Goal: Task Accomplishment & Management: Use online tool/utility

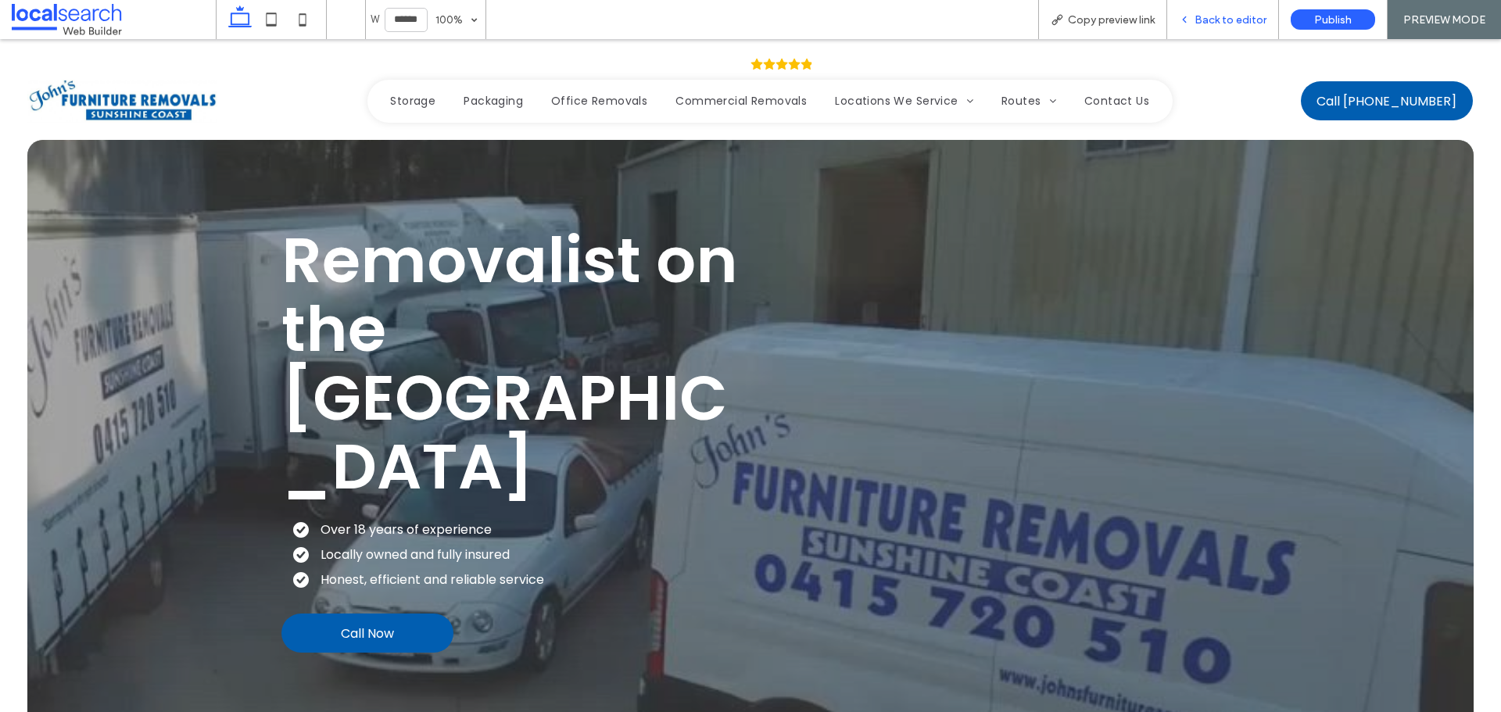
click at [1245, 31] on div "Back to editor" at bounding box center [1223, 19] width 112 height 39
click at [1207, 14] on span "Back to editor" at bounding box center [1231, 19] width 72 height 13
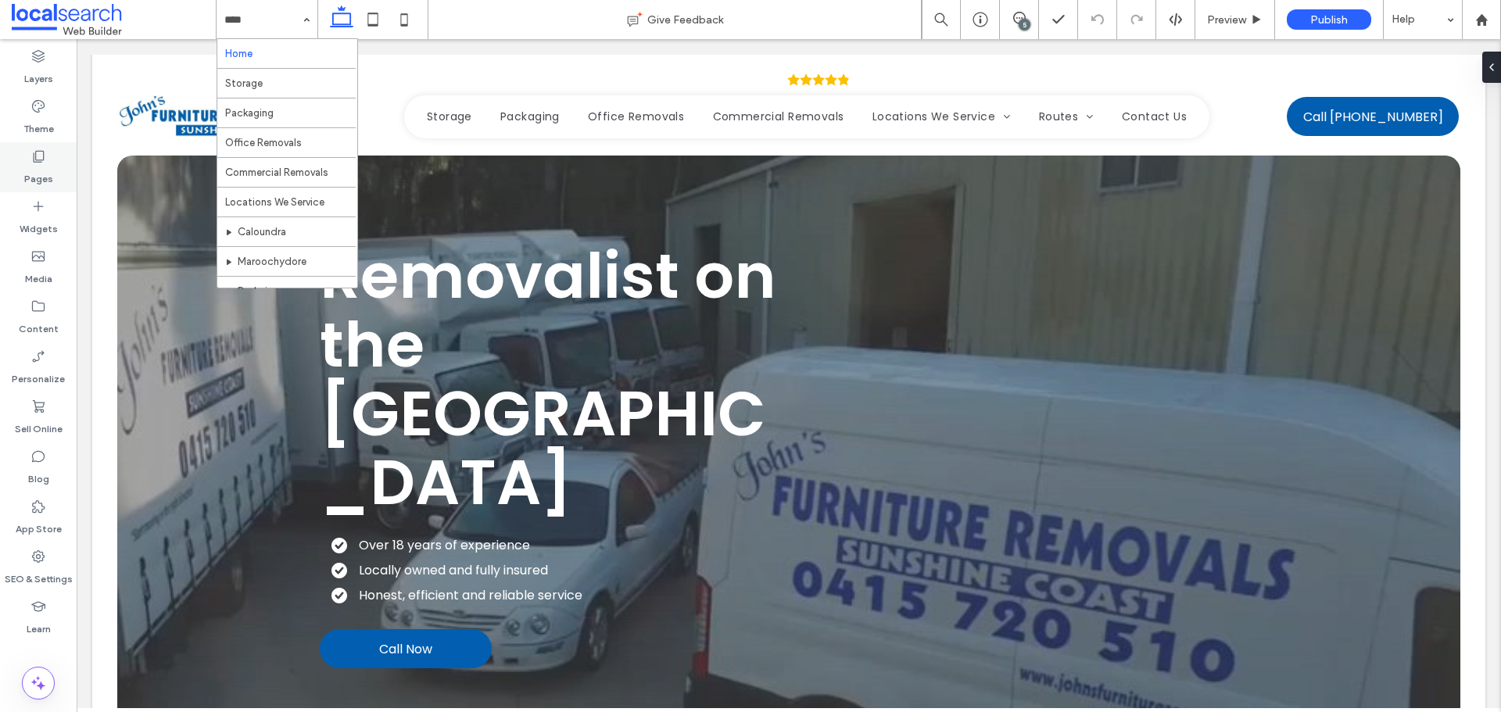
click at [51, 177] on div "Pages" at bounding box center [38, 167] width 77 height 50
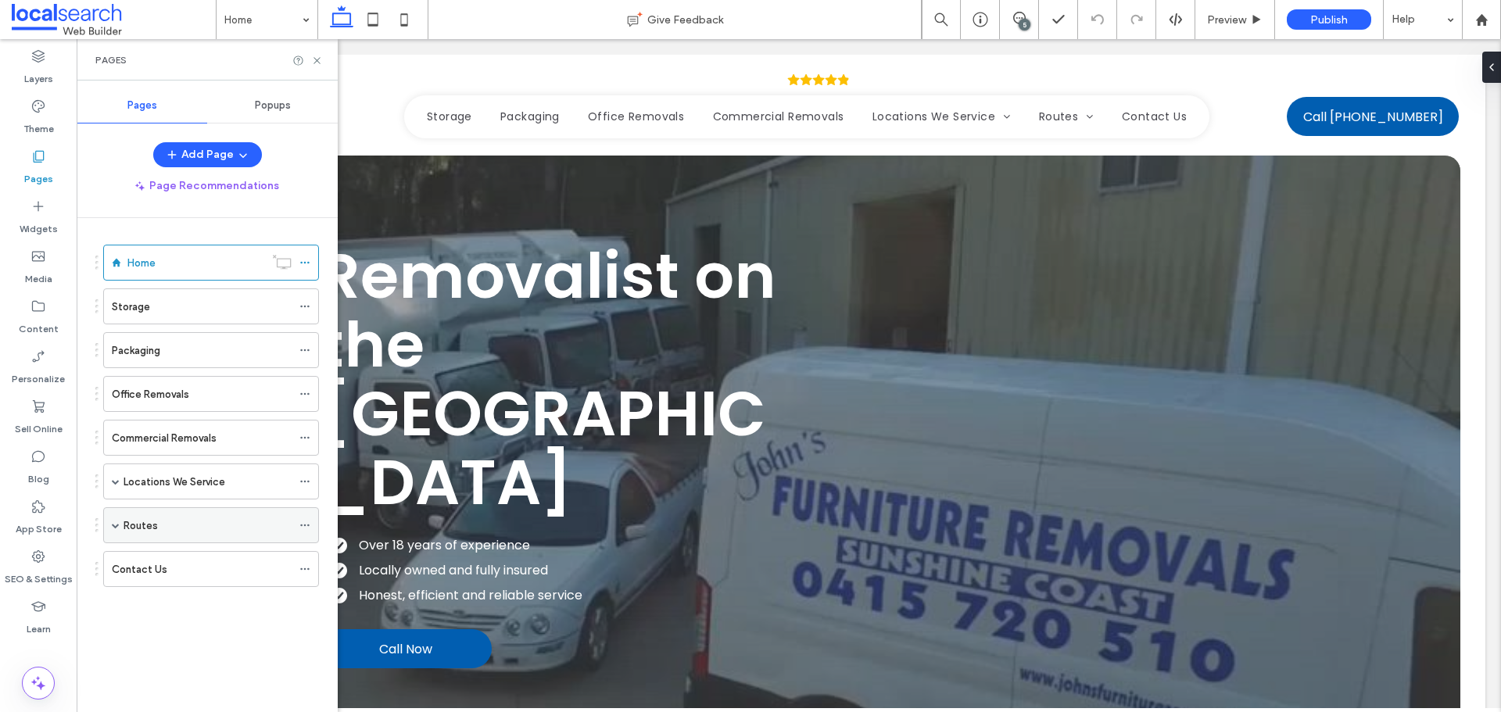
click at [113, 529] on span at bounding box center [116, 525] width 8 height 34
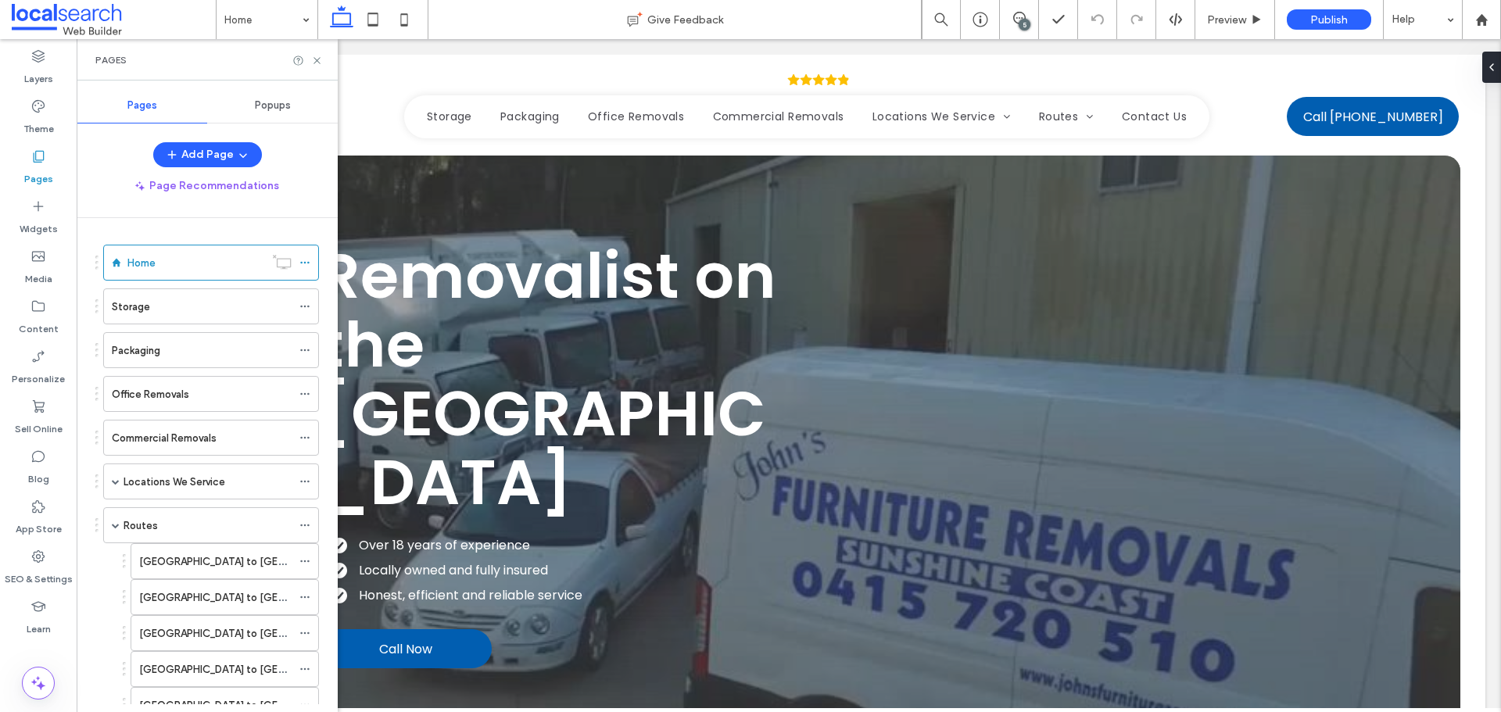
click at [161, 559] on label "[GEOGRAPHIC_DATA] to [GEOGRAPHIC_DATA]" at bounding box center [251, 561] width 225 height 27
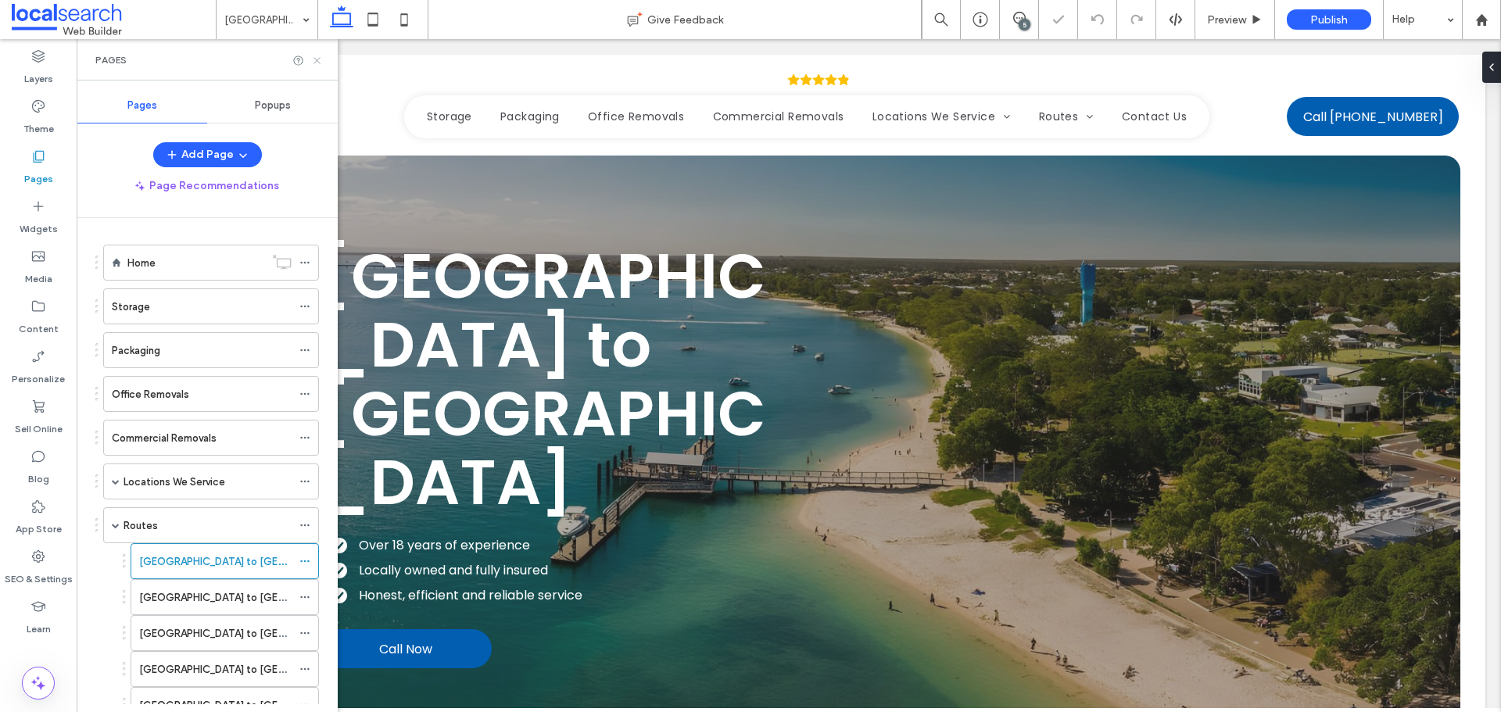
click at [317, 62] on icon at bounding box center [317, 61] width 12 height 12
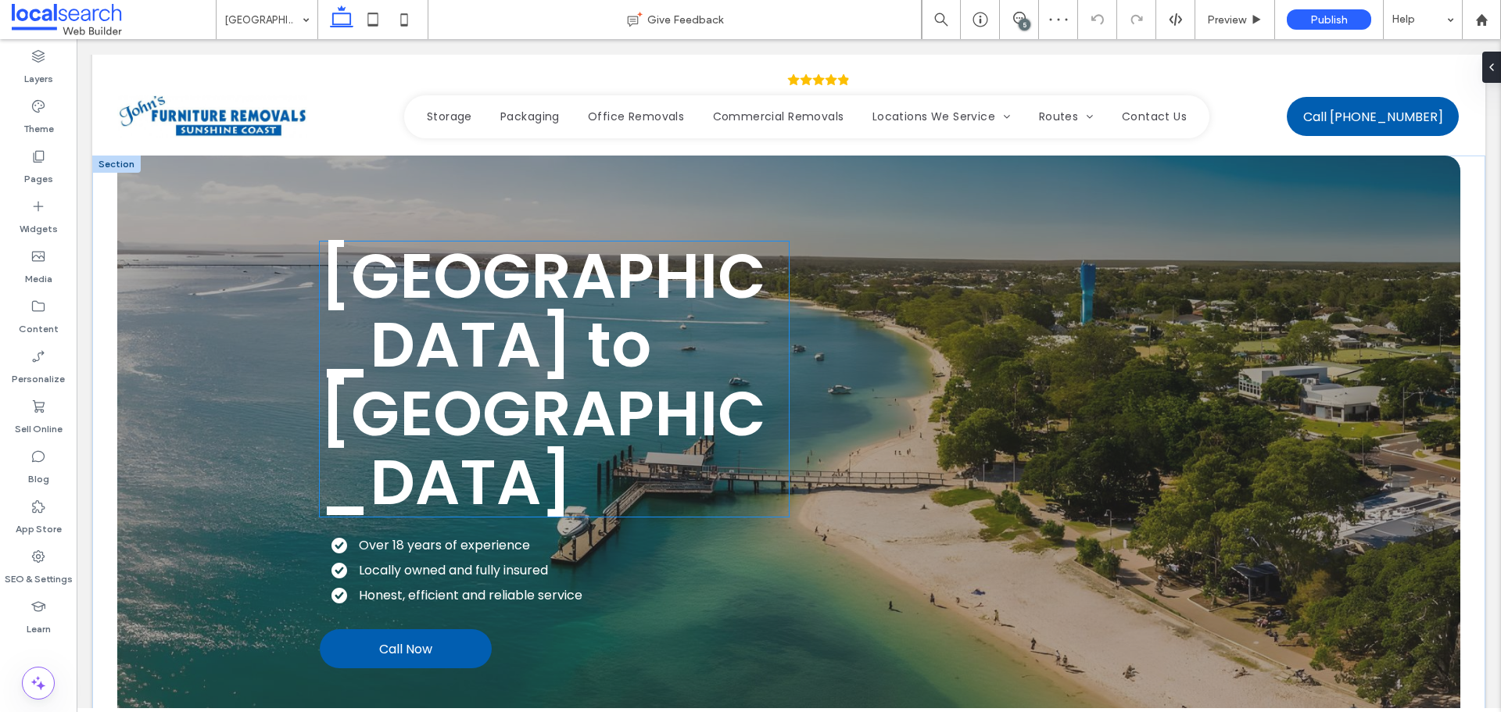
click at [740, 376] on h1 "[GEOGRAPHIC_DATA] to [GEOGRAPHIC_DATA]" at bounding box center [554, 379] width 469 height 275
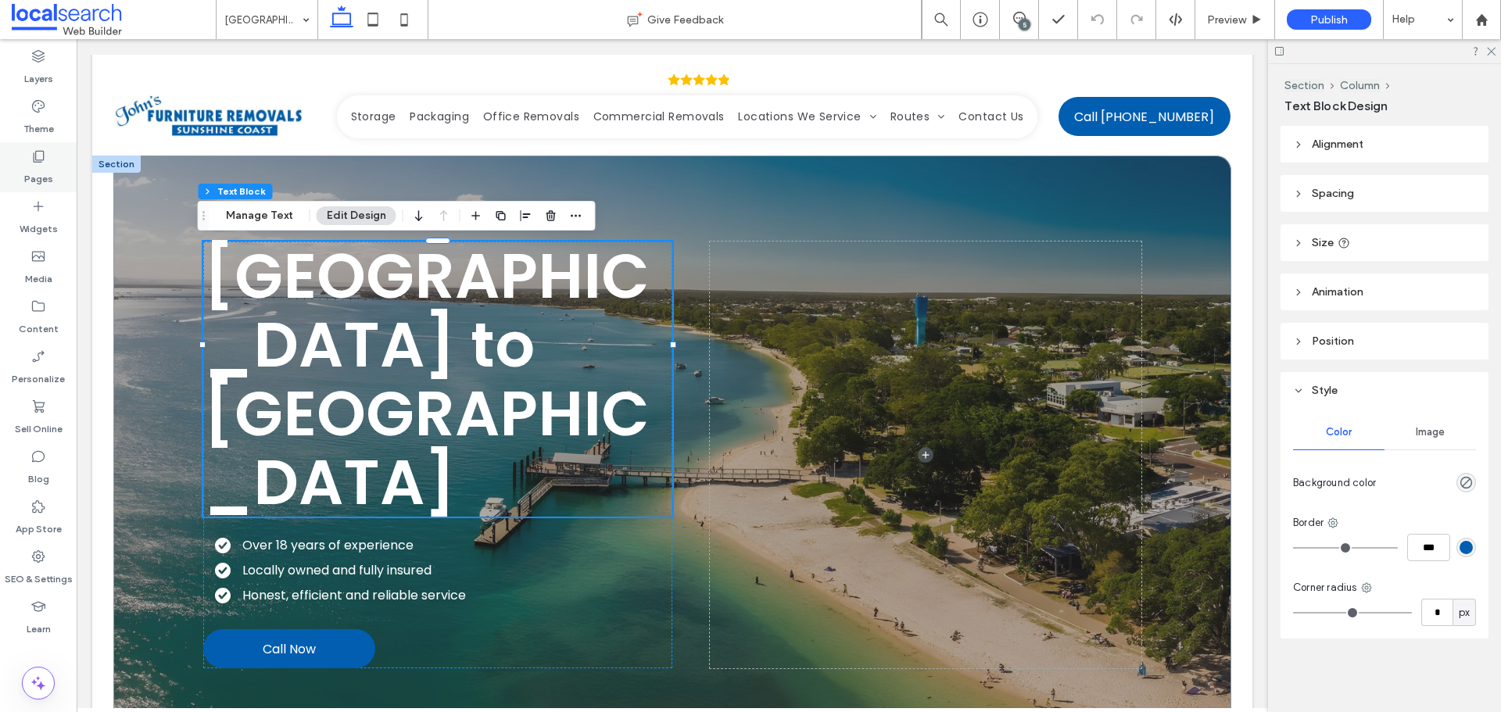
click at [39, 161] on icon at bounding box center [38, 157] width 16 height 16
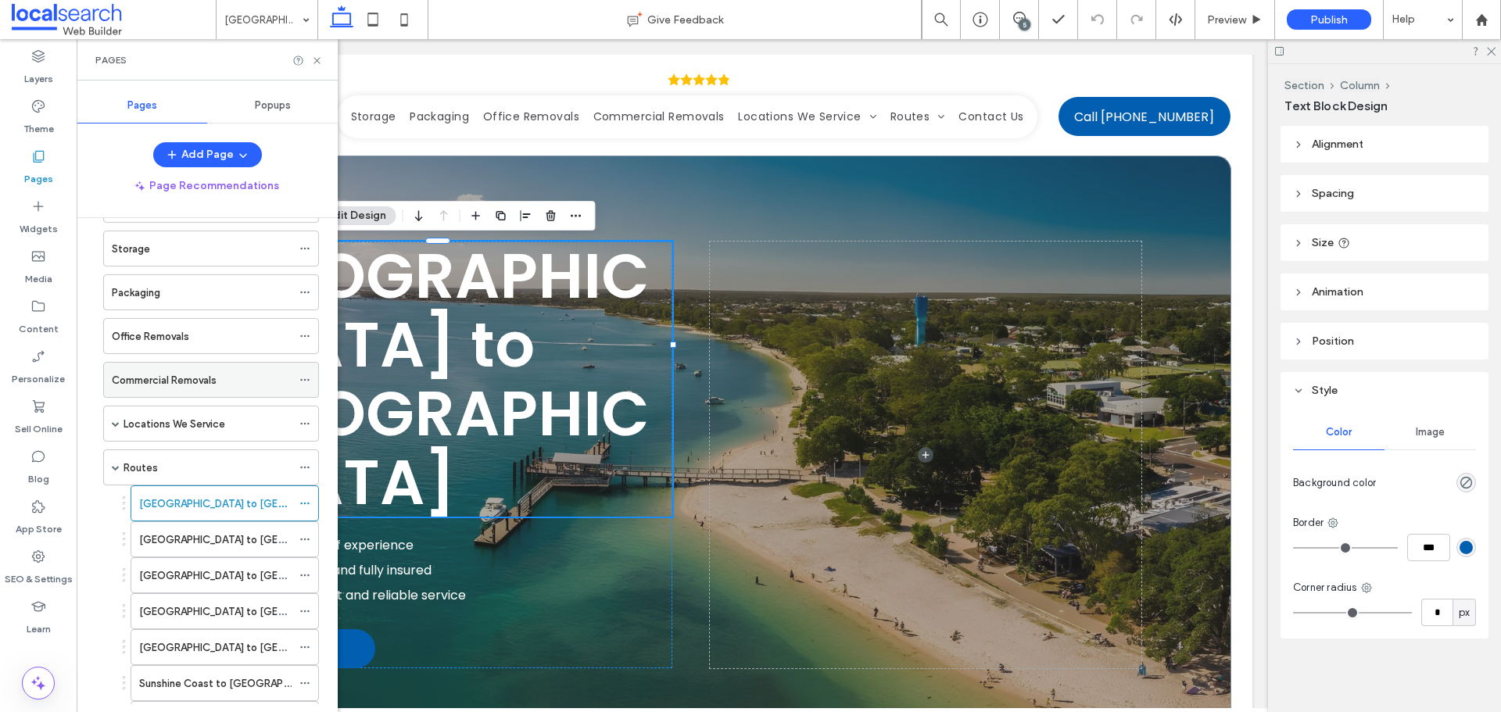
scroll to position [156, 0]
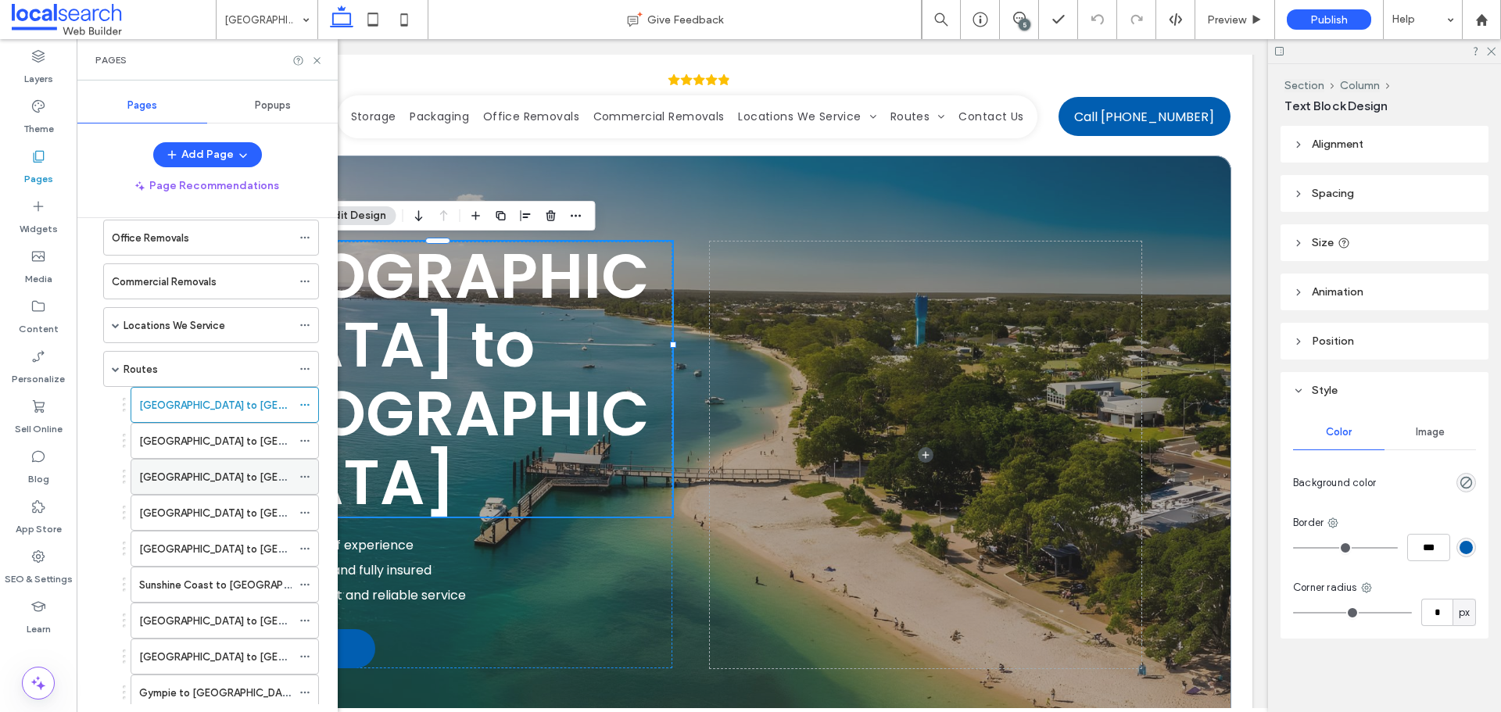
click at [211, 483] on label "[GEOGRAPHIC_DATA] to [GEOGRAPHIC_DATA]" at bounding box center [251, 477] width 225 height 27
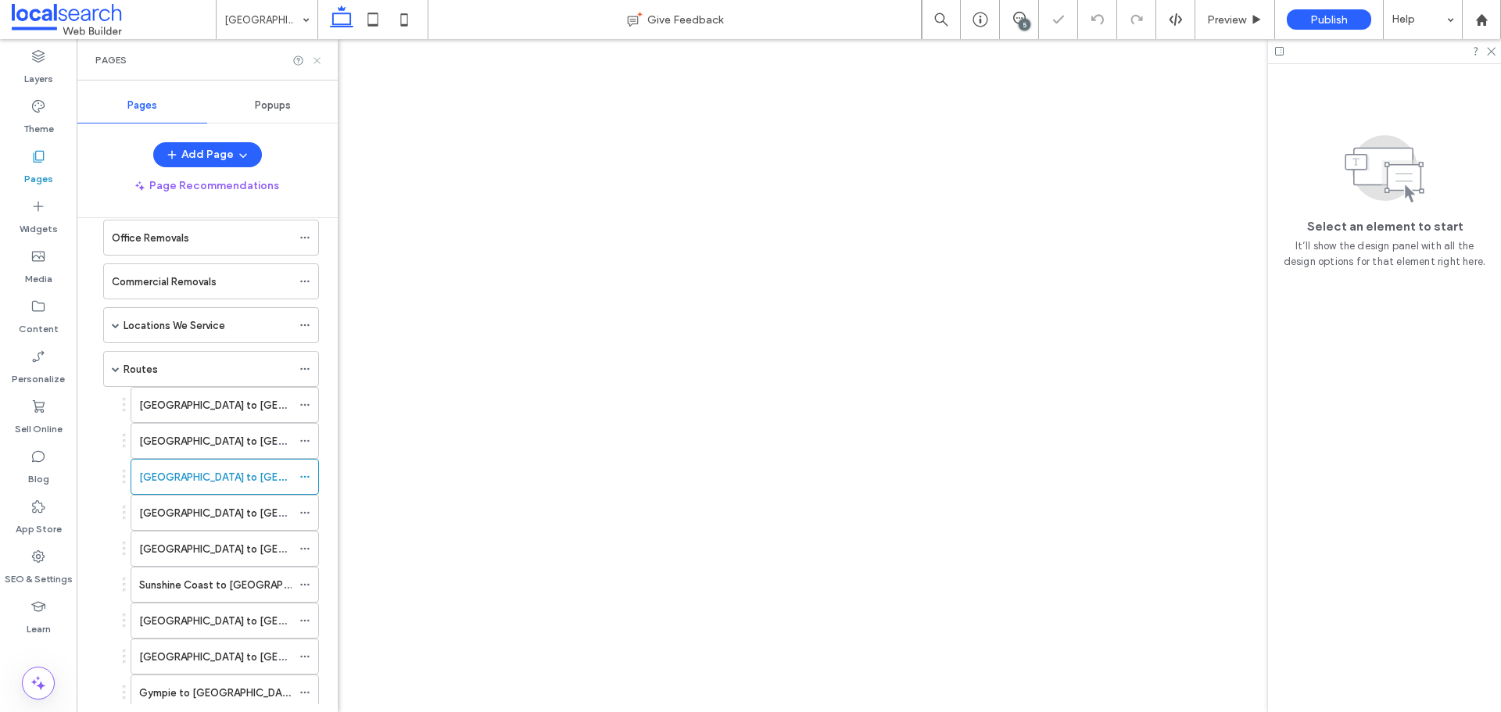
click at [316, 64] on icon at bounding box center [317, 61] width 12 height 12
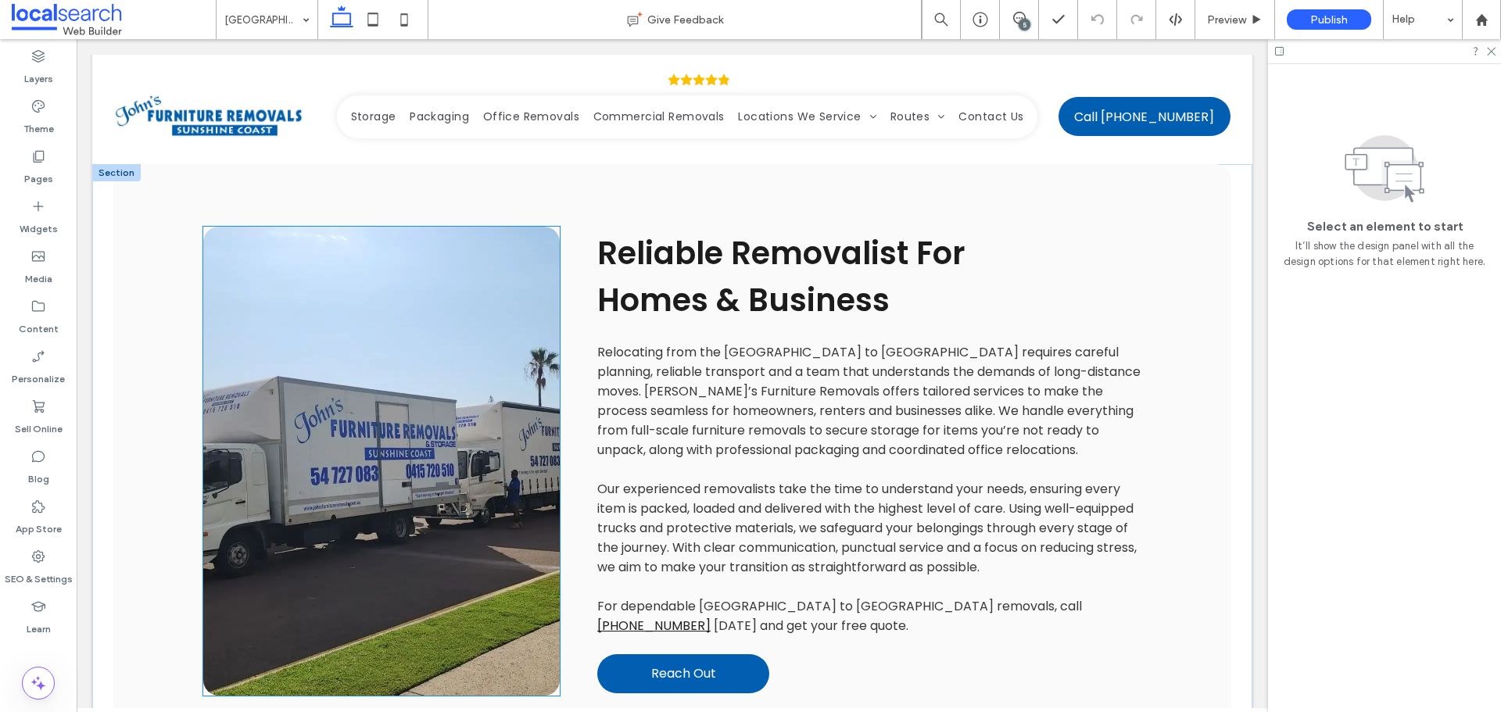
scroll to position [704, 0]
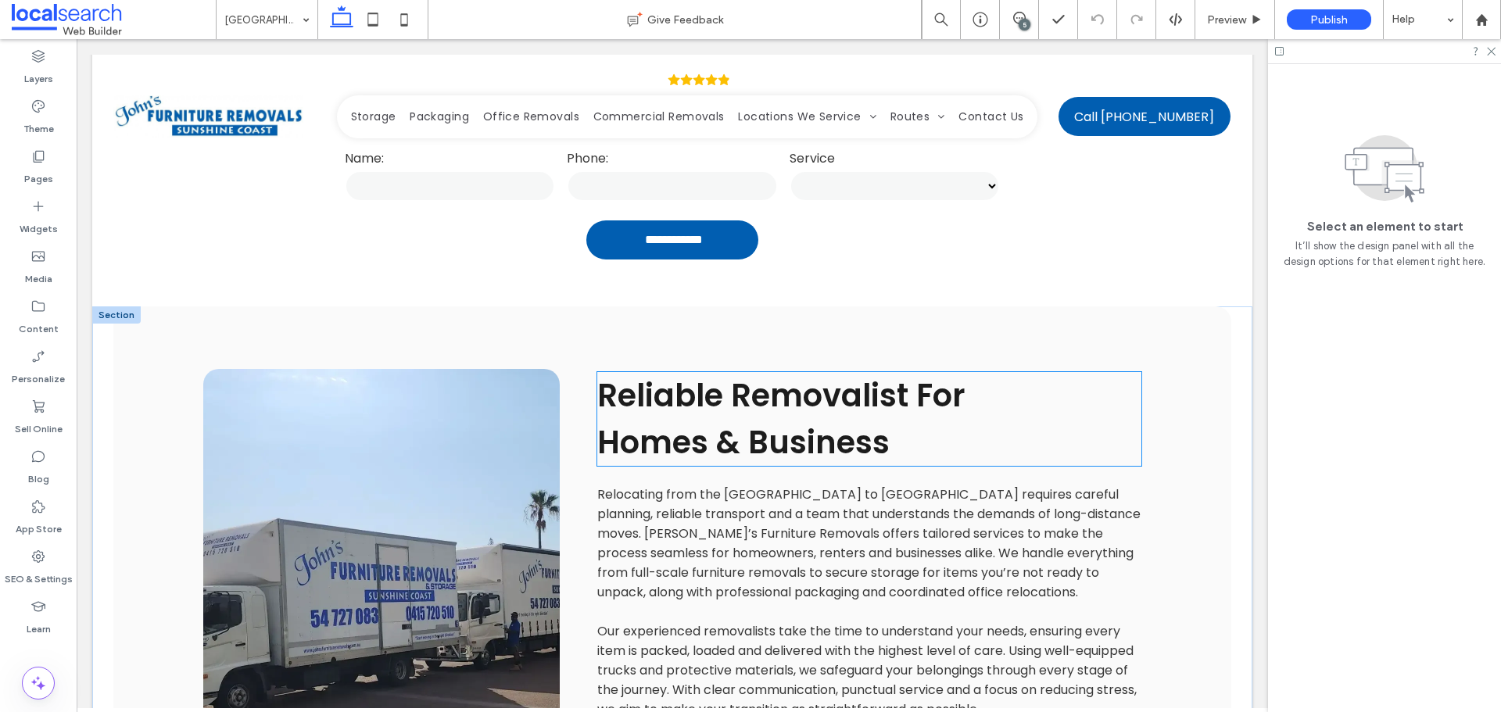
click at [749, 421] on span "Homes & Business" at bounding box center [743, 443] width 292 height 44
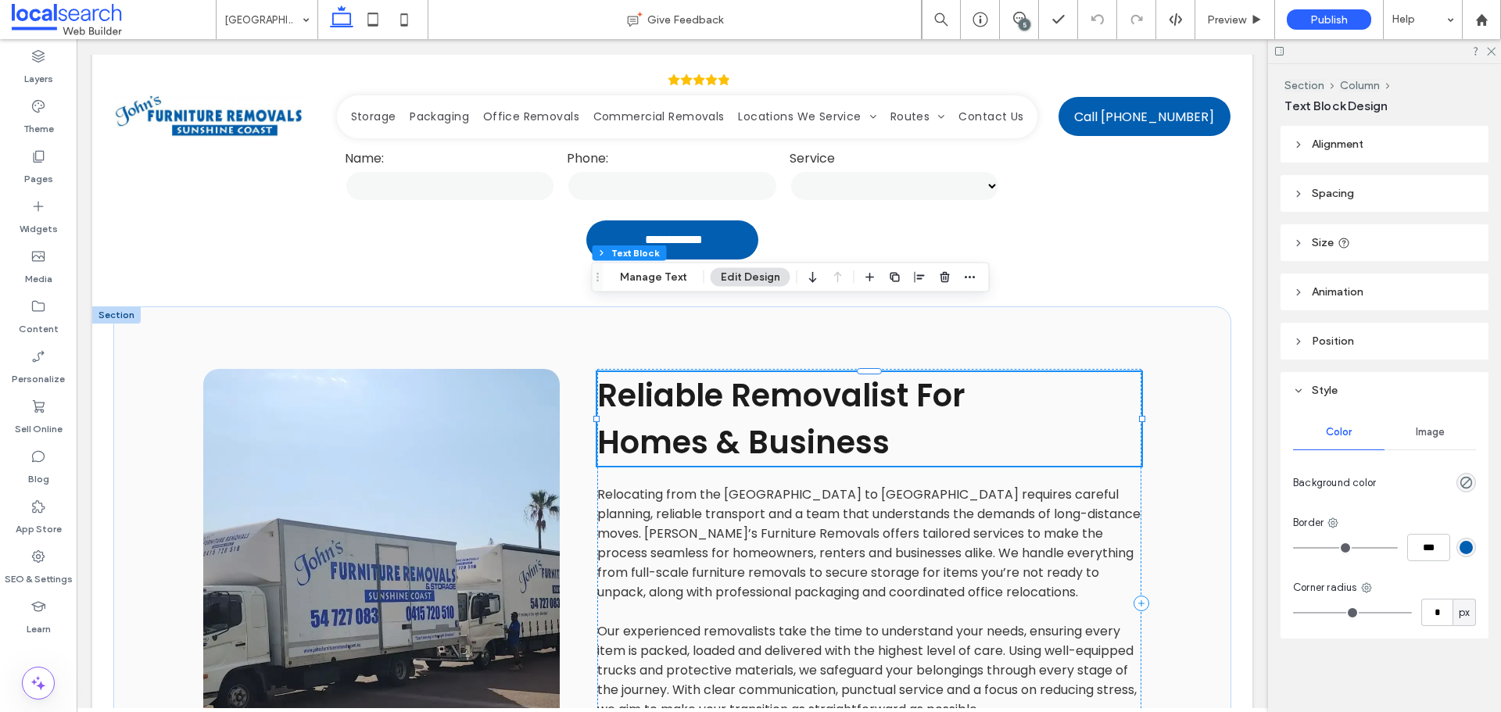
click at [705, 421] on span "Homes & Business" at bounding box center [743, 443] width 292 height 44
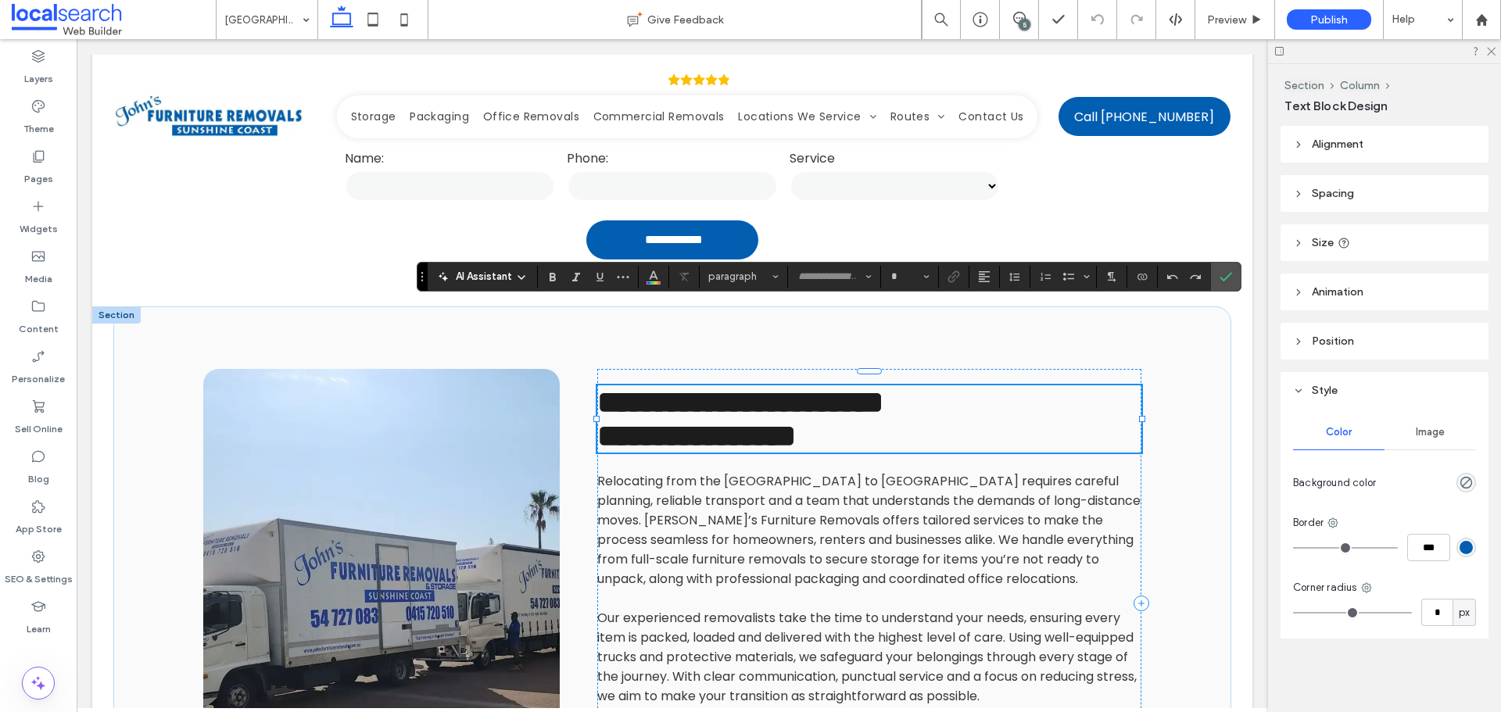
type input "*******"
type input "**"
click at [703, 421] on span "**********" at bounding box center [696, 436] width 199 height 30
click at [601, 421] on span "**********" at bounding box center [696, 436] width 199 height 30
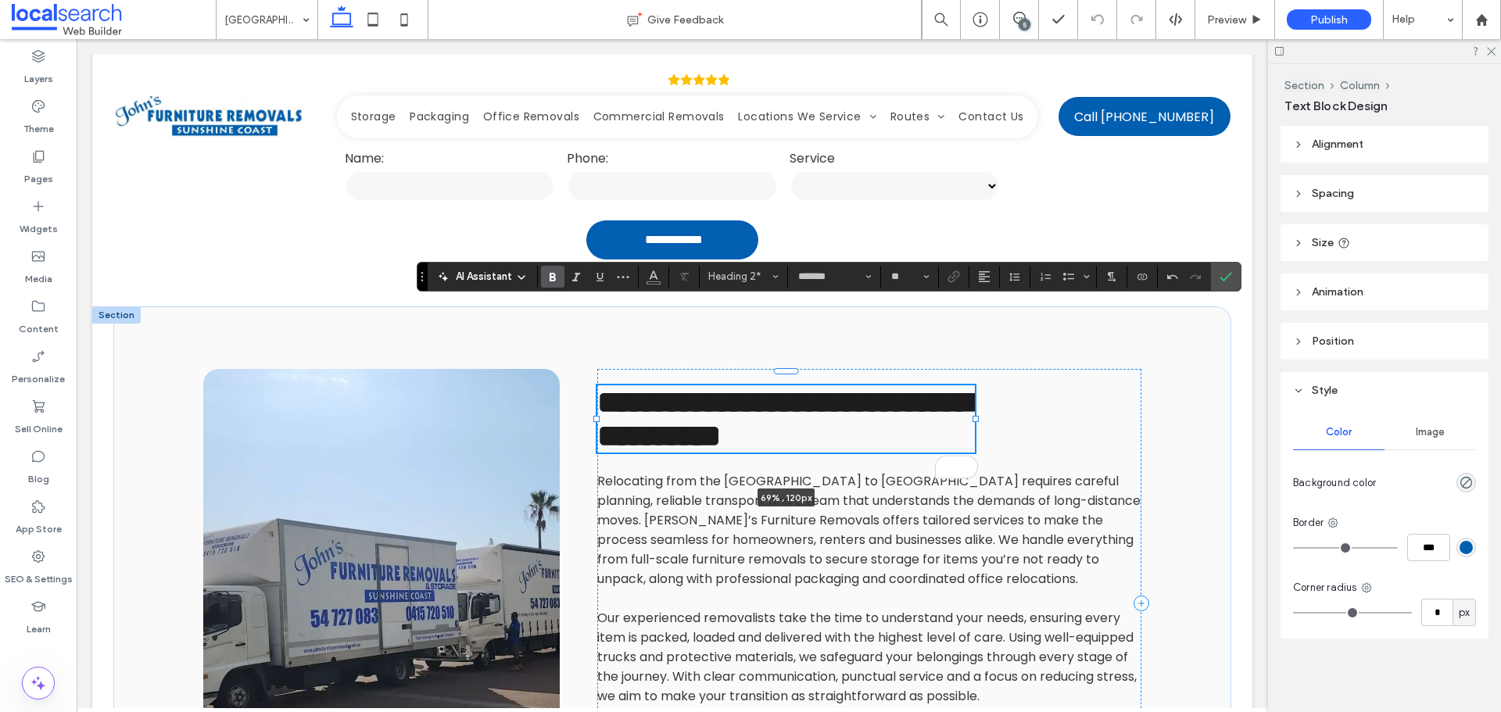
drag, startPoint x: 1137, startPoint y: 348, endPoint x: 970, endPoint y: 328, distance: 167.8
click at [970, 328] on div "**********" at bounding box center [672, 604] width 938 height 594
type input "**"
type input "****"
click at [1226, 278] on use "Confirm" at bounding box center [1226, 276] width 13 height 9
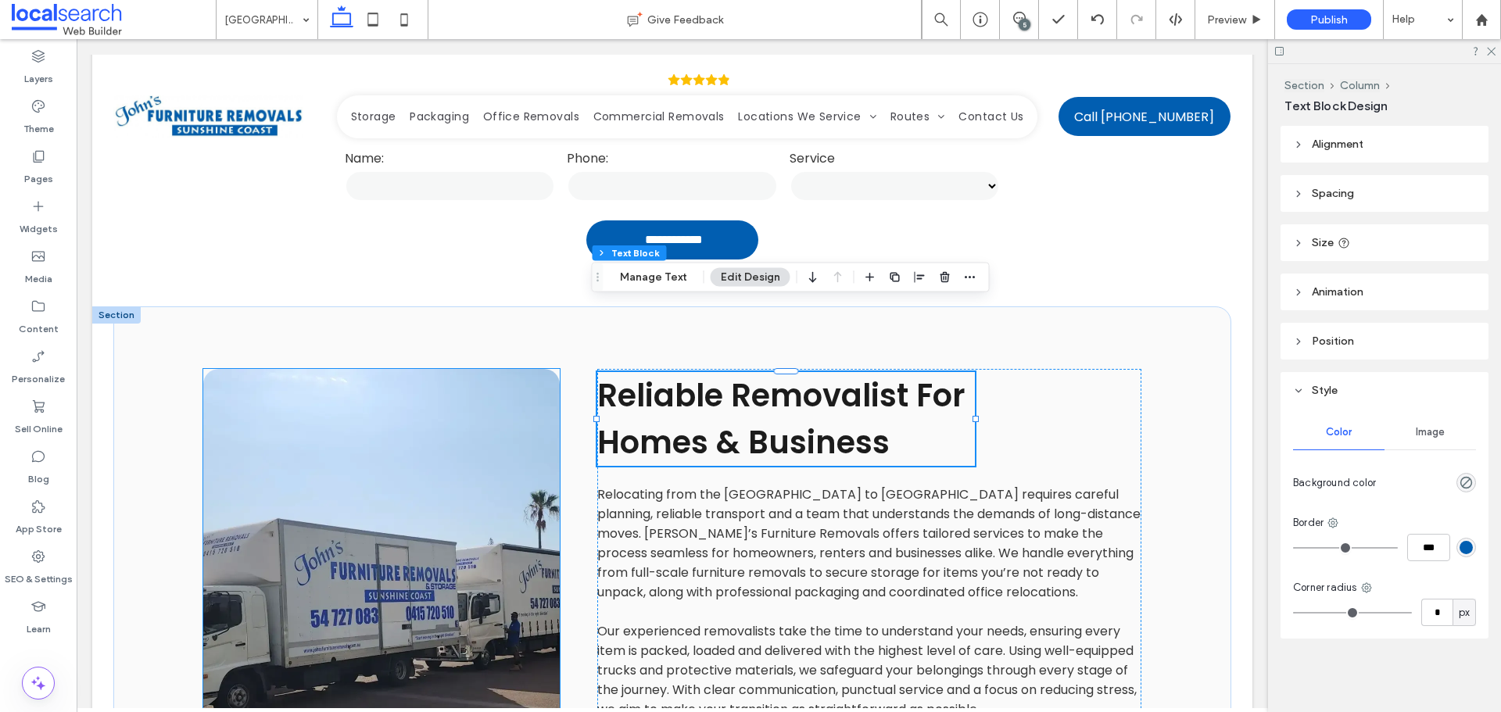
click at [385, 421] on link at bounding box center [381, 603] width 357 height 469
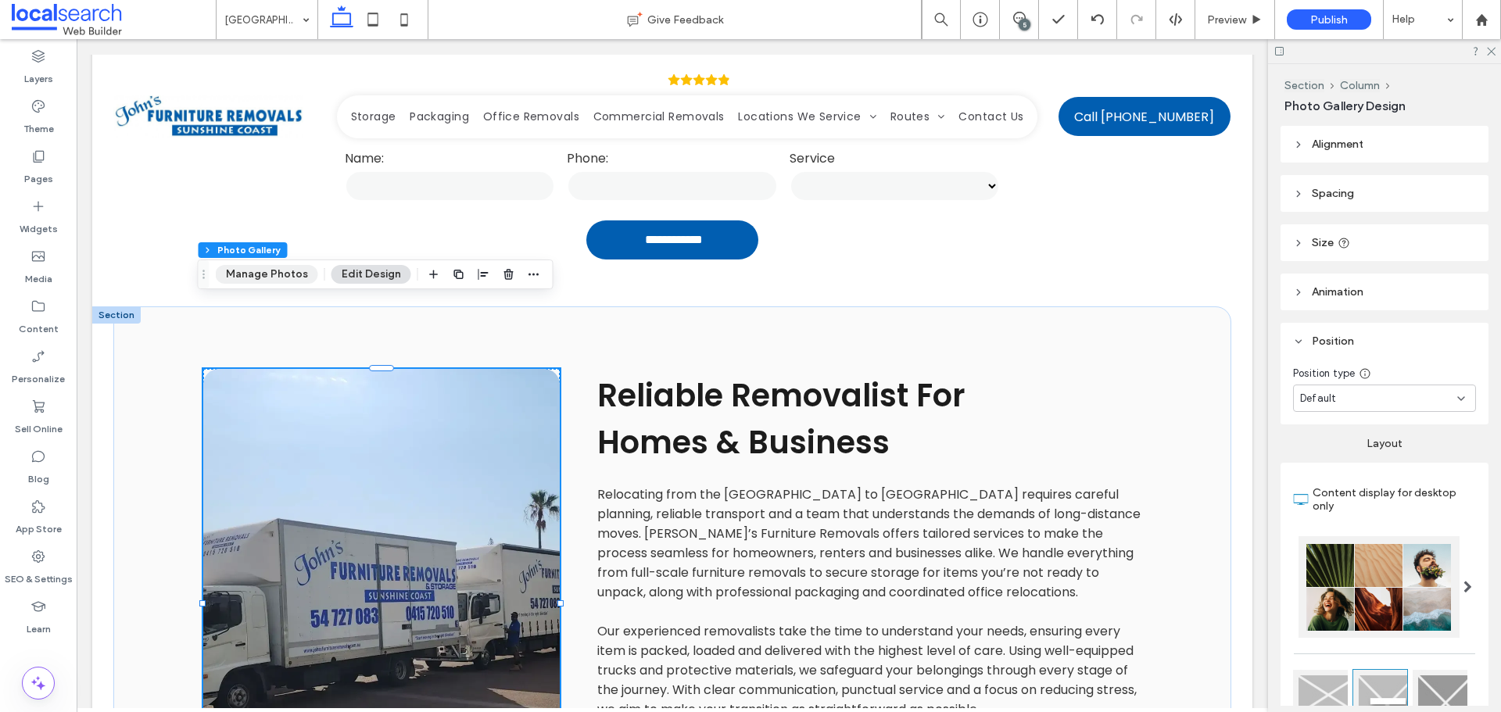
click at [288, 281] on button "Manage Photos" at bounding box center [267, 274] width 102 height 19
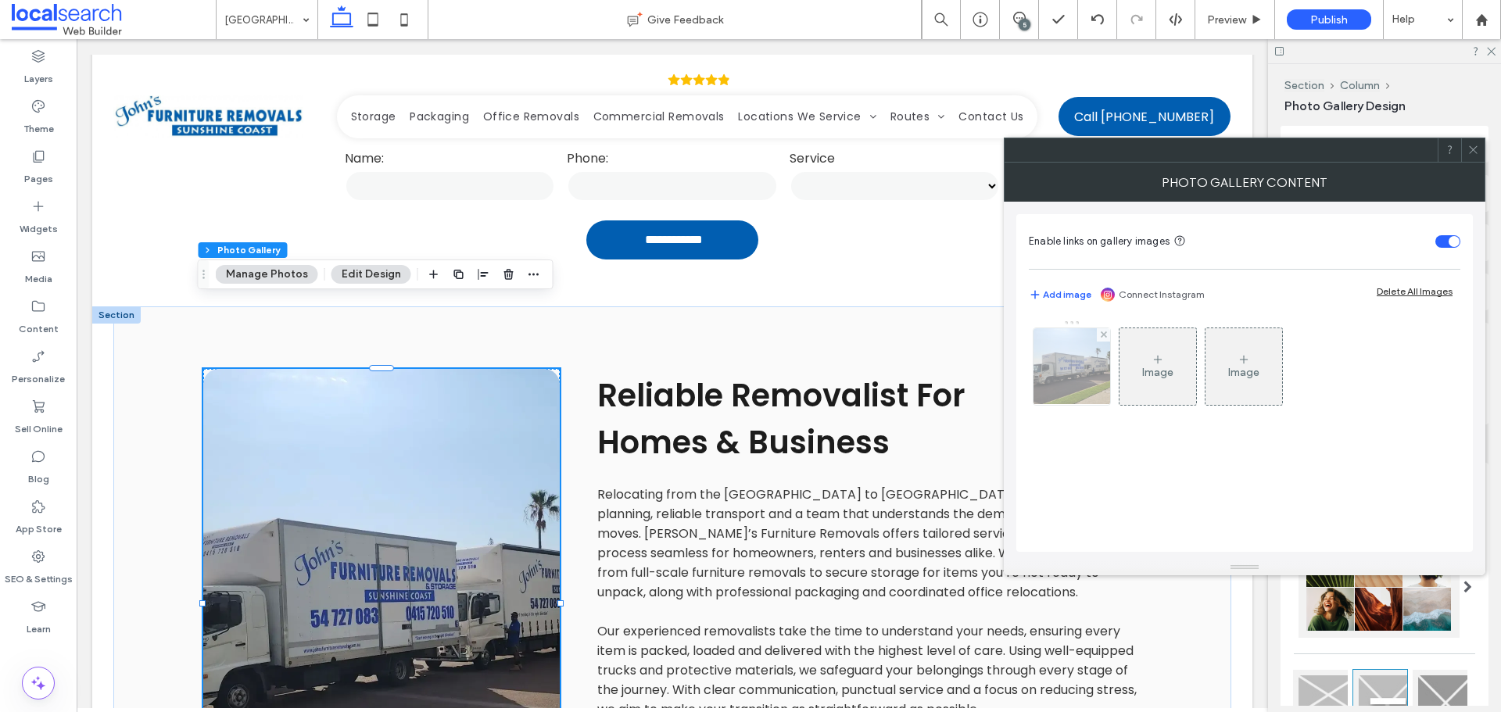
click at [1065, 387] on img at bounding box center [1072, 366] width 102 height 77
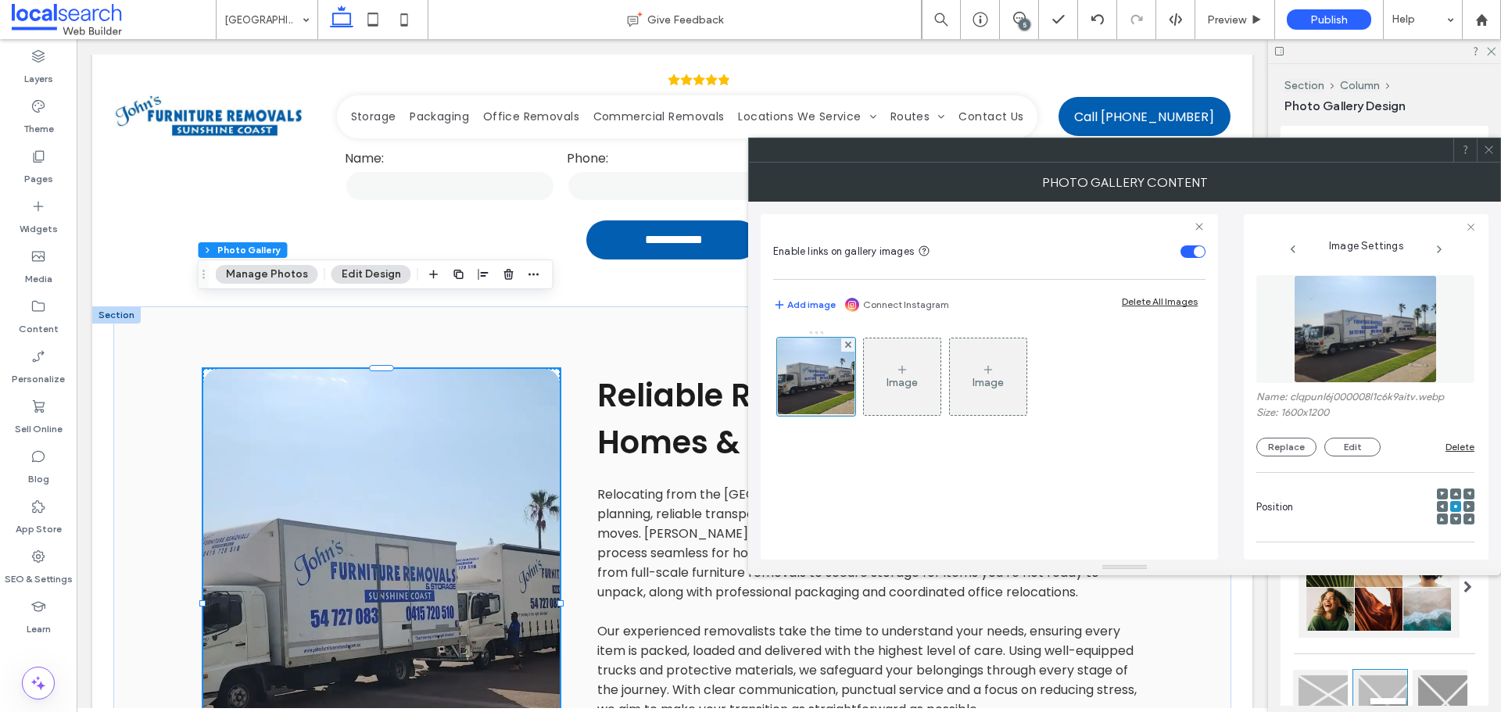
click at [1321, 339] on img at bounding box center [1365, 329] width 143 height 108
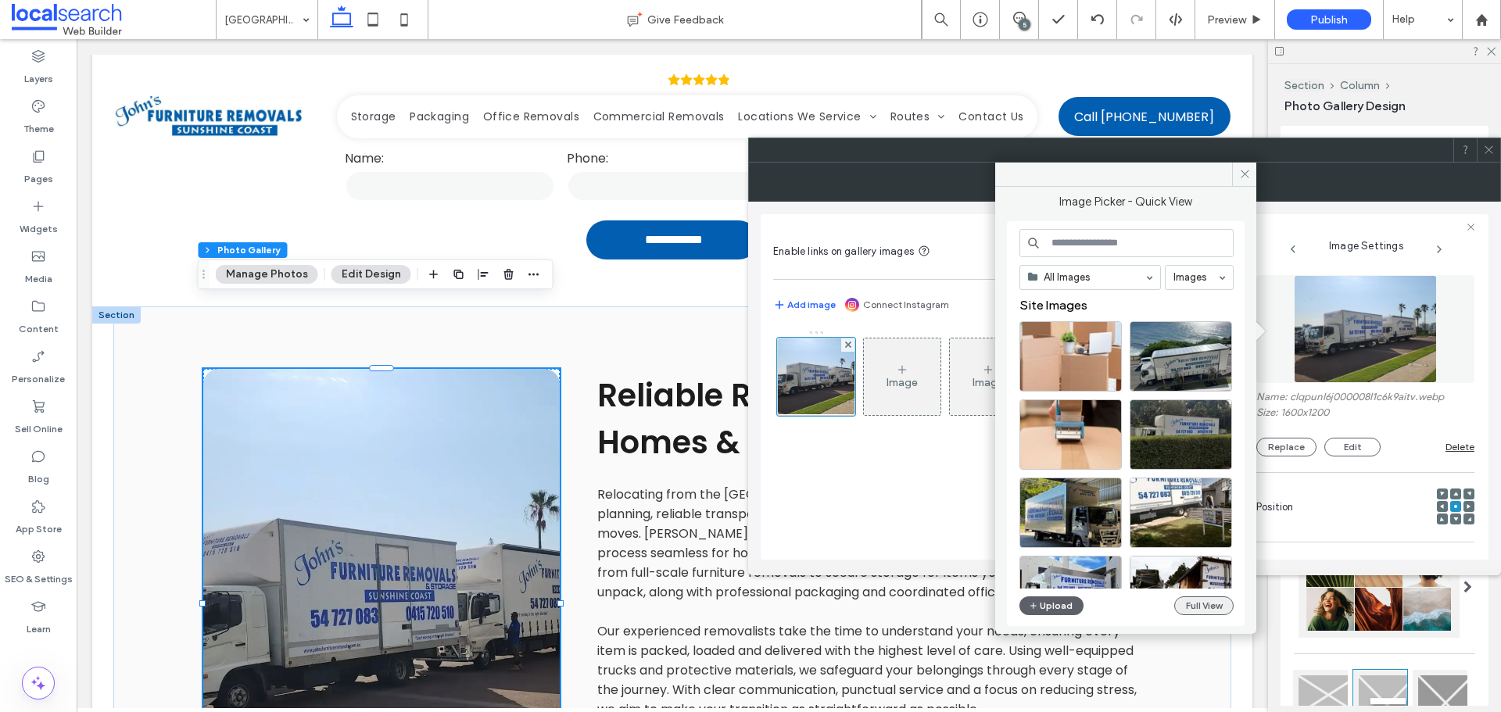
click at [1206, 601] on button "Full View" at bounding box center [1203, 606] width 59 height 19
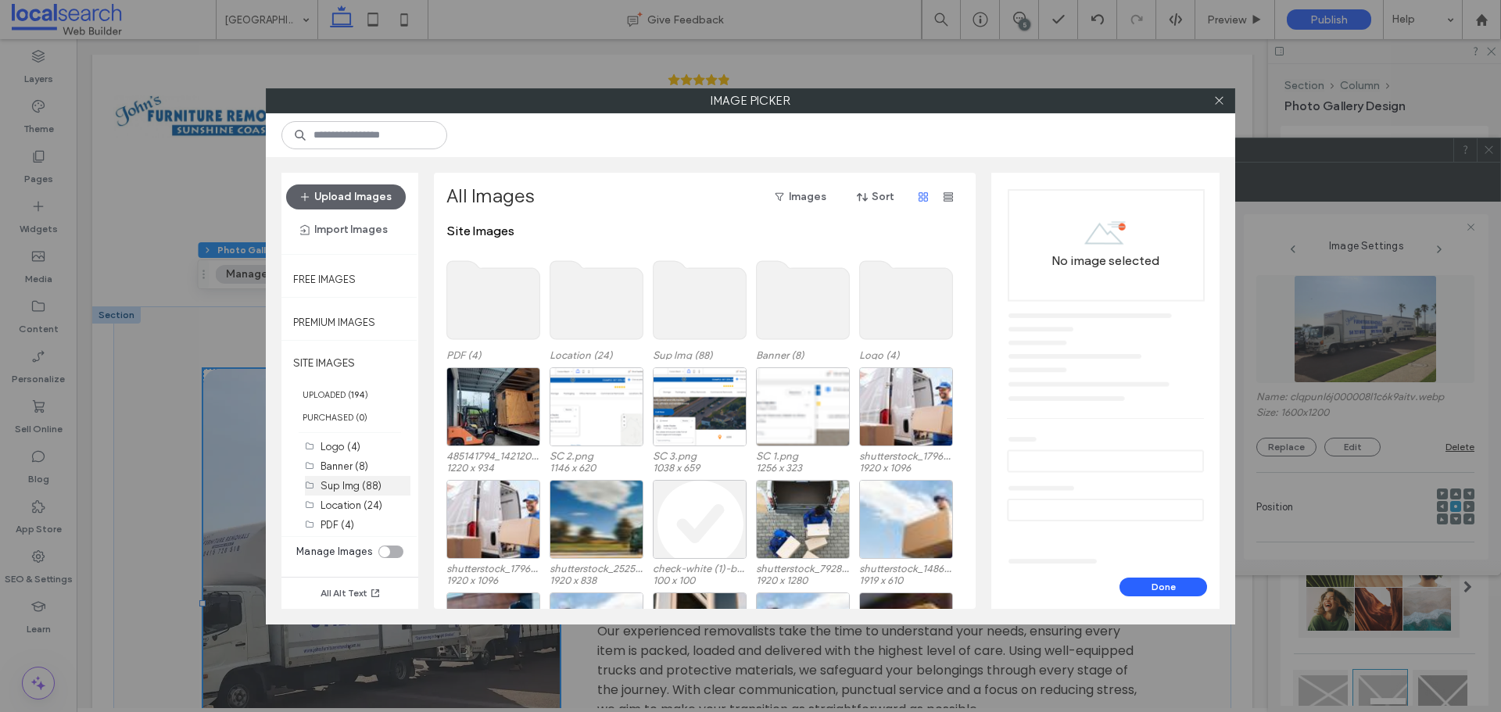
click at [342, 484] on label "Sup Img (88)" at bounding box center [351, 486] width 61 height 12
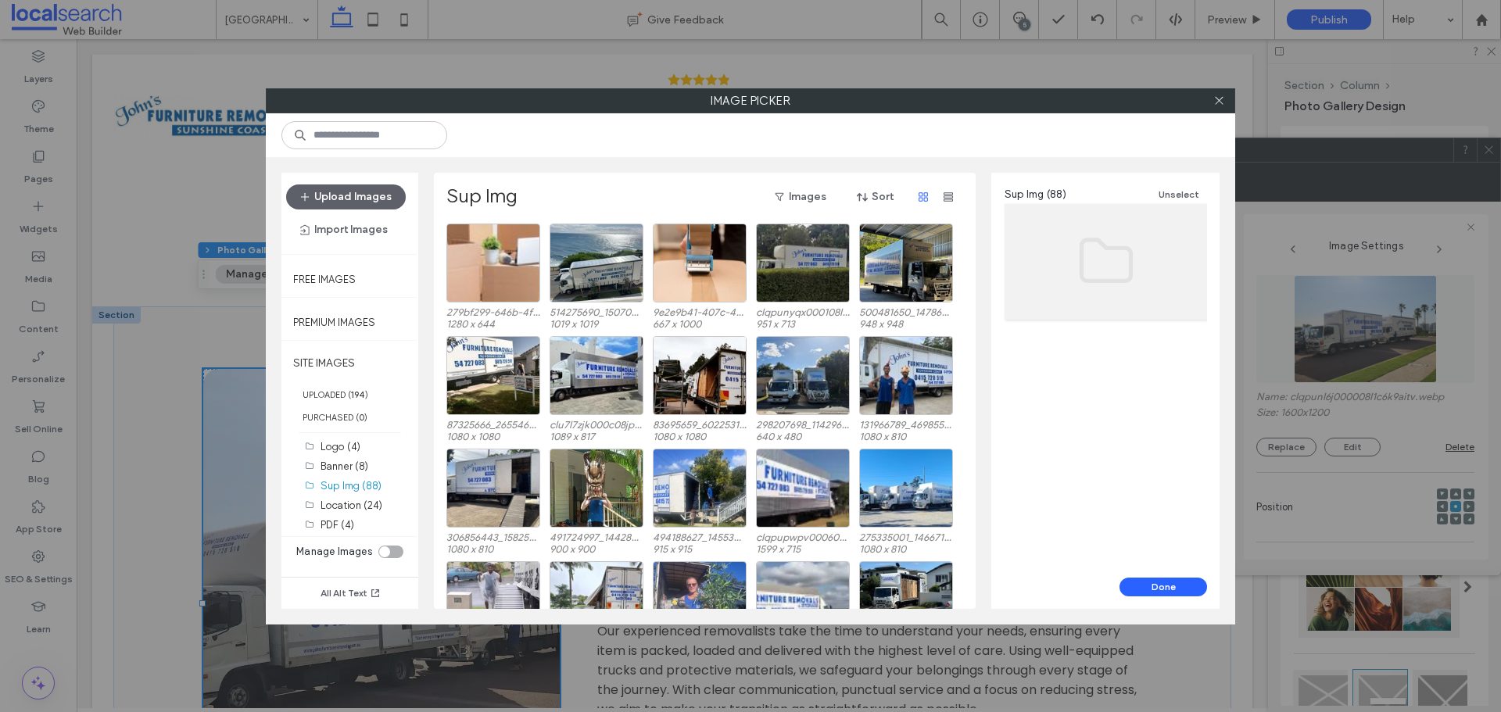
drag, startPoint x: 1224, startPoint y: 102, endPoint x: 1256, endPoint y: 124, distance: 37.7
click at [1224, 102] on icon at bounding box center [1220, 101] width 12 height 12
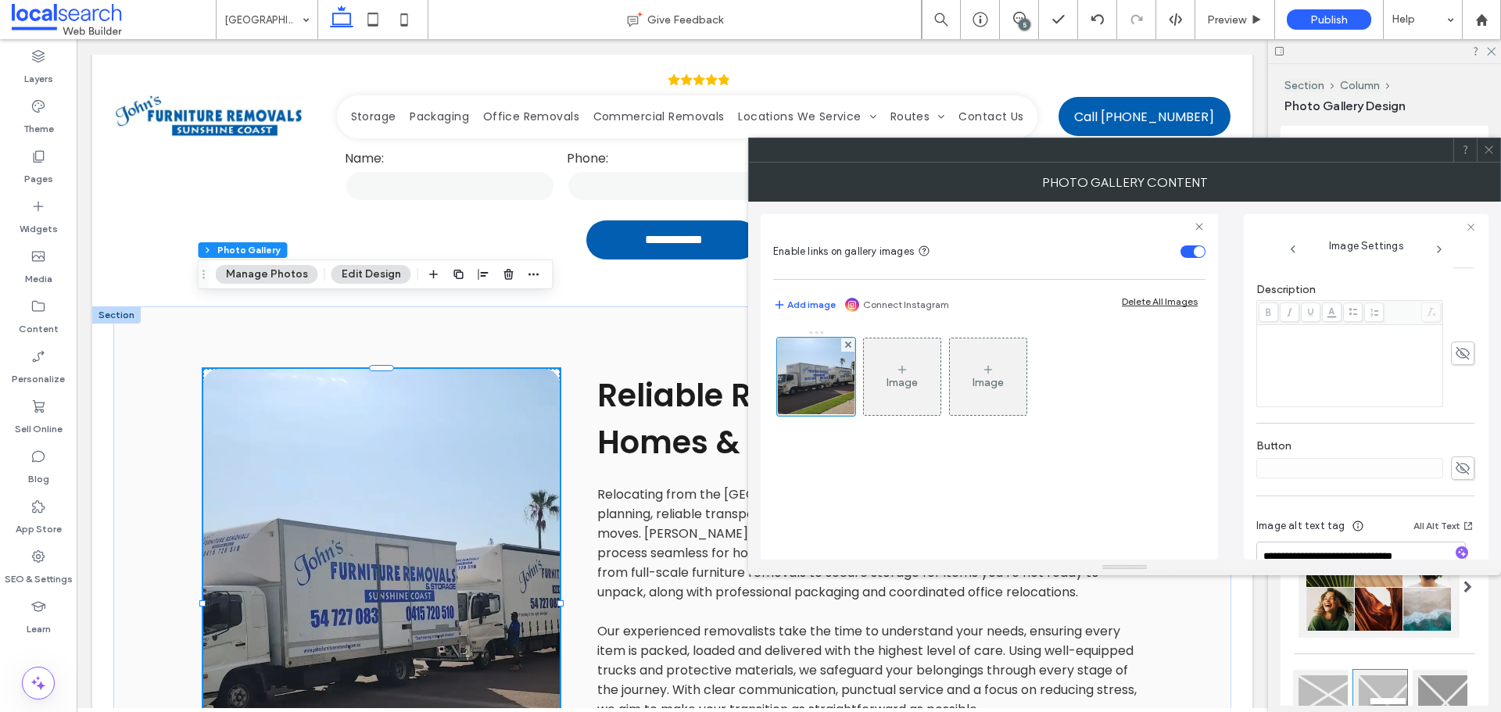
scroll to position [431, 0]
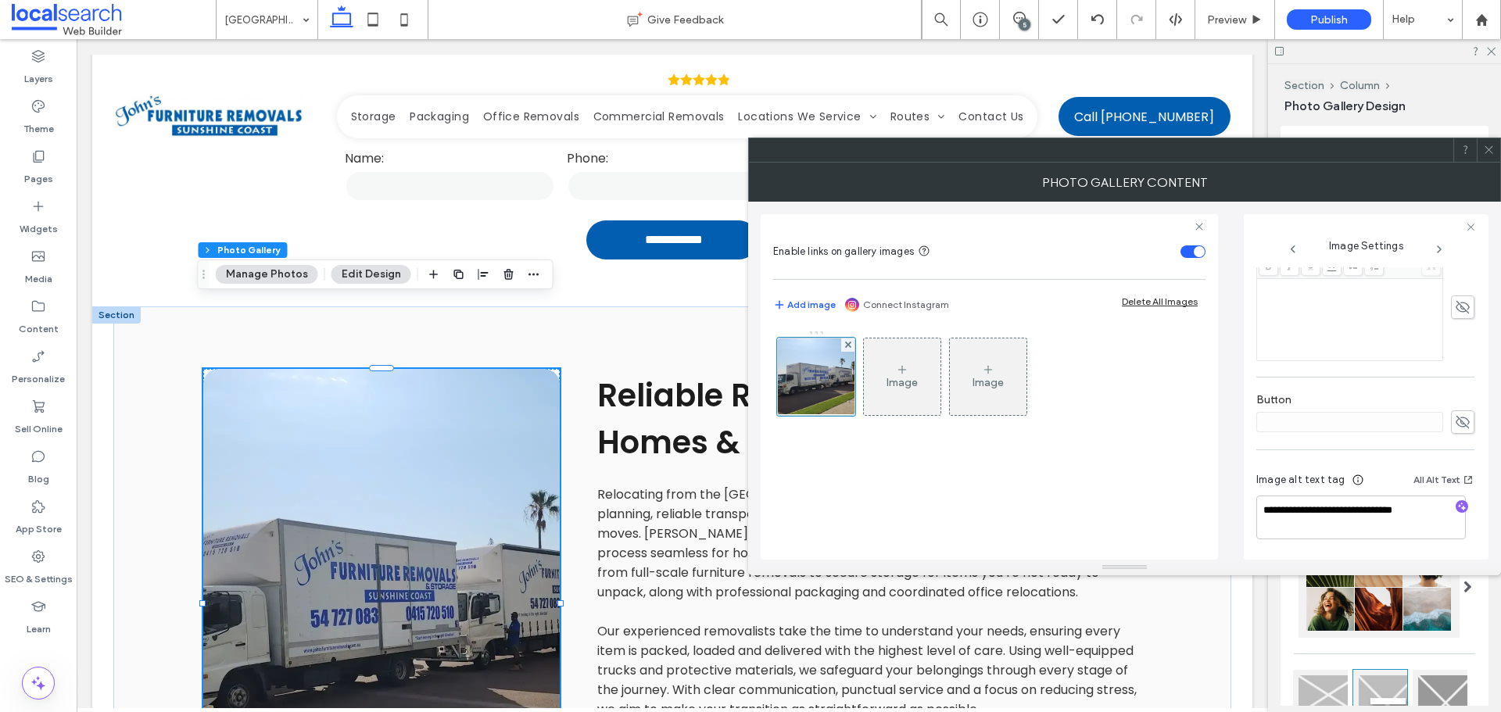
click at [1457, 507] on icon "button" at bounding box center [1462, 506] width 11 height 11
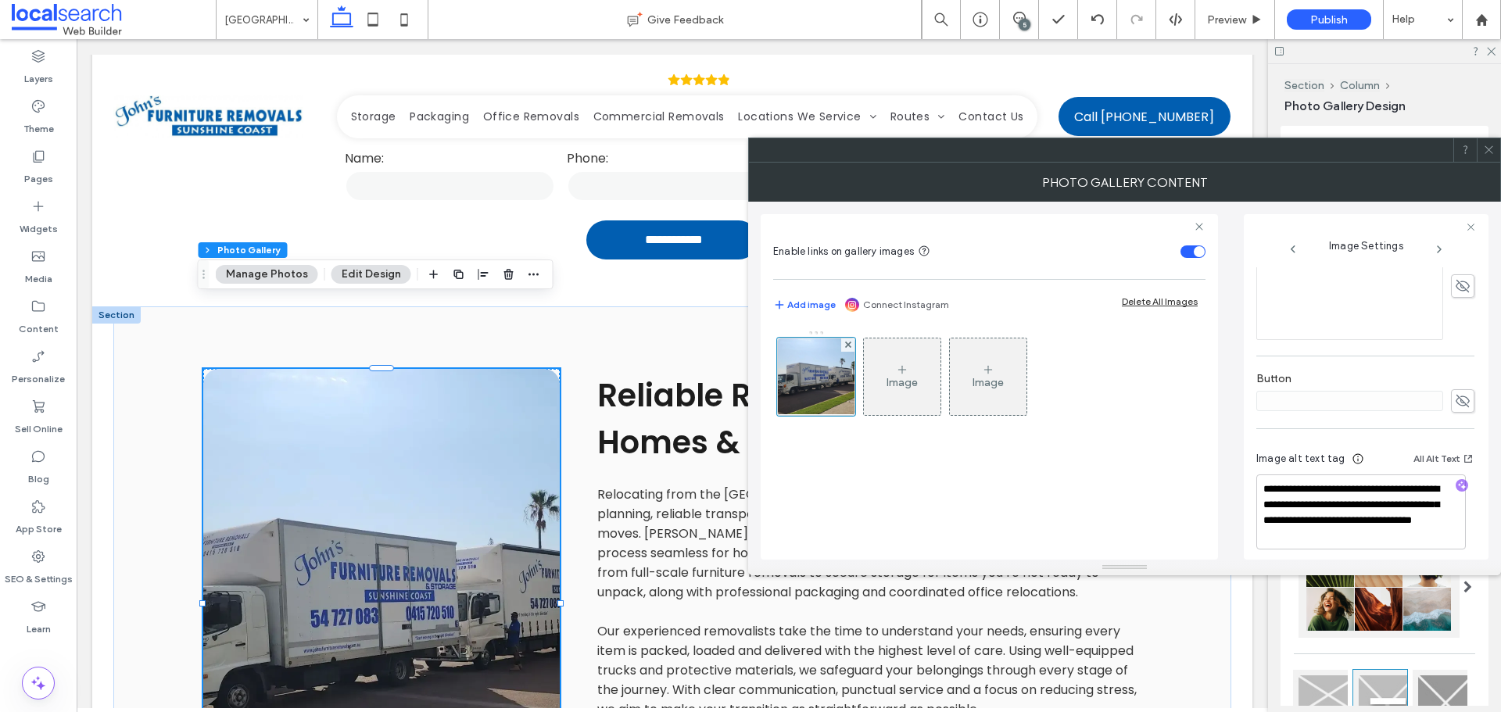
scroll to position [462, 0]
drag, startPoint x: 1427, startPoint y: 529, endPoint x: 1321, endPoint y: 514, distance: 106.7
click at [1321, 514] on textarea "**********" at bounding box center [1362, 501] width 210 height 75
paste textarea "**********"
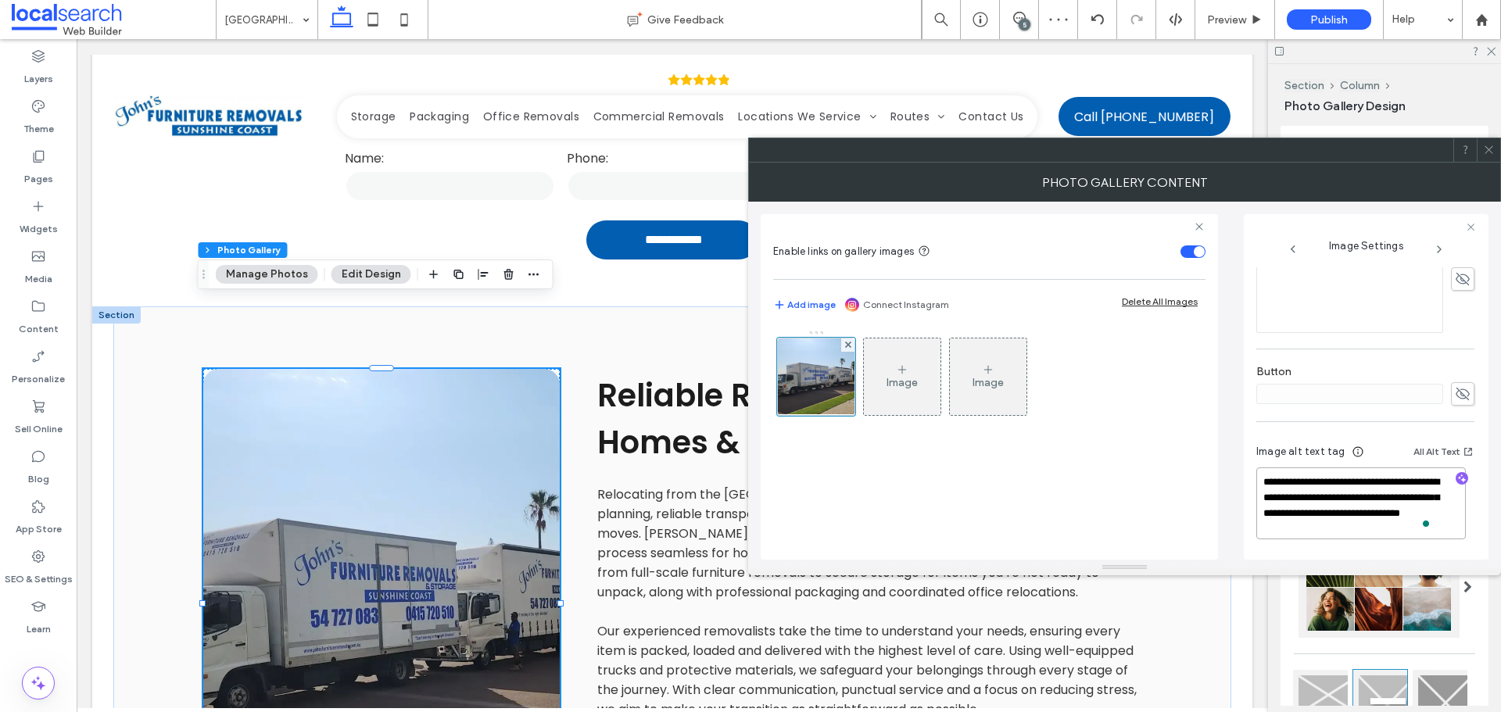
scroll to position [462, 0]
type textarea "**********"
click at [1235, 487] on div "**********" at bounding box center [1125, 381] width 728 height 358
click at [1487, 155] on icon at bounding box center [1489, 150] width 12 height 12
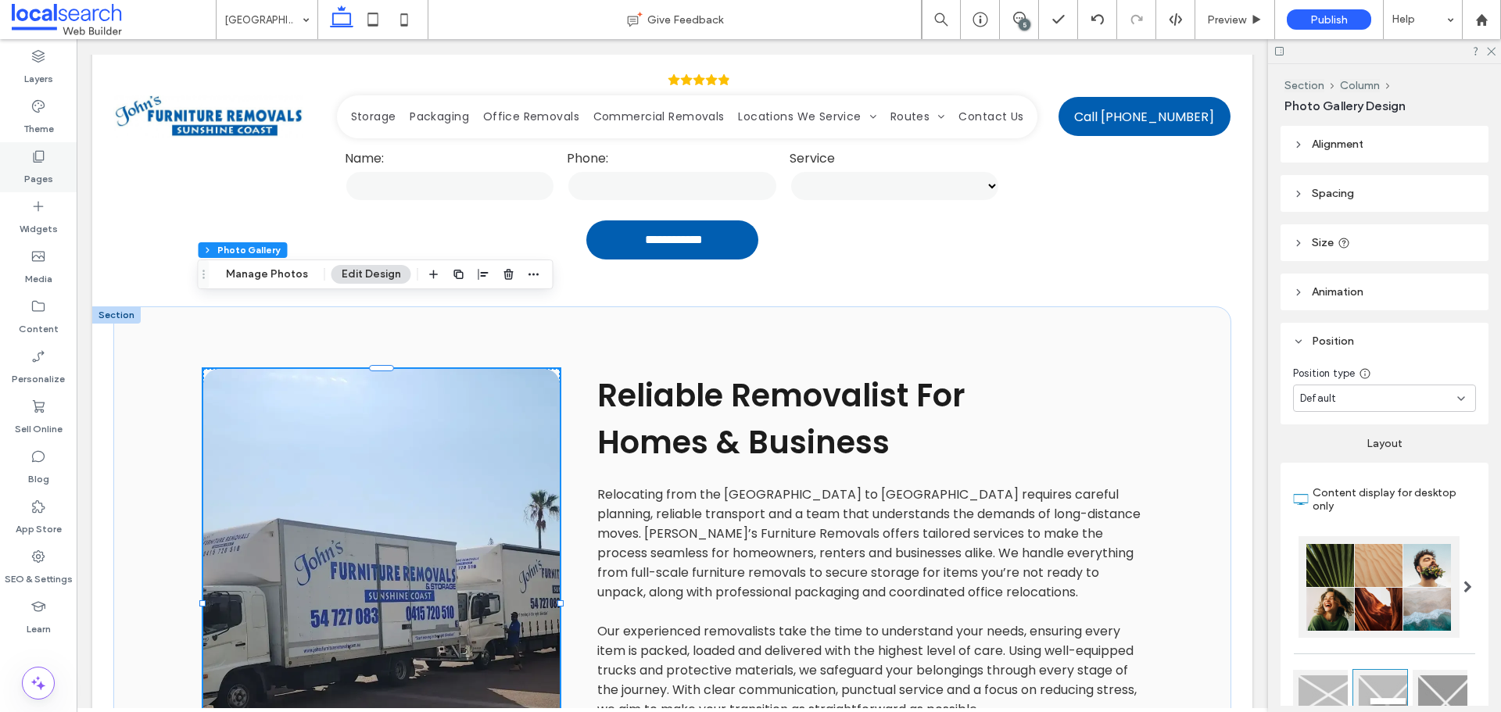
click at [48, 165] on label "Pages" at bounding box center [38, 175] width 29 height 22
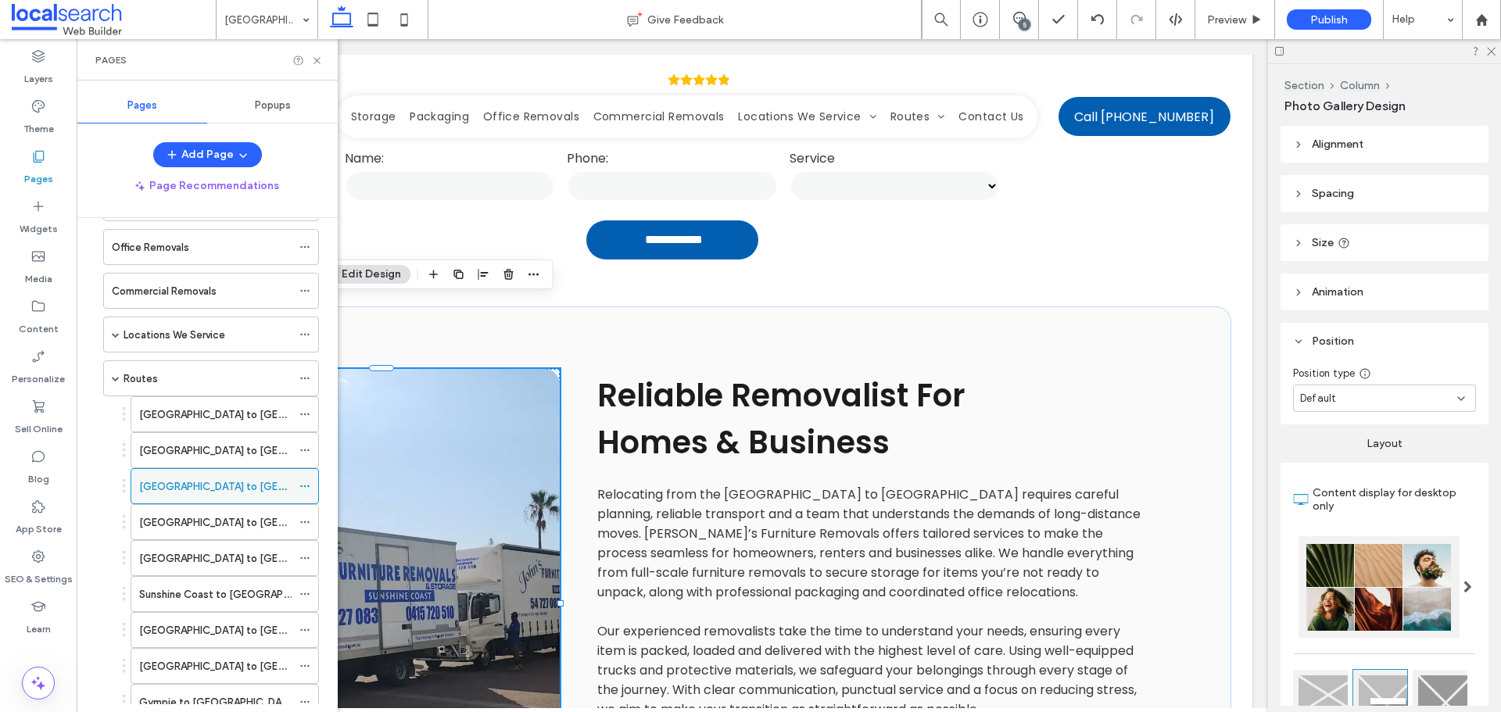
scroll to position [156, 0]
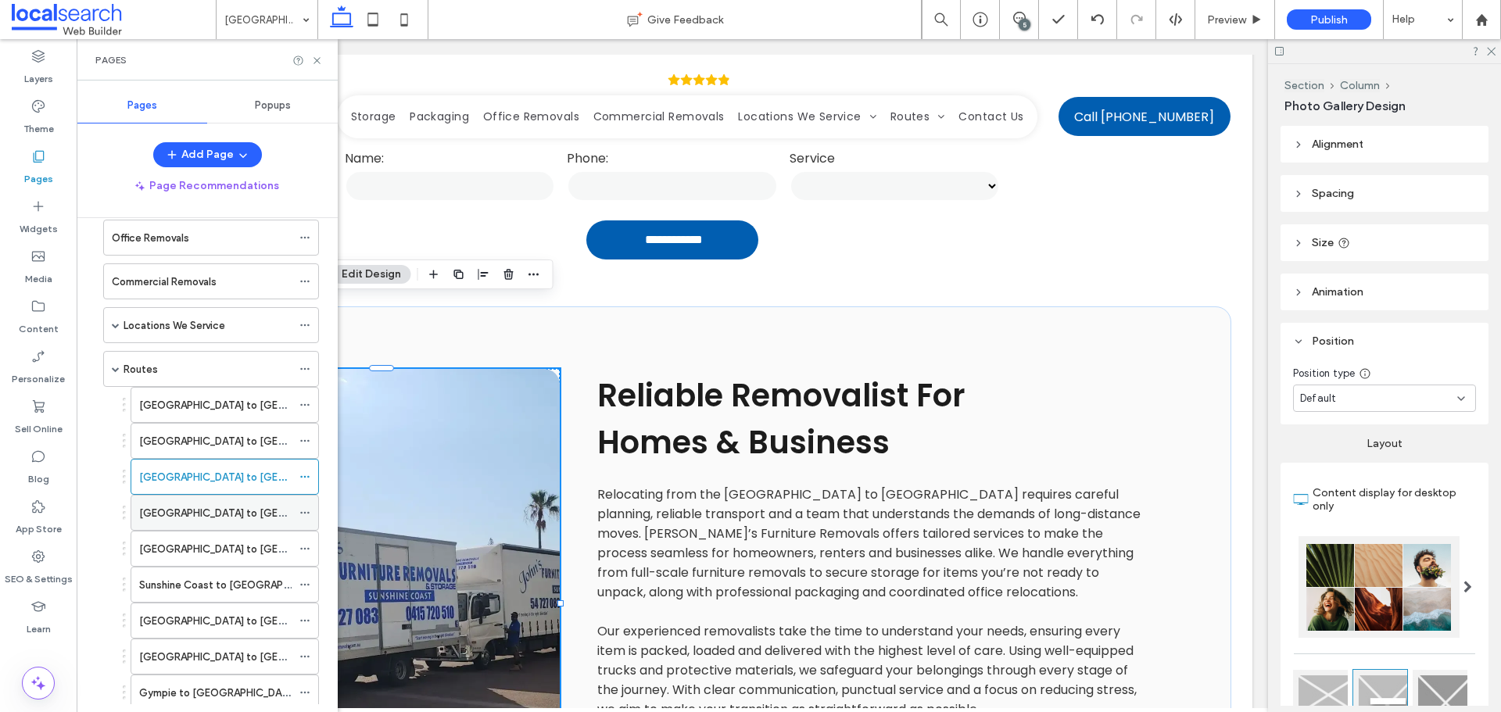
click at [169, 507] on label "Sunshine Coast to Bundaberg" at bounding box center [251, 513] width 225 height 27
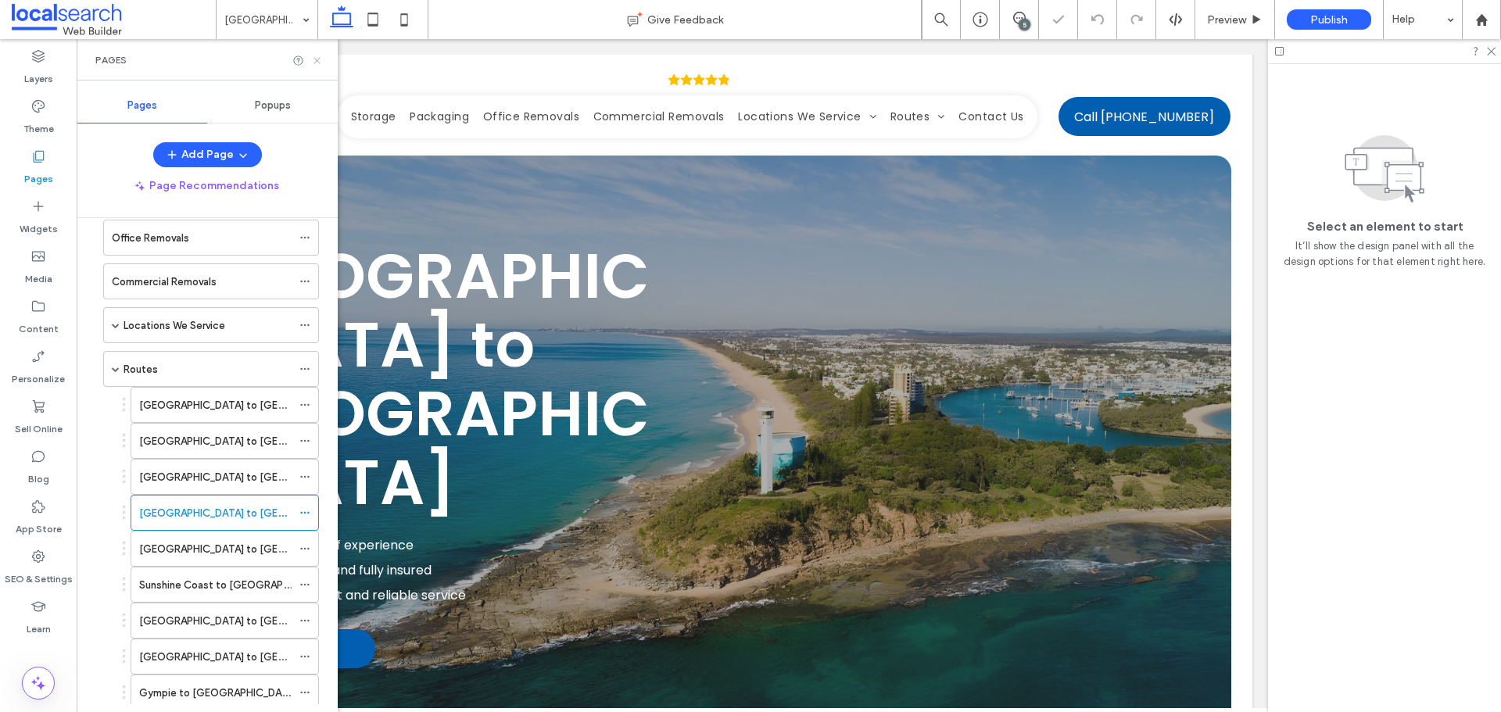
click at [316, 60] on icon at bounding box center [317, 61] width 12 height 12
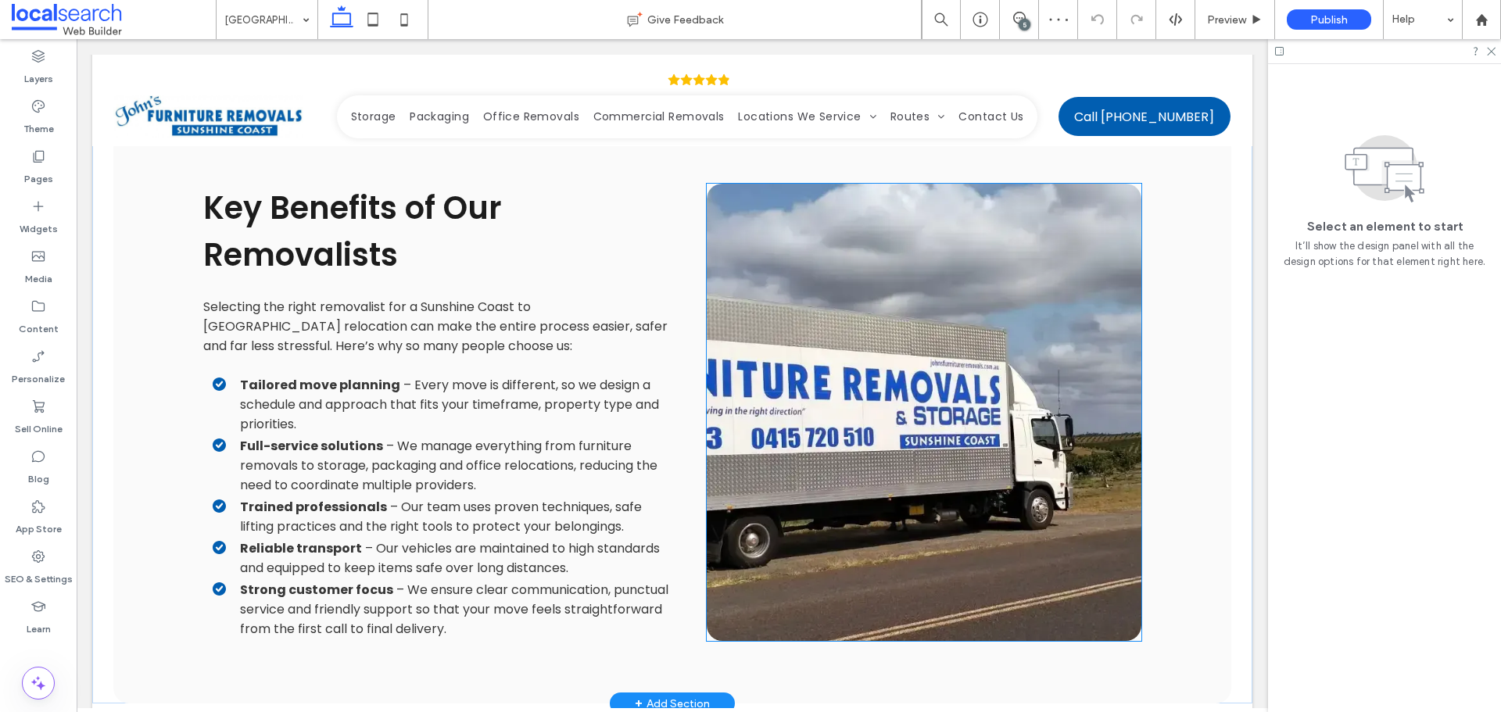
scroll to position [2111, 0]
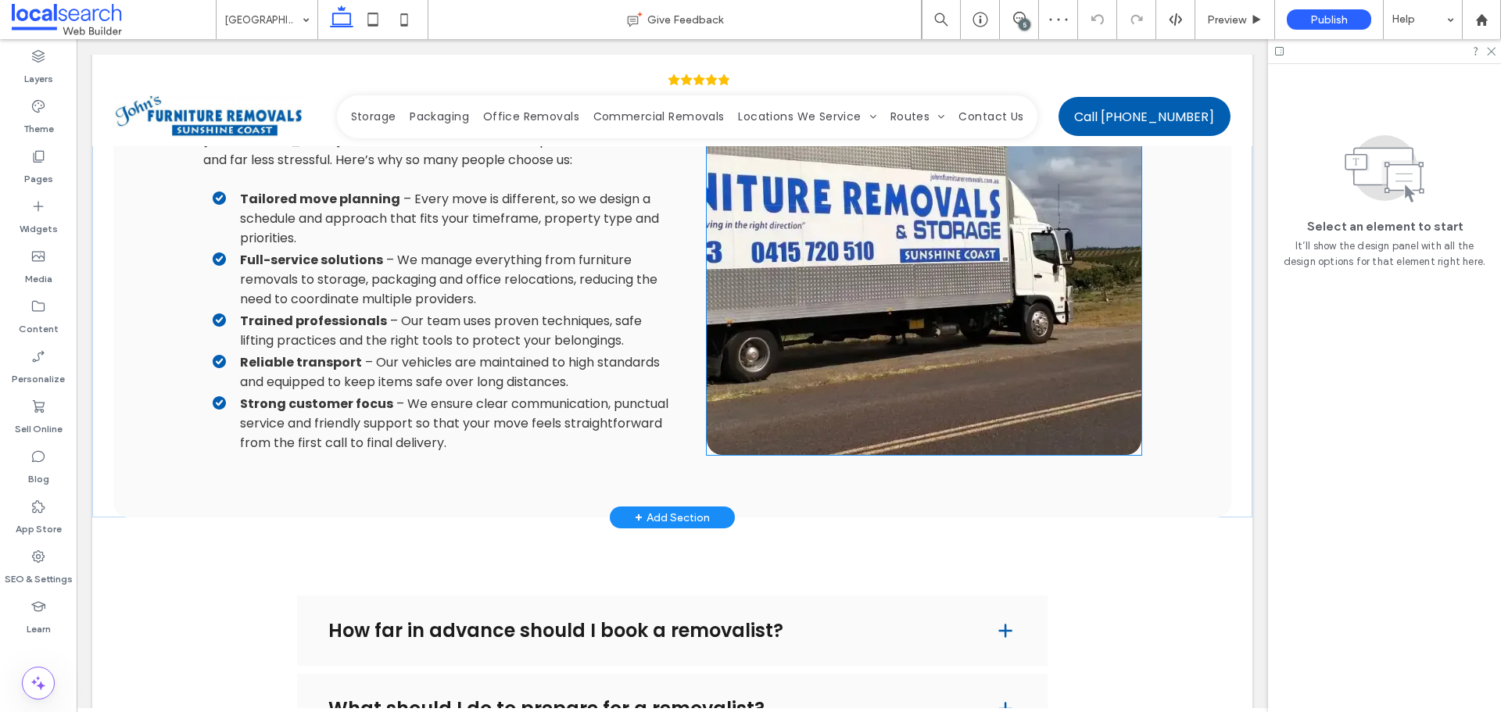
click at [919, 360] on link at bounding box center [924, 226] width 435 height 457
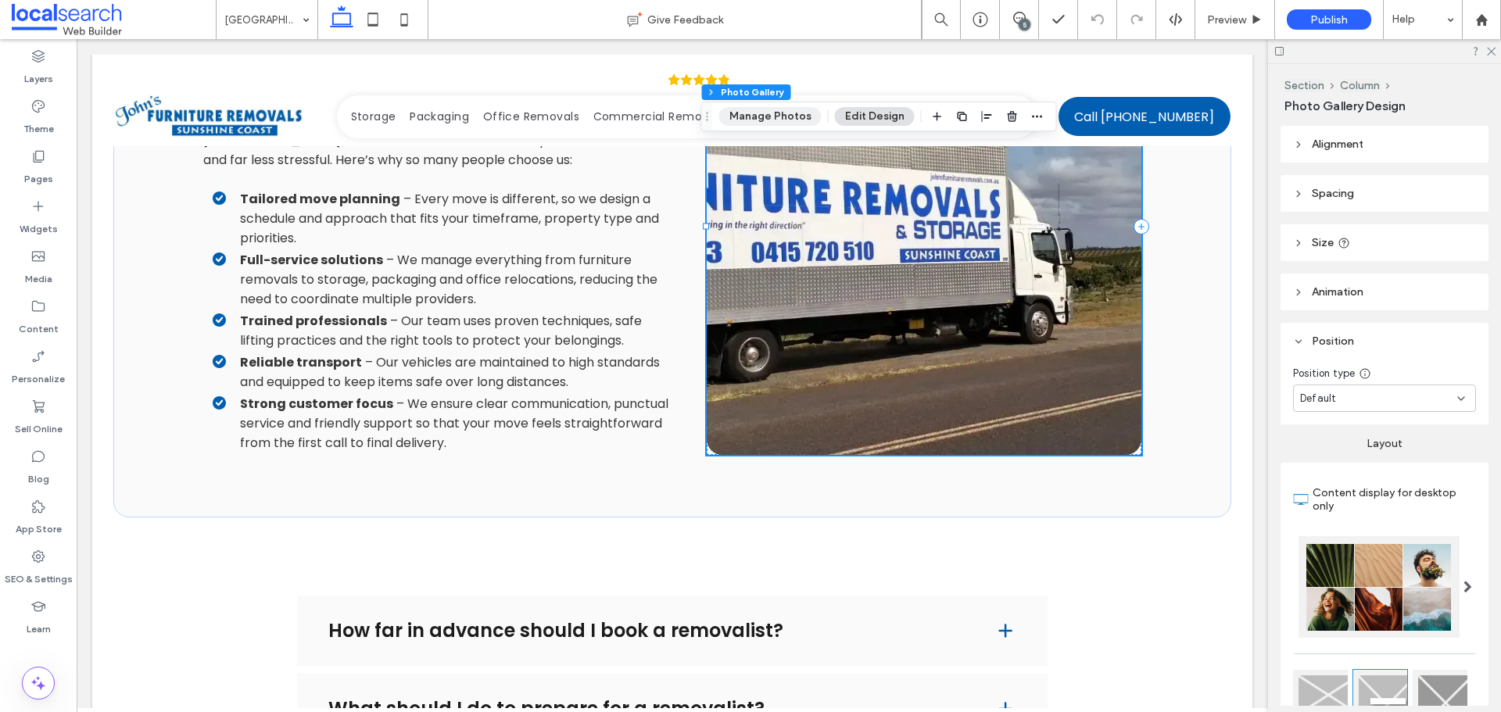
click at [798, 120] on button "Manage Photos" at bounding box center [770, 116] width 102 height 19
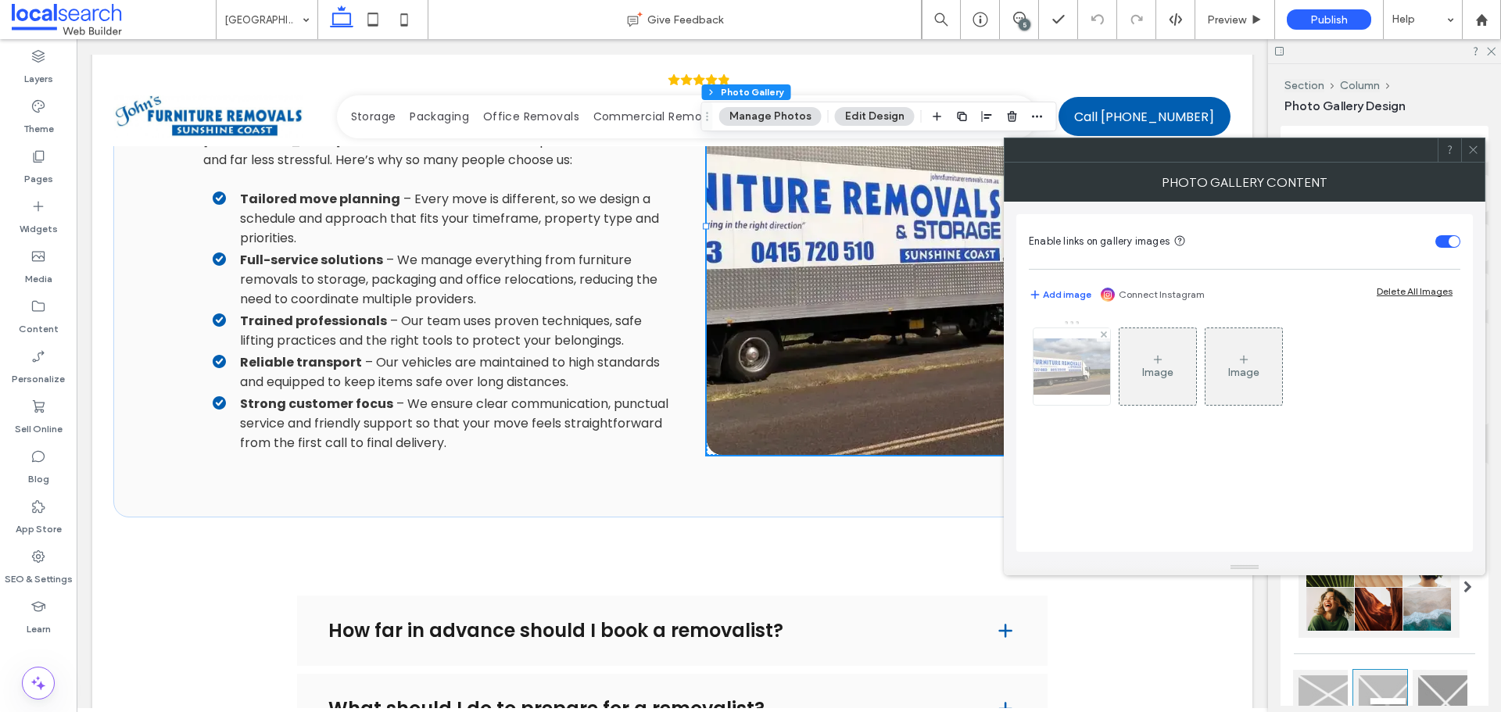
click at [1081, 360] on img at bounding box center [1071, 367] width 125 height 56
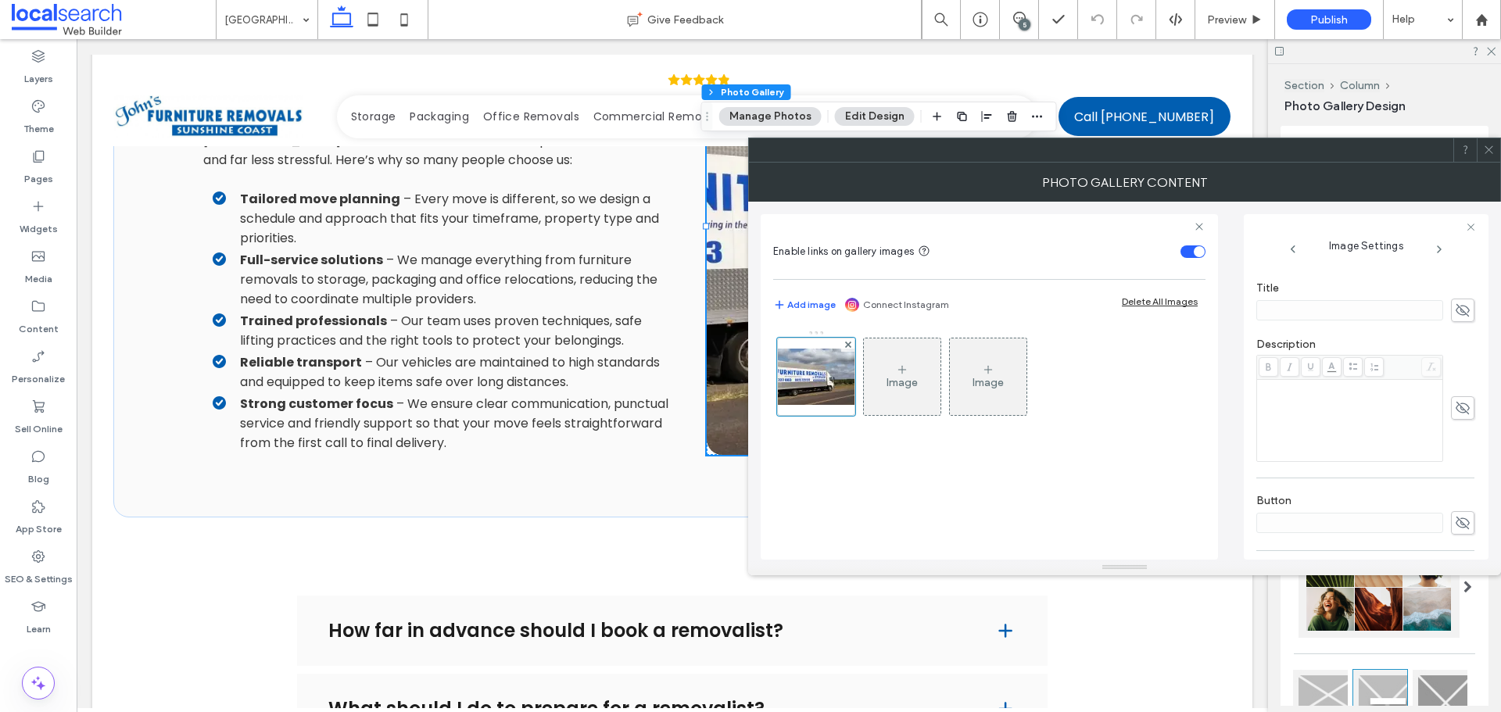
scroll to position [443, 0]
click at [1457, 509] on icon "button" at bounding box center [1462, 506] width 11 height 11
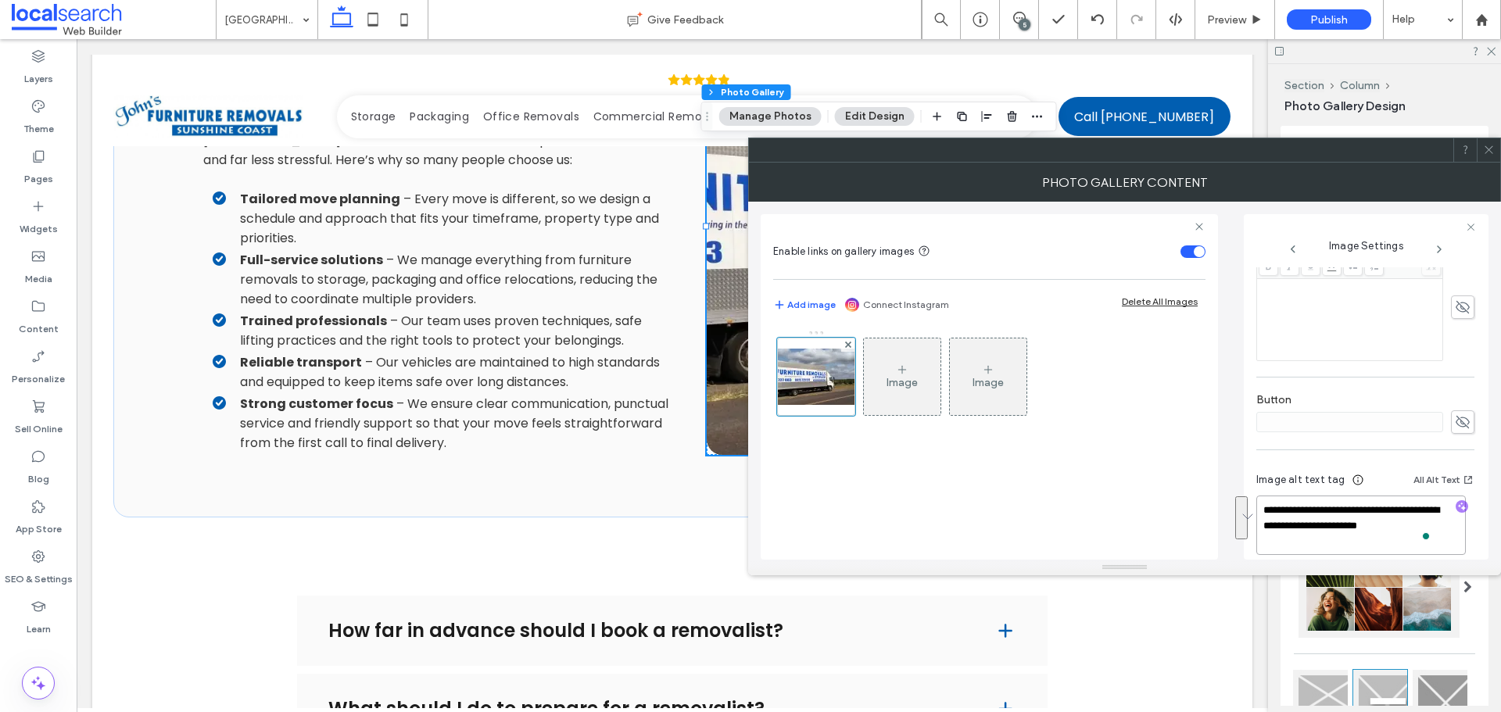
drag, startPoint x: 1322, startPoint y: 547, endPoint x: 1270, endPoint y: 513, distance: 62.7
click at [1270, 513] on textarea "**********" at bounding box center [1362, 525] width 210 height 59
paste textarea "**********"
type textarea "**********"
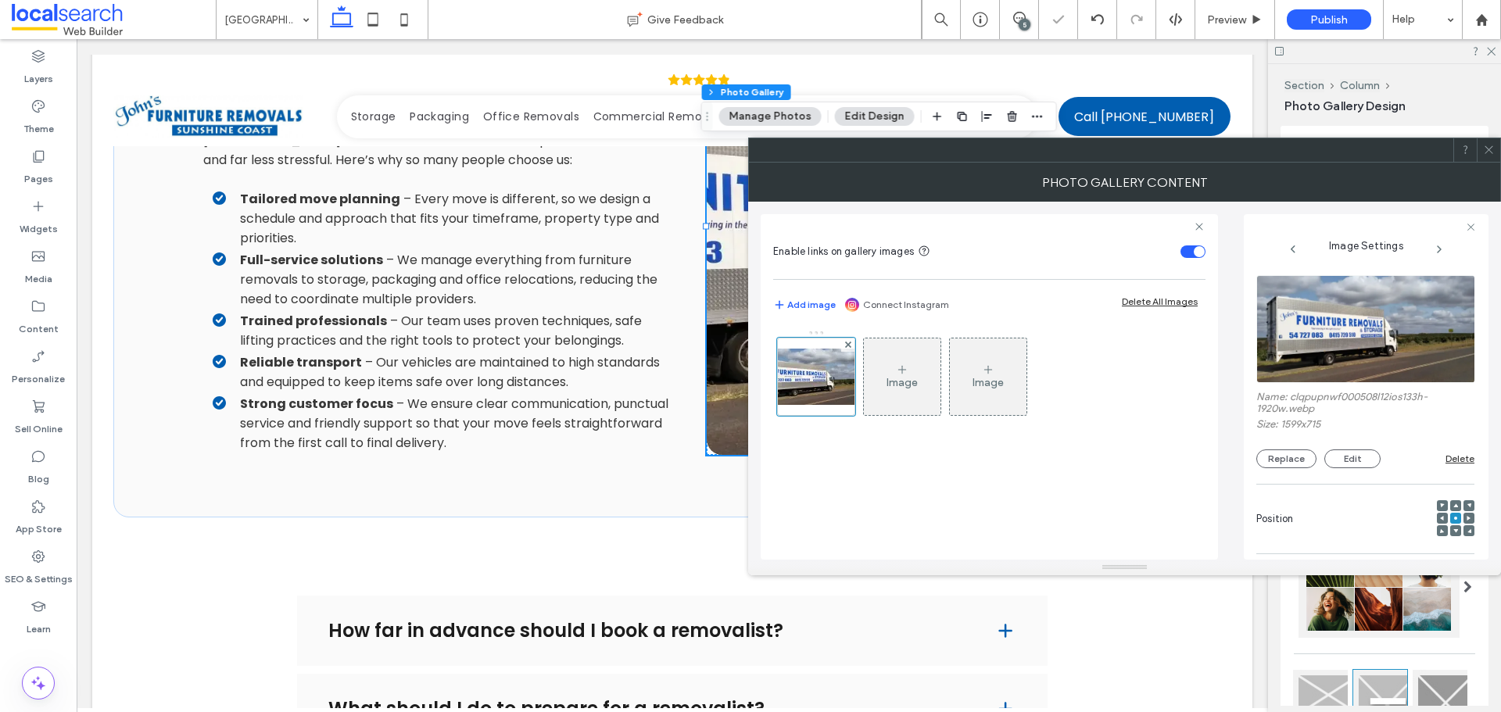
scroll to position [2, 0]
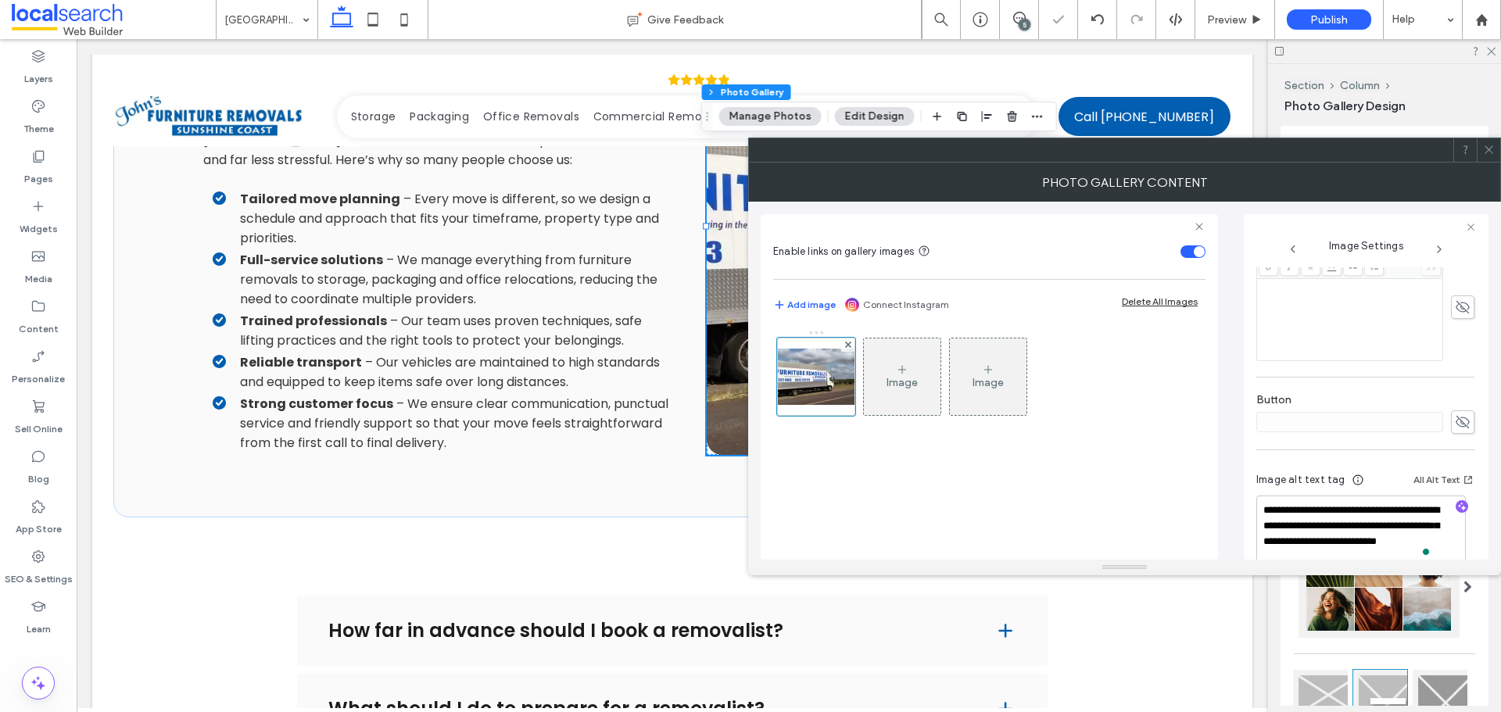
type textarea "**********"
click at [1237, 453] on div "**********" at bounding box center [1125, 381] width 728 height 358
click at [1493, 152] on icon at bounding box center [1489, 150] width 12 height 12
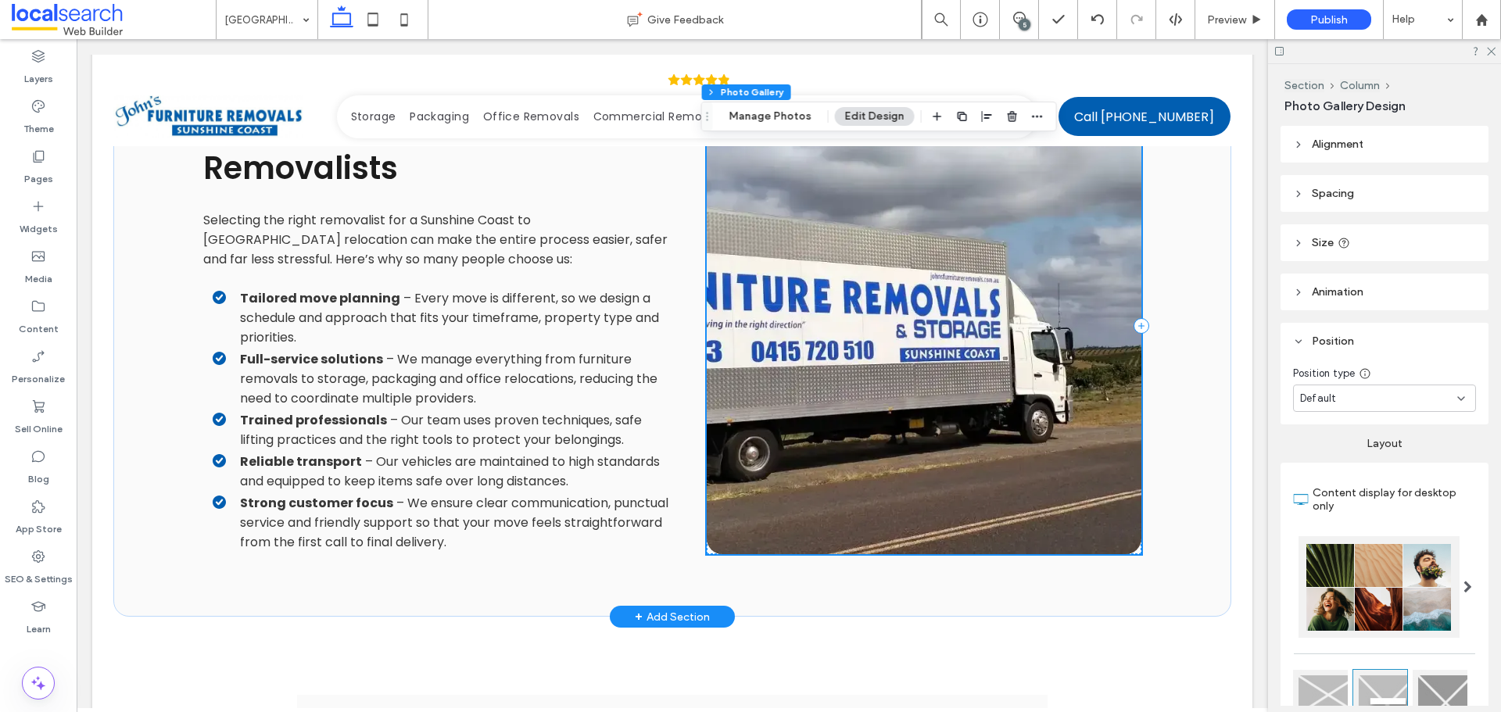
scroll to position [1955, 0]
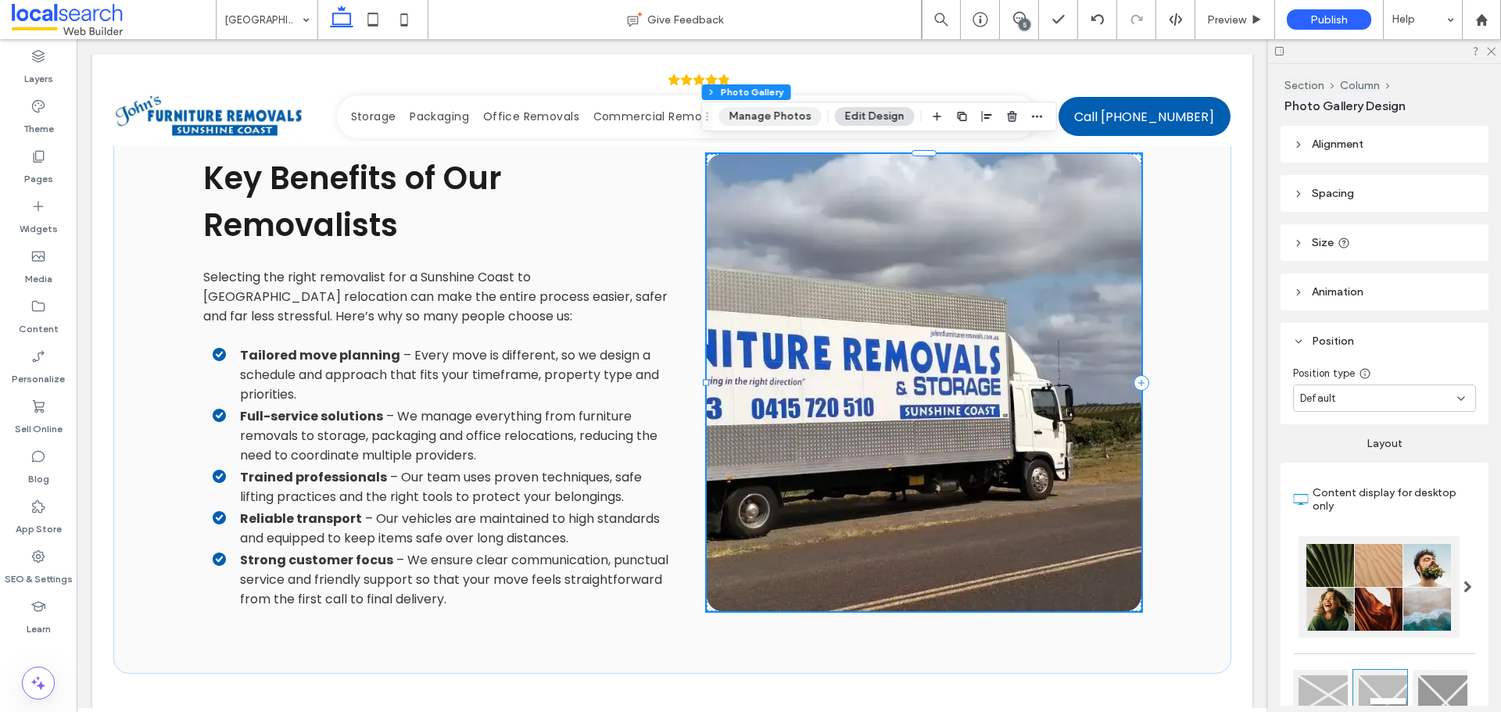
click at [789, 115] on button "Manage Photos" at bounding box center [770, 116] width 102 height 19
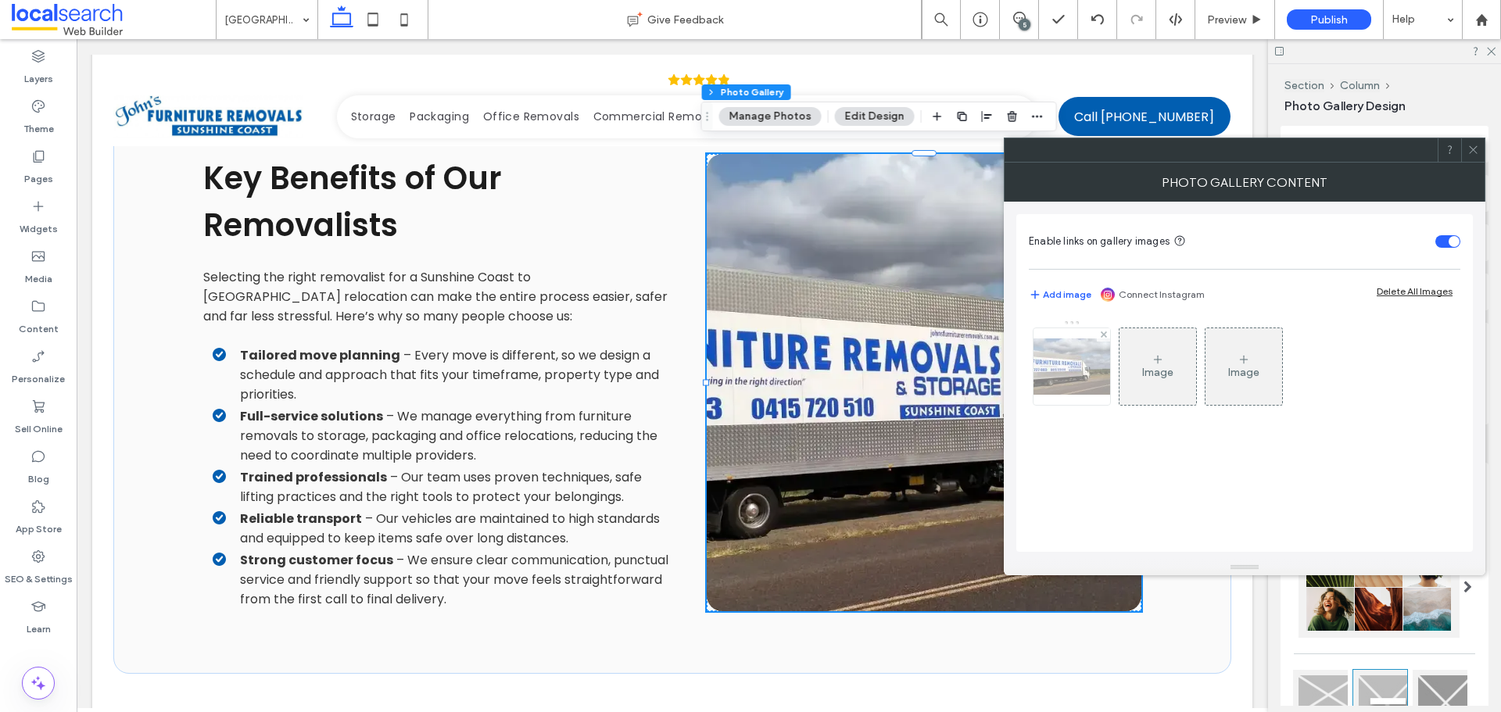
click at [1055, 339] on img at bounding box center [1071, 367] width 125 height 56
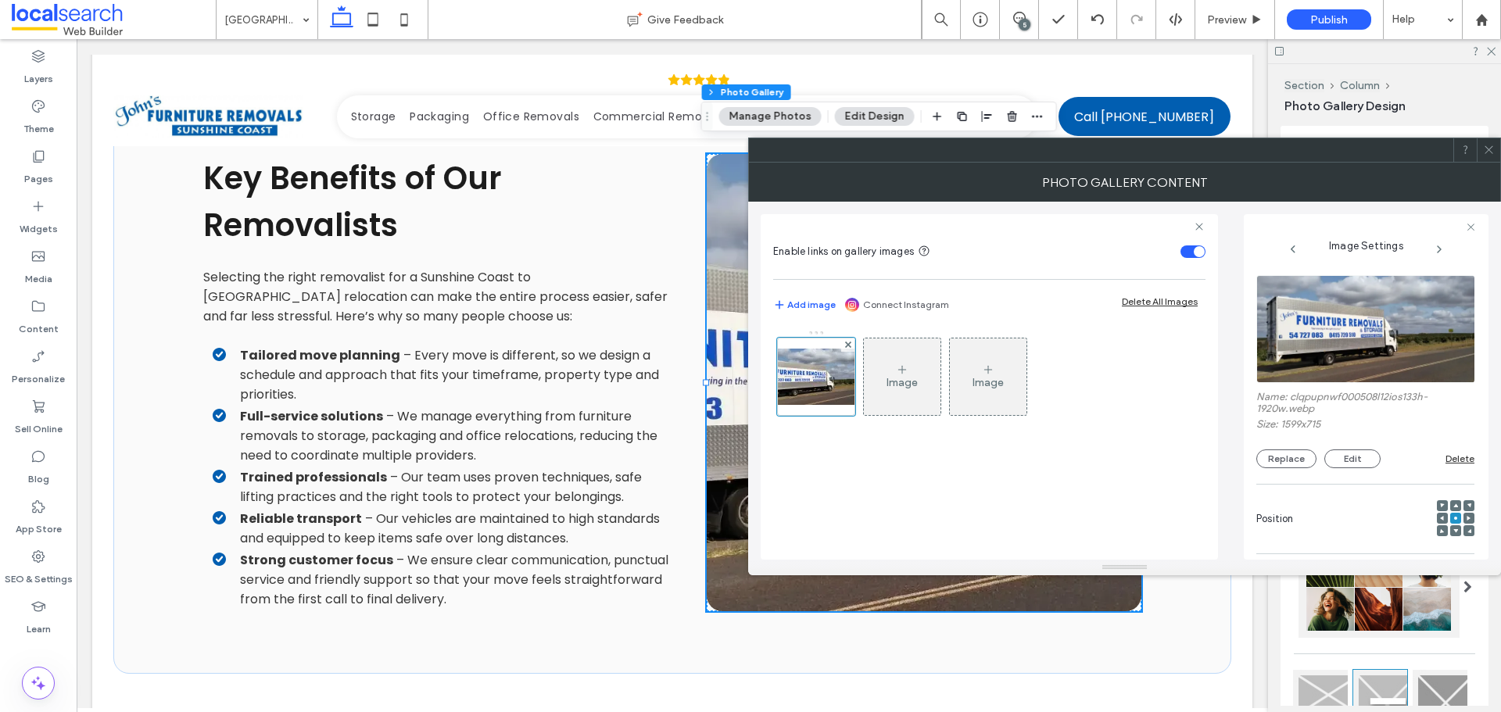
click at [1315, 346] on img at bounding box center [1367, 329] width 220 height 108
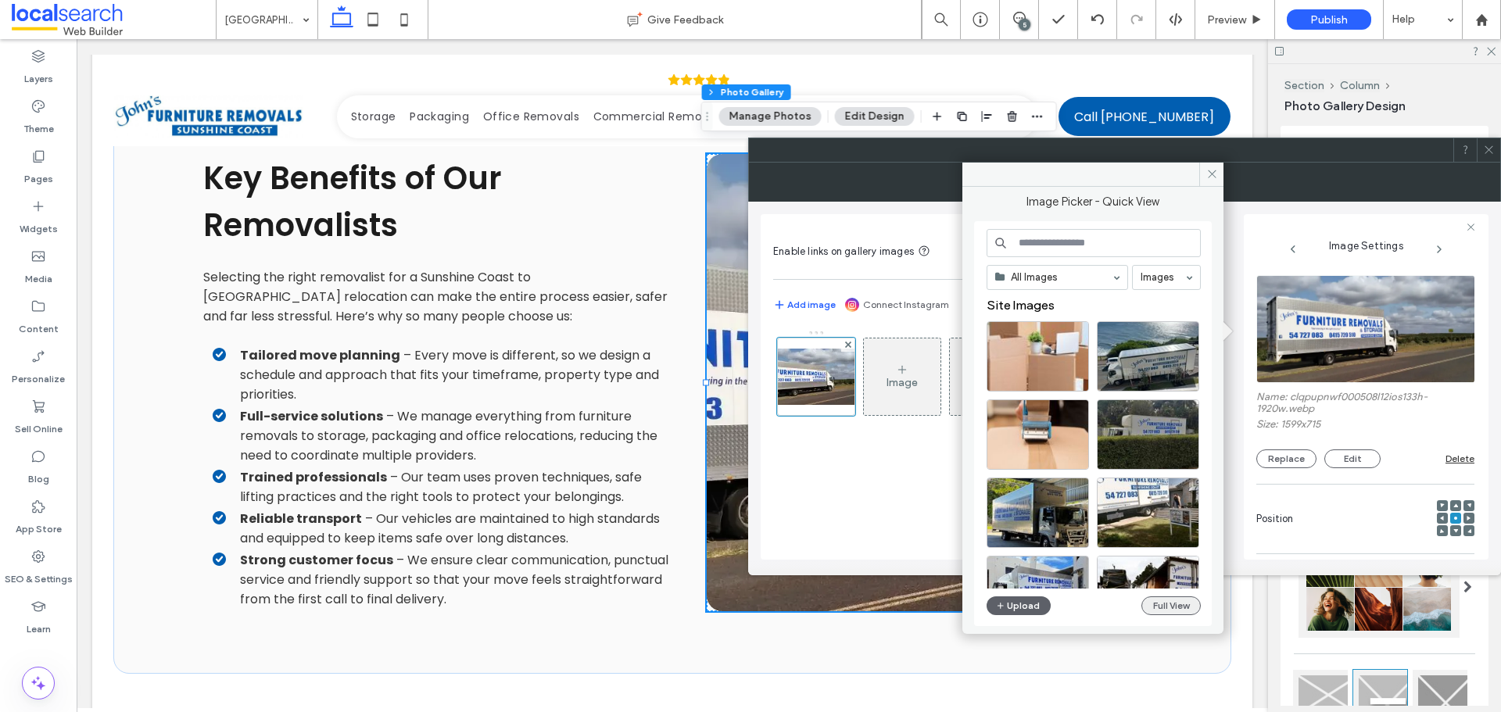
click at [1160, 609] on button "Full View" at bounding box center [1171, 606] width 59 height 19
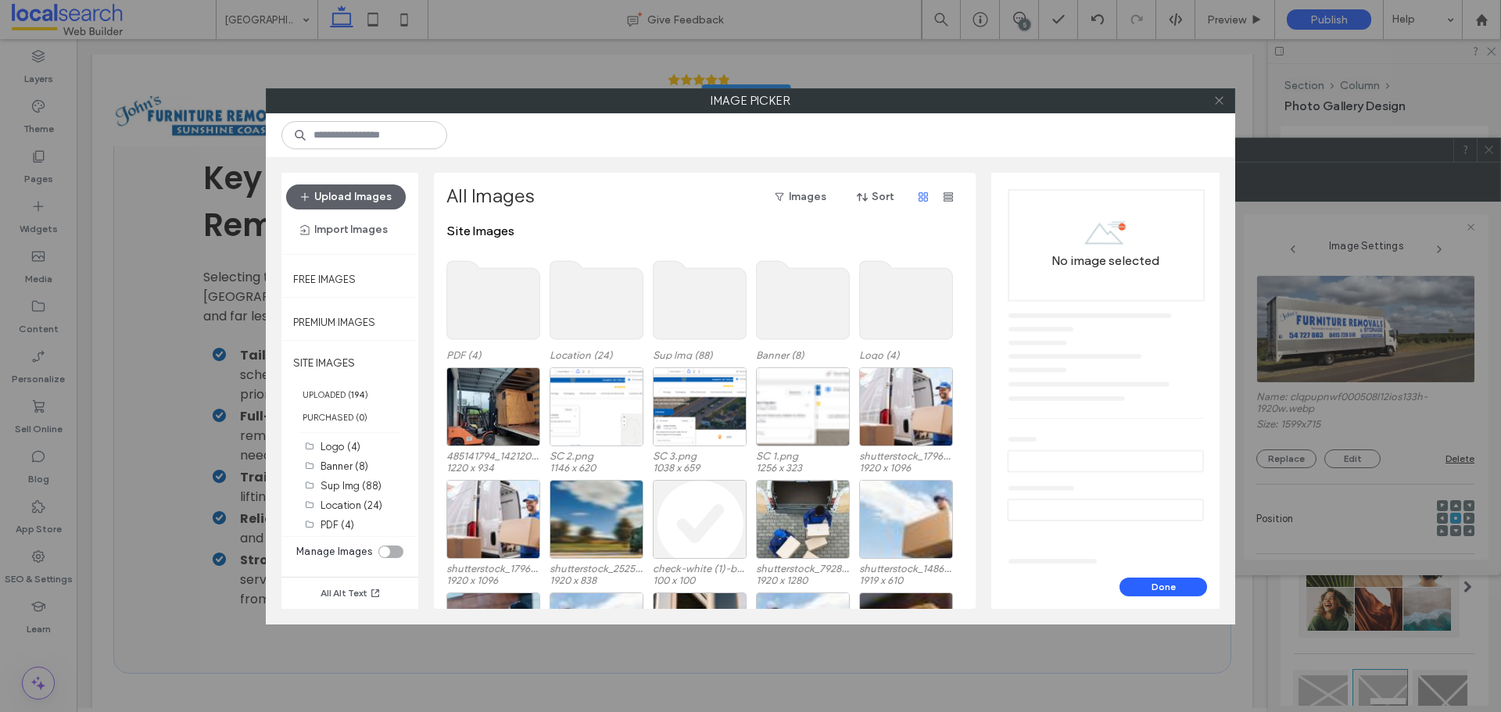
click at [1217, 101] on icon at bounding box center [1220, 101] width 12 height 12
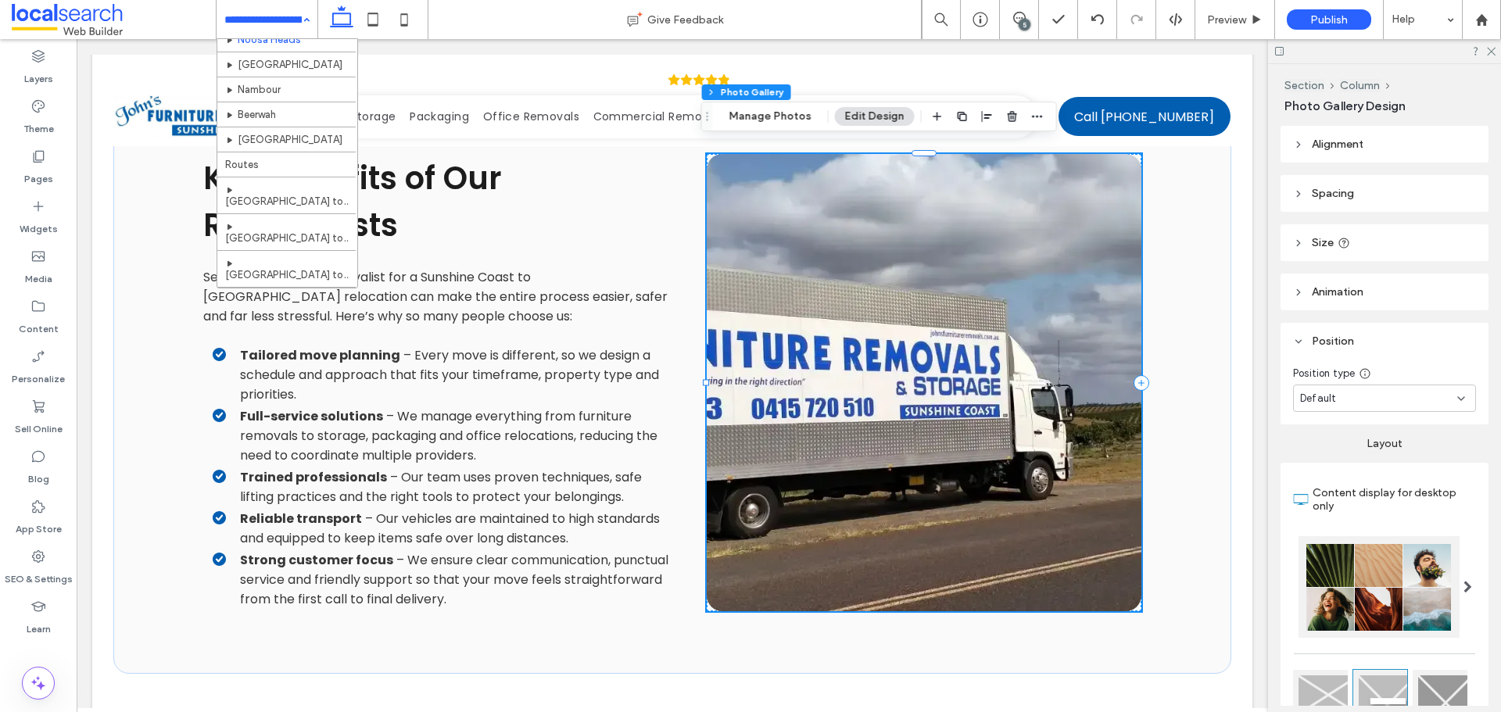
scroll to position [391, 0]
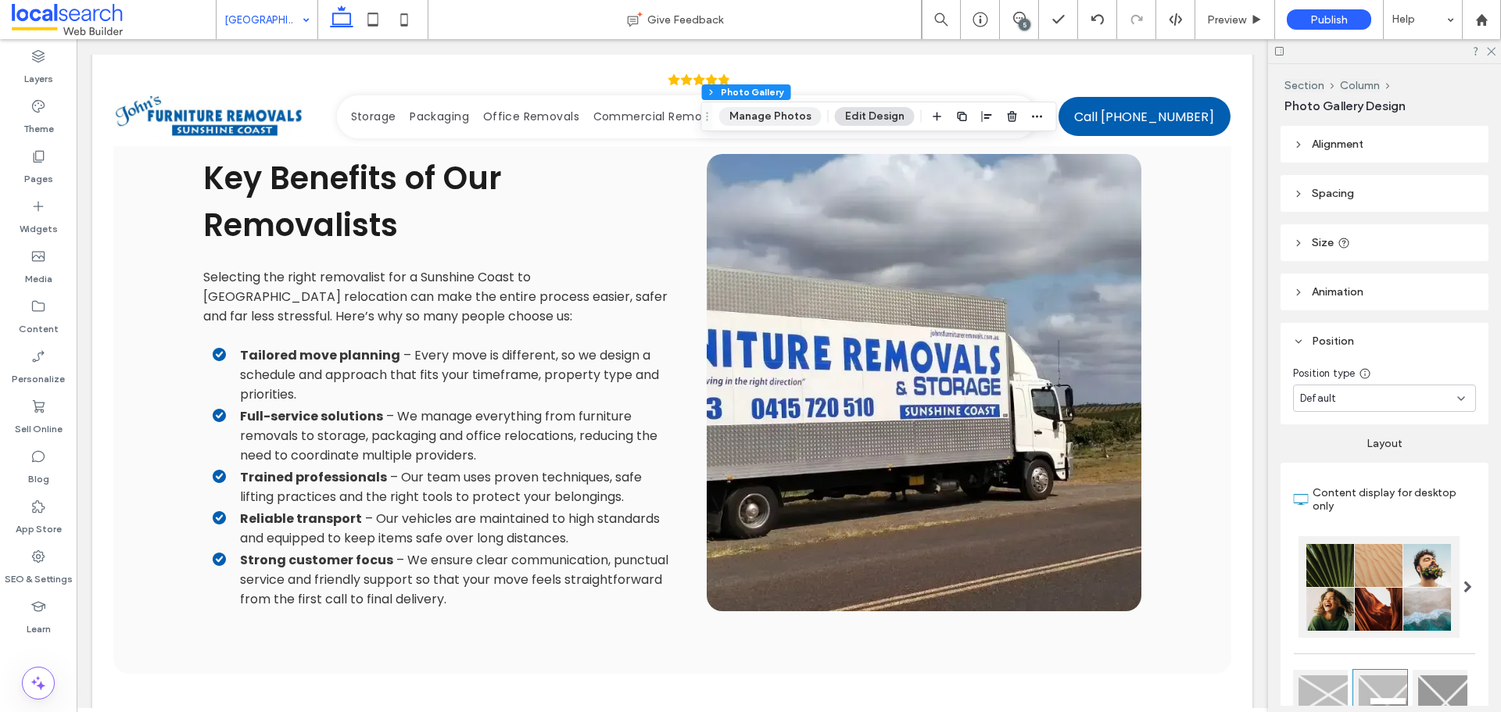
click at [783, 121] on button "Manage Photos" at bounding box center [770, 116] width 102 height 19
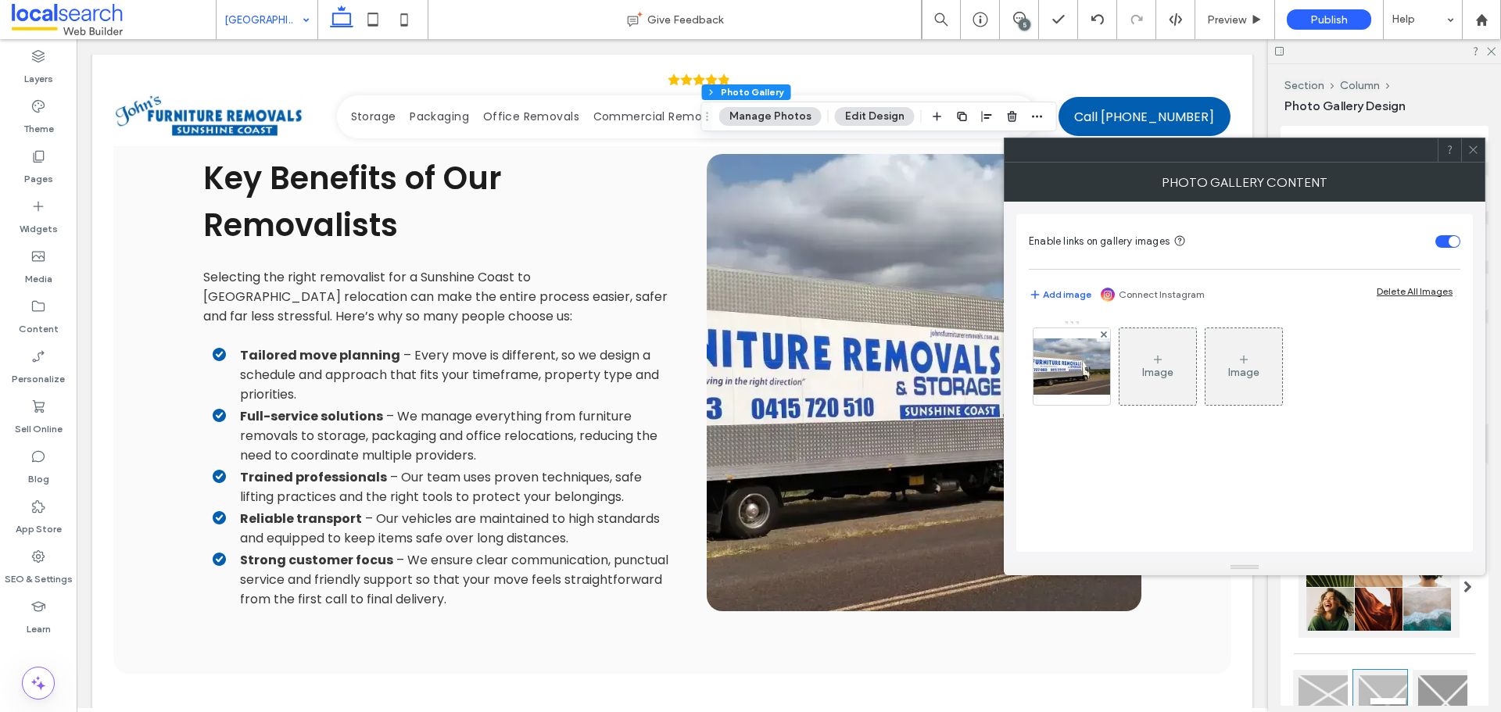
click at [1114, 385] on div "Image Image" at bounding box center [1244, 371] width 430 height 102
click at [1092, 380] on img at bounding box center [1071, 367] width 125 height 56
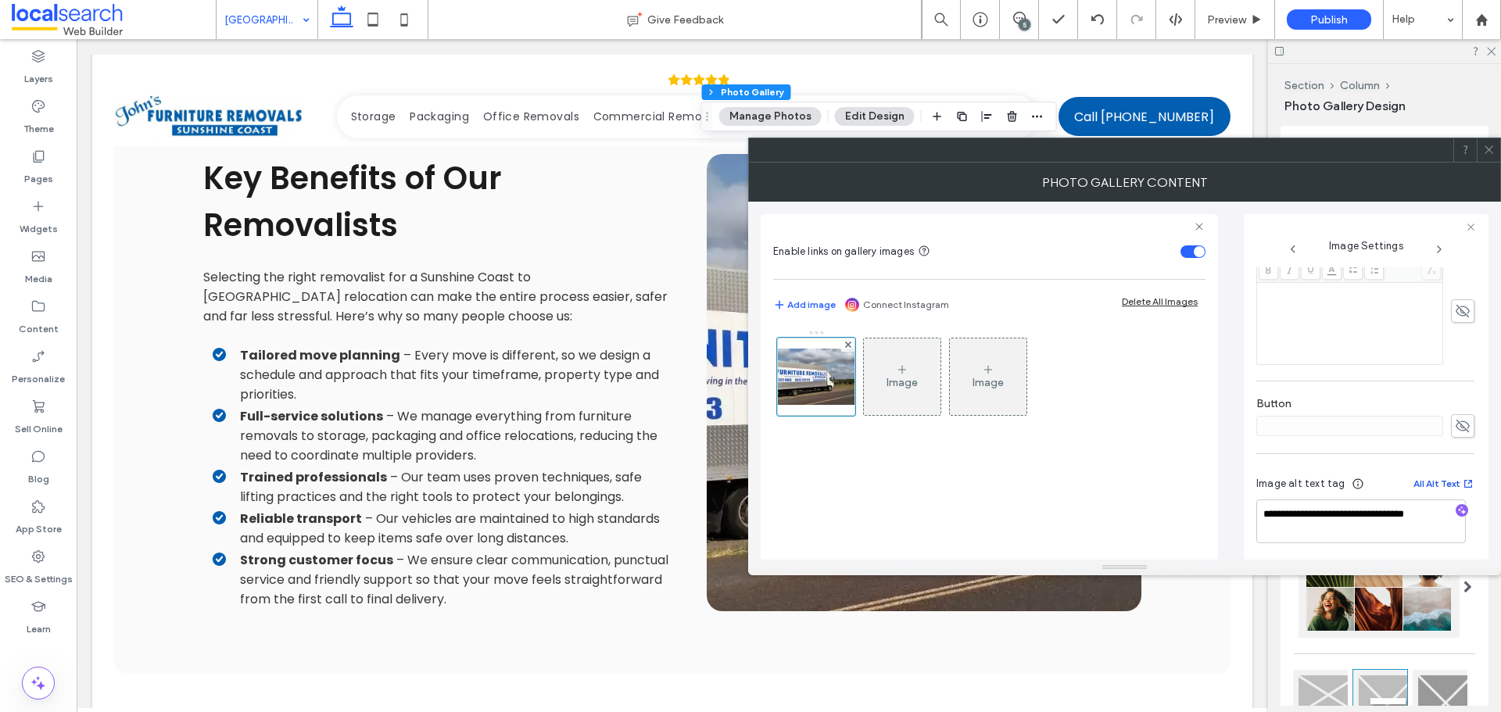
scroll to position [443, 0]
click at [1457, 505] on icon "button" at bounding box center [1462, 506] width 11 height 11
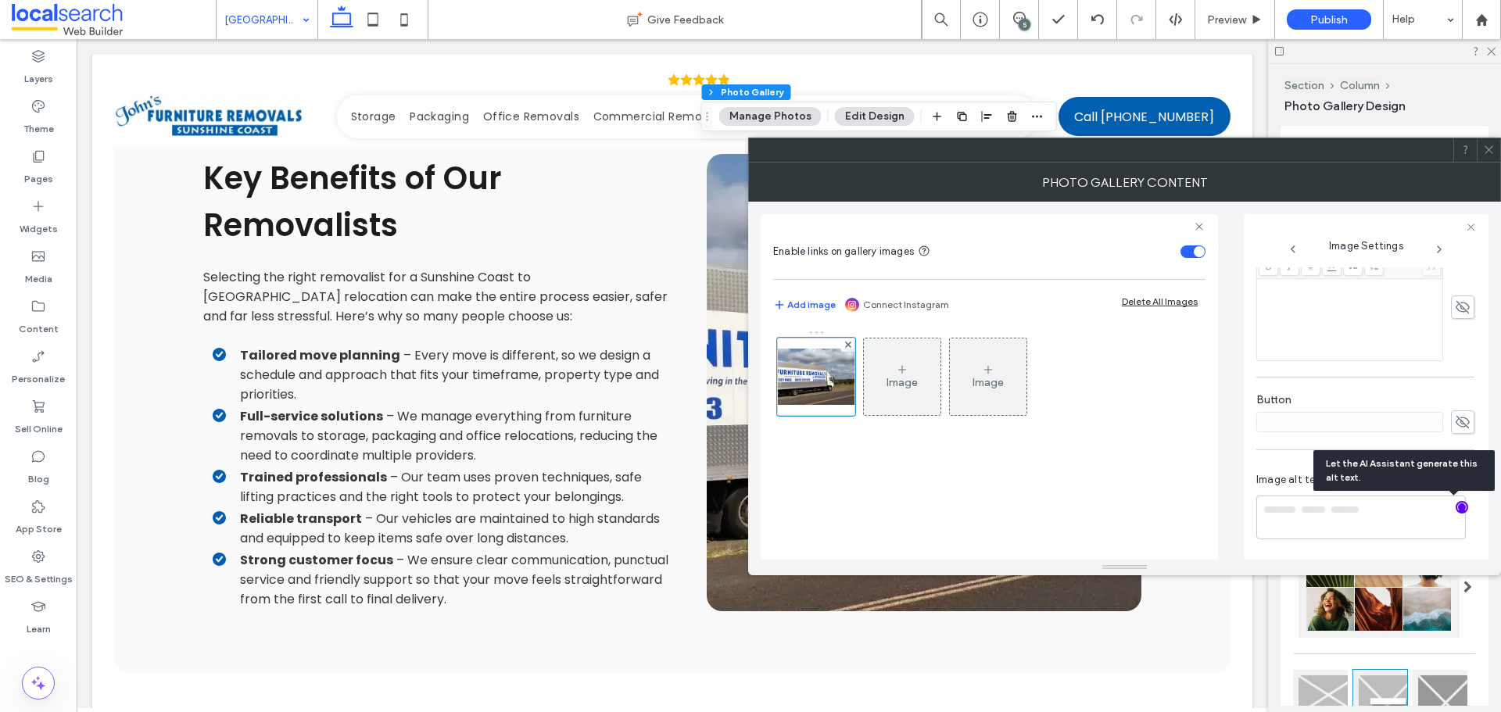
type textarea "**********"
drag, startPoint x: 1370, startPoint y: 544, endPoint x: 1367, endPoint y: 529, distance: 15.9
click at [1367, 529] on textarea "**********" at bounding box center [1362, 525] width 210 height 59
click at [1457, 507] on icon "button" at bounding box center [1462, 506] width 11 height 11
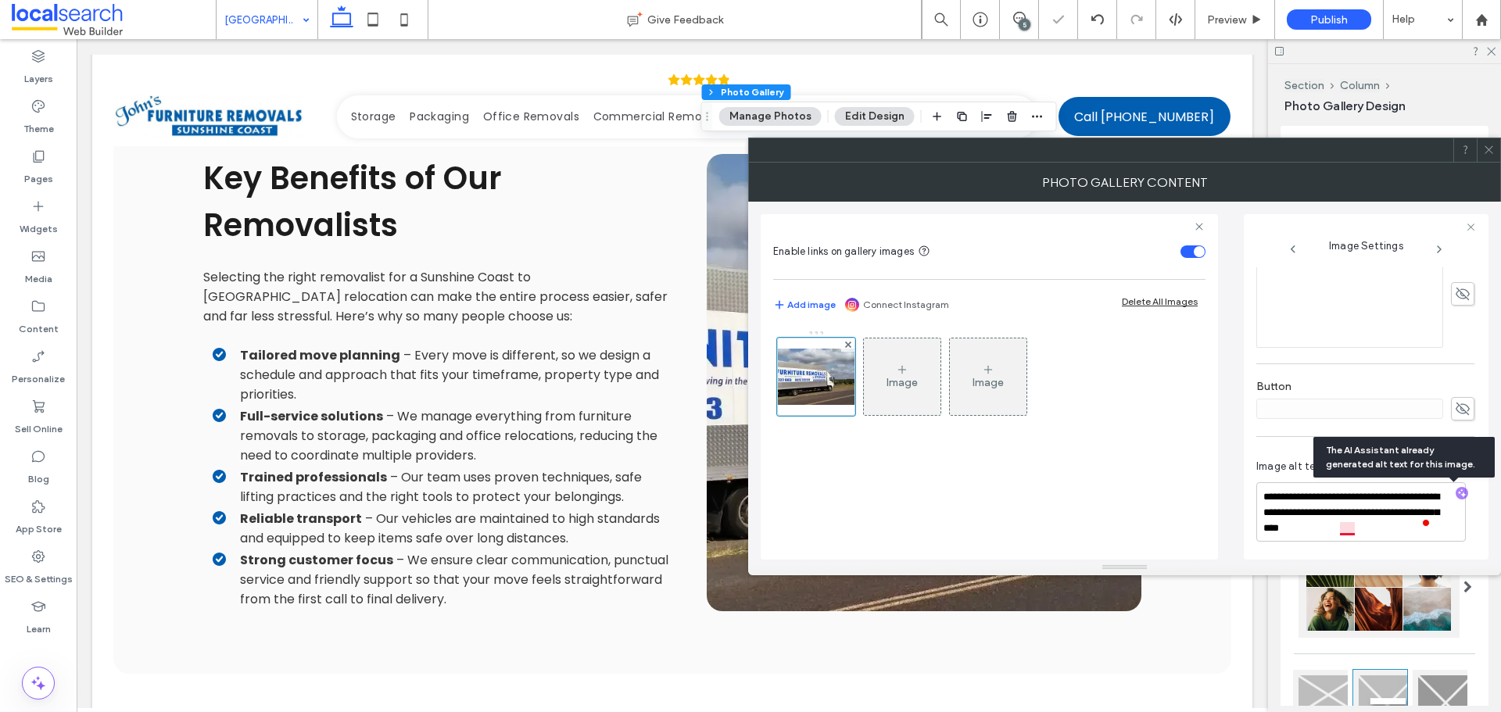
scroll to position [458, 0]
click at [1416, 494] on textarea "**********" at bounding box center [1362, 509] width 210 height 59
drag, startPoint x: 1400, startPoint y: 525, endPoint x: 1417, endPoint y: 507, distance: 25.5
click at [1417, 507] on textarea "**********" at bounding box center [1362, 509] width 210 height 59
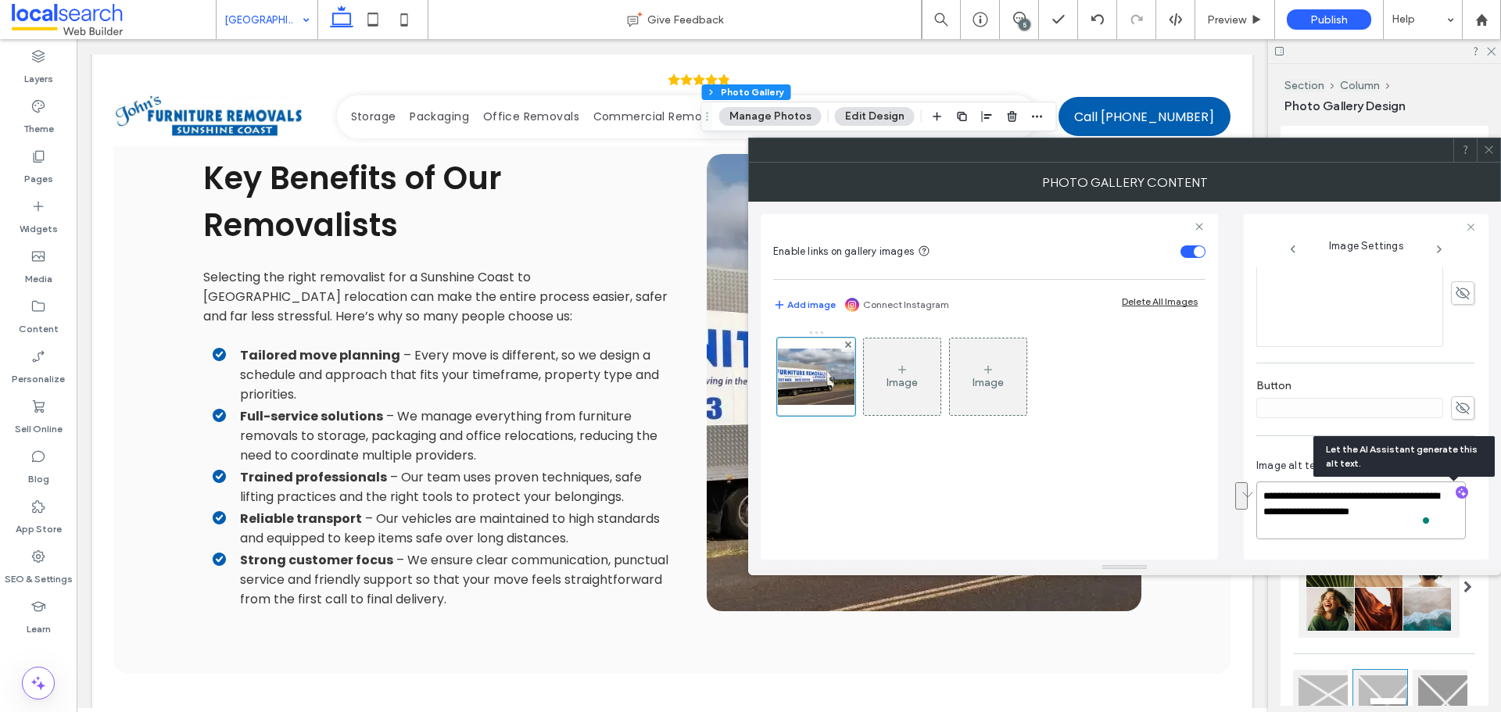
drag, startPoint x: 1417, startPoint y: 507, endPoint x: 1275, endPoint y: 497, distance: 142.7
click at [1275, 497] on textarea "**********" at bounding box center [1362, 511] width 210 height 58
paste textarea "**********"
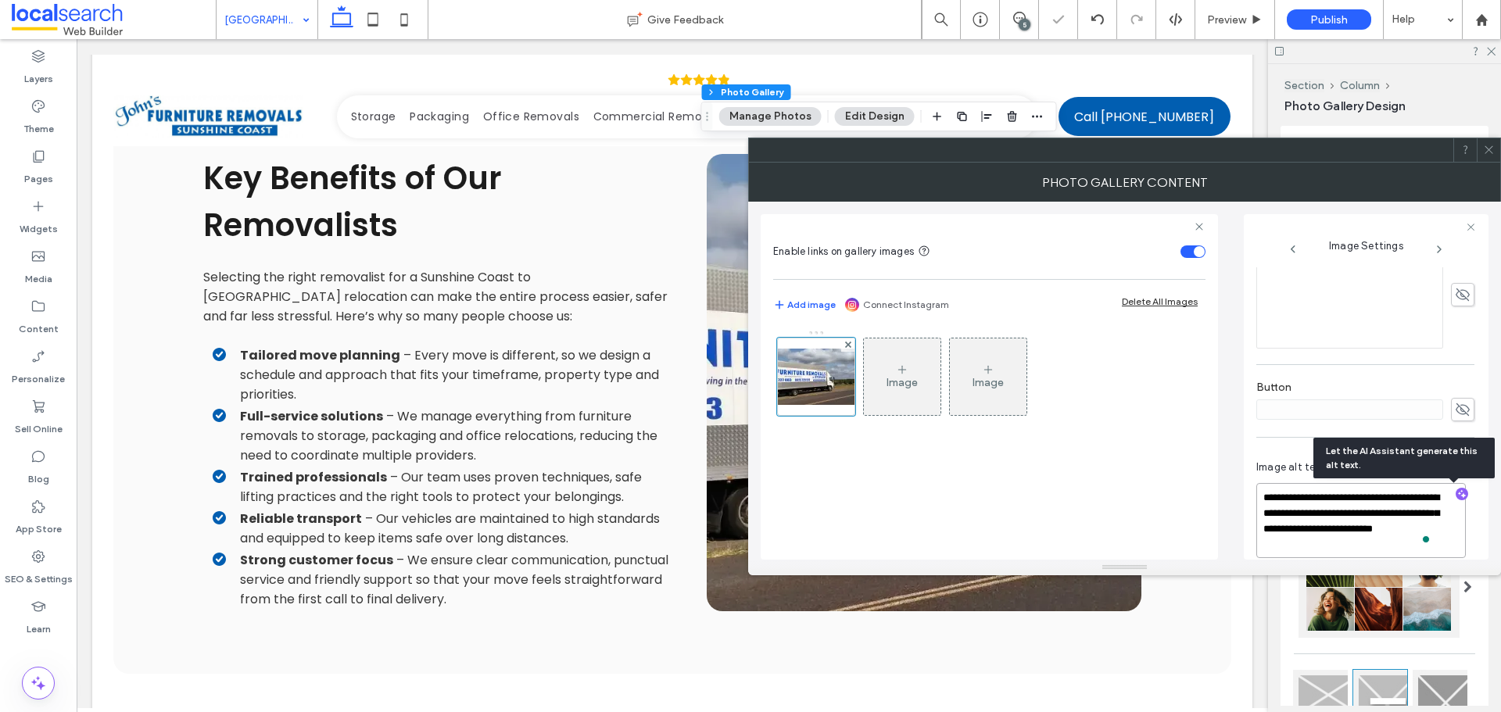
type textarea "**********"
click at [1217, 452] on div "Enable links on gallery images Add image Connect Instagram Delete All Images Im…" at bounding box center [989, 387] width 457 height 346
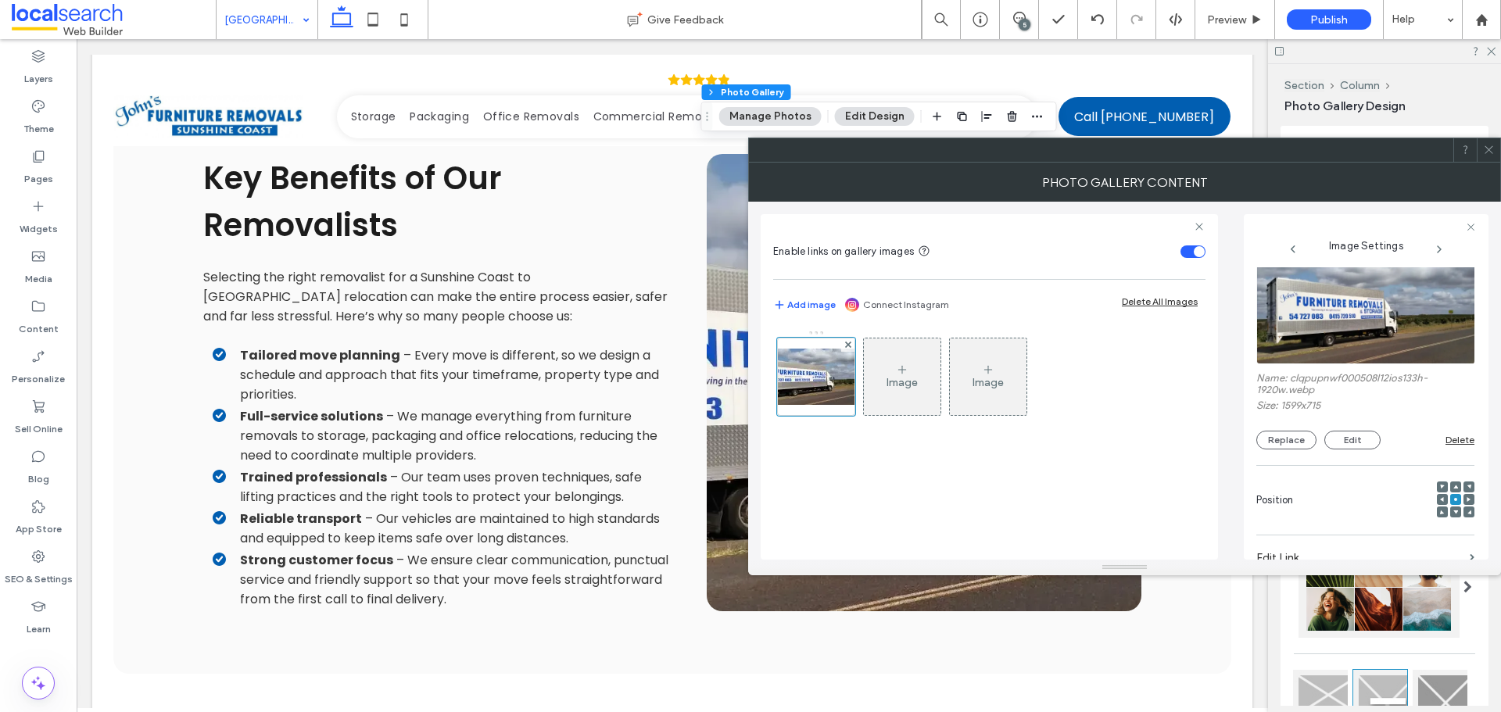
scroll to position [0, 0]
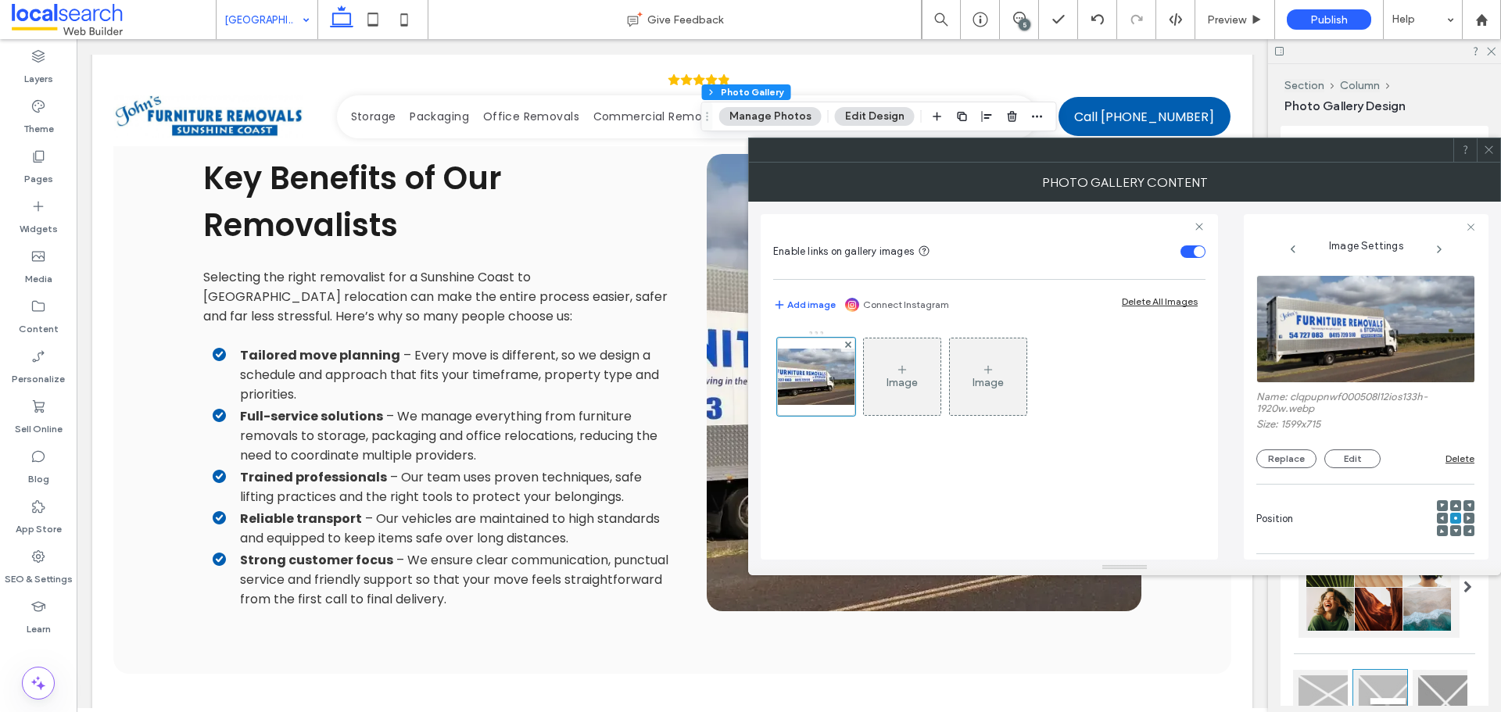
click at [1345, 356] on img at bounding box center [1367, 329] width 220 height 108
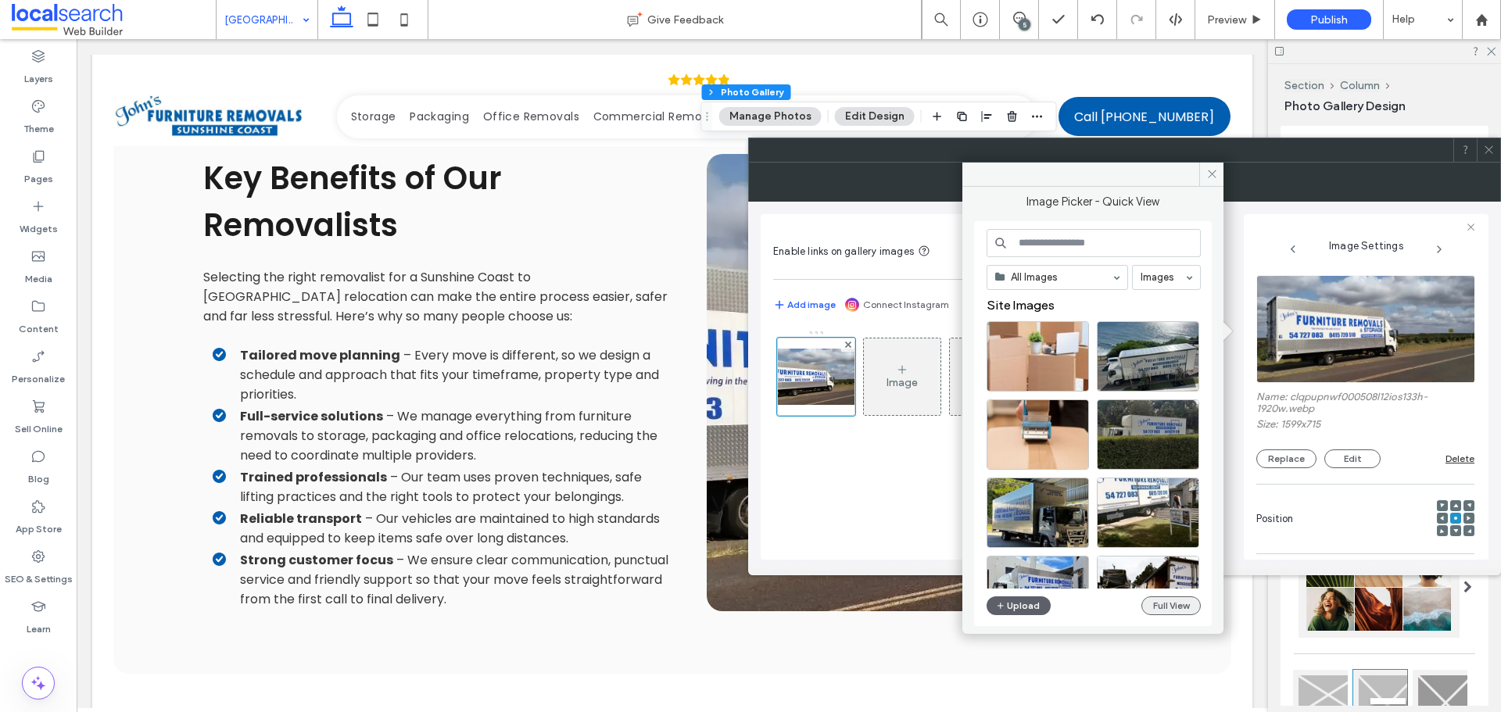
click at [1173, 601] on button "Full View" at bounding box center [1171, 606] width 59 height 19
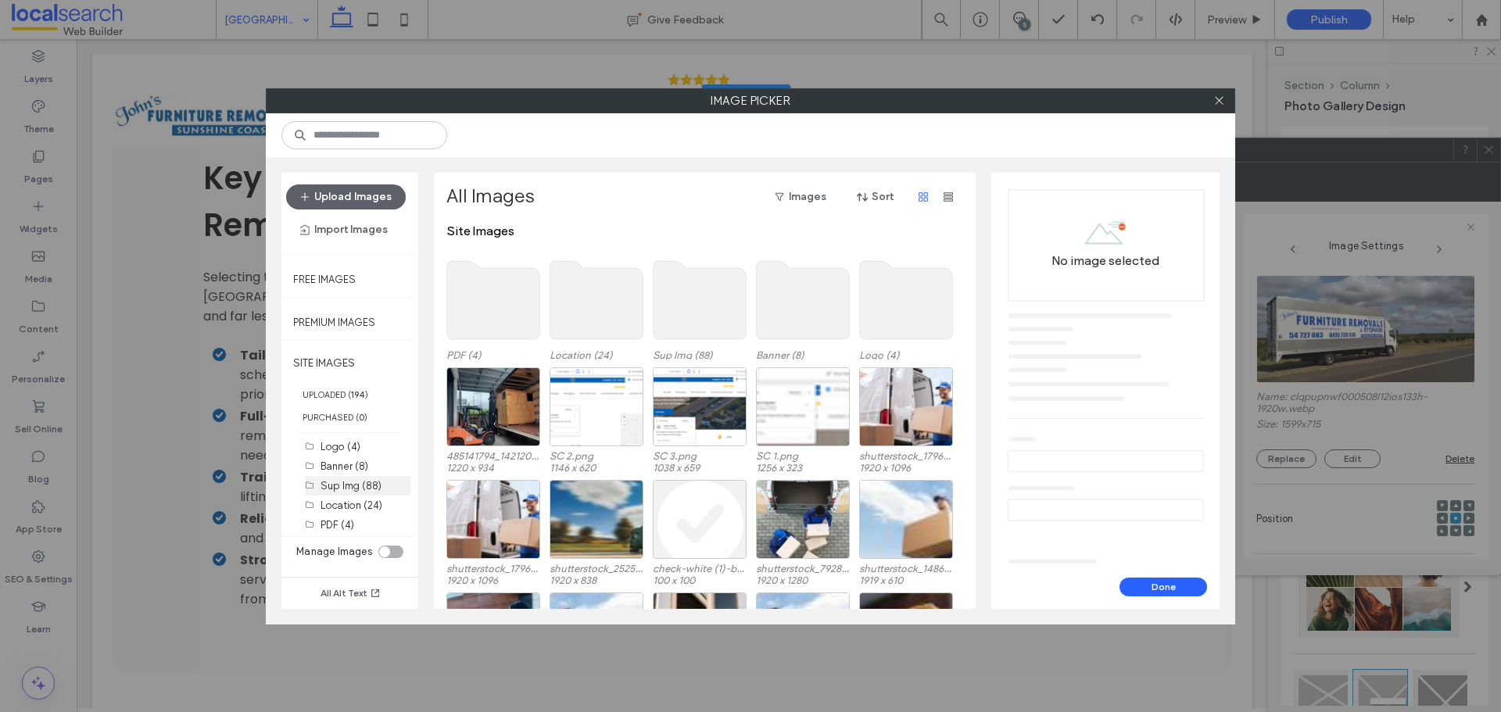
click at [356, 490] on label "Sup Img (88)" at bounding box center [351, 486] width 61 height 12
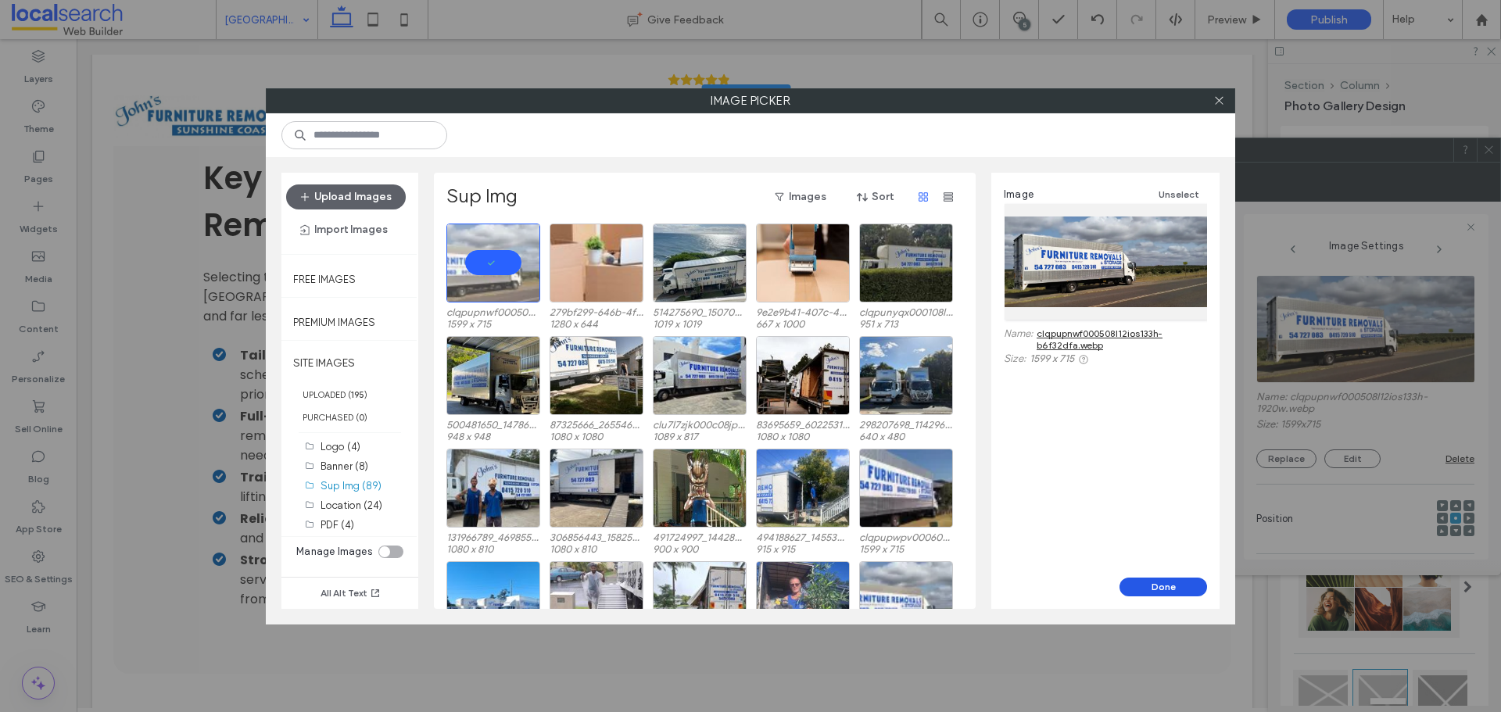
click at [1142, 586] on button "Done" at bounding box center [1164, 587] width 88 height 19
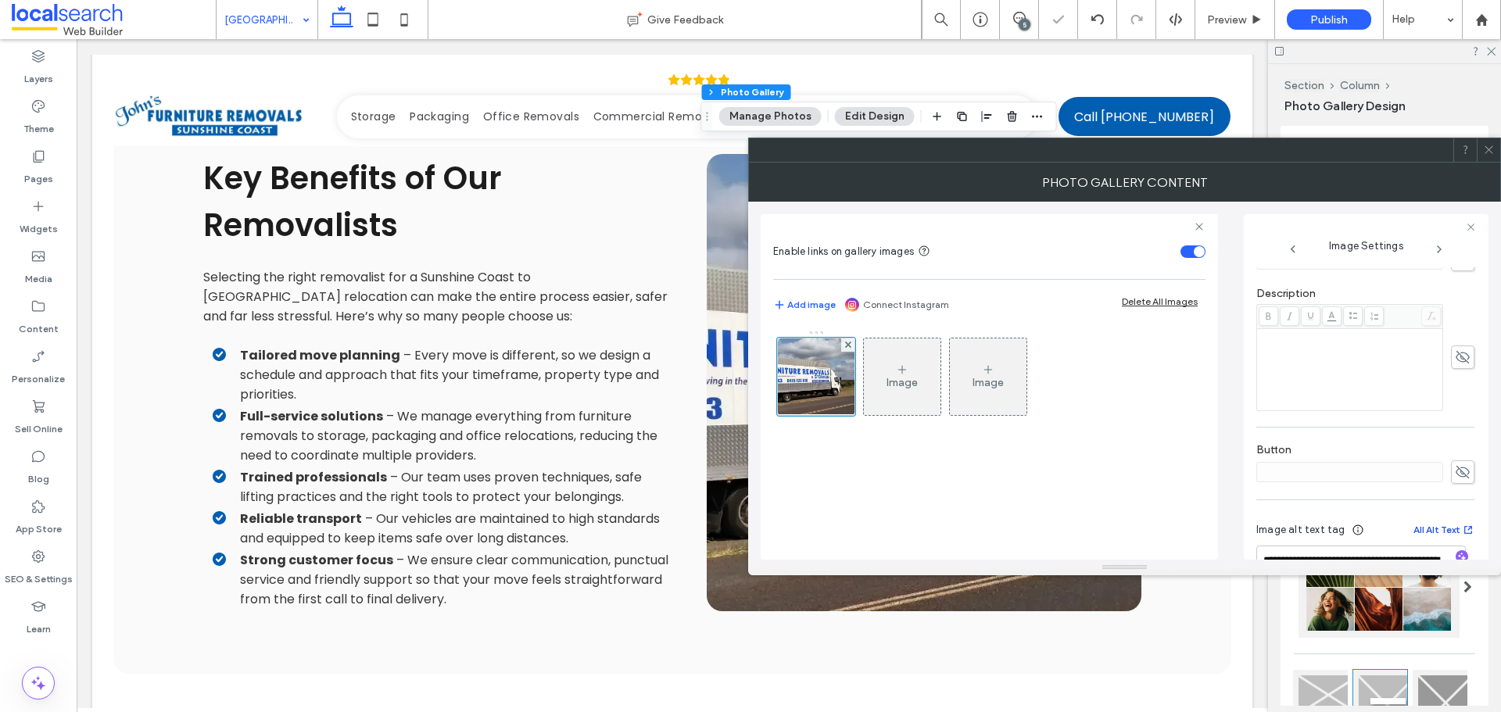
scroll to position [474, 0]
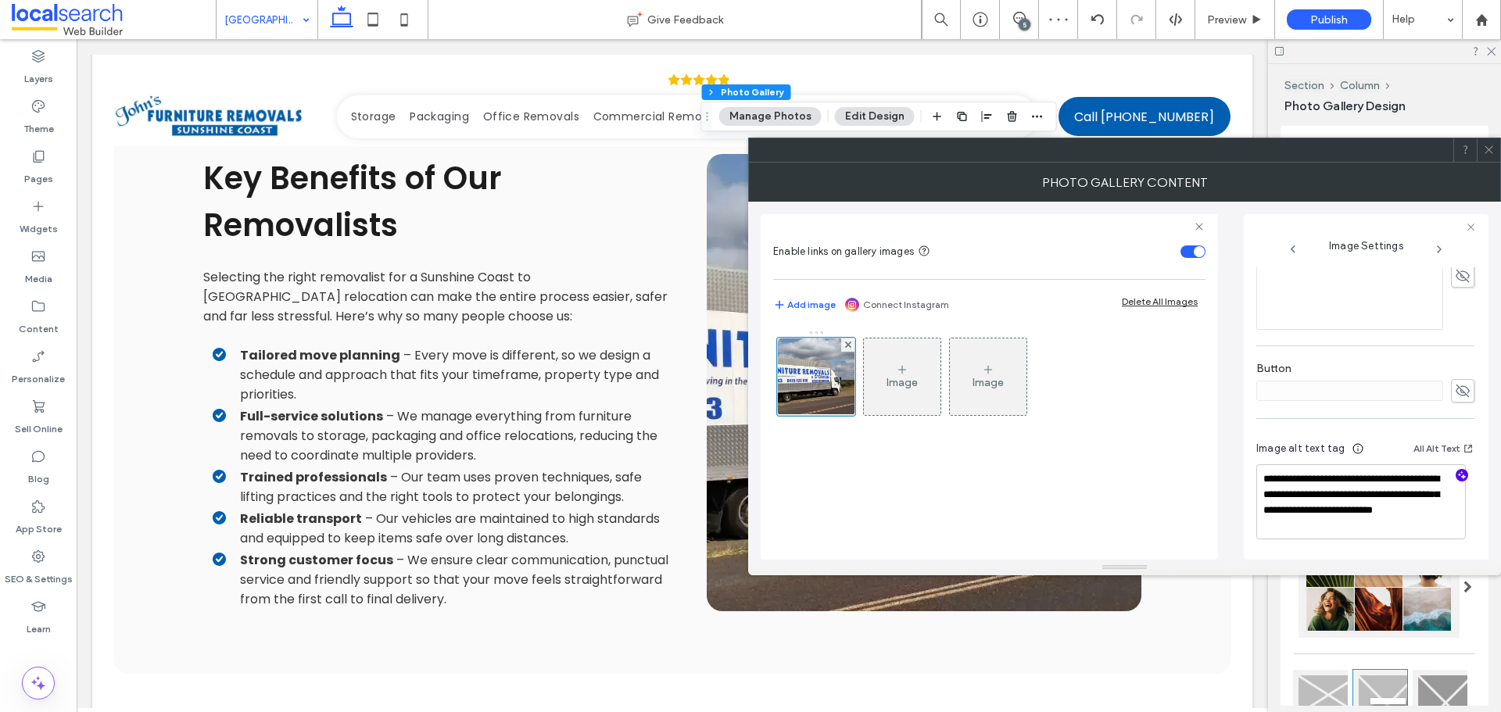
click at [1457, 473] on icon "button" at bounding box center [1462, 475] width 11 height 11
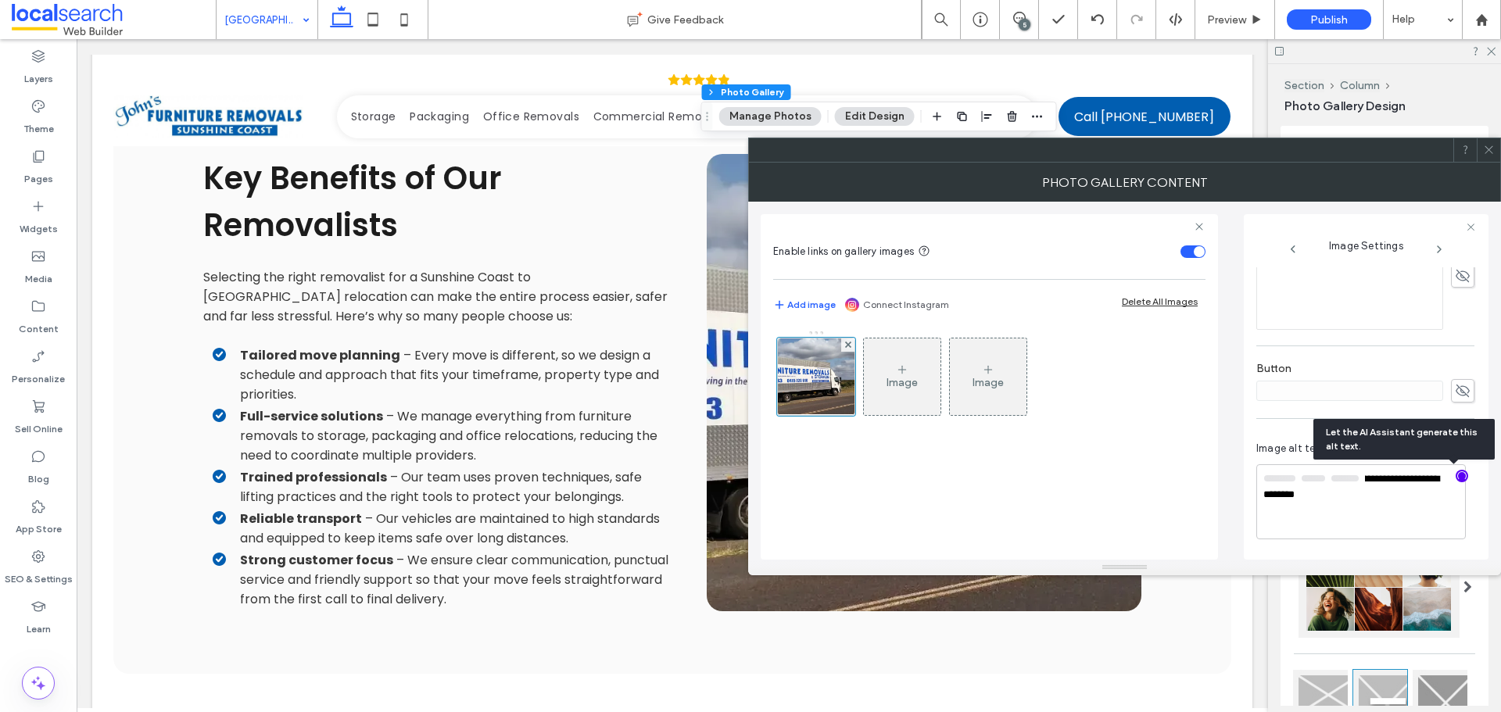
scroll to position [472, 0]
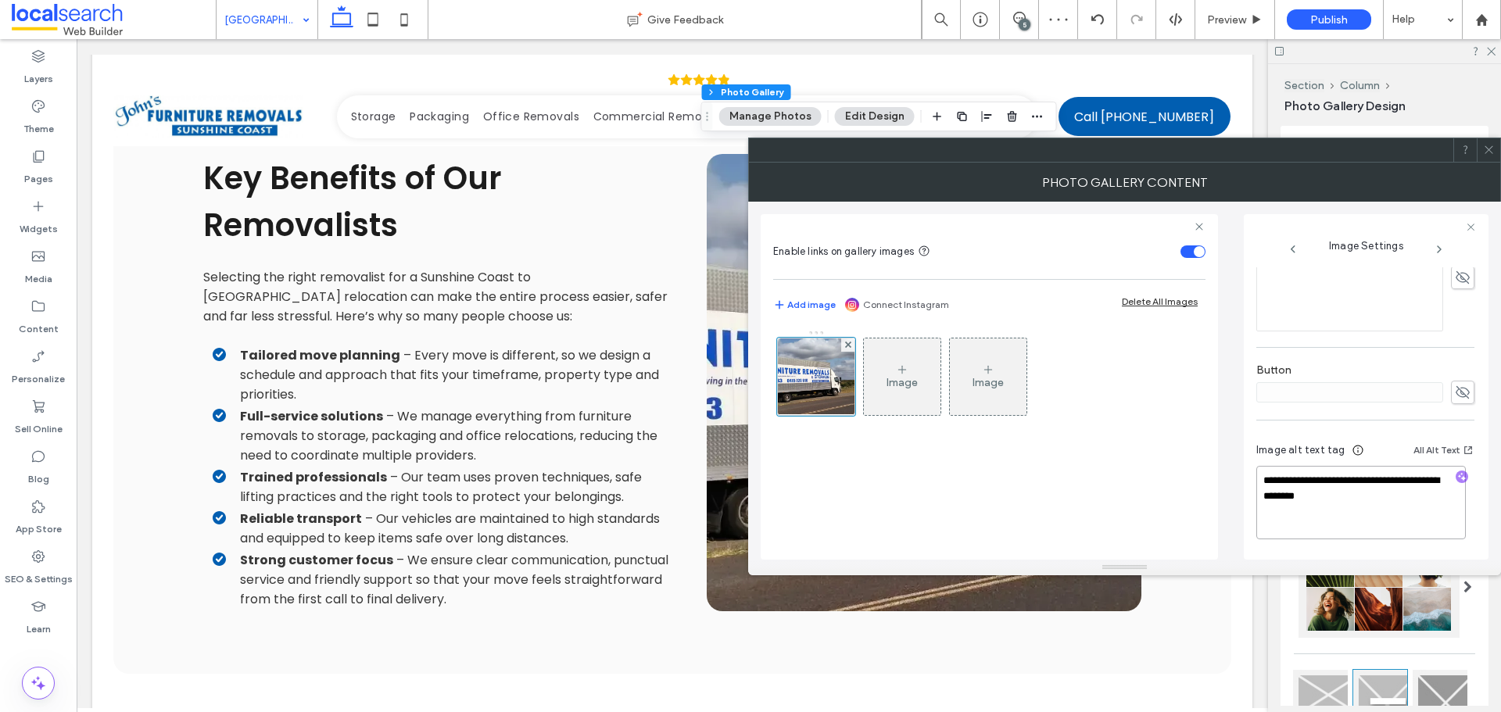
click at [1409, 497] on textarea "**********" at bounding box center [1362, 503] width 210 height 74
paste textarea "**********"
type textarea "**********"
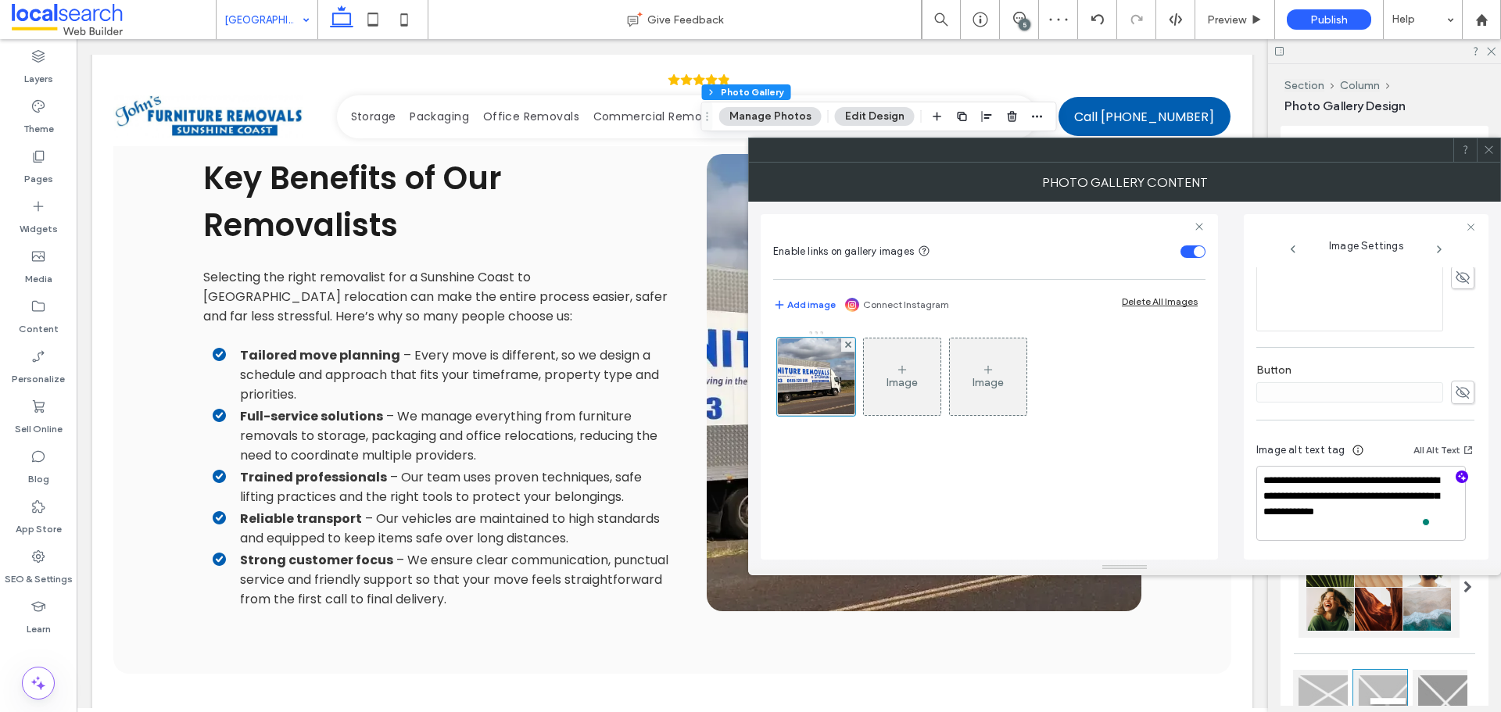
click at [1381, 435] on div "**********" at bounding box center [1366, 493] width 218 height 131
click at [1489, 156] on span at bounding box center [1489, 149] width 12 height 23
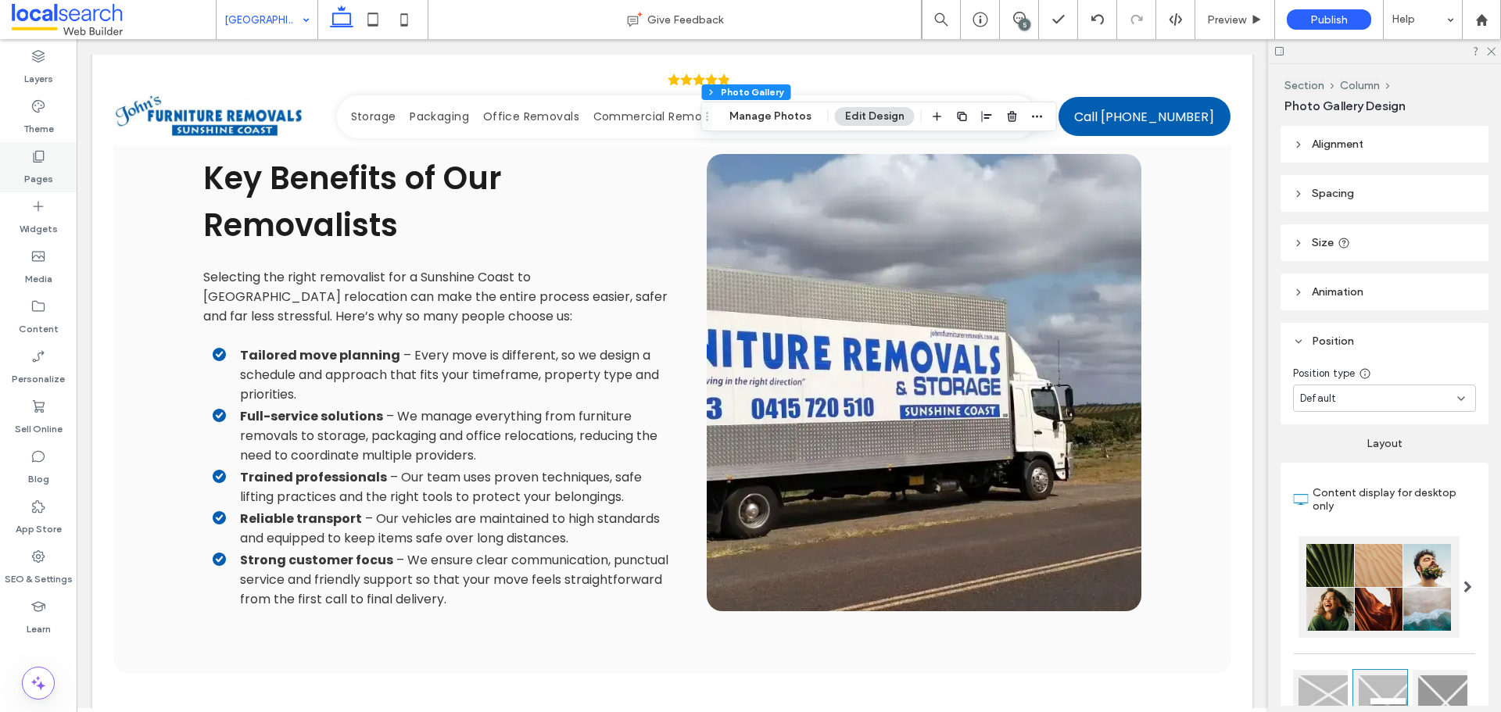
click at [59, 178] on div "Pages" at bounding box center [38, 167] width 77 height 50
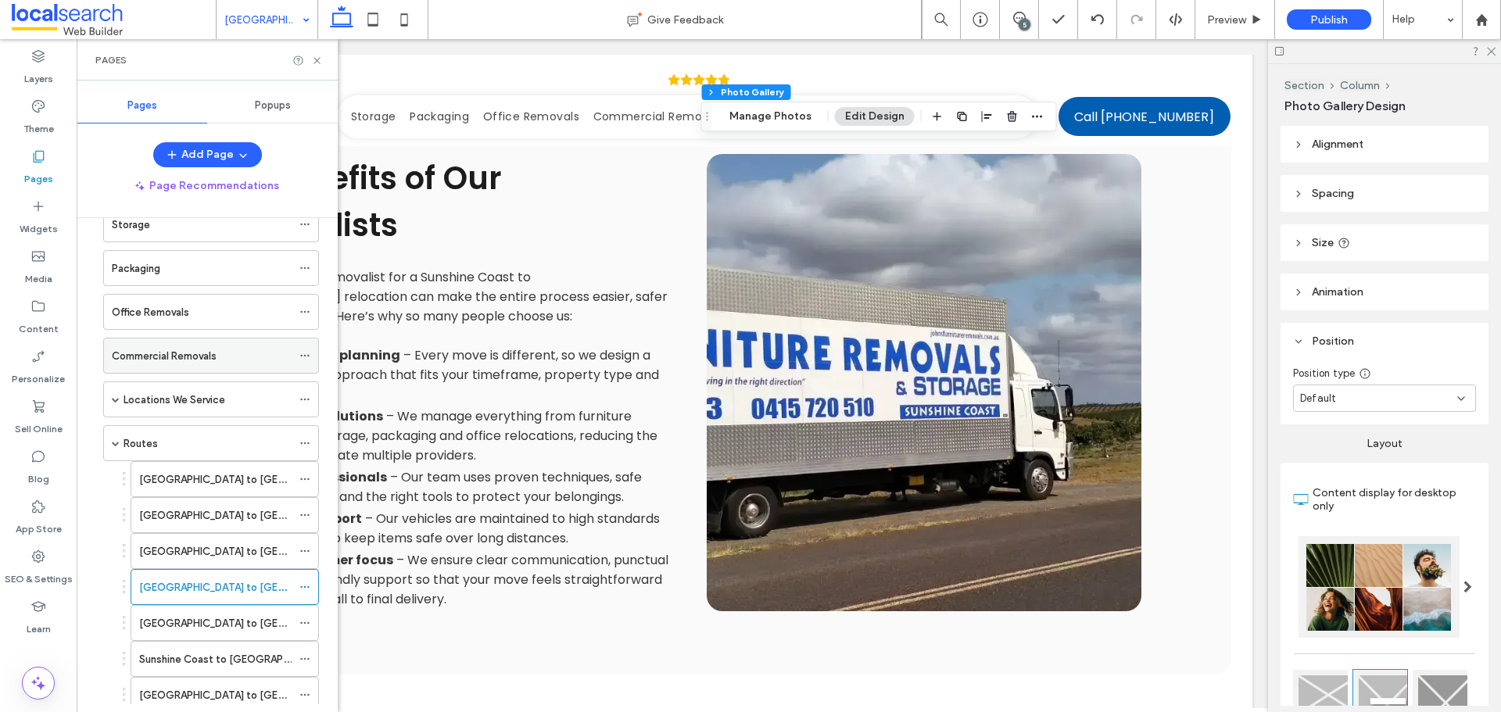
scroll to position [156, 0]
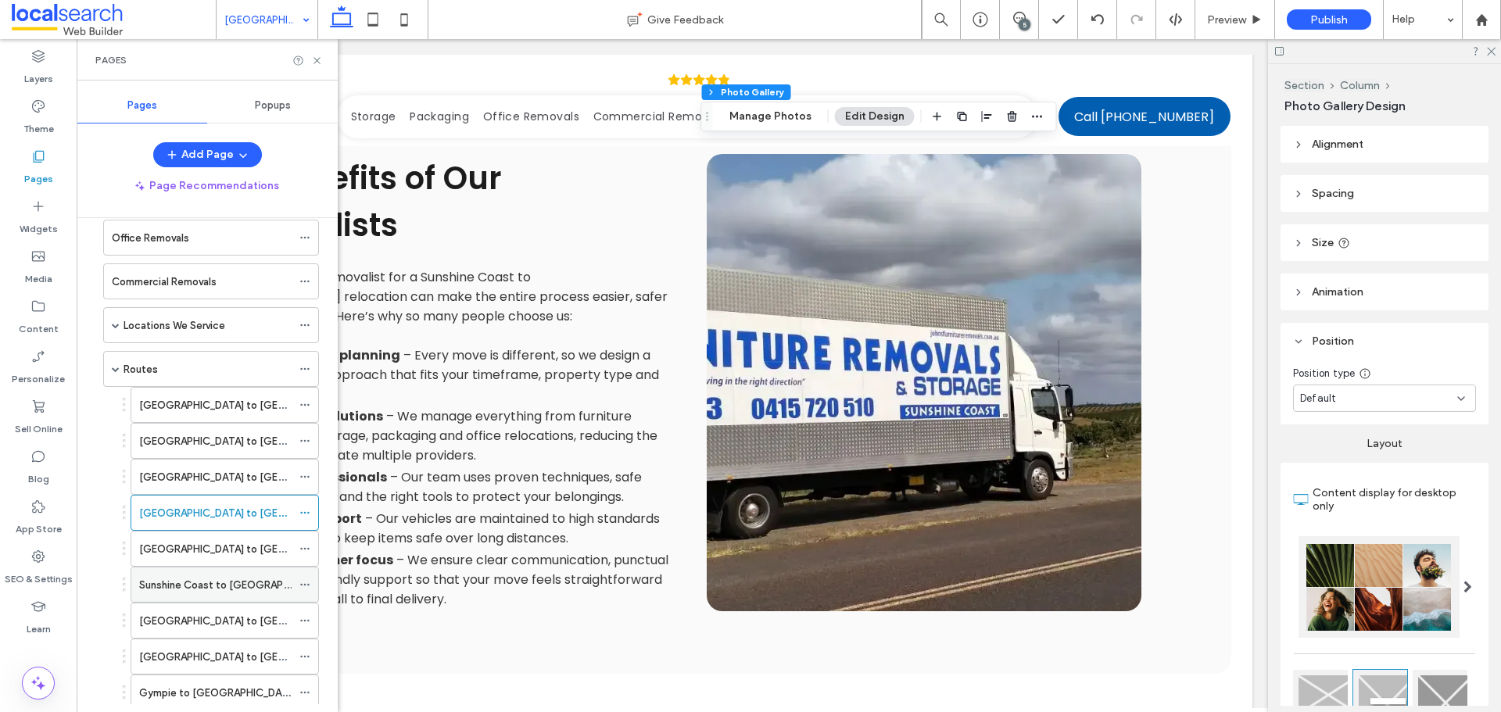
click at [249, 581] on label "Sunshine Coast to [GEOGRAPHIC_DATA]" at bounding box center [236, 585] width 195 height 27
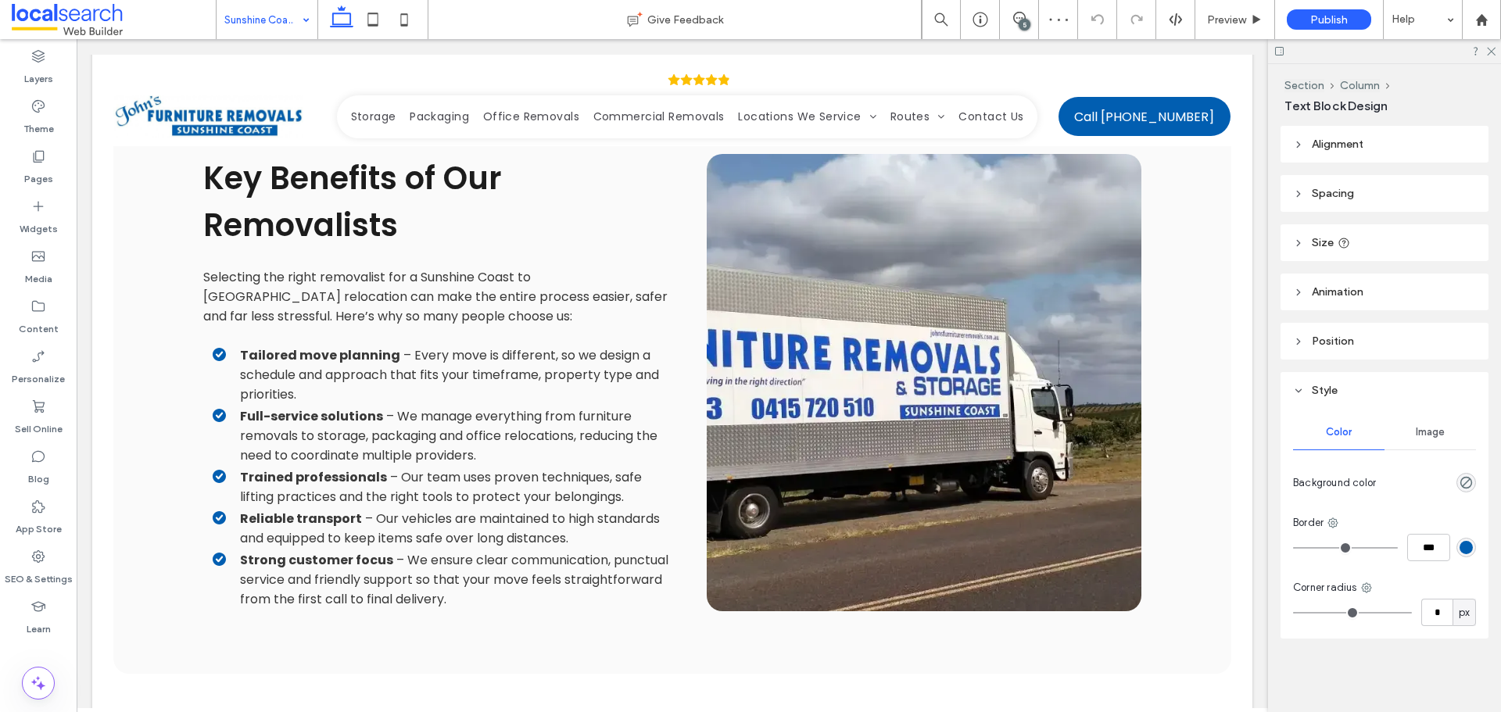
type input "*******"
type input "**"
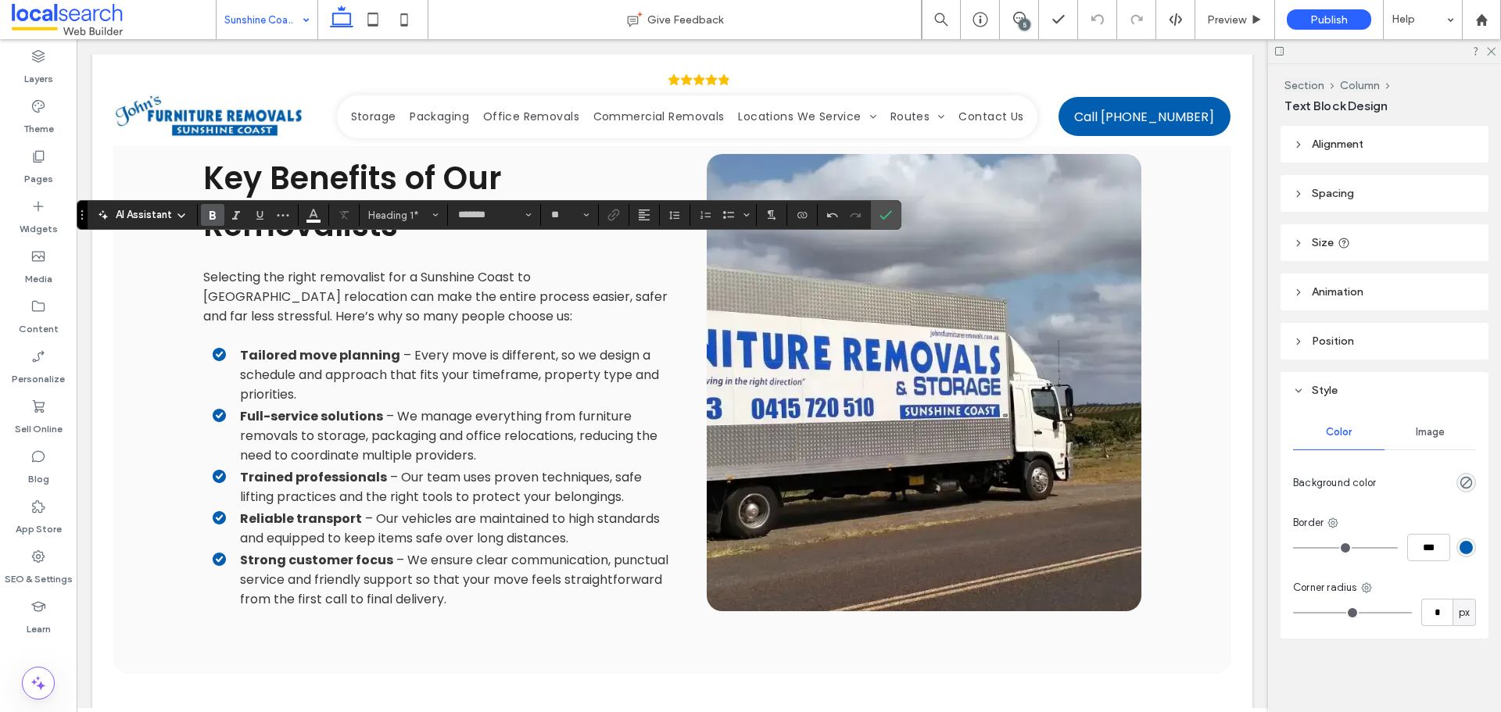
type input "**"
type input "****"
click at [880, 214] on icon "Confirm" at bounding box center [886, 215] width 13 height 13
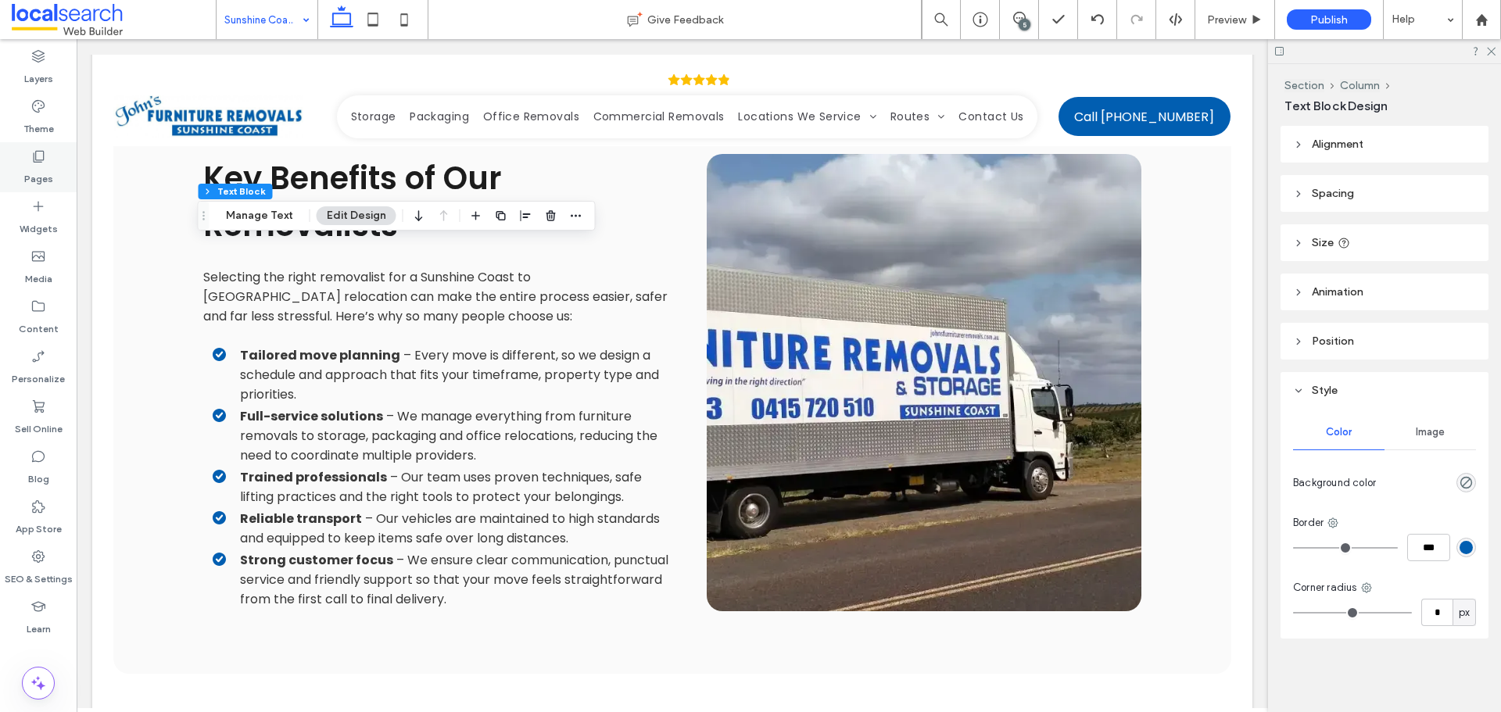
click at [42, 170] on label "Pages" at bounding box center [38, 175] width 29 height 22
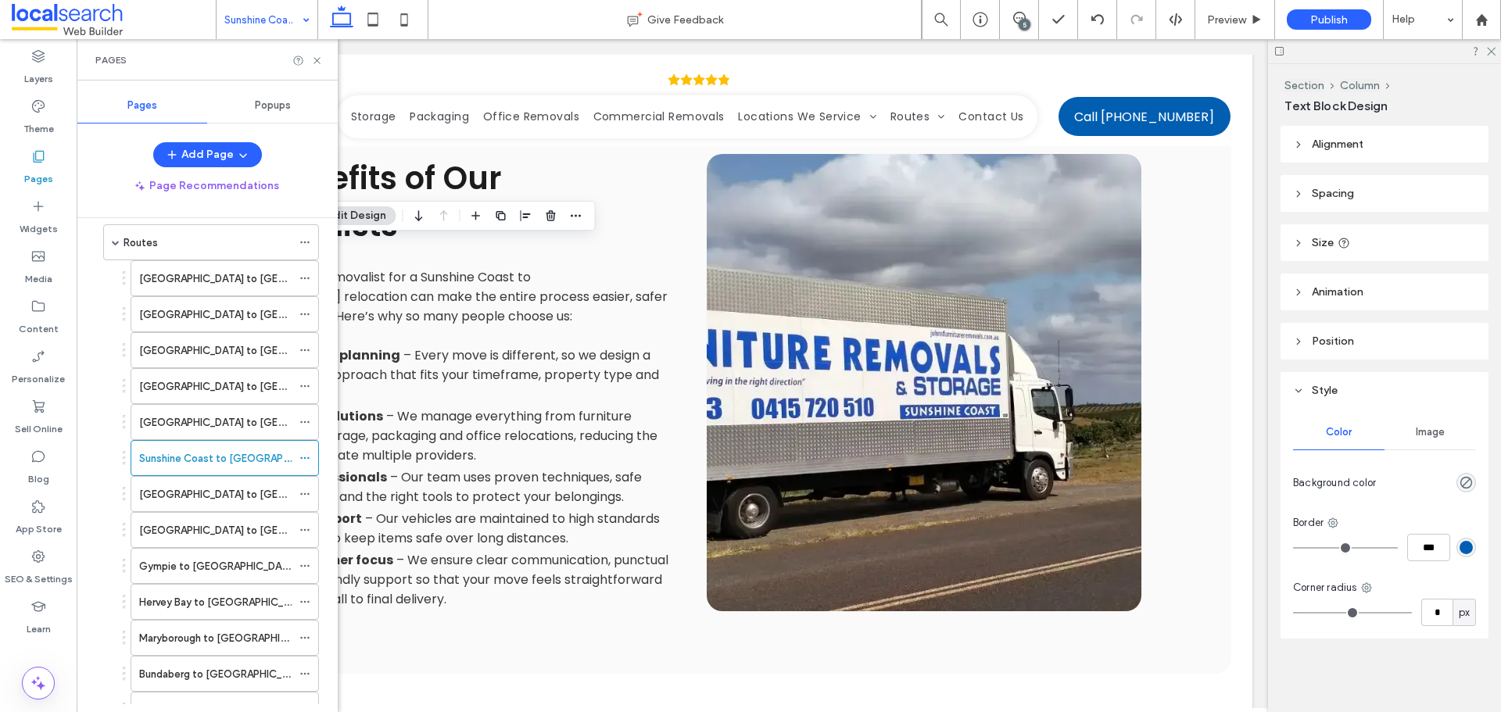
scroll to position [313, 0]
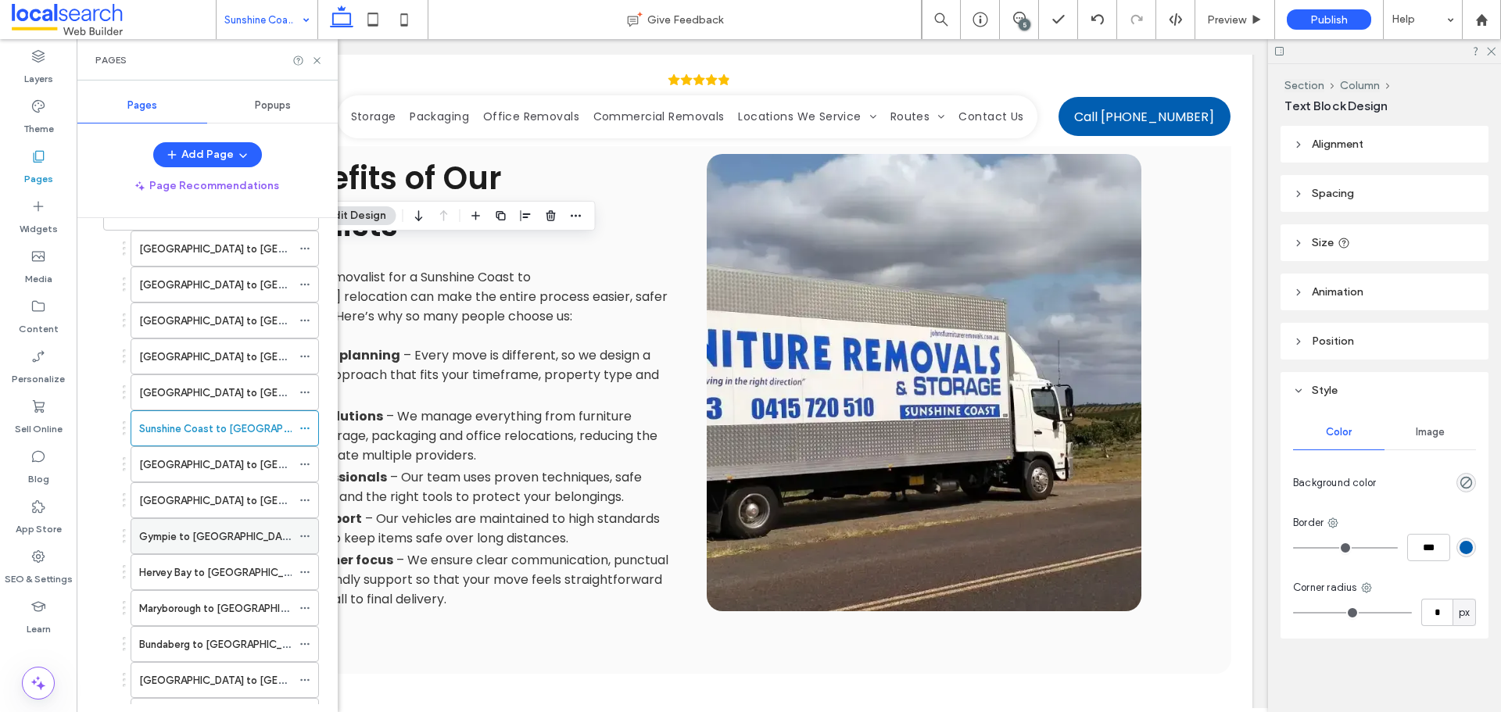
click at [210, 525] on div "Gympie to [GEOGRAPHIC_DATA]" at bounding box center [215, 536] width 152 height 34
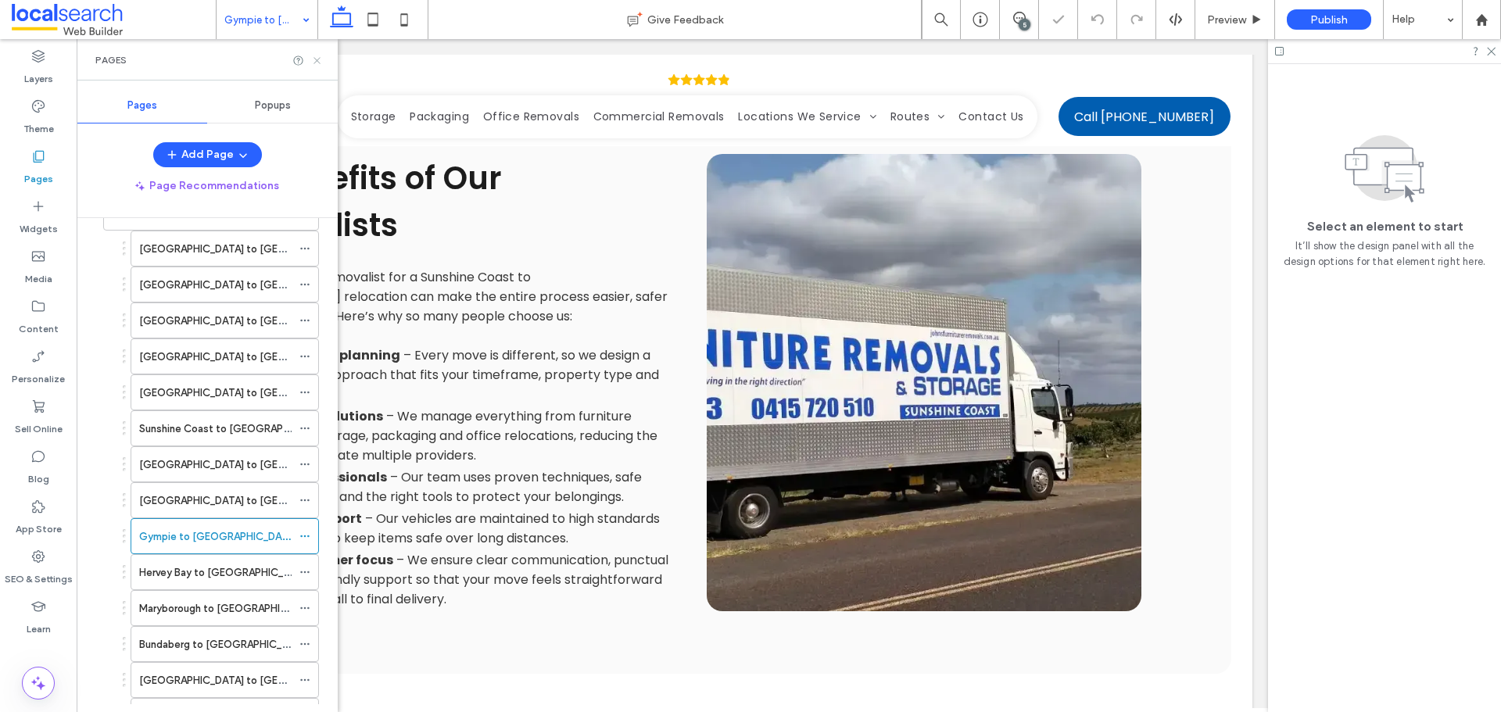
click at [315, 61] on icon at bounding box center [317, 61] width 12 height 12
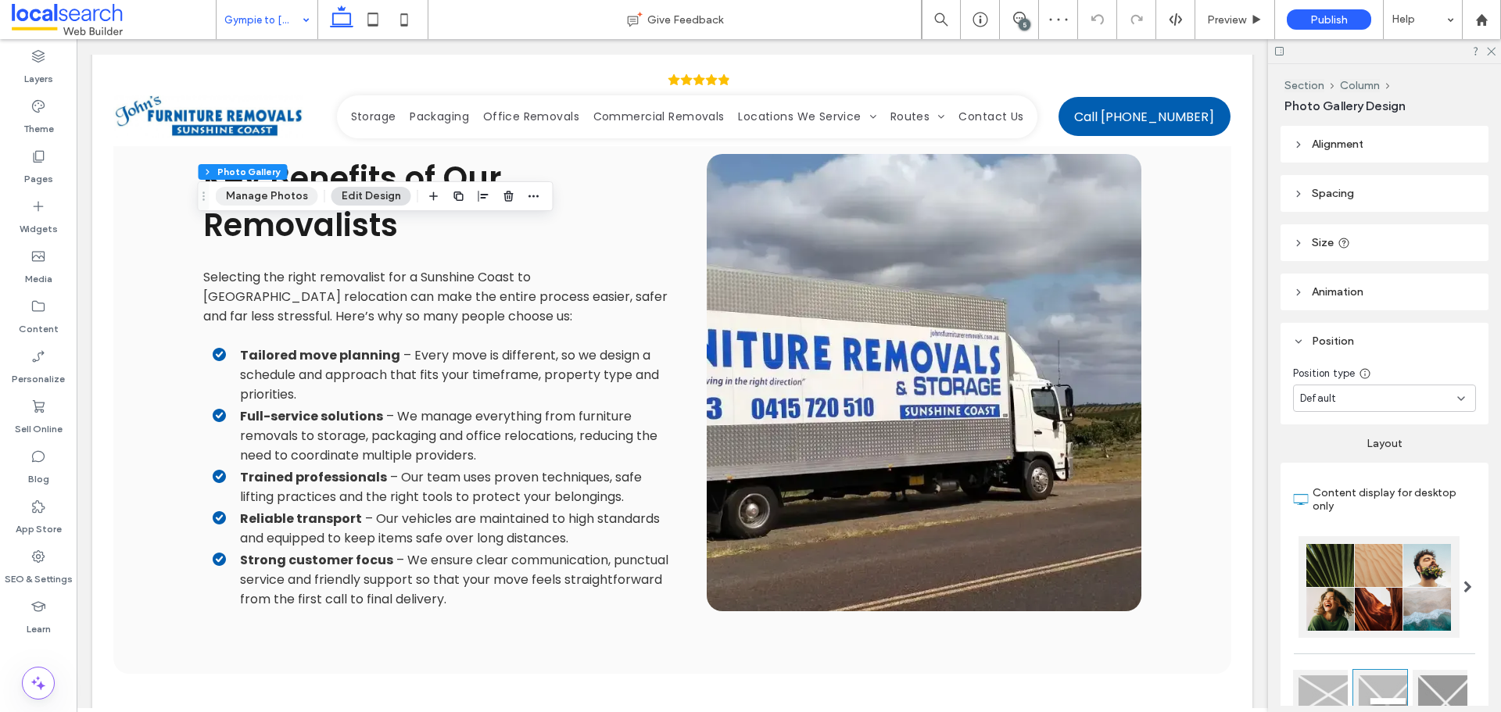
click at [292, 197] on button "Manage Photos" at bounding box center [267, 196] width 102 height 19
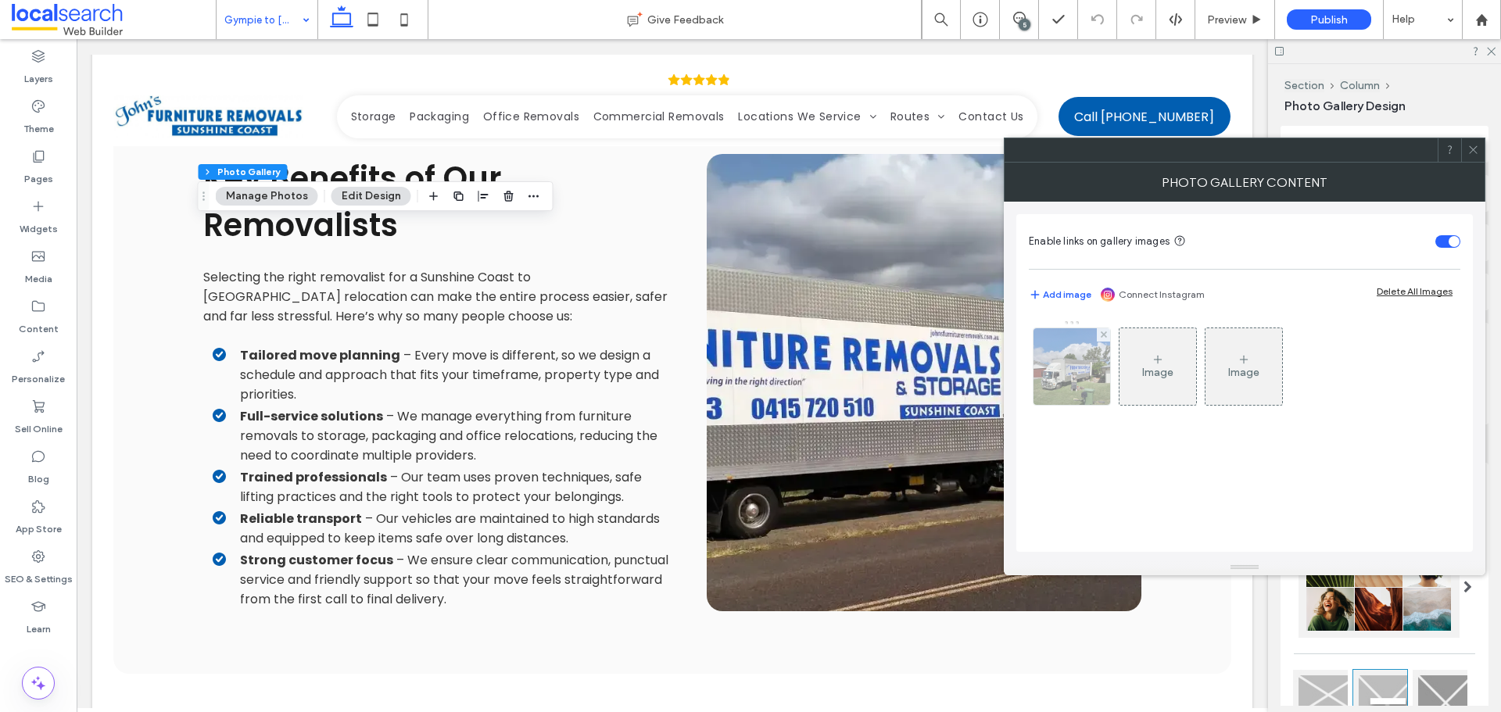
click at [1064, 378] on img at bounding box center [1072, 366] width 77 height 77
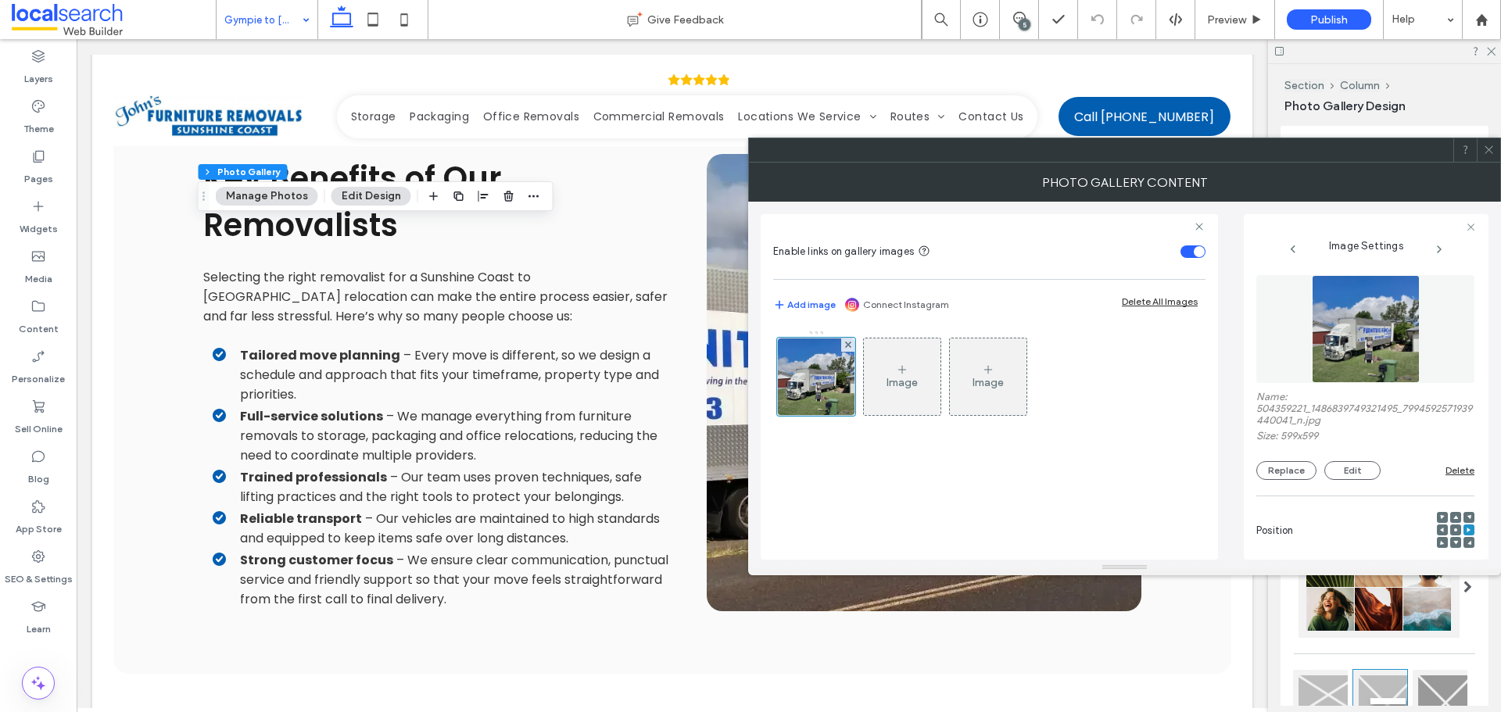
click at [1348, 349] on img at bounding box center [1366, 329] width 108 height 108
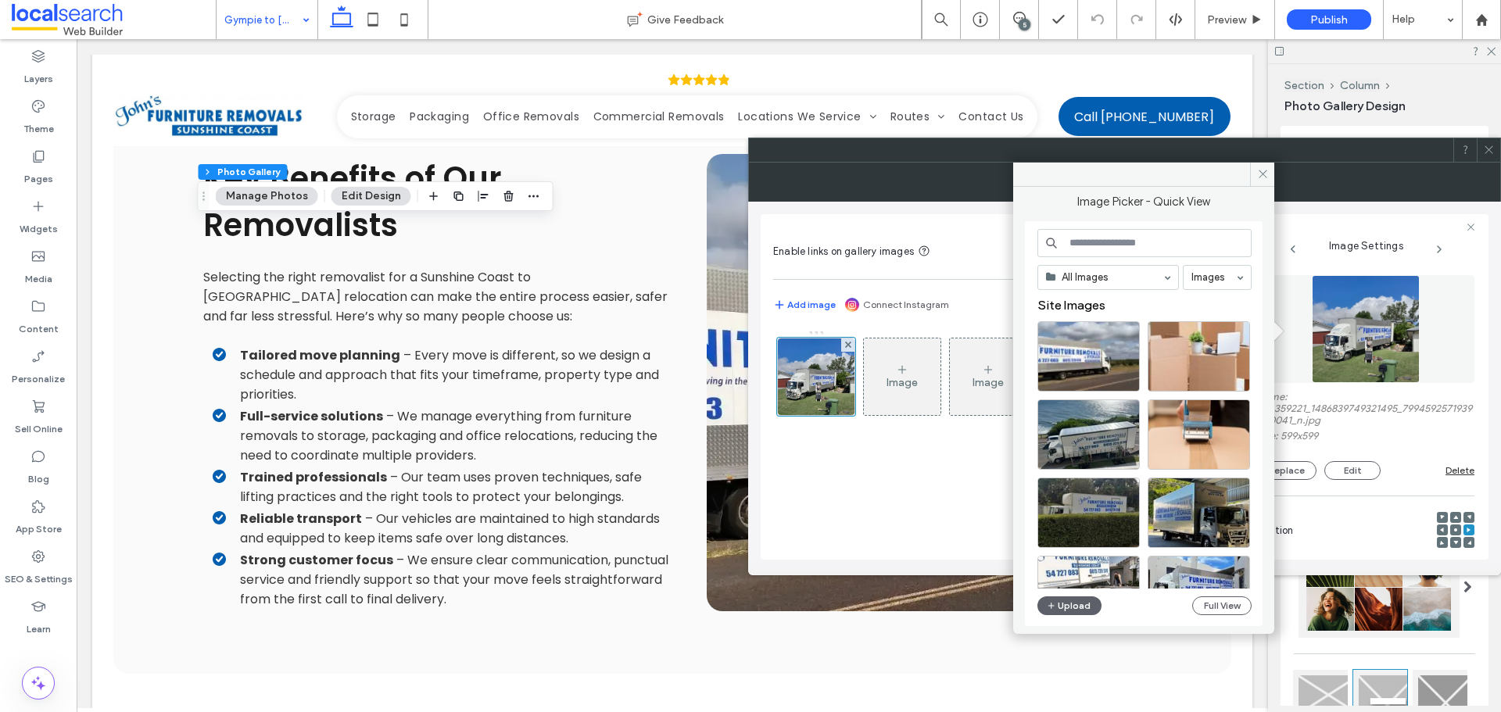
scroll to position [78, 0]
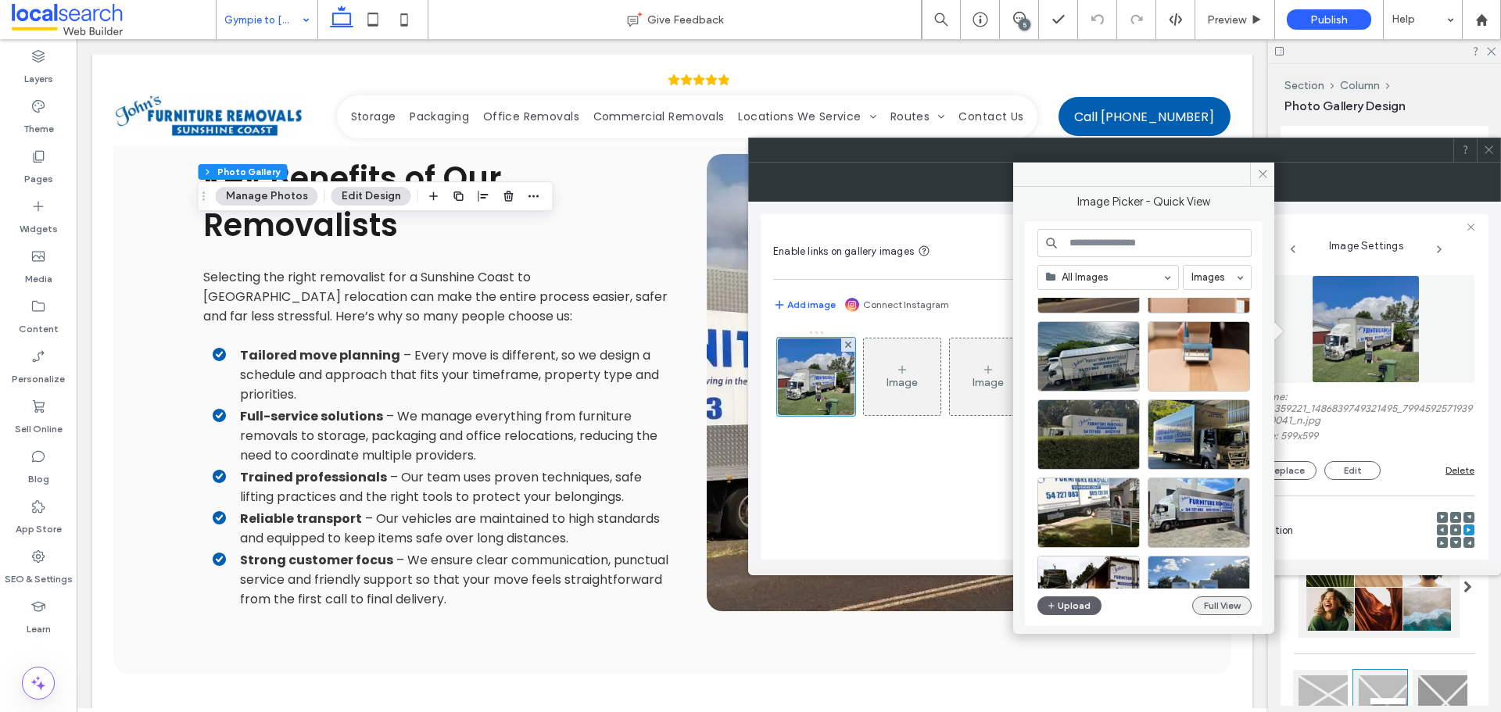
click at [1224, 601] on button "Full View" at bounding box center [1221, 606] width 59 height 19
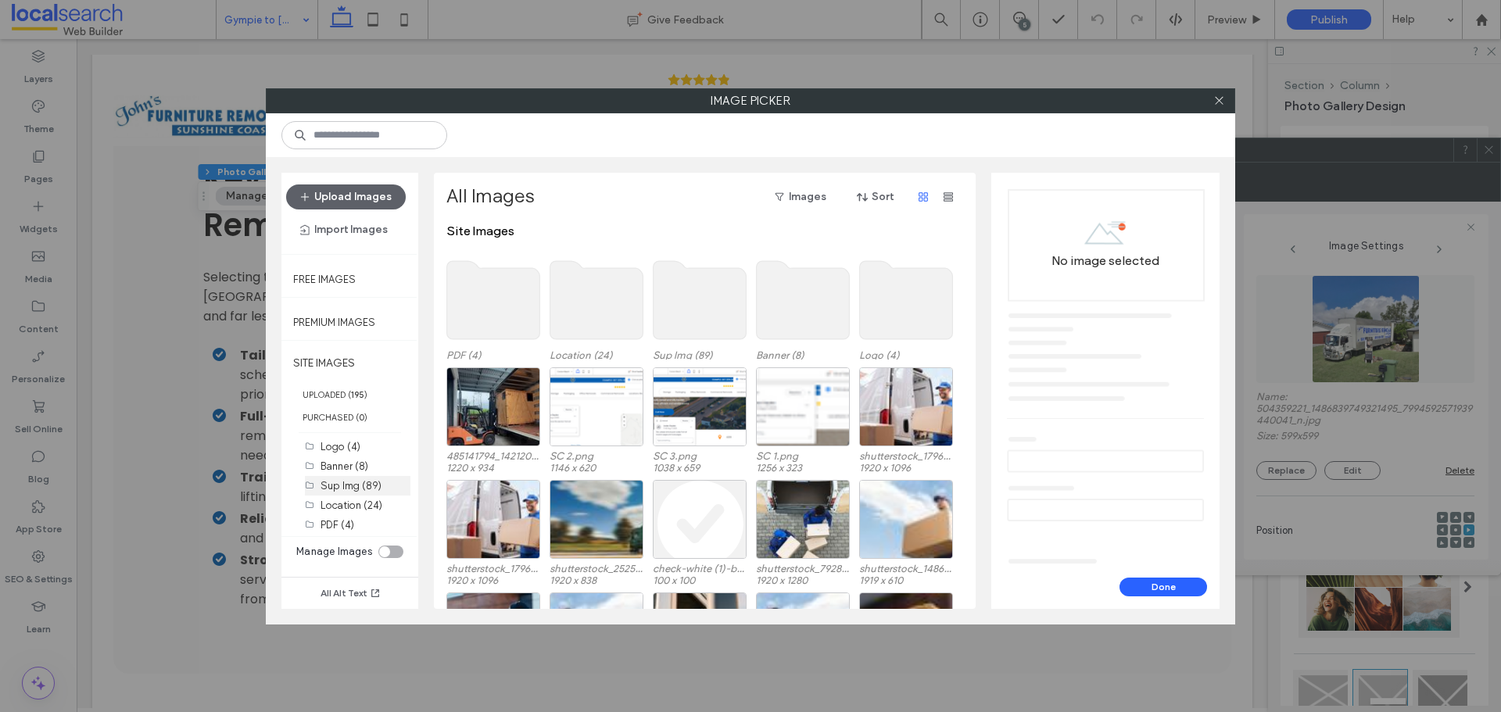
click at [348, 480] on label "Sup Img (89)" at bounding box center [351, 486] width 61 height 12
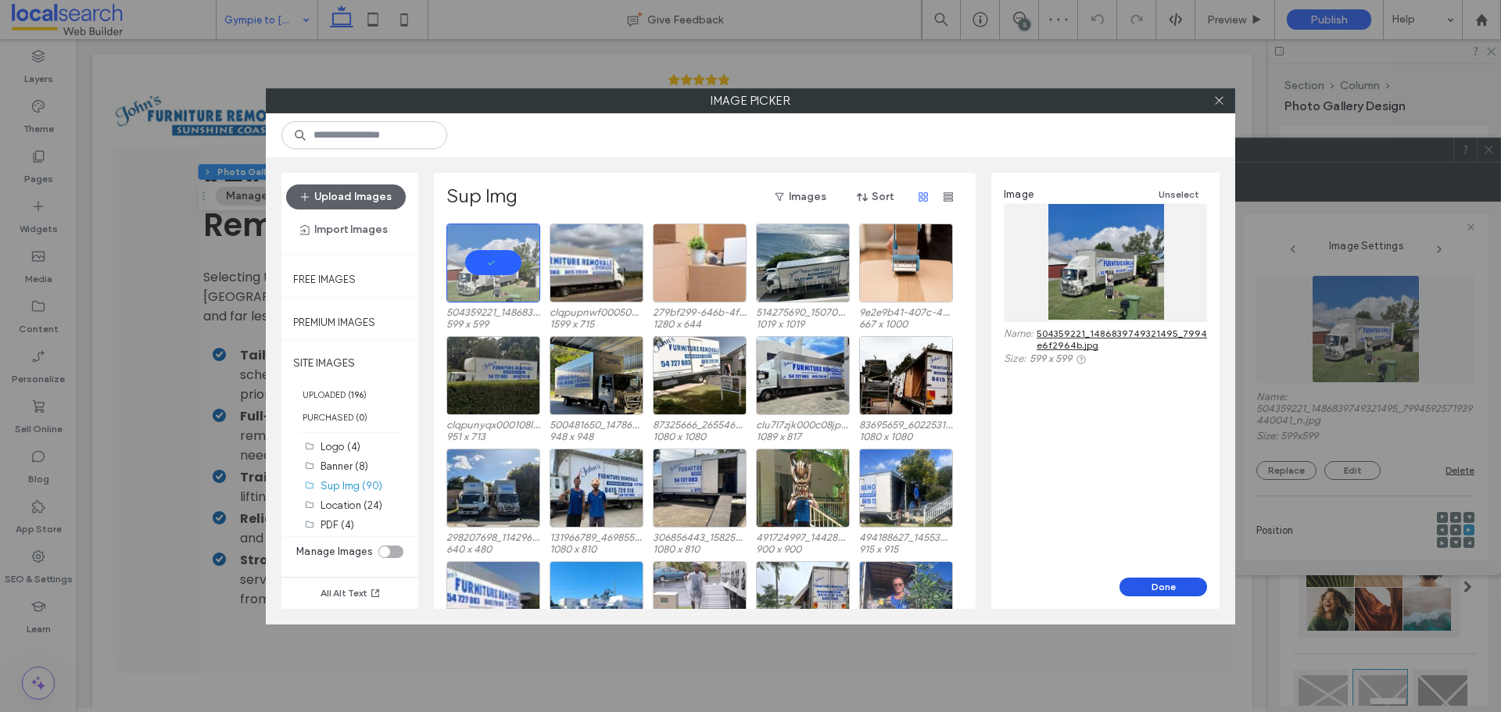
click at [1174, 588] on button "Done" at bounding box center [1164, 587] width 88 height 19
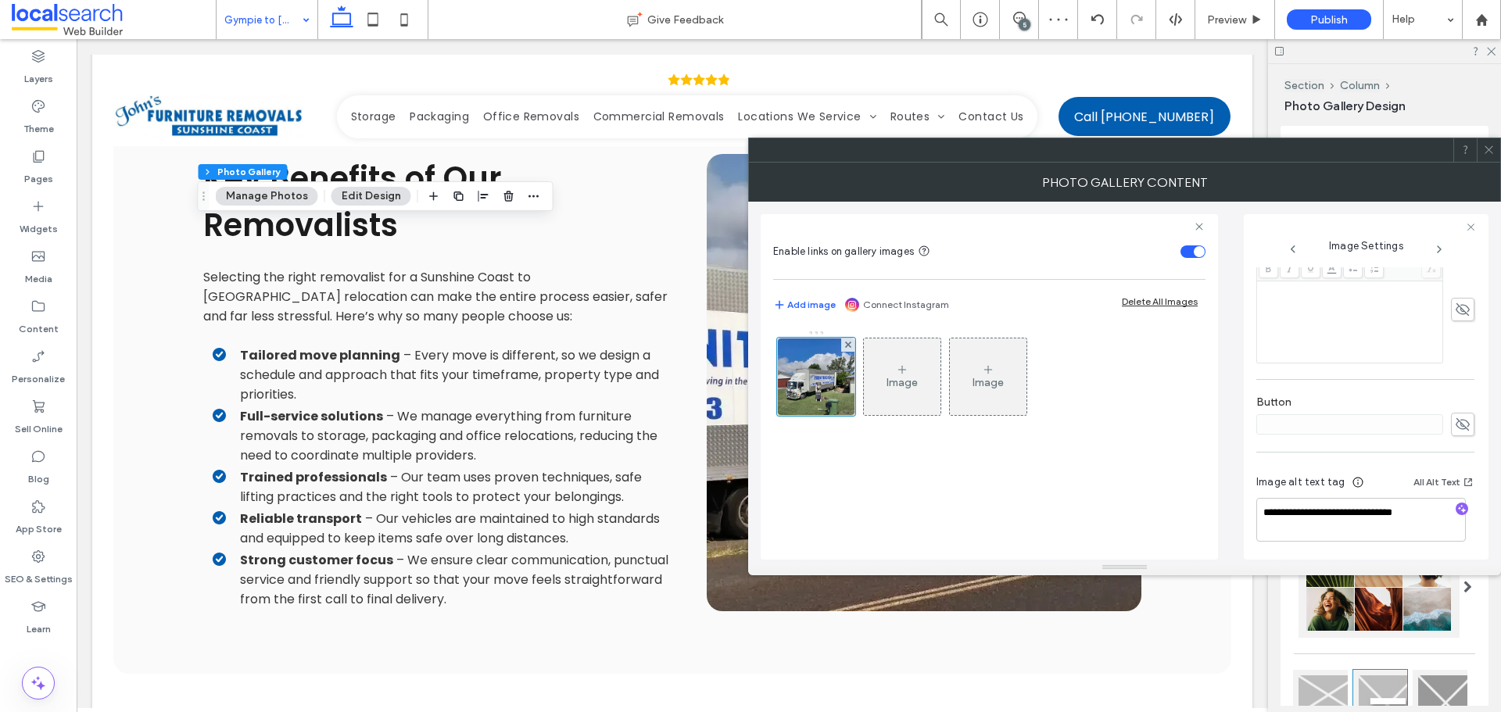
scroll to position [454, 0]
click at [1454, 500] on div "**********" at bounding box center [1366, 518] width 218 height 44
click at [1457, 501] on icon "button" at bounding box center [1462, 506] width 11 height 11
type textarea "**********"
drag, startPoint x: 1330, startPoint y: 546, endPoint x: 1336, endPoint y: 530, distance: 16.8
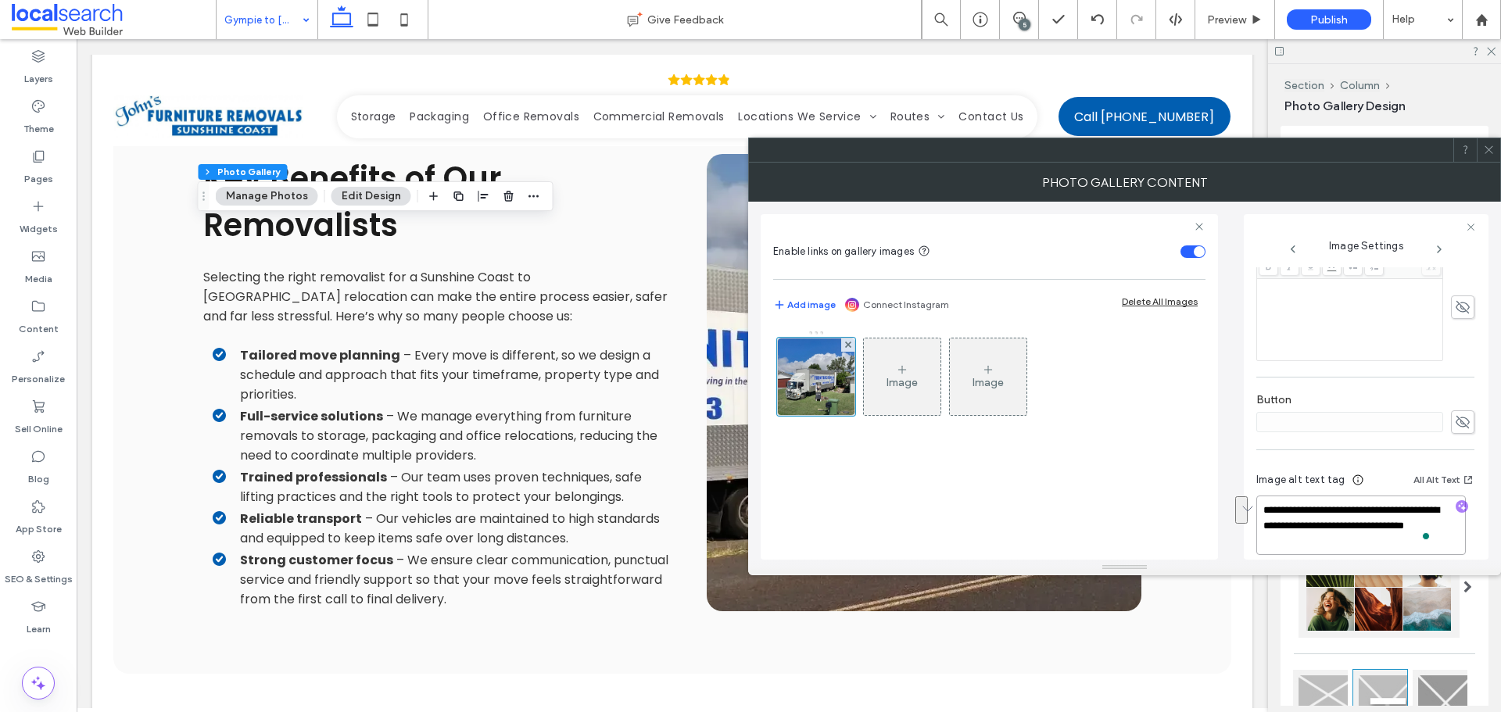
click at [1336, 530] on textarea "**********" at bounding box center [1362, 525] width 210 height 59
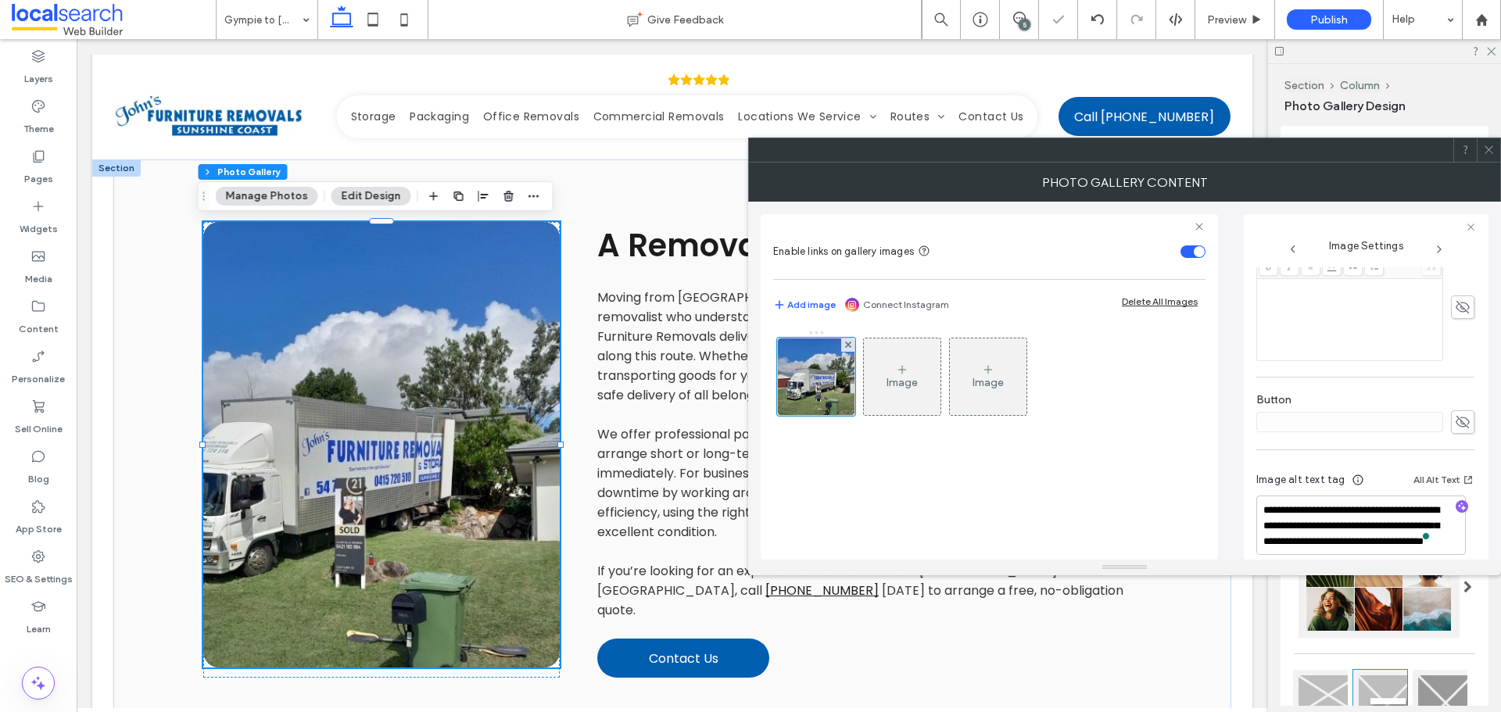
scroll to position [2, 0]
click at [1376, 547] on div at bounding box center [1402, 548] width 63 height 25
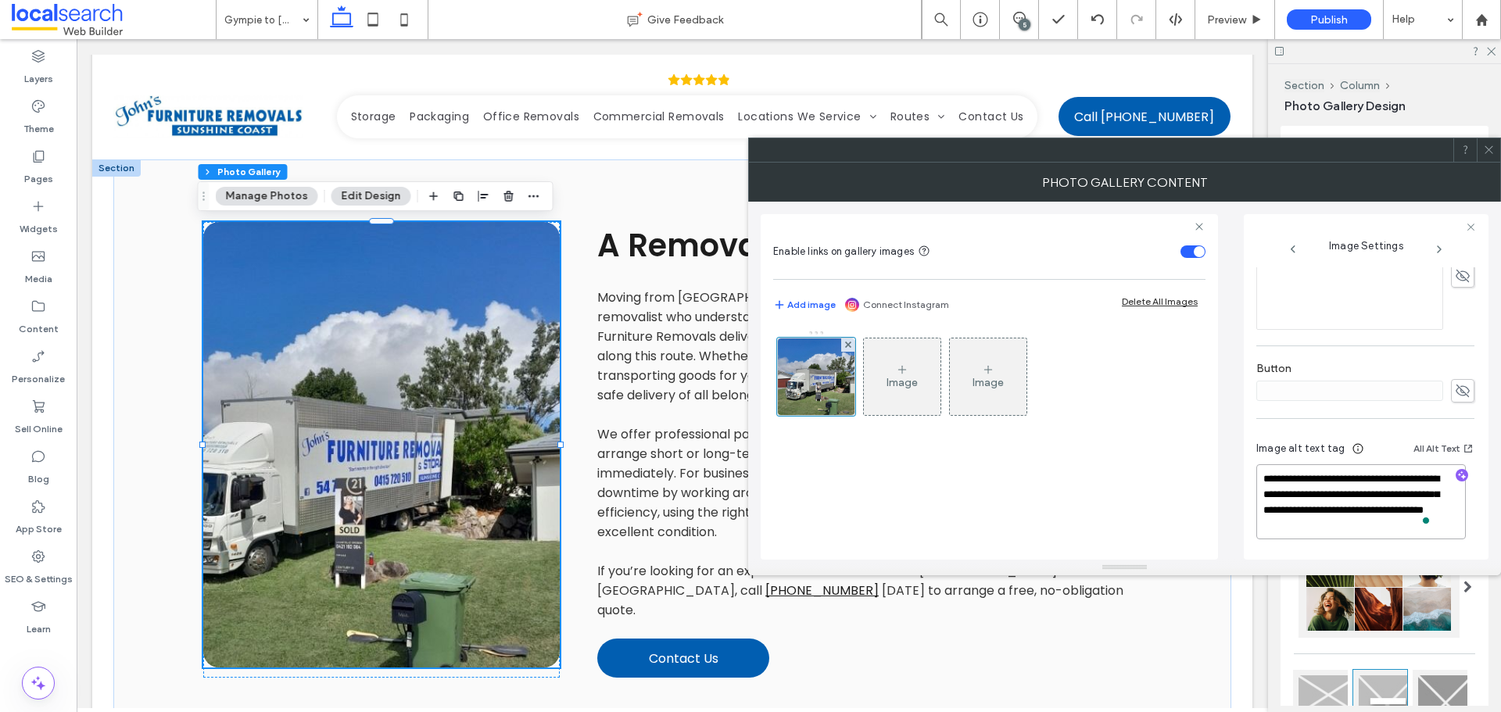
drag, startPoint x: 1328, startPoint y: 542, endPoint x: 1432, endPoint y: 563, distance: 106.1
click at [1432, 563] on div "**********" at bounding box center [1124, 369] width 753 height 413
drag, startPoint x: 1371, startPoint y: 531, endPoint x: 1339, endPoint y: 504, distance: 41.6
click at [1339, 504] on textarea "**********" at bounding box center [1362, 505] width 210 height 69
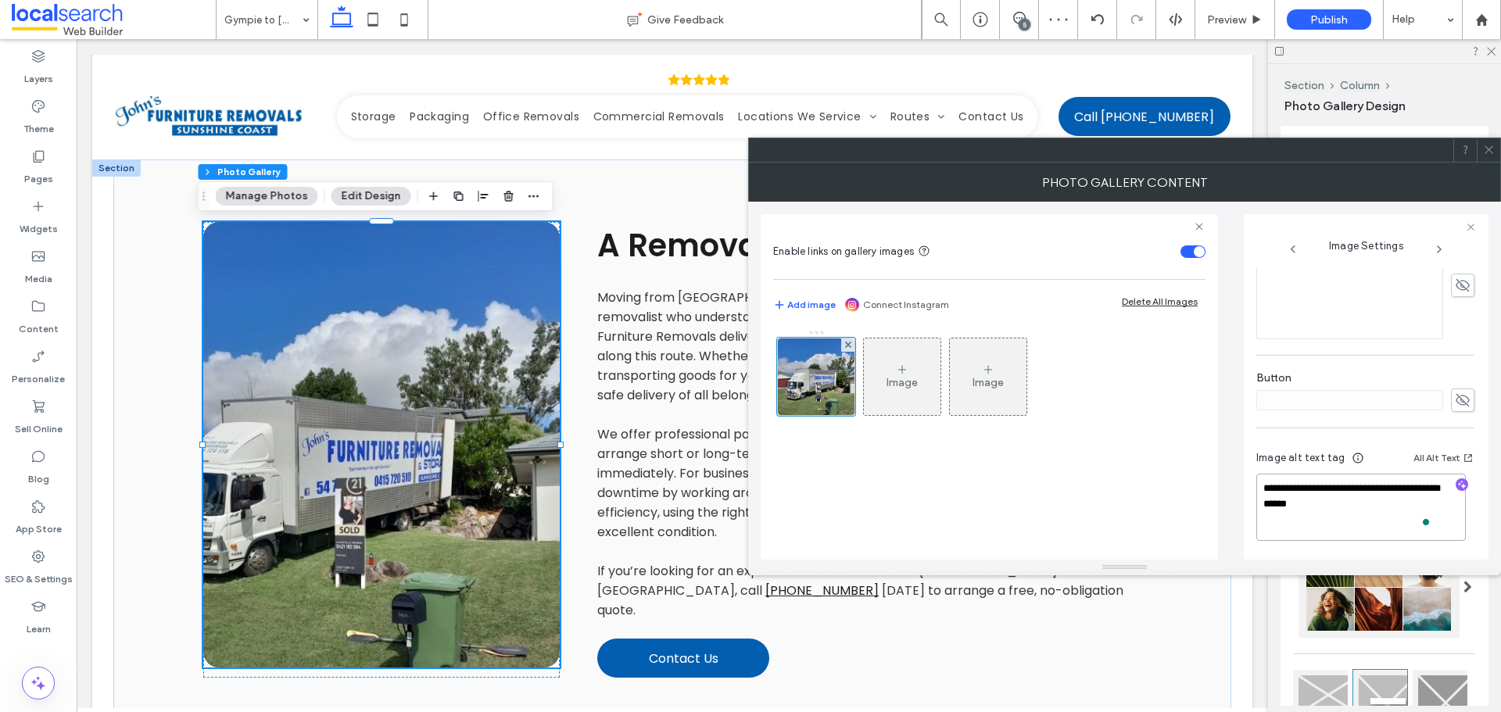
scroll to position [476, 0]
paste textarea "**********"
type textarea "**********"
click at [1232, 447] on div "**********" at bounding box center [1125, 381] width 728 height 358
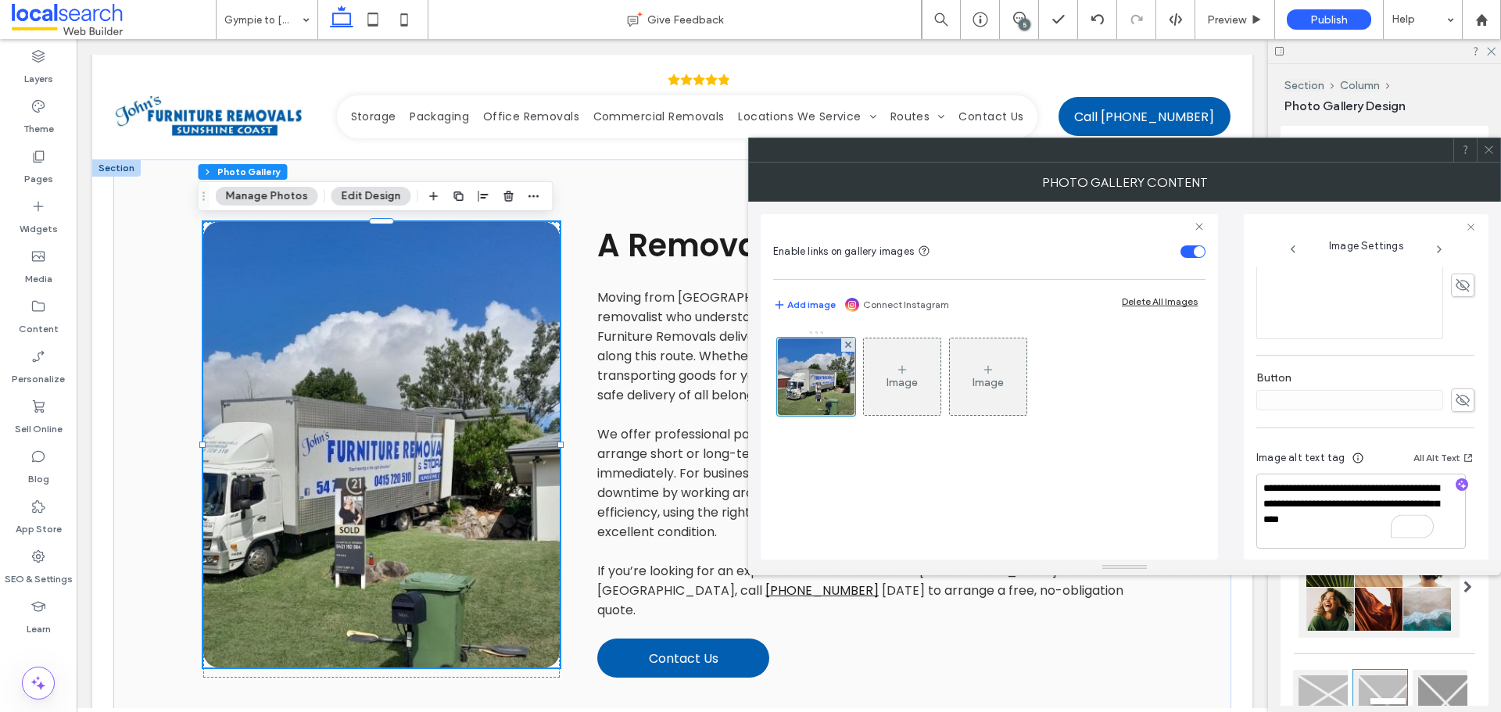
drag, startPoint x: 1485, startPoint y: 149, endPoint x: 1368, endPoint y: 121, distance: 119.7
click at [1484, 149] on icon at bounding box center [1489, 150] width 12 height 12
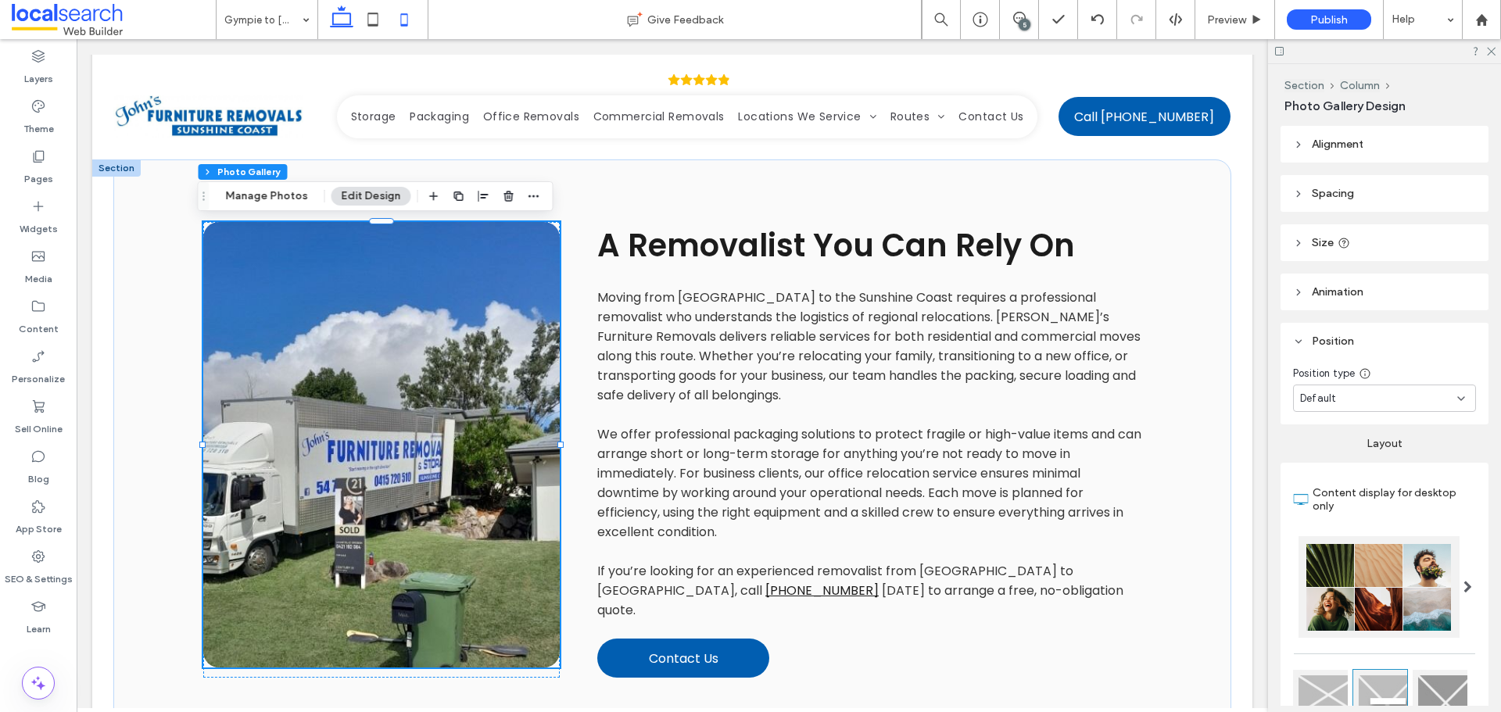
click at [404, 21] on icon at bounding box center [404, 19] width 31 height 31
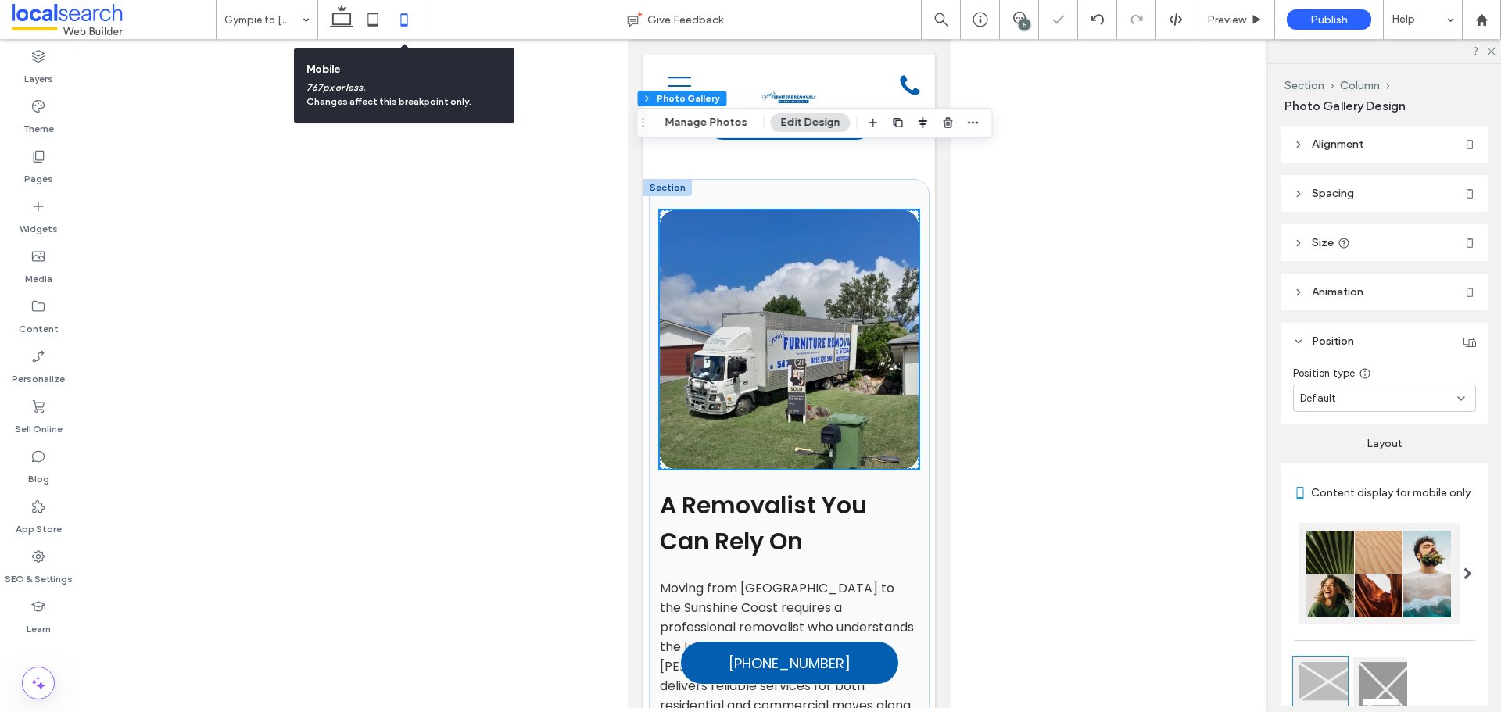
scroll to position [724, 0]
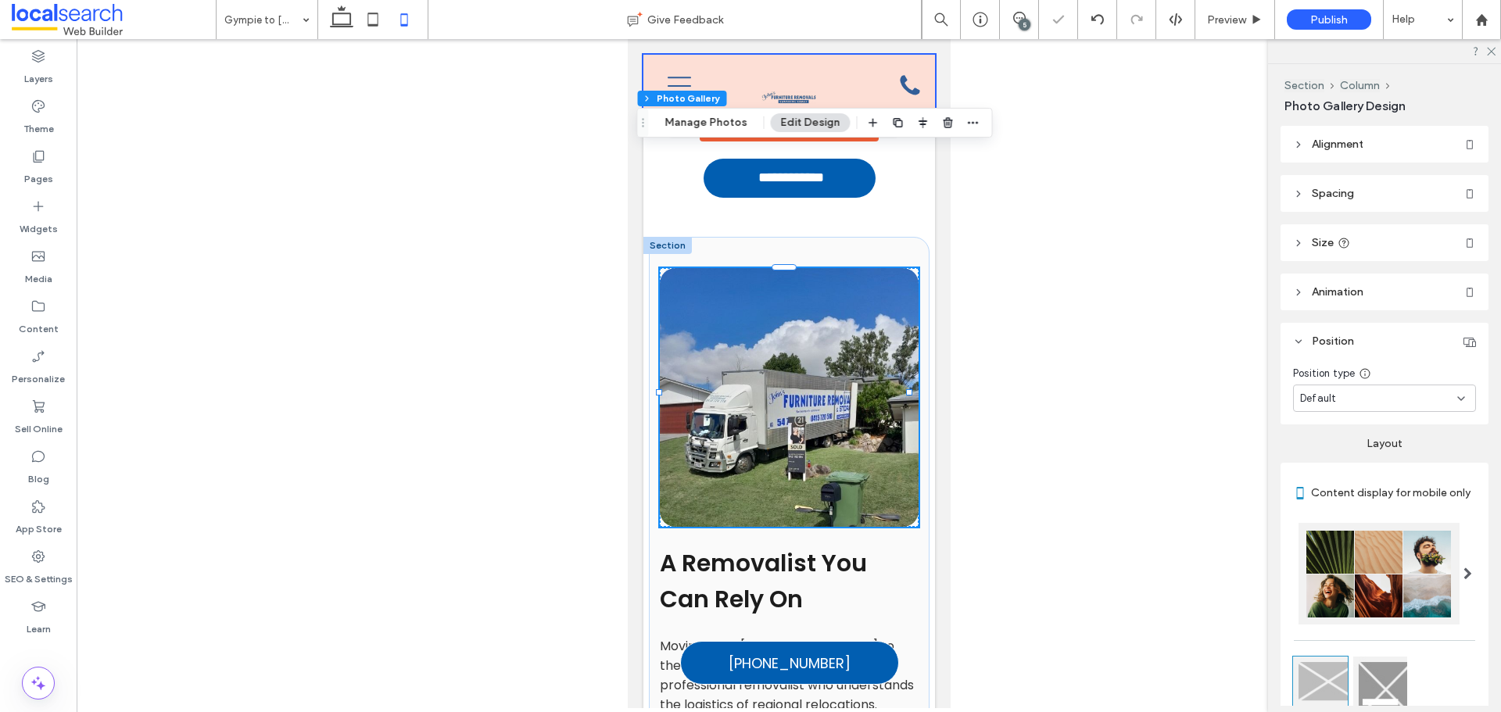
click at [797, 95] on div at bounding box center [789, 86] width 292 height 63
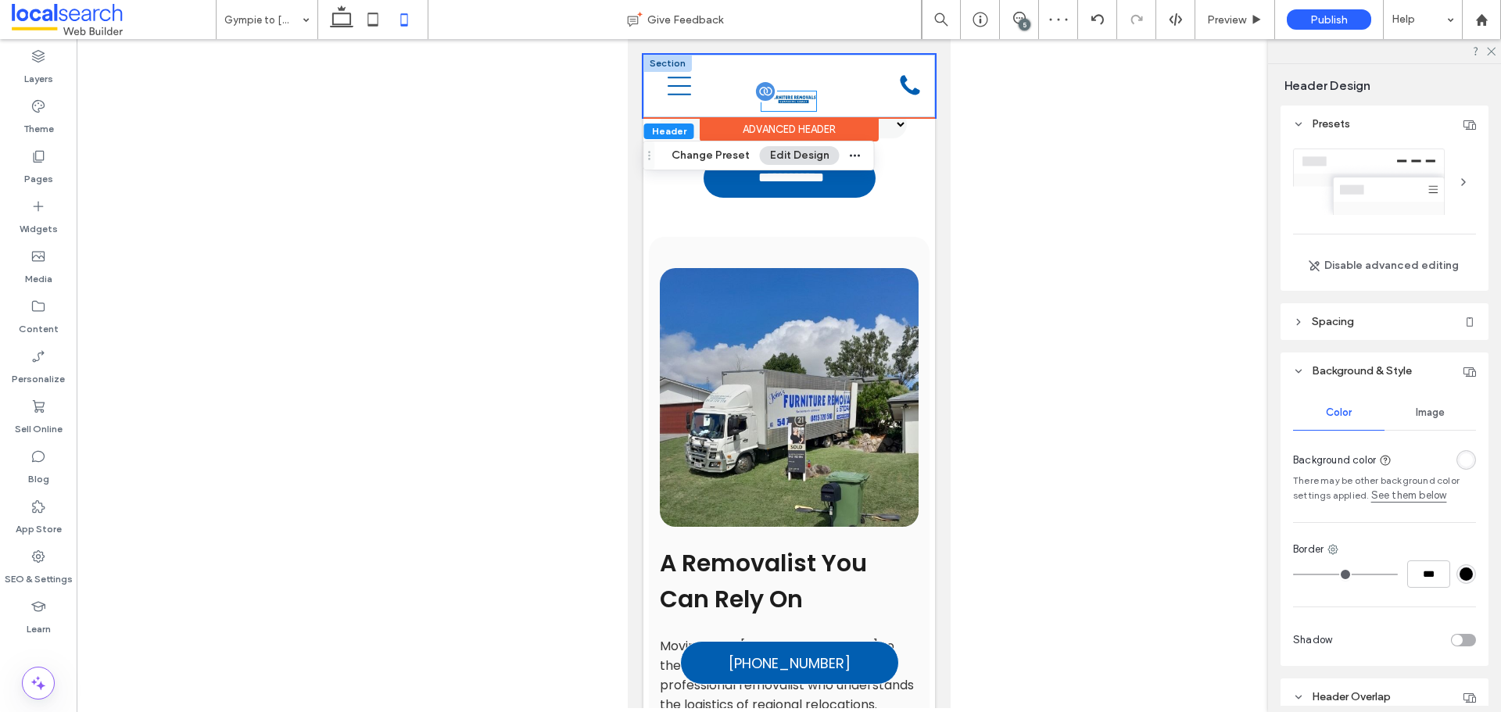
click at [797, 95] on img at bounding box center [788, 97] width 55 height 13
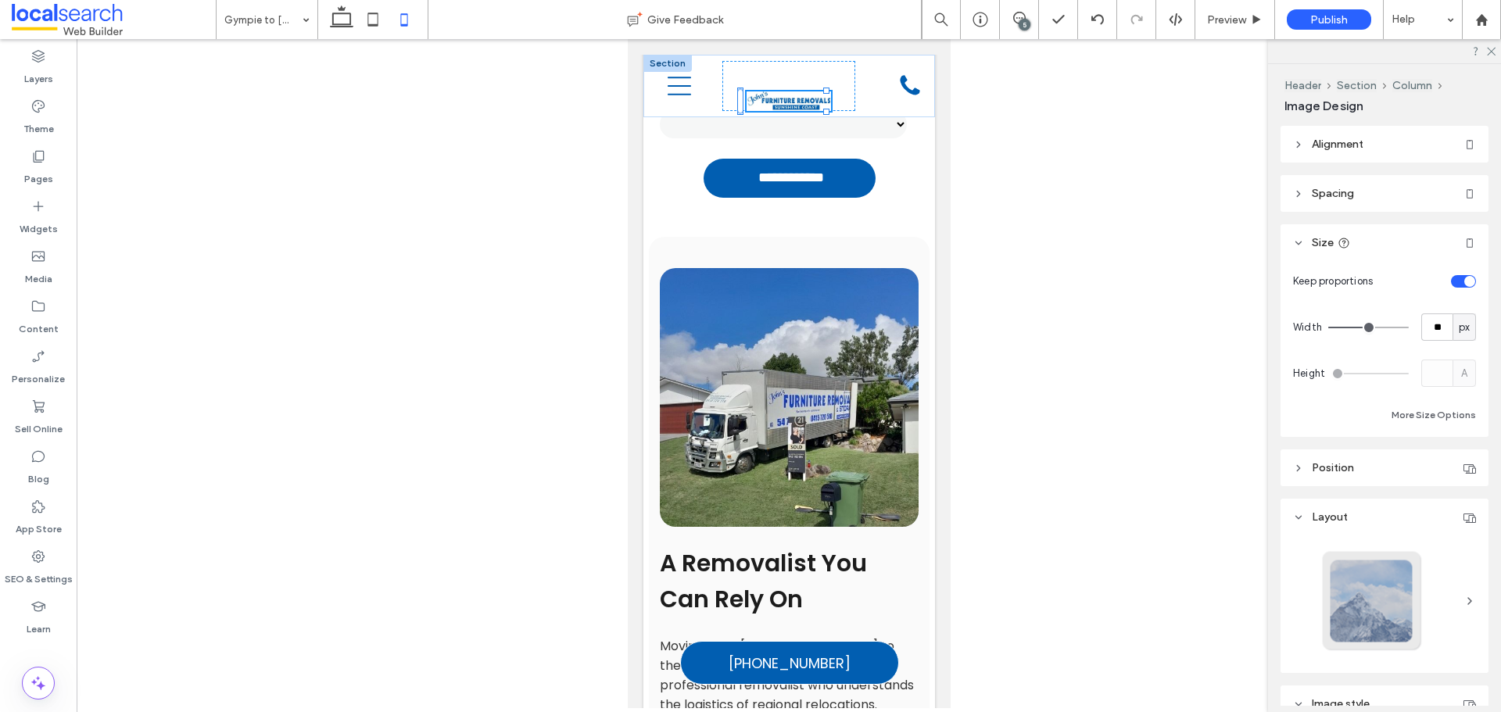
drag, startPoint x: 808, startPoint y: 91, endPoint x: 1601, endPoint y: 119, distance: 793.4
type input "***"
drag, startPoint x: 825, startPoint y: 110, endPoint x: 898, endPoint y: 137, distance: 78.2
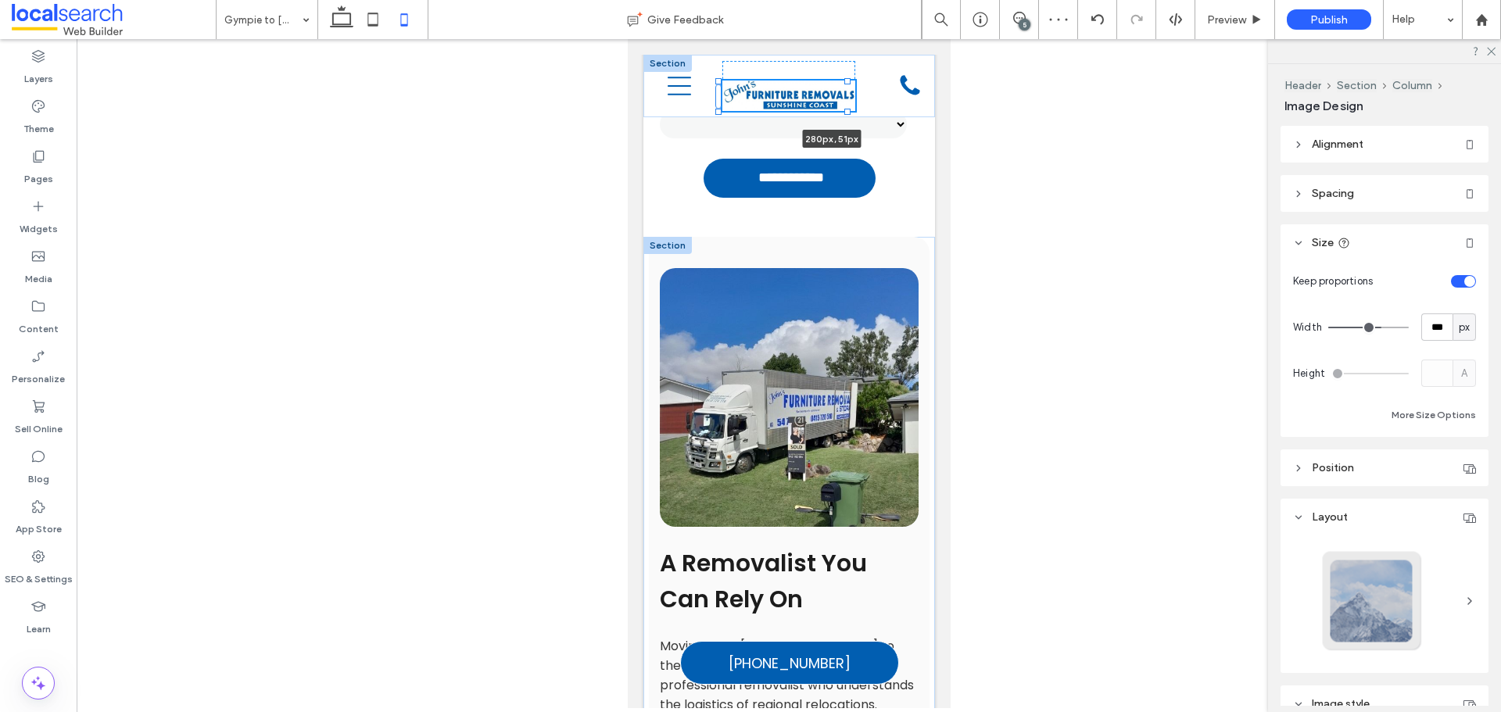
type input "***"
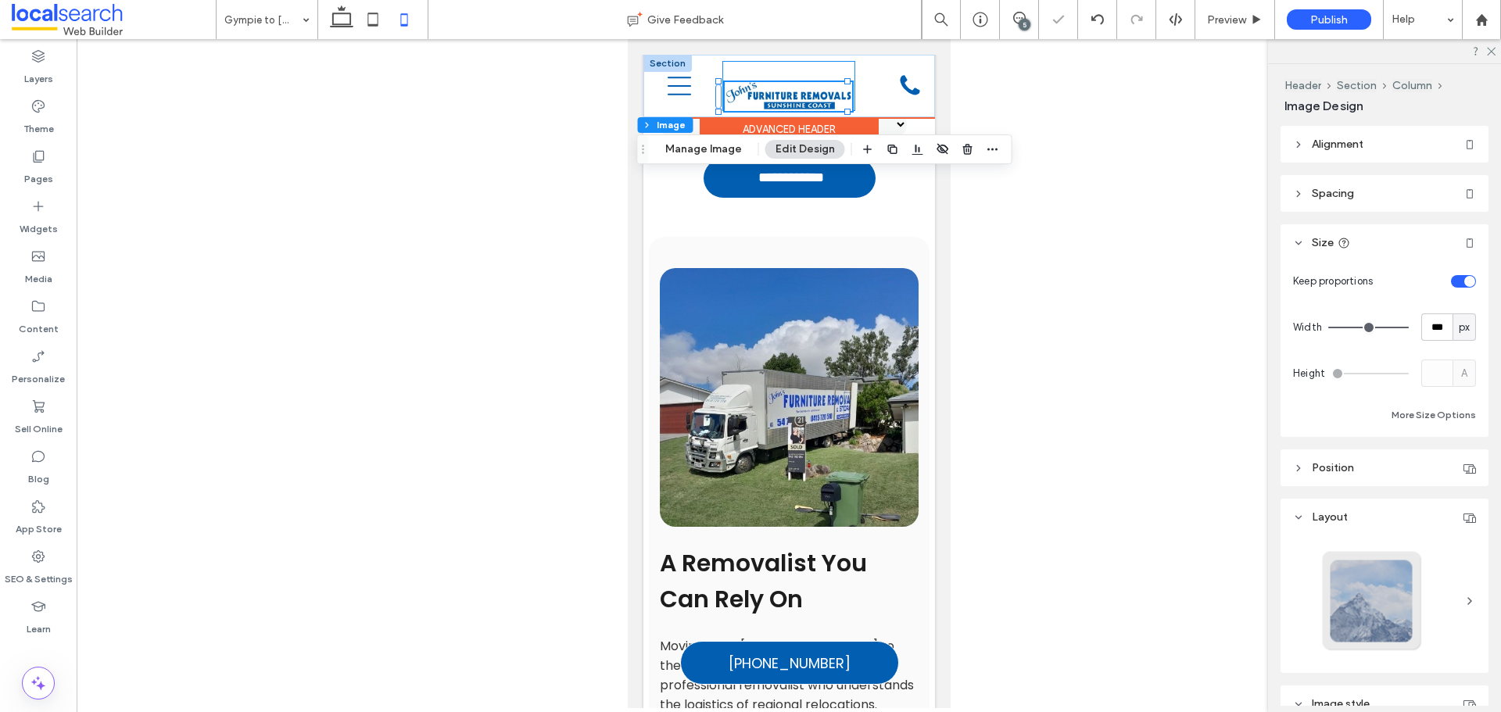
click at [816, 72] on div "280px , 51px" at bounding box center [788, 86] width 133 height 50
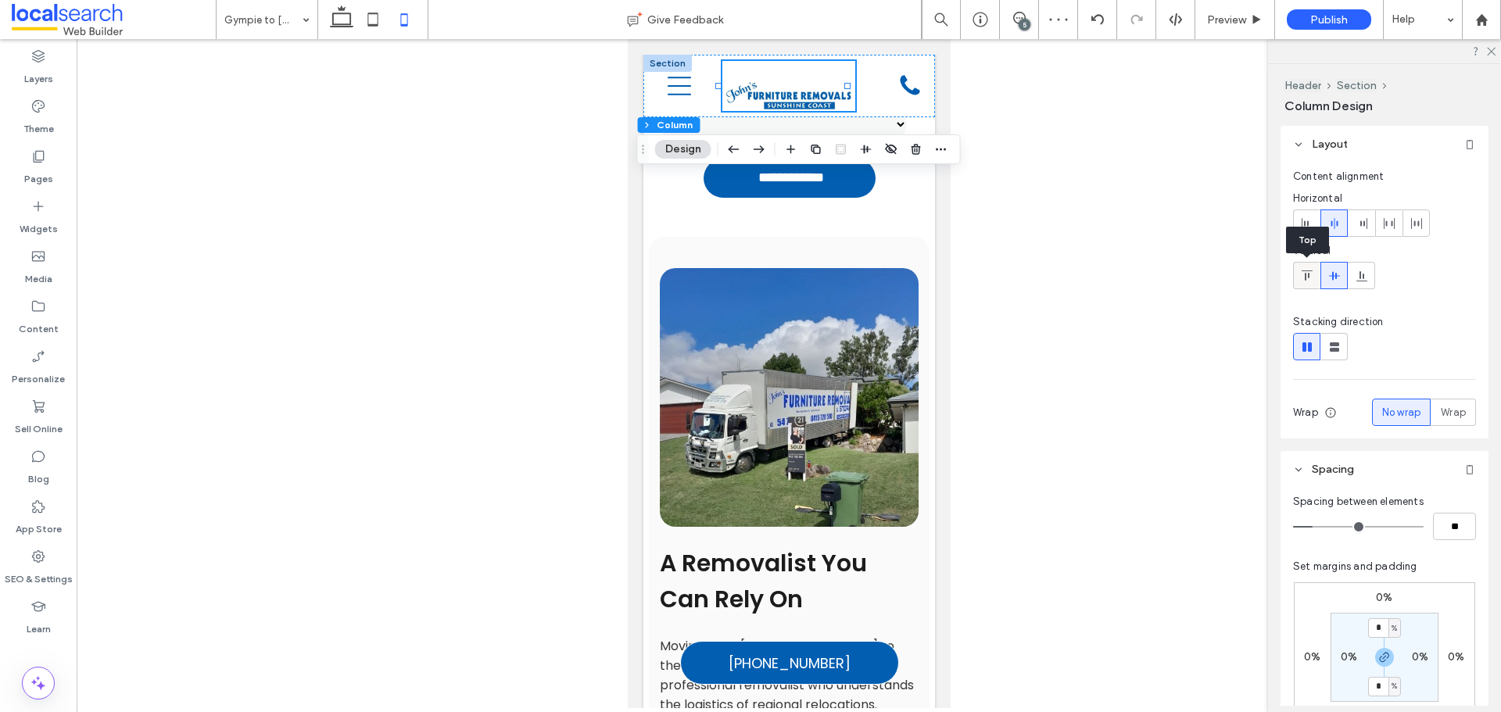
click at [1310, 271] on use at bounding box center [1306, 276] width 11 height 10
click at [1330, 275] on use at bounding box center [1333, 275] width 11 height 9
click at [809, 91] on img at bounding box center [787, 96] width 127 height 29
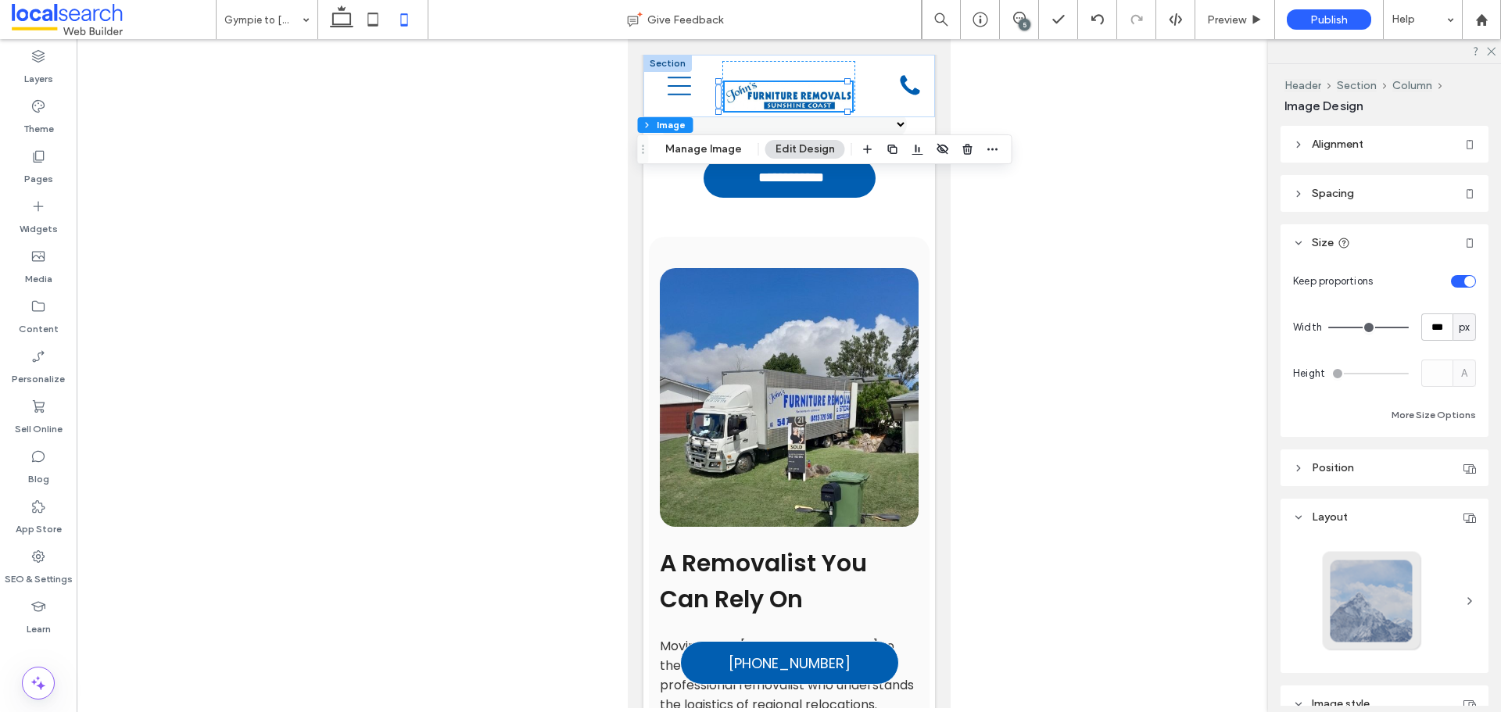
click at [1337, 150] on span "Alignment" at bounding box center [1338, 144] width 52 height 13
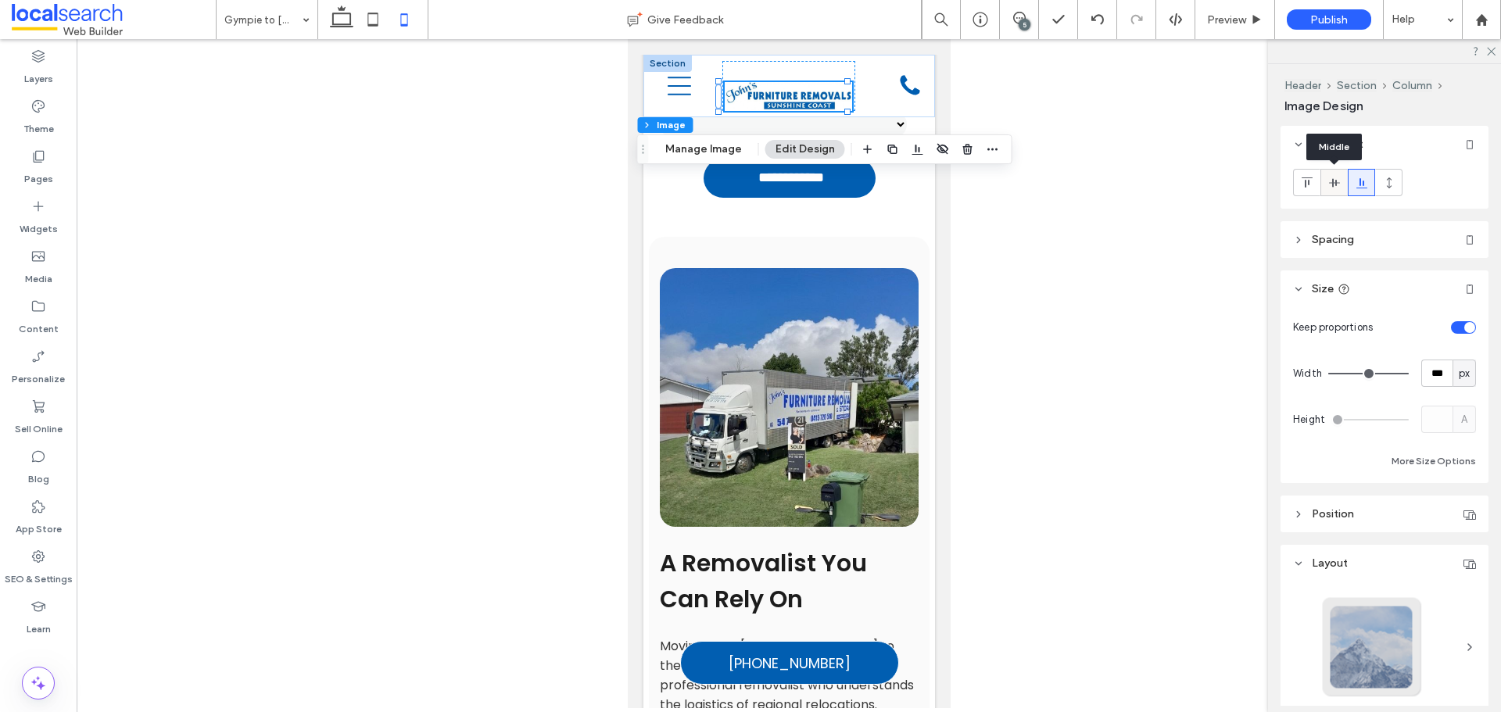
click at [1339, 188] on icon at bounding box center [1334, 183] width 13 height 13
click at [1102, 260] on div at bounding box center [789, 373] width 1425 height 669
click at [370, 27] on icon at bounding box center [372, 19] width 31 height 31
type input "***"
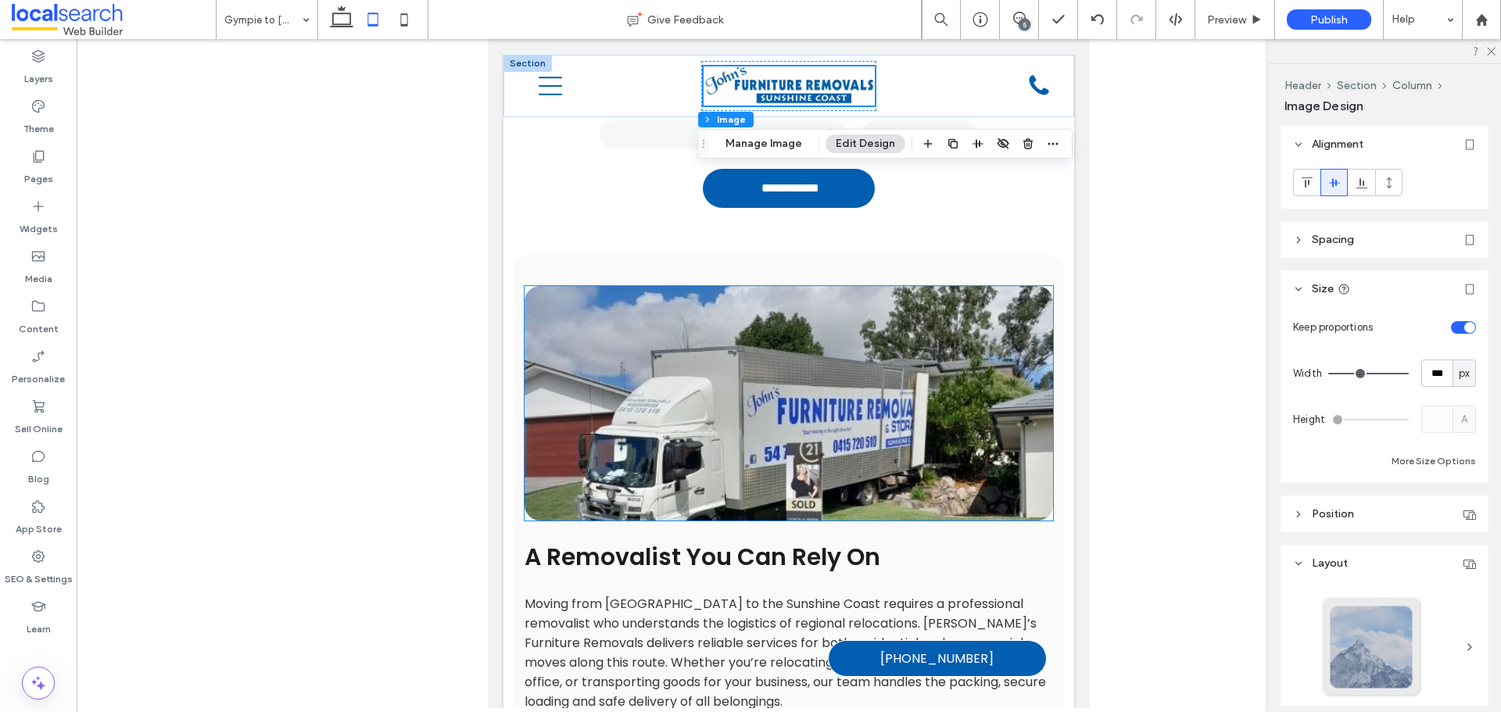
scroll to position [557, 0]
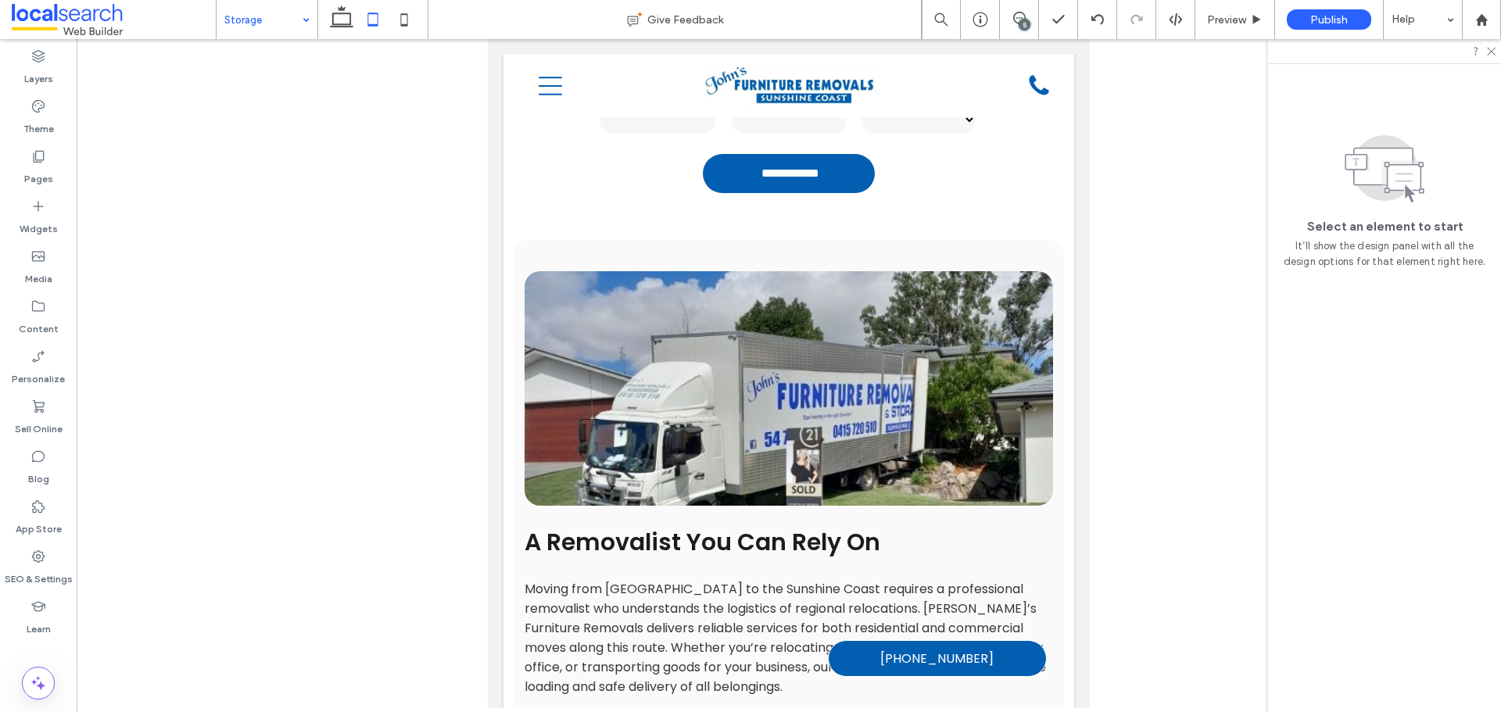
click at [260, 30] on div "Storage Give Feedback 5 Preview Publish Help Design Panel Site Comments Team & …" at bounding box center [750, 356] width 1501 height 712
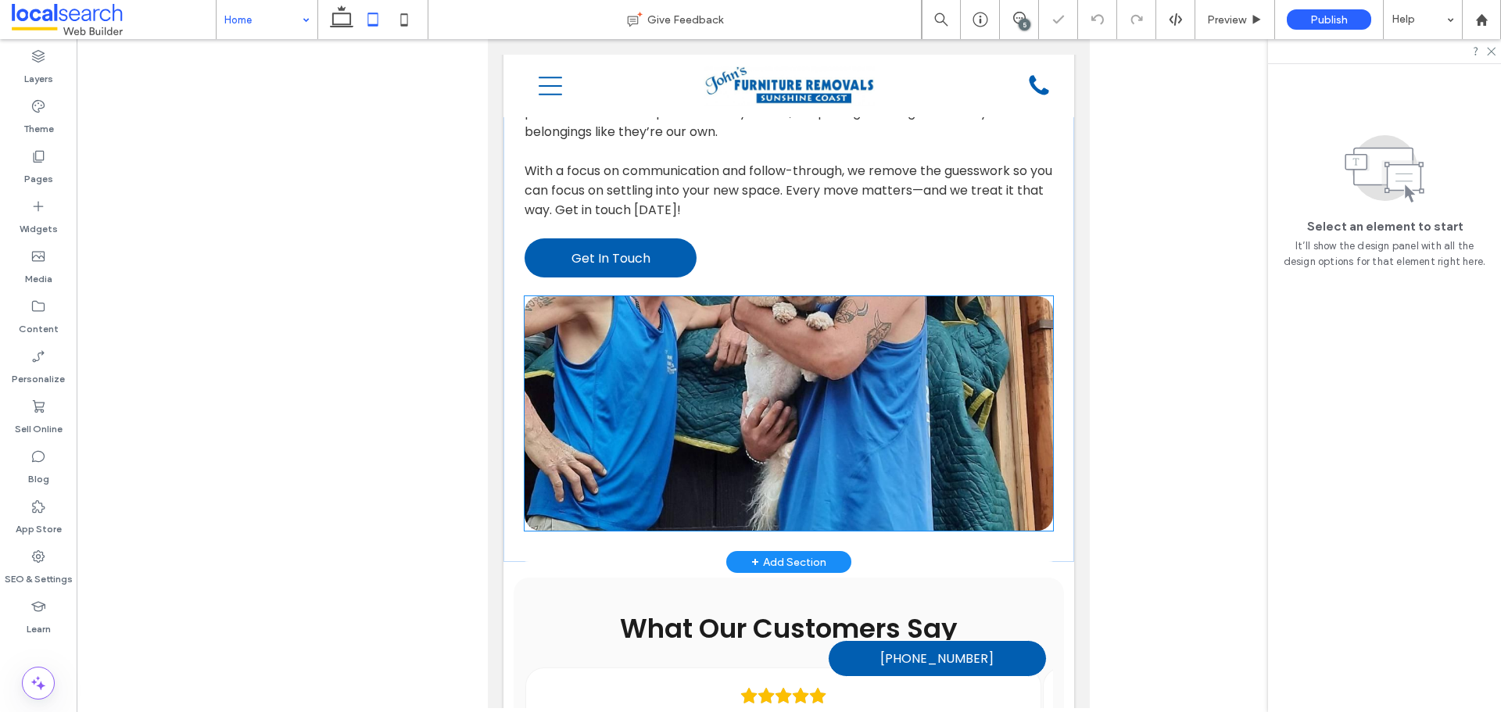
scroll to position [2266, 0]
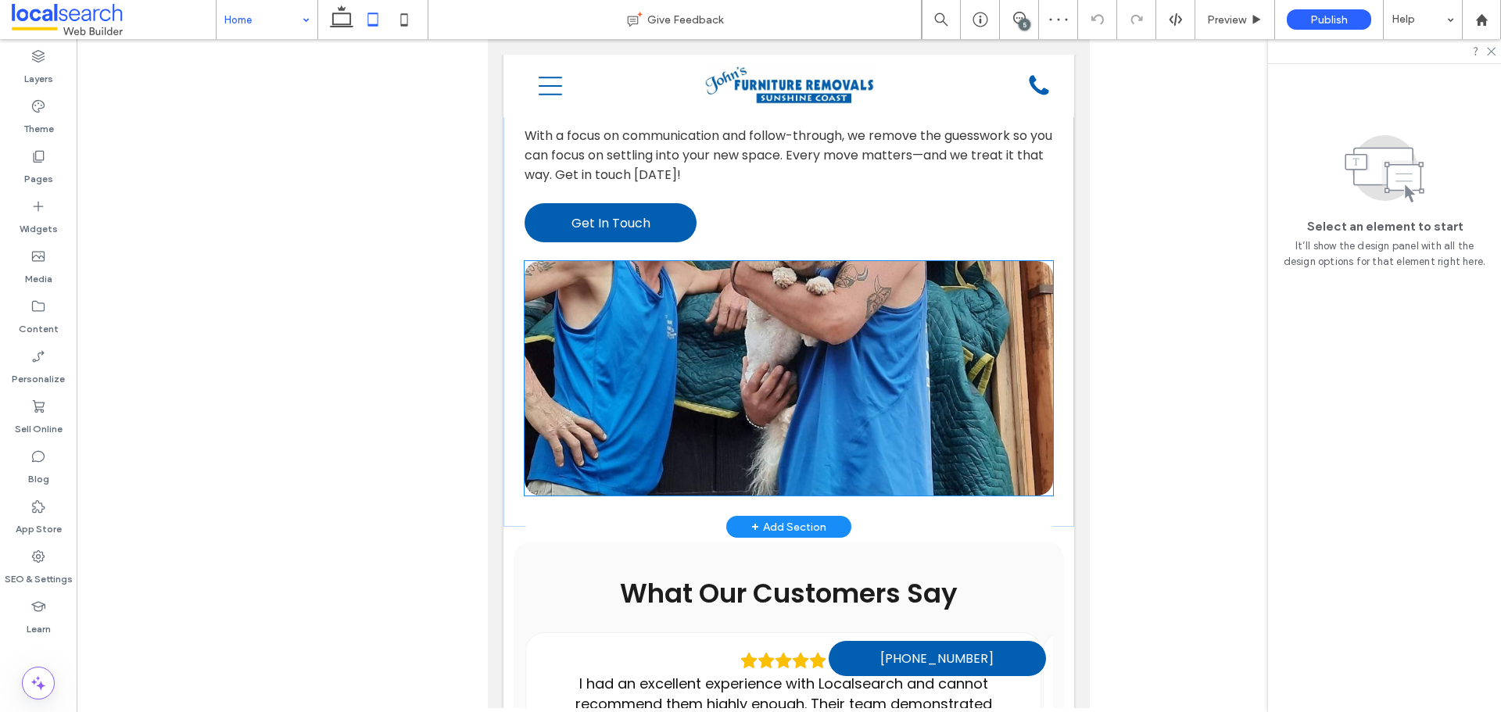
click at [854, 325] on link at bounding box center [789, 378] width 529 height 235
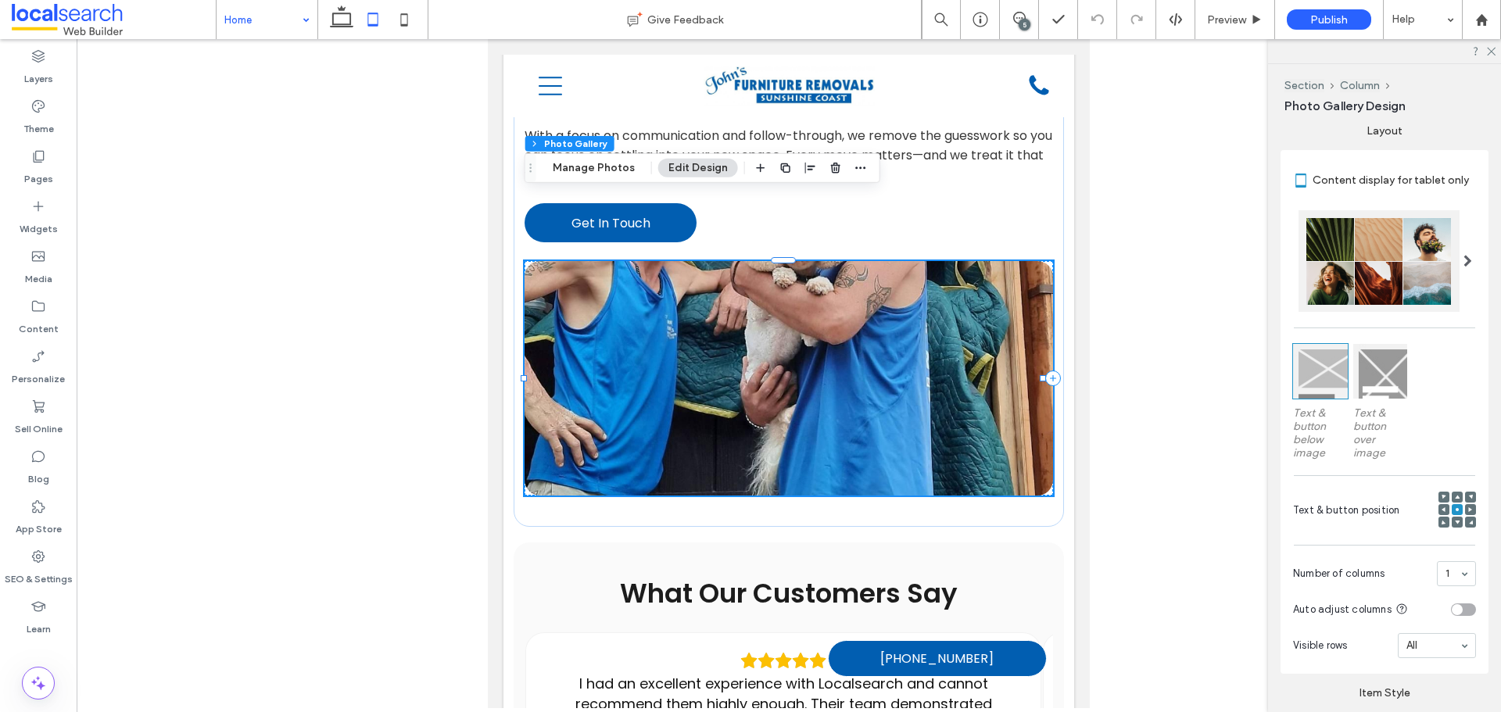
scroll to position [469, 0]
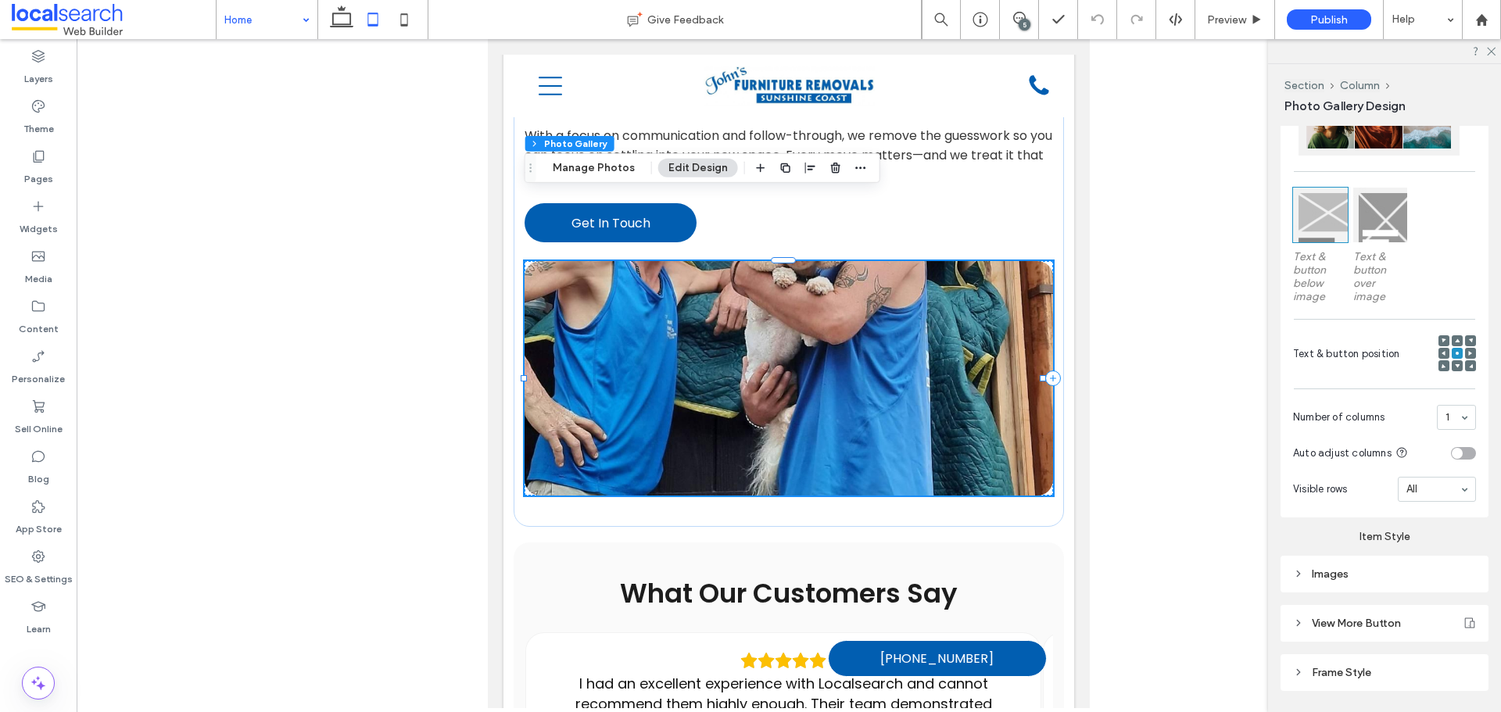
click at [1452, 339] on div at bounding box center [1457, 340] width 11 height 11
click at [1455, 340] on icon at bounding box center [1457, 341] width 5 height 5
click at [1455, 353] on icon at bounding box center [1457, 353] width 5 height 5
click at [597, 170] on button "Manage Photos" at bounding box center [594, 168] width 102 height 19
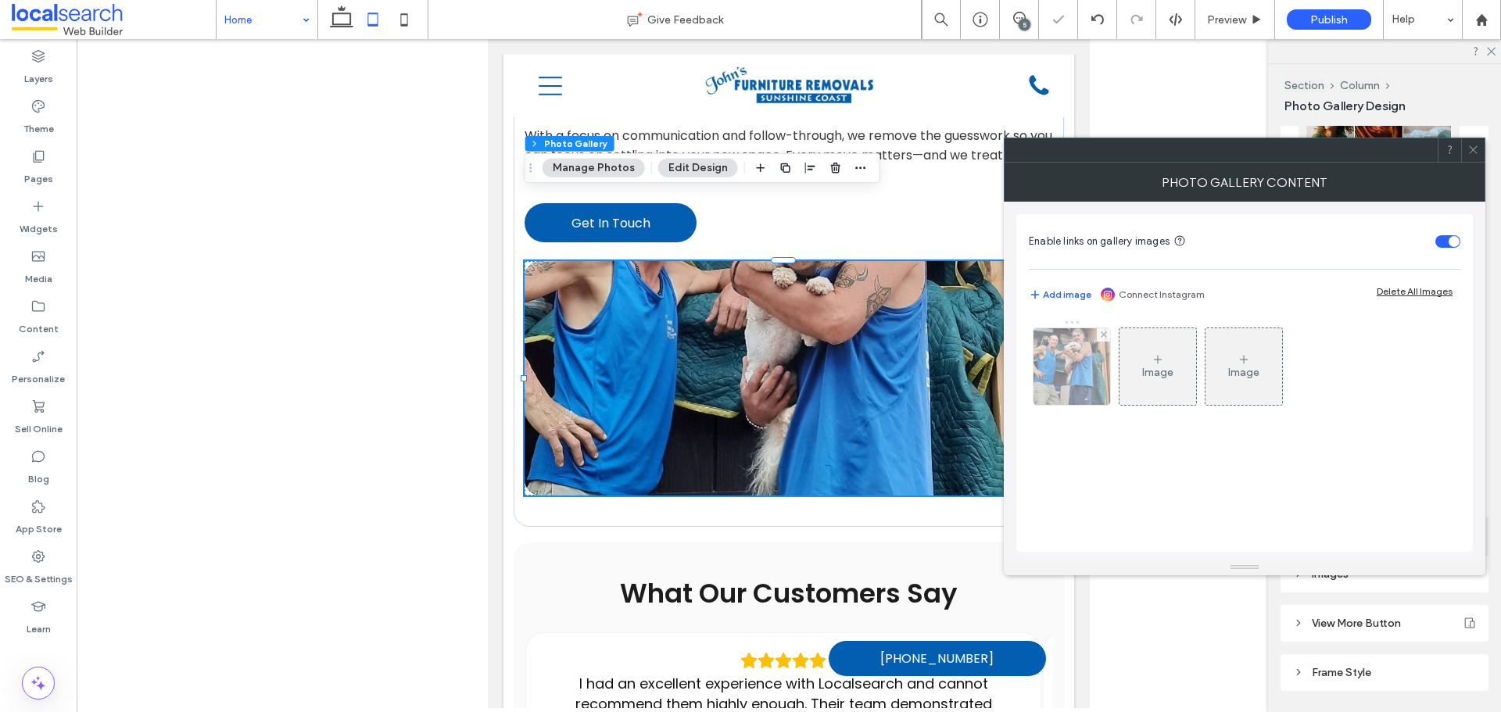
click at [1044, 373] on img at bounding box center [1072, 366] width 77 height 77
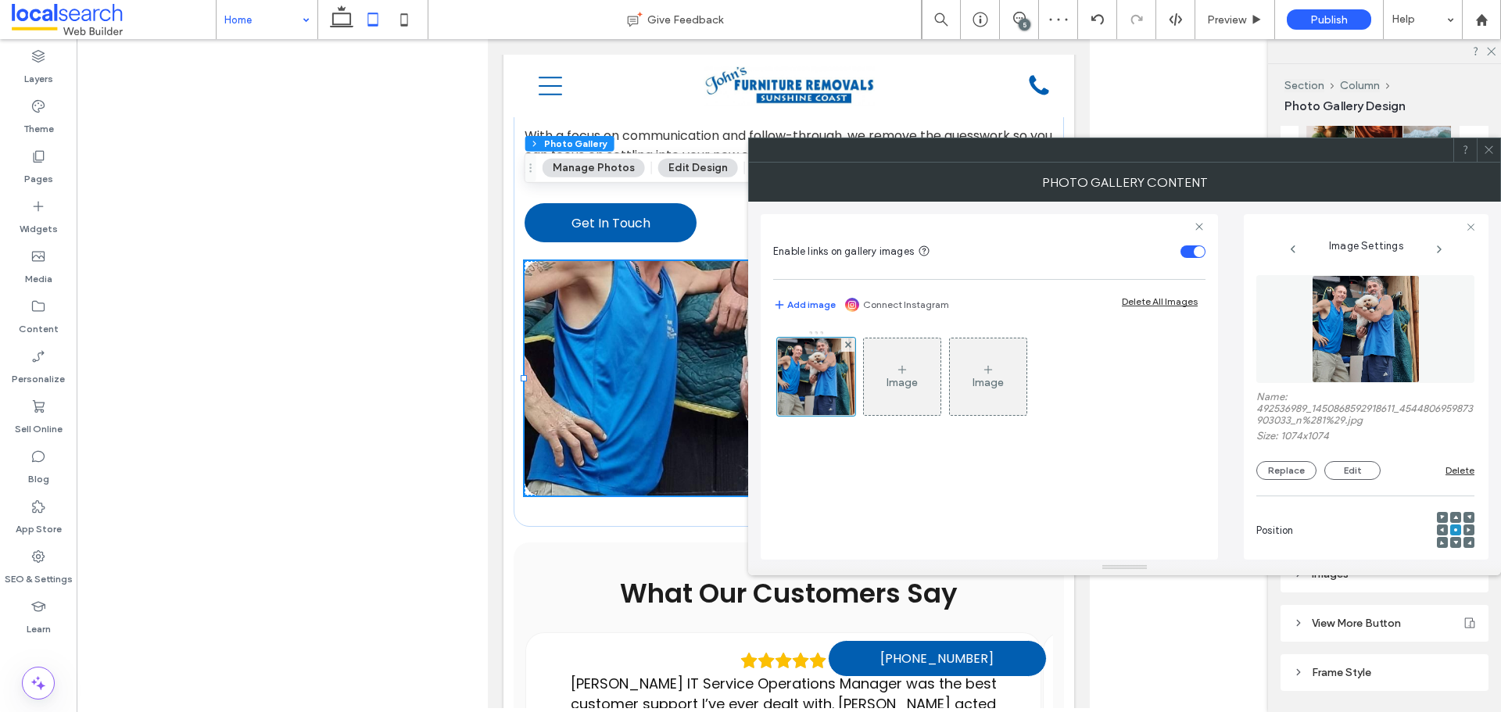
click at [1454, 518] on use at bounding box center [1456, 517] width 5 height 4
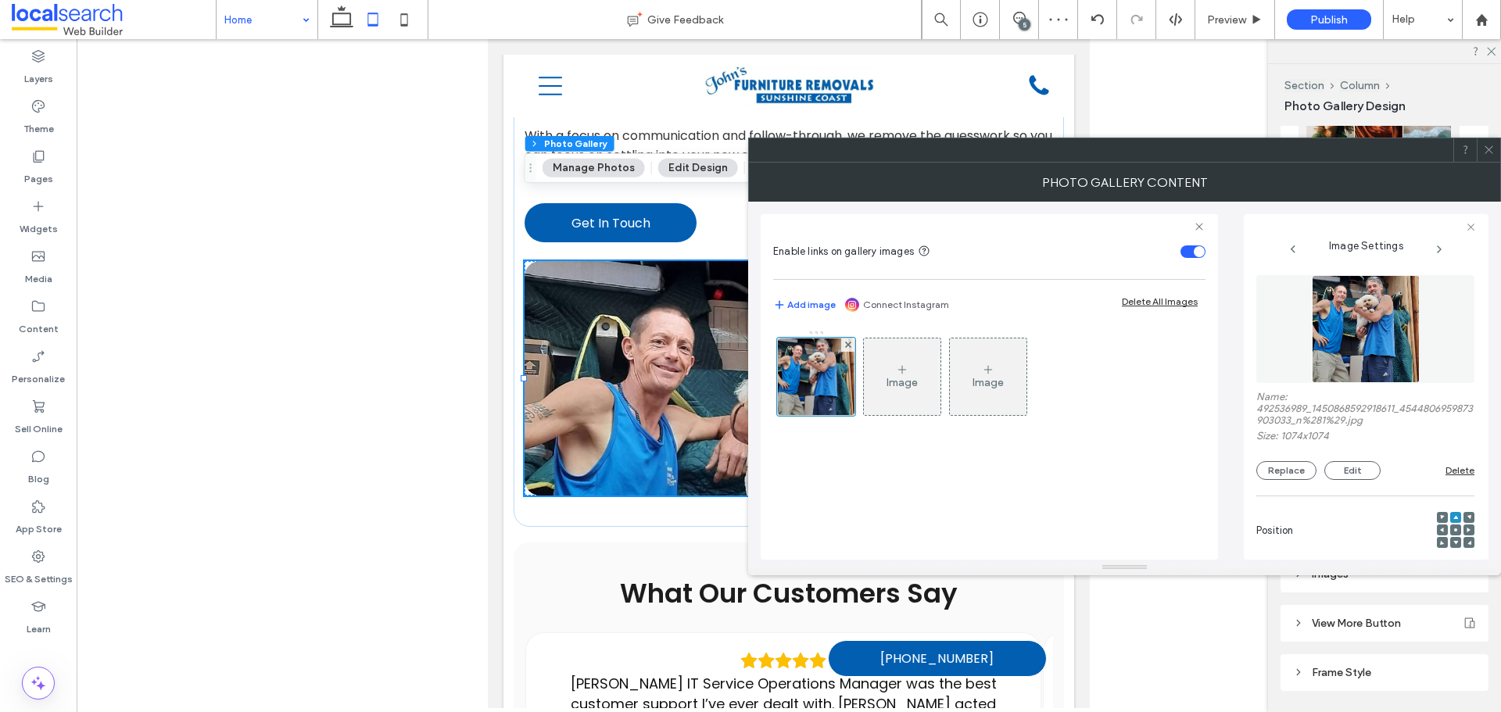
click at [1490, 156] on span at bounding box center [1489, 149] width 12 height 23
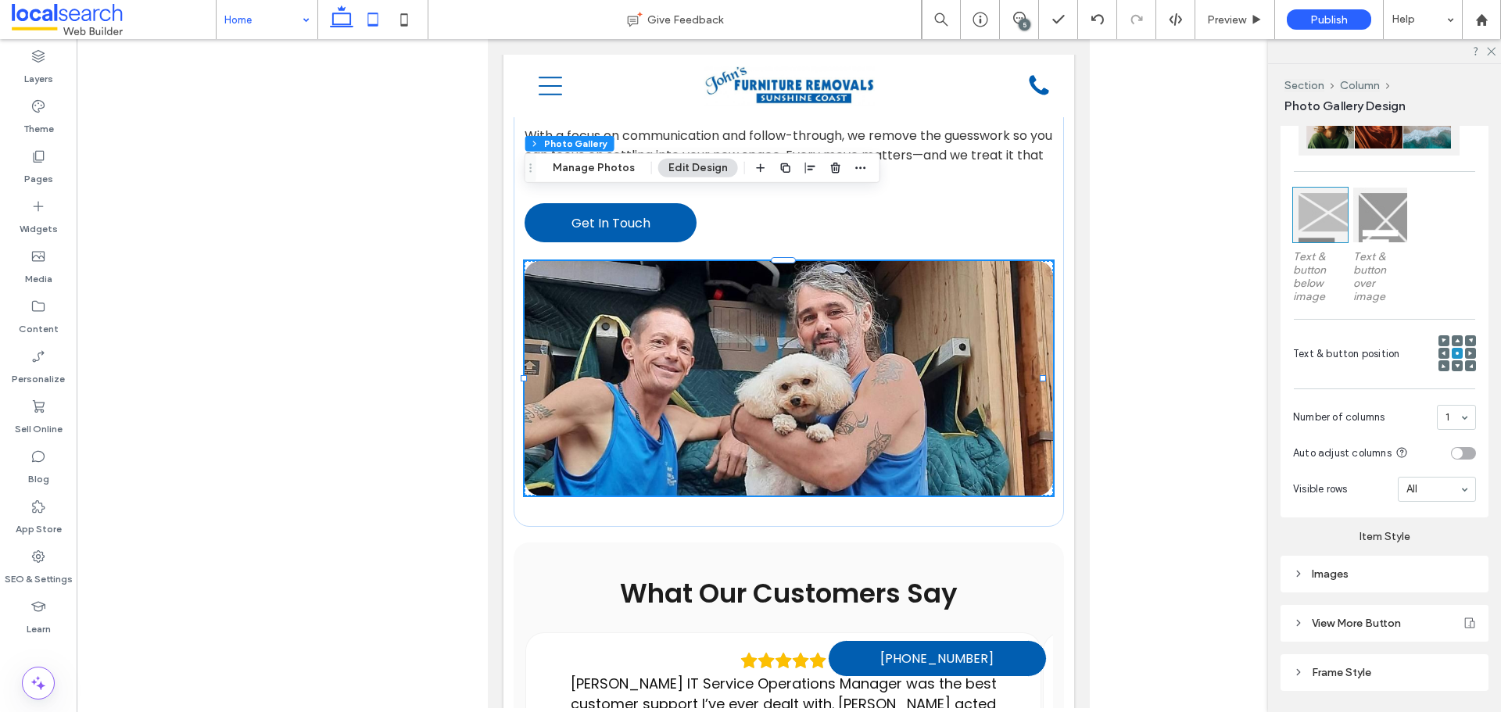
click at [347, 20] on icon at bounding box center [341, 19] width 31 height 31
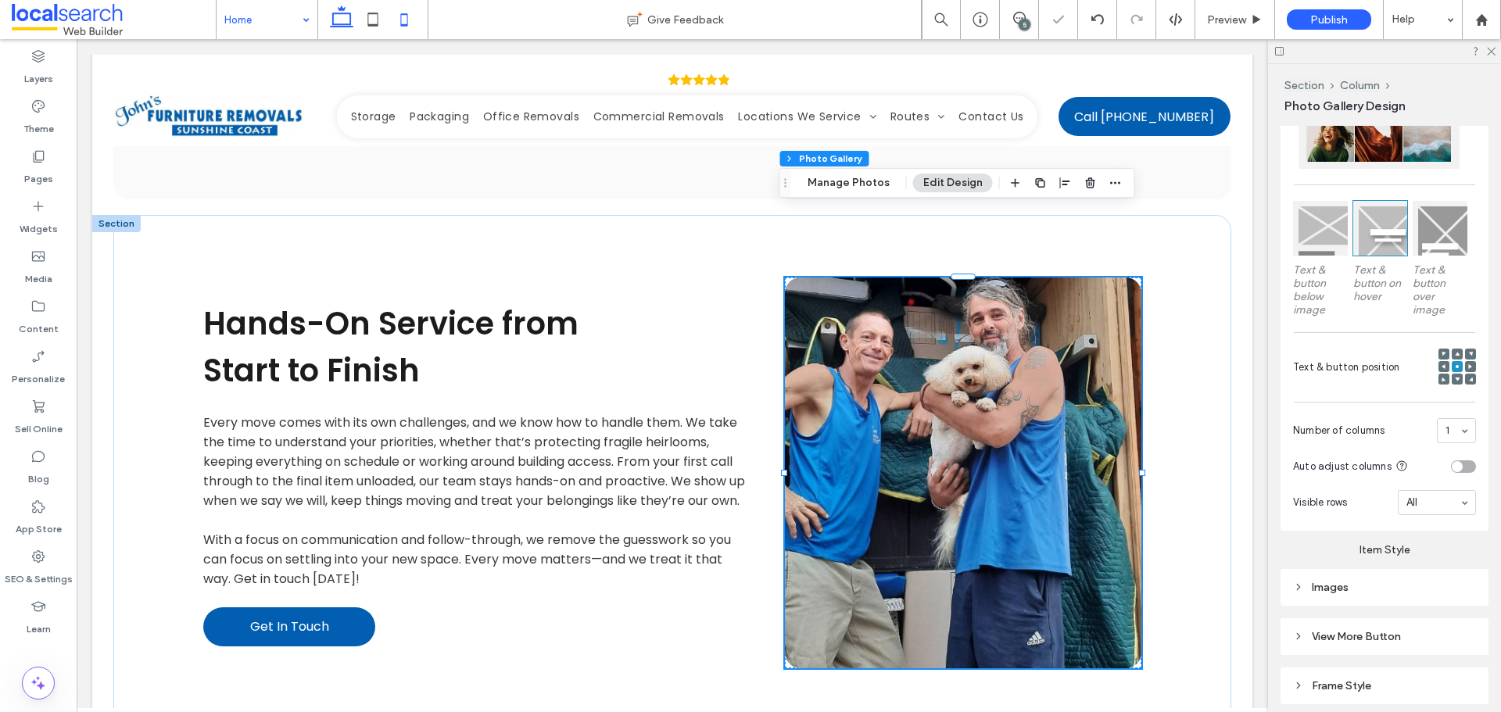
click at [404, 24] on use at bounding box center [404, 19] width 7 height 13
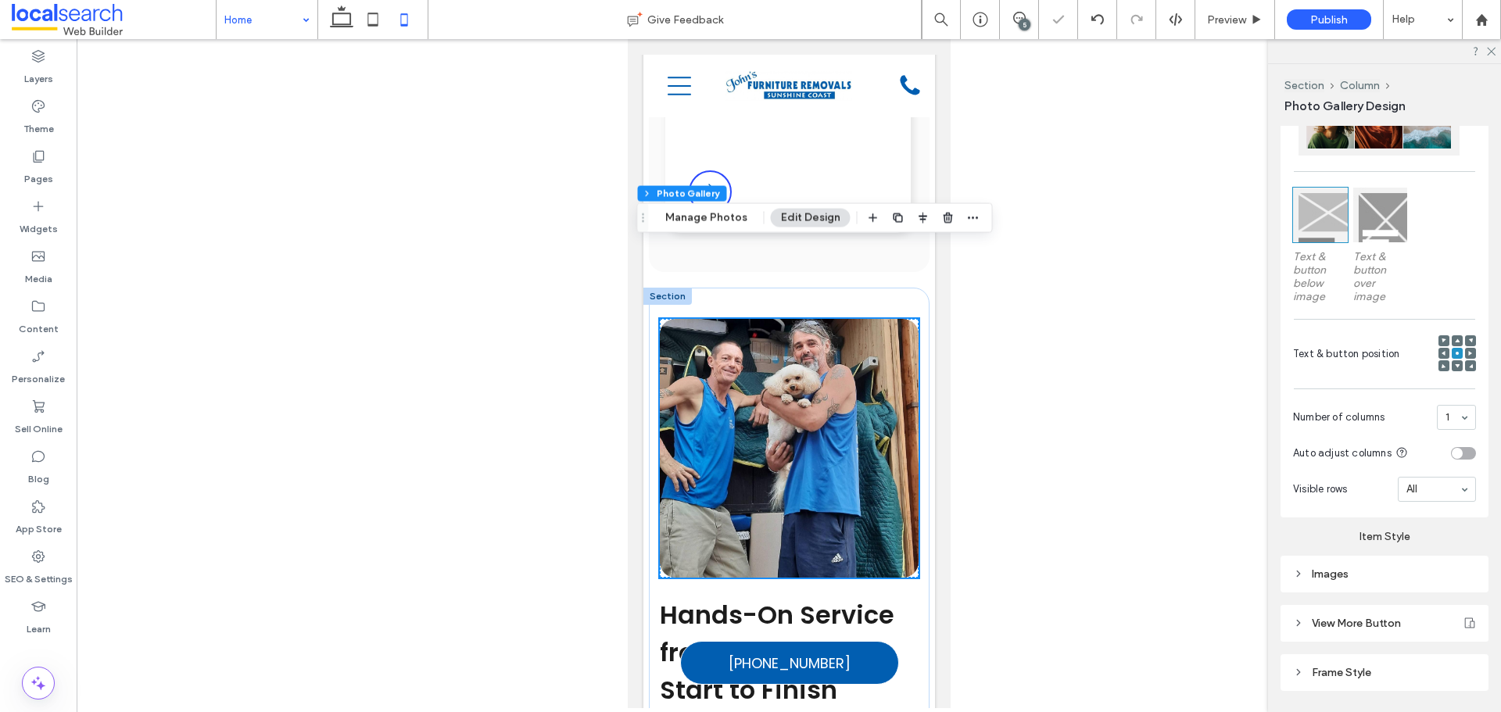
scroll to position [2345, 0]
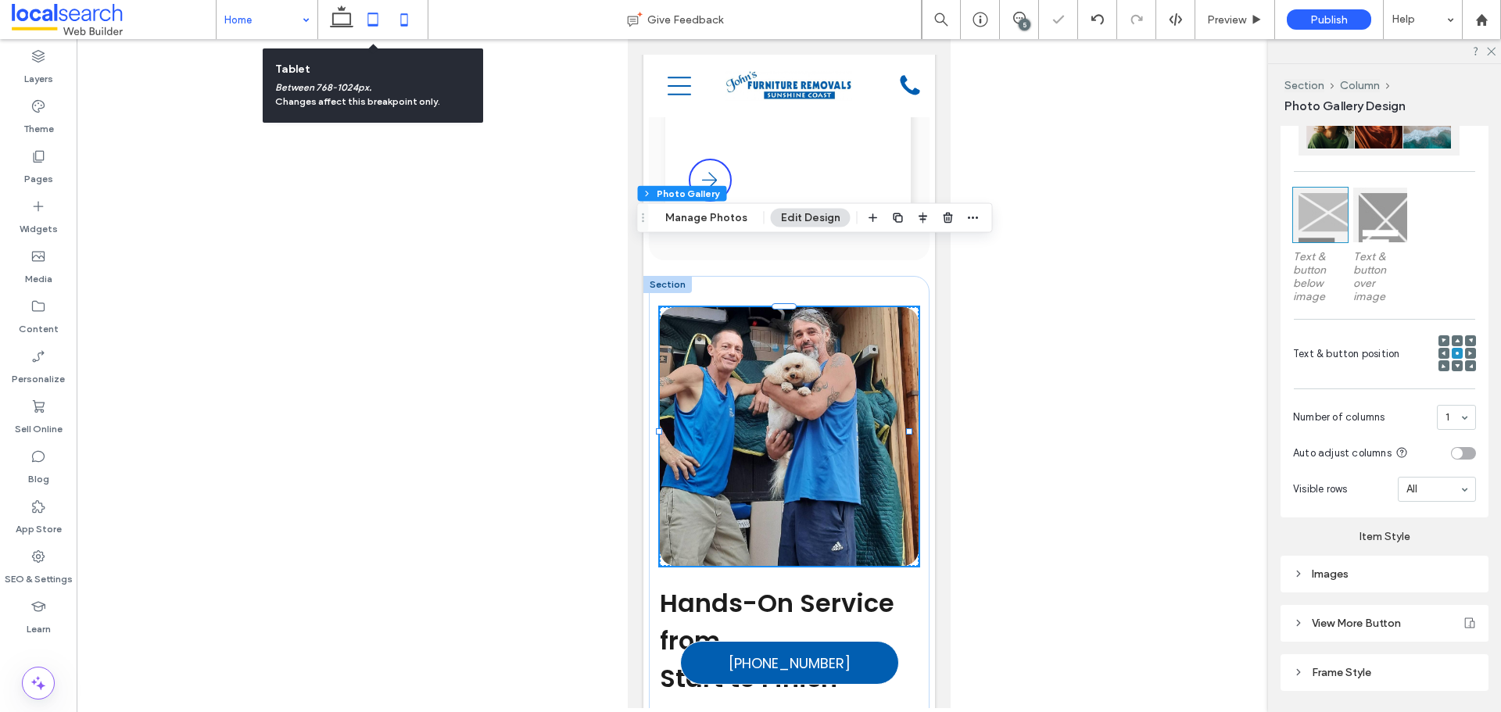
click at [366, 20] on icon at bounding box center [372, 19] width 31 height 31
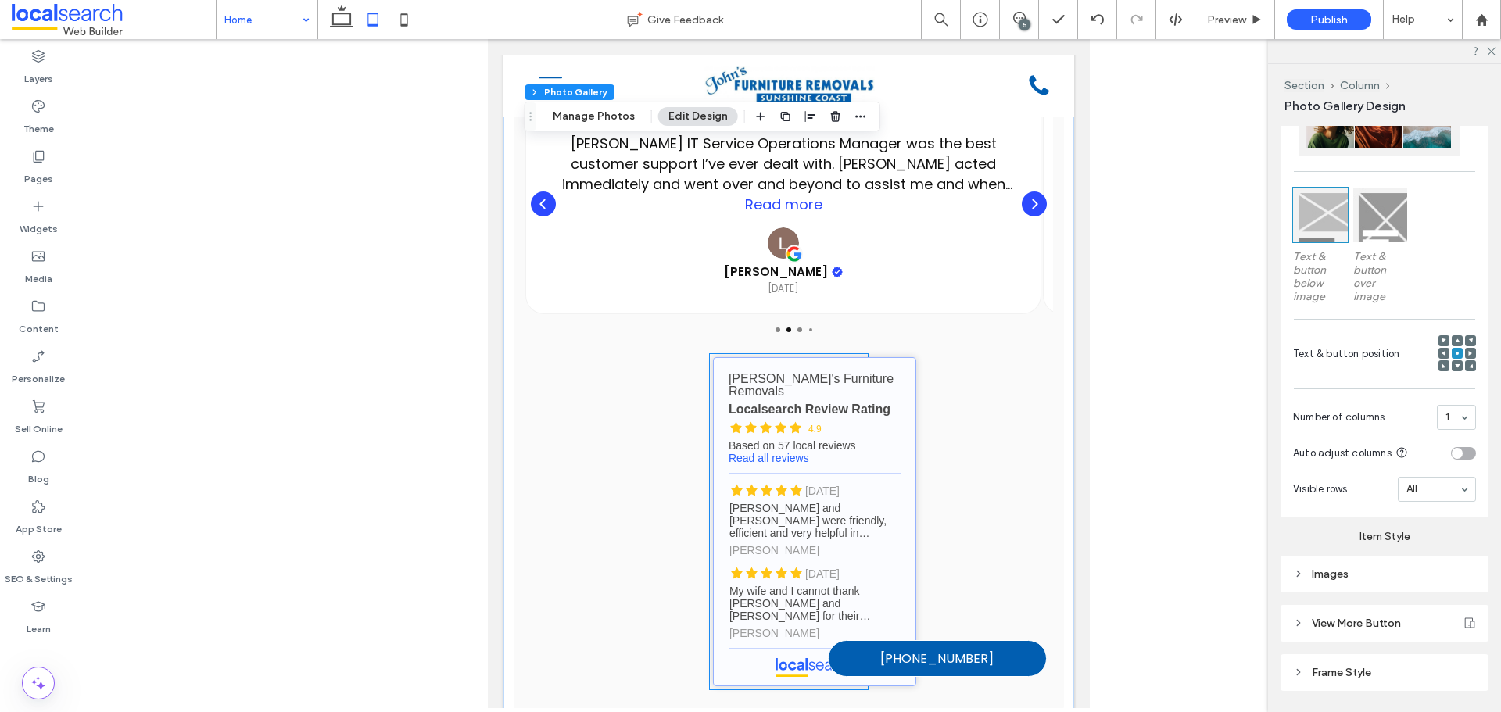
scroll to position [2834, 0]
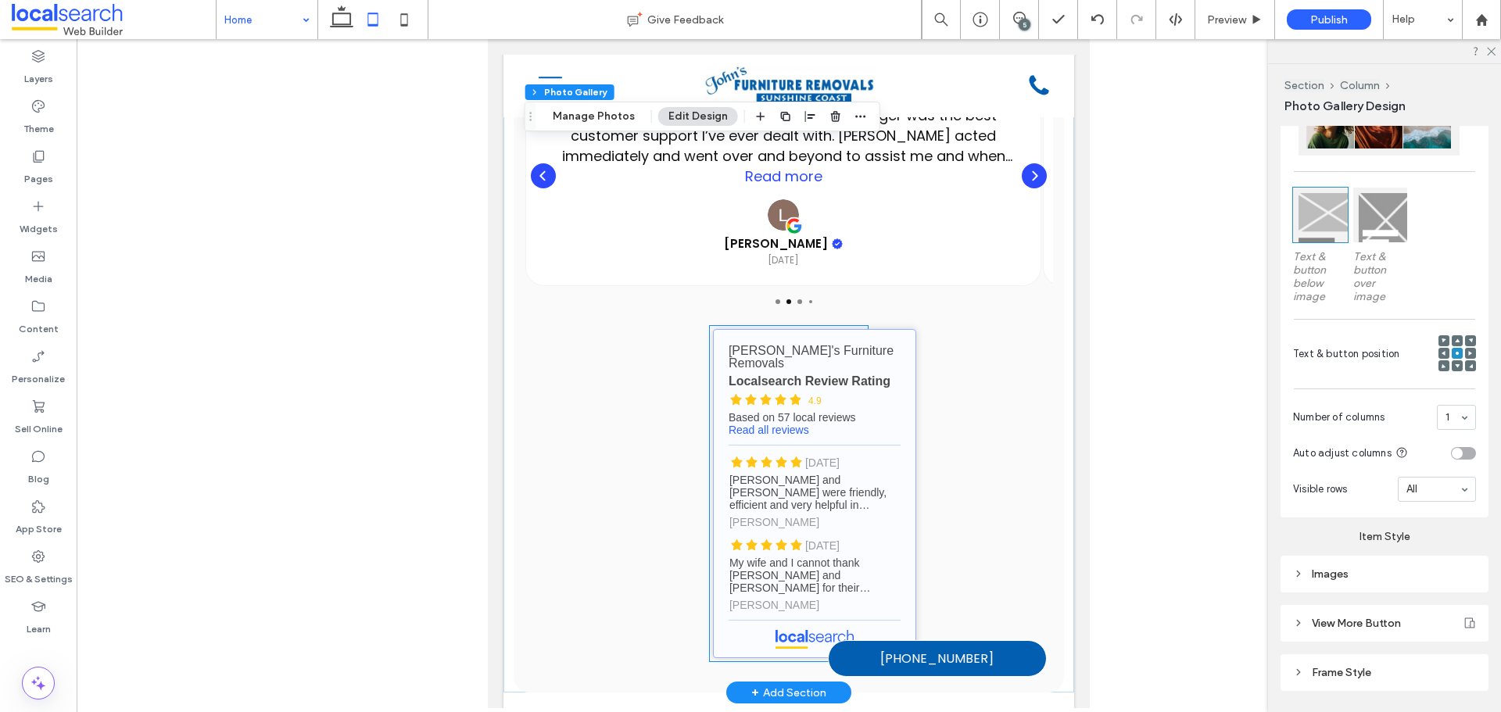
click at [764, 377] on link "John's Furniture Removals - Localsearch reviews" at bounding box center [814, 493] width 203 height 329
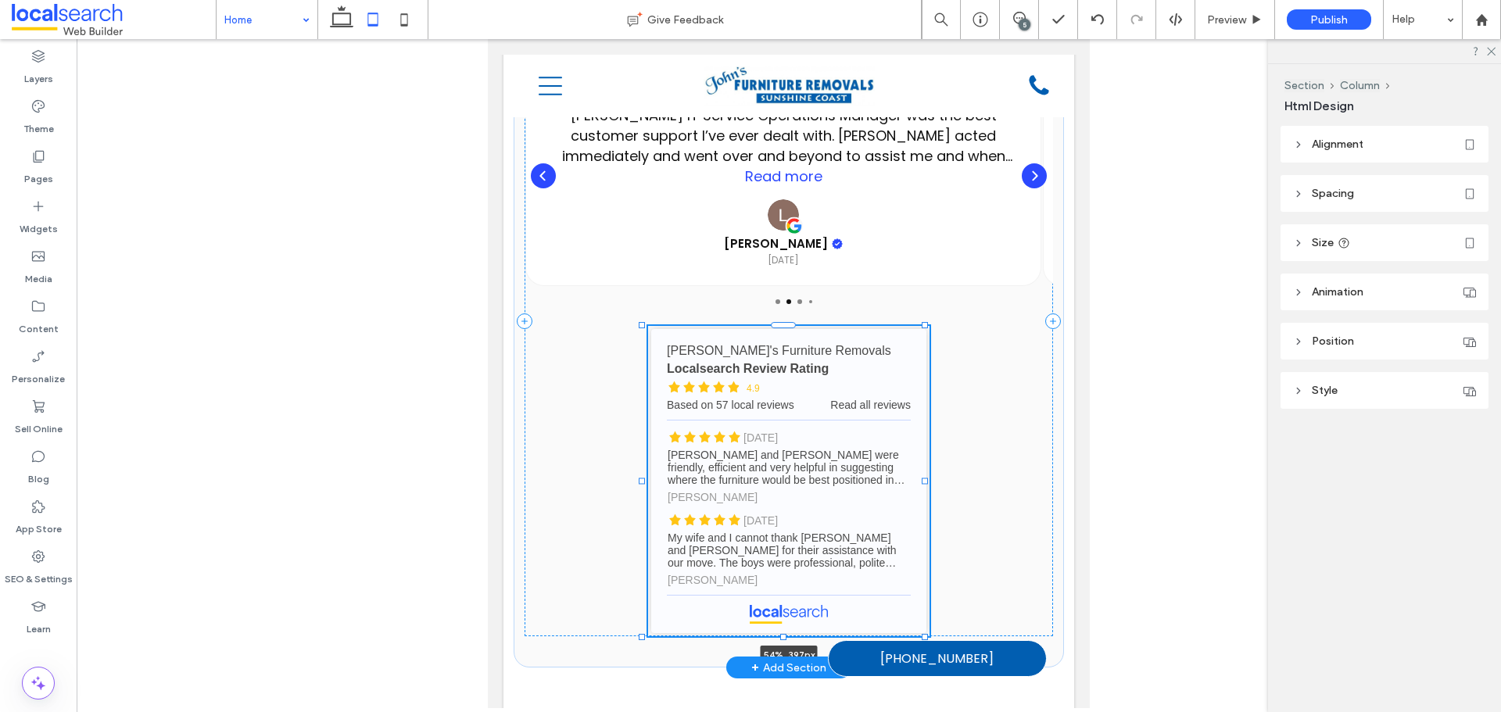
drag, startPoint x: 863, startPoint y: 584, endPoint x: 926, endPoint y: 578, distance: 62.9
click at [926, 578] on div "What Our Customers Say I had an excellent experience with Localsearch and canno…" at bounding box center [789, 321] width 550 height 694
type input "**"
type input "****"
type input "***"
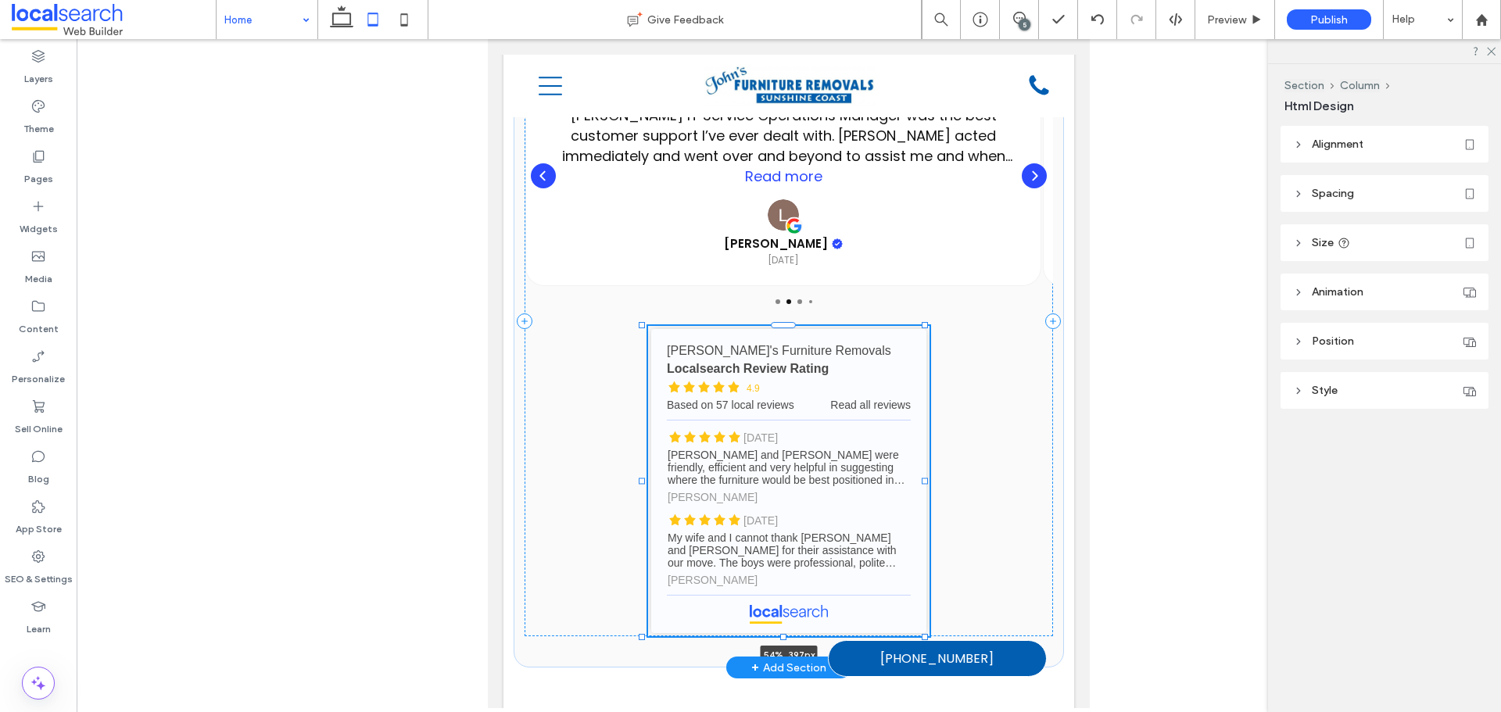
type input "***"
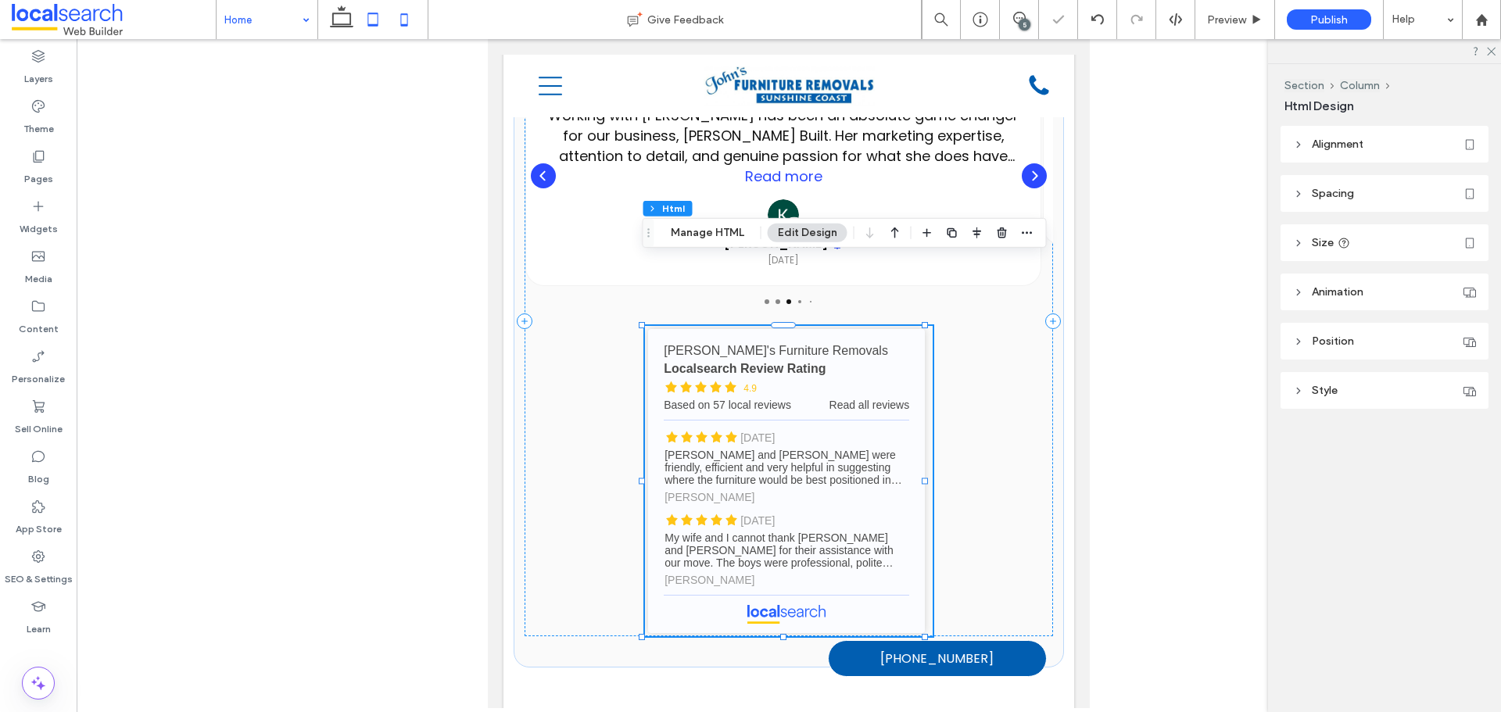
click at [400, 17] on icon at bounding box center [404, 19] width 31 height 31
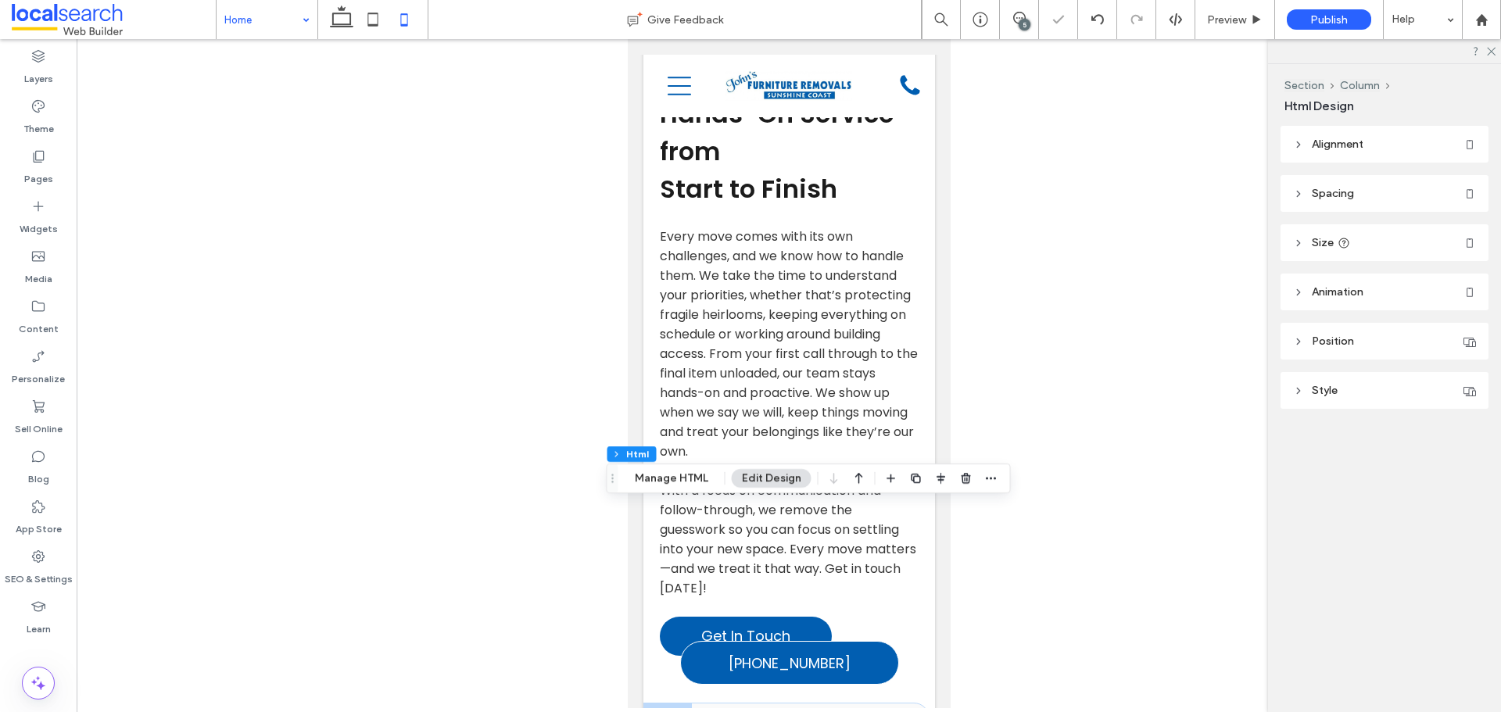
type input "**"
type input "****"
type input "*"
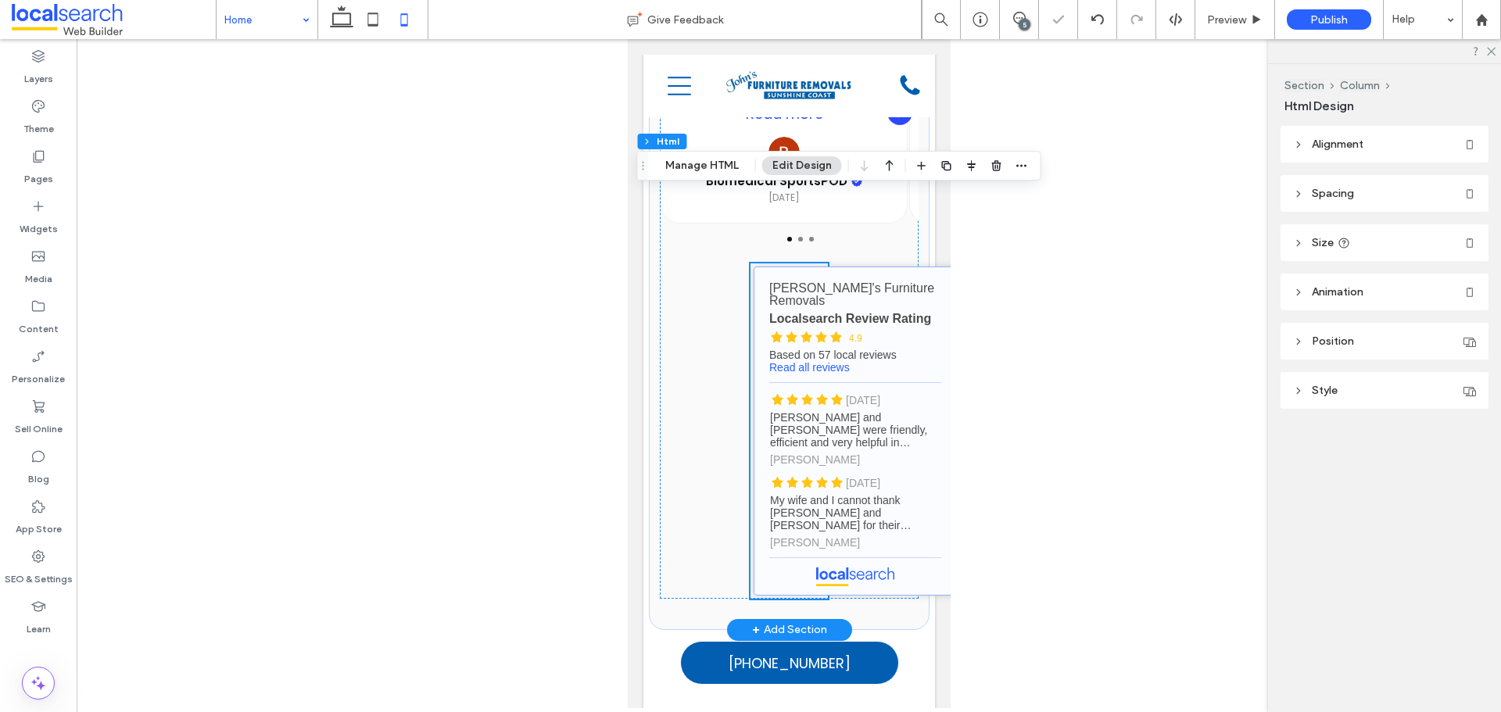
scroll to position [3678, 0]
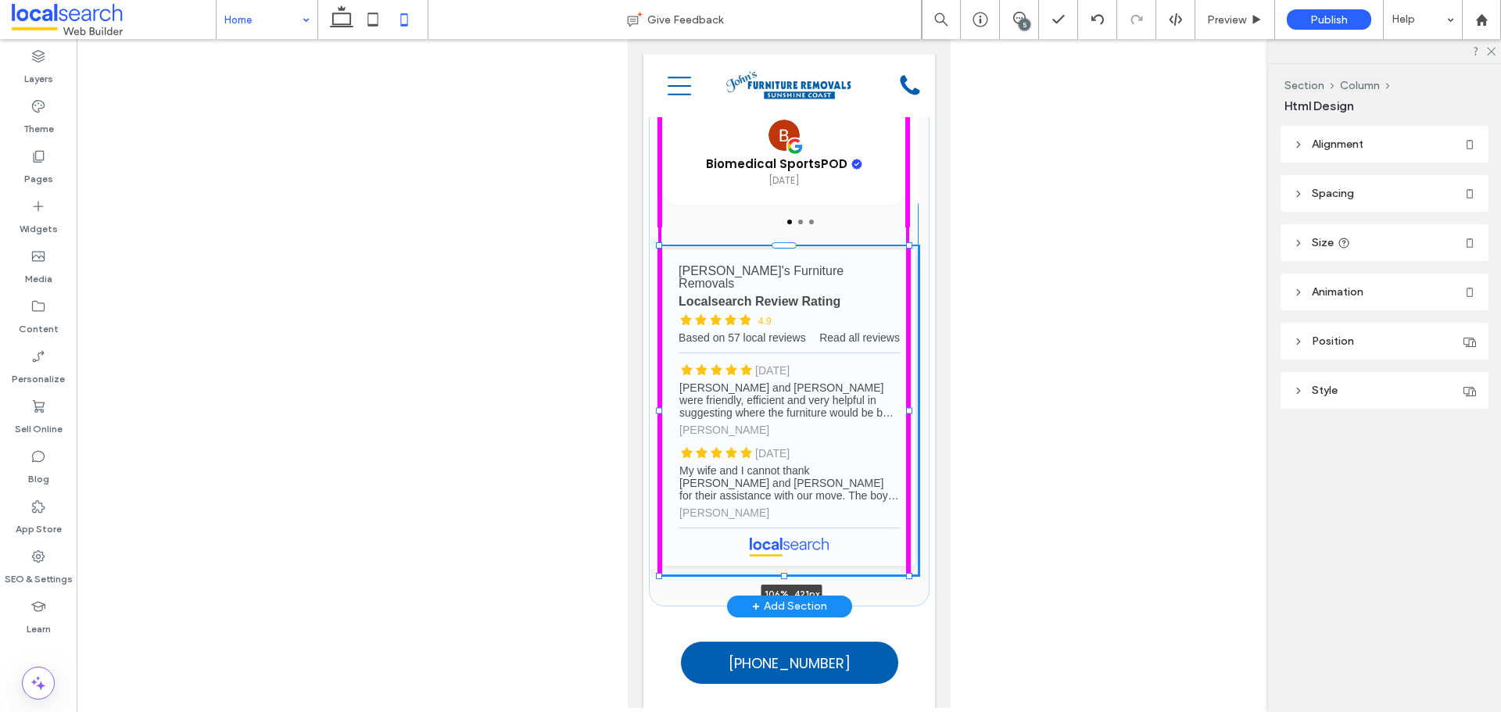
drag, startPoint x: 820, startPoint y: 514, endPoint x: 915, endPoint y: 517, distance: 94.7
click at [915, 517] on div "What Our Customers Say I had an excellent experience with Localsearch and canno…" at bounding box center [788, 233] width 281 height 748
type input "***"
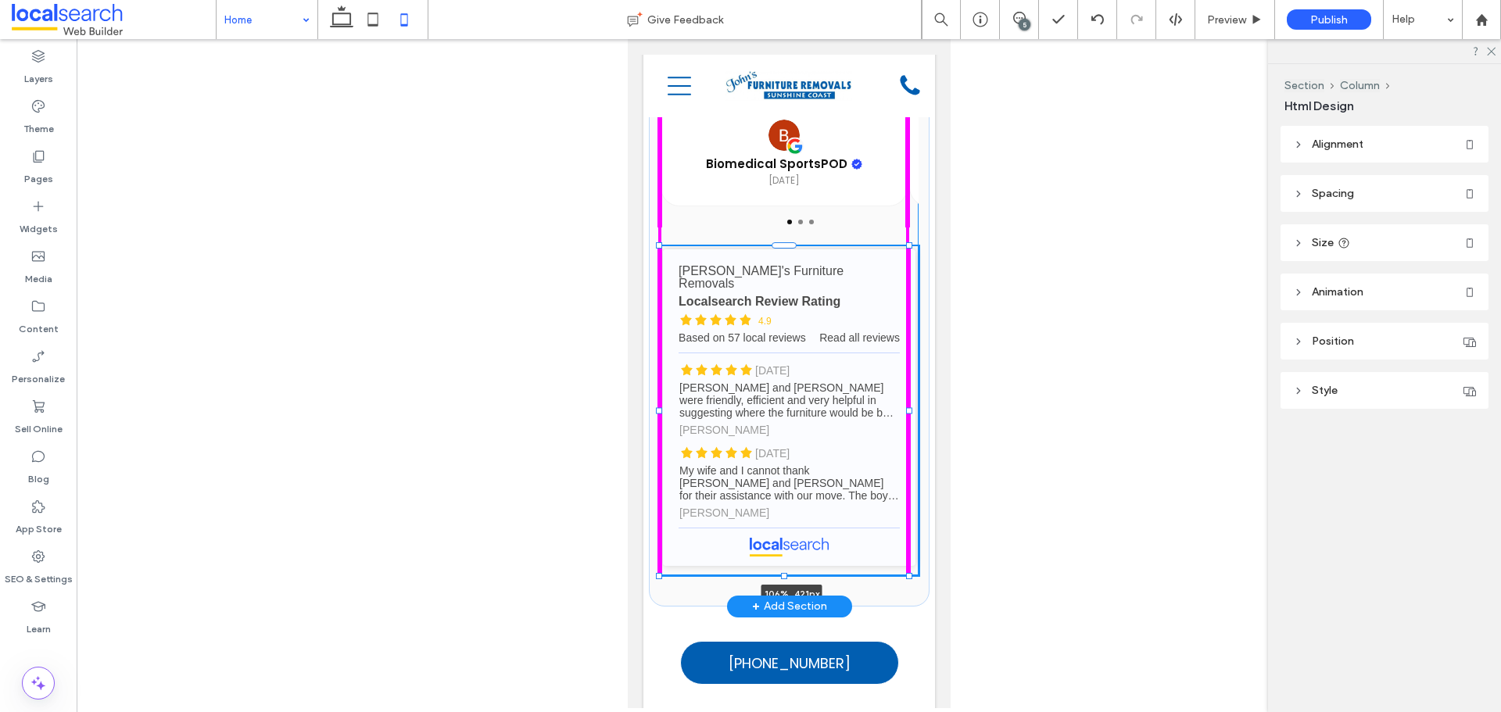
type input "***"
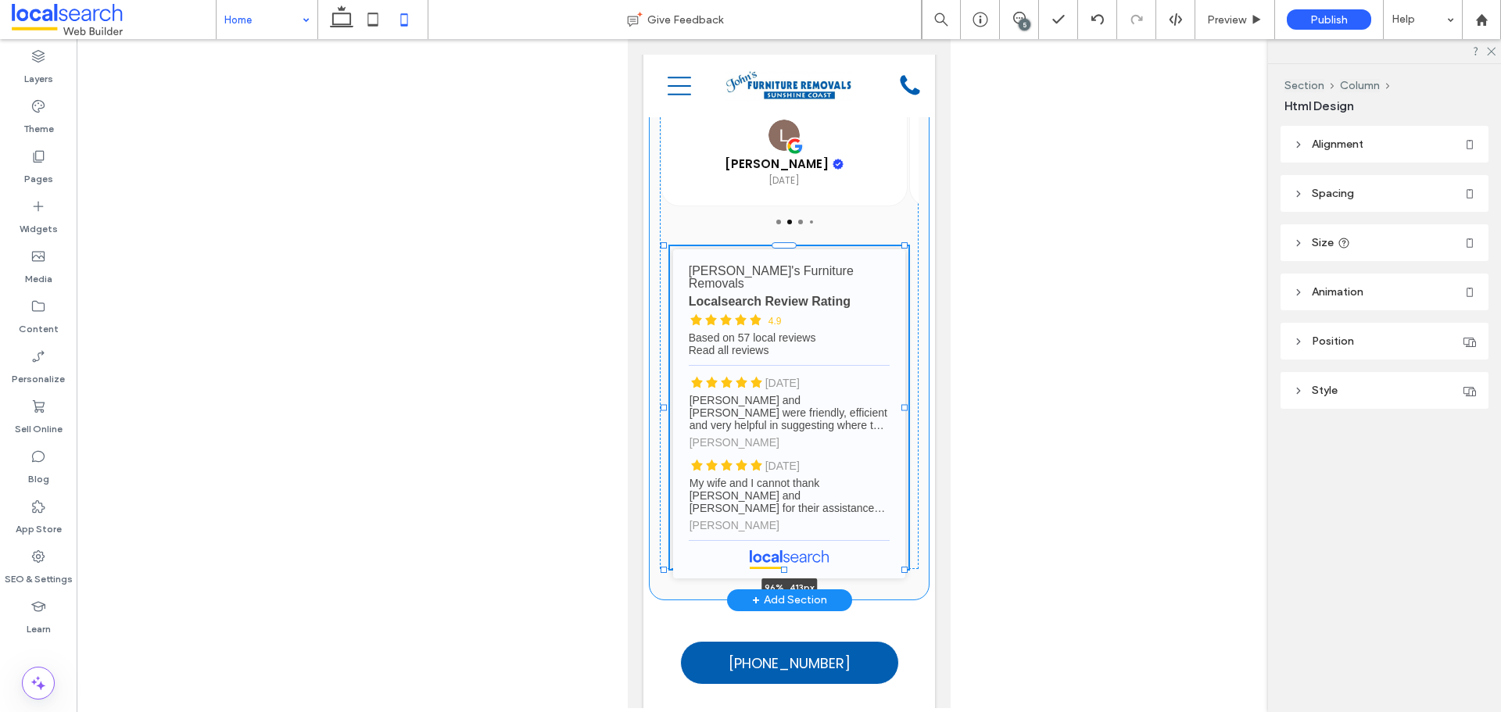
click at [903, 519] on div "What Our Customers Say I had an excellent experience with Localsearch and canno…" at bounding box center [788, 229] width 281 height 741
type input "**"
type input "****"
type input "***"
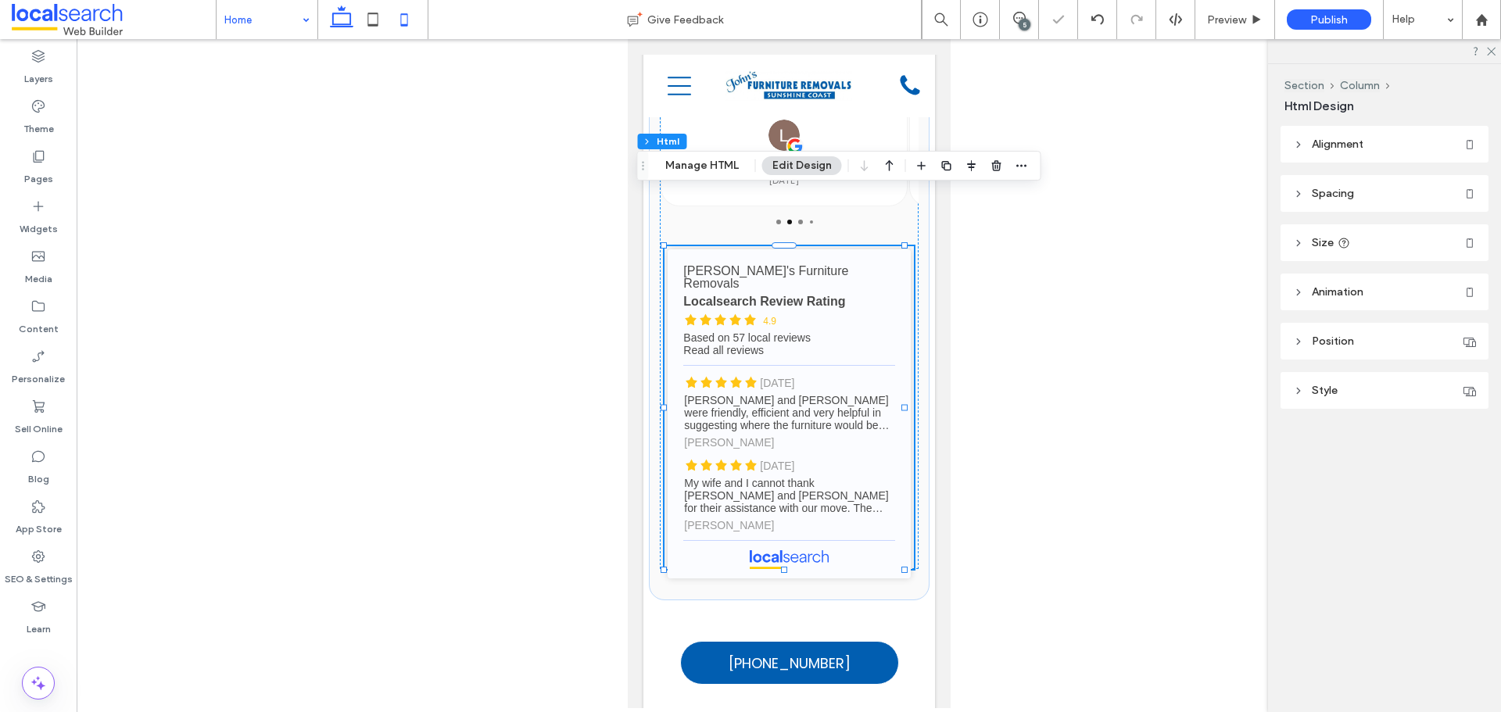
click at [346, 21] on icon at bounding box center [341, 19] width 31 height 31
type input "**"
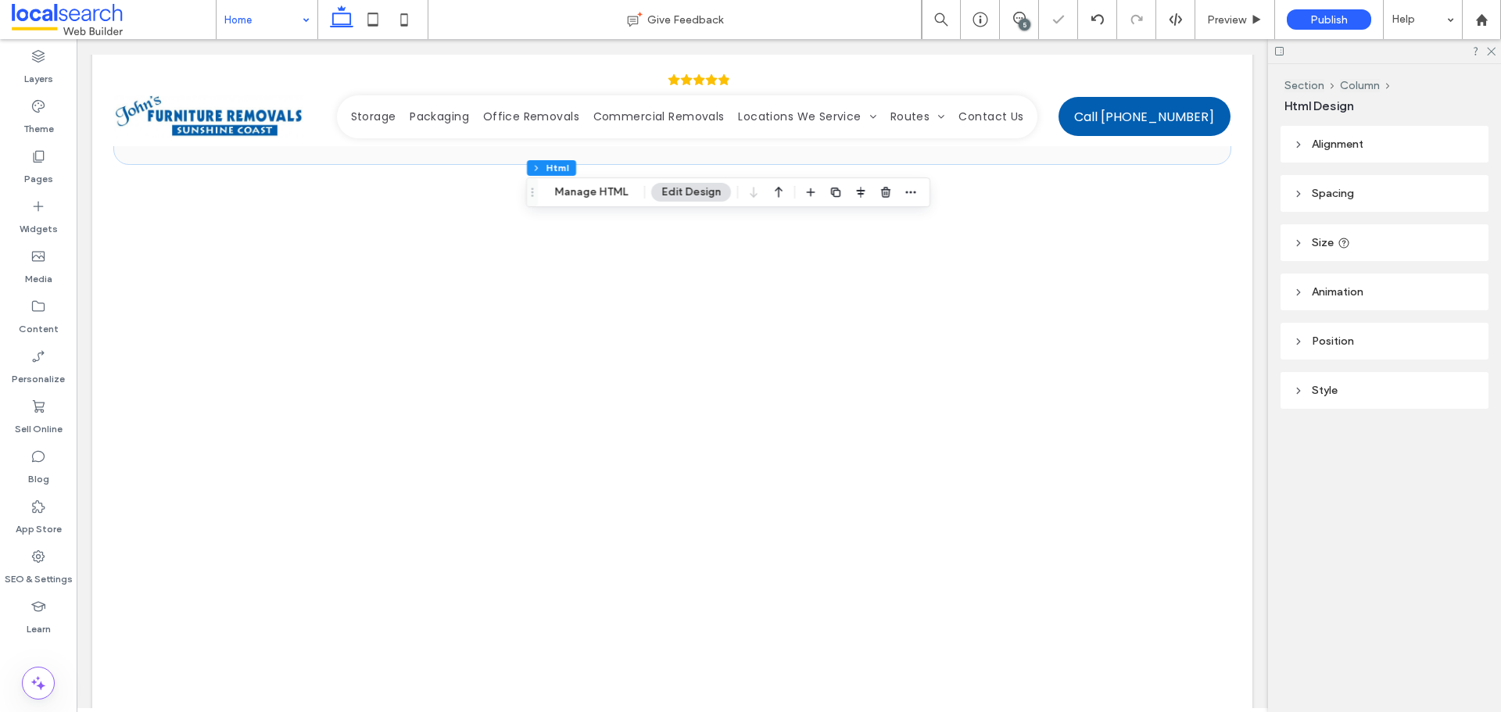
type input "****"
type input "*"
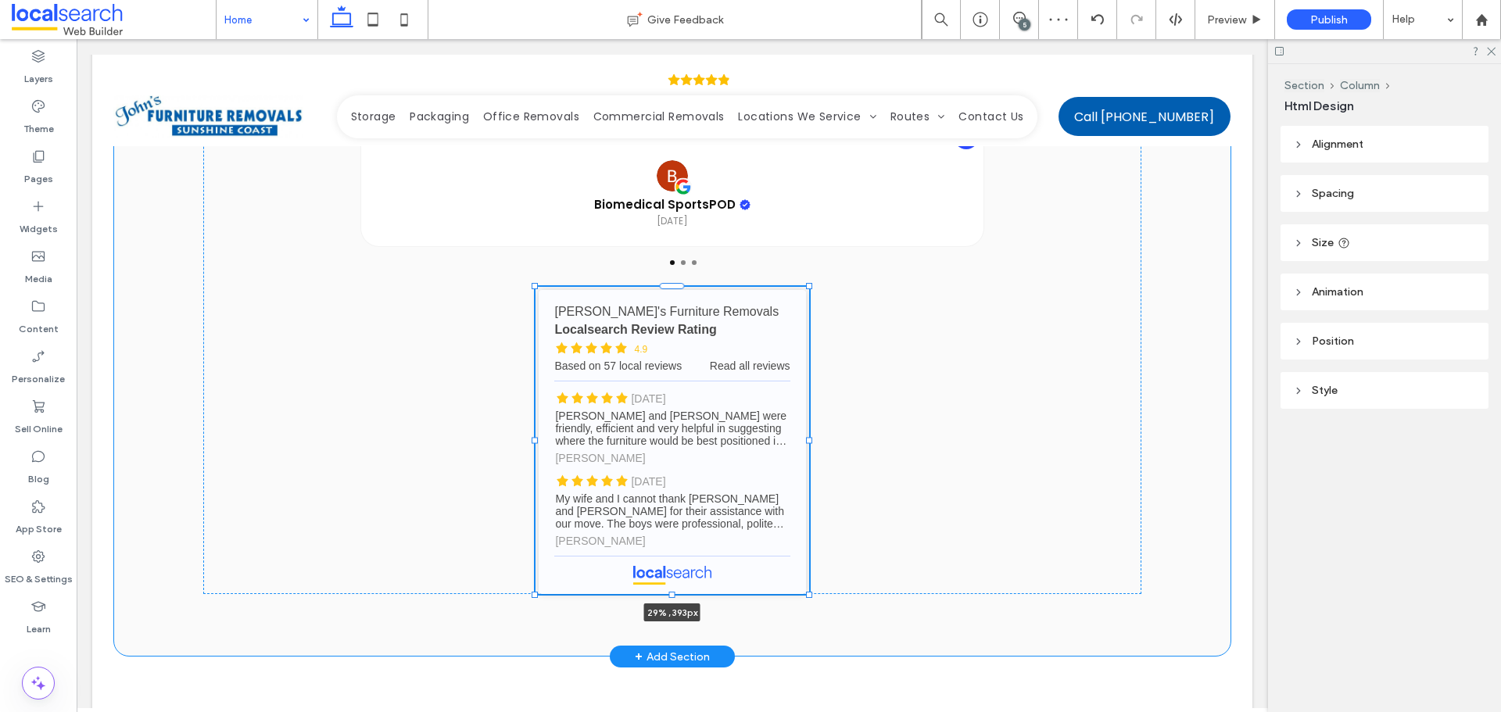
click at [806, 592] on div at bounding box center [809, 595] width 6 height 6
type input "**"
type input "****"
type input "***"
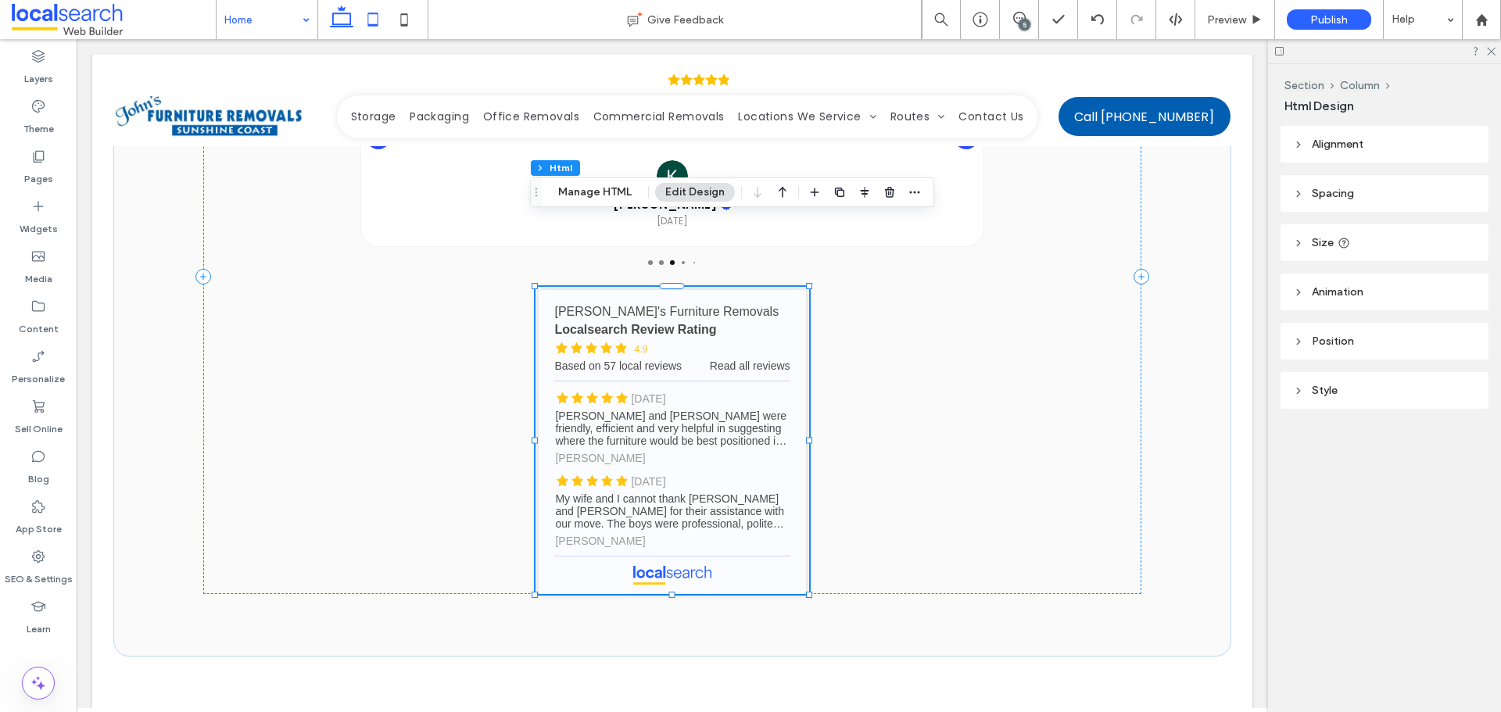
drag, startPoint x: 367, startPoint y: 13, endPoint x: 119, endPoint y: 142, distance: 279.1
click at [367, 13] on icon at bounding box center [372, 19] width 31 height 31
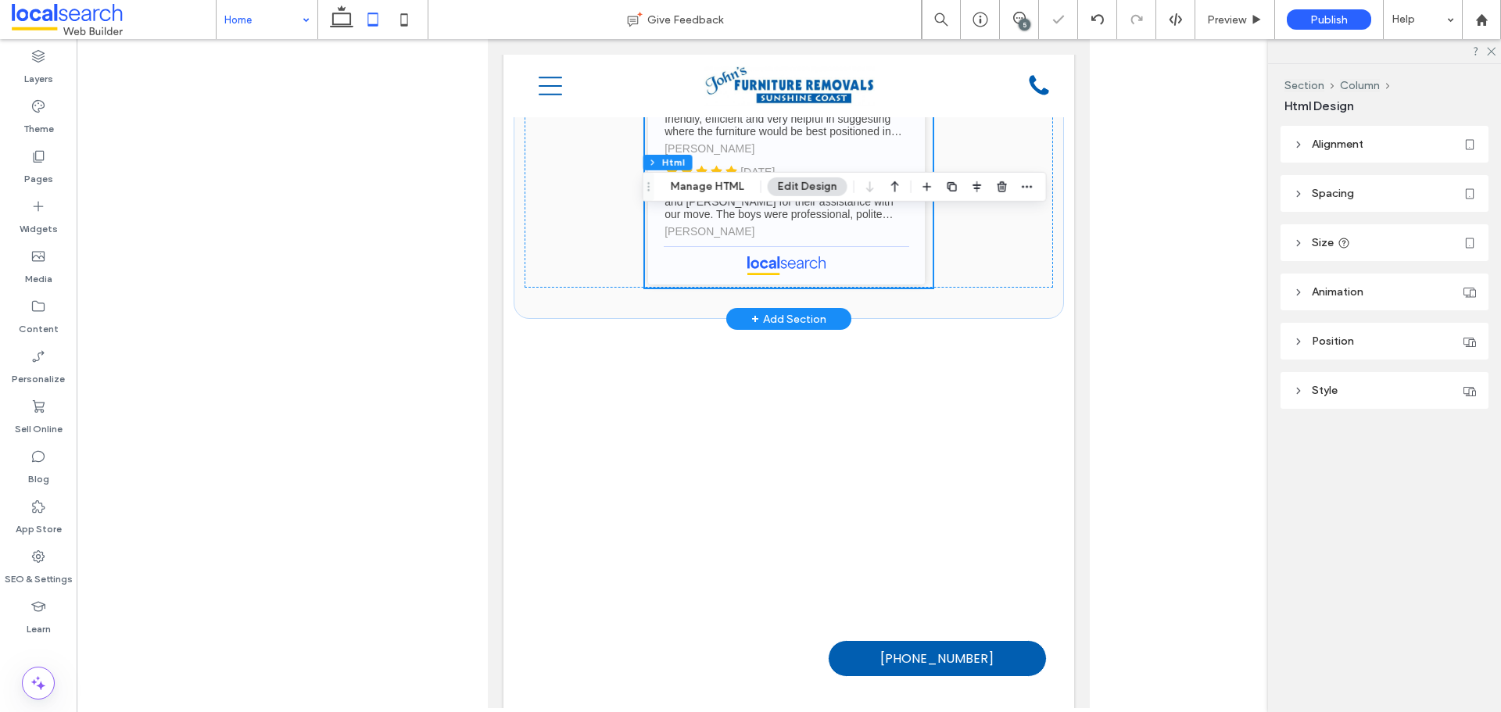
type input "**"
type input "****"
type input "***"
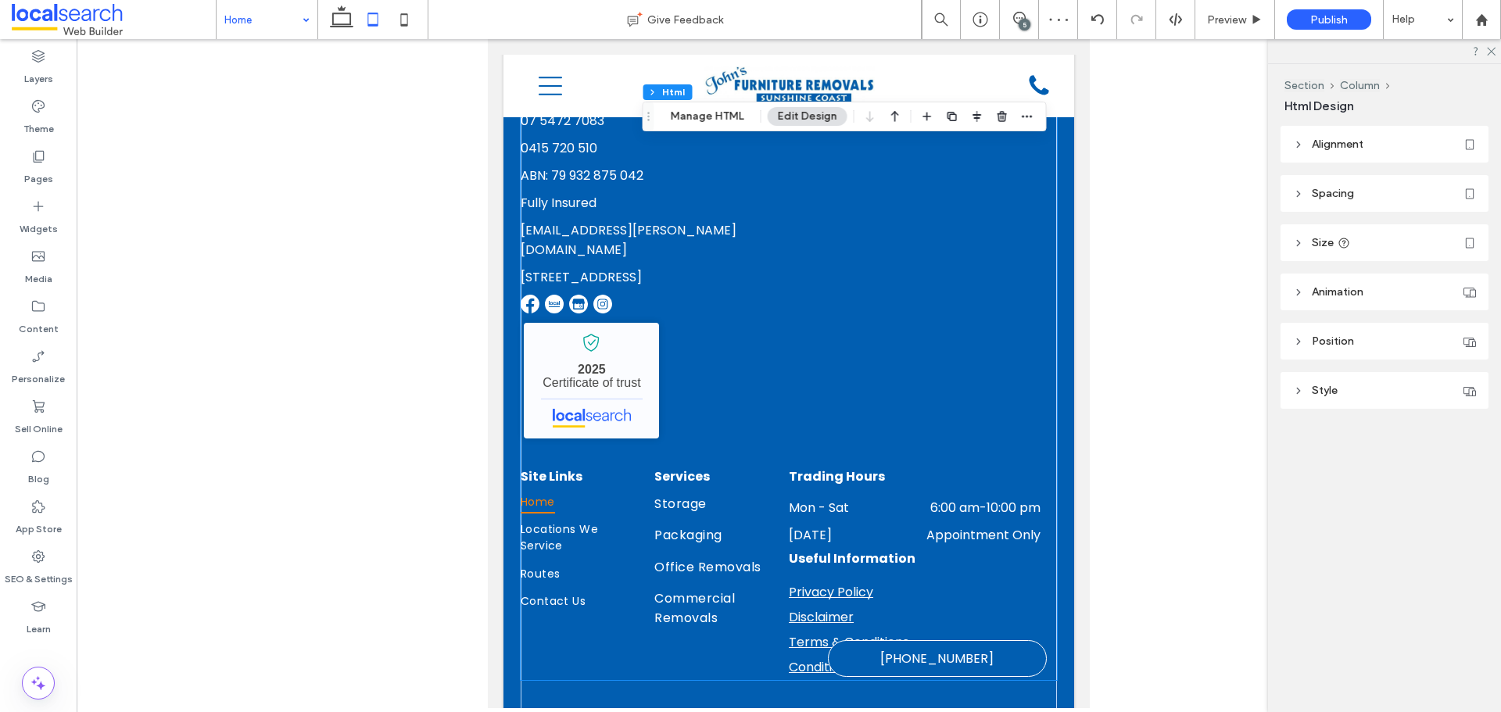
scroll to position [4444, 0]
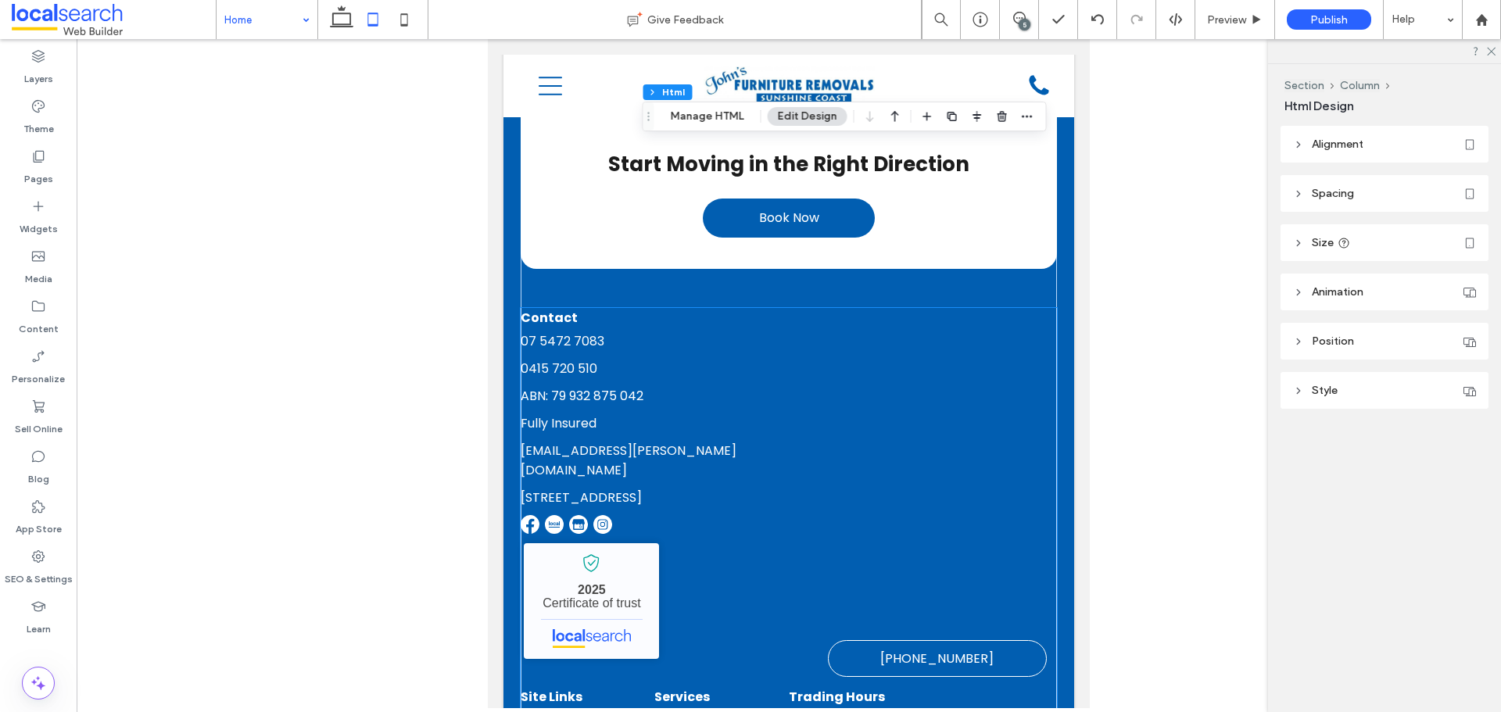
click at [594, 387] on span "ABN: 79 932 875 042" at bounding box center [582, 396] width 123 height 18
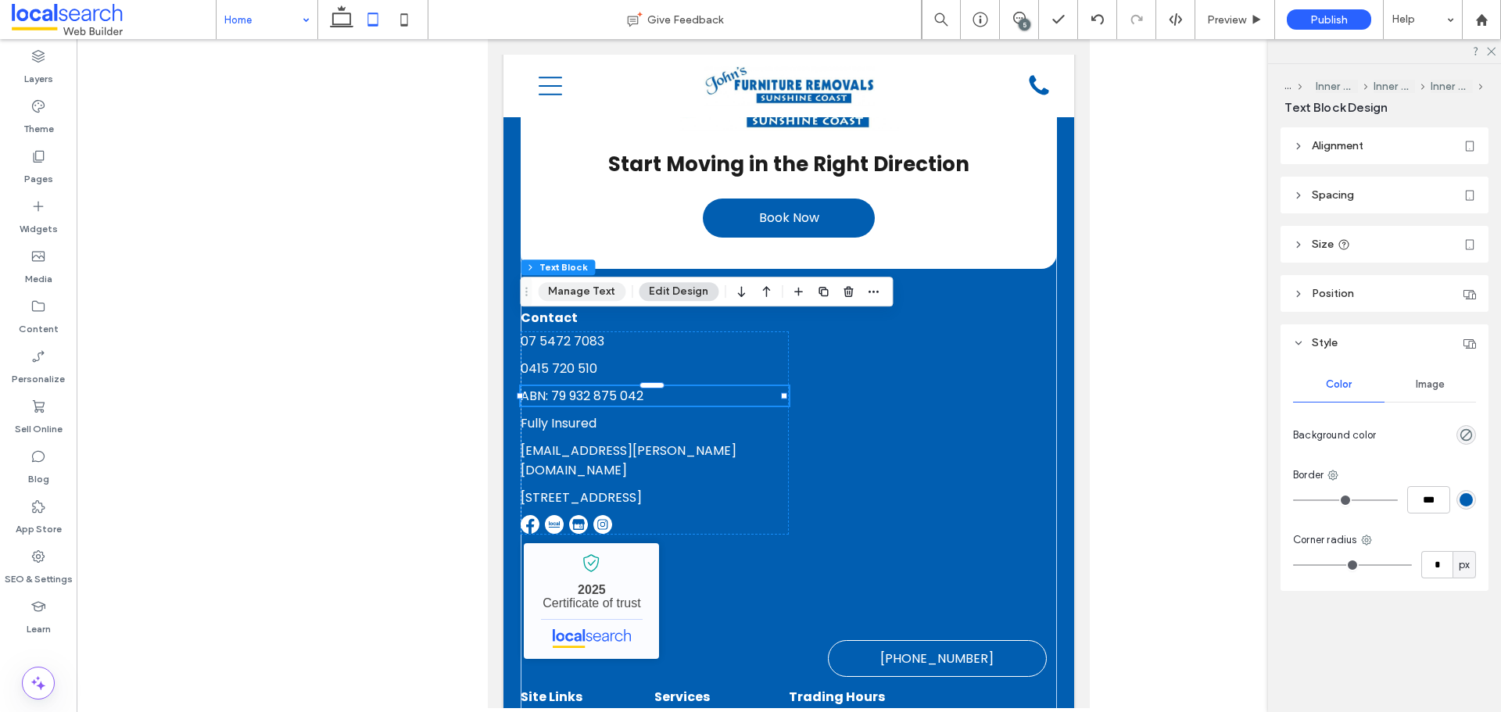
drag, startPoint x: 586, startPoint y: 293, endPoint x: 99, endPoint y: 254, distance: 488.7
click at [586, 293] on button "Manage Text" at bounding box center [582, 291] width 88 height 19
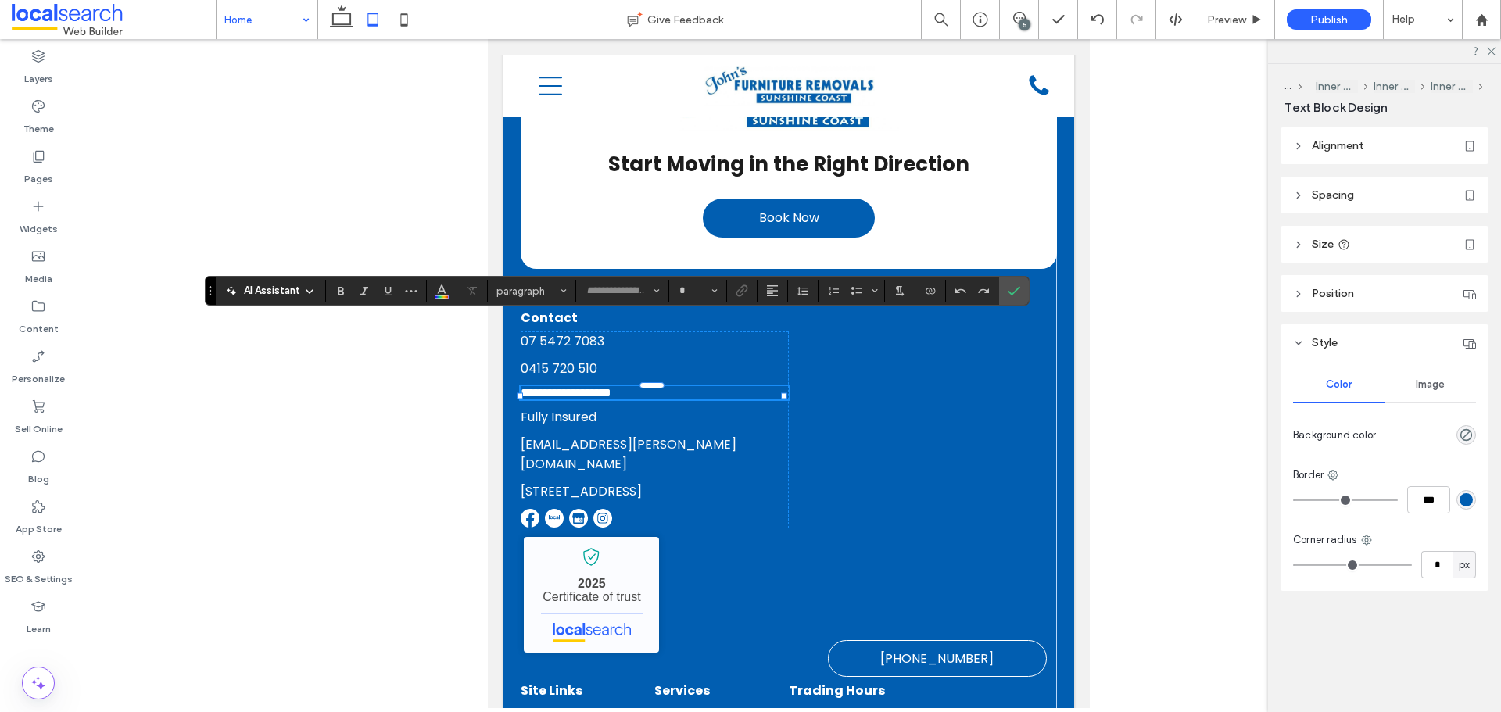
type input "*******"
type input "**"
drag, startPoint x: 1017, startPoint y: 292, endPoint x: 462, endPoint y: 253, distance: 556.5
click at [1017, 292] on icon "Confirm" at bounding box center [1014, 291] width 13 height 13
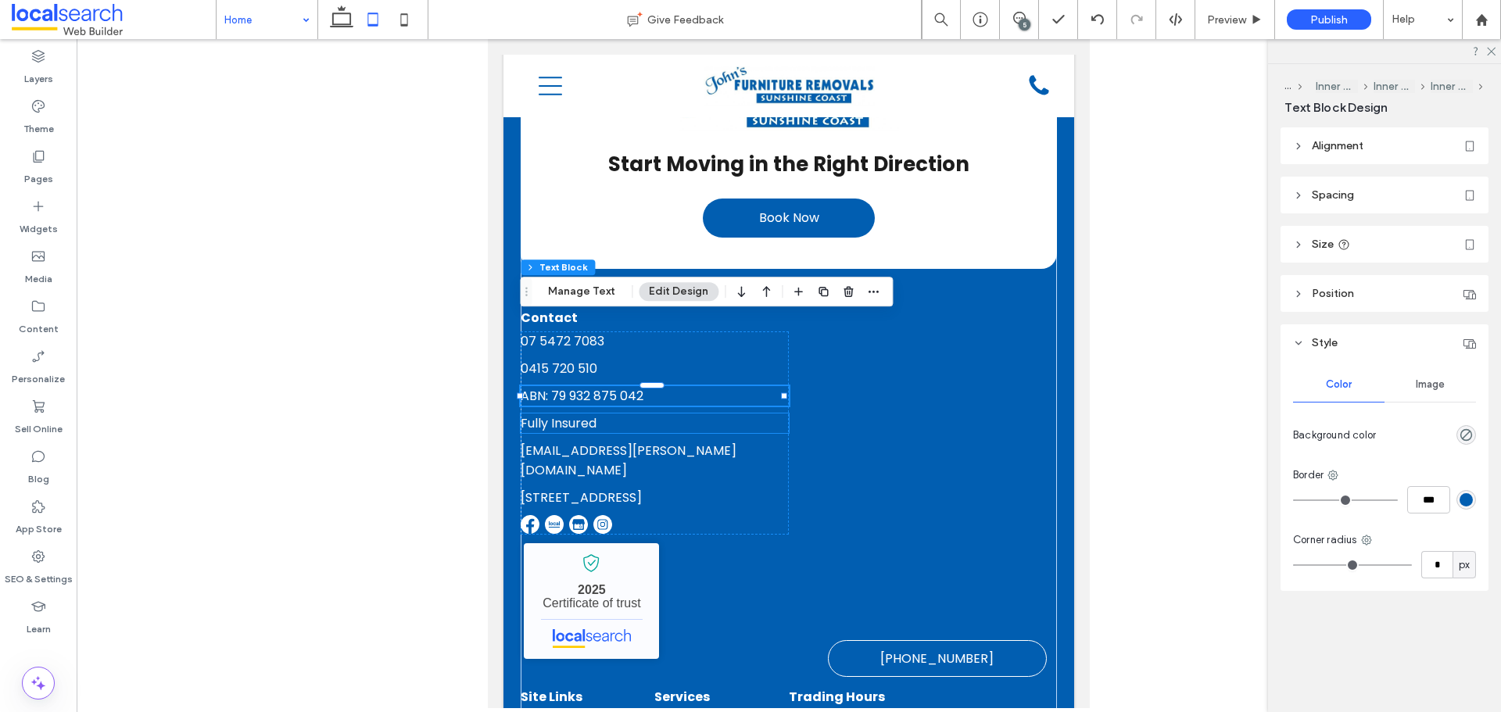
click at [657, 414] on p "Fully Insured" at bounding box center [655, 424] width 268 height 20
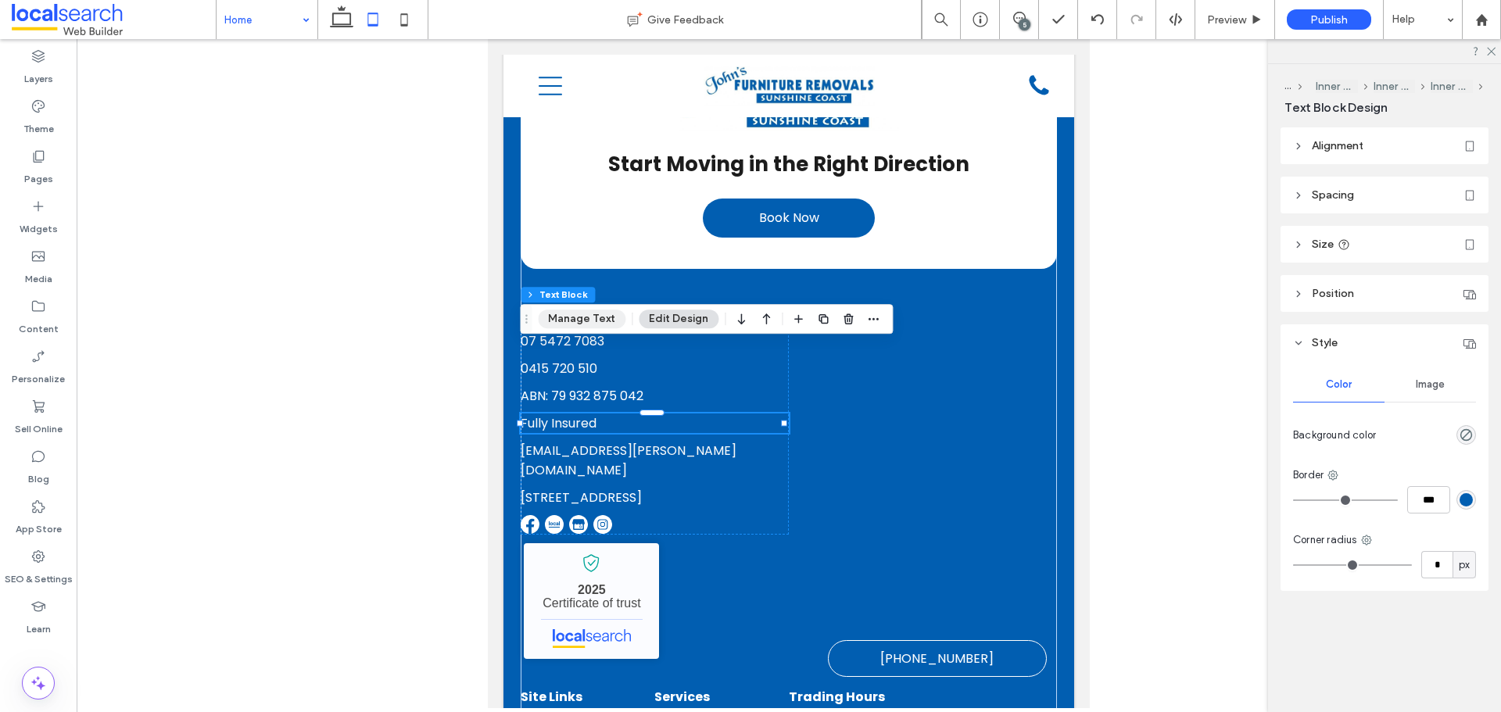
click at [588, 320] on button "Manage Text" at bounding box center [582, 319] width 88 height 19
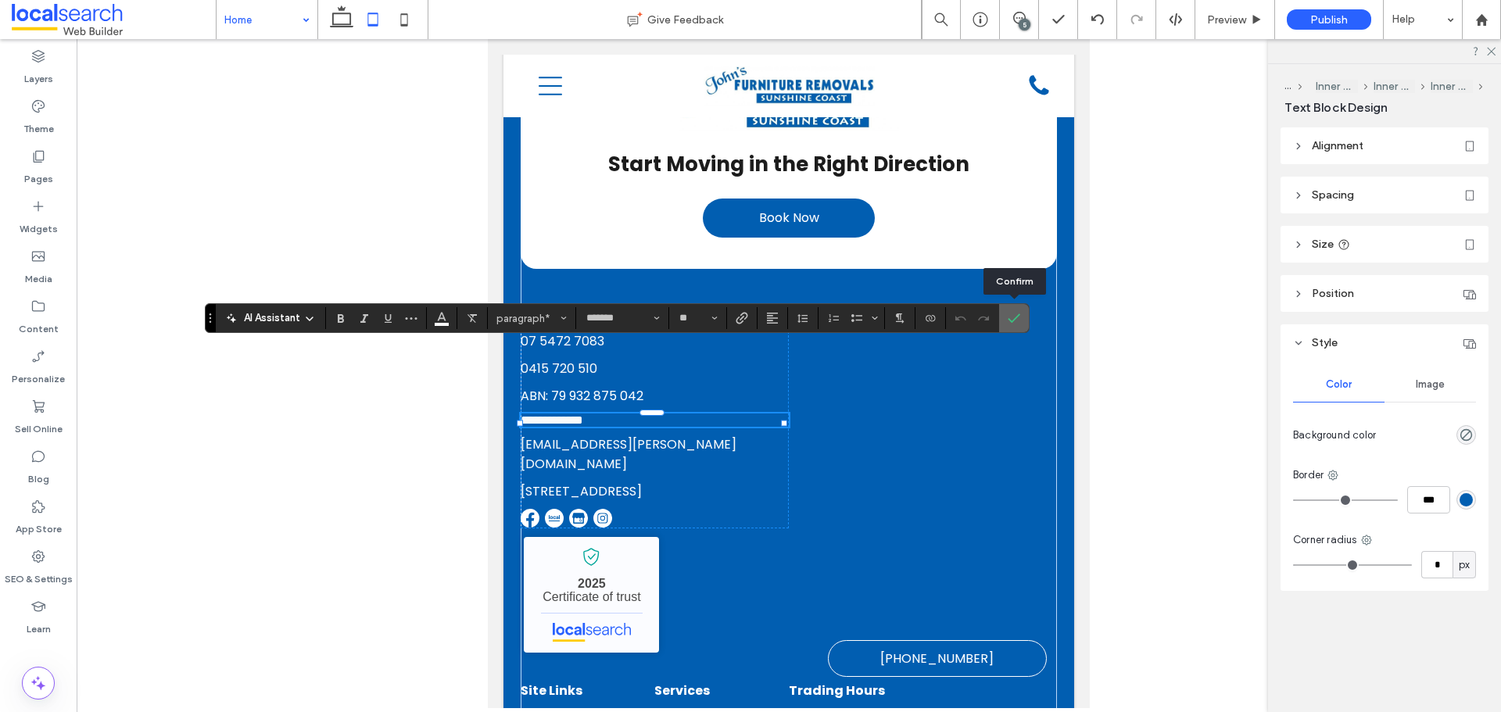
click at [1009, 321] on icon "Confirm" at bounding box center [1014, 318] width 13 height 13
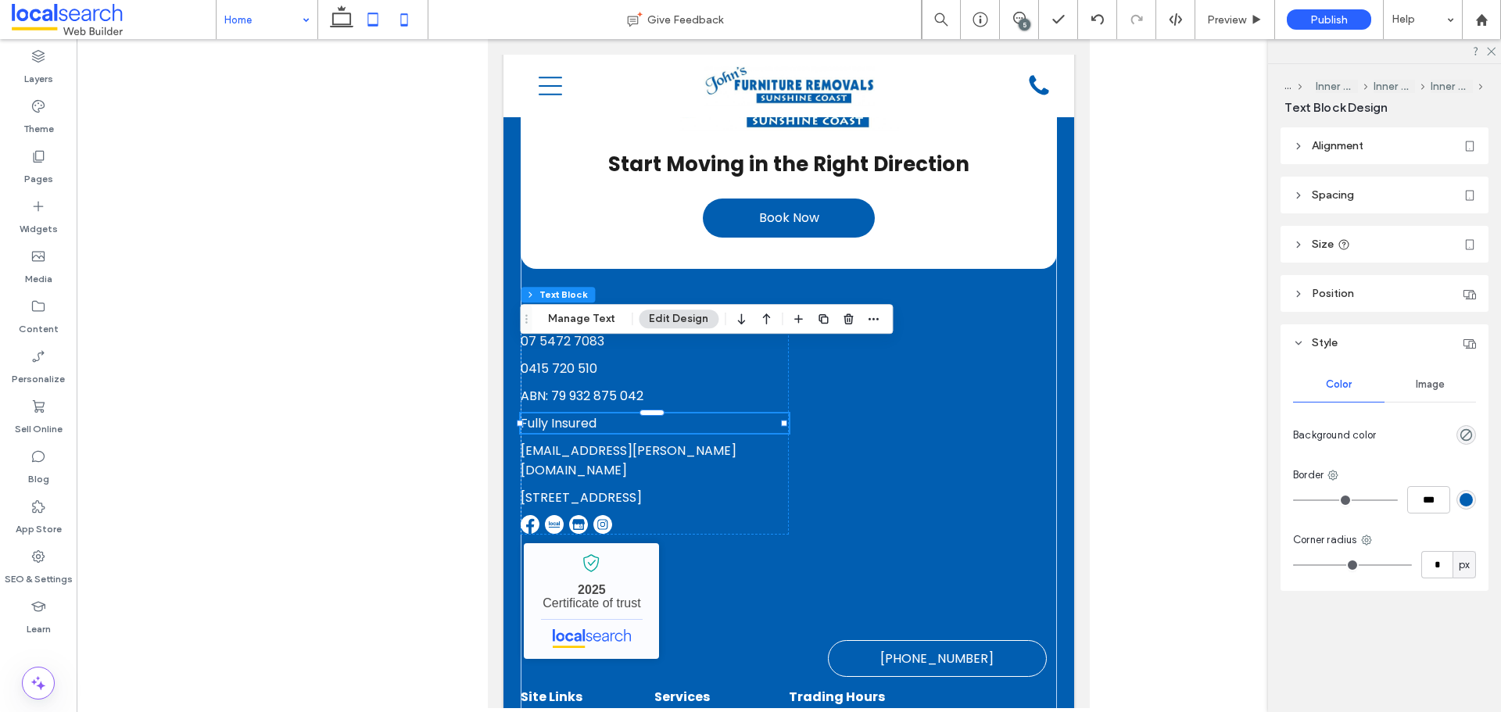
click at [392, 23] on icon at bounding box center [404, 19] width 31 height 31
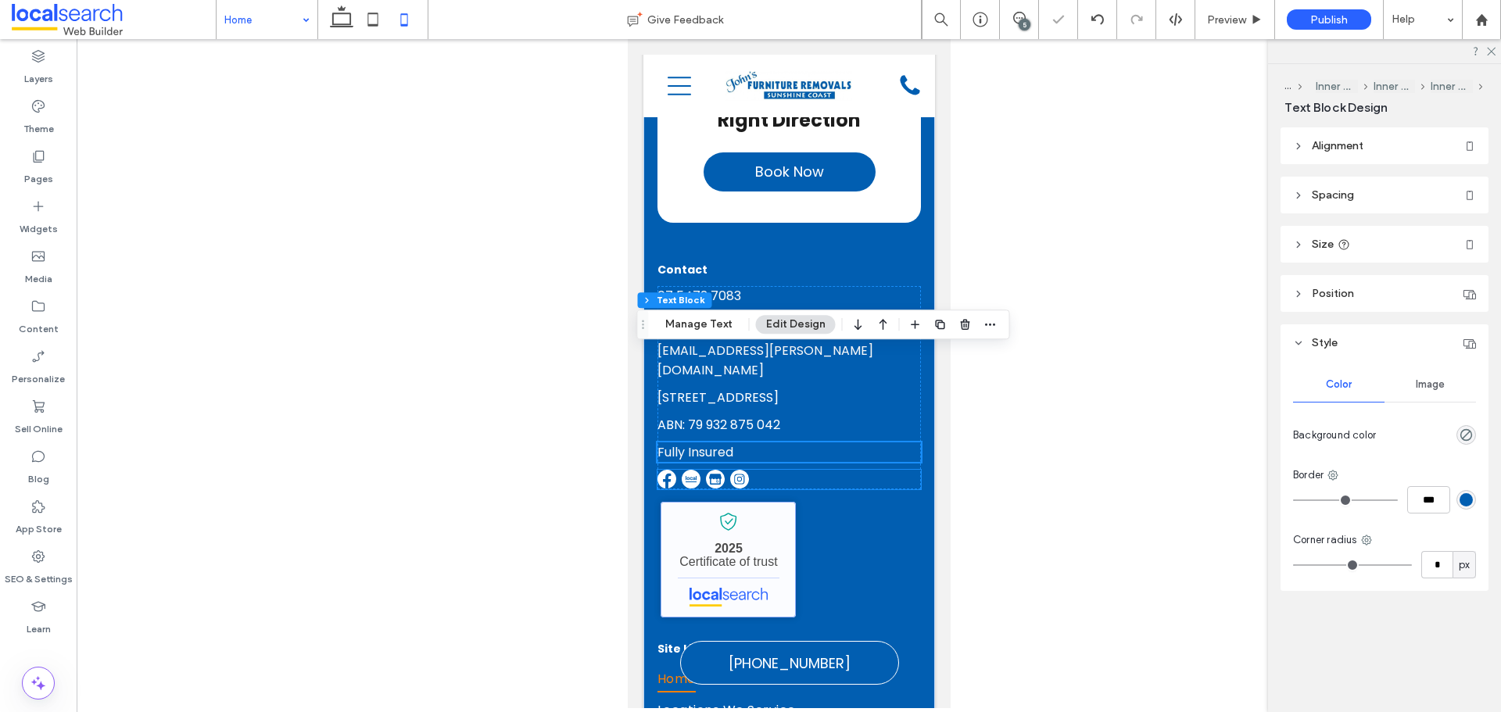
scroll to position [5434, 0]
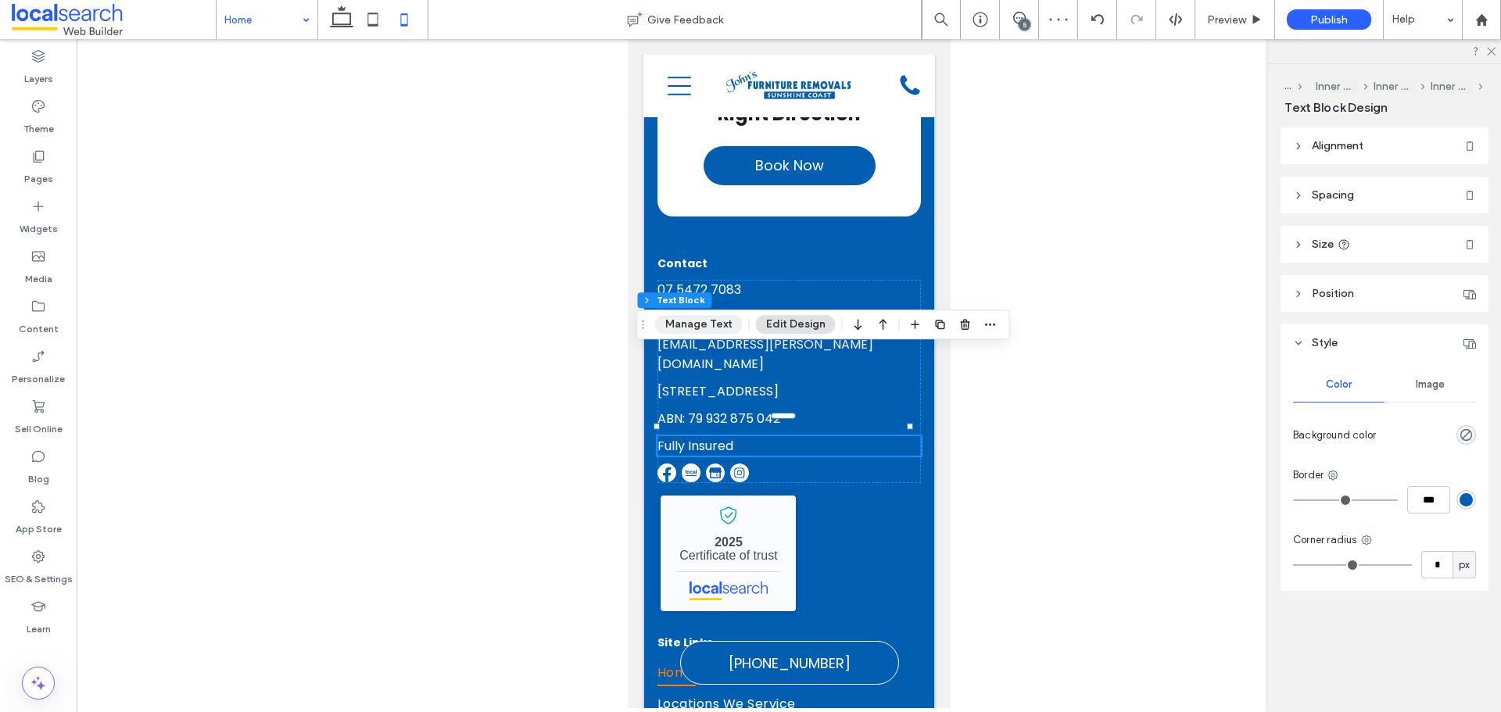
click at [697, 324] on button "Manage Text" at bounding box center [699, 324] width 88 height 19
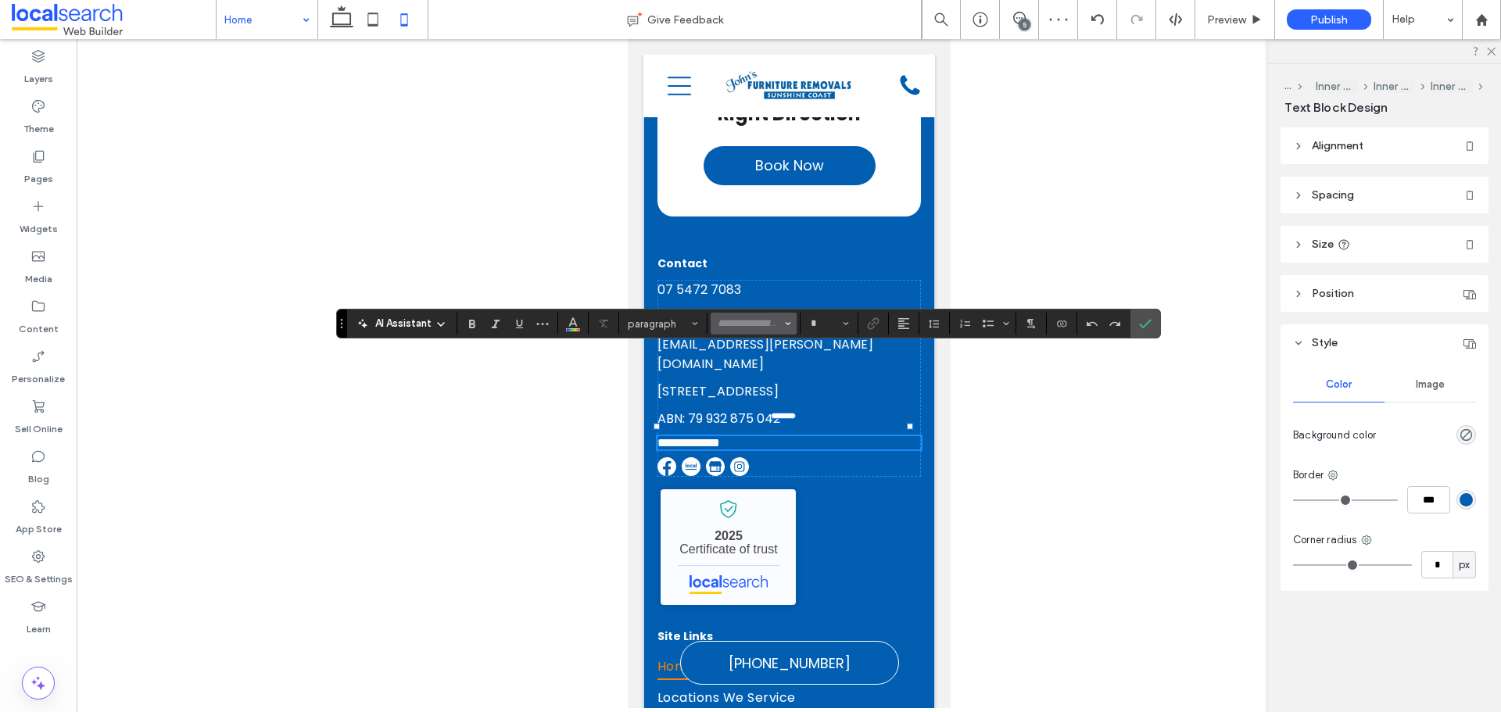
type input "*******"
type input "**"
click at [1139, 317] on icon "Confirm" at bounding box center [1145, 323] width 13 height 13
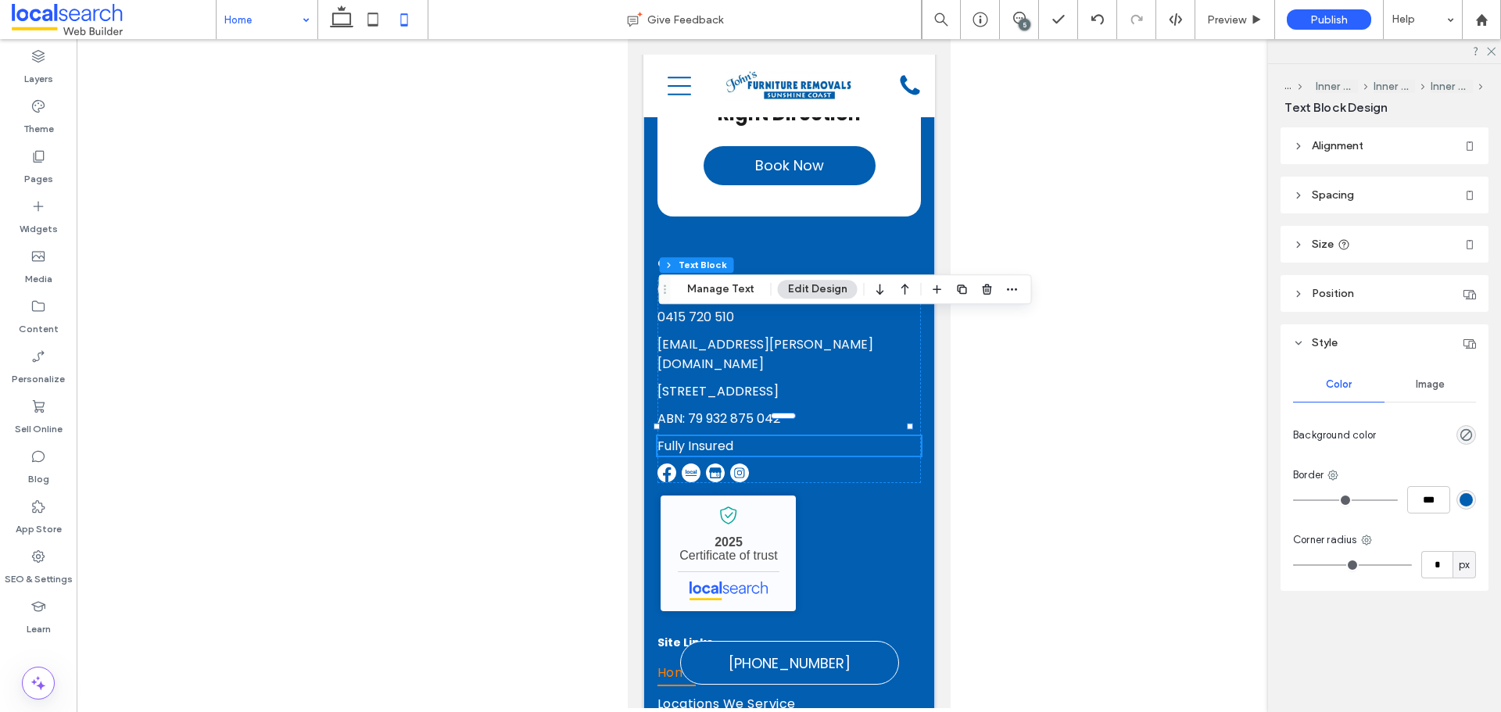
drag, startPoint x: 643, startPoint y: 317, endPoint x: 680, endPoint y: 264, distance: 65.7
click at [671, 275] on div "Drag" at bounding box center [665, 289] width 11 height 28
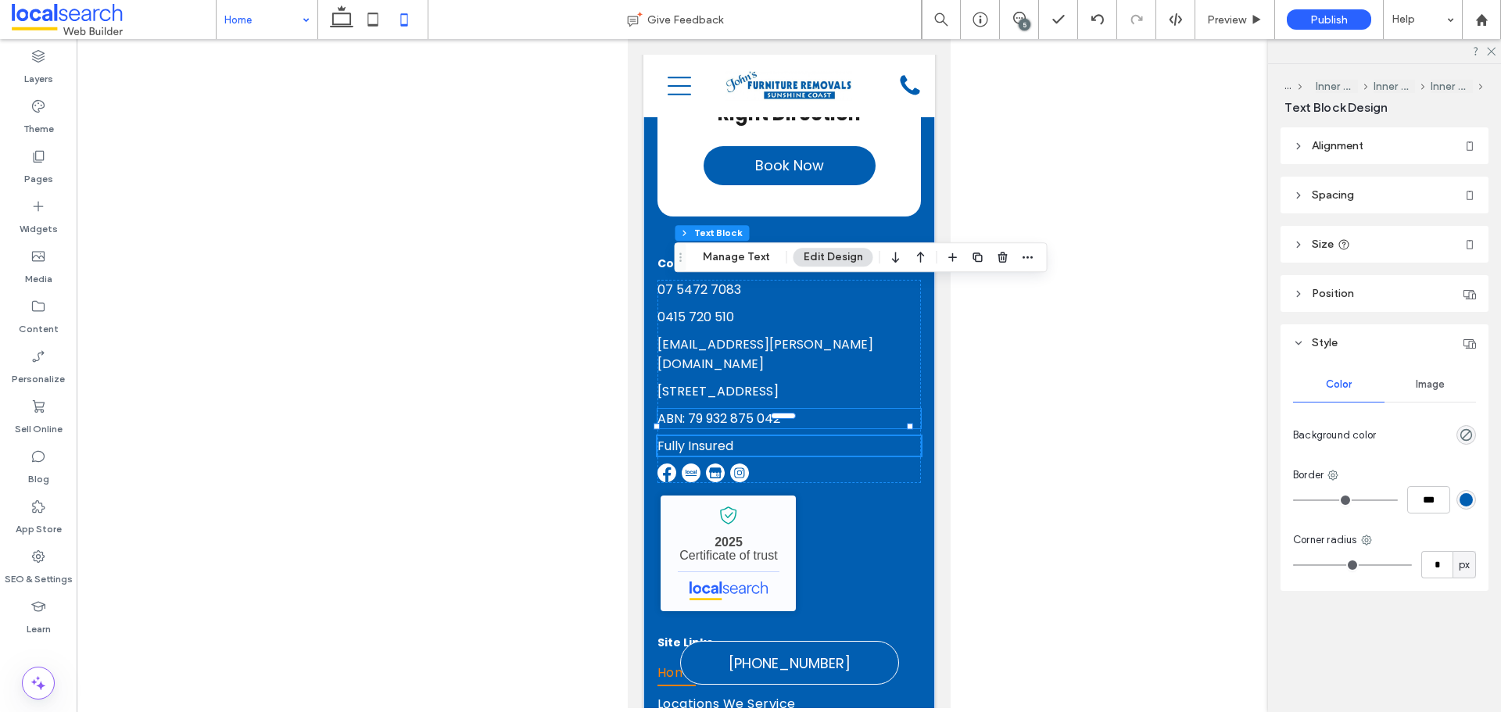
click at [684, 410] on span "ABN: 79 932 875 042" at bounding box center [718, 419] width 123 height 18
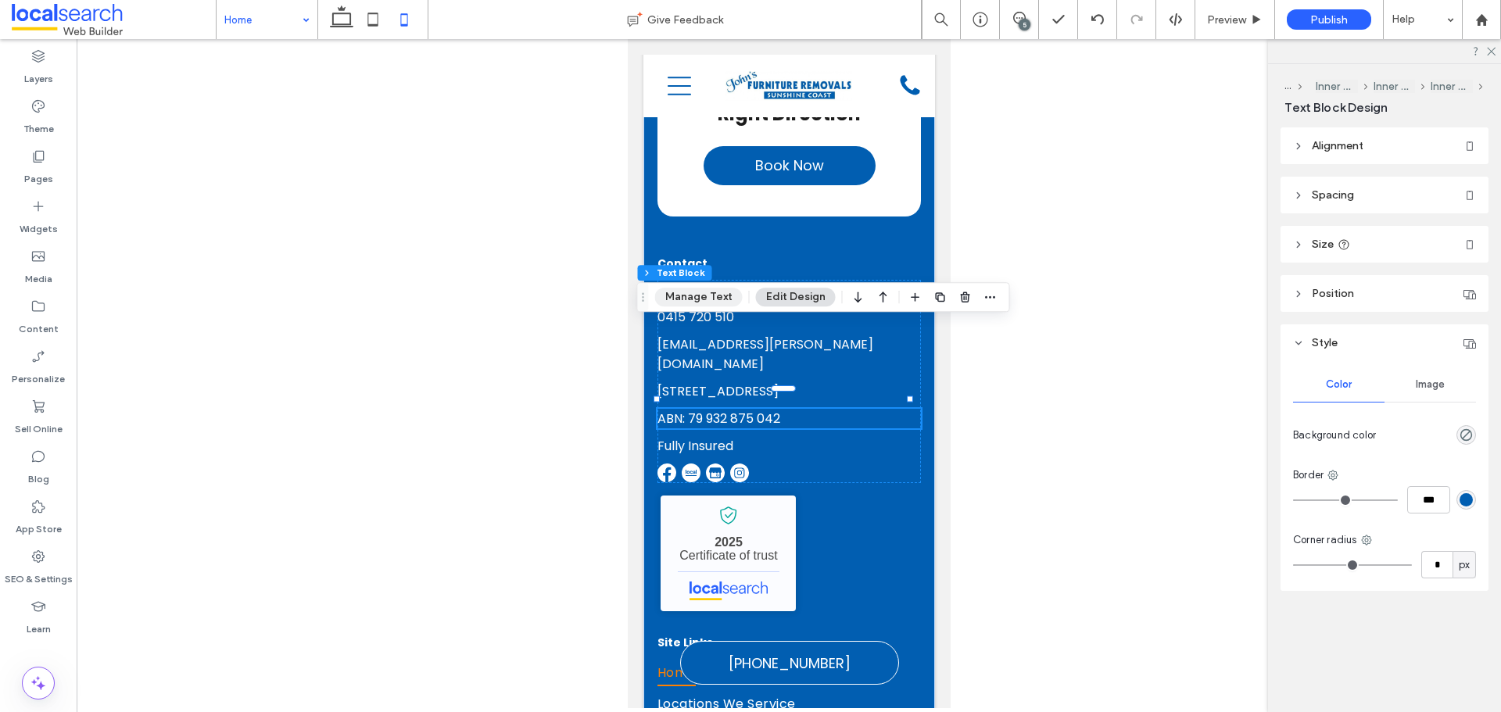
click at [713, 297] on button "Manage Text" at bounding box center [699, 297] width 88 height 19
click at [378, 19] on icon at bounding box center [372, 19] width 31 height 31
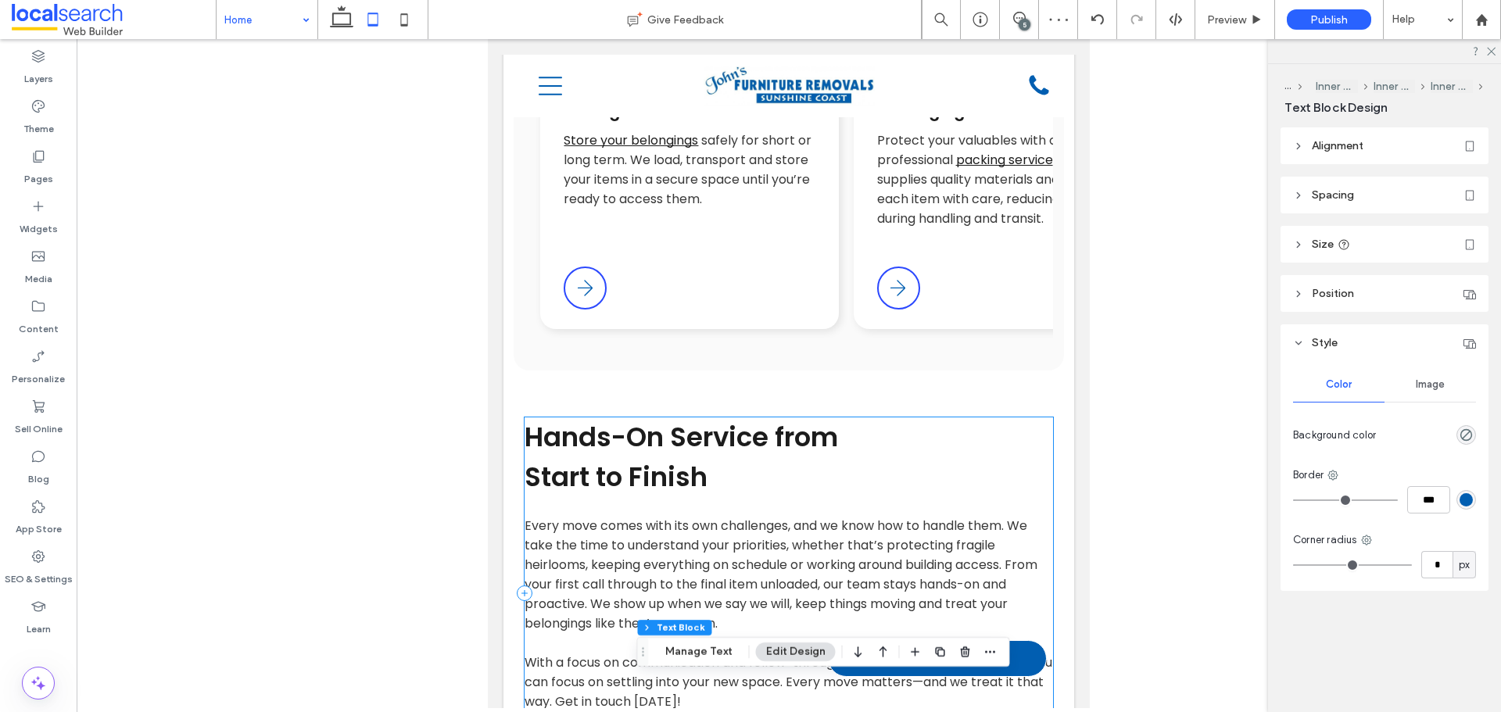
scroll to position [1694, 0]
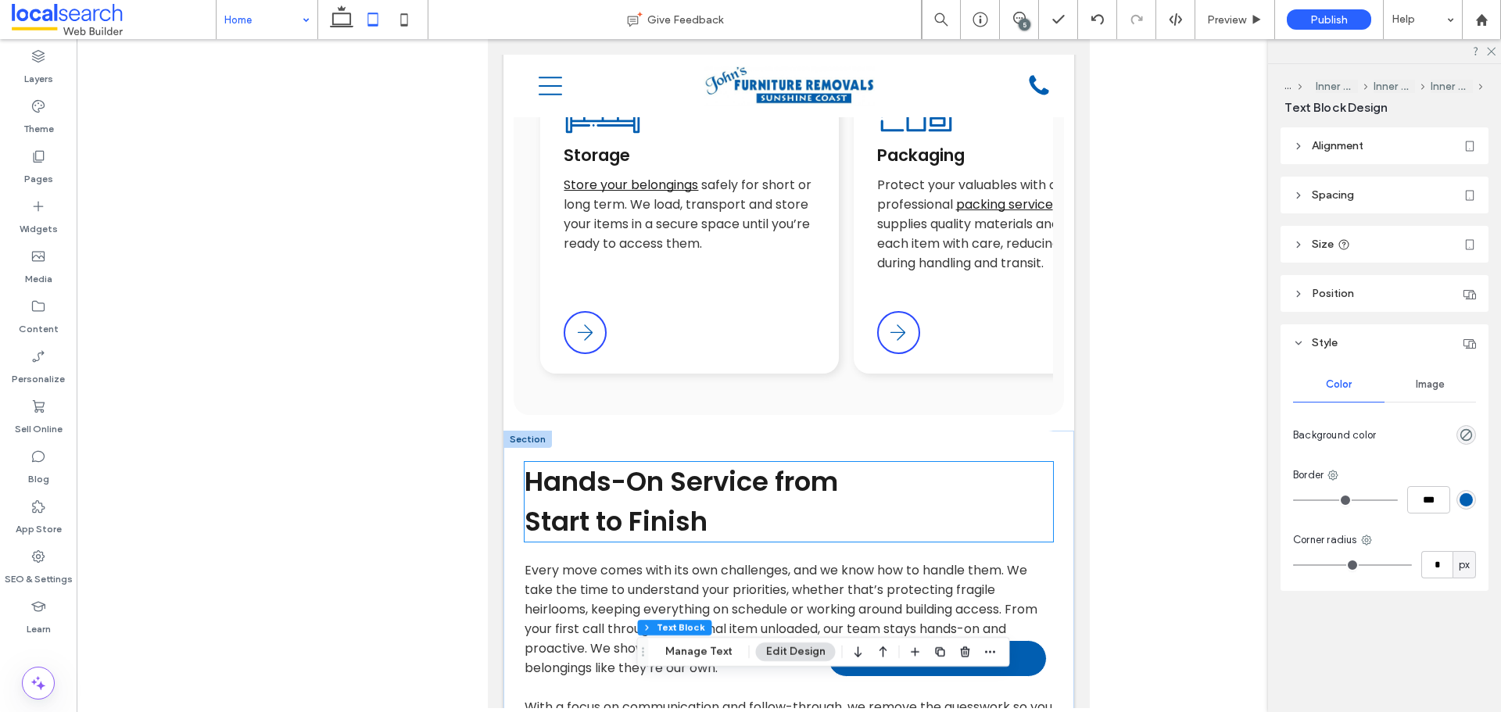
click at [679, 503] on span "﻿ Start to Finish" at bounding box center [616, 522] width 183 height 38
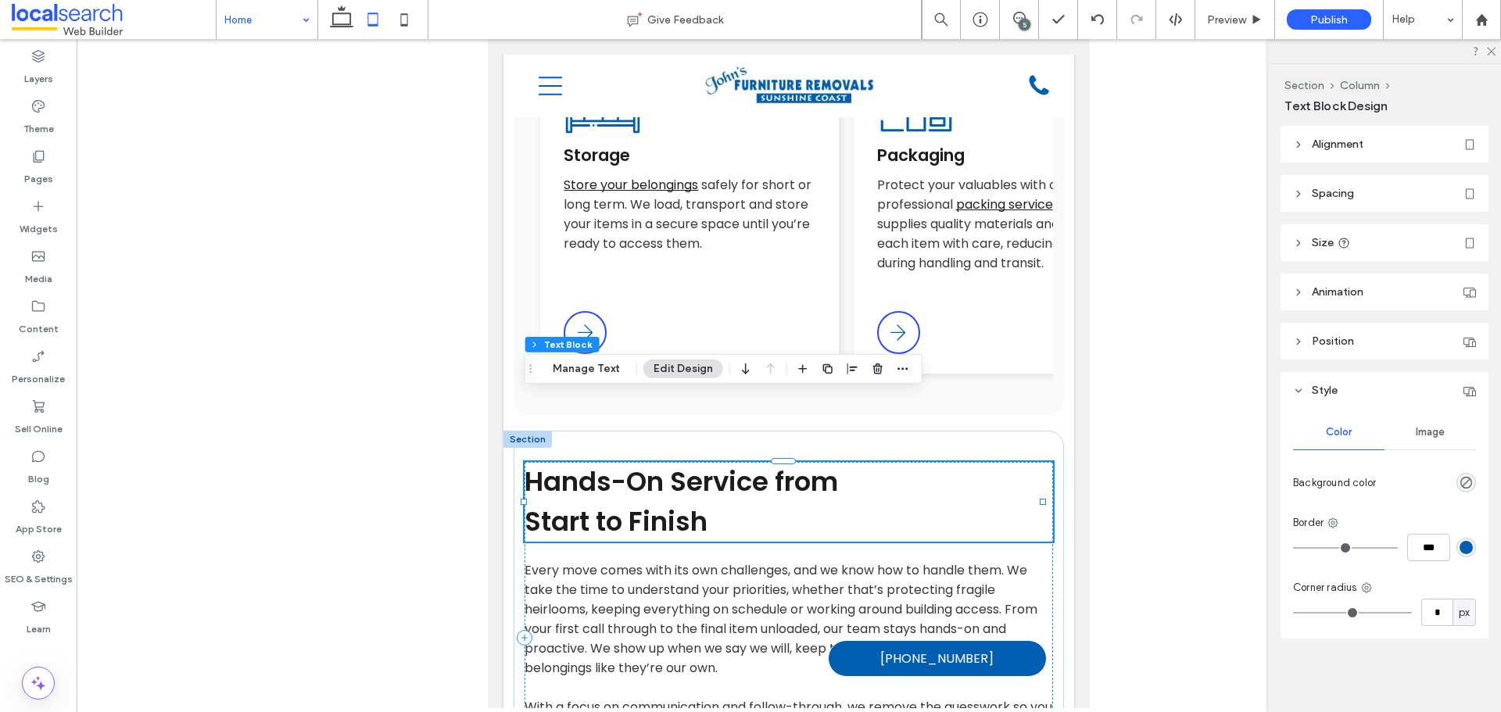
click at [679, 503] on span "﻿ Start to Finish" at bounding box center [616, 522] width 183 height 38
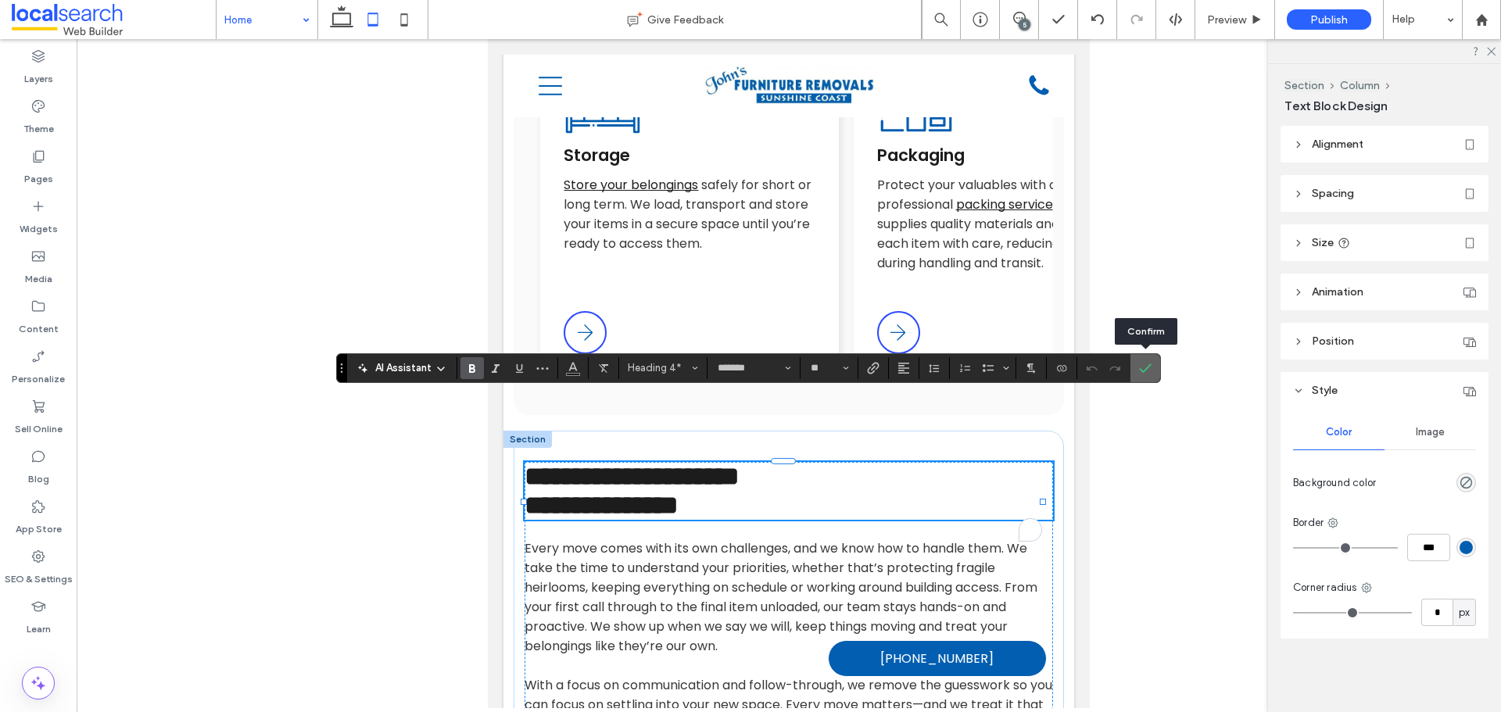
click at [1144, 357] on span "Confirm" at bounding box center [1142, 368] width 7 height 28
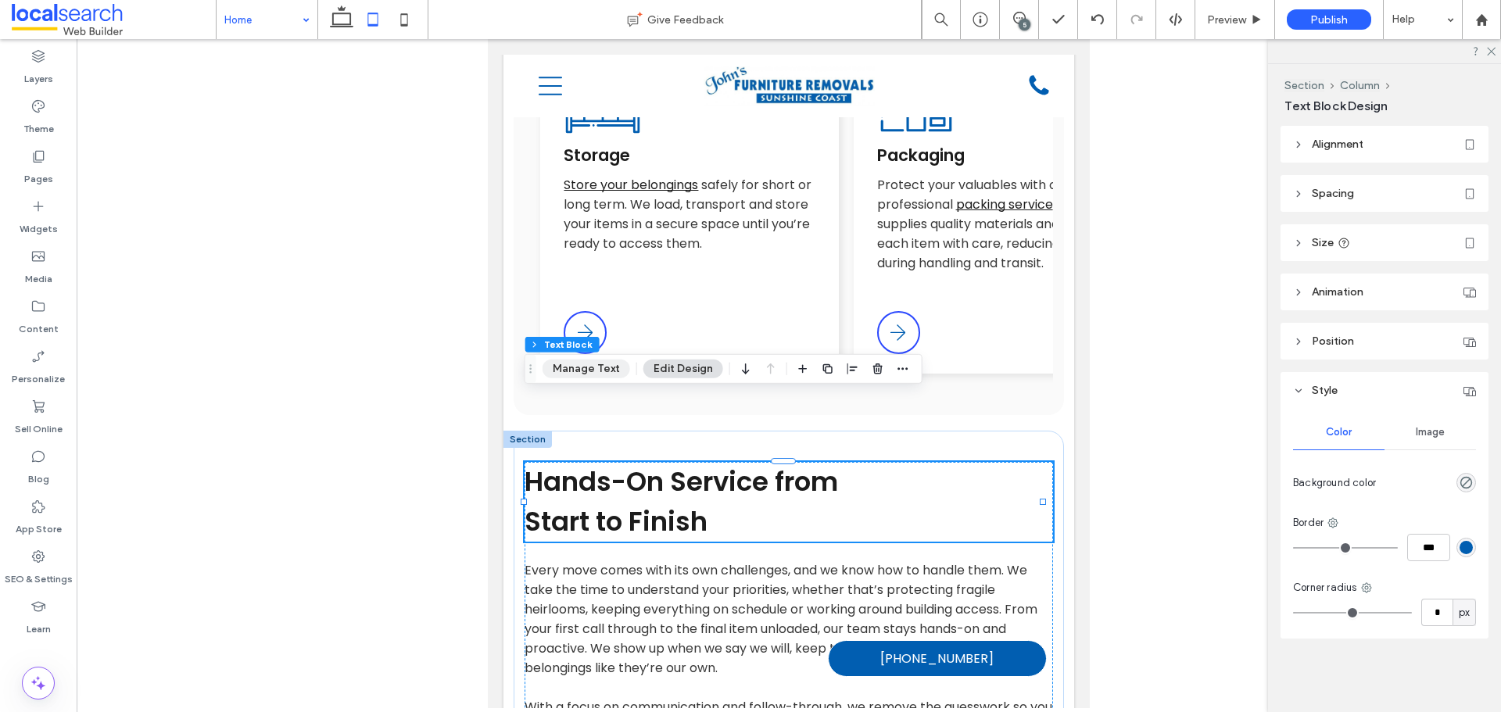
click at [606, 369] on button "Manage Text" at bounding box center [587, 369] width 88 height 19
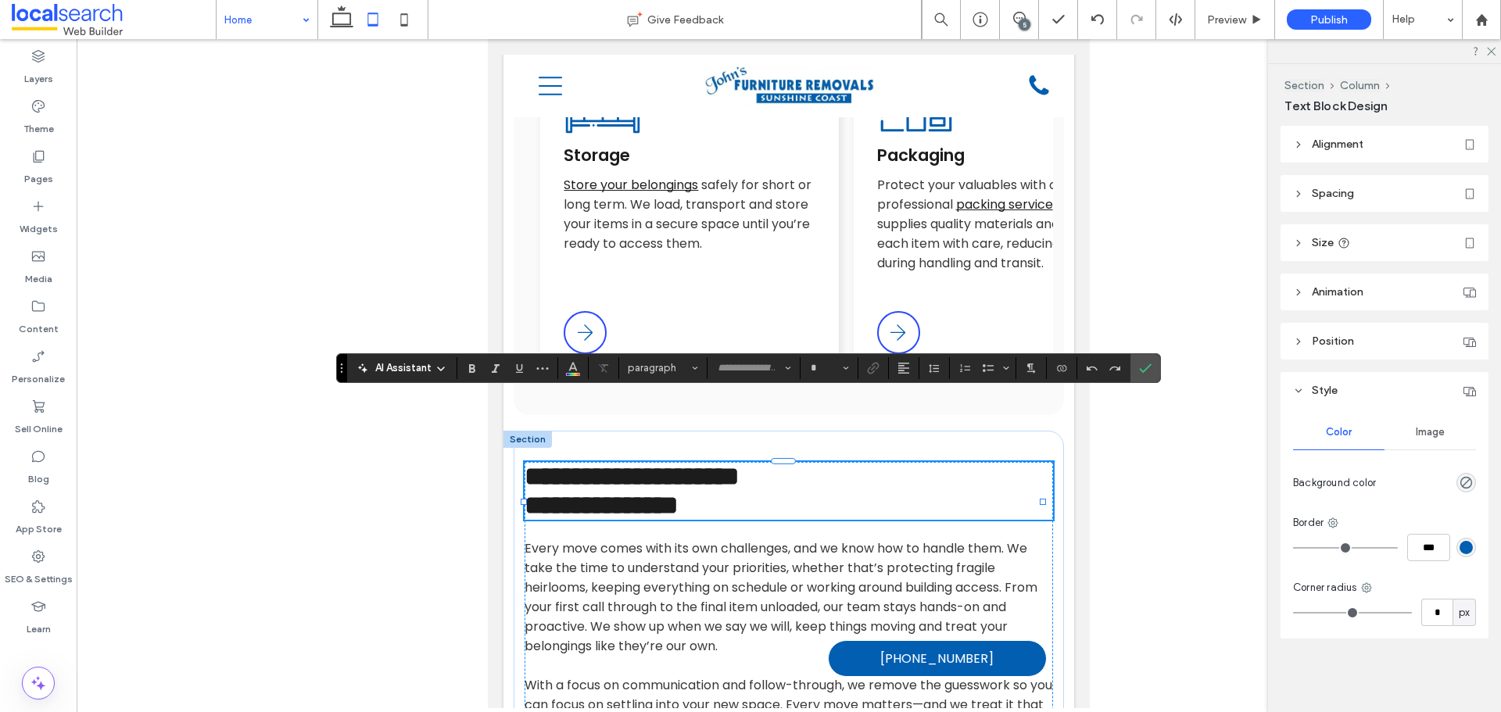
type input "*******"
type input "**"
click at [1146, 370] on use "Confirm" at bounding box center [1145, 368] width 13 height 9
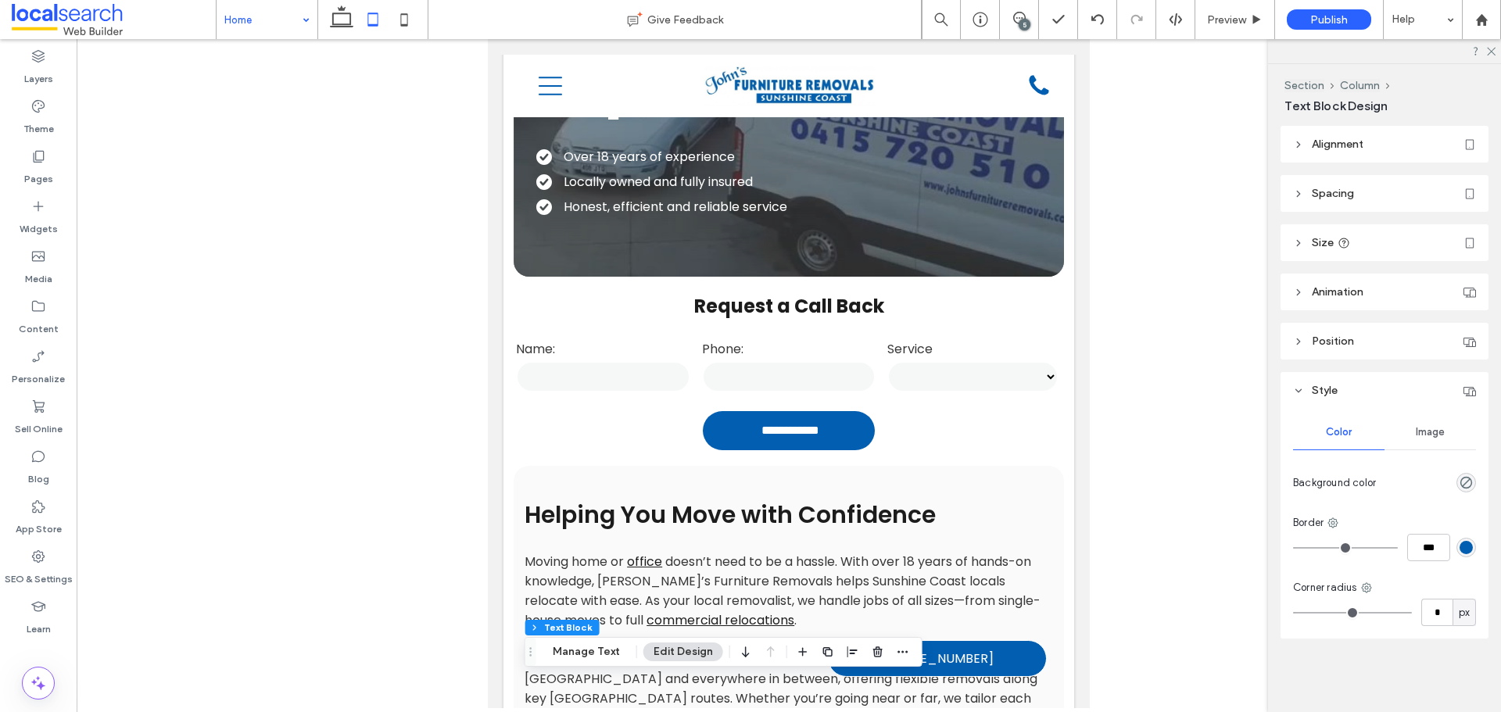
scroll to position [287, 0]
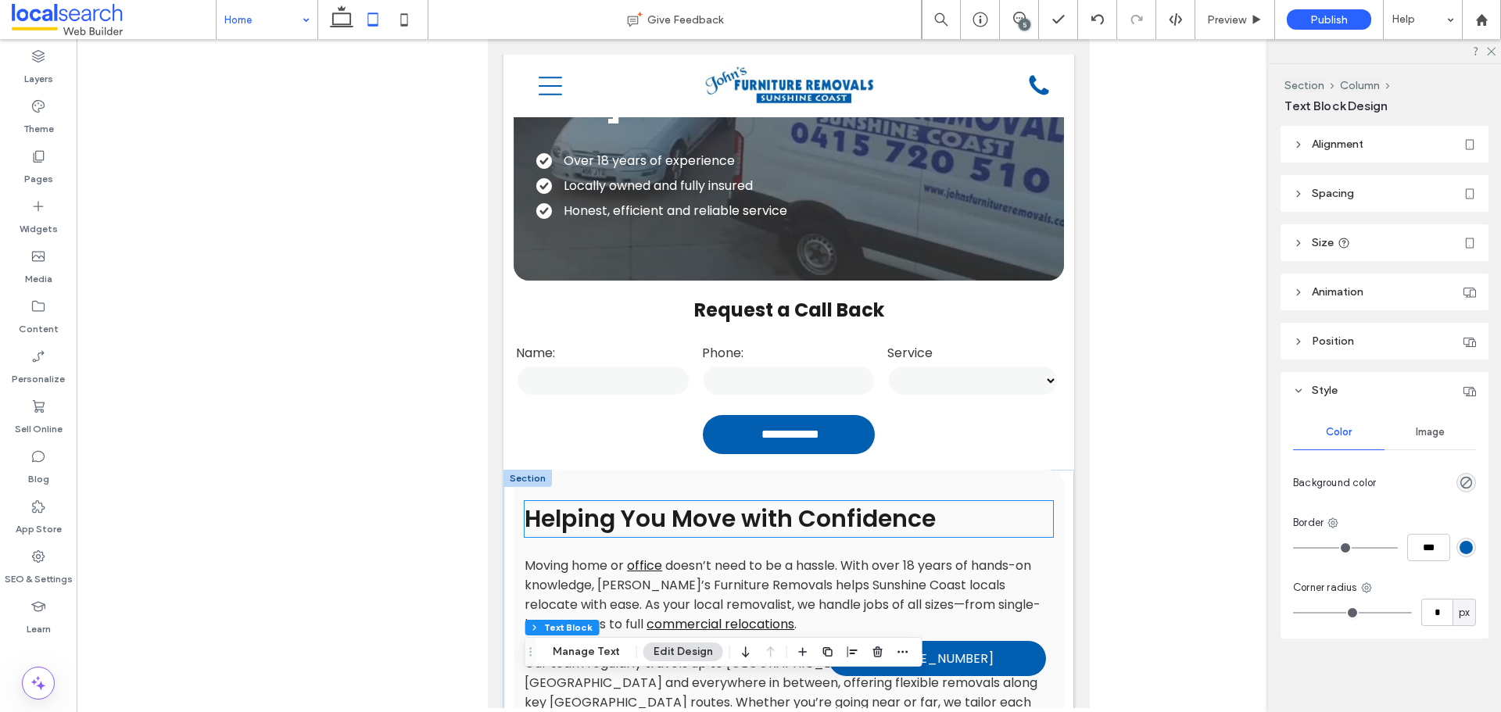
click at [779, 501] on h2 "Helping You Move with Confidence" at bounding box center [789, 519] width 529 height 36
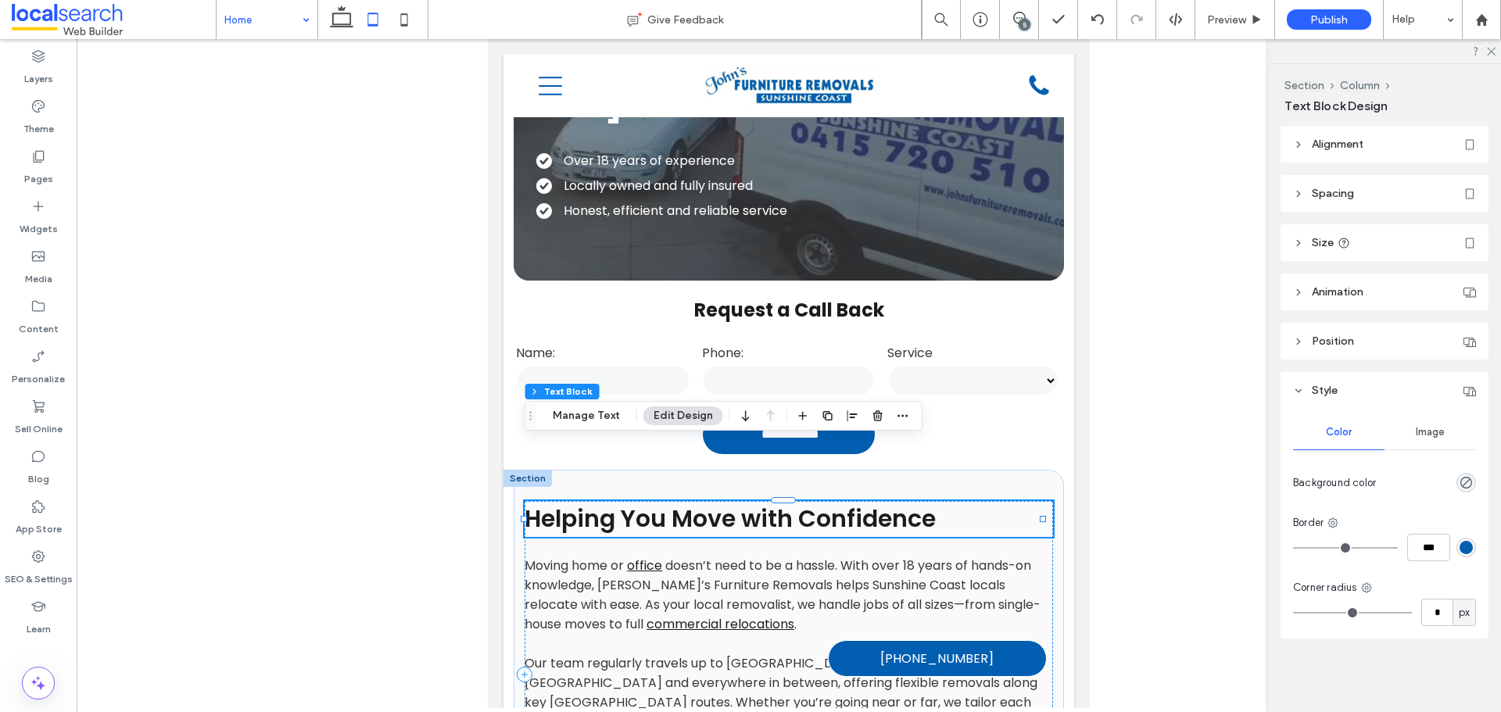
click at [779, 537] on div at bounding box center [784, 537] width 518 height 1
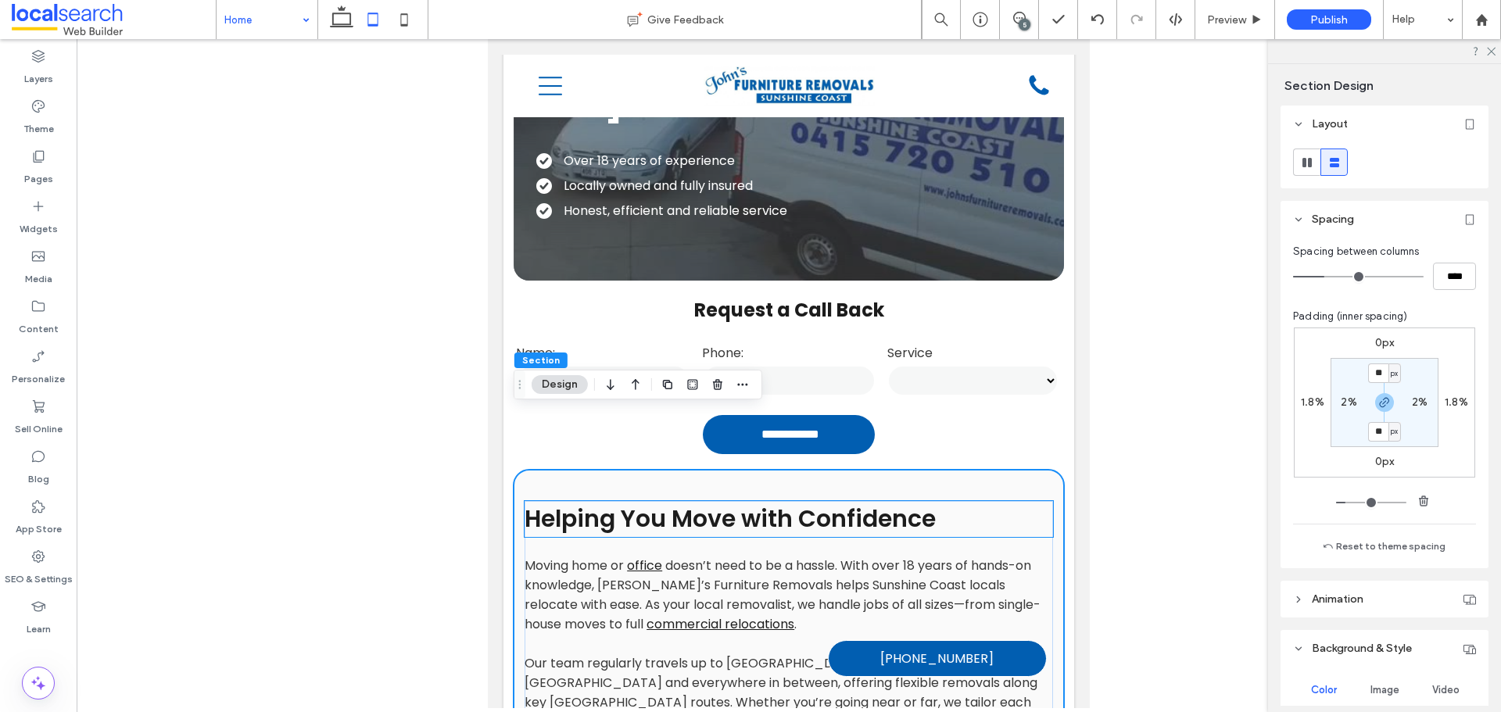
click at [829, 502] on span "Helping You Move with Confidence" at bounding box center [730, 519] width 411 height 34
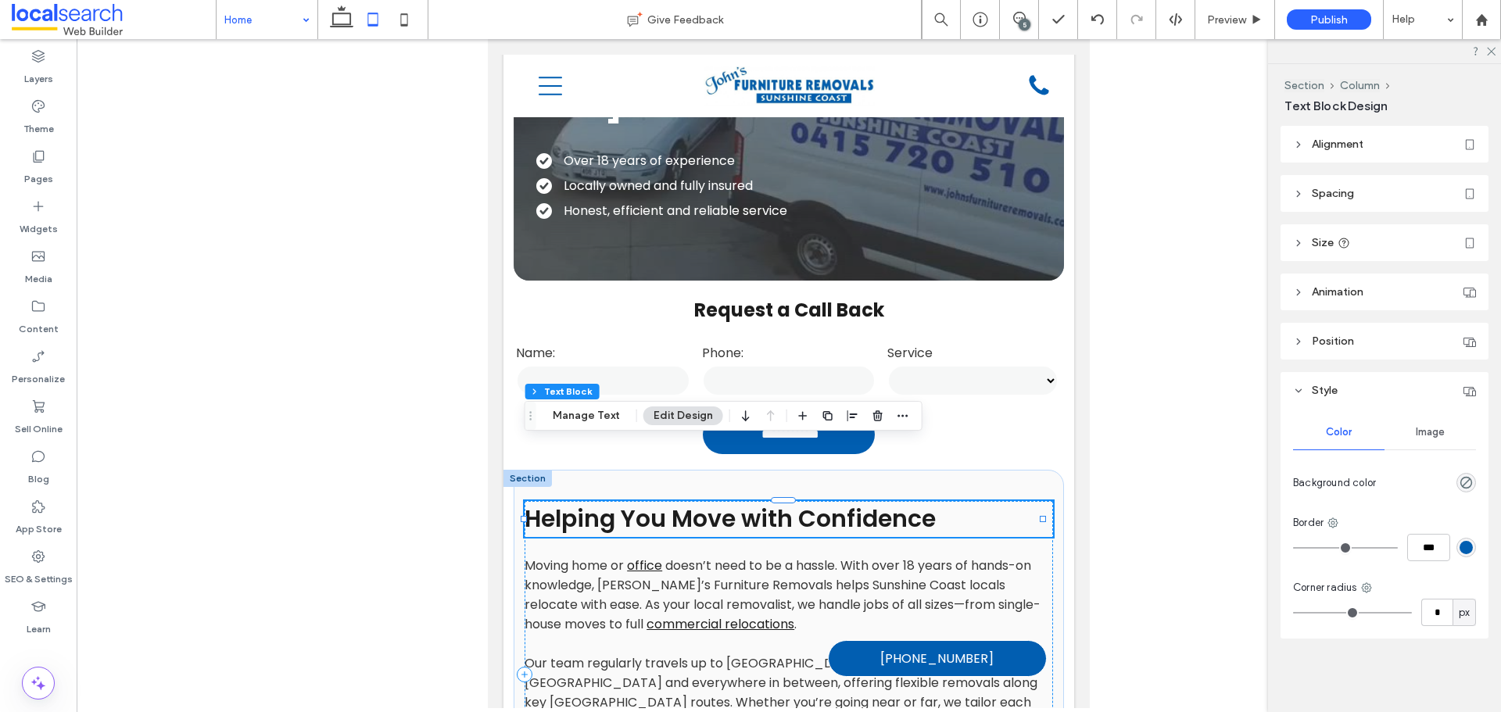
click at [829, 502] on span "Helping You Move with Confidence" at bounding box center [730, 519] width 411 height 34
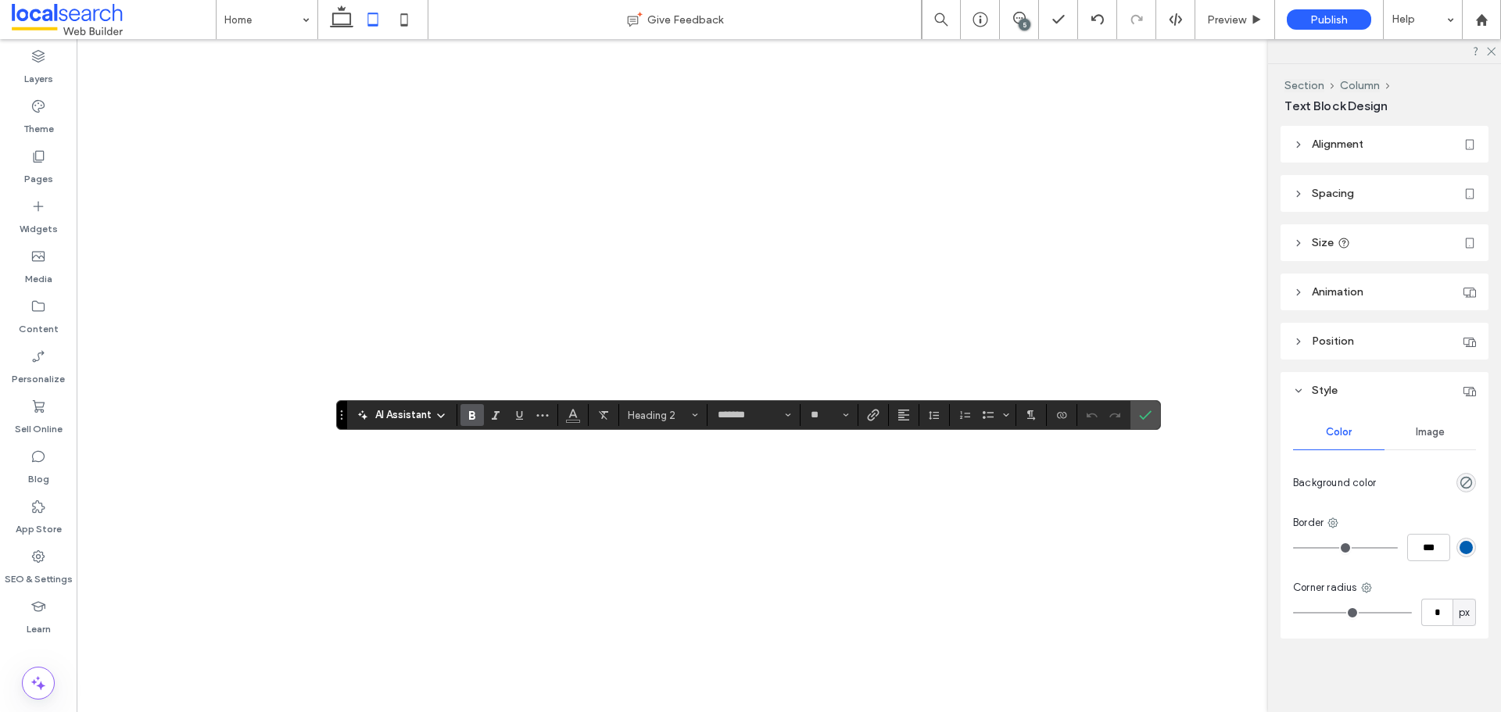
click at [1150, 419] on icon "Confirm" at bounding box center [1145, 415] width 13 height 13
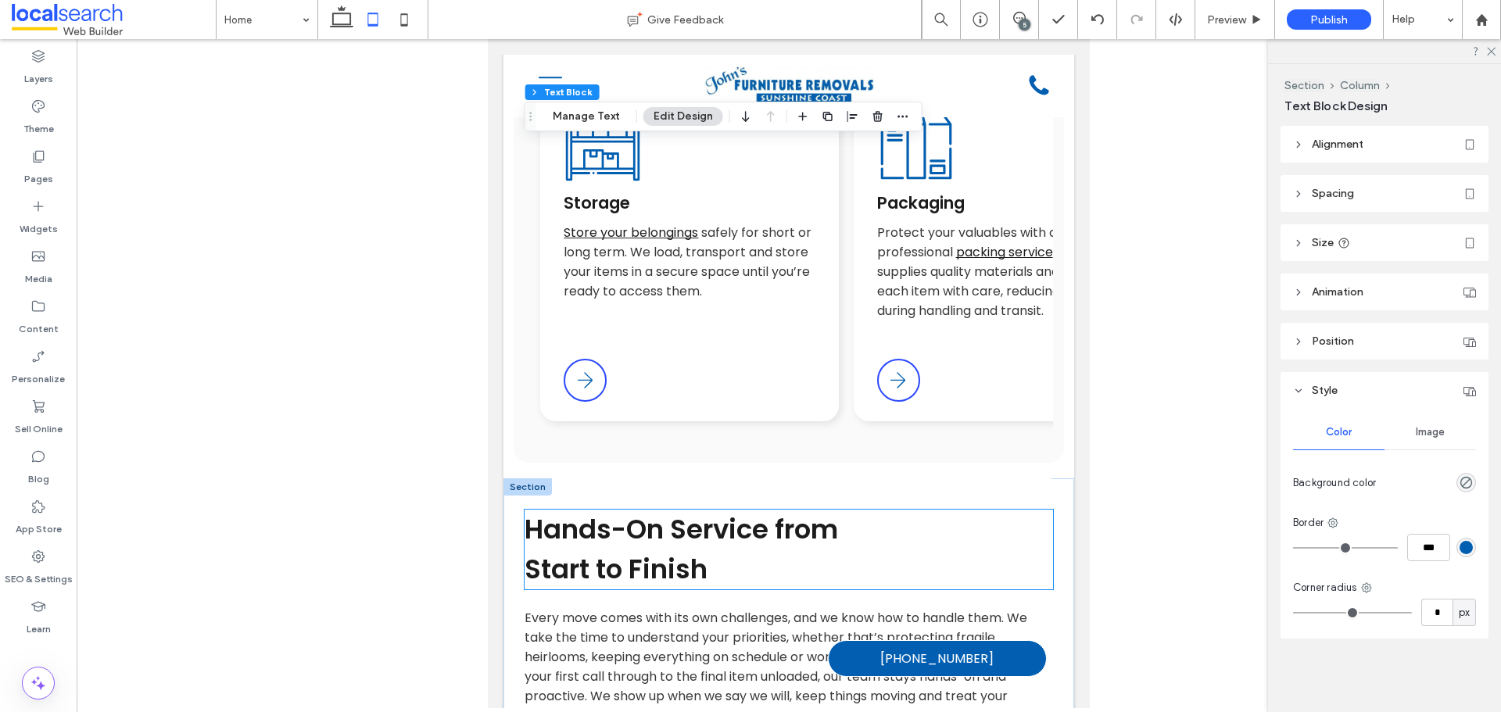
scroll to position [1955, 0]
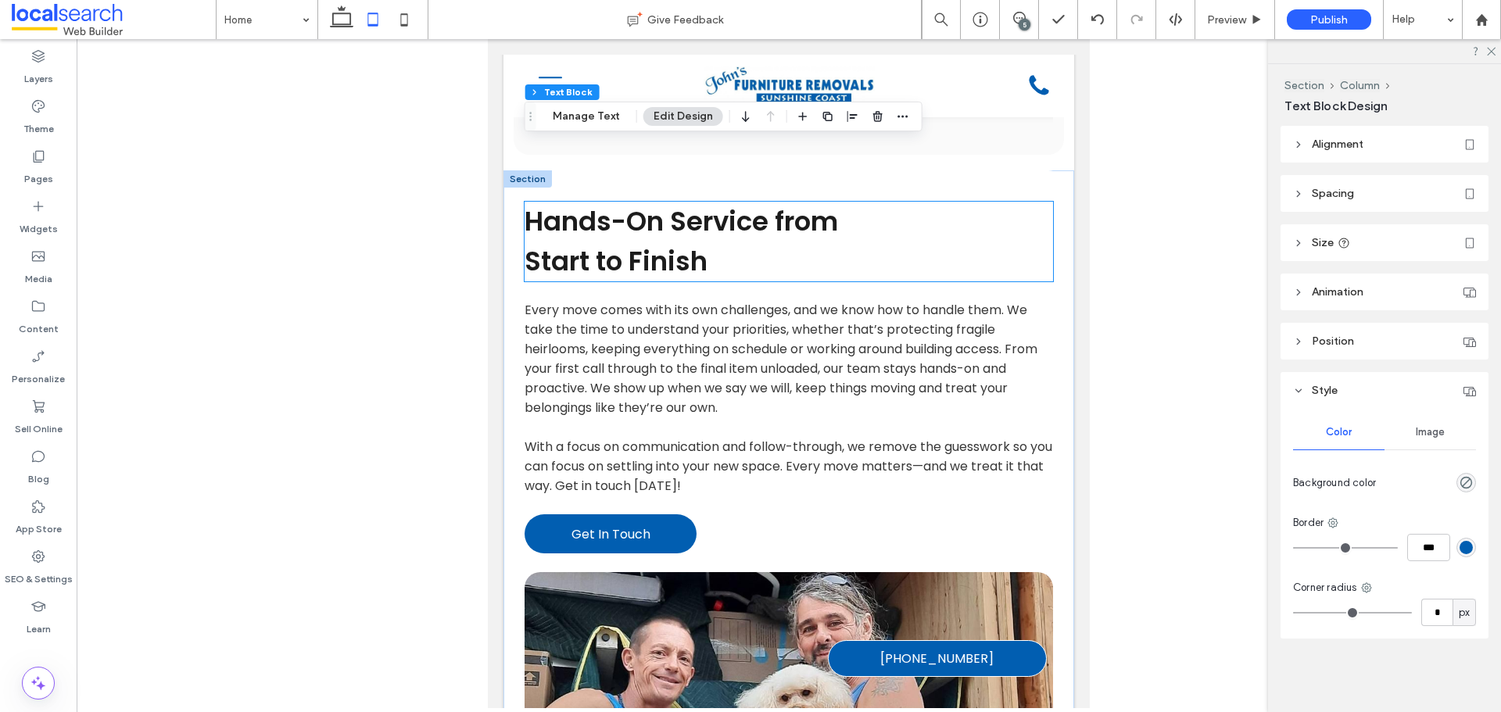
click at [650, 242] on span "Start to Finish" at bounding box center [616, 261] width 183 height 38
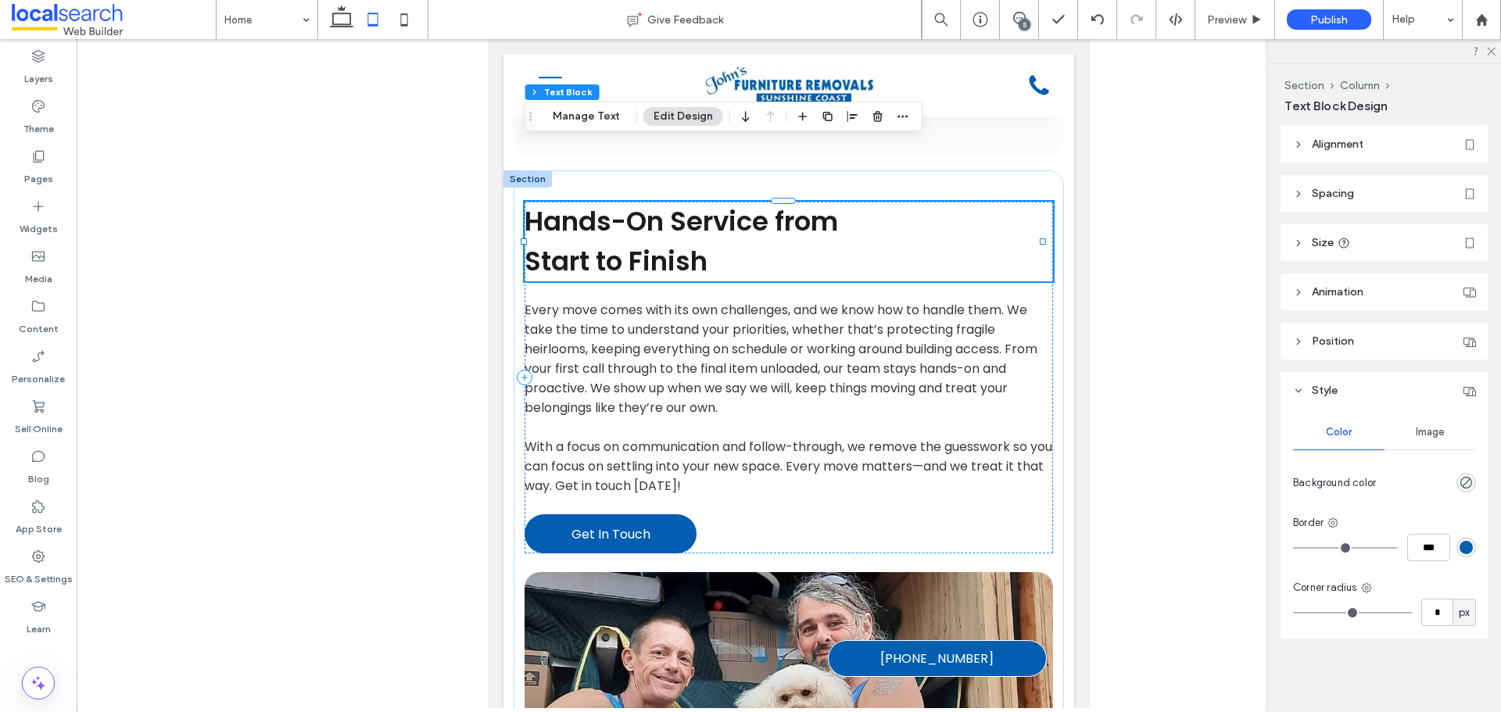
click at [634, 242] on span "Start to Finish" at bounding box center [616, 261] width 183 height 38
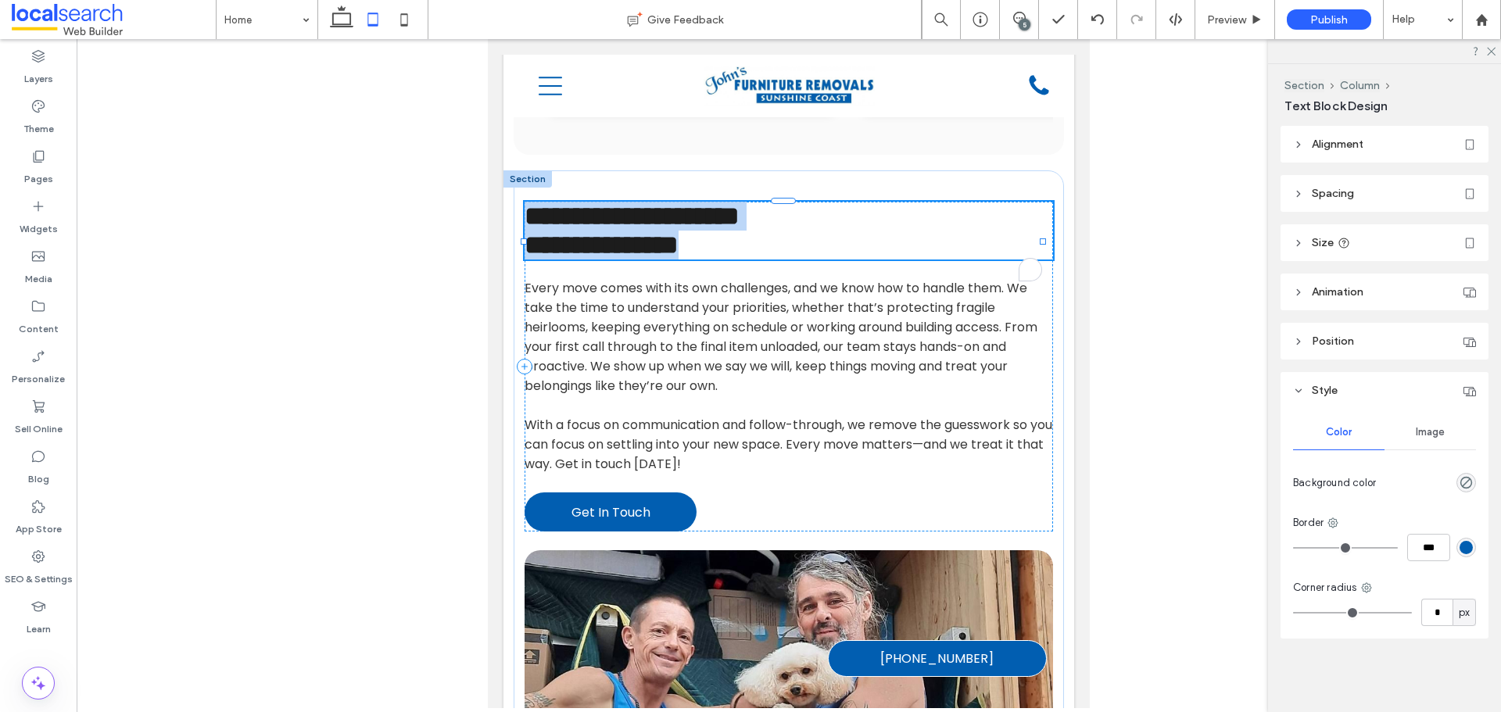
type input "*******"
type input "**"
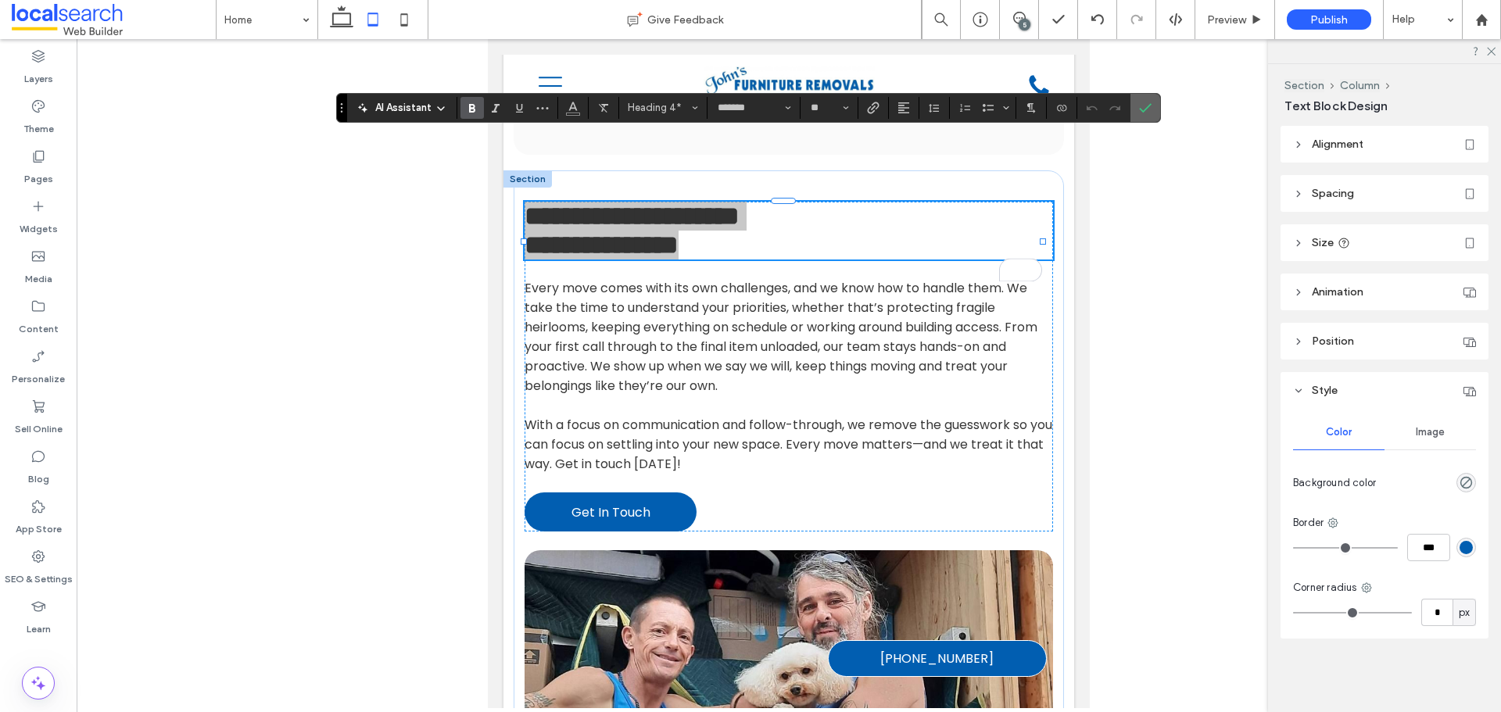
click at [1139, 111] on icon "Confirm" at bounding box center [1145, 108] width 13 height 13
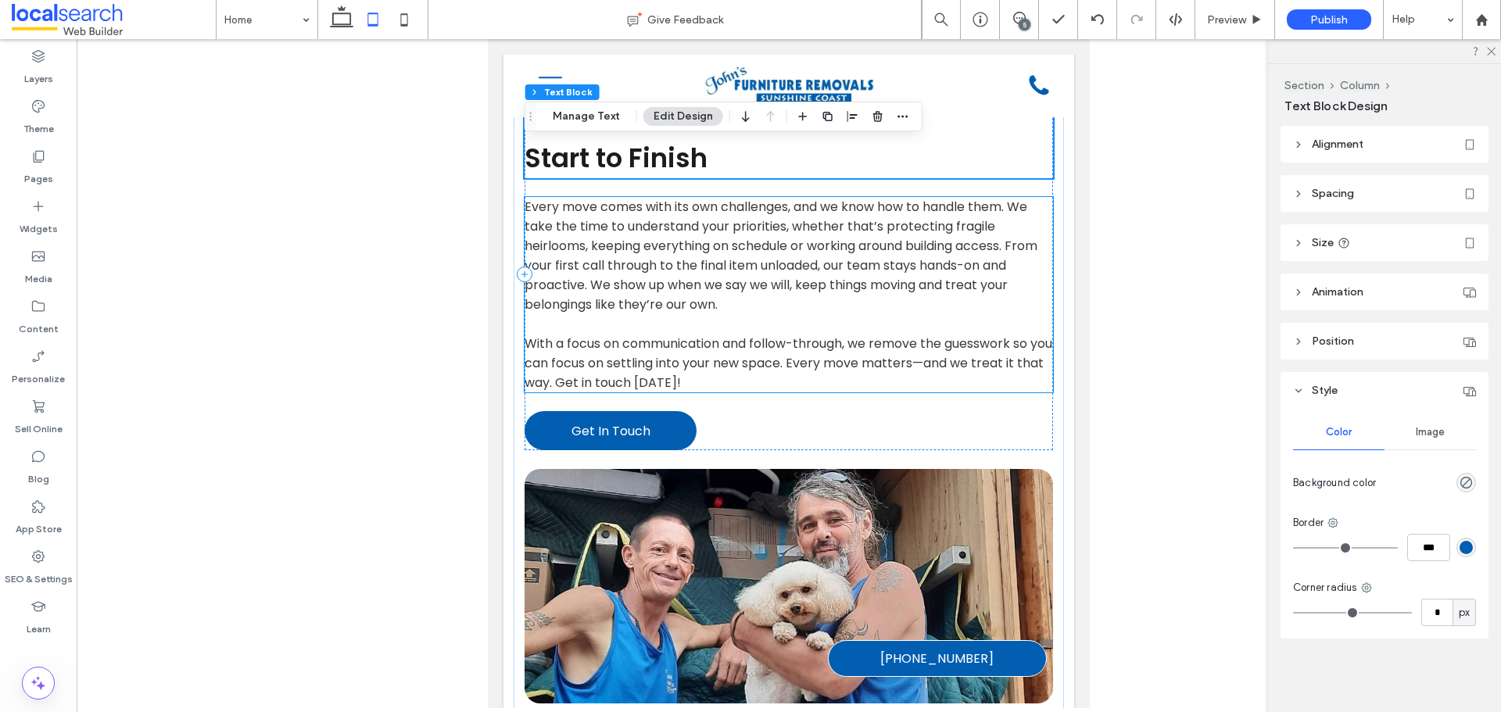
scroll to position [2189, 0]
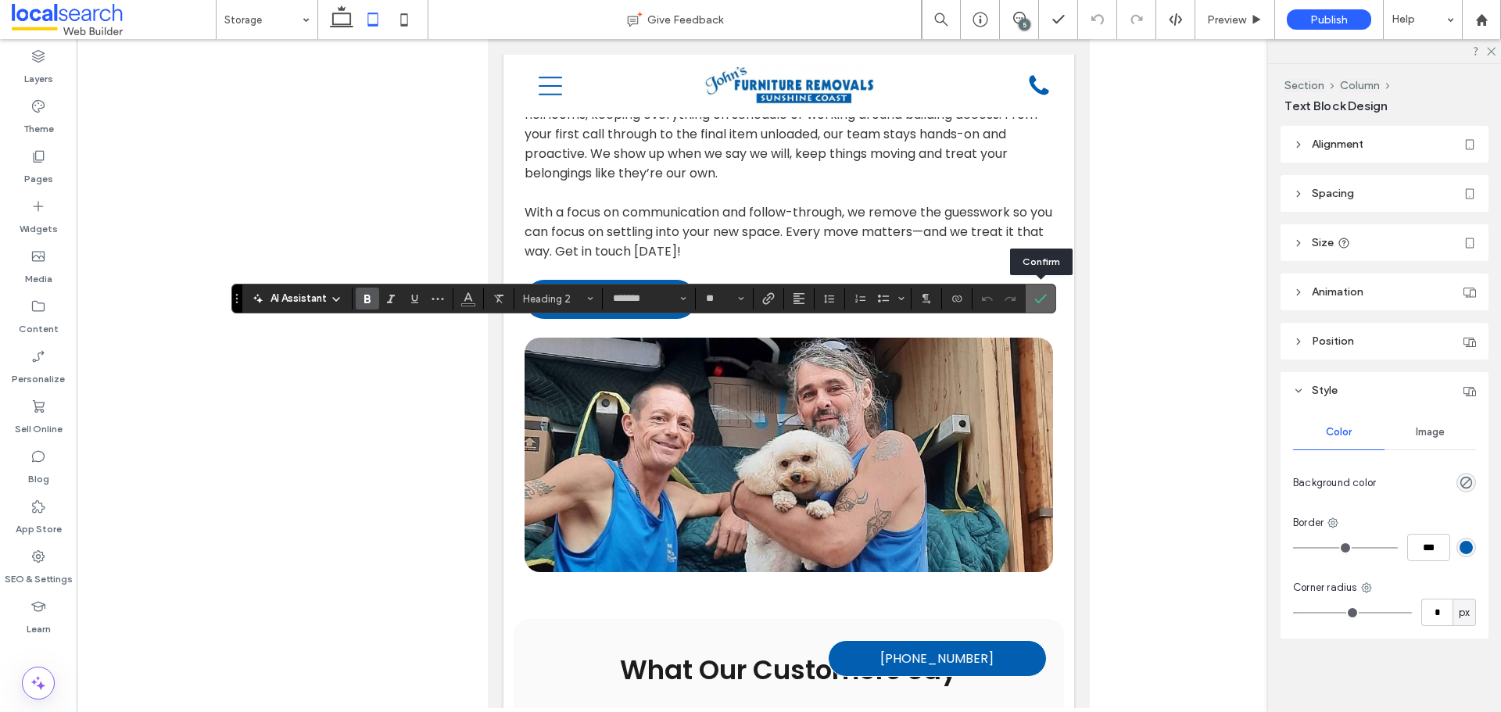
click at [1046, 292] on span "Confirm" at bounding box center [1040, 298] width 13 height 27
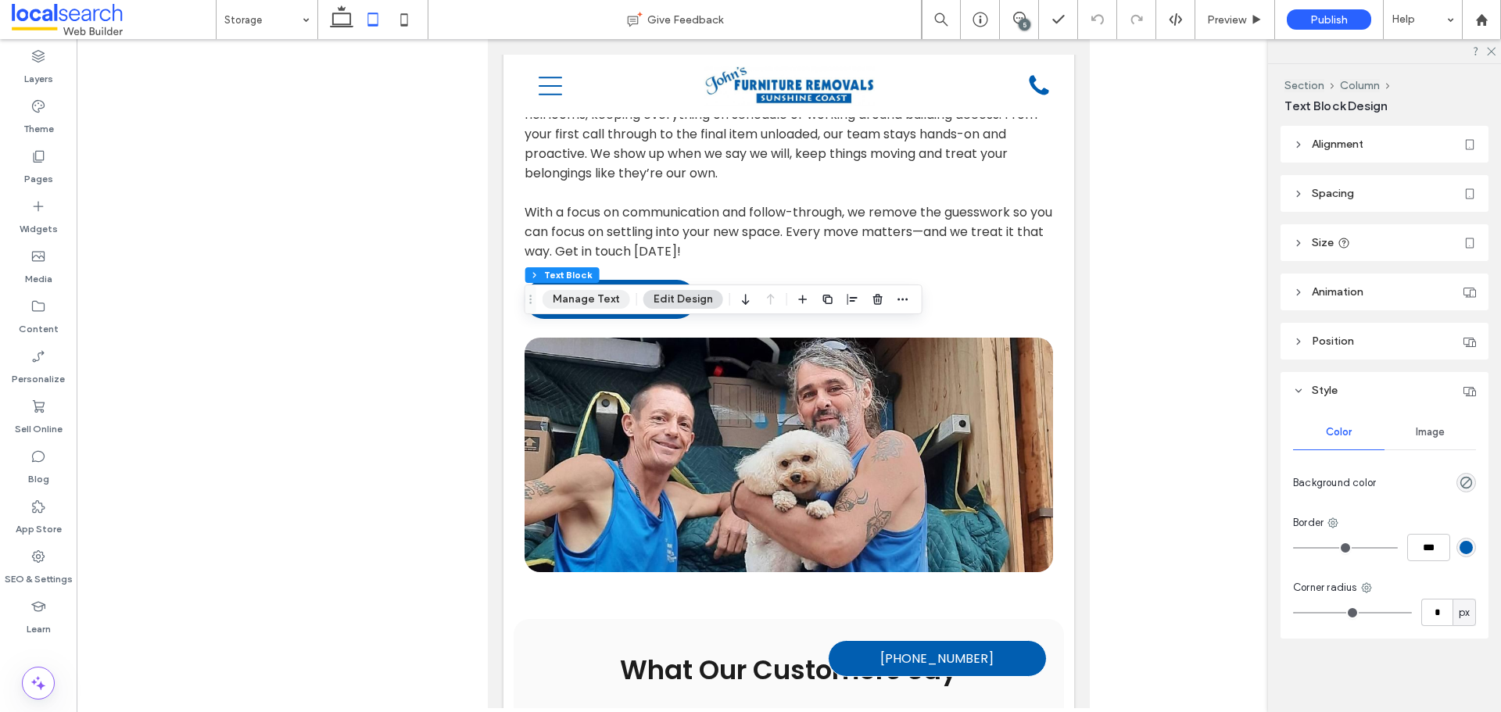
click at [597, 310] on div "Section Column Text Block Manage Text Edit Design" at bounding box center [724, 300] width 398 height 30
click at [593, 304] on button "Manage Text" at bounding box center [587, 299] width 88 height 19
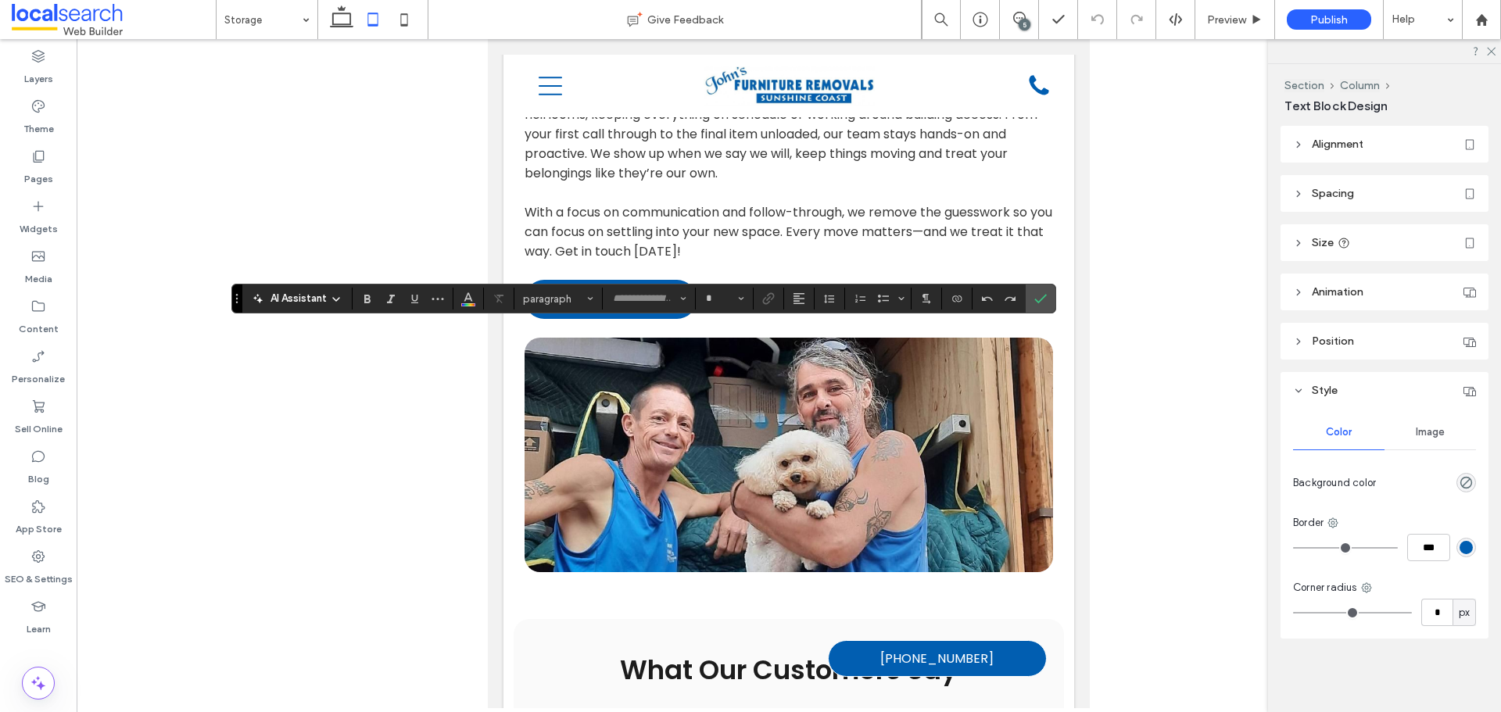
type input "*******"
type input "**"
click at [1038, 297] on icon "Confirm" at bounding box center [1040, 298] width 13 height 13
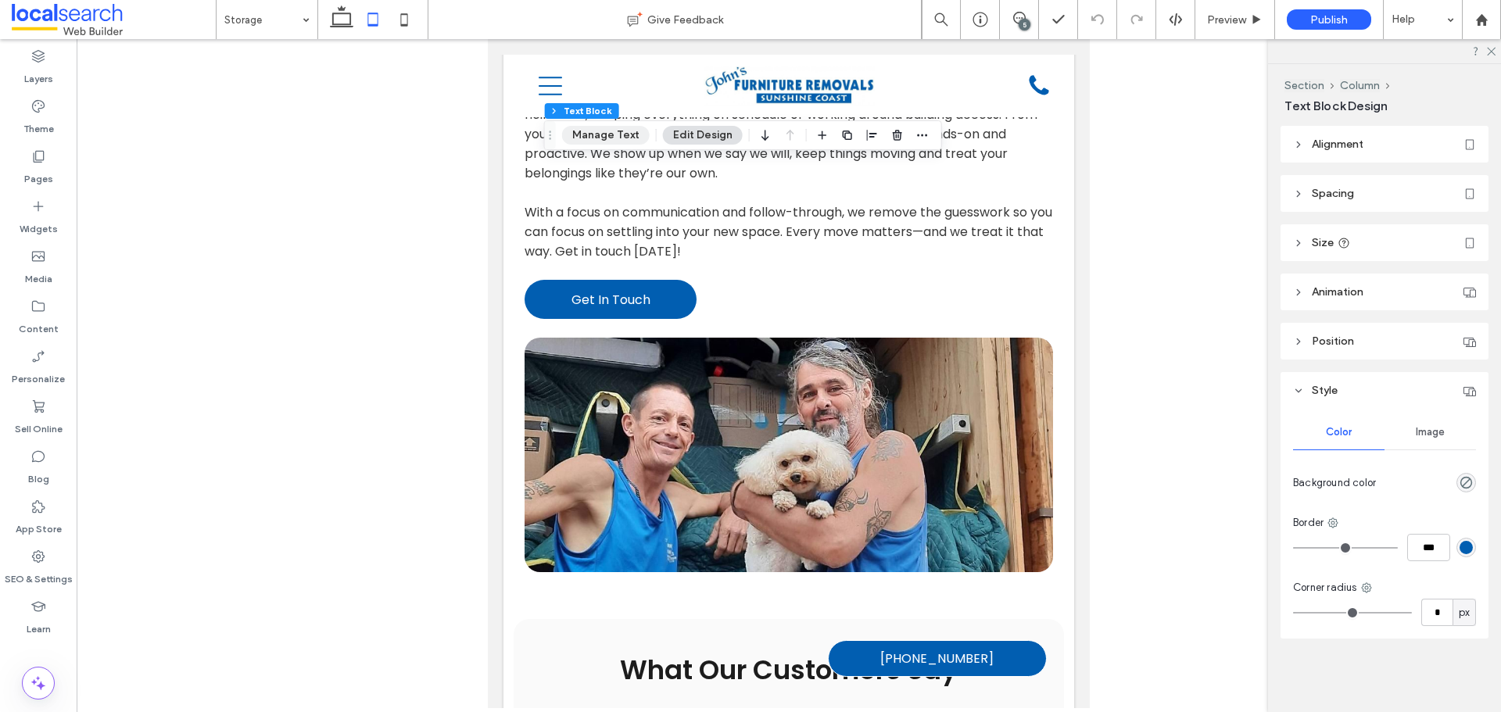
click at [626, 141] on button "Manage Text" at bounding box center [606, 135] width 88 height 19
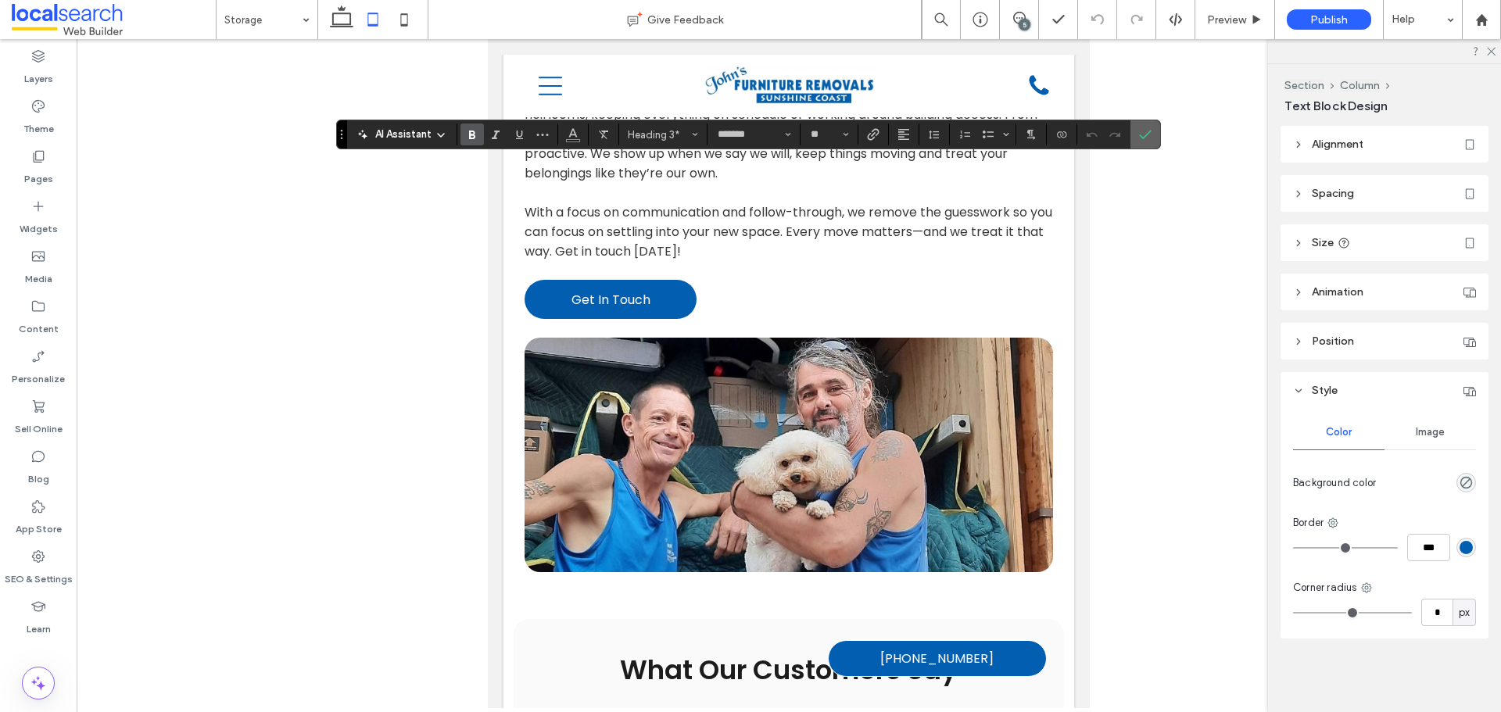
click at [1142, 139] on icon "Confirm" at bounding box center [1145, 134] width 13 height 13
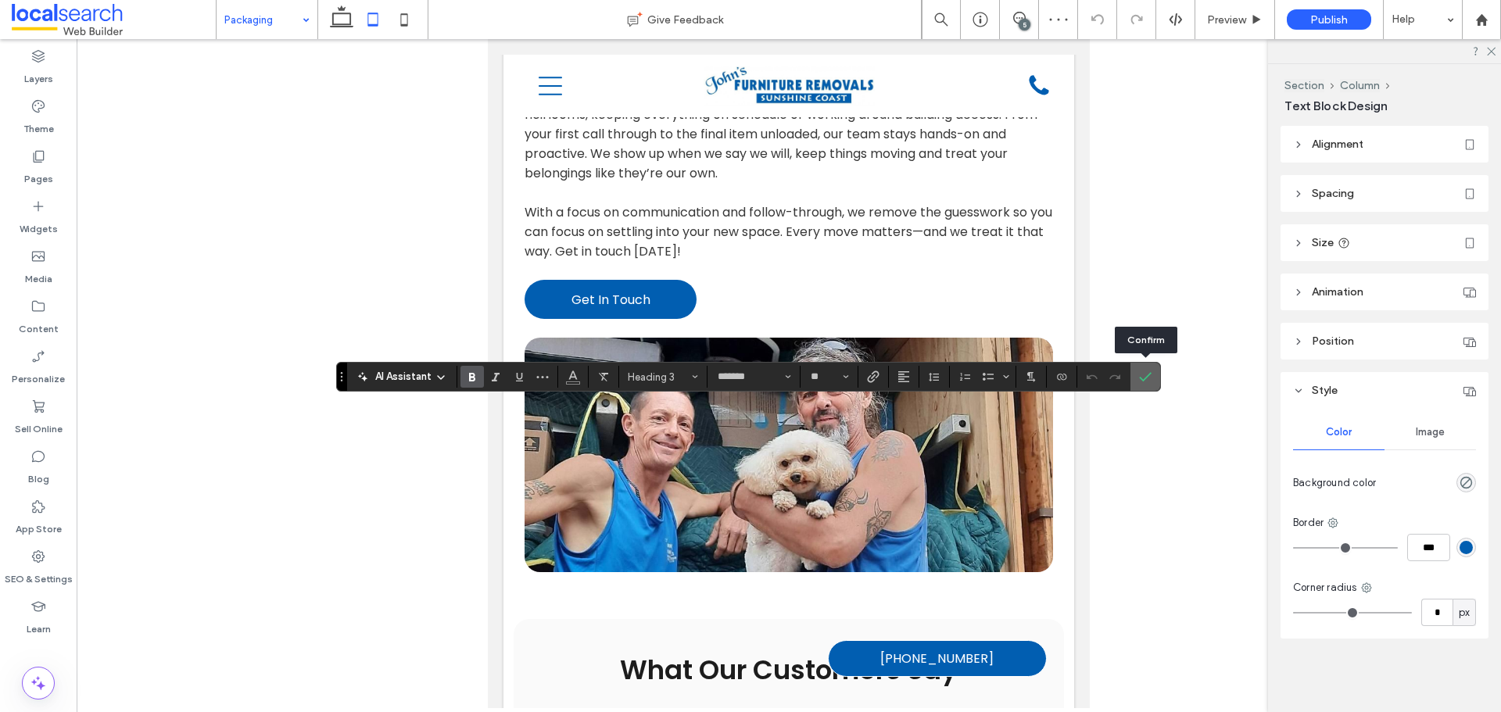
click at [1148, 371] on icon "Confirm" at bounding box center [1145, 377] width 13 height 13
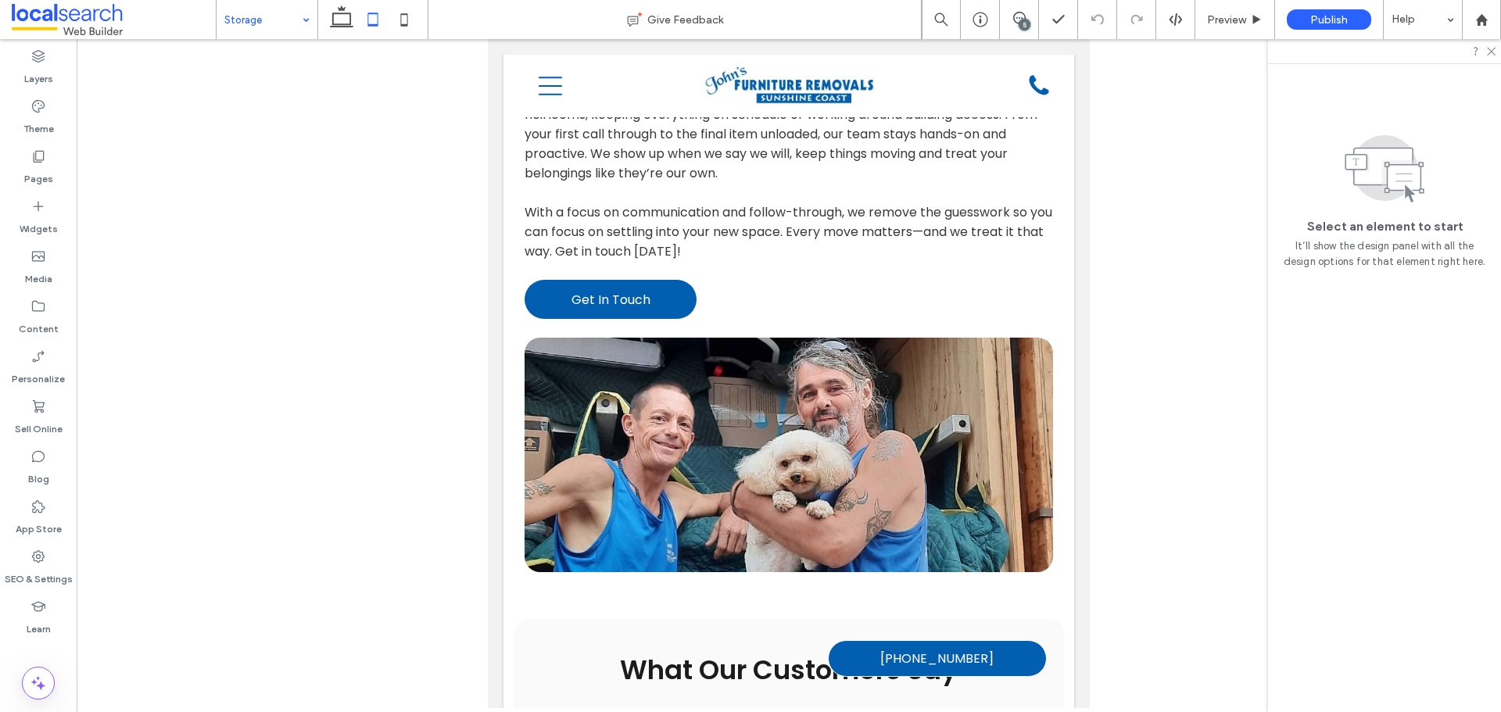
click at [285, 16] on input at bounding box center [262, 19] width 77 height 39
drag, startPoint x: 407, startPoint y: 20, endPoint x: 410, endPoint y: 34, distance: 13.5
click at [407, 20] on icon at bounding box center [404, 19] width 31 height 31
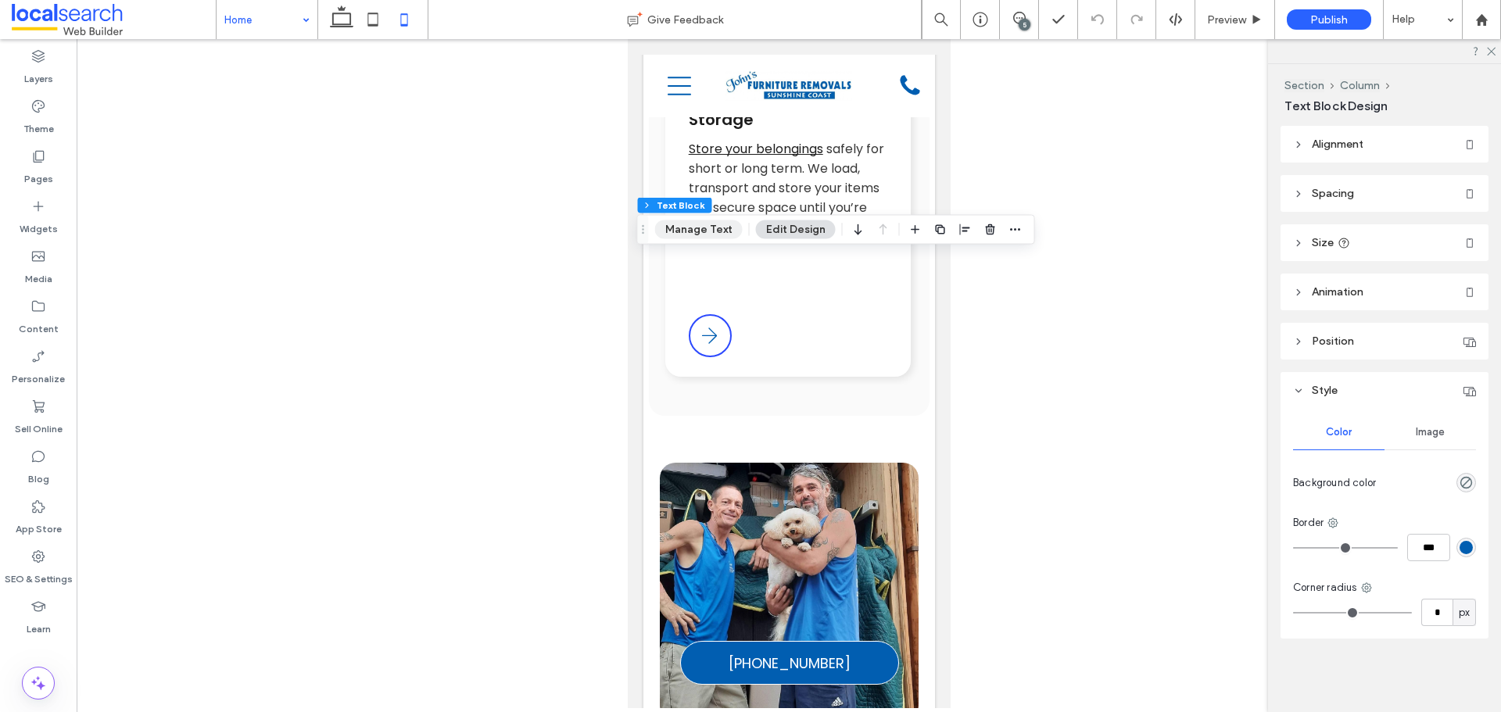
click at [702, 224] on button "Manage Text" at bounding box center [699, 230] width 88 height 19
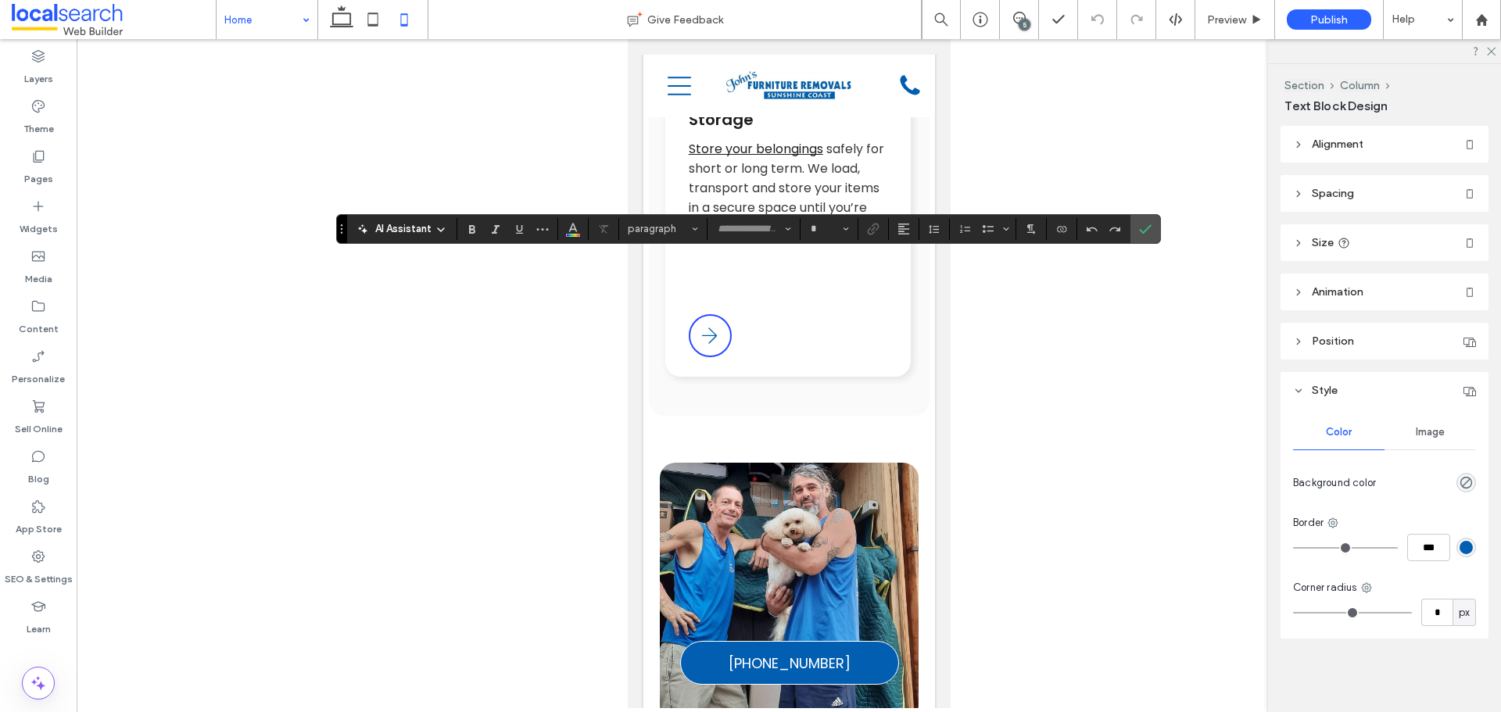
type input "*******"
type input "**"
click at [1140, 224] on icon "Confirm" at bounding box center [1145, 229] width 13 height 13
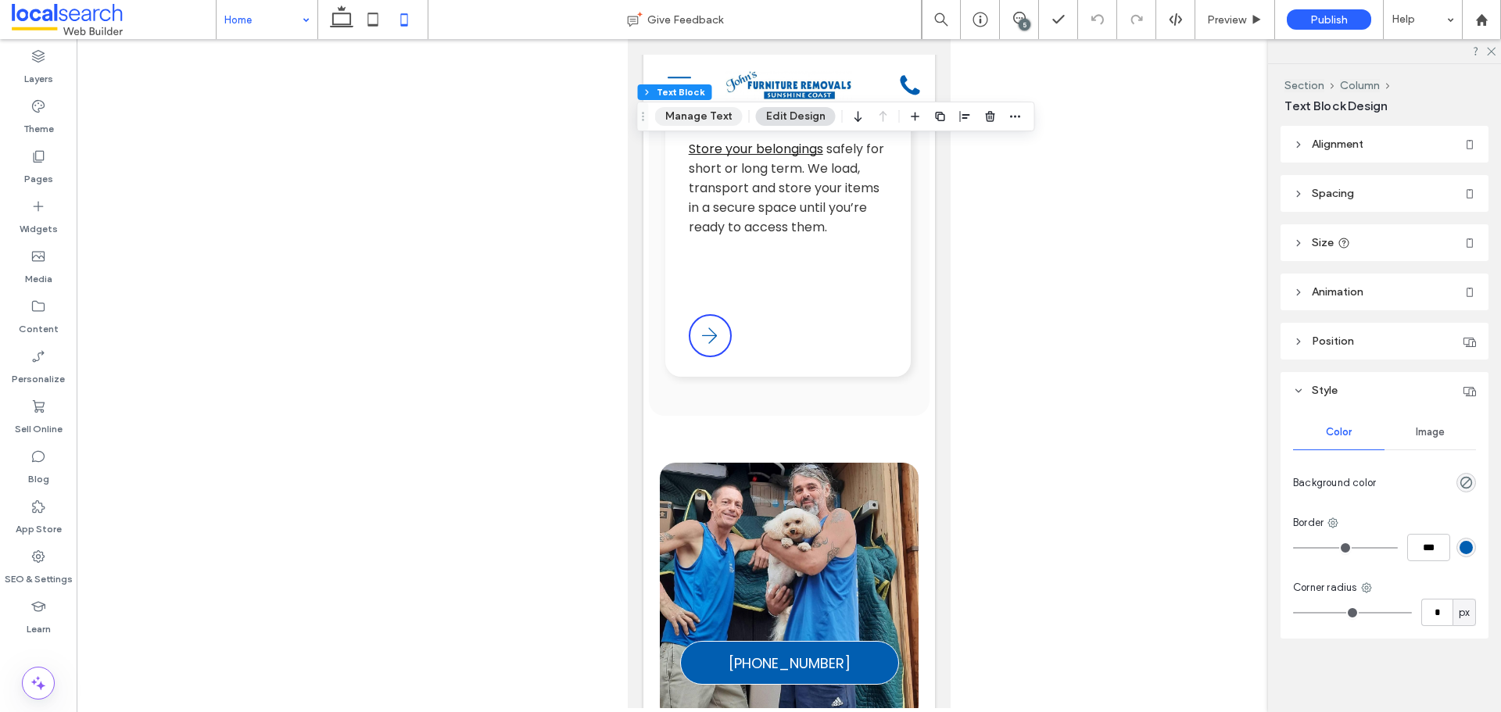
click at [720, 119] on button "Manage Text" at bounding box center [699, 116] width 88 height 19
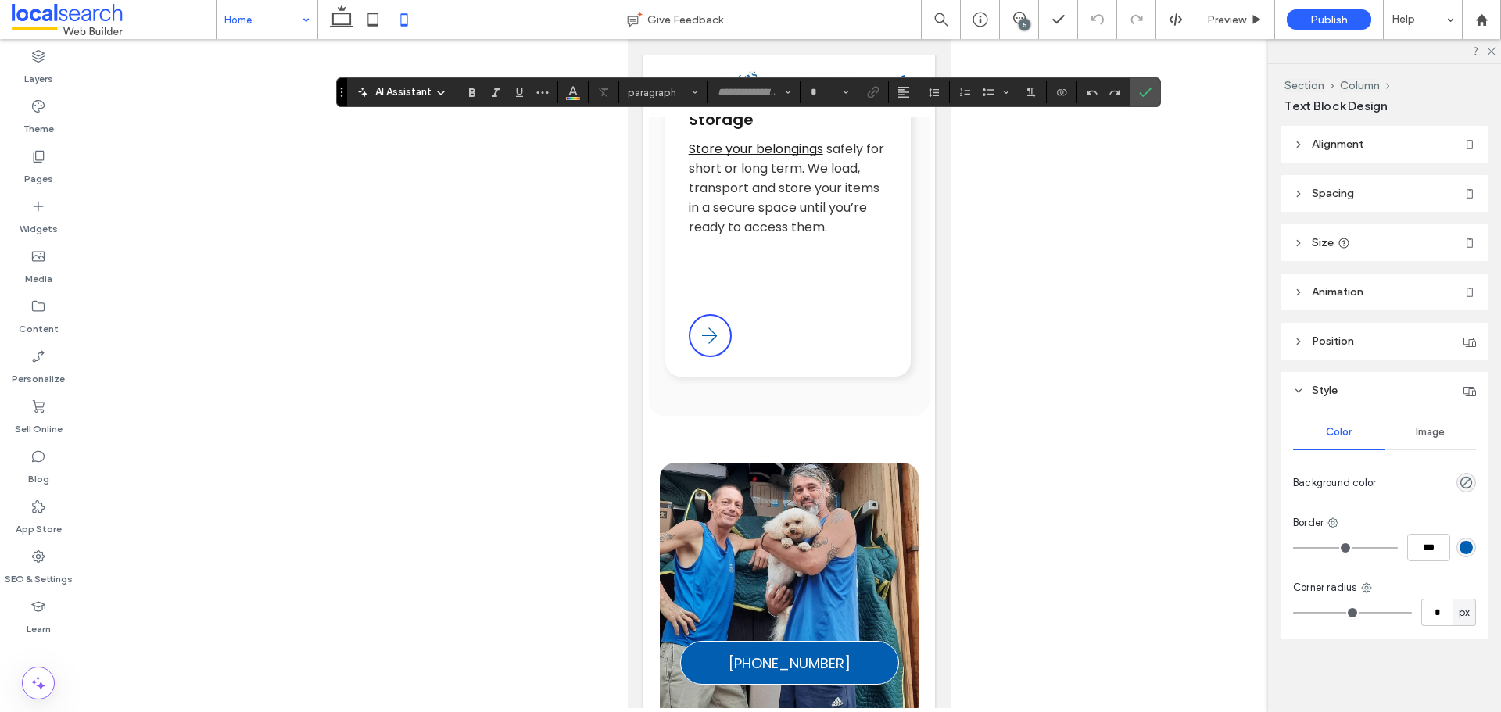
type input "*******"
type input "**"
click at [1149, 93] on icon "Confirm" at bounding box center [1145, 92] width 13 height 13
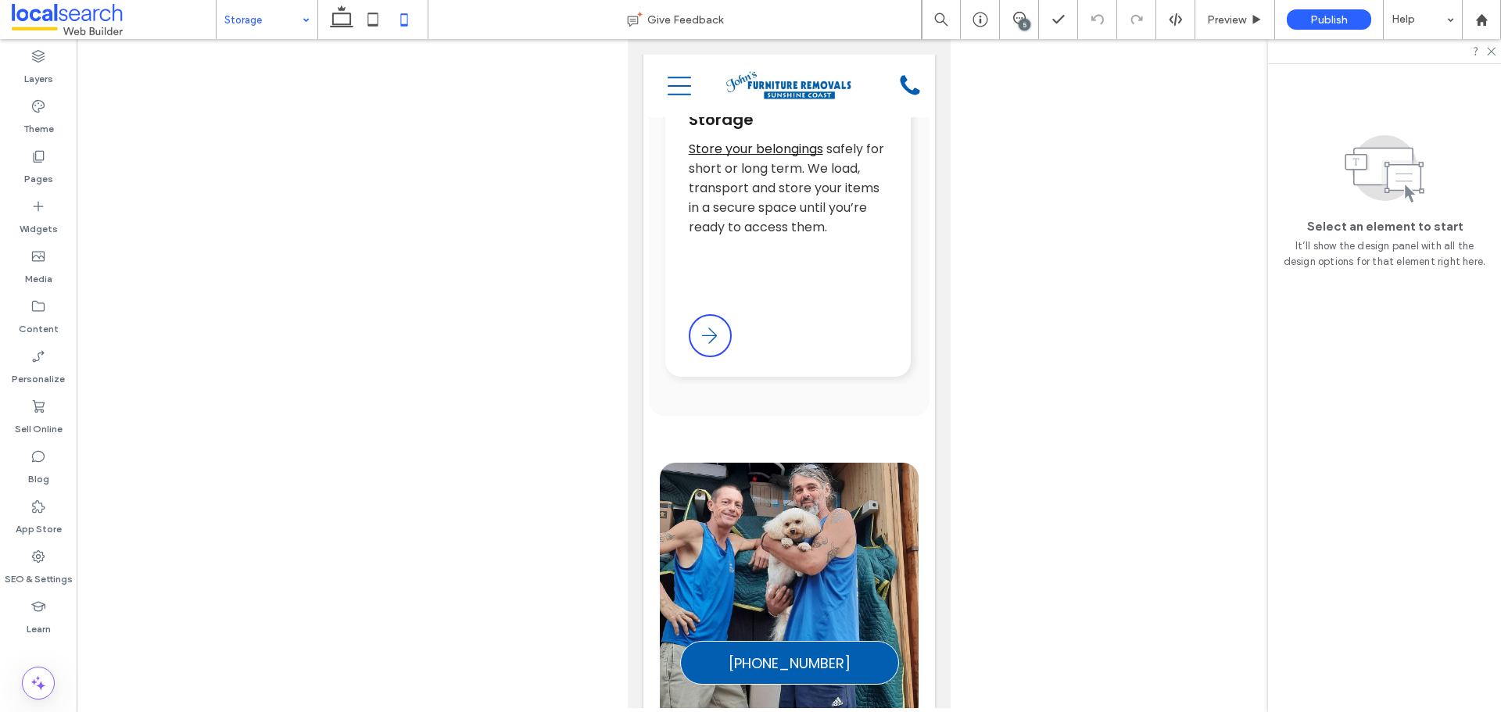
drag, startPoint x: 239, startPoint y: 77, endPoint x: 294, endPoint y: 52, distance: 60.5
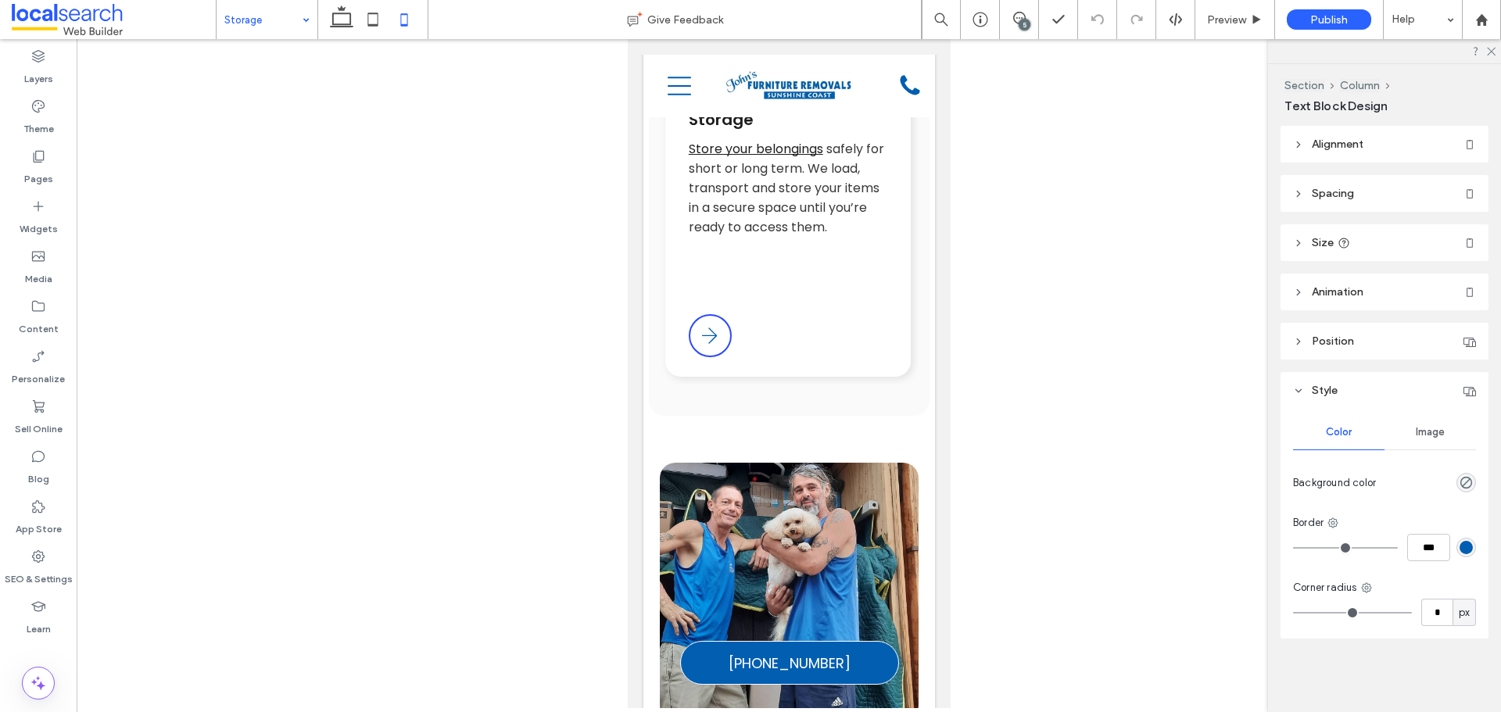
type input "***"
click at [278, 27] on input at bounding box center [262, 19] width 77 height 39
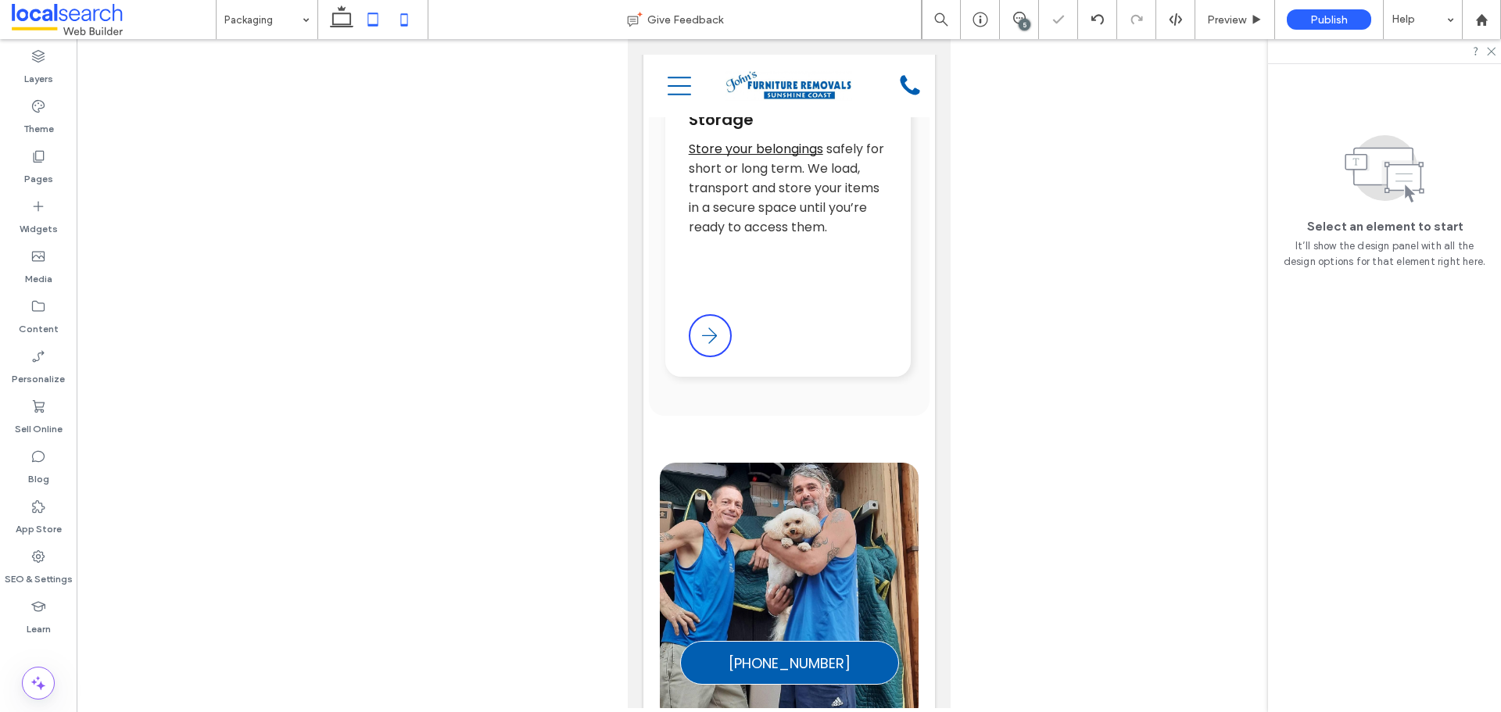
click at [374, 19] on icon at bounding box center [372, 19] width 31 height 31
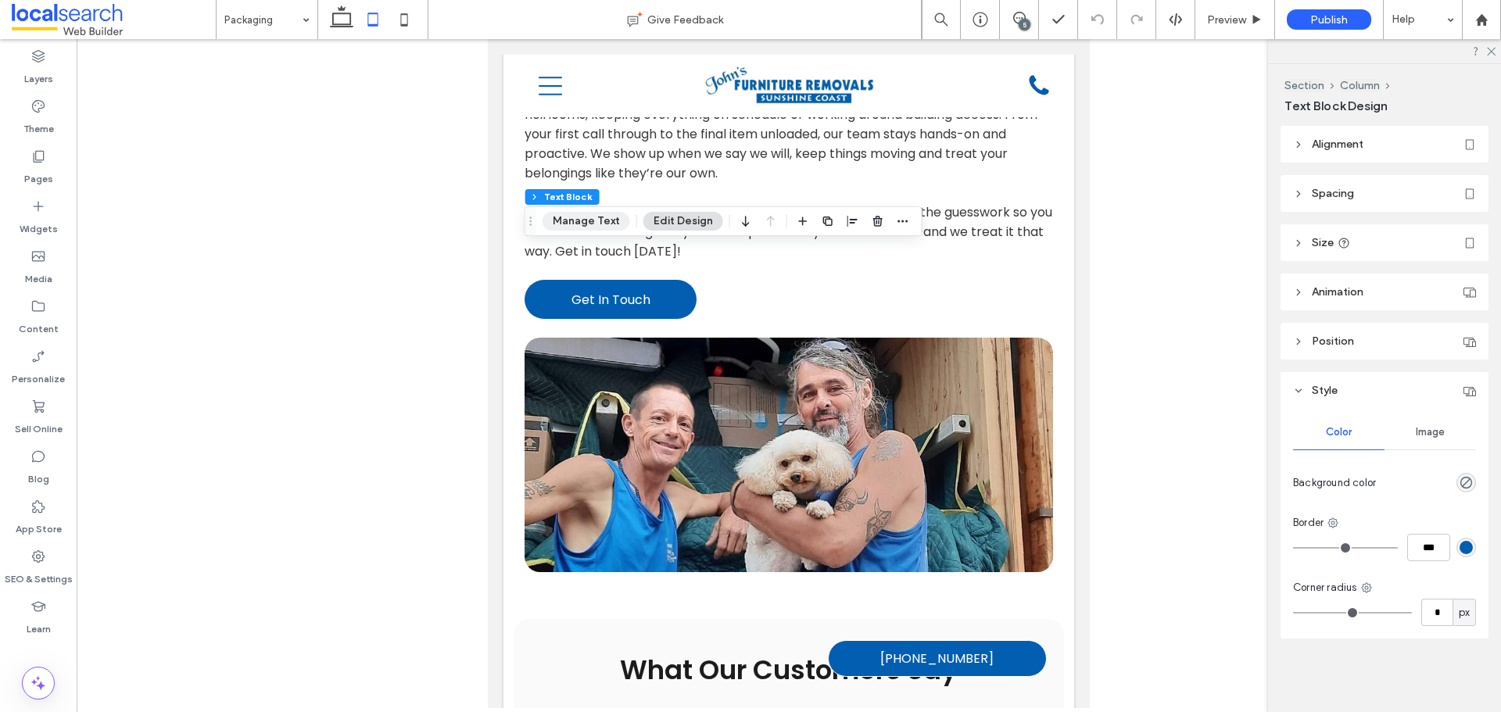
click at [610, 217] on button "Manage Text" at bounding box center [587, 221] width 88 height 19
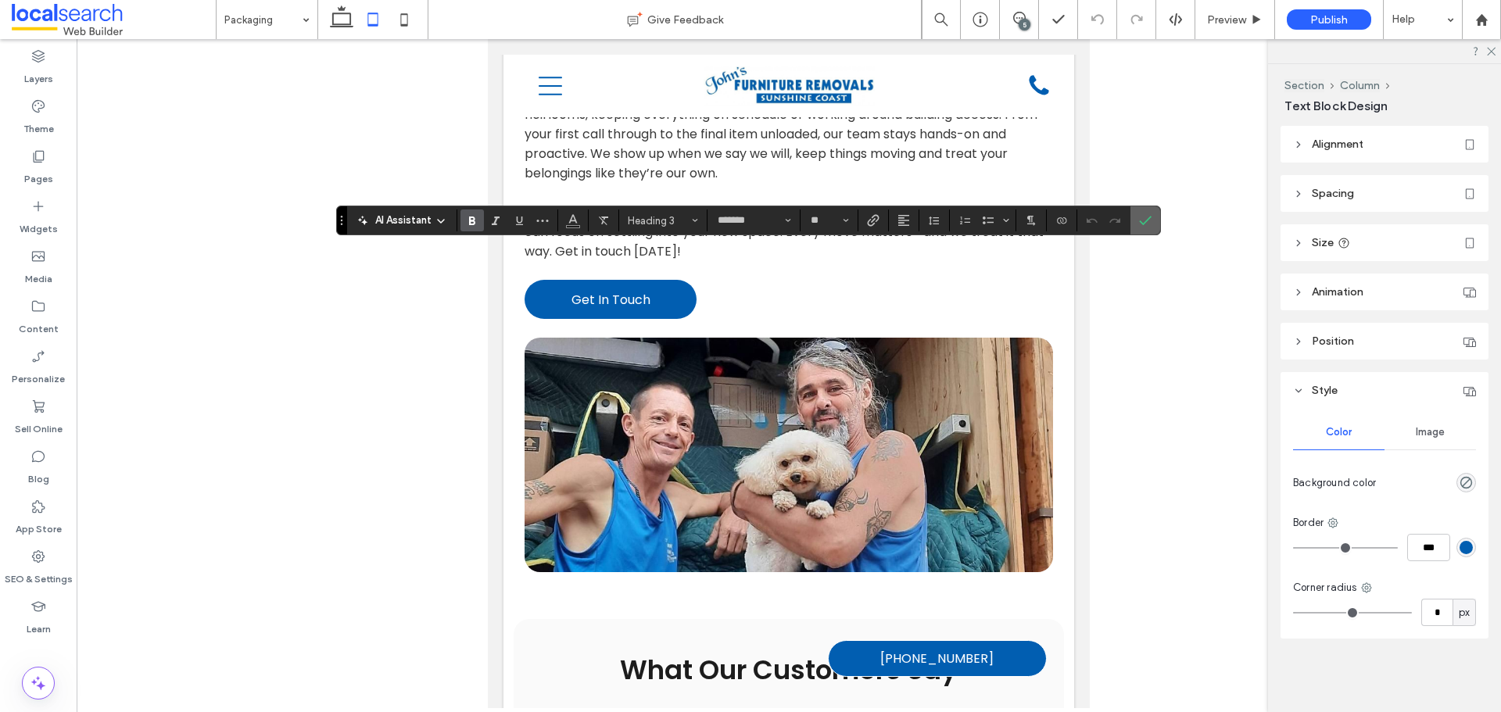
click at [1145, 227] on span "Confirm" at bounding box center [1142, 220] width 7 height 28
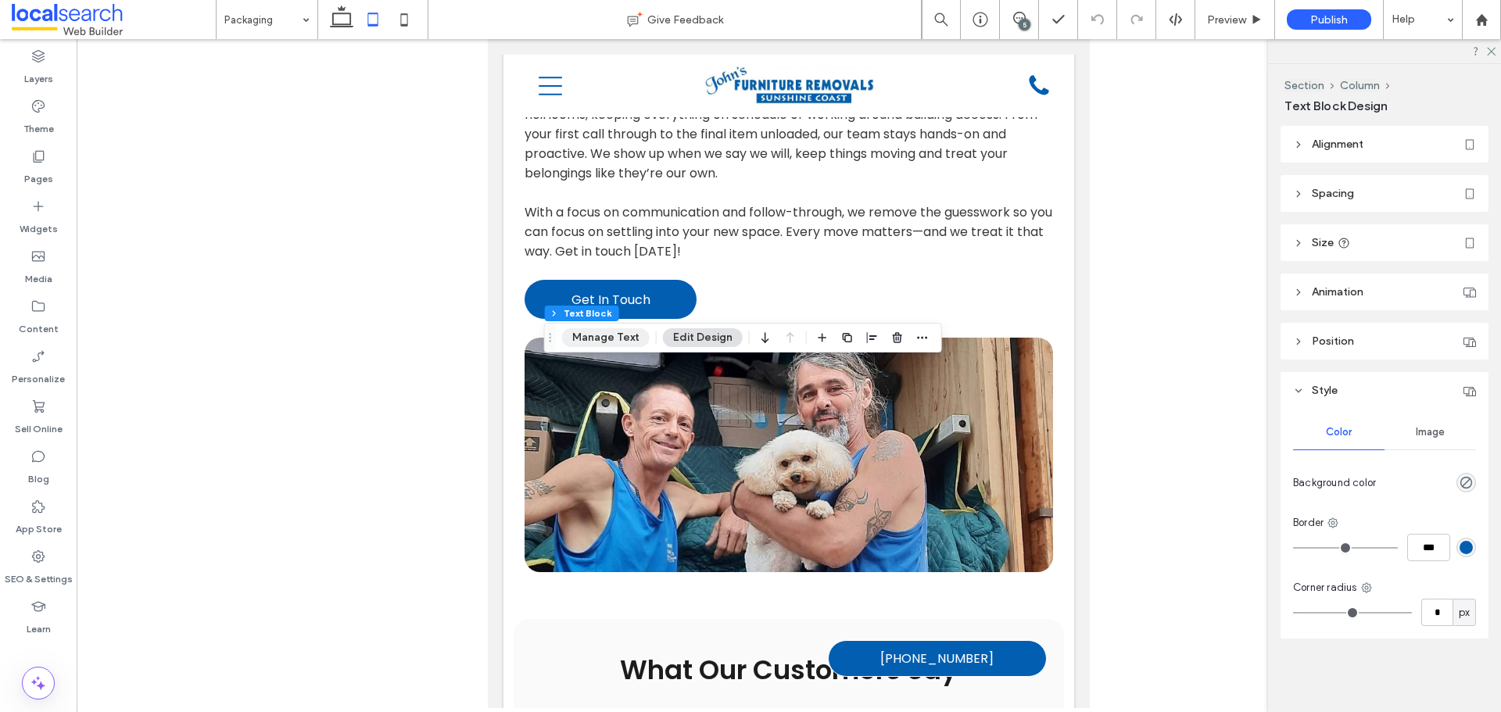
click at [636, 335] on button "Manage Text" at bounding box center [606, 337] width 88 height 19
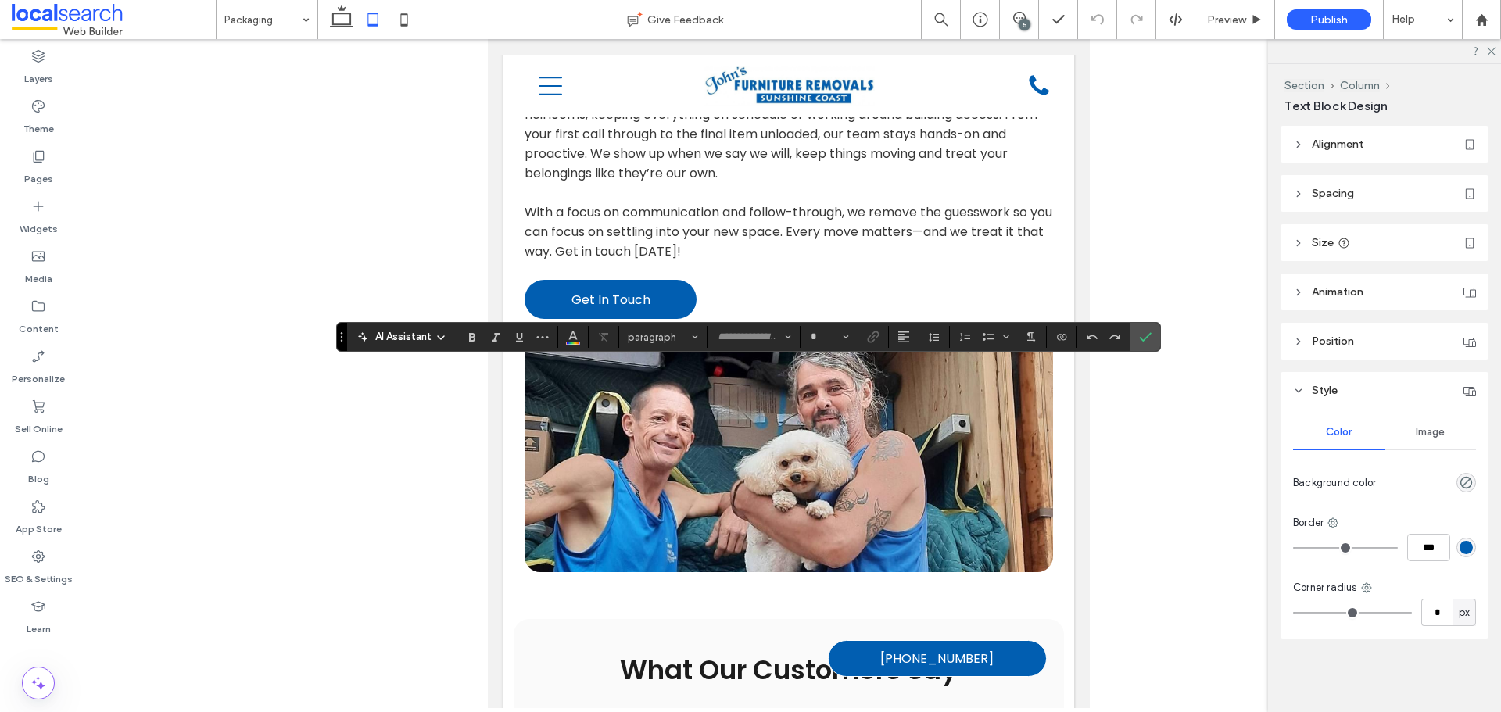
type input "*******"
type input "**"
click at [1146, 326] on span "Confirm" at bounding box center [1142, 337] width 7 height 28
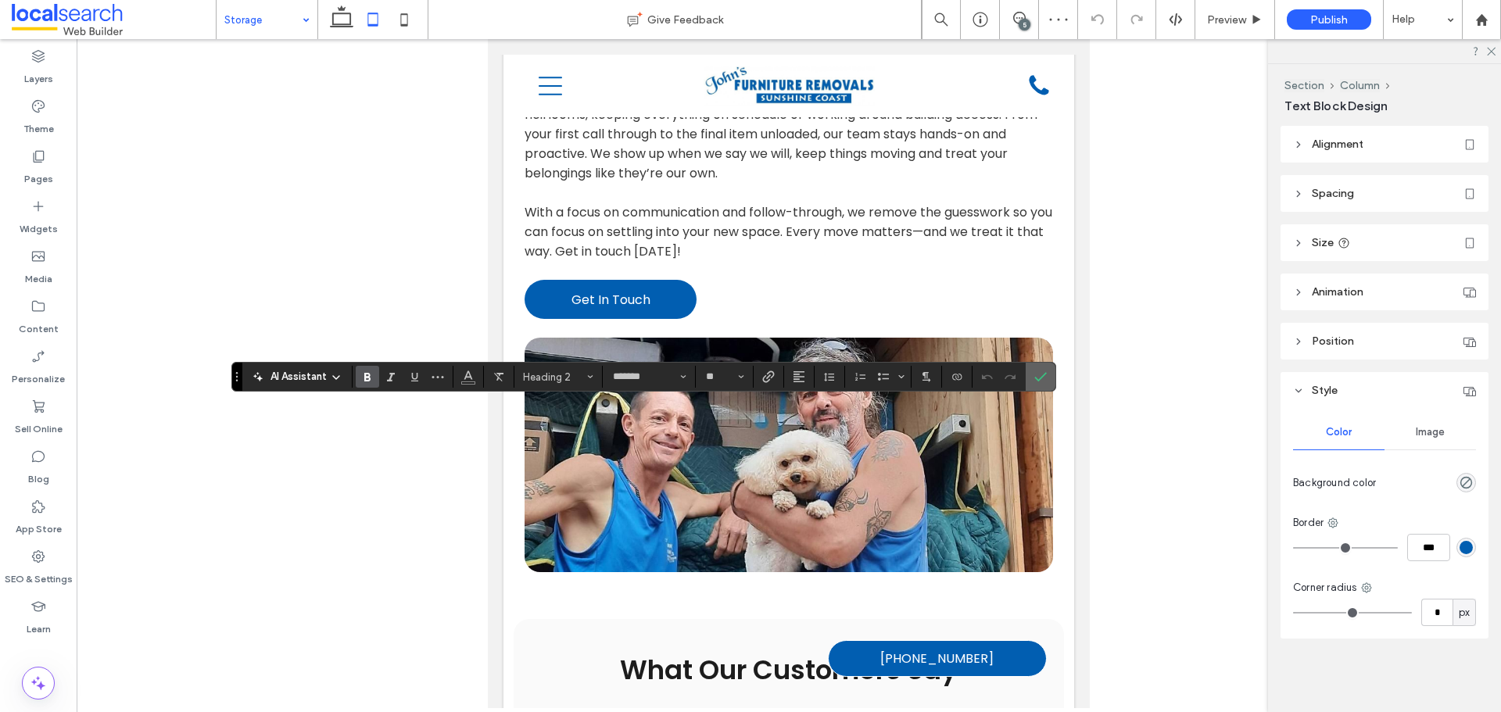
click at [1038, 385] on span "Confirm" at bounding box center [1037, 377] width 7 height 28
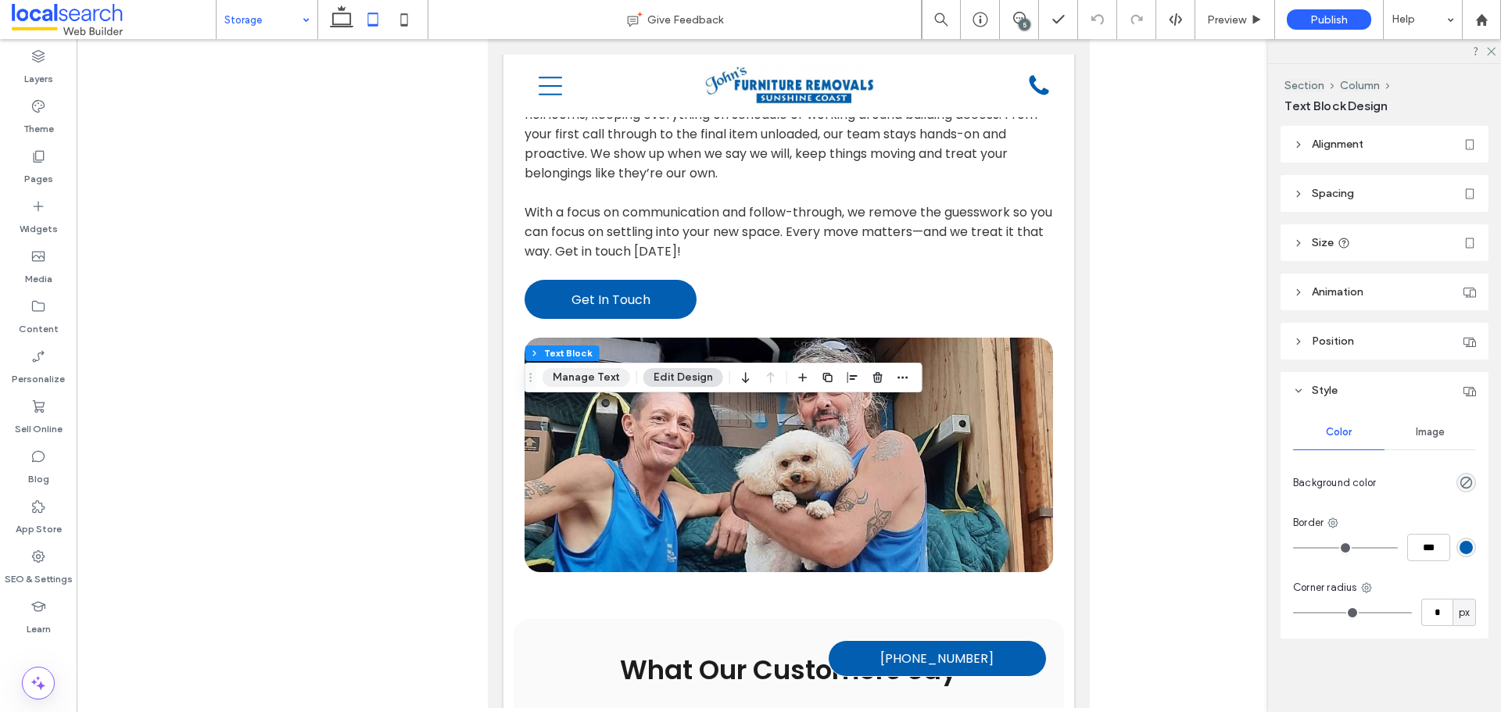
click at [615, 376] on button "Manage Text" at bounding box center [587, 377] width 88 height 19
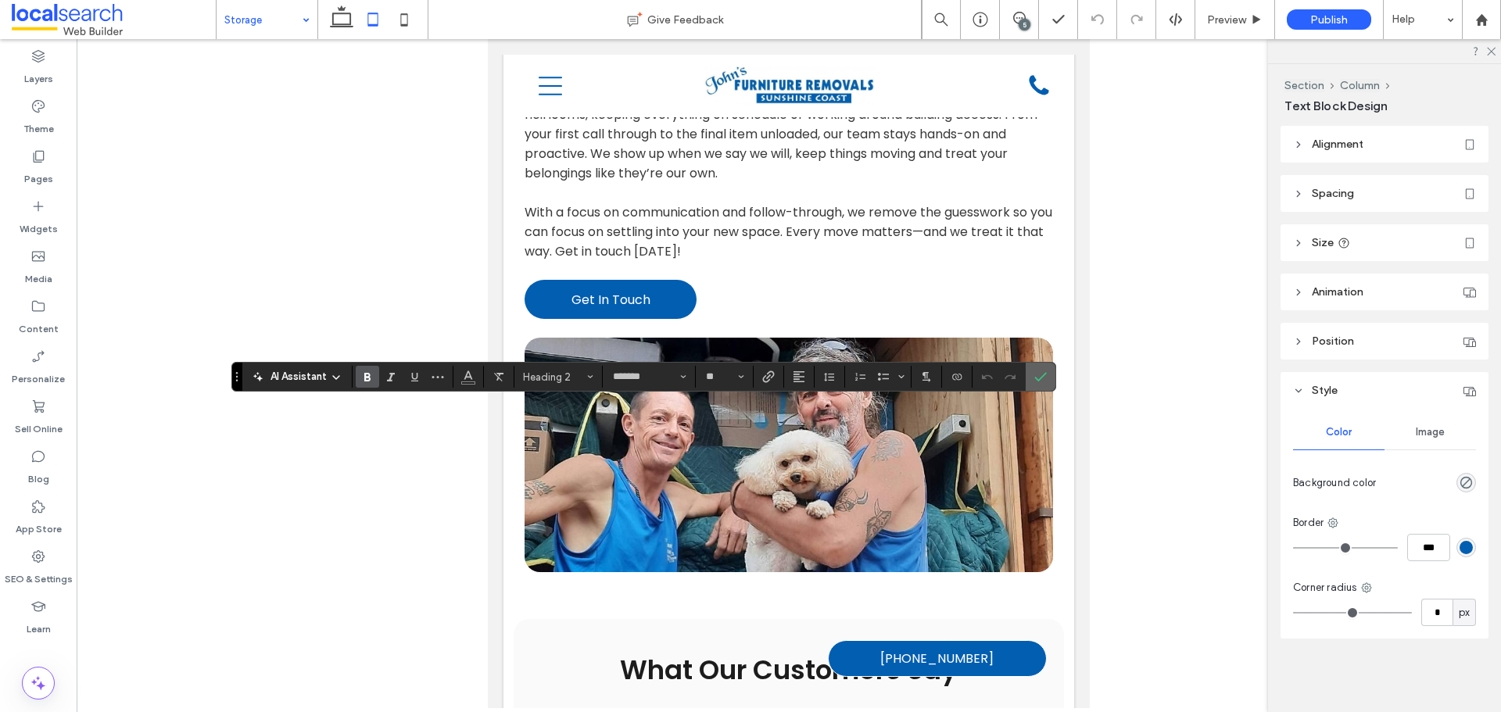
click at [1042, 374] on icon "Confirm" at bounding box center [1040, 377] width 13 height 13
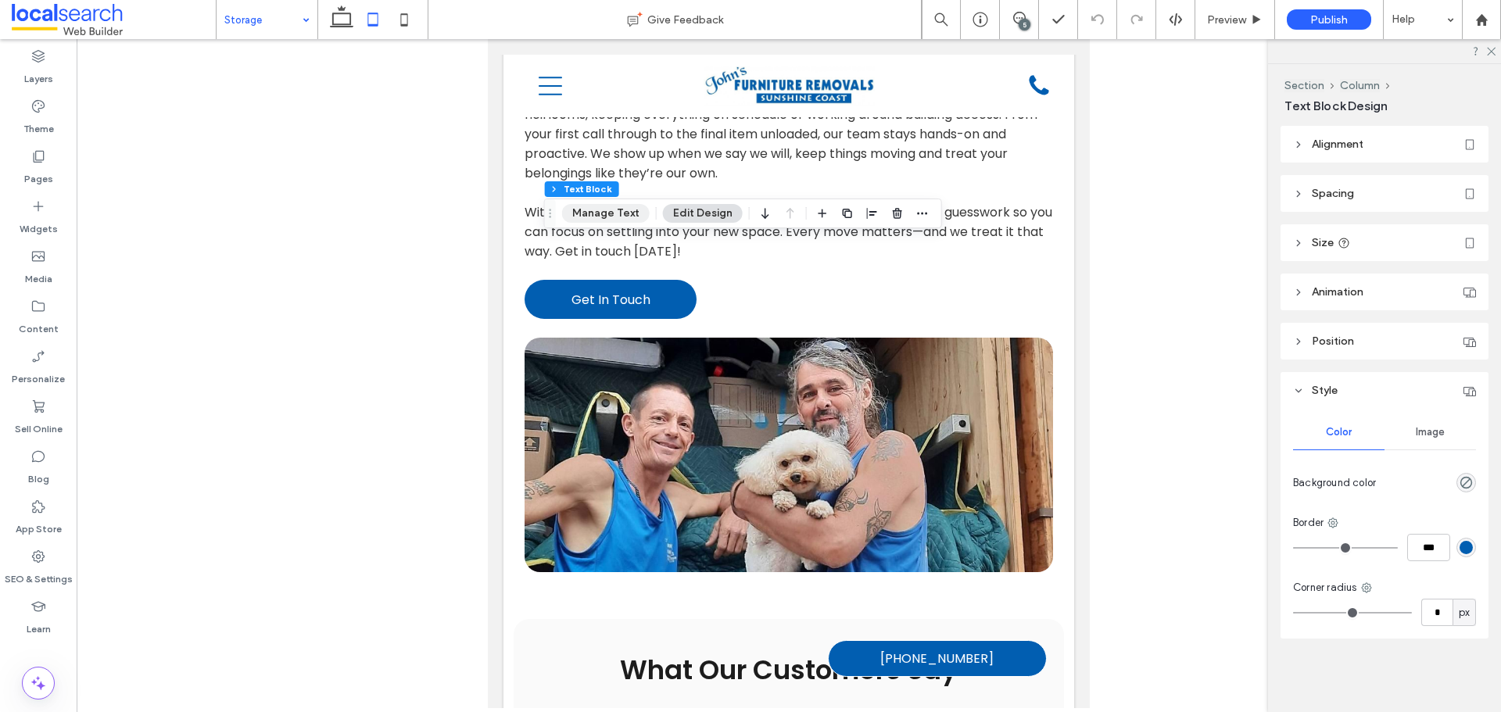
click at [623, 214] on button "Manage Text" at bounding box center [606, 213] width 88 height 19
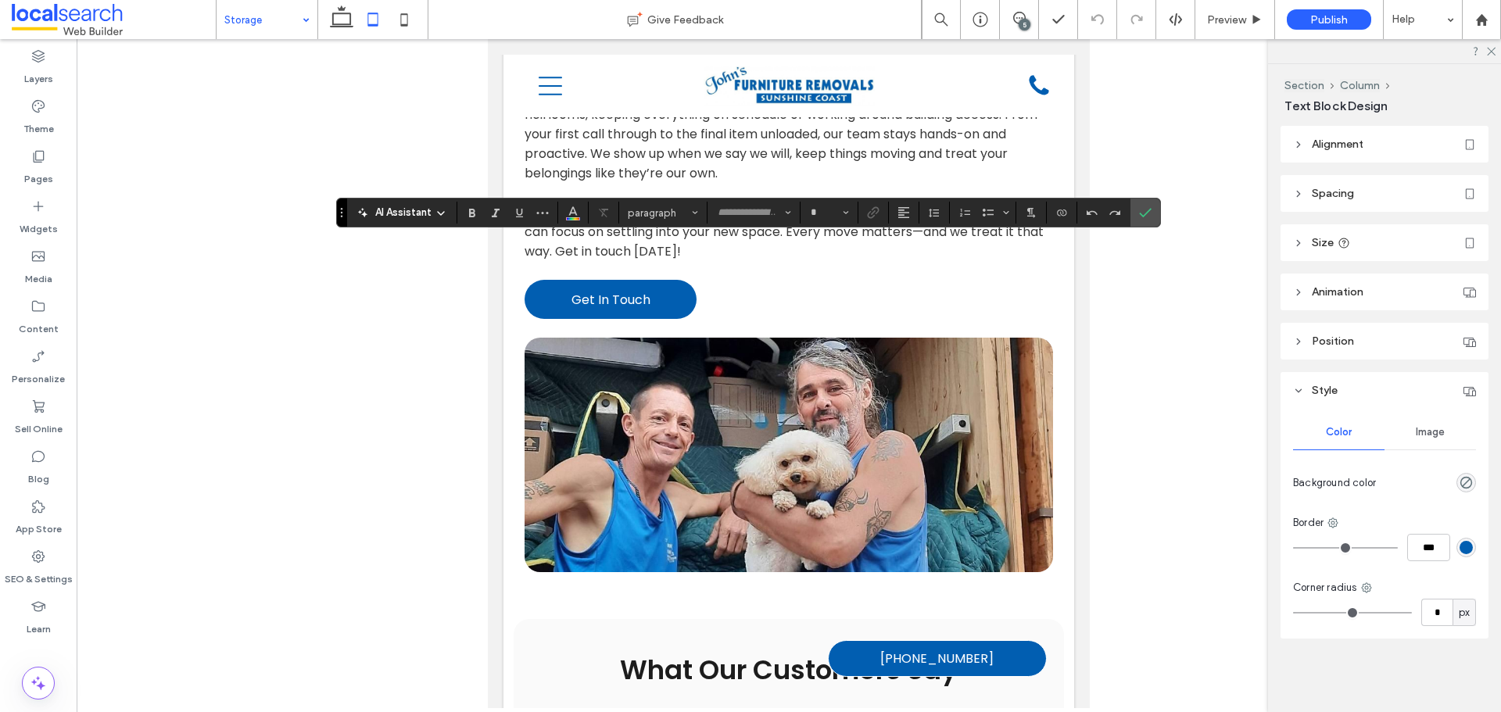
type input "*******"
type input "**"
click at [1147, 217] on icon "Confirm" at bounding box center [1145, 212] width 13 height 13
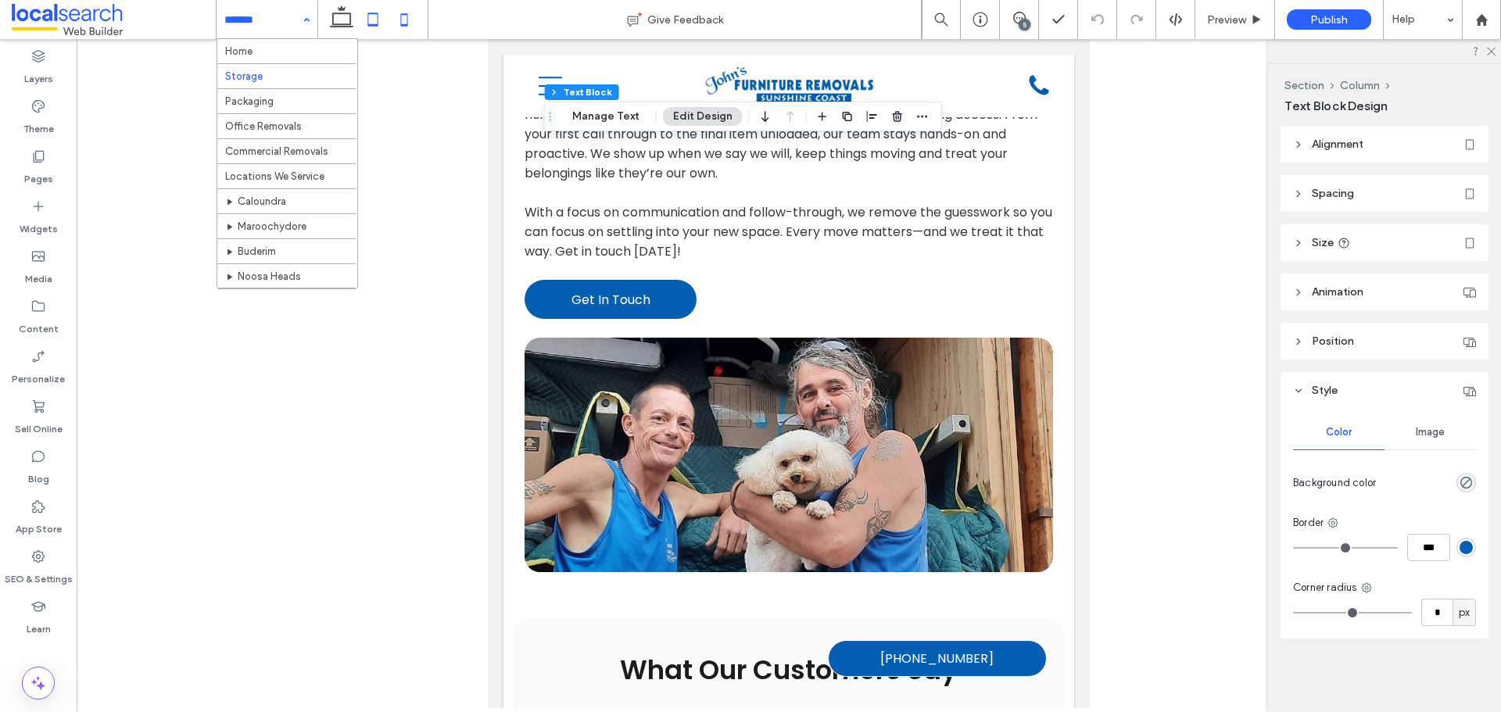
click at [418, 27] on icon at bounding box center [404, 19] width 31 height 31
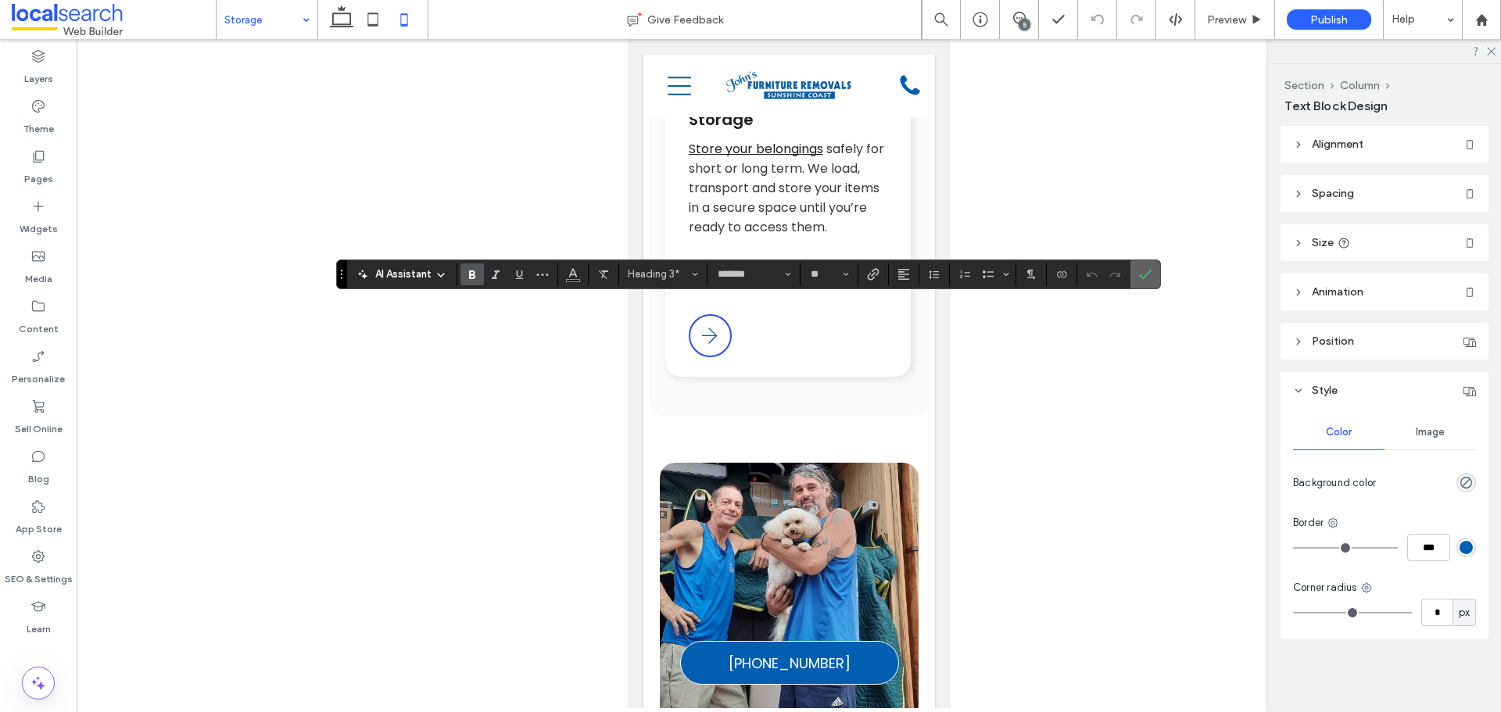
click at [1156, 269] on label "Confirm" at bounding box center [1145, 274] width 23 height 28
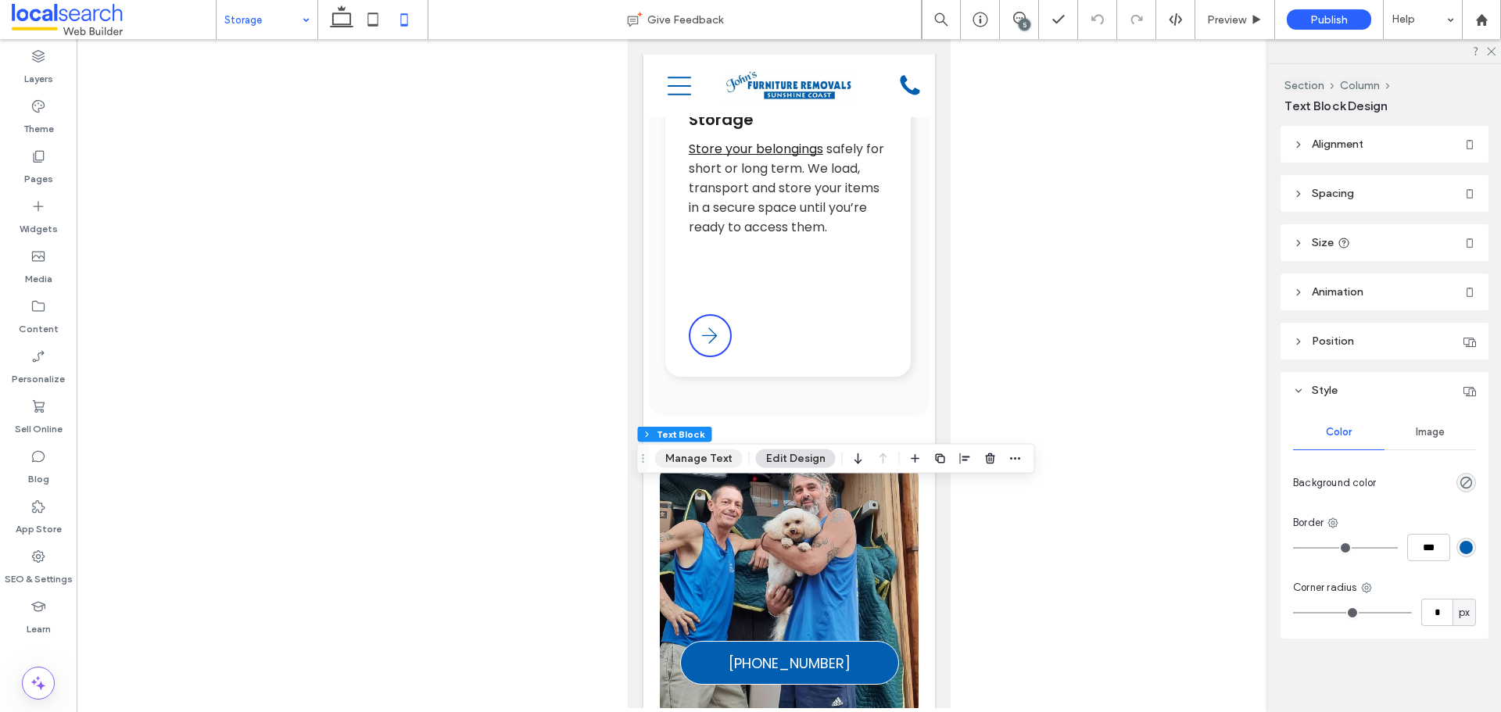
click at [719, 463] on button "Manage Text" at bounding box center [699, 459] width 88 height 19
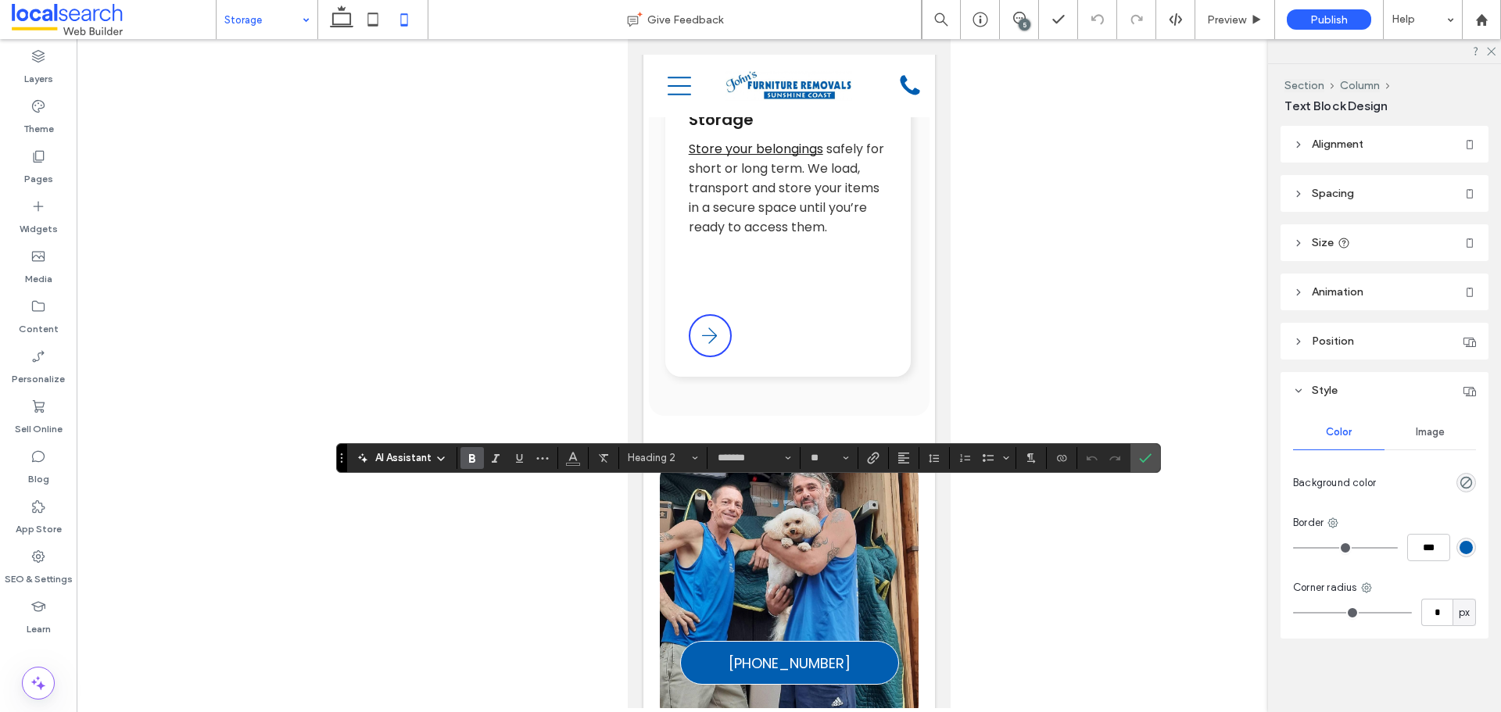
drag, startPoint x: 1155, startPoint y: 454, endPoint x: 1125, endPoint y: 454, distance: 29.7
click at [1153, 454] on label "Confirm" at bounding box center [1145, 458] width 23 height 28
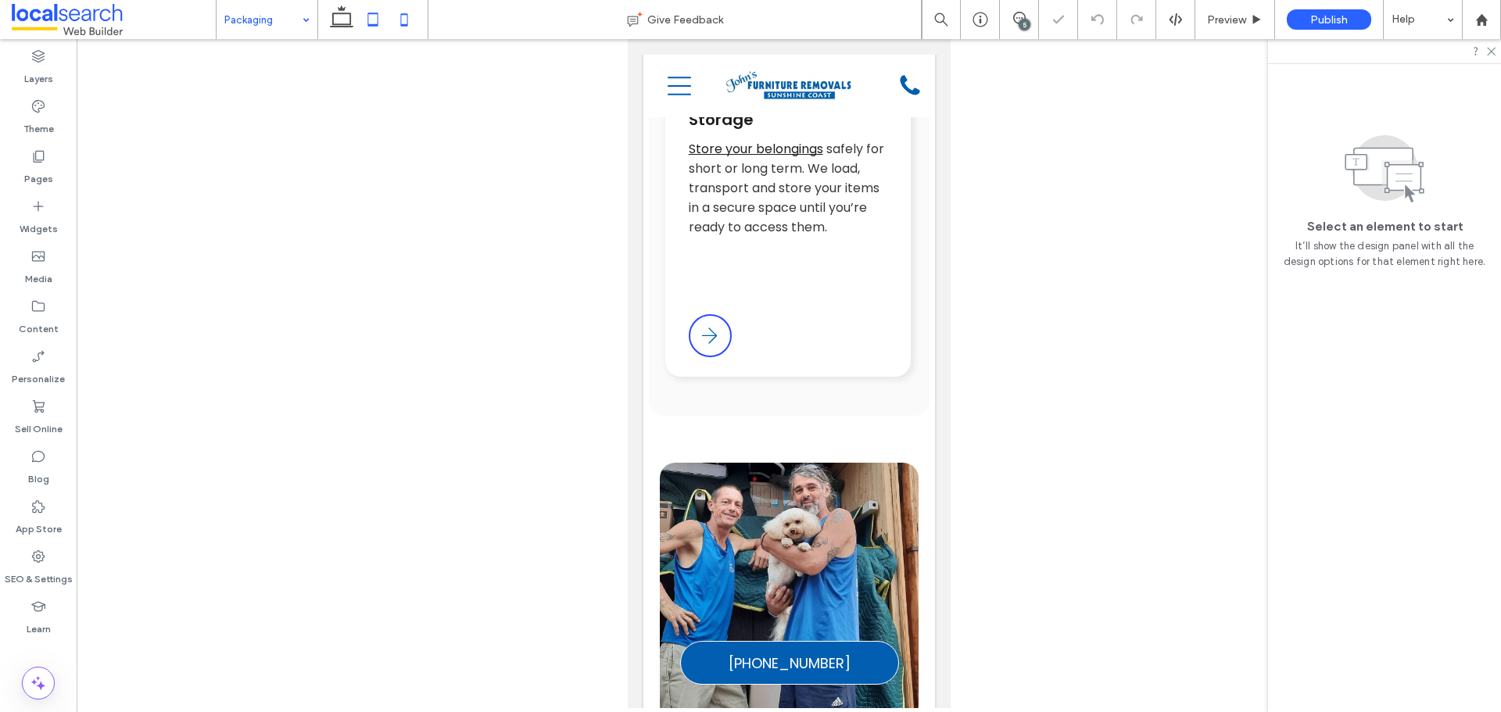
click at [364, 14] on icon at bounding box center [372, 19] width 31 height 31
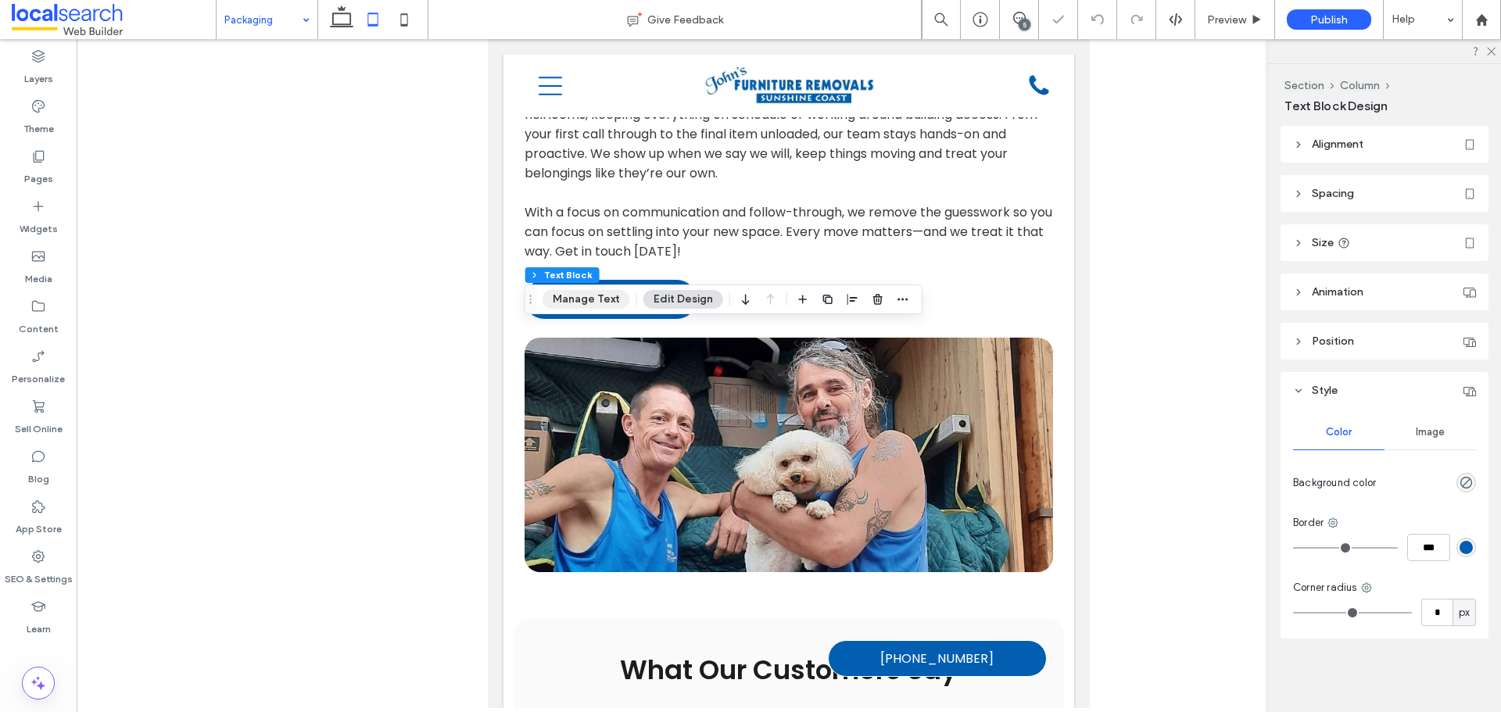
click at [586, 296] on button "Manage Text" at bounding box center [587, 299] width 88 height 19
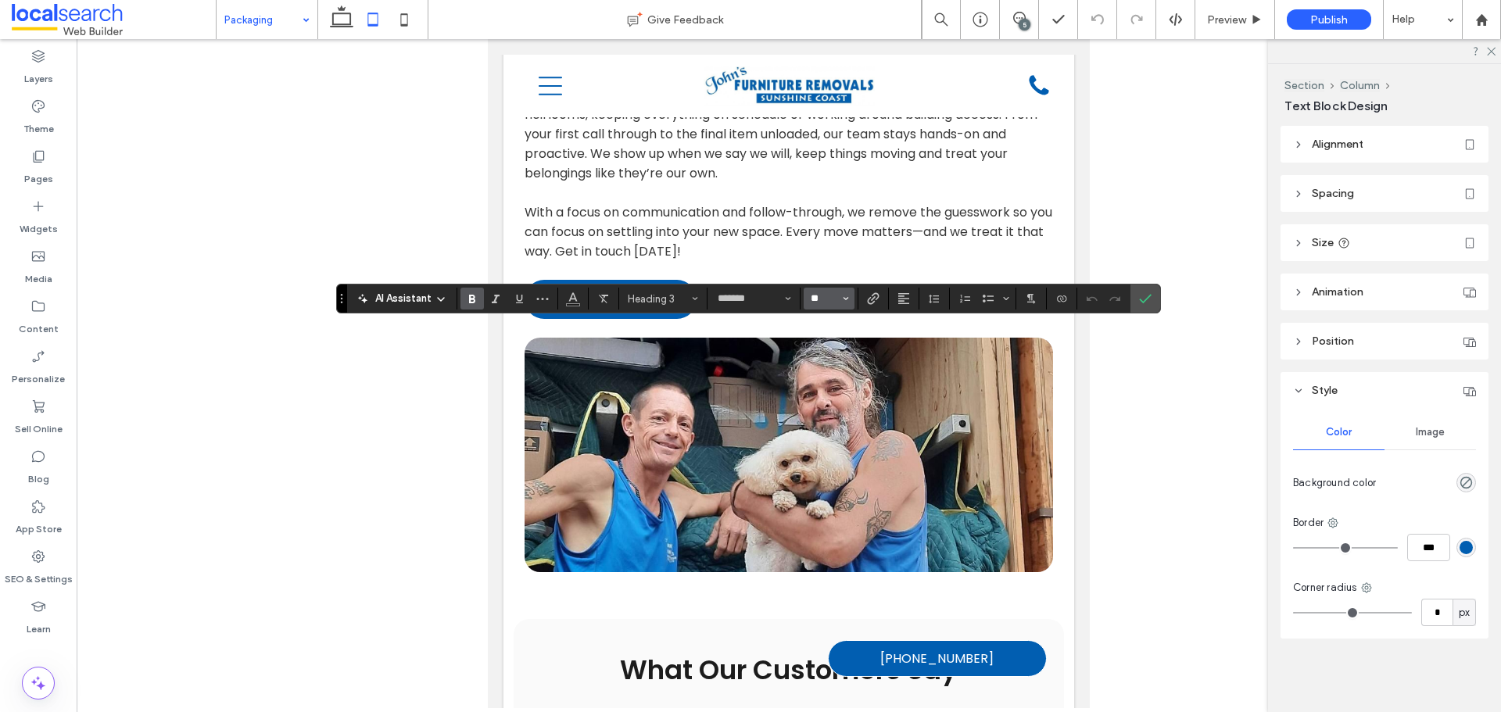
click at [830, 294] on input "**" at bounding box center [824, 298] width 30 height 13
type input "**"
click at [1140, 307] on span "Confirm" at bounding box center [1142, 299] width 7 height 28
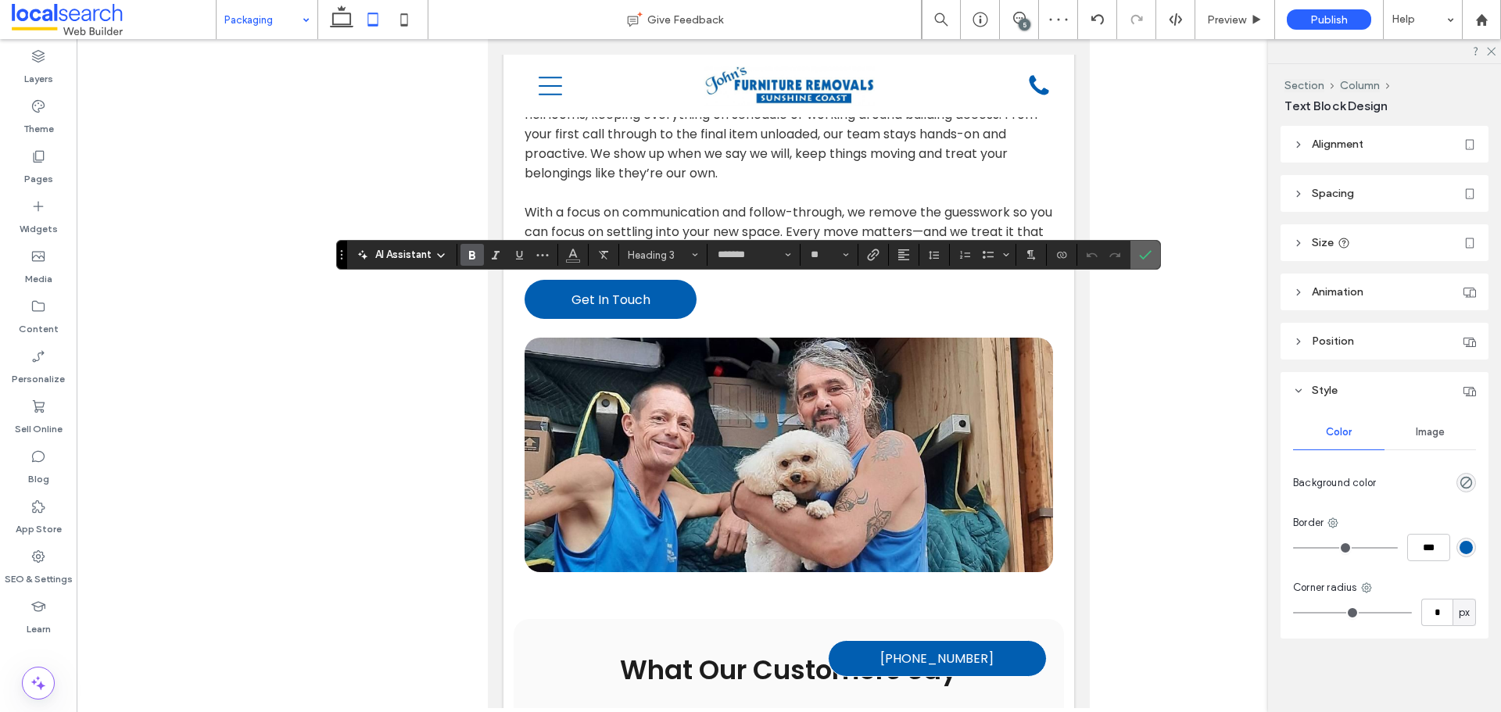
click at [1140, 251] on icon "Confirm" at bounding box center [1145, 255] width 13 height 13
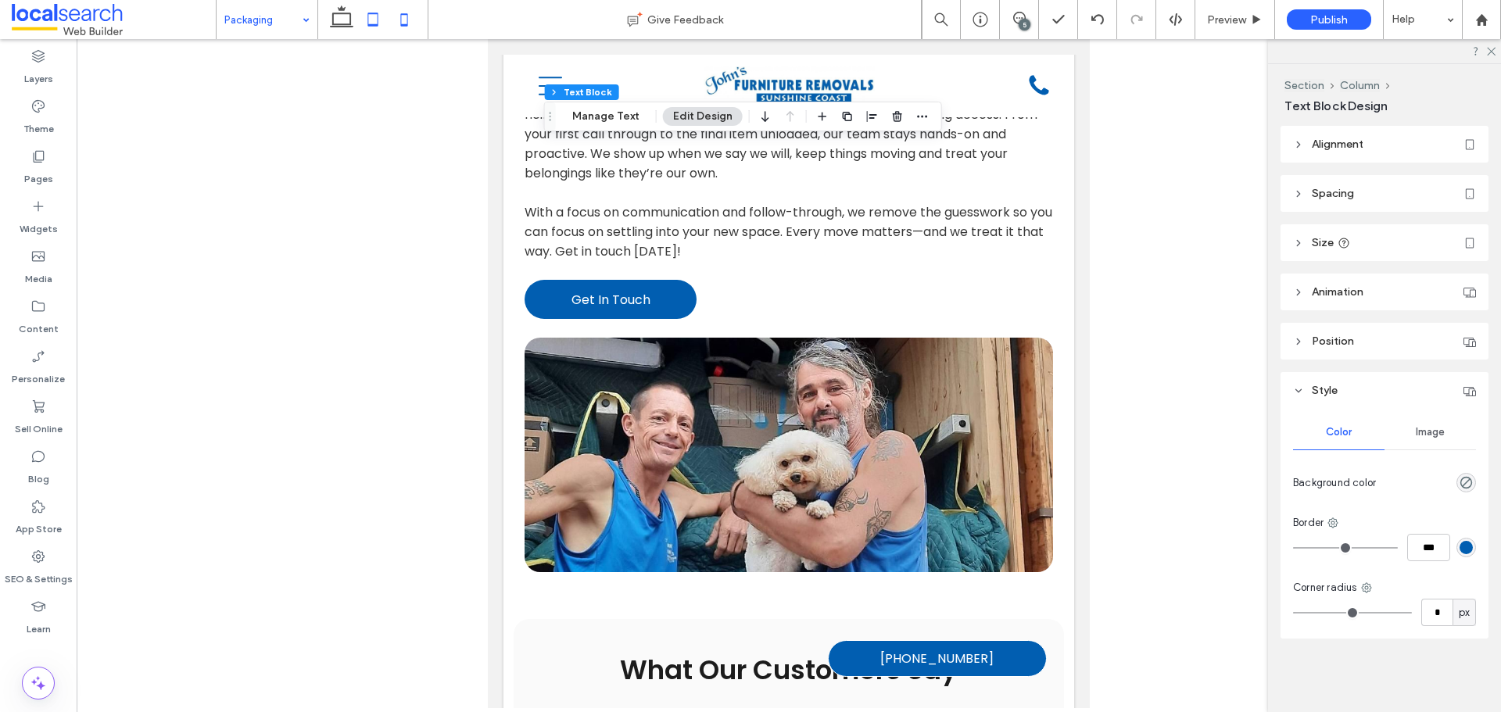
click at [401, 16] on use at bounding box center [404, 19] width 7 height 13
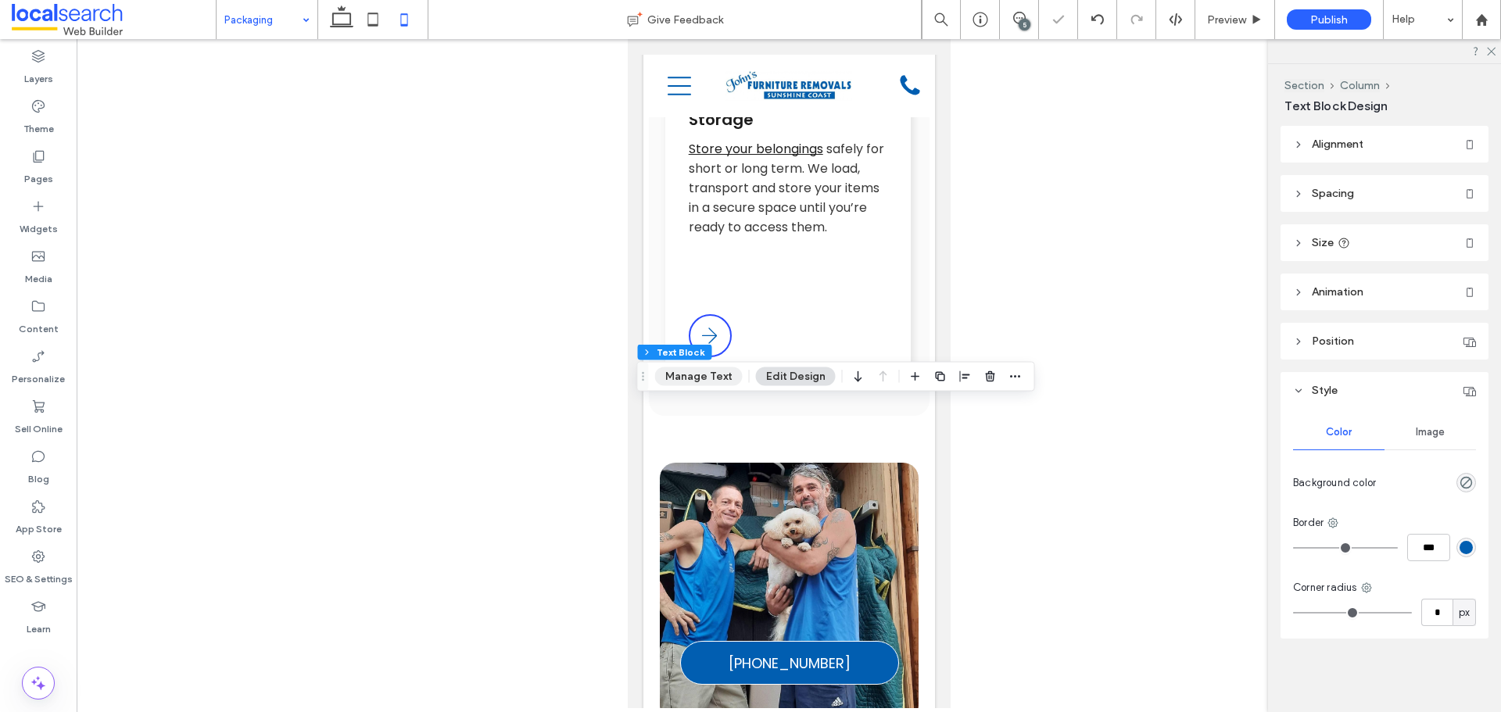
click at [687, 376] on button "Manage Text" at bounding box center [699, 377] width 88 height 19
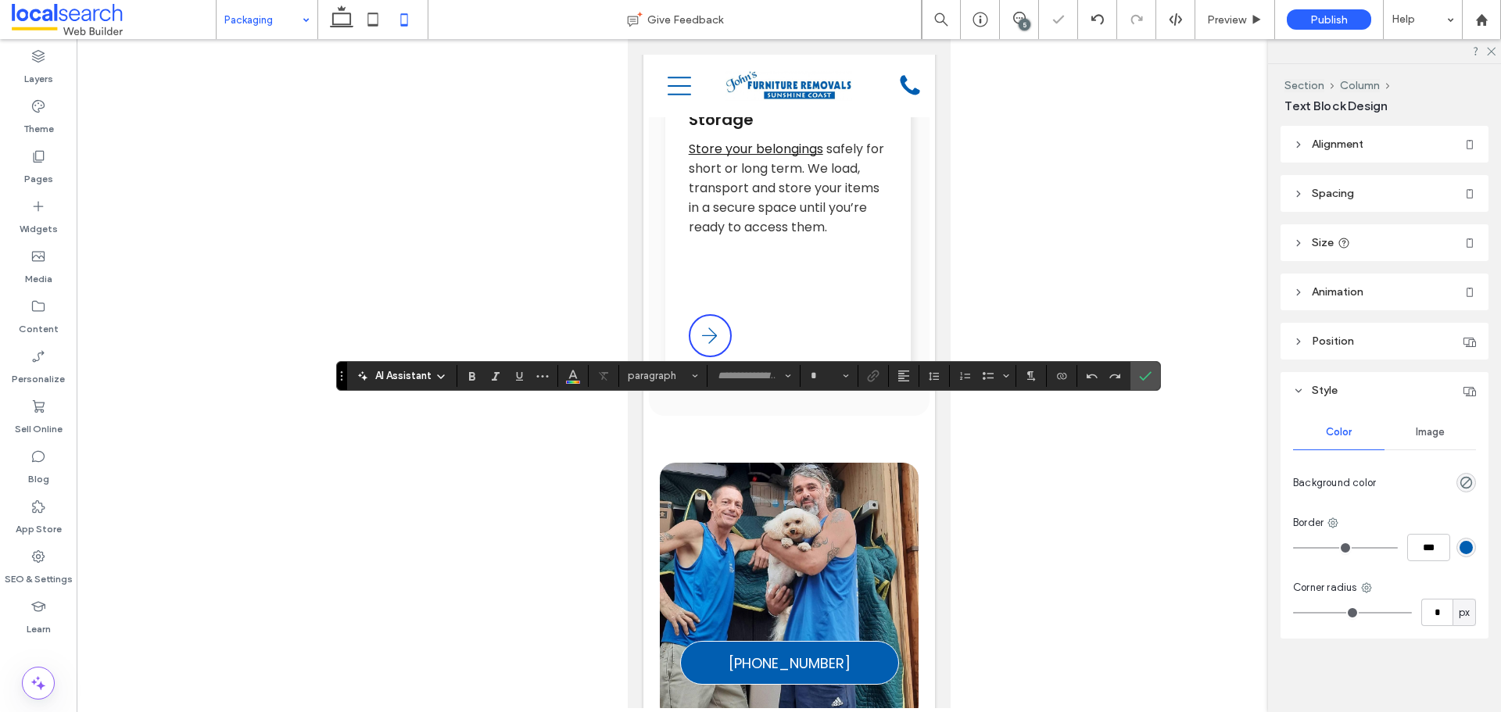
type input "*******"
type input "**"
click at [827, 377] on input "**" at bounding box center [824, 376] width 30 height 13
type input "**"
click at [1138, 375] on label "Confirm" at bounding box center [1145, 376] width 23 height 28
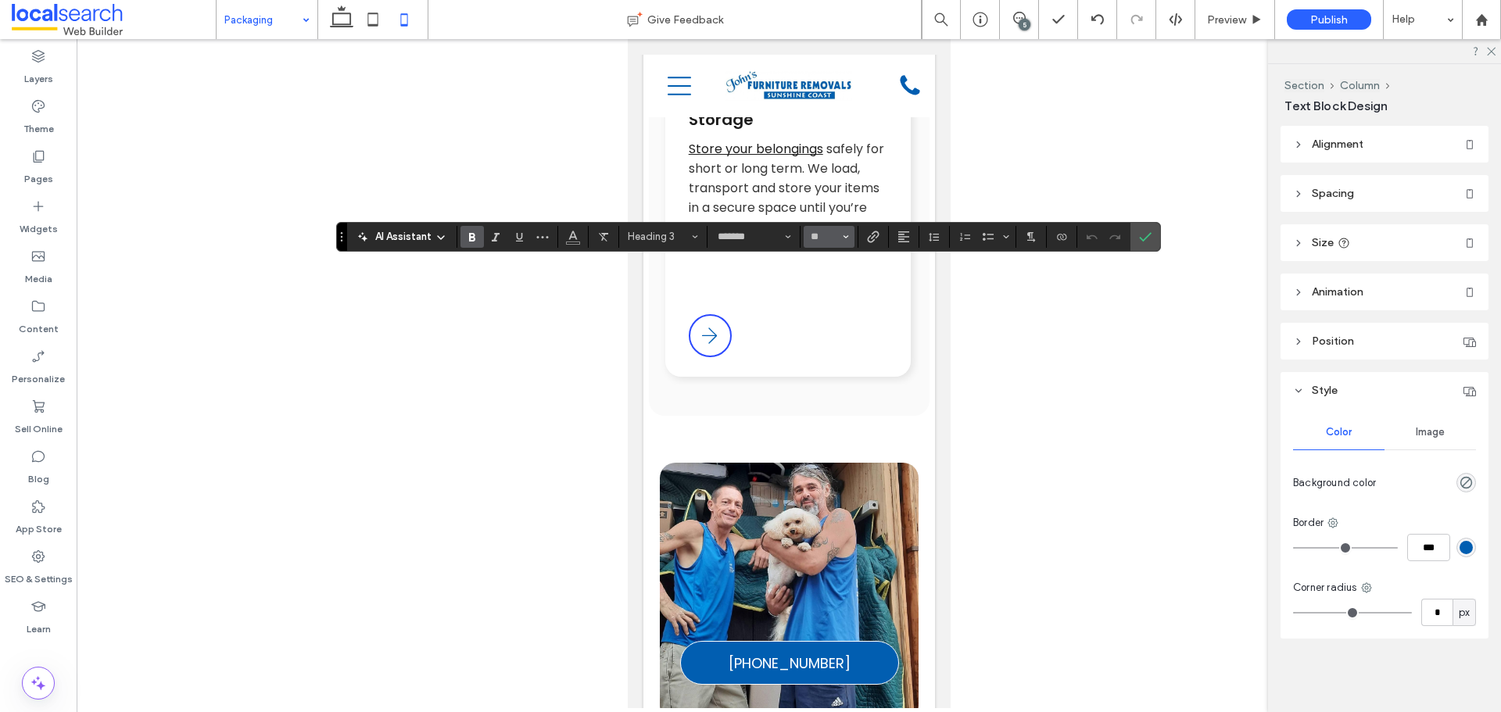
click at [841, 234] on button "**" at bounding box center [829, 237] width 51 height 22
click at [834, 237] on input "Size-input" at bounding box center [824, 237] width 30 height 13
type input "**"
click at [1141, 237] on icon "Confirm" at bounding box center [1145, 237] width 13 height 13
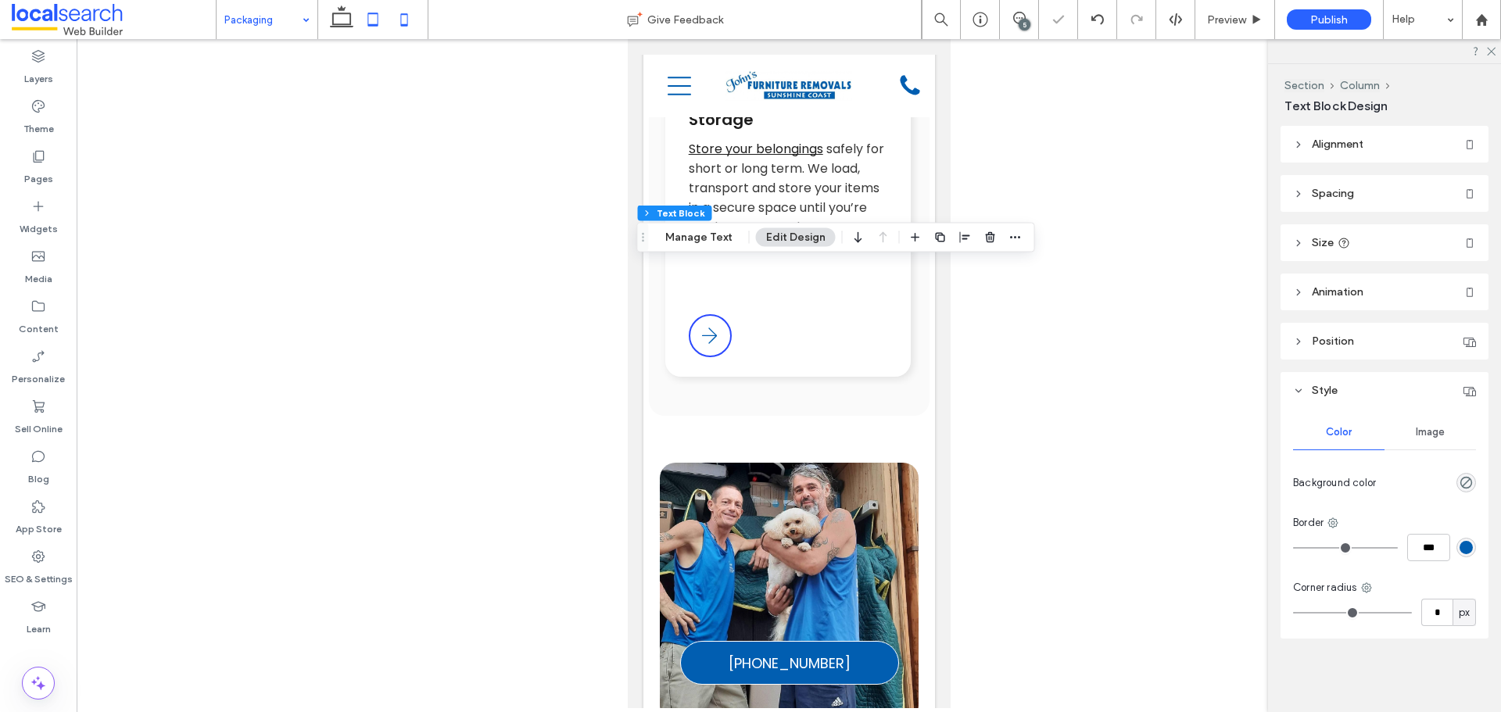
click at [359, 20] on icon at bounding box center [372, 19] width 31 height 31
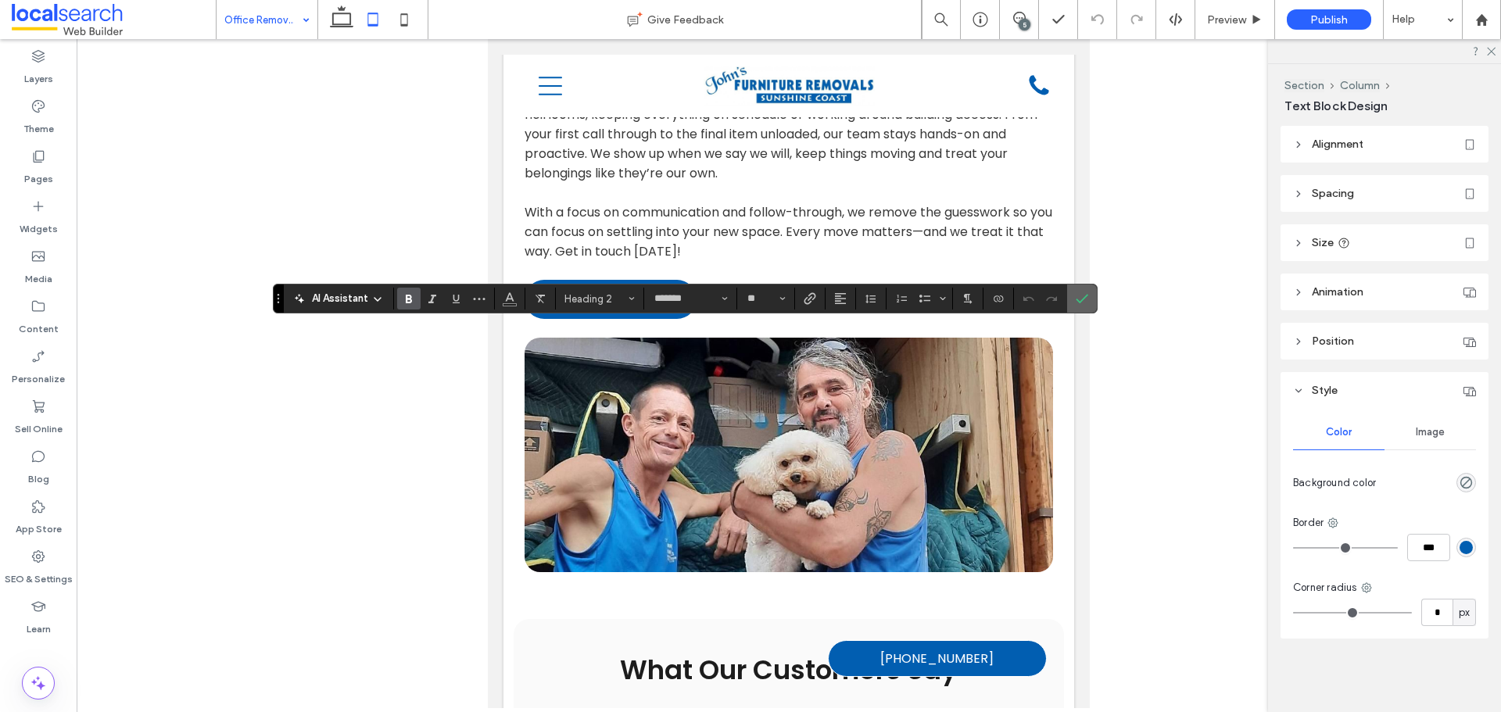
click at [1077, 297] on icon "Confirm" at bounding box center [1082, 298] width 13 height 13
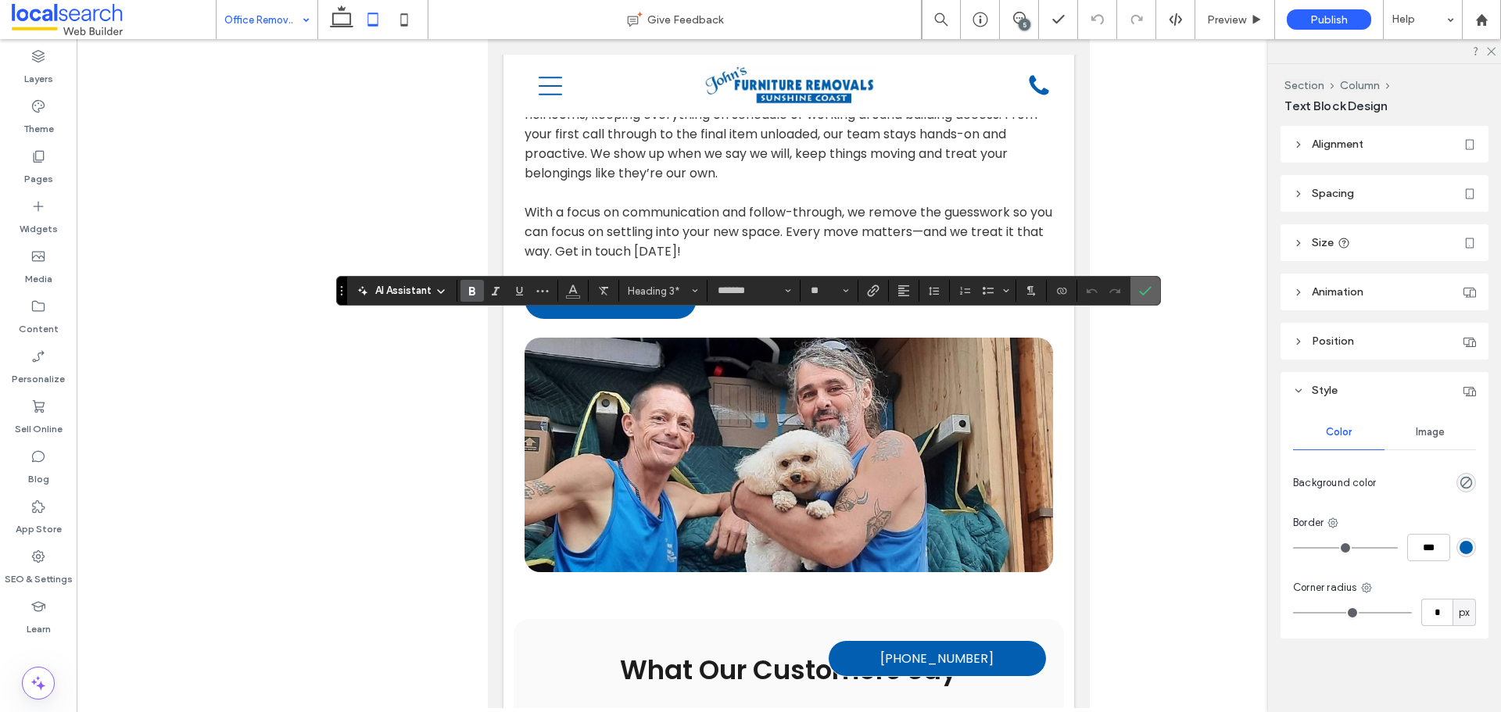
click at [1155, 291] on label "Confirm" at bounding box center [1145, 291] width 23 height 28
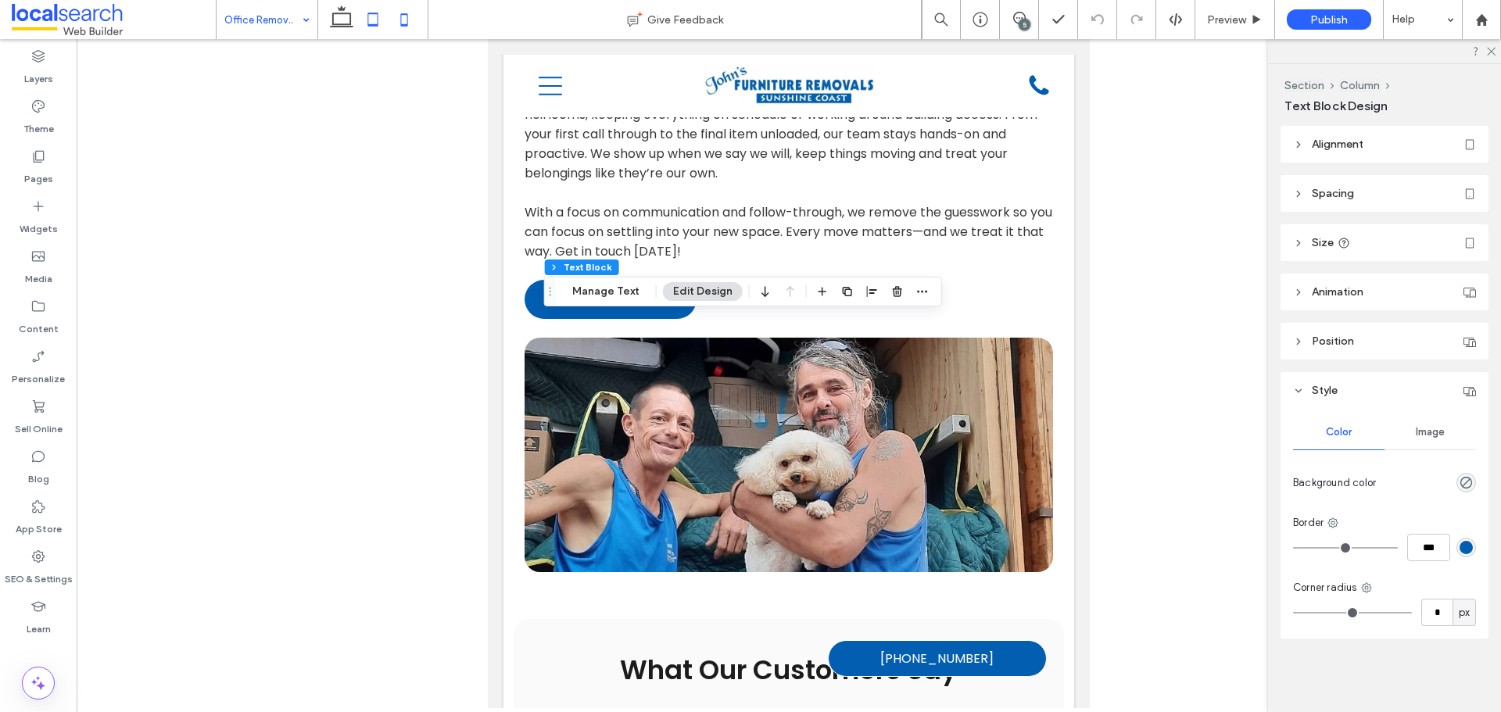
click at [401, 30] on icon at bounding box center [404, 19] width 31 height 31
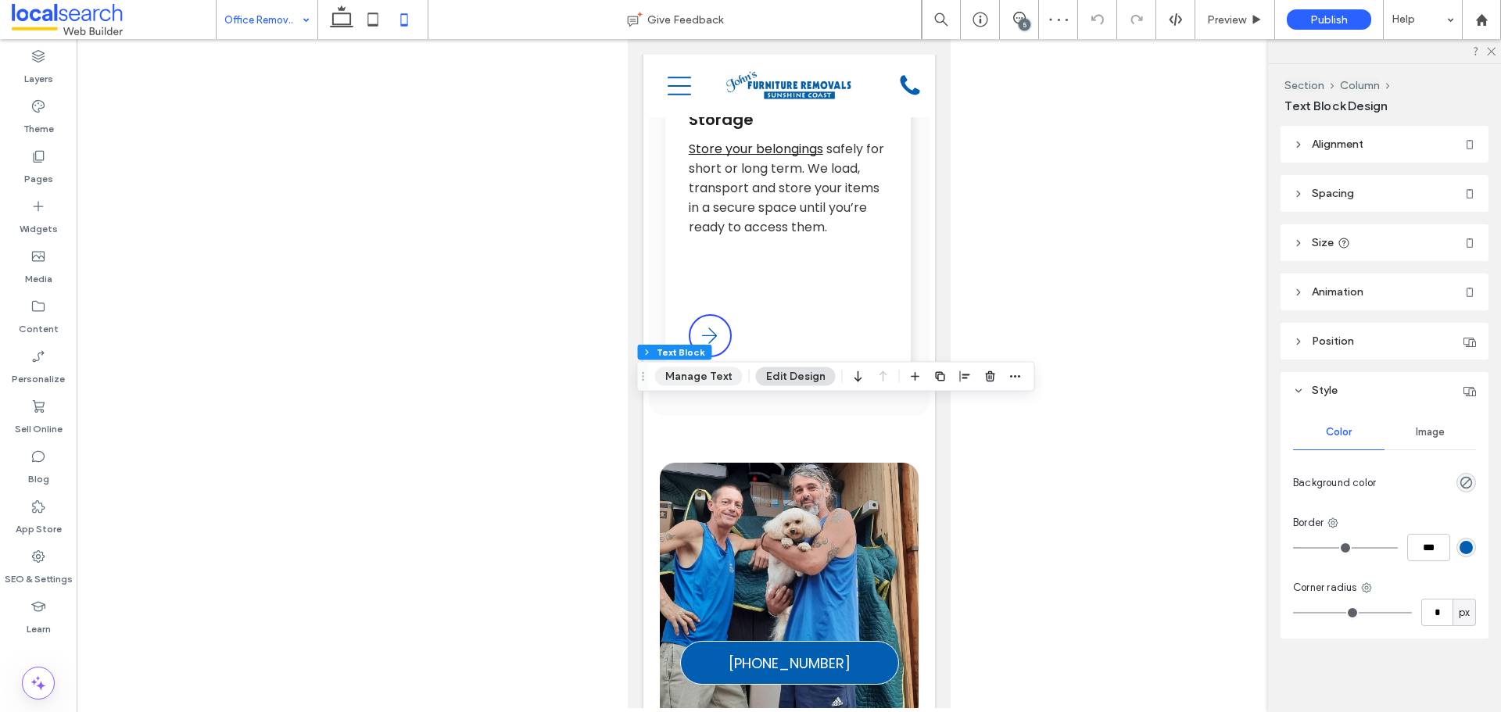
click at [705, 371] on button "Manage Text" at bounding box center [699, 377] width 88 height 19
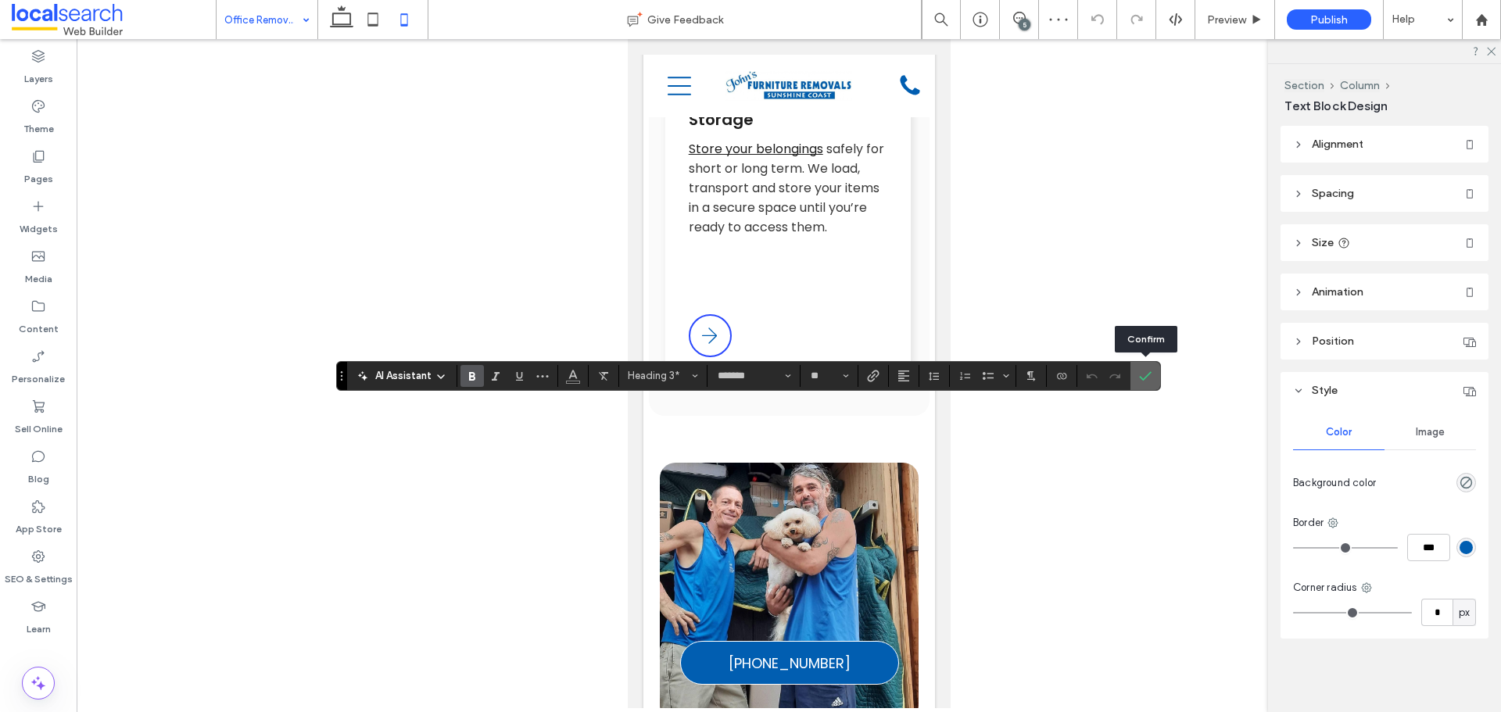
click at [1149, 374] on use "Confirm" at bounding box center [1145, 375] width 13 height 9
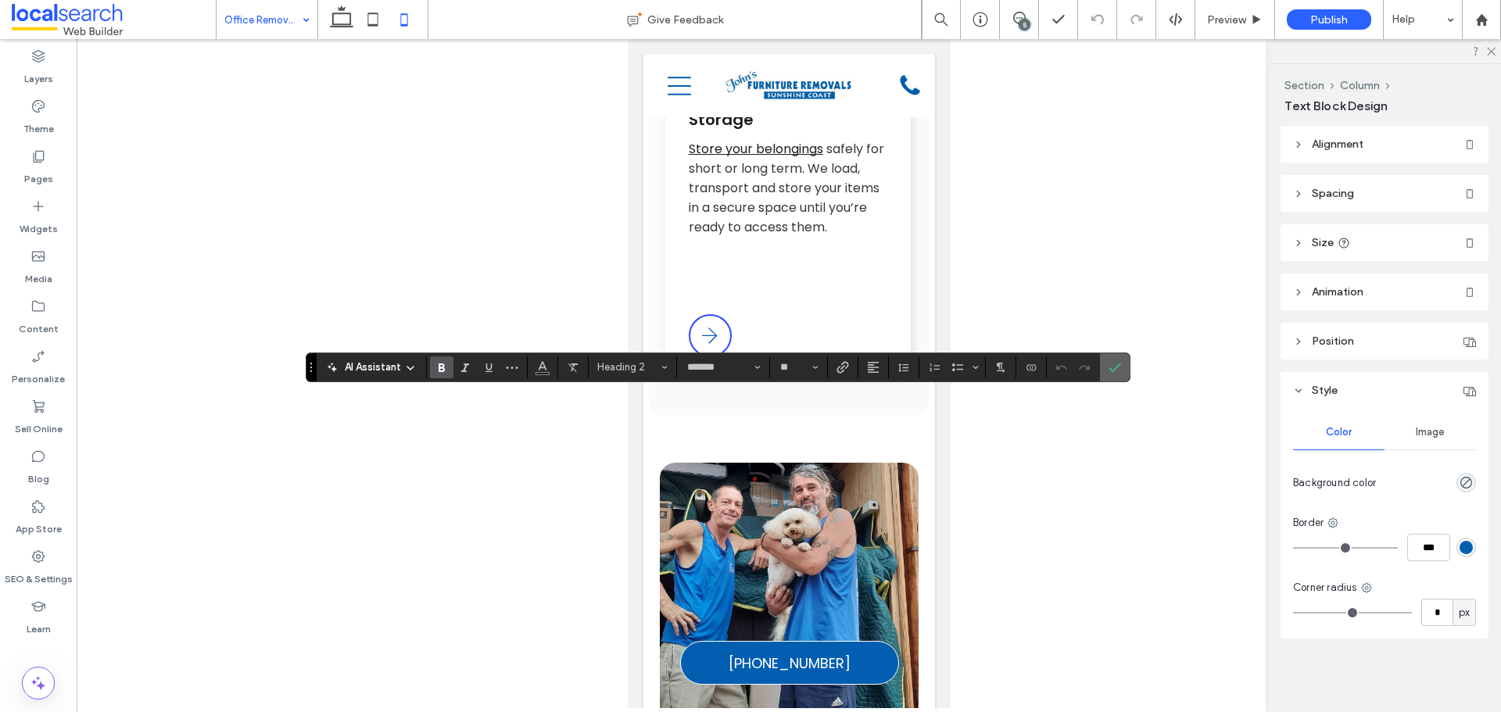
click at [1113, 368] on icon "Confirm" at bounding box center [1115, 367] width 13 height 13
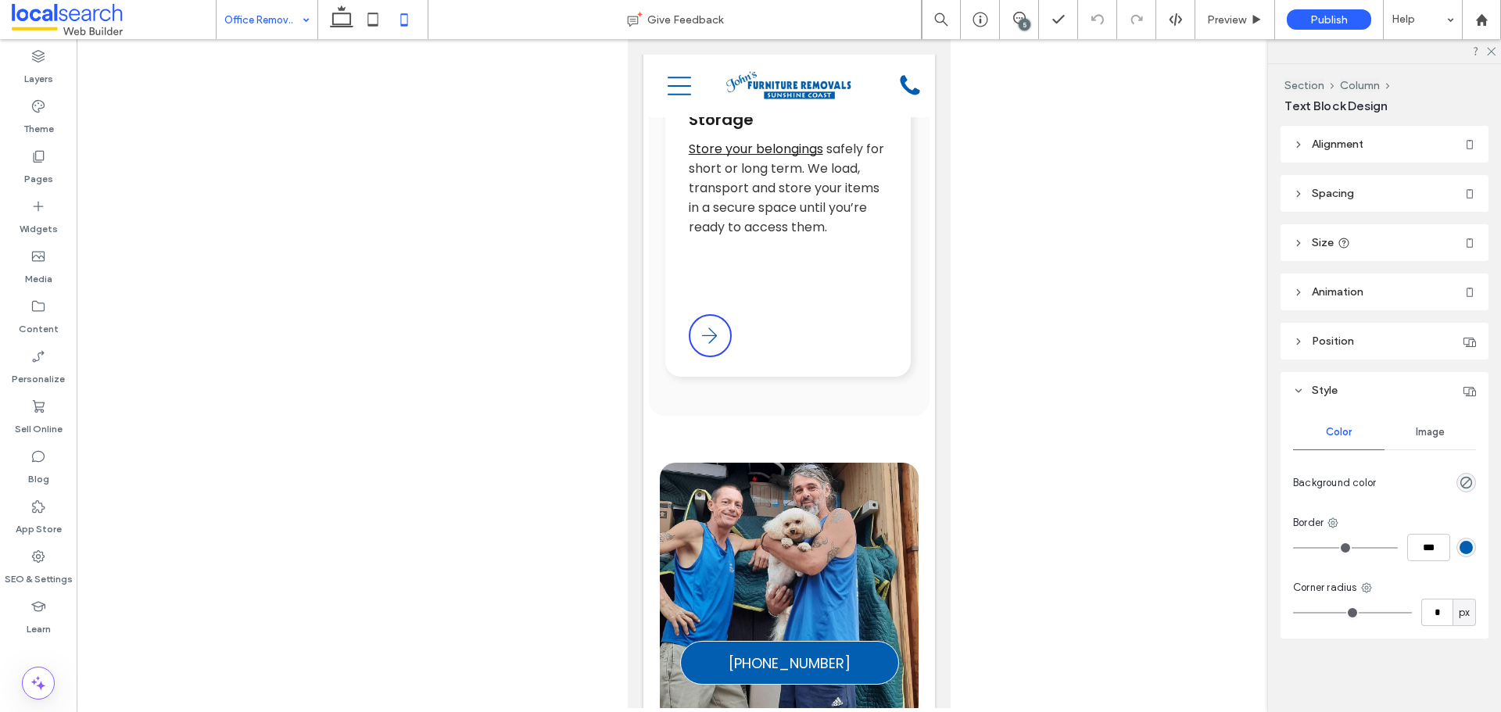
type input "***"
drag, startPoint x: 378, startPoint y: 28, endPoint x: 324, endPoint y: 32, distance: 54.1
click at [378, 28] on icon at bounding box center [372, 19] width 31 height 31
type input "**"
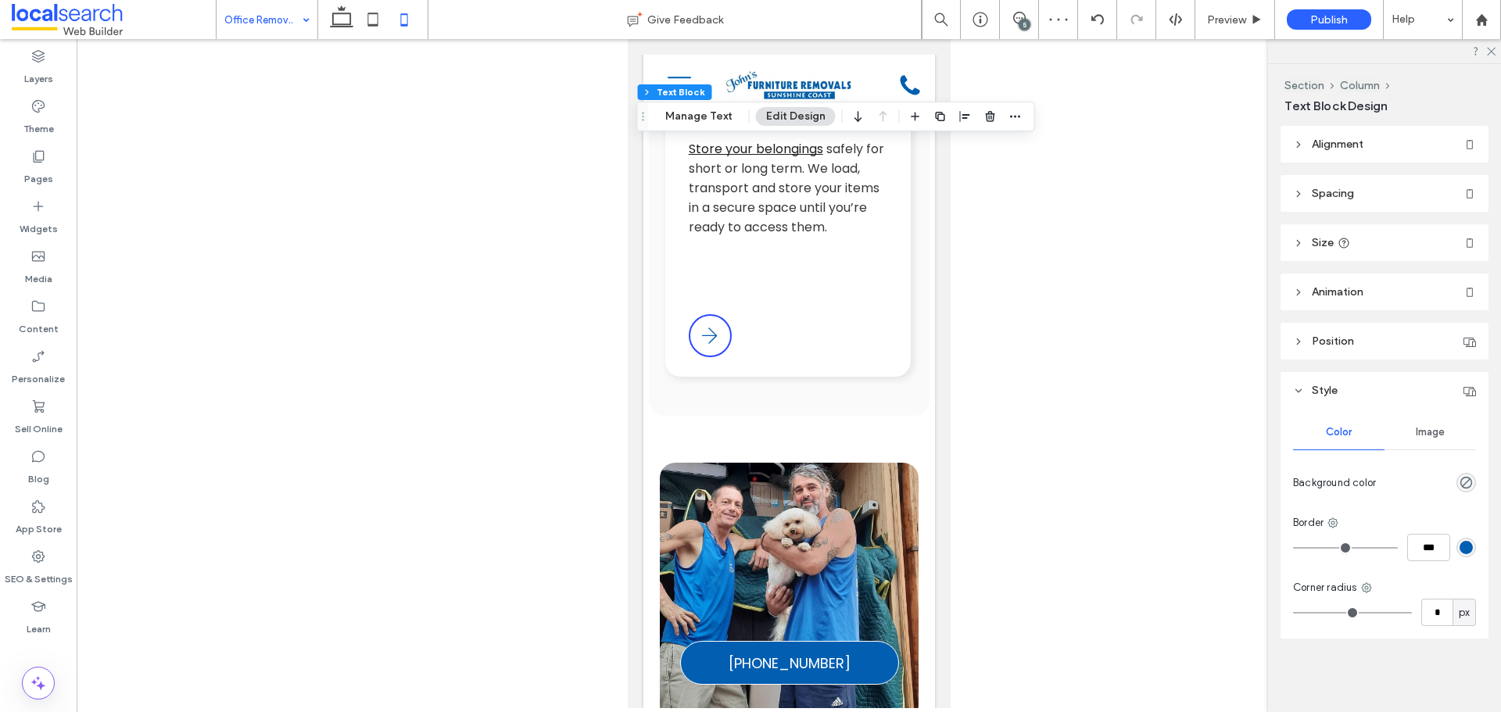
type input "****"
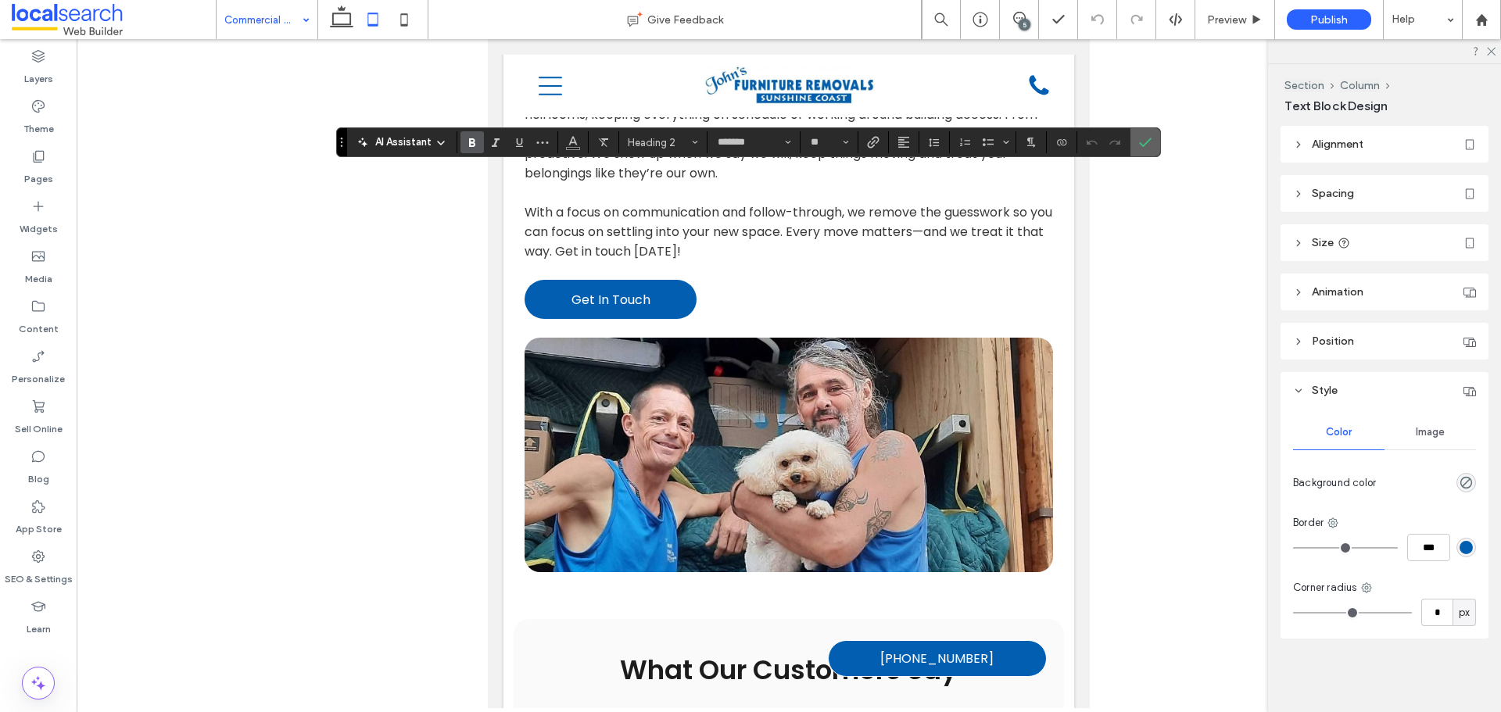
click at [1152, 142] on label "Confirm" at bounding box center [1145, 142] width 23 height 28
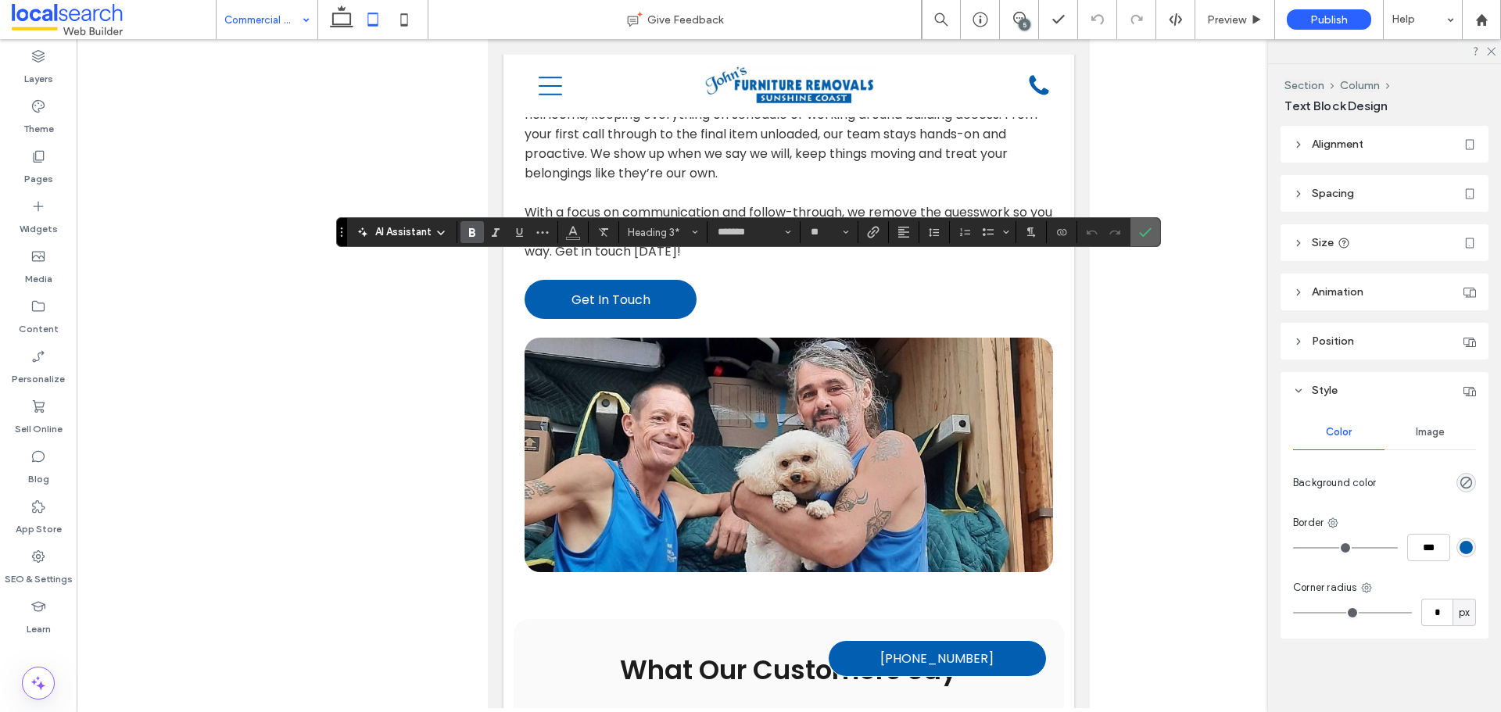
click at [1145, 228] on icon "Confirm" at bounding box center [1145, 232] width 13 height 13
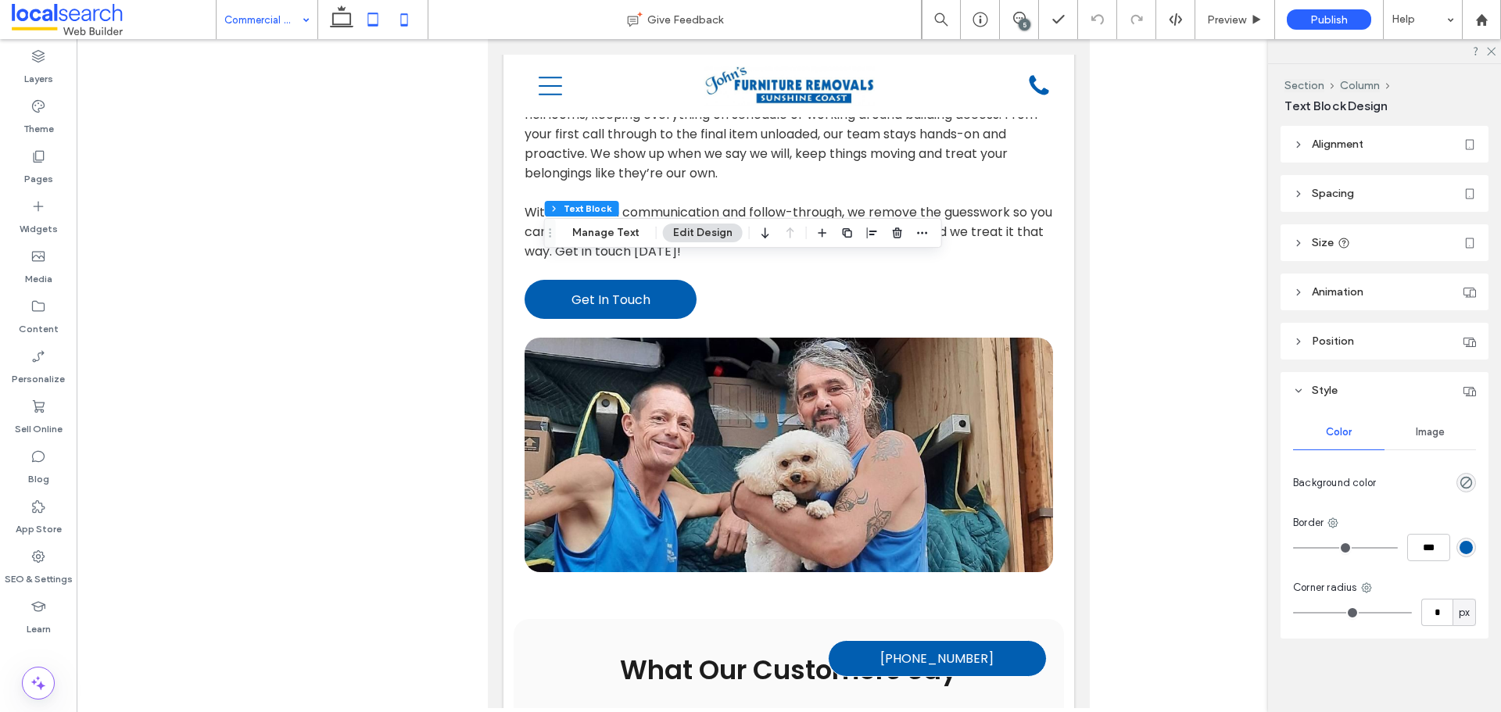
click at [410, 23] on icon at bounding box center [404, 19] width 31 height 31
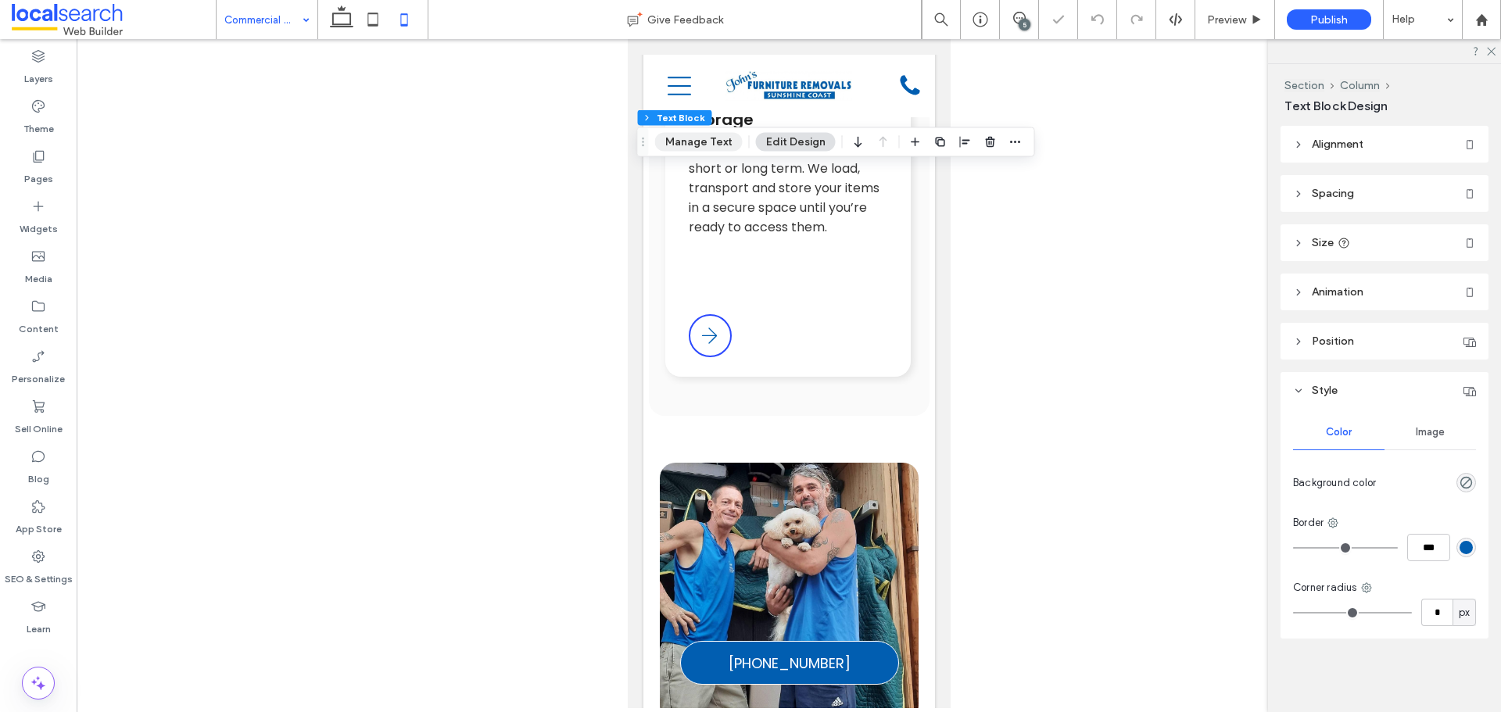
click at [710, 145] on button "Manage Text" at bounding box center [699, 142] width 88 height 19
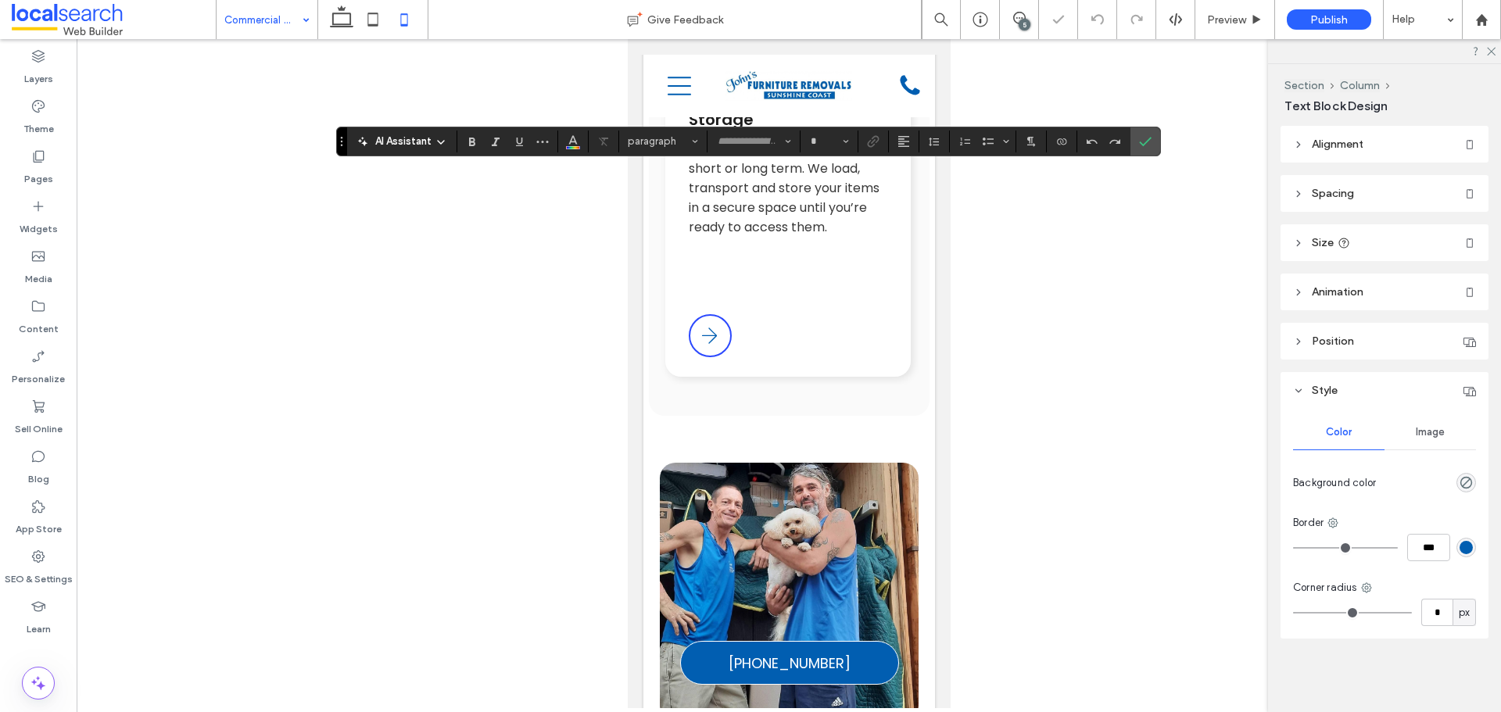
type input "*******"
type input "**"
click at [1139, 139] on icon "Confirm" at bounding box center [1145, 141] width 13 height 13
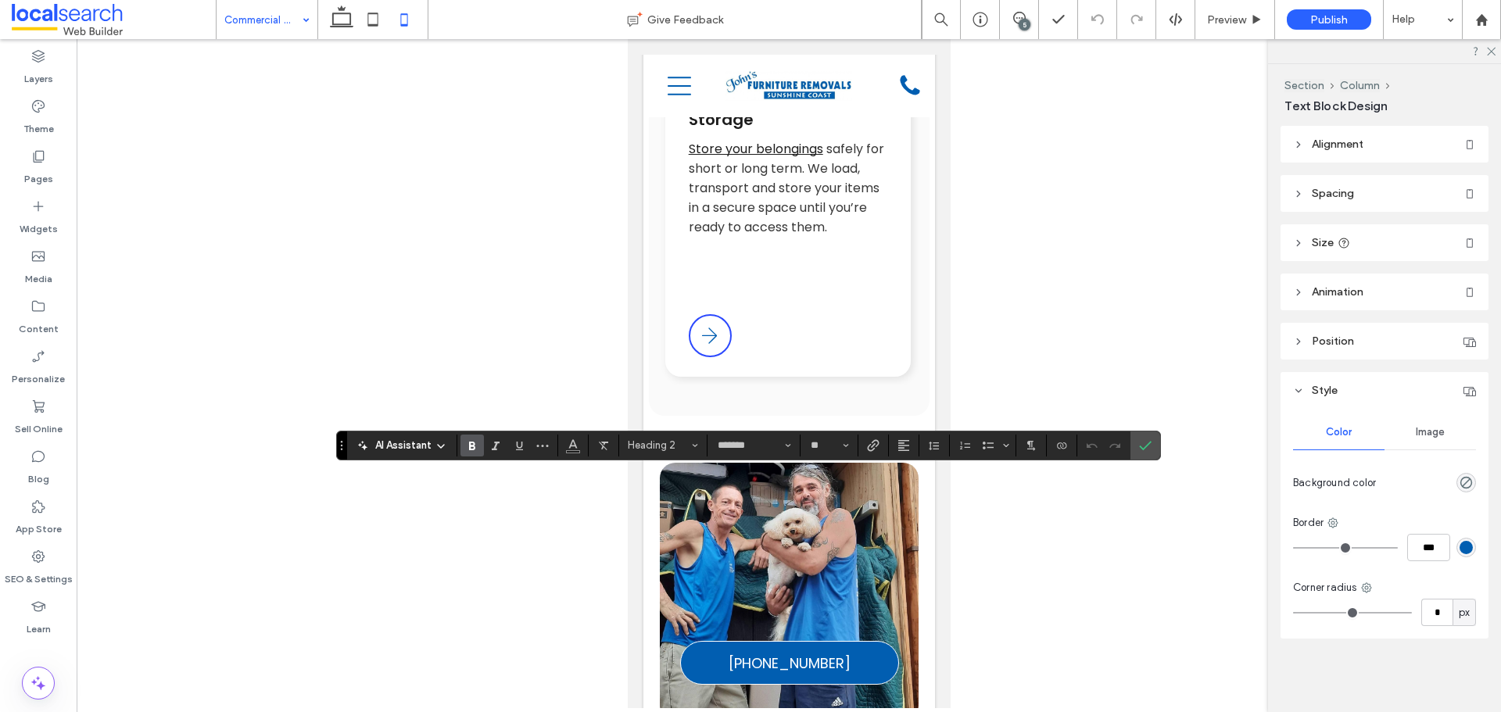
click at [1147, 446] on use "Confirm" at bounding box center [1145, 445] width 13 height 9
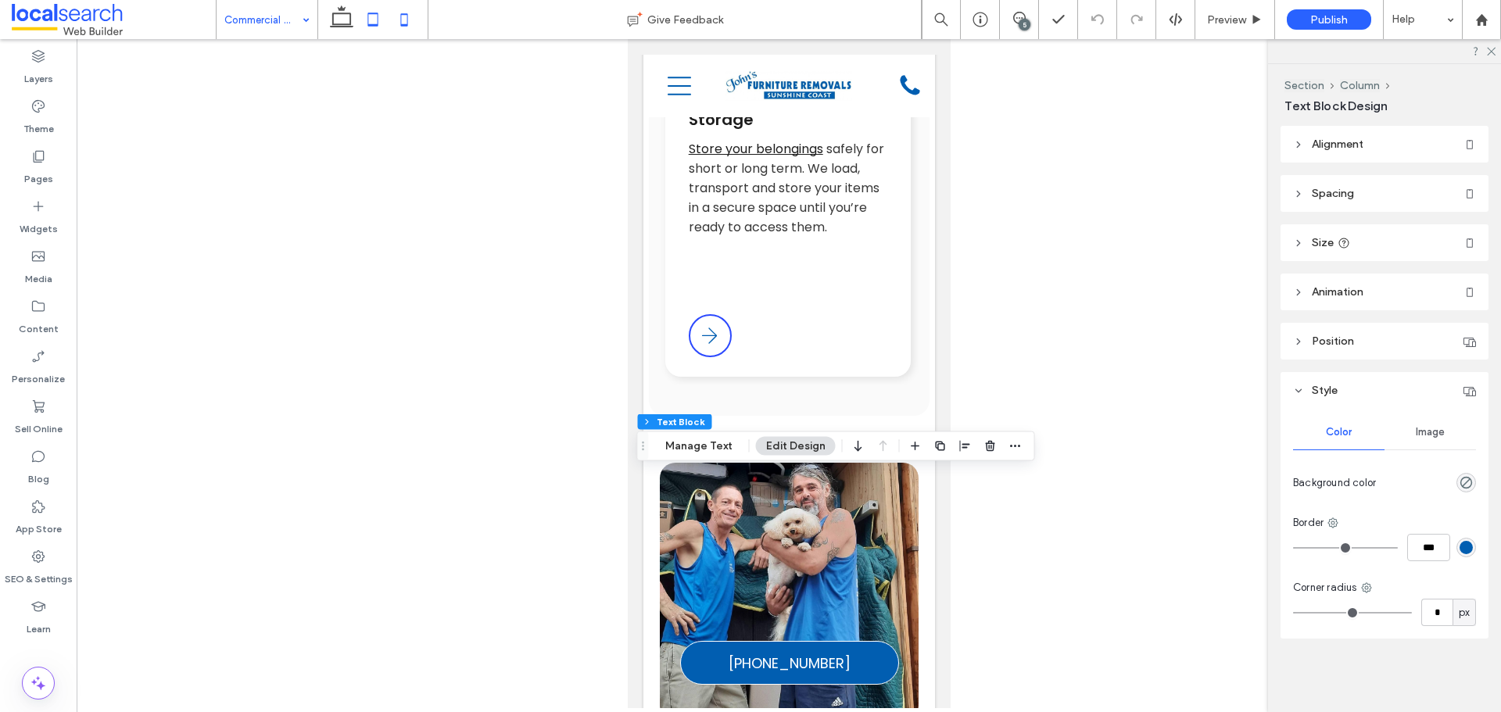
click at [368, 23] on use at bounding box center [373, 19] width 10 height 13
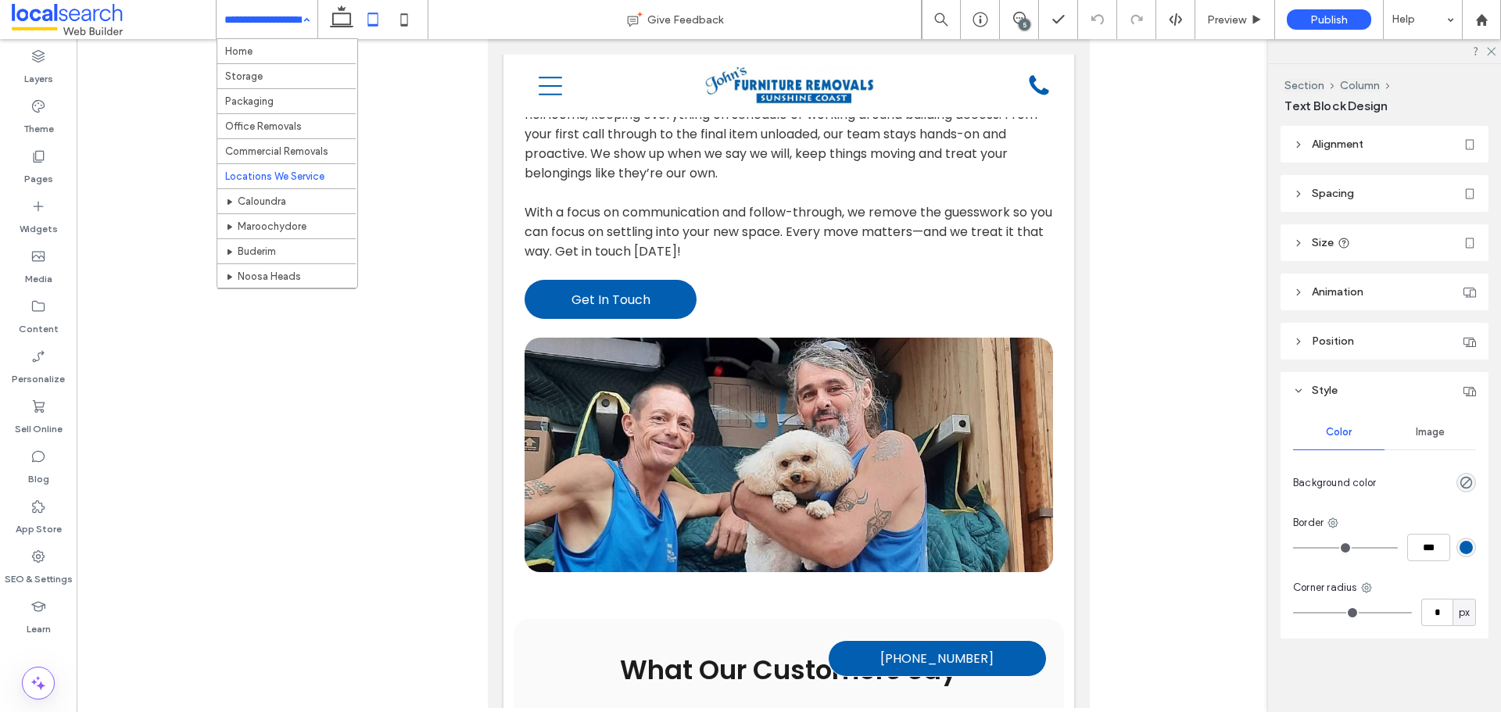
type input "**"
type input "****"
click at [606, 237] on button "Manage Text" at bounding box center [587, 244] width 88 height 19
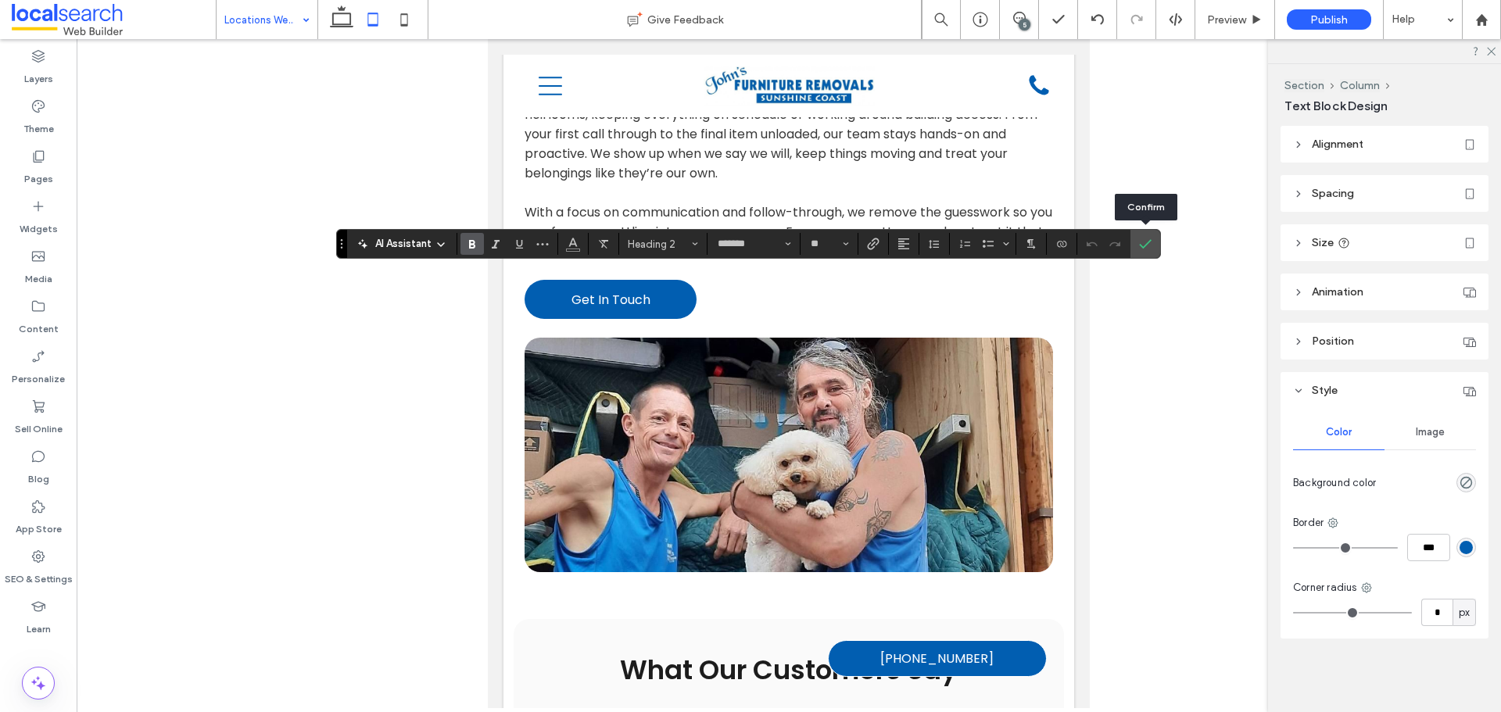
drag, startPoint x: 1145, startPoint y: 236, endPoint x: 1099, endPoint y: 275, distance: 60.5
click at [1145, 237] on span "Confirm" at bounding box center [1142, 244] width 7 height 28
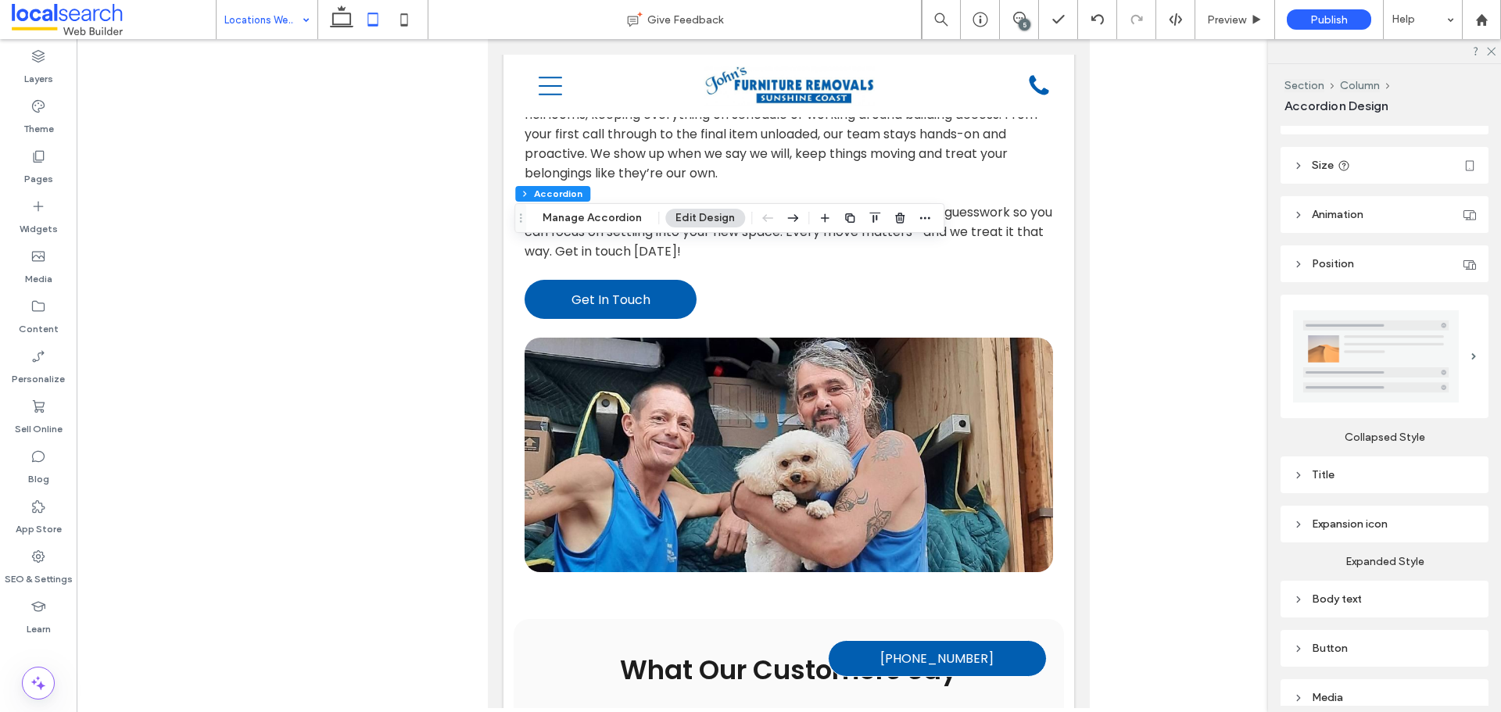
scroll to position [78, 0]
click at [1403, 479] on div "Title" at bounding box center [1384, 474] width 183 height 21
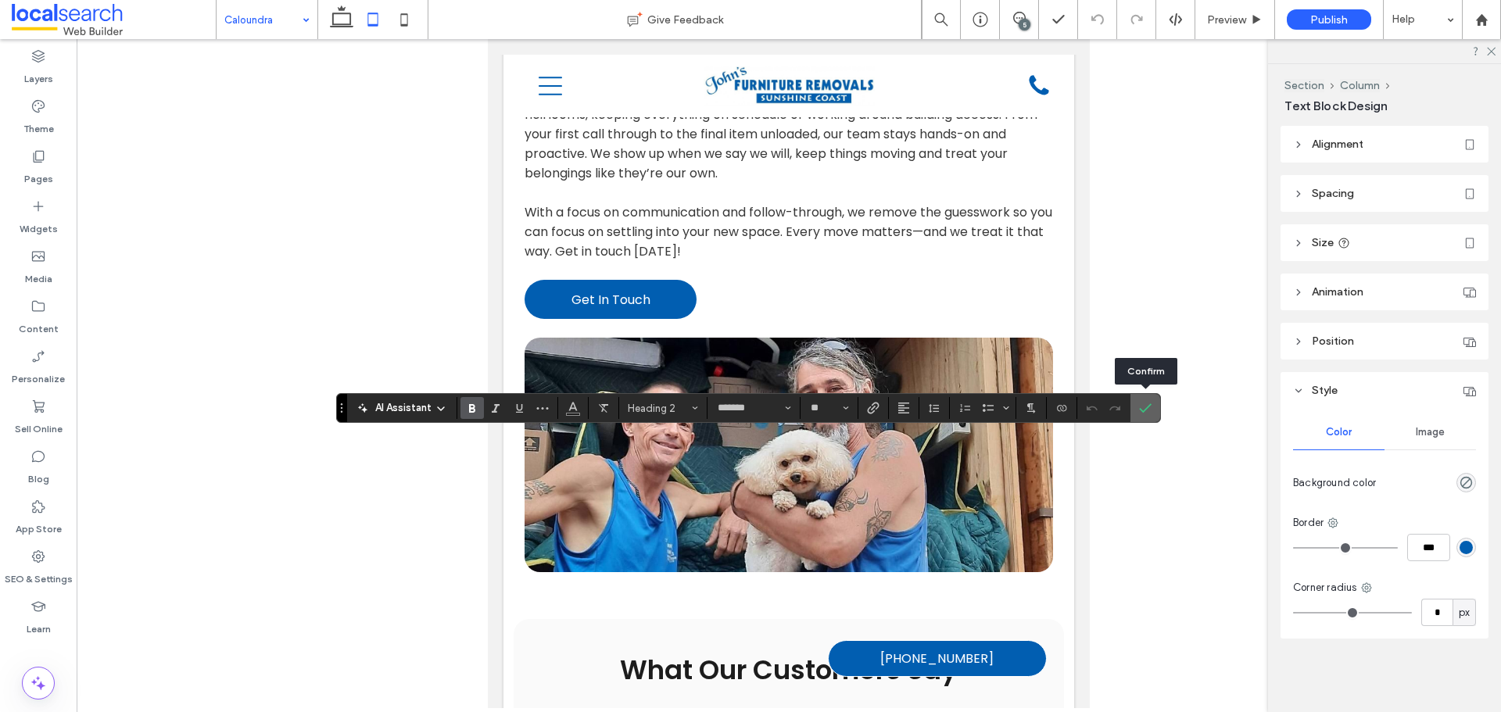
click at [1146, 398] on span "Confirm" at bounding box center [1142, 408] width 7 height 28
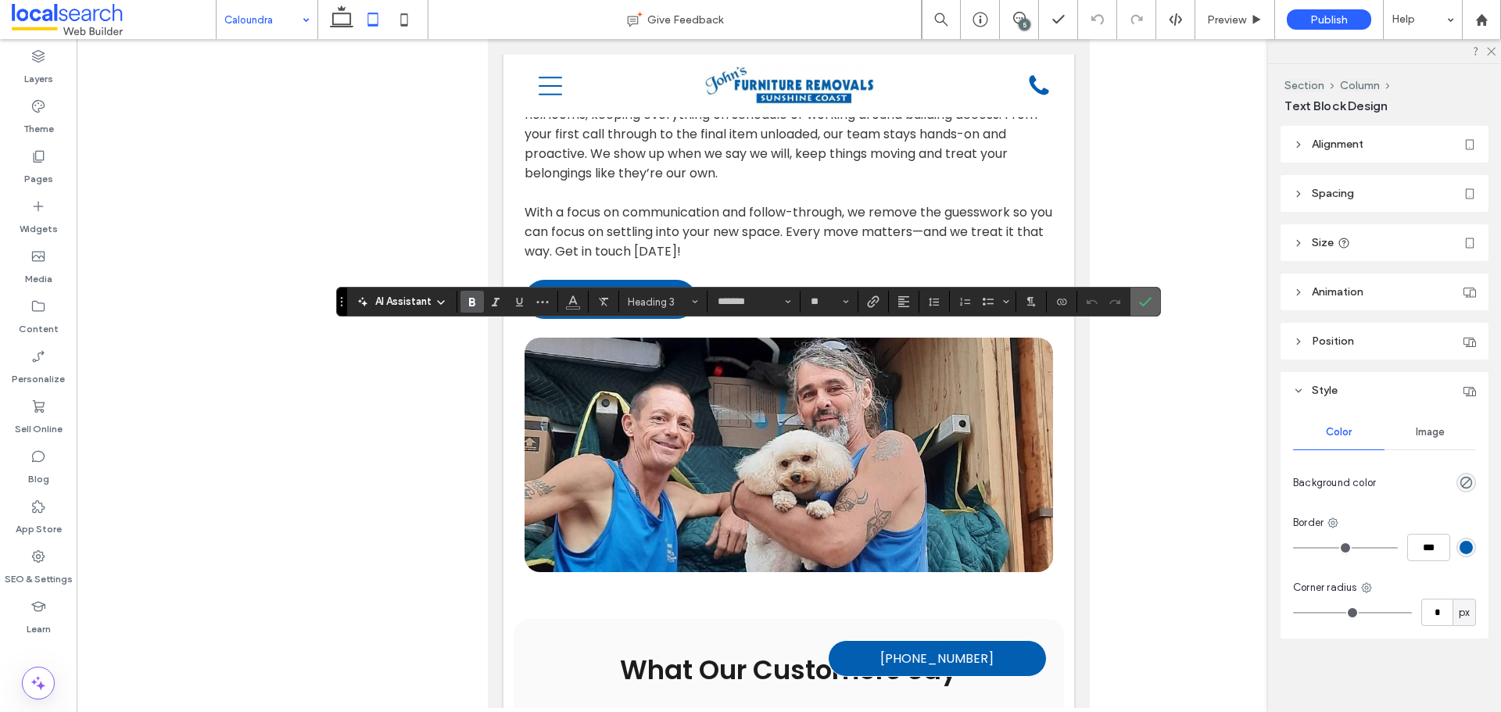
click at [1144, 307] on icon "Confirm" at bounding box center [1145, 302] width 13 height 13
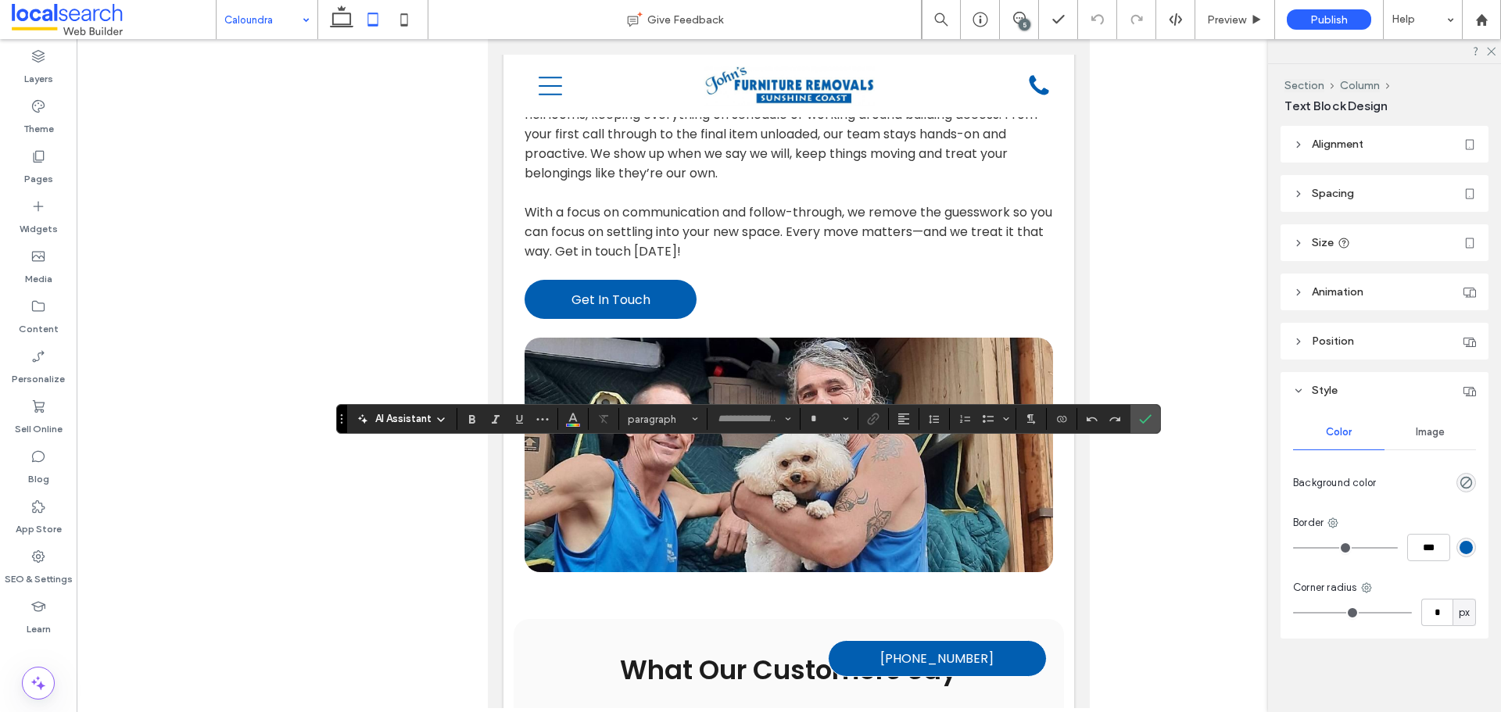
type input "*******"
type input "**"
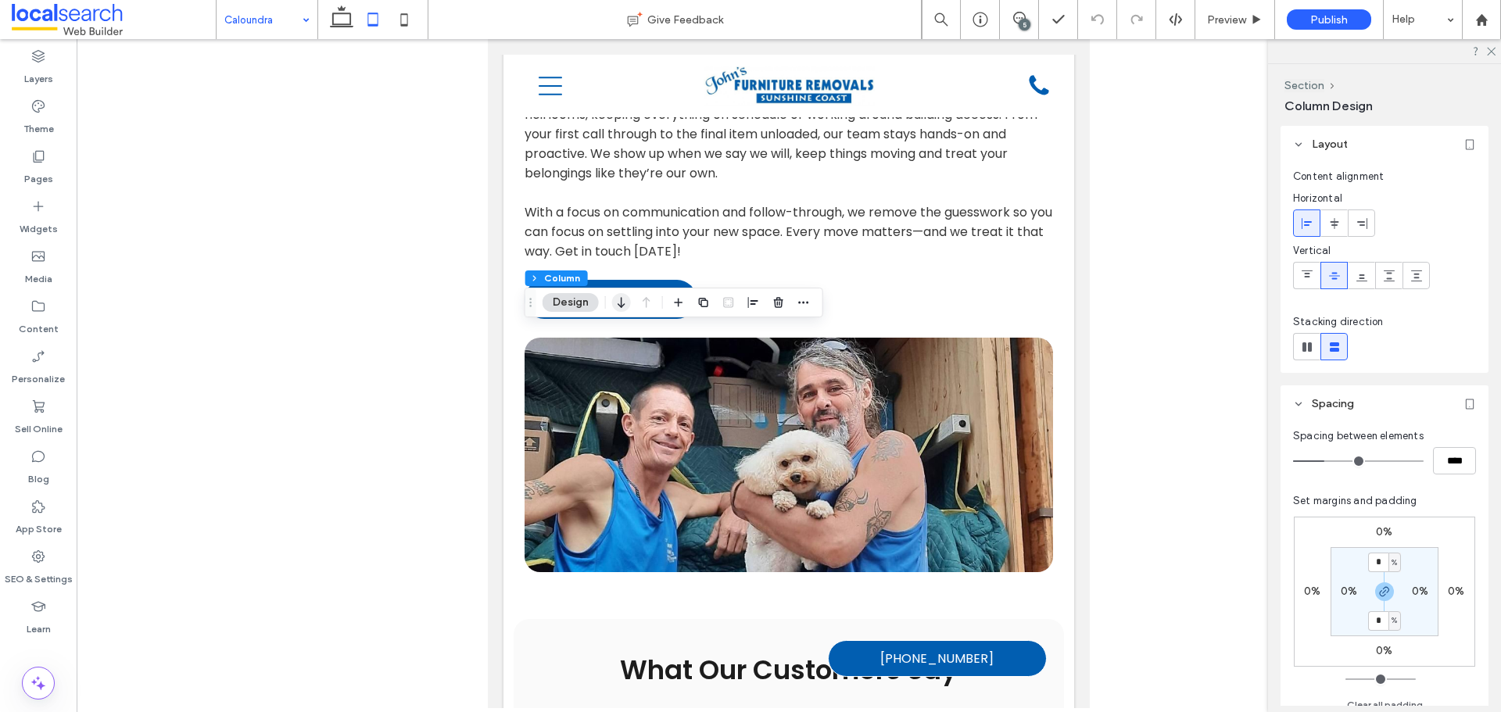
click at [622, 315] on icon "button" at bounding box center [621, 303] width 19 height 28
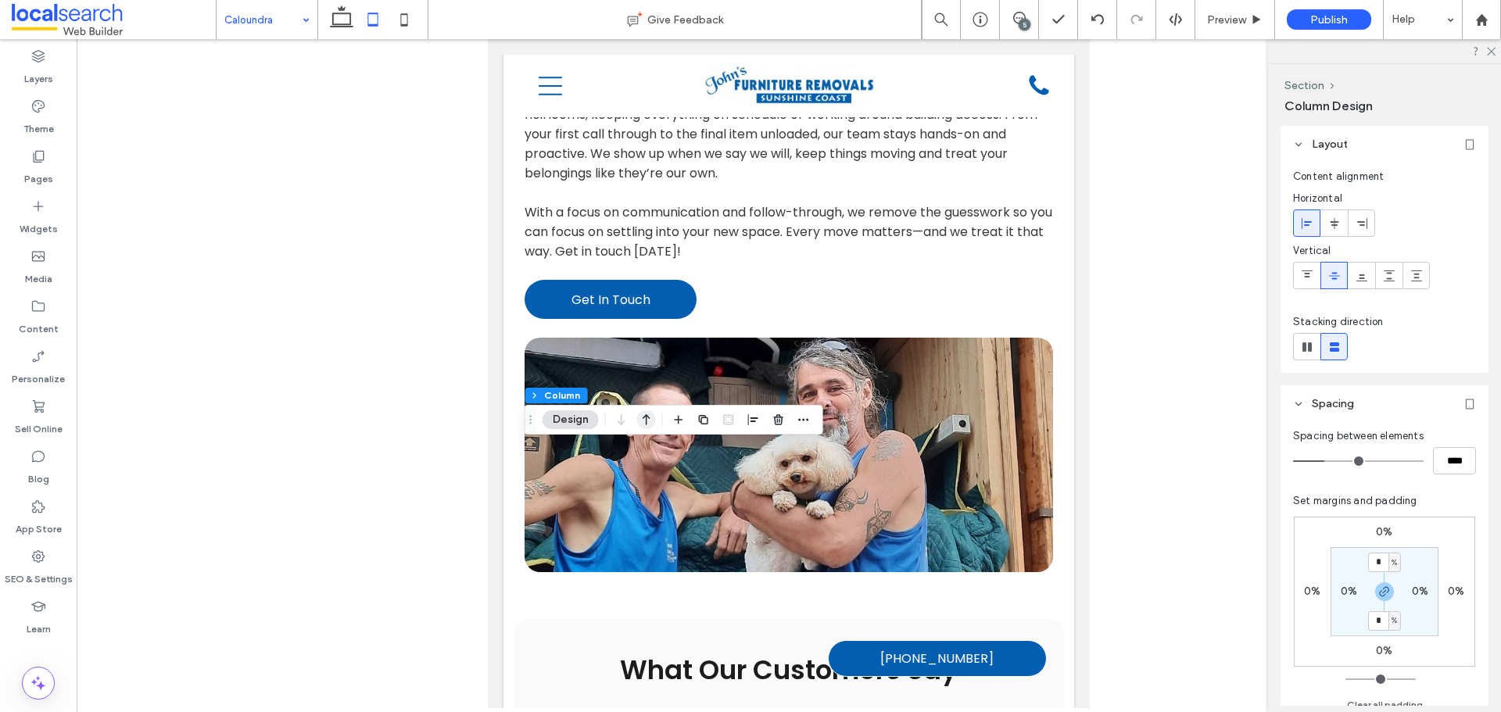
click at [646, 423] on use "button" at bounding box center [647, 419] width 8 height 11
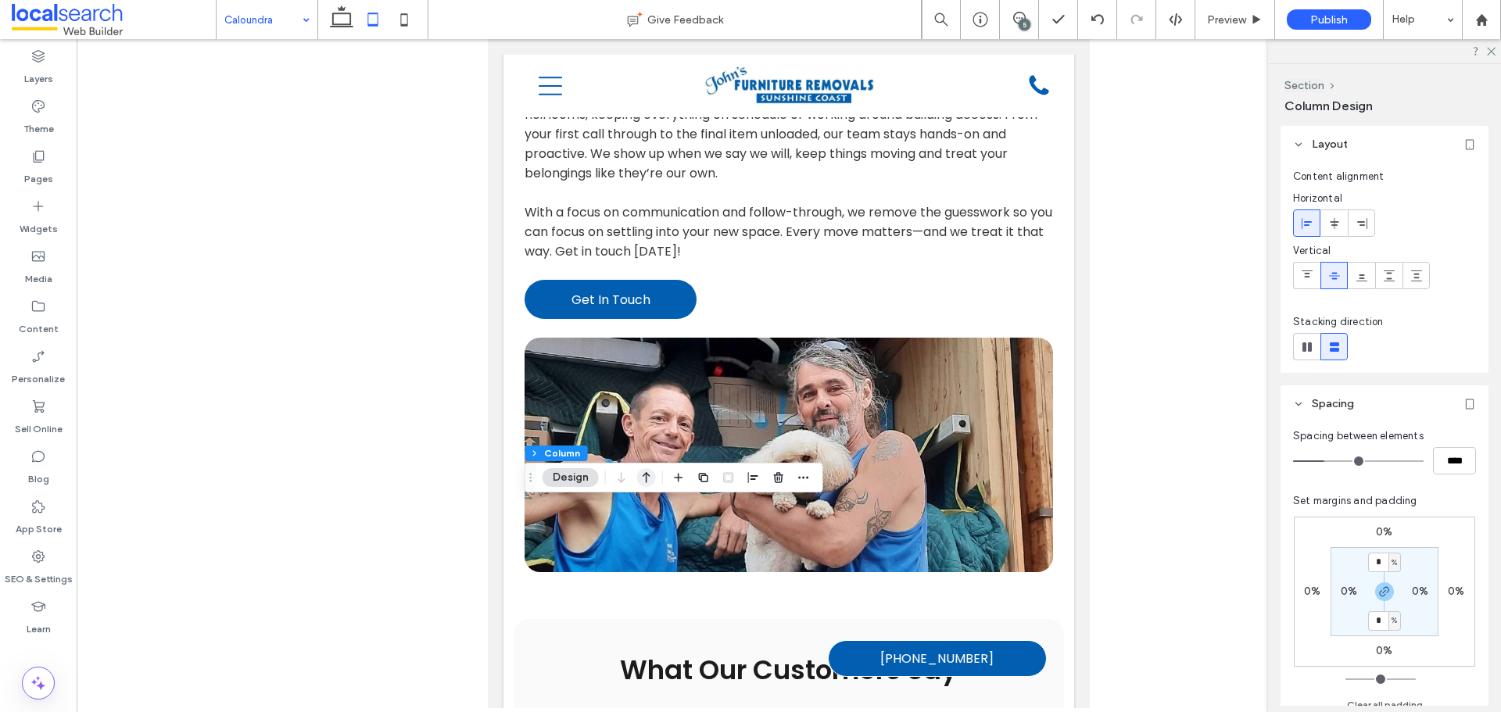
click at [654, 483] on icon "button" at bounding box center [646, 478] width 19 height 28
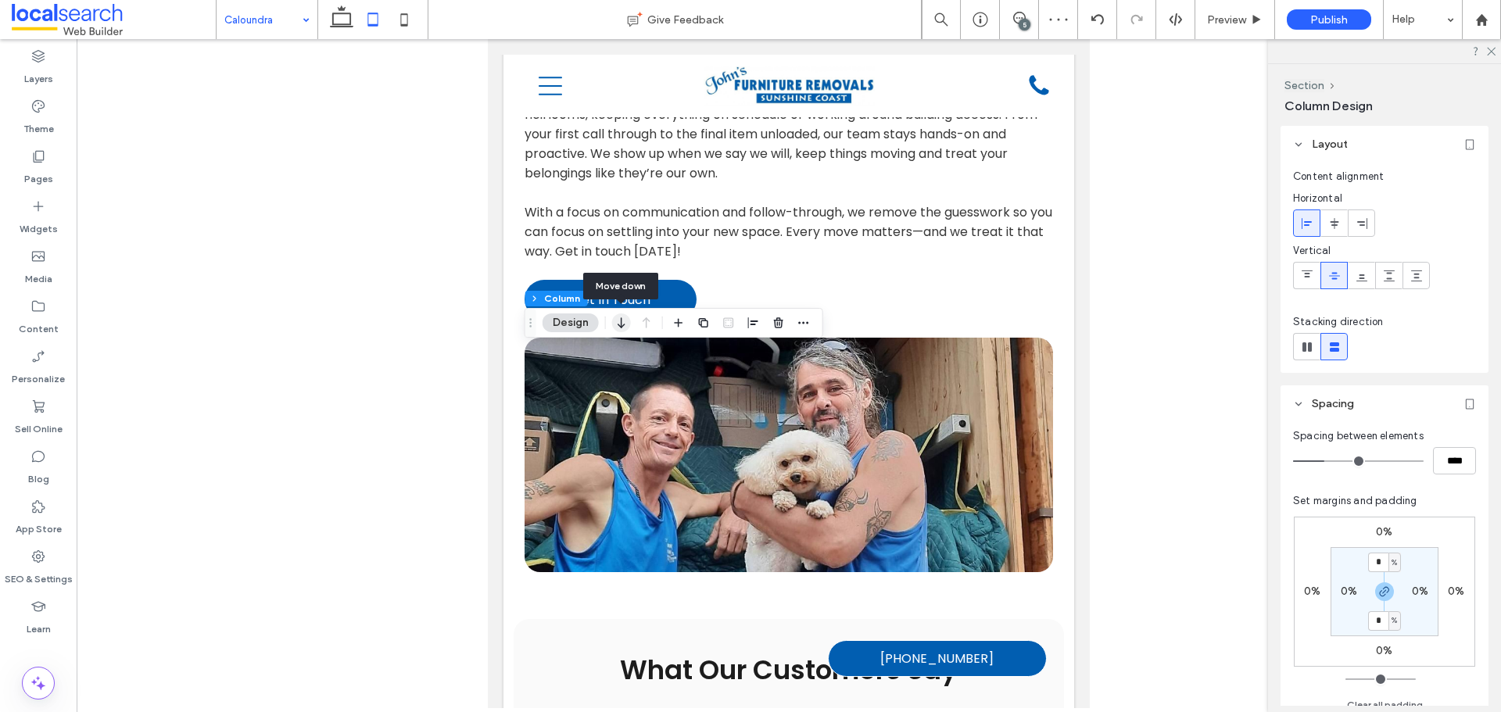
click at [627, 328] on icon "button" at bounding box center [621, 323] width 19 height 28
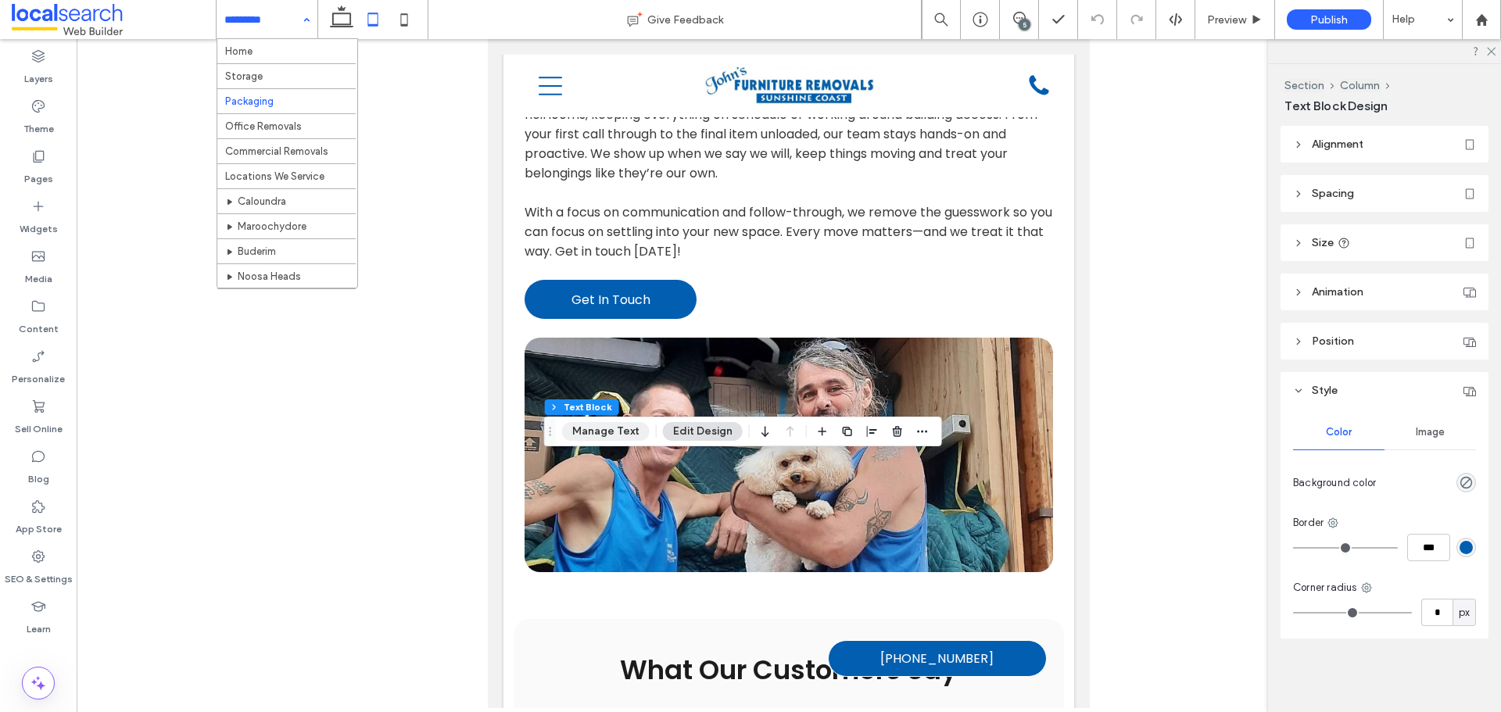
click at [633, 429] on button "Manage Text" at bounding box center [606, 431] width 88 height 19
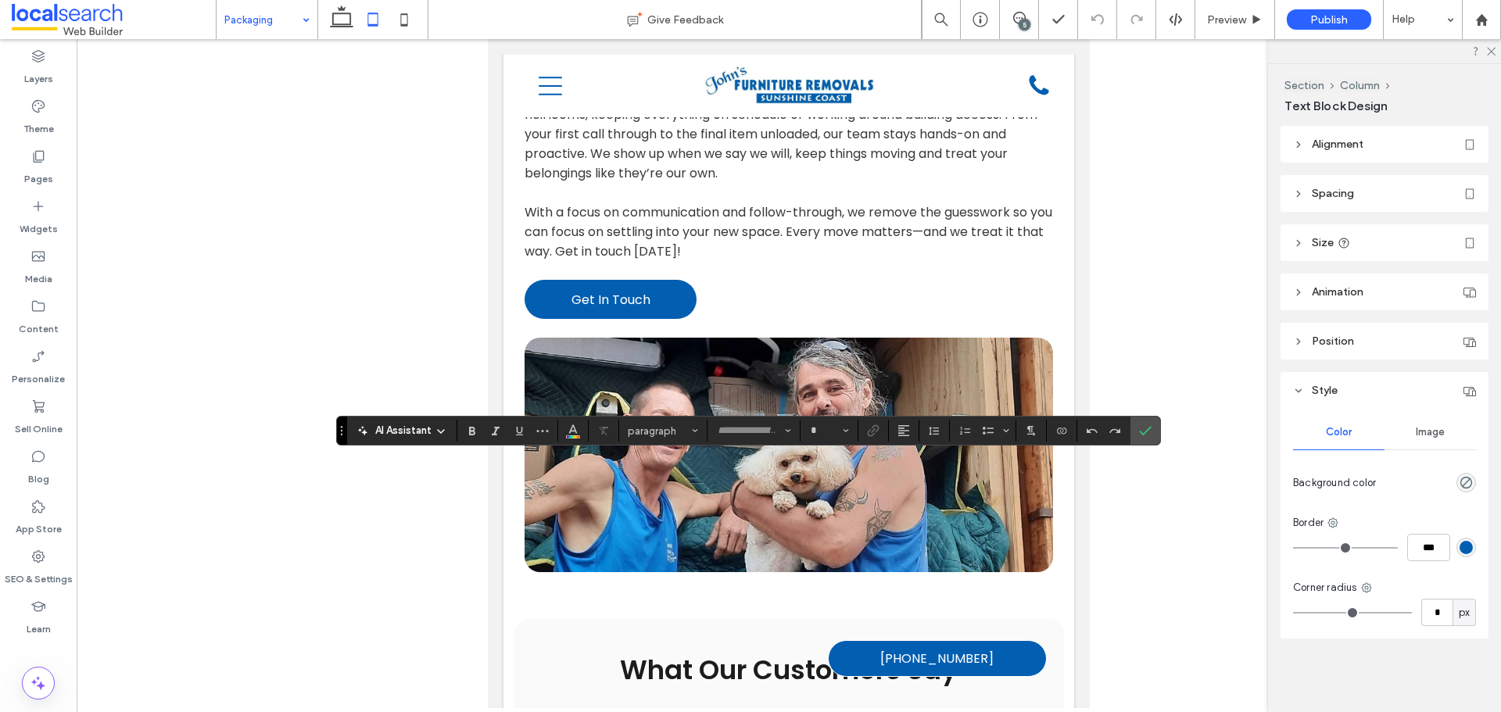
type input "*******"
type input "**"
click at [833, 429] on input "**" at bounding box center [824, 431] width 30 height 13
type input "**"
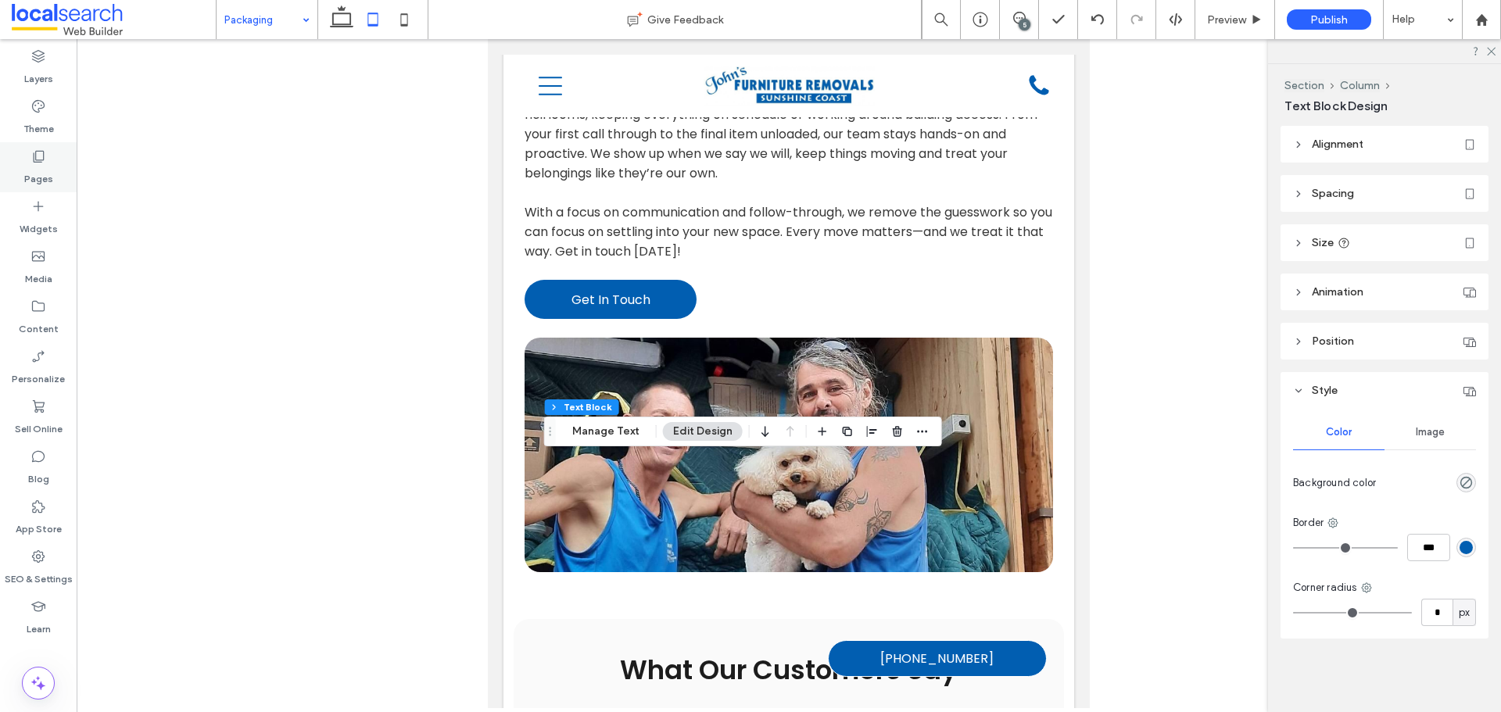
click at [57, 173] on div "Pages" at bounding box center [38, 167] width 77 height 50
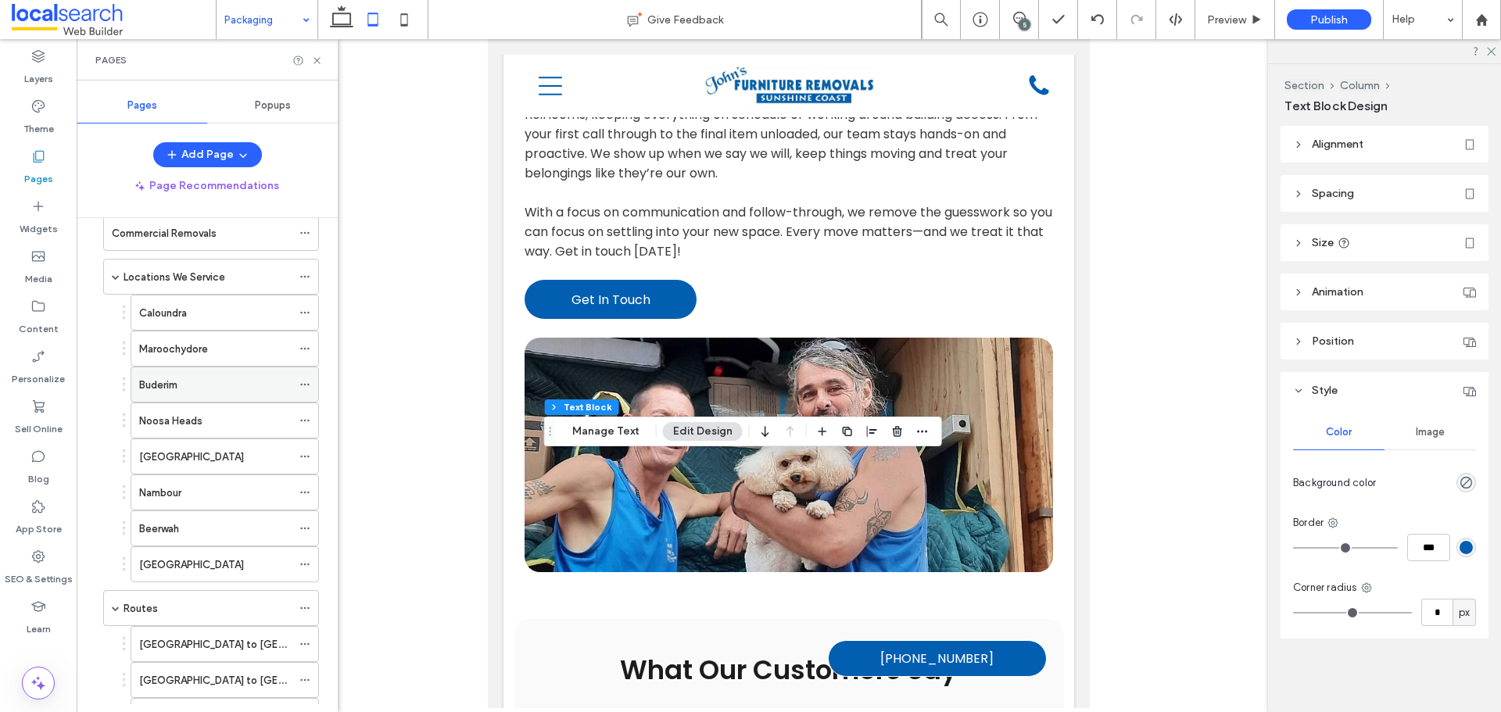
scroll to position [235, 0]
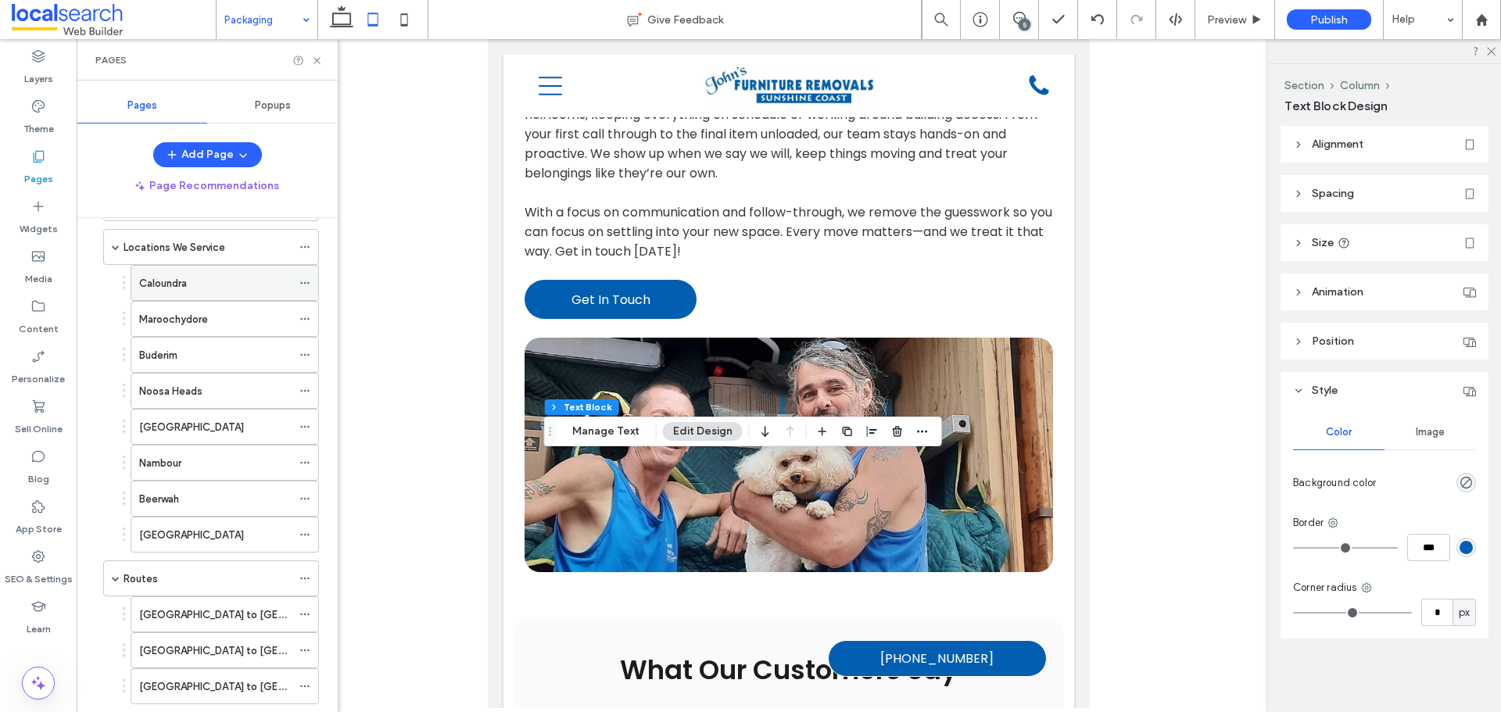
click at [203, 290] on div "Caloundra" at bounding box center [215, 283] width 152 height 16
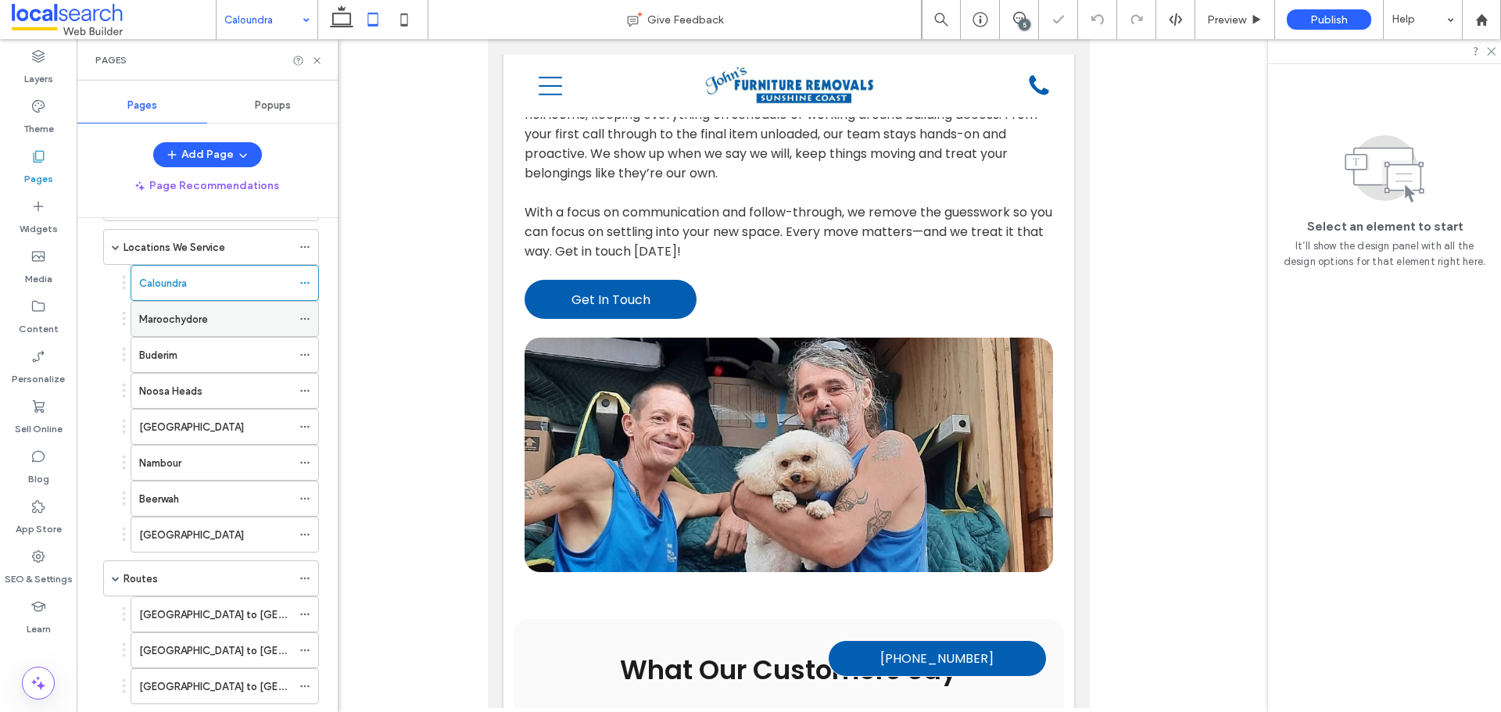
click at [222, 310] on div "Maroochydore" at bounding box center [215, 319] width 152 height 34
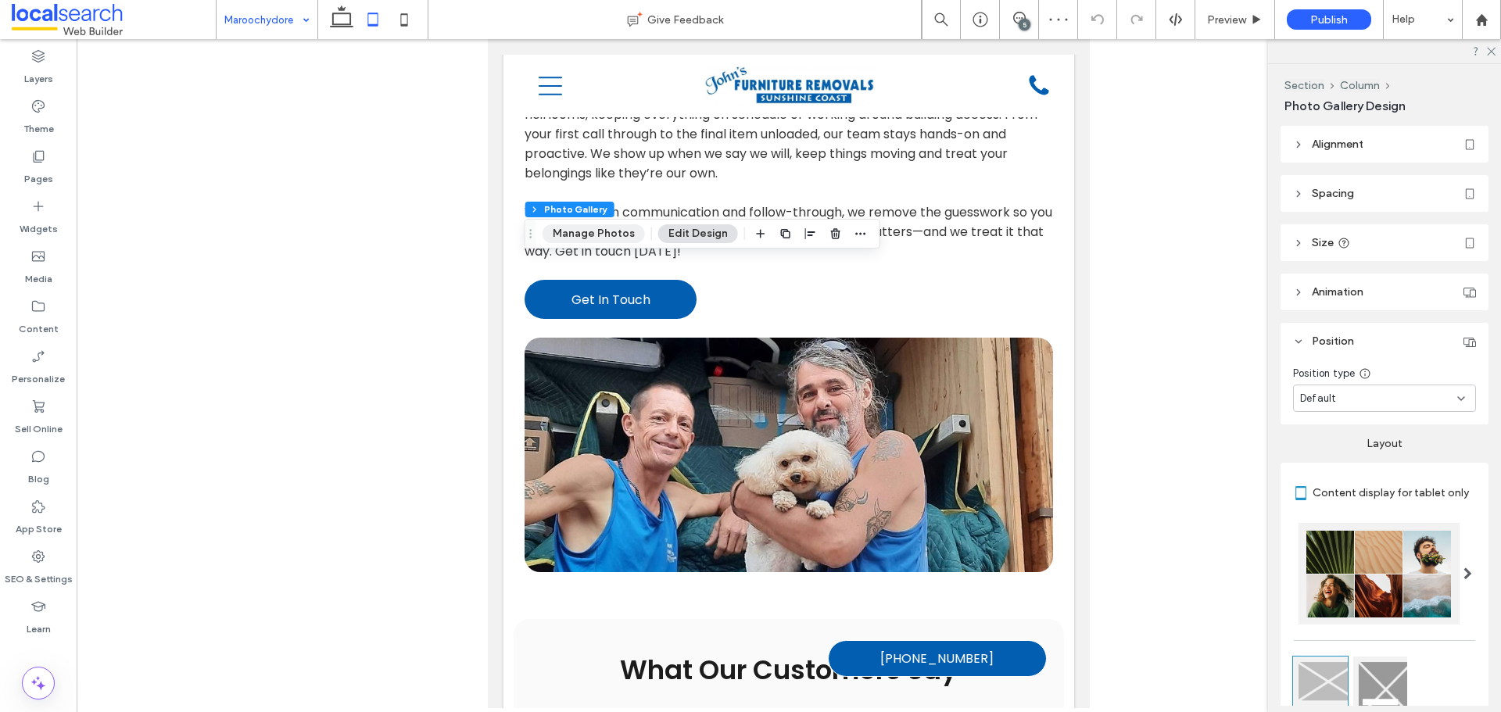
click at [604, 237] on button "Manage Photos" at bounding box center [594, 233] width 102 height 19
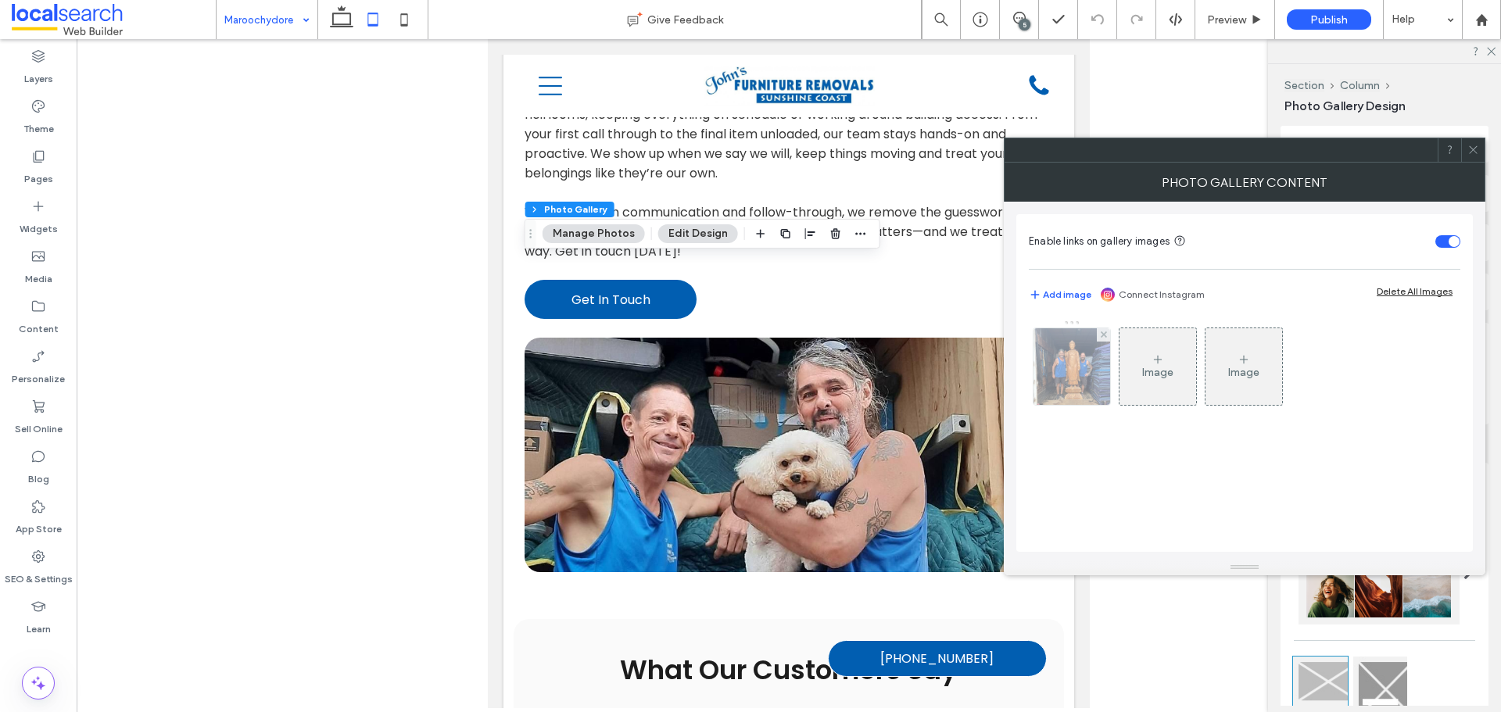
click at [1081, 353] on img at bounding box center [1072, 366] width 77 height 77
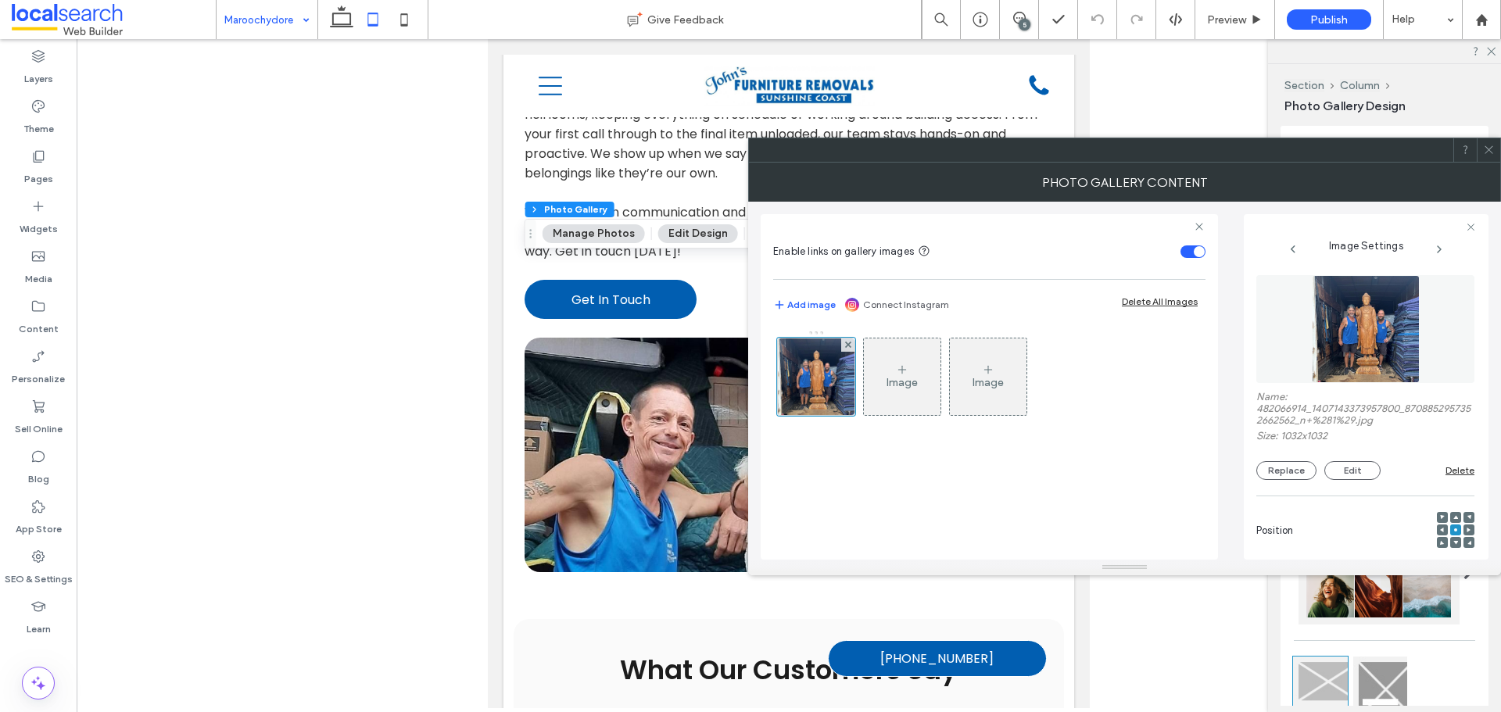
click at [1454, 518] on use at bounding box center [1456, 517] width 5 height 4
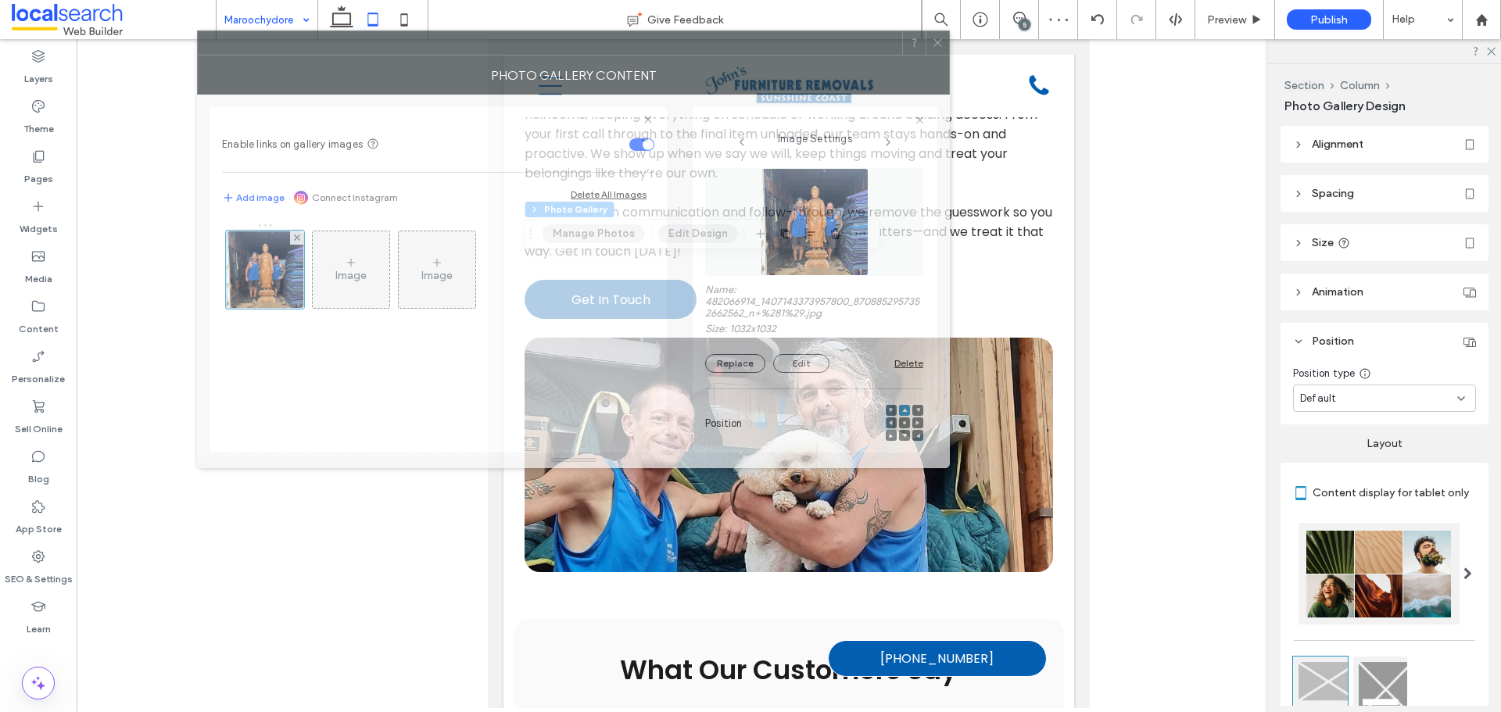
drag, startPoint x: 1203, startPoint y: 159, endPoint x: 659, endPoint y: 65, distance: 551.5
click at [658, 55] on div at bounding box center [550, 42] width 705 height 23
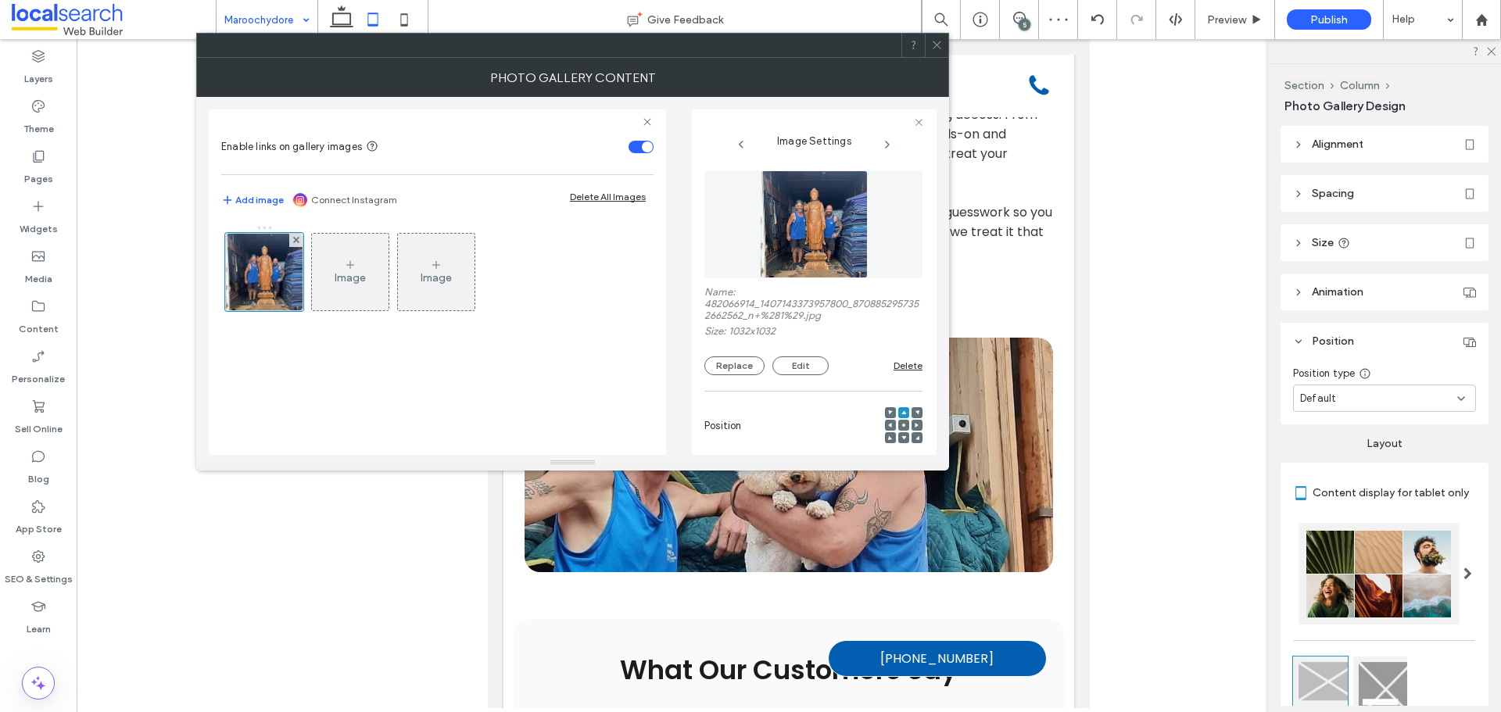
click at [900, 421] on div at bounding box center [903, 425] width 11 height 11
click at [902, 425] on use at bounding box center [903, 425] width 3 height 3
click at [931, 47] on icon at bounding box center [937, 45] width 12 height 12
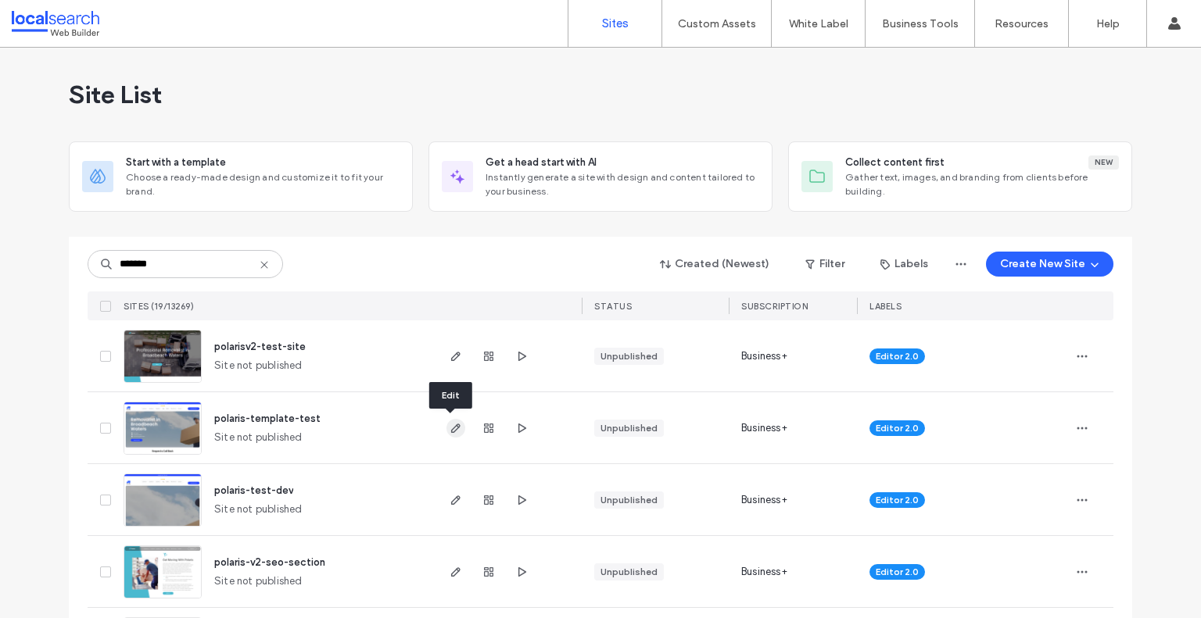
type input "*******"
click at [451, 431] on use "button" at bounding box center [455, 428] width 9 height 9
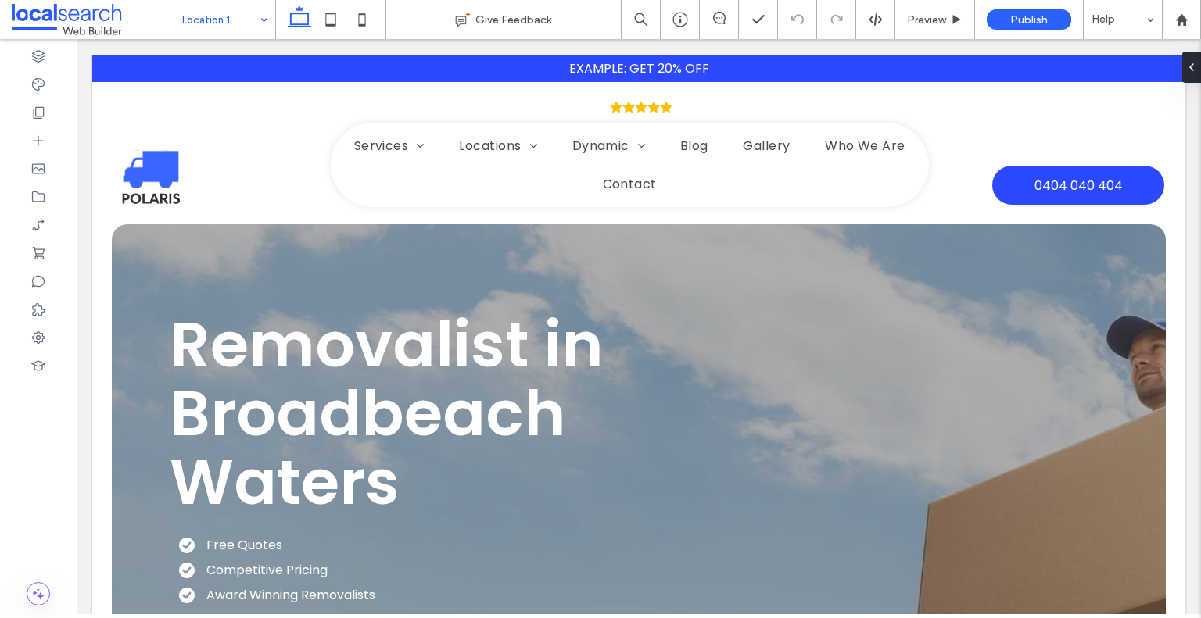
click at [224, 16] on div "Location 1 Give Feedback Preview Publish Help Design Panel Site Comments Team &…" at bounding box center [600, 309] width 1201 height 618
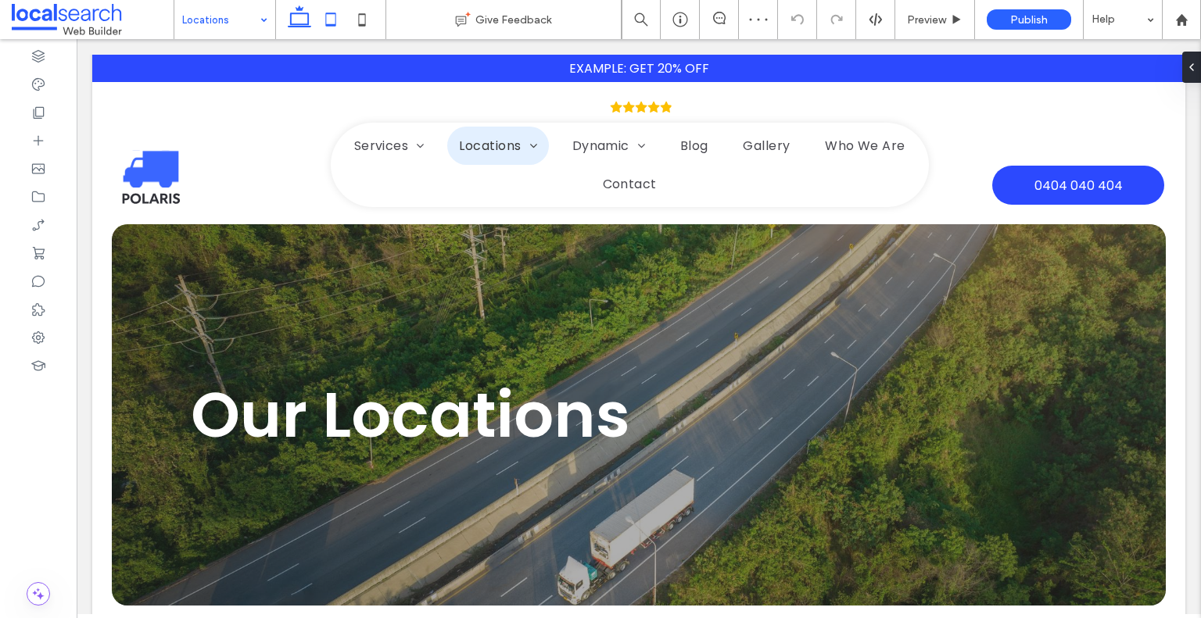
click at [339, 26] on icon at bounding box center [330, 19] width 31 height 31
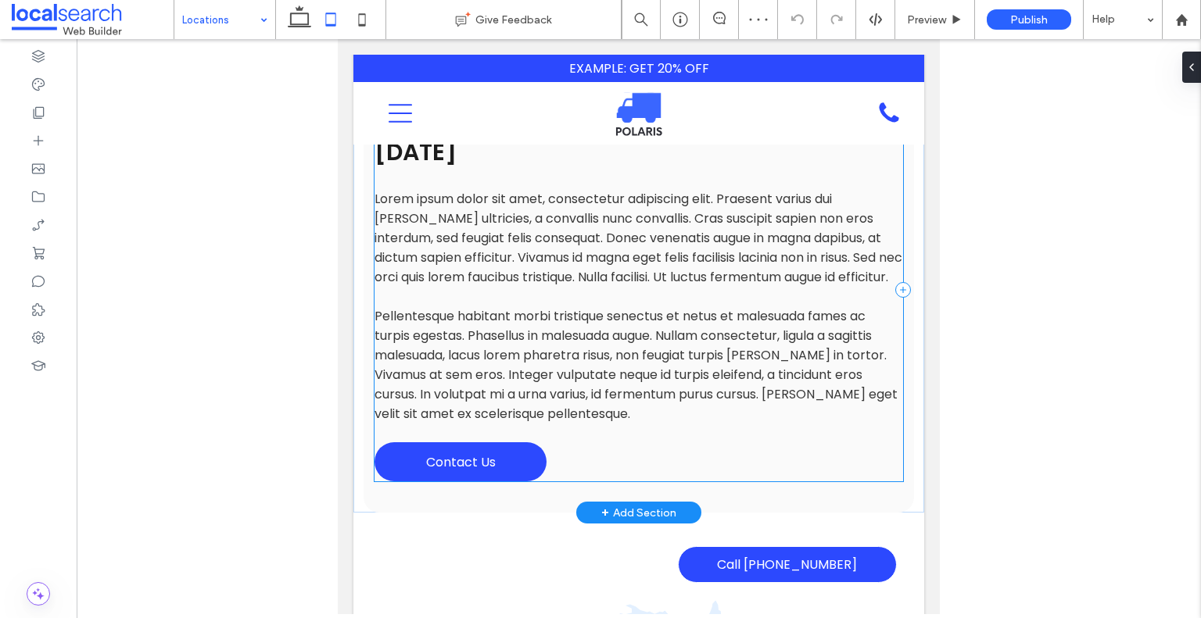
scroll to position [469, 0]
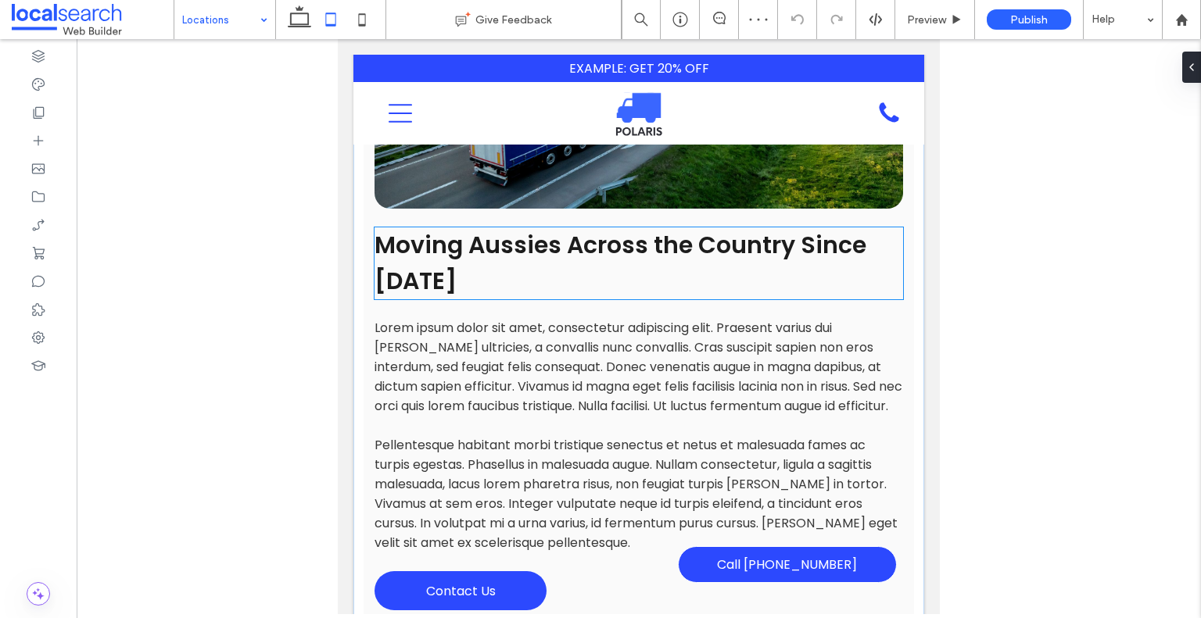
click at [624, 261] on h2 "Moving Aussies Across the Country Since [DATE]" at bounding box center [639, 264] width 529 height 72
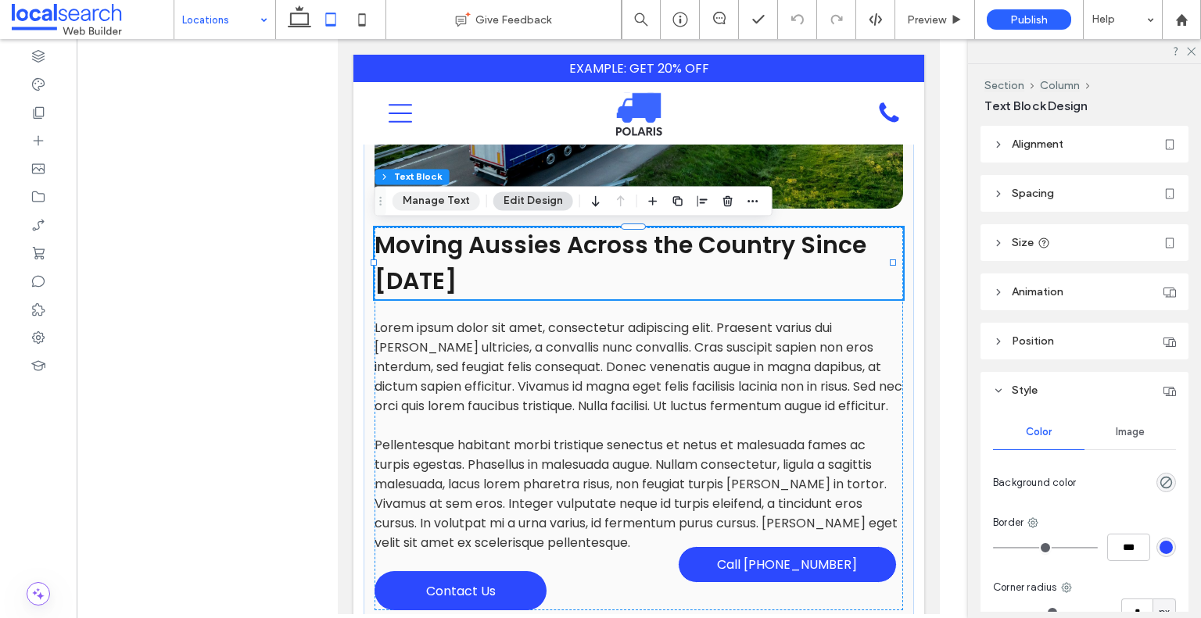
click at [464, 200] on button "Manage Text" at bounding box center [437, 201] width 88 height 19
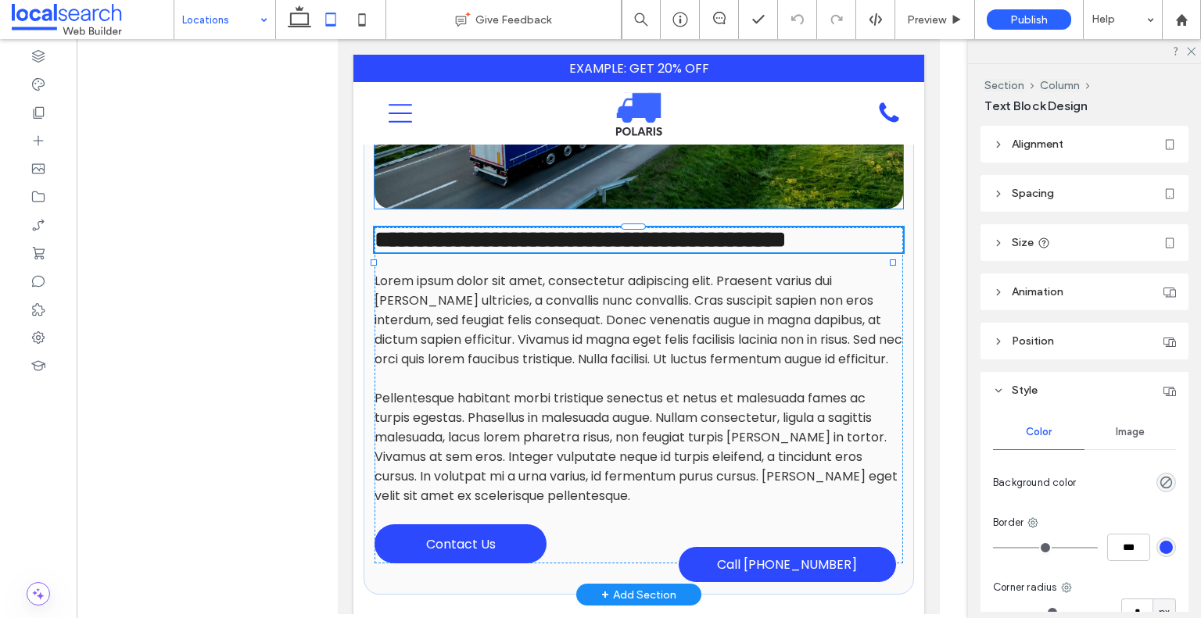
type input "*******"
type input "**"
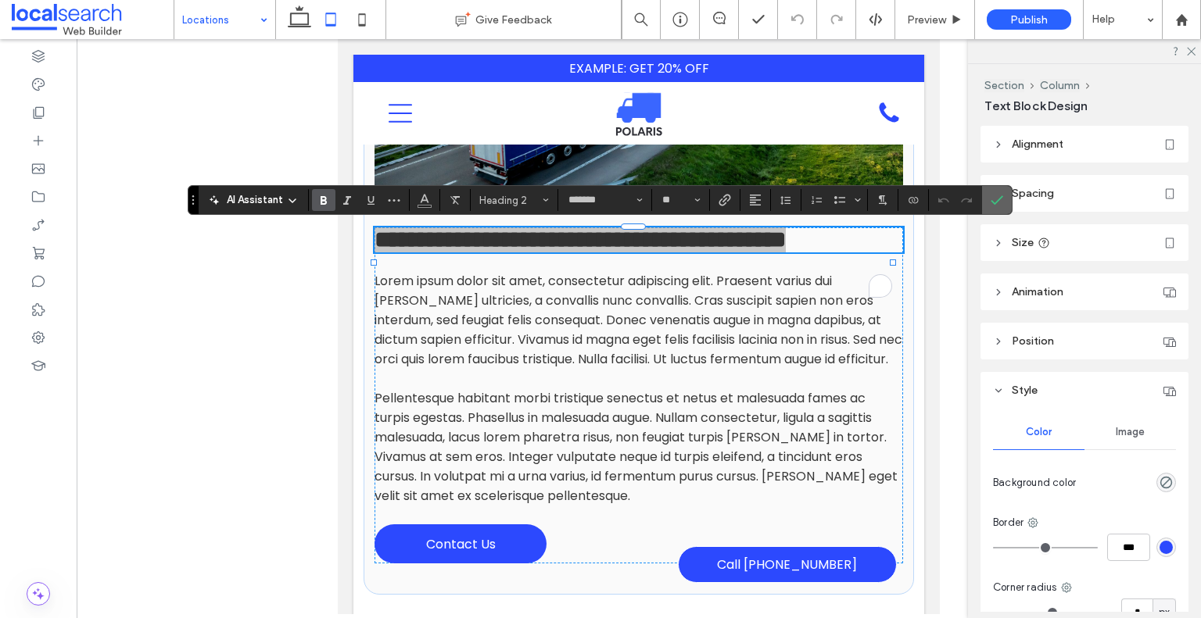
click at [992, 206] on icon "Confirm" at bounding box center [997, 200] width 13 height 13
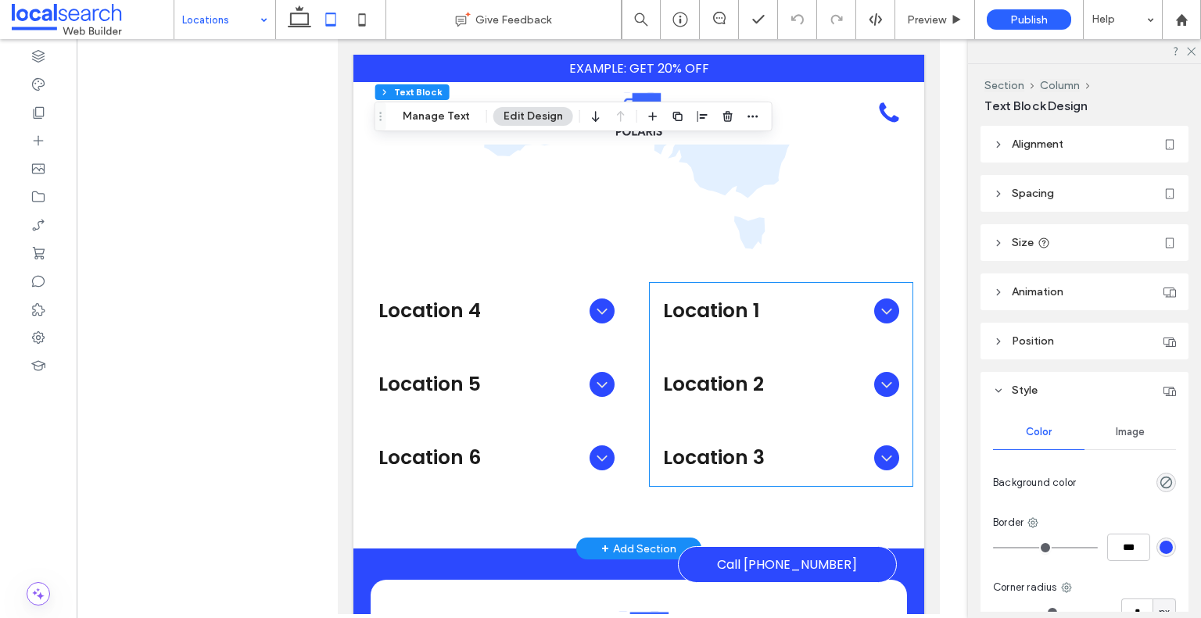
scroll to position [1329, 0]
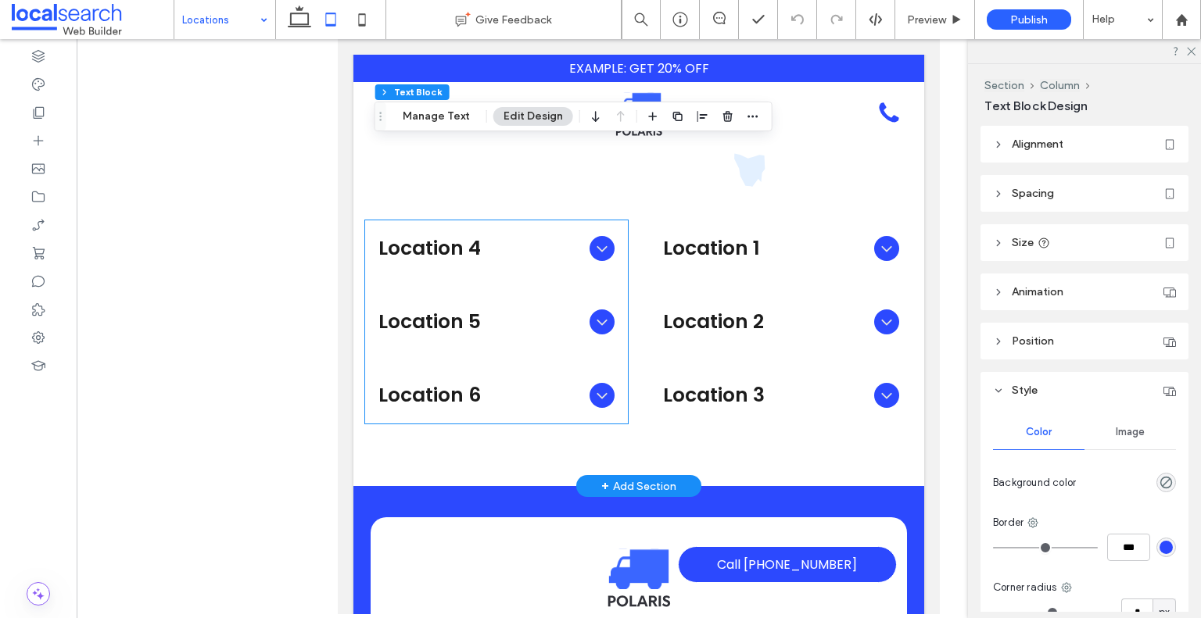
click at [532, 262] on span "Location 4" at bounding box center [480, 249] width 205 height 30
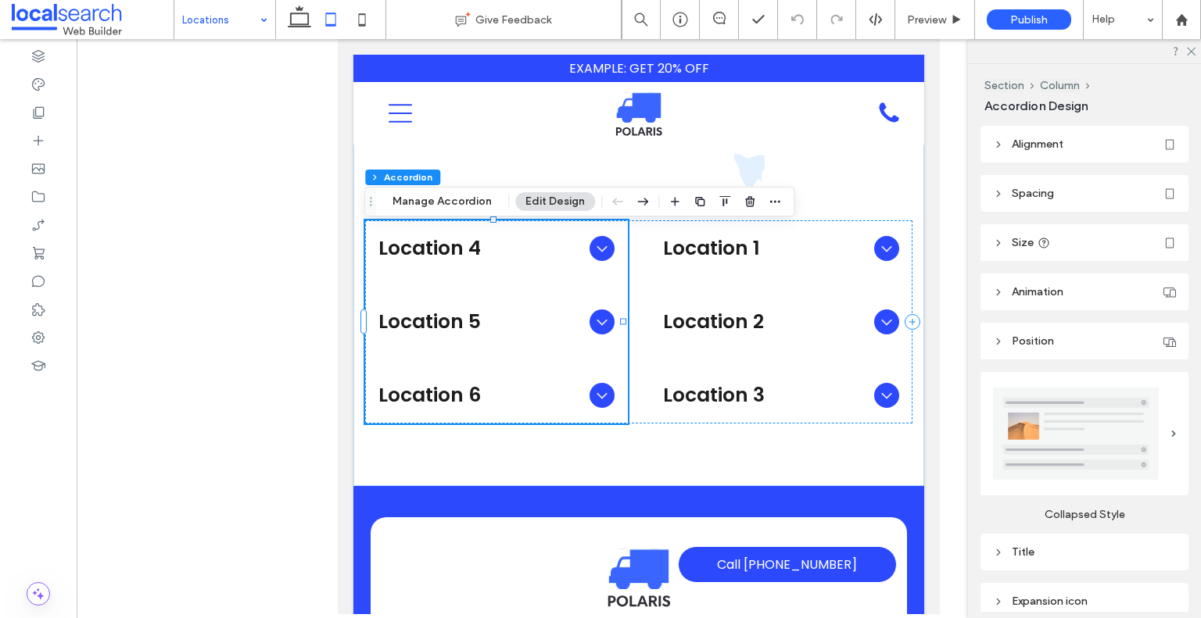
scroll to position [156, 0]
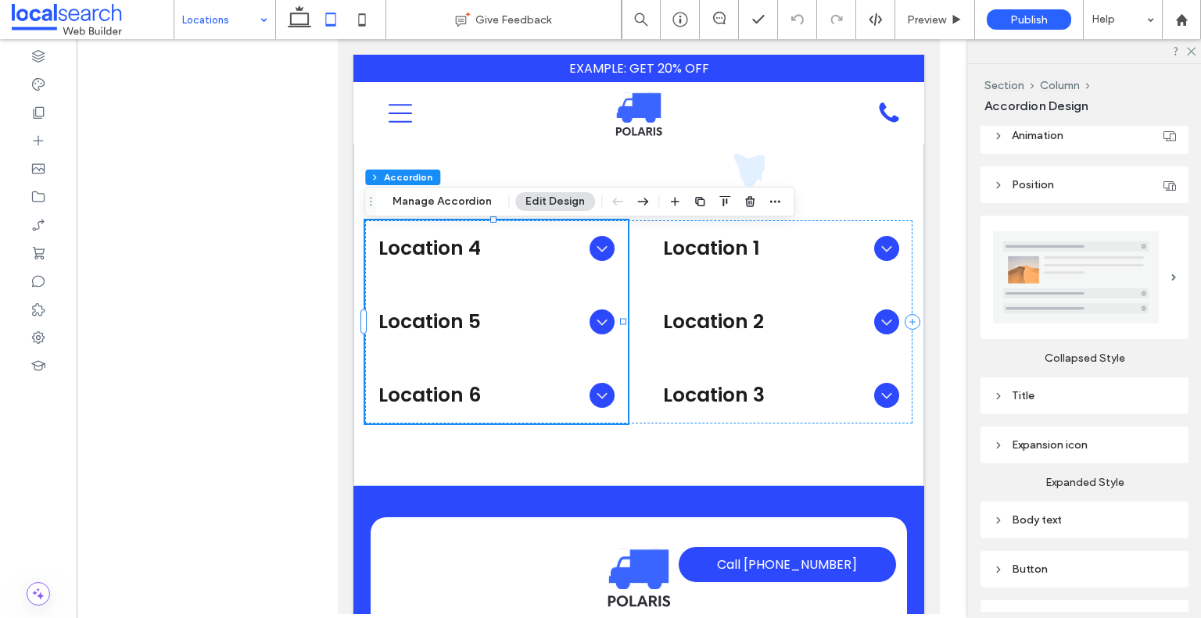
click at [1082, 393] on div "Title" at bounding box center [1084, 395] width 183 height 13
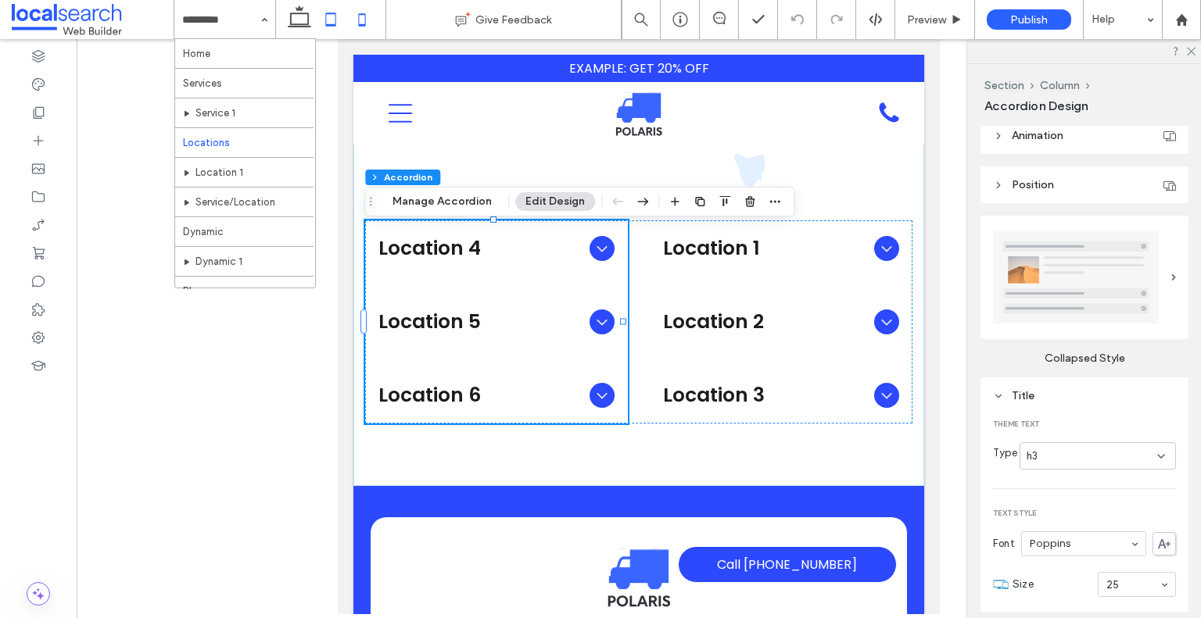
click at [353, 26] on icon at bounding box center [361, 19] width 31 height 31
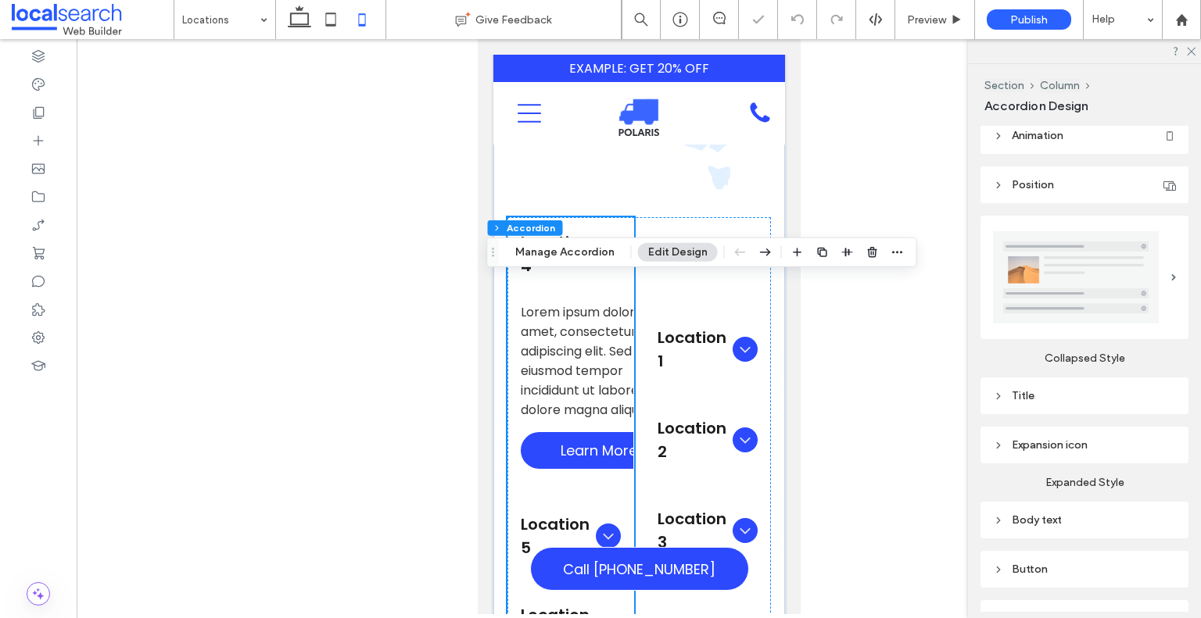
scroll to position [1505, 0]
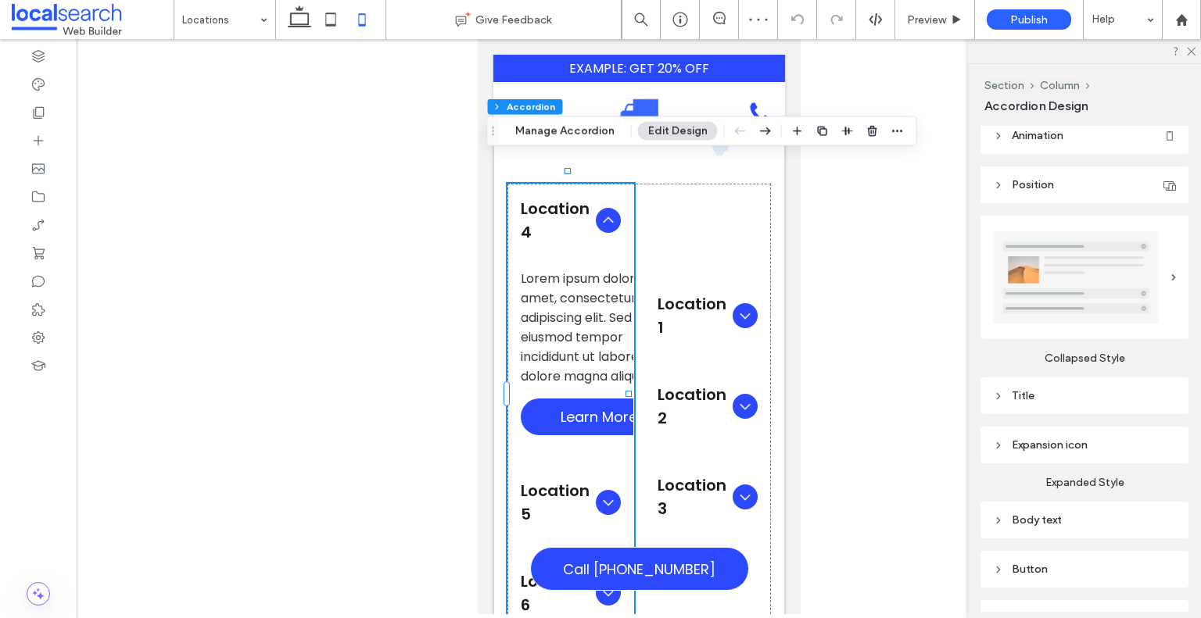
click at [1067, 390] on div "Title" at bounding box center [1084, 395] width 183 height 13
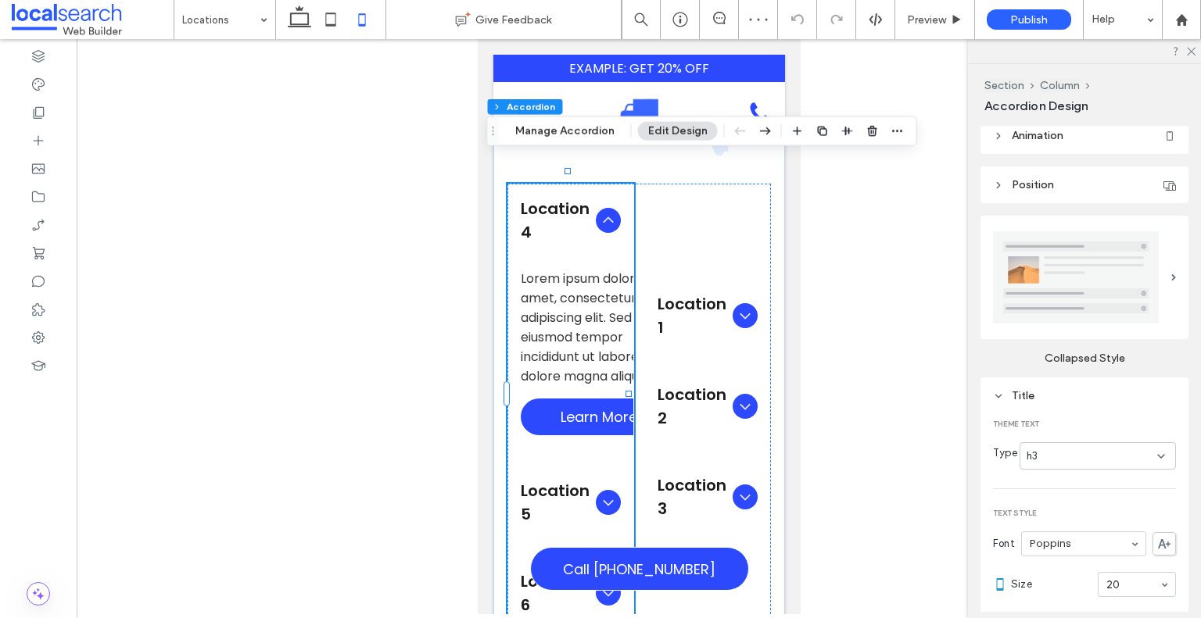
click at [1067, 390] on div "Title" at bounding box center [1084, 395] width 183 height 13
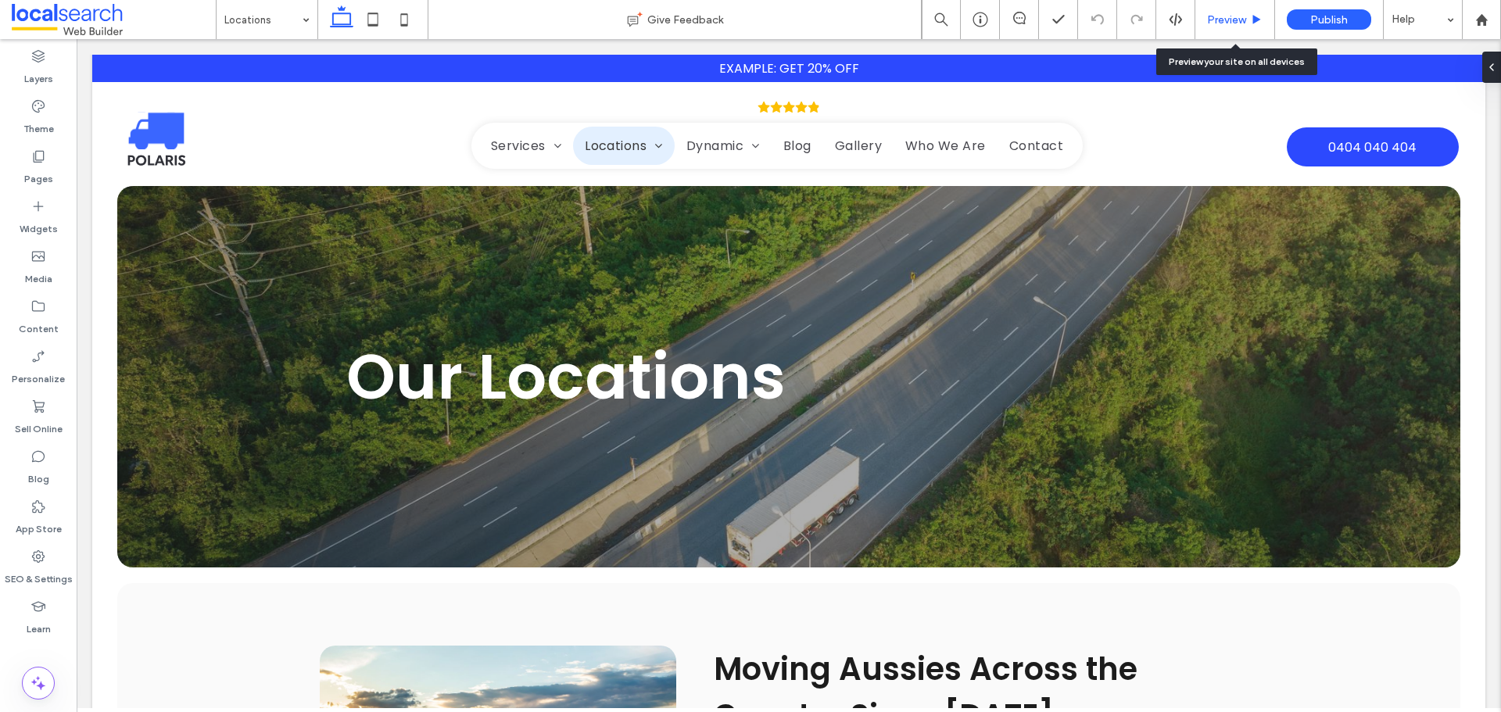
click at [1240, 24] on span "Preview" at bounding box center [1226, 19] width 39 height 13
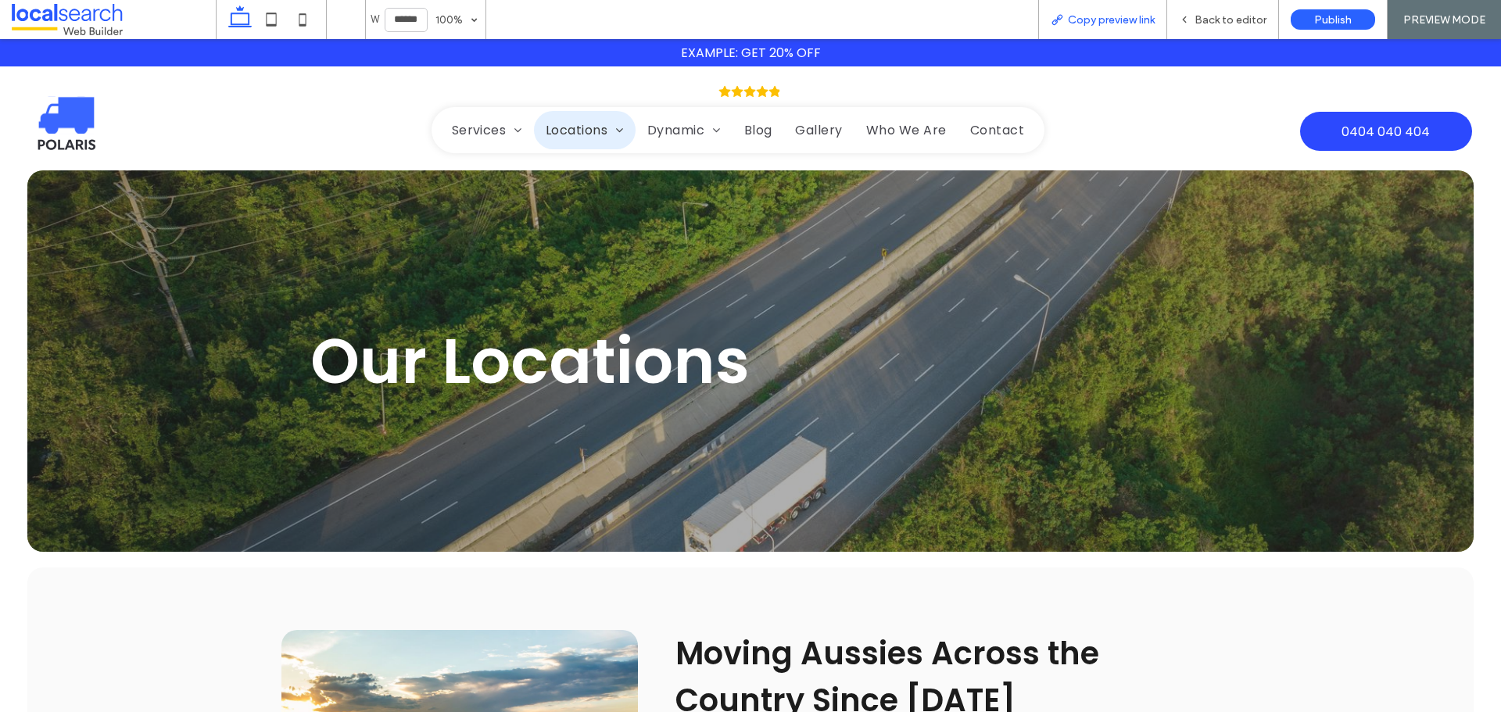
click at [1106, 21] on span "Copy preview link" at bounding box center [1111, 19] width 87 height 13
click at [1214, 14] on span "Back to editor" at bounding box center [1231, 19] width 72 height 13
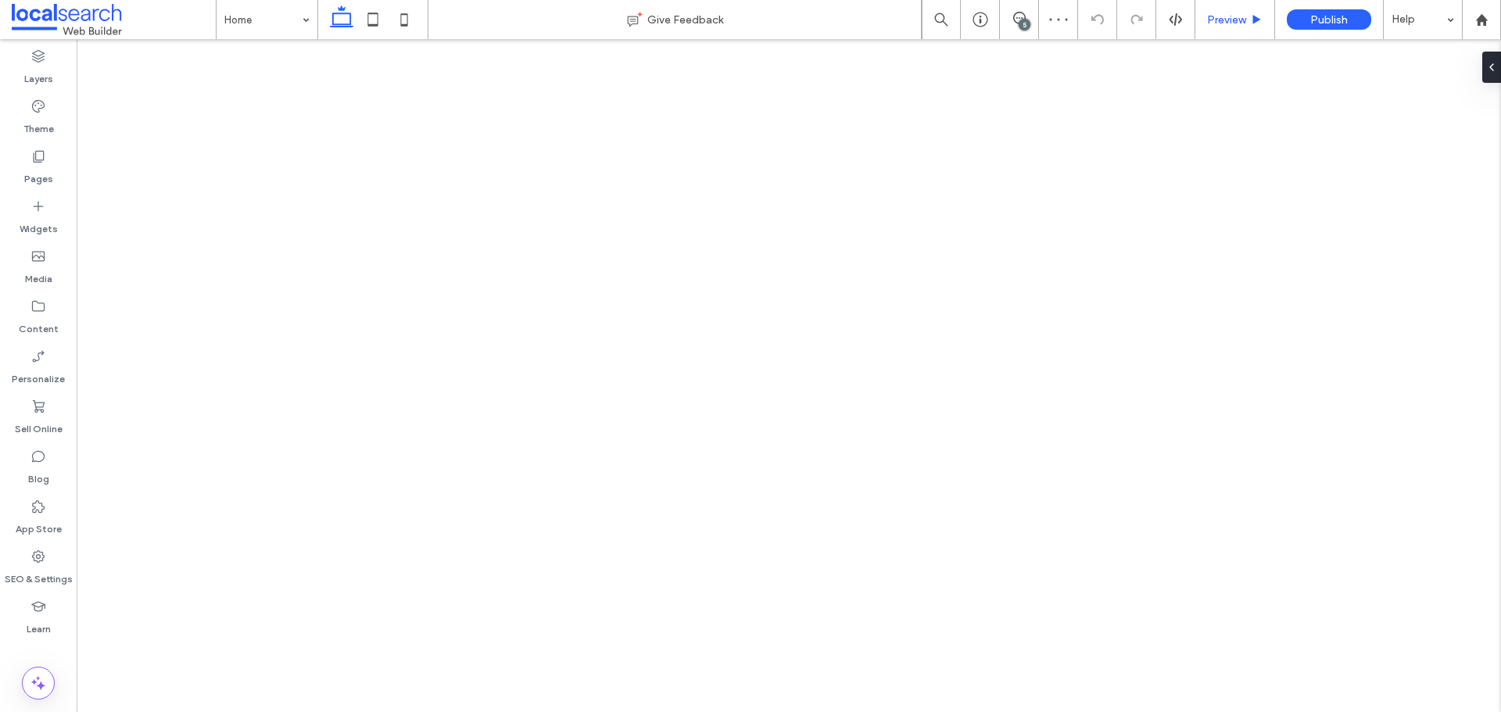
click at [1210, 16] on span "Preview" at bounding box center [1226, 19] width 39 height 13
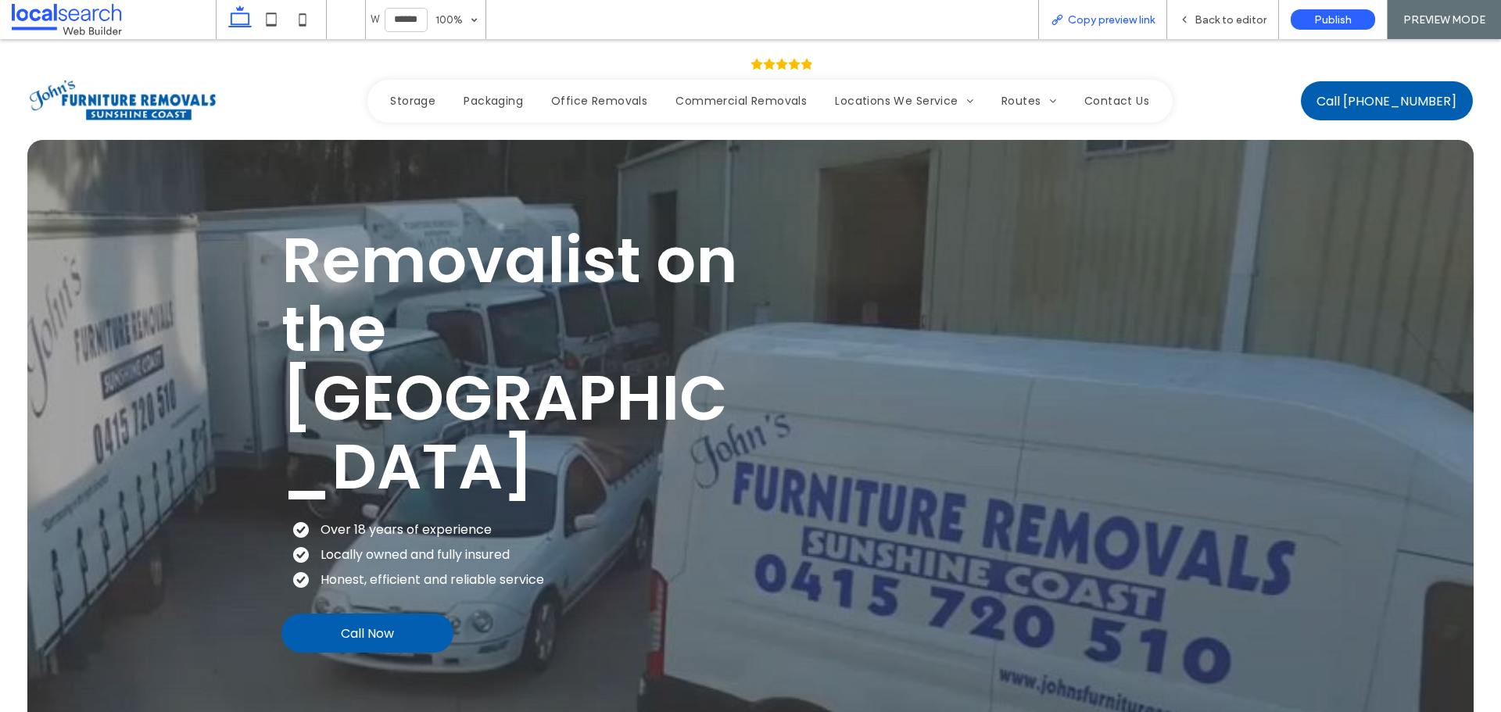
click at [1120, 20] on span "Copy preview link" at bounding box center [1111, 19] width 87 height 13
click at [1236, 30] on div "Back to editor" at bounding box center [1223, 19] width 112 height 39
click at [265, 20] on icon at bounding box center [271, 19] width 31 height 31
type input "*****"
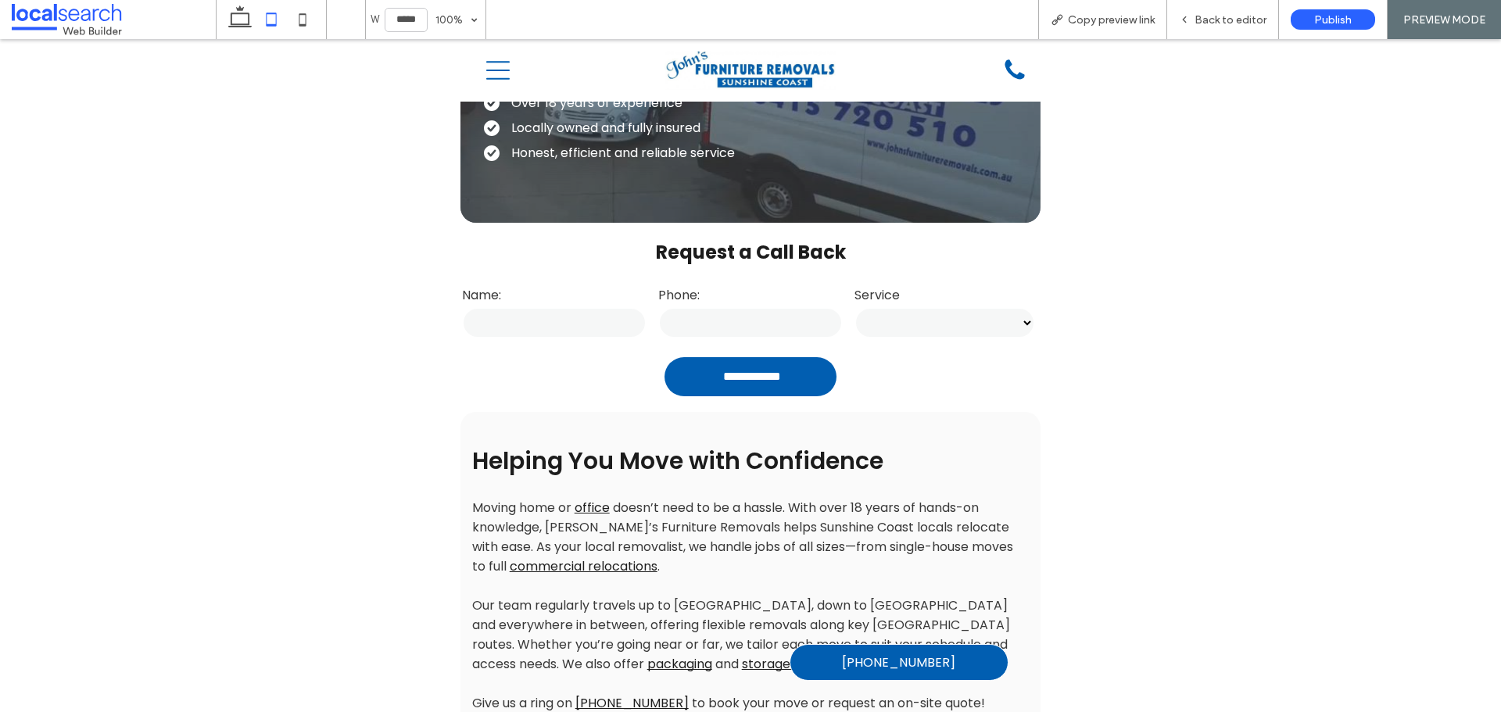
scroll to position [313, 0]
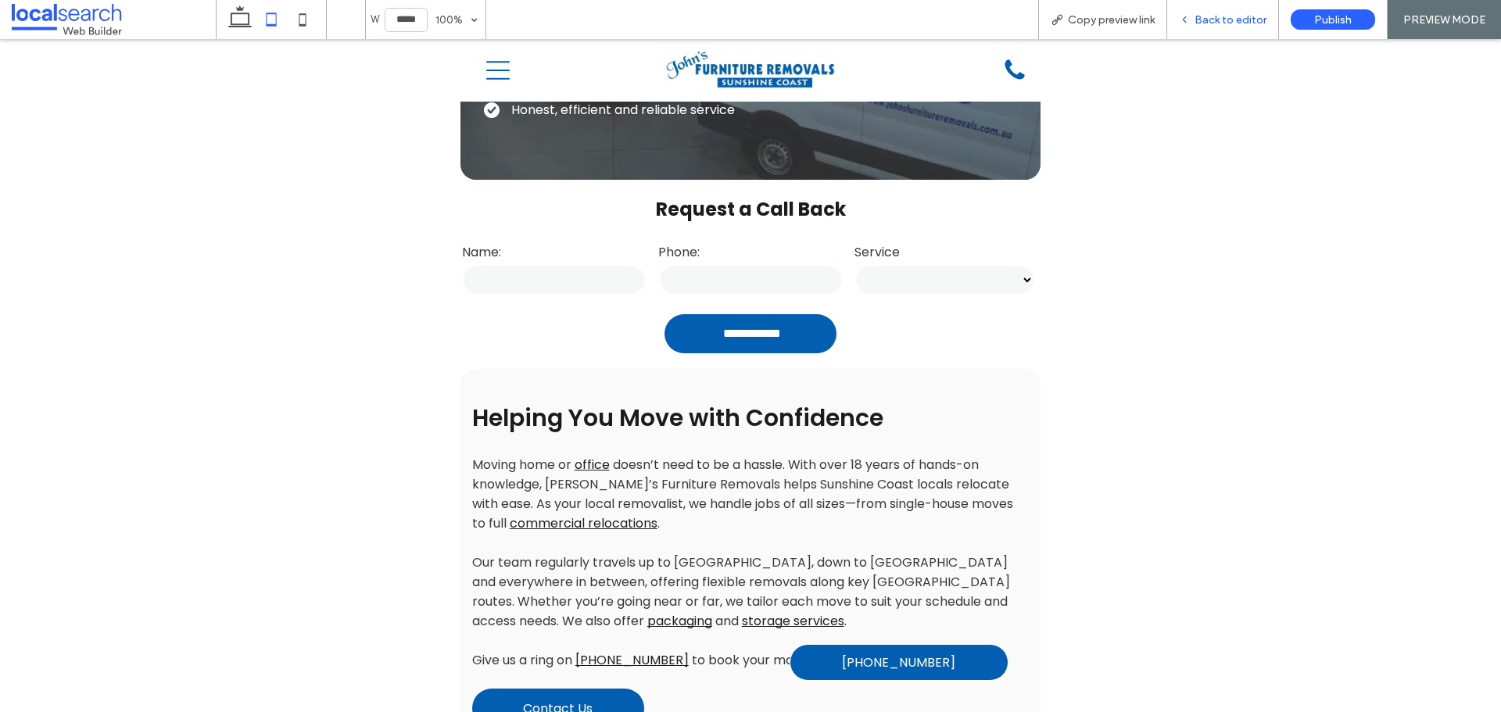
click at [1205, 23] on span "Back to editor" at bounding box center [1231, 19] width 72 height 13
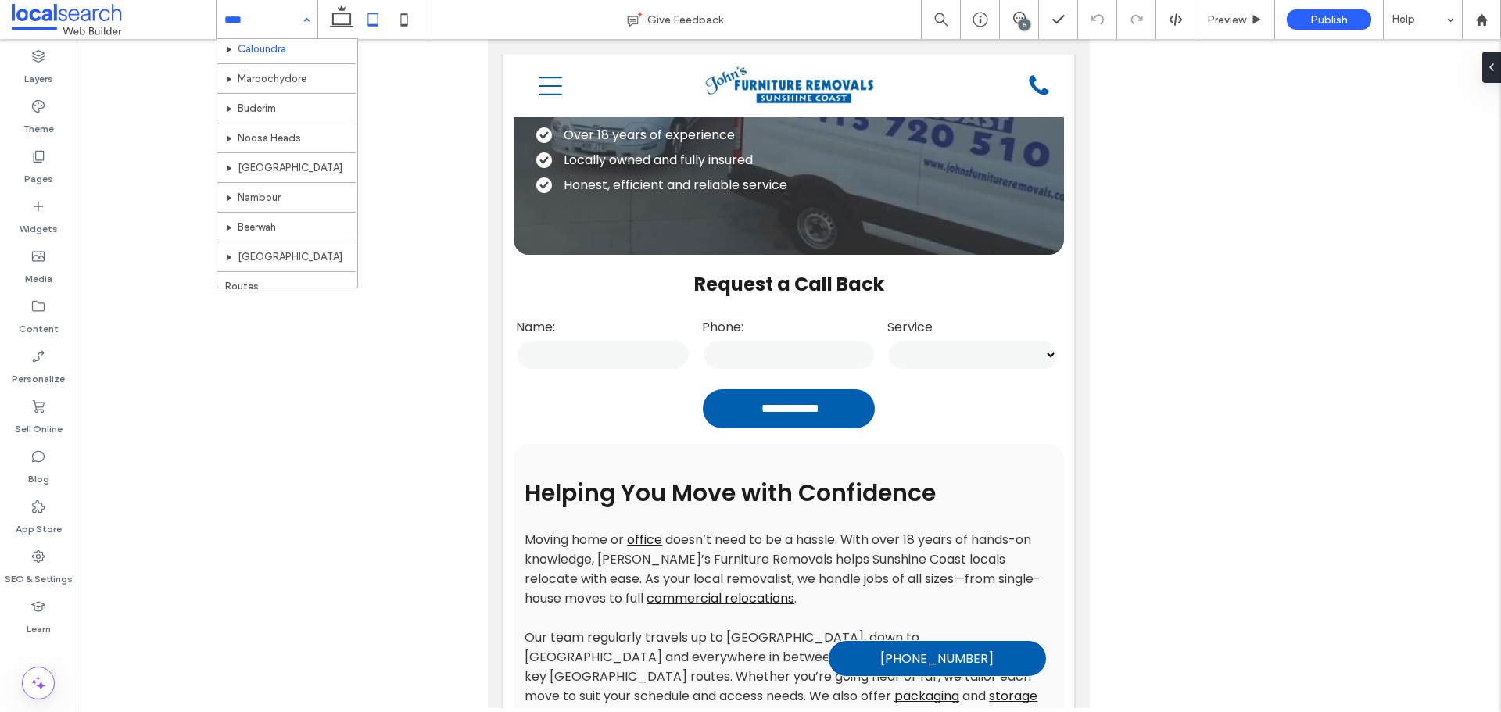
scroll to position [235, 0]
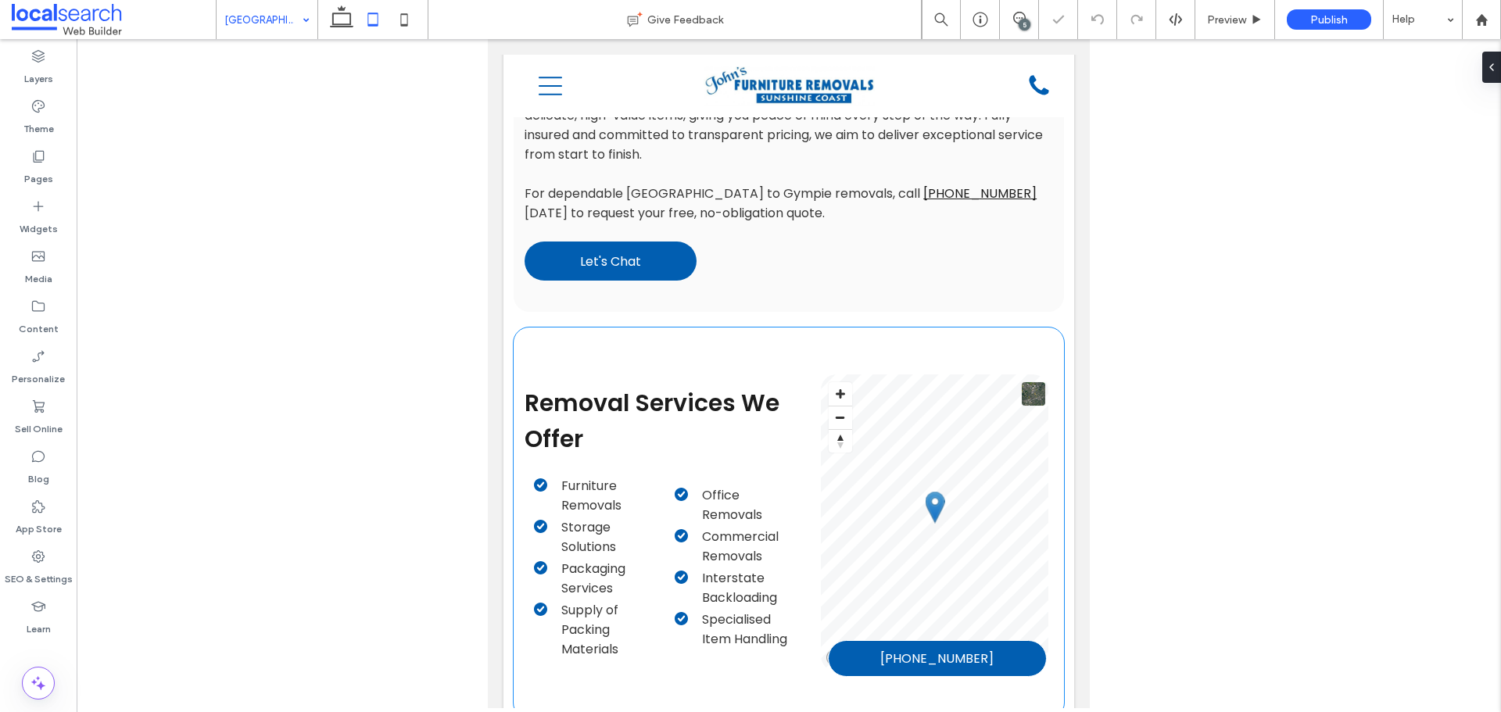
scroll to position [1310, 0]
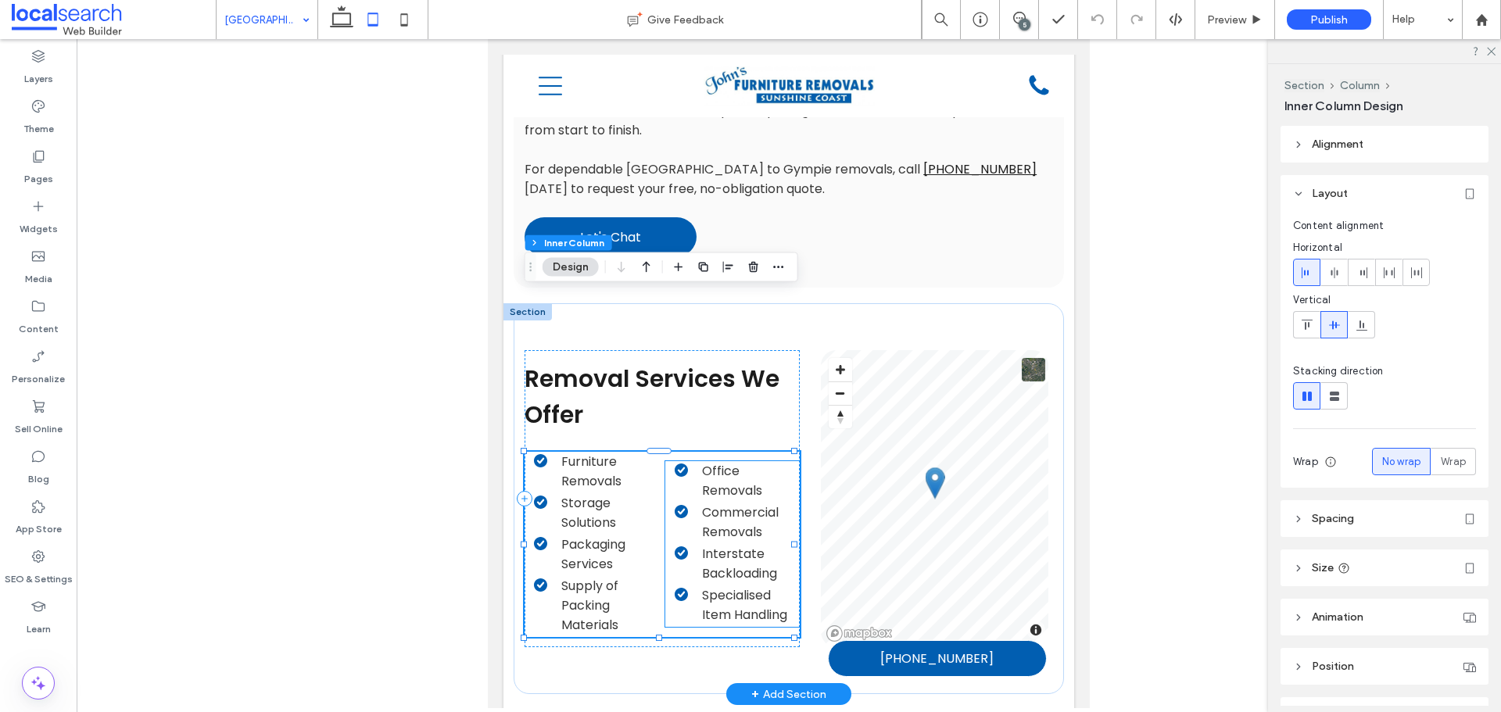
click at [762, 461] on li "Office Removals" at bounding box center [737, 480] width 125 height 39
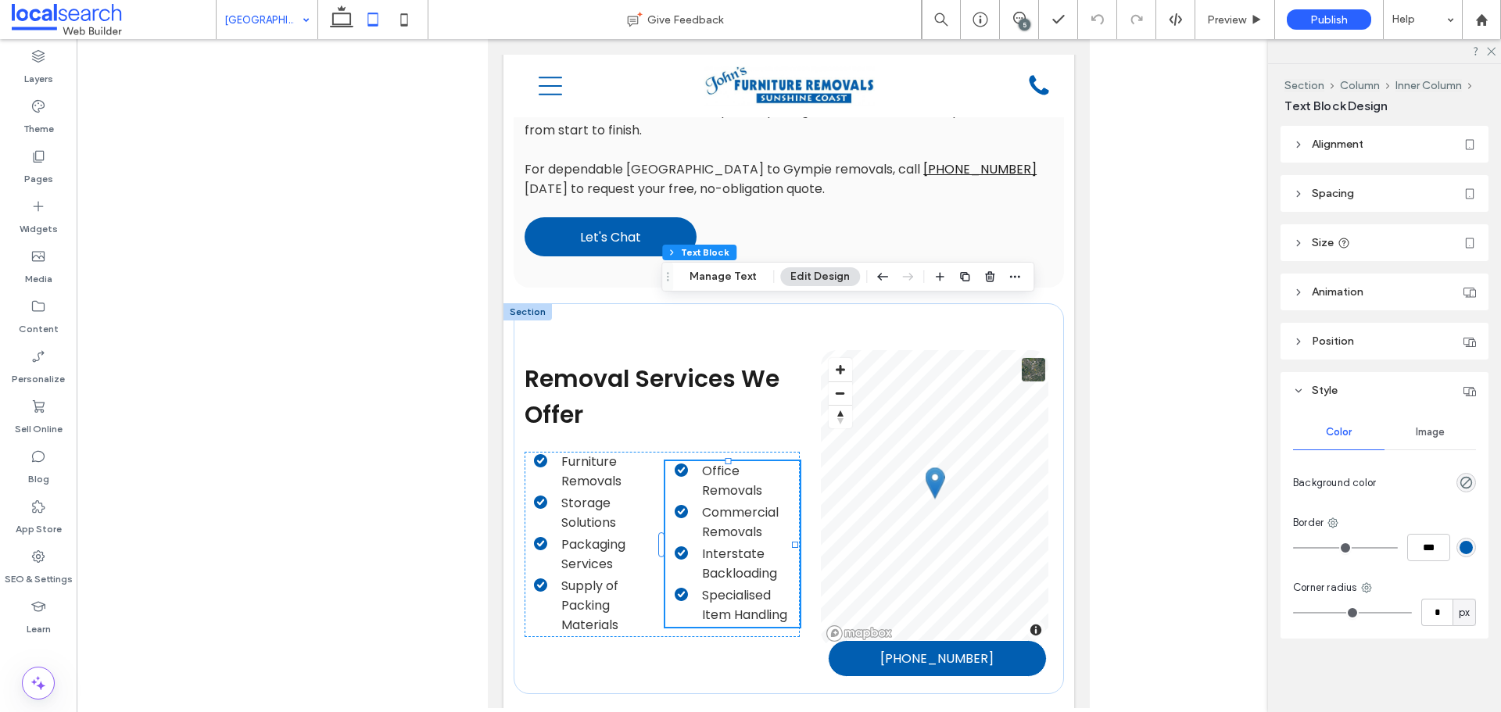
click at [1378, 155] on header "Alignment" at bounding box center [1385, 144] width 208 height 37
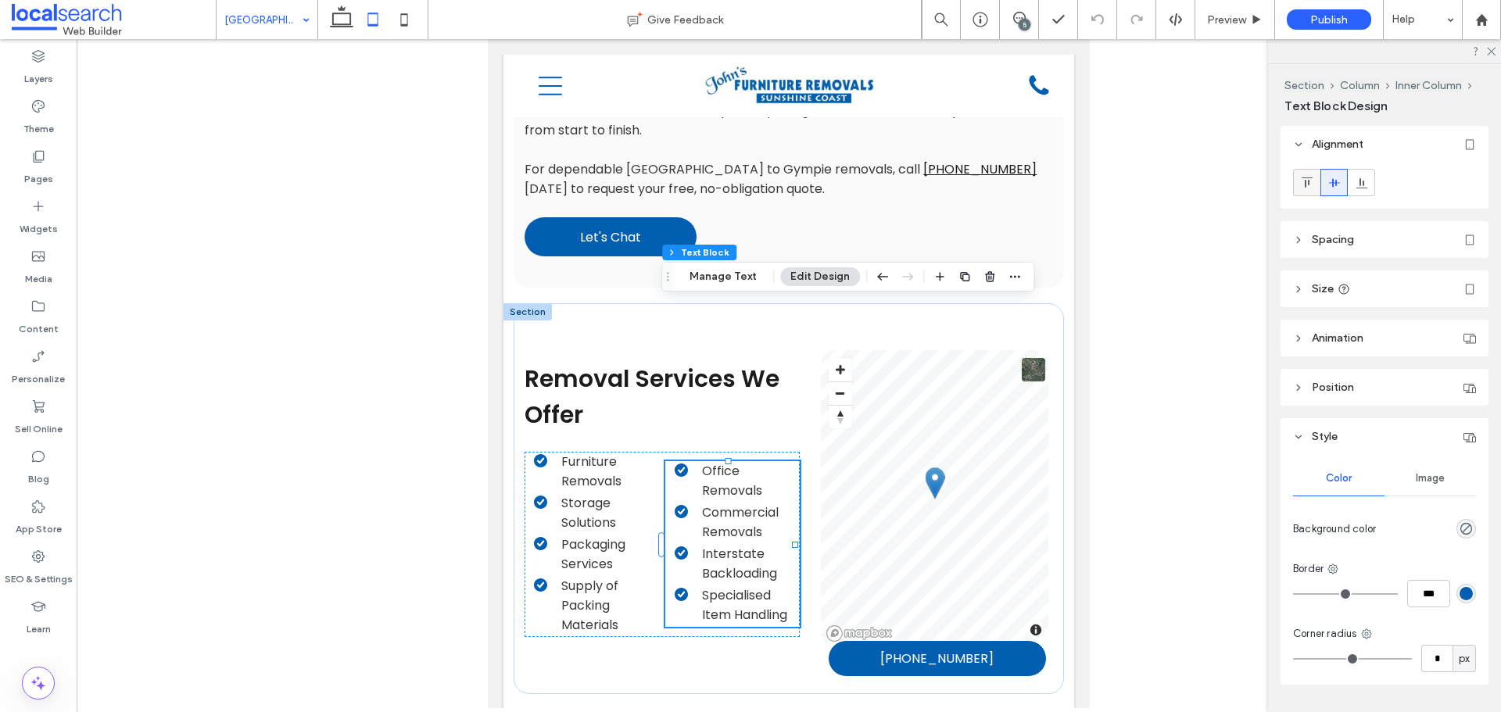
click at [1306, 183] on use at bounding box center [1306, 182] width 11 height 10
click at [410, 25] on icon at bounding box center [404, 19] width 31 height 31
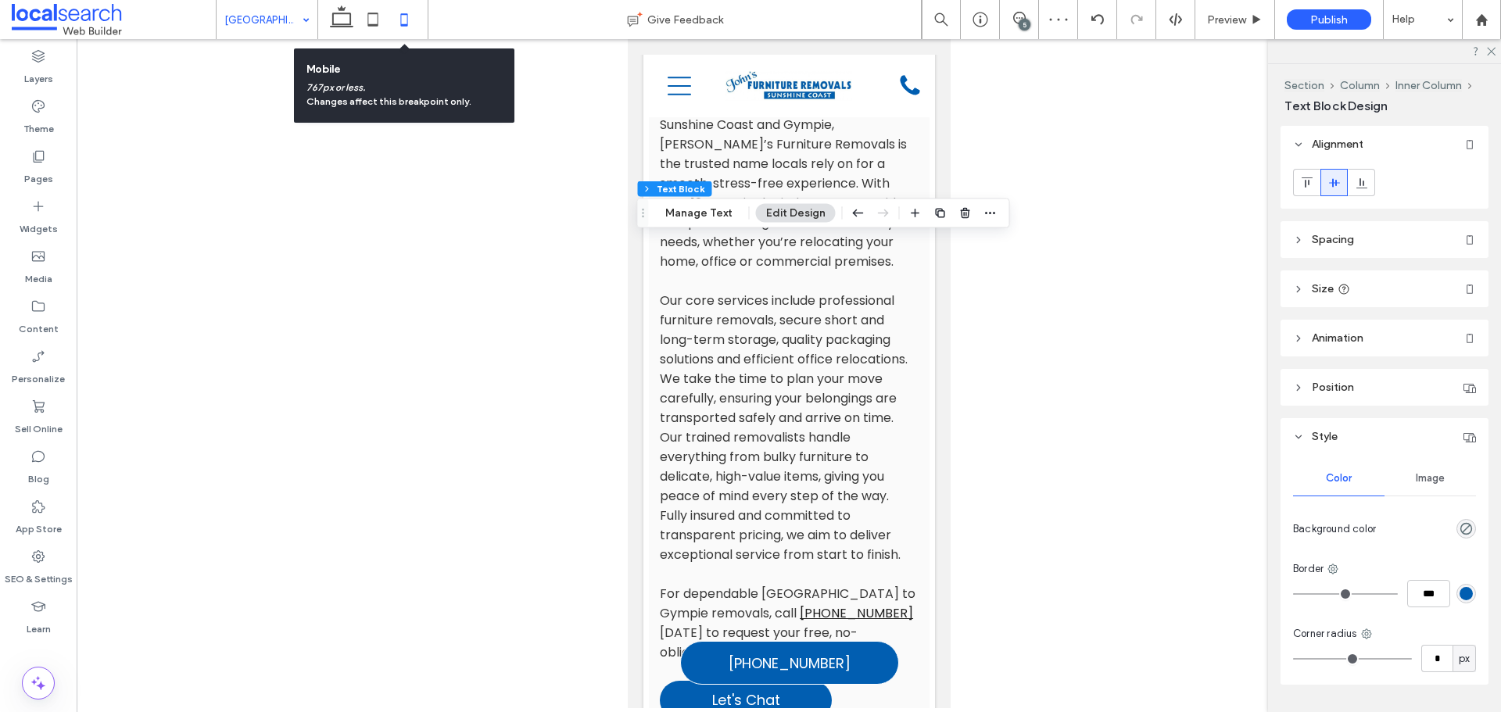
scroll to position [1823, 0]
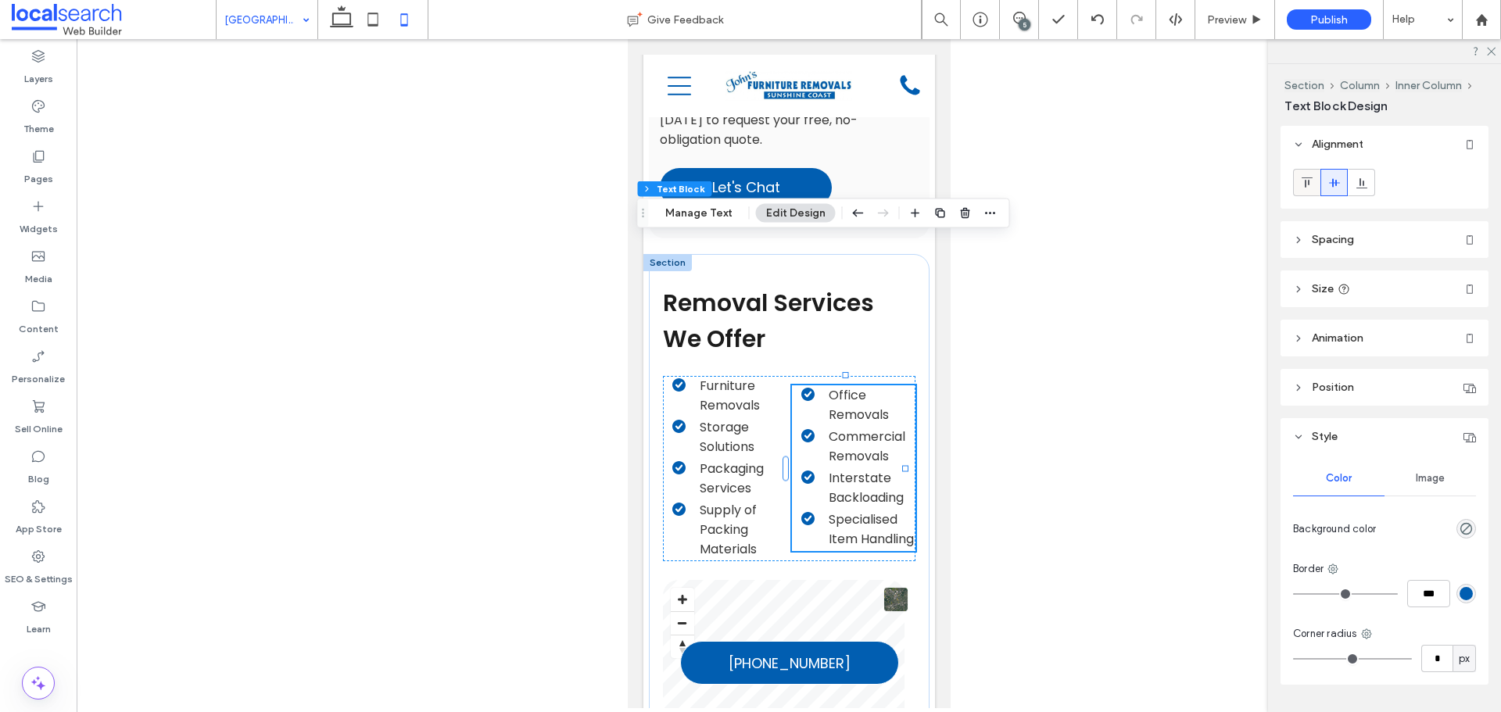
click at [1315, 178] on div at bounding box center [1307, 183] width 26 height 26
click at [30, 176] on label "Pages" at bounding box center [38, 175] width 29 height 22
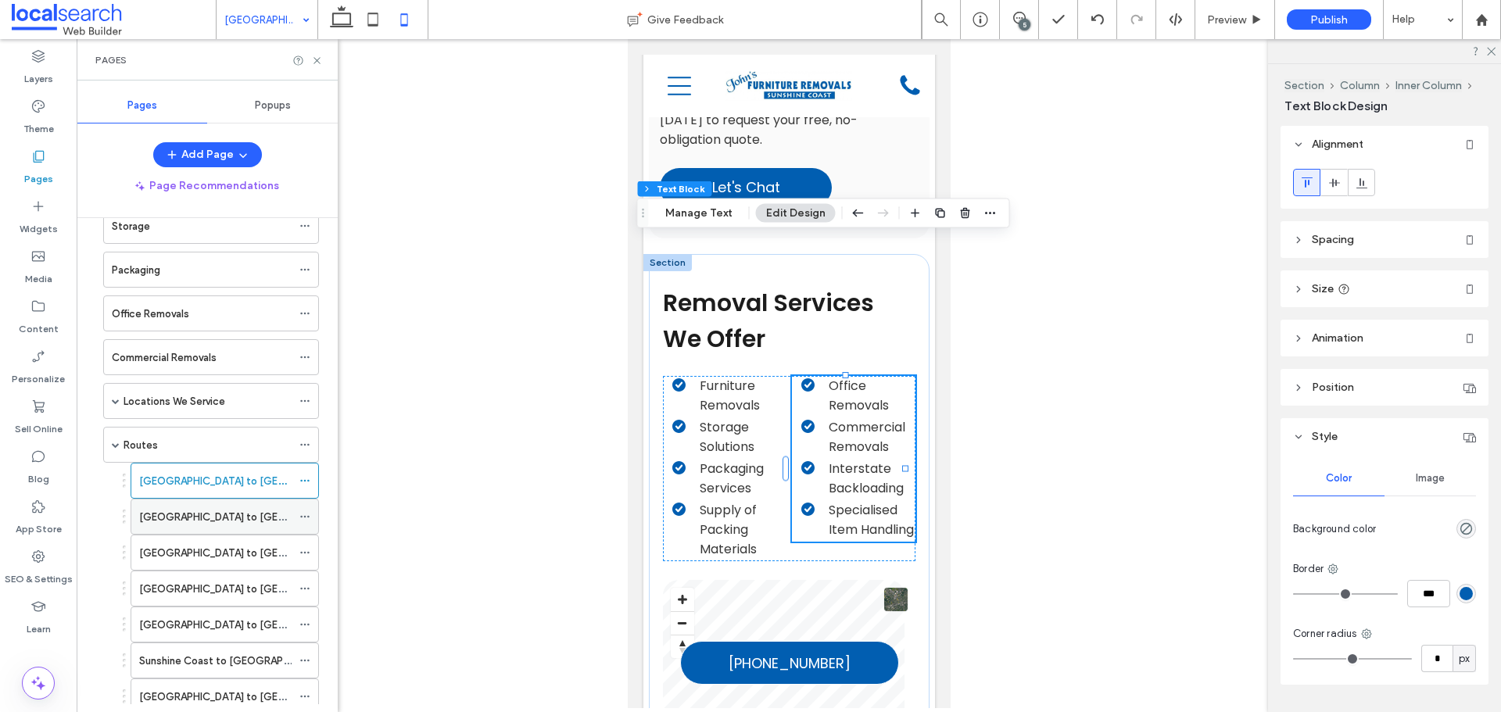
scroll to position [156, 0]
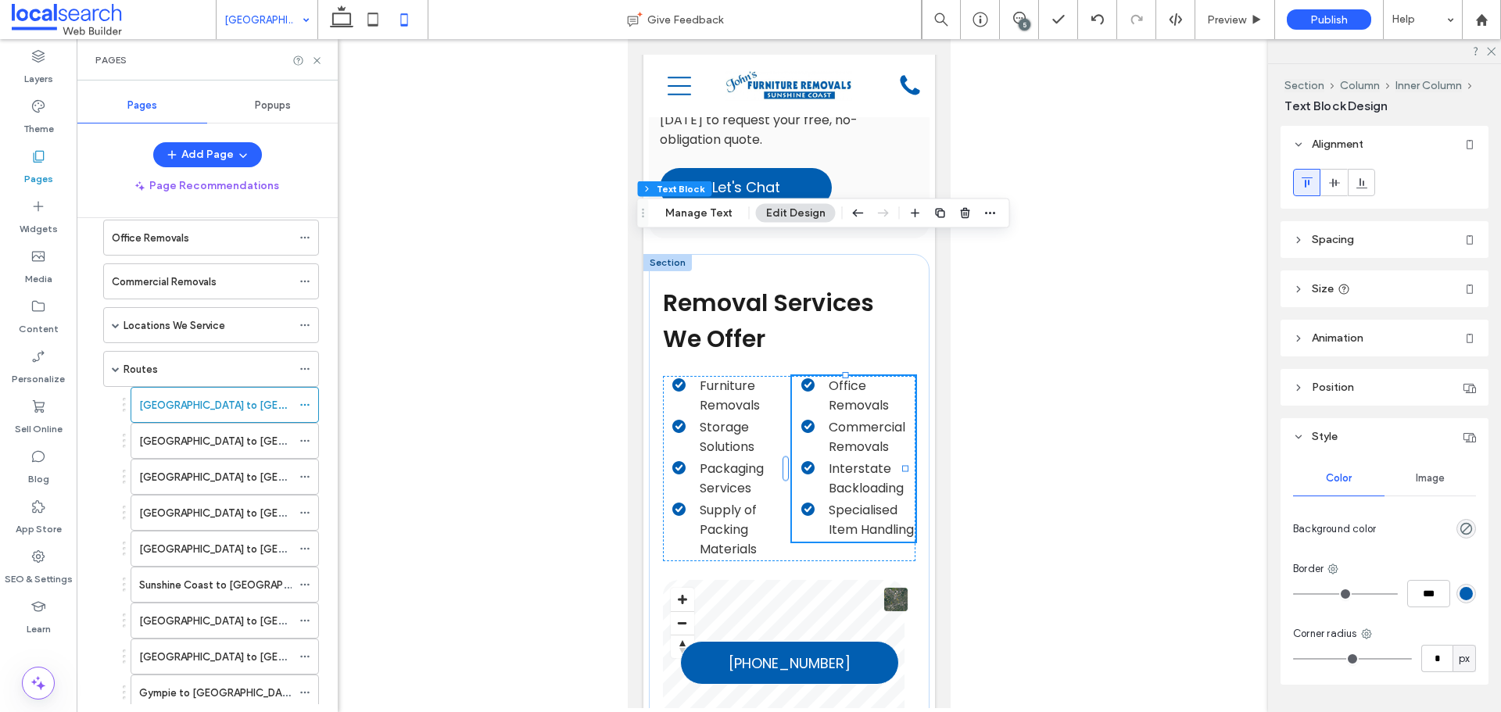
click at [313, 63] on icon at bounding box center [317, 61] width 12 height 12
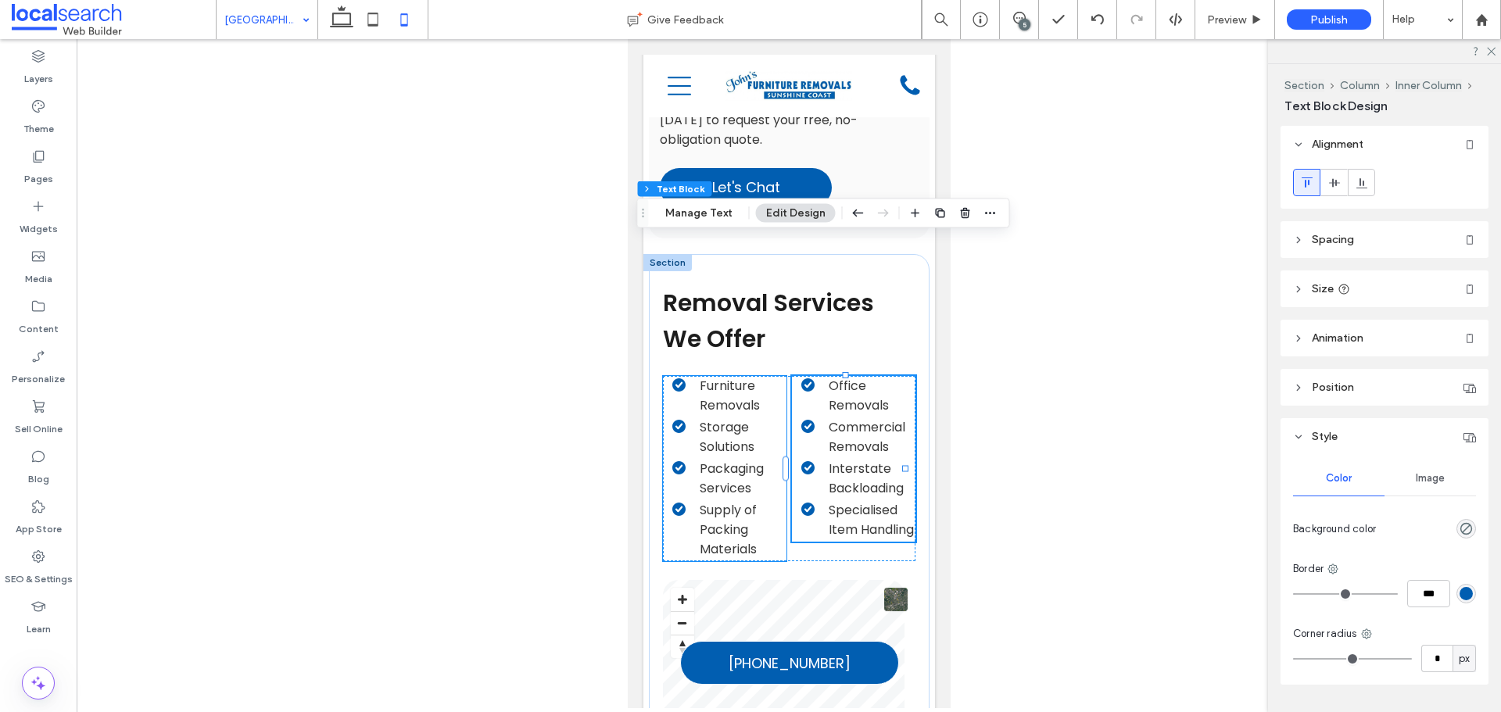
click at [762, 376] on li "Furniture Removals" at bounding box center [729, 395] width 115 height 39
click at [1310, 183] on icon at bounding box center [1307, 183] width 13 height 13
click at [340, 15] on icon at bounding box center [341, 19] width 31 height 31
type input "**"
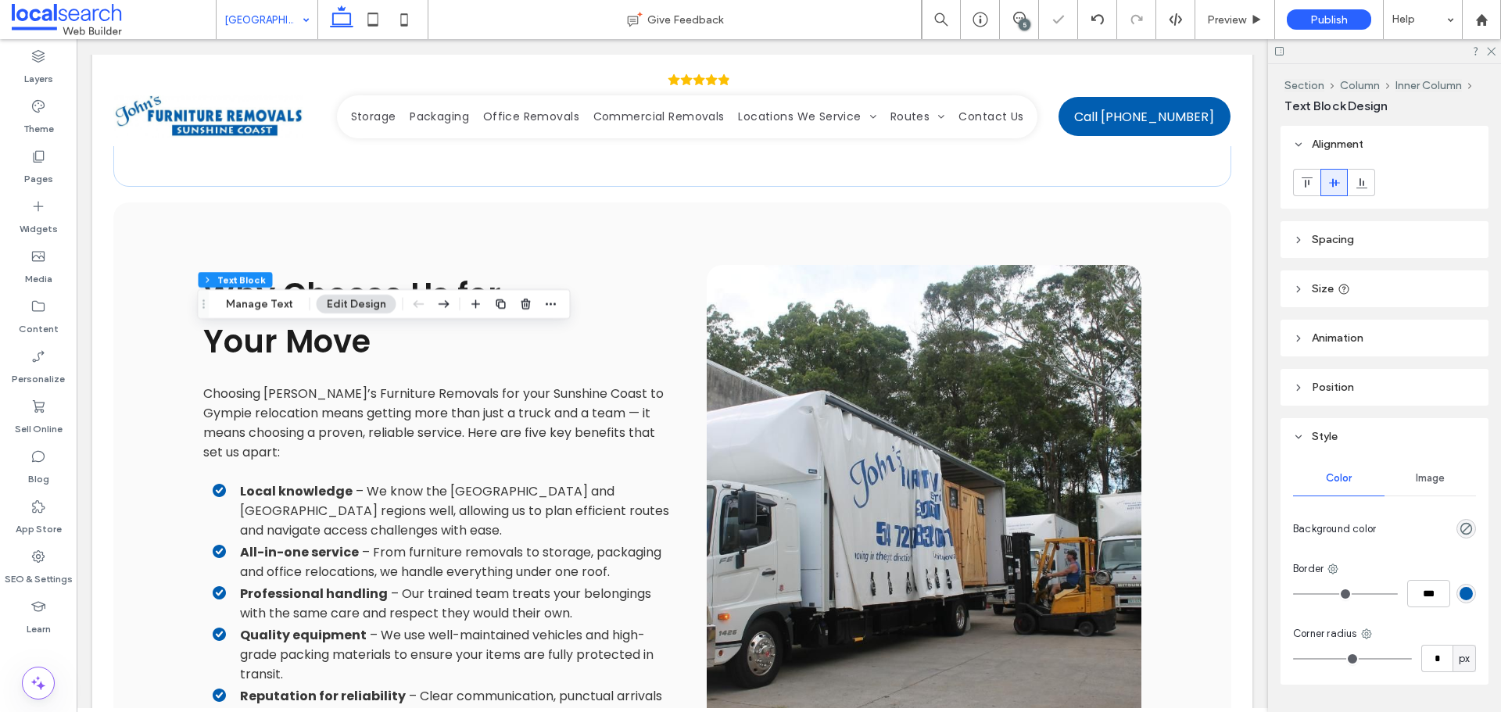
scroll to position [1382, 0]
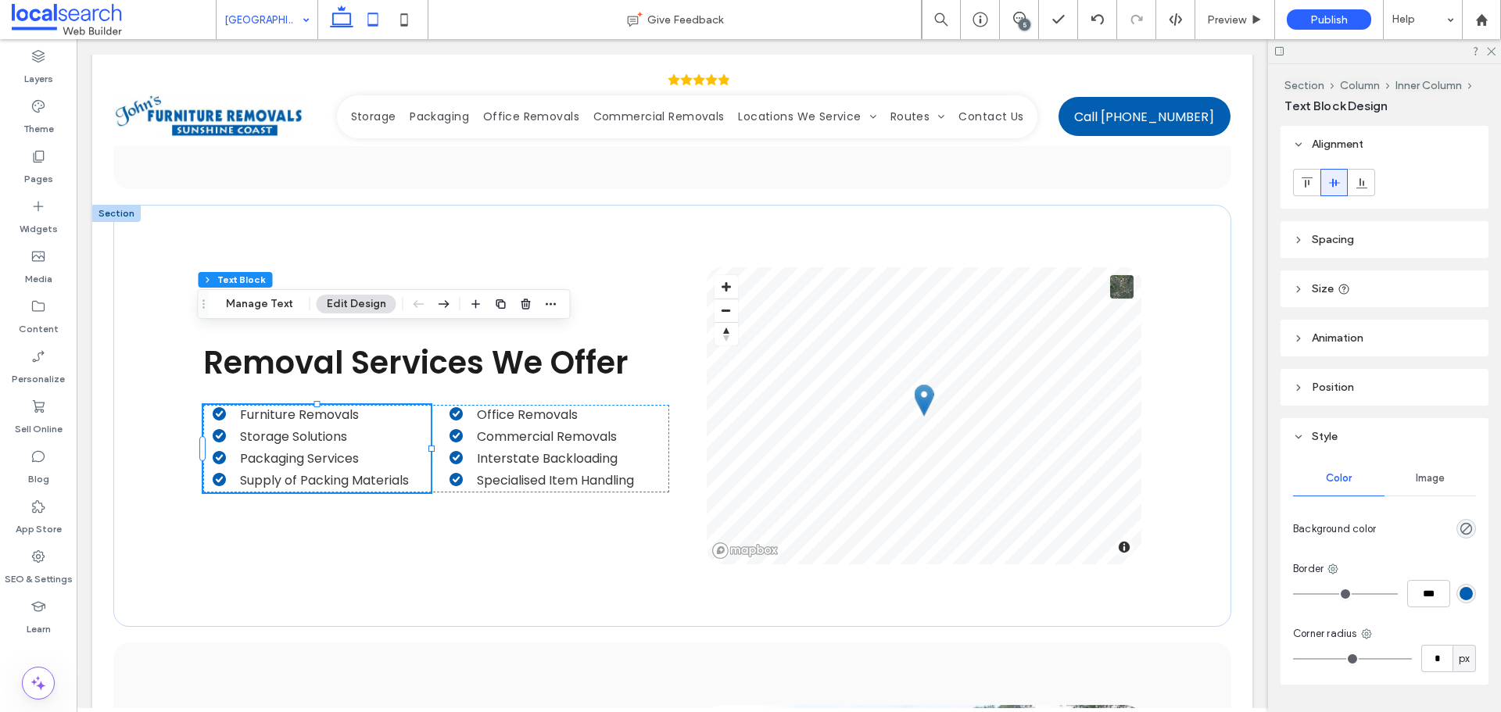
click at [366, 28] on icon at bounding box center [372, 19] width 31 height 31
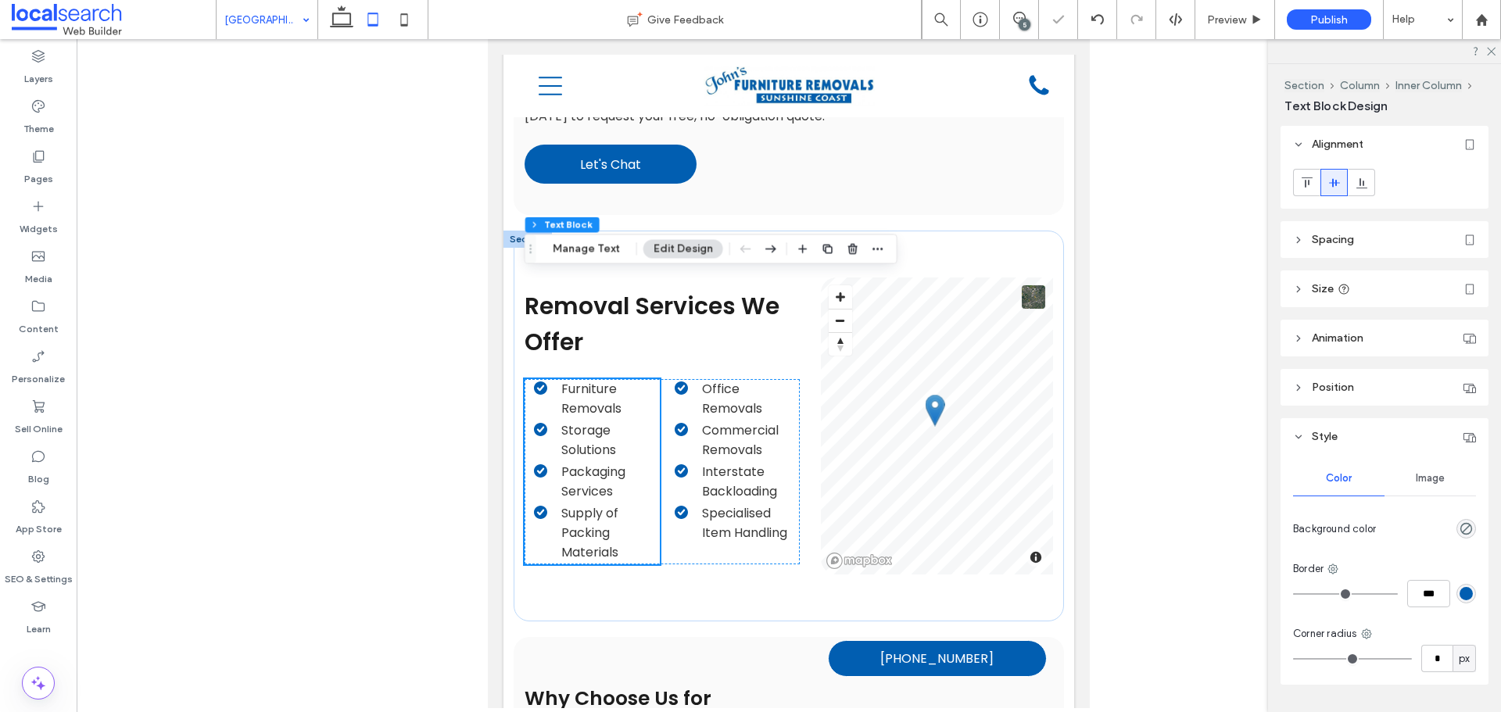
type input "**"
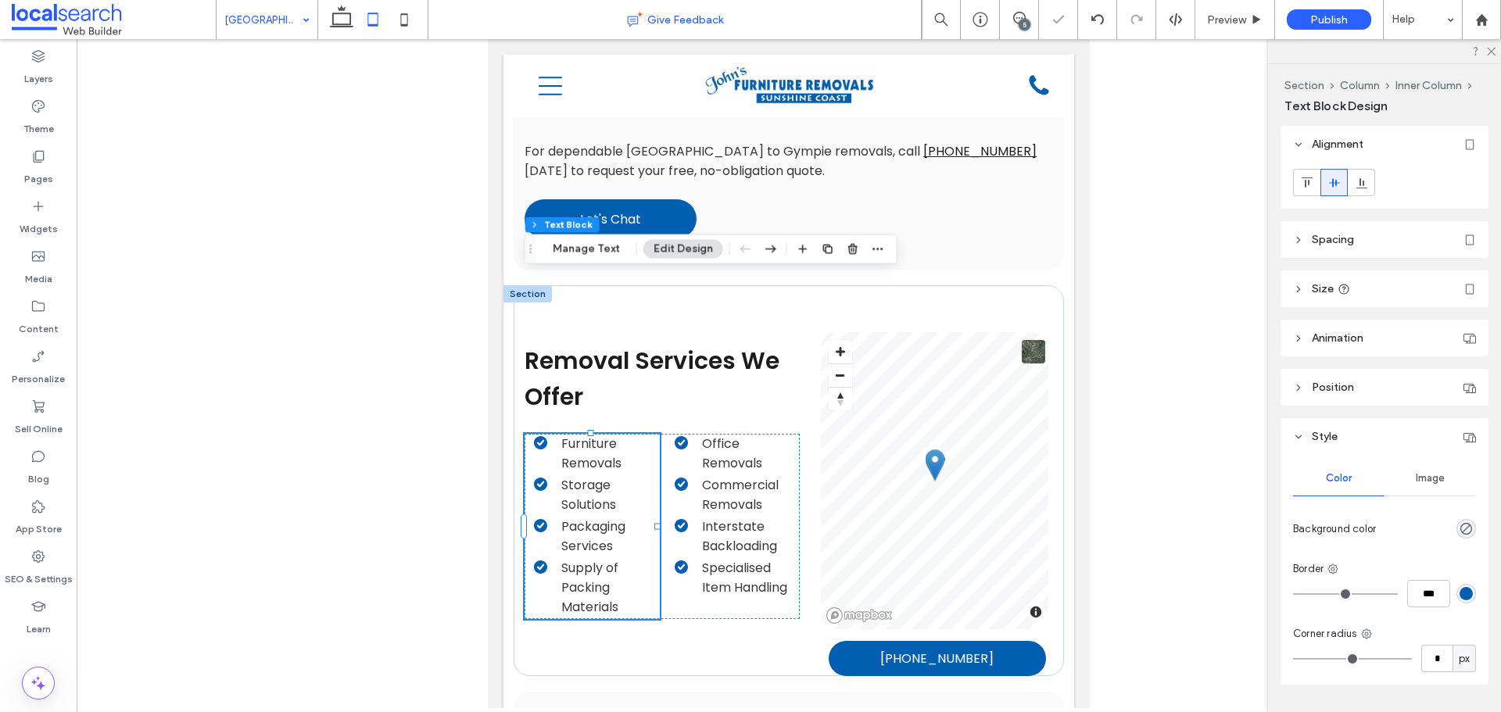
click at [432, 16] on div "Give Feedback" at bounding box center [674, 20] width 493 height 16
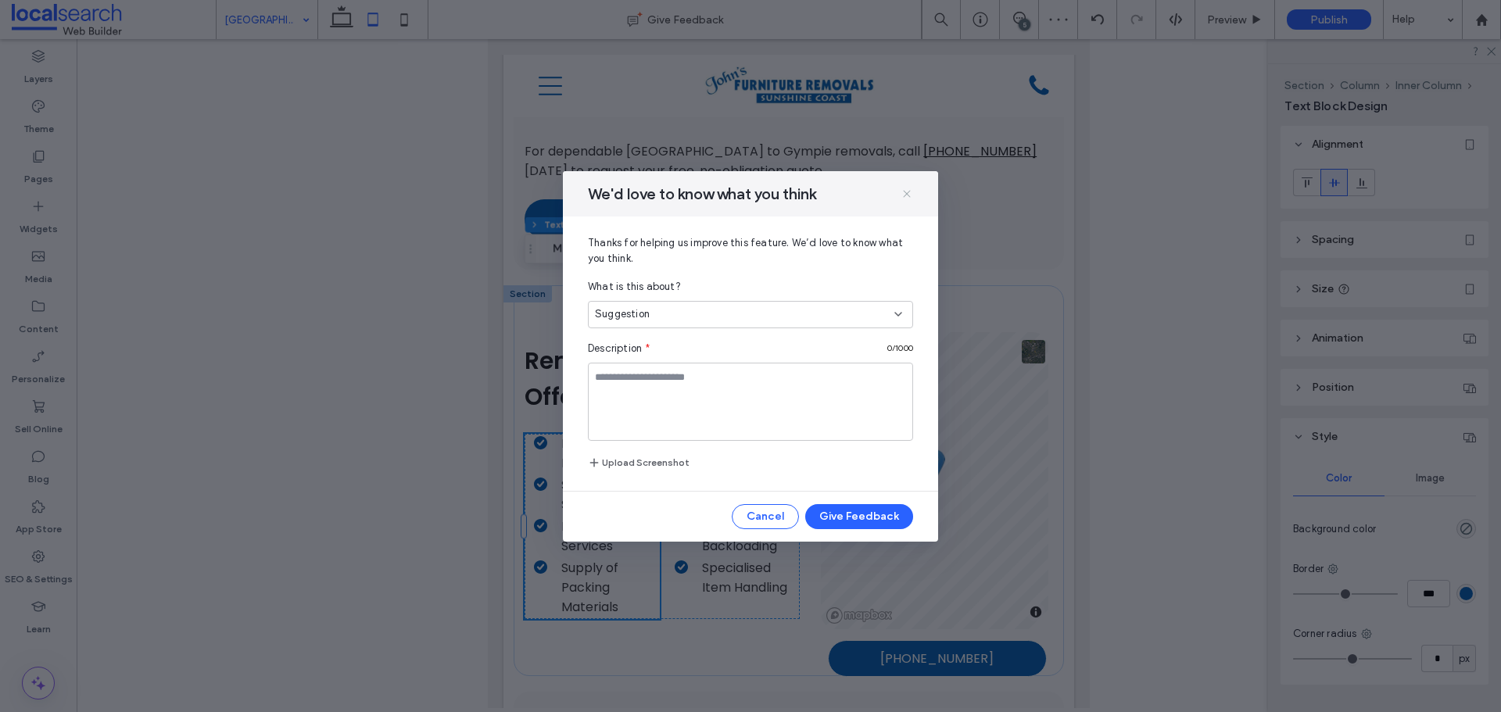
click at [905, 198] on icon at bounding box center [907, 194] width 13 height 13
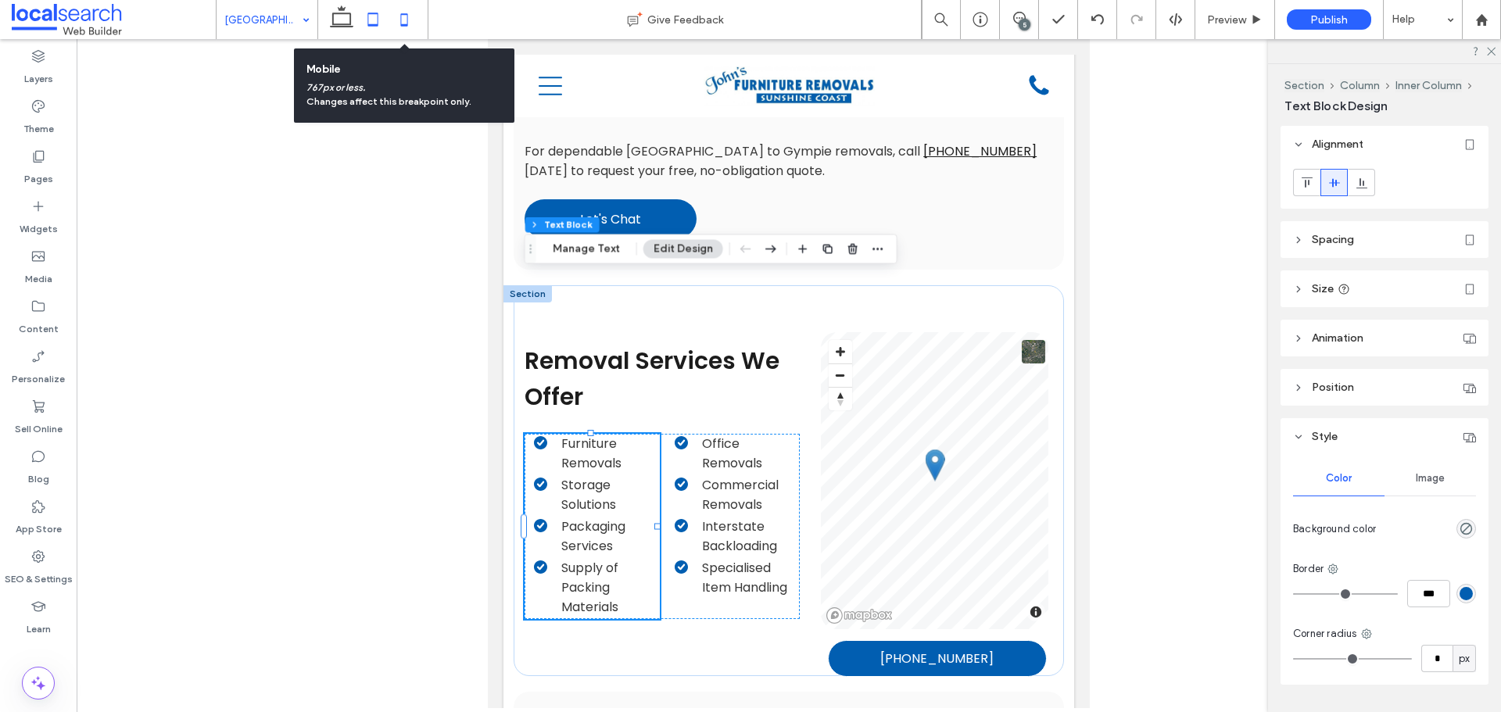
click at [399, 20] on icon at bounding box center [404, 19] width 31 height 31
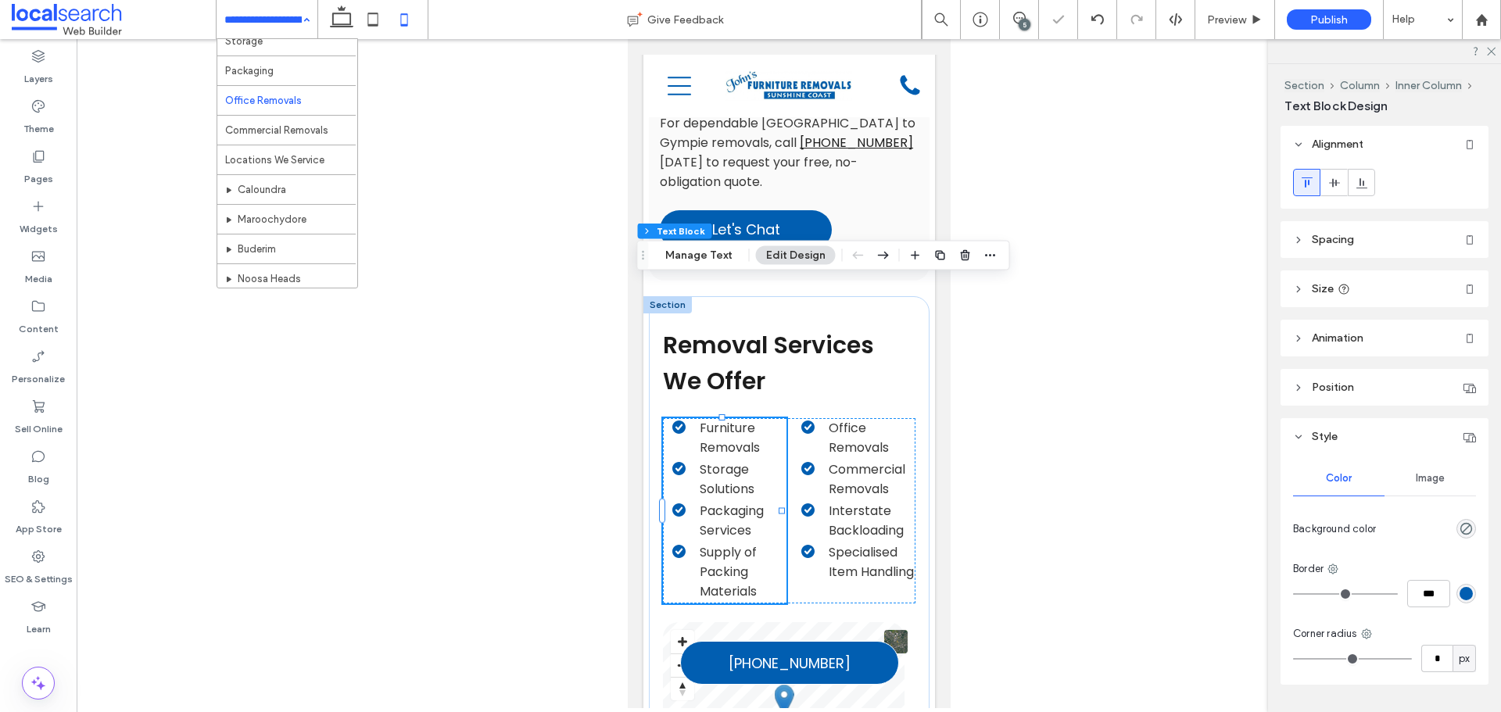
scroll to position [78, 0]
click at [376, 17] on icon at bounding box center [372, 19] width 31 height 31
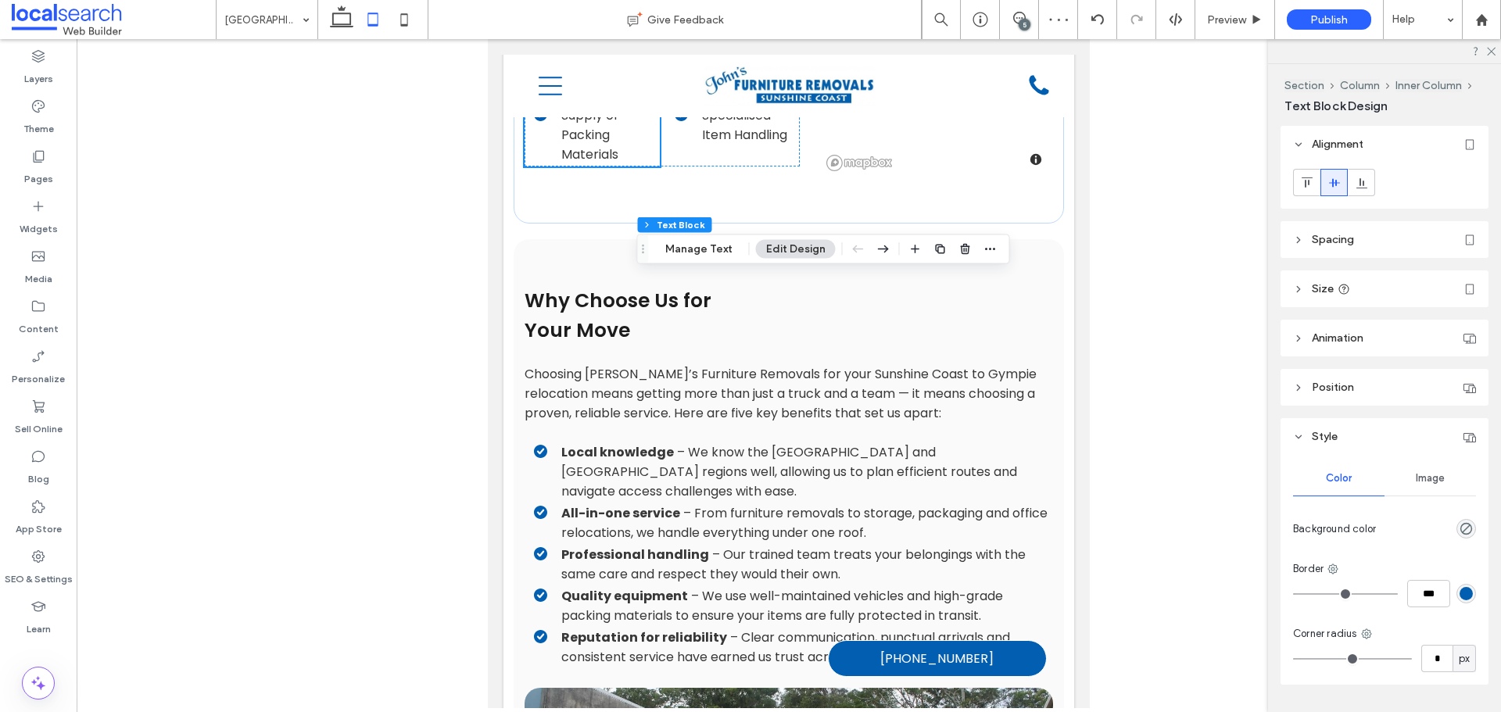
scroll to position [1328, 0]
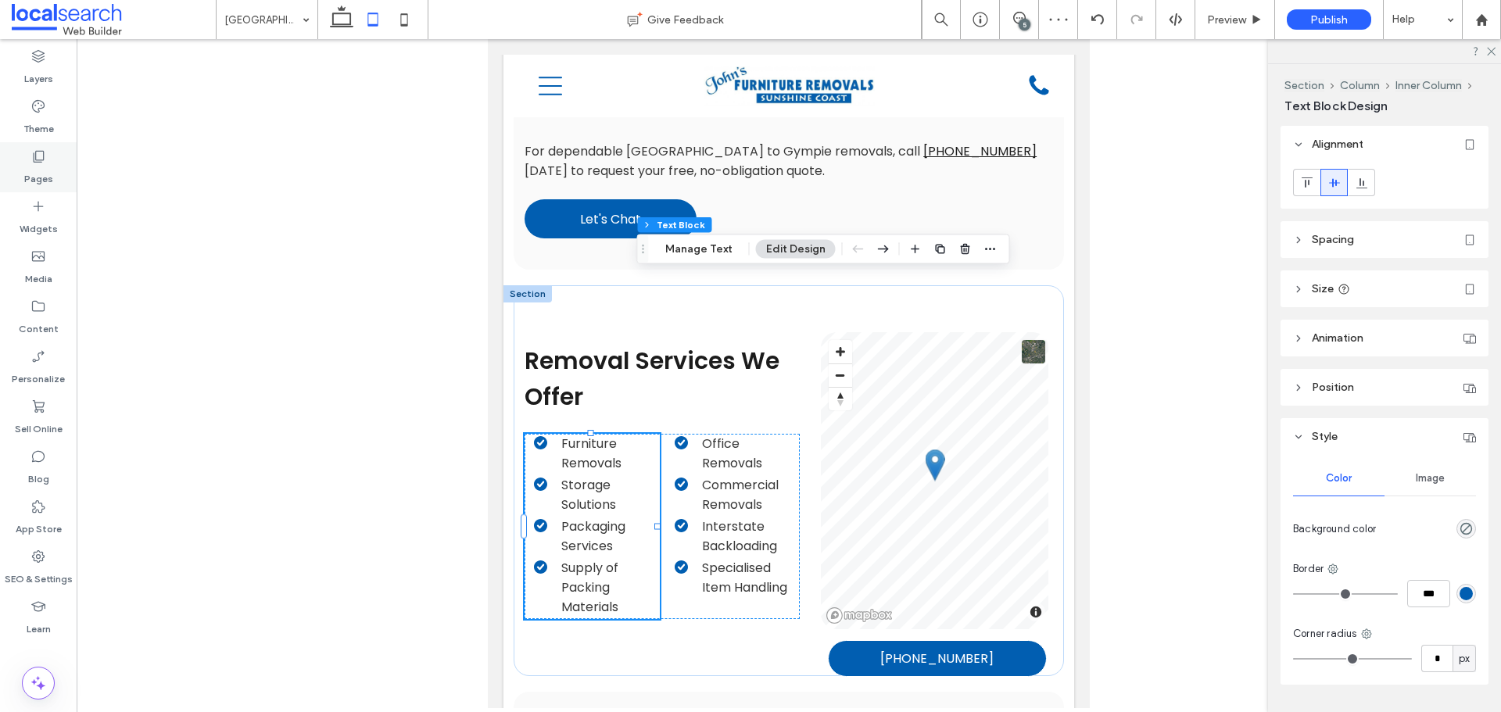
click at [48, 179] on label "Pages" at bounding box center [38, 175] width 29 height 22
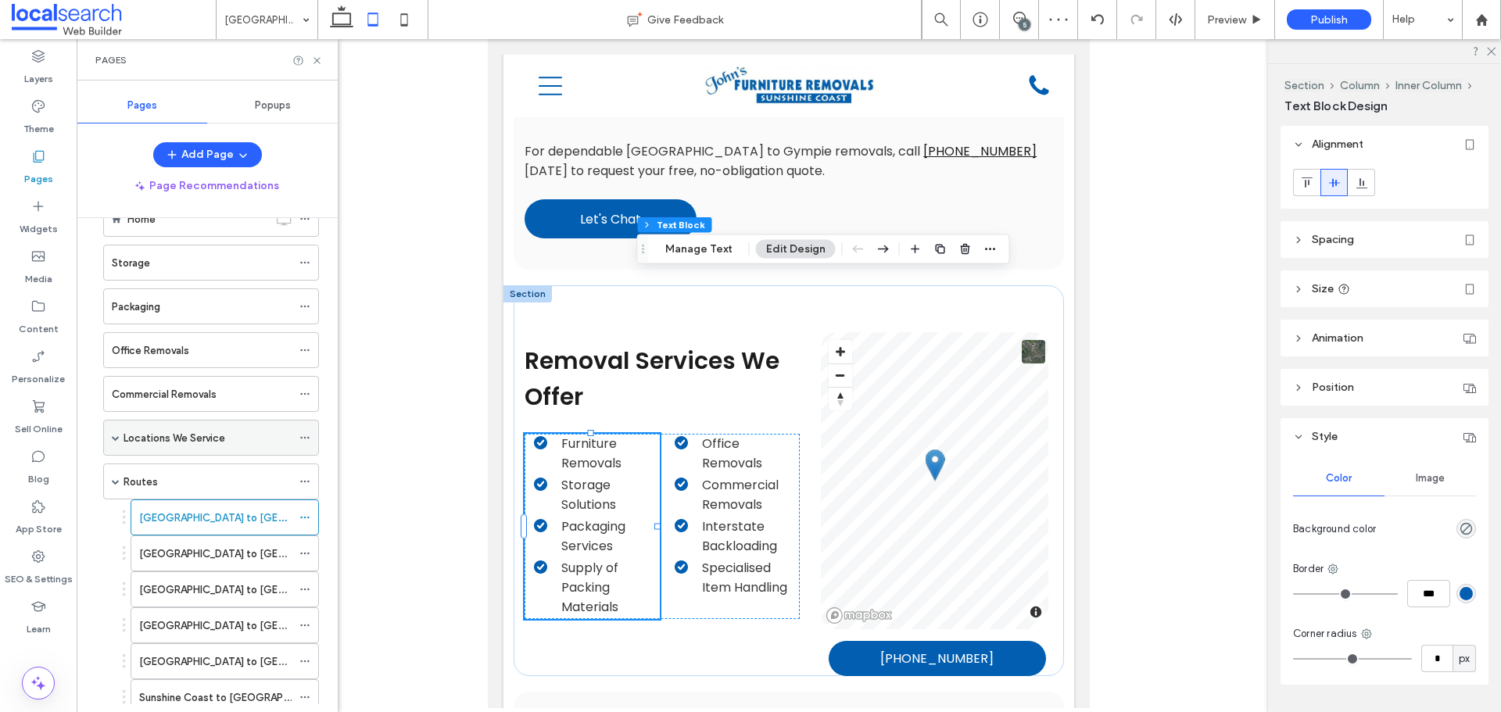
scroll to position [156, 0]
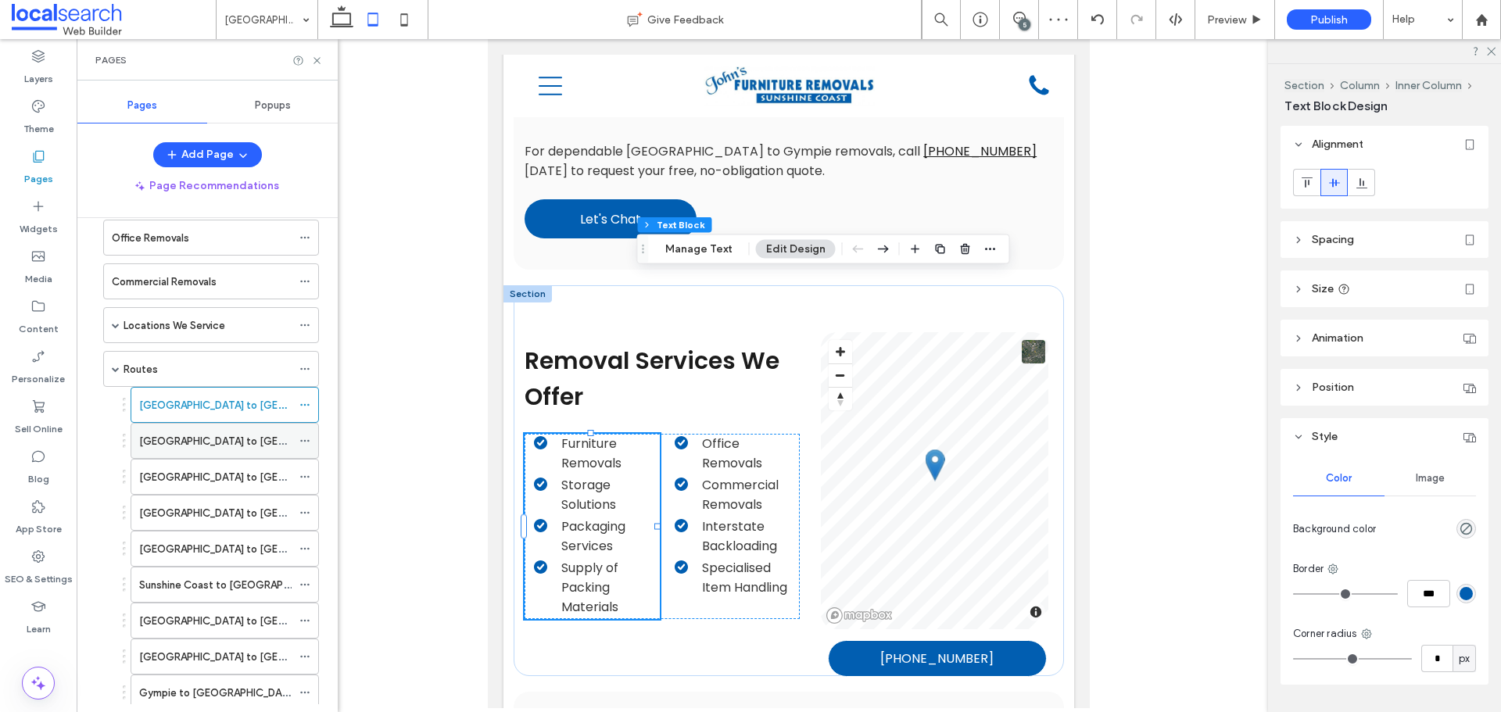
click at [176, 450] on div "[GEOGRAPHIC_DATA] to [GEOGRAPHIC_DATA]" at bounding box center [215, 441] width 152 height 34
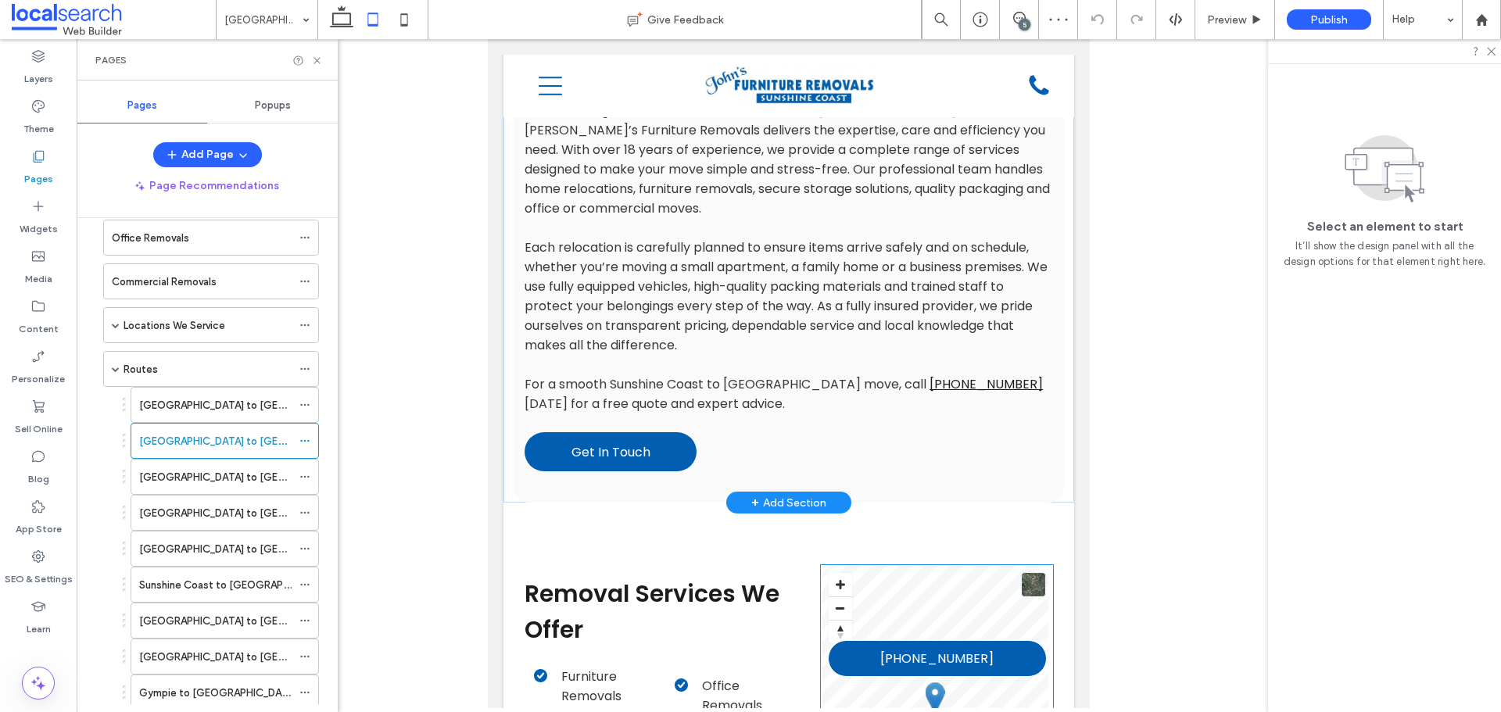
scroll to position [1173, 0]
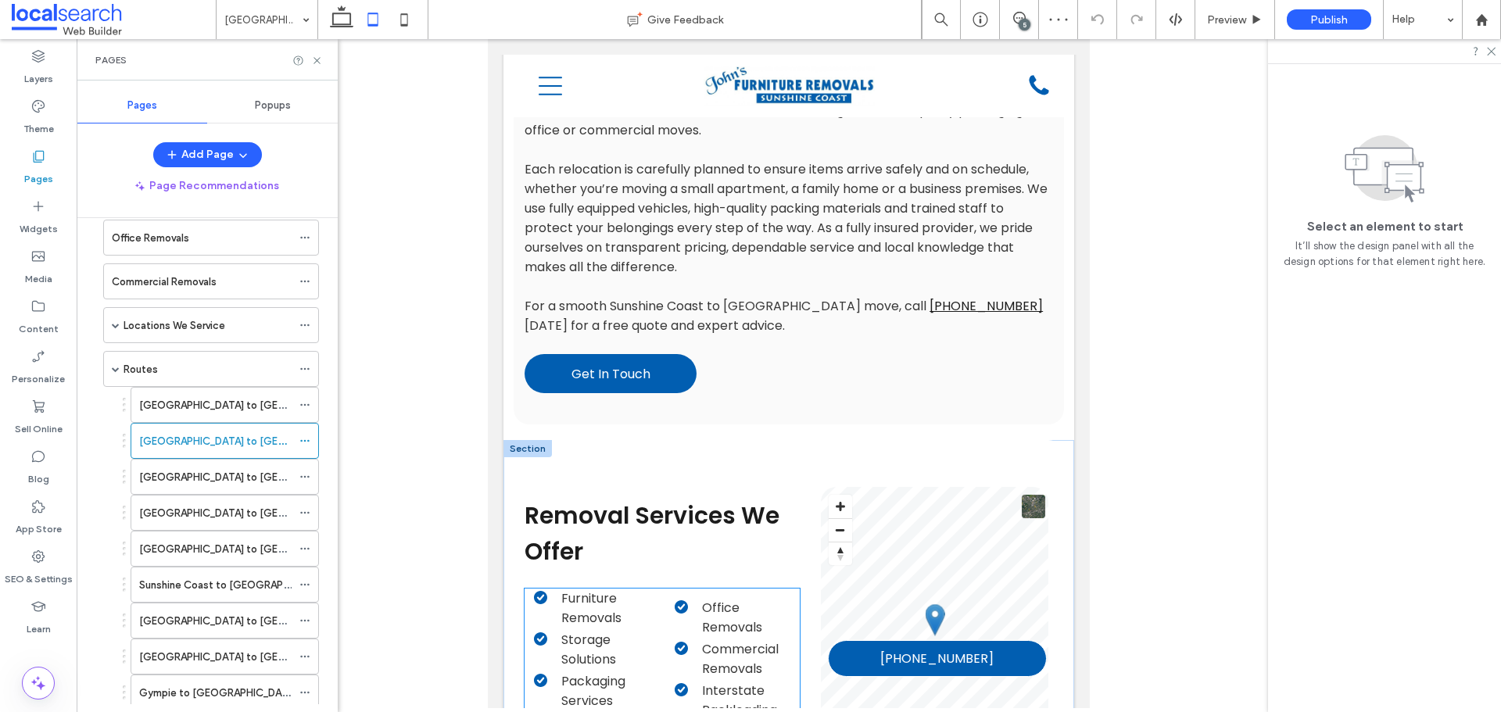
click at [737, 598] on li "Office Removals" at bounding box center [737, 617] width 125 height 39
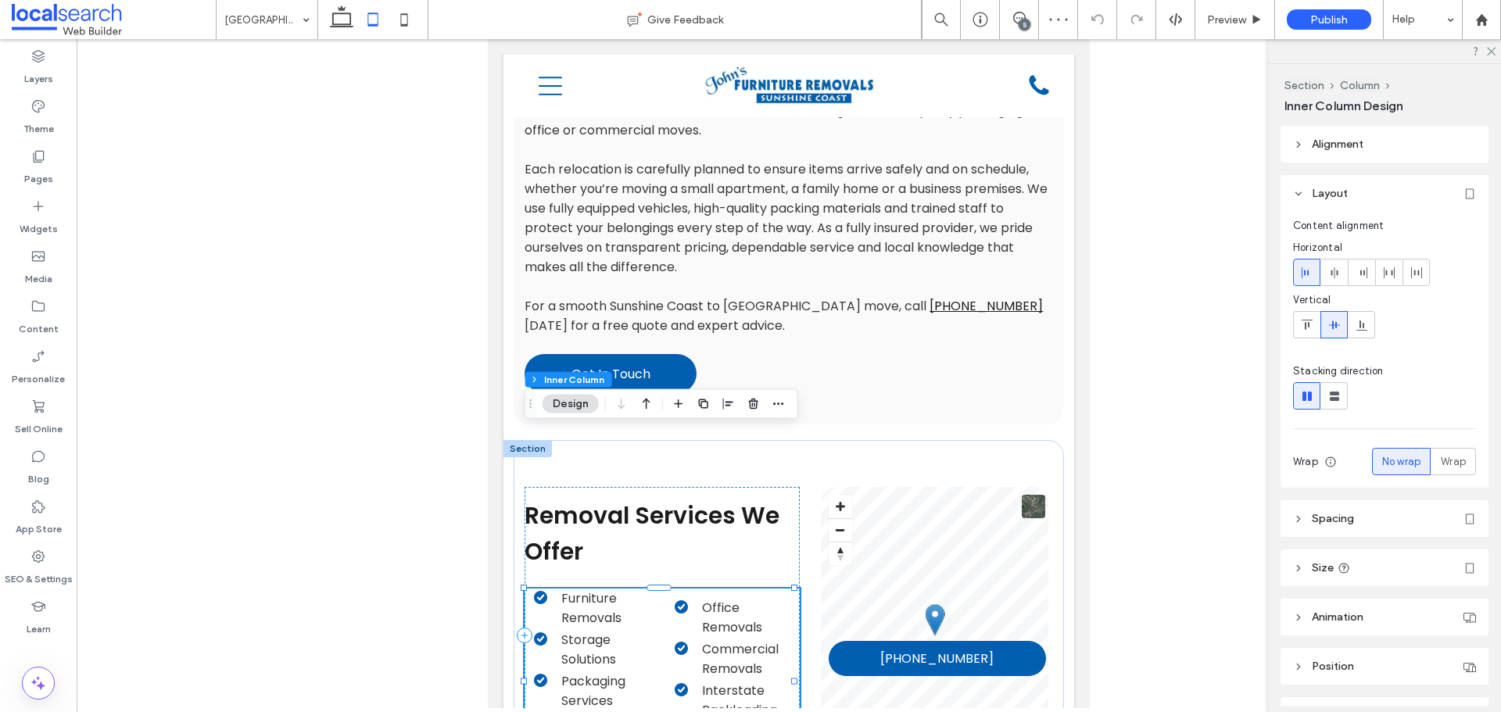
click at [756, 598] on li "Office Removals" at bounding box center [737, 617] width 125 height 39
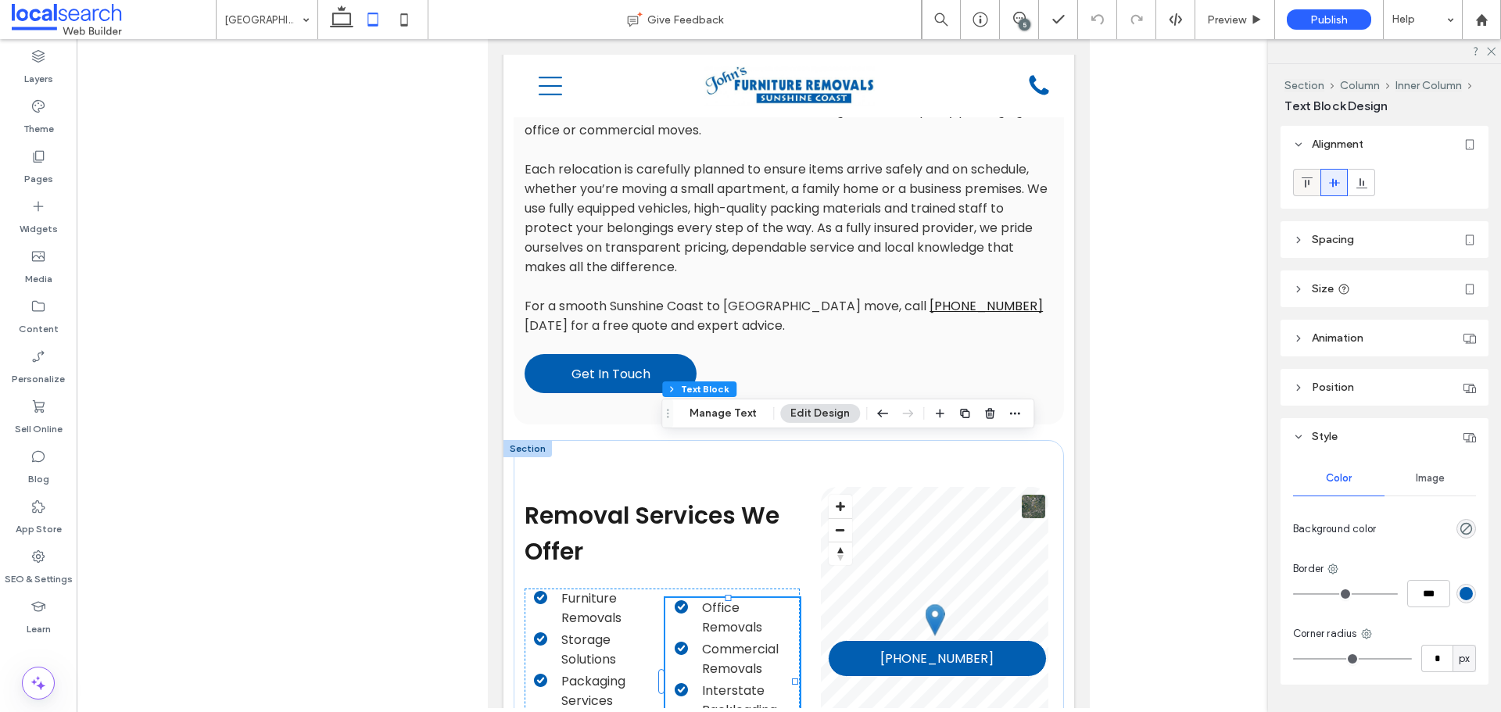
click at [1303, 186] on icon at bounding box center [1307, 183] width 13 height 13
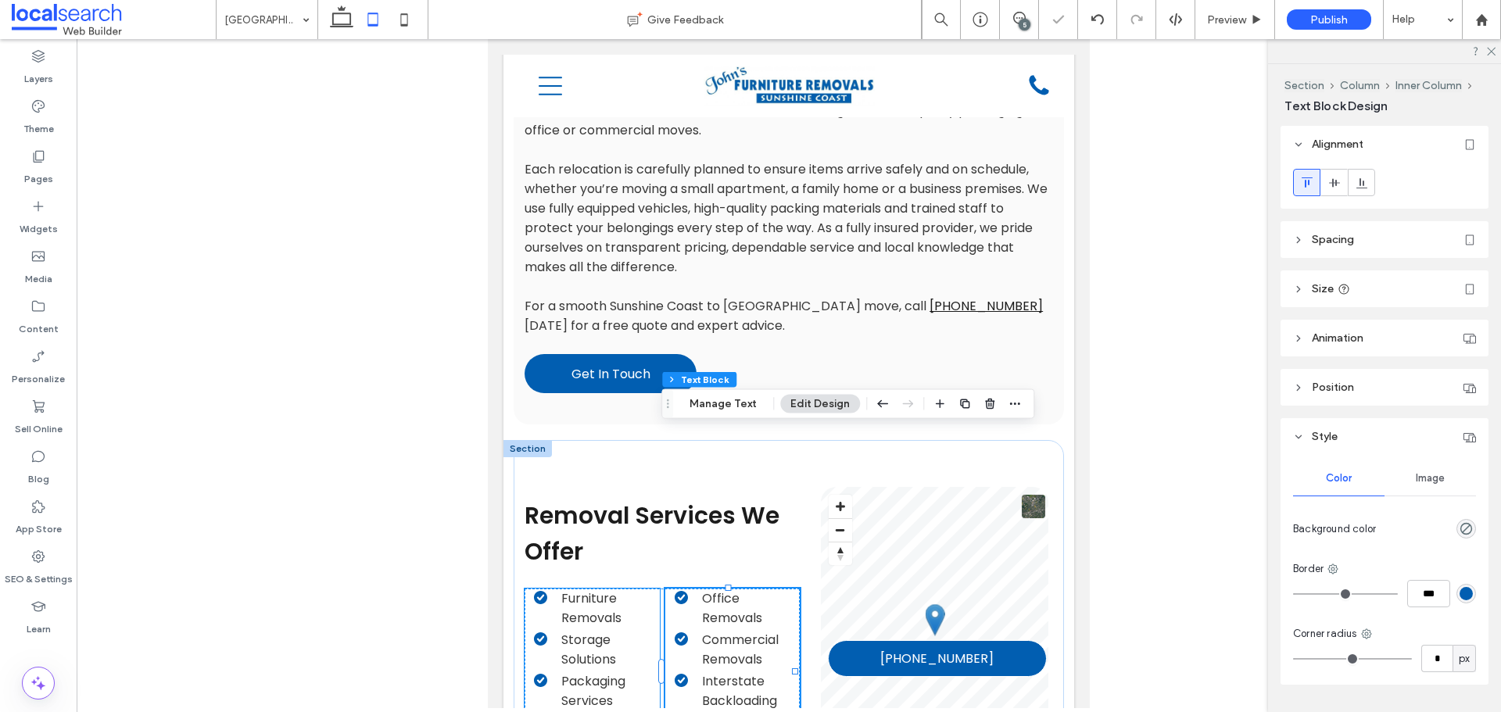
click at [644, 589] on li "Furniture Removals" at bounding box center [596, 608] width 125 height 39
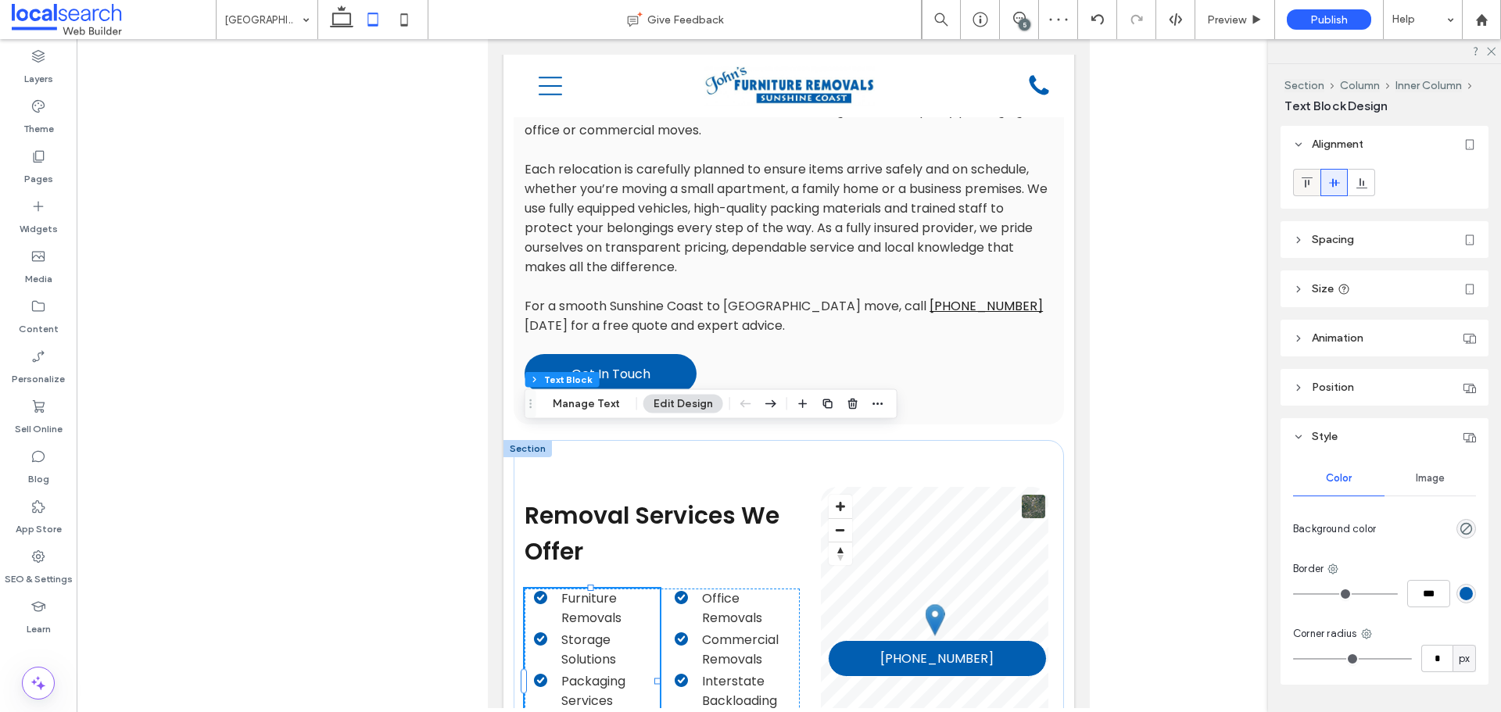
click at [1303, 184] on icon at bounding box center [1307, 183] width 13 height 13
click at [407, 32] on icon at bounding box center [404, 19] width 31 height 31
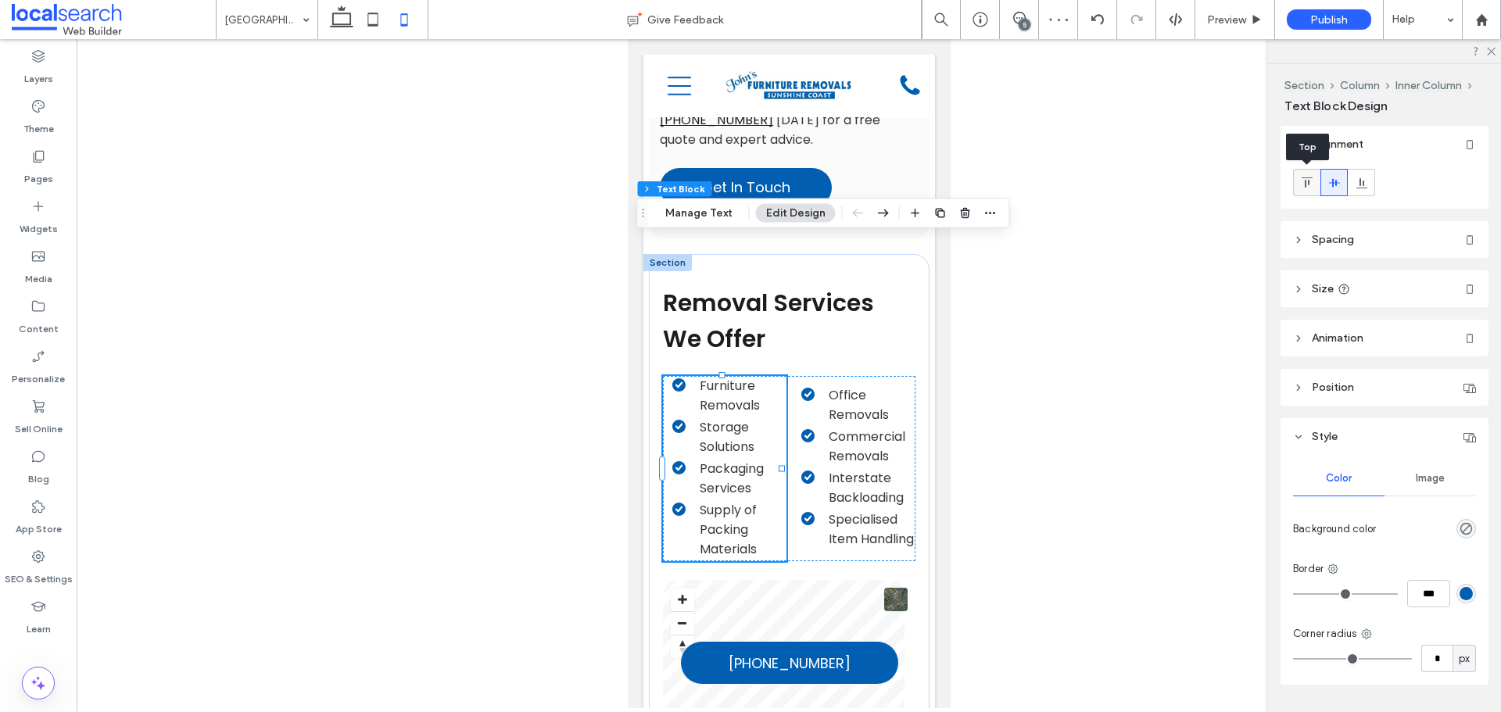
click at [1314, 185] on div at bounding box center [1307, 183] width 26 height 26
click at [811, 385] on ul "Office Removals Commercial Removals Interstate Backloading Specialised Item Han…" at bounding box center [846, 466] width 140 height 163
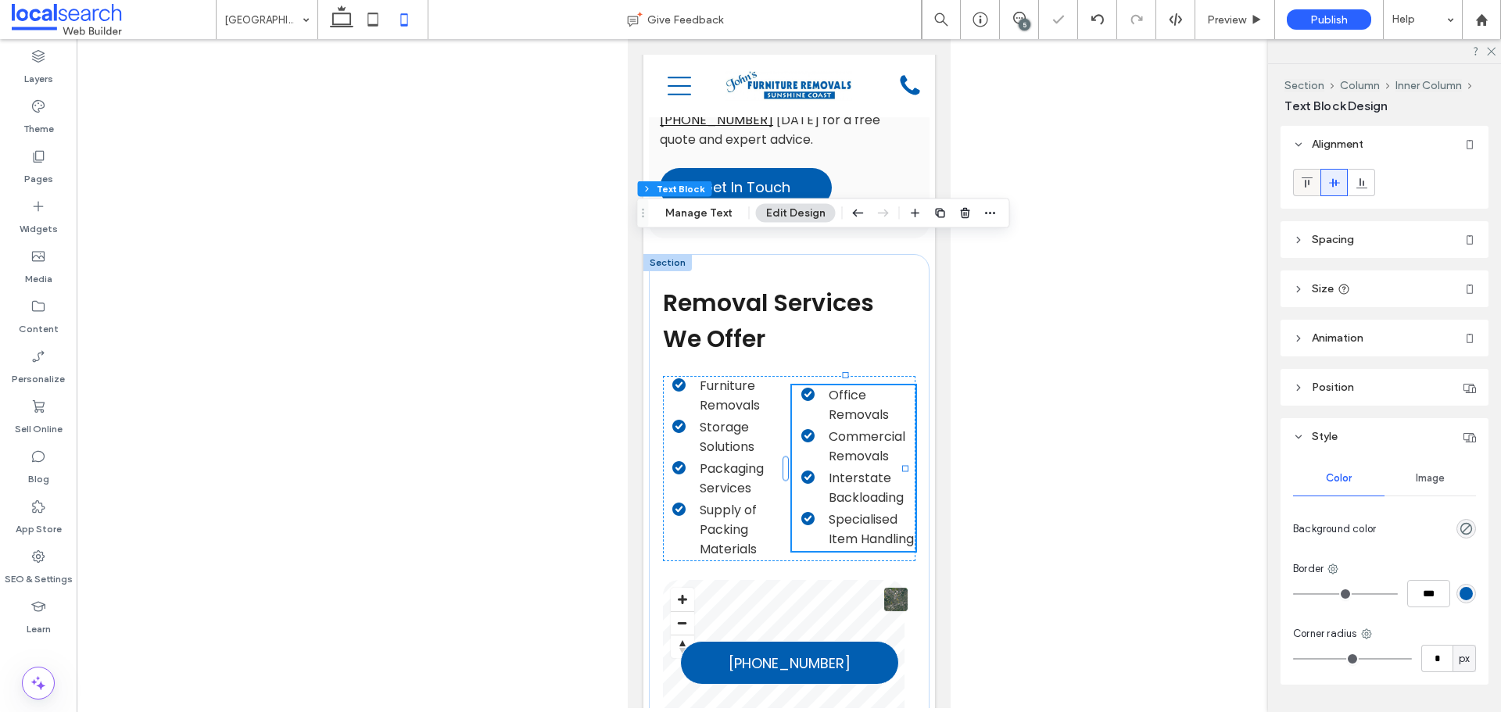
click at [1308, 188] on icon at bounding box center [1307, 183] width 13 height 13
click at [372, 18] on icon at bounding box center [372, 19] width 31 height 31
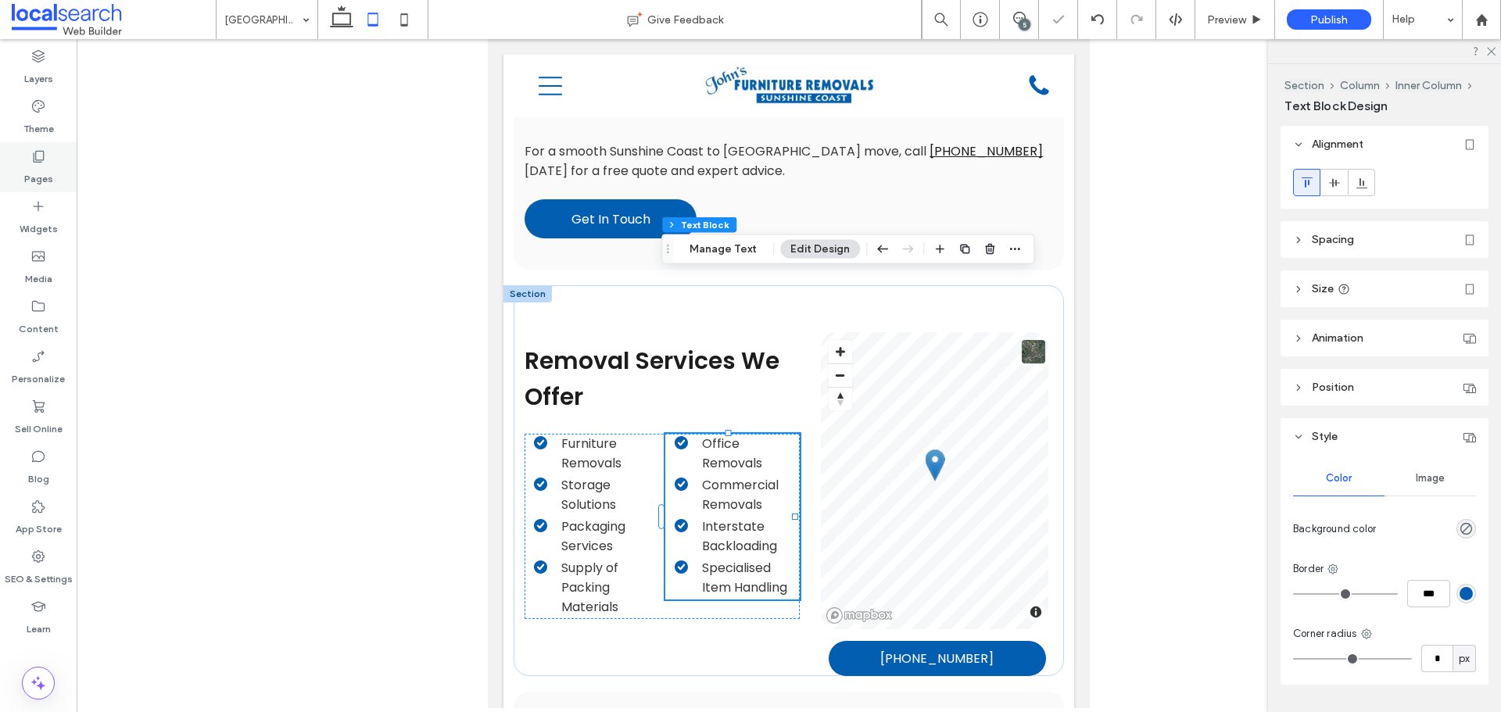
click at [38, 161] on icon at bounding box center [38, 157] width 16 height 16
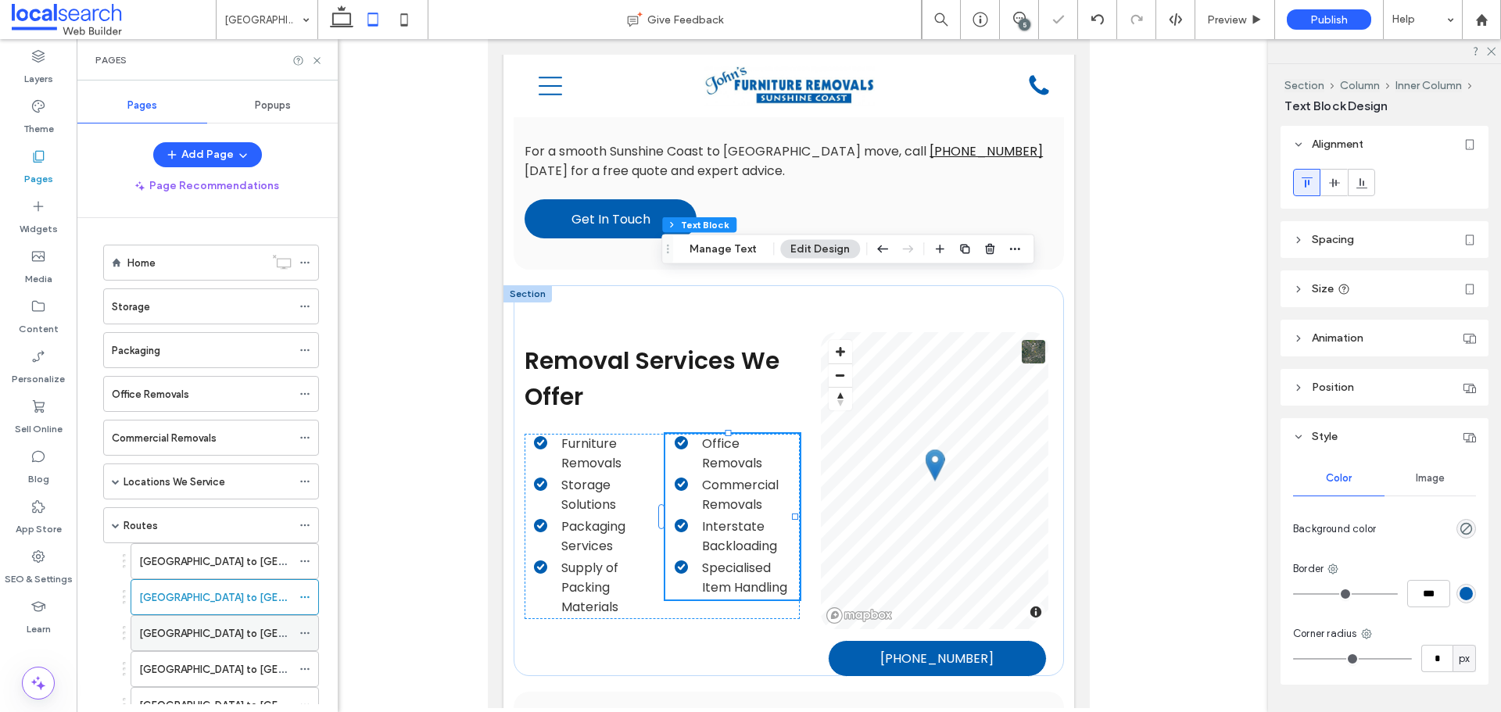
click at [185, 628] on label "[GEOGRAPHIC_DATA] to [GEOGRAPHIC_DATA]" at bounding box center [251, 633] width 225 height 27
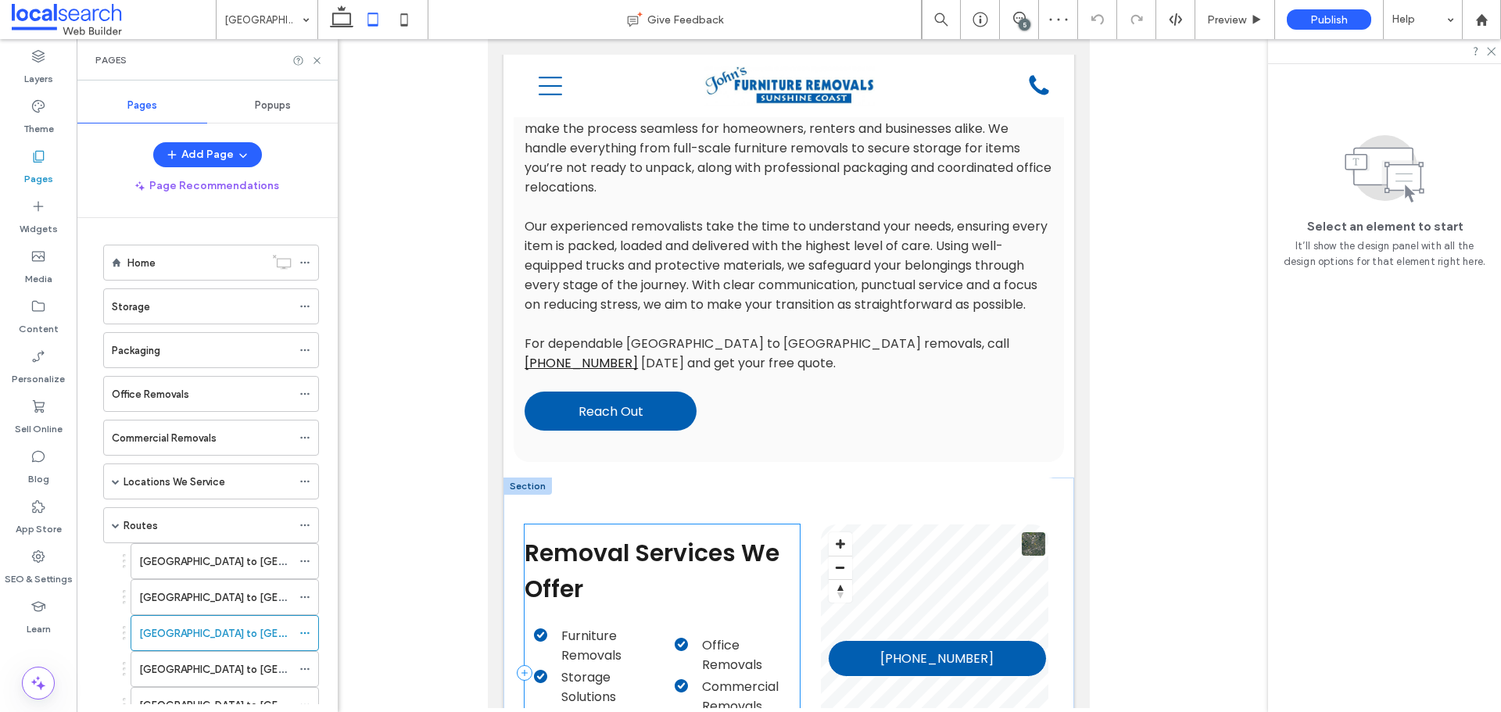
scroll to position [1173, 0]
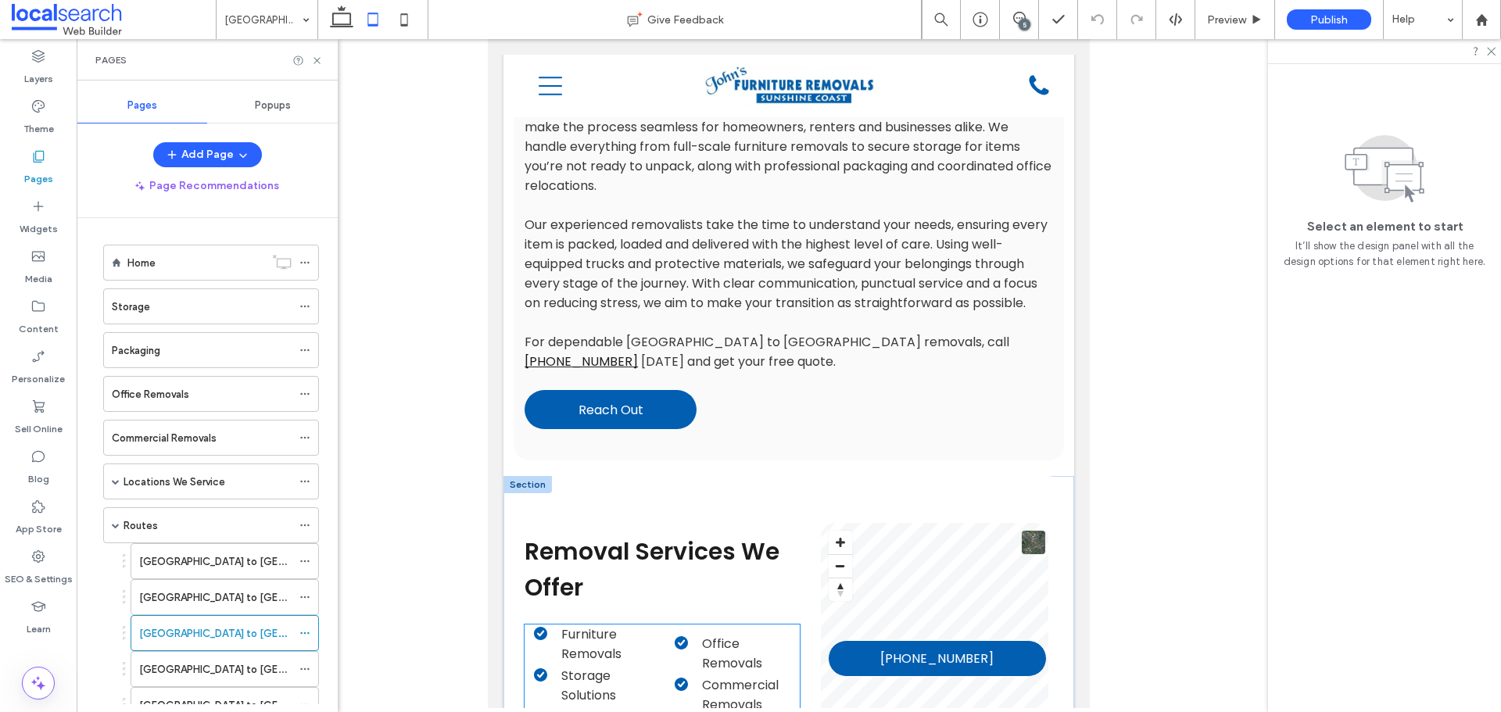
click at [629, 625] on li "Furniture Removals" at bounding box center [596, 644] width 125 height 39
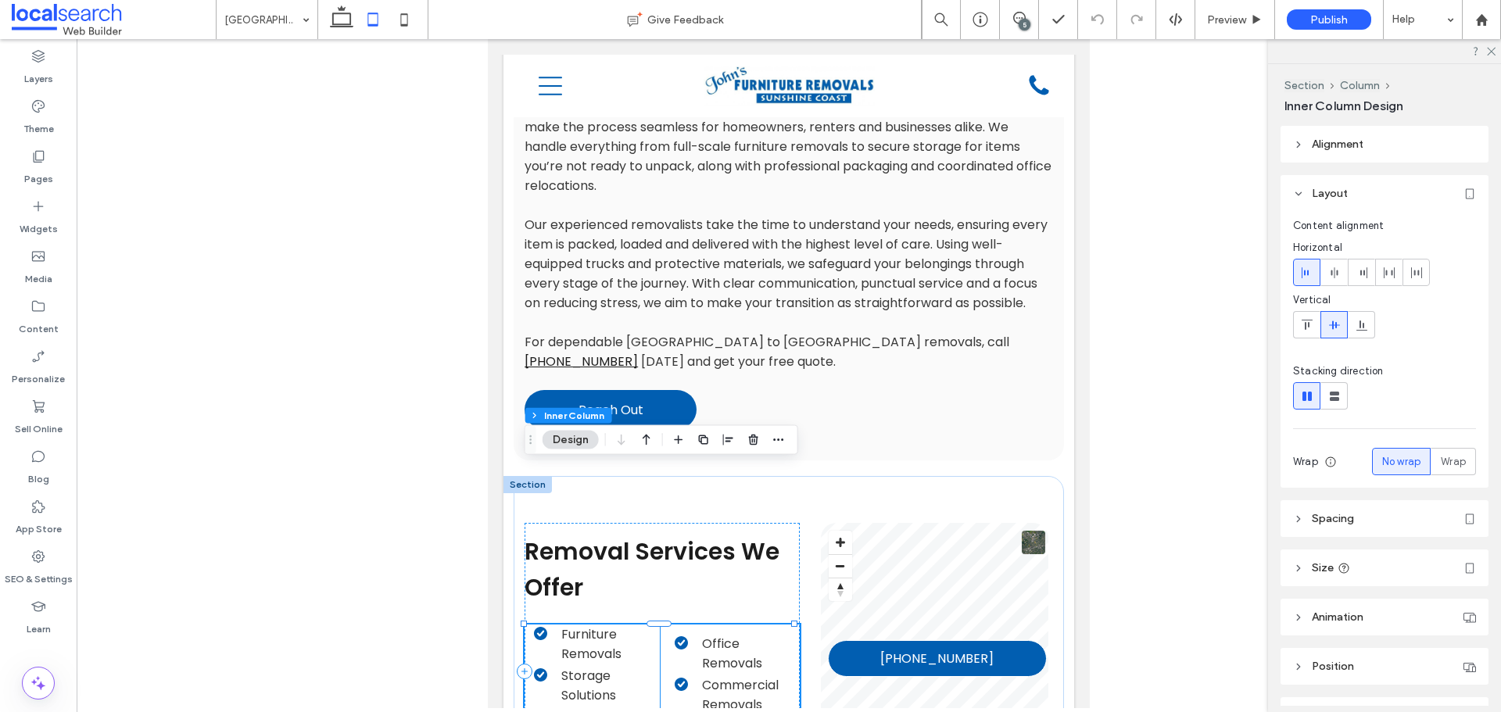
click at [644, 666] on li "Storage Solutions" at bounding box center [596, 685] width 125 height 39
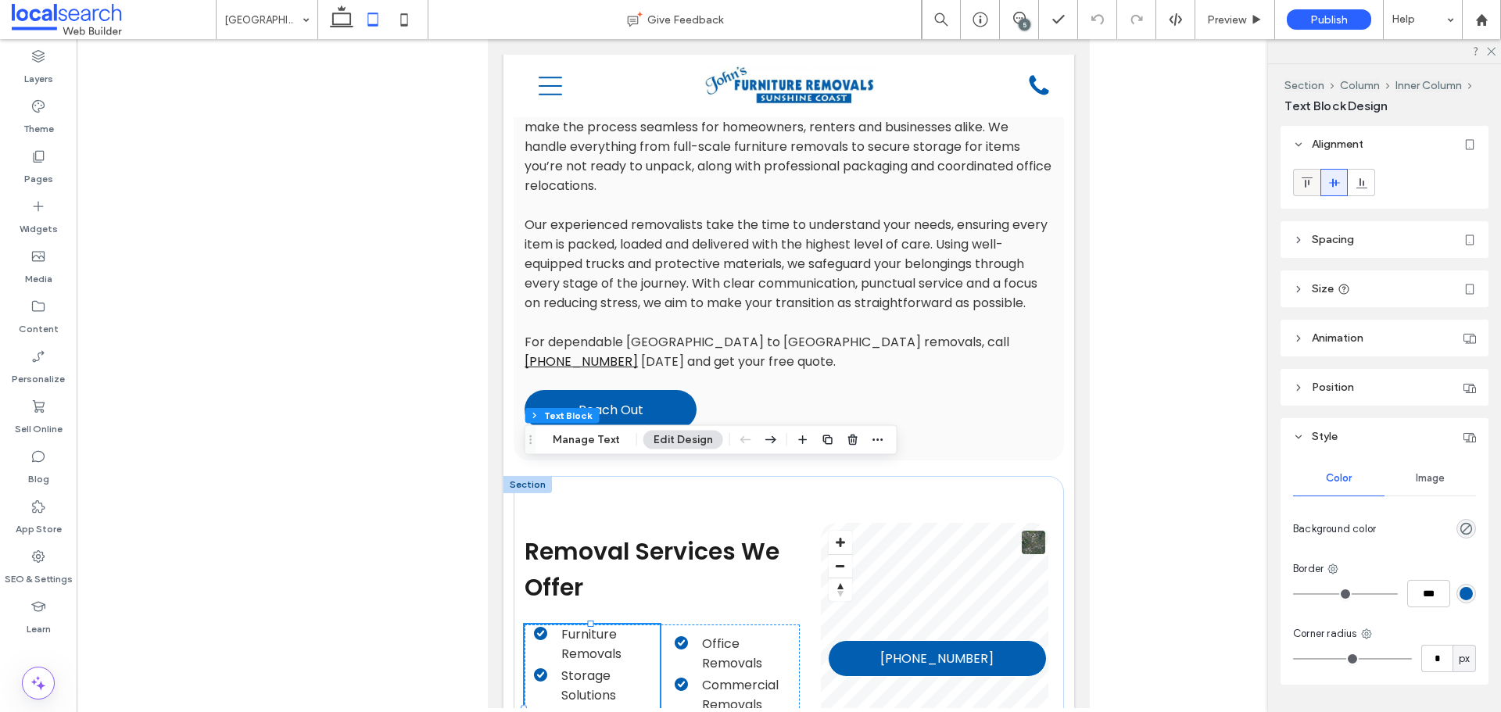
click at [1317, 184] on div at bounding box center [1307, 183] width 26 height 26
click at [761, 634] on li "Office Removals" at bounding box center [737, 653] width 125 height 39
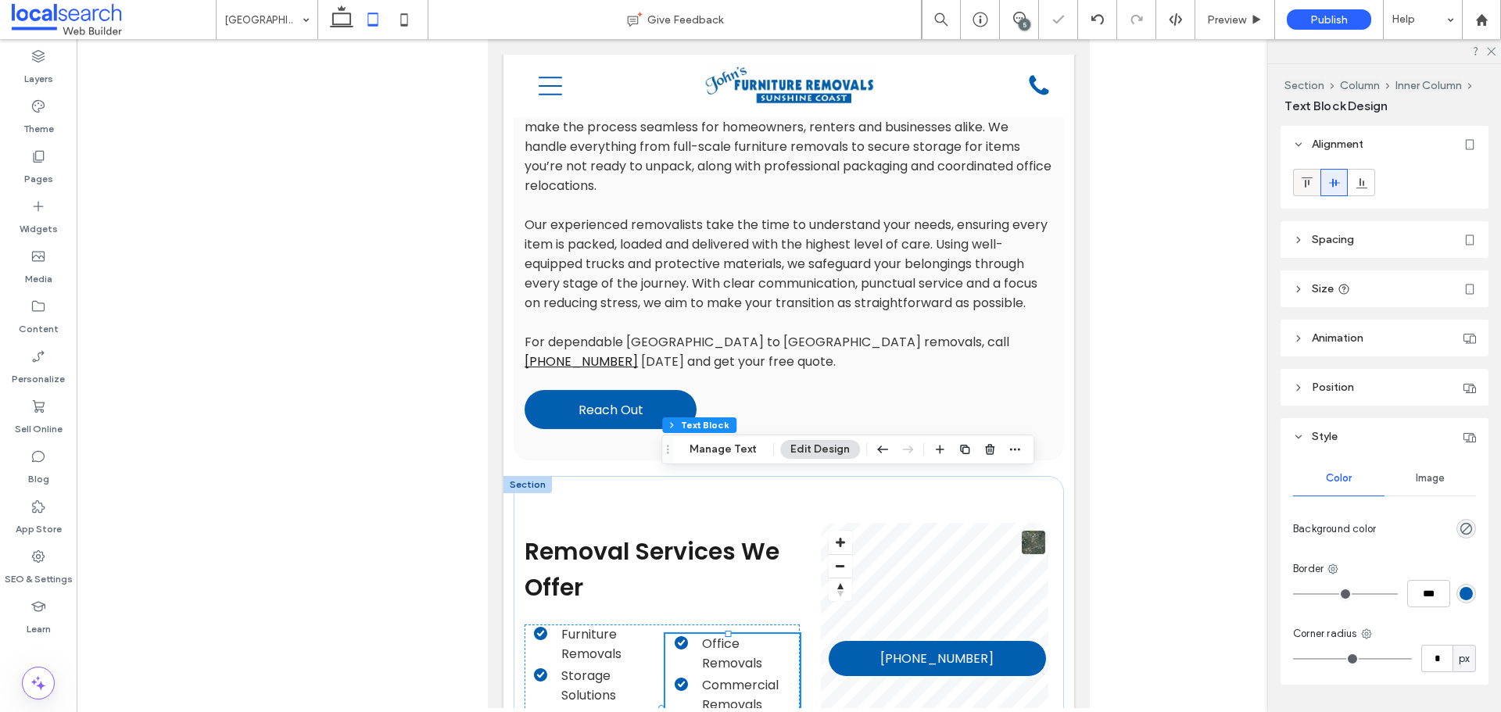
click at [1309, 181] on use at bounding box center [1306, 182] width 11 height 10
click at [403, 23] on icon at bounding box center [404, 19] width 31 height 31
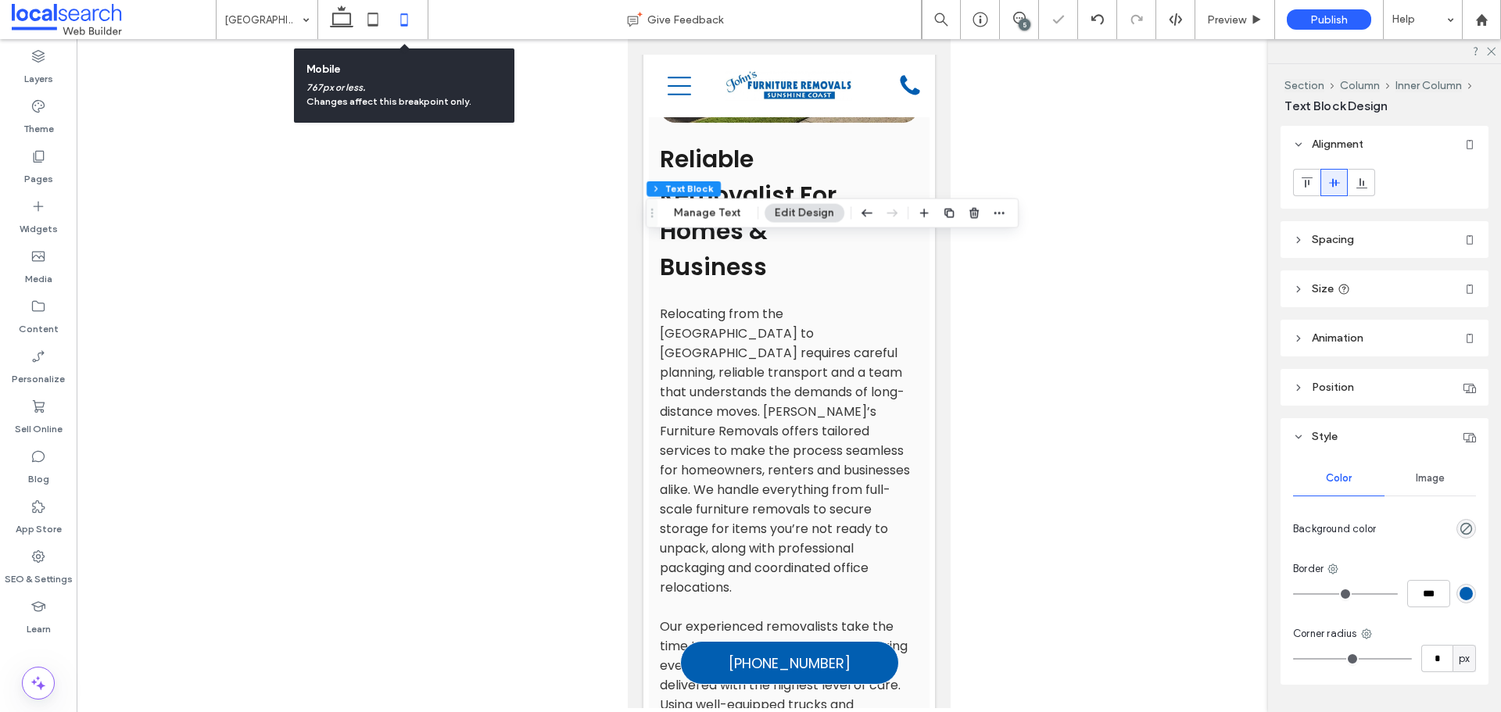
scroll to position [1934, 0]
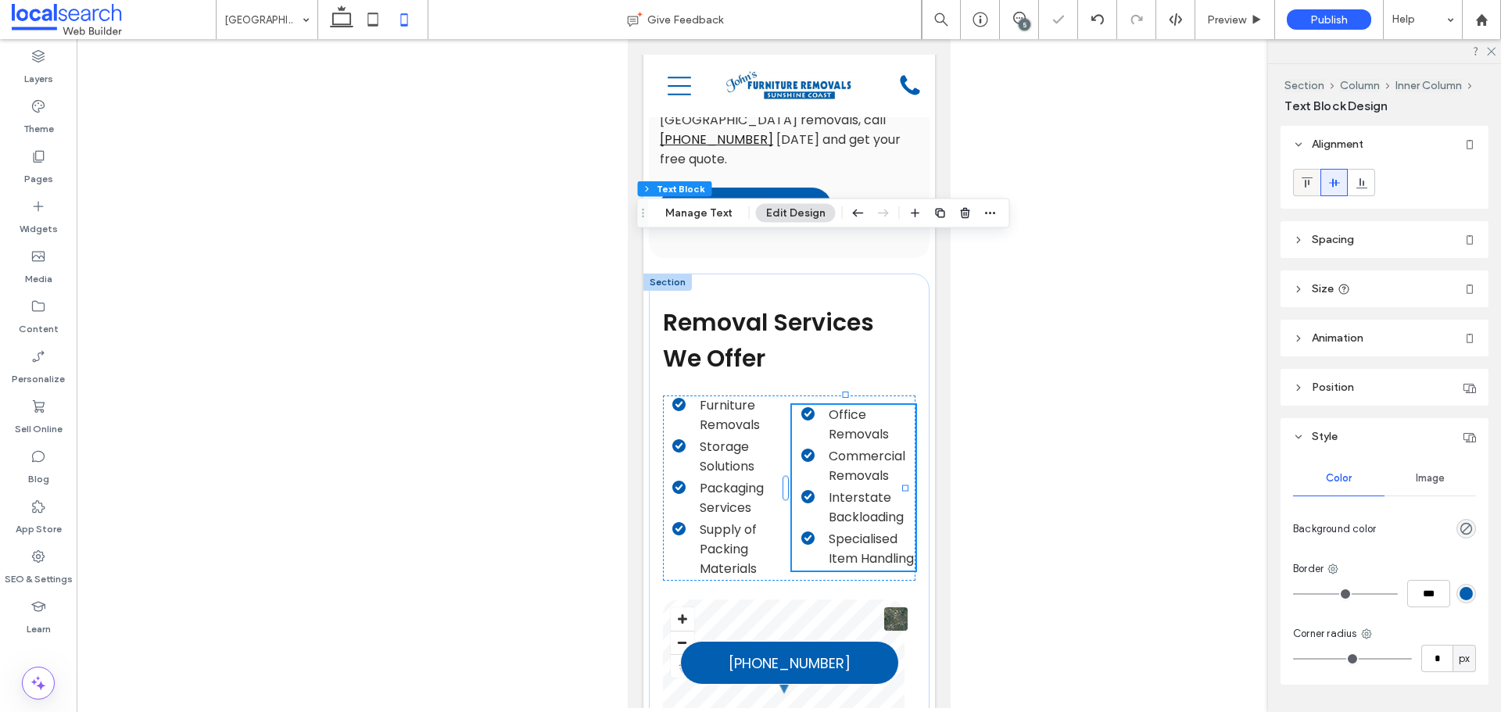
click at [1310, 188] on icon at bounding box center [1307, 183] width 13 height 13
click at [776, 396] on ul "Office Removals Commercial Removals Interstate Backloading Specialised Item Han…" at bounding box center [846, 477] width 140 height 163
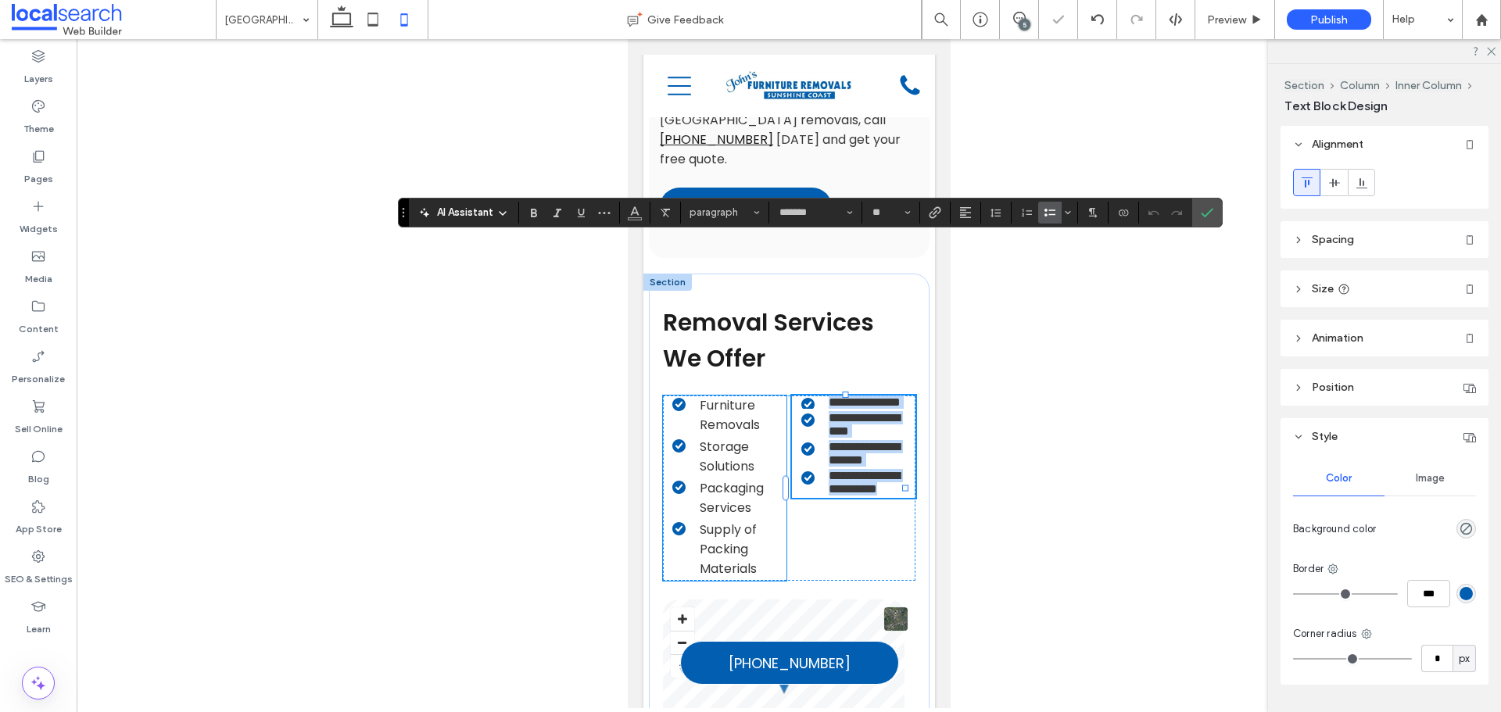
click at [765, 437] on li "Storage Solutions" at bounding box center [729, 456] width 115 height 39
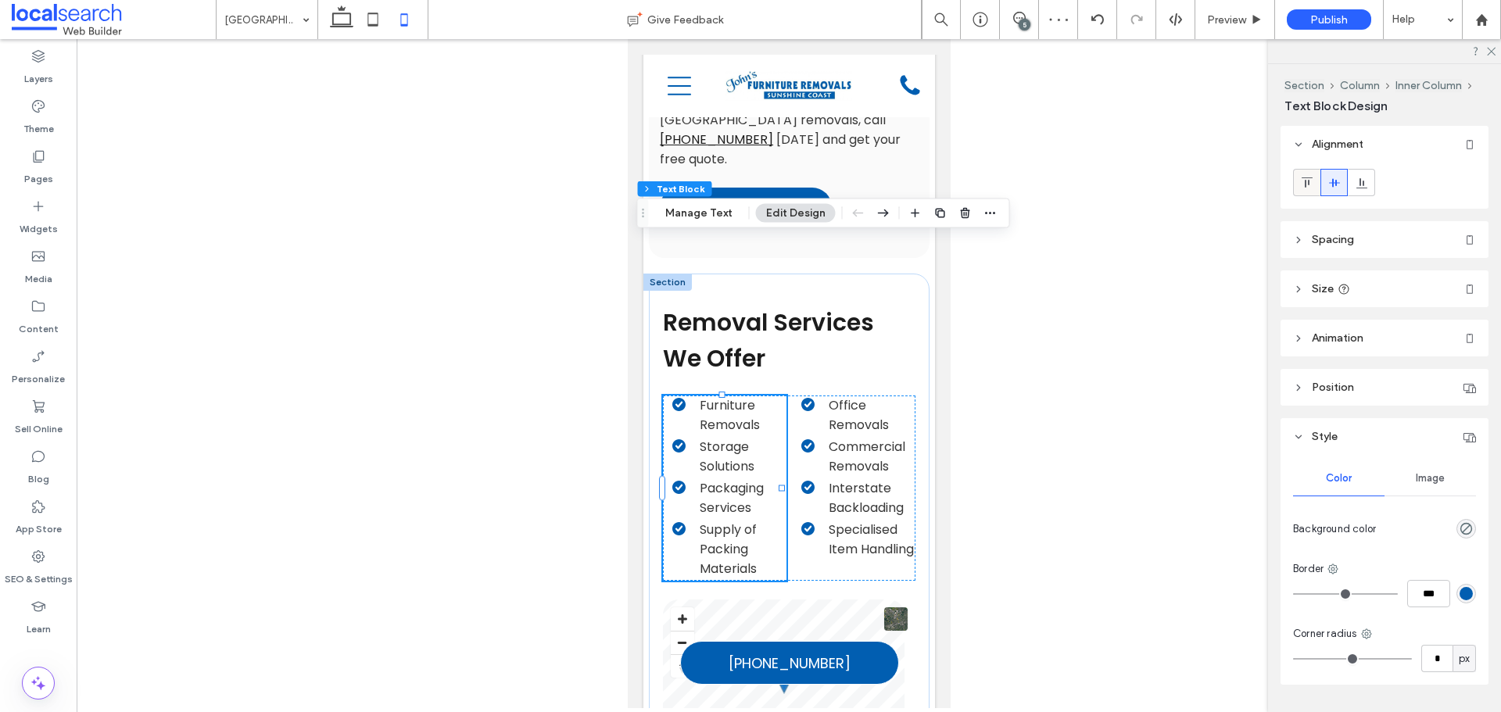
click at [1307, 183] on icon at bounding box center [1307, 183] width 13 height 13
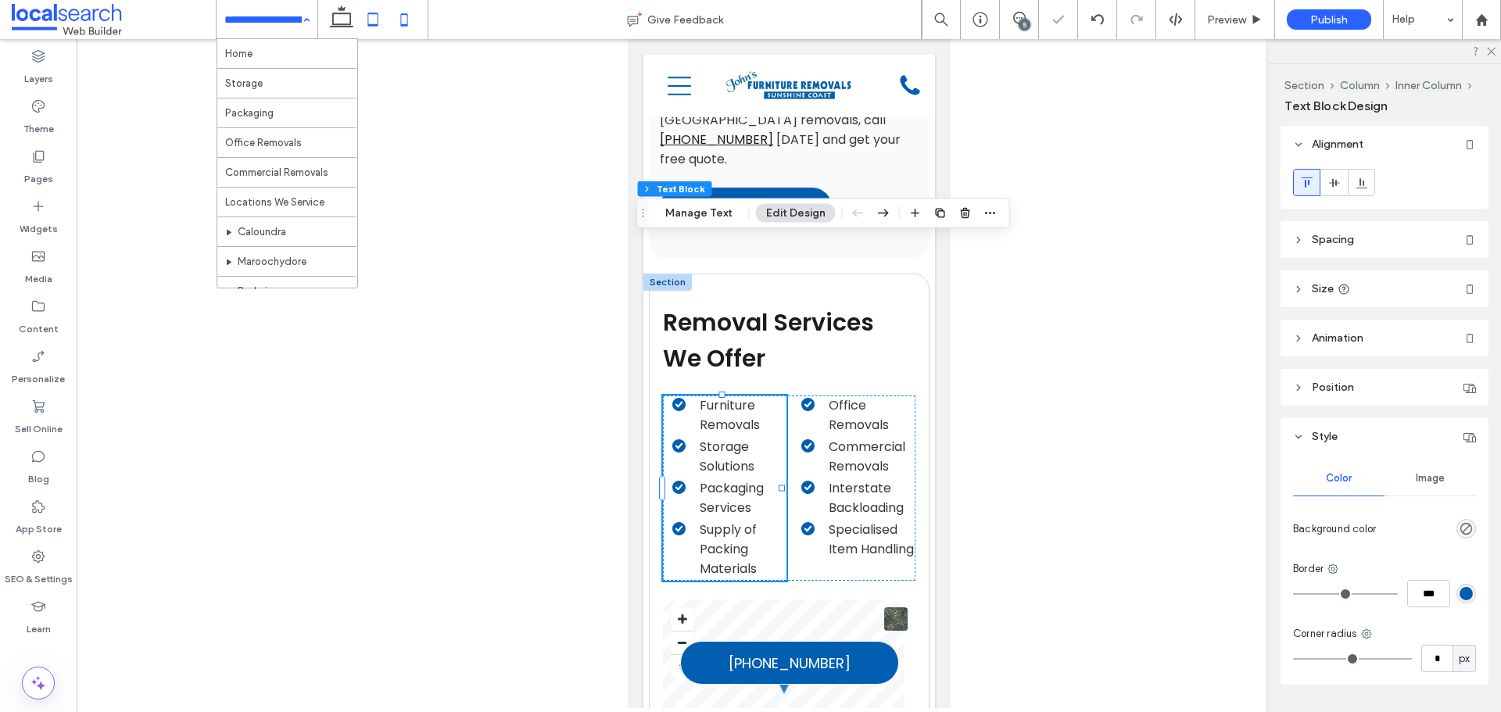
click at [366, 20] on icon at bounding box center [372, 19] width 31 height 31
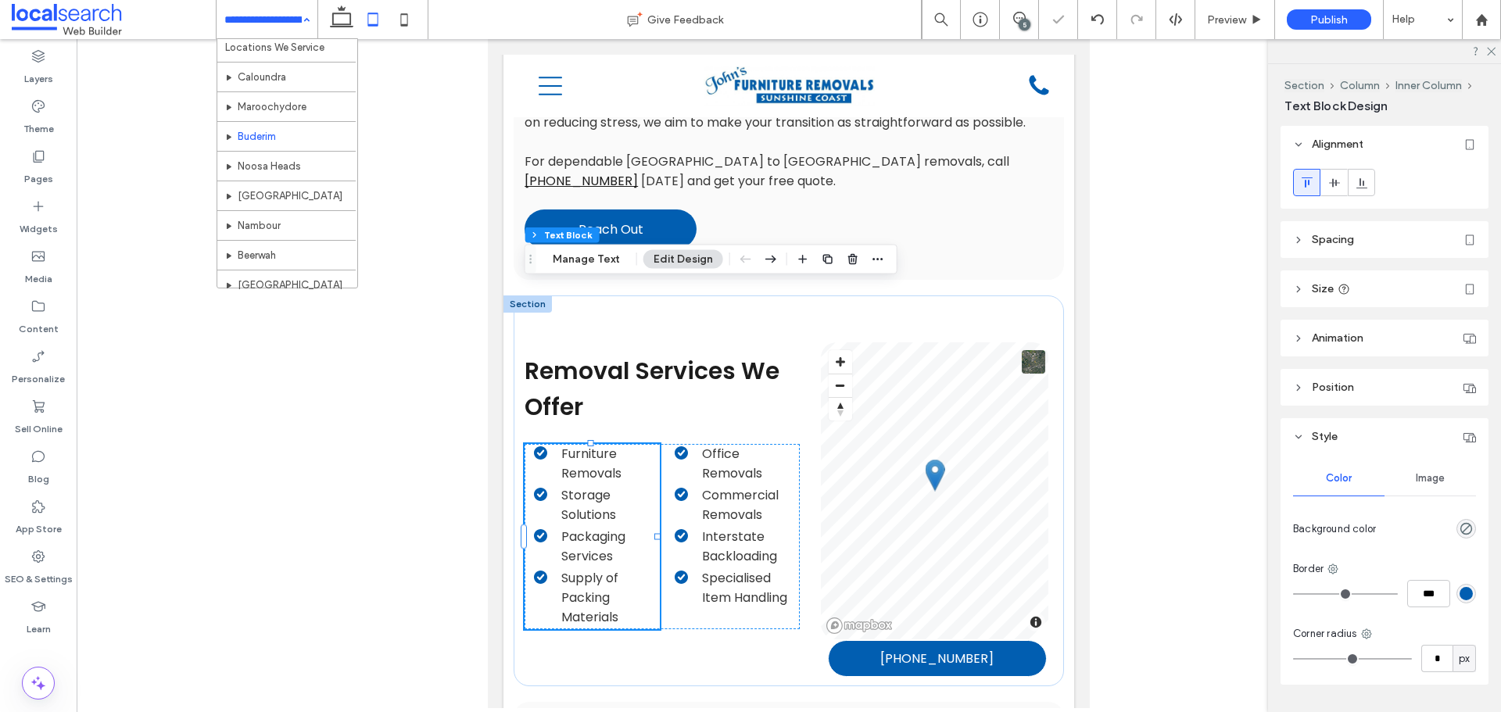
scroll to position [156, 0]
click at [48, 161] on div "Pages" at bounding box center [38, 167] width 77 height 50
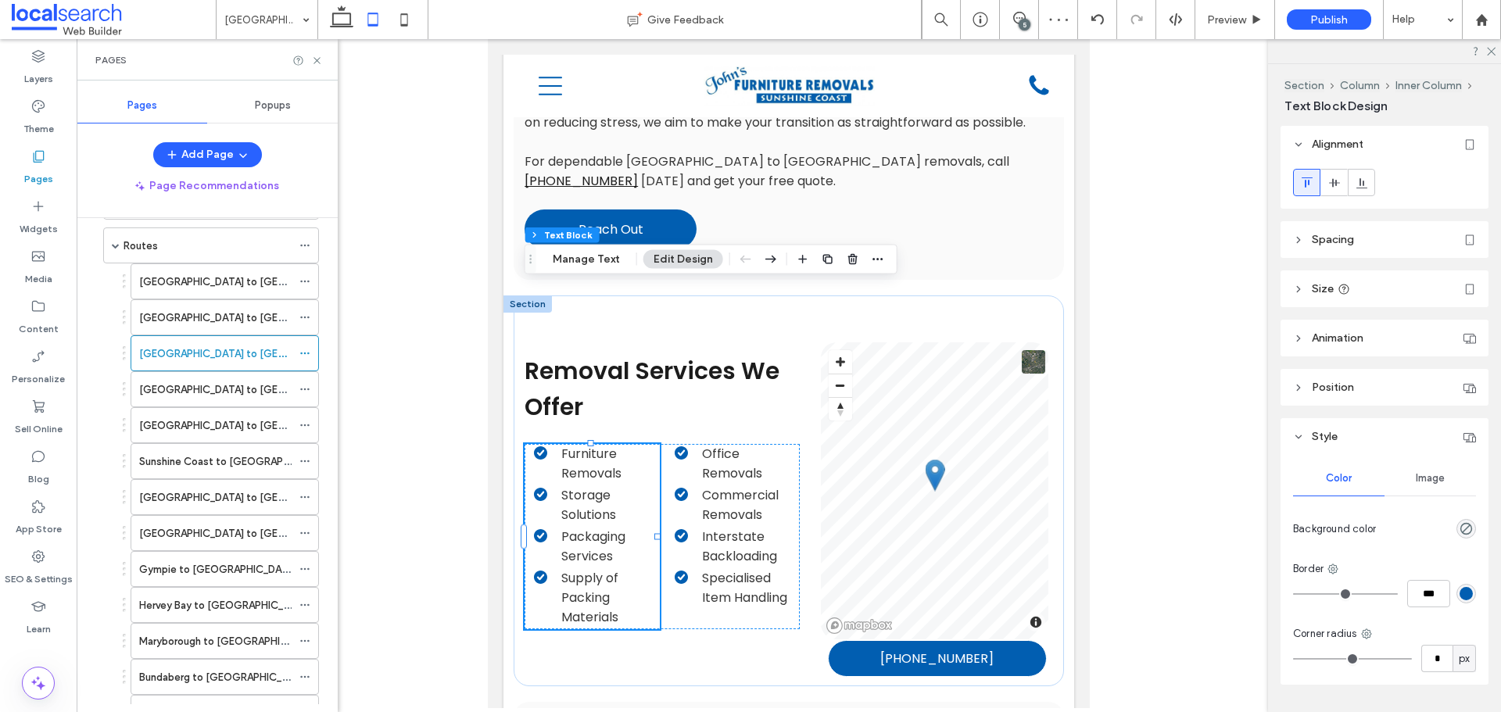
scroll to position [313, 0]
click at [211, 368] on div "[GEOGRAPHIC_DATA] to [GEOGRAPHIC_DATA]" at bounding box center [215, 356] width 152 height 34
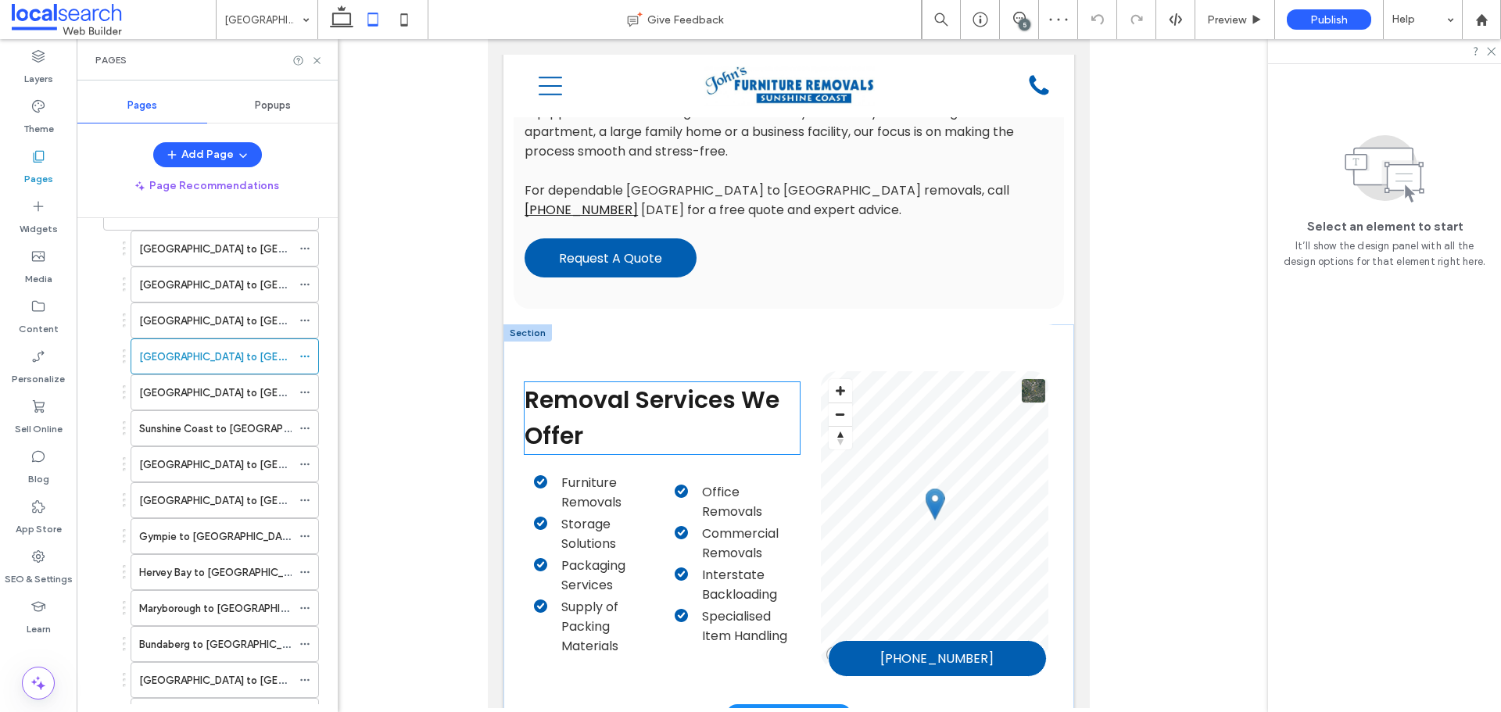
scroll to position [1329, 0]
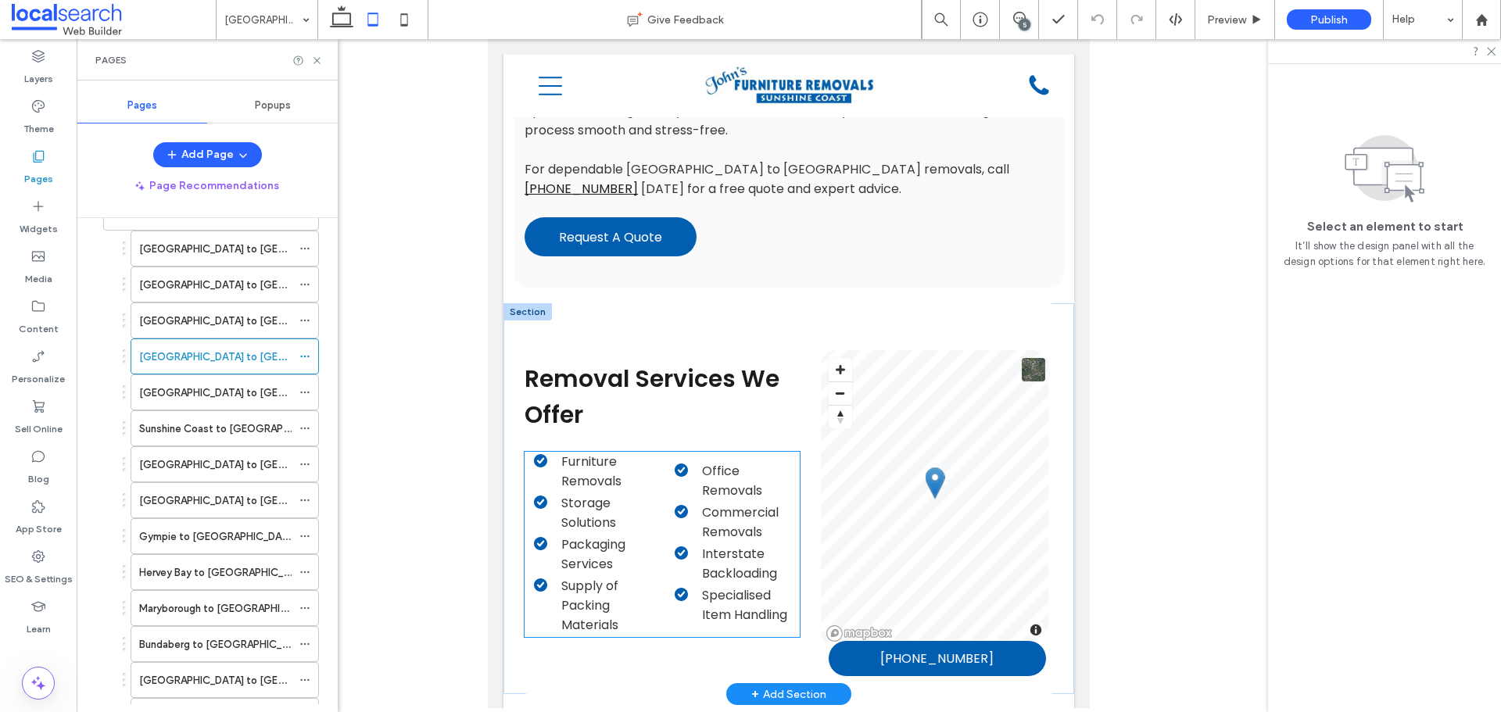
click at [644, 535] on li "Packaging Services" at bounding box center [596, 554] width 125 height 39
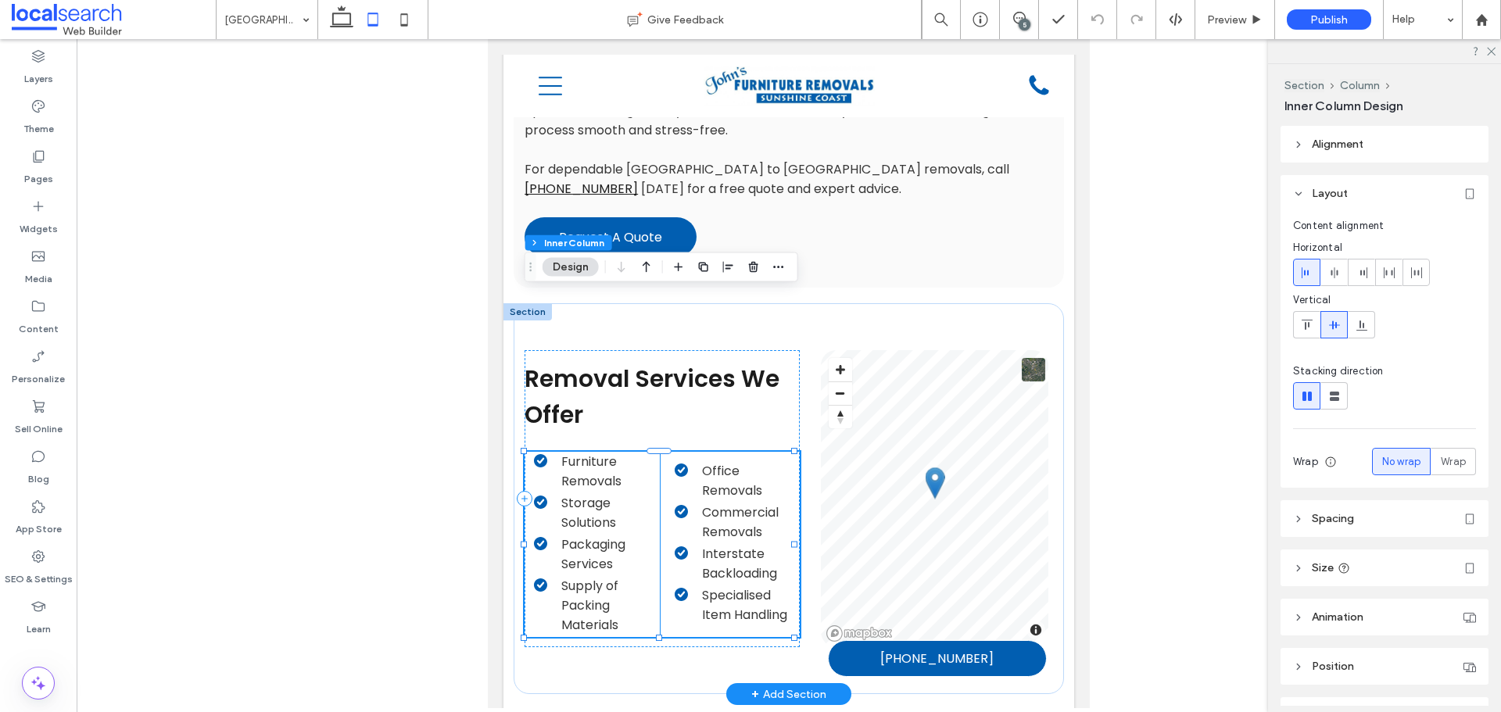
click at [635, 493] on li "Storage Solutions" at bounding box center [596, 512] width 125 height 39
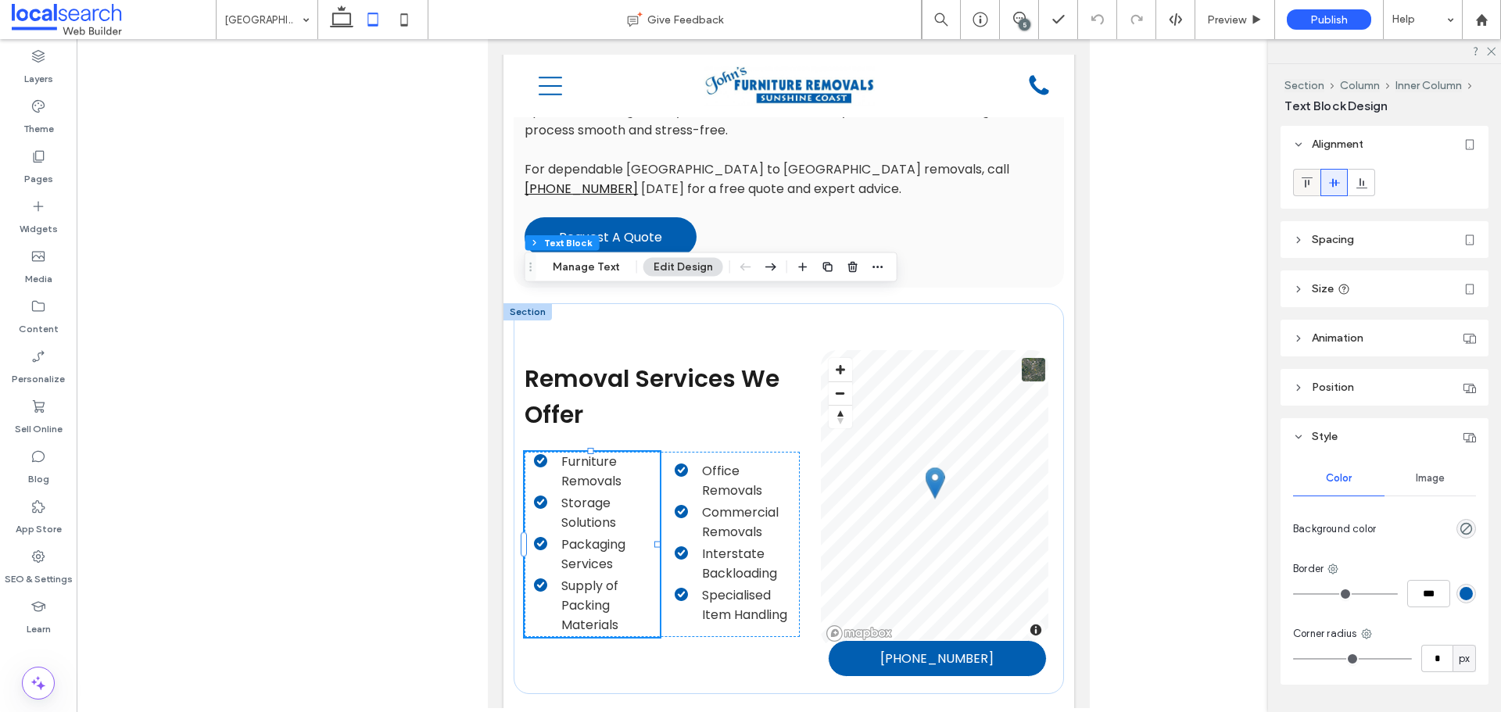
click at [1309, 177] on use at bounding box center [1306, 182] width 11 height 10
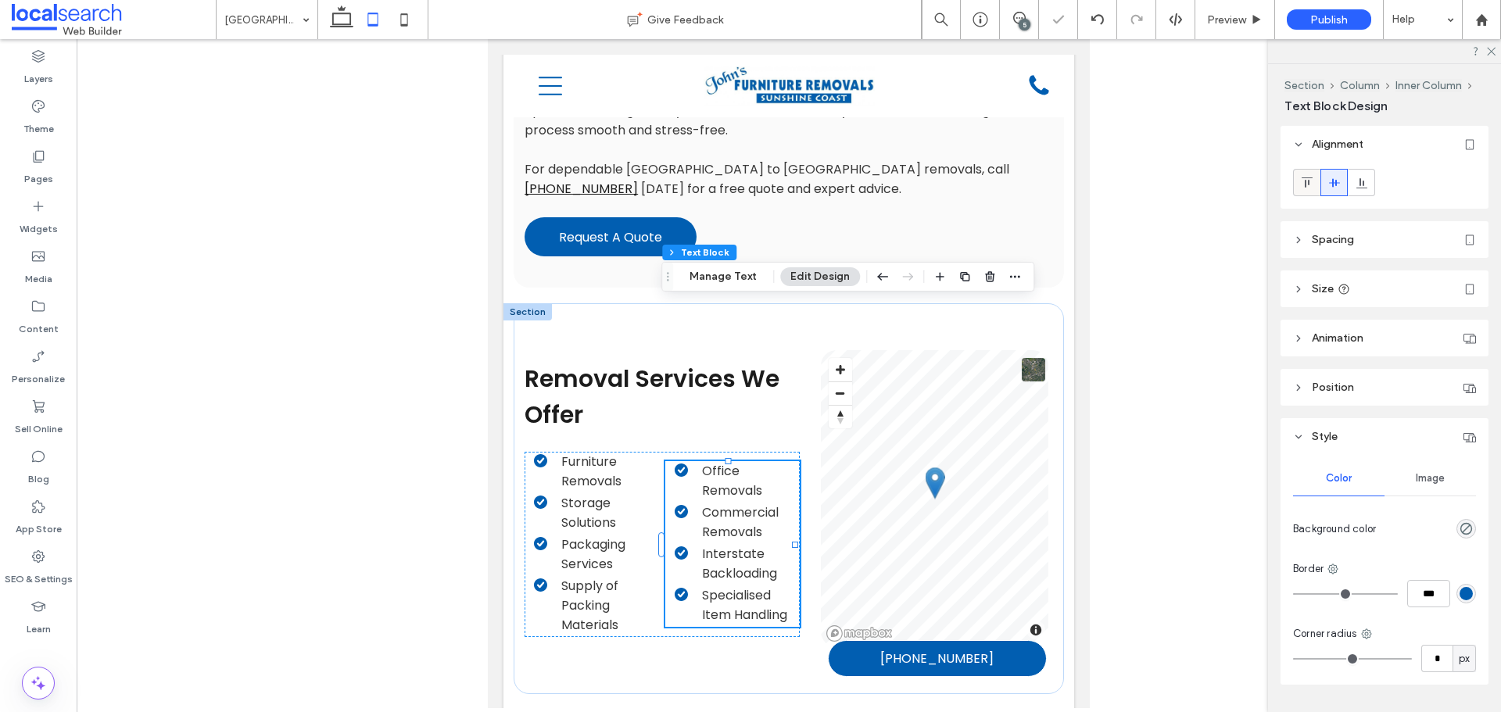
click at [1311, 185] on icon at bounding box center [1307, 183] width 13 height 13
click at [411, 15] on icon at bounding box center [404, 19] width 31 height 31
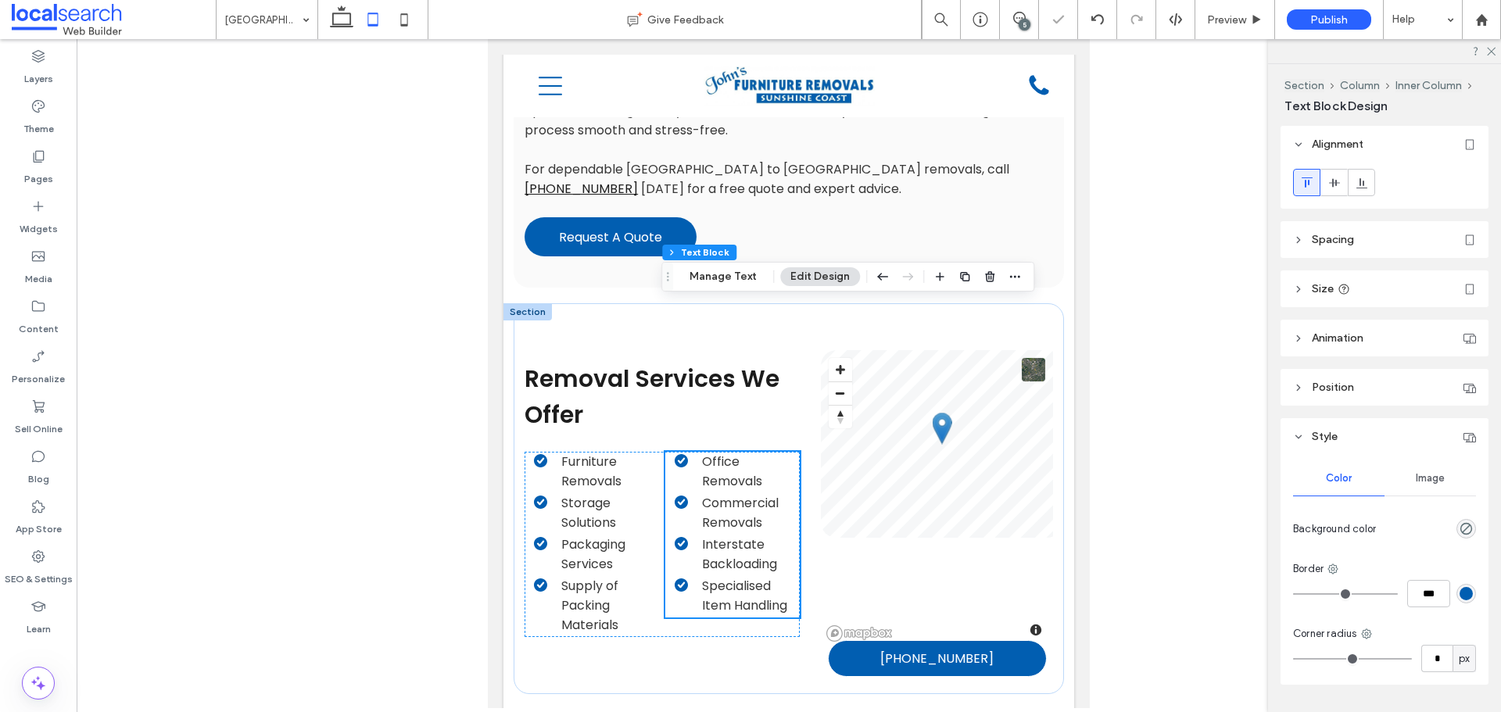
scroll to position [1862, 0]
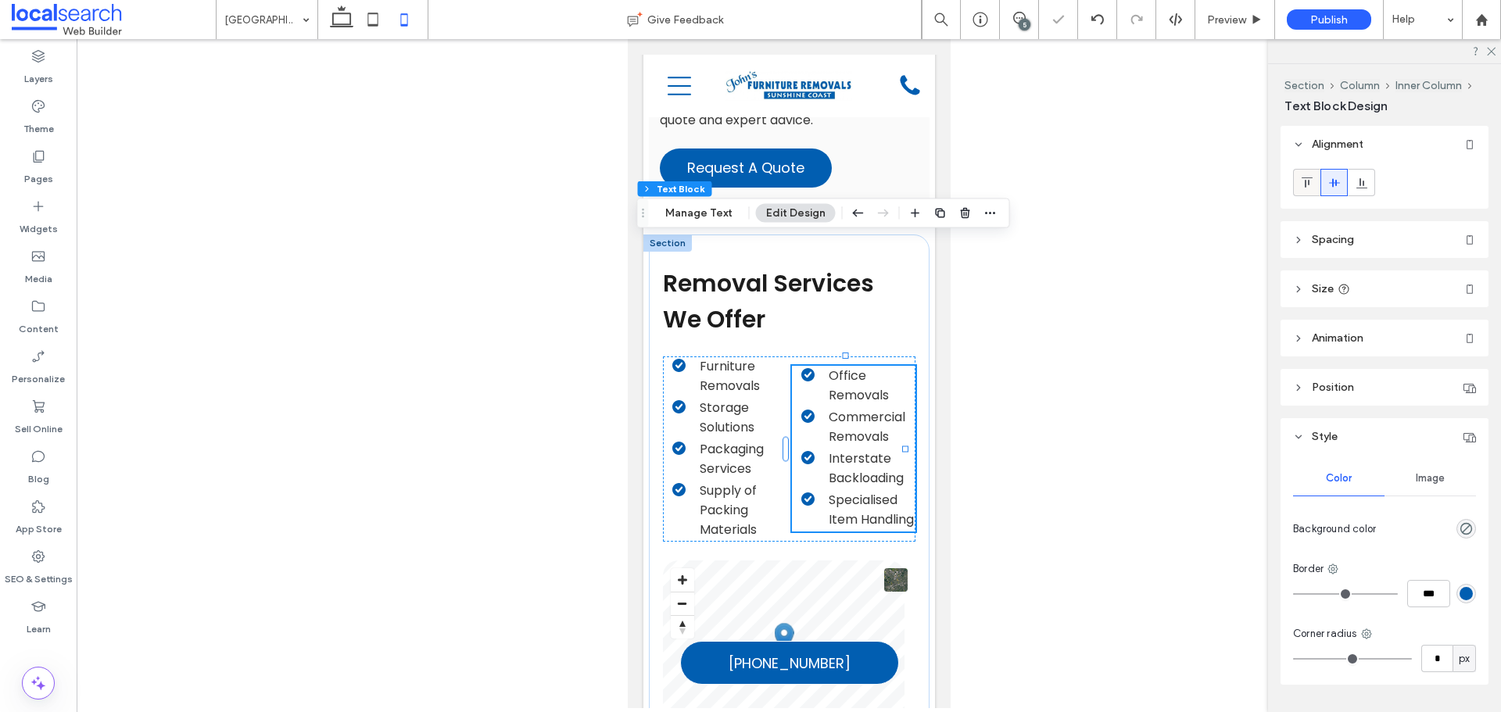
click at [1315, 182] on div at bounding box center [1307, 183] width 26 height 26
click at [767, 439] on li "Packaging Services" at bounding box center [729, 458] width 115 height 39
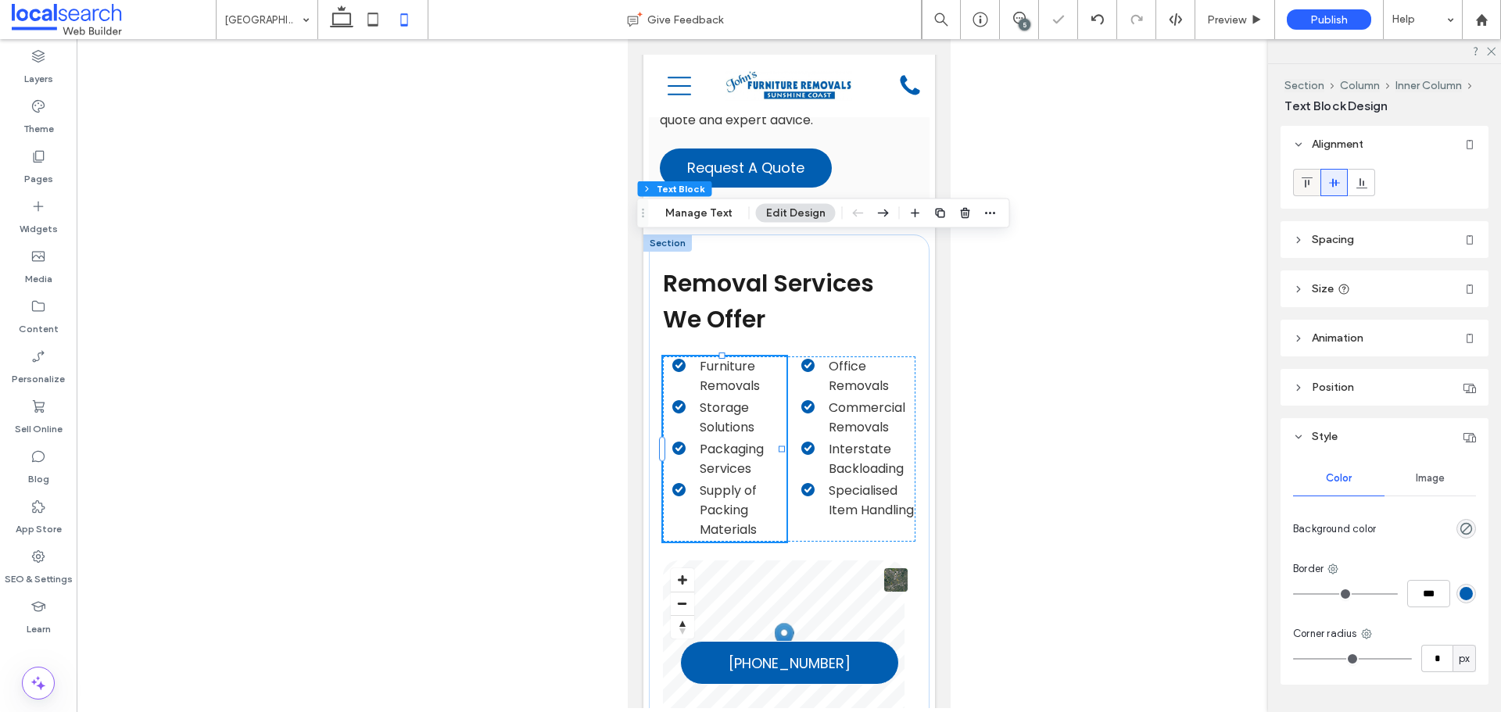
click at [1315, 185] on div at bounding box center [1307, 183] width 26 height 26
click at [381, 21] on icon at bounding box center [372, 19] width 31 height 31
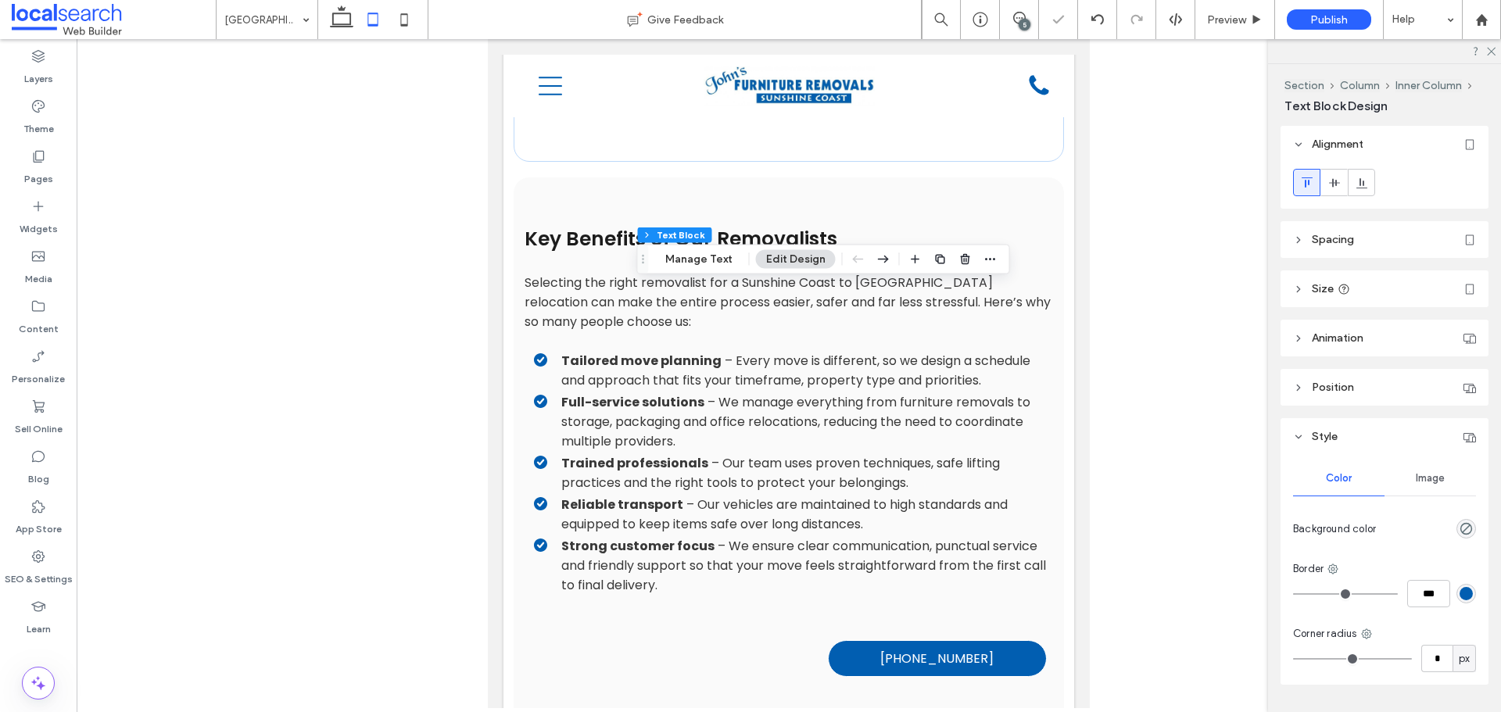
scroll to position [1337, 0]
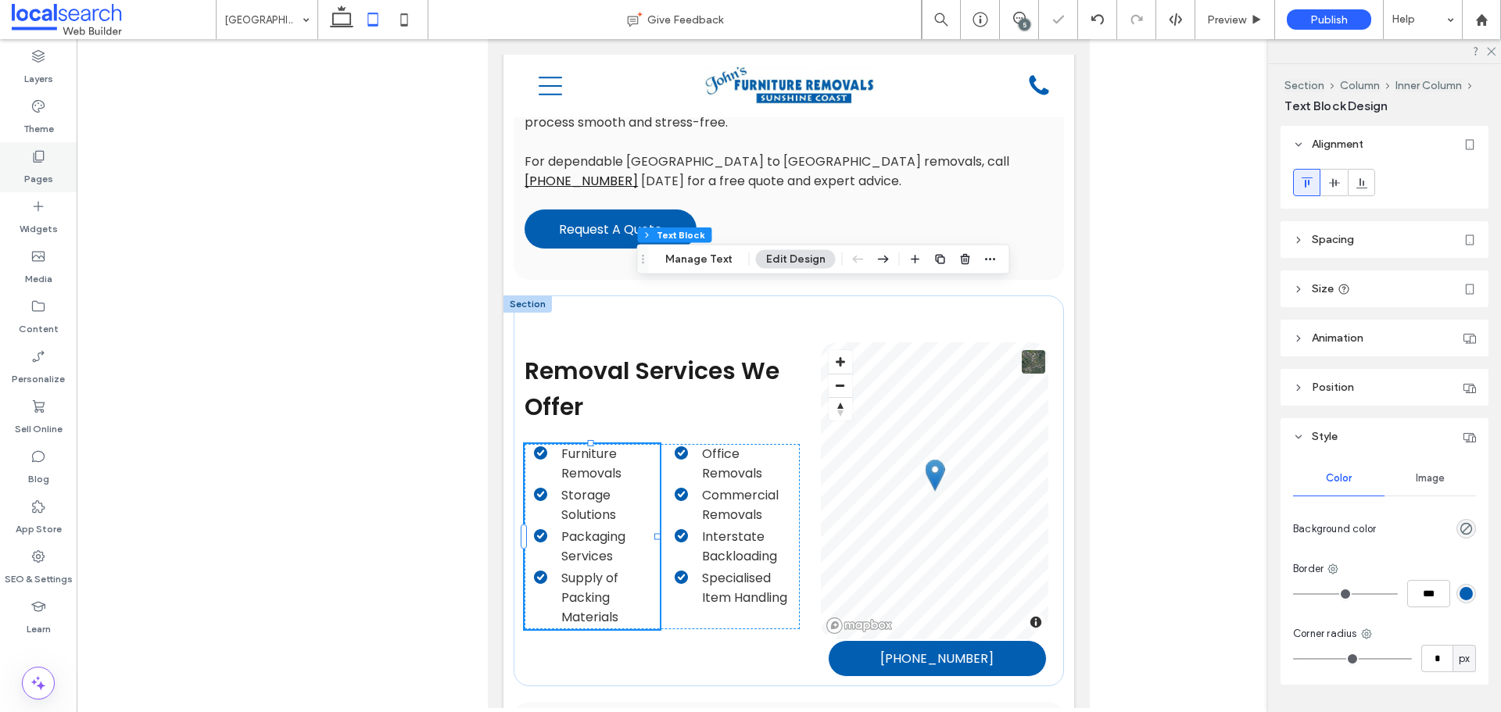
drag, startPoint x: 45, startPoint y: 161, endPoint x: 76, endPoint y: 173, distance: 33.4
click at [45, 161] on icon at bounding box center [38, 157] width 16 height 16
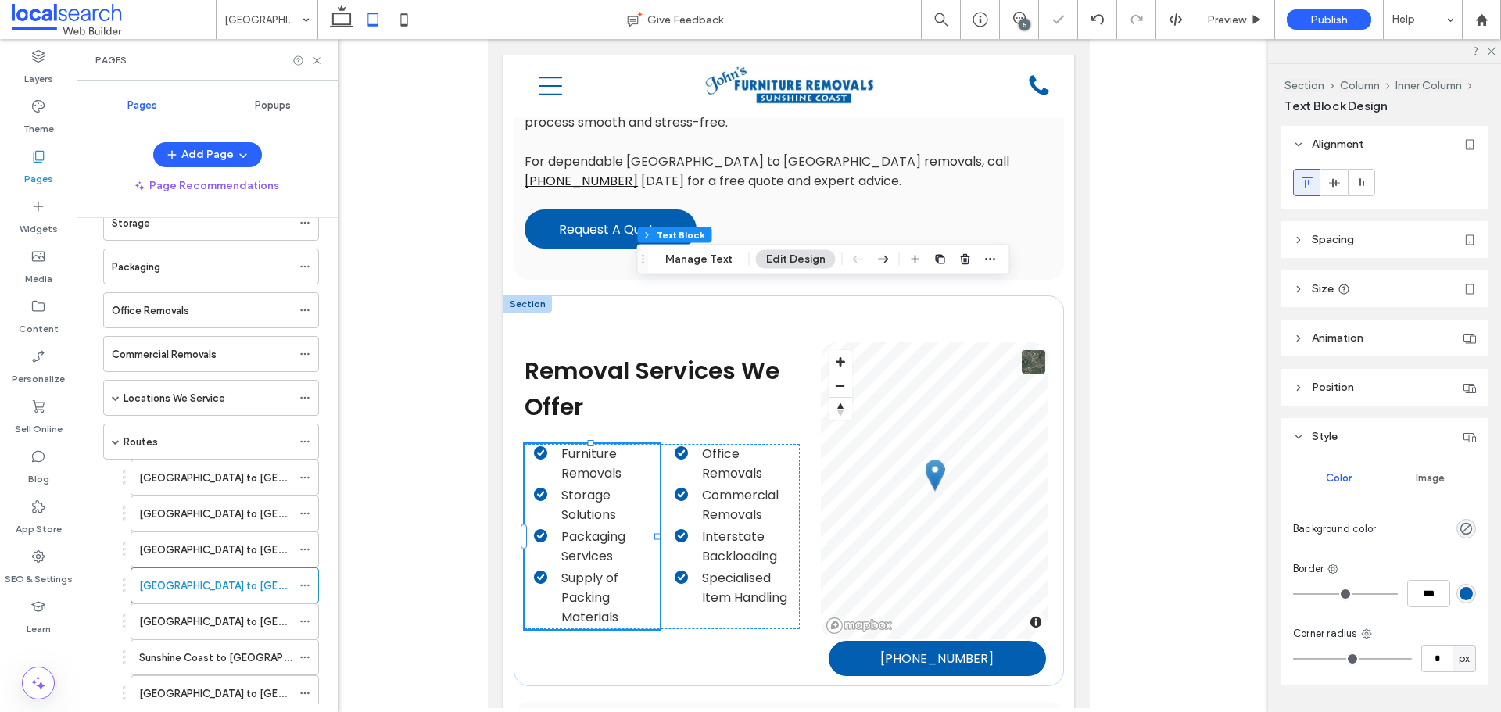
scroll to position [235, 0]
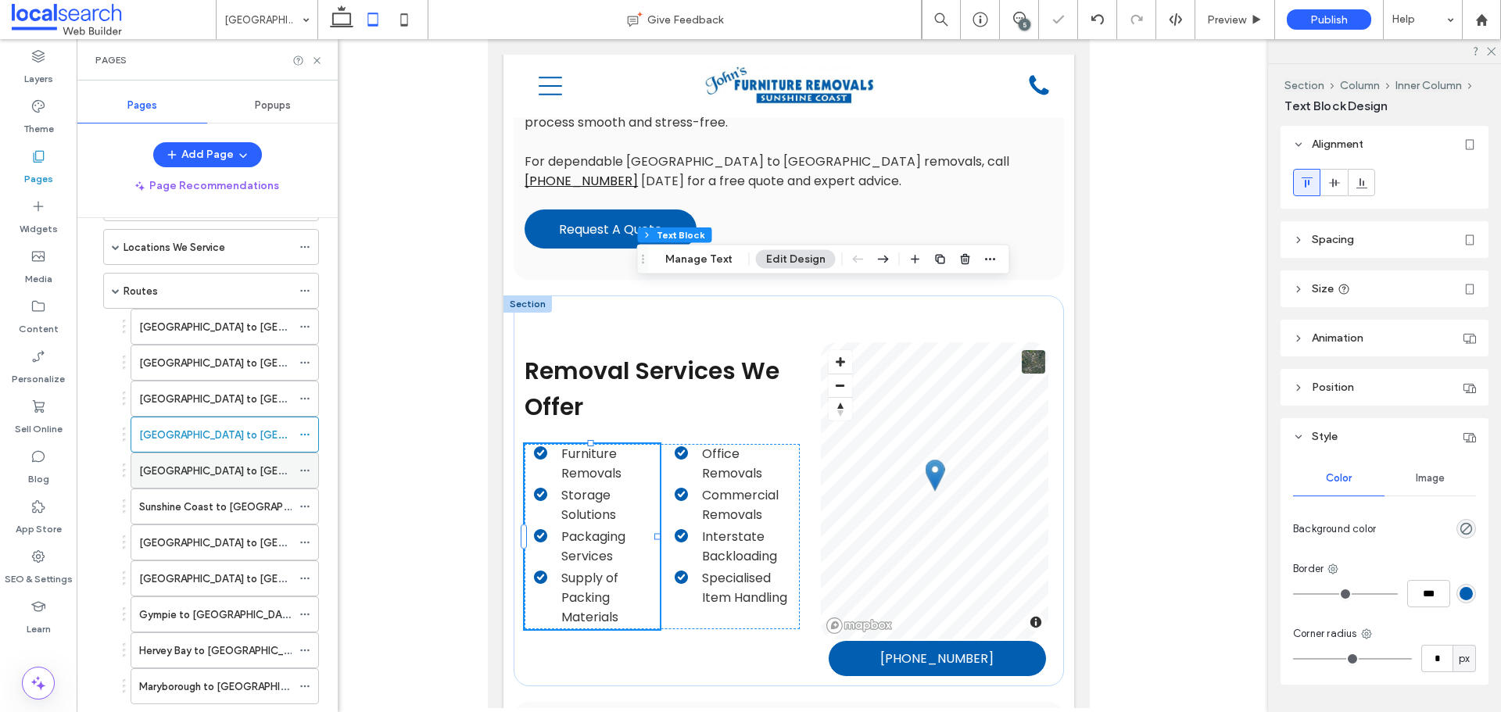
click at [226, 464] on label "[GEOGRAPHIC_DATA] to [GEOGRAPHIC_DATA]" at bounding box center [251, 470] width 225 height 27
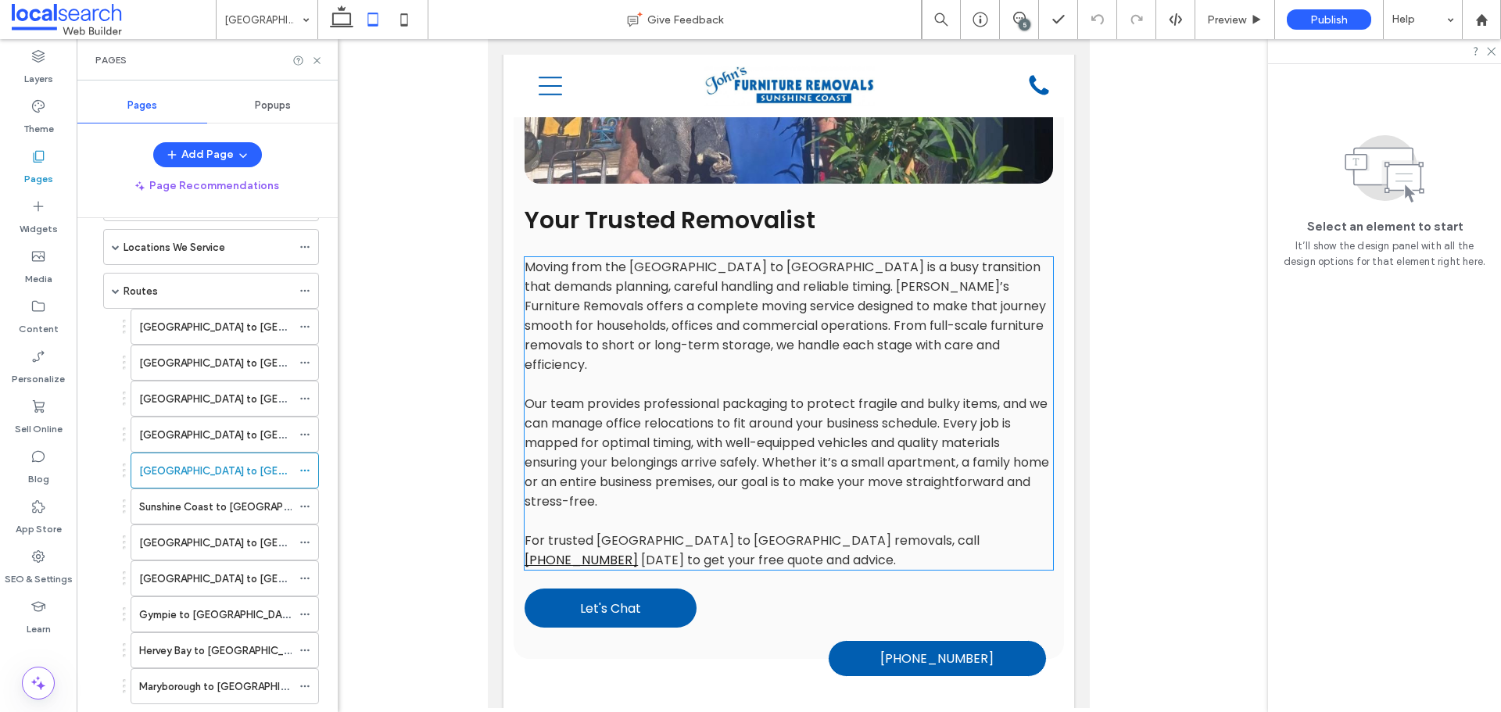
scroll to position [1173, 0]
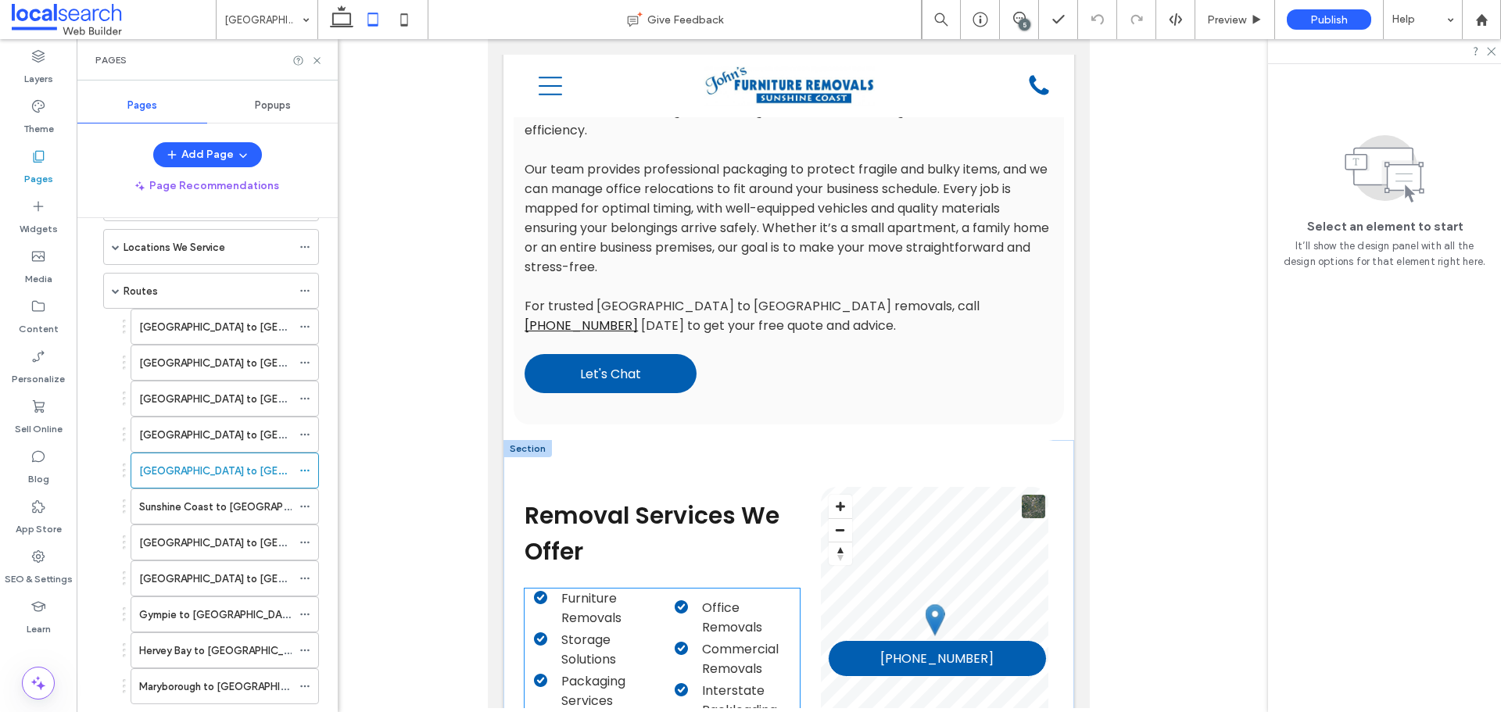
click at [640, 630] on li "Storage Solutions" at bounding box center [596, 649] width 125 height 39
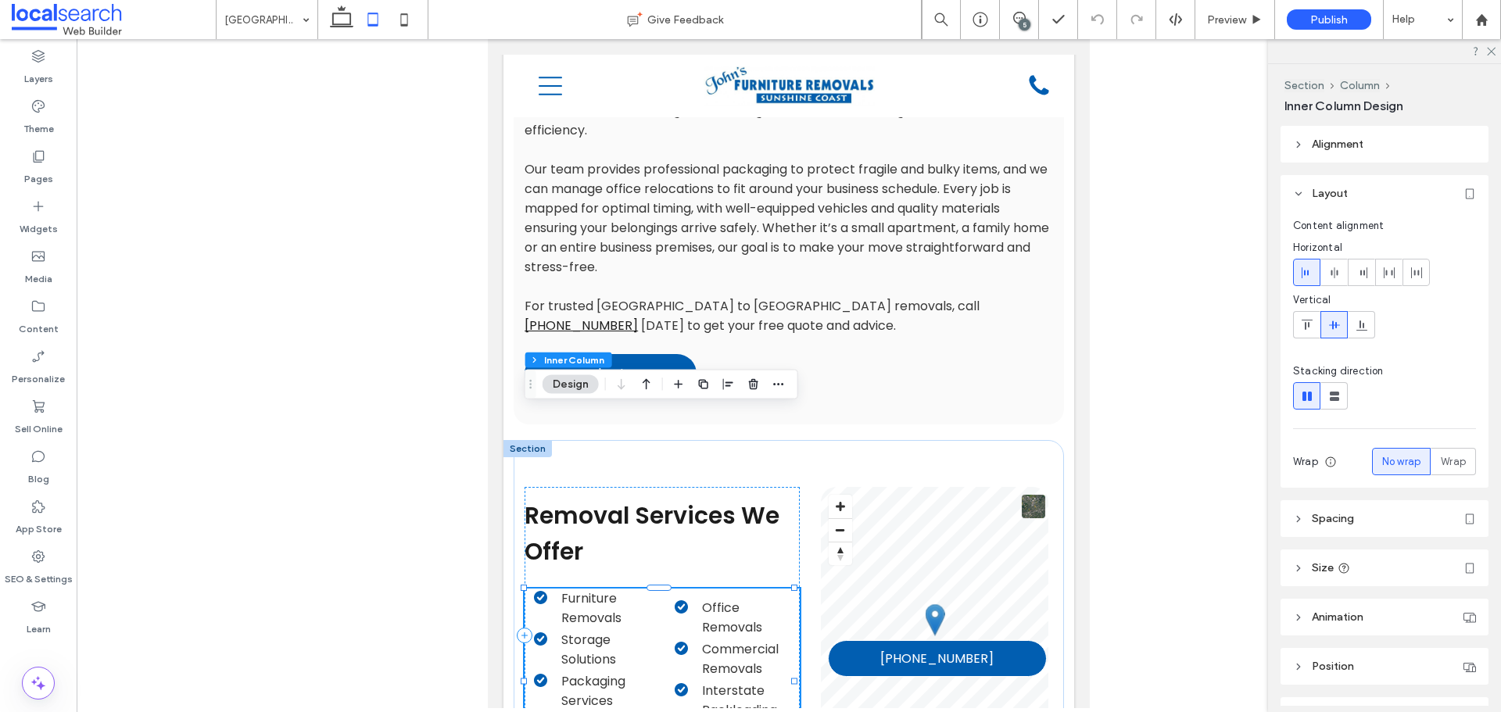
click at [626, 630] on li "Storage Solutions" at bounding box center [596, 649] width 125 height 39
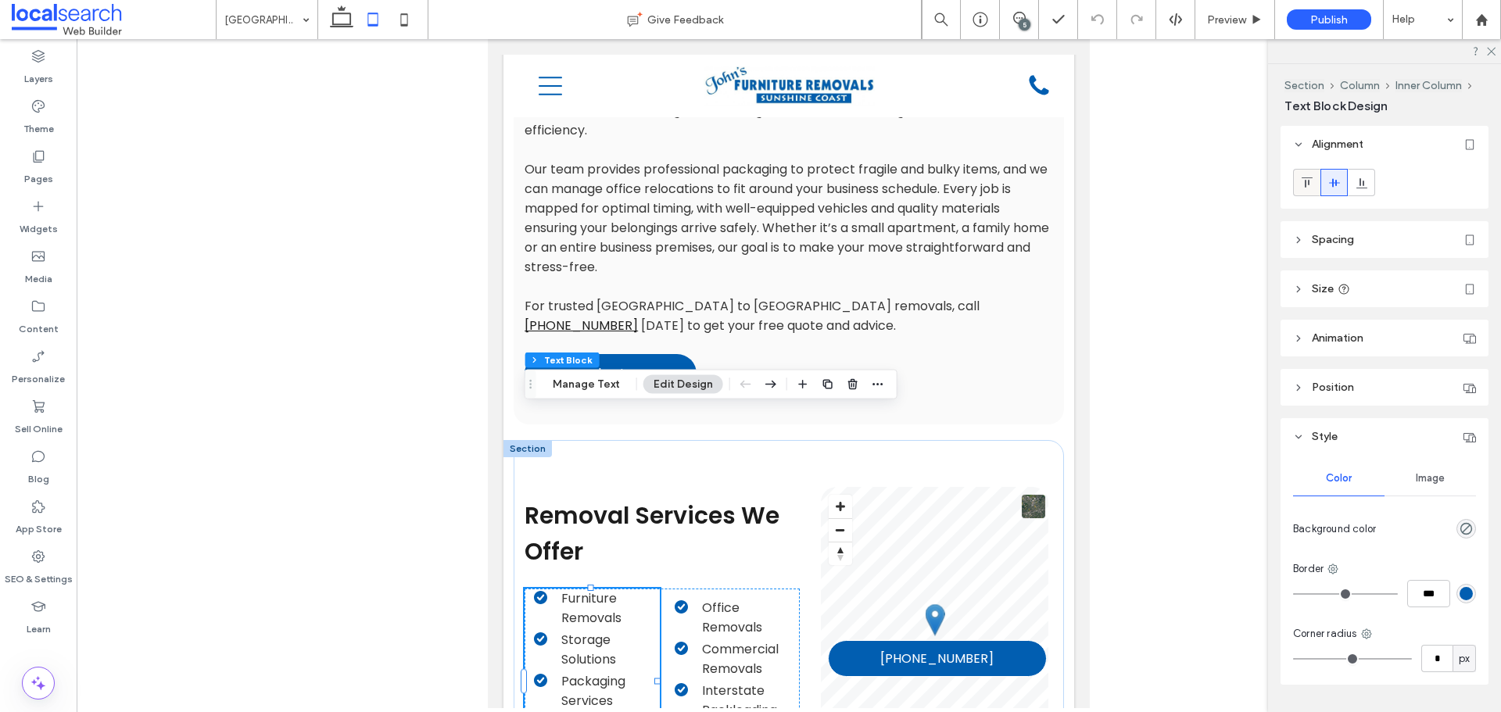
click at [1294, 185] on div at bounding box center [1307, 183] width 26 height 26
click at [756, 599] on span "Office Removals" at bounding box center [732, 618] width 60 height 38
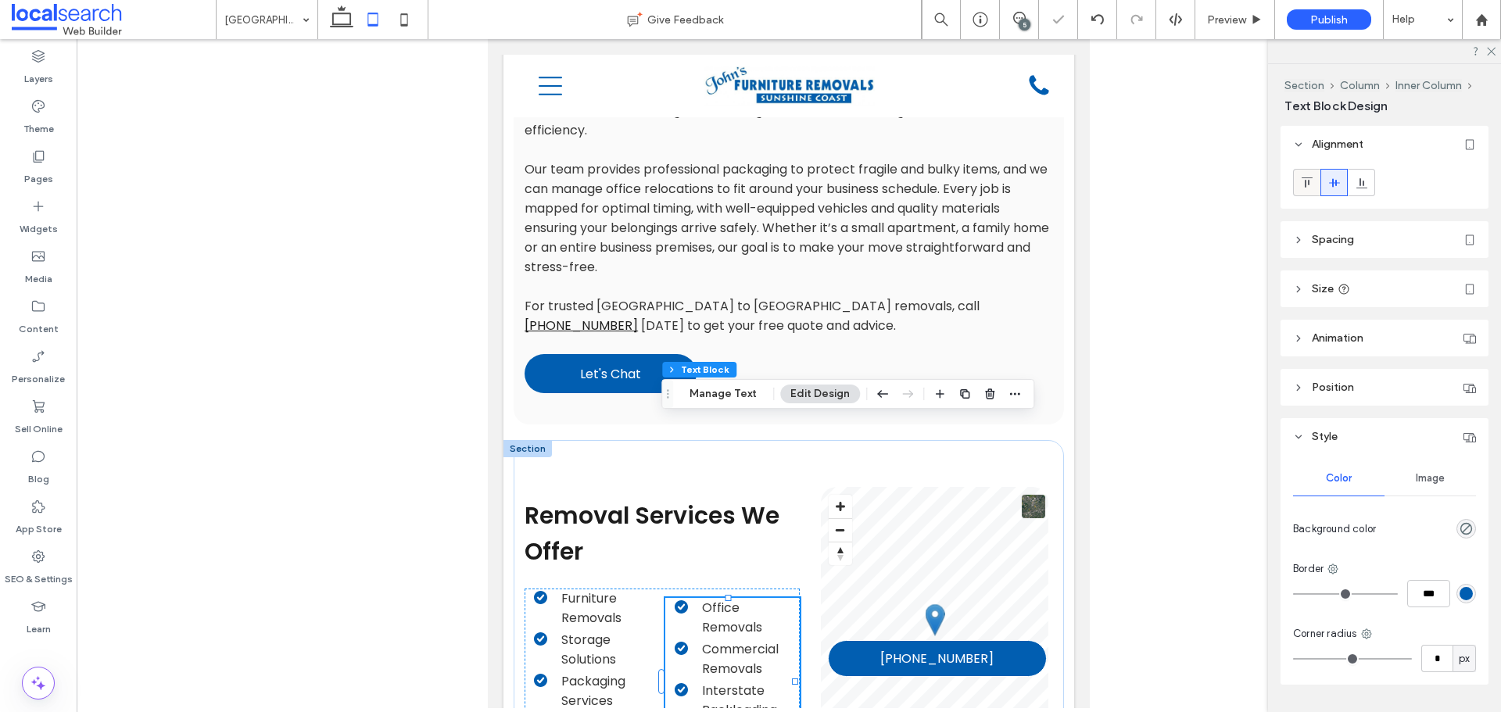
click at [1315, 185] on div at bounding box center [1307, 183] width 26 height 26
click at [391, 16] on icon at bounding box center [404, 19] width 31 height 31
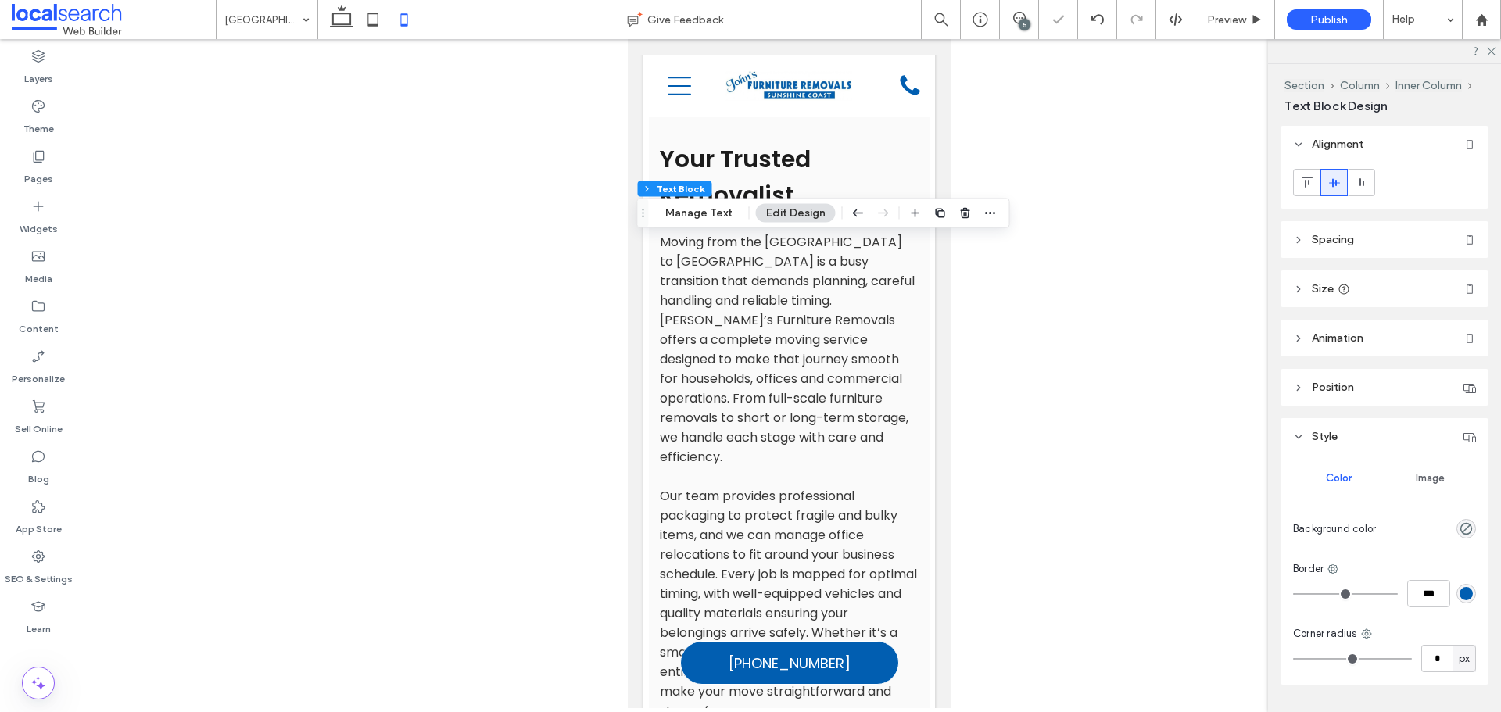
scroll to position [1803, 0]
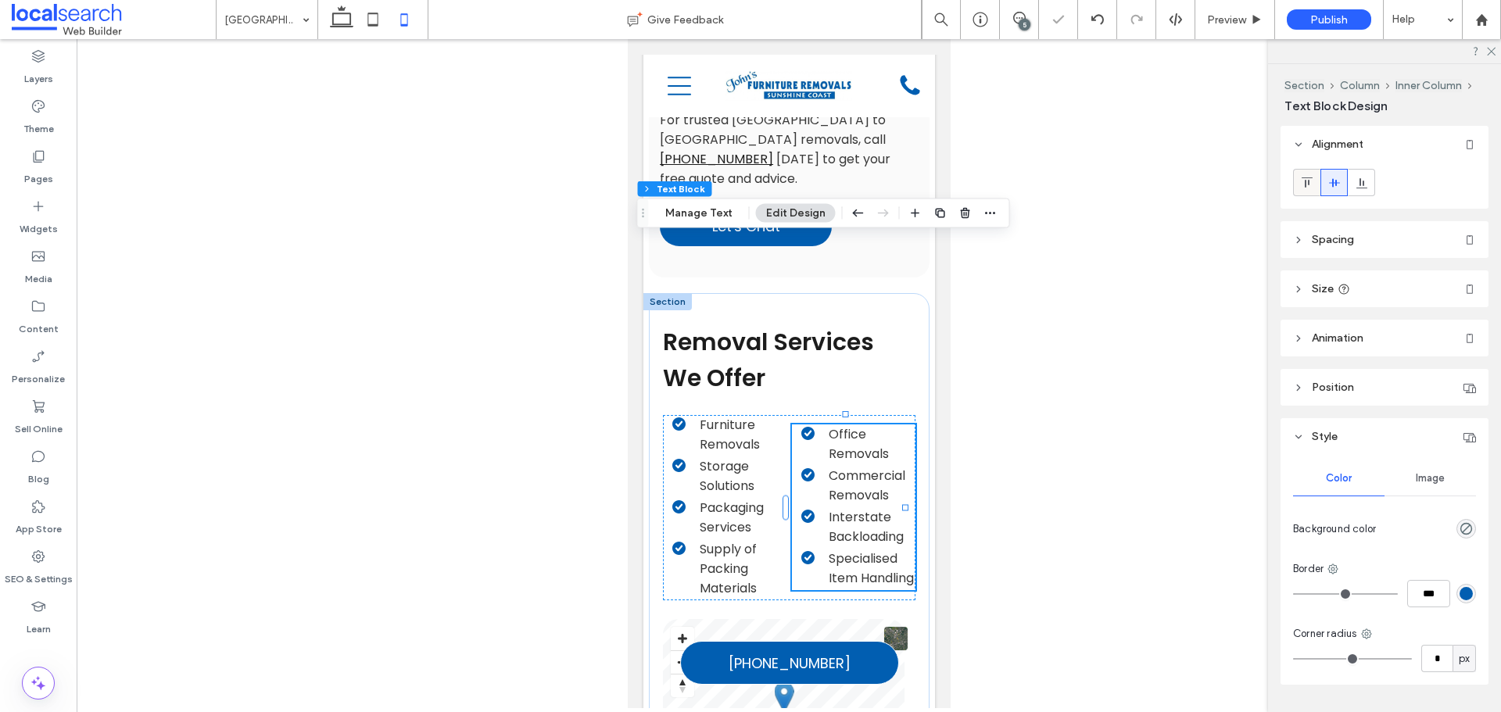
click at [1307, 185] on icon at bounding box center [1307, 183] width 13 height 13
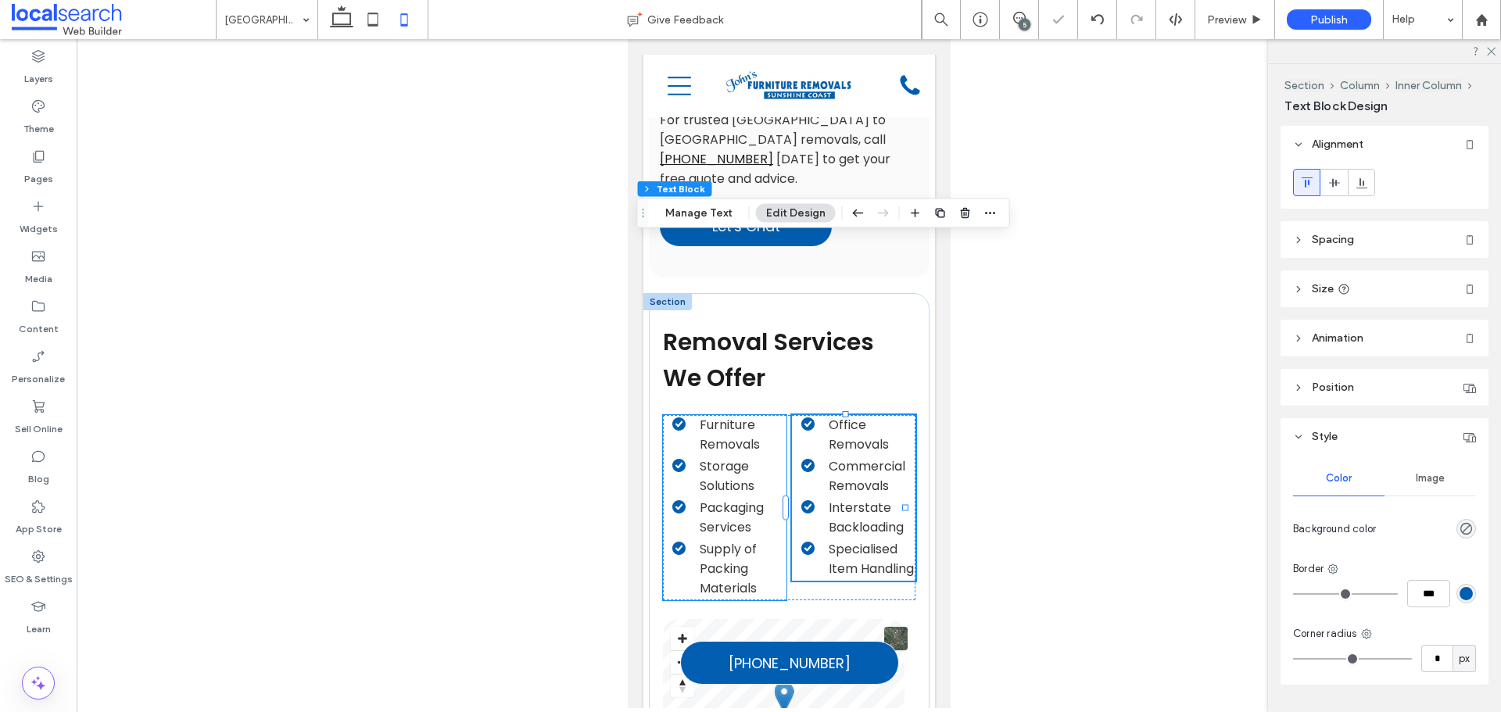
click at [762, 540] on li "Supply of Packing Materials ﻿" at bounding box center [729, 569] width 115 height 59
click at [1301, 182] on icon at bounding box center [1307, 183] width 13 height 13
click at [56, 178] on div "Pages" at bounding box center [38, 167] width 77 height 50
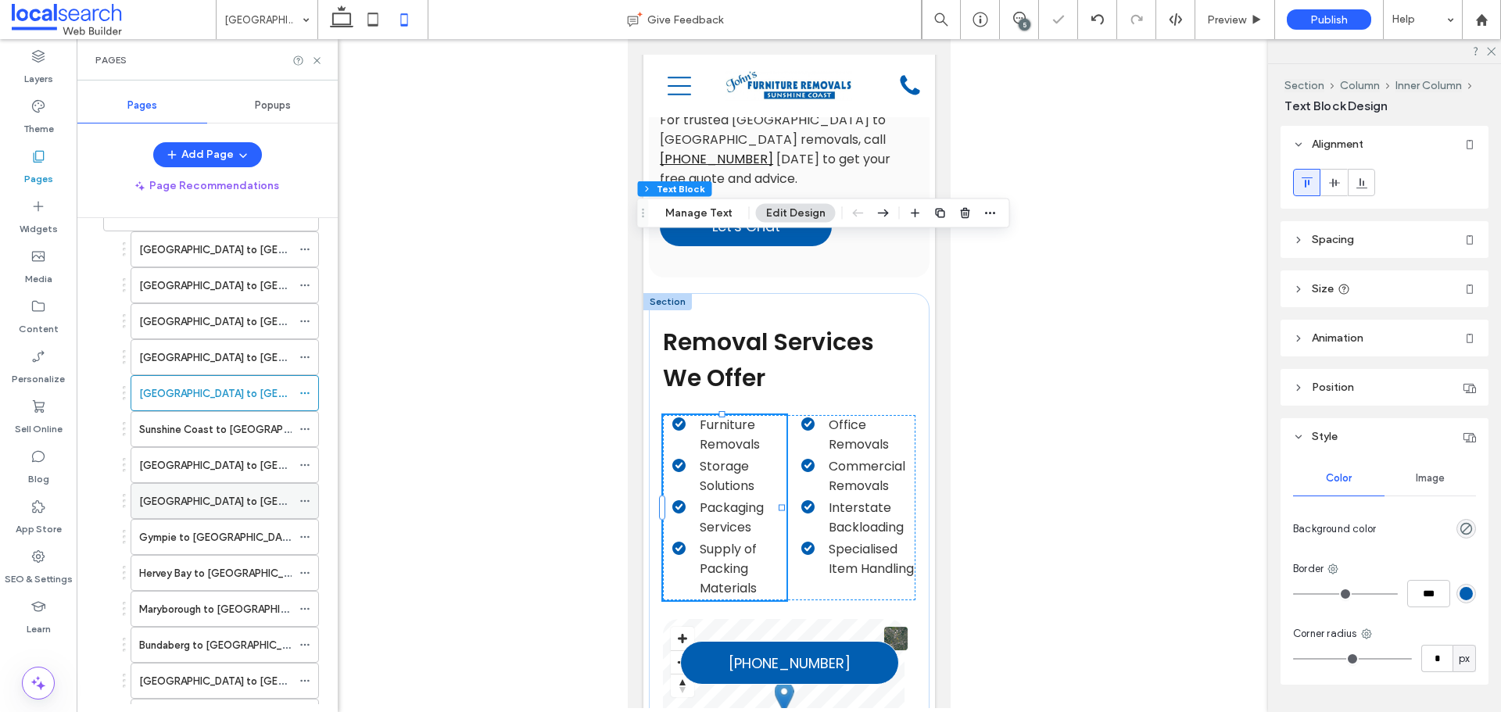
scroll to position [313, 0]
click at [238, 434] on label "Sunshine Coast to [GEOGRAPHIC_DATA]" at bounding box center [236, 428] width 195 height 27
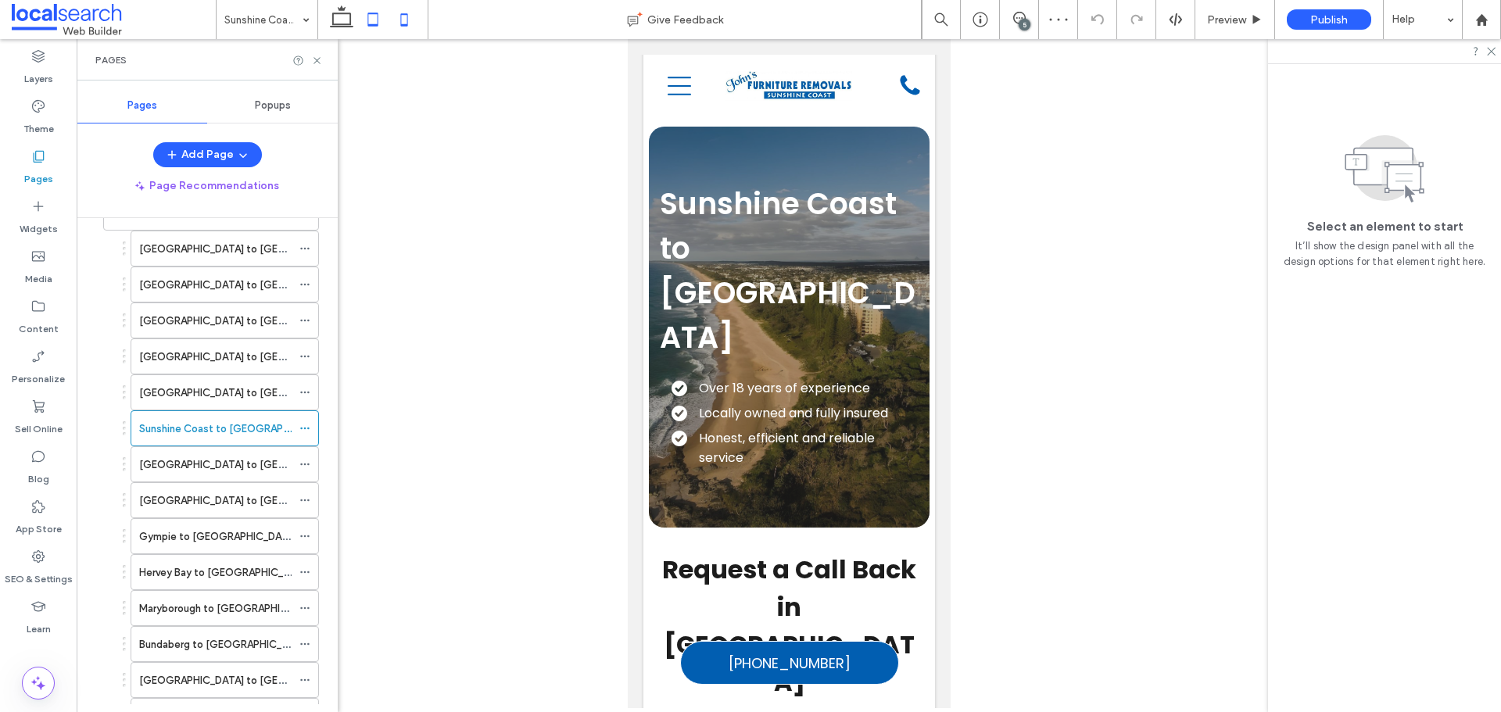
click at [378, 23] on icon at bounding box center [372, 19] width 31 height 31
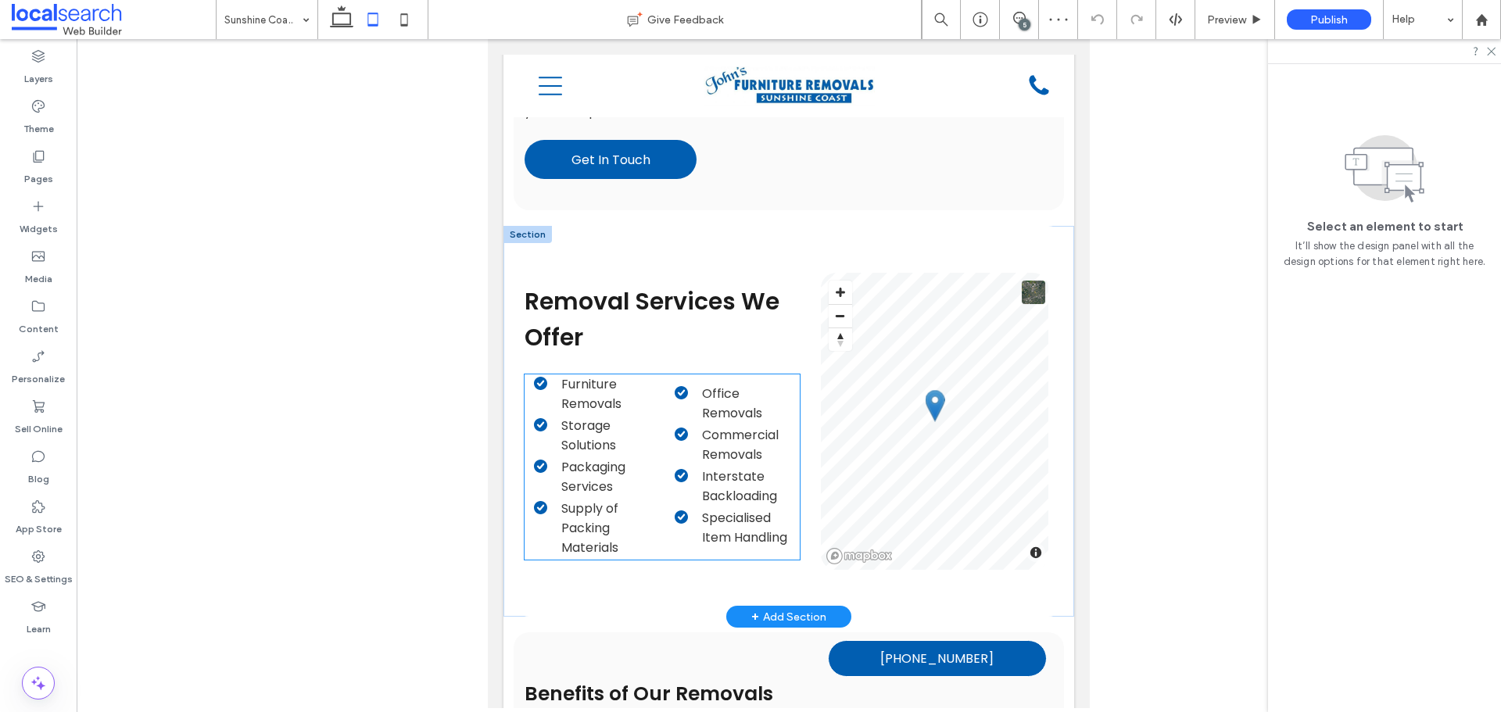
click at [611, 375] on span "Furniture Removals" at bounding box center [591, 394] width 60 height 38
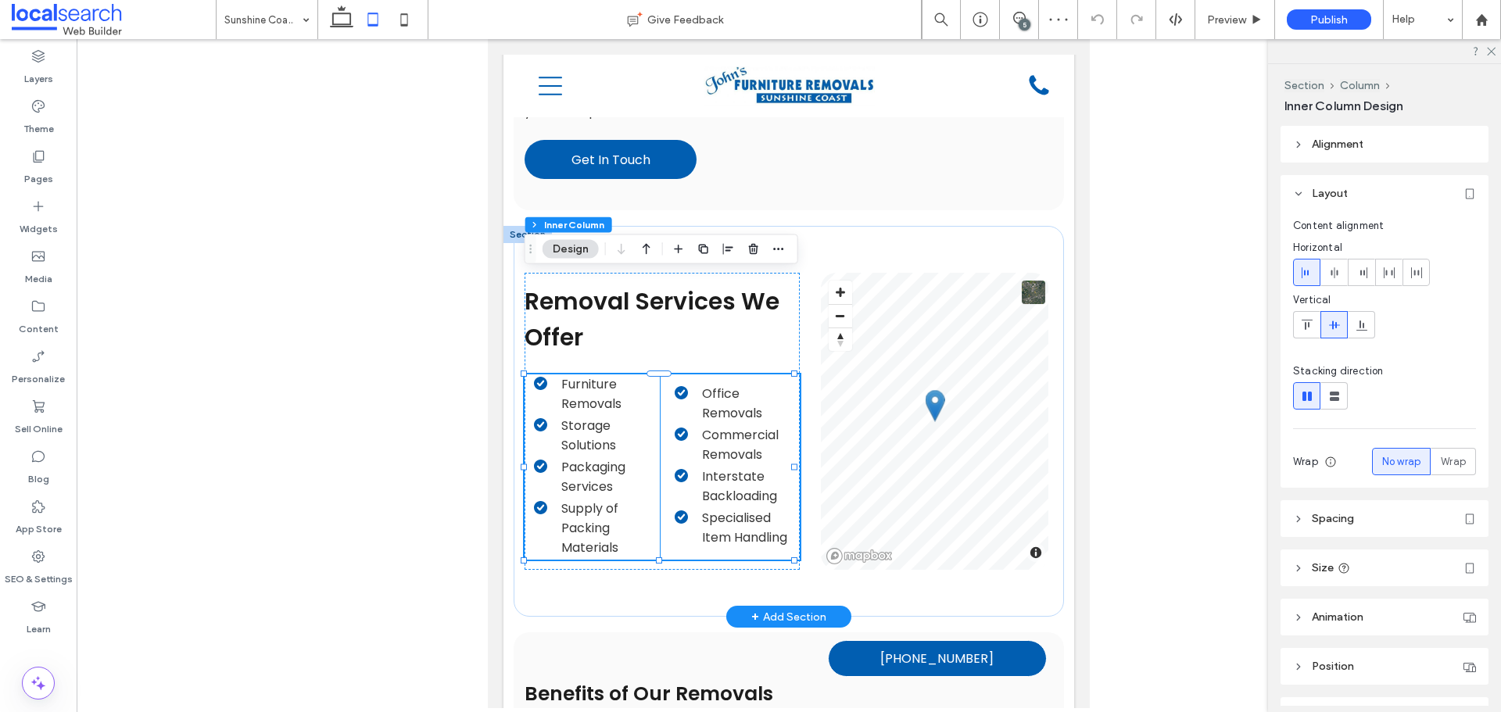
click at [607, 375] on li "Furniture Removals" at bounding box center [596, 394] width 125 height 39
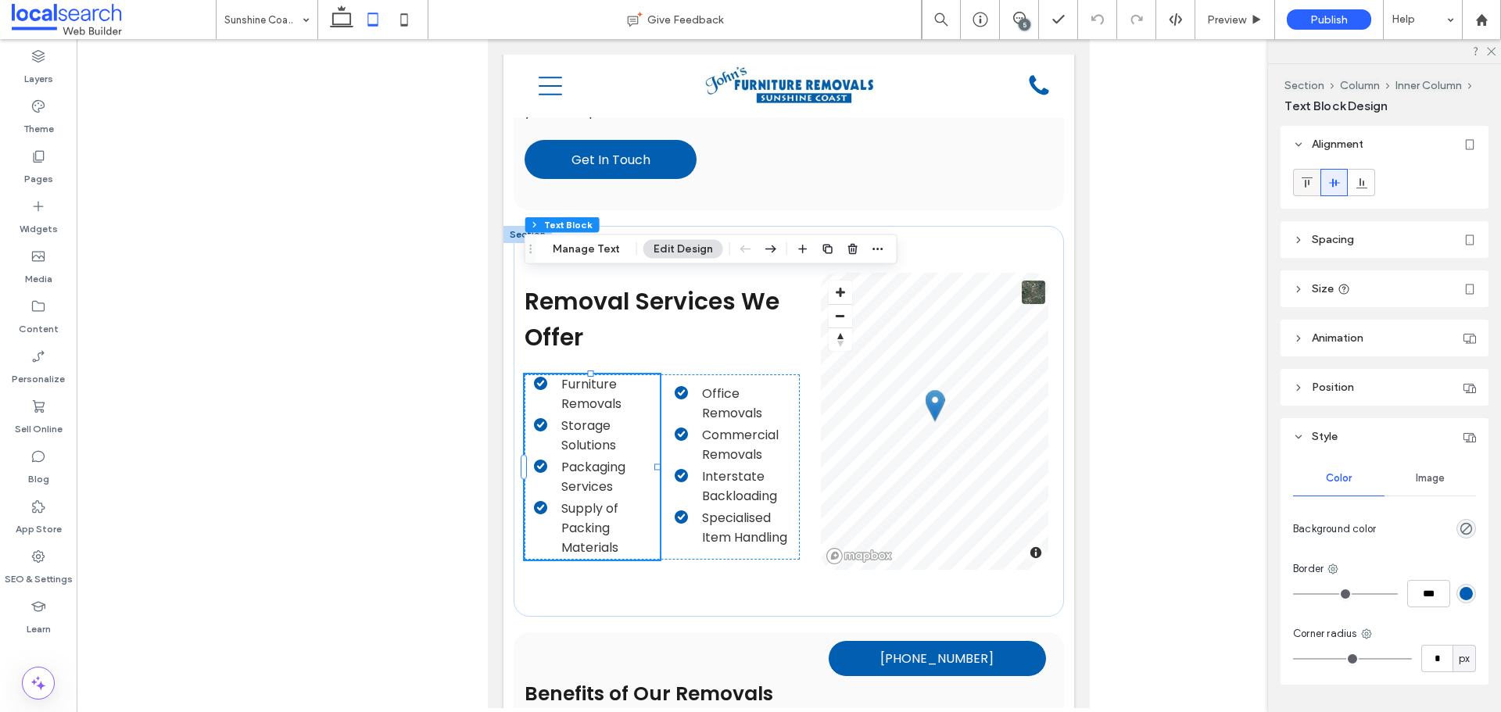
click at [1307, 175] on span at bounding box center [1307, 183] width 13 height 26
click at [759, 426] on span "Commercial Removals" at bounding box center [740, 445] width 77 height 38
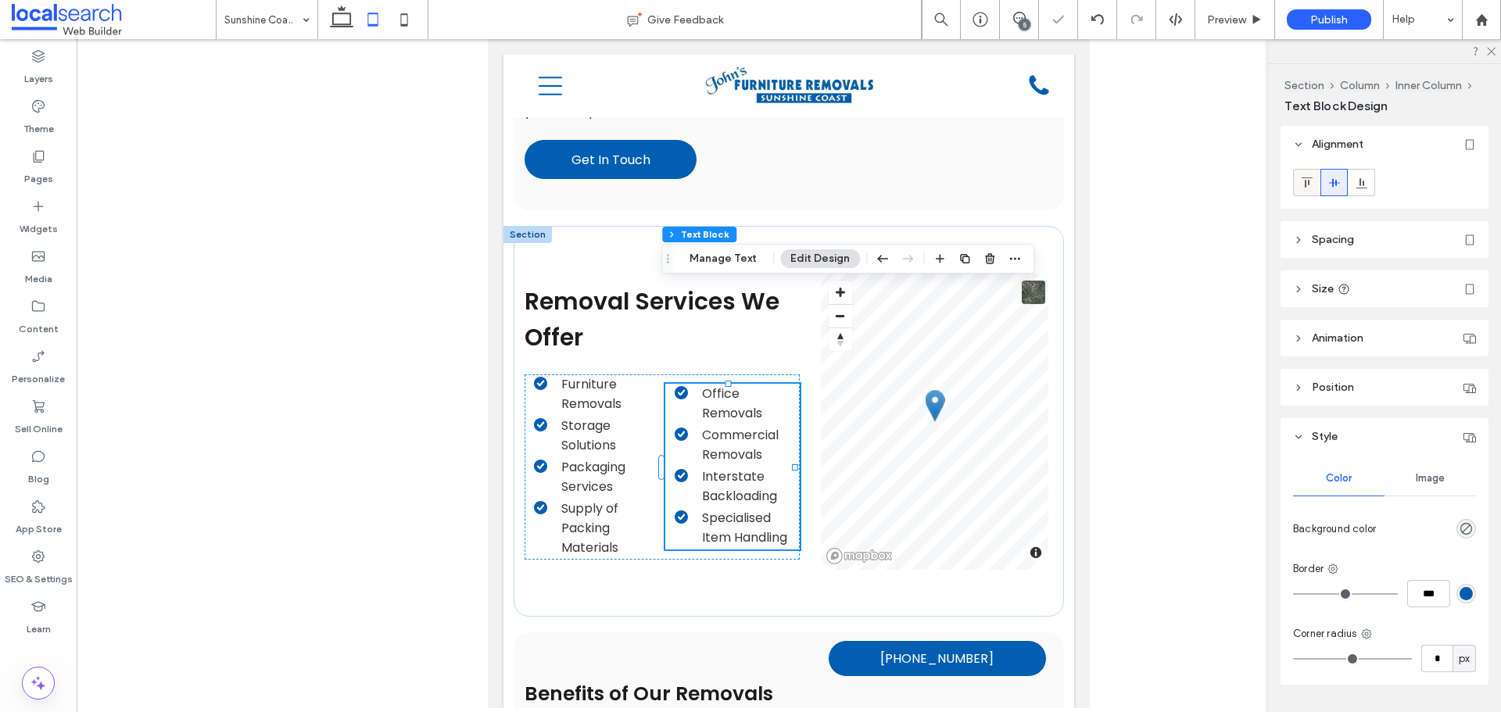
click at [1310, 185] on icon at bounding box center [1307, 183] width 13 height 13
click at [67, 170] on div "Pages" at bounding box center [38, 167] width 77 height 50
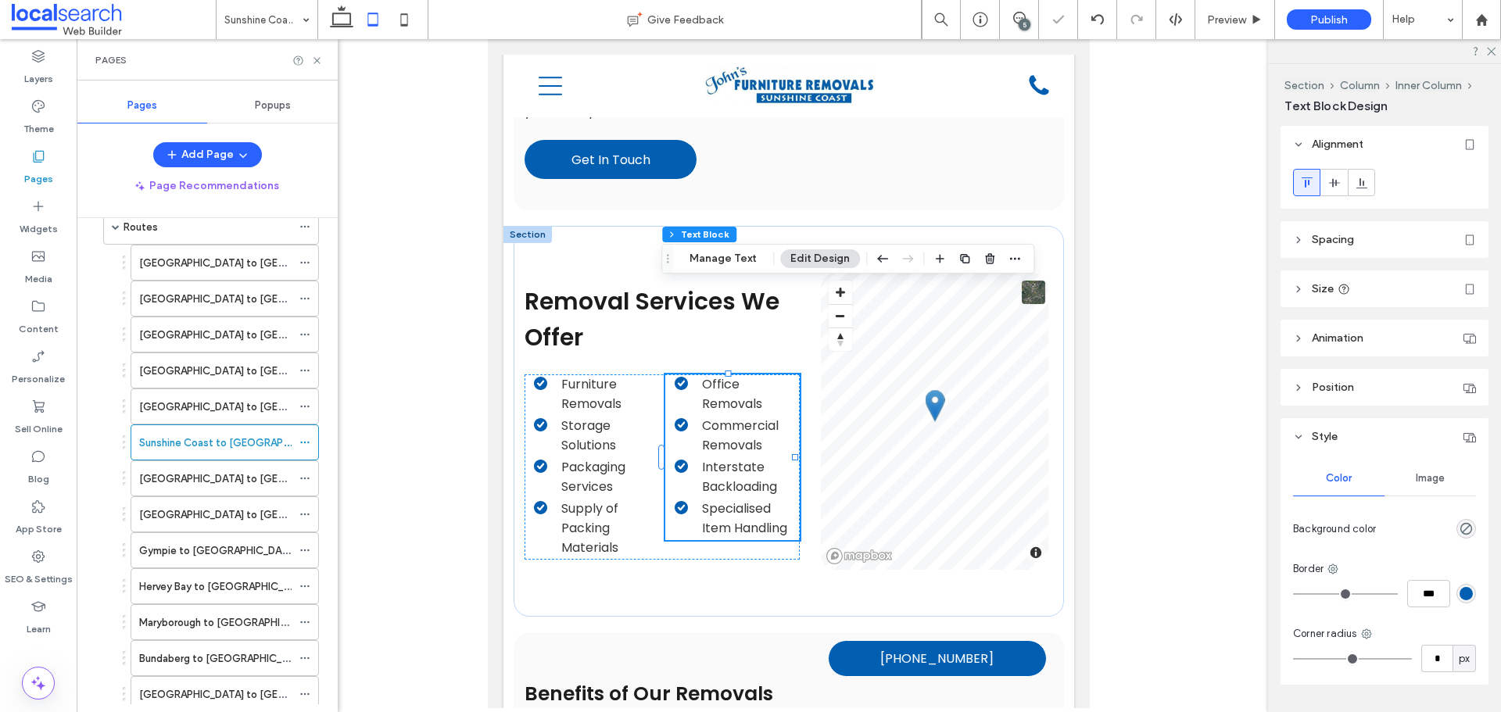
scroll to position [313, 0]
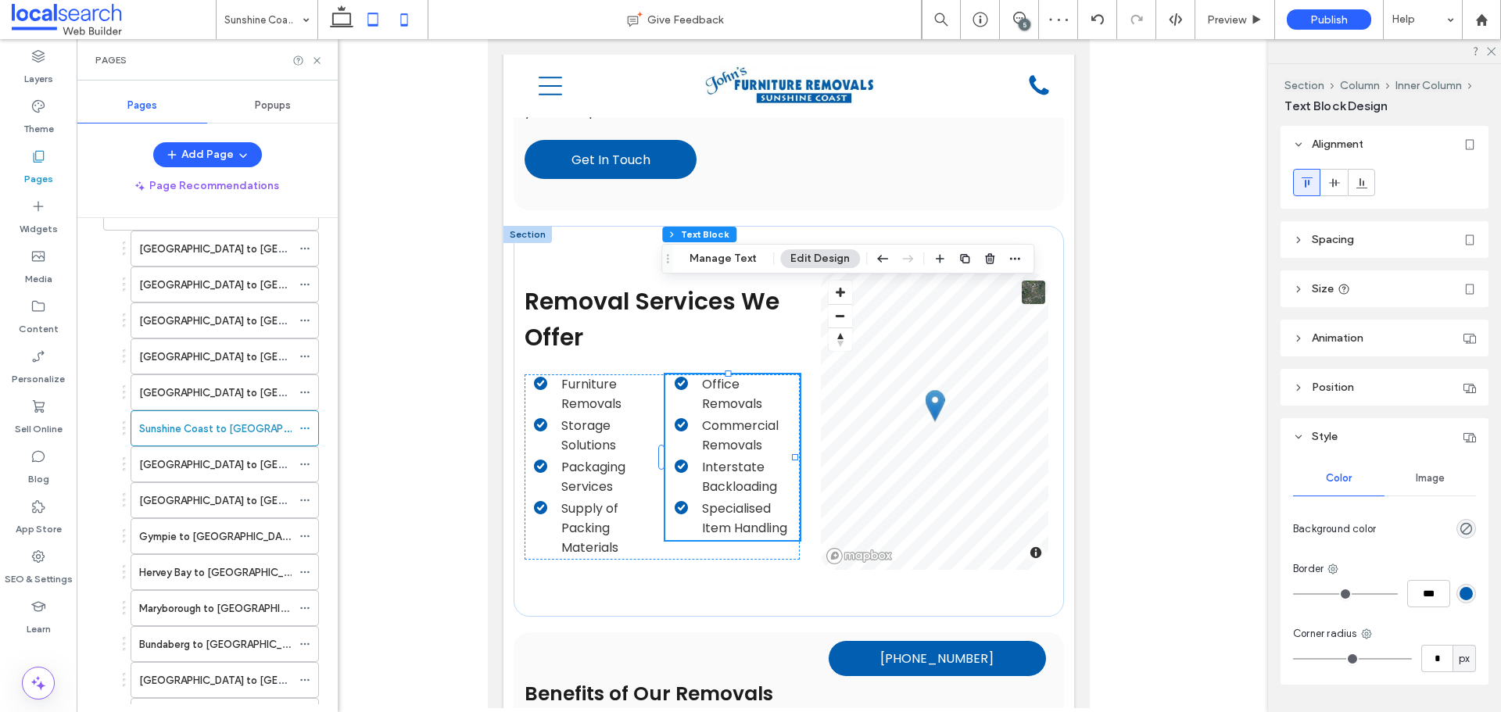
click at [403, 29] on icon at bounding box center [404, 19] width 31 height 31
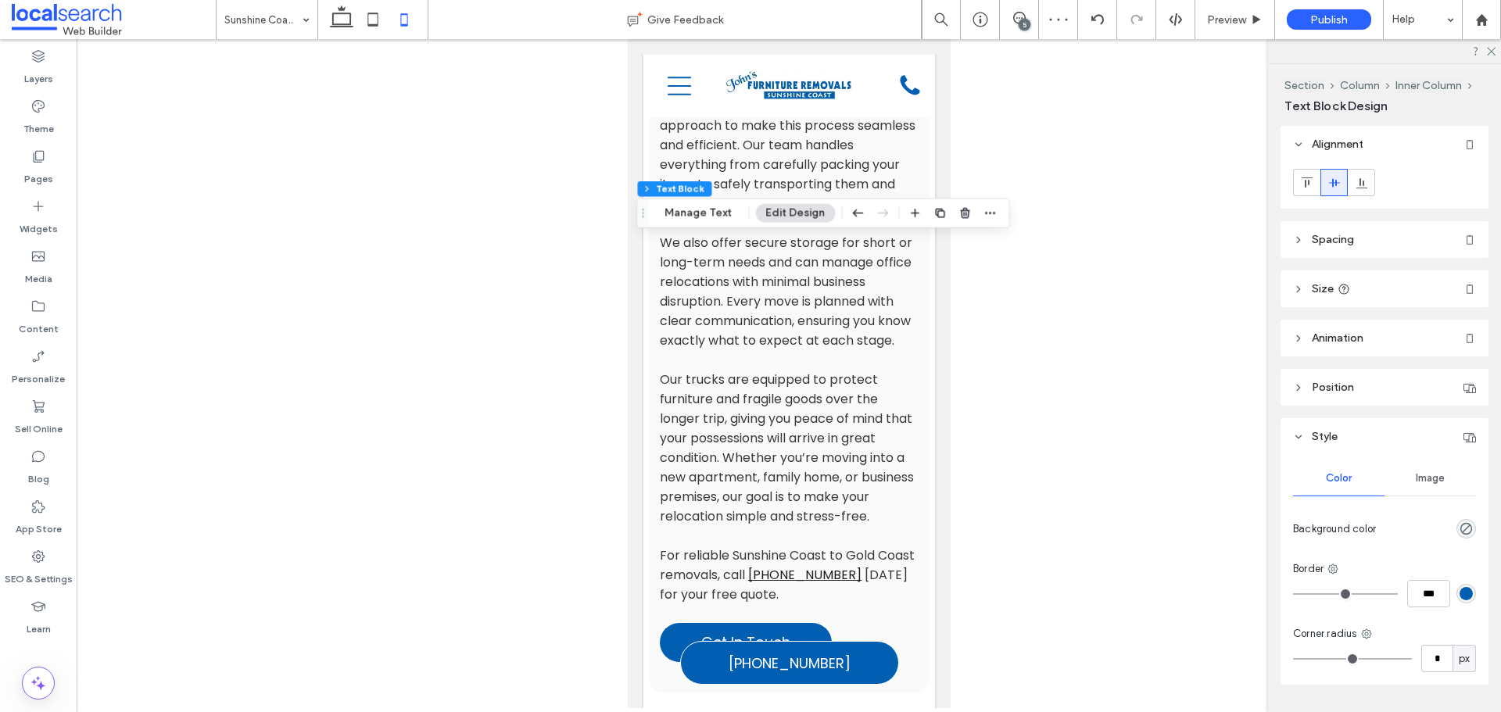
scroll to position [1881, 0]
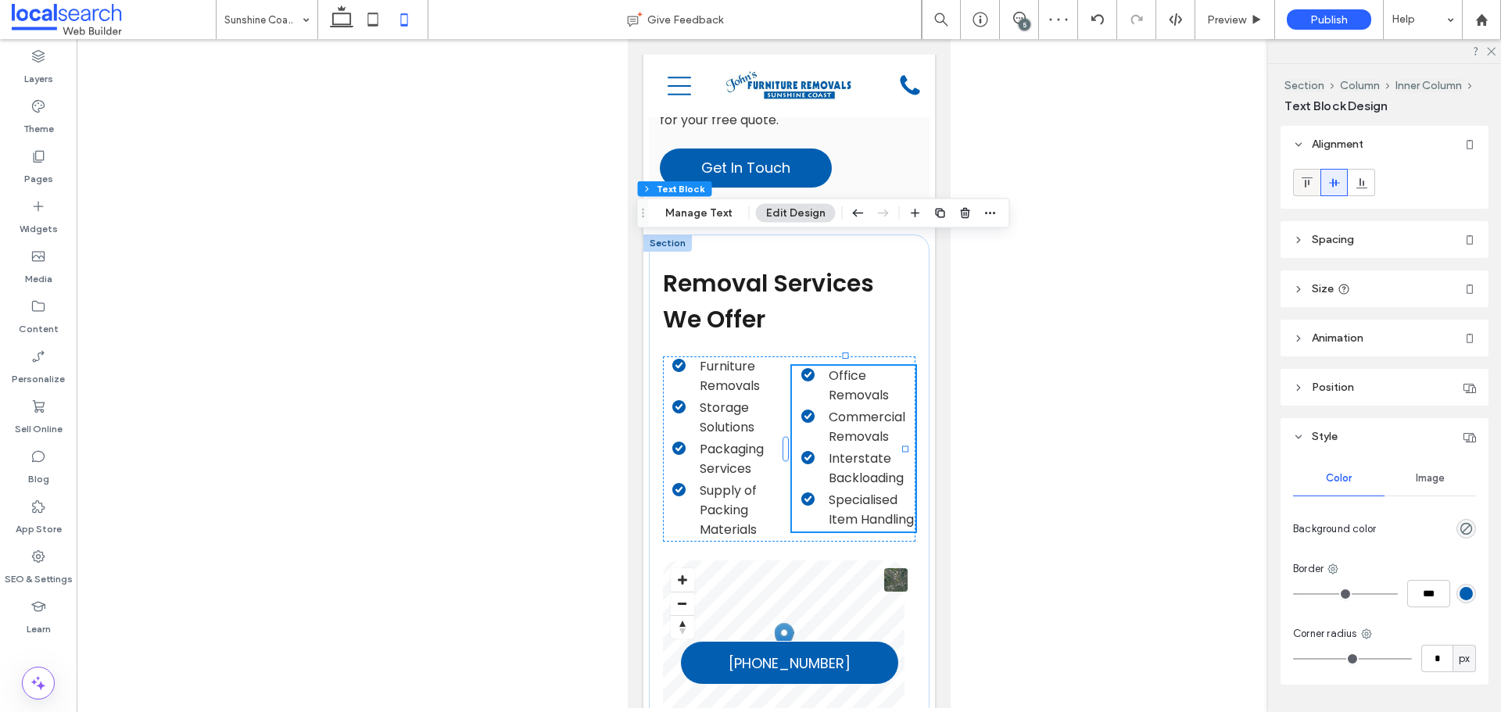
click at [1310, 190] on span at bounding box center [1307, 183] width 13 height 26
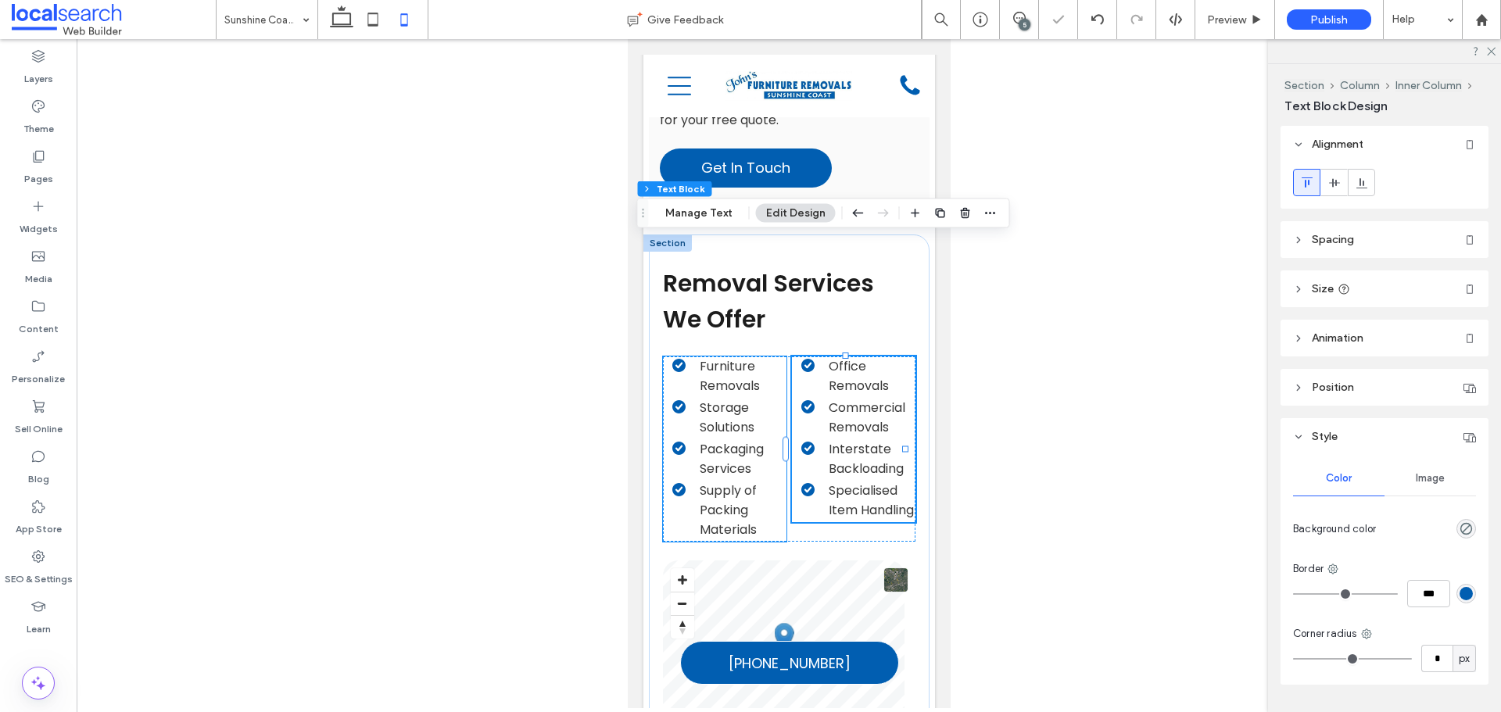
click at [751, 440] on span "Packaging Services" at bounding box center [731, 459] width 64 height 38
click at [1301, 187] on icon at bounding box center [1307, 183] width 13 height 13
click at [374, 23] on icon at bounding box center [372, 19] width 31 height 31
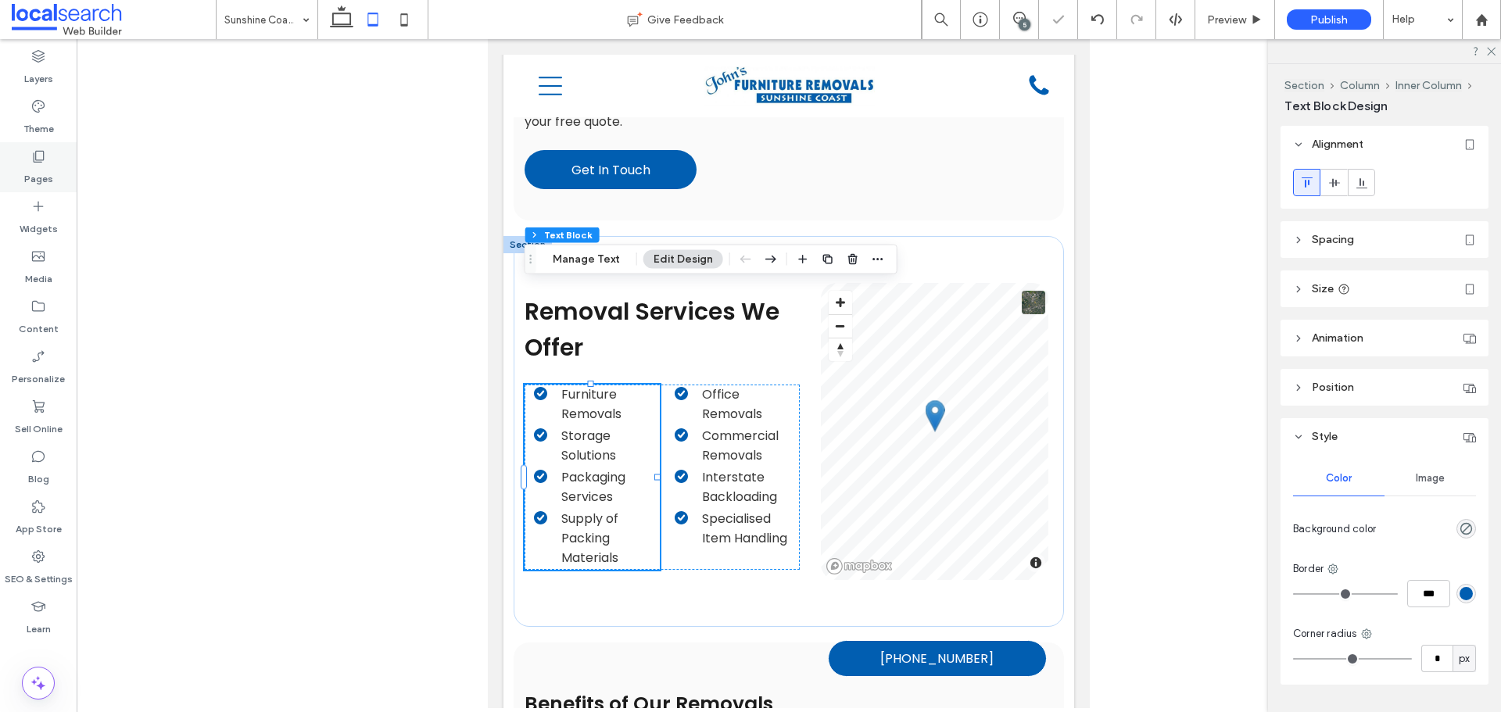
click at [41, 169] on label "Pages" at bounding box center [38, 175] width 29 height 22
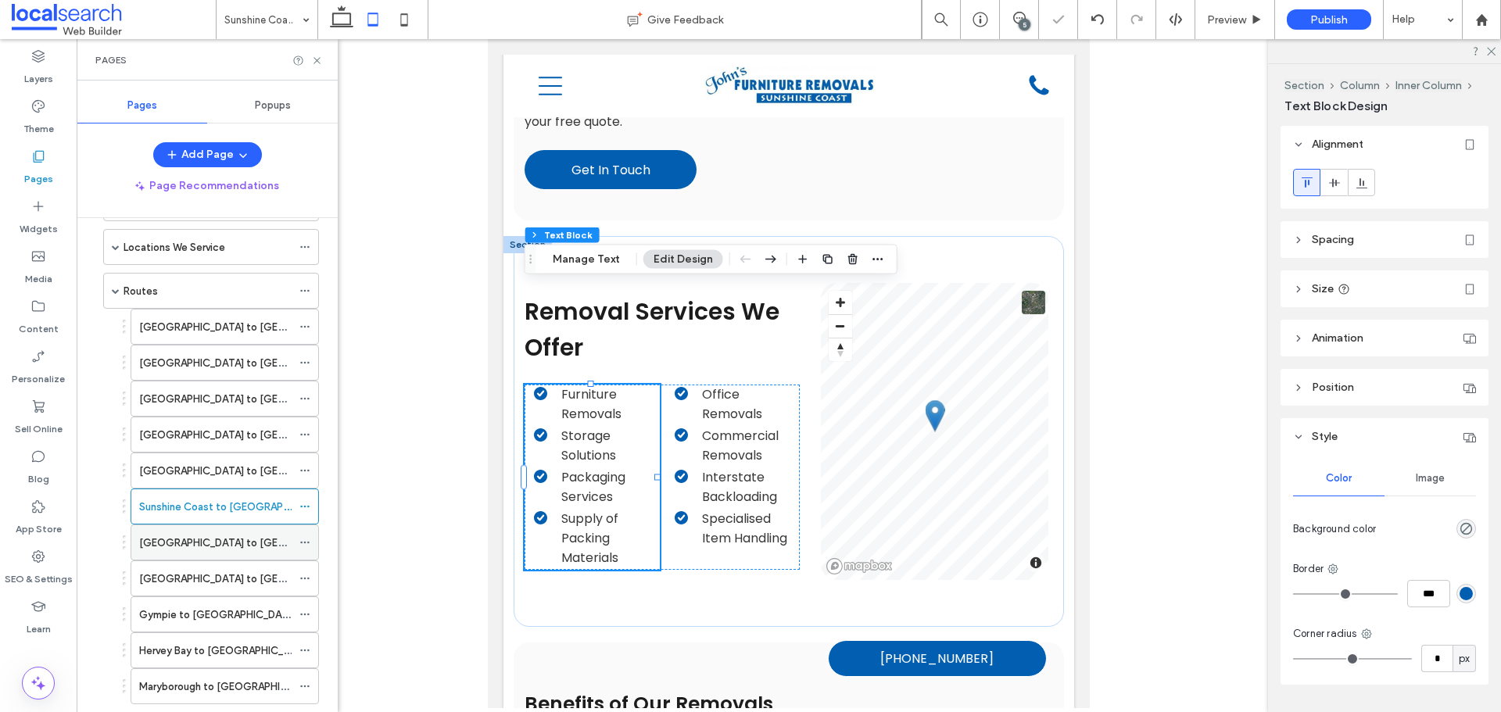
scroll to position [313, 0]
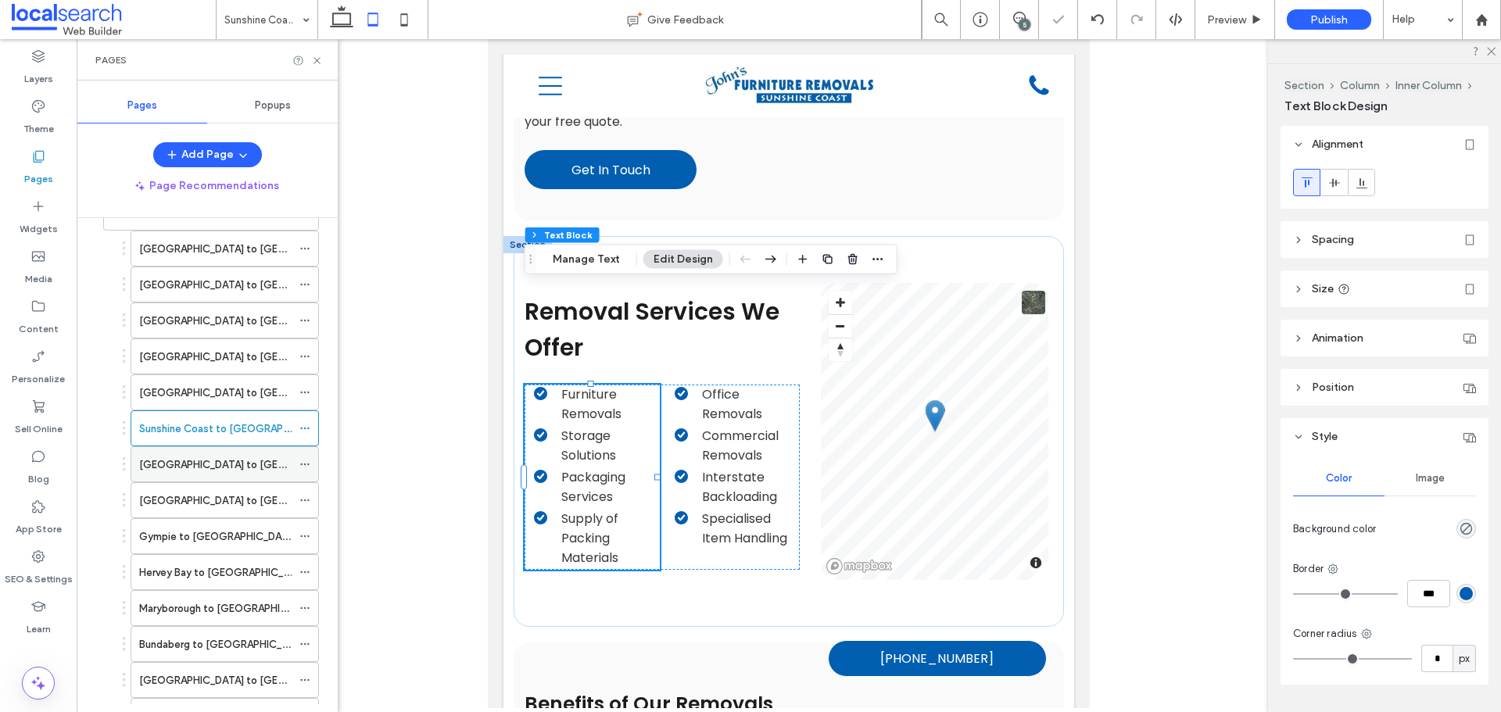
click at [249, 473] on div "[GEOGRAPHIC_DATA] to [GEOGRAPHIC_DATA]" at bounding box center [215, 464] width 152 height 34
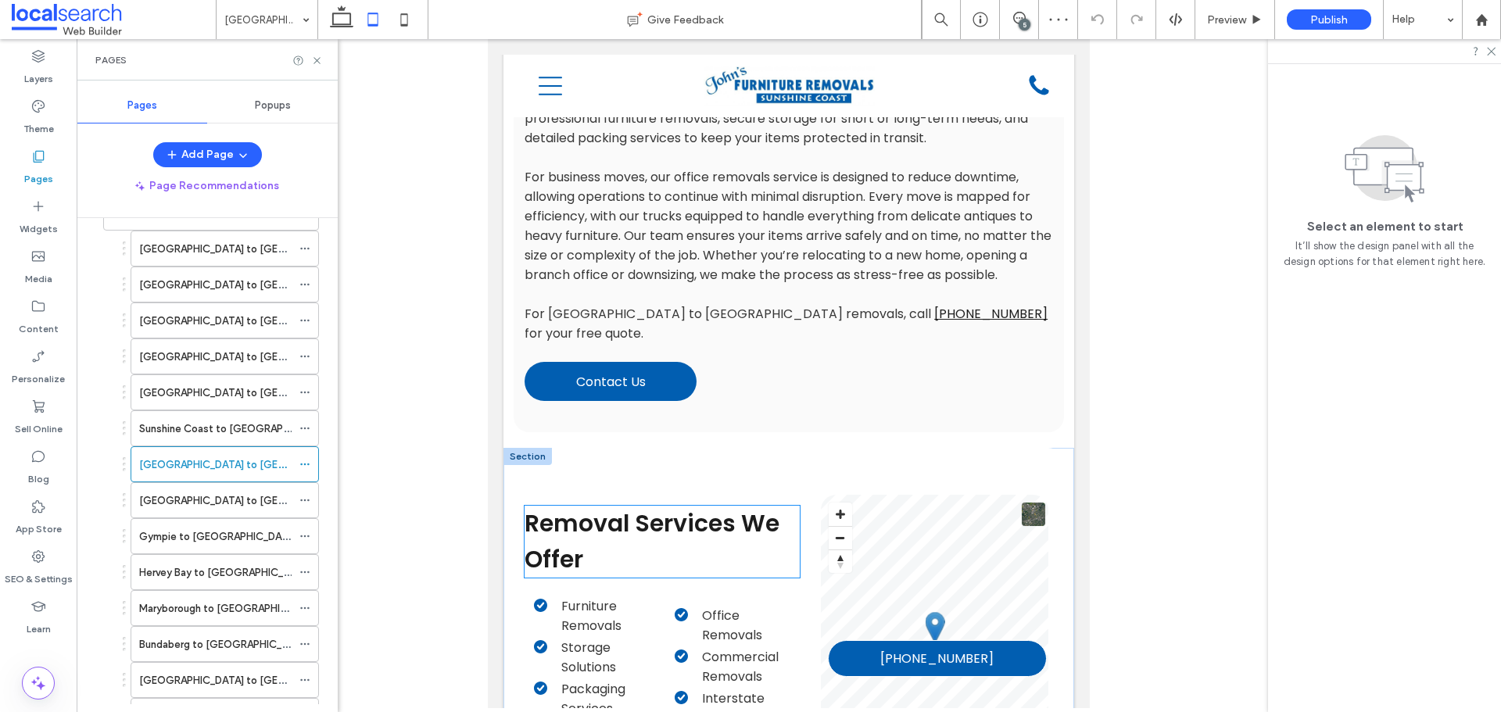
scroll to position [1329, 0]
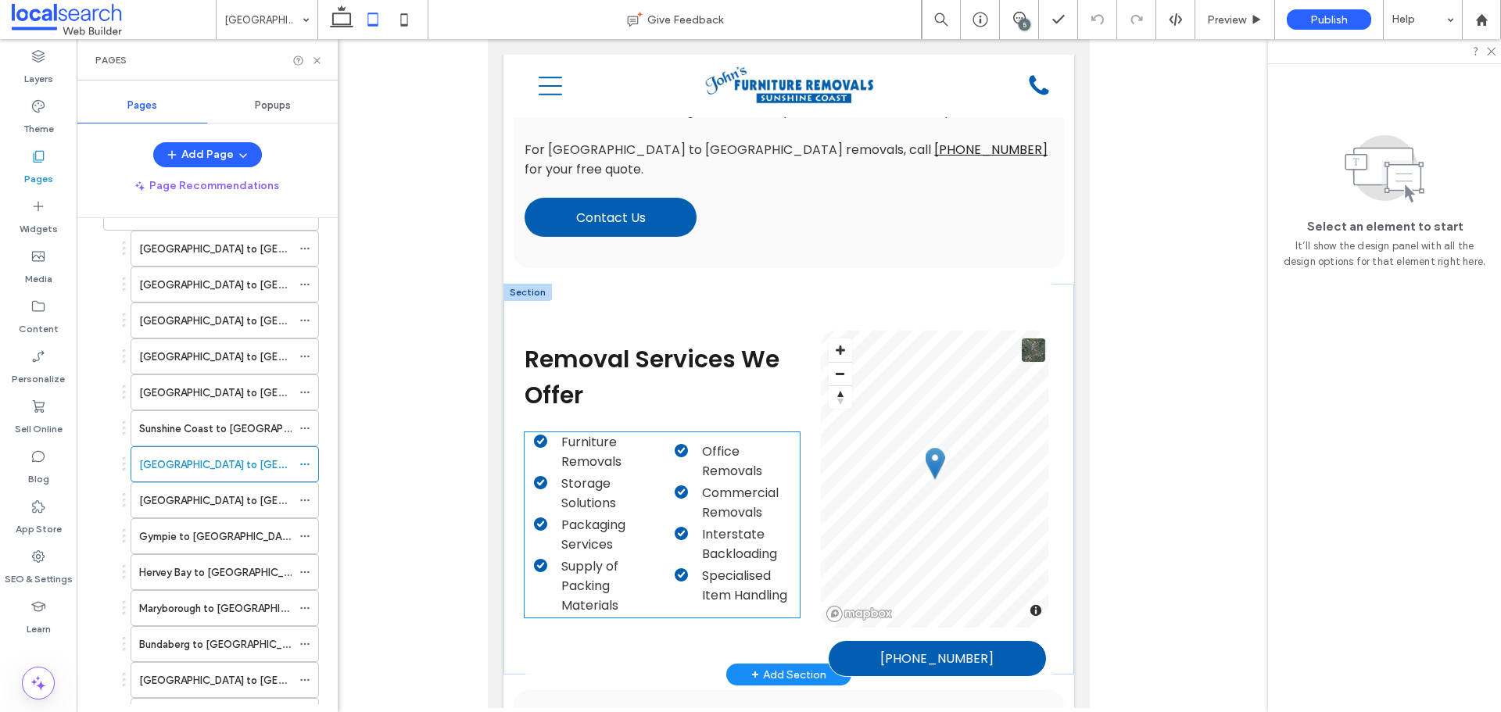
click at [598, 516] on span "Packaging Services" at bounding box center [593, 535] width 64 height 38
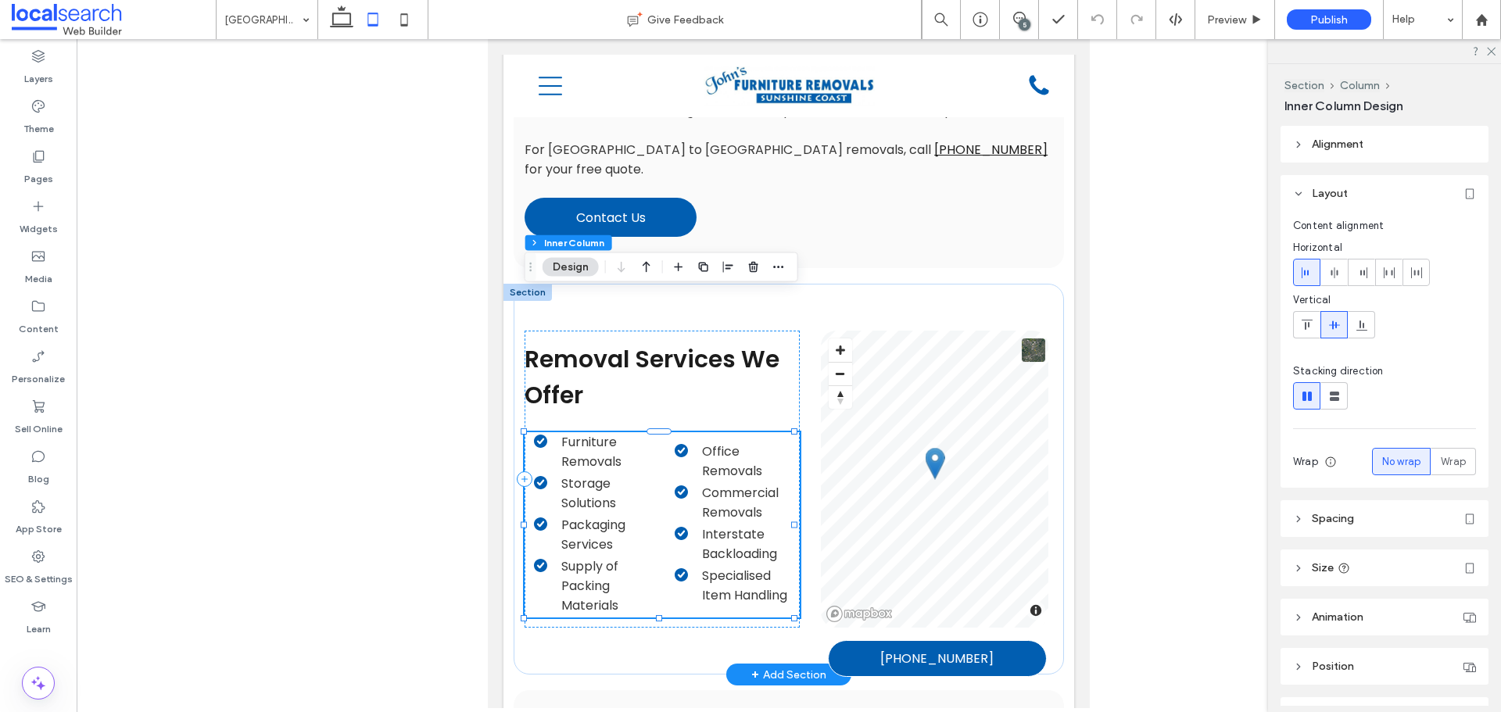
click at [598, 516] on span "Packaging Services" at bounding box center [593, 535] width 64 height 38
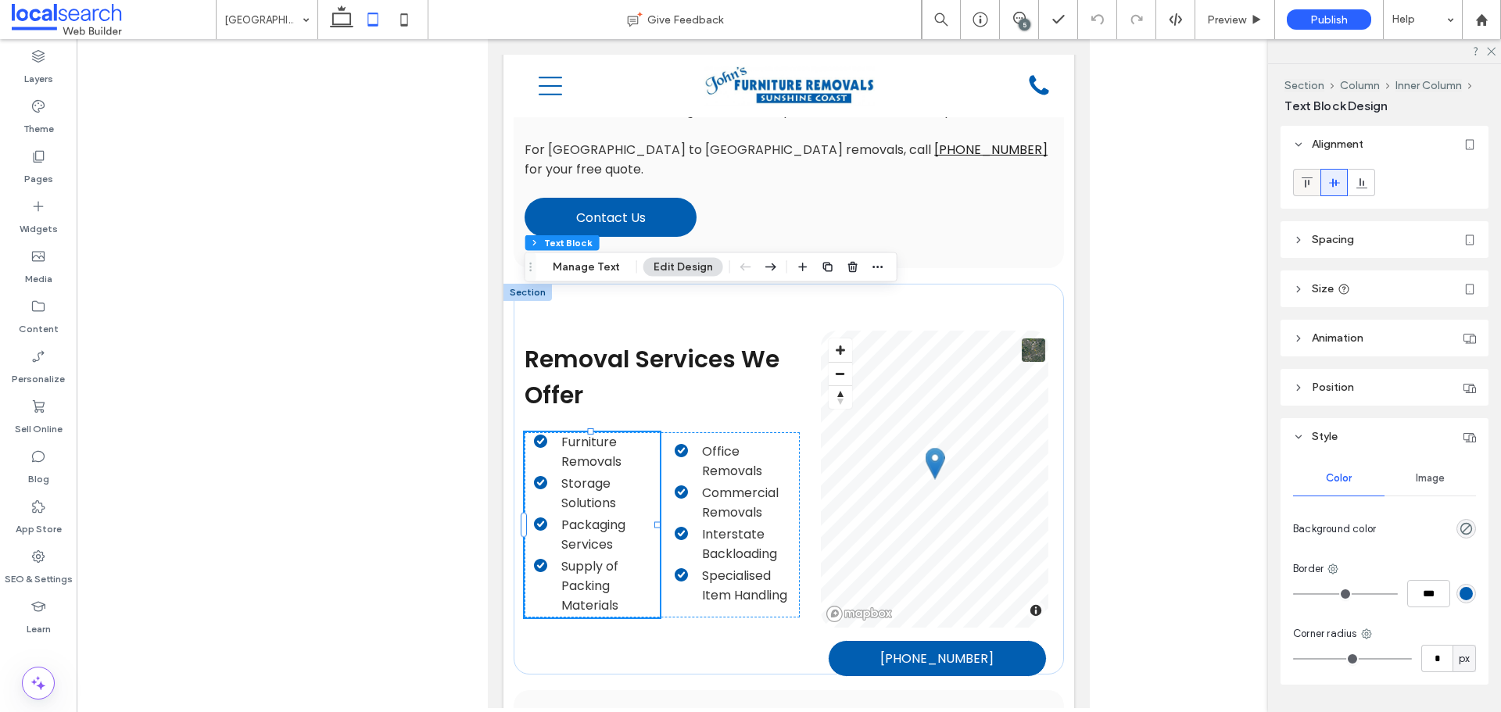
click at [1308, 182] on use at bounding box center [1306, 182] width 11 height 10
click at [739, 525] on span "Interstate Backloading" at bounding box center [739, 544] width 75 height 38
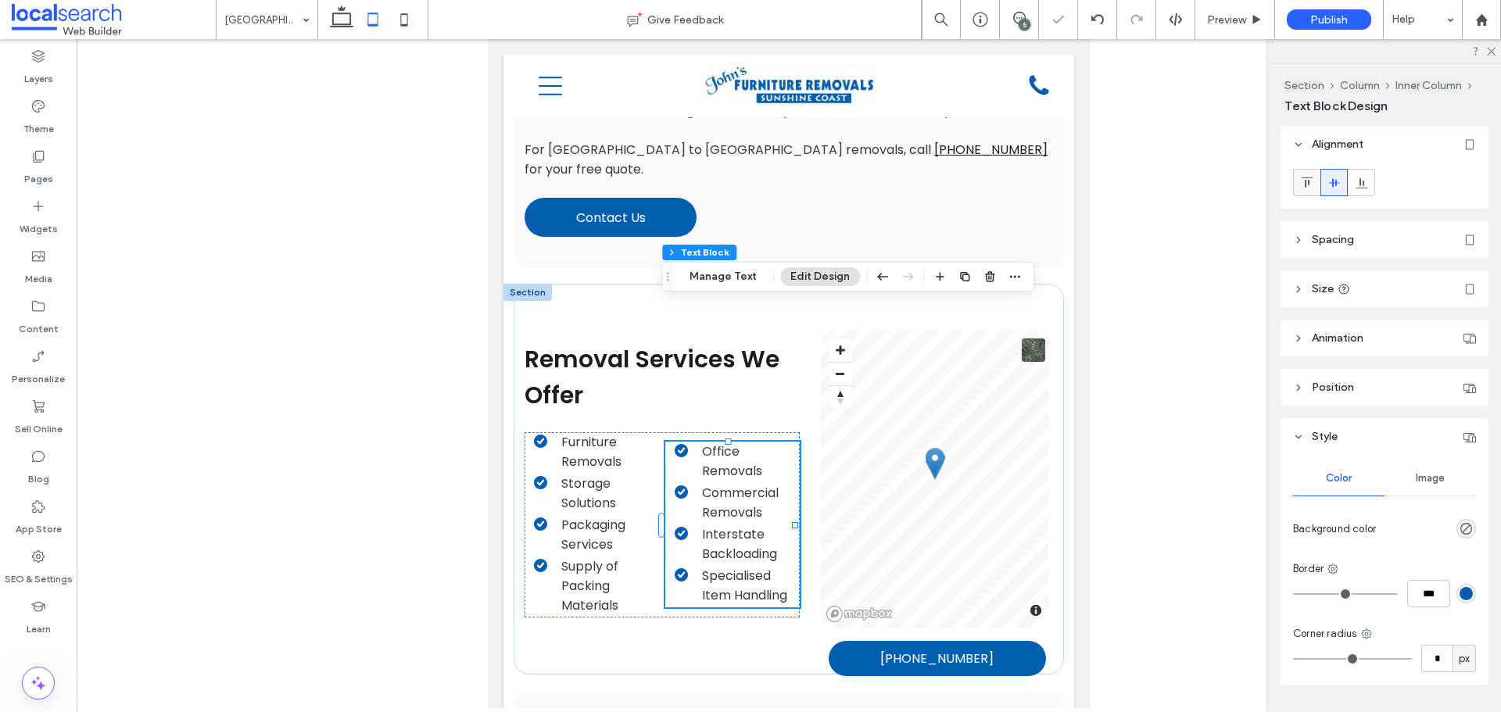
click at [1314, 189] on div at bounding box center [1307, 183] width 26 height 26
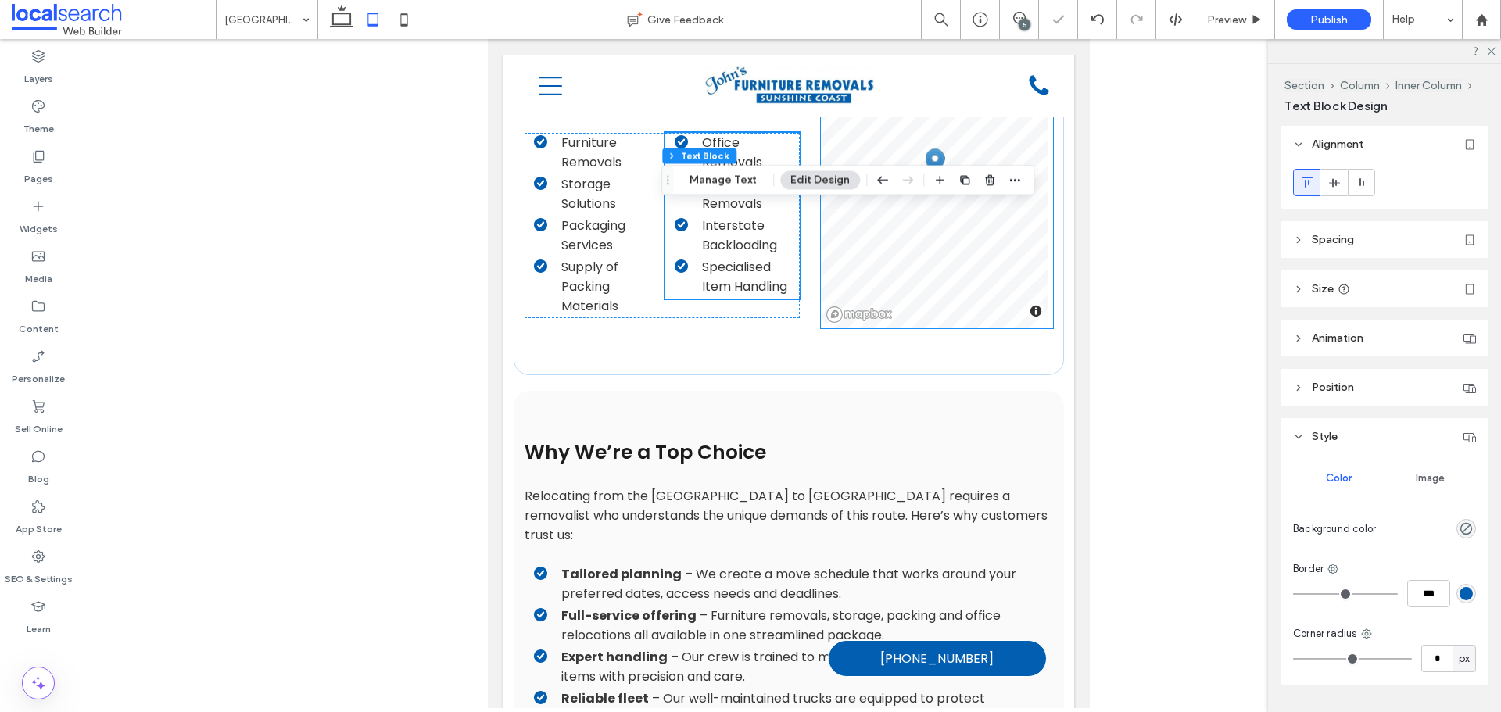
scroll to position [1642, 0]
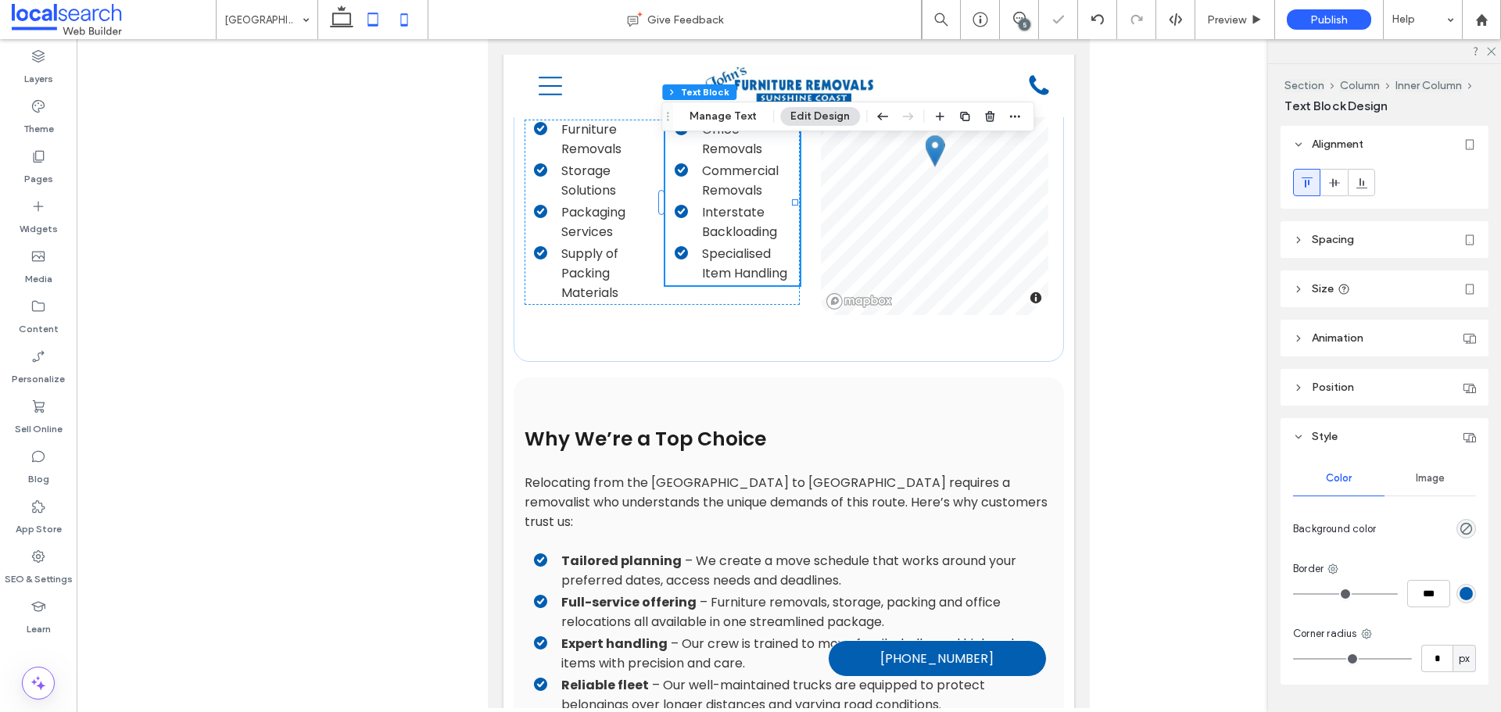
click at [417, 30] on icon at bounding box center [404, 19] width 31 height 31
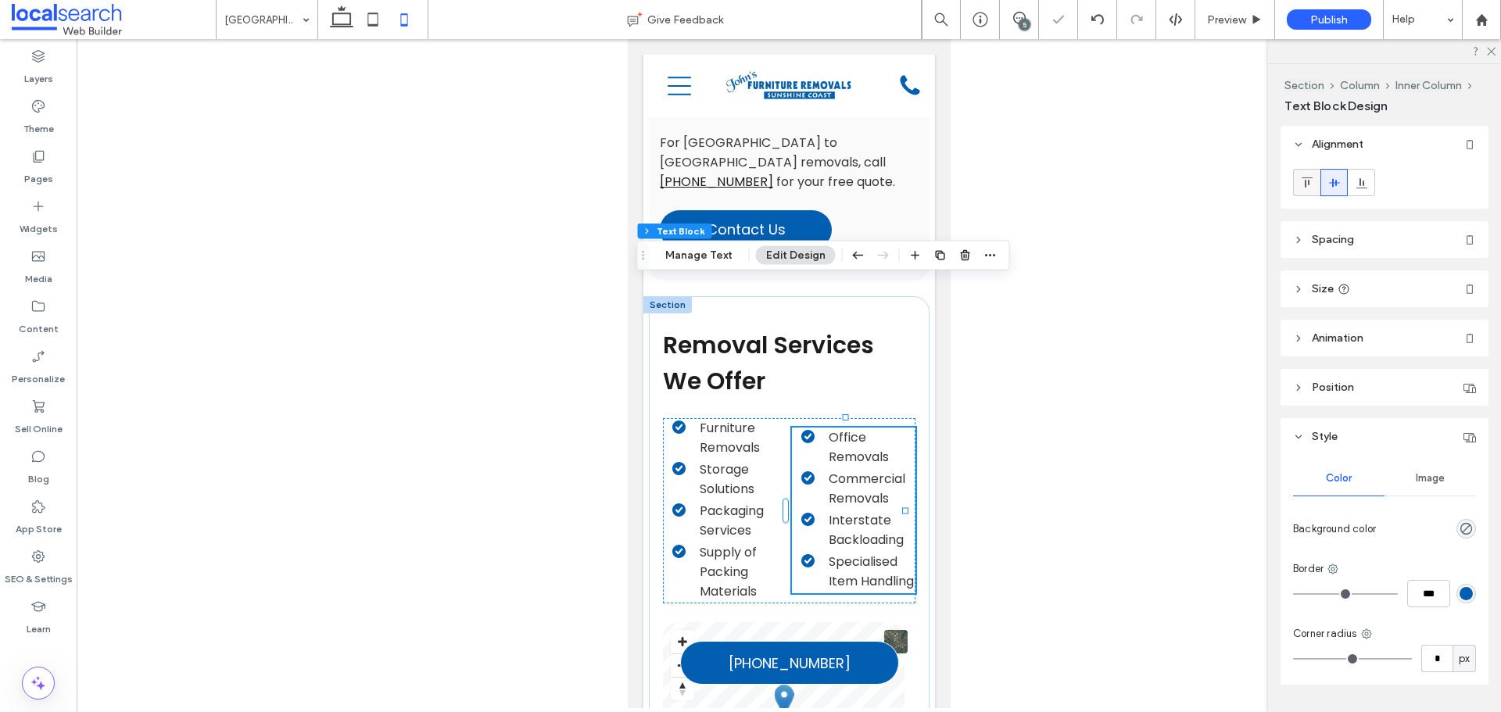
click at [1307, 183] on icon at bounding box center [1307, 183] width 13 height 13
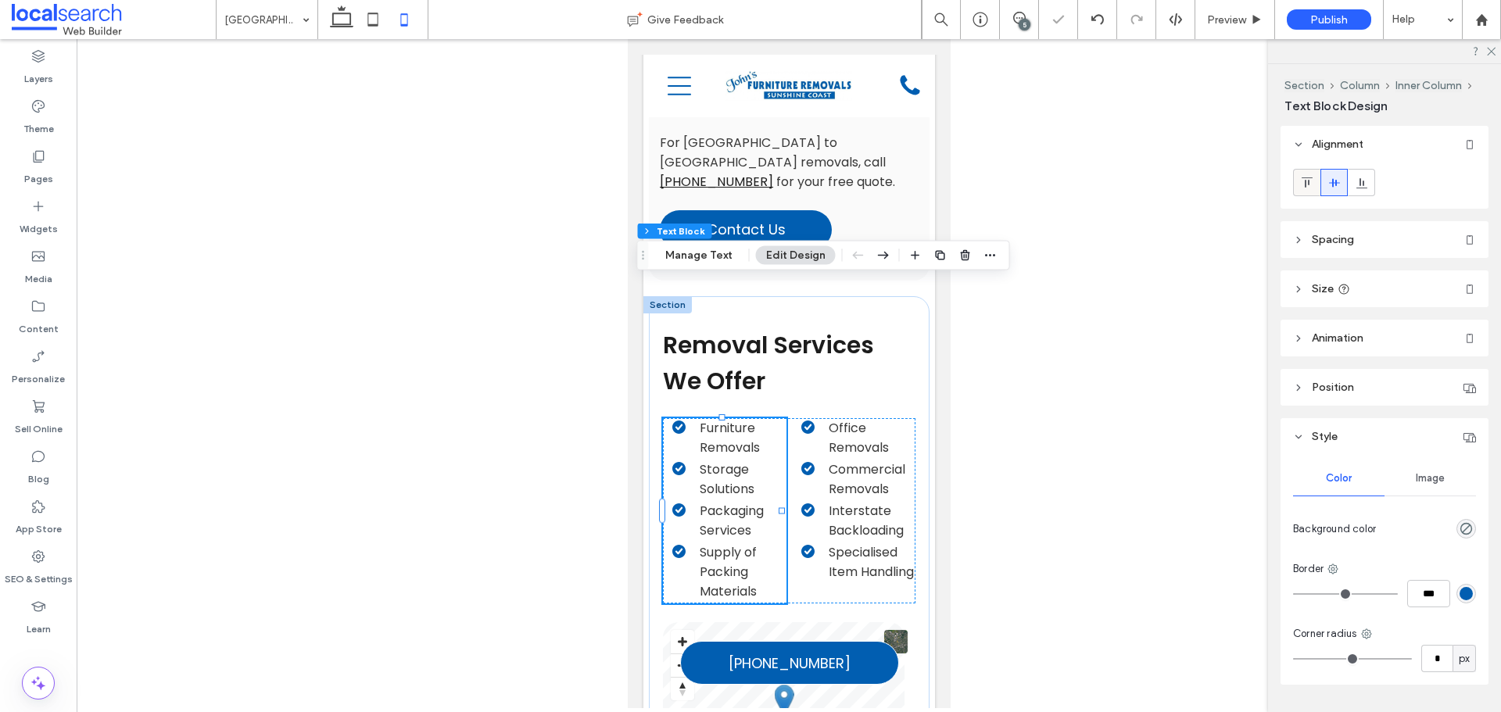
click at [1306, 189] on span at bounding box center [1307, 183] width 13 height 26
click at [383, 27] on icon at bounding box center [372, 19] width 31 height 31
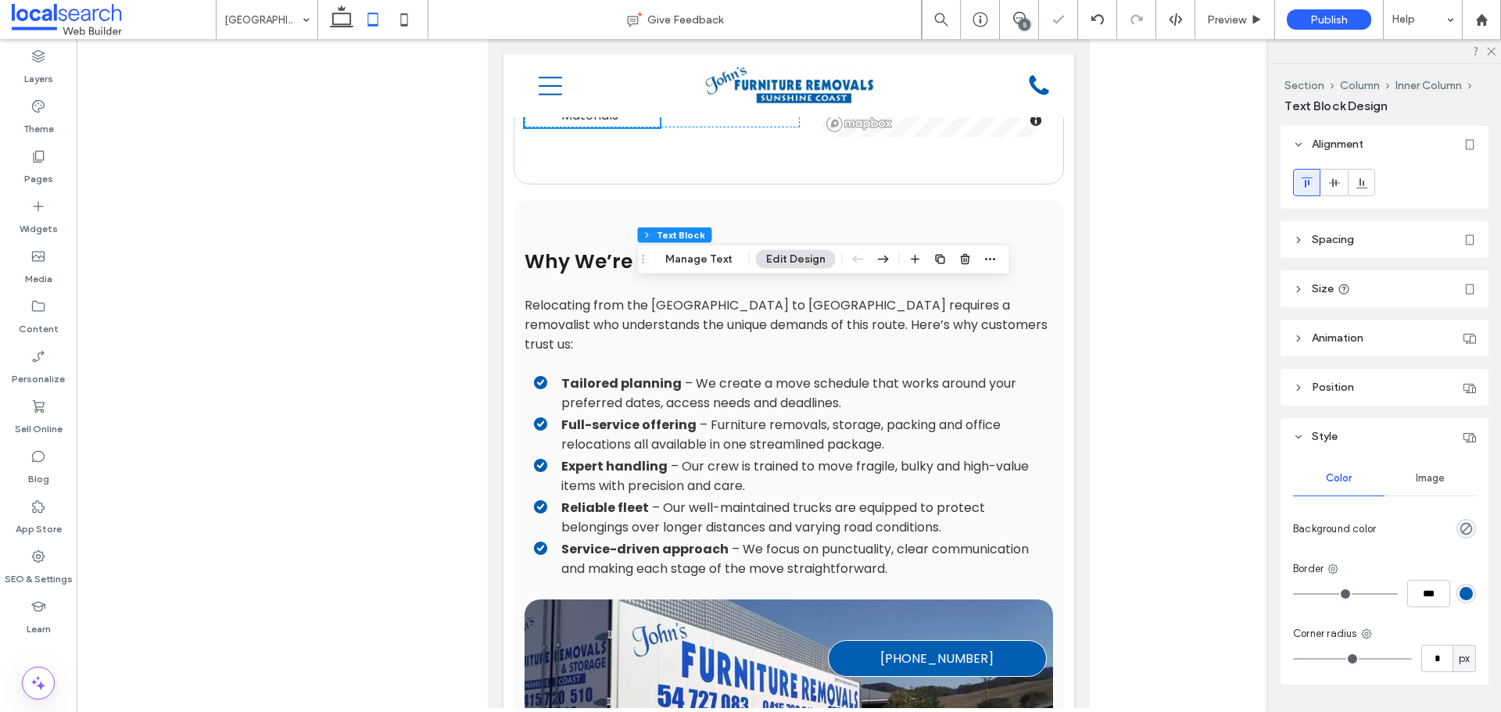
scroll to position [1337, 0]
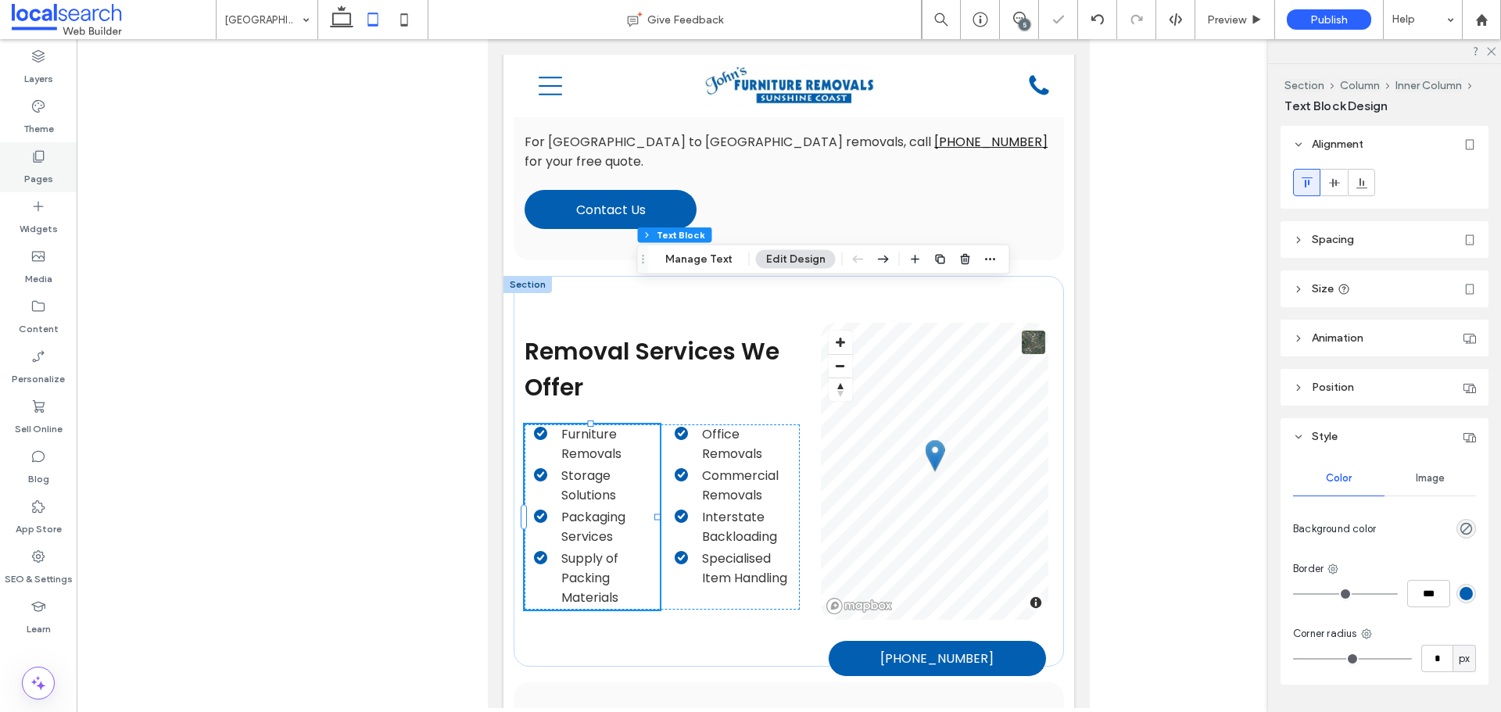
click at [36, 156] on use at bounding box center [39, 157] width 11 height 12
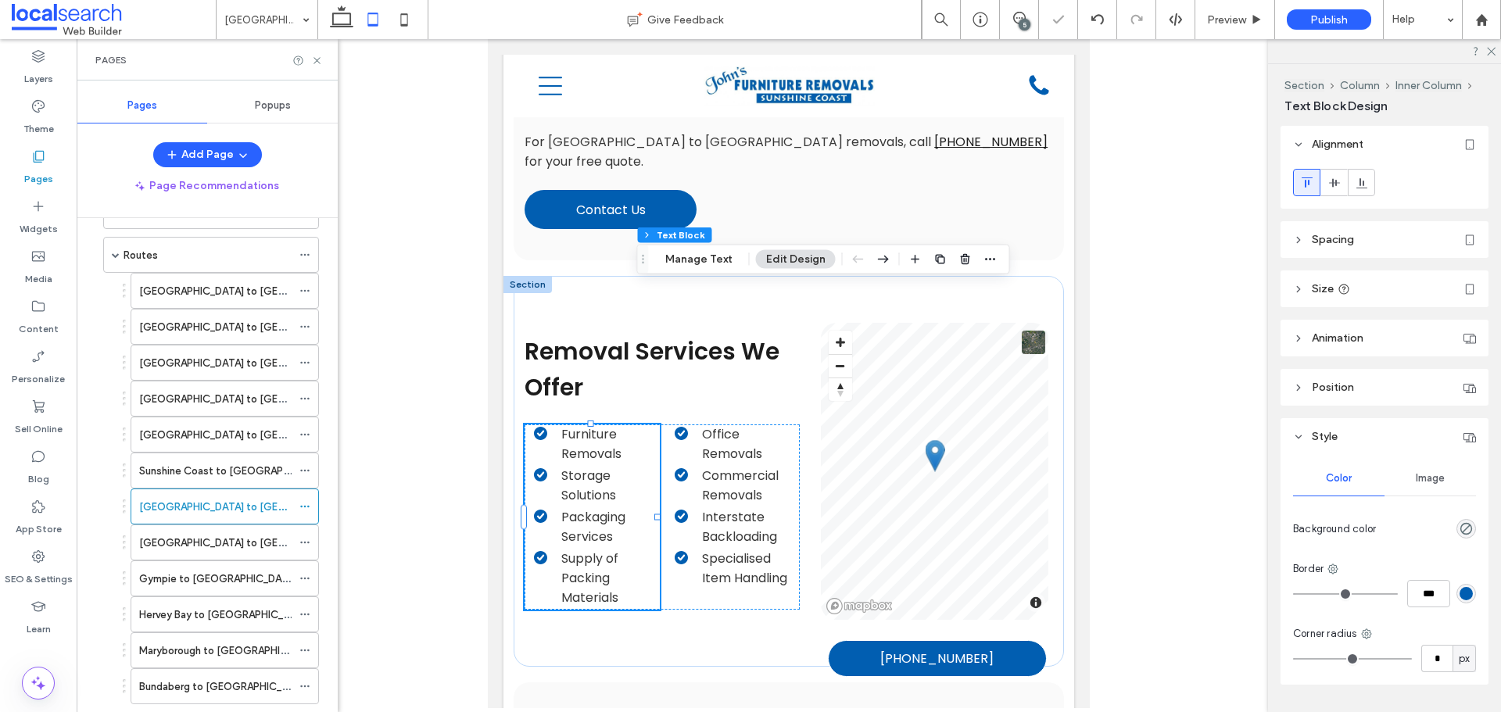
scroll to position [313, 0]
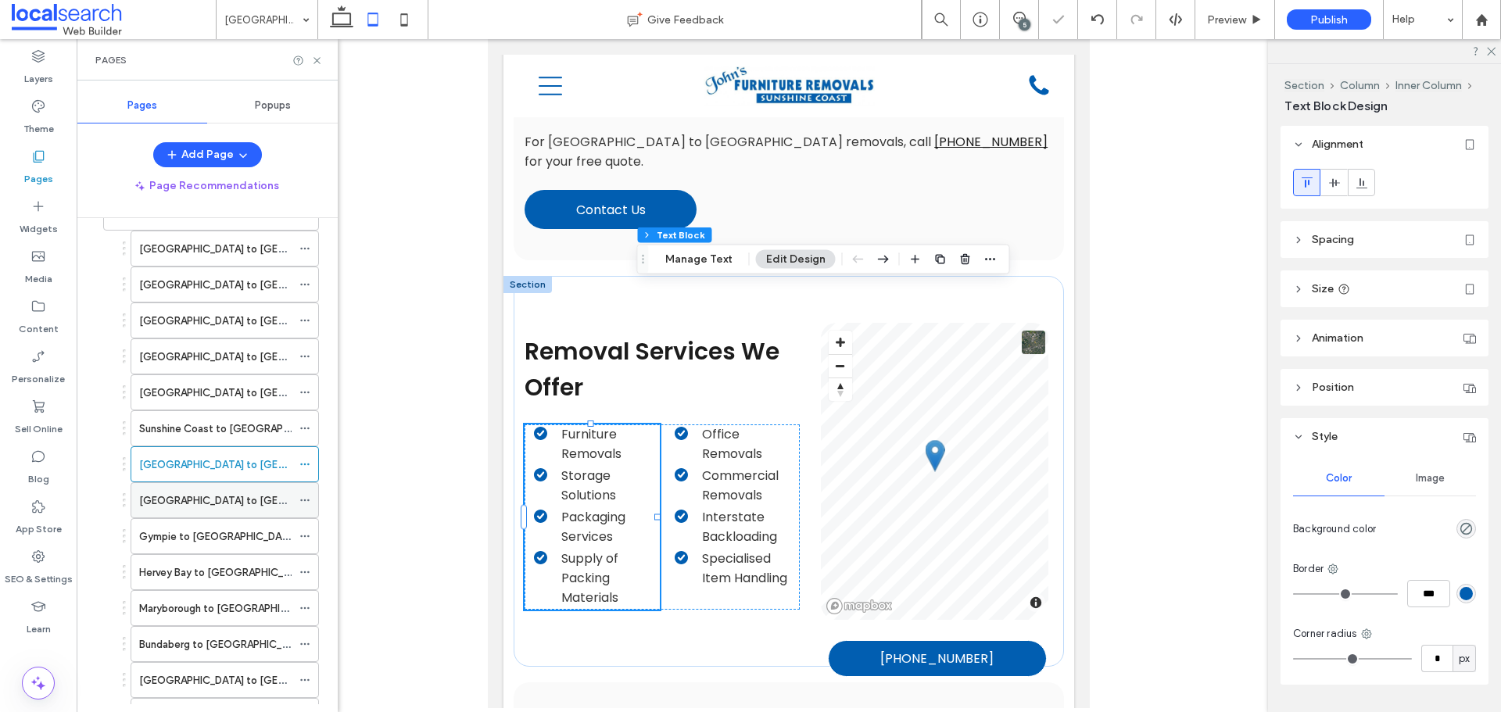
click at [225, 492] on label "[GEOGRAPHIC_DATA] to [GEOGRAPHIC_DATA]" at bounding box center [251, 500] width 225 height 27
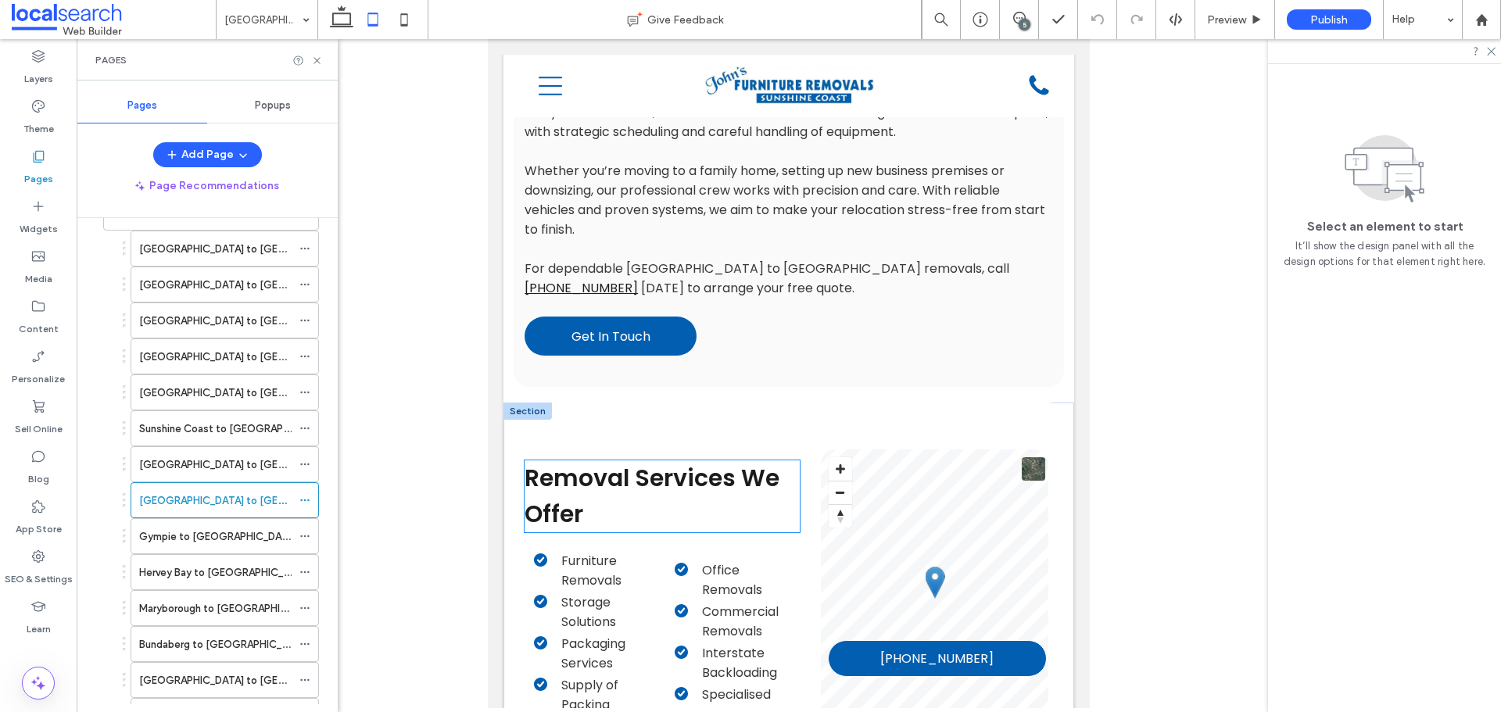
scroll to position [1251, 0]
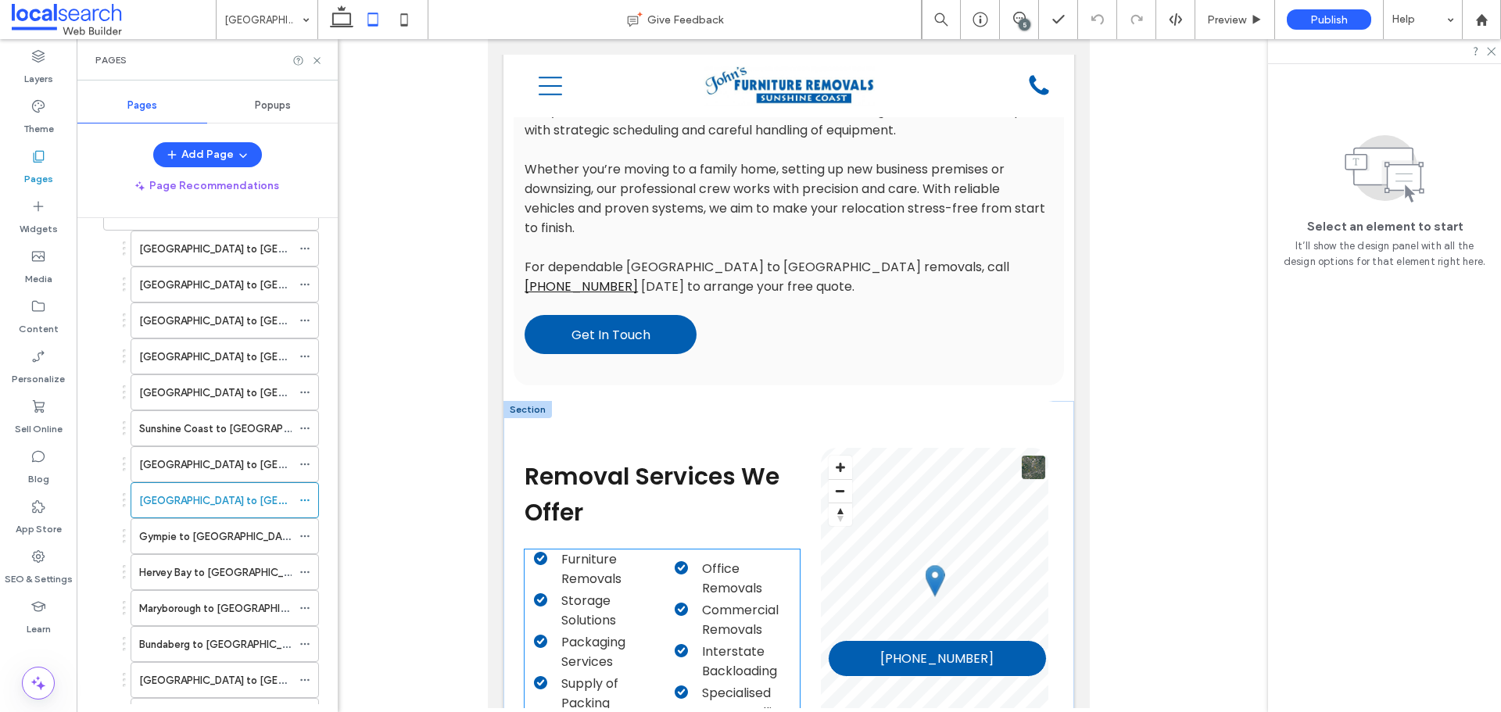
click at [708, 601] on span "Commercial Removals" at bounding box center [740, 620] width 77 height 38
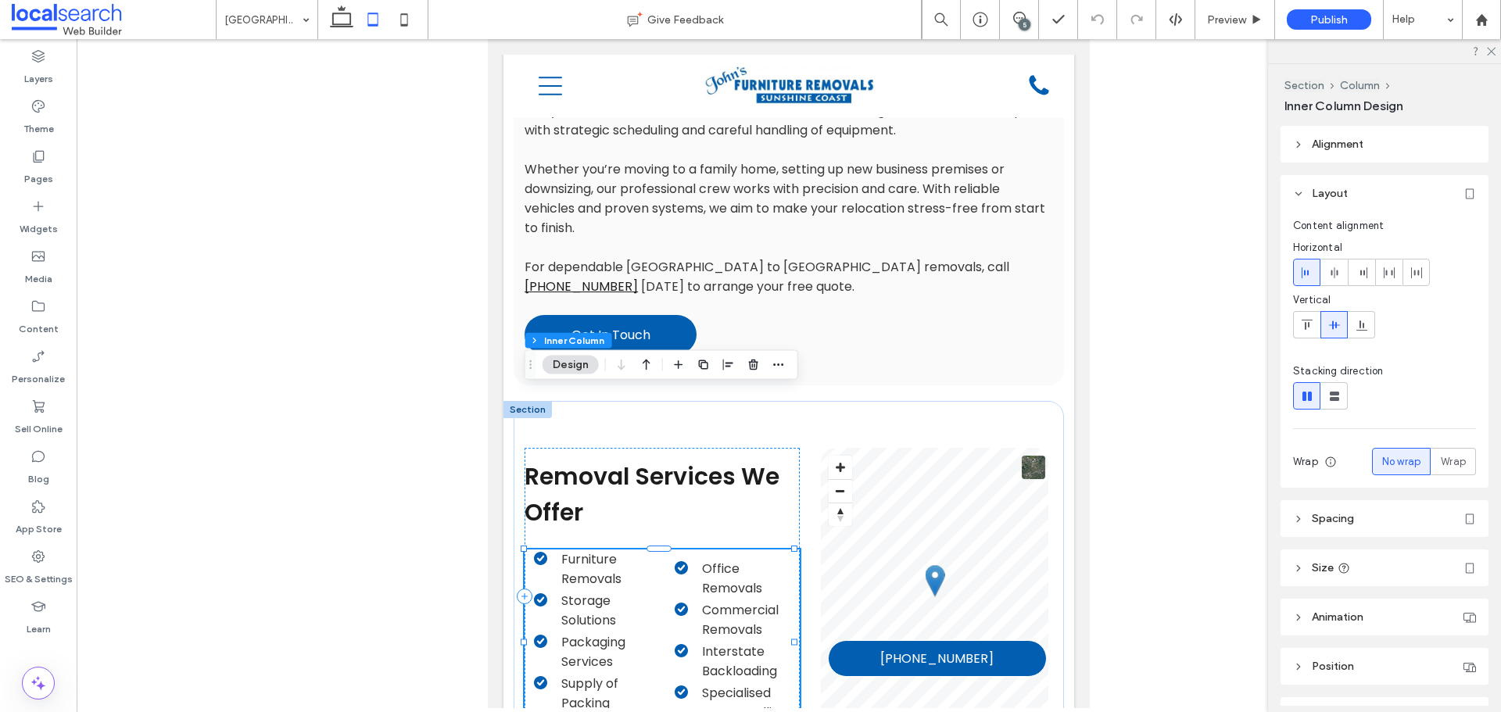
click at [722, 601] on span "Commercial Removals" at bounding box center [740, 620] width 77 height 38
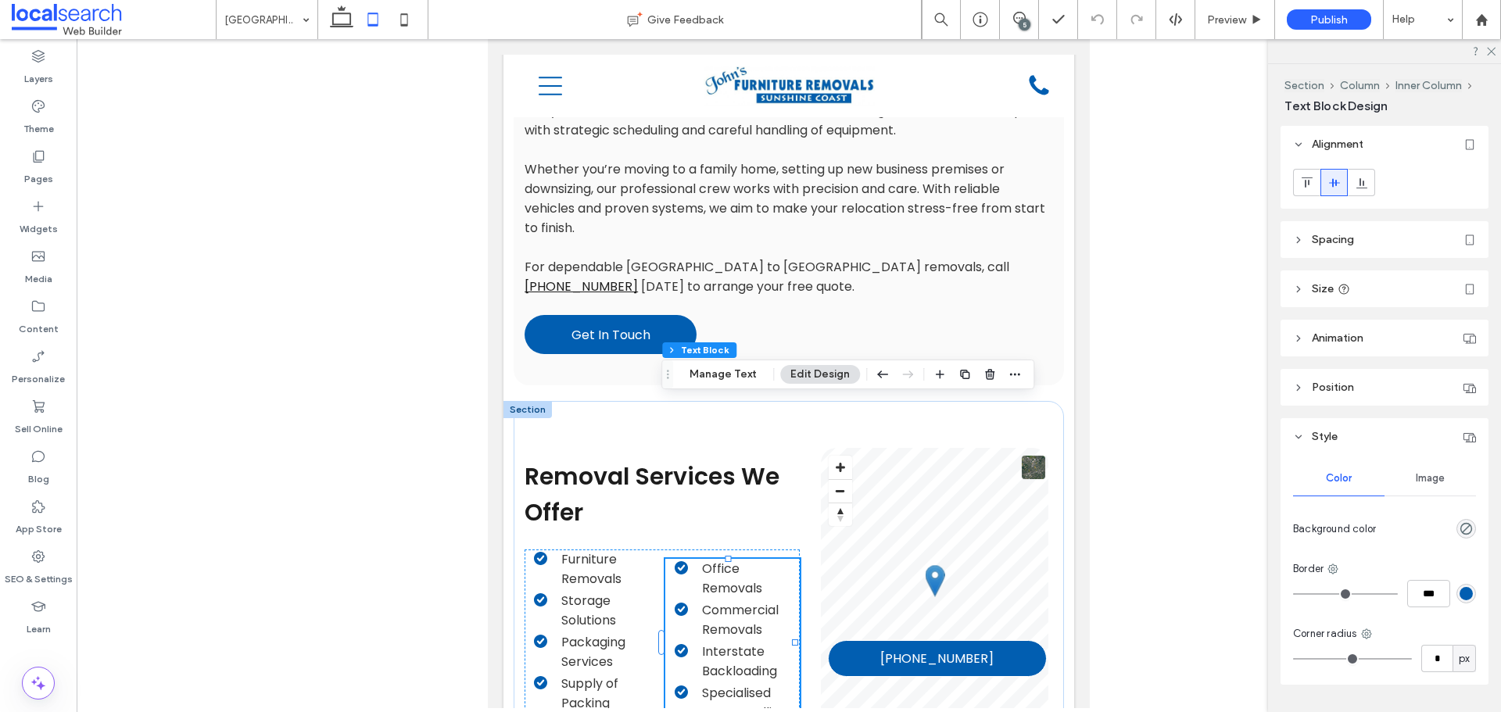
click at [1323, 182] on div at bounding box center [1334, 183] width 26 height 26
click at [1310, 185] on icon at bounding box center [1307, 183] width 13 height 13
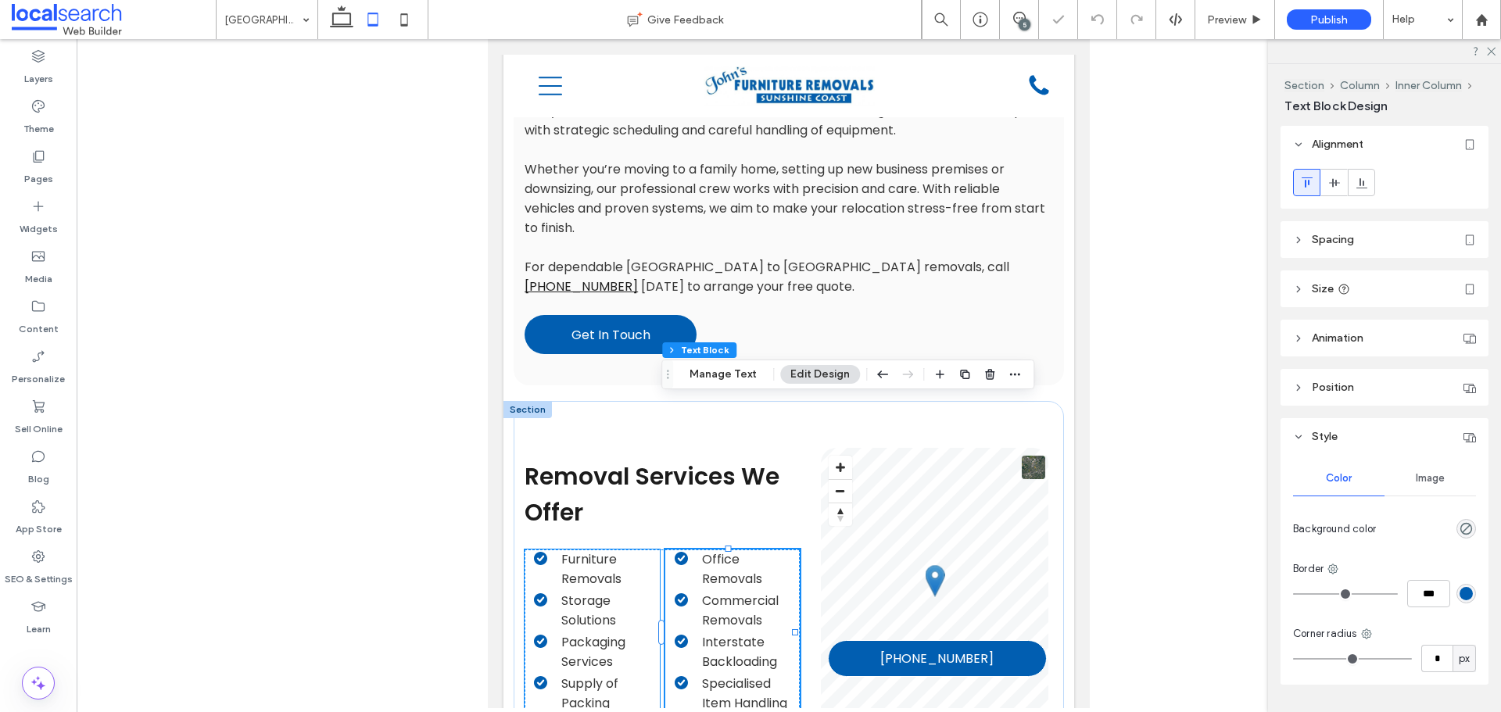
click at [596, 592] on span "Storage Solutions" at bounding box center [588, 611] width 55 height 38
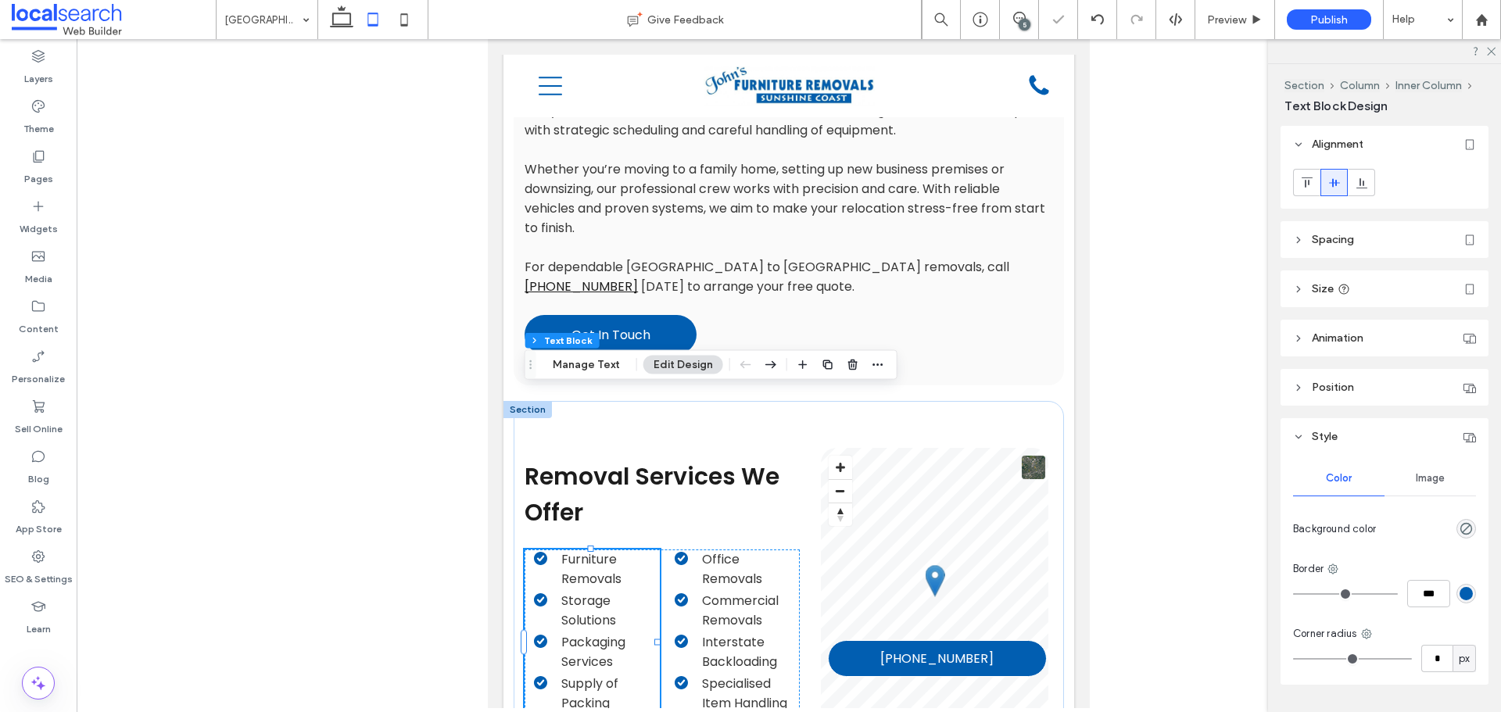
click at [1304, 184] on icon at bounding box center [1307, 183] width 13 height 13
click at [410, 27] on icon at bounding box center [404, 19] width 31 height 31
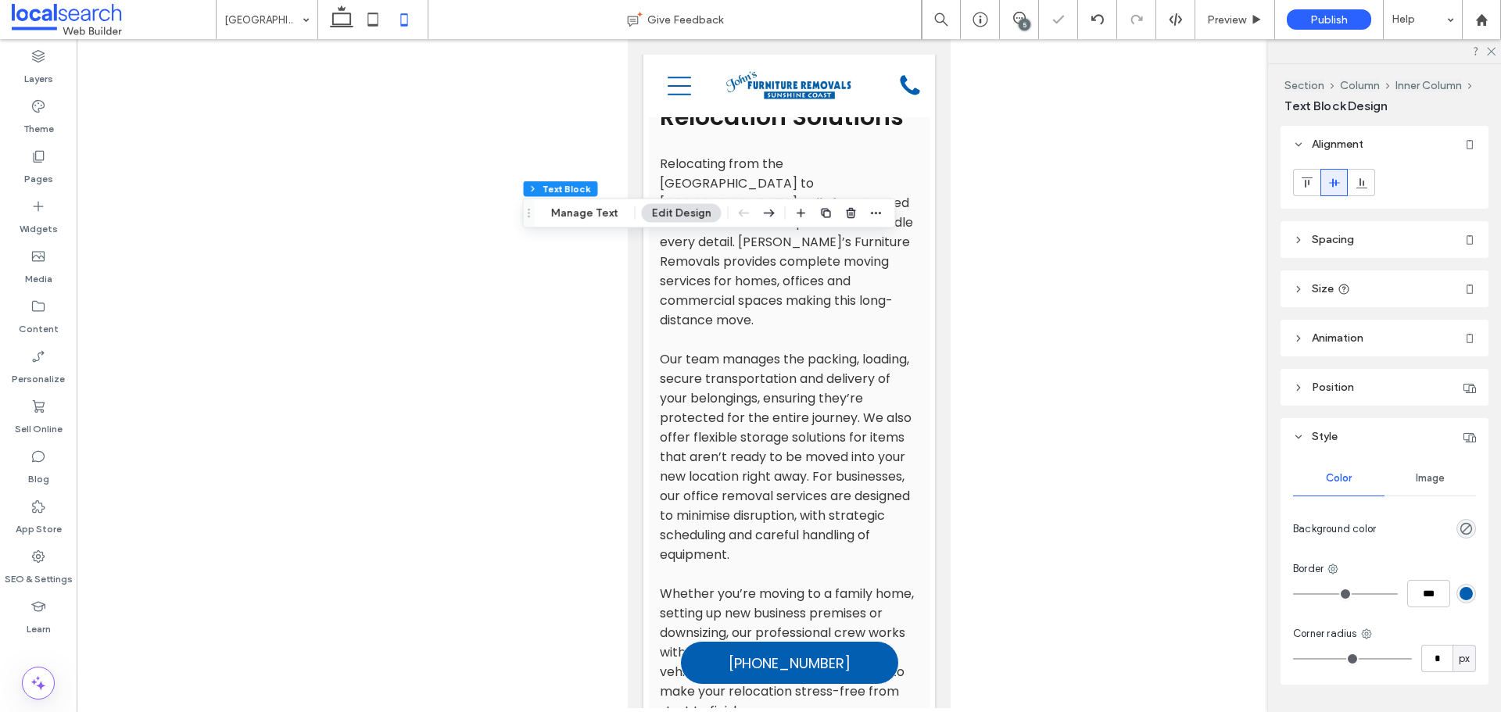
scroll to position [1881, 0]
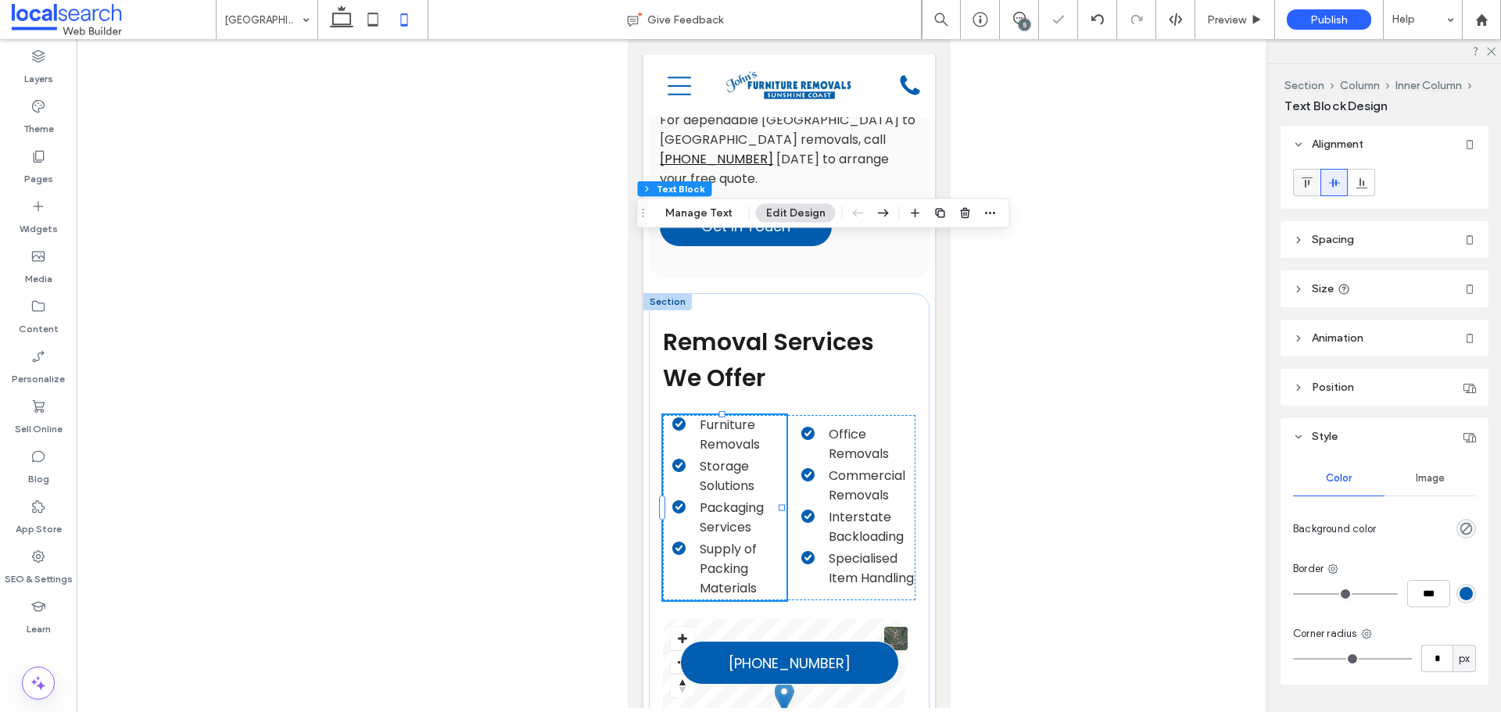
click at [1314, 184] on div at bounding box center [1307, 183] width 26 height 26
click at [828, 425] on span "Office Removals" at bounding box center [858, 444] width 60 height 38
click at [1322, 185] on div at bounding box center [1334, 183] width 26 height 26
click at [1309, 185] on icon at bounding box center [1307, 183] width 13 height 13
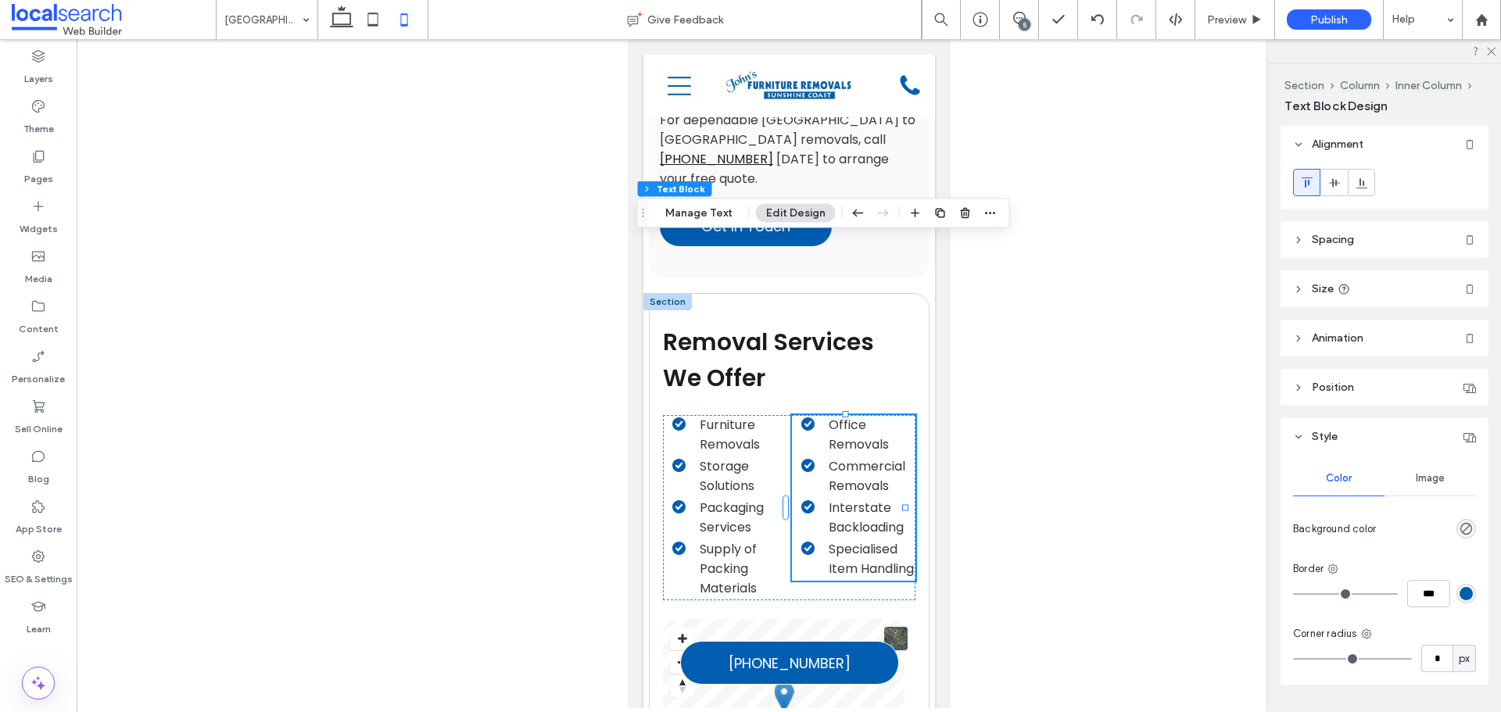
click at [776, 415] on ul "Office Removals Commercial Removals Interstate Backloading Specialised Item Han…" at bounding box center [846, 496] width 140 height 163
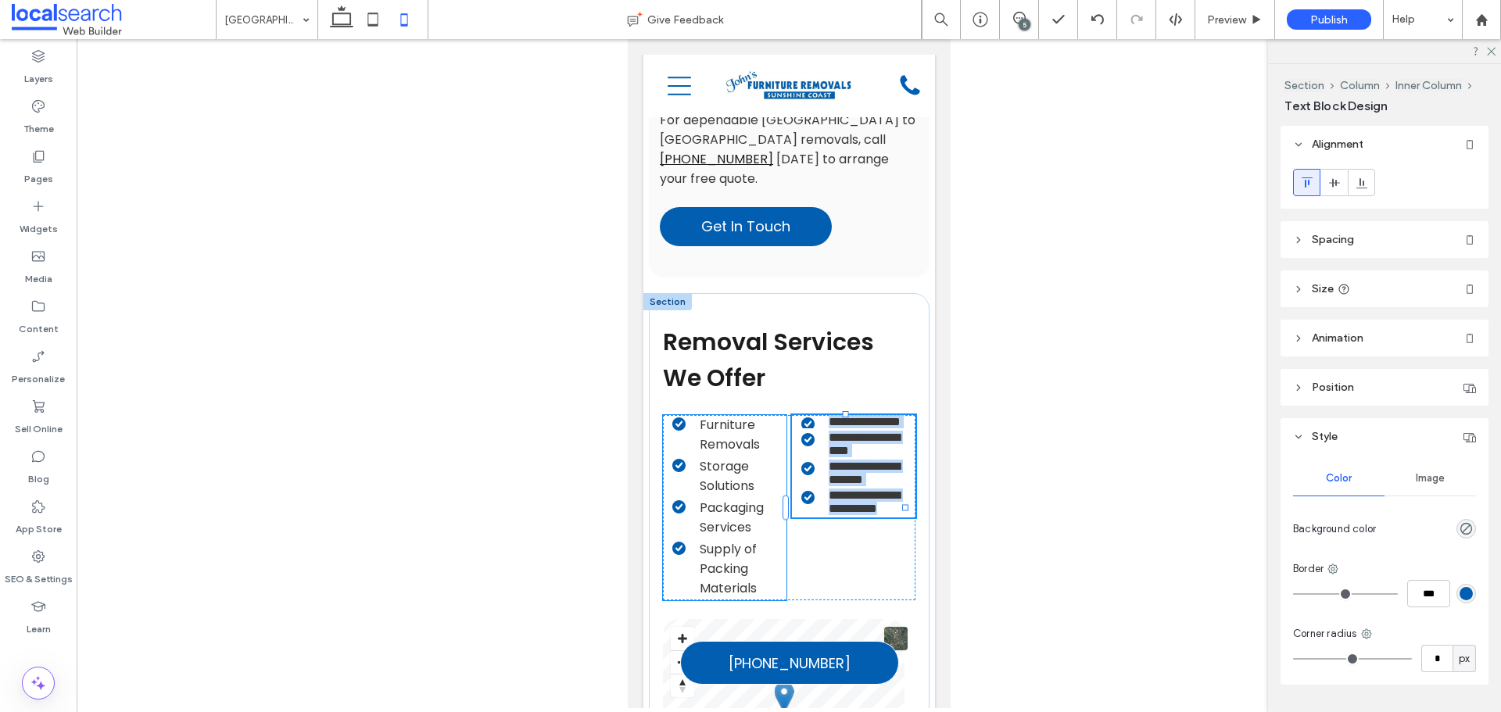
type input "*******"
type input "**"
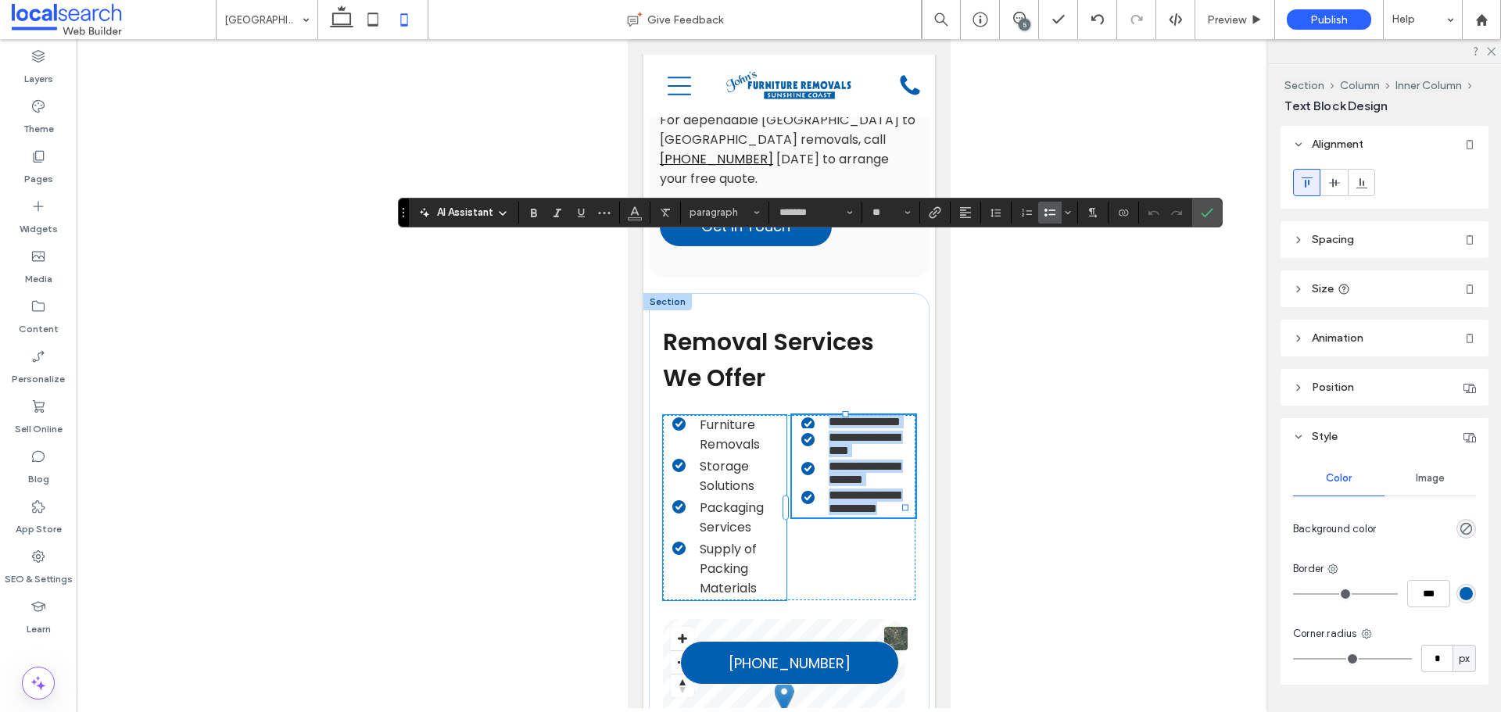
click at [767, 415] on li "Furniture Removals" at bounding box center [729, 434] width 115 height 39
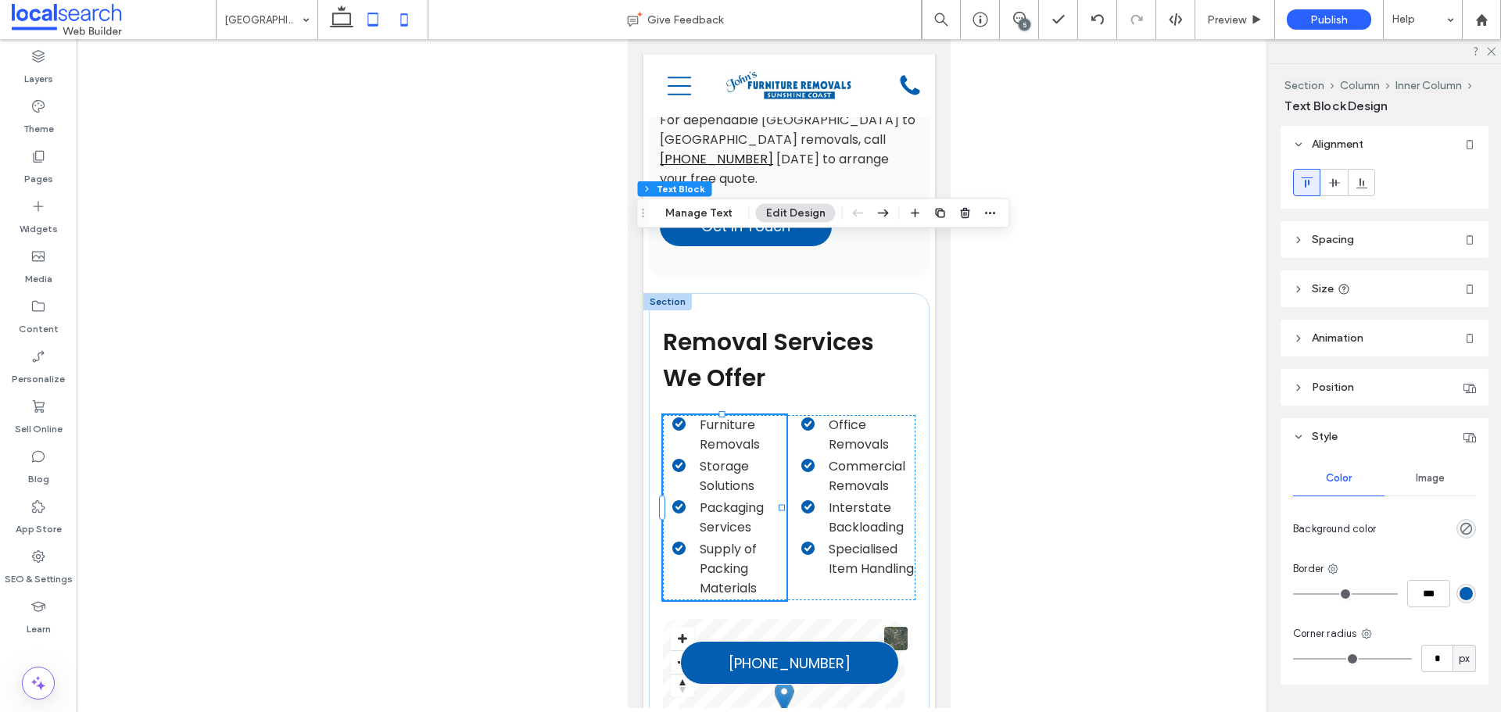
drag, startPoint x: 369, startPoint y: 21, endPoint x: 360, endPoint y: 26, distance: 10.5
click at [369, 22] on icon at bounding box center [372, 19] width 31 height 31
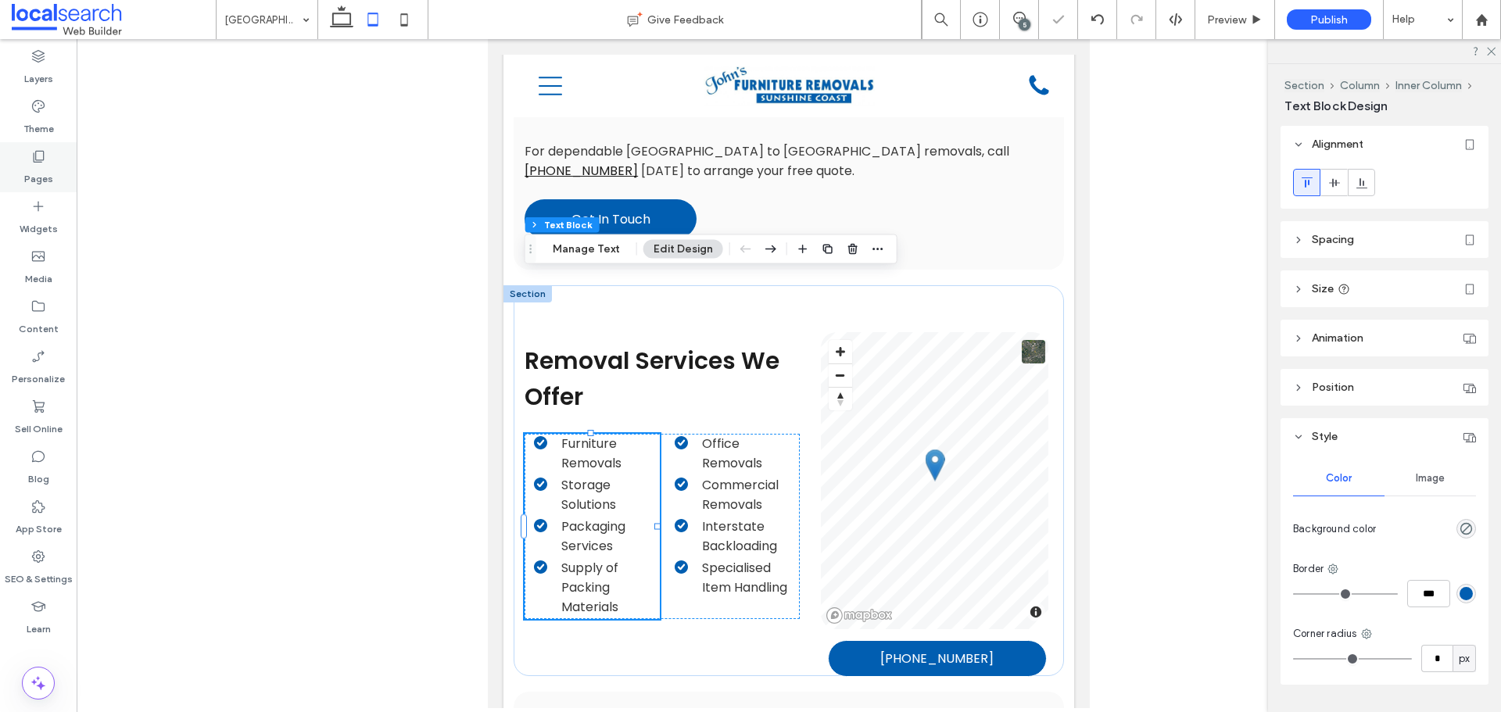
click at [52, 170] on label "Pages" at bounding box center [38, 175] width 29 height 22
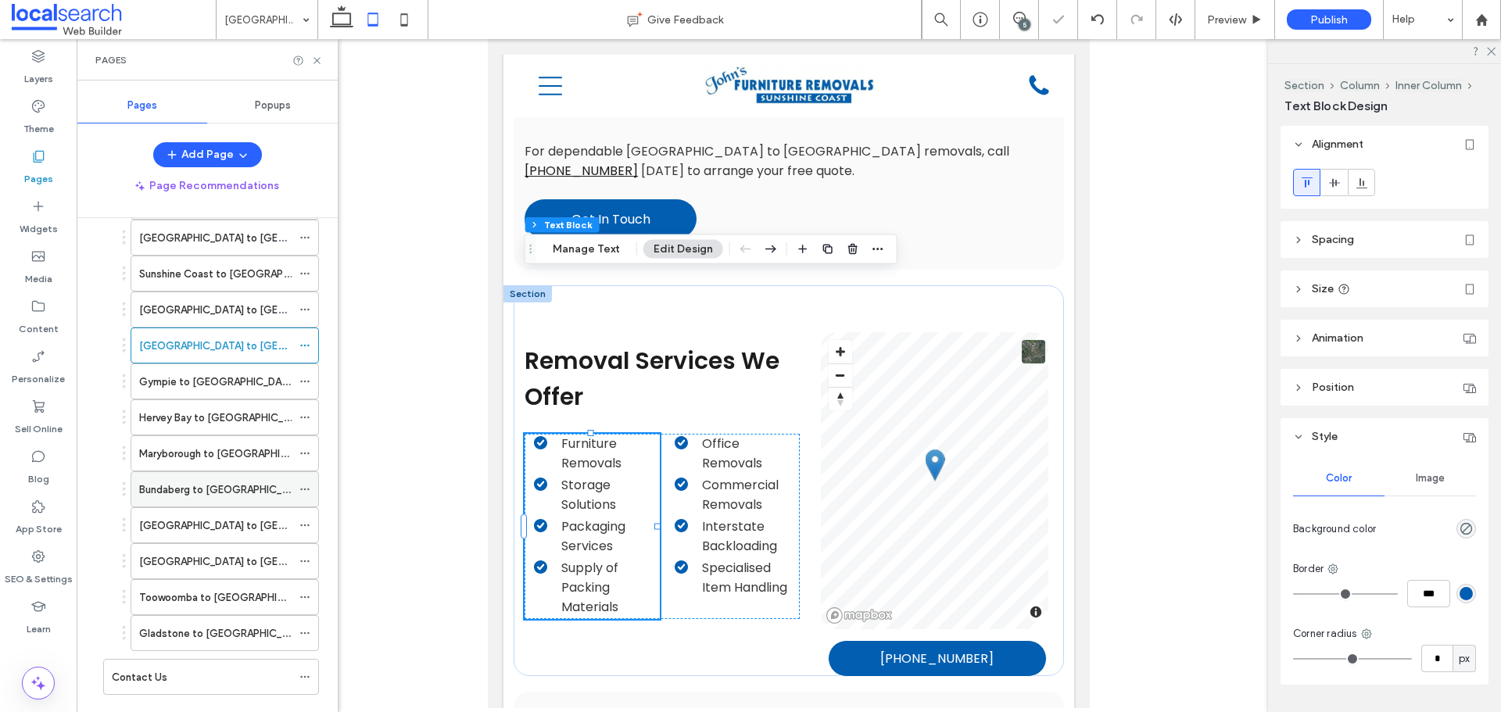
scroll to position [469, 0]
click at [213, 385] on label "Gympie to [GEOGRAPHIC_DATA]" at bounding box center [218, 380] width 158 height 27
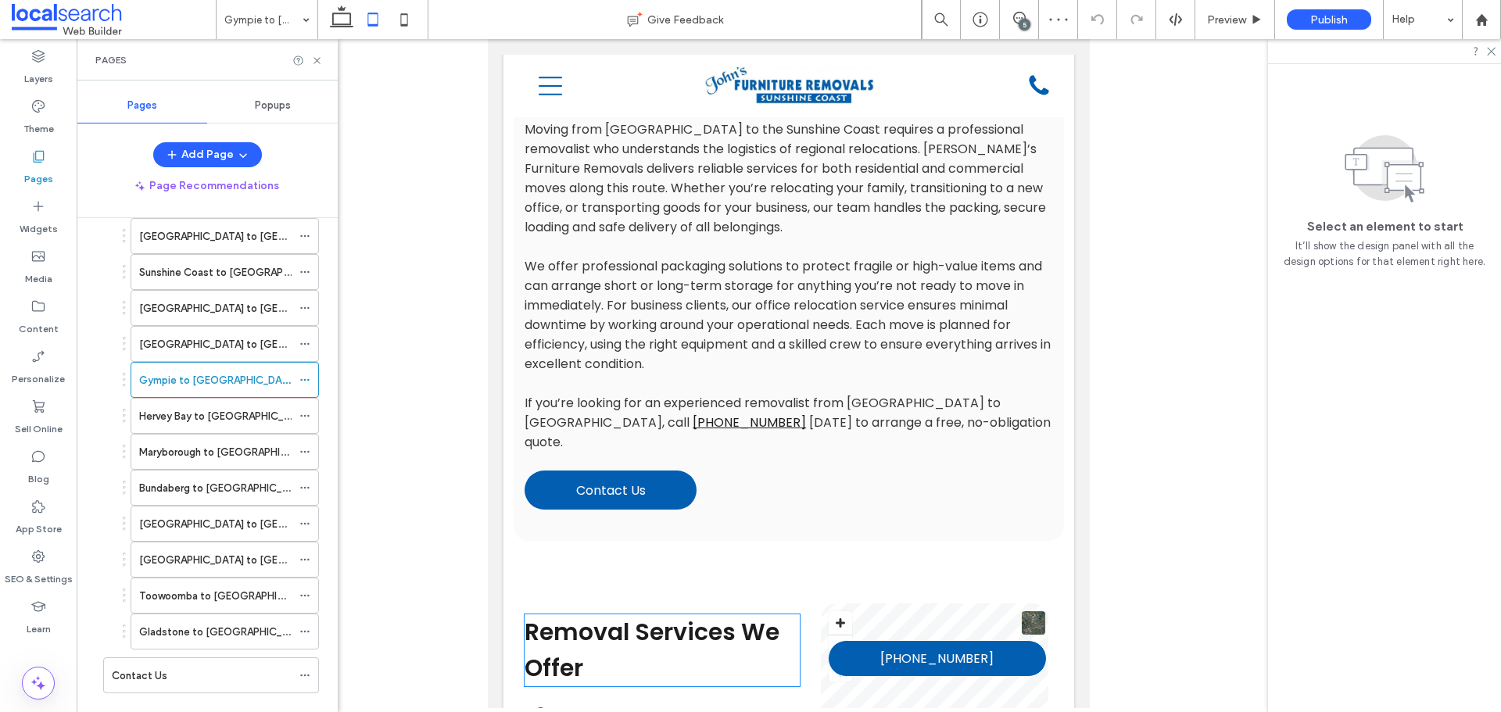
scroll to position [1173, 0]
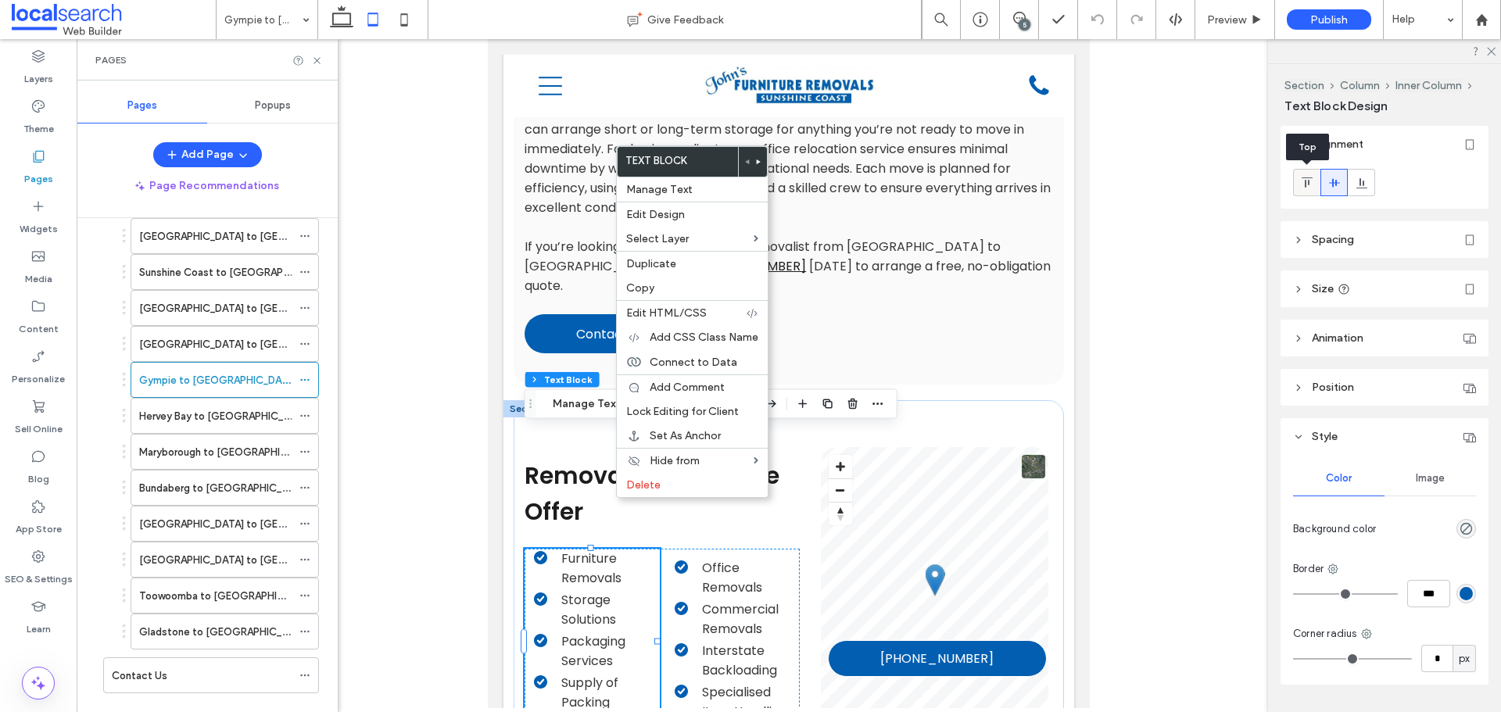
click at [1307, 177] on icon at bounding box center [1307, 183] width 13 height 13
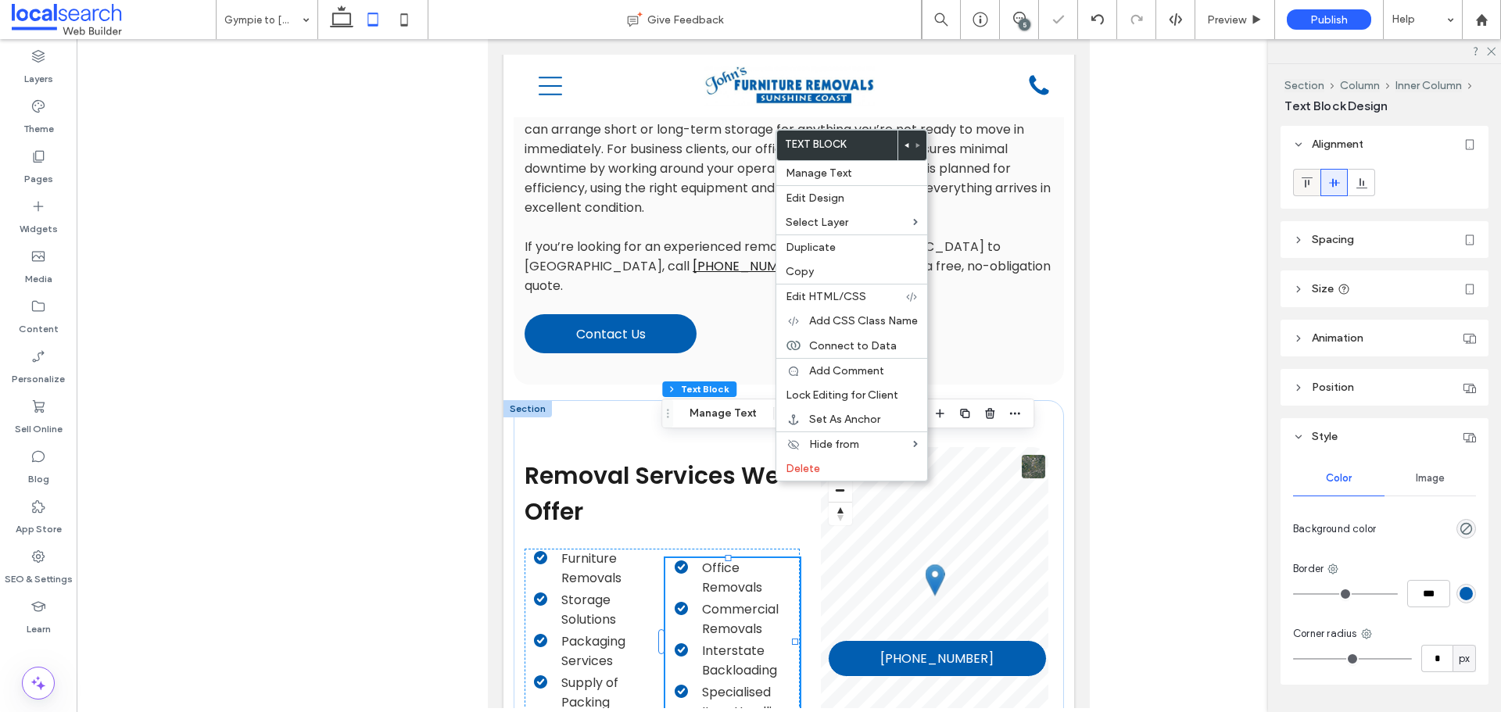
click at [1309, 185] on use at bounding box center [1306, 182] width 11 height 10
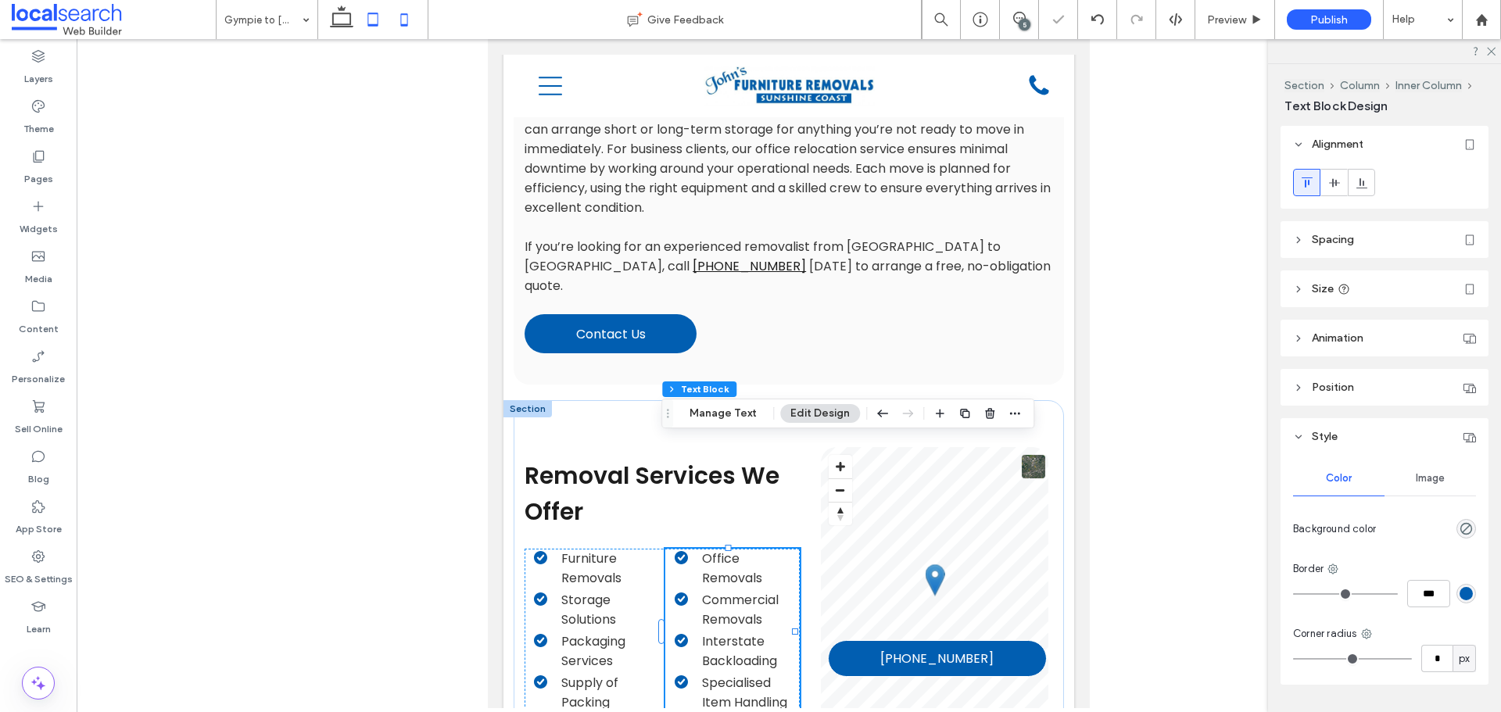
click at [417, 14] on icon at bounding box center [404, 19] width 31 height 31
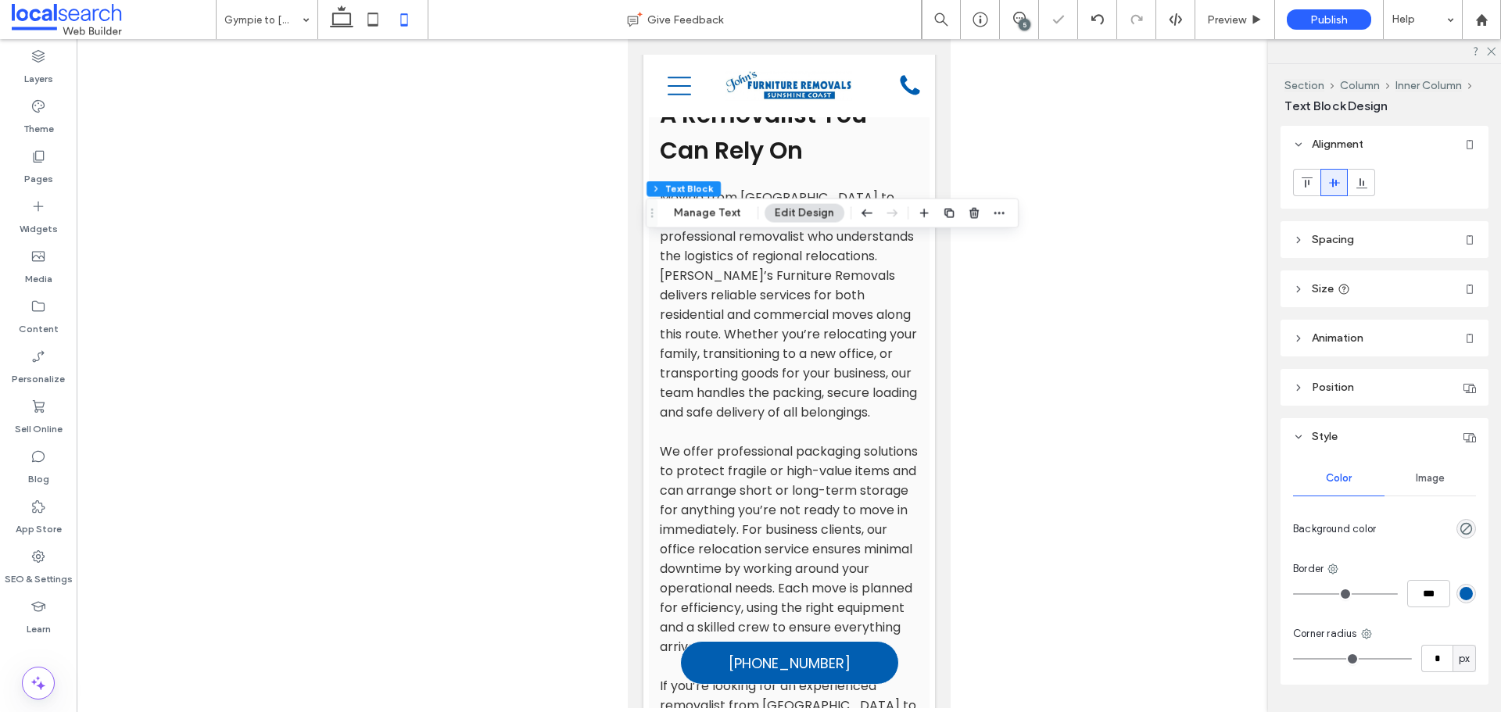
scroll to position [1824, 0]
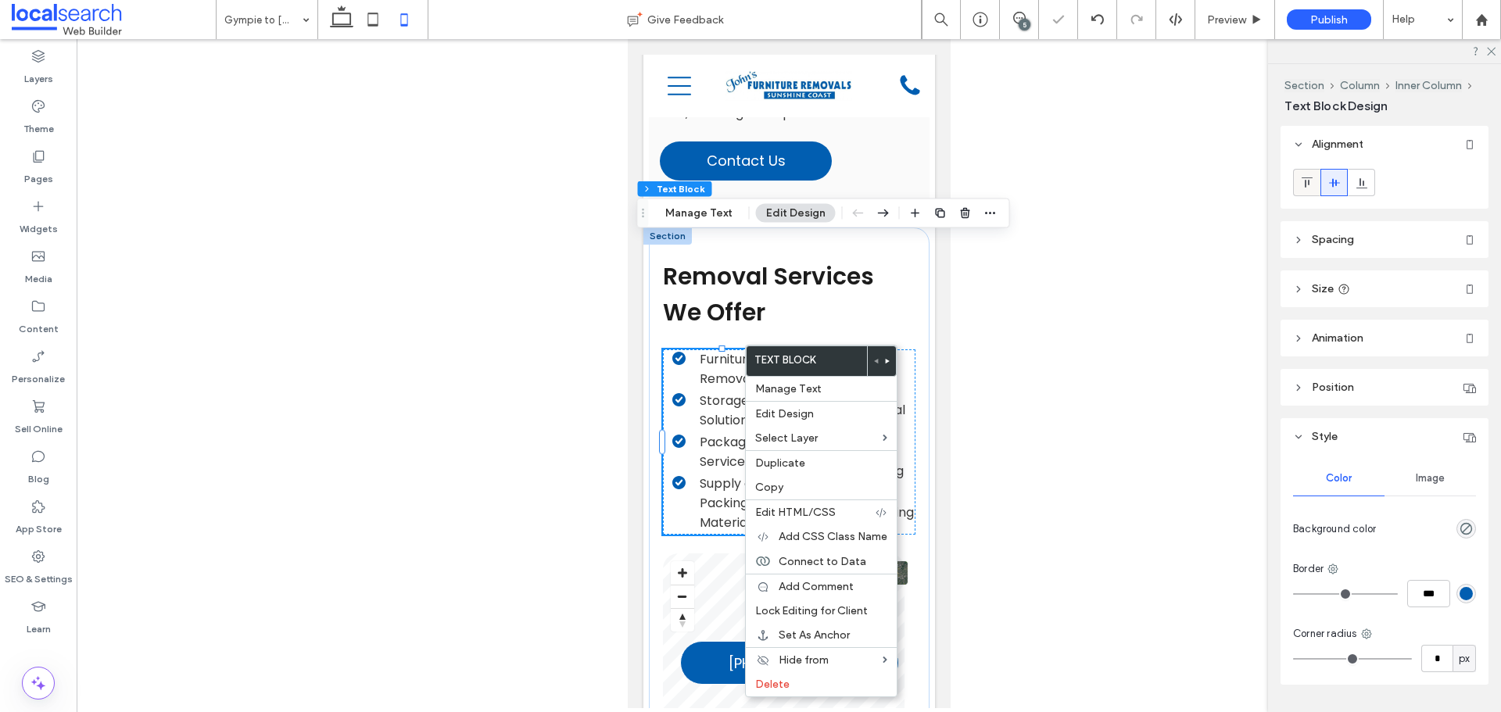
click at [1304, 186] on icon at bounding box center [1307, 183] width 13 height 13
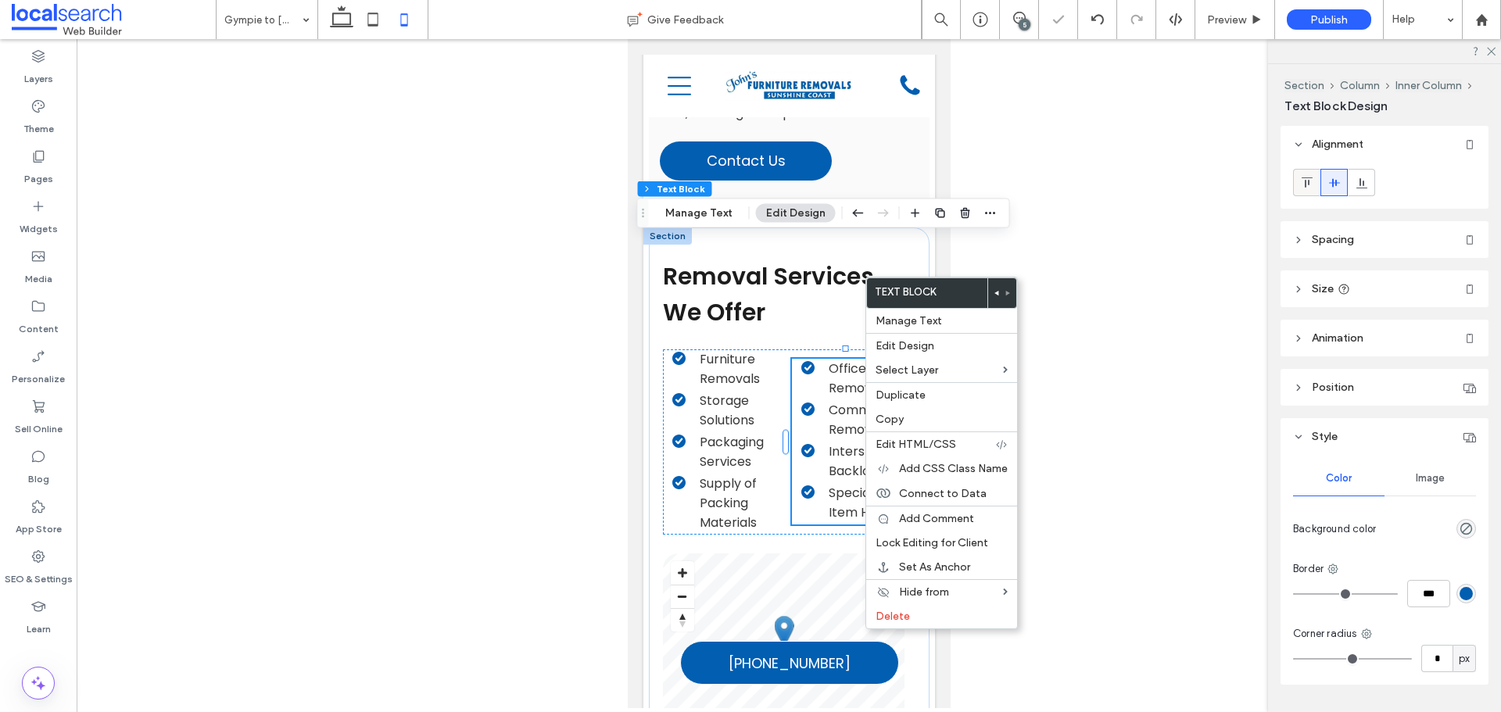
click at [1302, 180] on icon at bounding box center [1307, 183] width 13 height 13
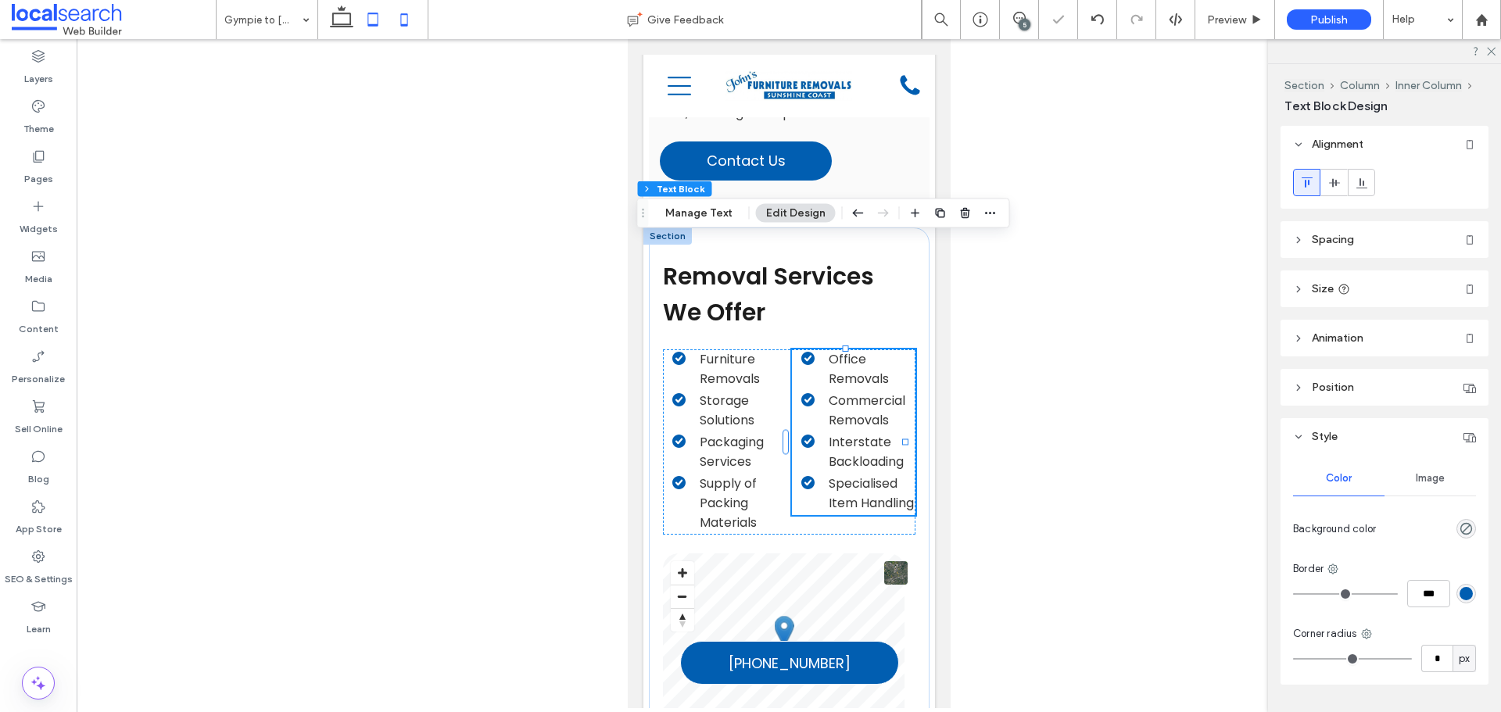
click at [362, 23] on icon at bounding box center [372, 19] width 31 height 31
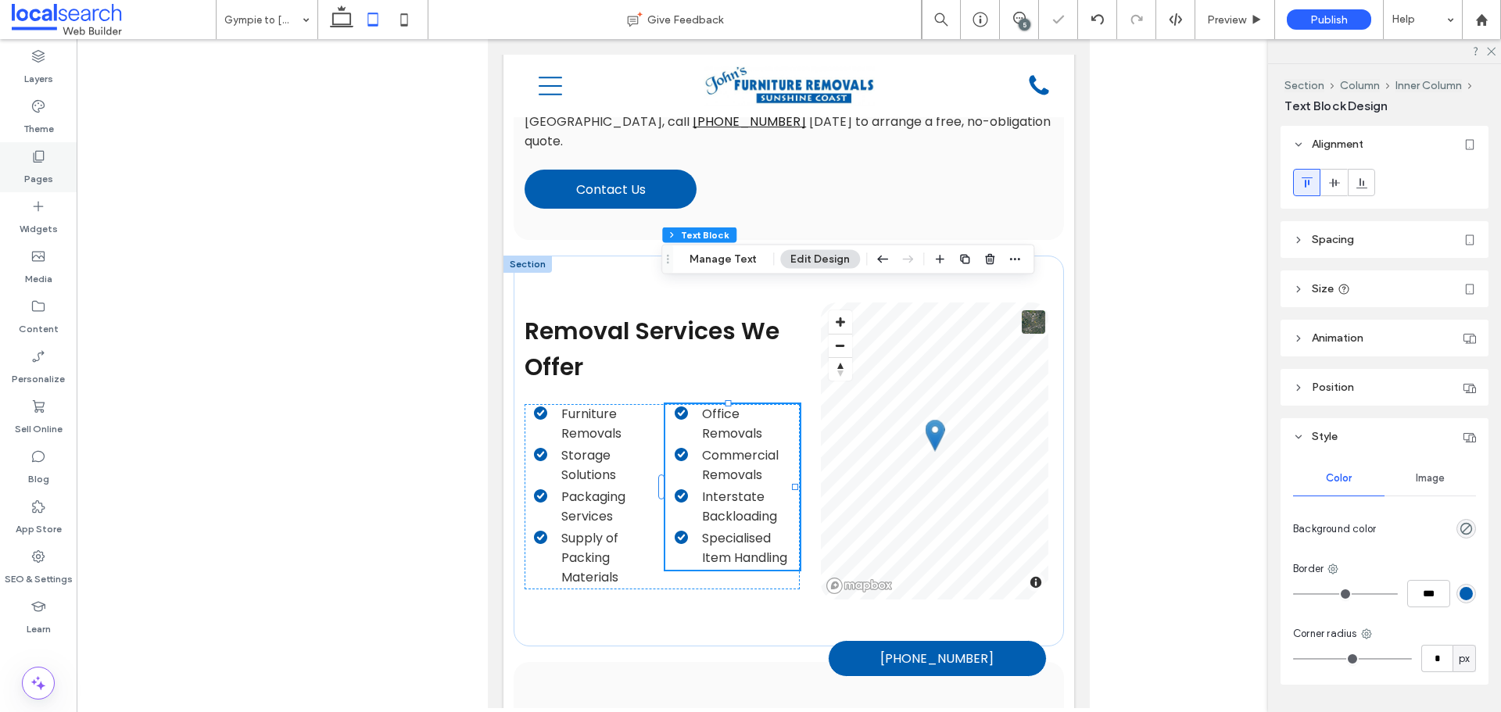
click at [59, 174] on div "Pages" at bounding box center [38, 167] width 77 height 50
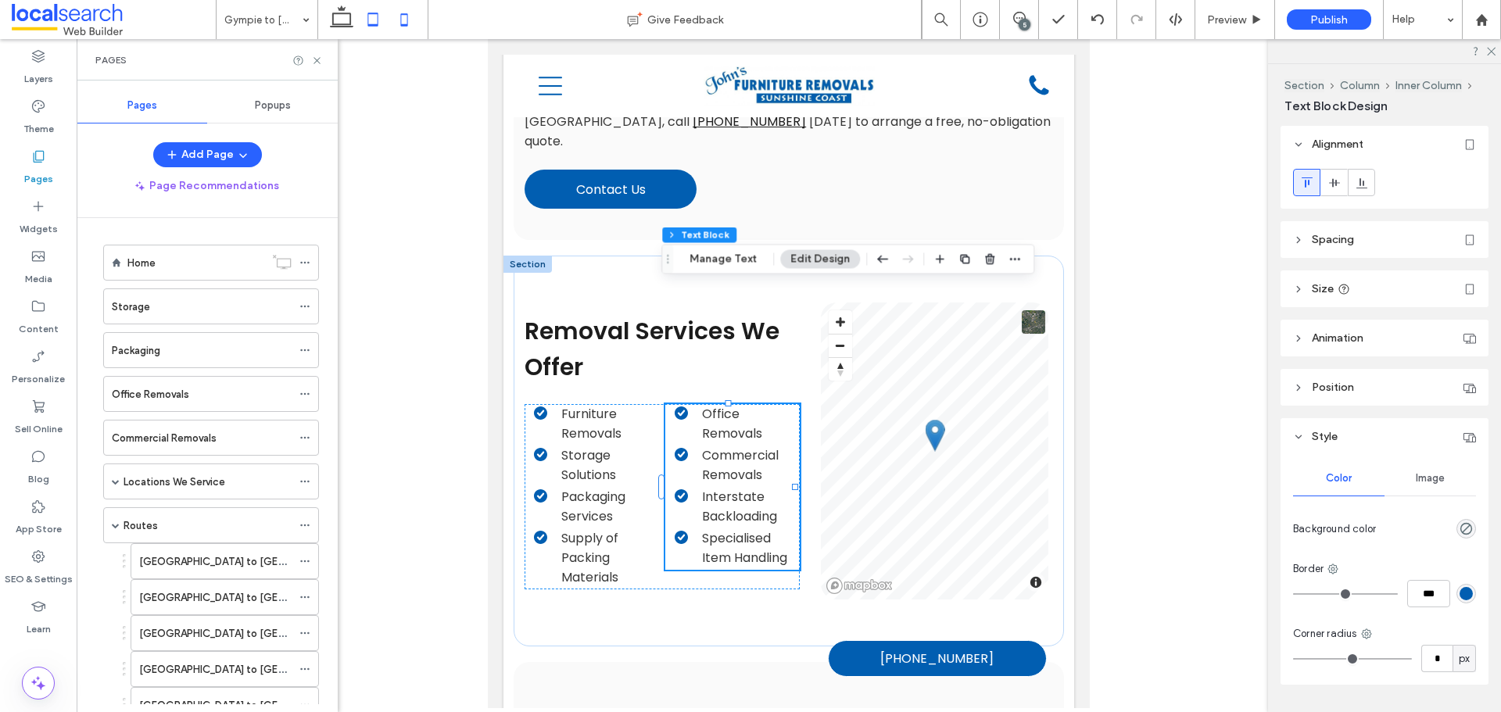
click at [401, 18] on use at bounding box center [404, 19] width 7 height 13
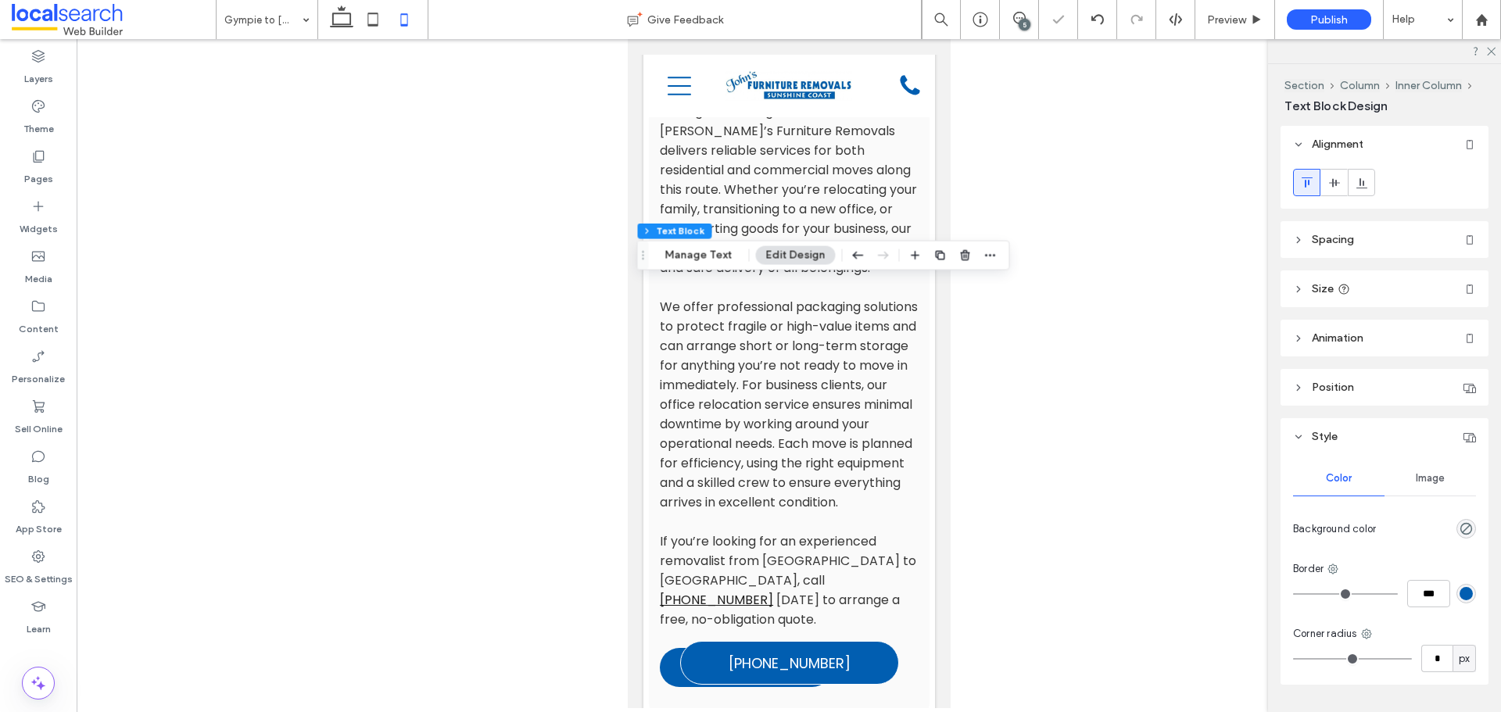
scroll to position [1782, 0]
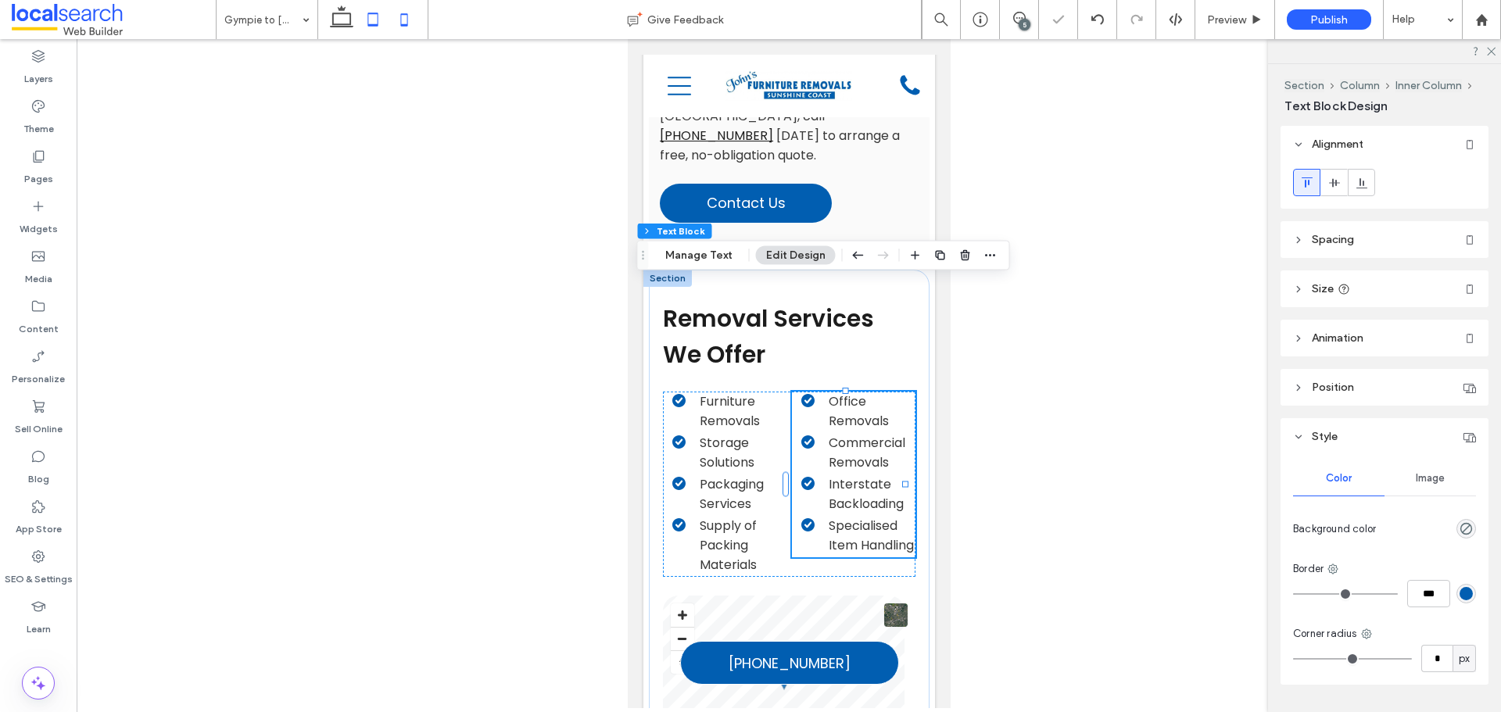
drag, startPoint x: 368, startPoint y: 18, endPoint x: 347, endPoint y: 20, distance: 20.4
click at [367, 18] on icon at bounding box center [372, 19] width 31 height 31
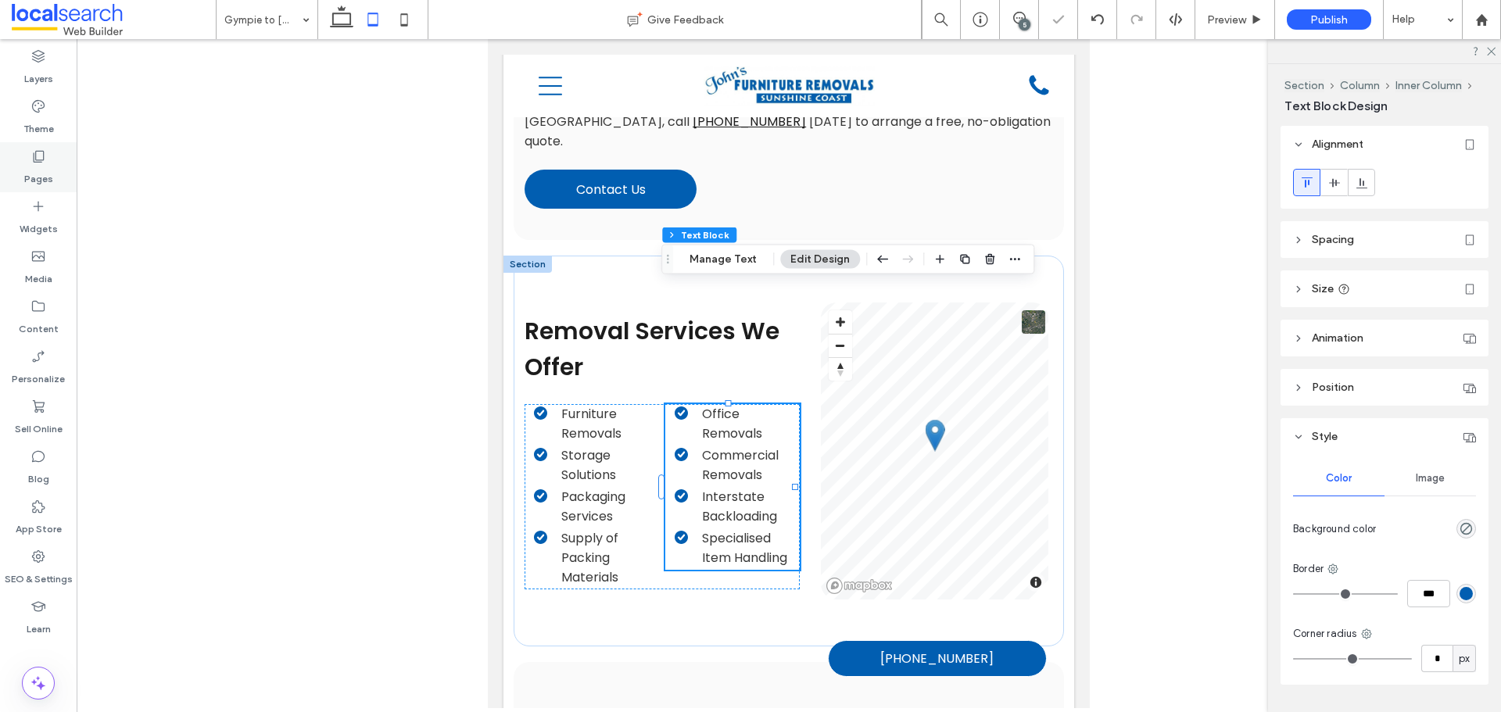
click at [43, 174] on label "Pages" at bounding box center [38, 175] width 29 height 22
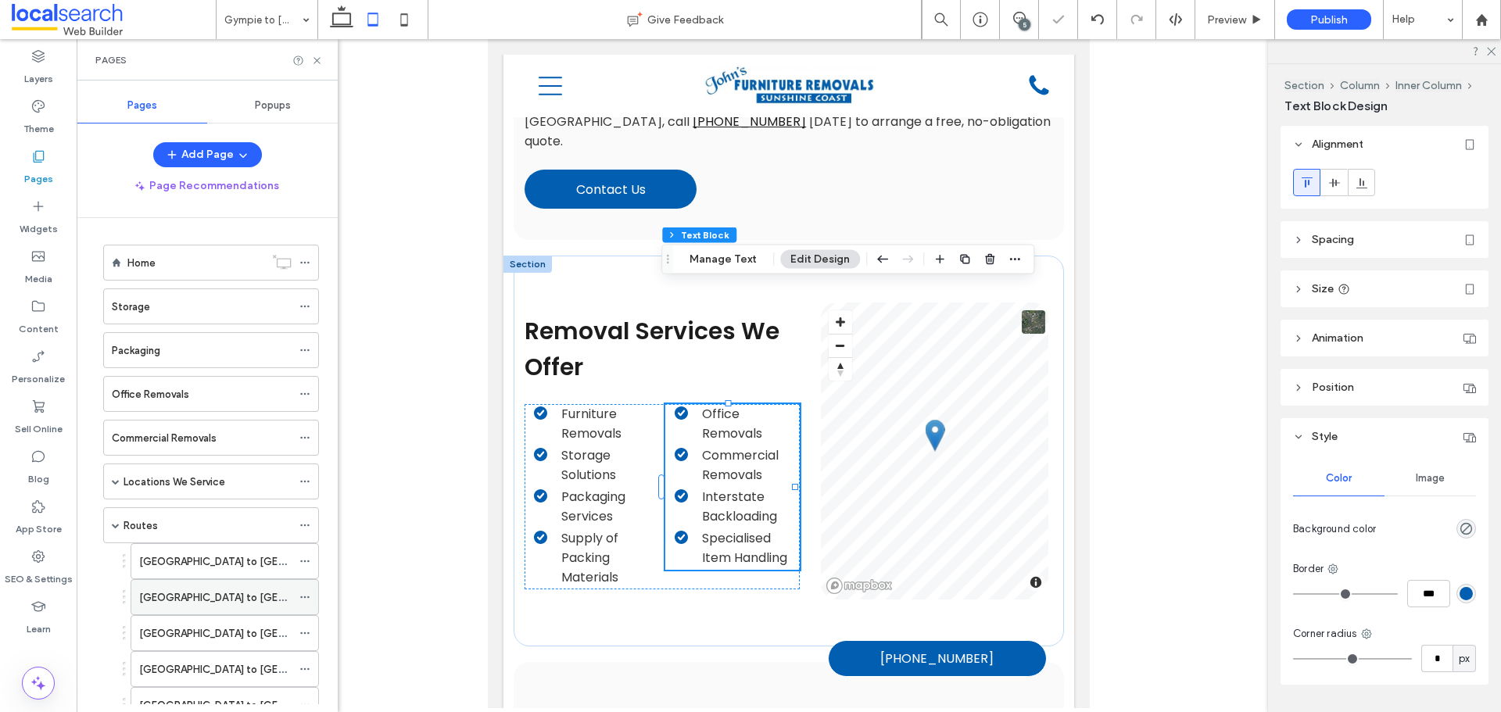
scroll to position [313, 0]
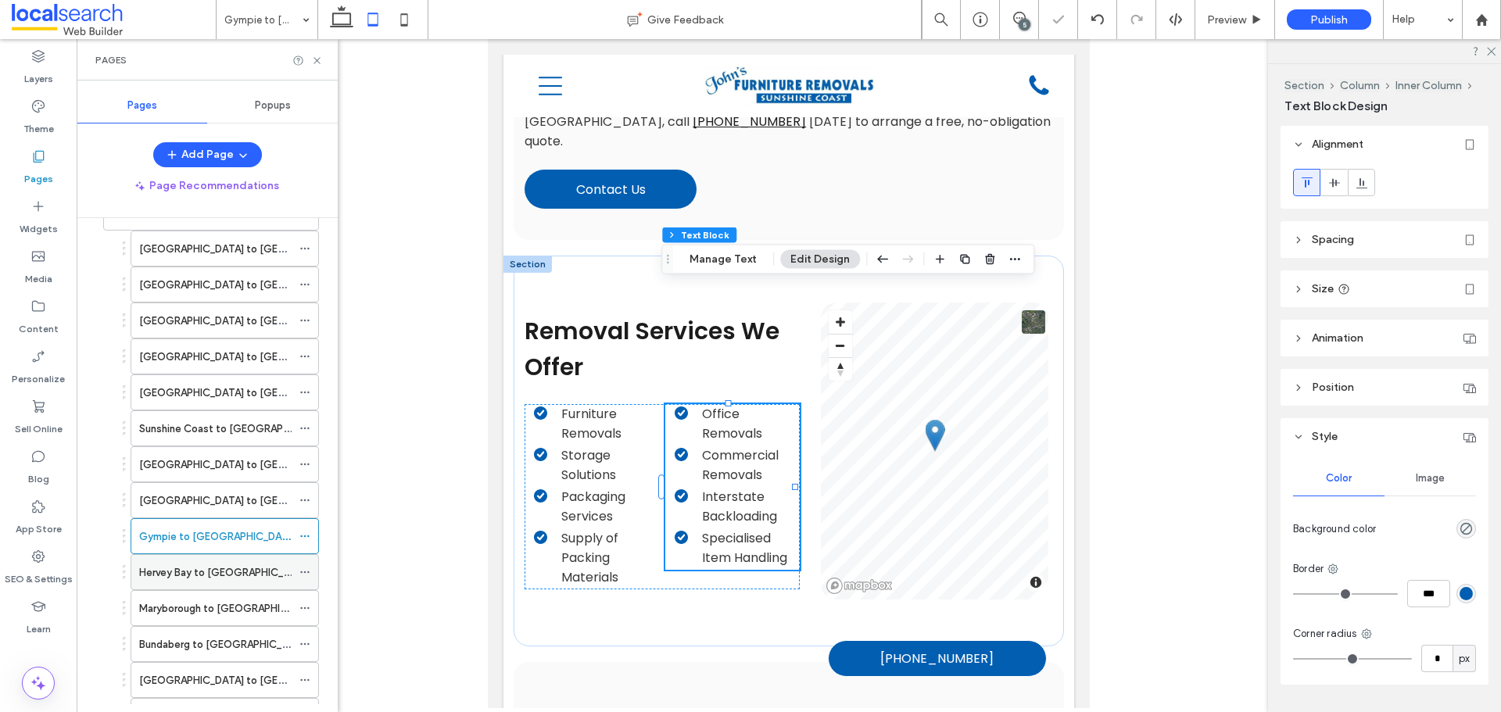
click at [191, 562] on div "Hervey Bay to [GEOGRAPHIC_DATA]" at bounding box center [215, 572] width 152 height 34
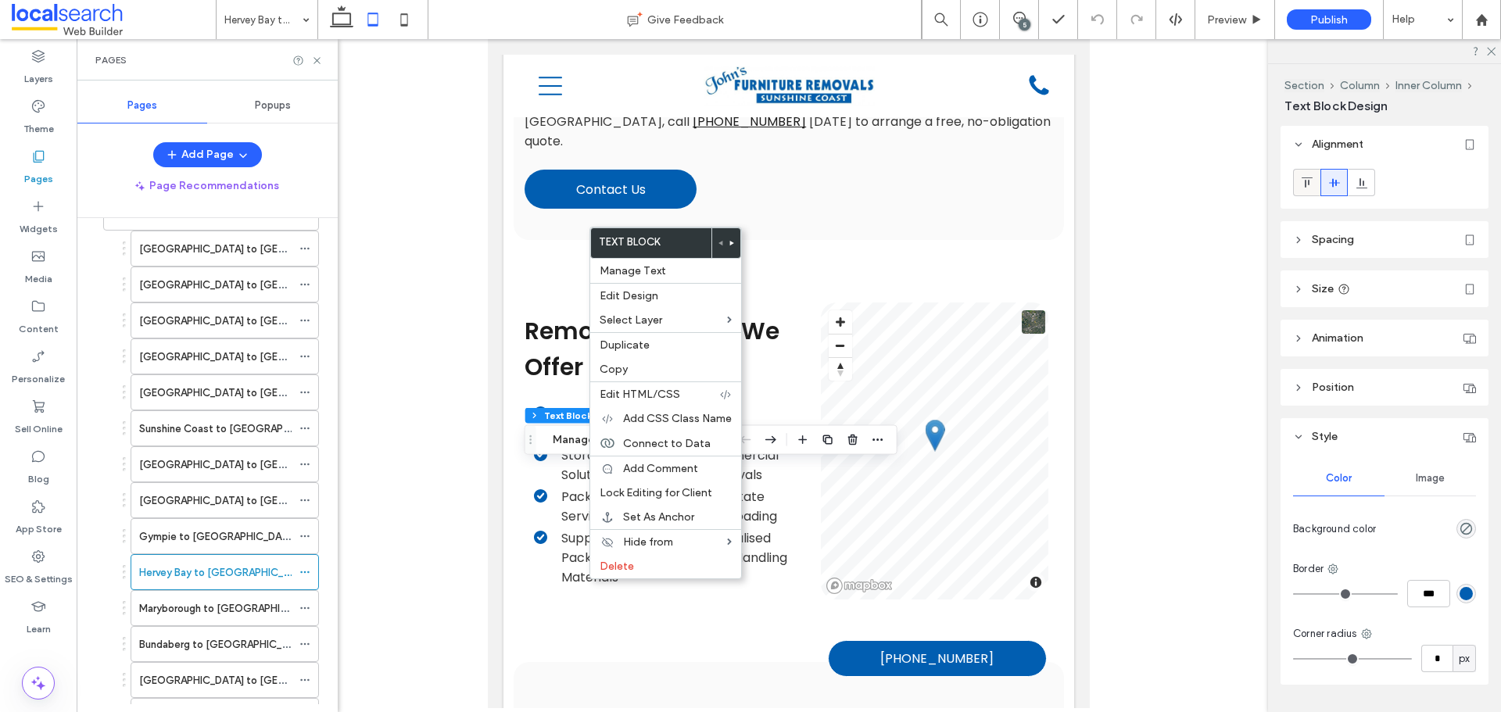
click at [1314, 181] on div at bounding box center [1307, 183] width 26 height 26
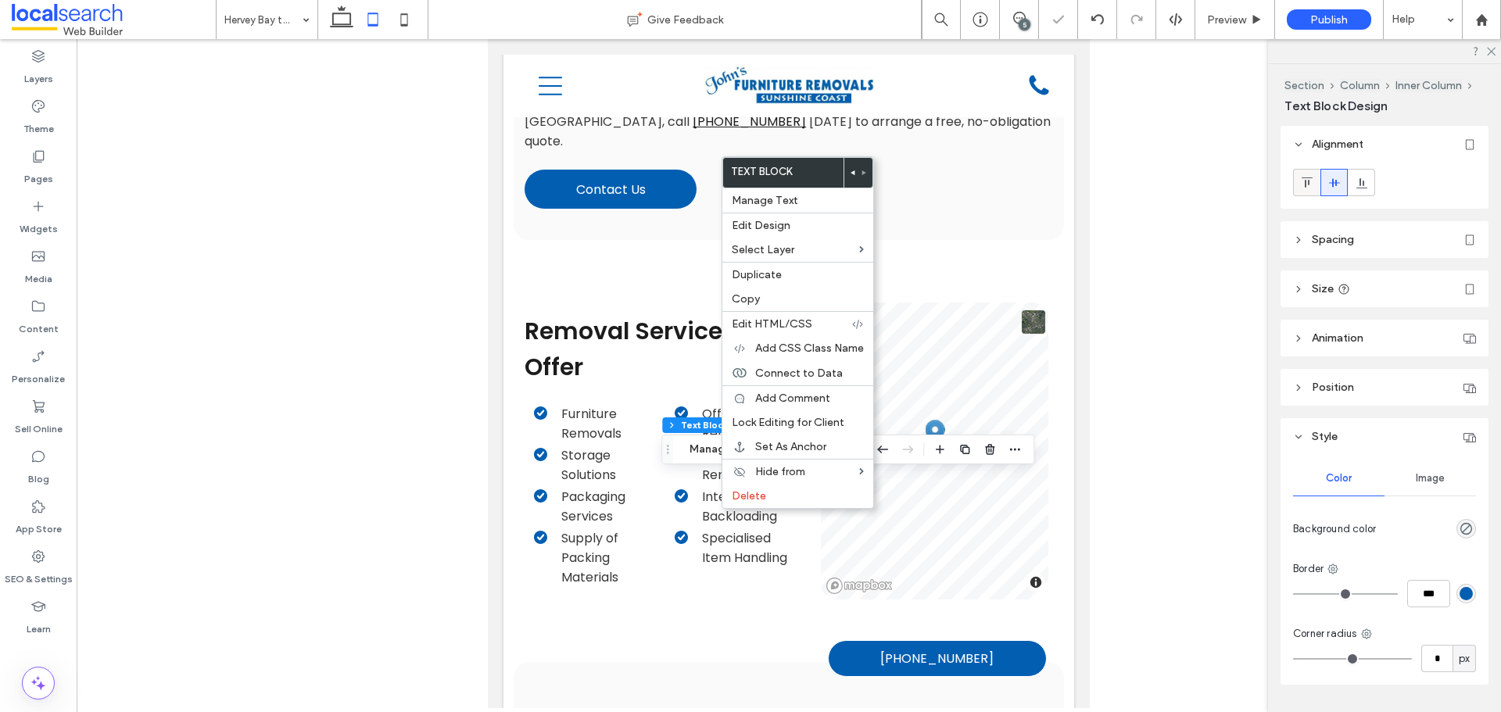
click at [1307, 185] on icon at bounding box center [1307, 183] width 13 height 13
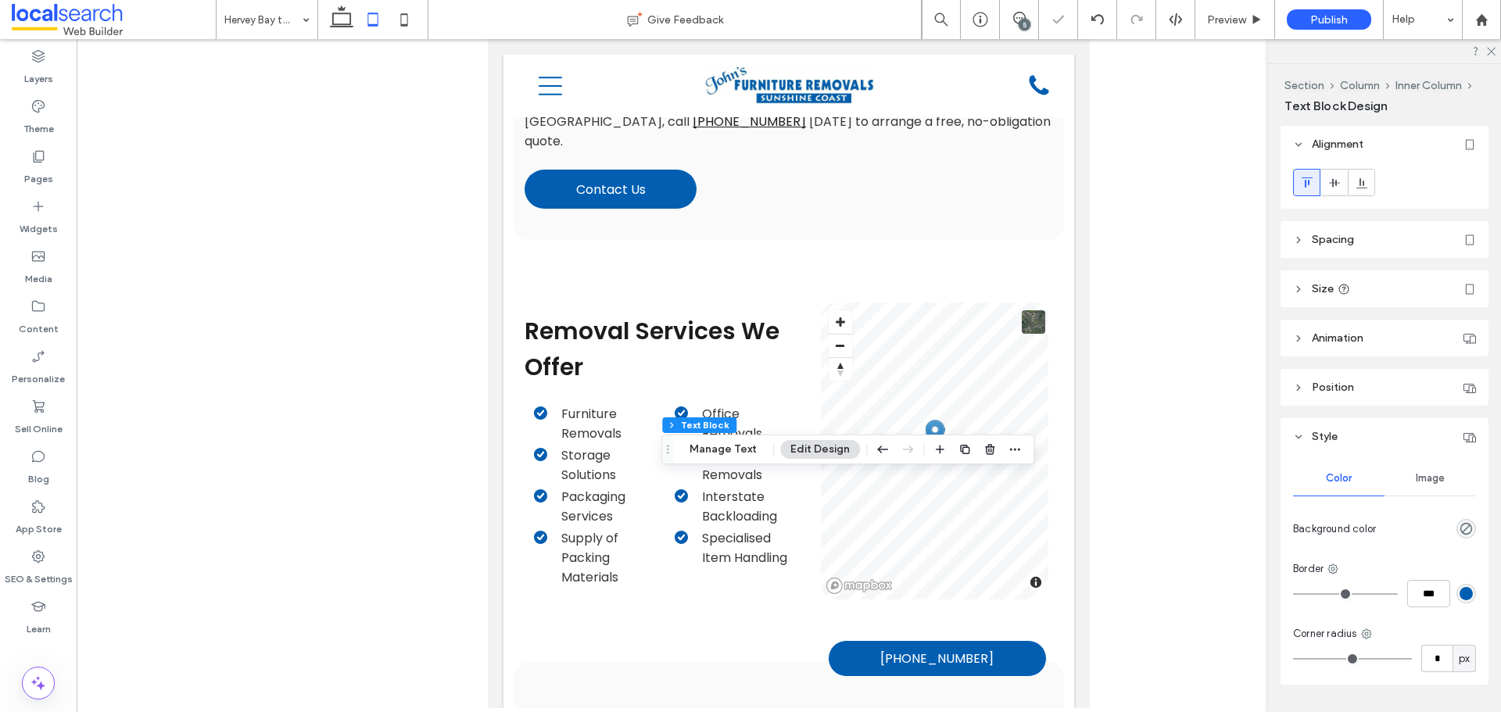
click at [427, 20] on div at bounding box center [372, 19] width 111 height 39
click at [414, 19] on icon at bounding box center [404, 19] width 31 height 31
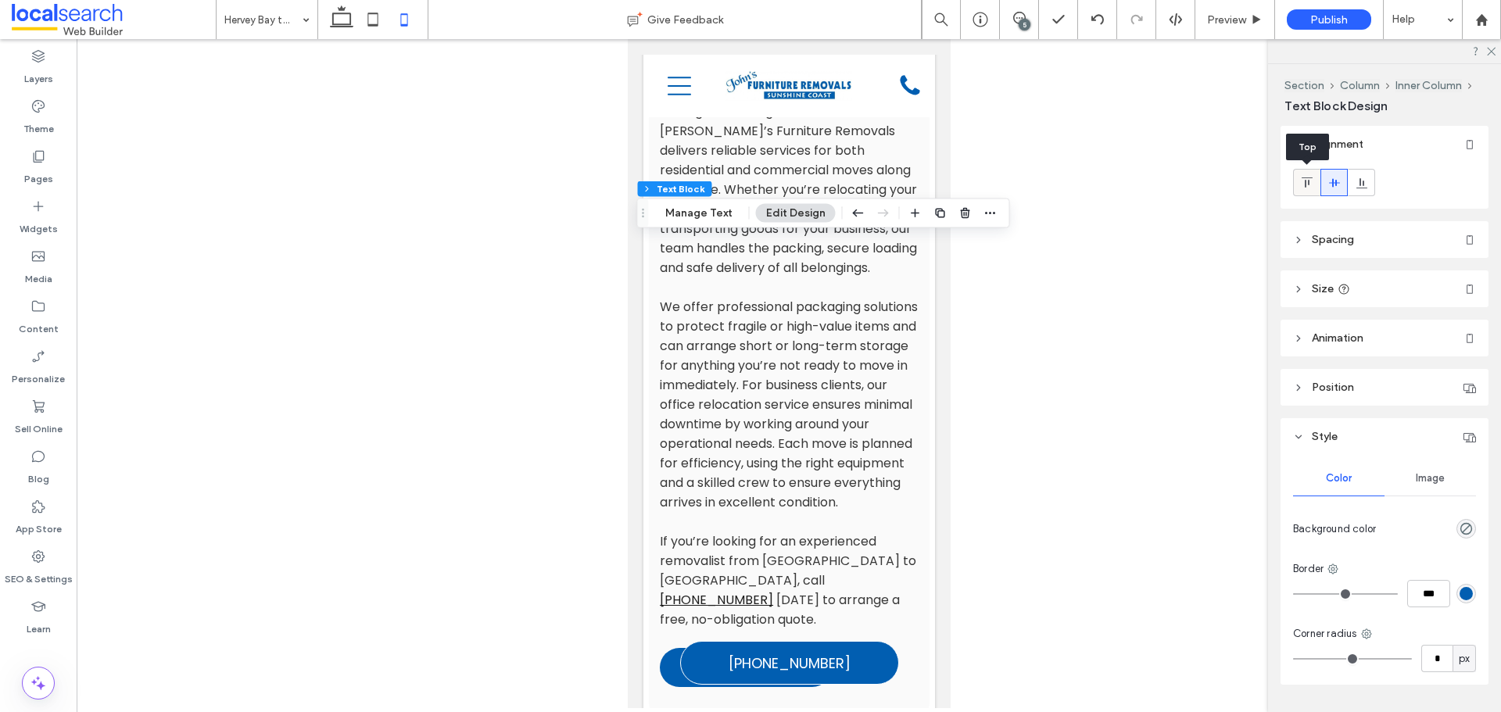
click at [1301, 180] on icon at bounding box center [1307, 183] width 13 height 13
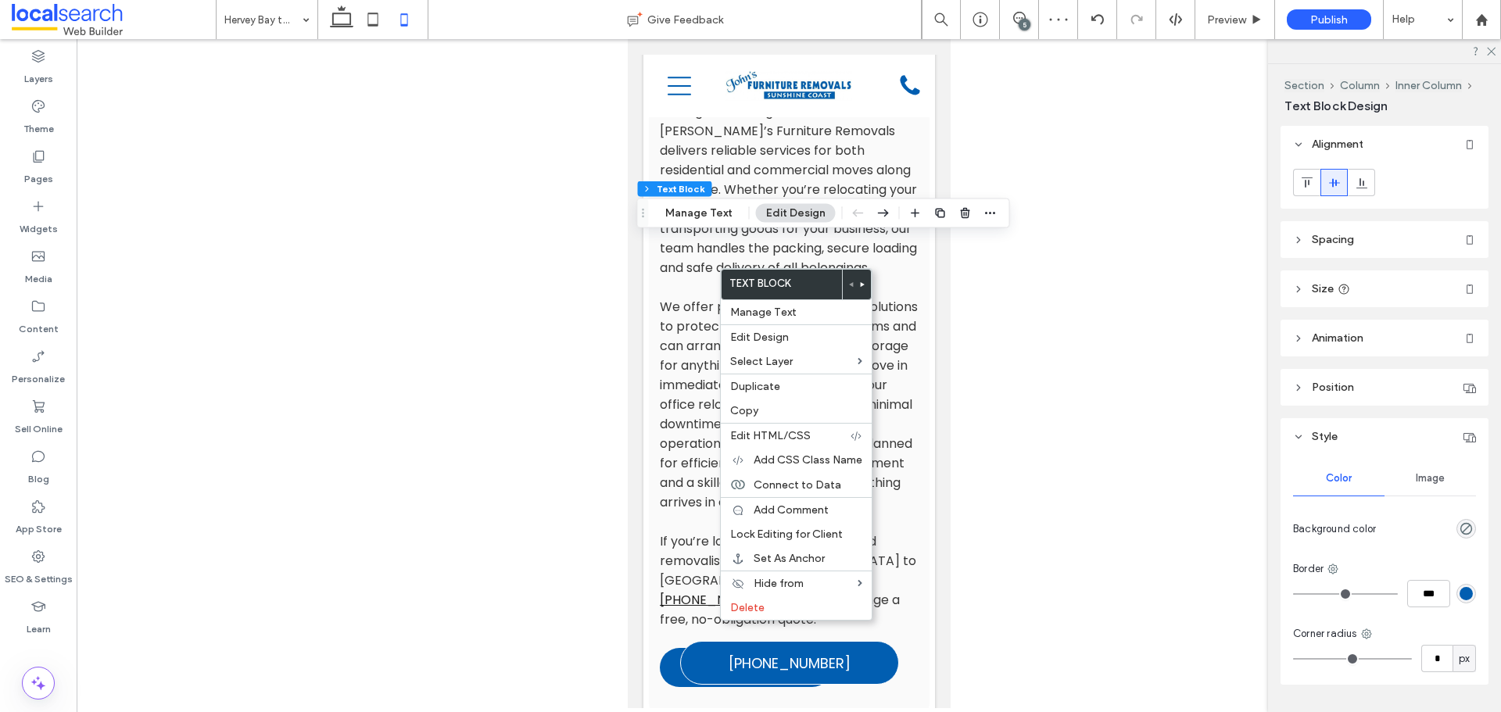
click at [1295, 215] on div "Alignment Spacing Set margins and padding 0px 0% 0px 0% * px 0px * px 0px Clear…" at bounding box center [1390, 416] width 218 height 580
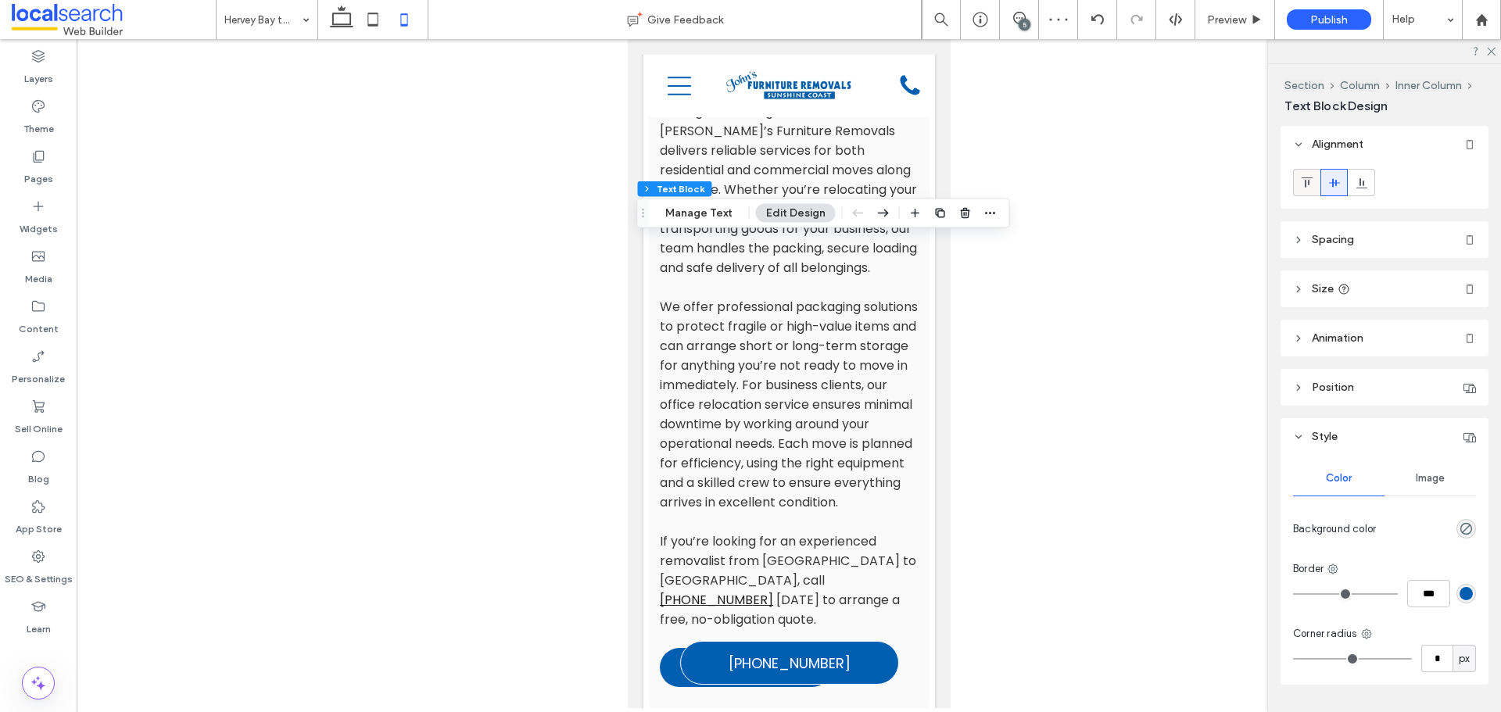
click at [1303, 181] on icon at bounding box center [1307, 183] width 13 height 13
click at [374, 21] on icon at bounding box center [372, 19] width 31 height 31
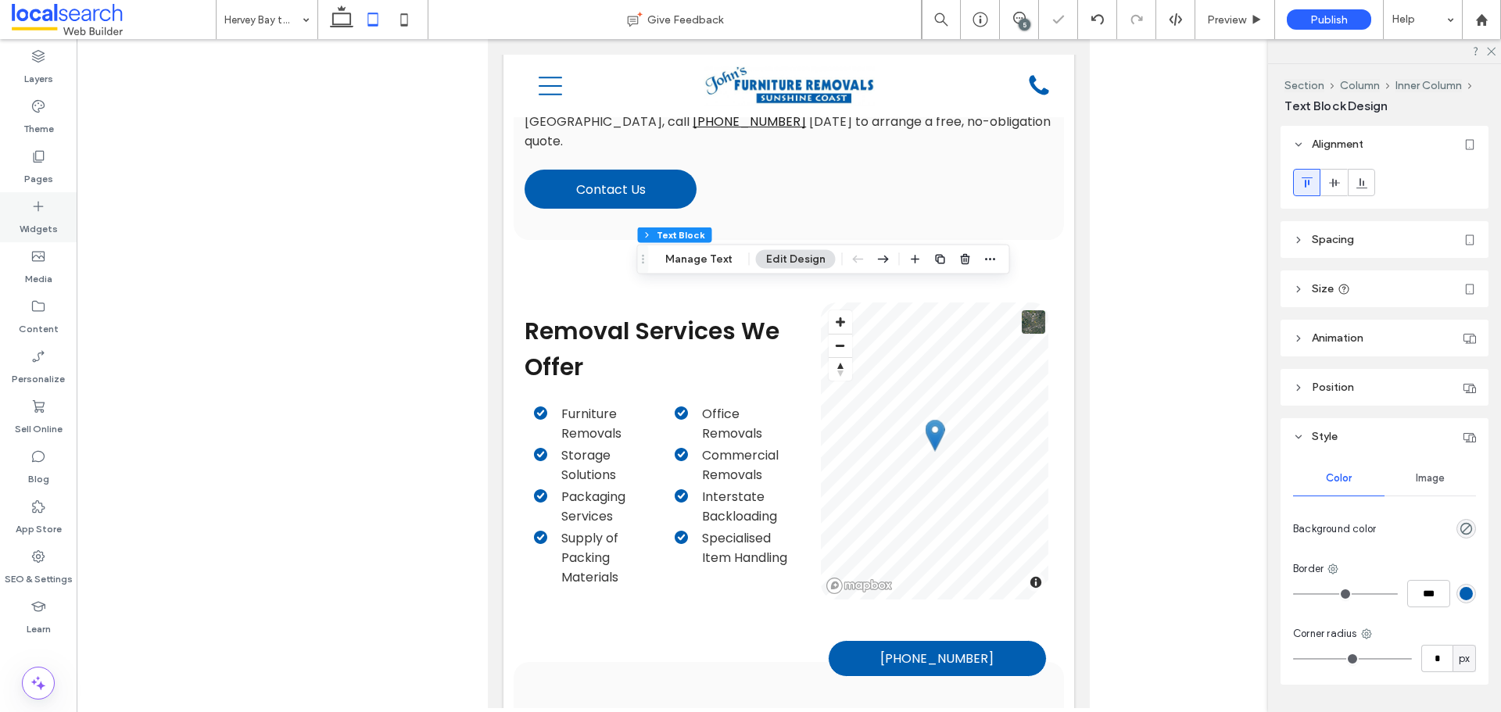
drag, startPoint x: 47, startPoint y: 178, endPoint x: 74, endPoint y: 210, distance: 41.0
click at [48, 178] on label "Pages" at bounding box center [38, 175] width 29 height 22
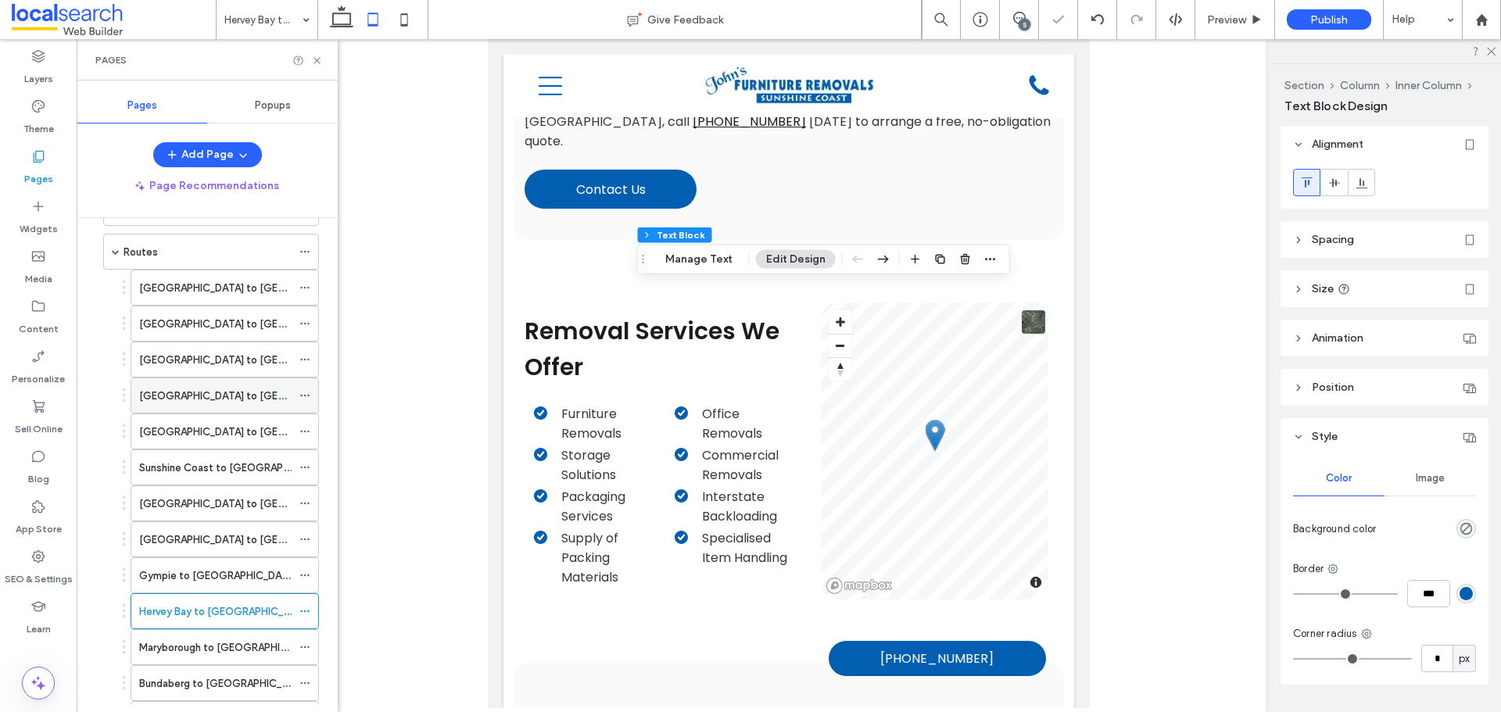
scroll to position [313, 0]
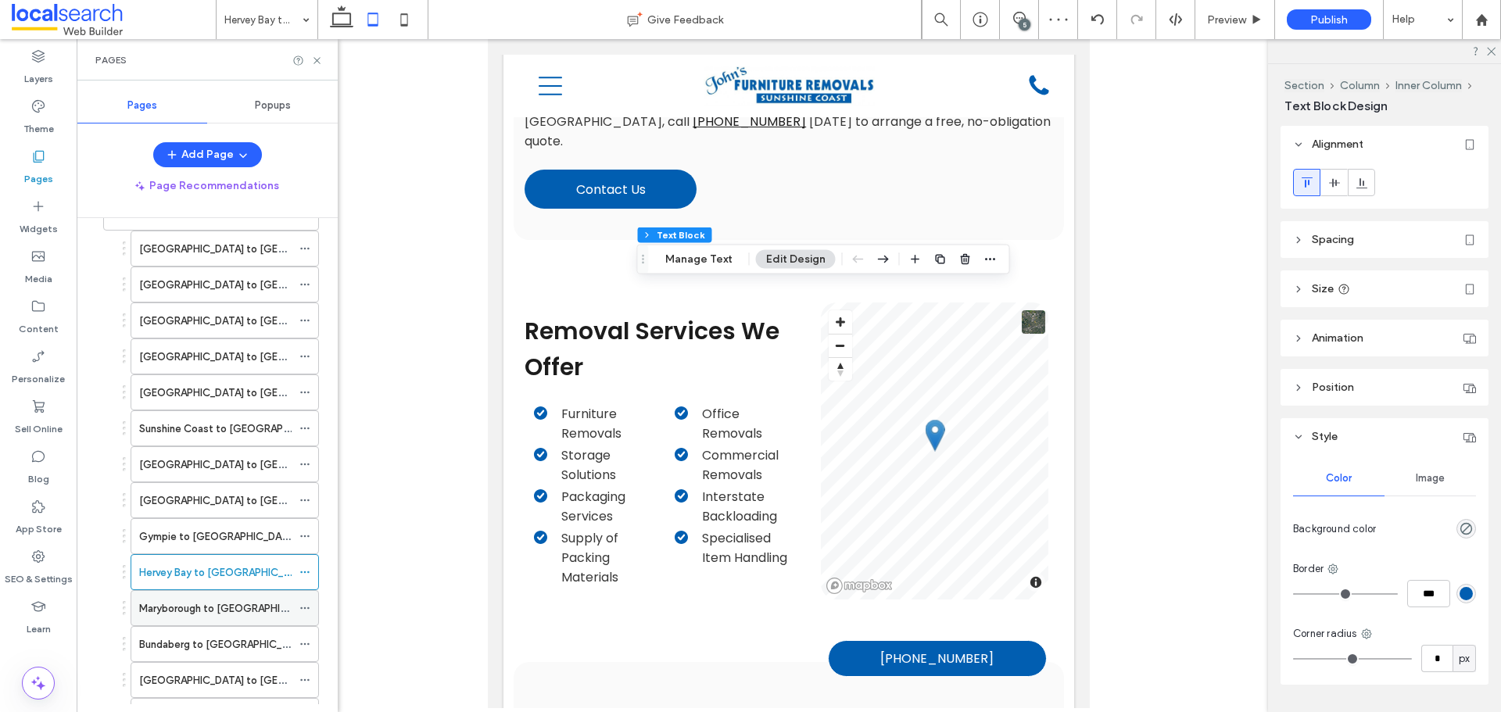
click at [180, 608] on label "Maryborough to [GEOGRAPHIC_DATA]" at bounding box center [230, 608] width 182 height 27
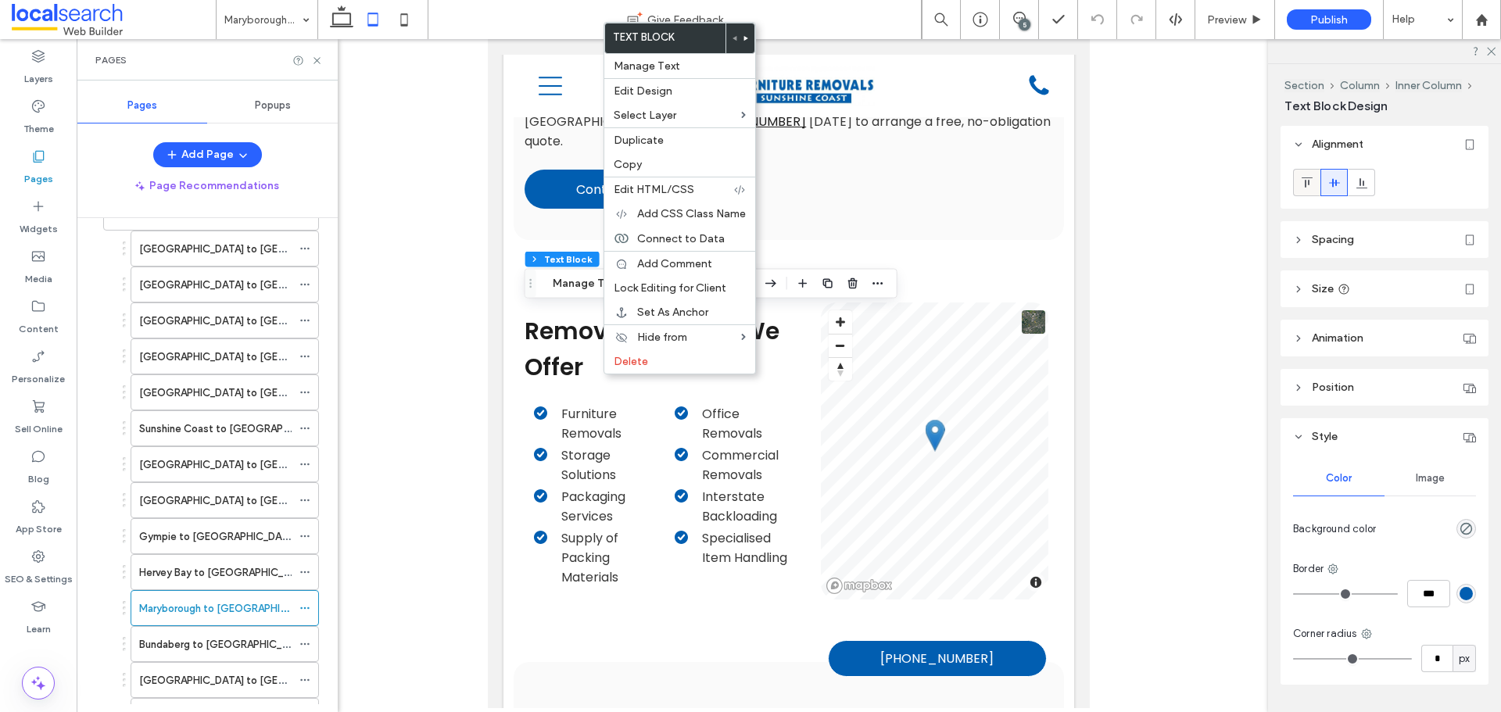
click at [1305, 177] on icon at bounding box center [1307, 183] width 13 height 13
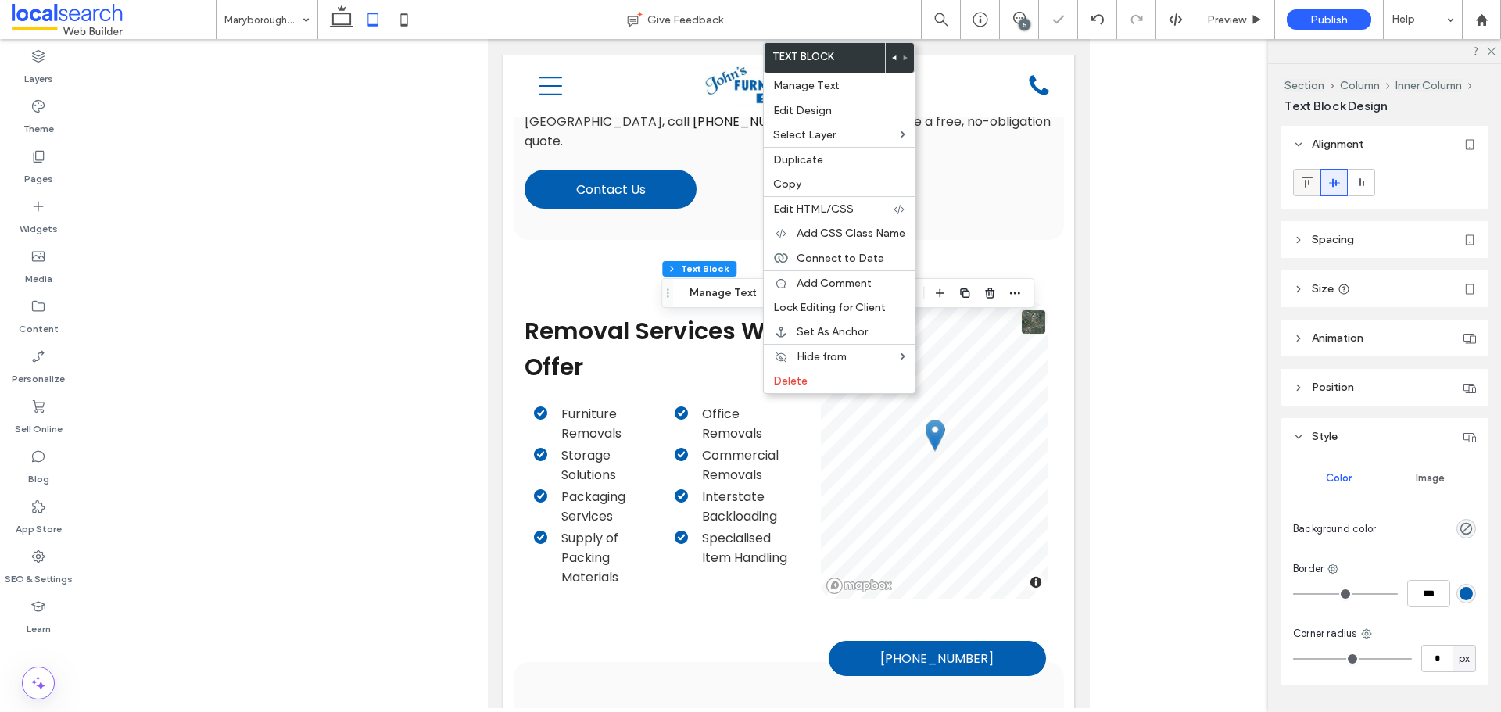
click at [1314, 182] on div at bounding box center [1307, 183] width 26 height 26
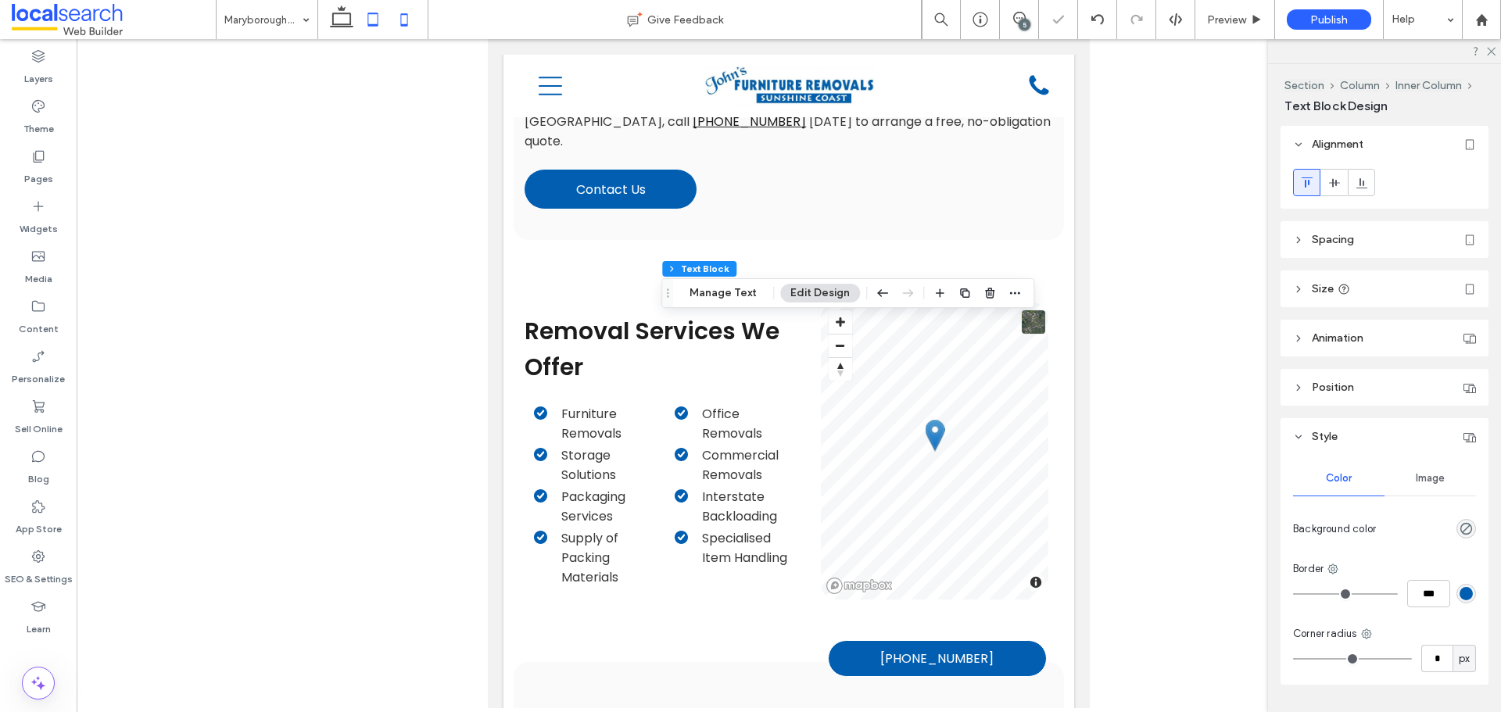
click at [411, 23] on icon at bounding box center [404, 19] width 31 height 31
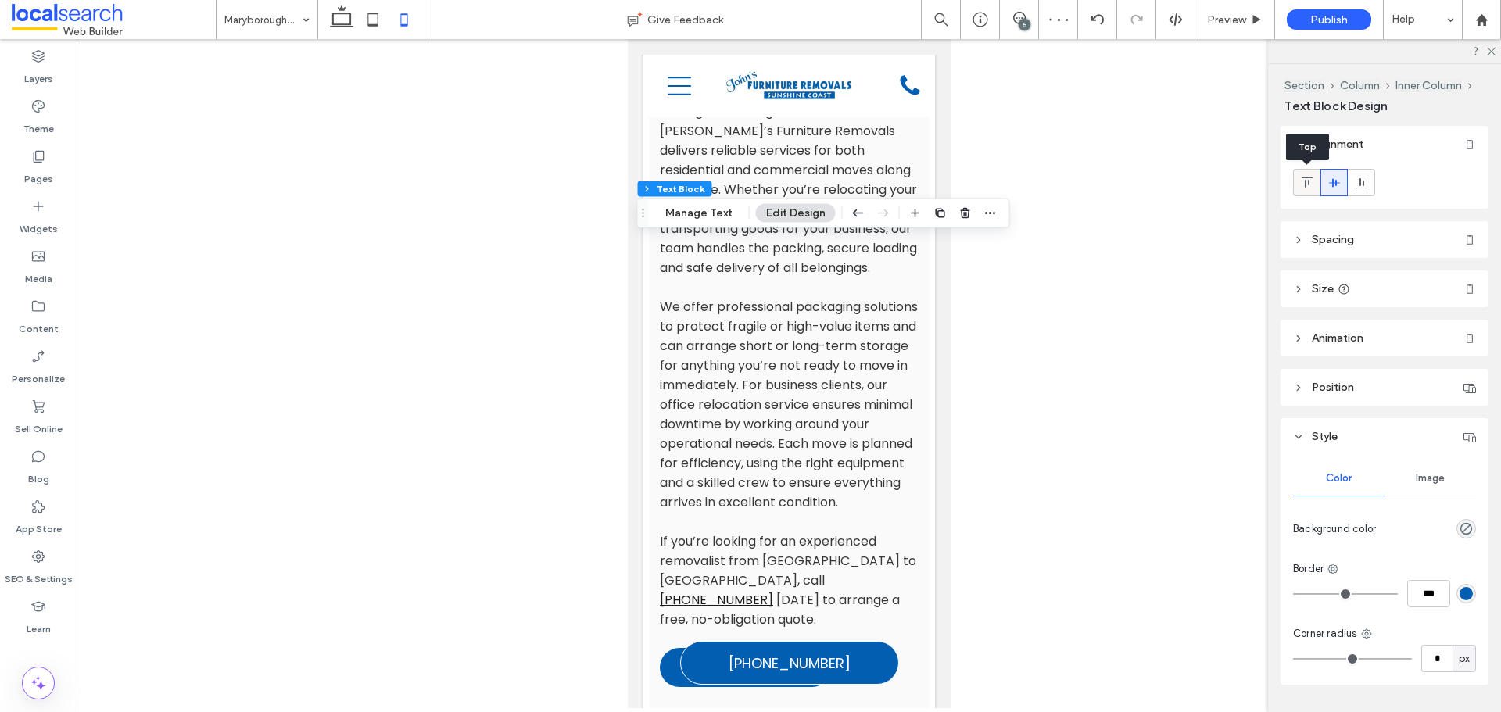
click at [1310, 186] on icon at bounding box center [1307, 183] width 13 height 13
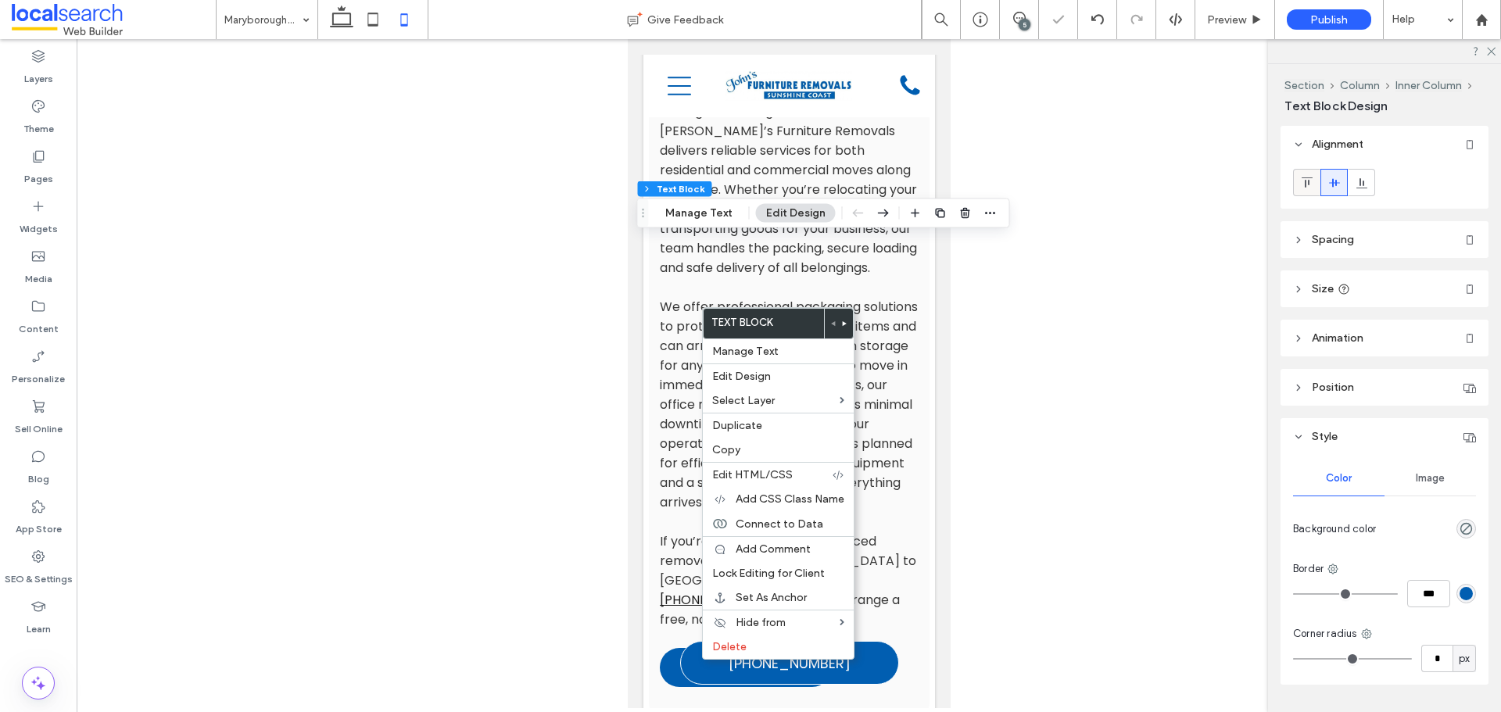
click at [1302, 181] on icon at bounding box center [1307, 183] width 13 height 13
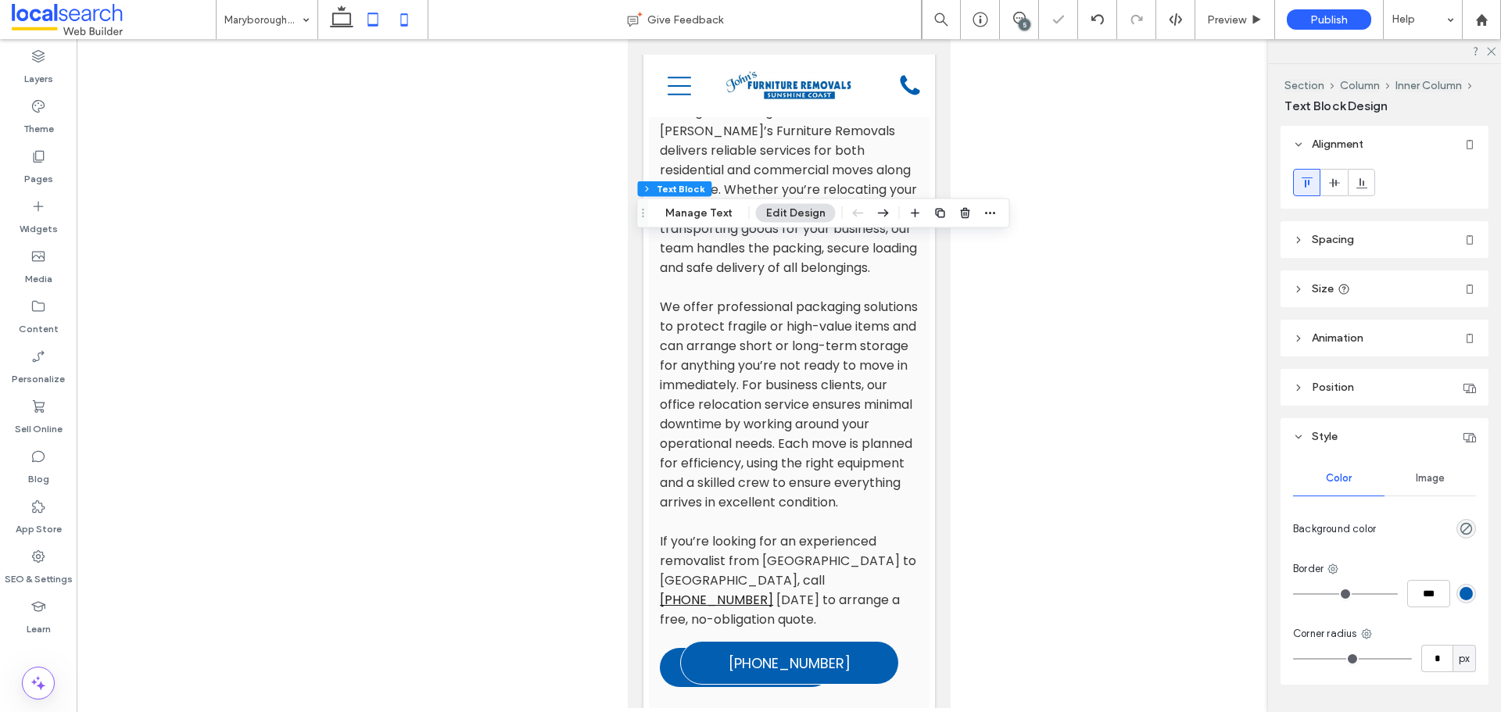
click at [379, 27] on icon at bounding box center [372, 19] width 31 height 31
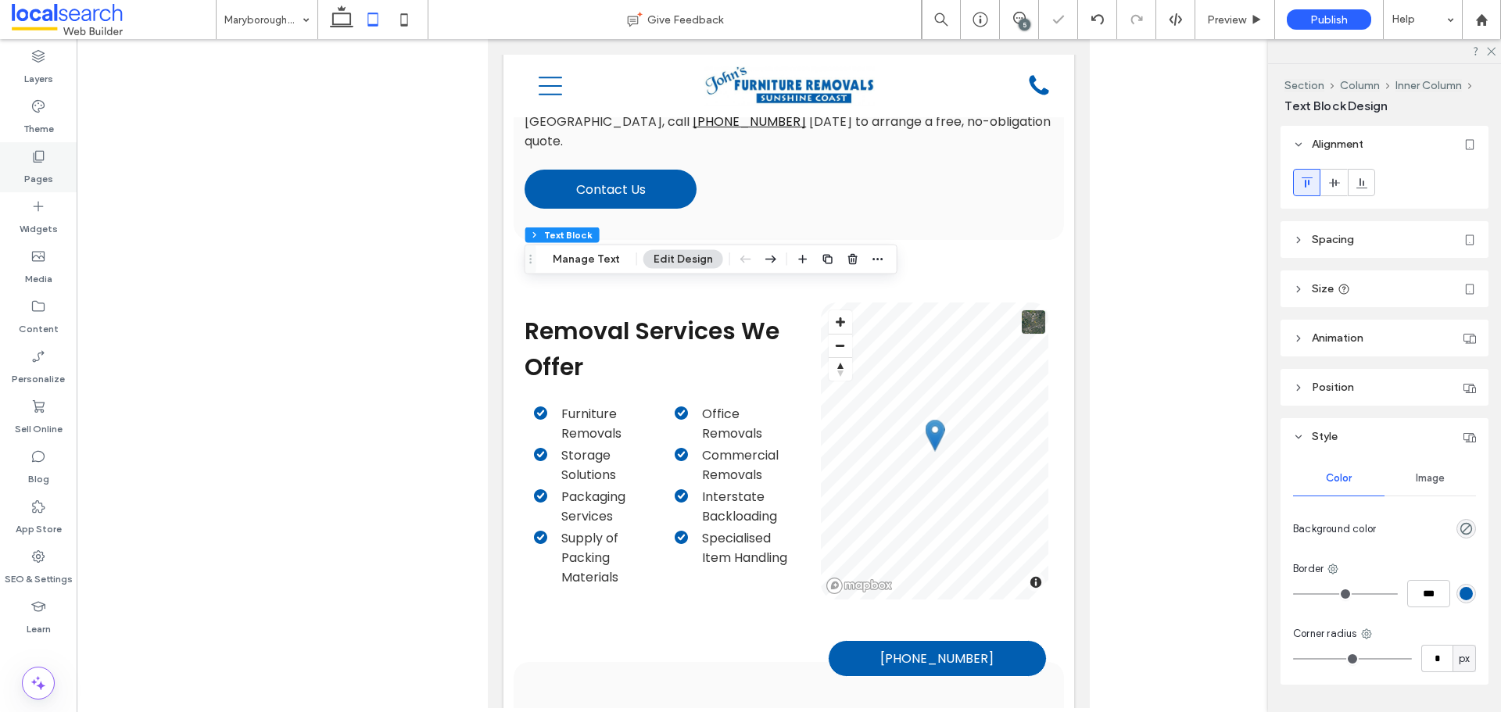
click at [41, 167] on label "Pages" at bounding box center [38, 175] width 29 height 22
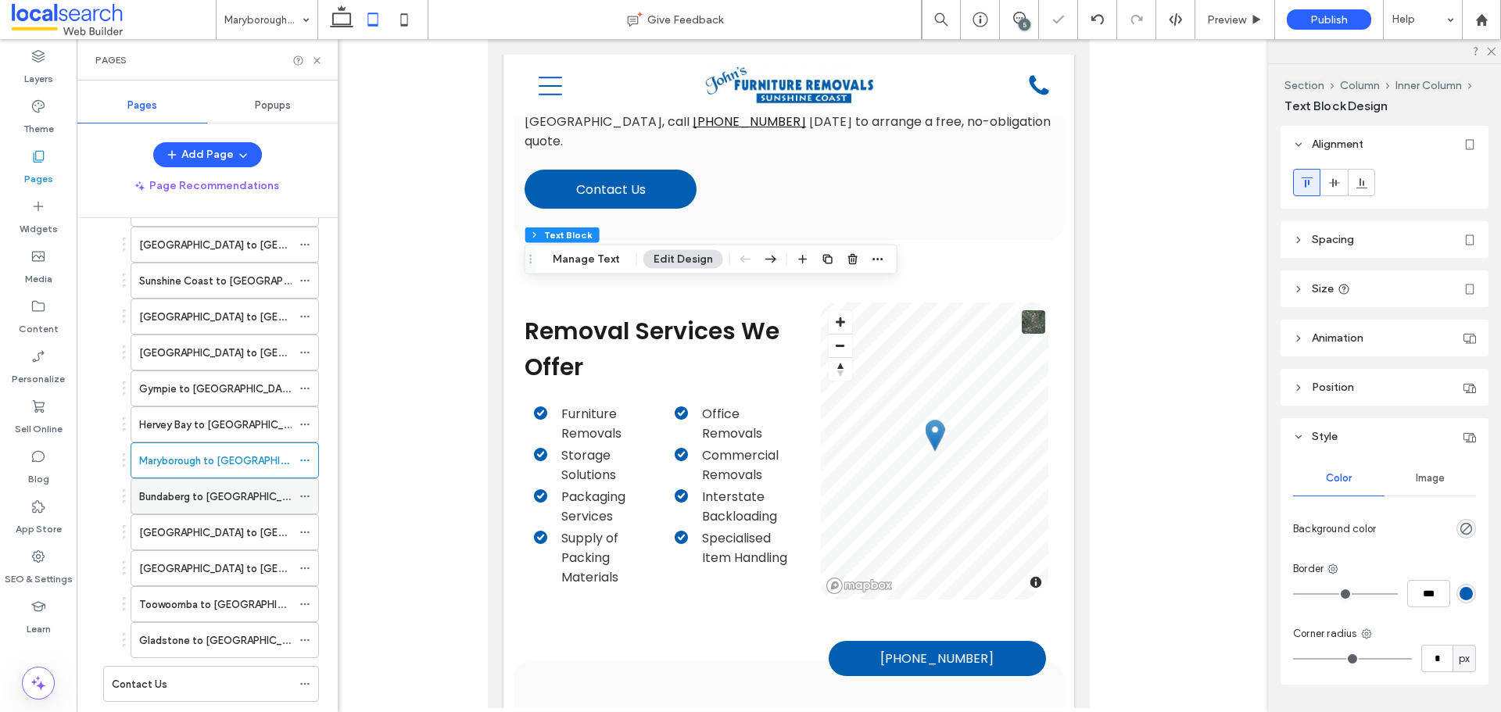
scroll to position [497, 0]
click at [213, 459] on label "Bundaberg to [GEOGRAPHIC_DATA]" at bounding box center [224, 459] width 171 height 27
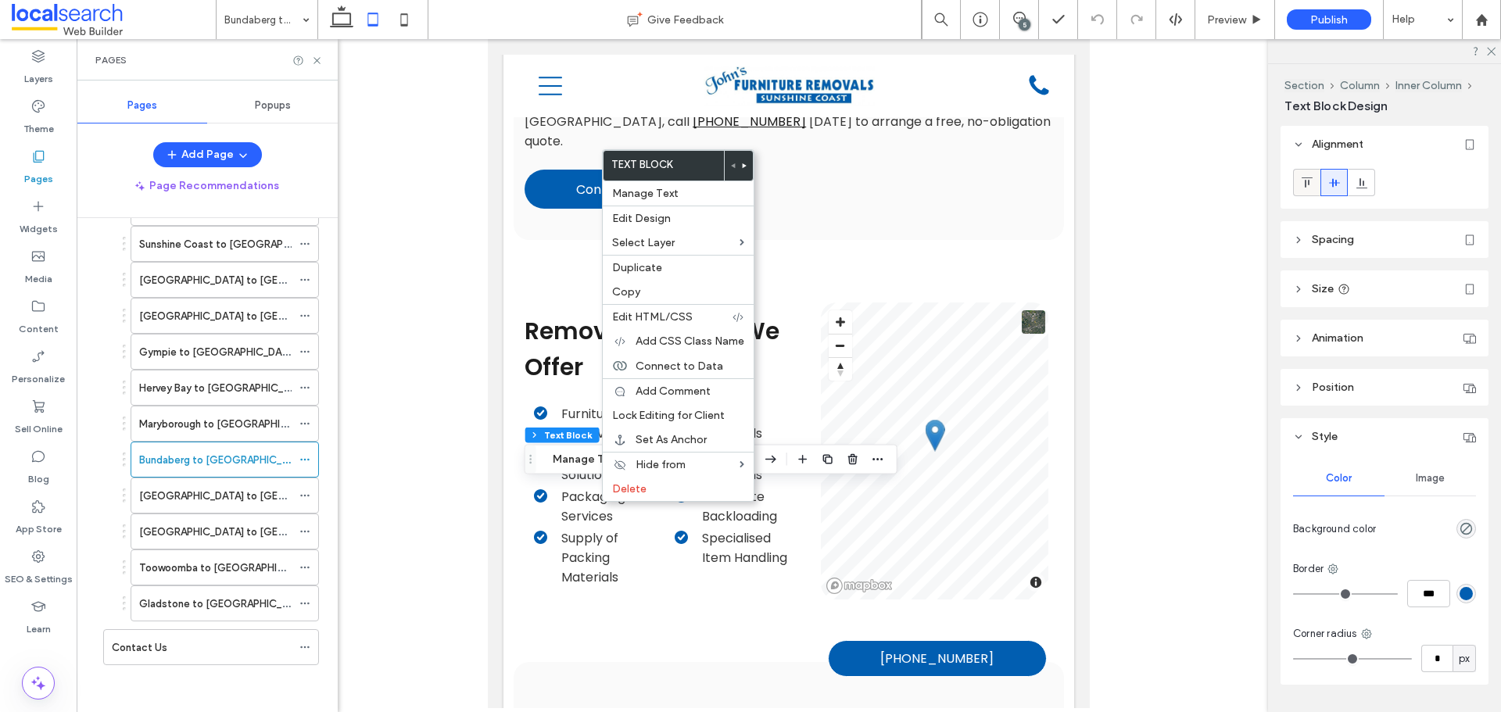
click at [1306, 178] on icon at bounding box center [1307, 183] width 13 height 13
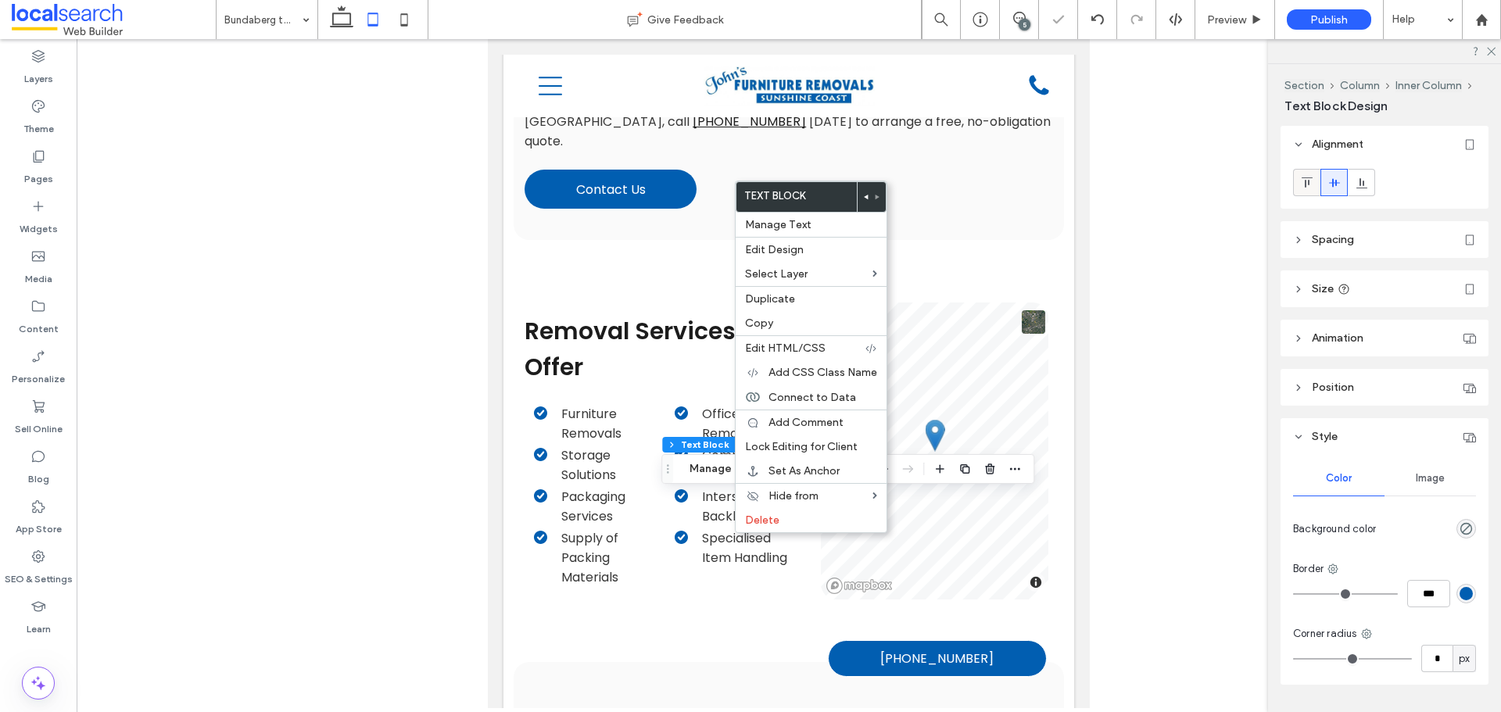
click at [1301, 189] on span at bounding box center [1307, 183] width 13 height 26
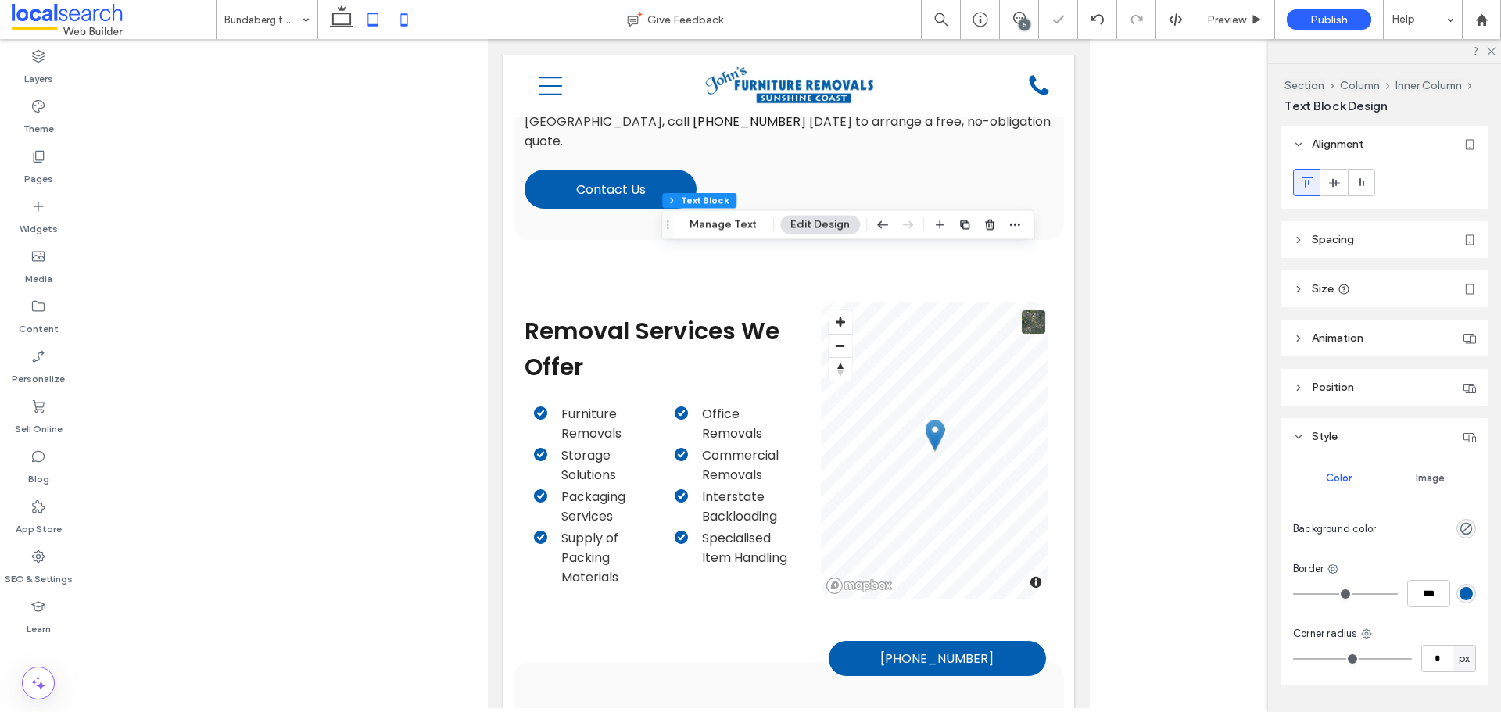
click at [411, 28] on icon at bounding box center [404, 19] width 31 height 31
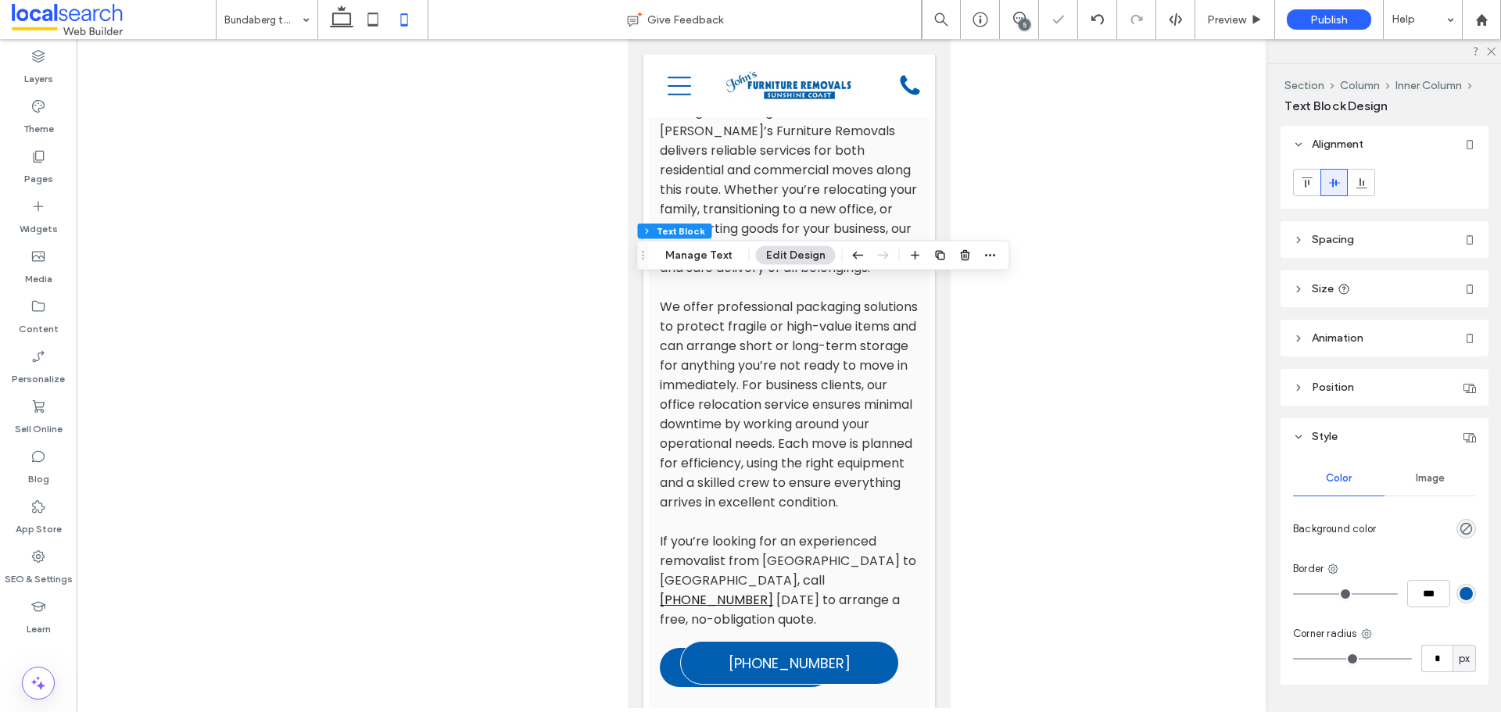
drag, startPoint x: 1300, startPoint y: 187, endPoint x: 1259, endPoint y: 194, distance: 41.3
click at [1300, 187] on div at bounding box center [1307, 183] width 26 height 26
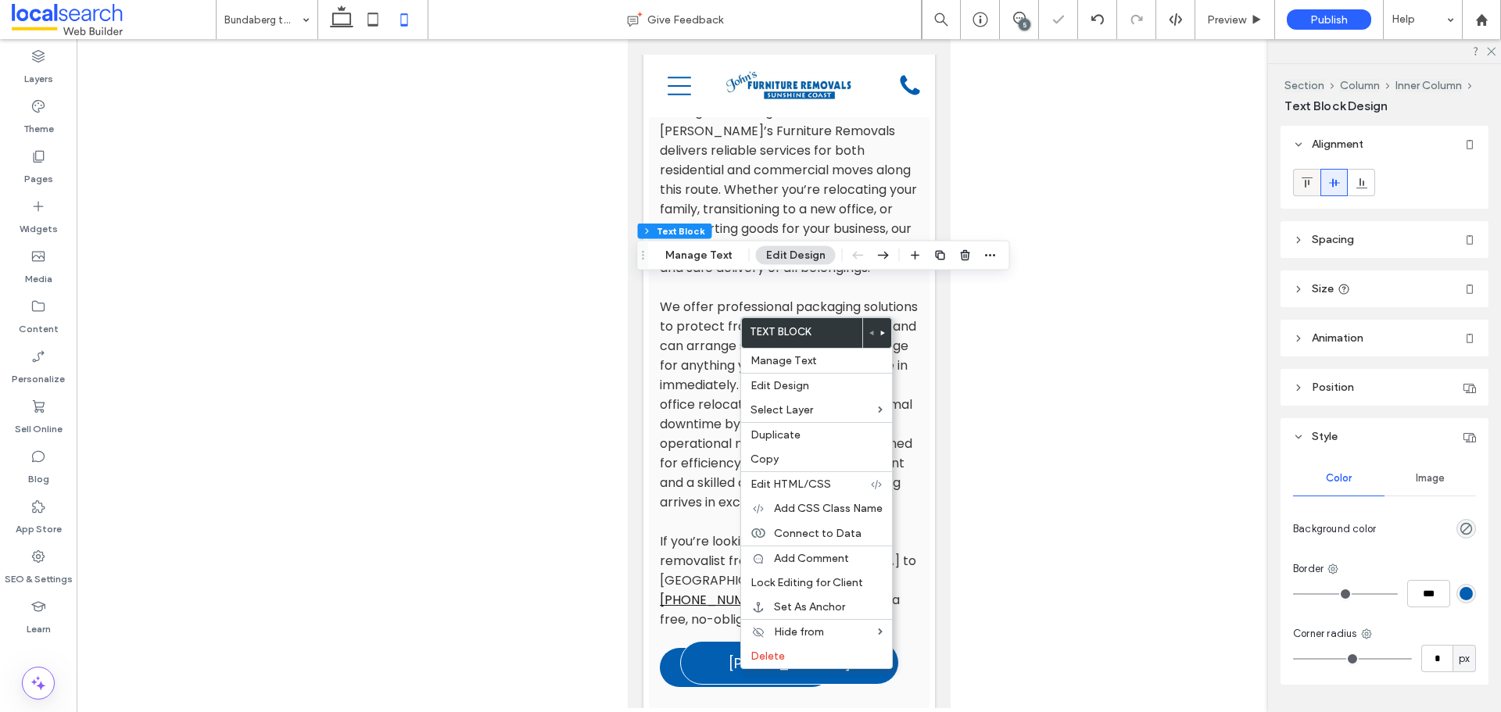
click at [1303, 180] on icon at bounding box center [1307, 183] width 13 height 13
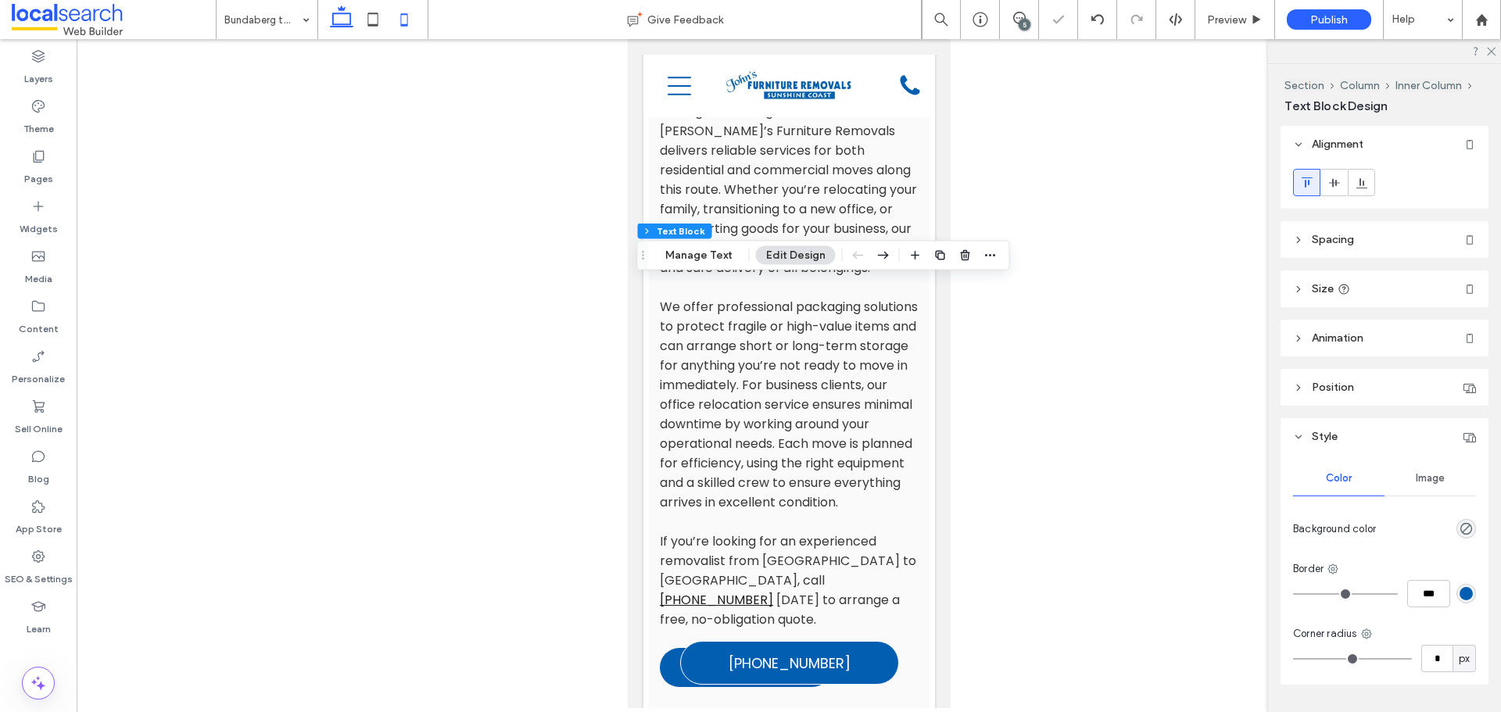
click at [371, 23] on icon at bounding box center [372, 19] width 31 height 31
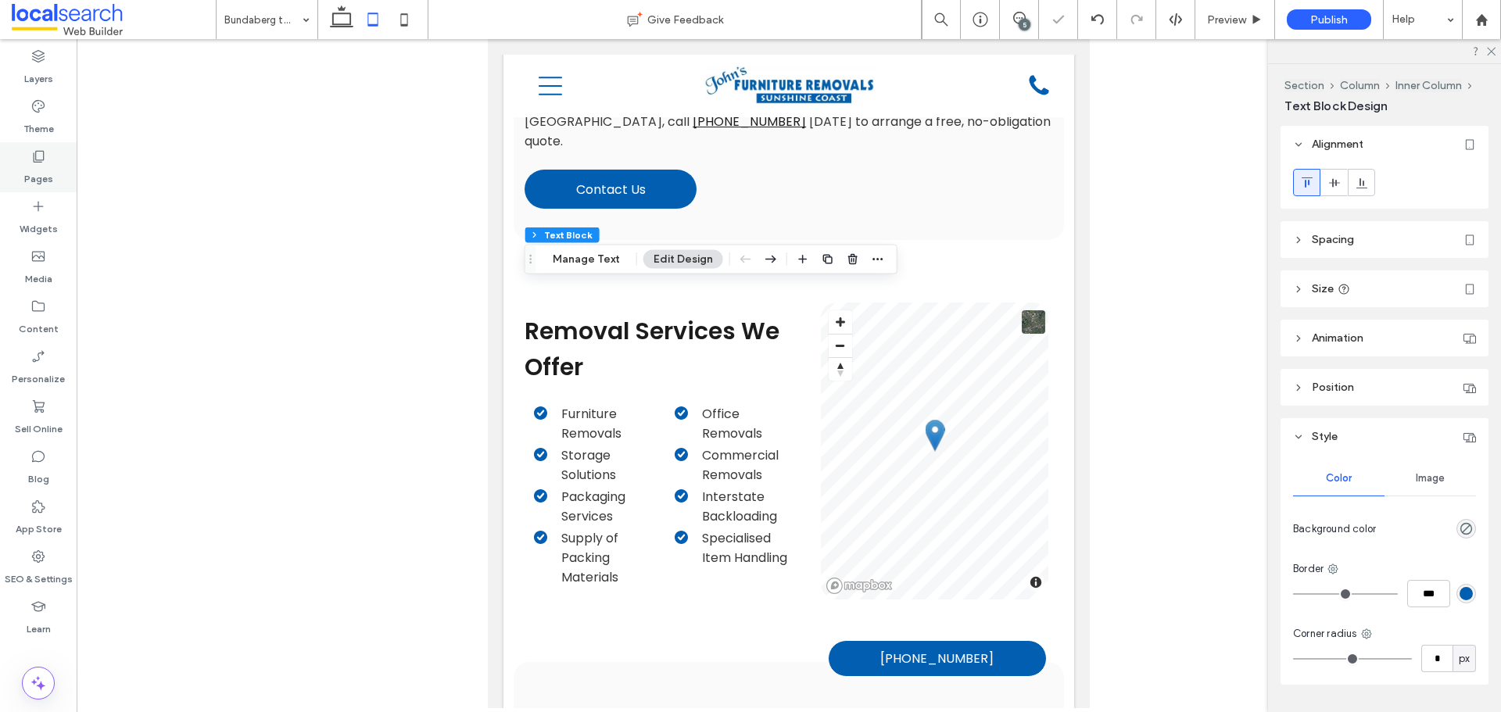
click at [35, 165] on label "Pages" at bounding box center [38, 175] width 29 height 22
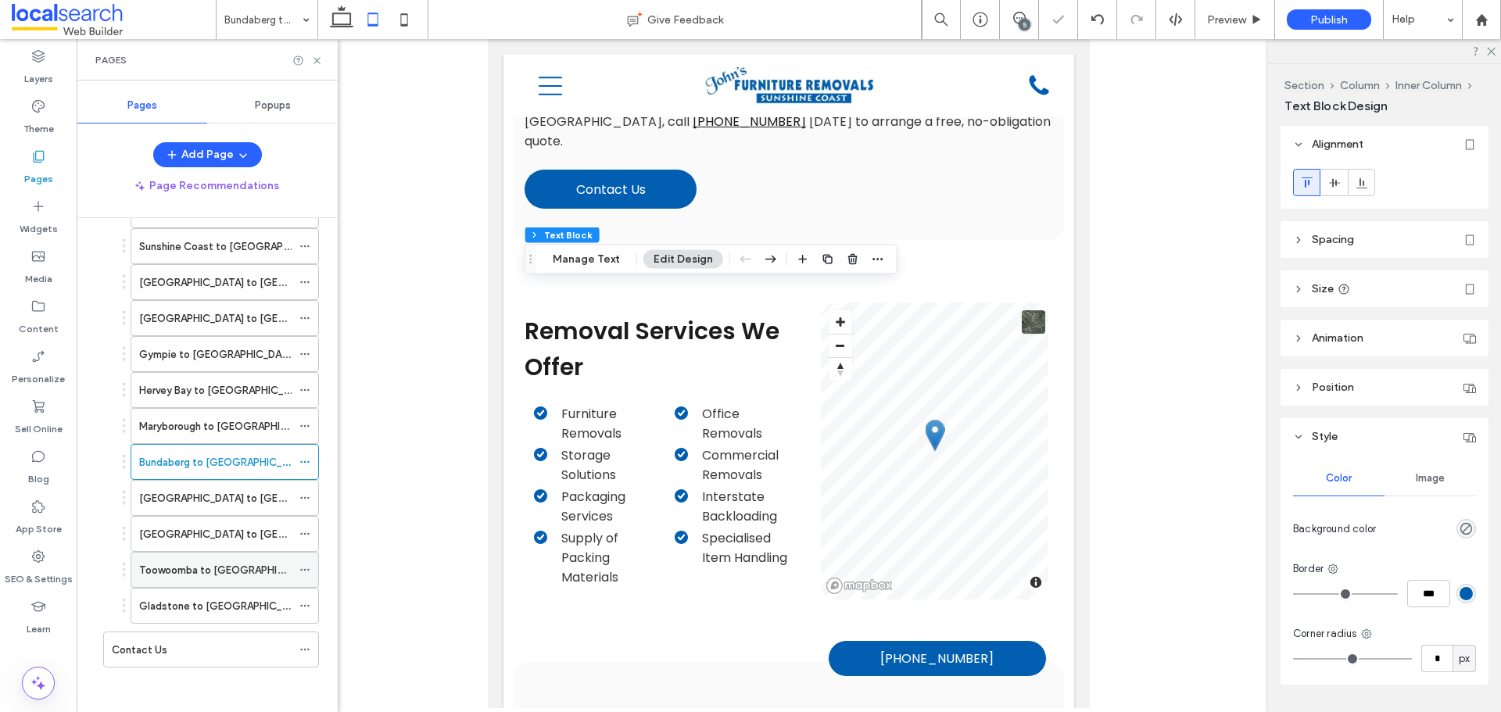
scroll to position [497, 0]
click at [259, 494] on label "[GEOGRAPHIC_DATA] to [GEOGRAPHIC_DATA]" at bounding box center [251, 495] width 225 height 27
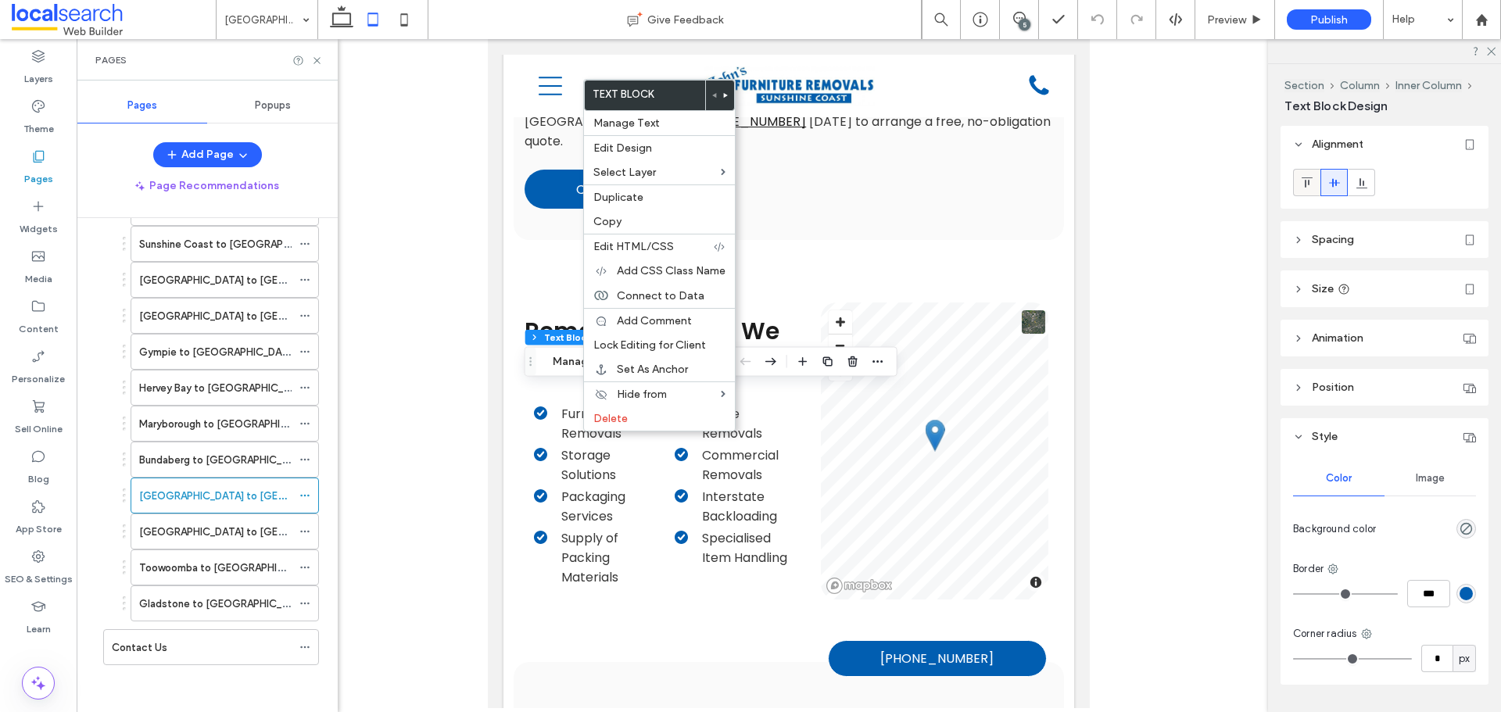
click at [1314, 172] on div at bounding box center [1307, 183] width 26 height 26
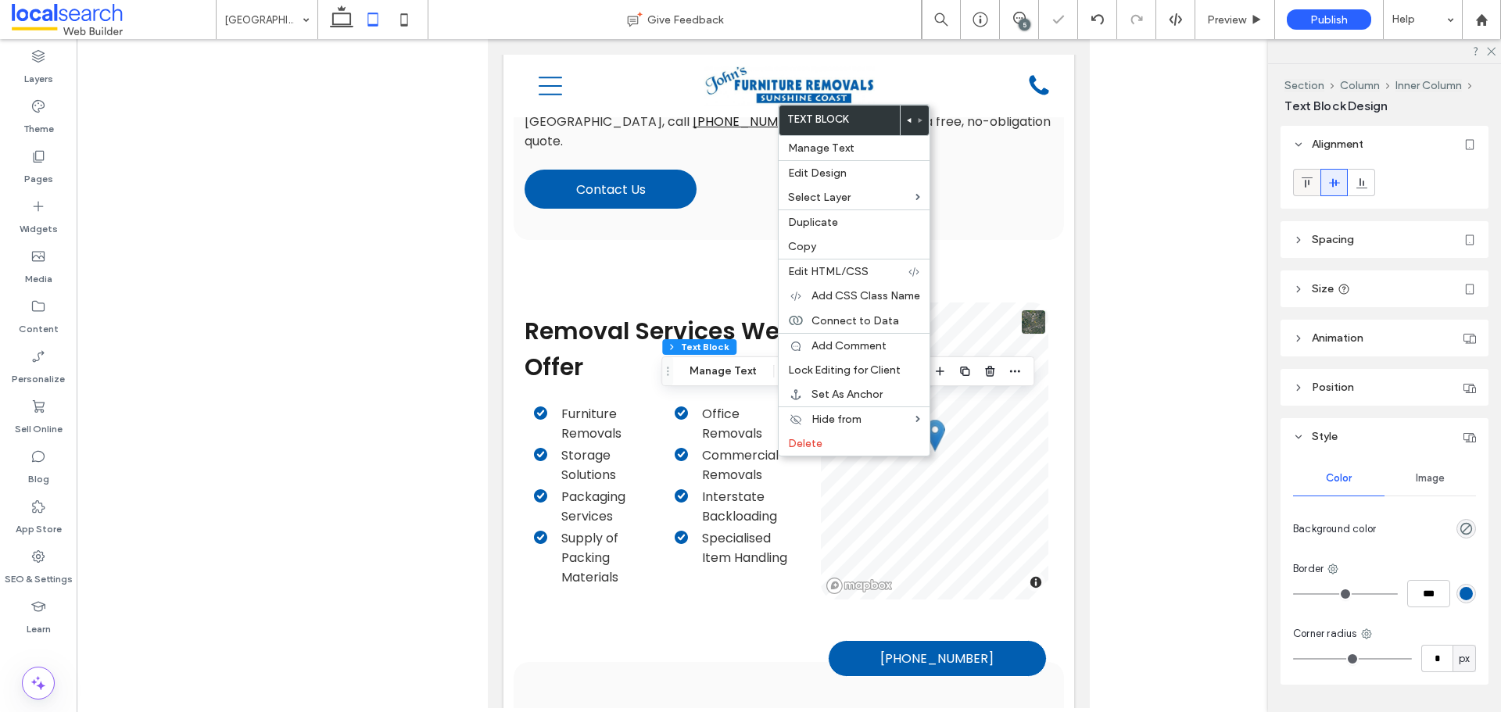
click at [1314, 185] on div at bounding box center [1307, 183] width 26 height 26
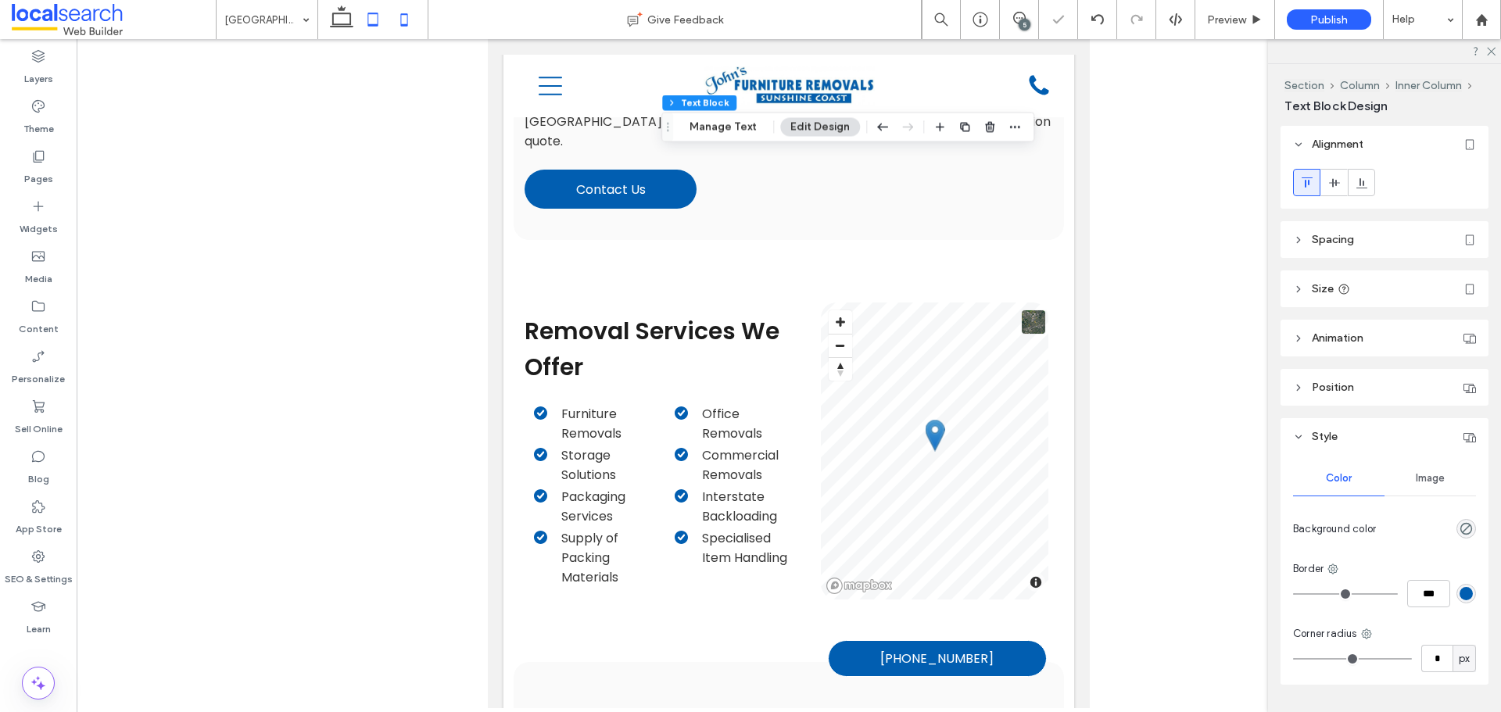
click at [402, 21] on icon at bounding box center [404, 19] width 31 height 31
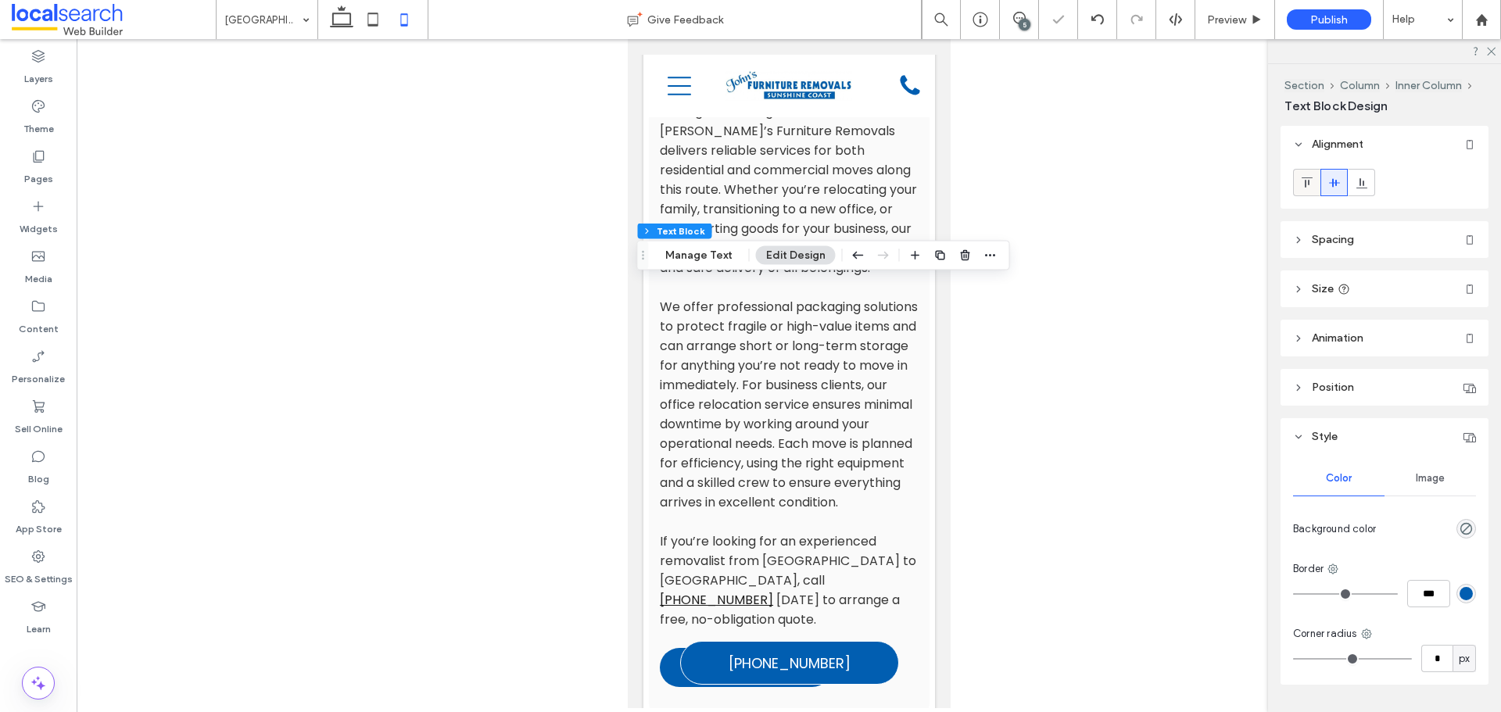
click at [1306, 175] on span at bounding box center [1307, 183] width 13 height 26
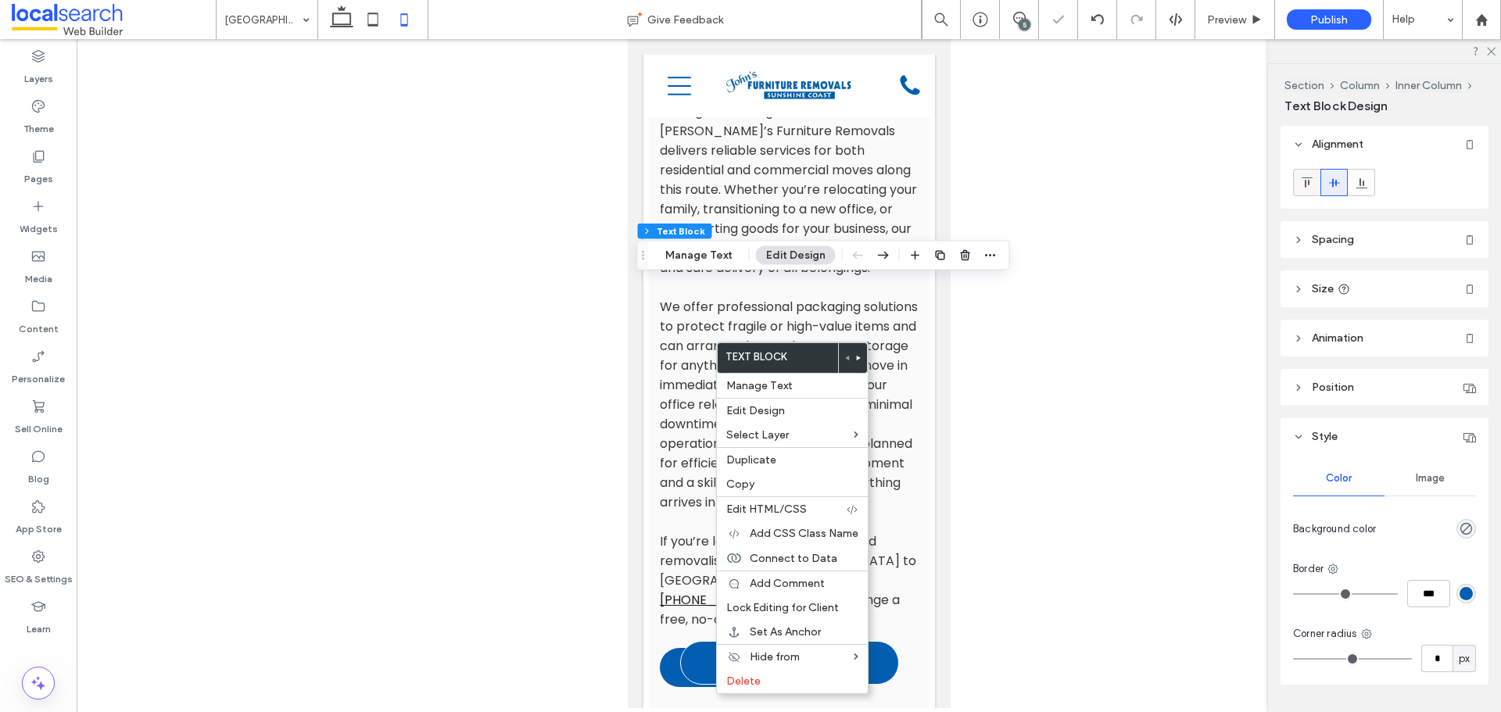
click at [1299, 190] on div at bounding box center [1307, 183] width 26 height 26
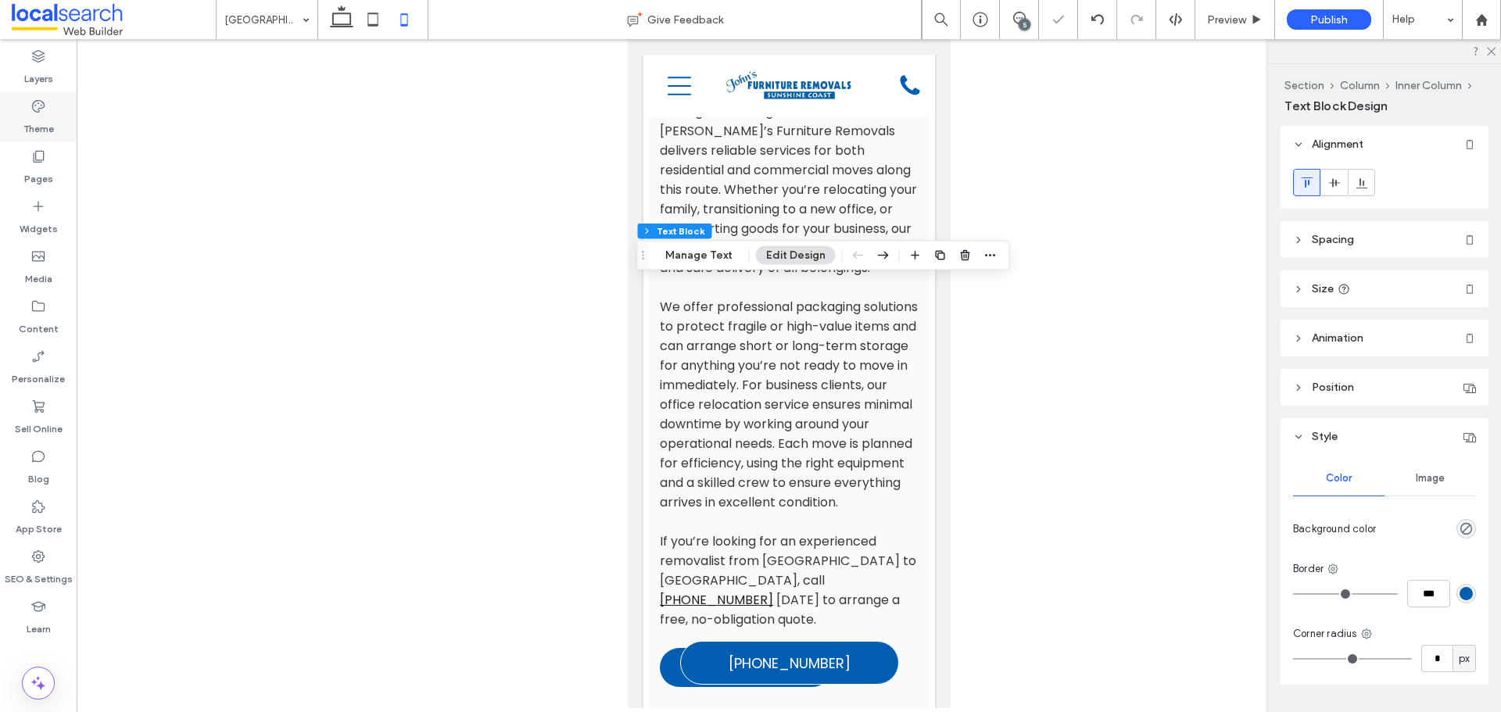
click at [40, 131] on label "Theme" at bounding box center [38, 125] width 30 height 22
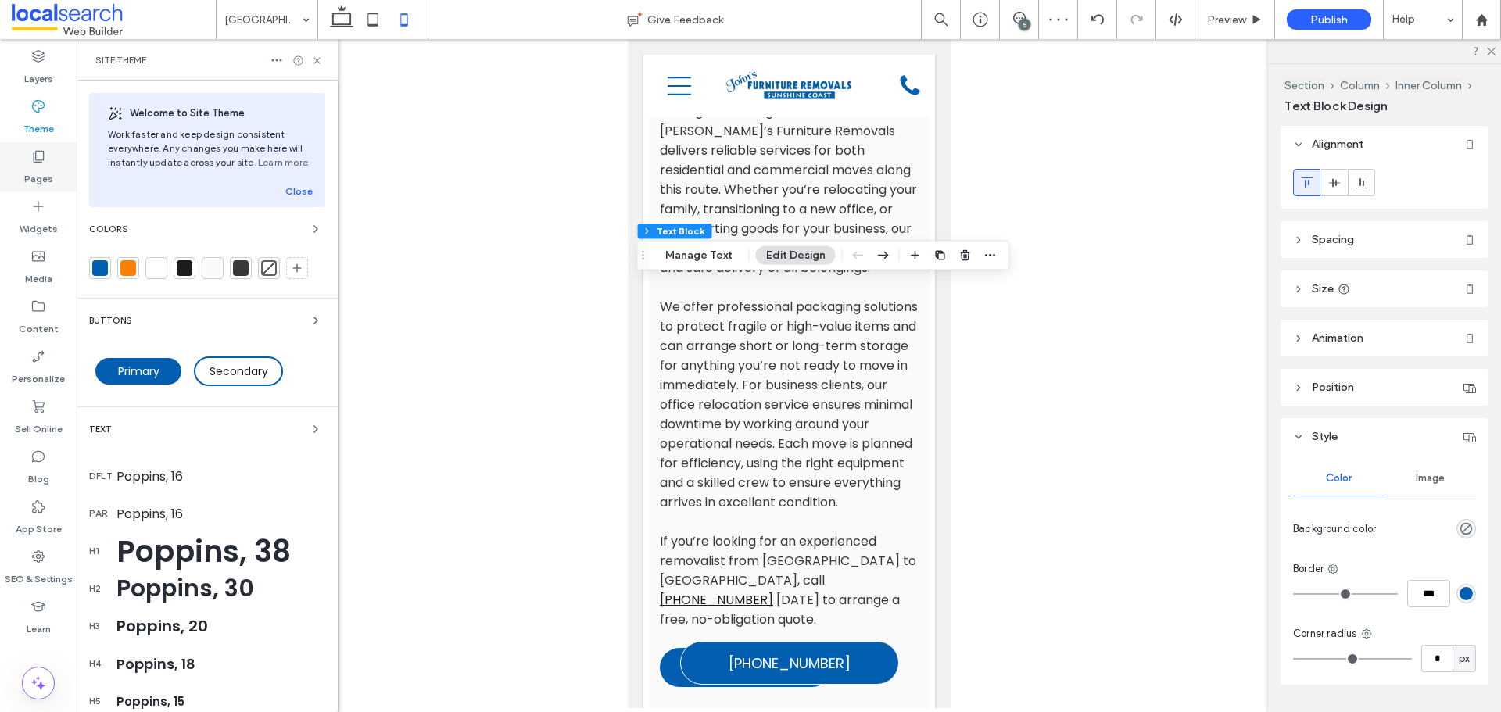
click at [41, 158] on icon at bounding box center [38, 157] width 16 height 16
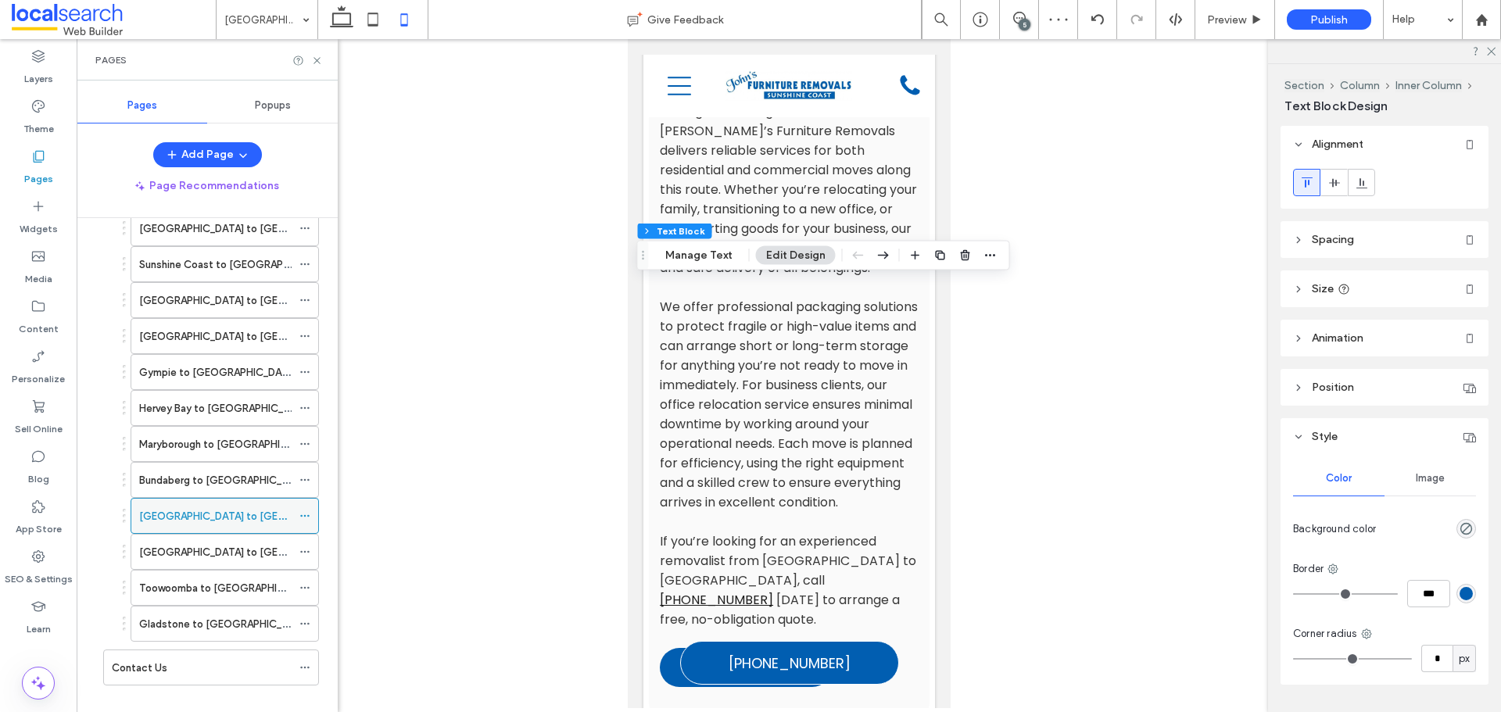
scroll to position [497, 0]
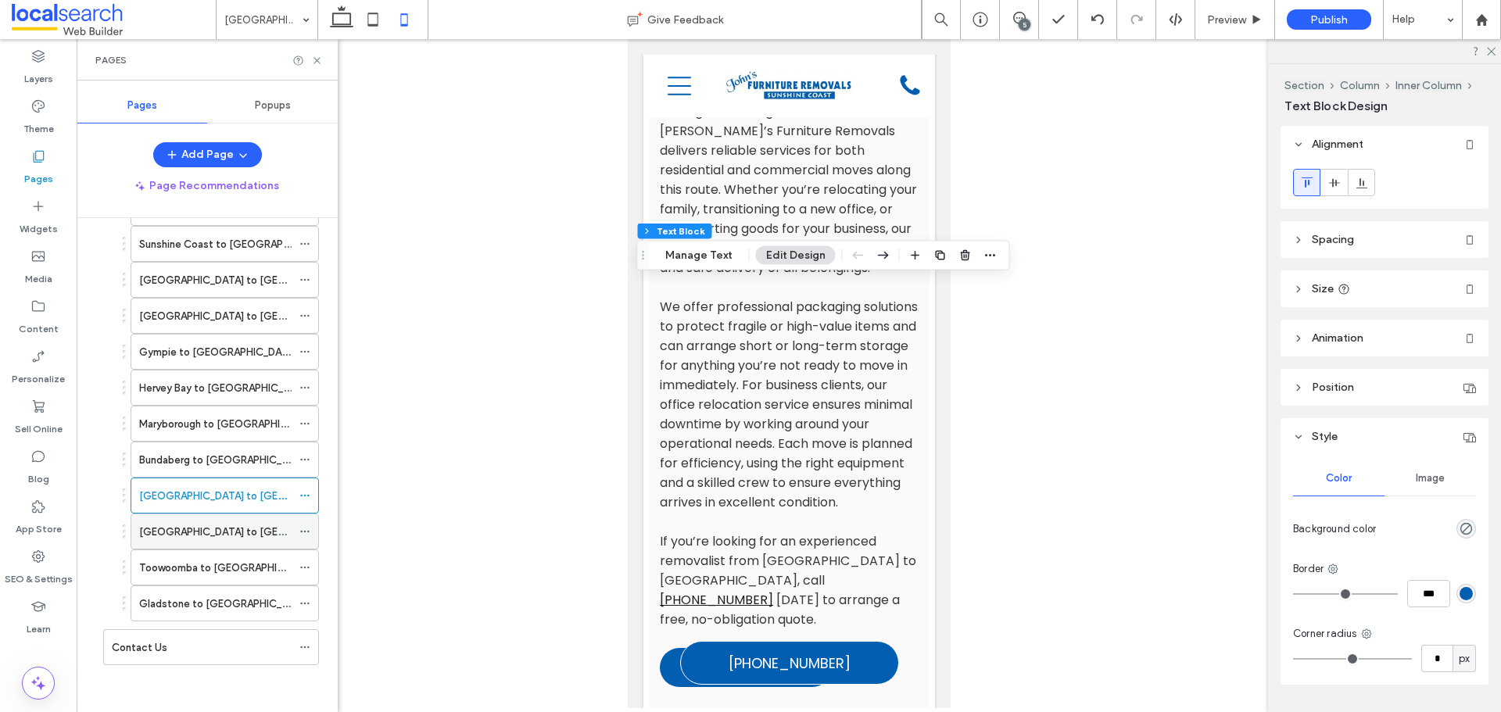
click at [245, 544] on div "[GEOGRAPHIC_DATA] to [GEOGRAPHIC_DATA]" at bounding box center [215, 532] width 152 height 34
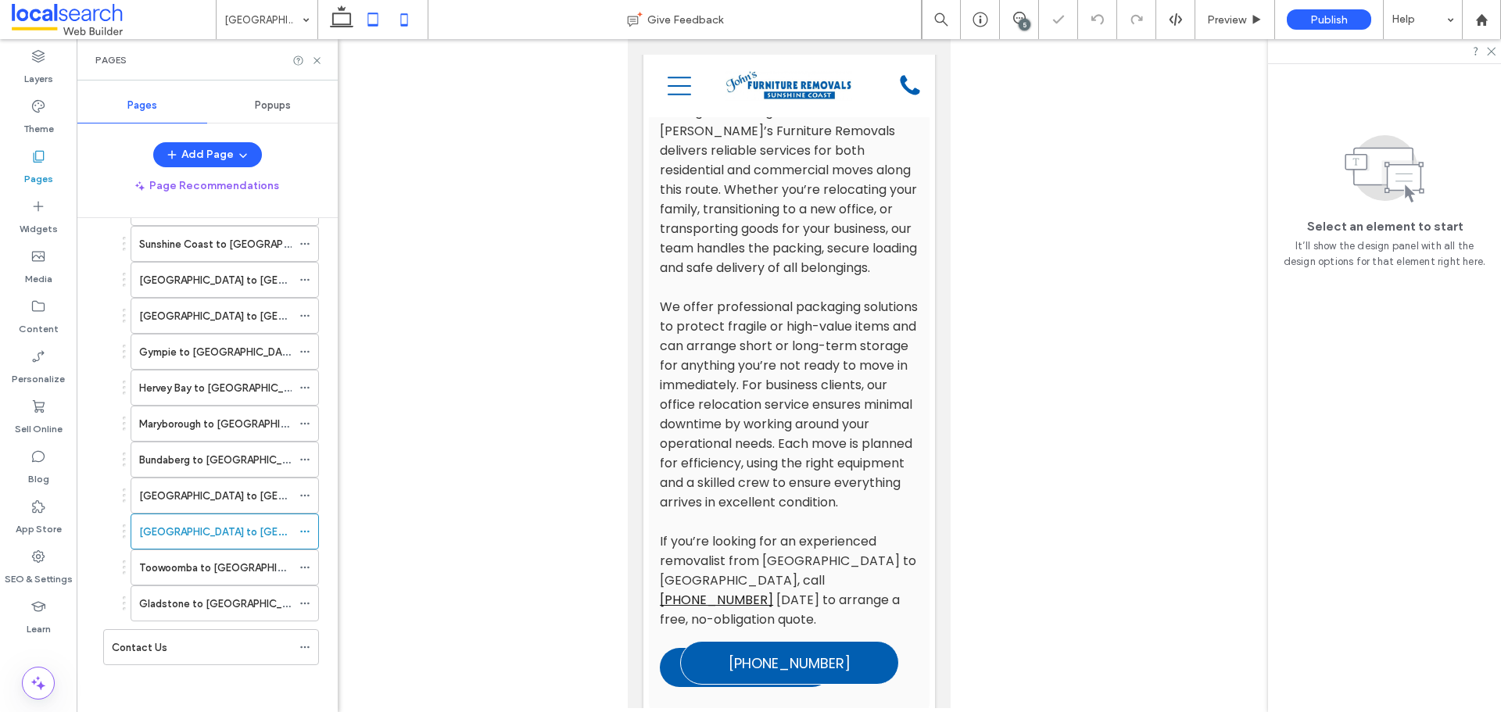
click at [382, 23] on icon at bounding box center [372, 19] width 31 height 31
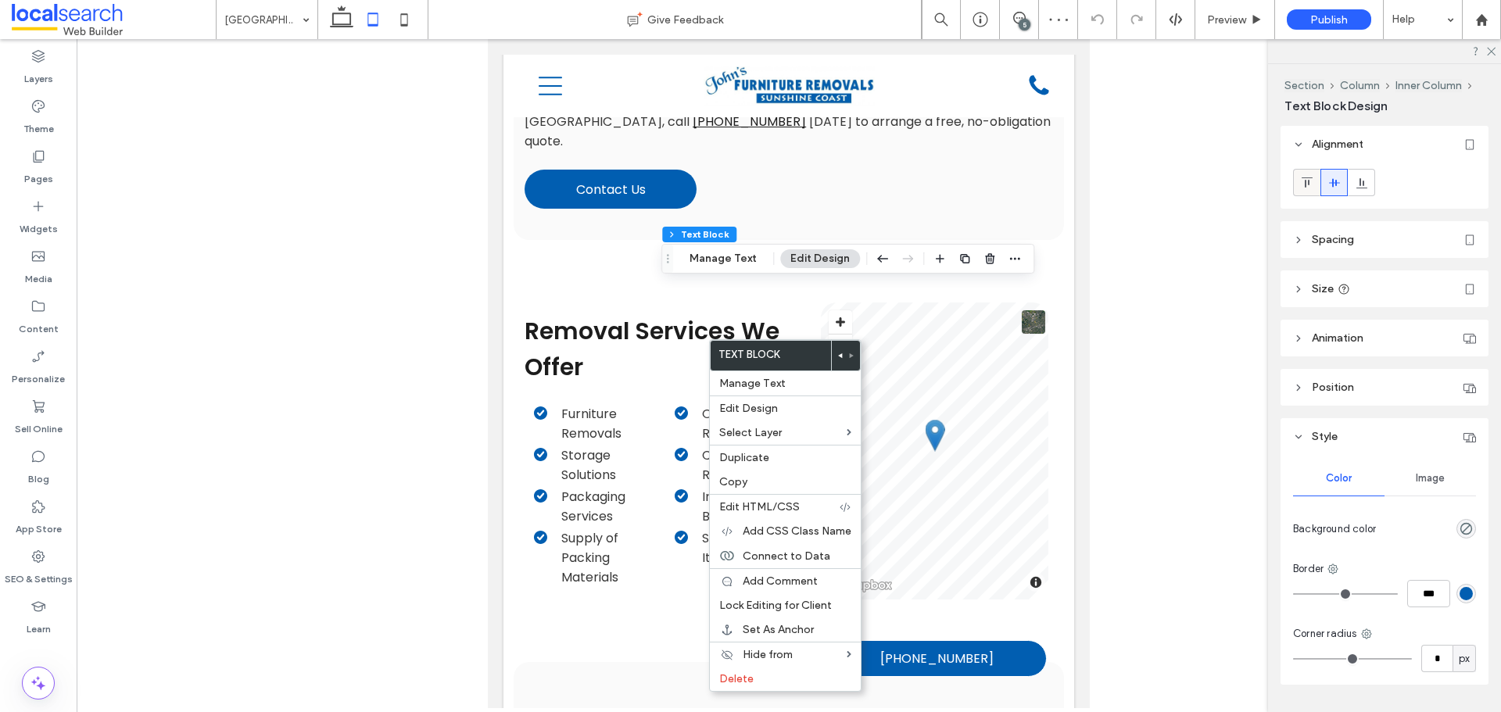
click at [1312, 178] on icon at bounding box center [1307, 183] width 13 height 13
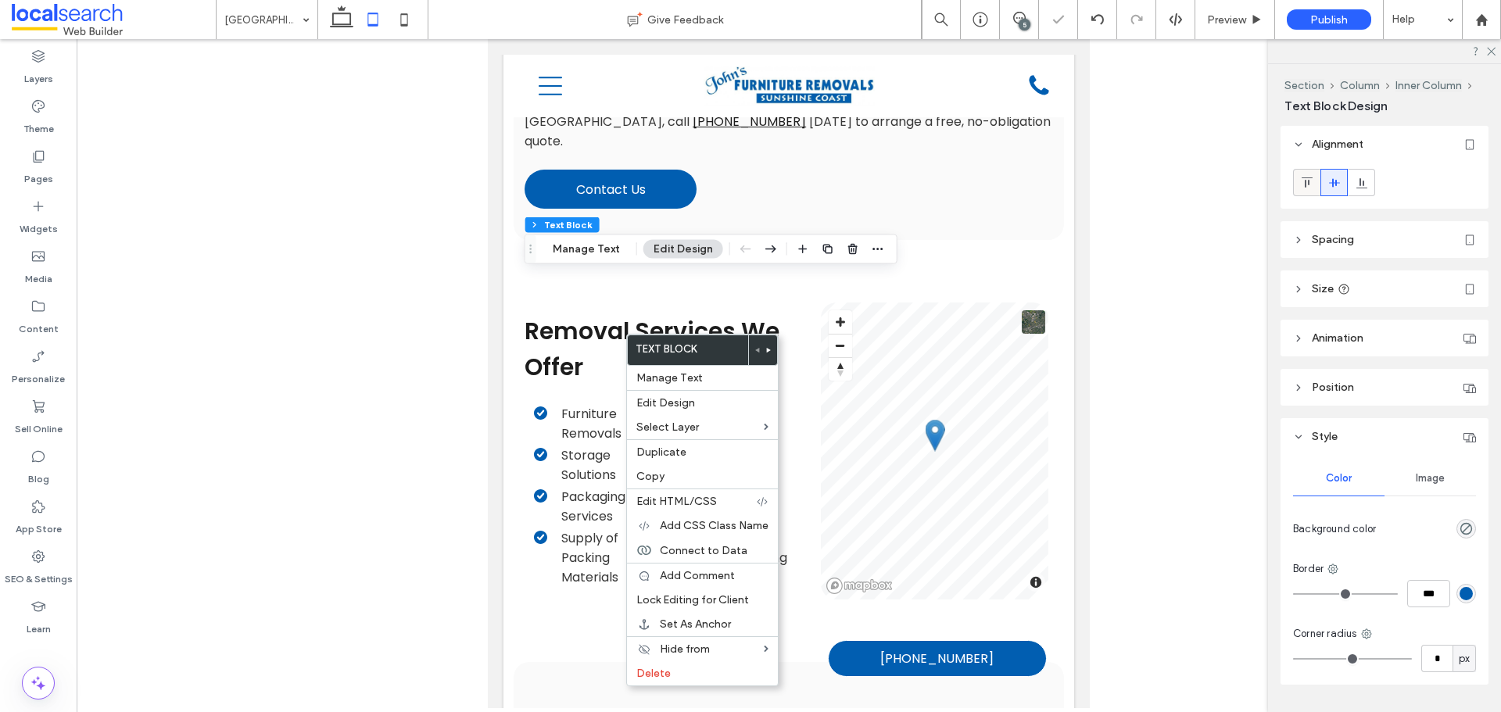
click at [1307, 187] on icon at bounding box center [1307, 183] width 13 height 13
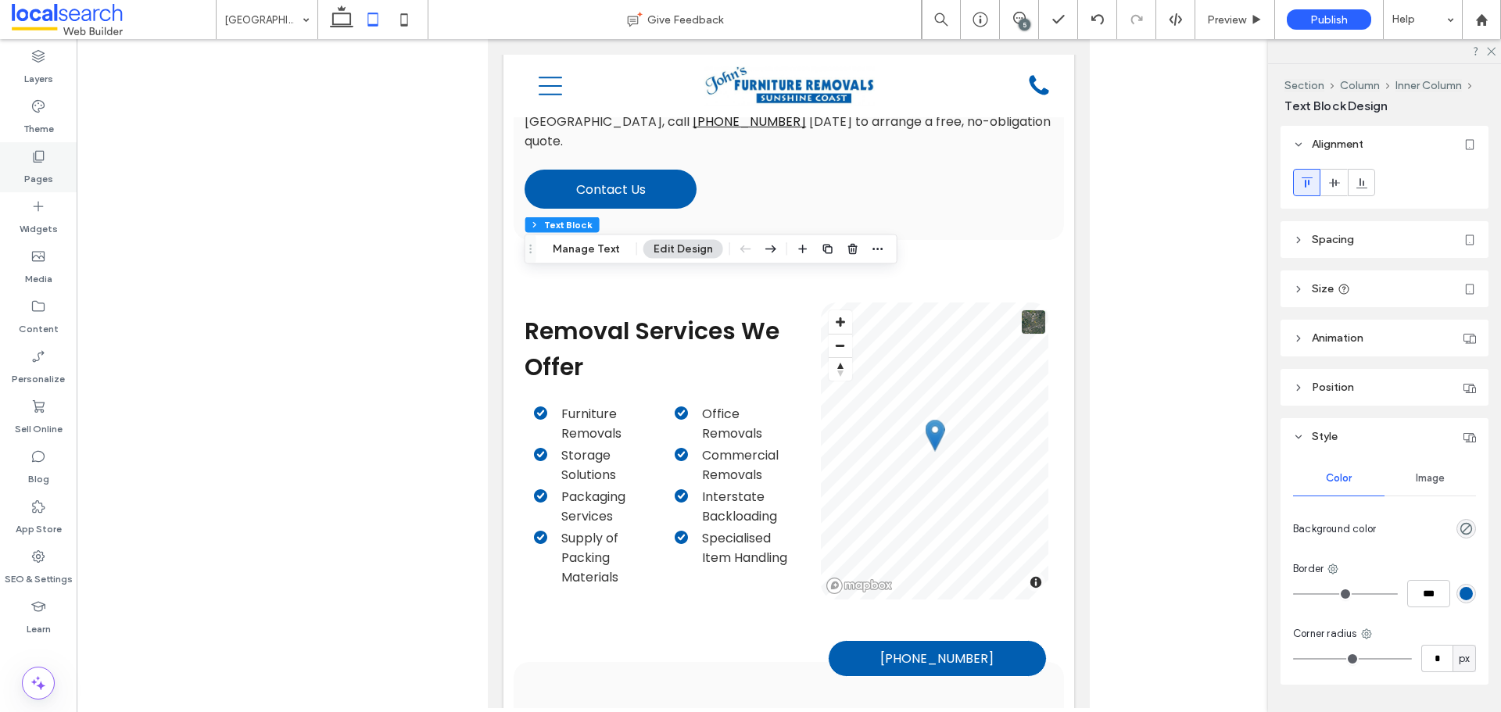
click at [39, 162] on use at bounding box center [39, 157] width 11 height 12
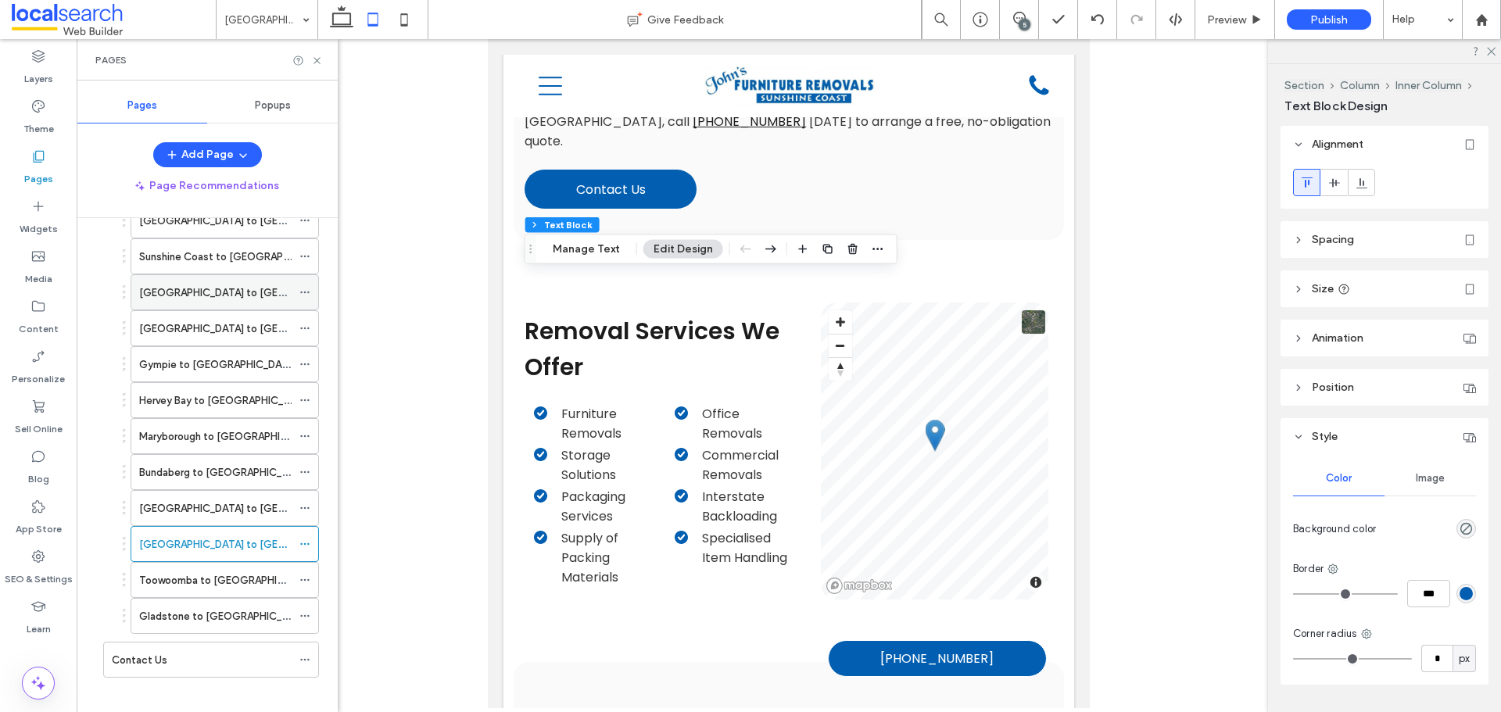
scroll to position [497, 0]
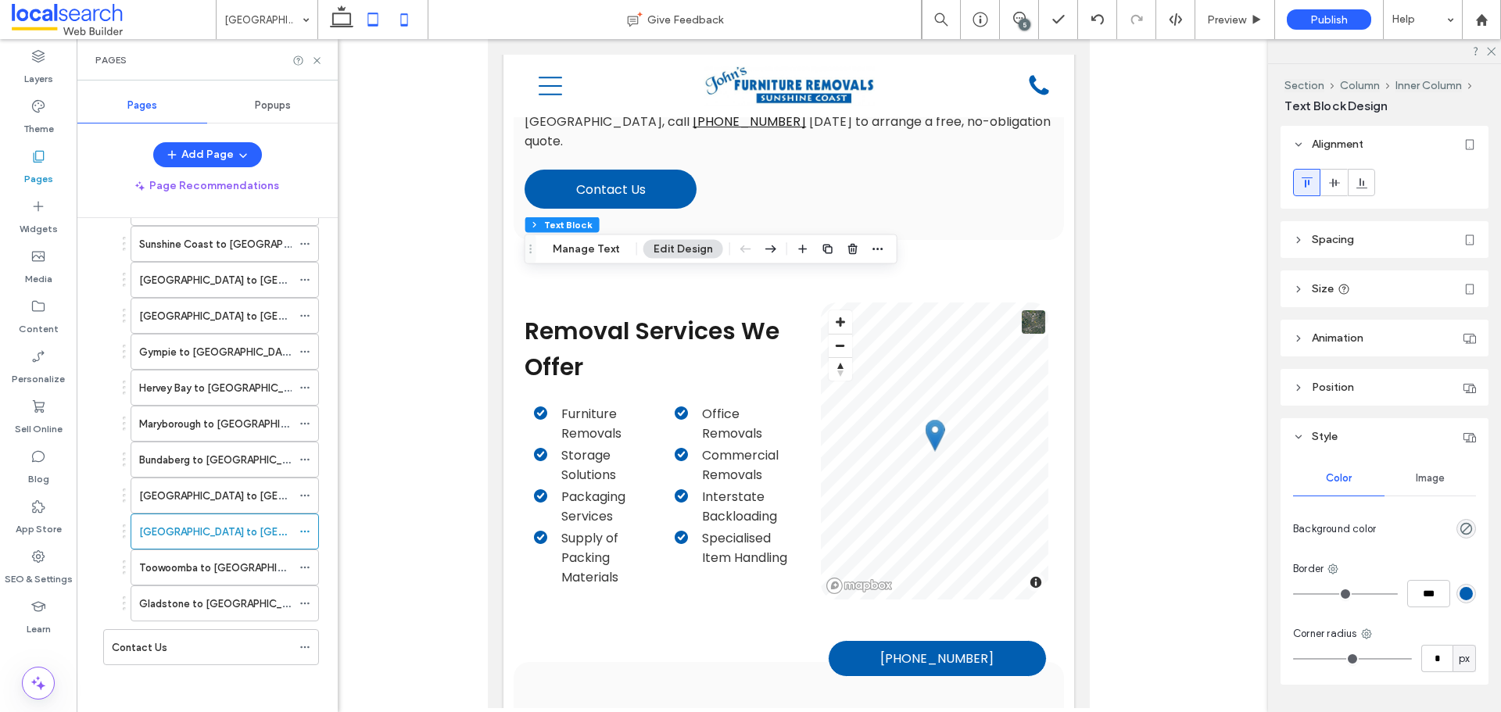
click at [411, 23] on icon at bounding box center [404, 19] width 31 height 31
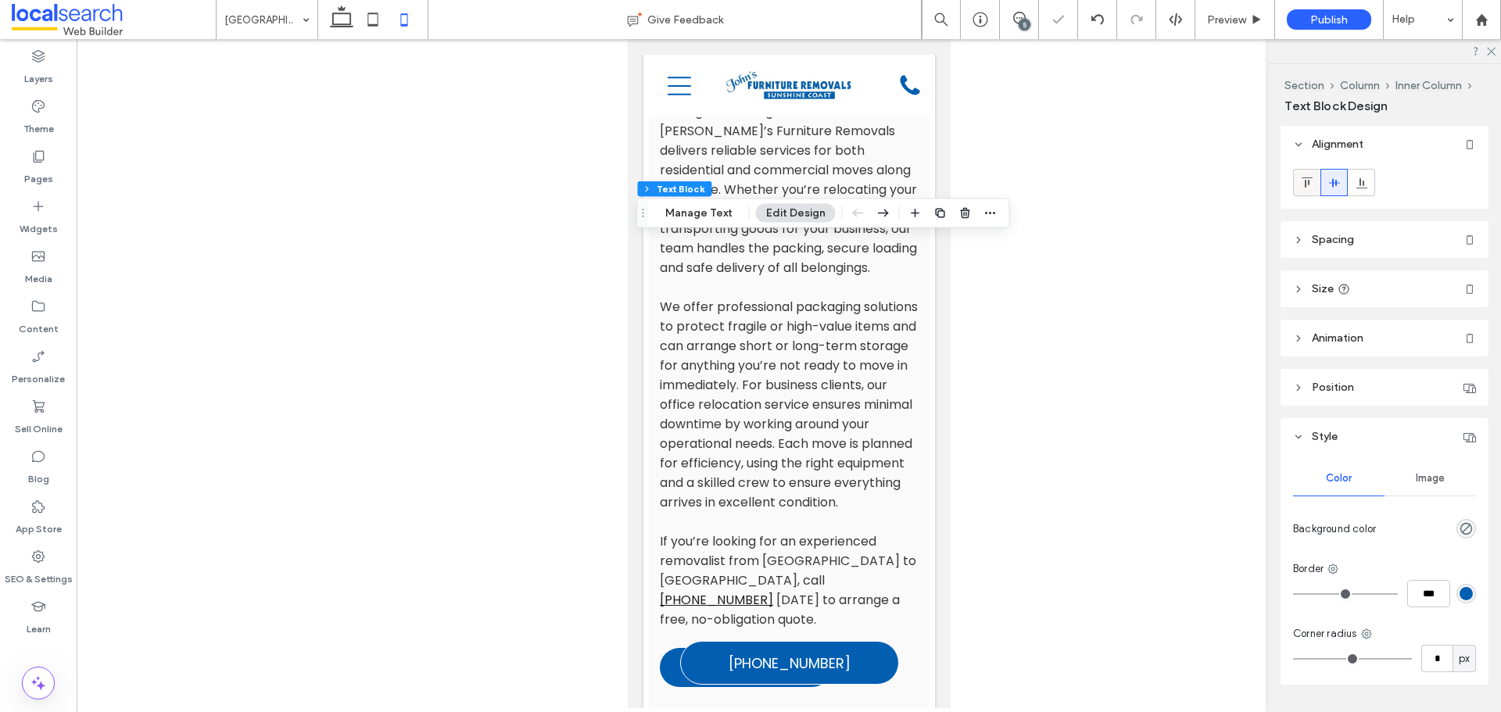
click at [1303, 187] on icon at bounding box center [1307, 183] width 13 height 13
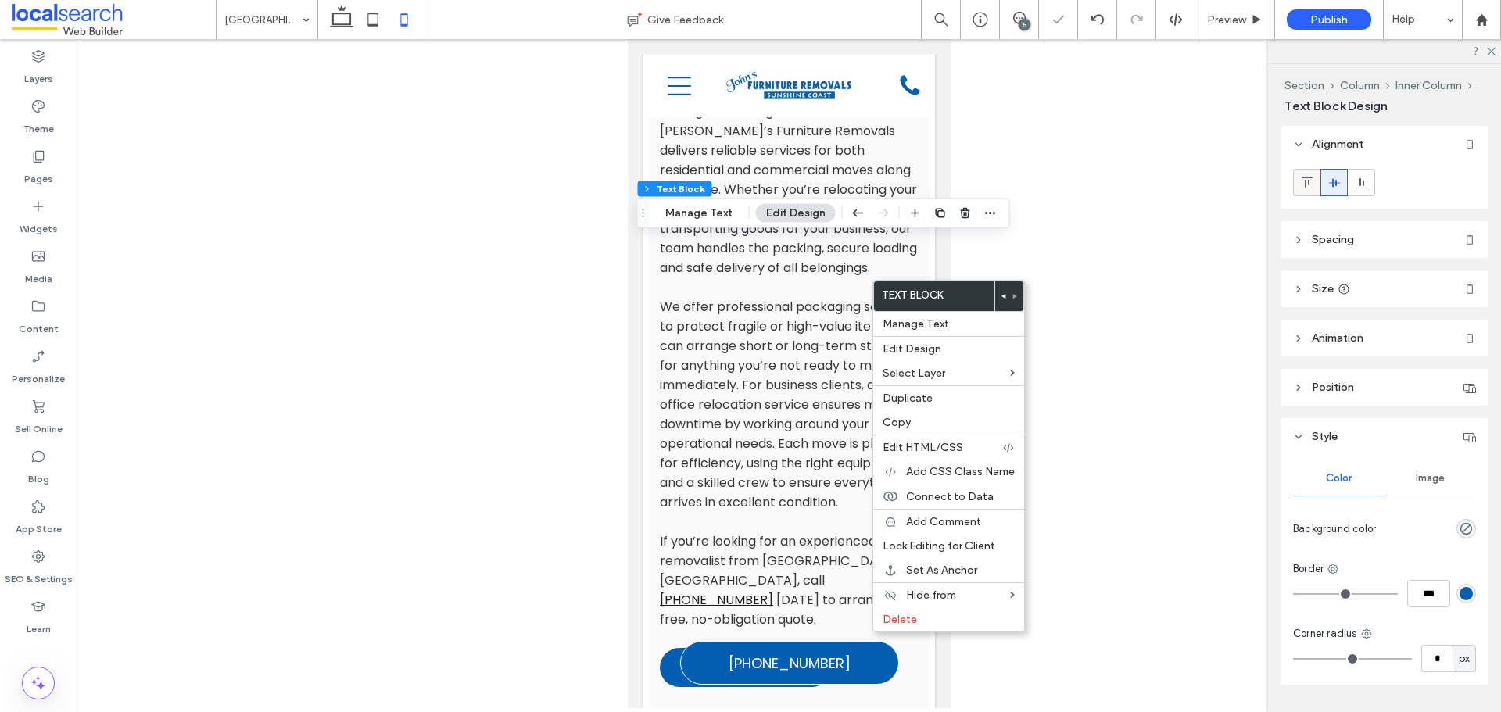
click at [1303, 187] on icon at bounding box center [1307, 183] width 13 height 13
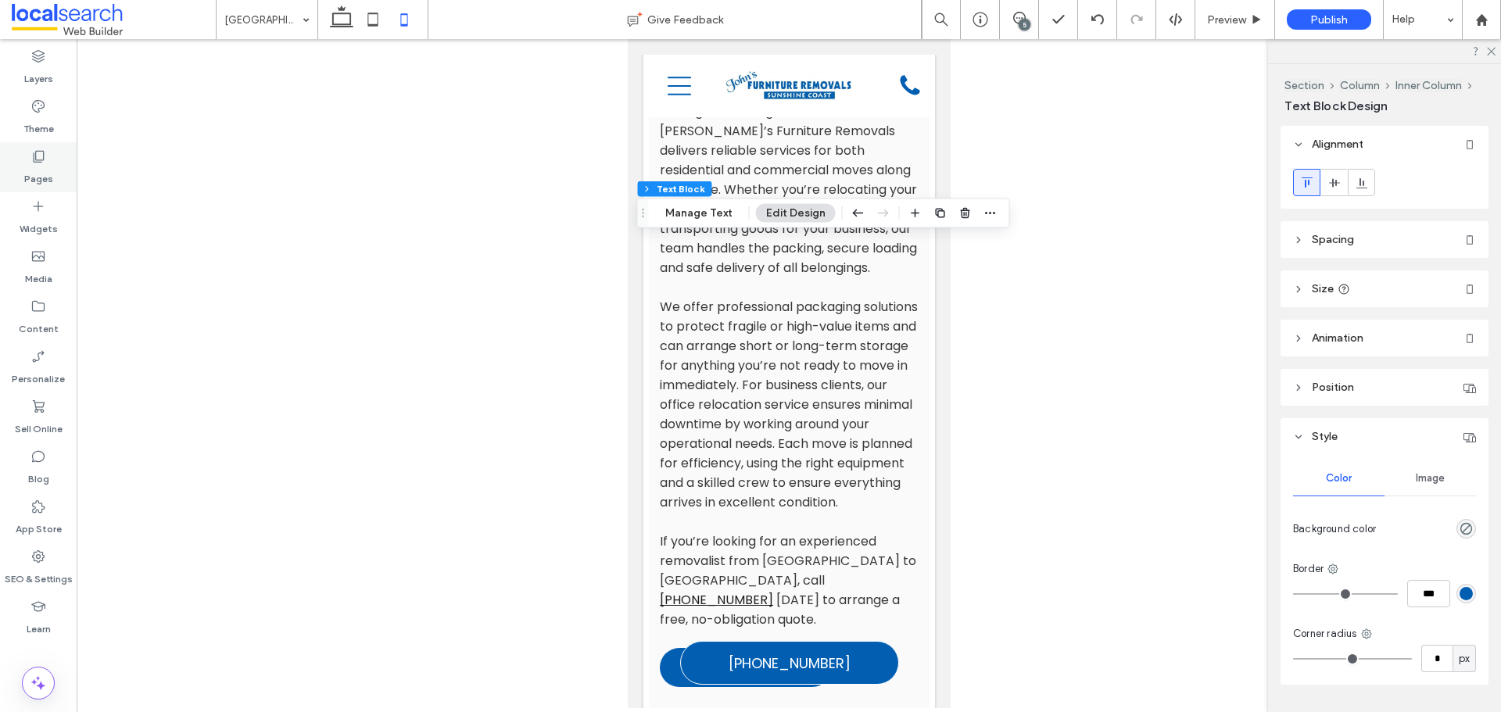
click at [49, 174] on label "Pages" at bounding box center [38, 175] width 29 height 22
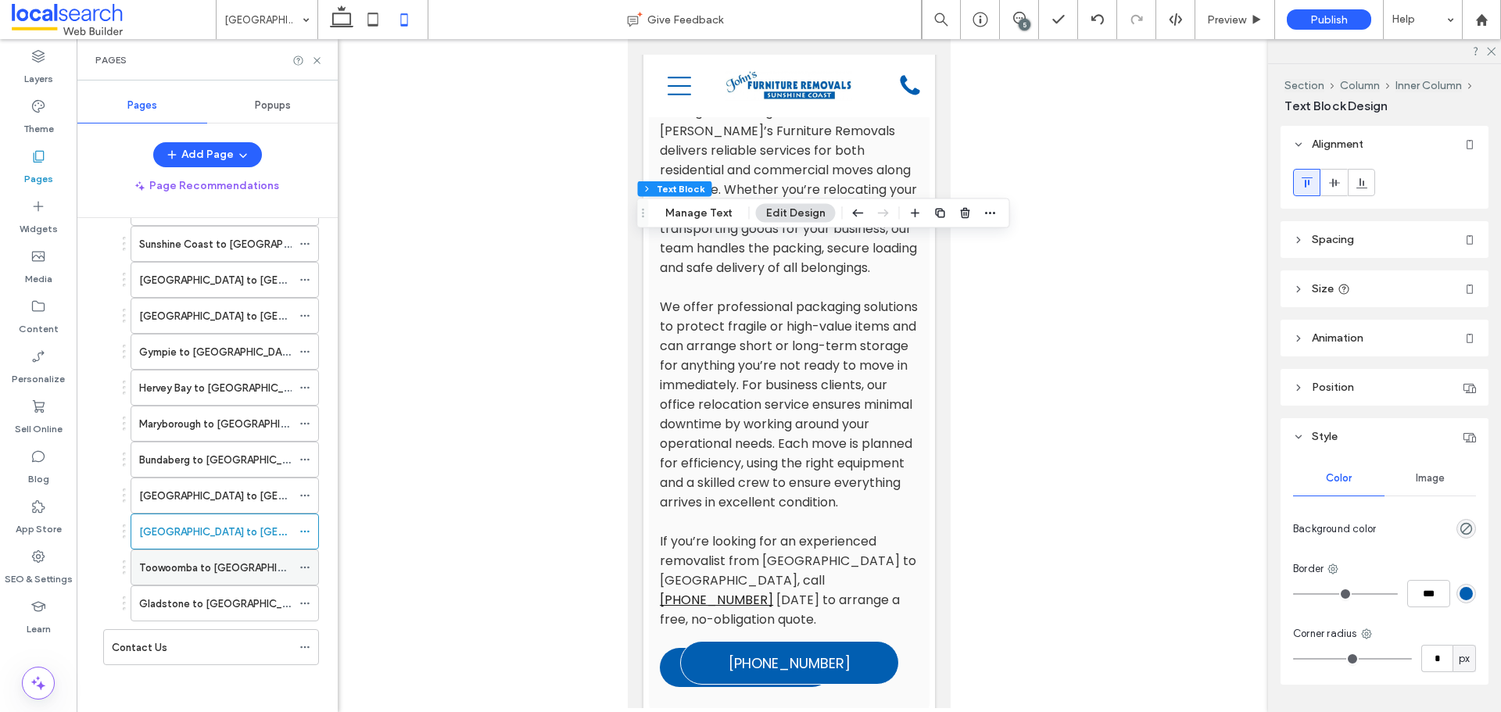
click at [181, 568] on label "Toowoomba to [GEOGRAPHIC_DATA]" at bounding box center [228, 567] width 179 height 27
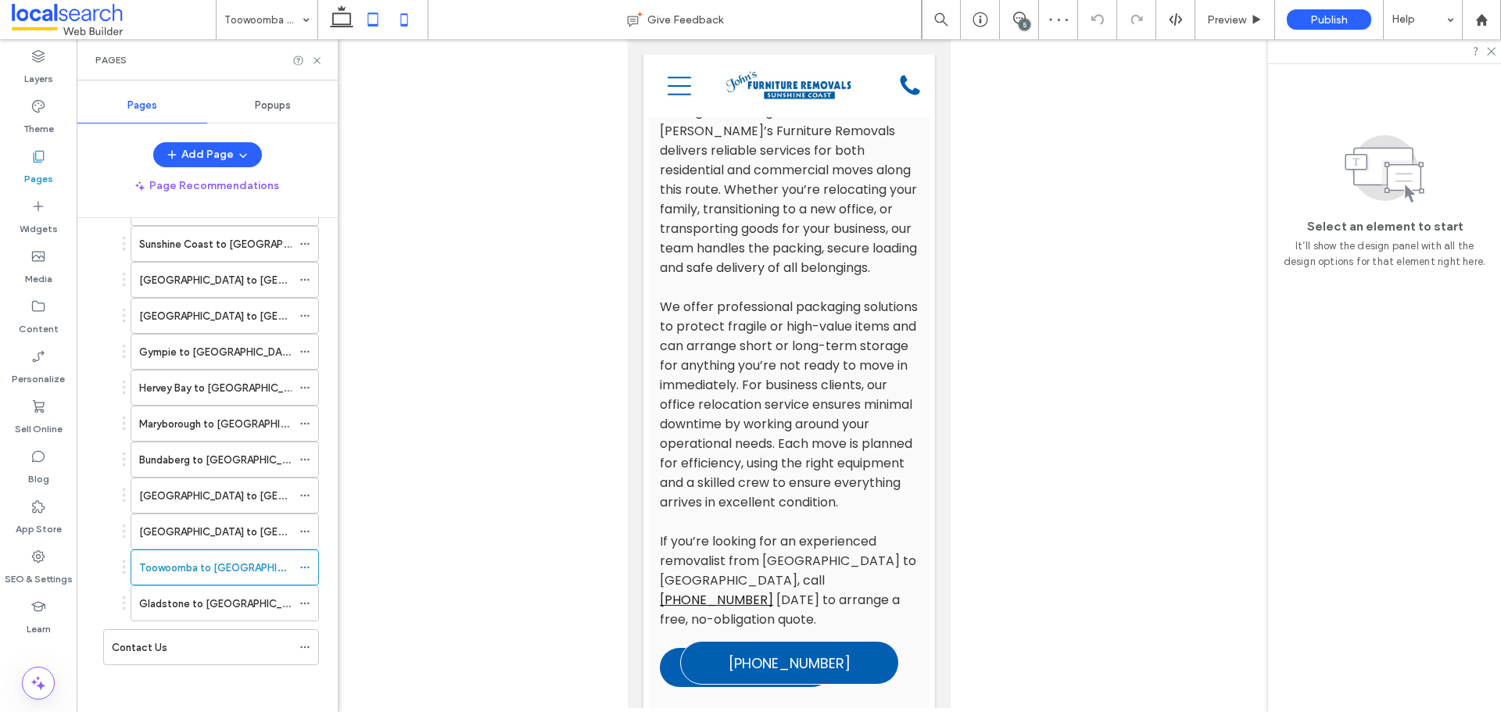
click at [379, 29] on icon at bounding box center [372, 19] width 31 height 31
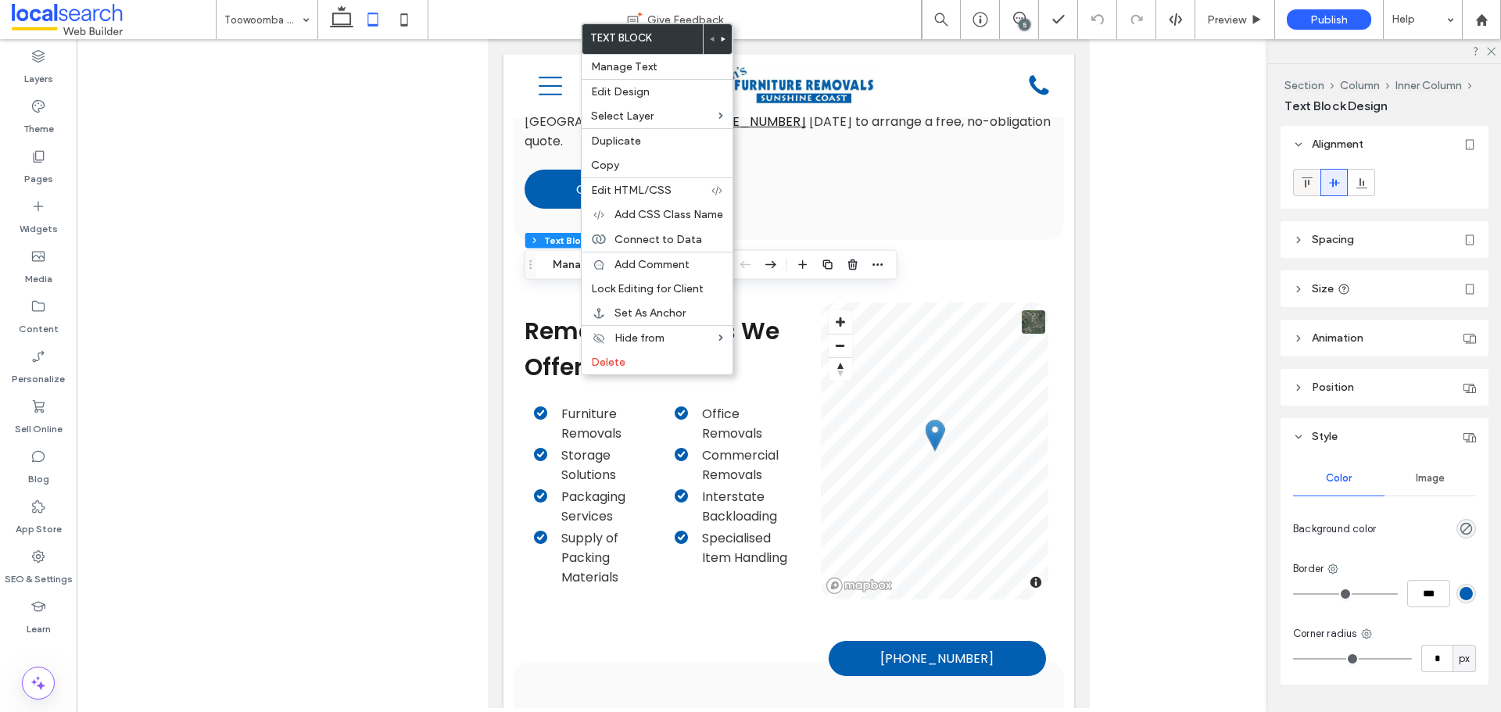
click at [1305, 177] on icon at bounding box center [1307, 183] width 13 height 13
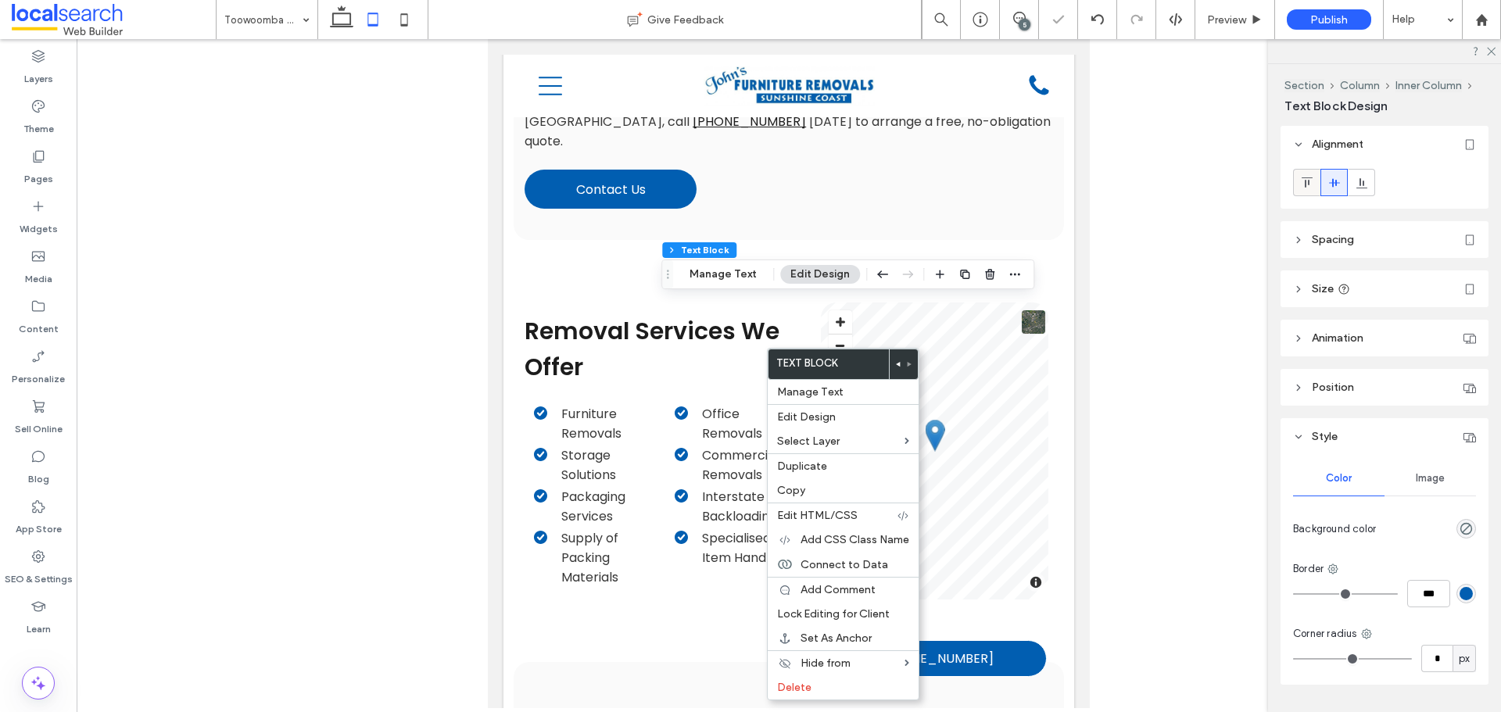
click at [1310, 186] on icon at bounding box center [1307, 183] width 13 height 13
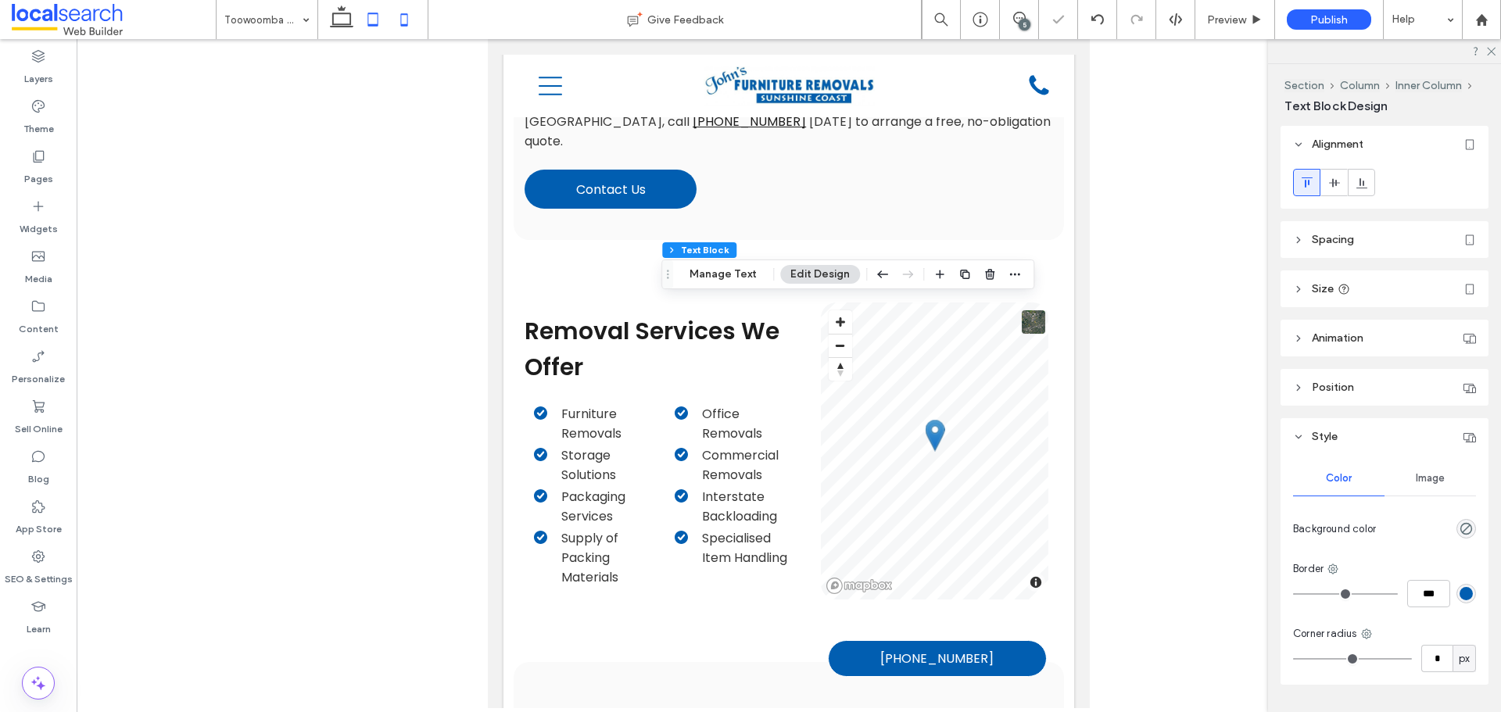
click at [413, 26] on icon at bounding box center [404, 19] width 31 height 31
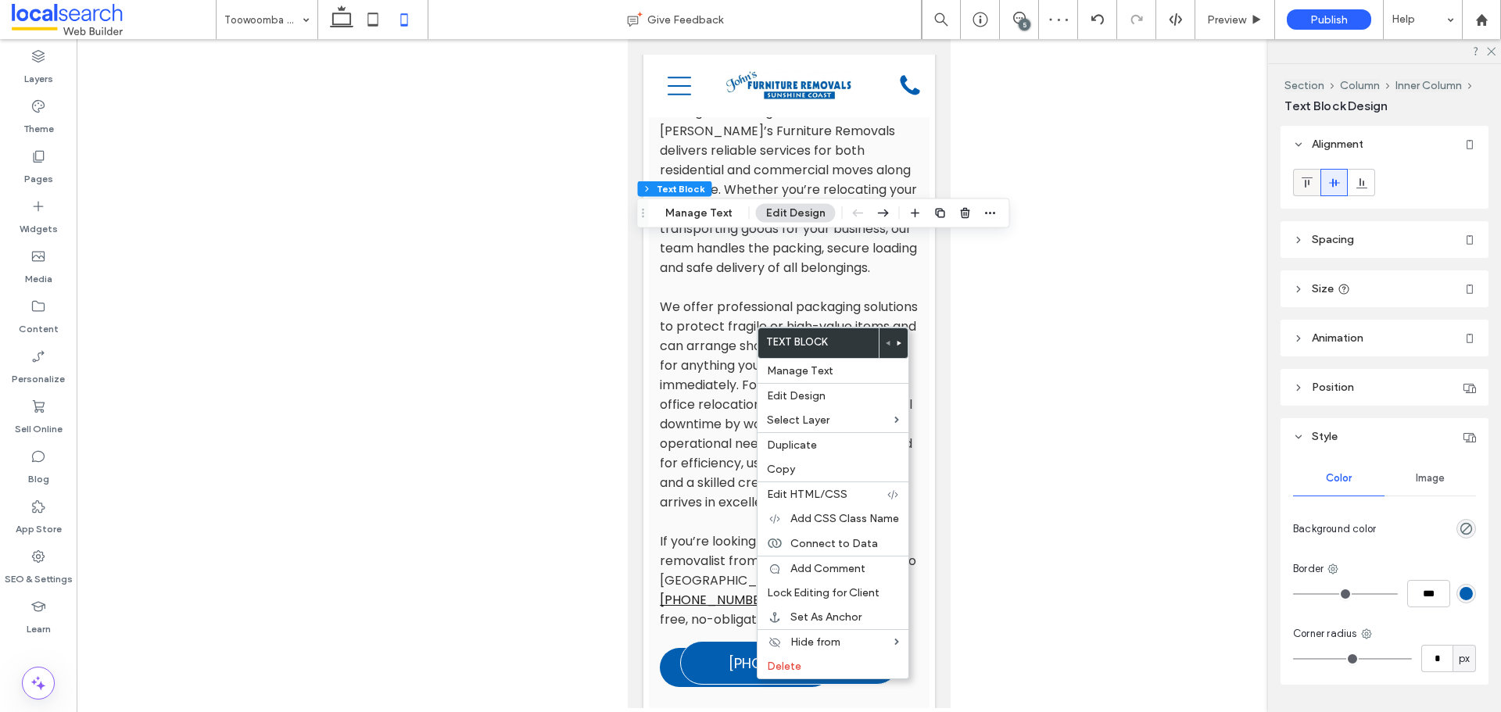
click at [1299, 176] on div at bounding box center [1307, 183] width 26 height 26
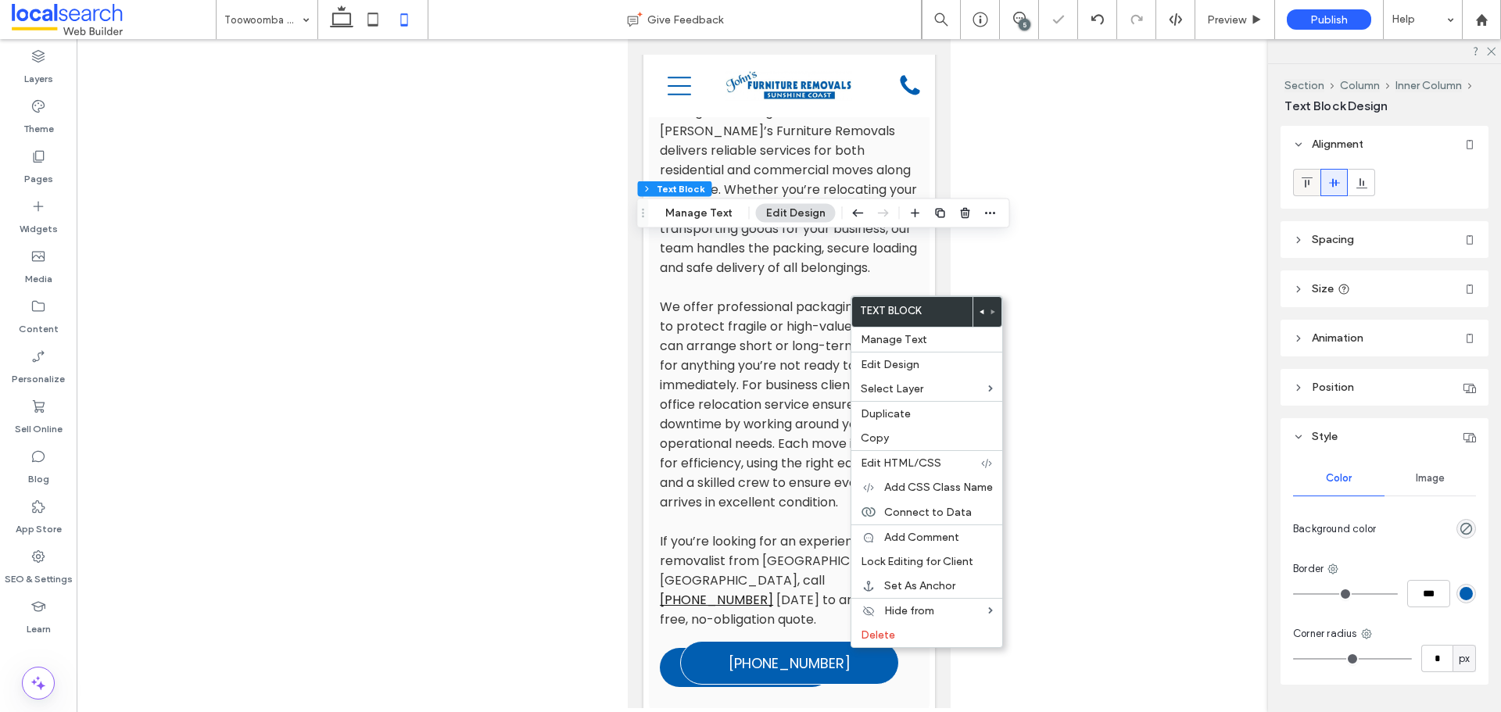
click at [1311, 185] on icon at bounding box center [1307, 183] width 13 height 13
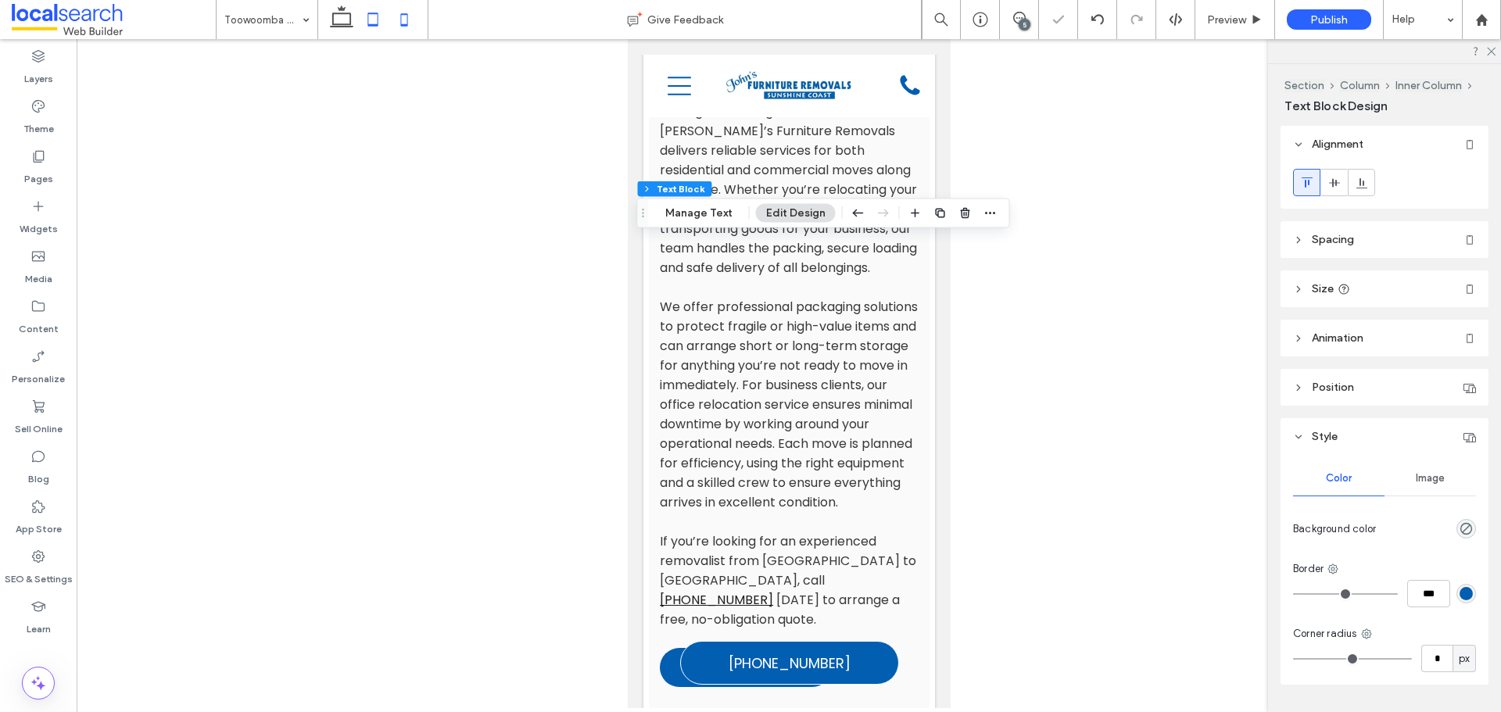
drag, startPoint x: 380, startPoint y: 16, endPoint x: 274, endPoint y: 80, distance: 124.2
click at [379, 16] on icon at bounding box center [372, 19] width 31 height 31
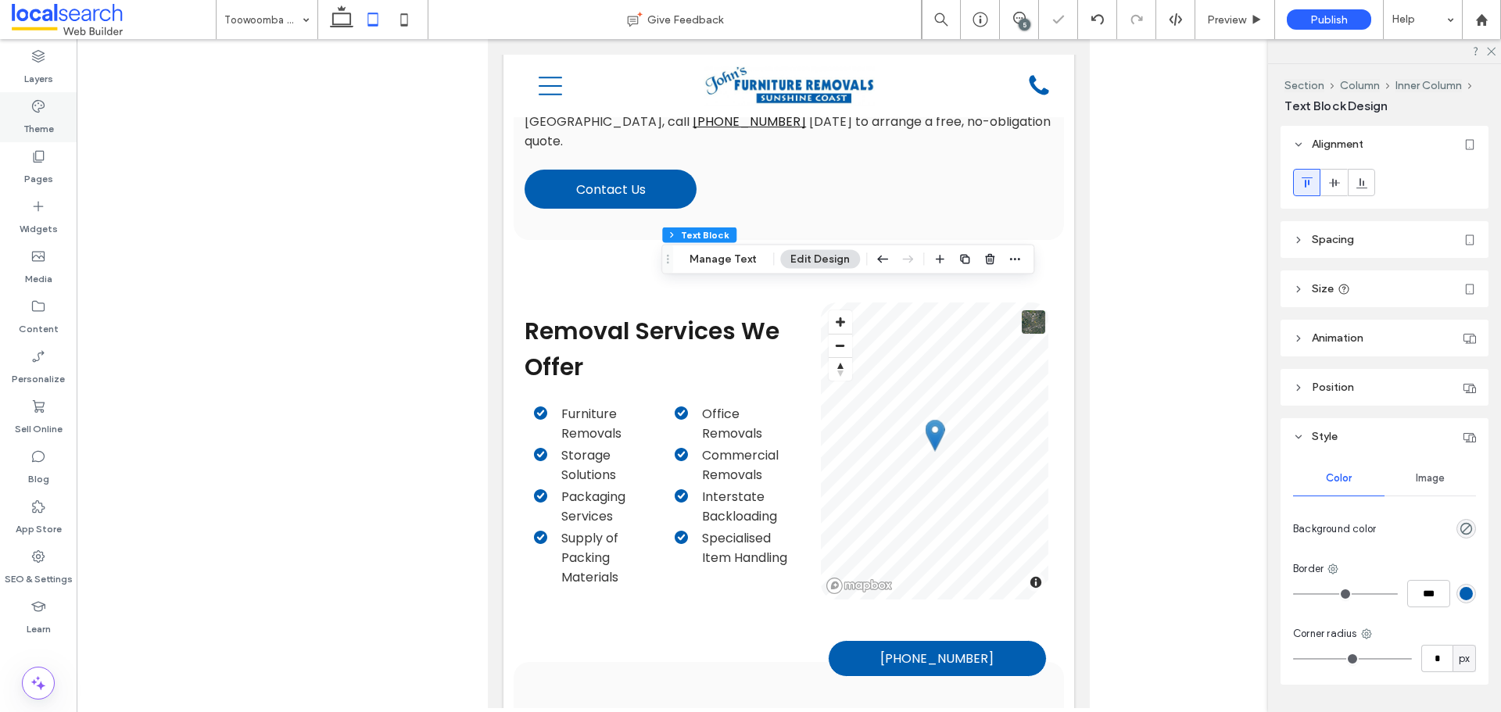
click at [38, 120] on label "Theme" at bounding box center [38, 125] width 30 height 22
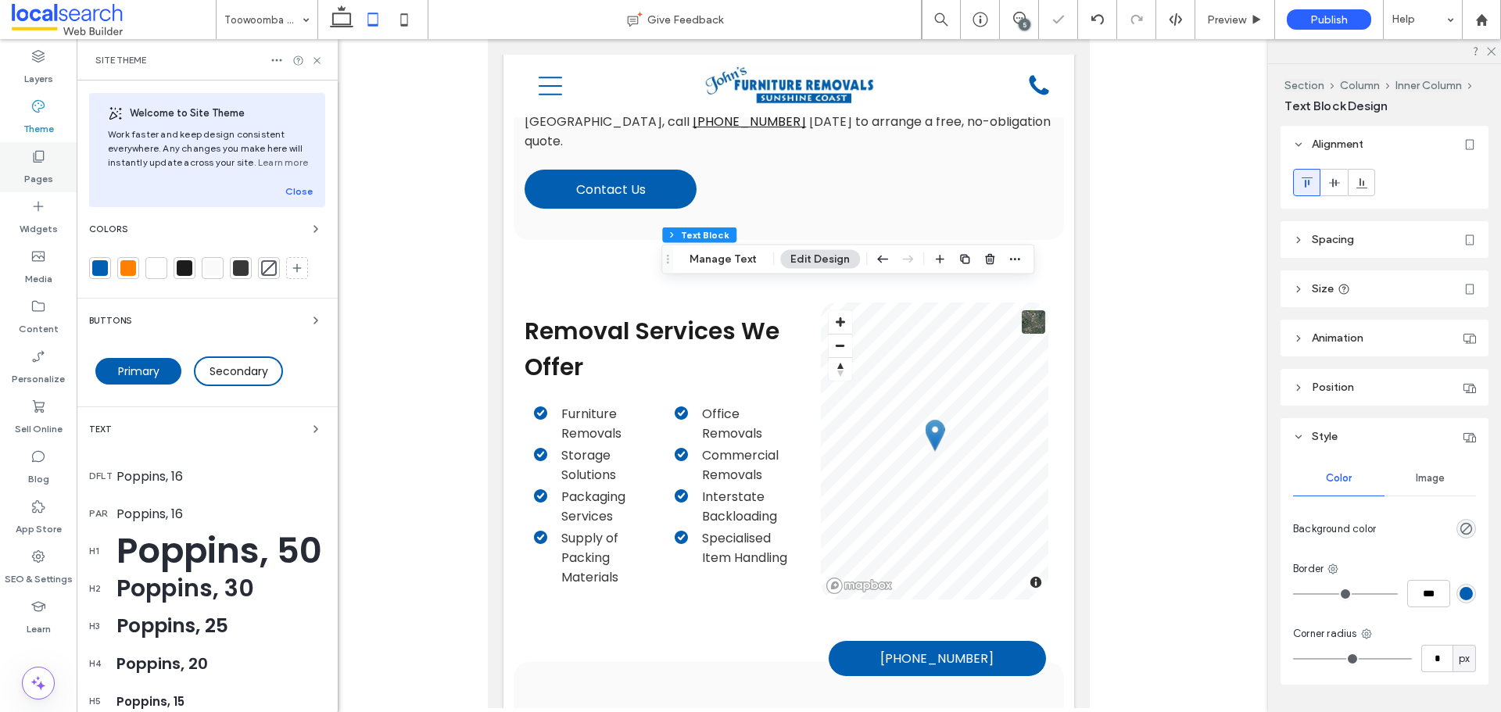
click at [33, 176] on label "Pages" at bounding box center [38, 175] width 29 height 22
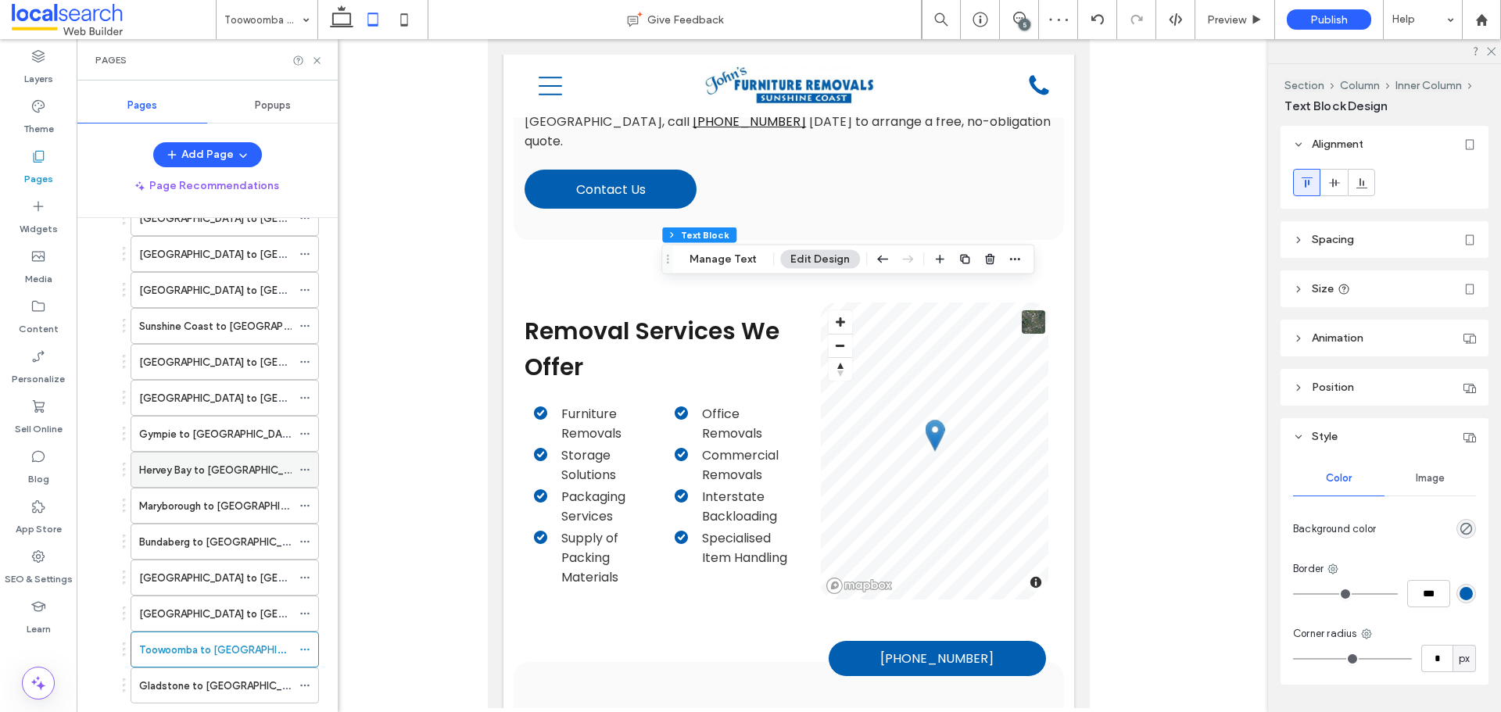
scroll to position [497, 0]
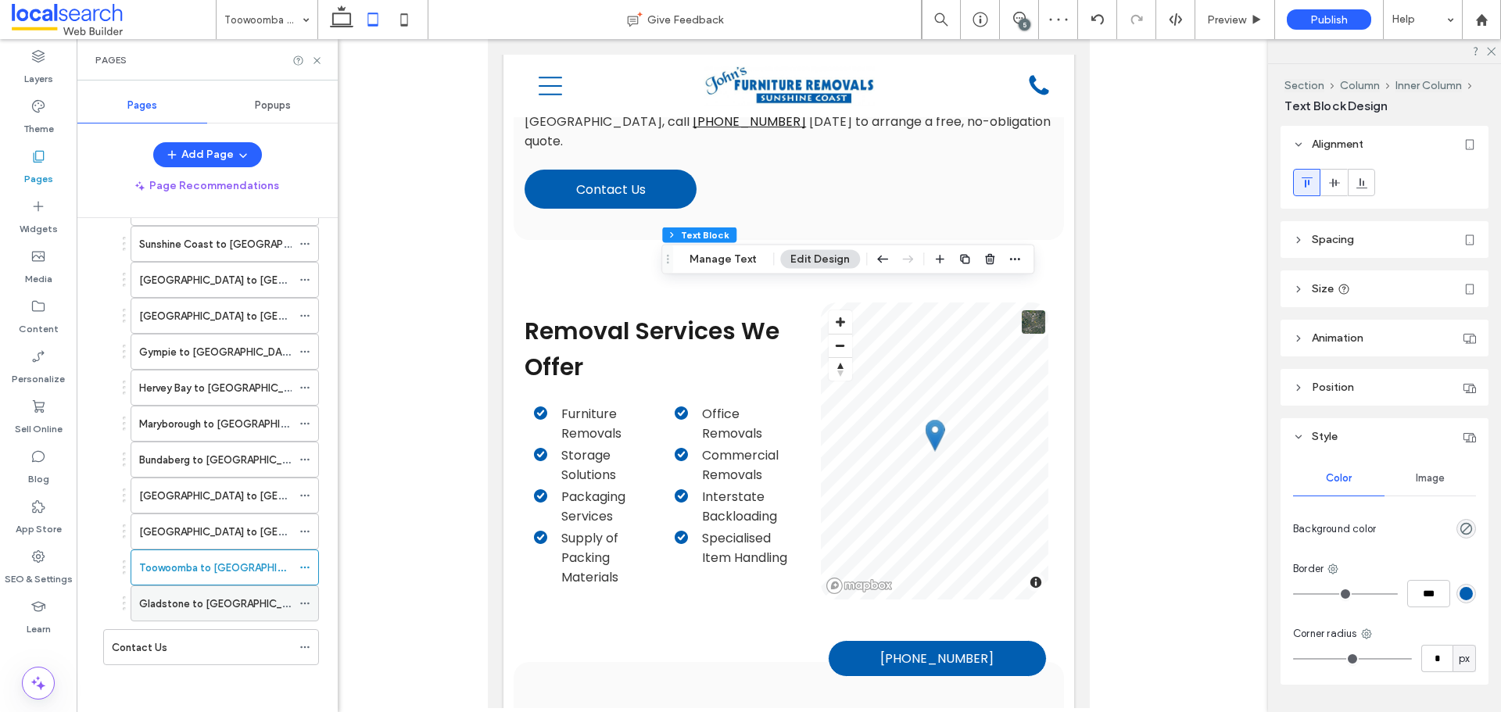
click at [197, 604] on label "Gladstone to [GEOGRAPHIC_DATA]" at bounding box center [224, 603] width 171 height 27
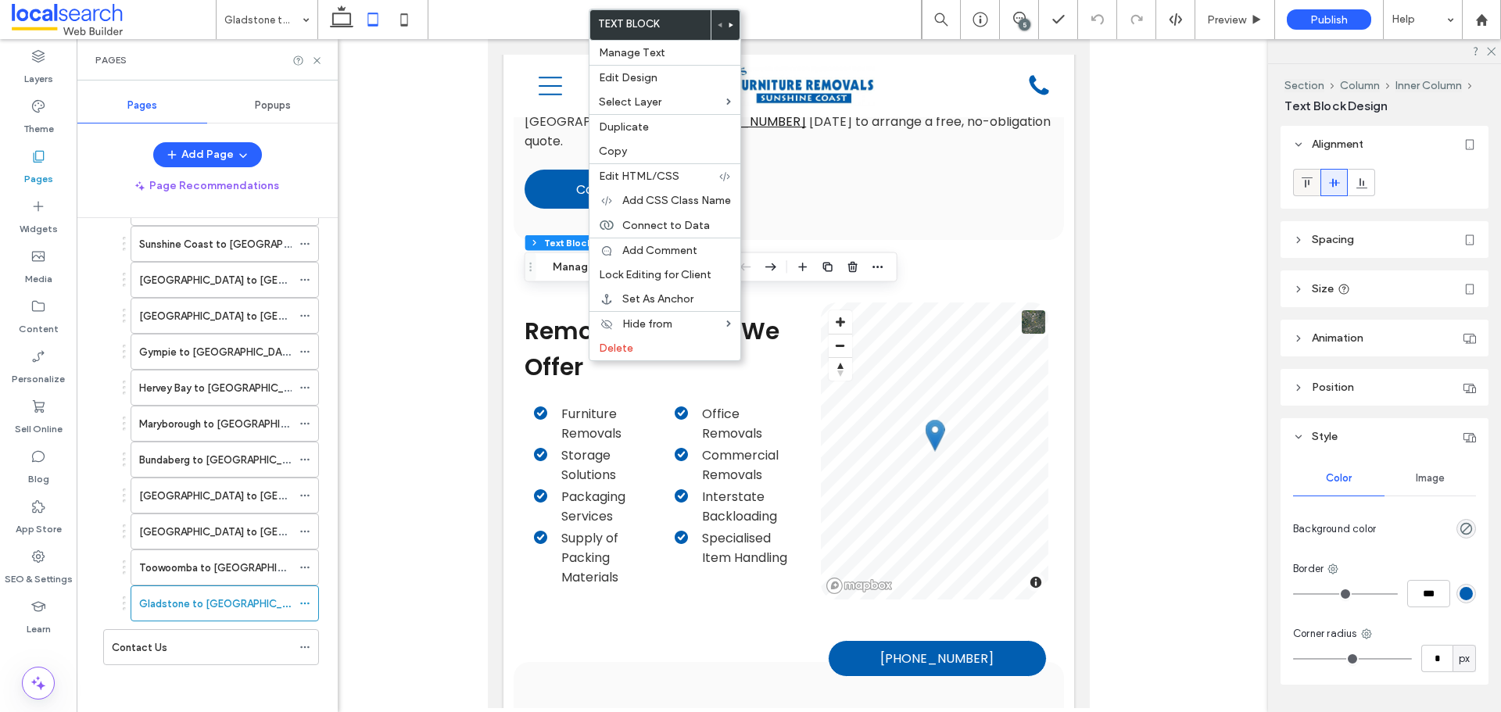
click at [1307, 183] on icon at bounding box center [1307, 183] width 13 height 13
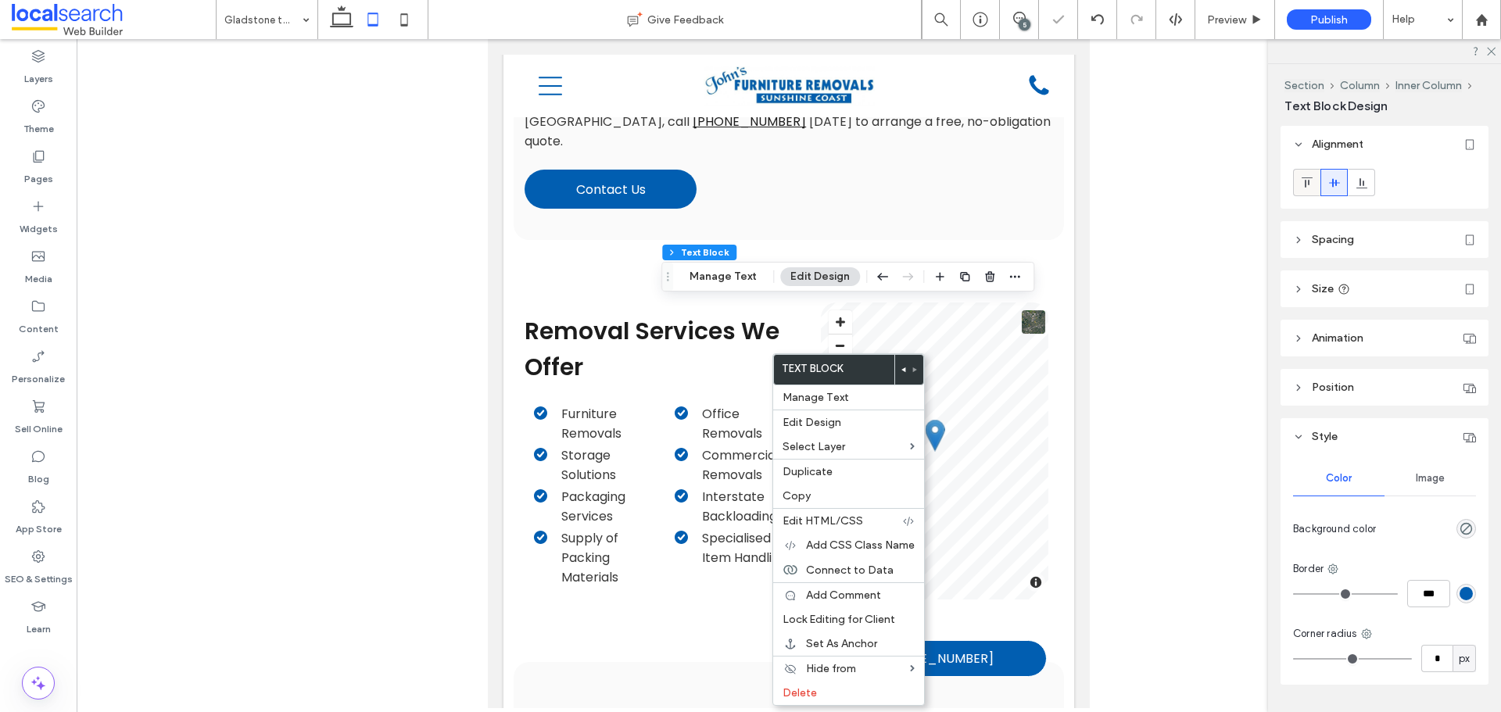
click at [1308, 191] on span at bounding box center [1307, 183] width 13 height 26
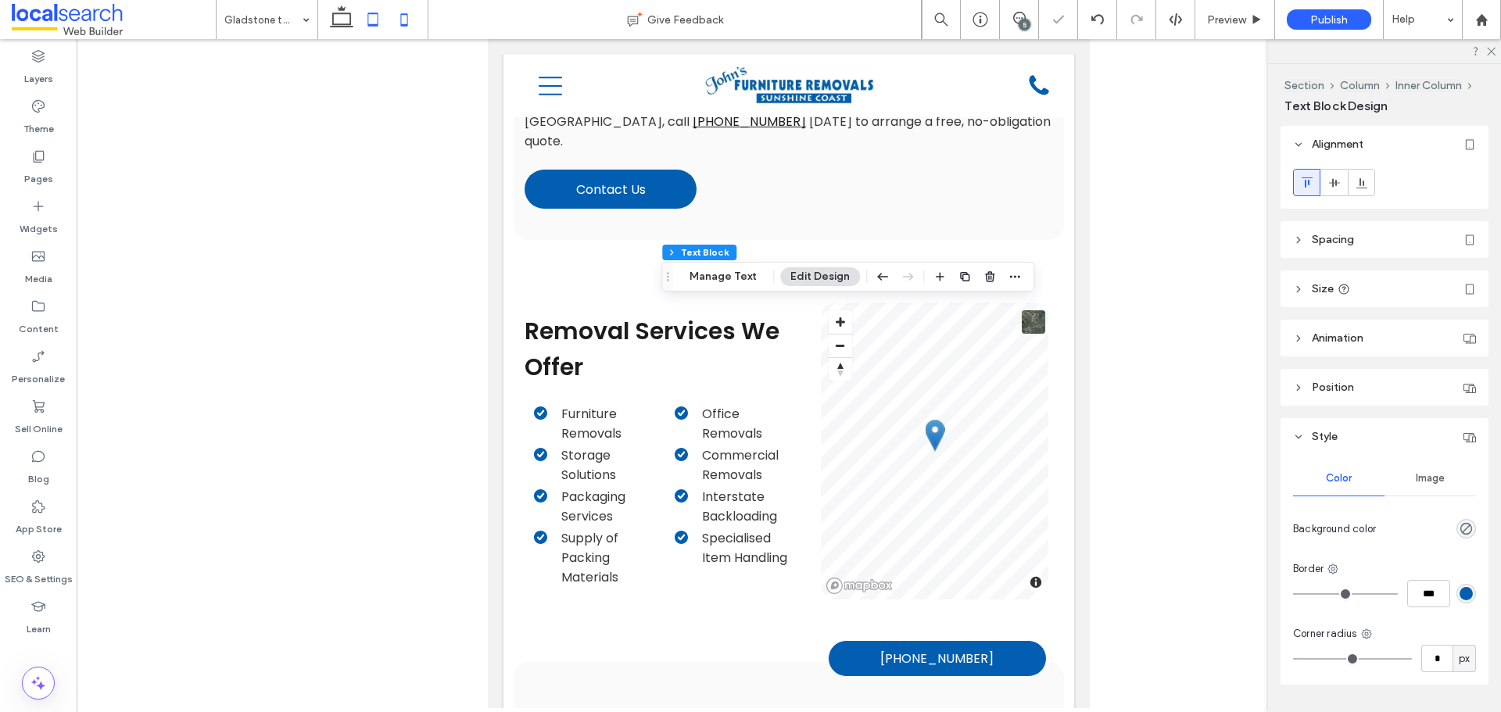
click at [392, 13] on icon at bounding box center [404, 19] width 31 height 31
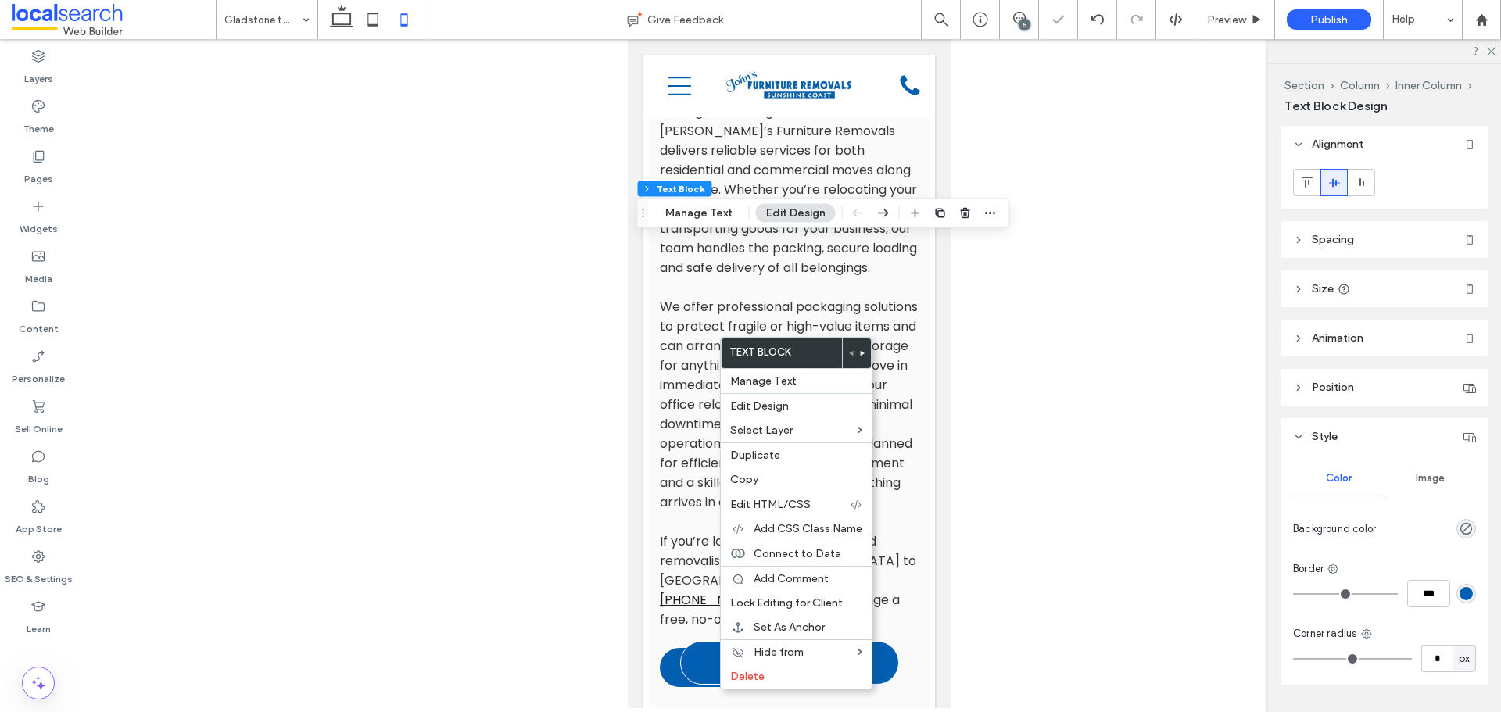
drag, startPoint x: 1301, startPoint y: 182, endPoint x: 1287, endPoint y: 182, distance: 14.1
click at [1301, 183] on icon at bounding box center [1307, 183] width 13 height 13
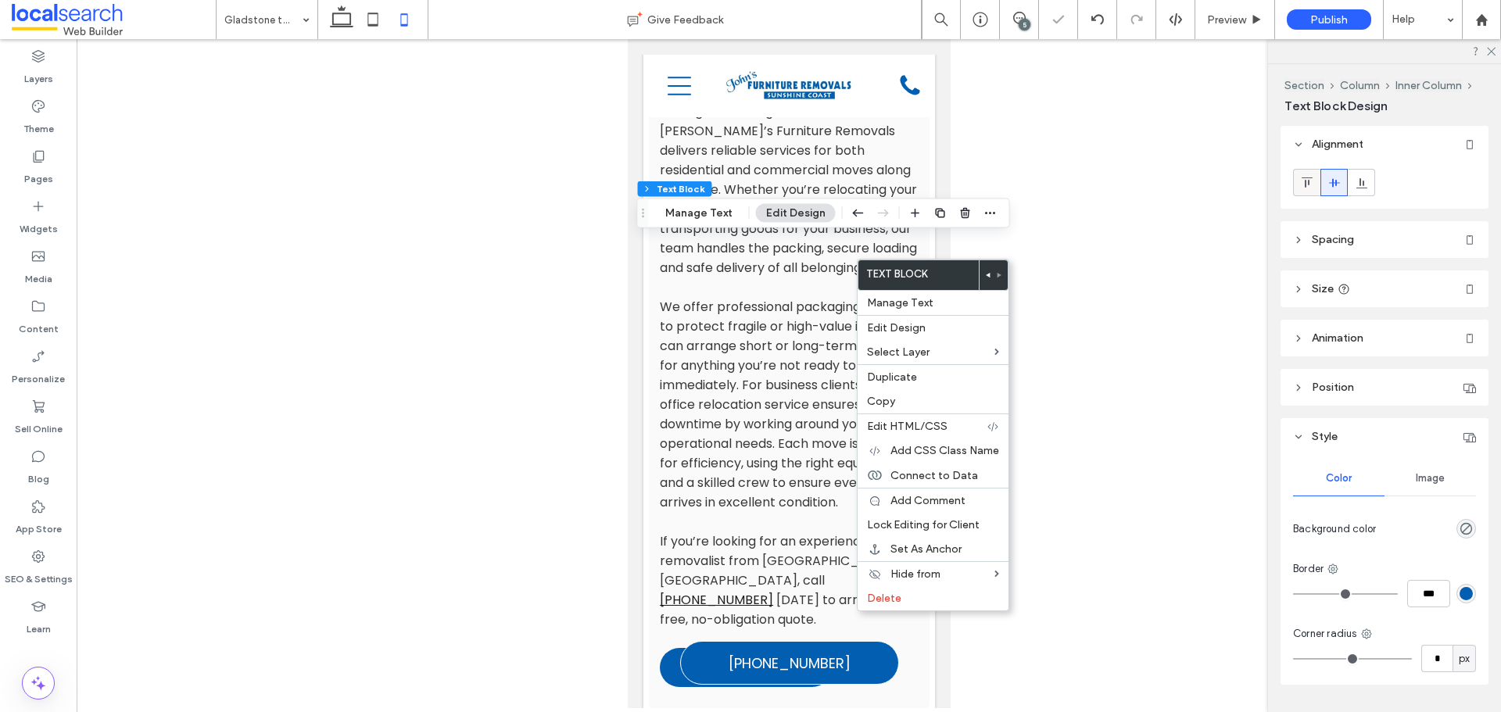
click at [1313, 190] on span at bounding box center [1307, 183] width 13 height 26
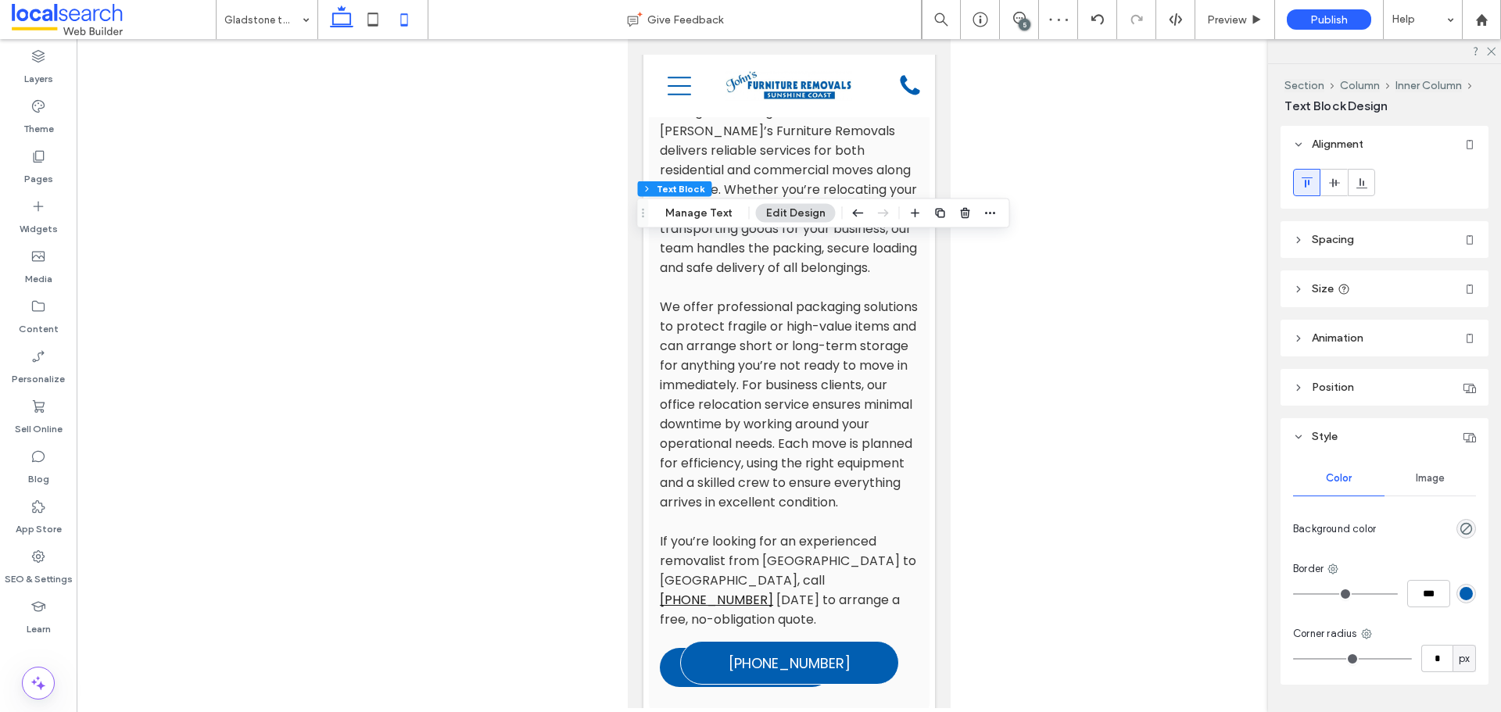
click at [339, 26] on icon at bounding box center [341, 19] width 31 height 31
type input "**"
type input "****"
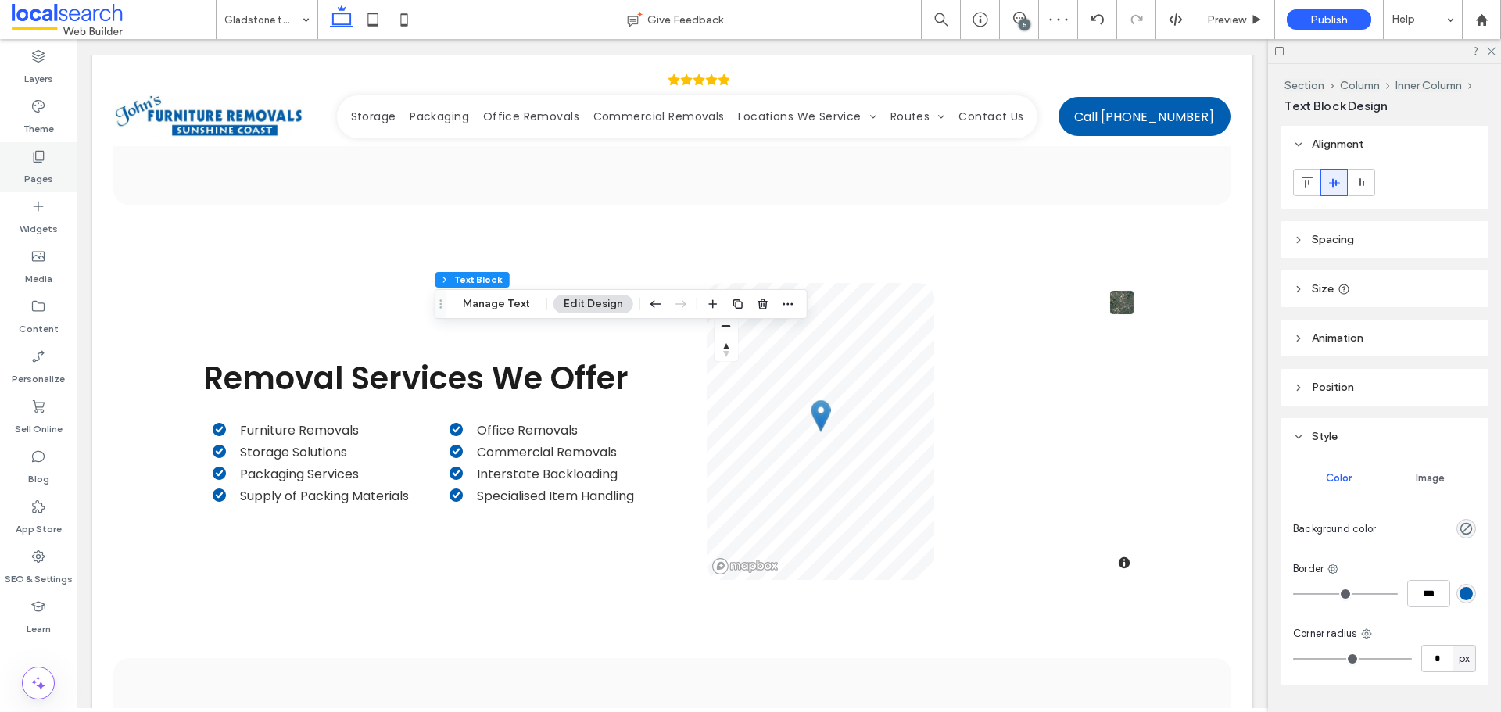
click at [60, 177] on div "Pages" at bounding box center [38, 167] width 77 height 50
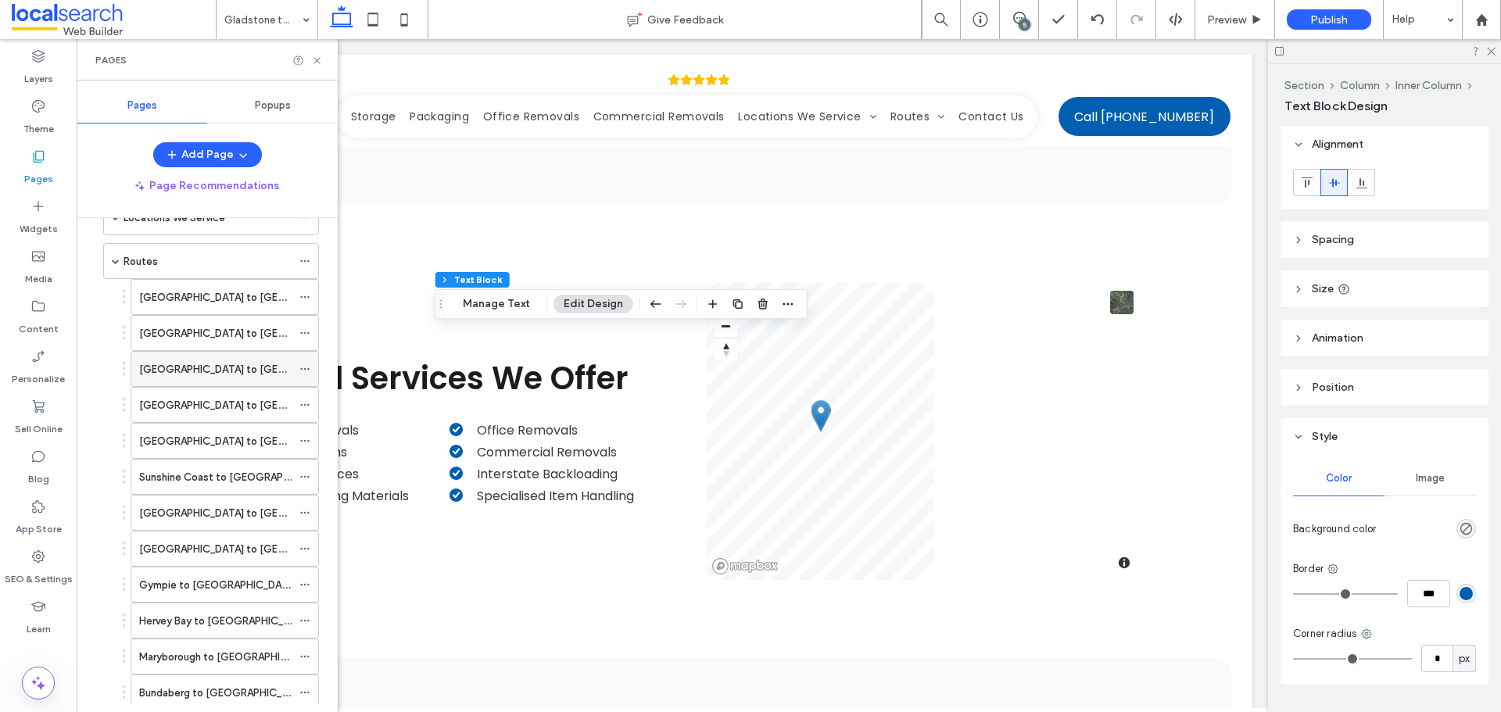
scroll to position [263, 0]
click at [230, 299] on label "[GEOGRAPHIC_DATA] to [GEOGRAPHIC_DATA]" at bounding box center [251, 298] width 225 height 27
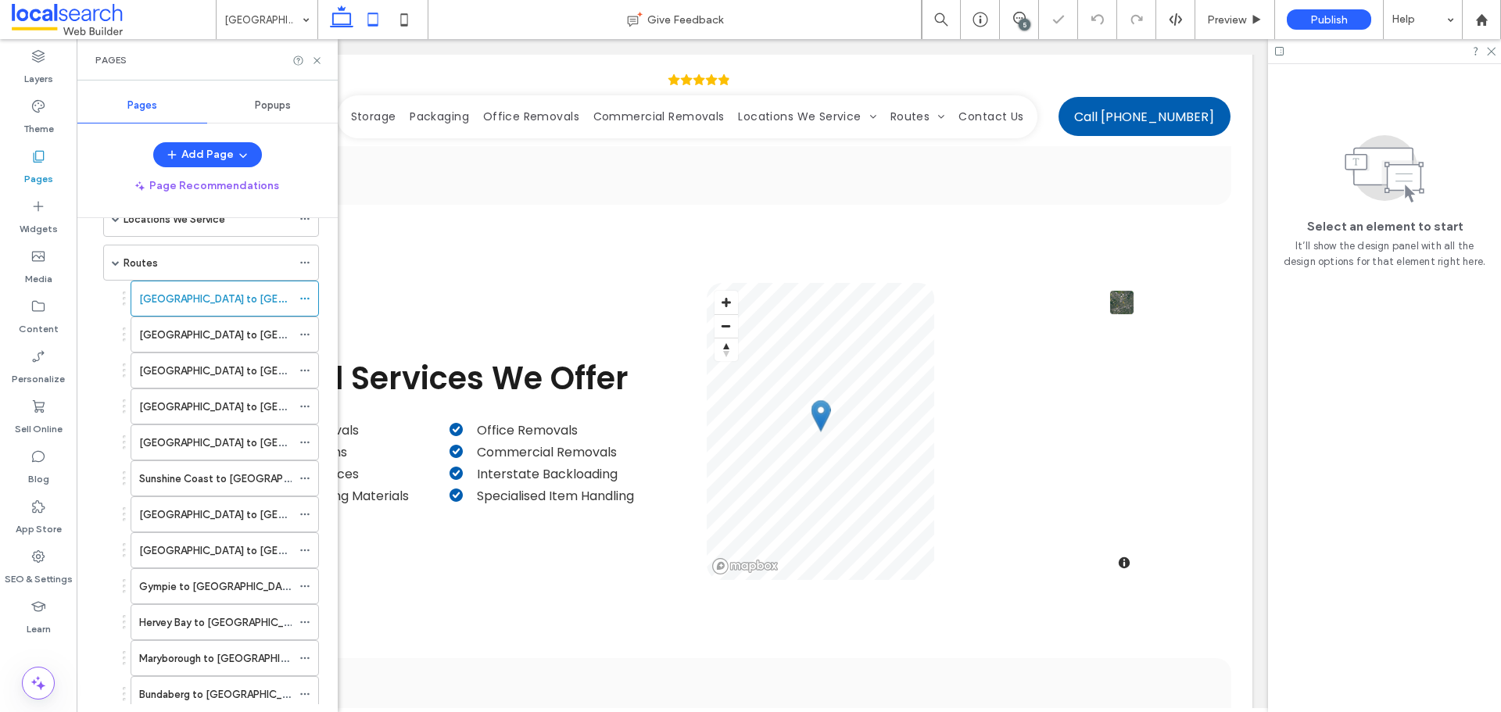
click at [379, 19] on icon at bounding box center [372, 19] width 31 height 31
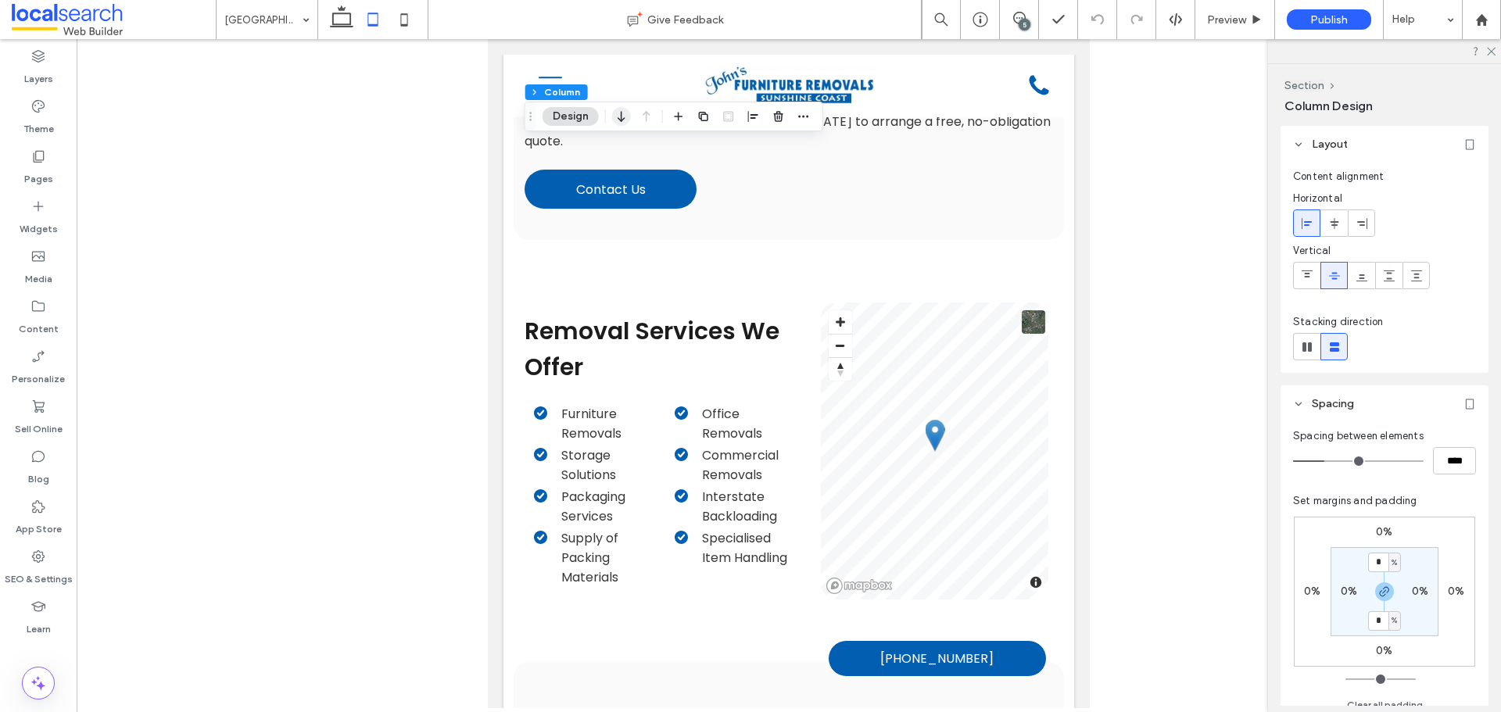
click at [625, 120] on icon "button" at bounding box center [621, 116] width 19 height 28
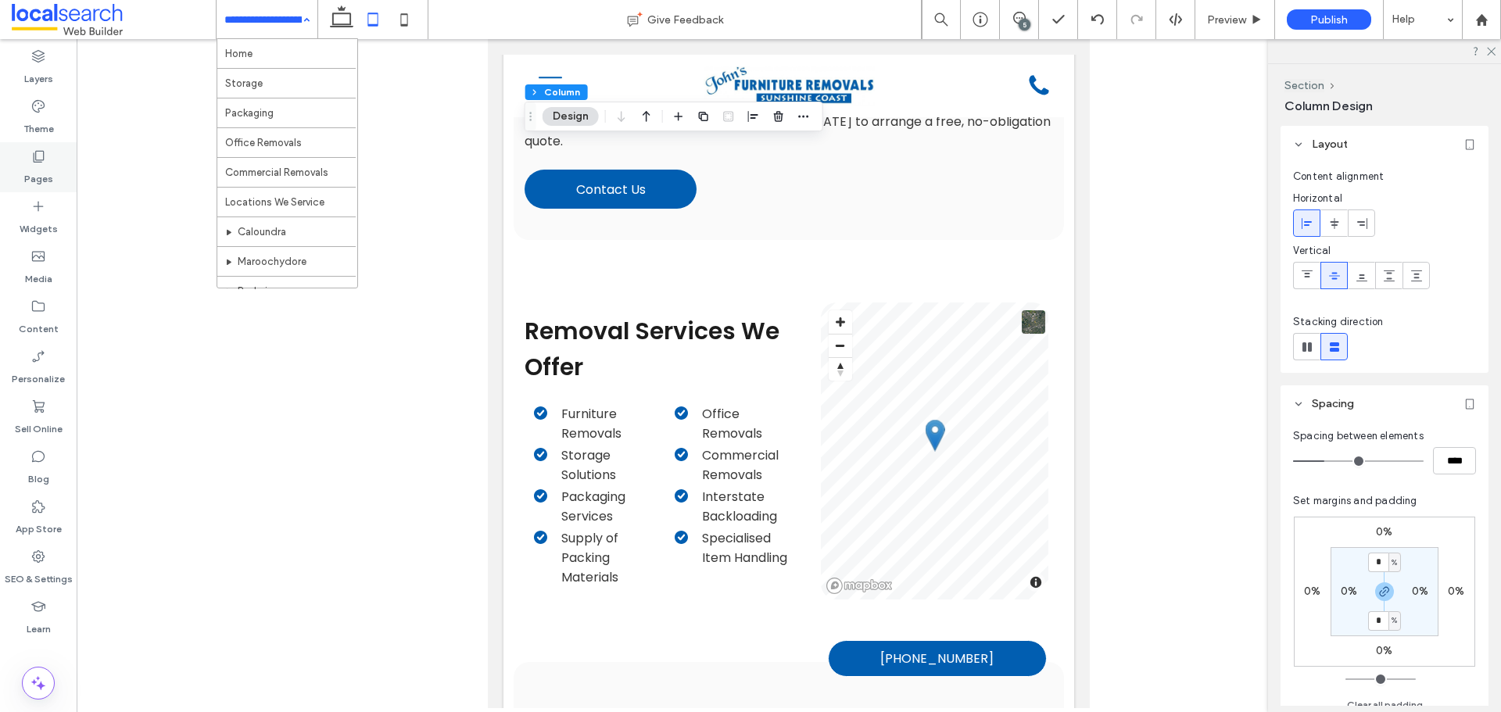
click at [49, 162] on div "Pages" at bounding box center [38, 167] width 77 height 50
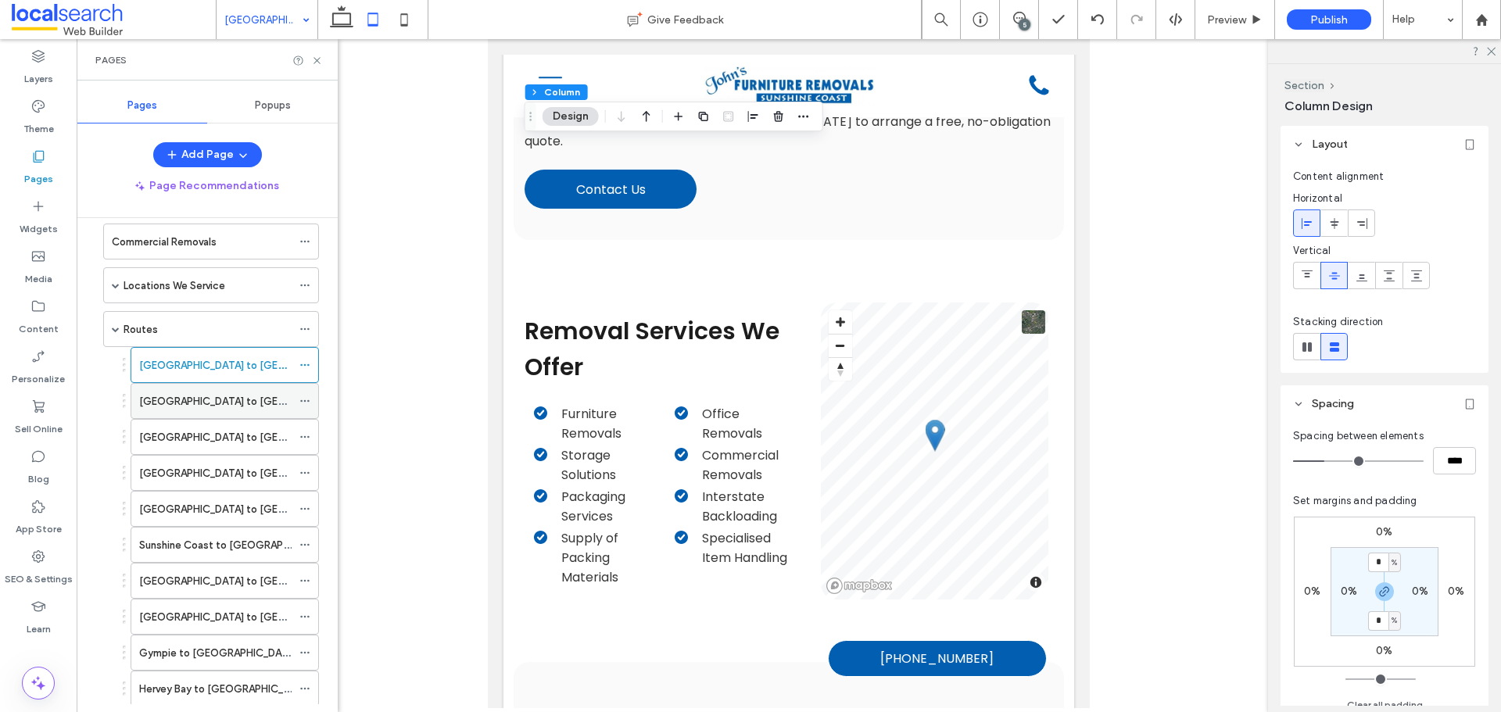
scroll to position [235, 0]
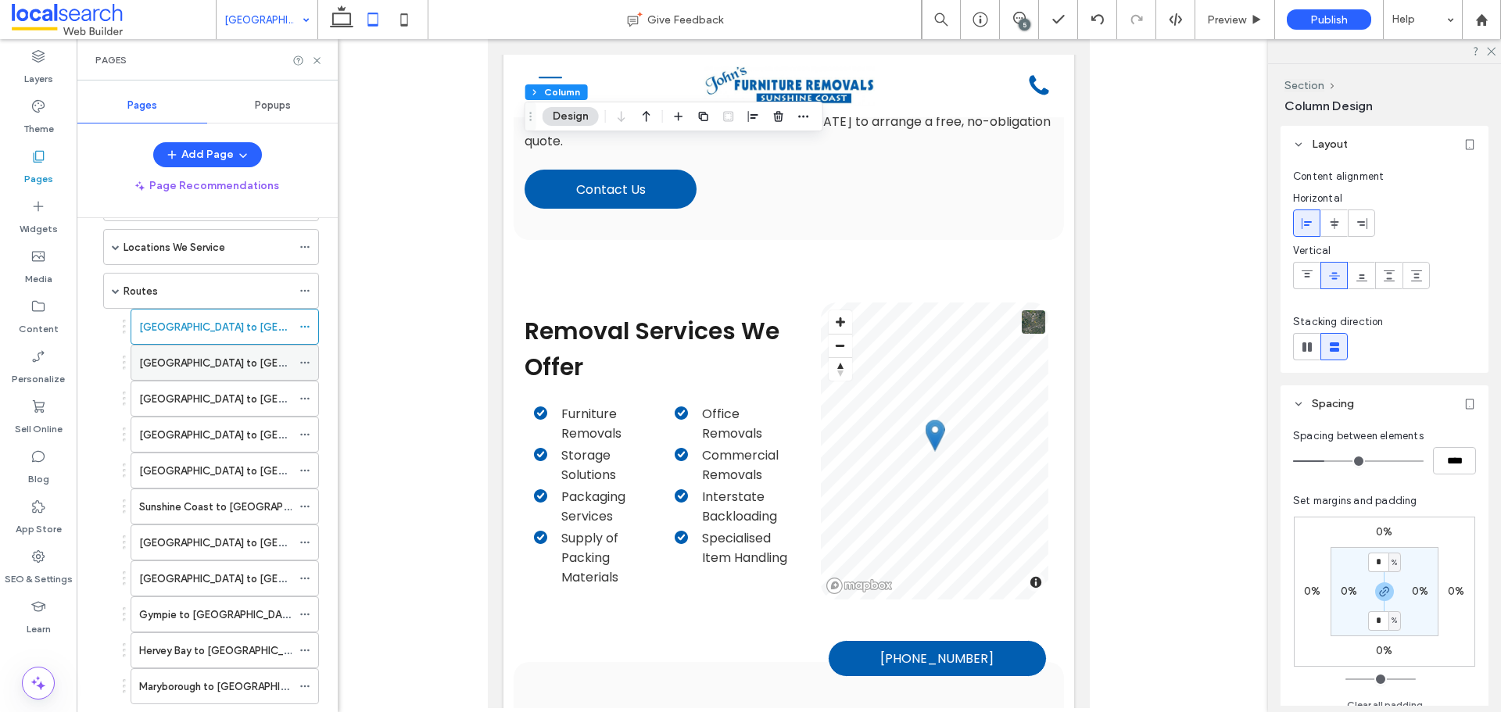
click at [219, 368] on label "[GEOGRAPHIC_DATA] to [GEOGRAPHIC_DATA]" at bounding box center [251, 363] width 225 height 27
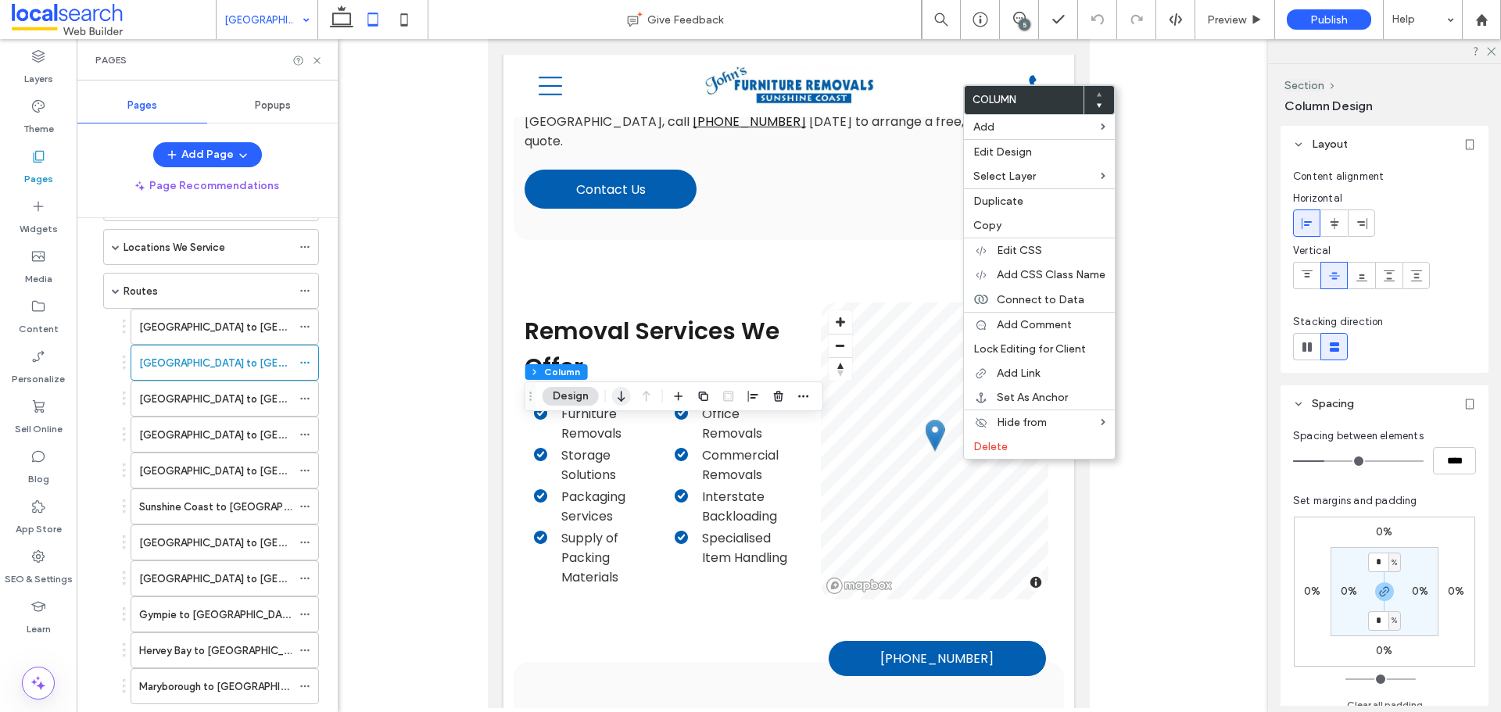
click at [624, 402] on icon "button" at bounding box center [621, 396] width 19 height 28
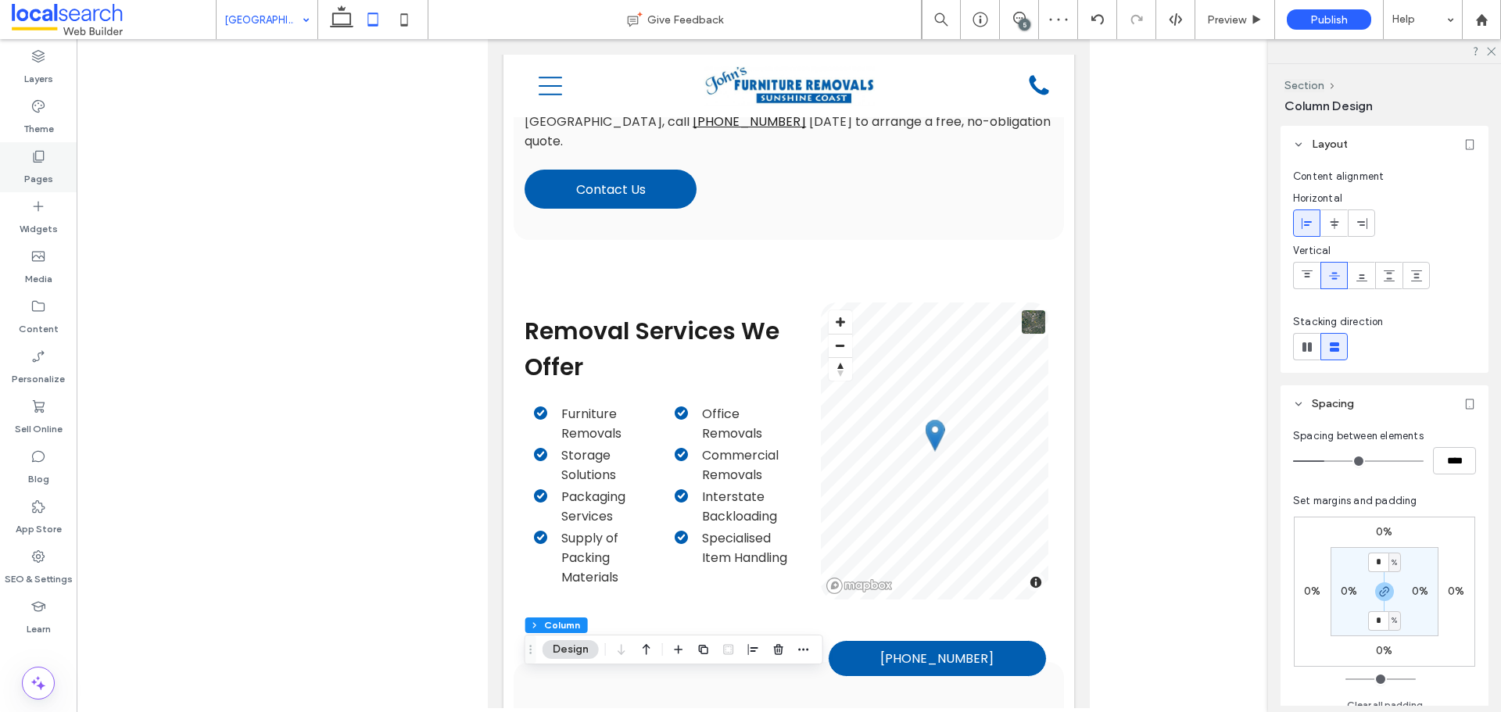
click at [51, 174] on label "Pages" at bounding box center [38, 175] width 29 height 22
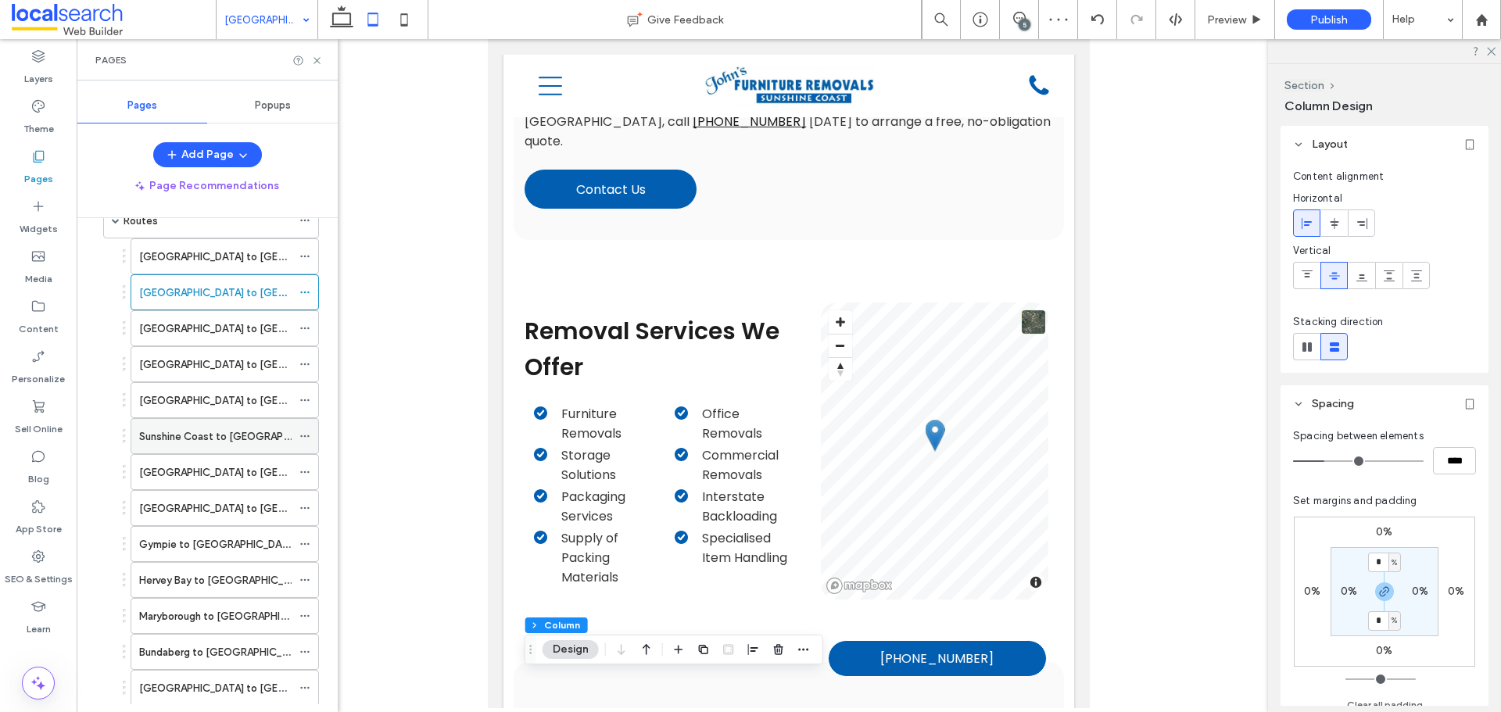
scroll to position [313, 0]
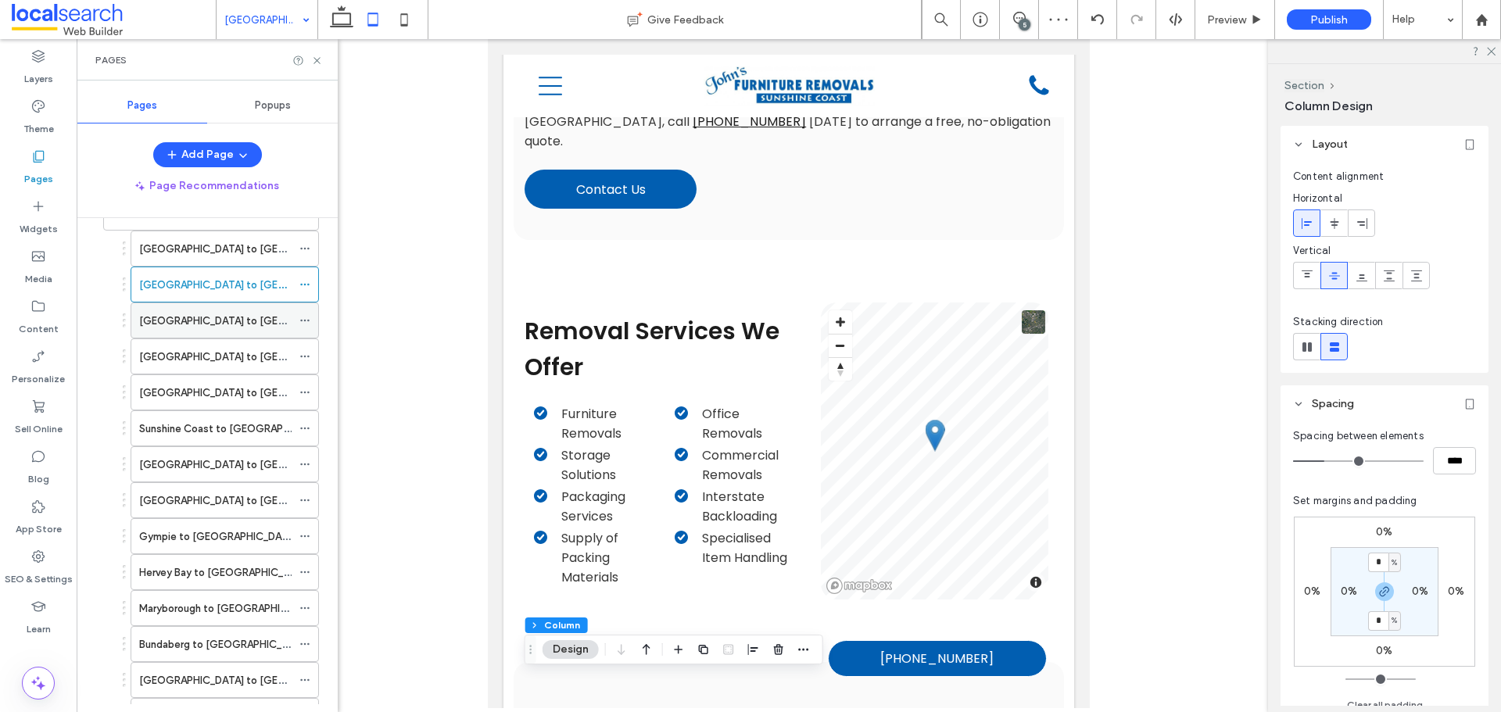
click at [226, 314] on label "[GEOGRAPHIC_DATA] to [GEOGRAPHIC_DATA]" at bounding box center [251, 320] width 225 height 27
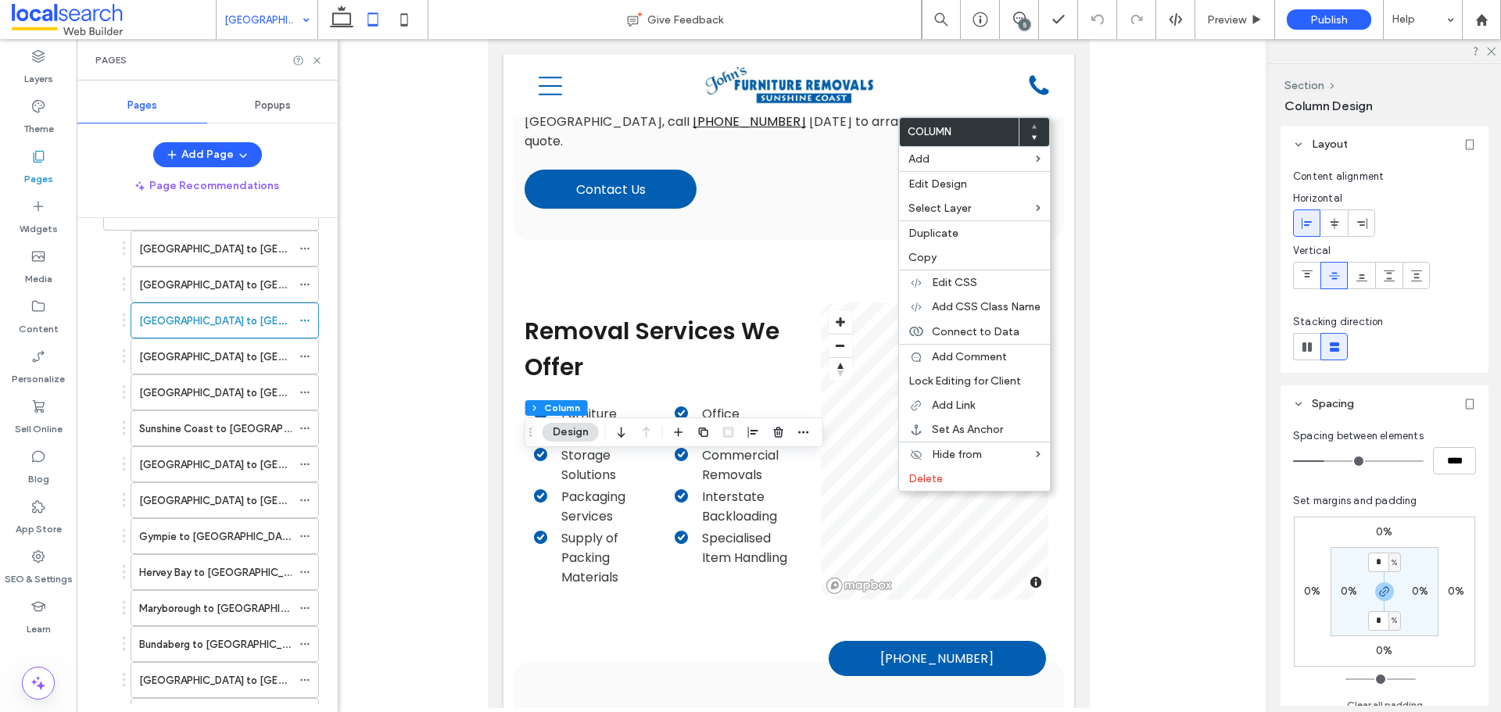
click at [1031, 137] on icon at bounding box center [1034, 137] width 6 height 6
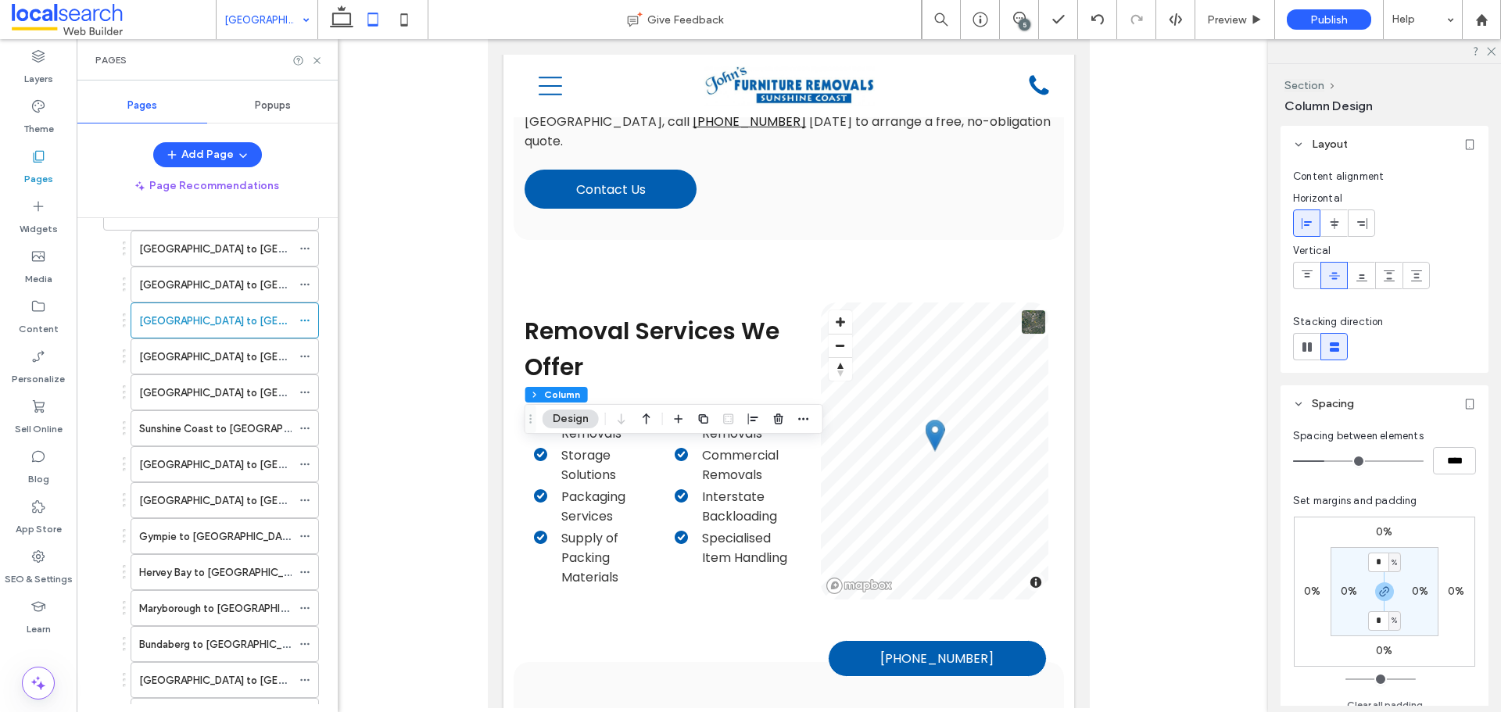
click at [214, 362] on label "[GEOGRAPHIC_DATA] to [GEOGRAPHIC_DATA]" at bounding box center [251, 356] width 225 height 27
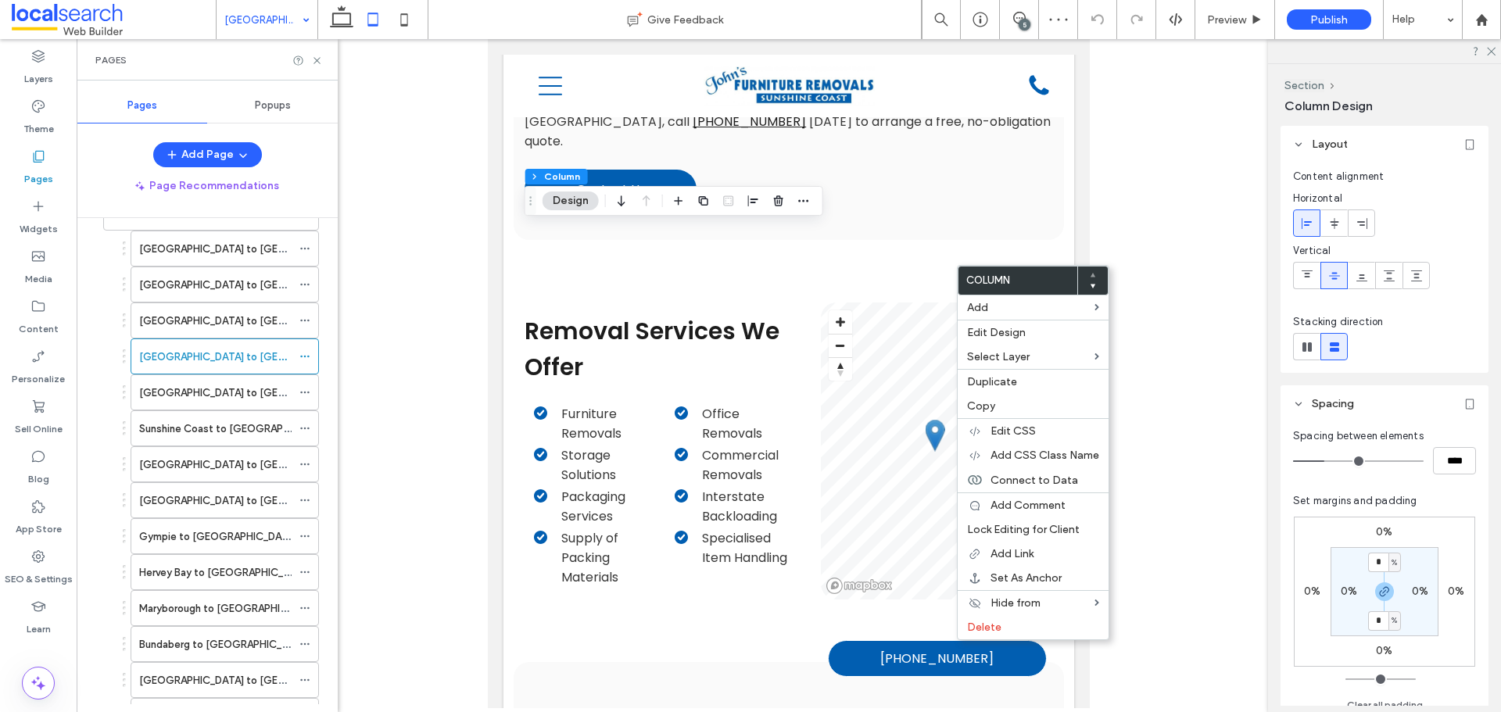
click at [1098, 286] on div at bounding box center [1092, 281] width 30 height 28
click at [1092, 285] on use at bounding box center [1093, 287] width 5 height 4
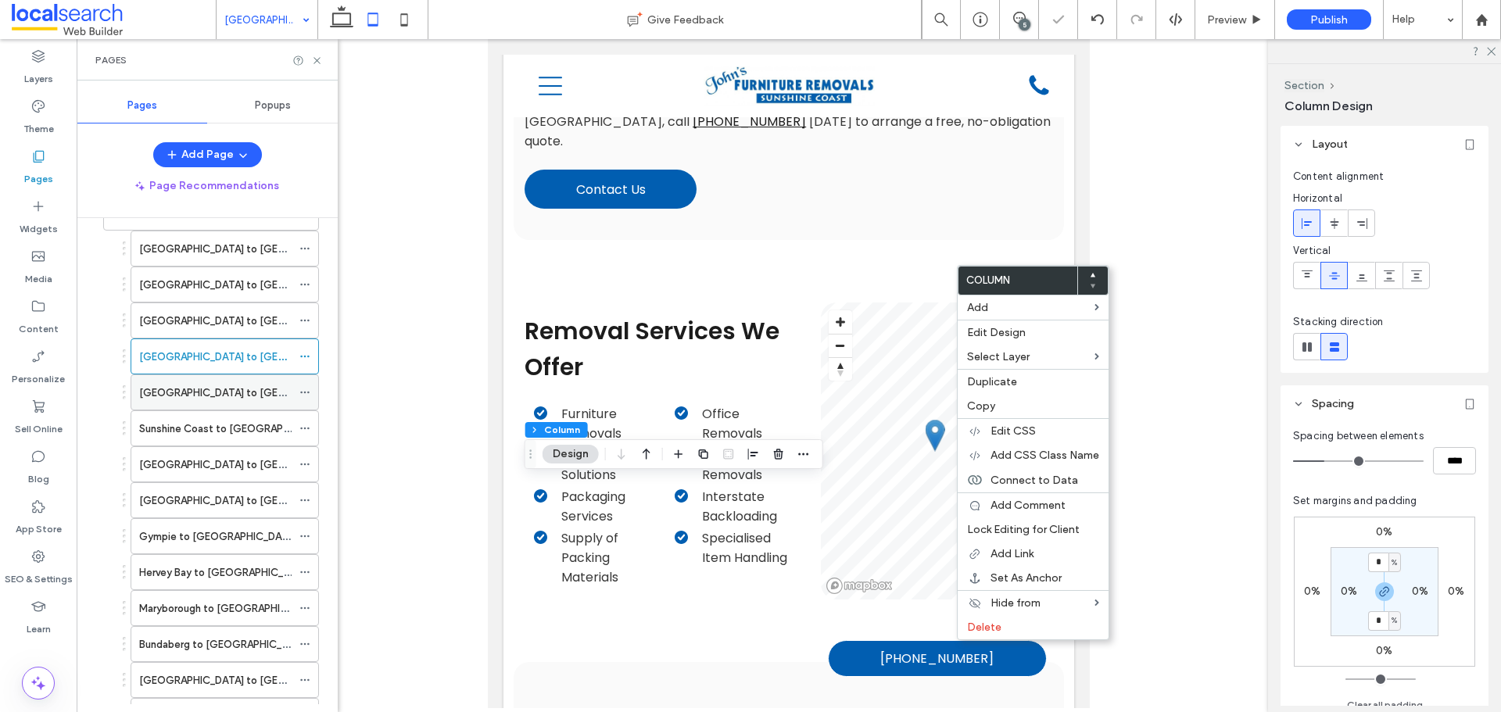
click at [199, 397] on label "[GEOGRAPHIC_DATA] to [GEOGRAPHIC_DATA]" at bounding box center [251, 392] width 225 height 27
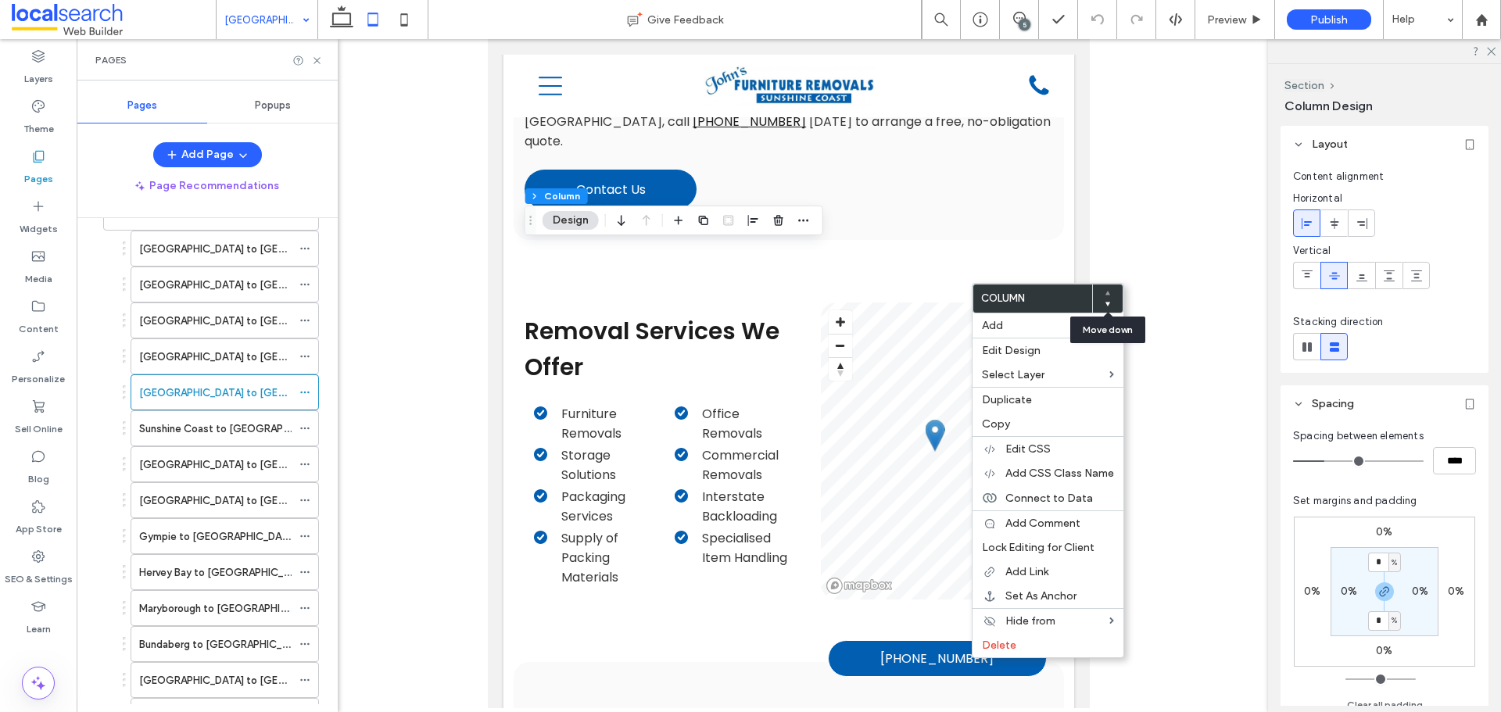
click at [1110, 303] on icon at bounding box center [1108, 304] width 6 height 6
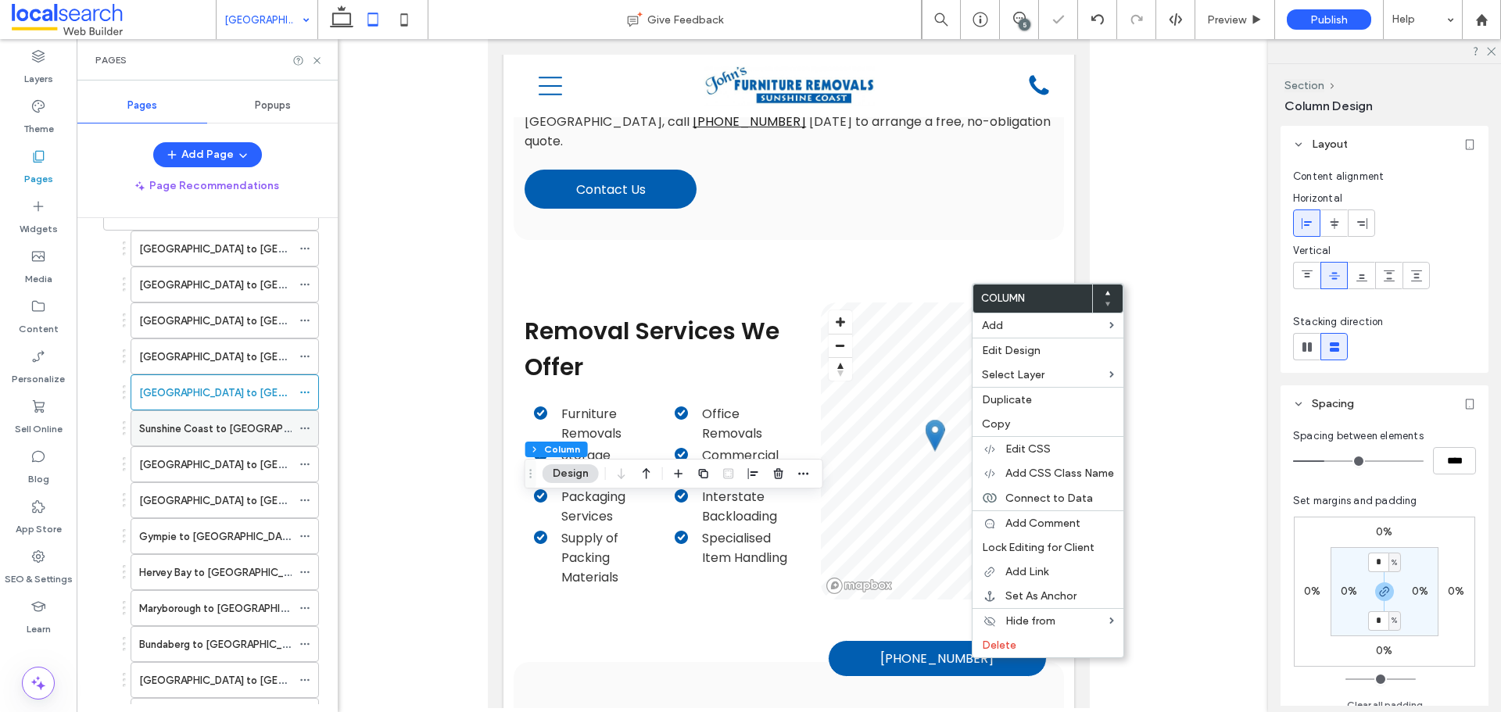
click at [182, 434] on label "Sunshine Coast to [GEOGRAPHIC_DATA]" at bounding box center [236, 428] width 195 height 27
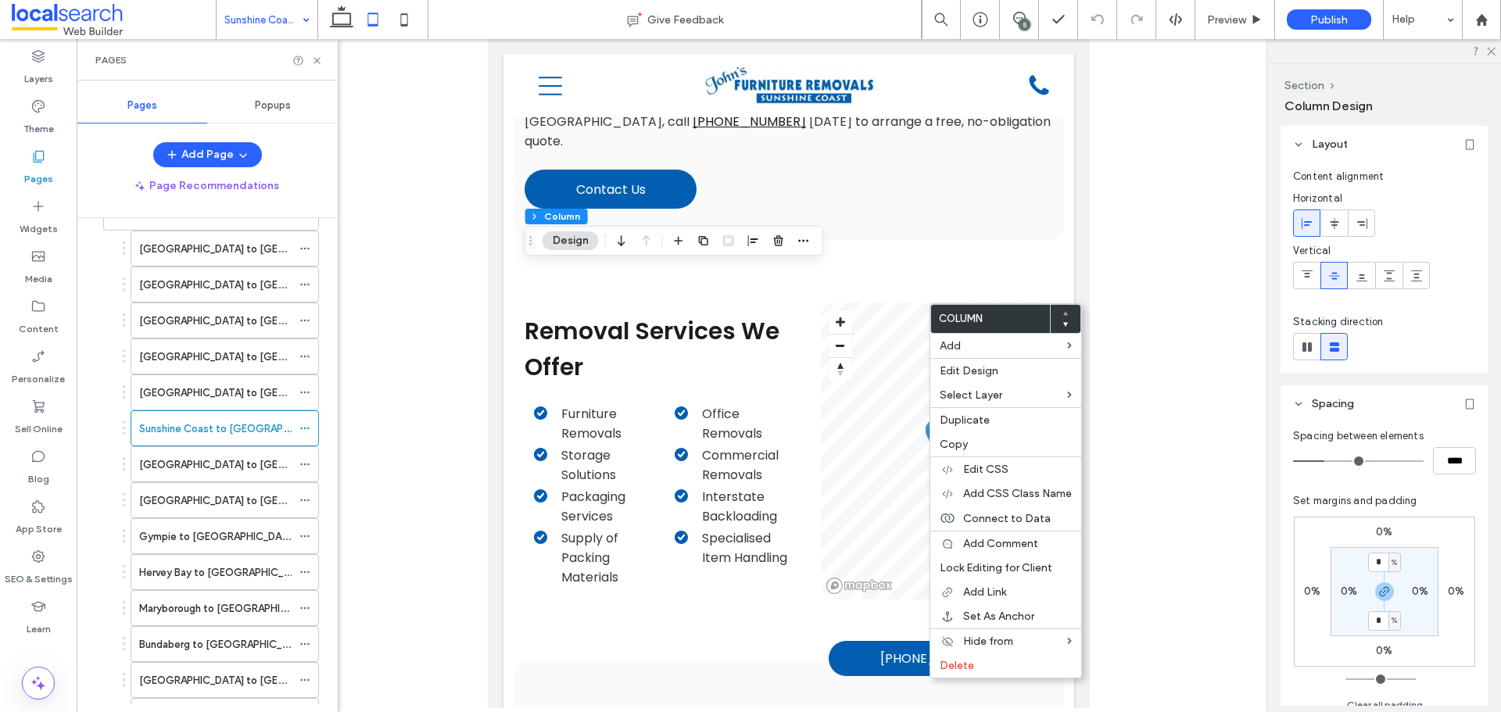
click at [1067, 323] on use at bounding box center [1065, 325] width 5 height 4
click at [237, 469] on label "[GEOGRAPHIC_DATA] to [GEOGRAPHIC_DATA]" at bounding box center [251, 464] width 225 height 27
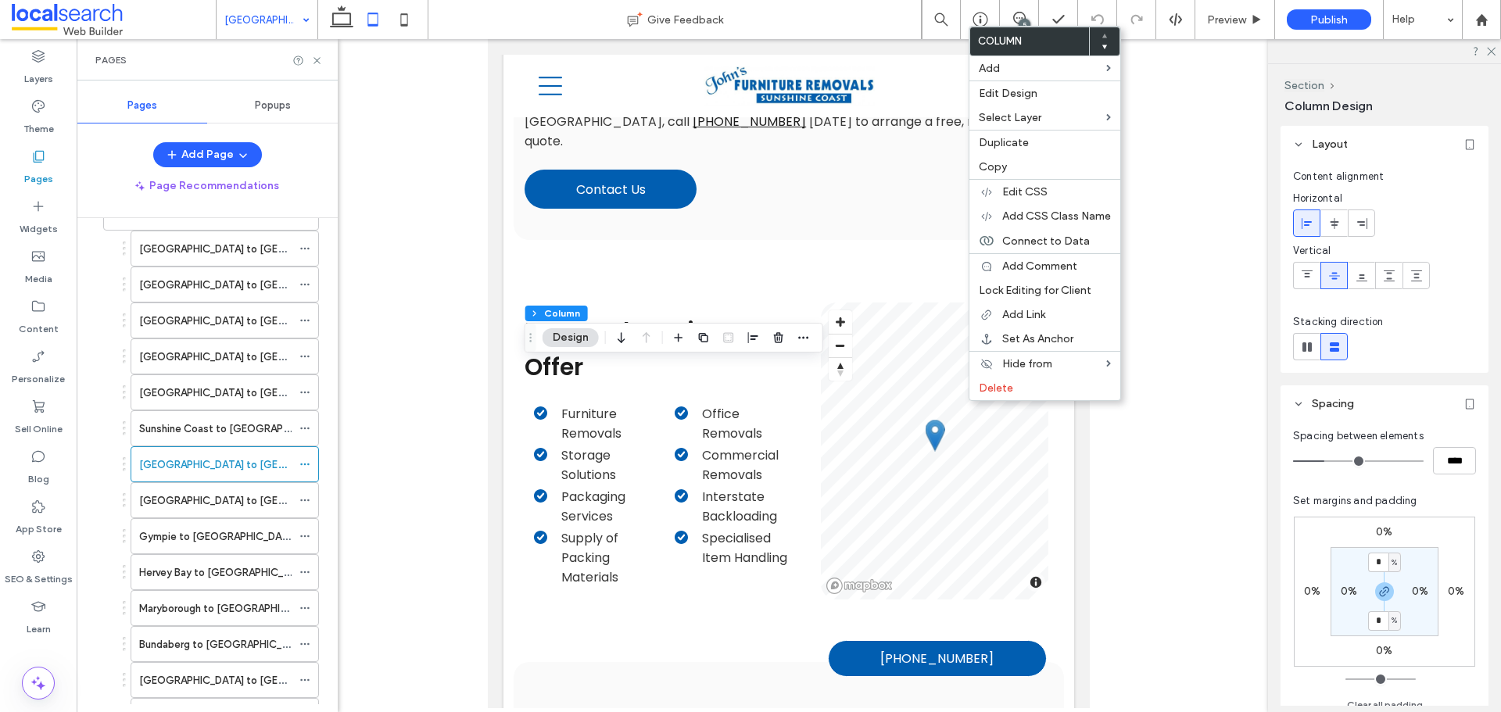
click at [1103, 47] on icon at bounding box center [1105, 47] width 6 height 6
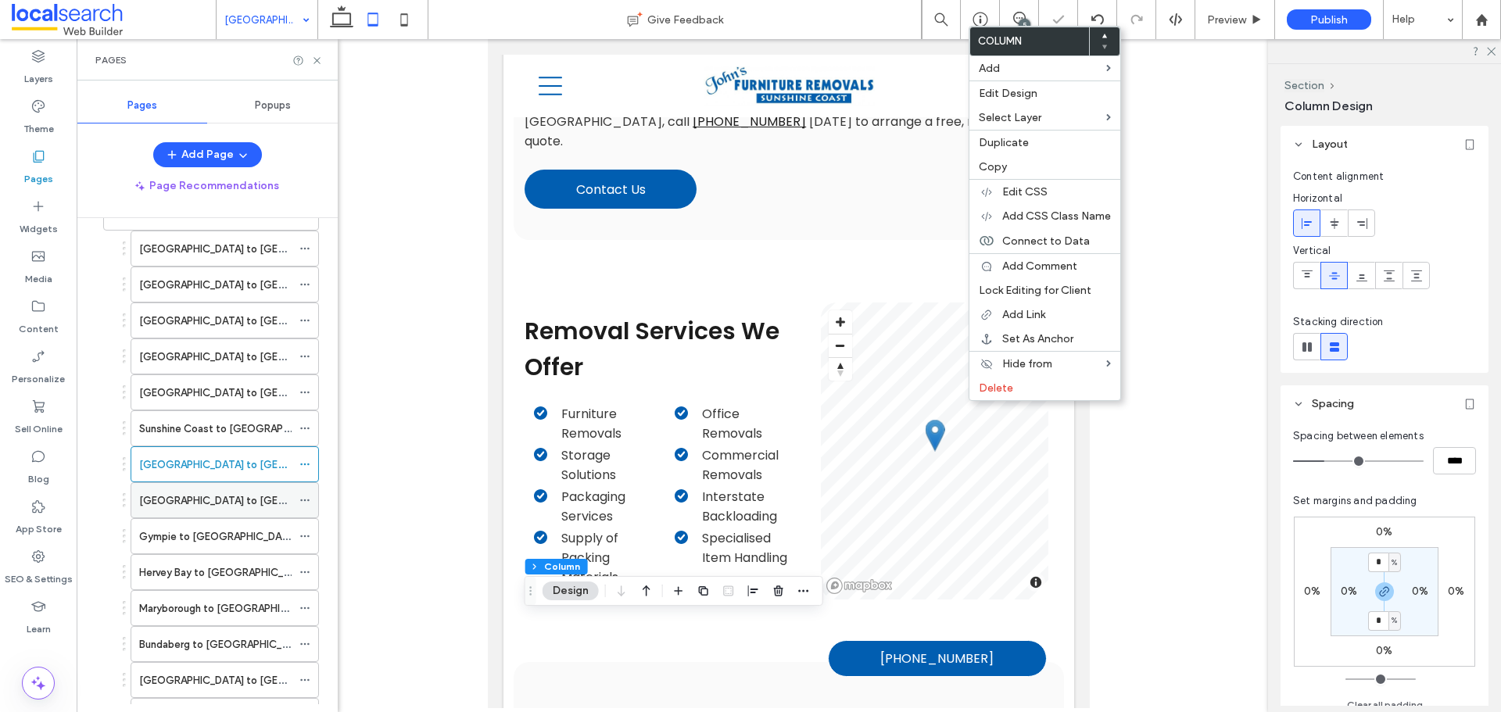
click at [230, 493] on label "[GEOGRAPHIC_DATA] to [GEOGRAPHIC_DATA]" at bounding box center [251, 500] width 225 height 27
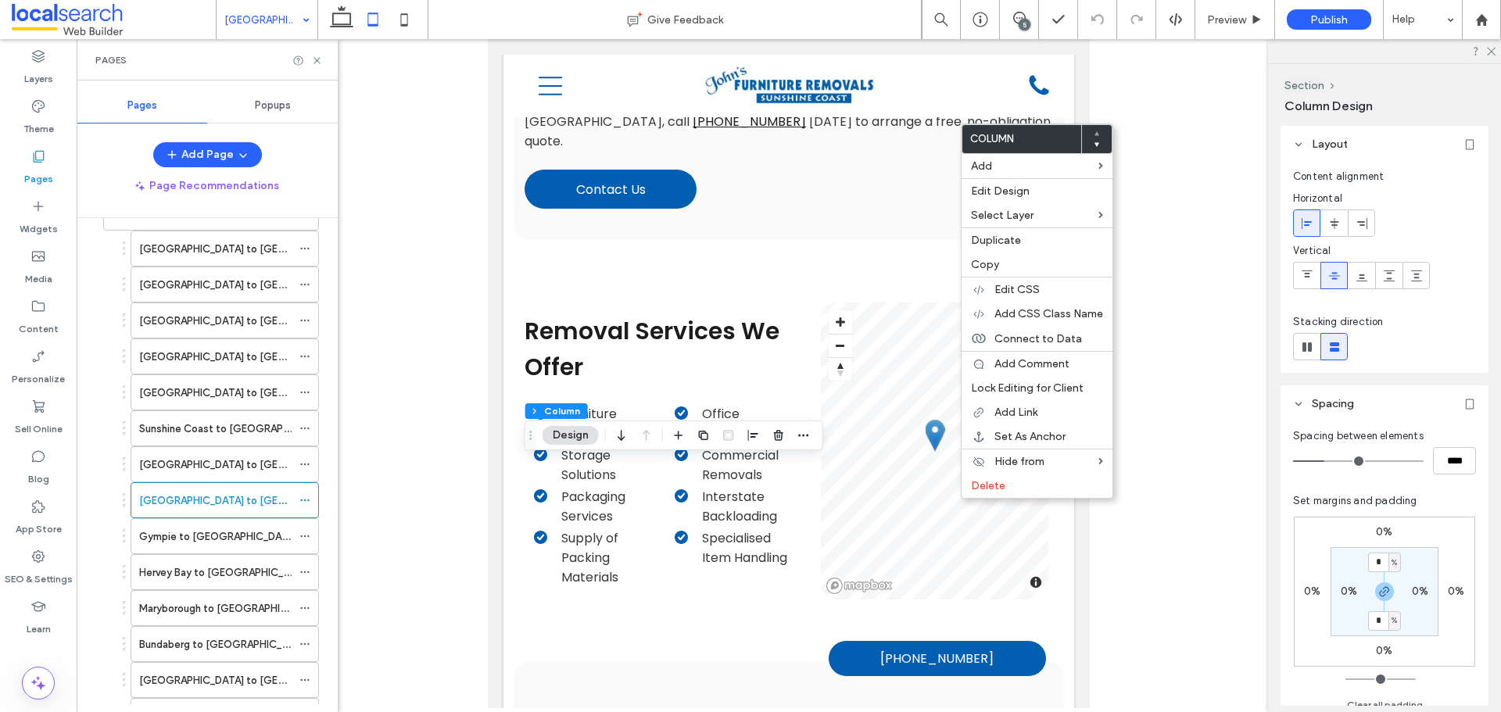
drag, startPoint x: 1098, startPoint y: 144, endPoint x: 1087, endPoint y: 150, distance: 12.6
click at [1097, 144] on use at bounding box center [1097, 145] width 5 height 4
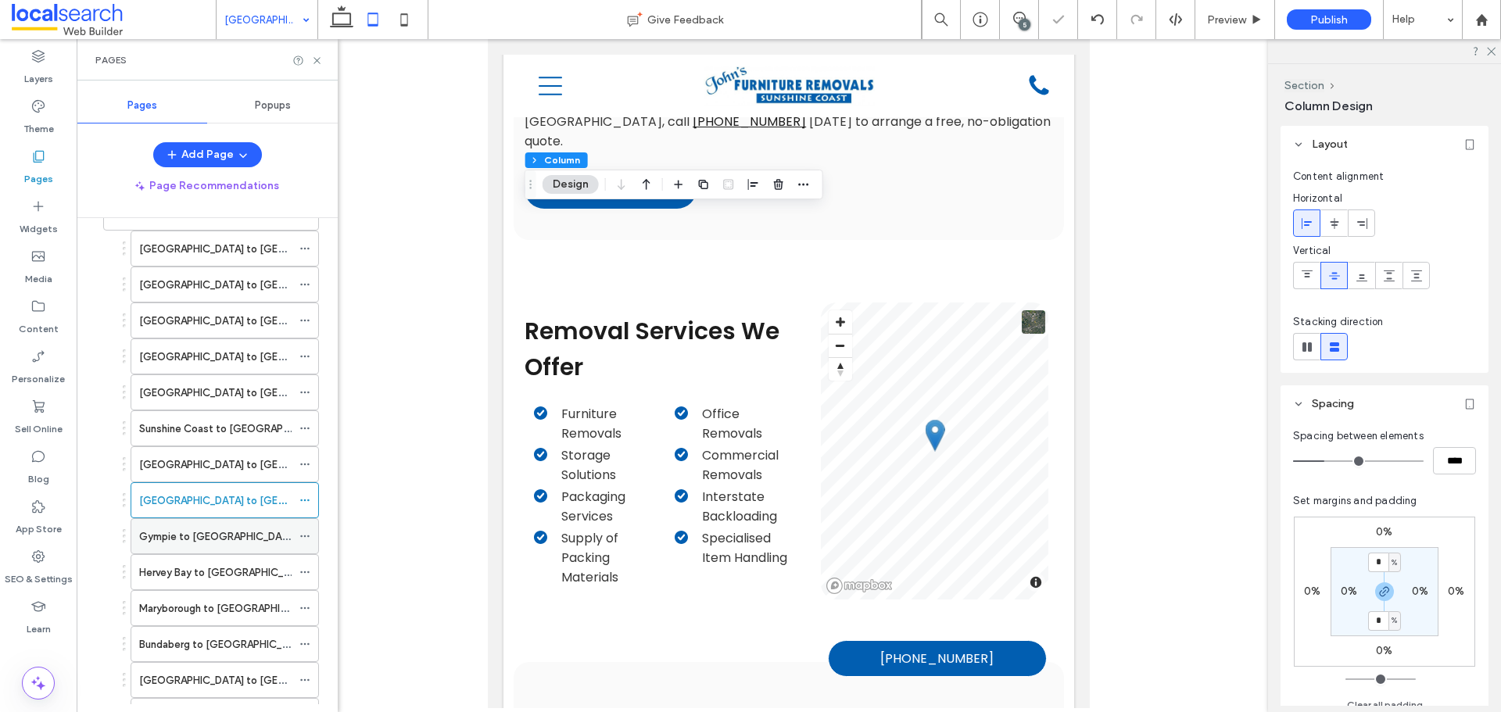
click at [243, 538] on label "Gympie to [GEOGRAPHIC_DATA]" at bounding box center [218, 536] width 158 height 27
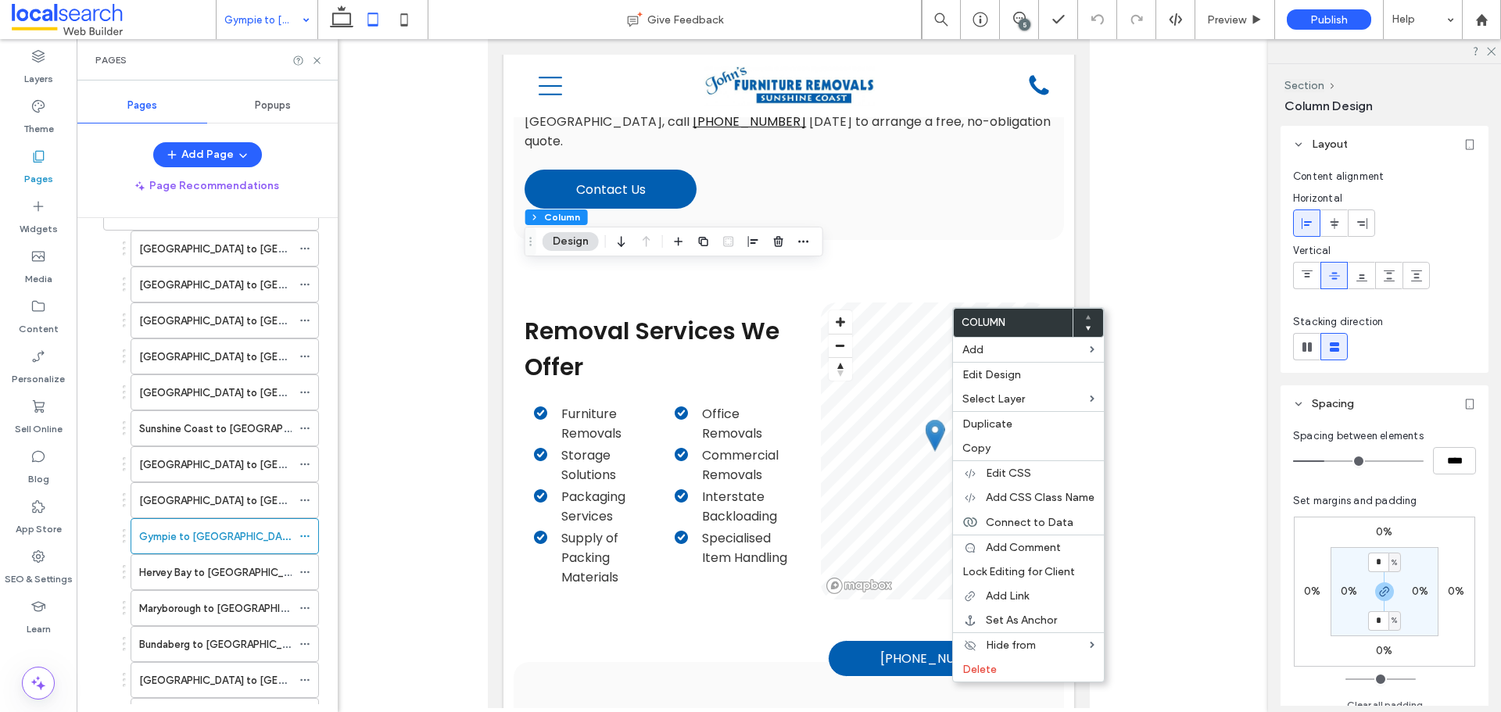
click at [1087, 326] on icon at bounding box center [1088, 328] width 6 height 6
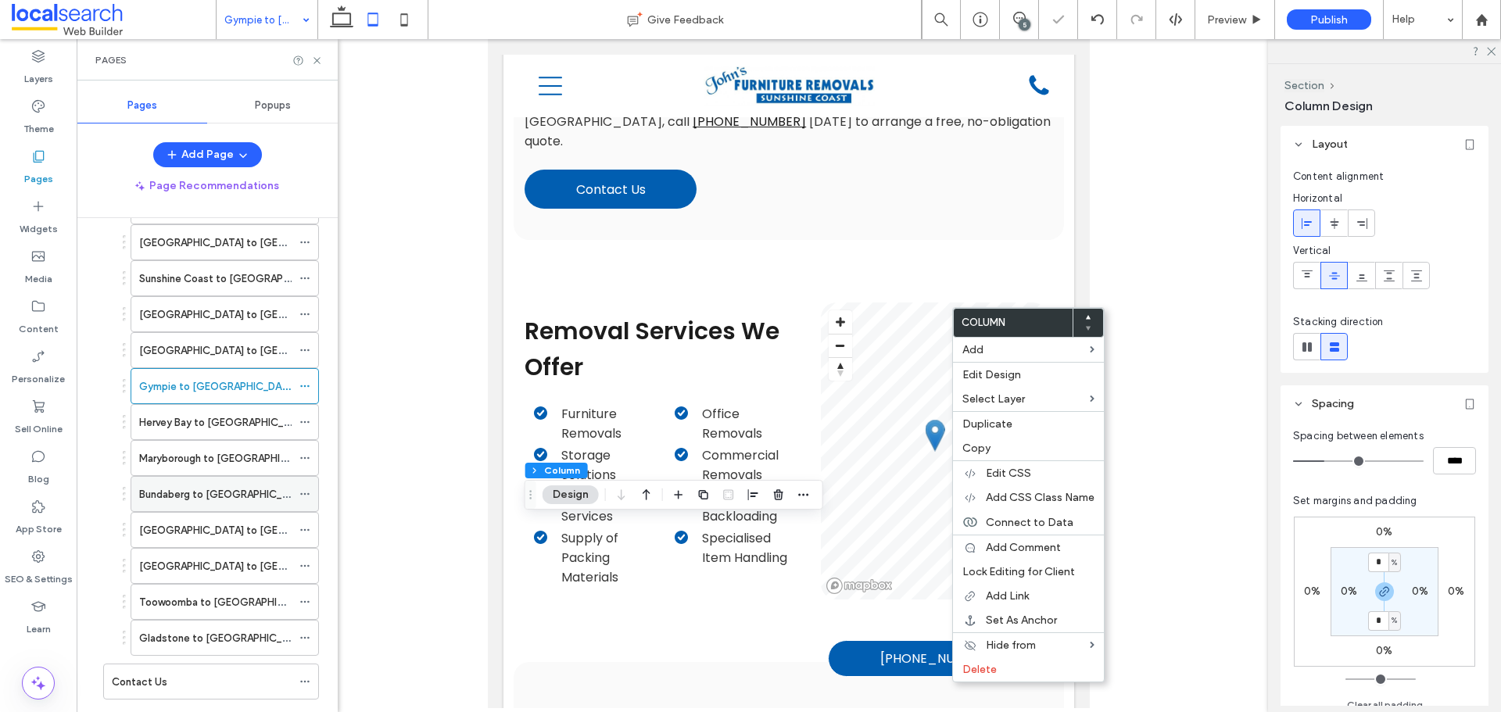
scroll to position [469, 0]
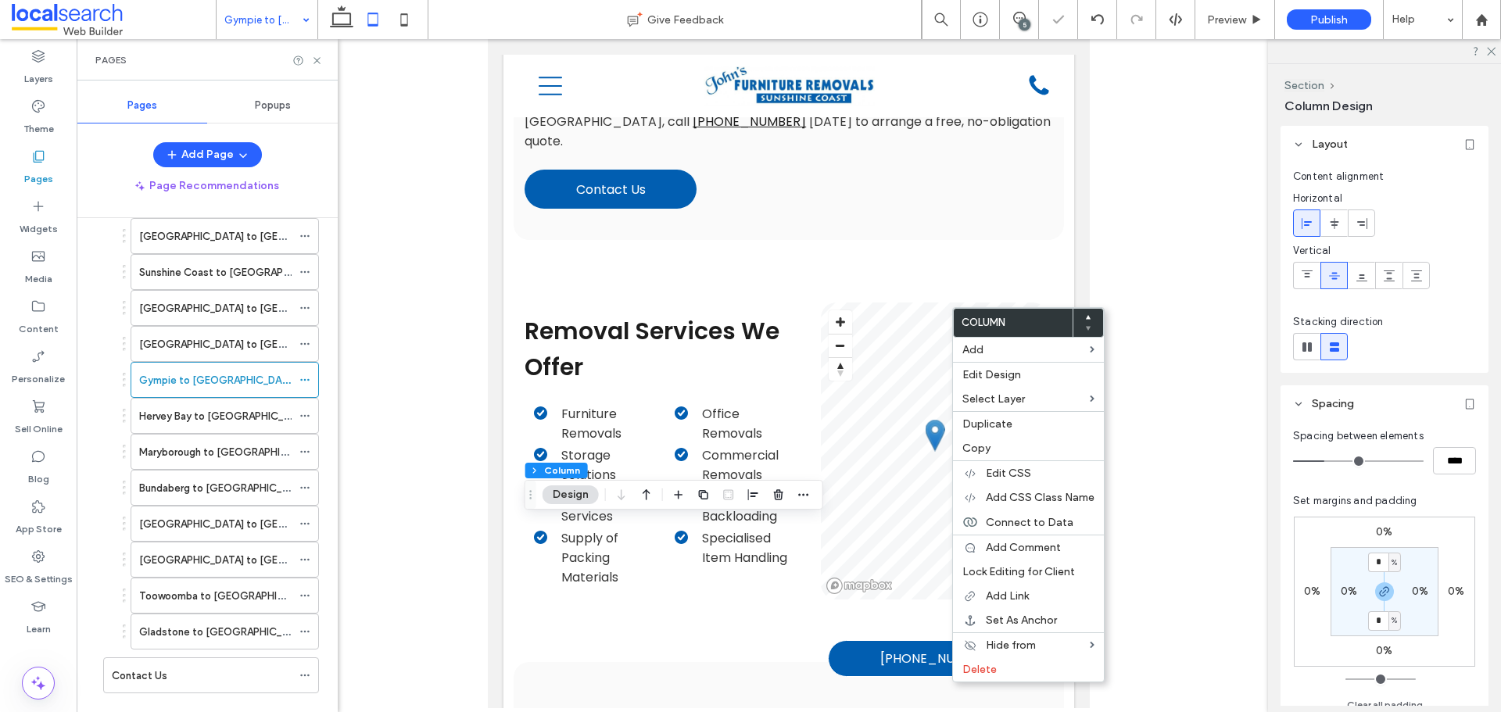
click at [242, 422] on label "Hervey Bay to [GEOGRAPHIC_DATA]" at bounding box center [225, 416] width 173 height 27
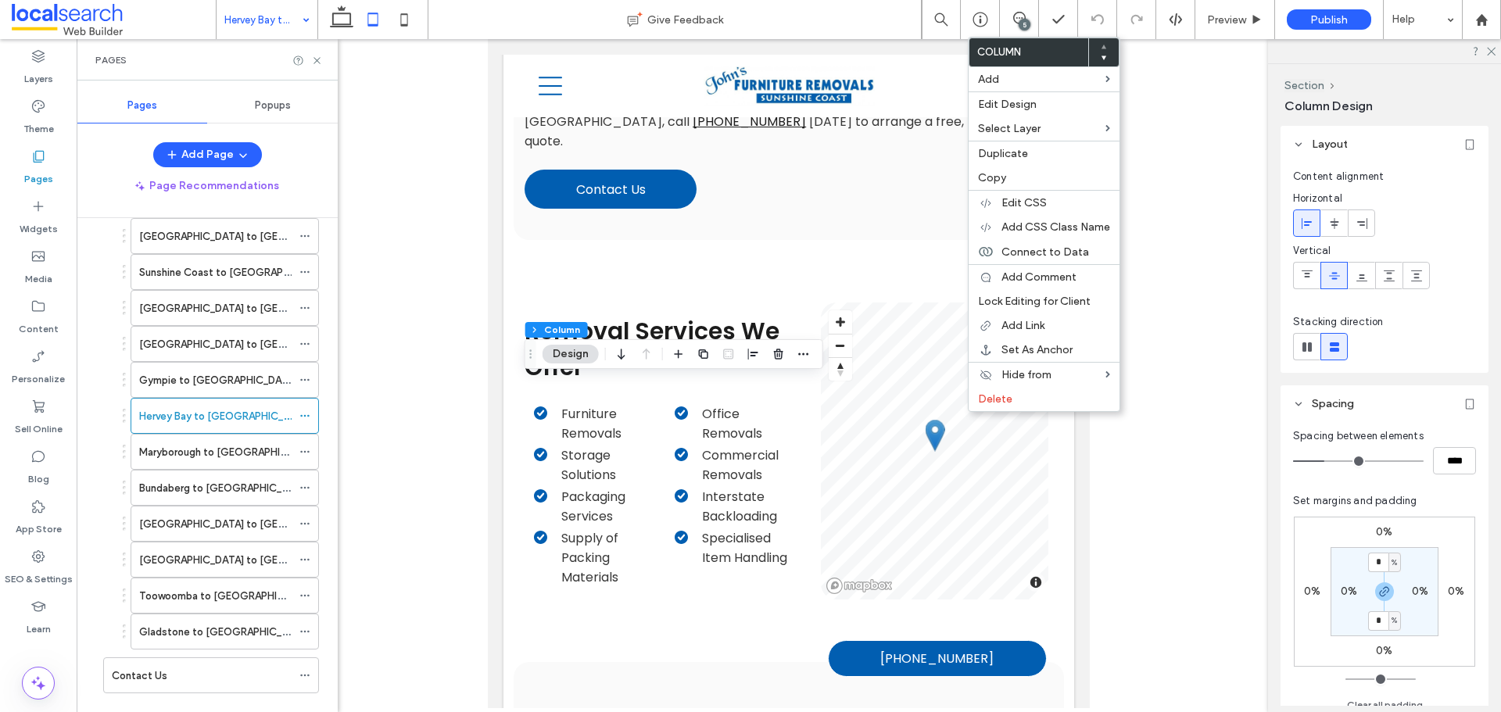
click at [1104, 56] on use at bounding box center [1104, 58] width 5 height 4
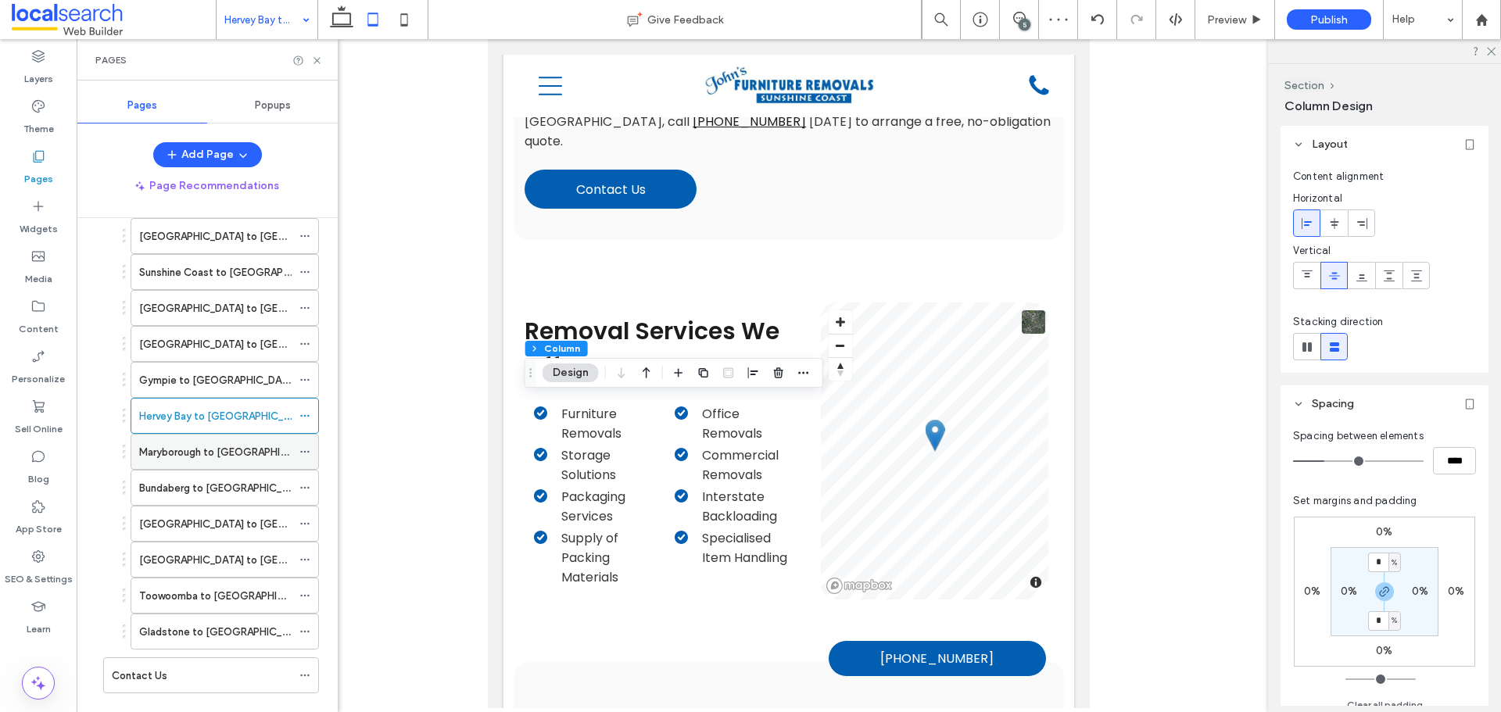
click at [264, 458] on label "Maryborough to [GEOGRAPHIC_DATA]" at bounding box center [230, 452] width 182 height 27
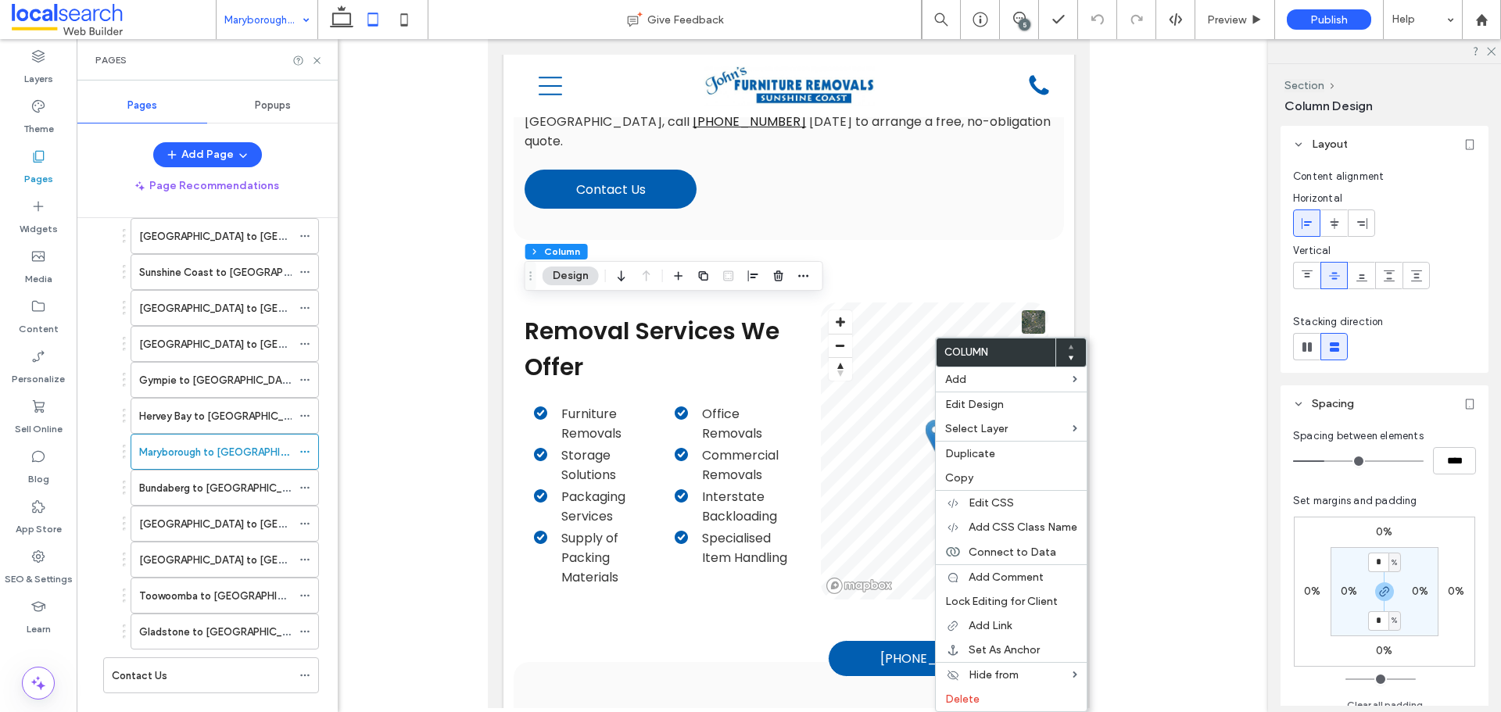
click at [1072, 357] on use at bounding box center [1071, 359] width 5 height 4
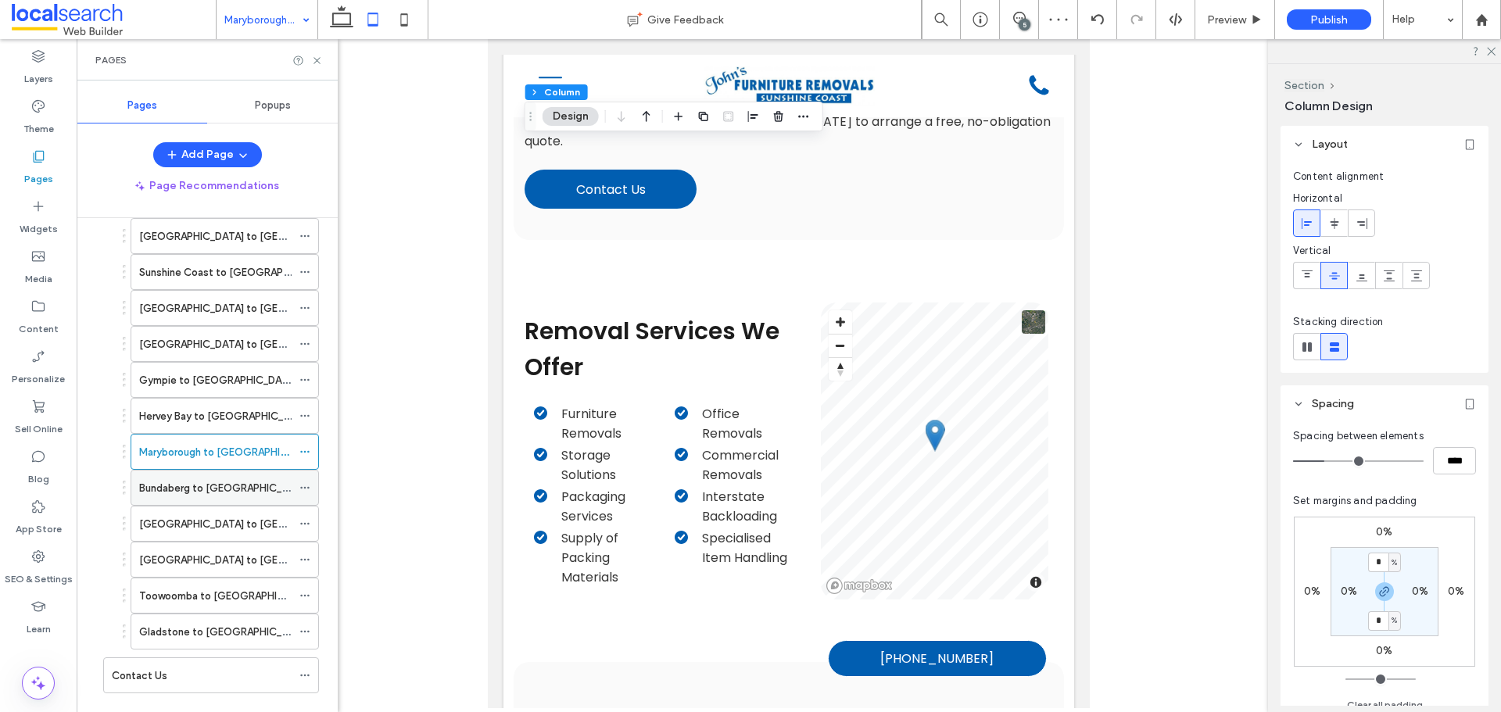
click at [231, 485] on label "Bundaberg to [GEOGRAPHIC_DATA]" at bounding box center [224, 488] width 171 height 27
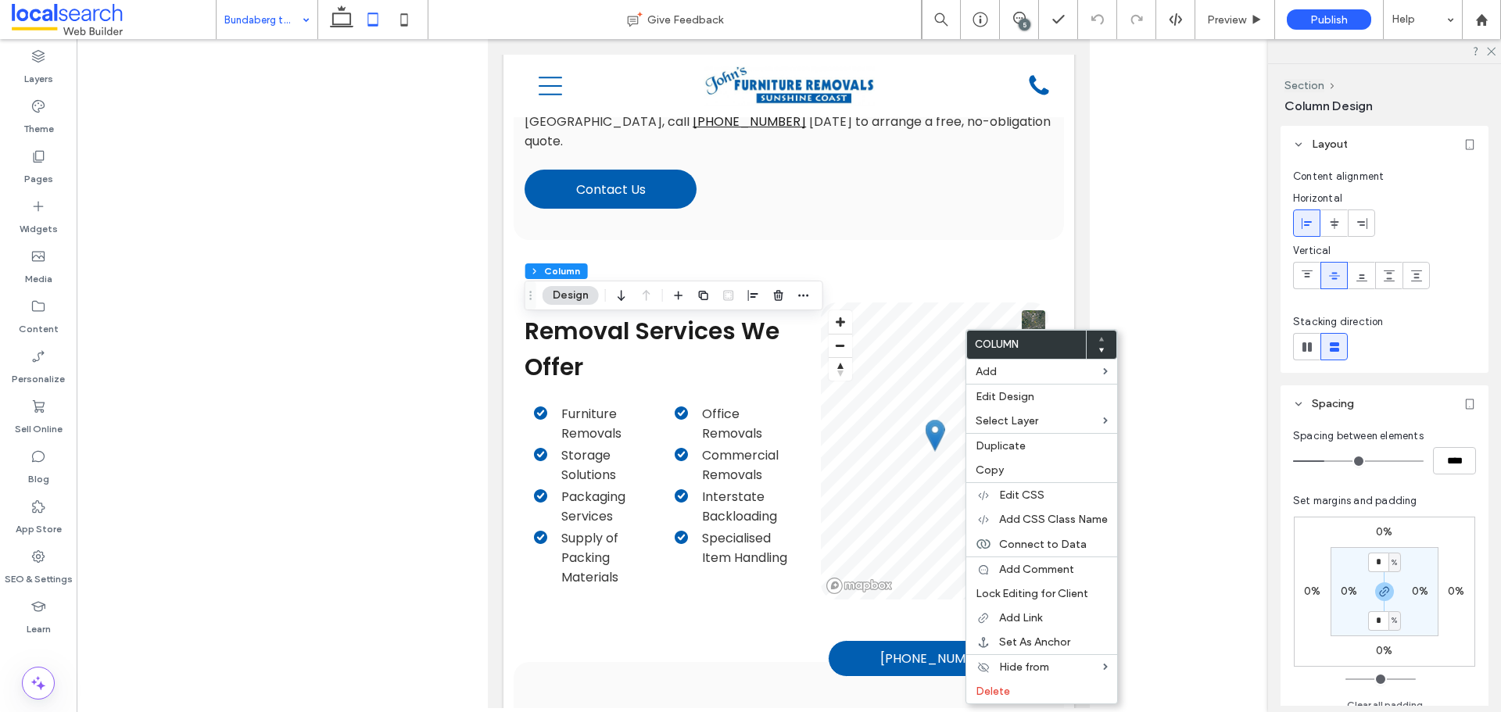
click at [1103, 351] on icon at bounding box center [1102, 350] width 6 height 6
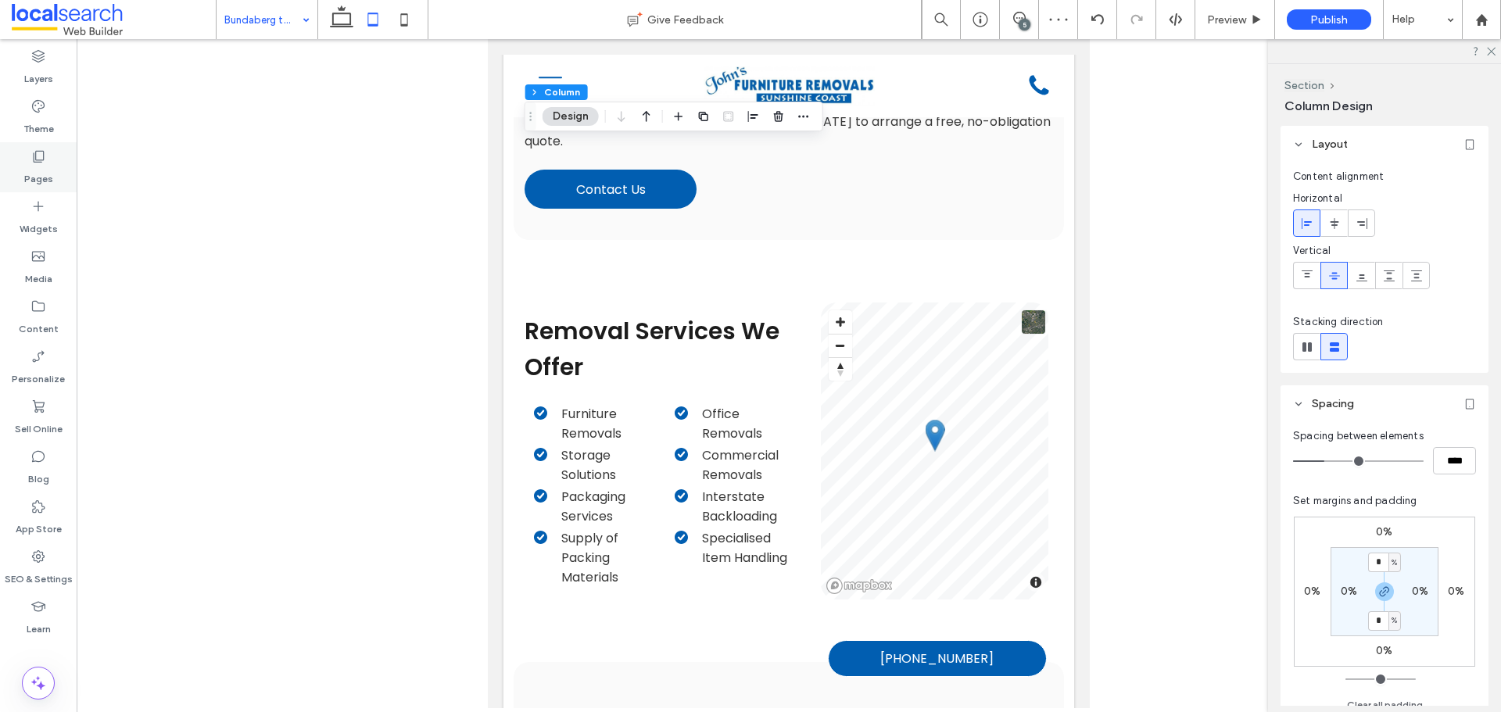
click at [43, 172] on label "Pages" at bounding box center [38, 175] width 29 height 22
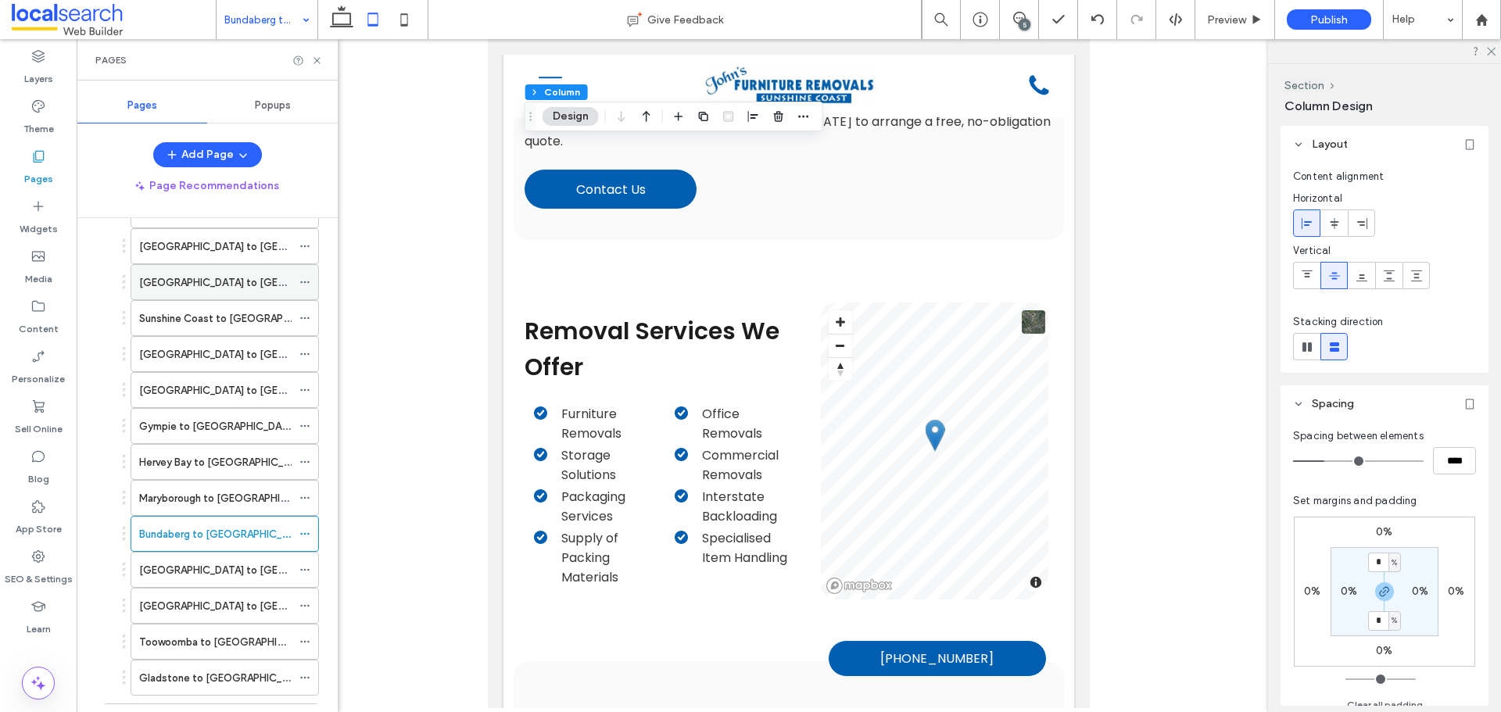
scroll to position [497, 0]
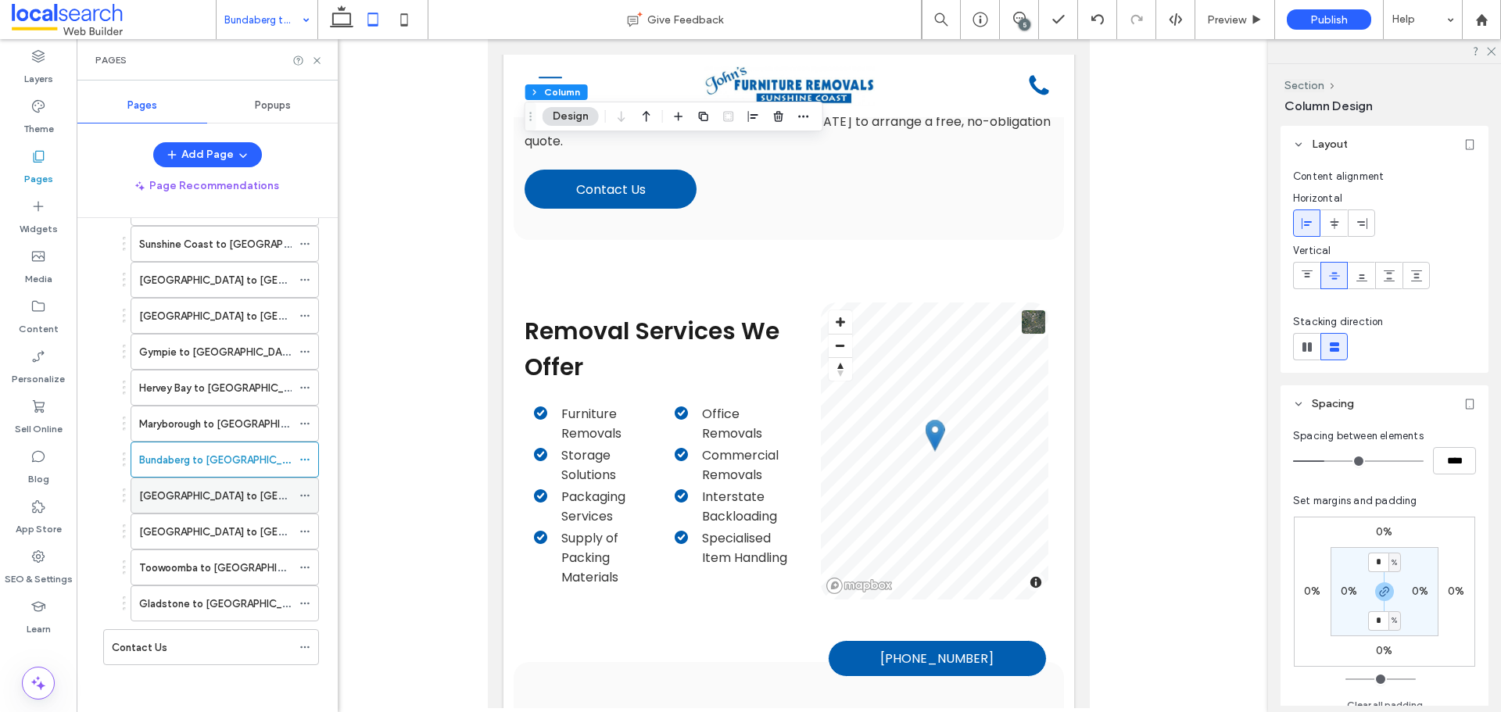
click at [229, 499] on label "[GEOGRAPHIC_DATA] to [GEOGRAPHIC_DATA]" at bounding box center [251, 495] width 225 height 27
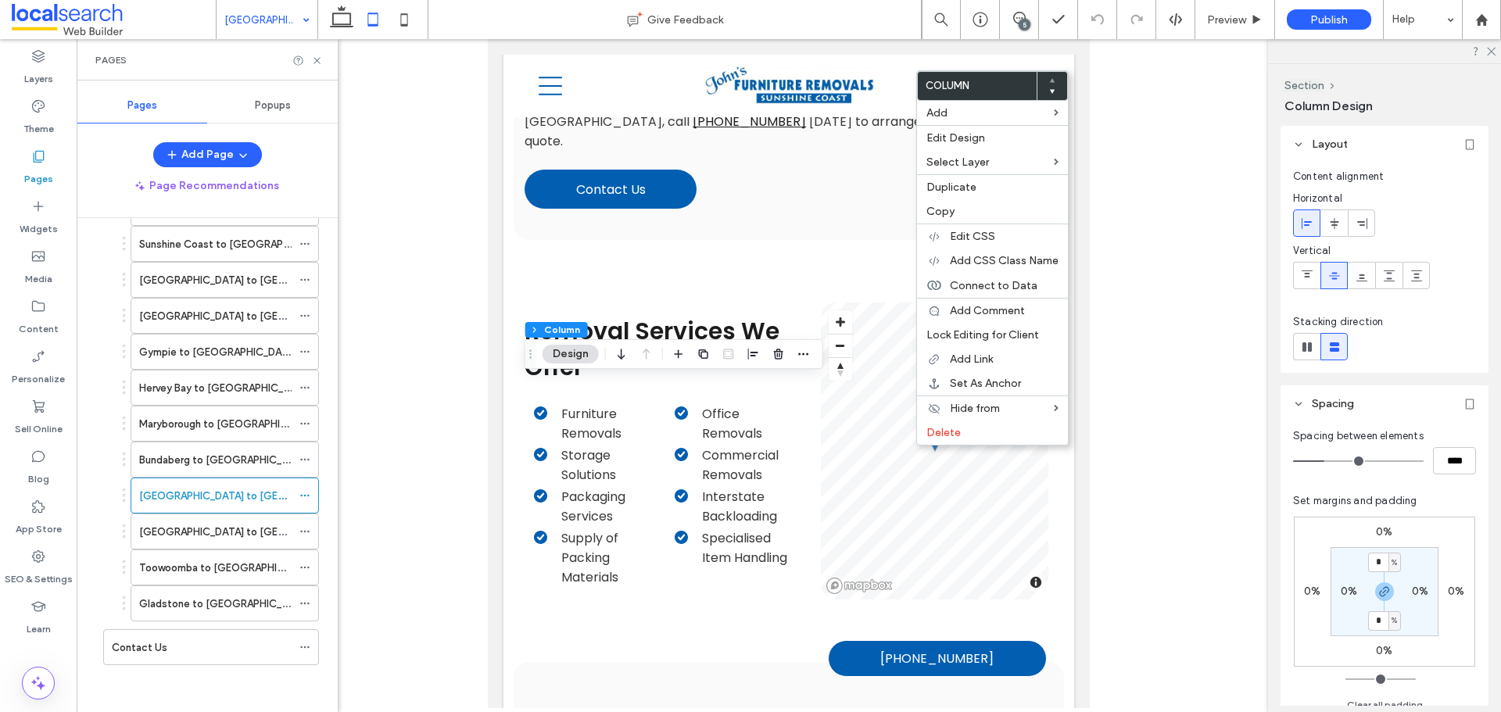
click at [1054, 90] on use at bounding box center [1052, 92] width 5 height 4
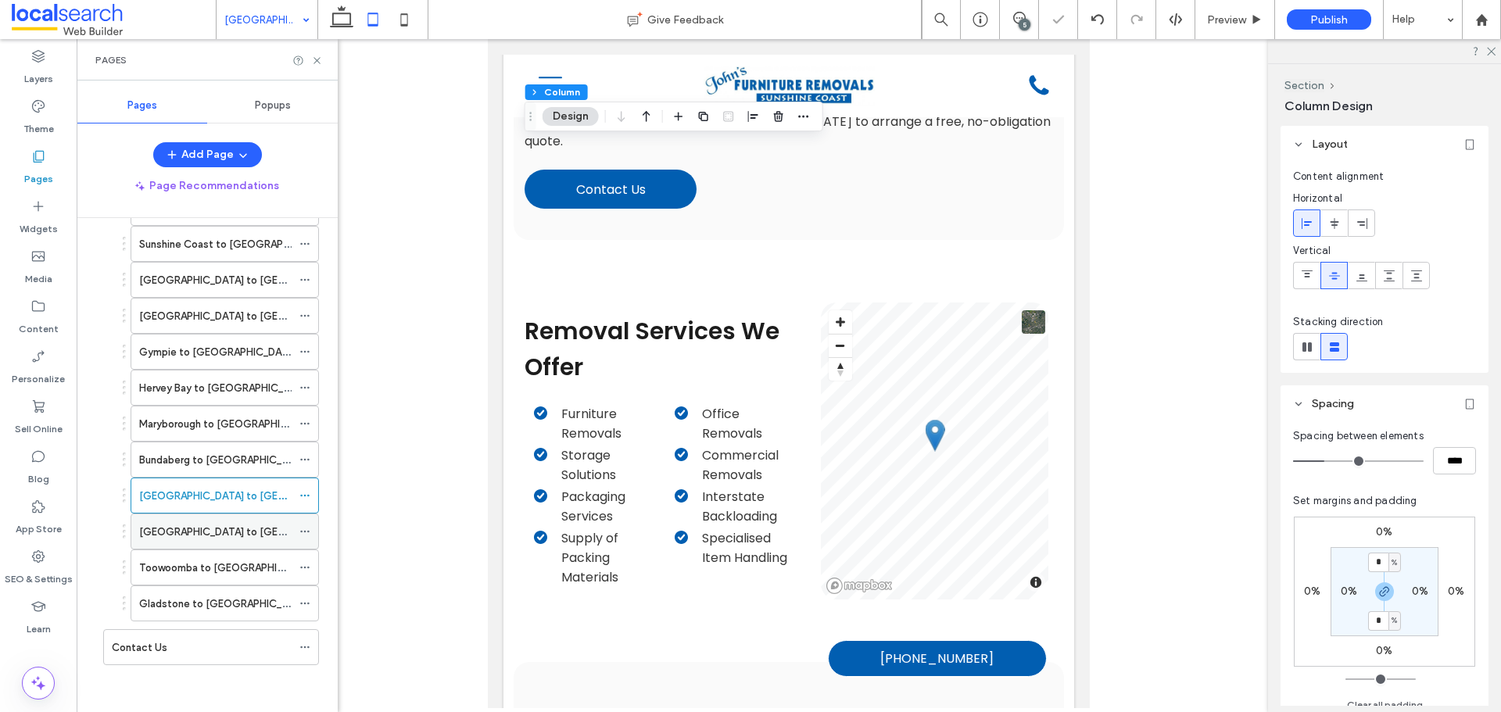
click at [221, 525] on label "[GEOGRAPHIC_DATA] to [GEOGRAPHIC_DATA]" at bounding box center [251, 531] width 225 height 27
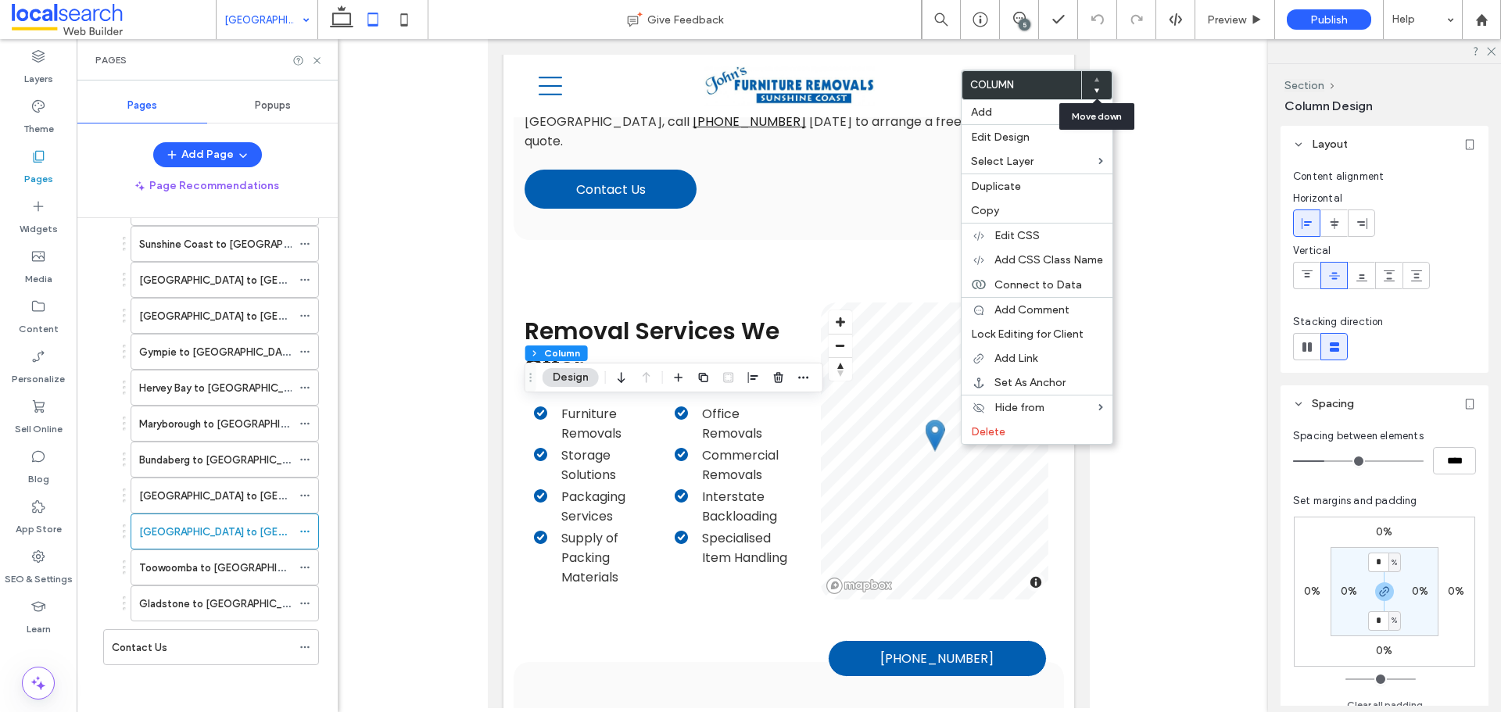
click at [1098, 88] on icon at bounding box center [1097, 91] width 6 height 6
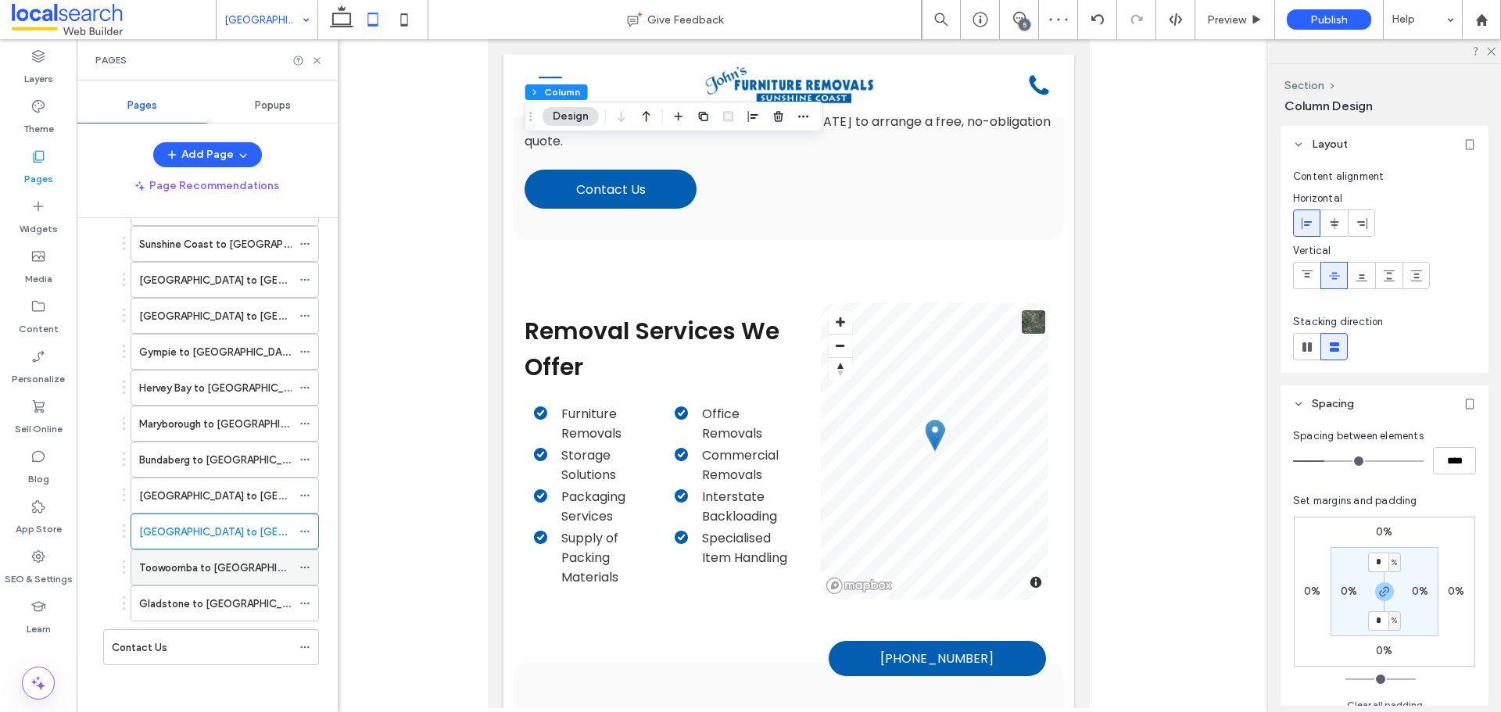
click at [188, 572] on label "Toowoomba to [GEOGRAPHIC_DATA]" at bounding box center [228, 567] width 179 height 27
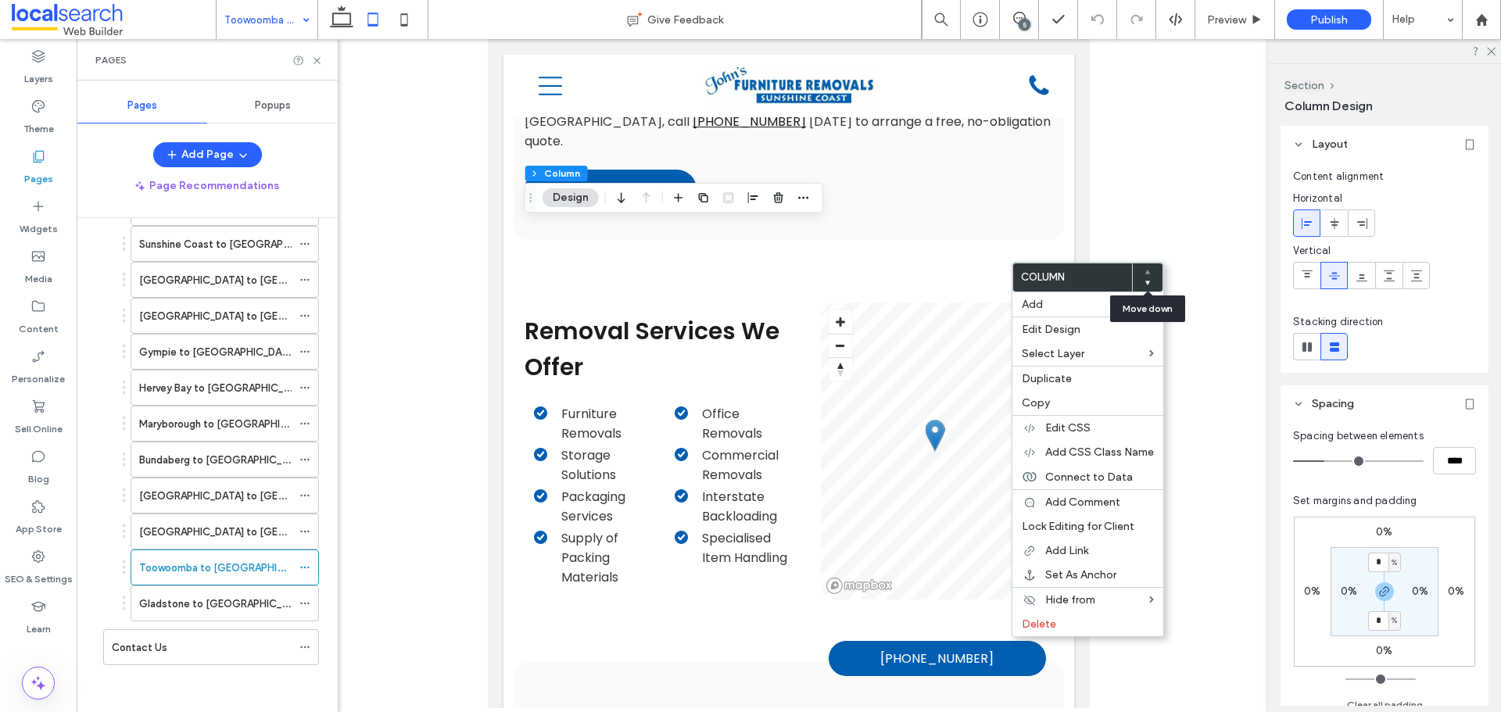
click at [1149, 281] on icon at bounding box center [1148, 283] width 6 height 6
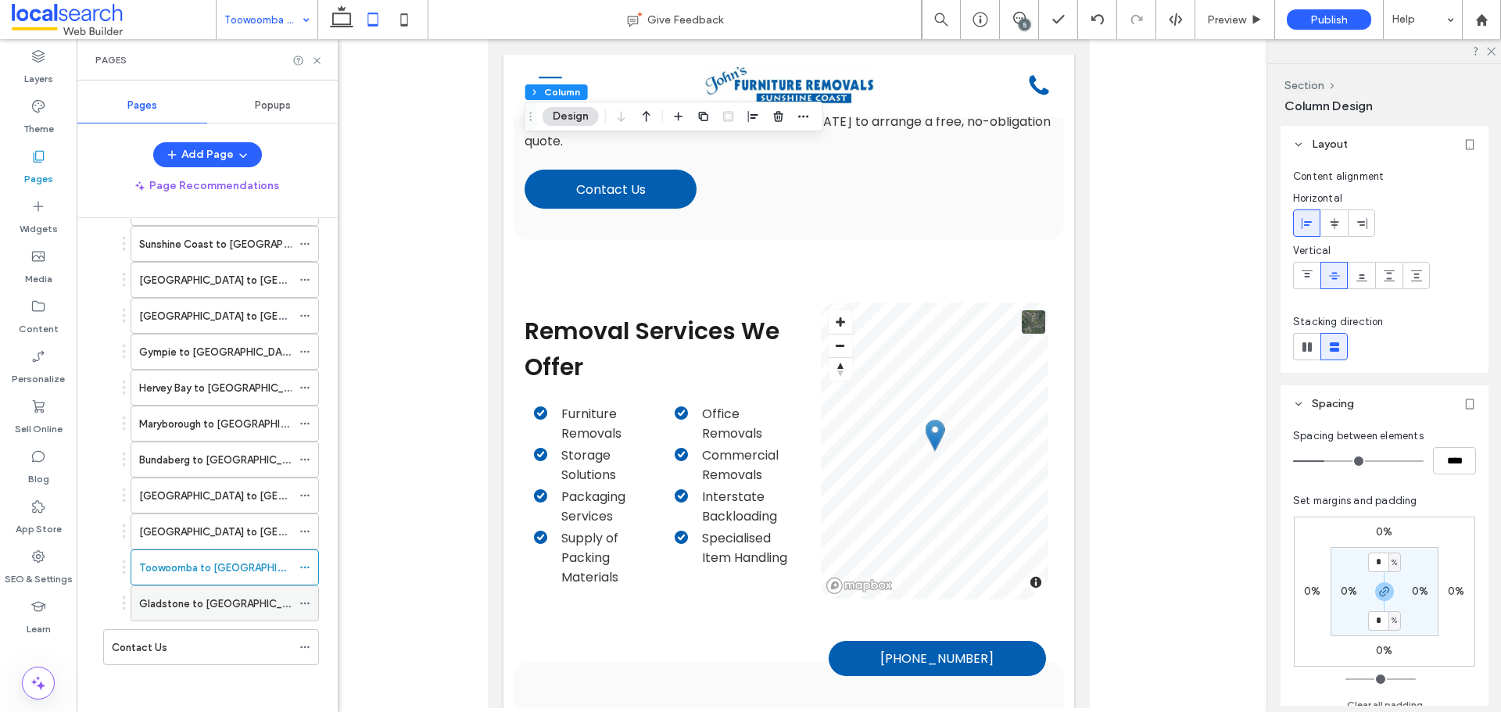
click at [250, 609] on label "Gladstone to [GEOGRAPHIC_DATA]" at bounding box center [224, 603] width 171 height 27
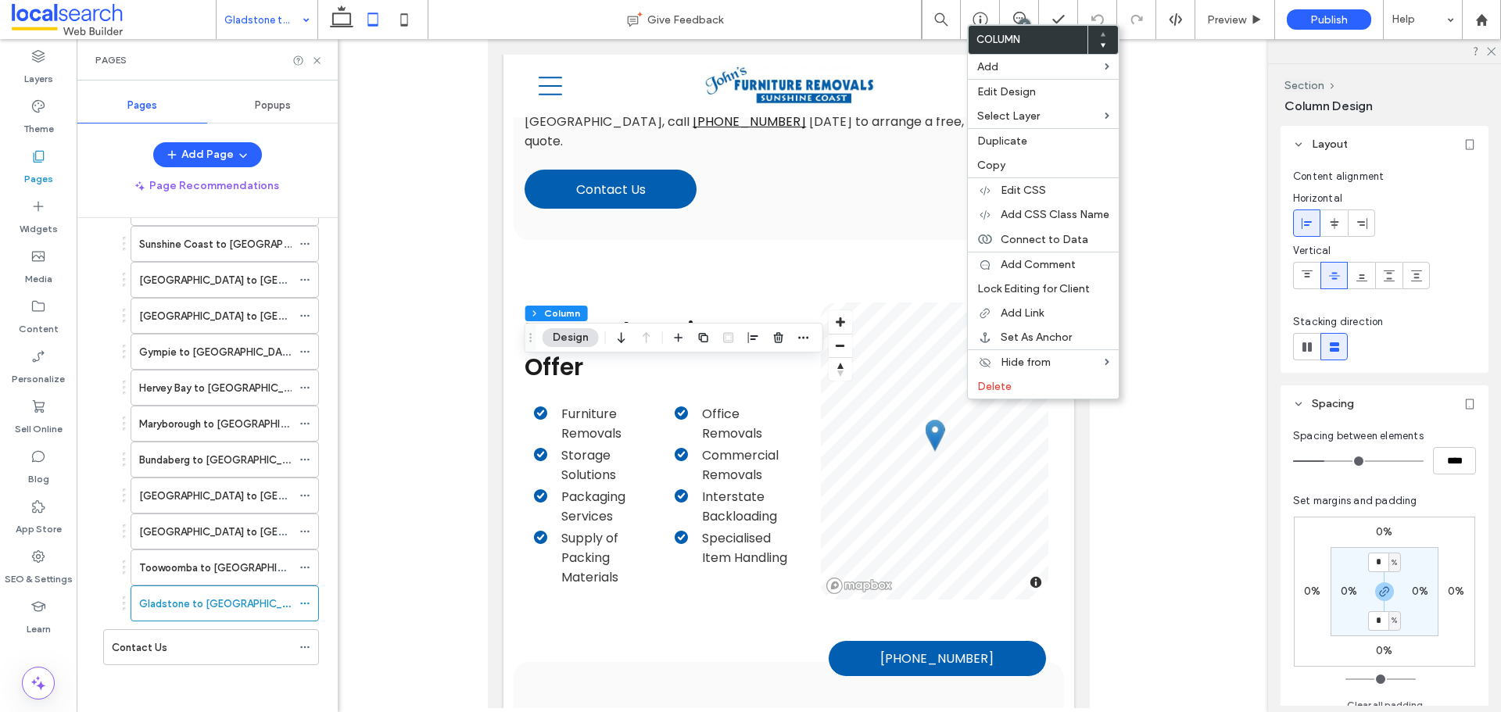
click at [1103, 45] on use at bounding box center [1103, 46] width 5 height 4
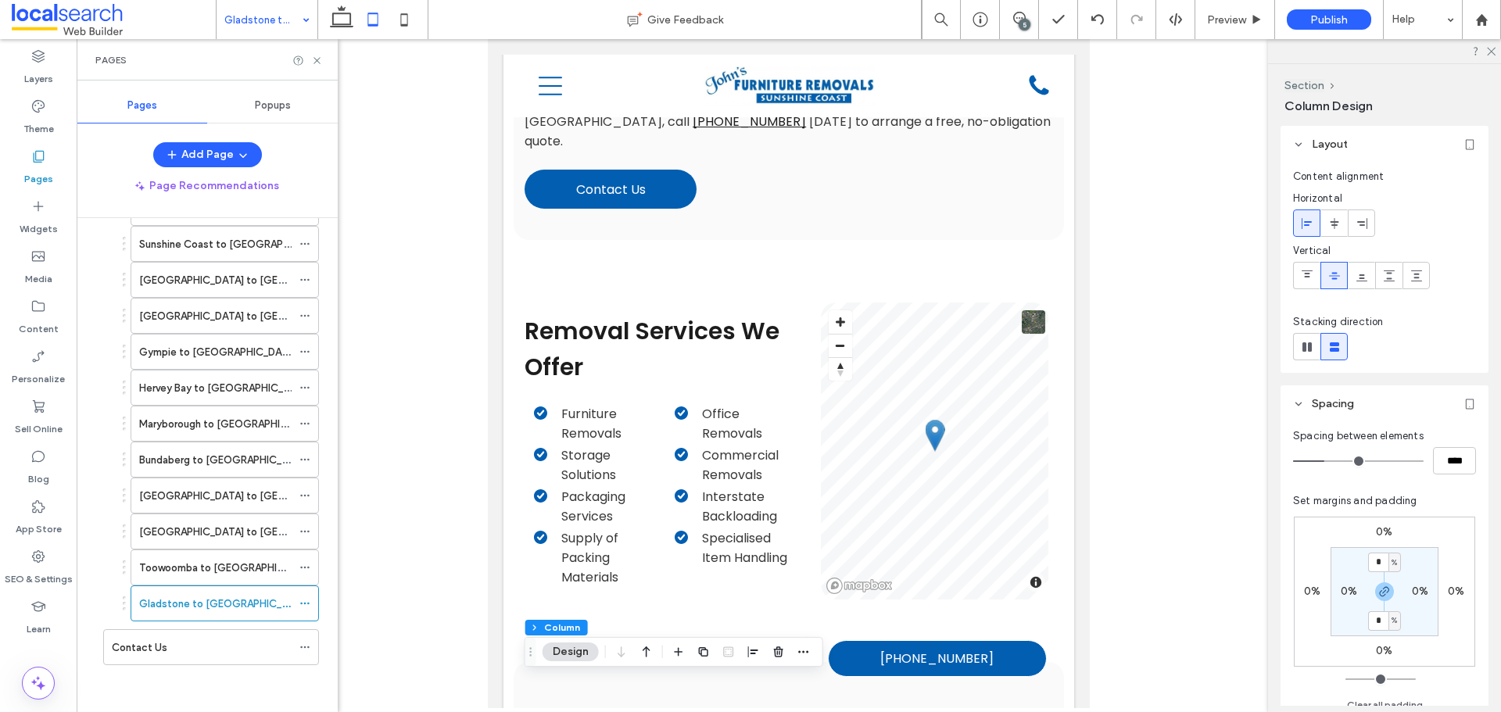
click at [405, 29] on icon at bounding box center [404, 19] width 31 height 31
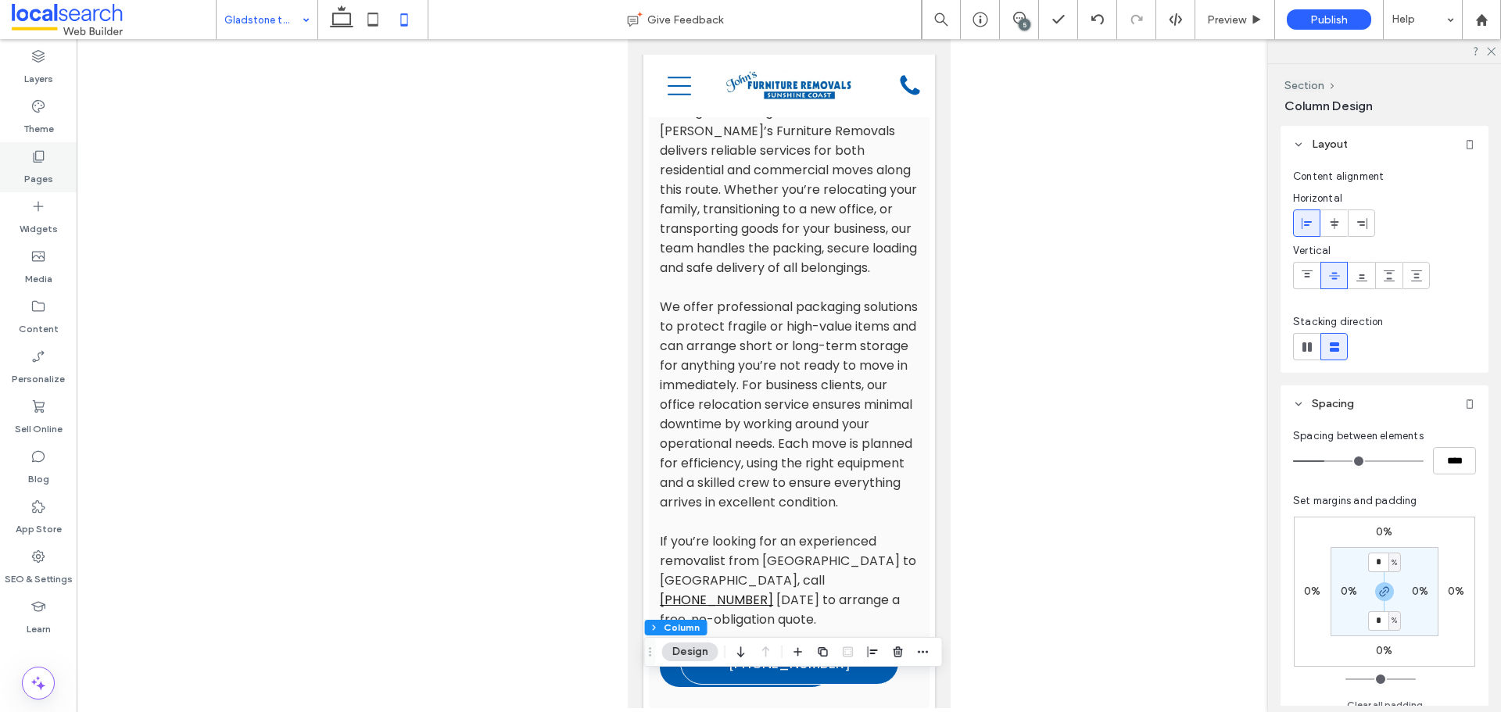
click at [49, 174] on label "Pages" at bounding box center [38, 175] width 29 height 22
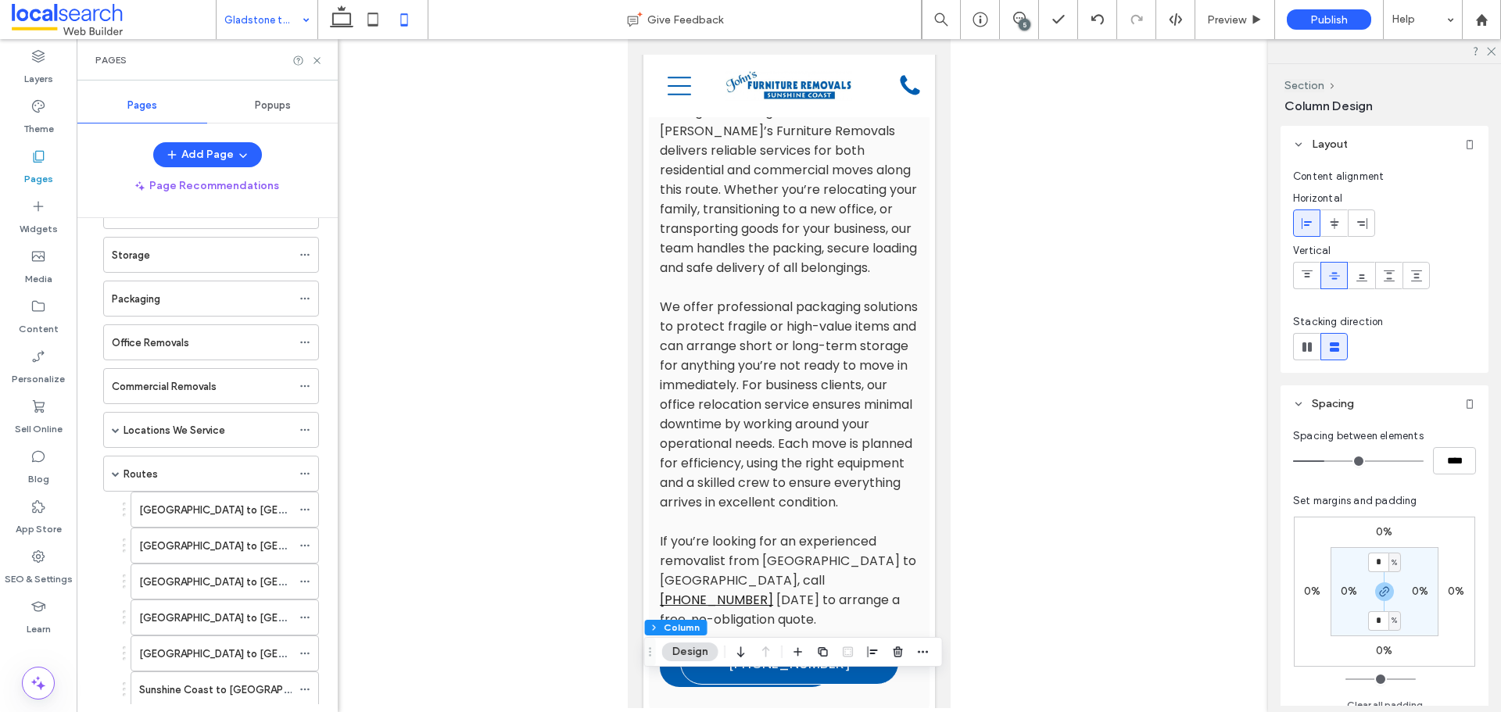
scroll to position [235, 0]
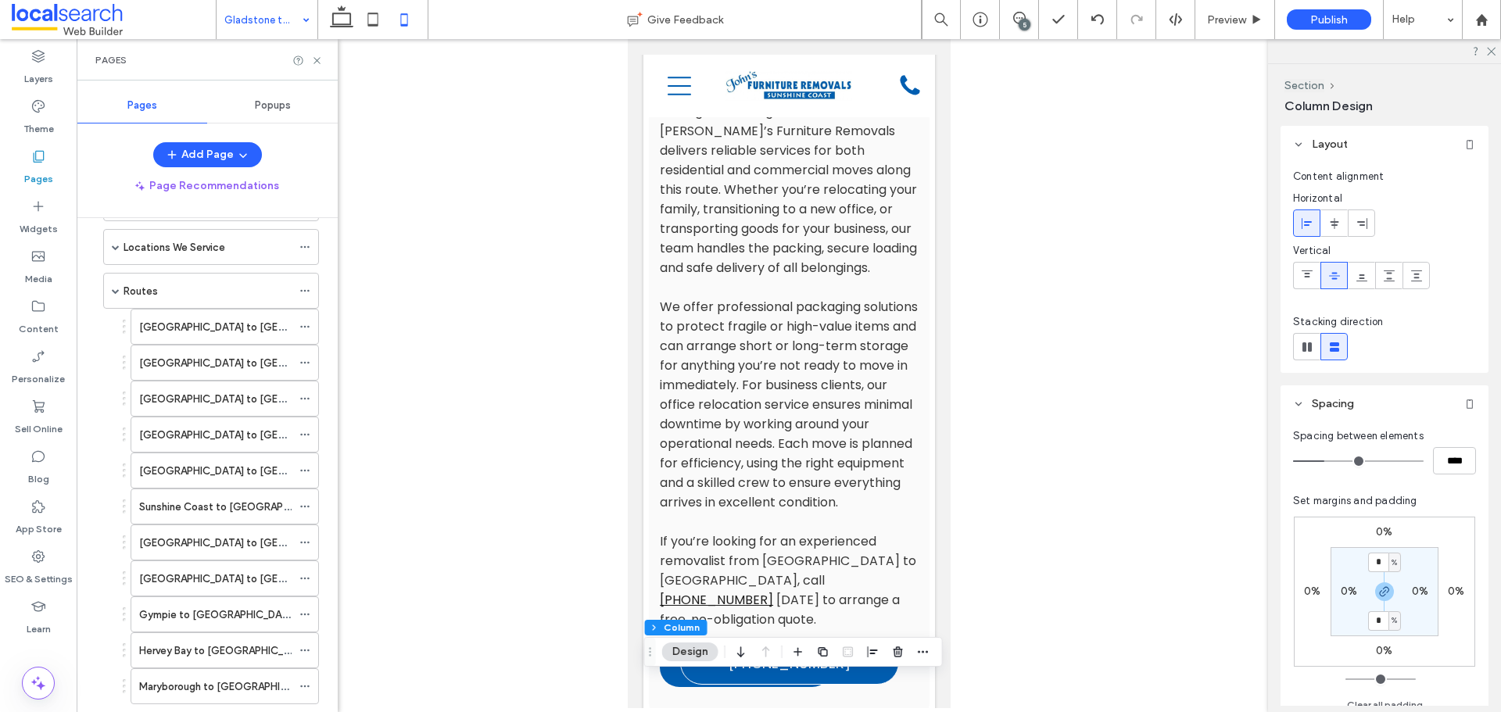
click at [210, 341] on div "[GEOGRAPHIC_DATA] to [GEOGRAPHIC_DATA]" at bounding box center [215, 327] width 152 height 34
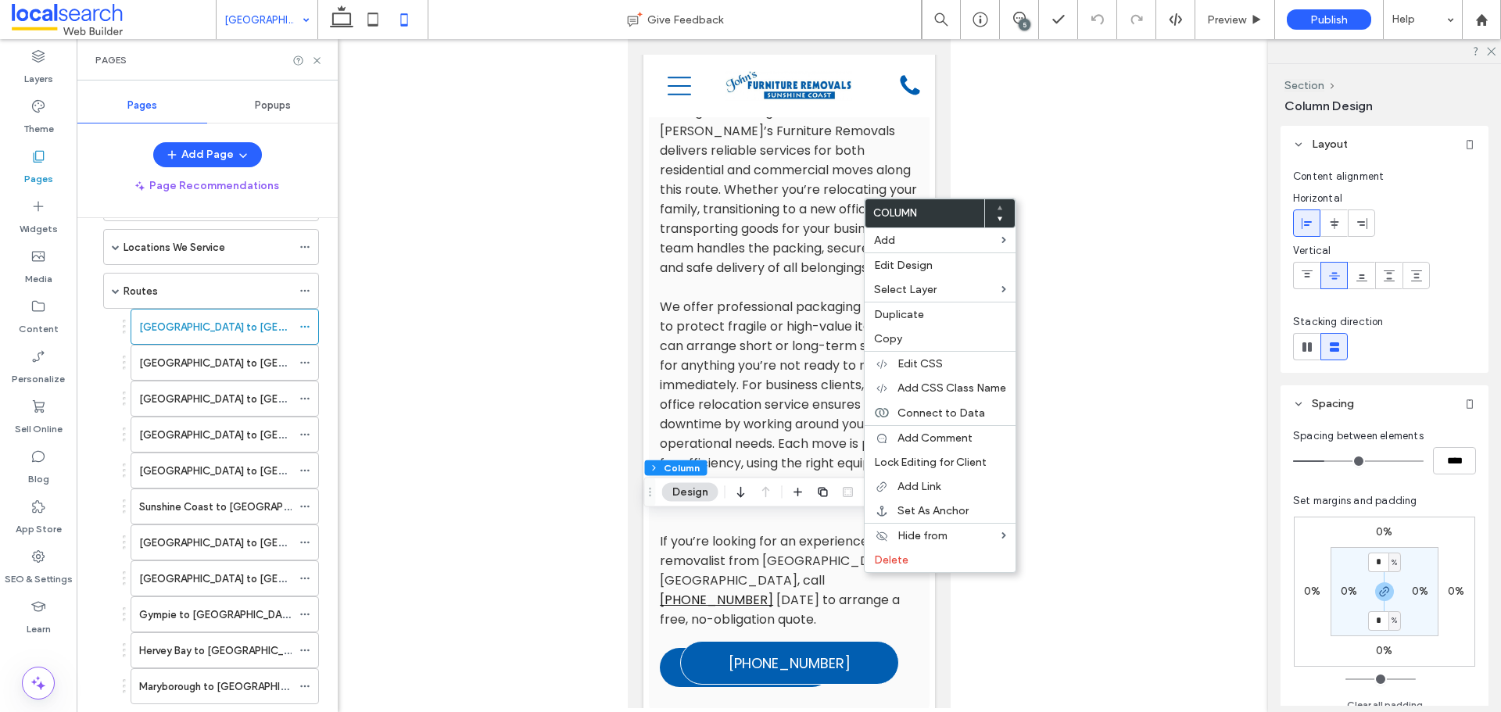
click at [1002, 221] on icon at bounding box center [1000, 219] width 6 height 6
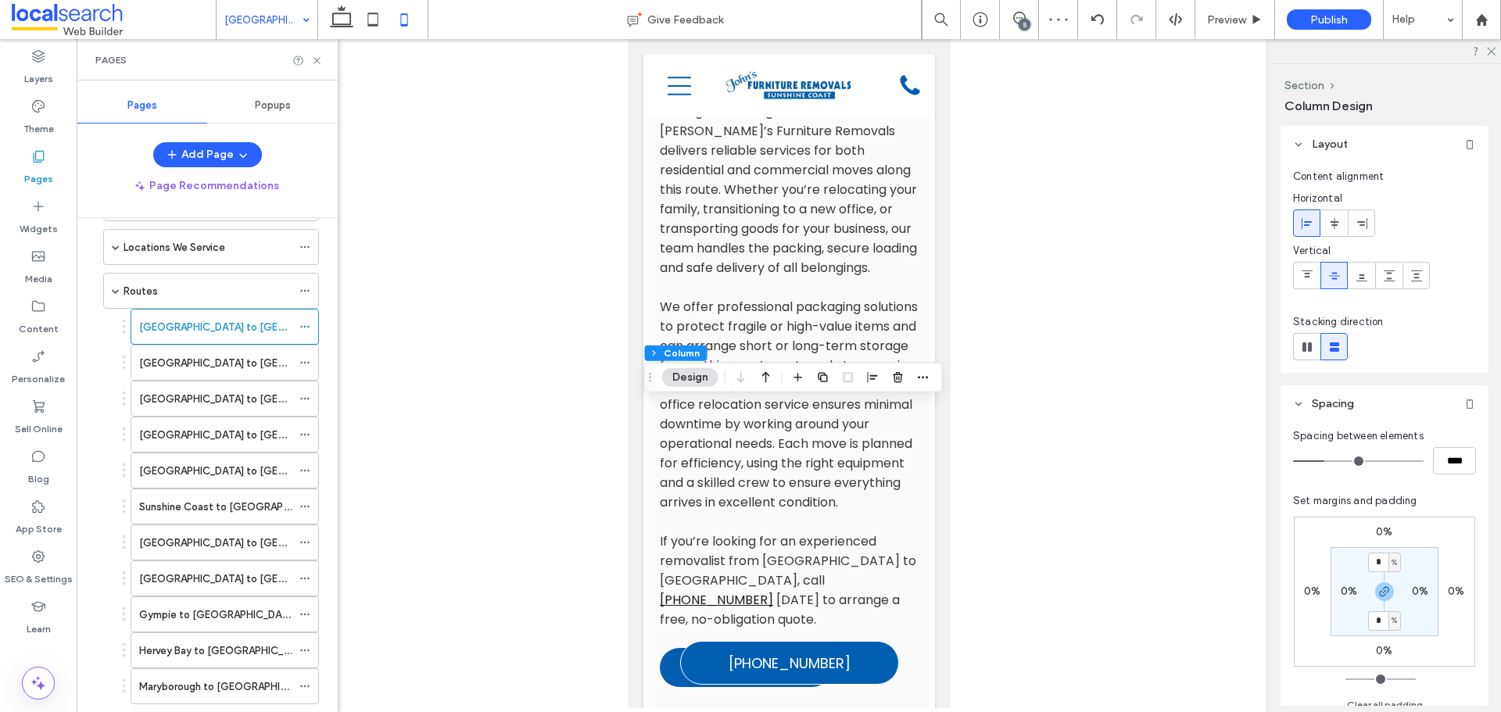
drag, startPoint x: 274, startPoint y: 357, endPoint x: 287, endPoint y: 353, distance: 13.7
click at [274, 357] on label "[GEOGRAPHIC_DATA] to [GEOGRAPHIC_DATA]" at bounding box center [251, 363] width 225 height 27
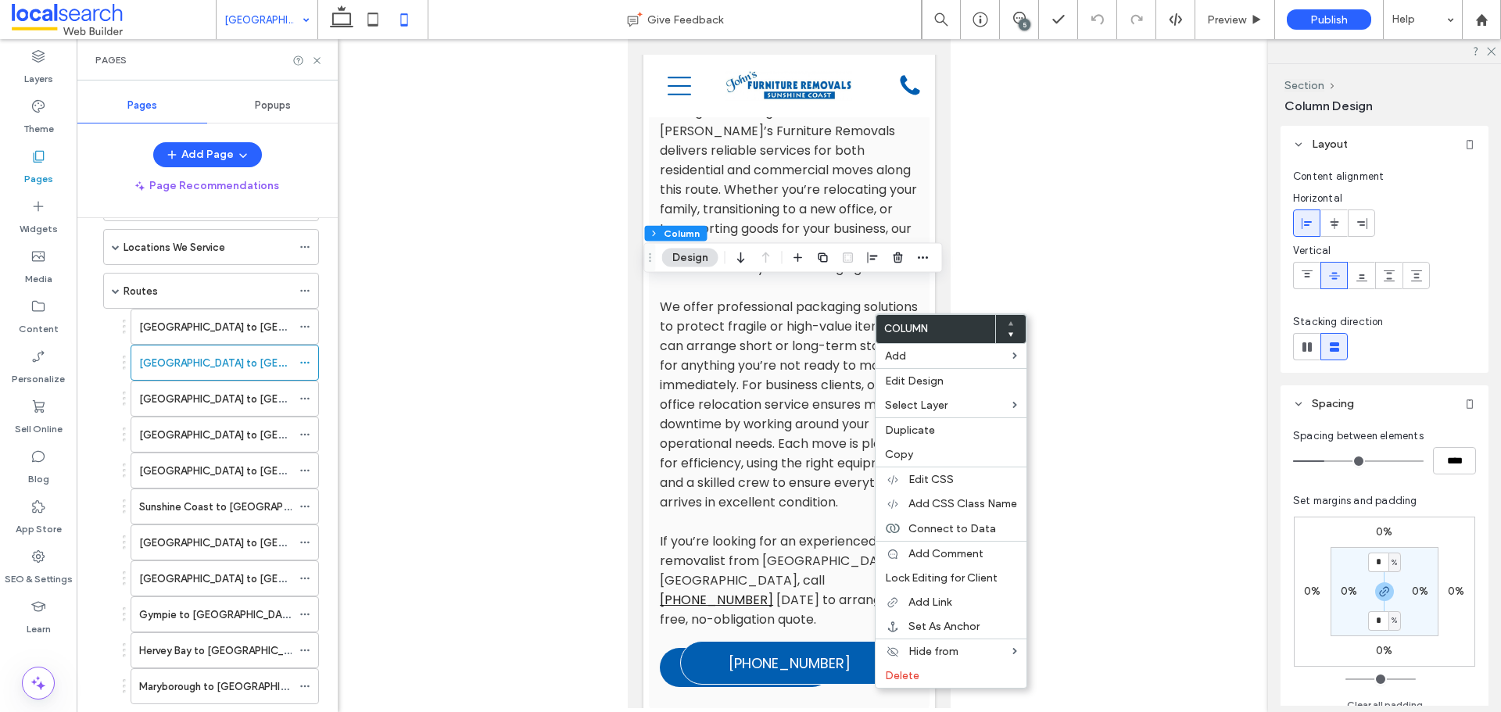
click at [1008, 332] on icon at bounding box center [1011, 335] width 6 height 6
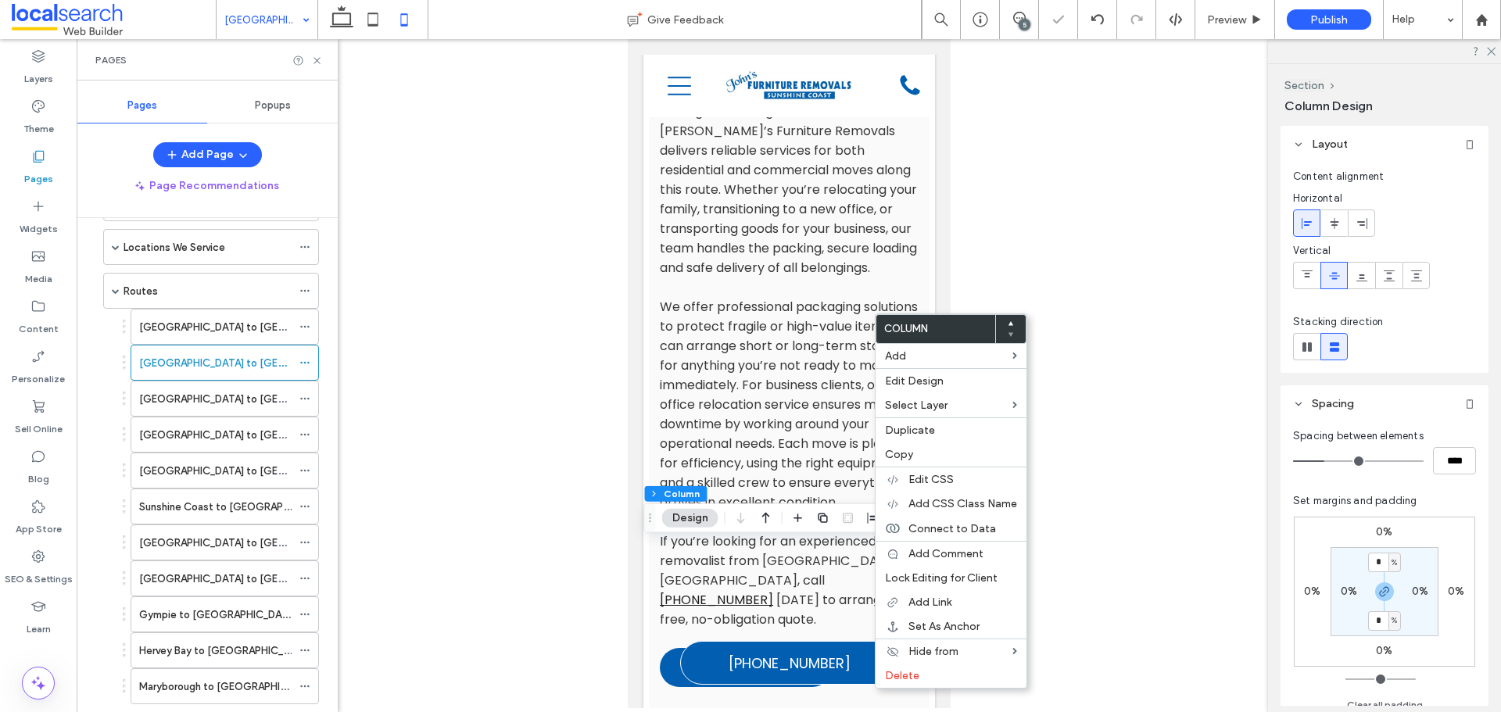
drag, startPoint x: 226, startPoint y: 389, endPoint x: 239, endPoint y: 381, distance: 15.8
click at [228, 389] on div "[GEOGRAPHIC_DATA] to [GEOGRAPHIC_DATA]" at bounding box center [215, 399] width 152 height 34
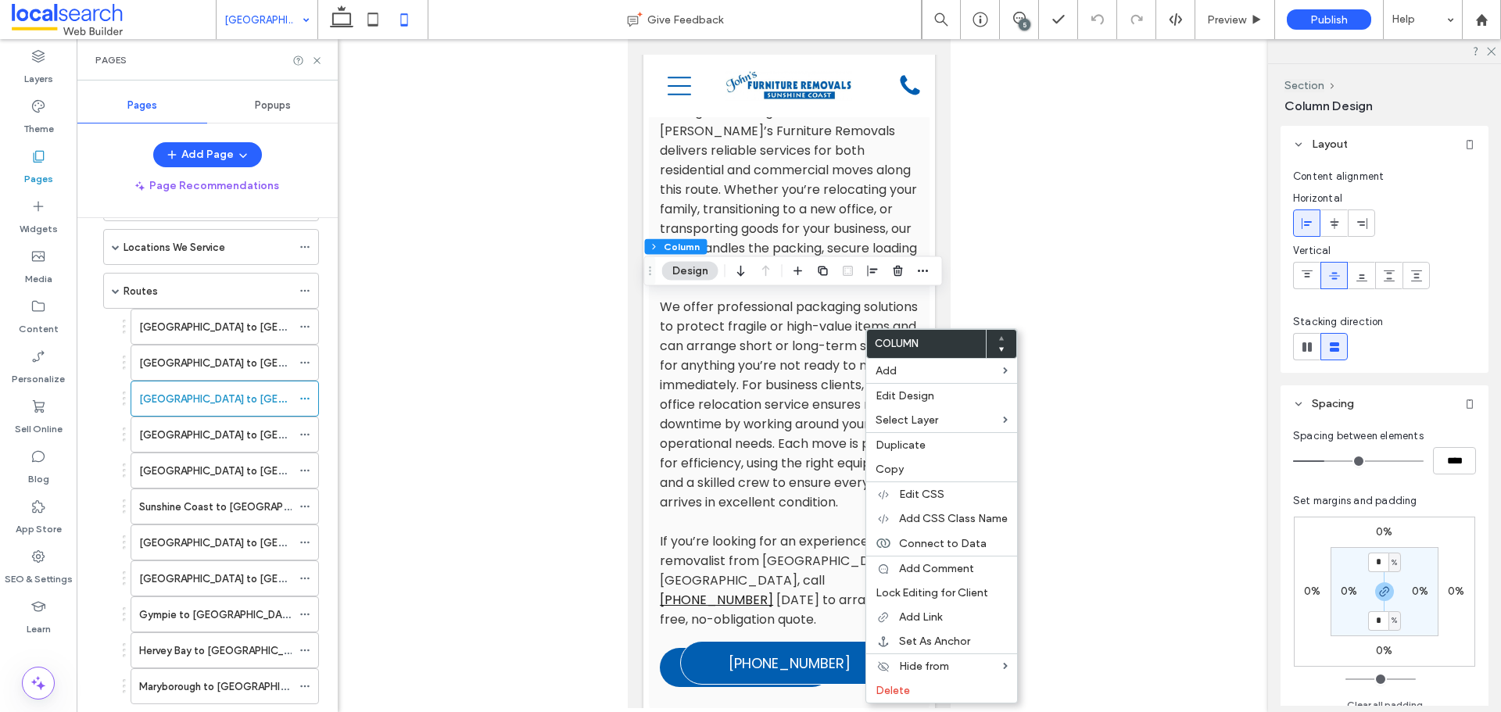
click at [999, 347] on icon at bounding box center [1002, 349] width 6 height 6
click at [234, 429] on label "[GEOGRAPHIC_DATA] to [GEOGRAPHIC_DATA]" at bounding box center [251, 434] width 225 height 27
click at [1007, 350] on use at bounding box center [1008, 351] width 5 height 4
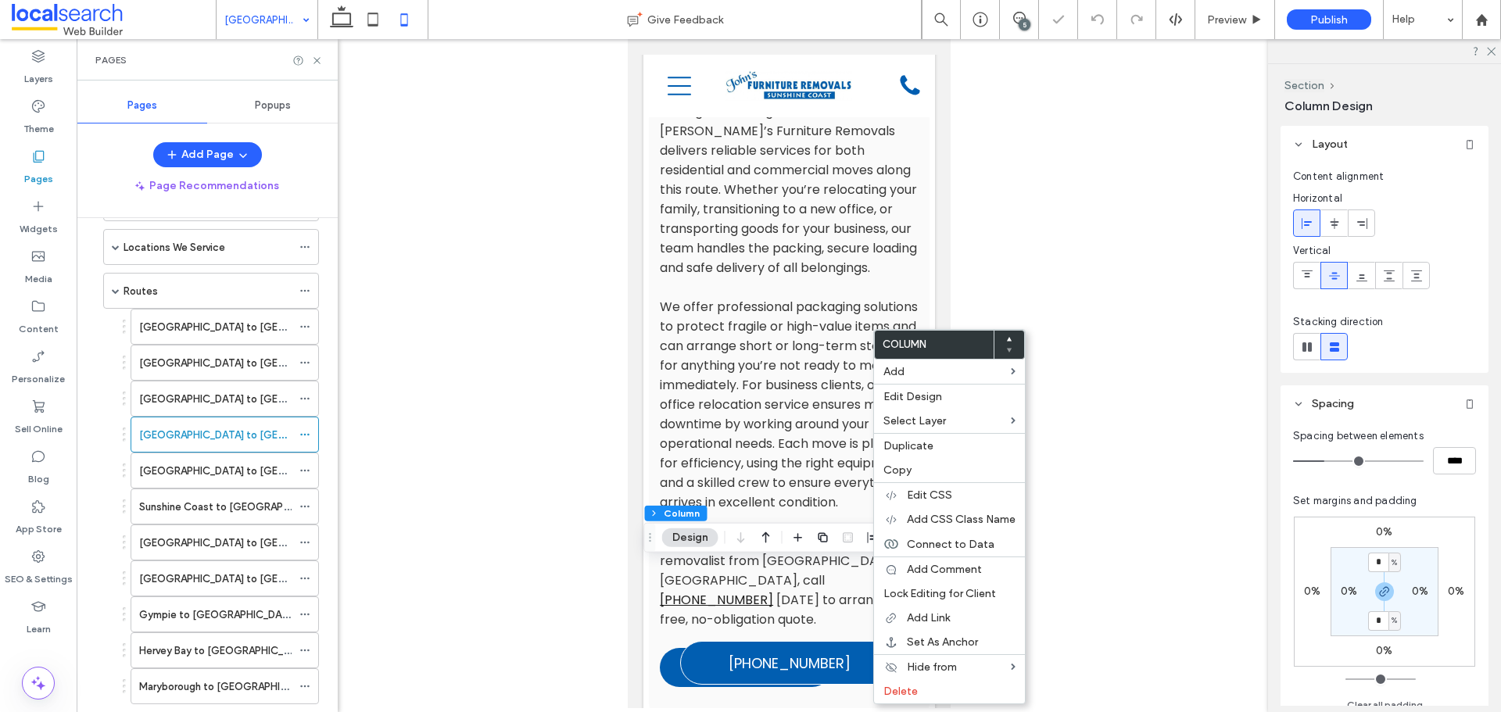
click at [208, 491] on div "Sunshine Coast to [GEOGRAPHIC_DATA]" at bounding box center [215, 506] width 152 height 34
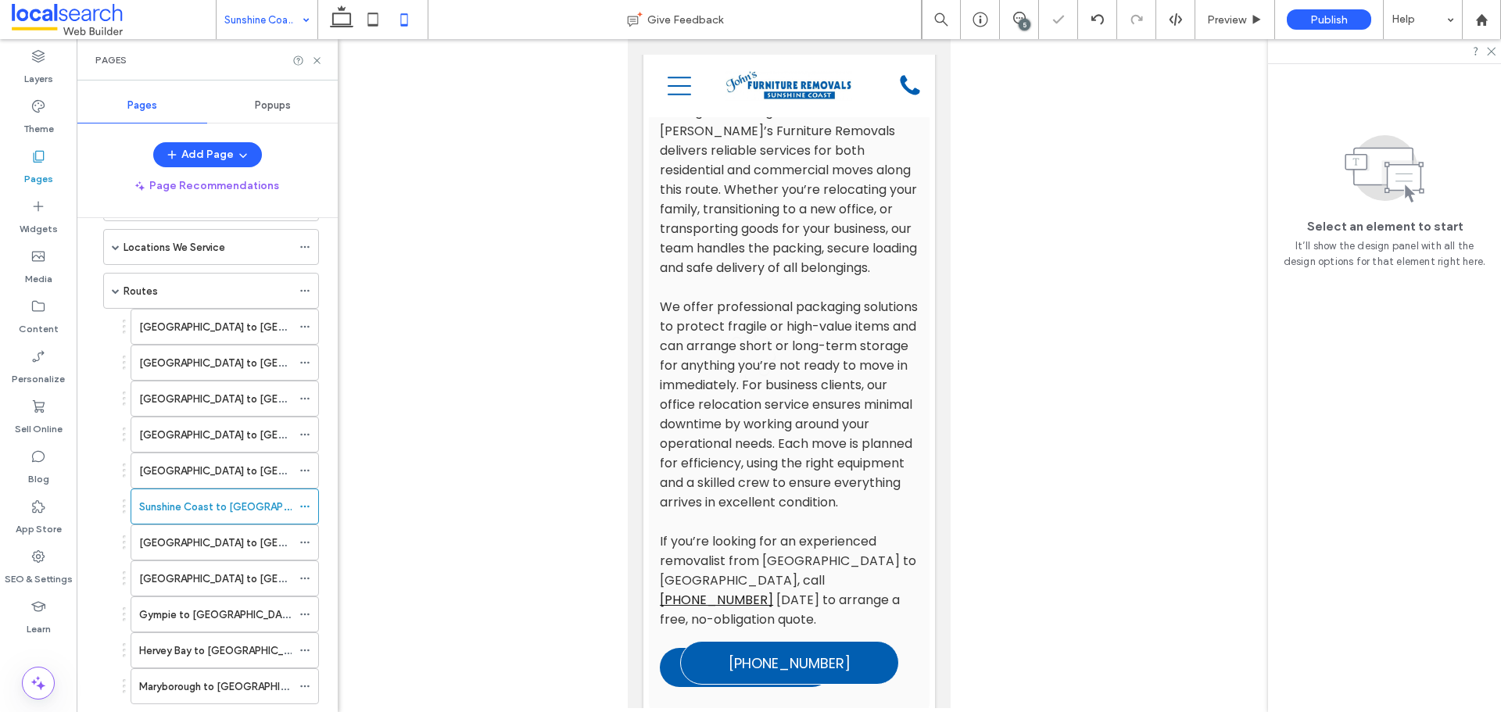
click at [215, 475] on div at bounding box center [750, 356] width 1501 height 712
click at [215, 475] on label "[GEOGRAPHIC_DATA] to [GEOGRAPHIC_DATA]" at bounding box center [251, 470] width 225 height 27
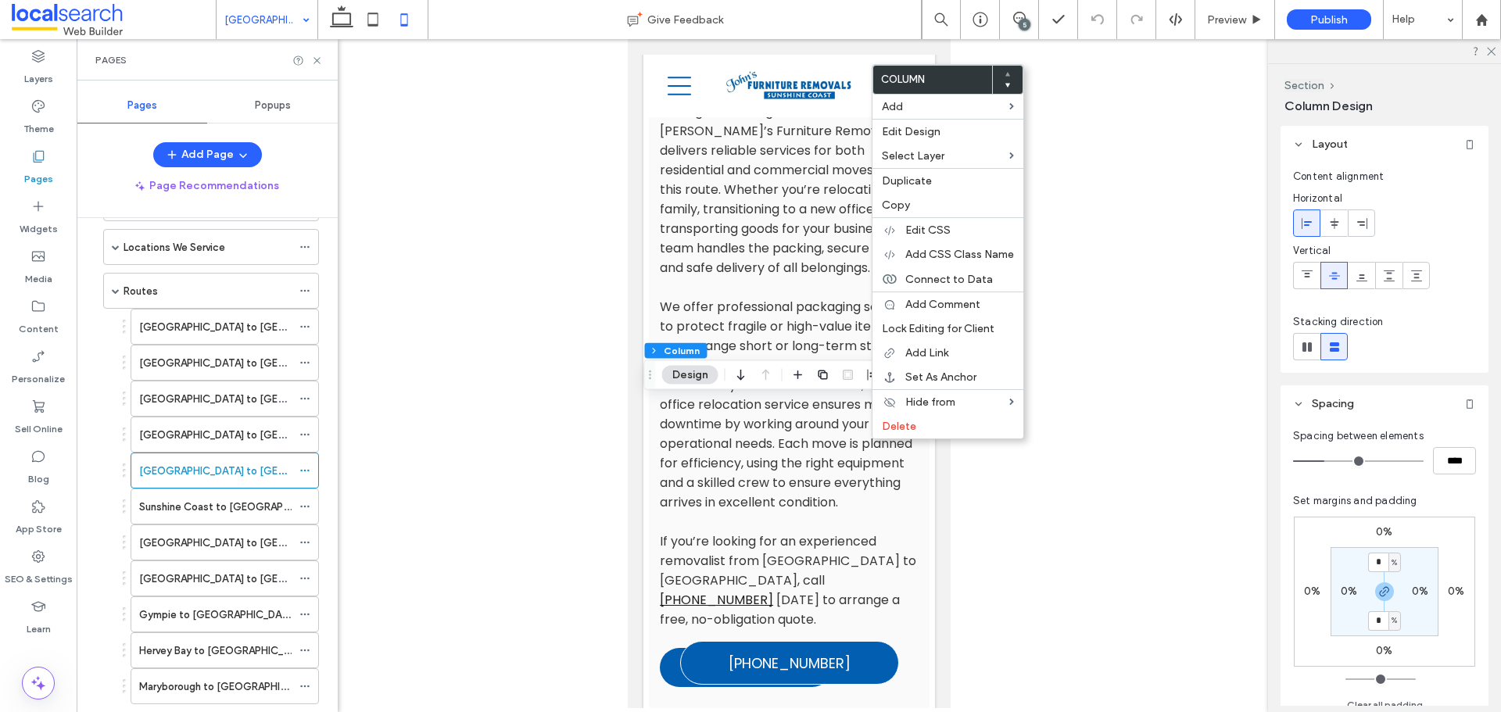
click at [1009, 86] on icon at bounding box center [1008, 85] width 6 height 6
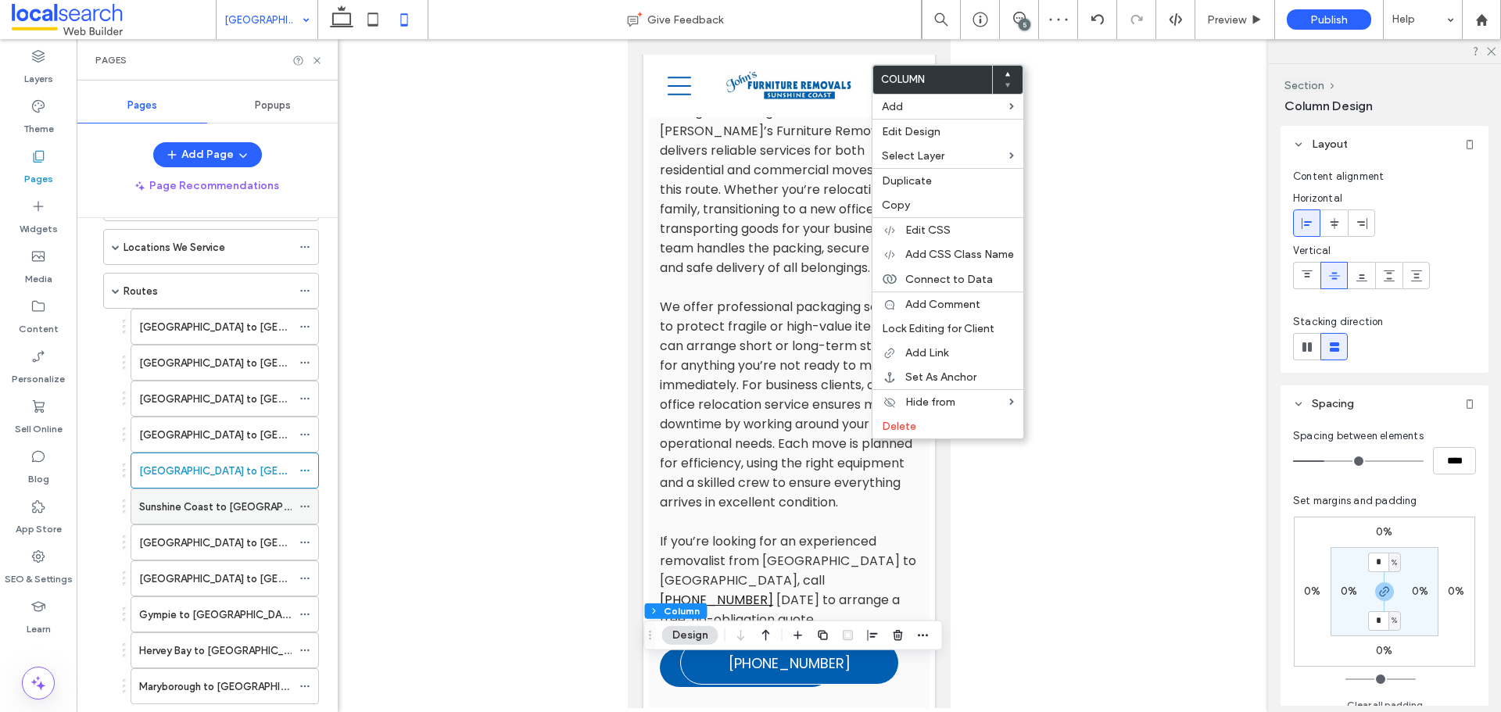
click at [260, 507] on label "Sunshine Coast to [GEOGRAPHIC_DATA]" at bounding box center [236, 506] width 195 height 27
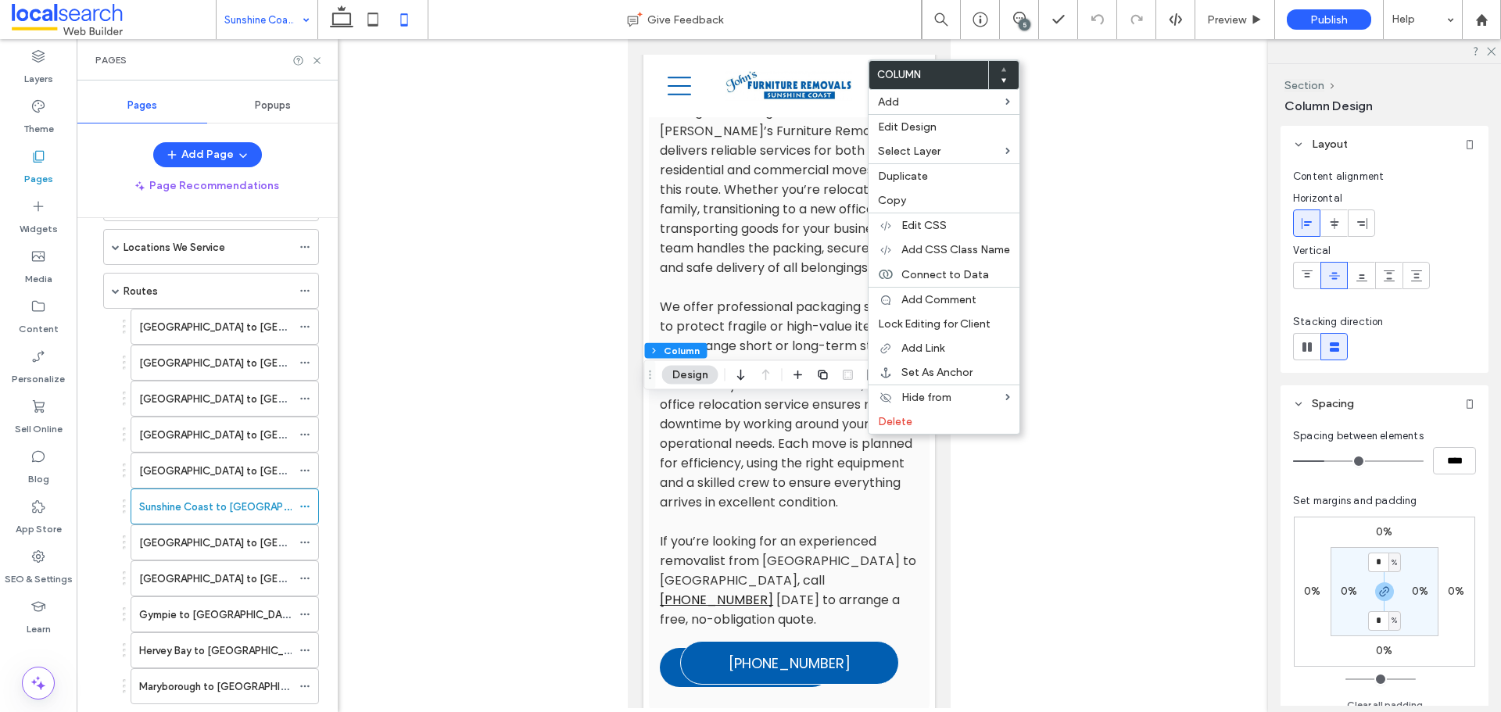
click at [1005, 77] on div at bounding box center [1003, 75] width 30 height 28
click at [1002, 78] on icon at bounding box center [1004, 80] width 6 height 6
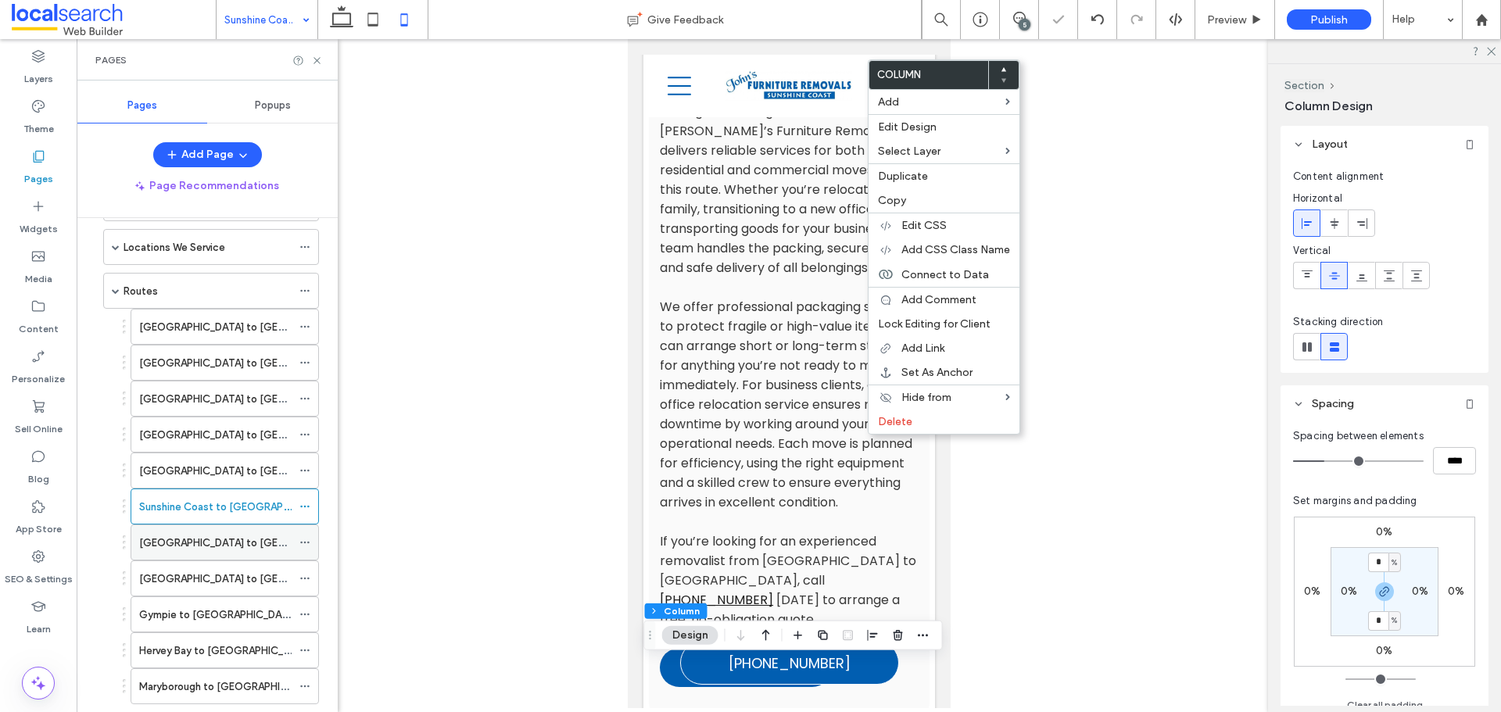
click at [221, 542] on label "[GEOGRAPHIC_DATA] to [GEOGRAPHIC_DATA]" at bounding box center [251, 542] width 225 height 27
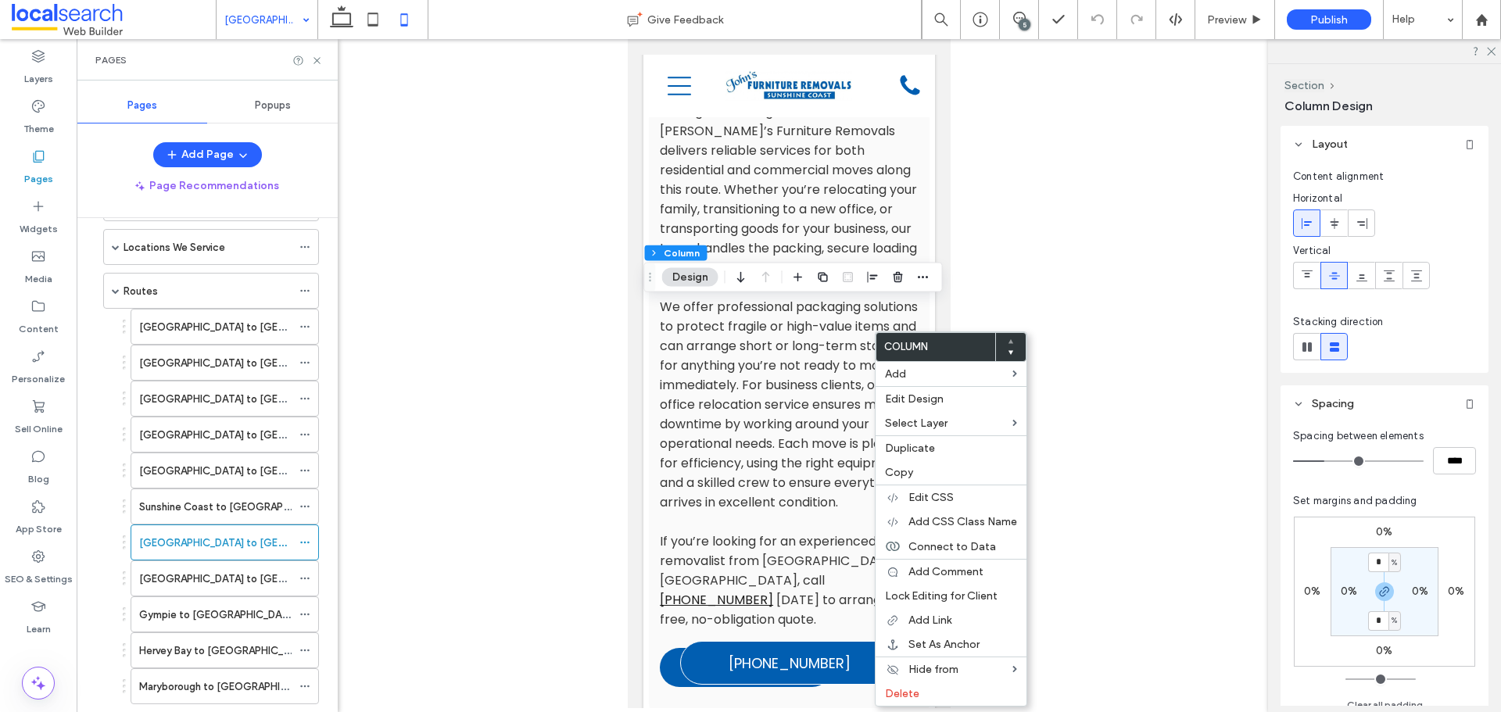
click at [1009, 351] on use at bounding box center [1010, 353] width 5 height 4
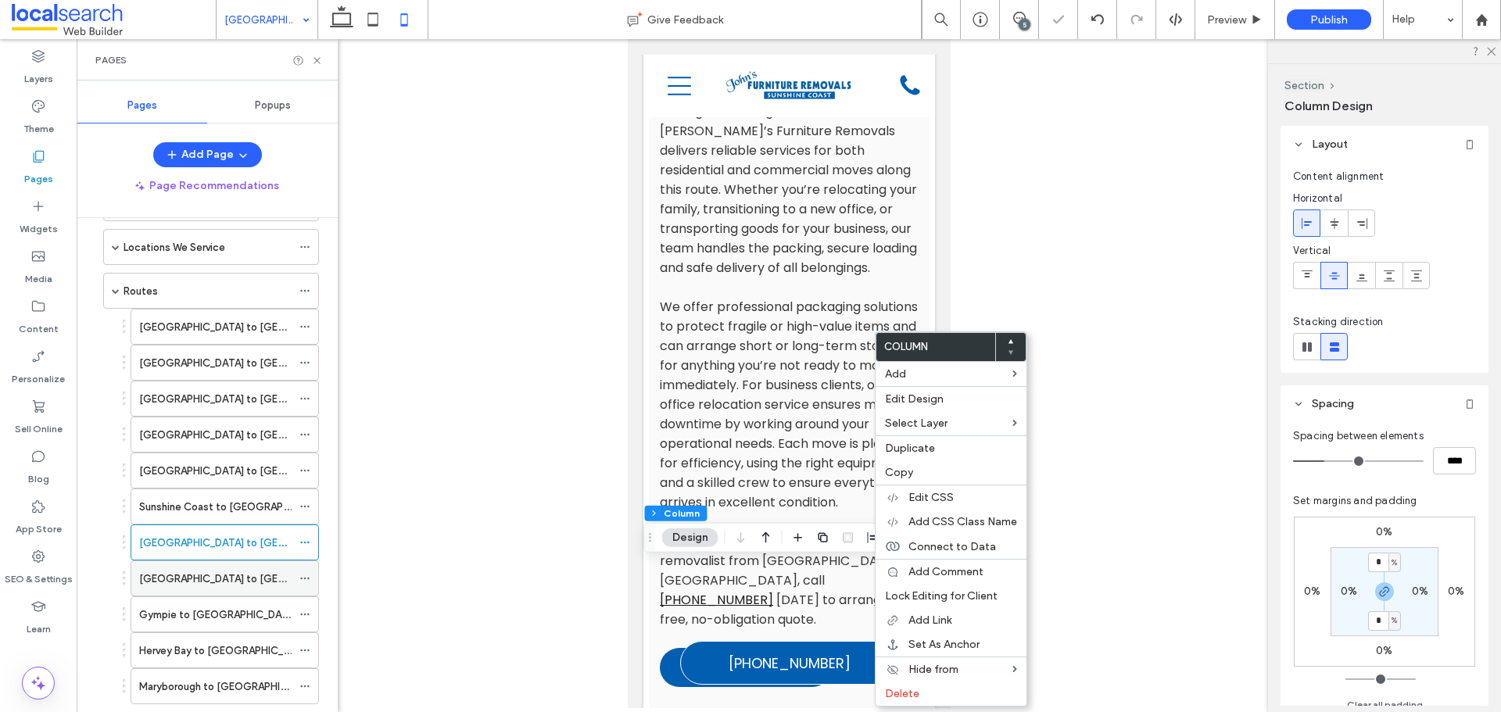
click at [217, 565] on div "[GEOGRAPHIC_DATA] to [GEOGRAPHIC_DATA]" at bounding box center [215, 578] width 152 height 34
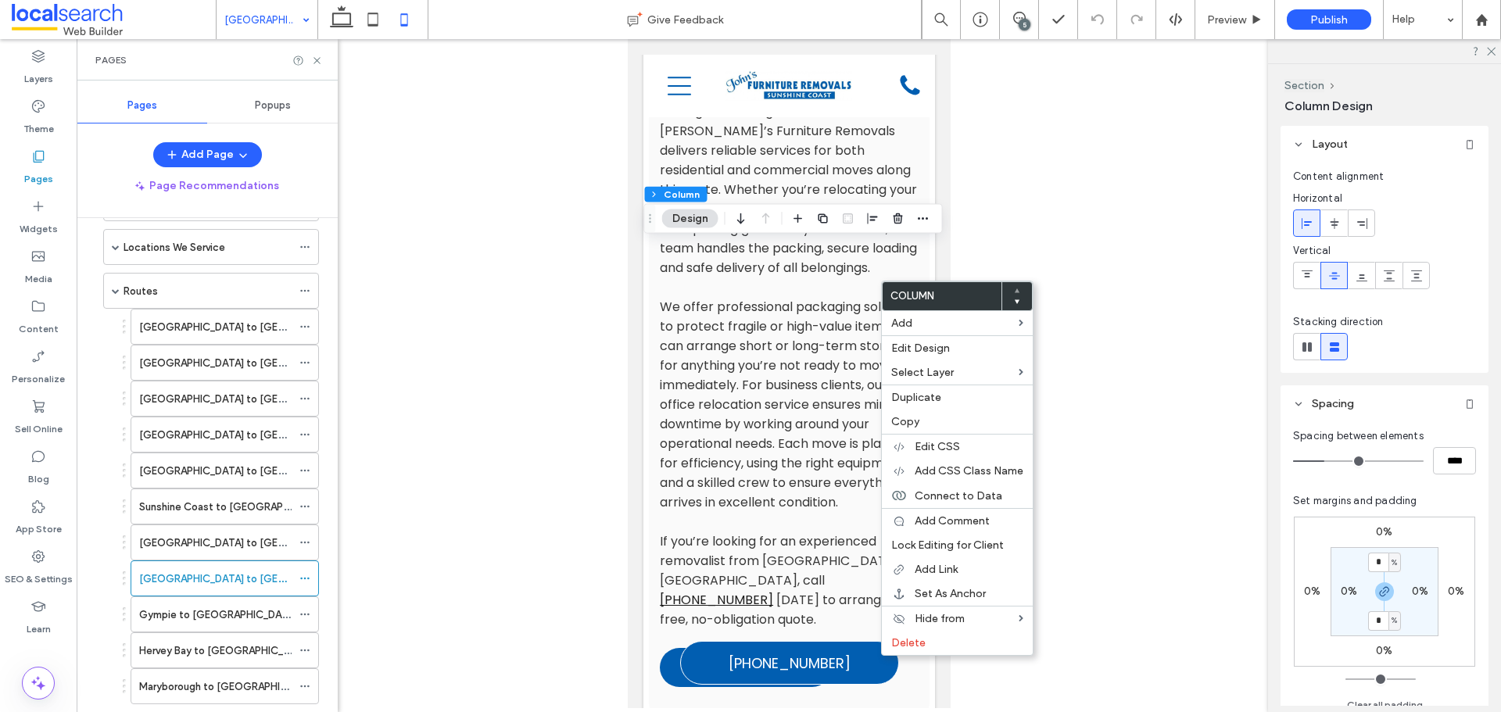
click at [1018, 301] on use at bounding box center [1016, 302] width 5 height 4
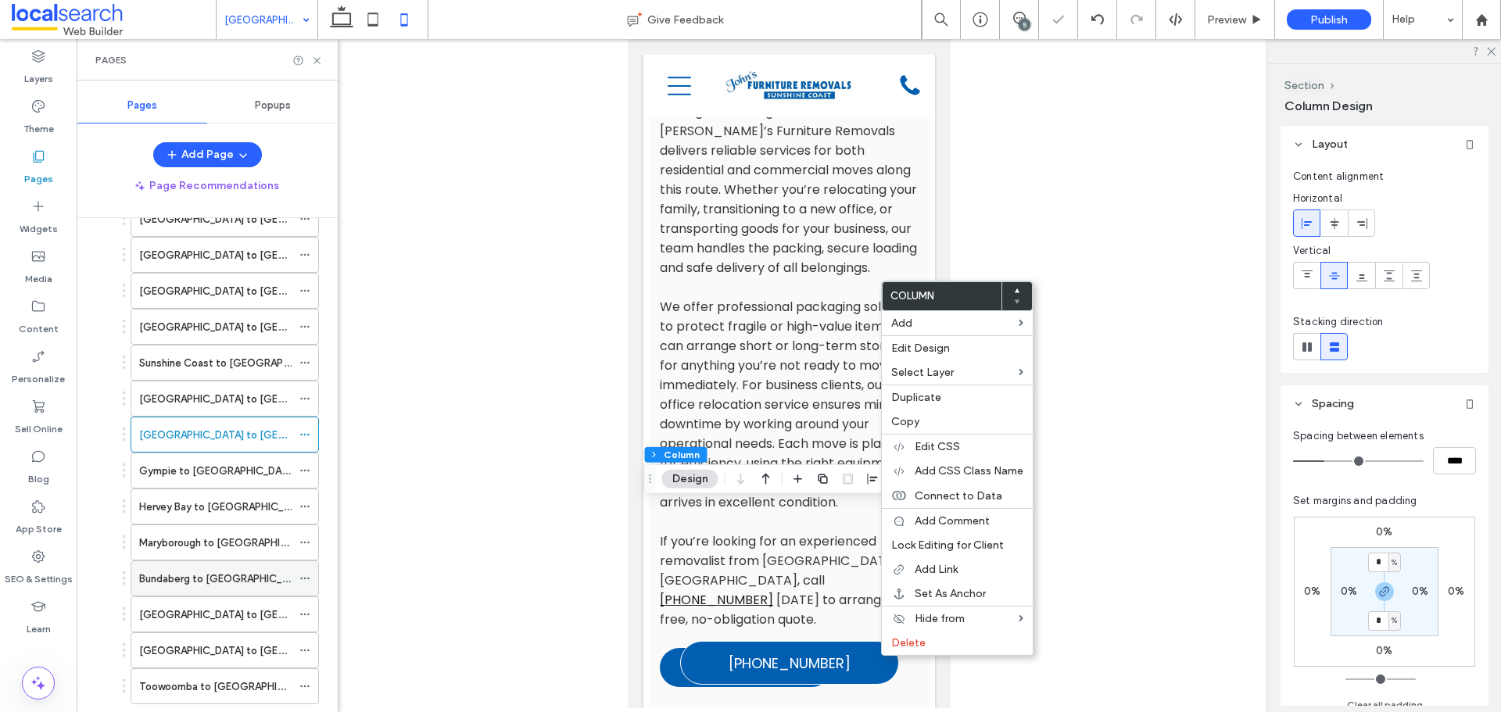
scroll to position [391, 0]
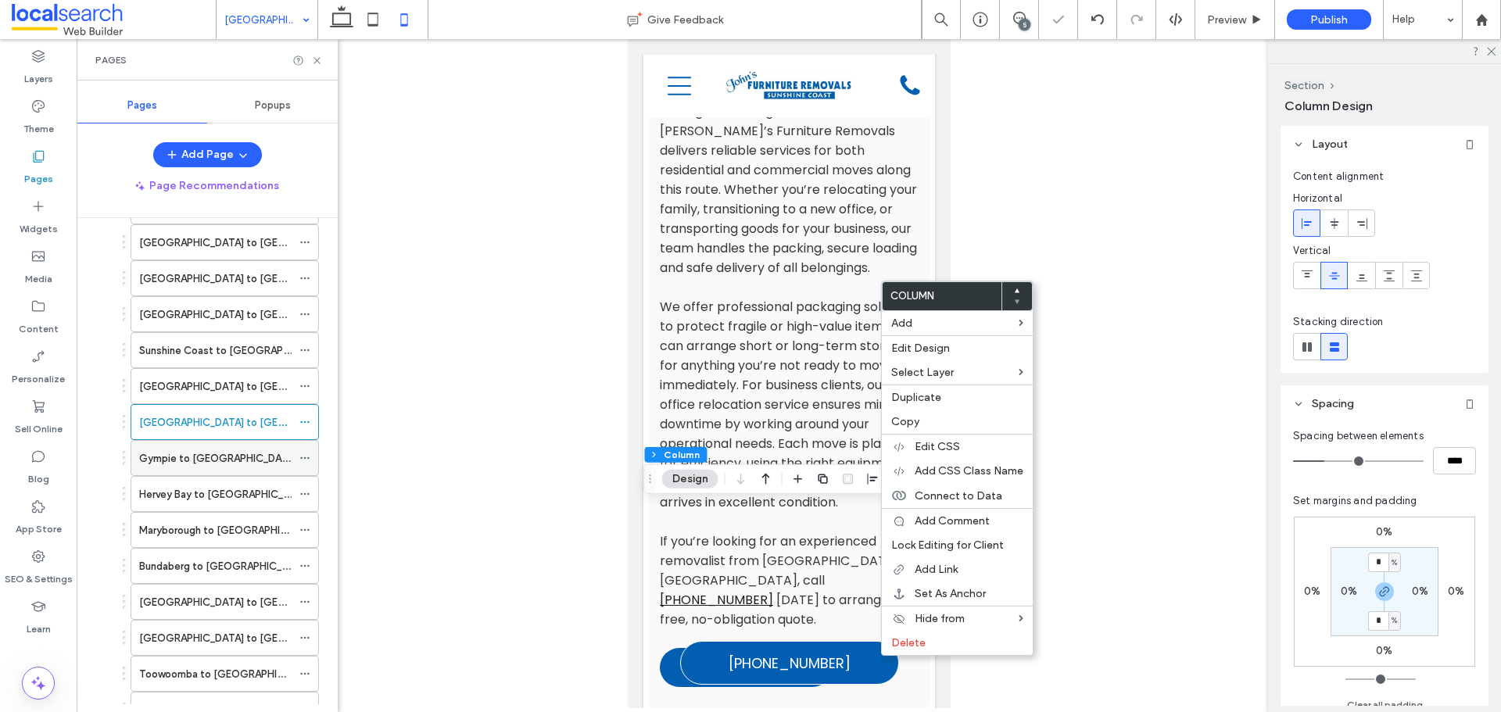
click at [243, 449] on div "Gympie to [GEOGRAPHIC_DATA]" at bounding box center [215, 458] width 152 height 34
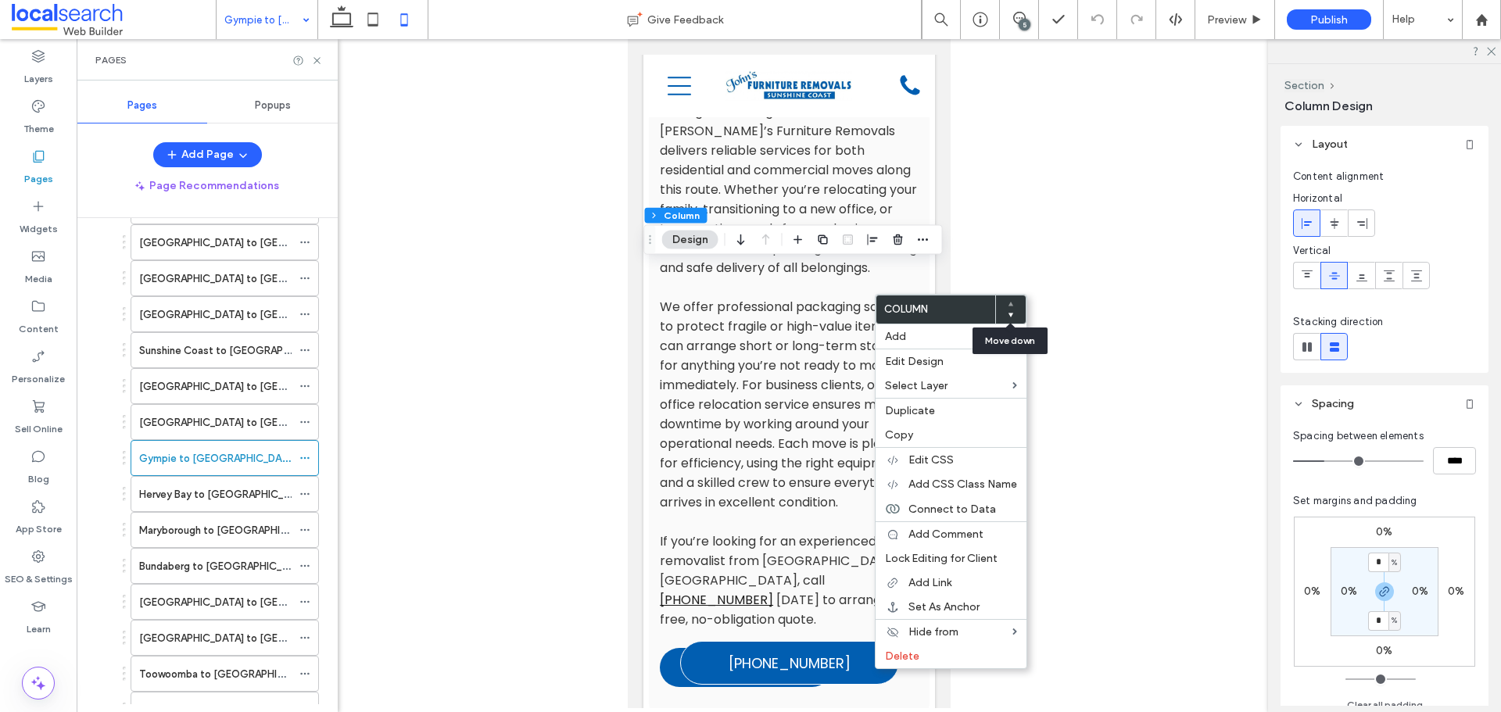
click at [1009, 315] on use at bounding box center [1010, 316] width 5 height 4
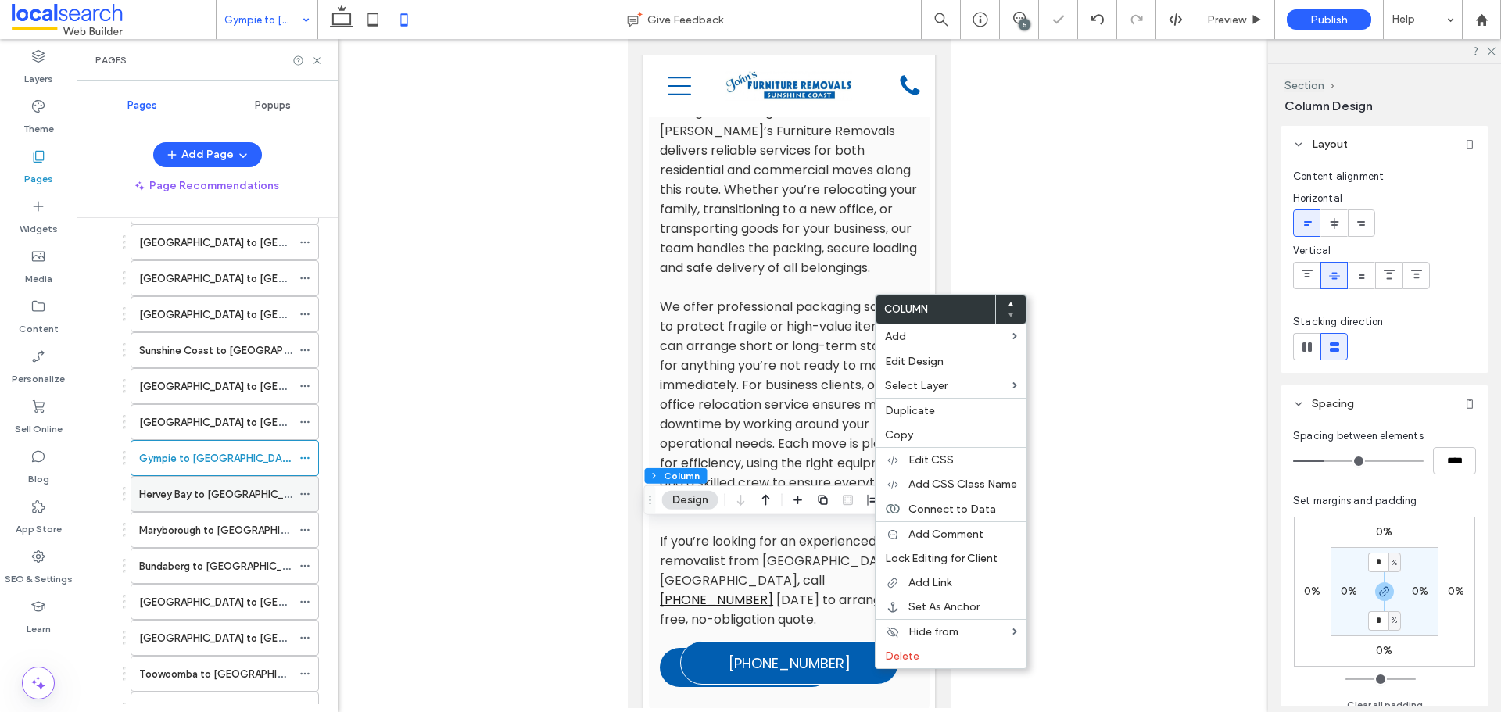
click at [249, 493] on label "Hervey Bay to [GEOGRAPHIC_DATA]" at bounding box center [225, 494] width 173 height 27
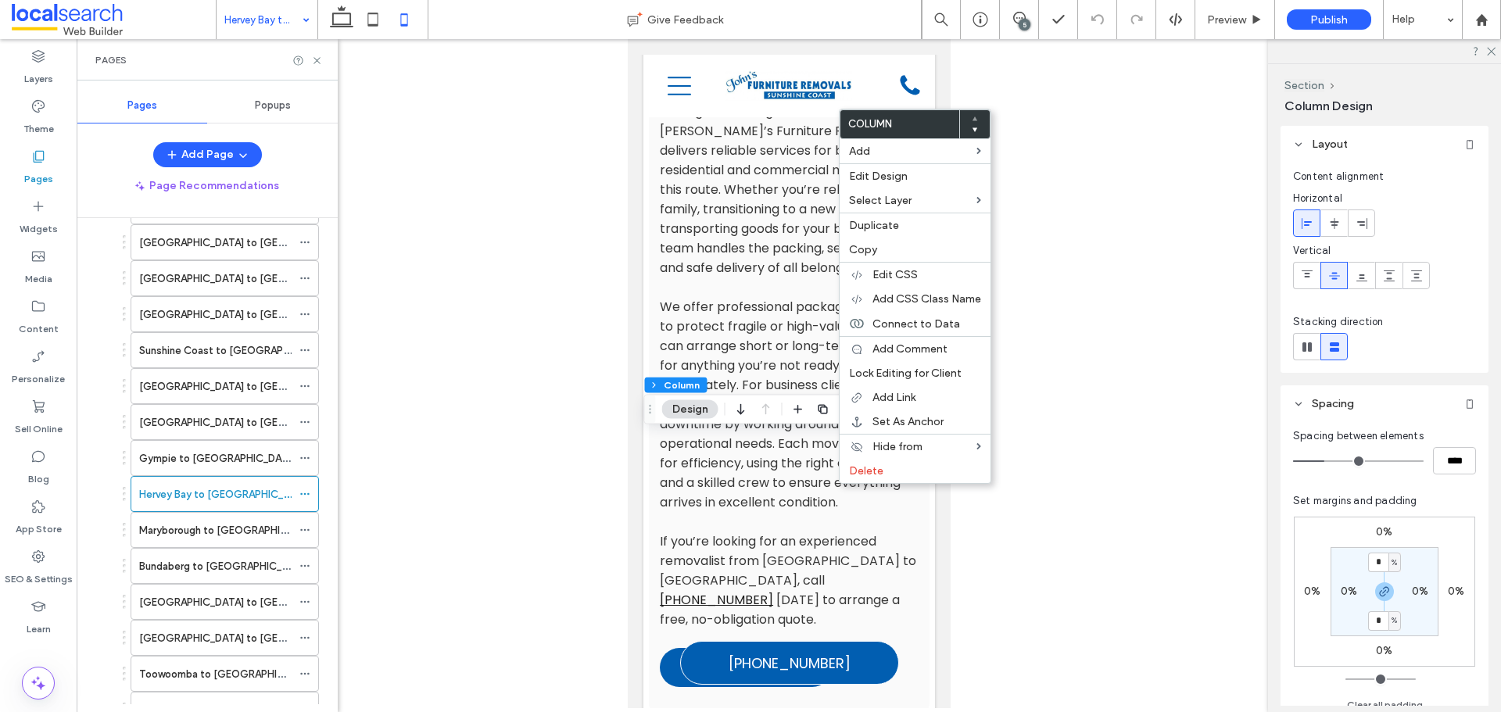
click at [977, 130] on icon at bounding box center [975, 130] width 6 height 6
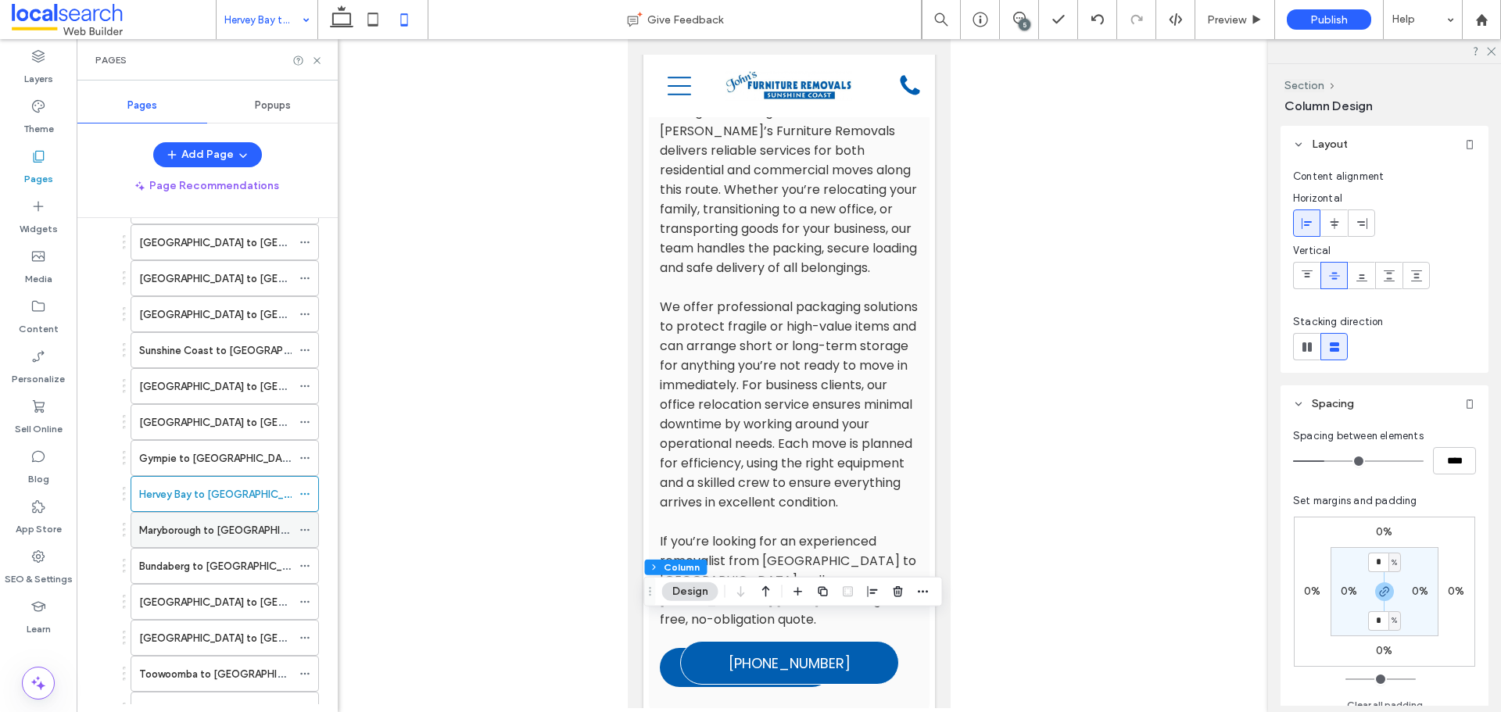
click at [274, 523] on label "Maryborough to [GEOGRAPHIC_DATA]" at bounding box center [230, 530] width 182 height 27
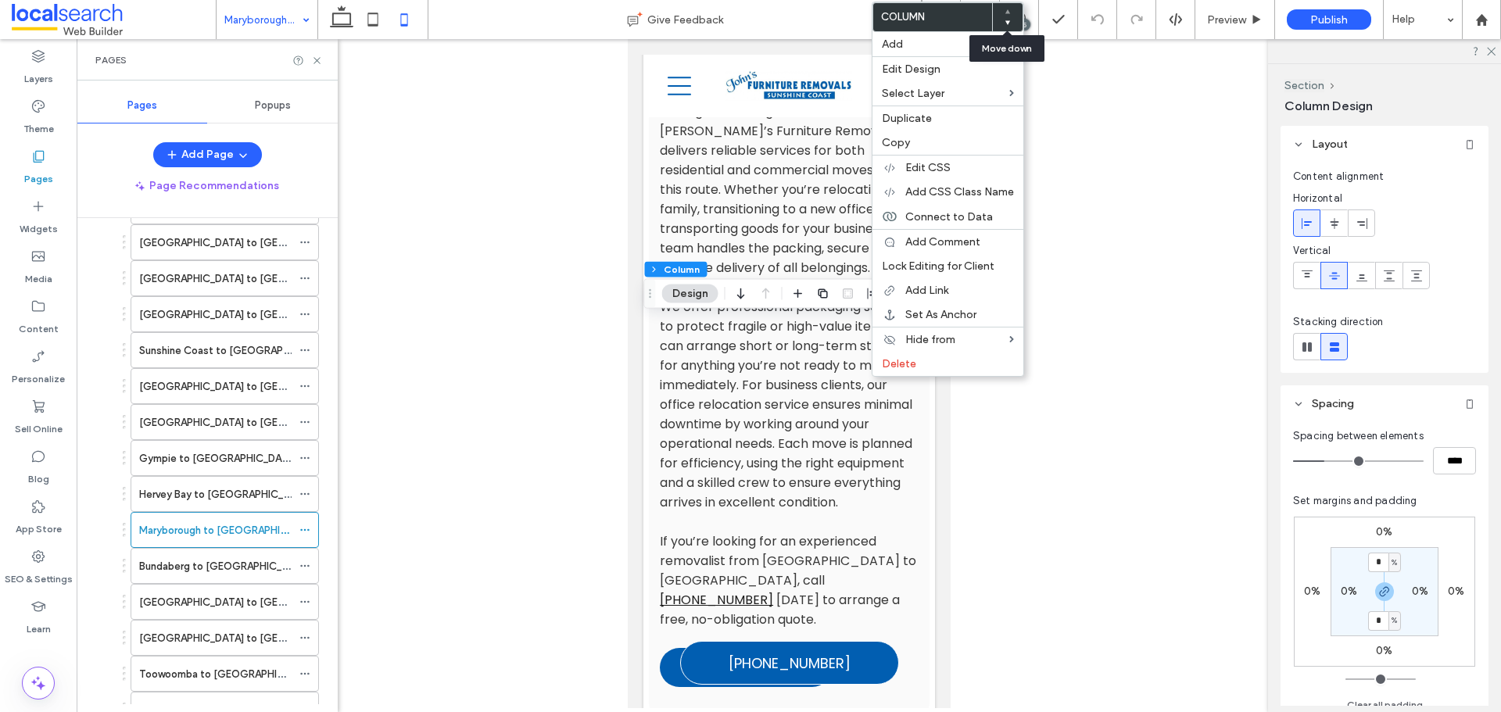
click at [1006, 24] on icon at bounding box center [1008, 23] width 6 height 6
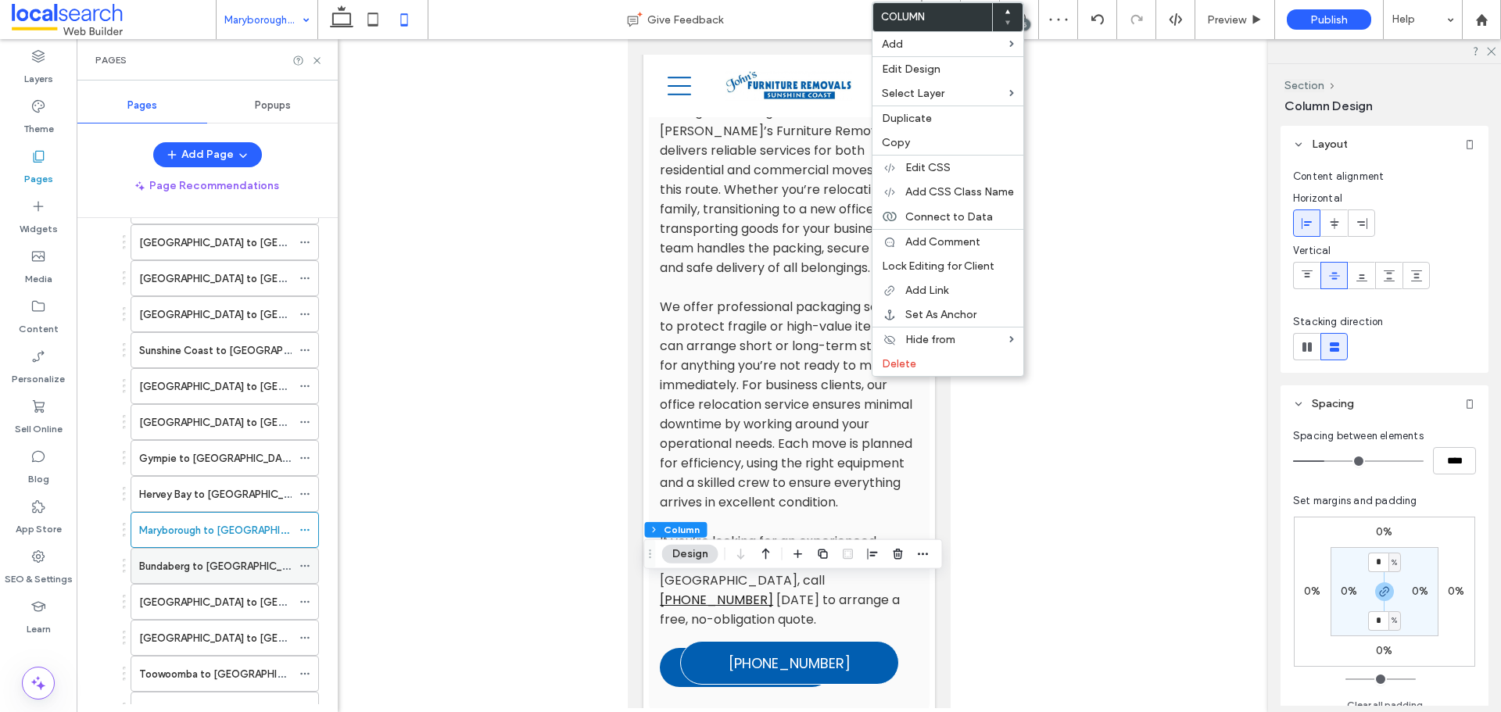
click at [280, 566] on div "Bundaberg to [GEOGRAPHIC_DATA]" at bounding box center [215, 566] width 152 height 16
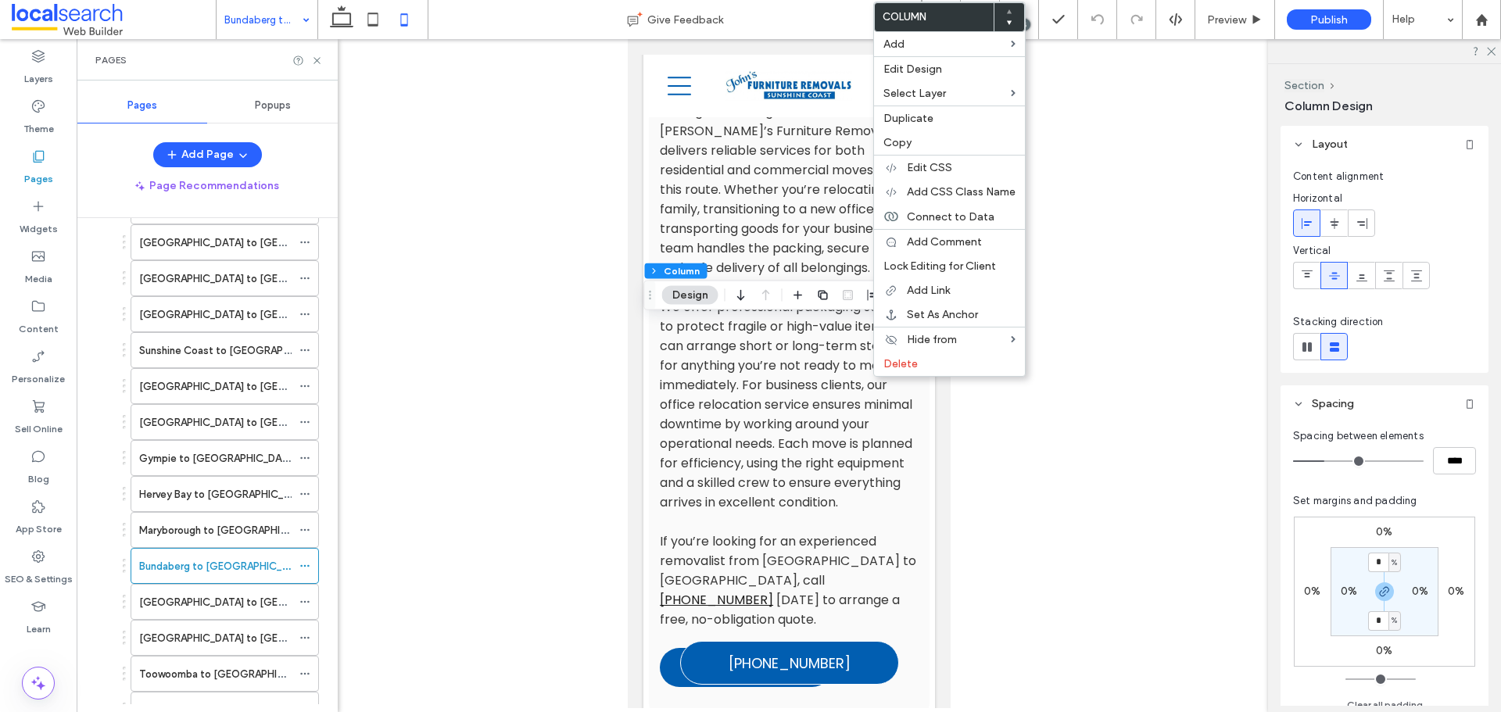
click at [1009, 20] on icon at bounding box center [1009, 23] width 6 height 6
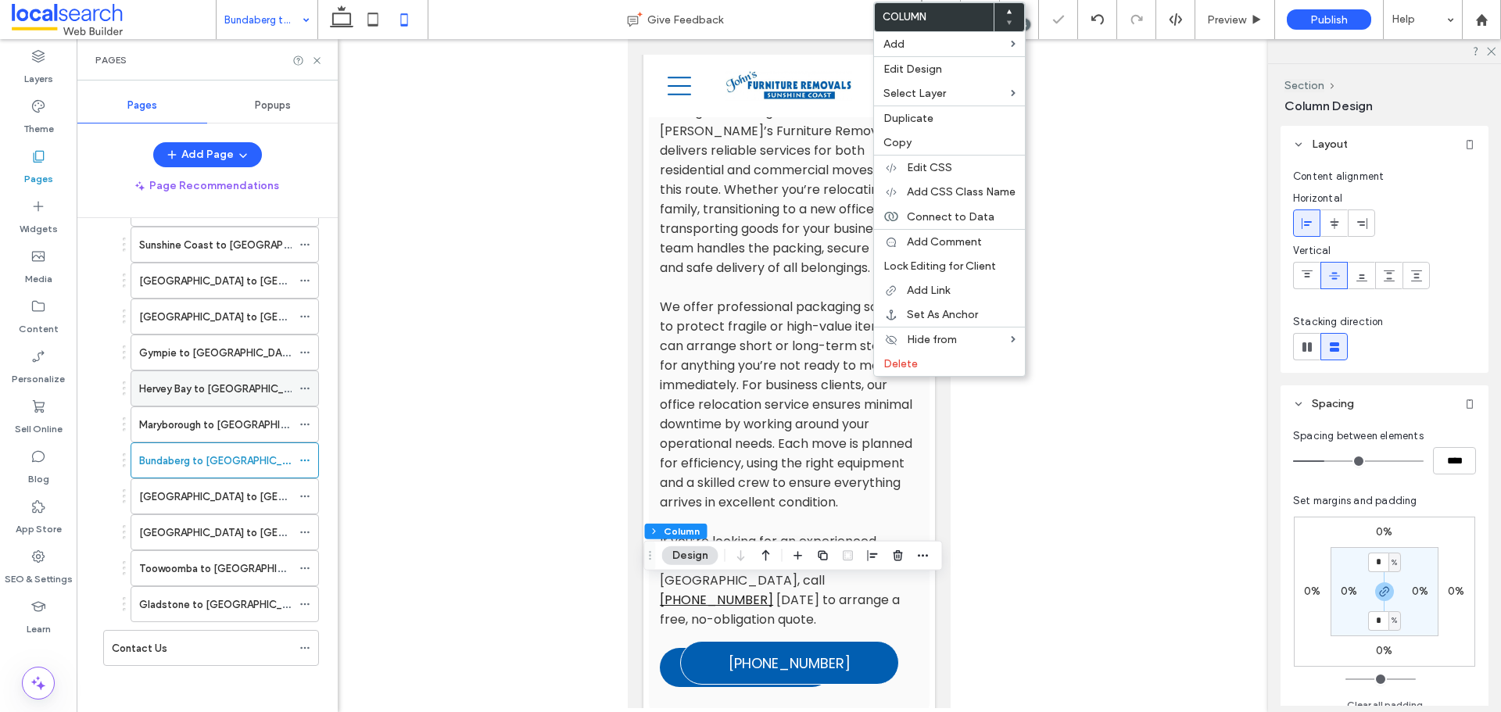
scroll to position [497, 0]
click at [217, 500] on label "[GEOGRAPHIC_DATA] to [GEOGRAPHIC_DATA]" at bounding box center [251, 495] width 225 height 27
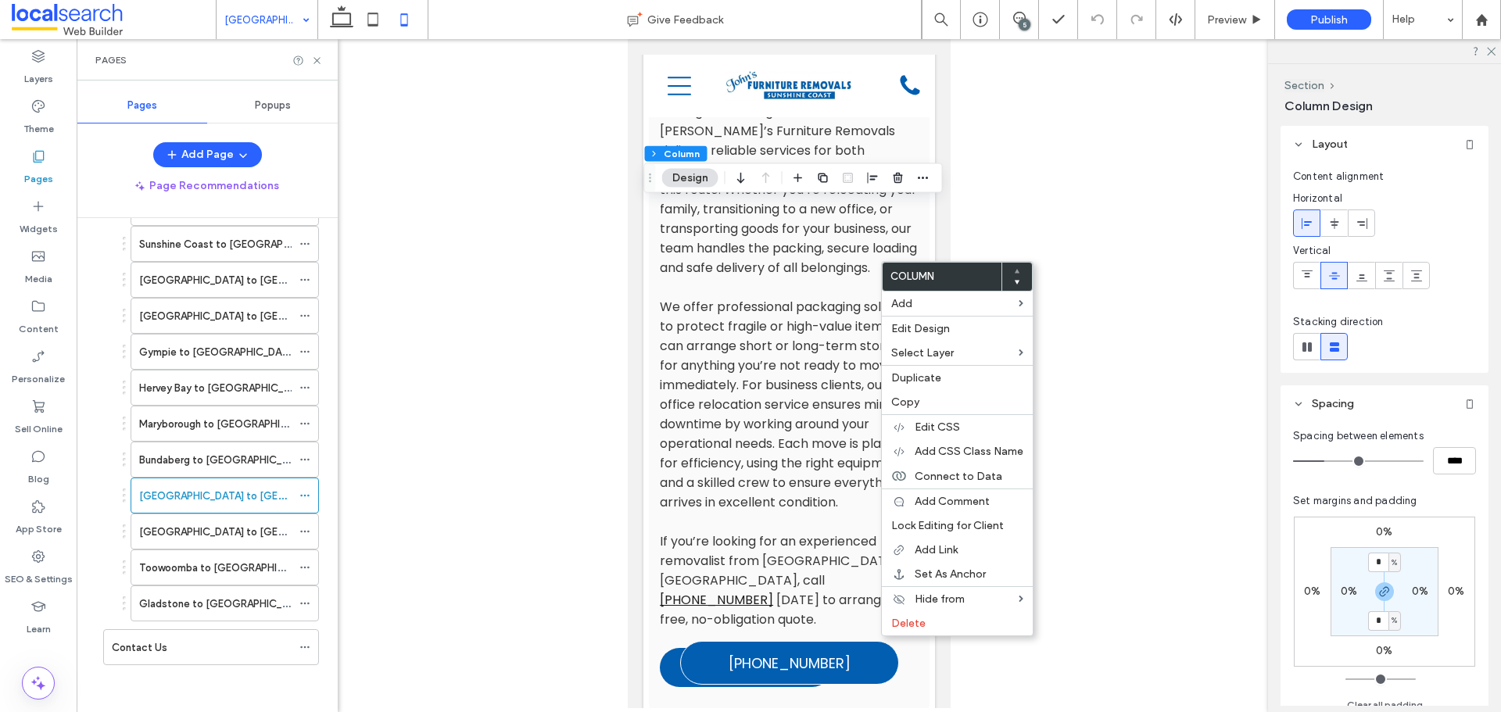
click at [1016, 280] on icon at bounding box center [1017, 282] width 6 height 6
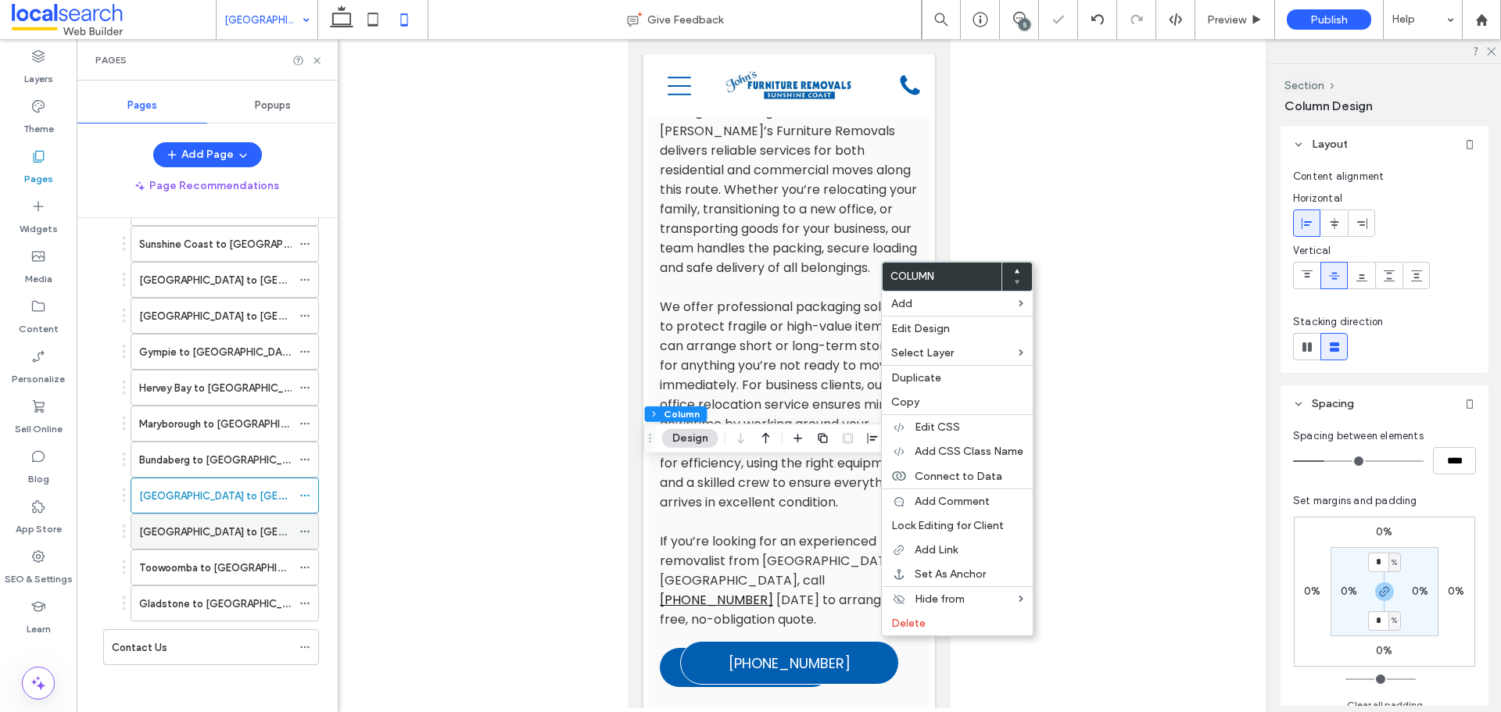
click at [188, 528] on label "[GEOGRAPHIC_DATA] to [GEOGRAPHIC_DATA]" at bounding box center [251, 531] width 225 height 27
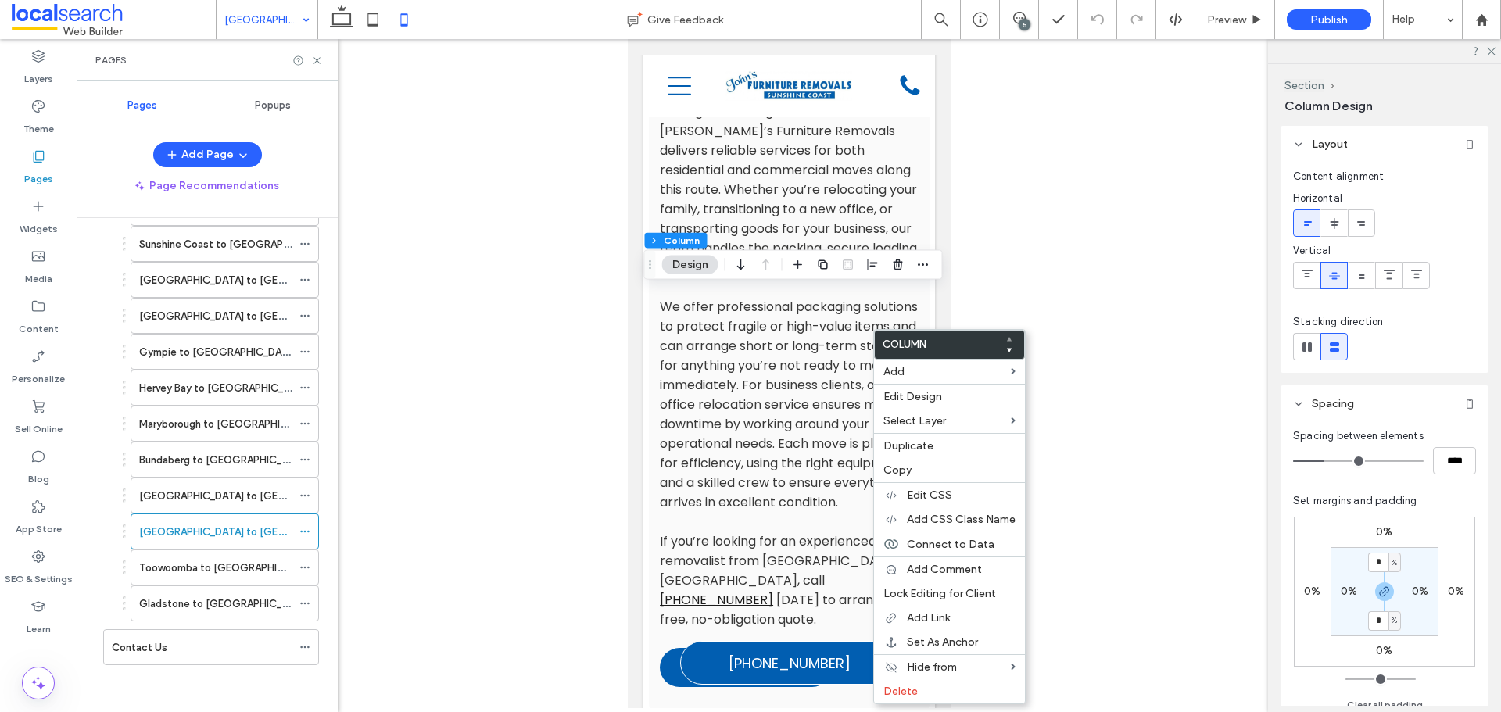
click at [1009, 349] on use at bounding box center [1008, 351] width 5 height 4
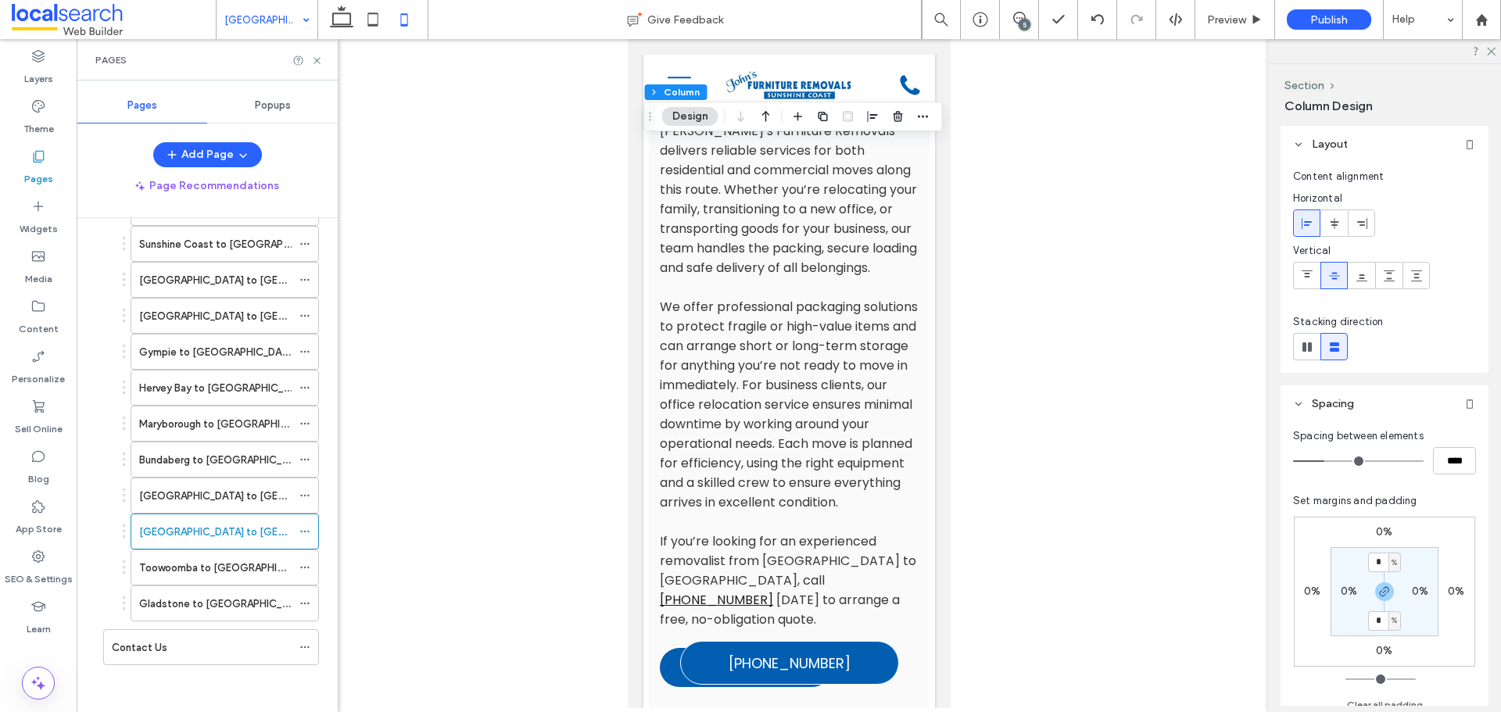
click at [259, 569] on label "Toowoomba to [GEOGRAPHIC_DATA]" at bounding box center [228, 567] width 179 height 27
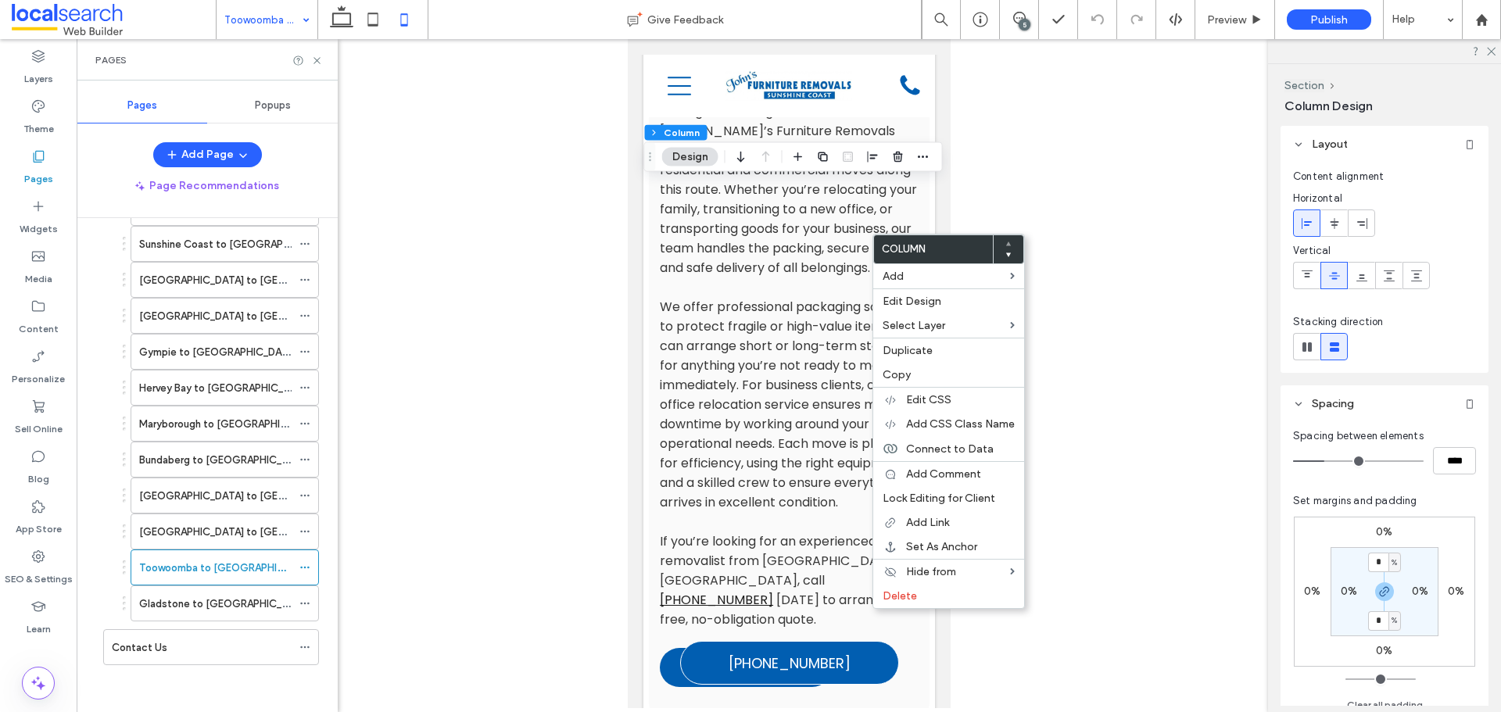
click at [1006, 256] on icon at bounding box center [1009, 255] width 6 height 6
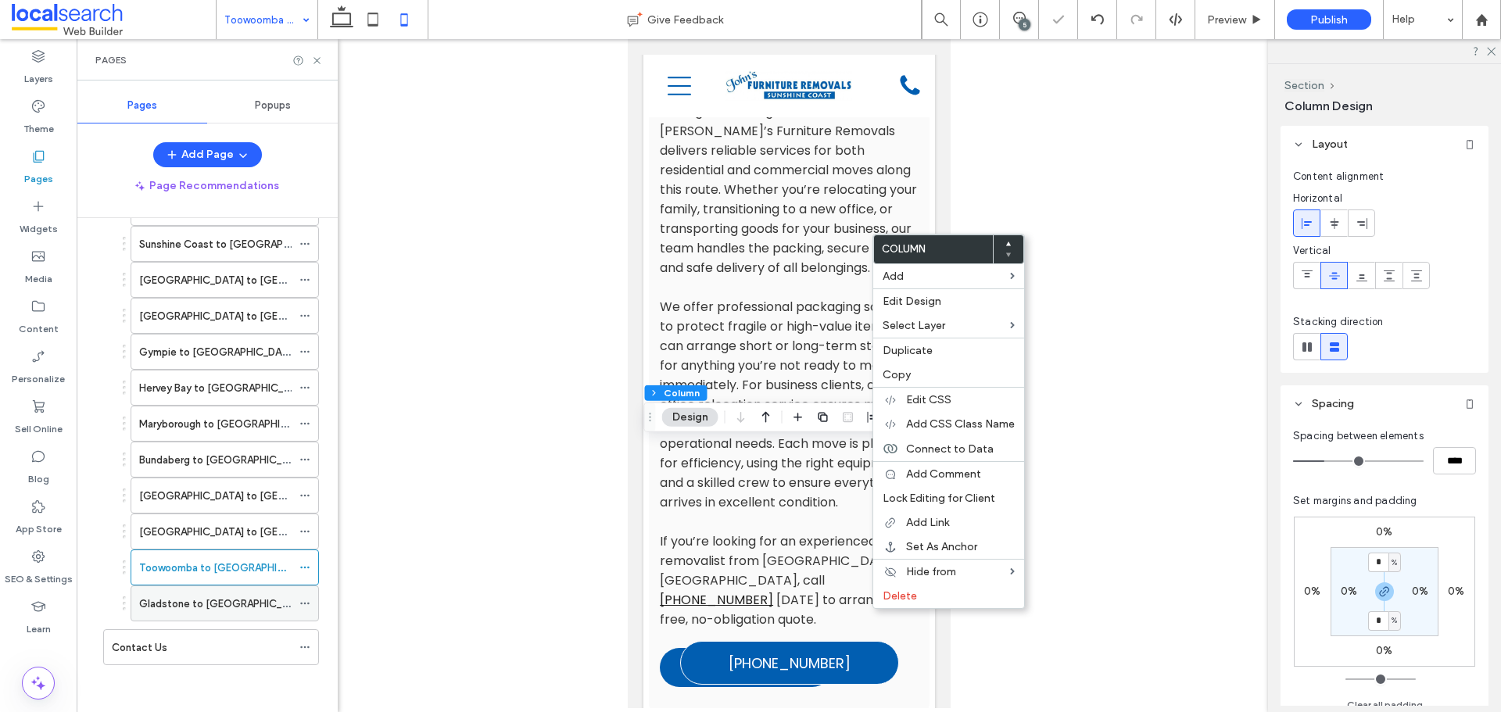
click at [213, 614] on div "Gladstone to [GEOGRAPHIC_DATA]" at bounding box center [215, 603] width 152 height 34
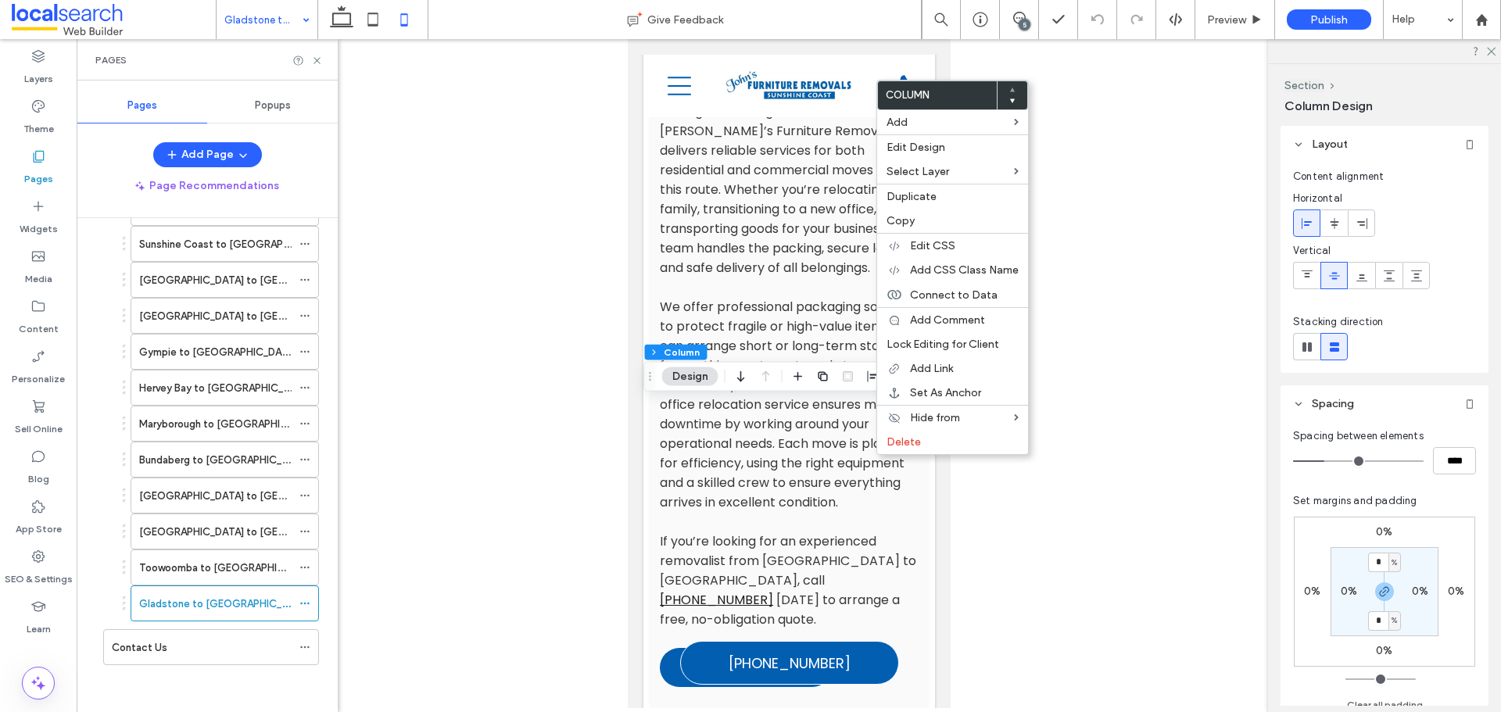
click at [1008, 99] on div at bounding box center [1012, 95] width 30 height 28
click at [1012, 101] on use at bounding box center [1011, 101] width 5 height 4
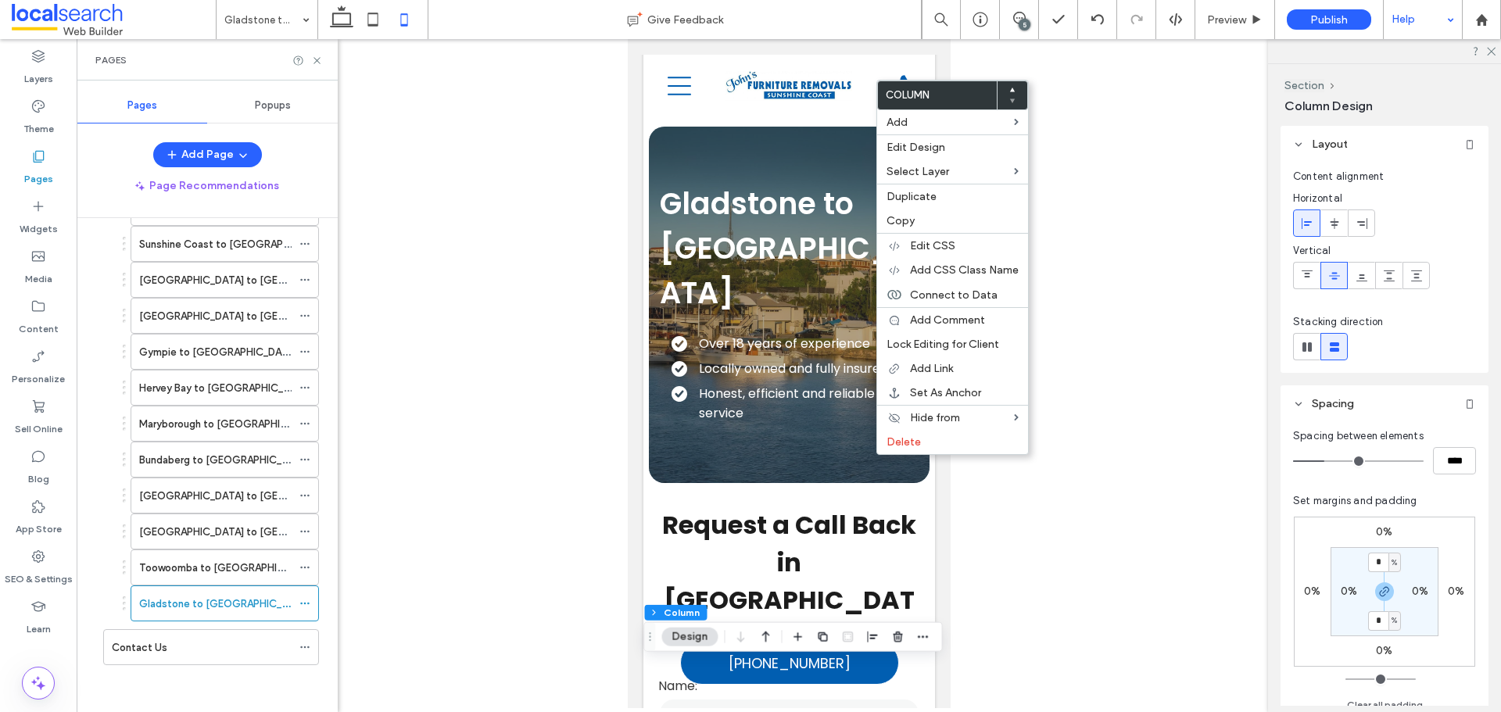
scroll to position [2111, 0]
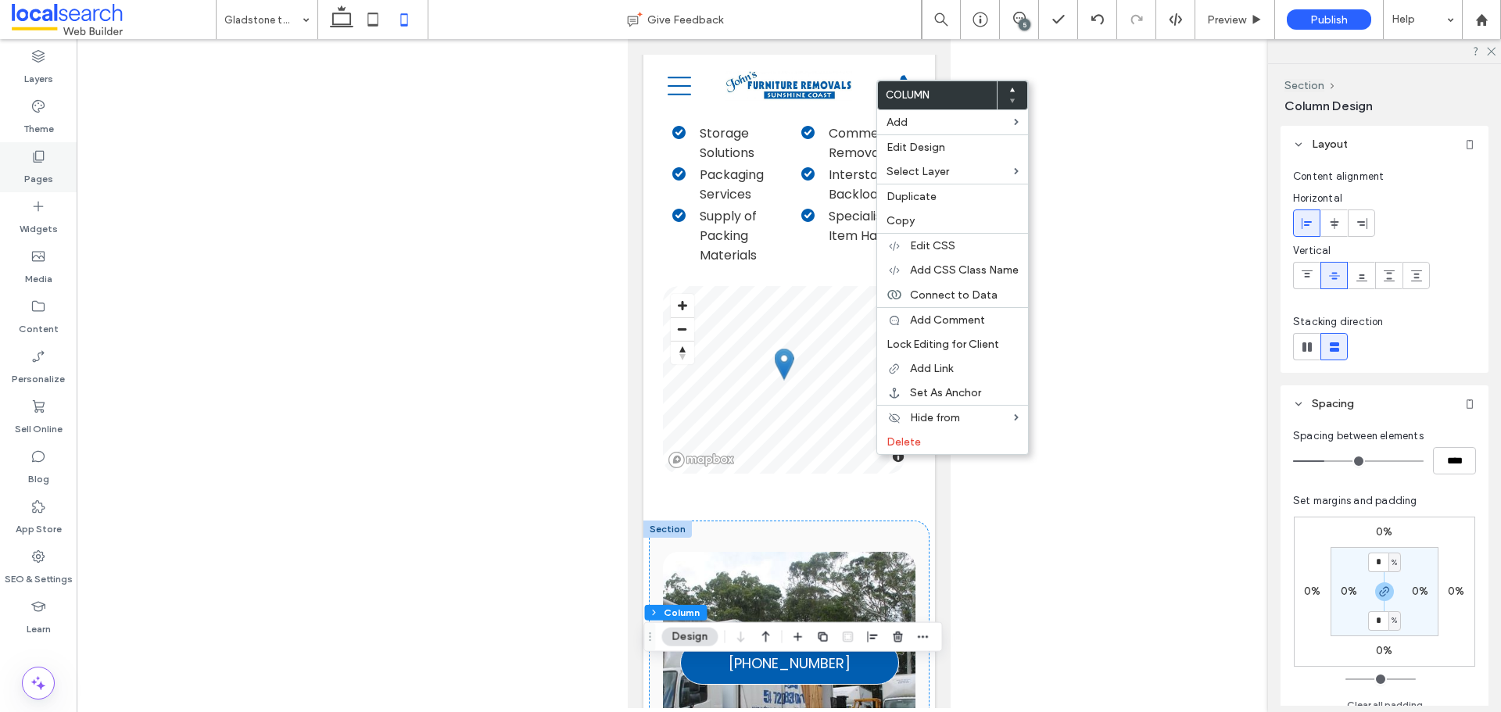
click at [30, 160] on icon at bounding box center [38, 157] width 16 height 16
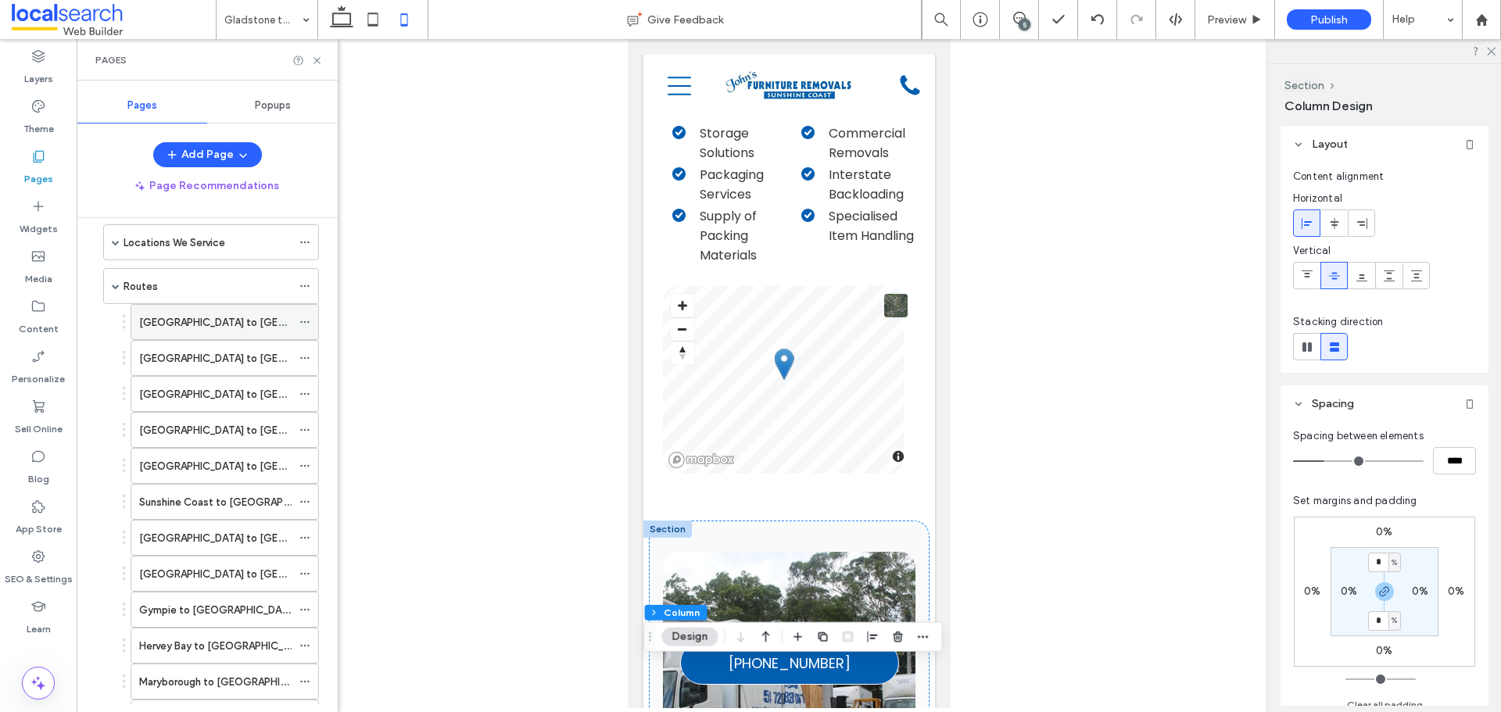
scroll to position [313, 0]
click at [250, 316] on label "[GEOGRAPHIC_DATA] to [GEOGRAPHIC_DATA]" at bounding box center [251, 320] width 225 height 27
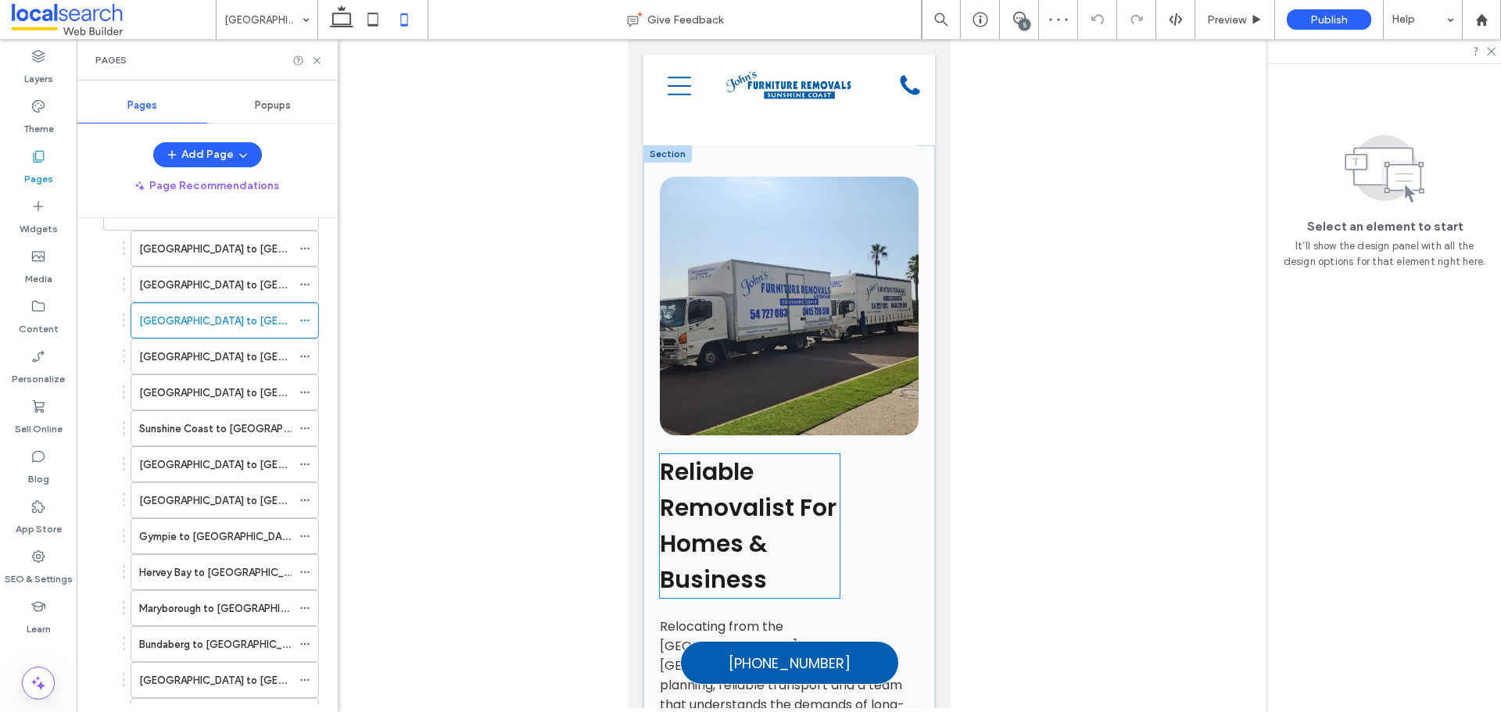
click at [783, 455] on span "Reliable Removalist For Homes & Business" at bounding box center [747, 526] width 177 height 142
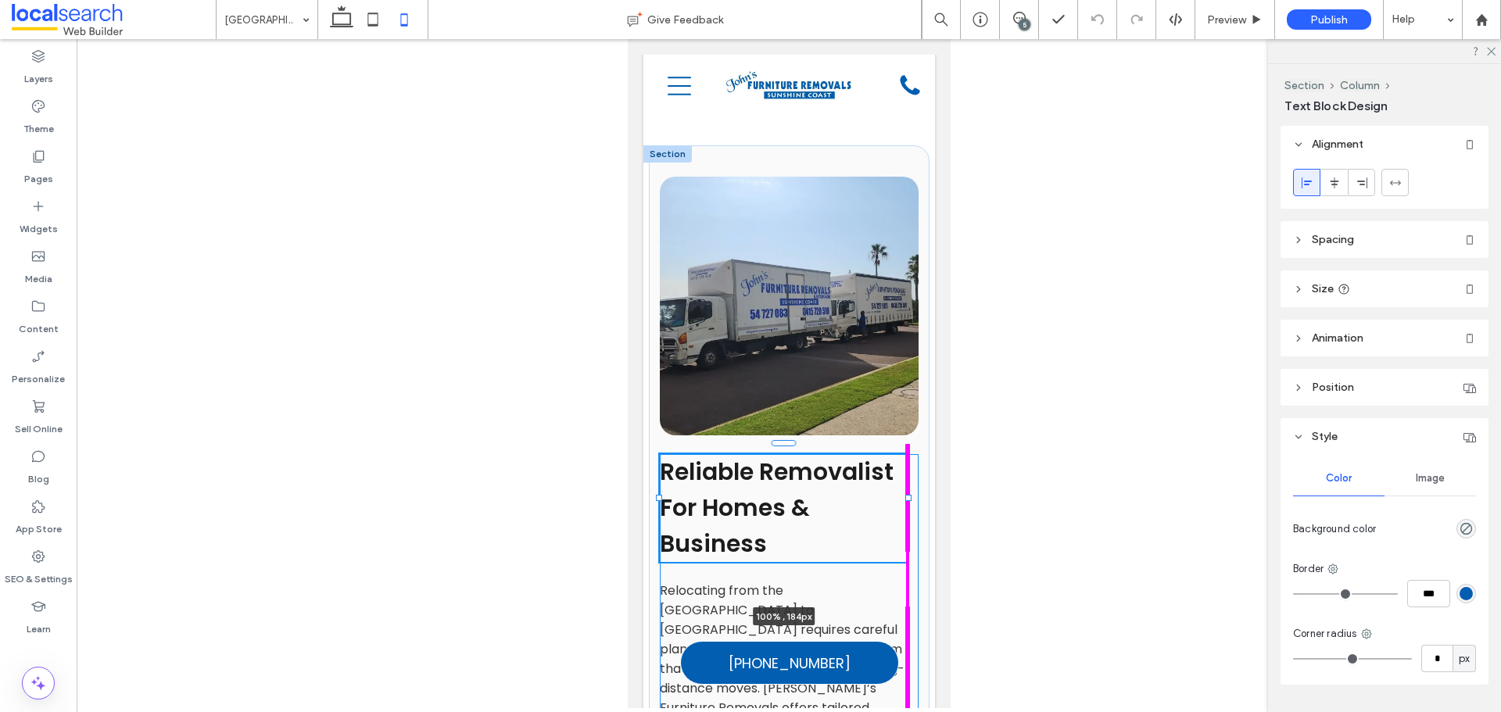
drag, startPoint x: 833, startPoint y: 390, endPoint x: 906, endPoint y: 389, distance: 73.5
click at [906, 389] on div "Reliable Removalist For Homes & Business 100% , 184px Relocating from the [GEOG…" at bounding box center [788, 720] width 281 height 1150
type input "***"
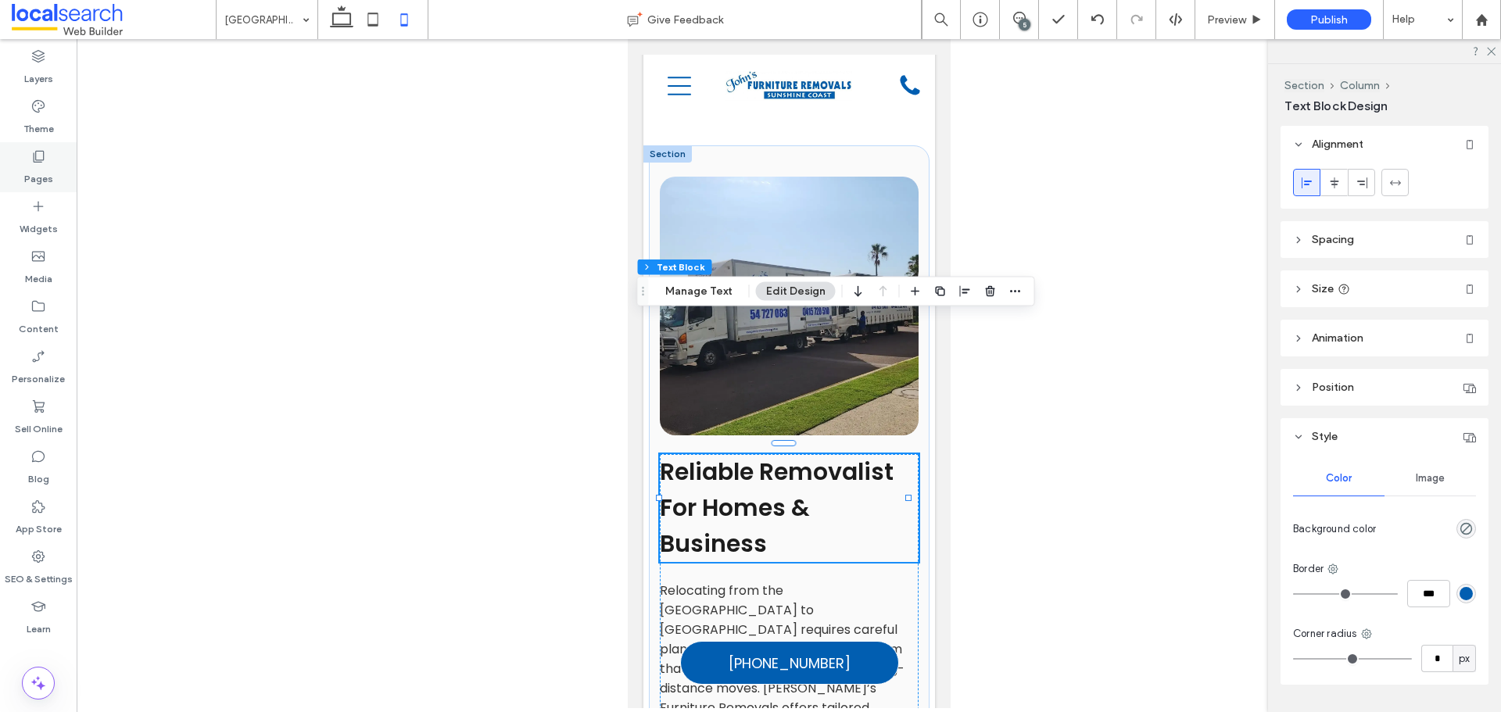
click at [47, 170] on label "Pages" at bounding box center [38, 175] width 29 height 22
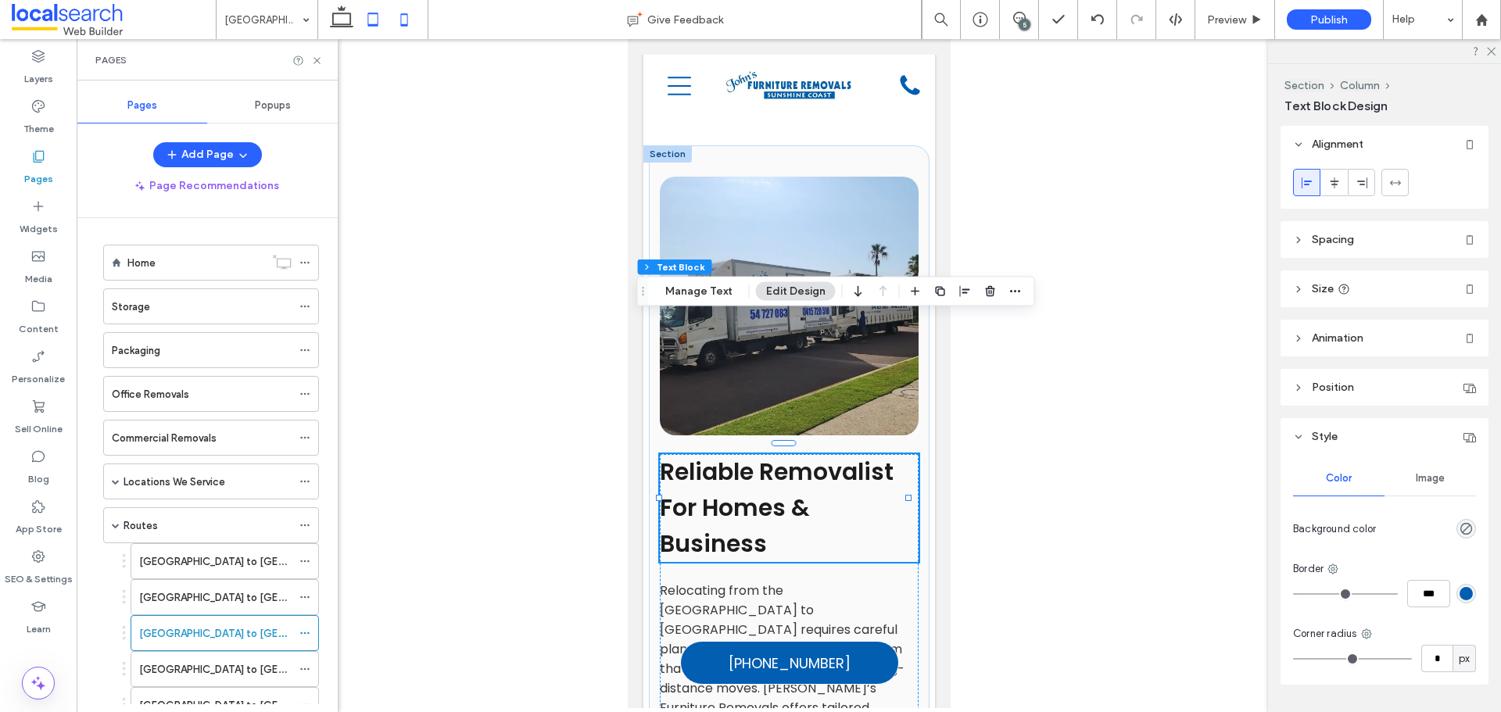
click at [371, 20] on icon at bounding box center [372, 19] width 31 height 31
type input "**"
type input "****"
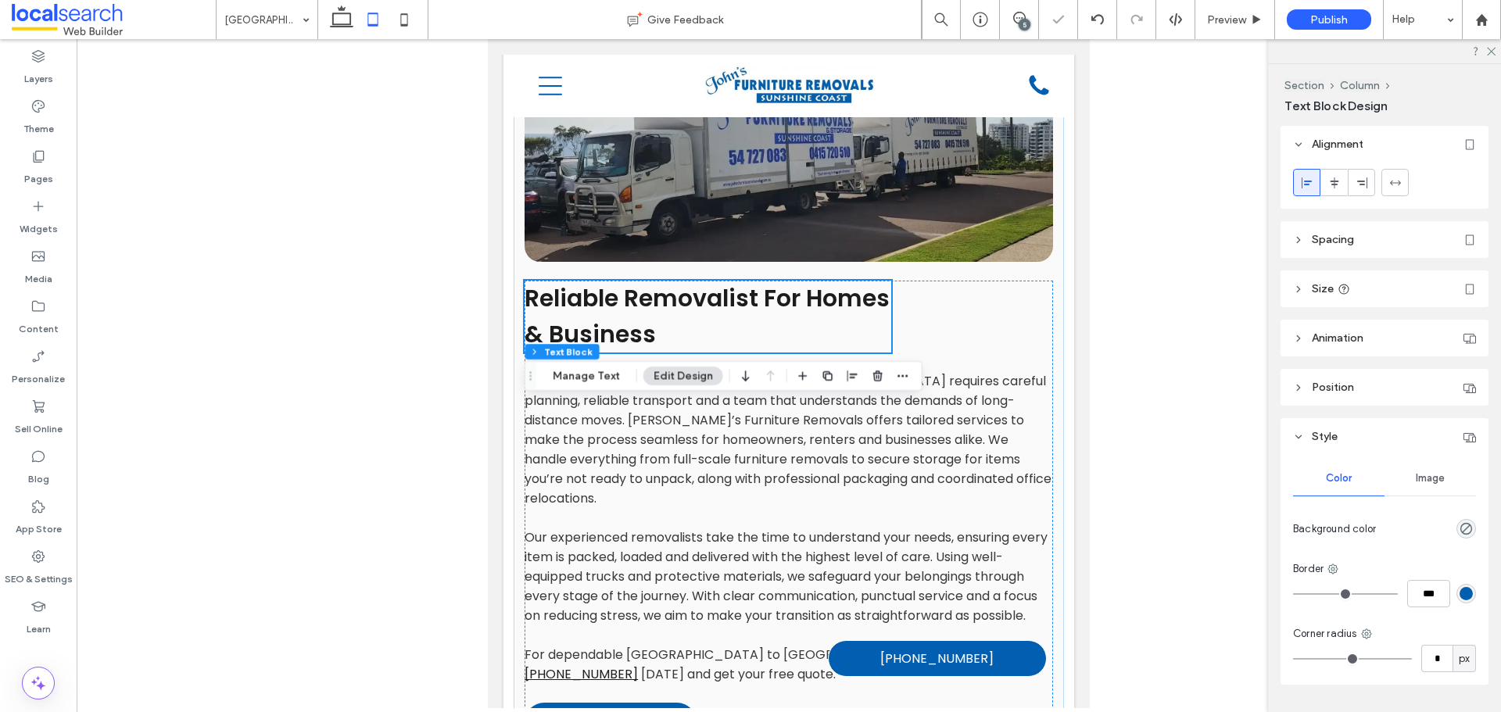
scroll to position [580, 0]
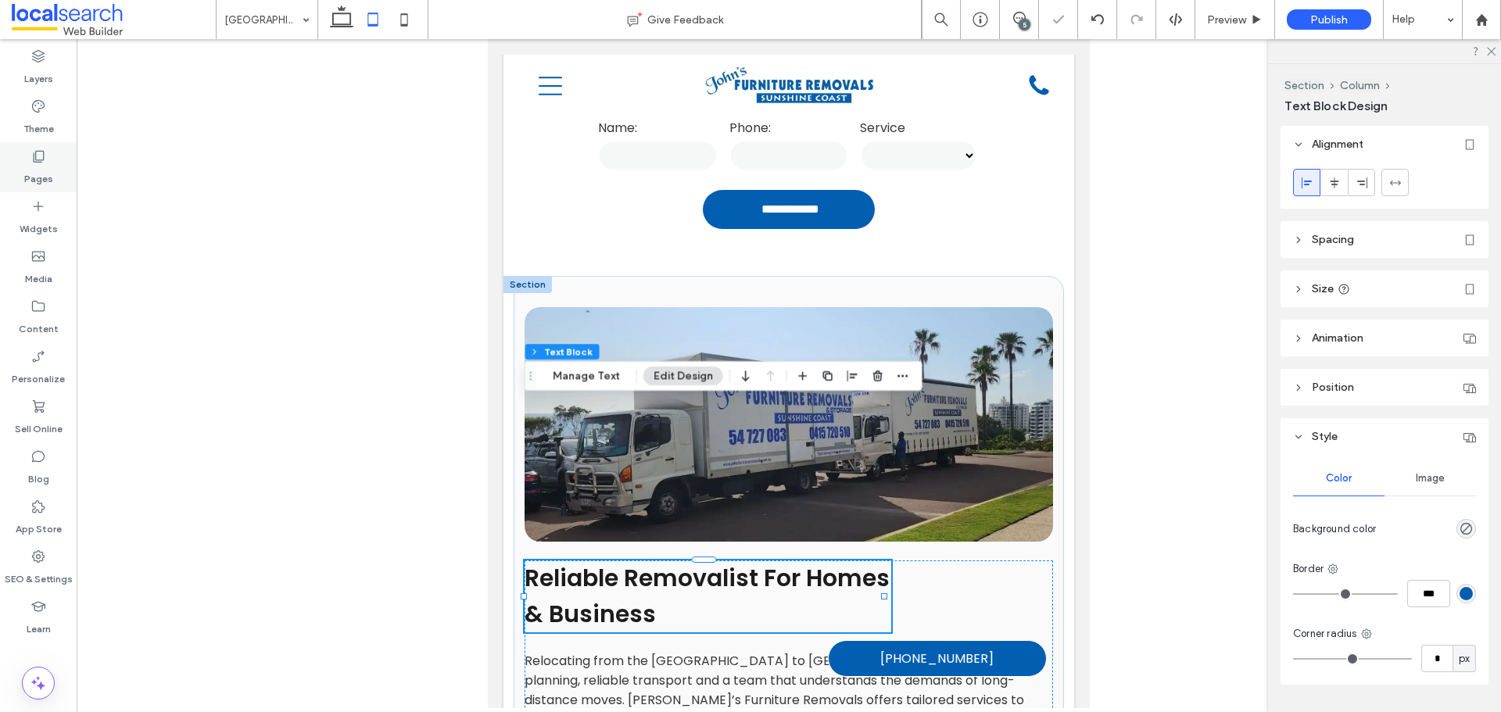
click at [42, 166] on label "Pages" at bounding box center [38, 175] width 29 height 22
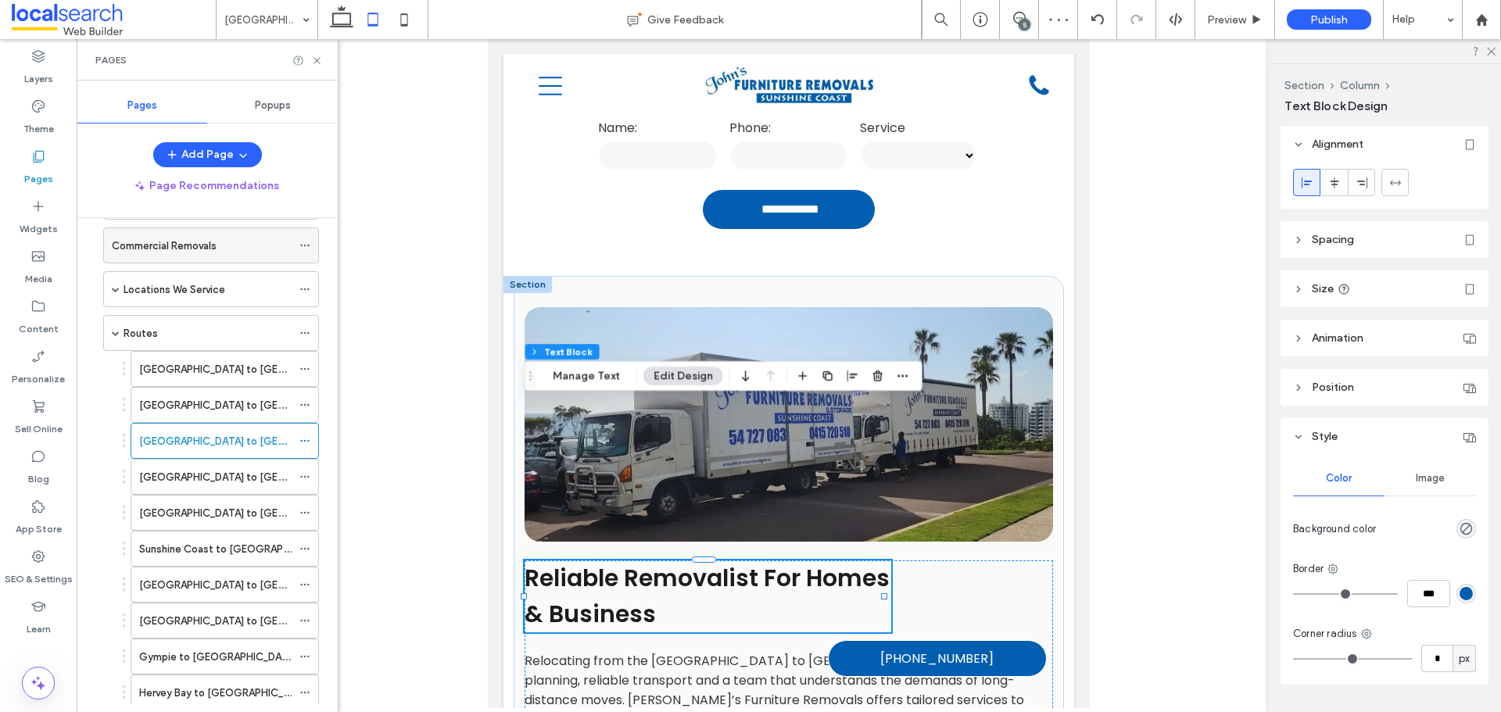
scroll to position [235, 0]
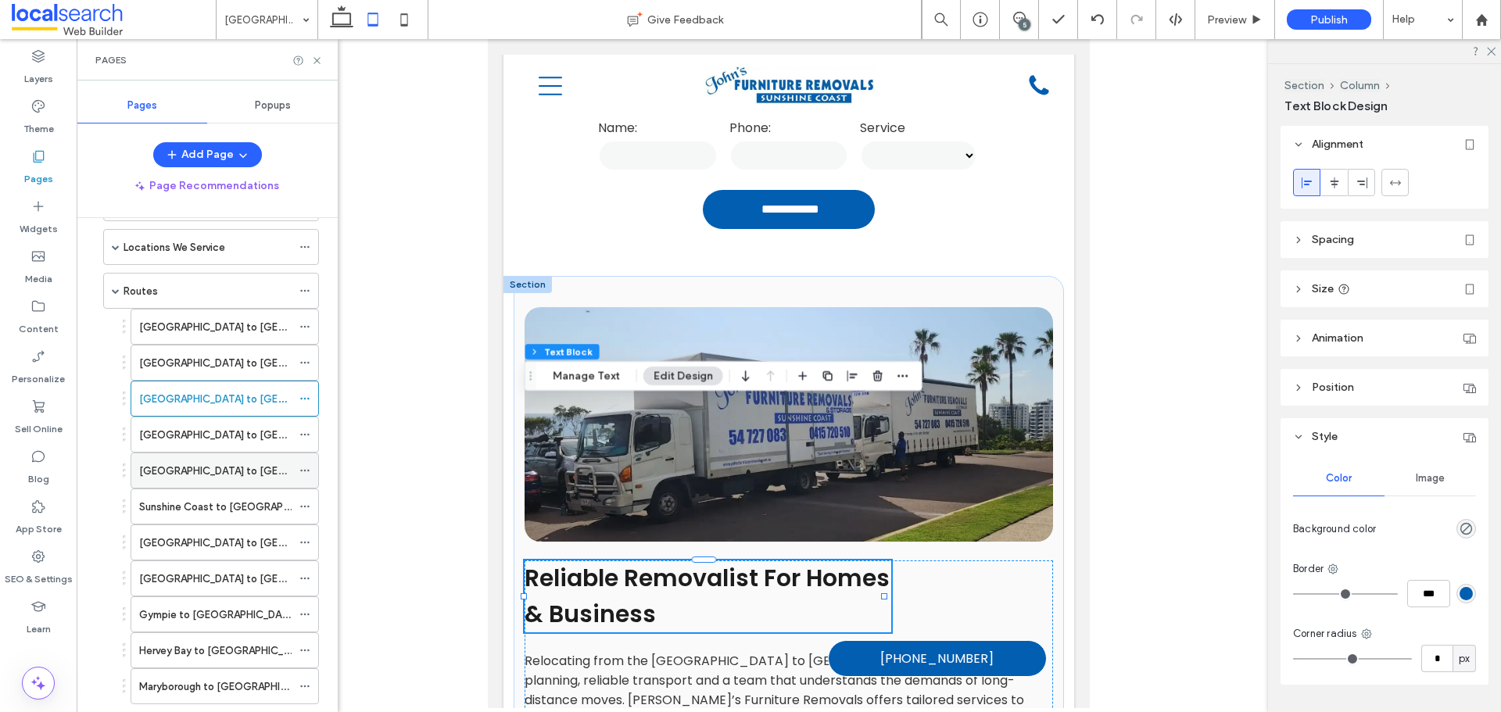
click at [247, 467] on label "Sunshine Coast to Brisbane" at bounding box center [251, 470] width 225 height 27
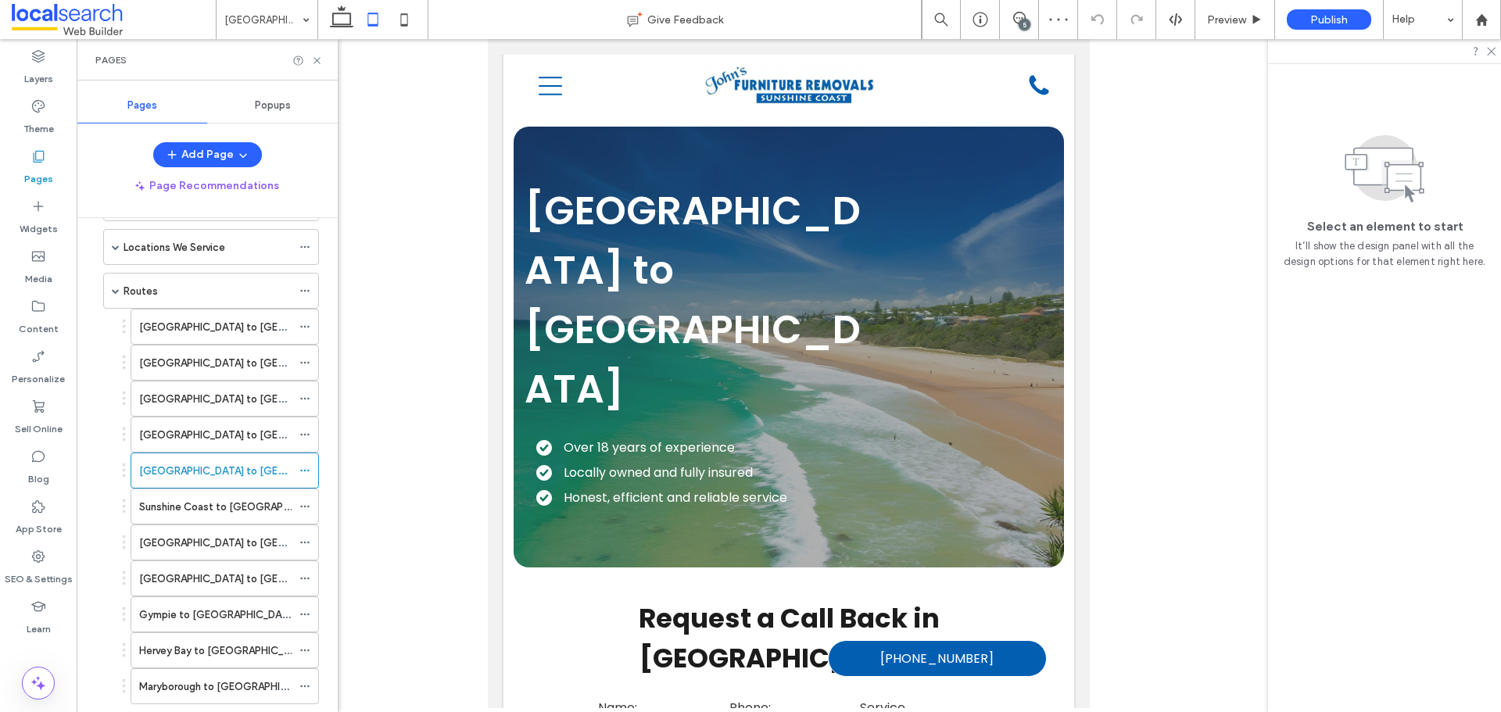
drag, startPoint x: 317, startPoint y: 59, endPoint x: 323, endPoint y: 85, distance: 26.4
click at [317, 60] on use at bounding box center [317, 60] width 6 height 6
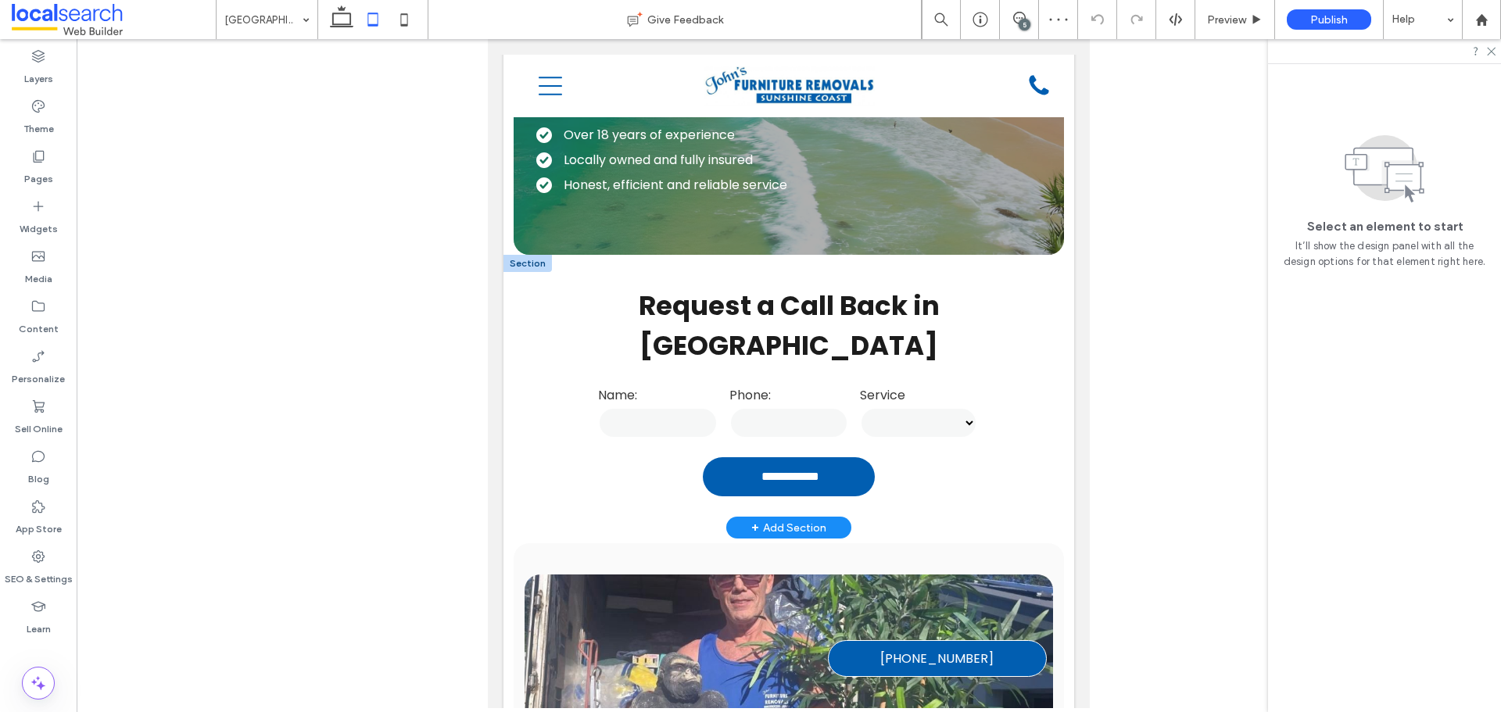
scroll to position [626, 0]
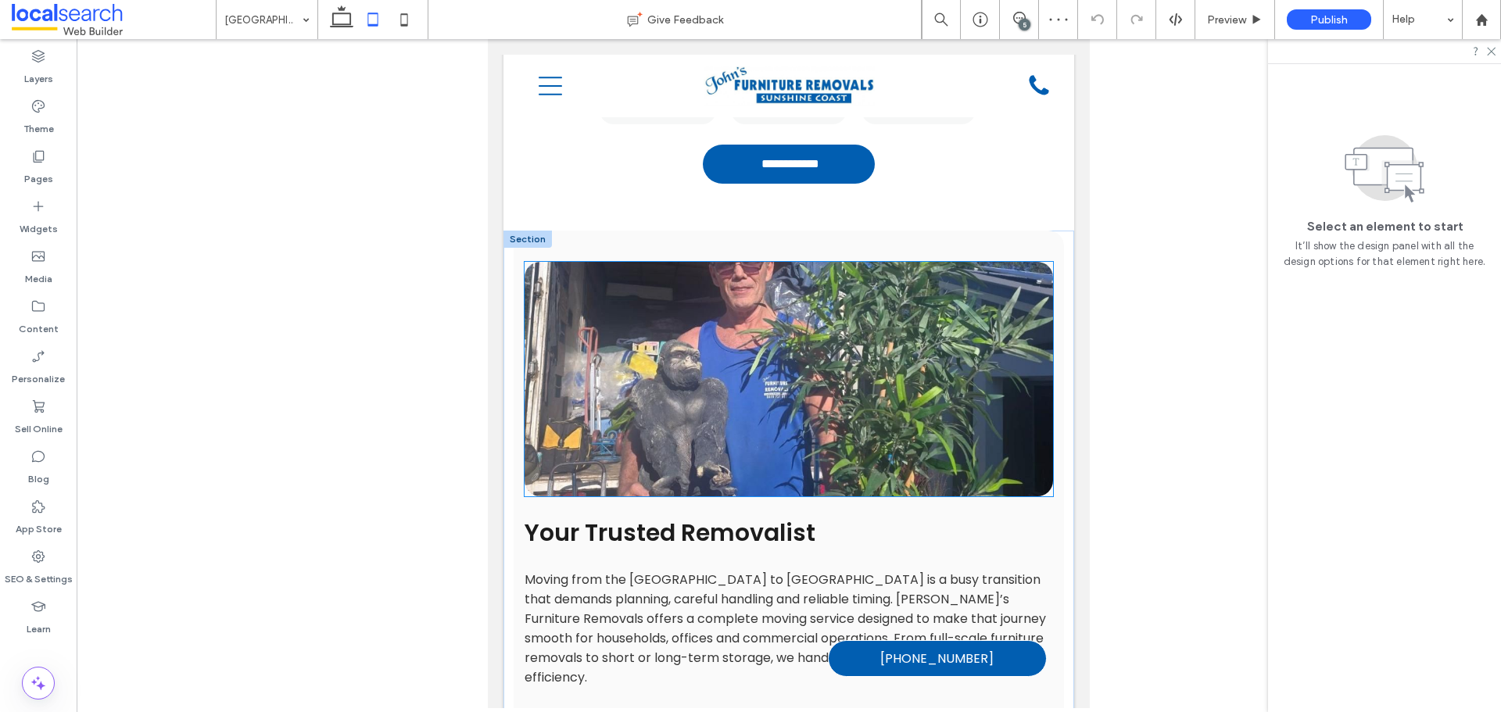
click at [721, 262] on link at bounding box center [789, 379] width 529 height 235
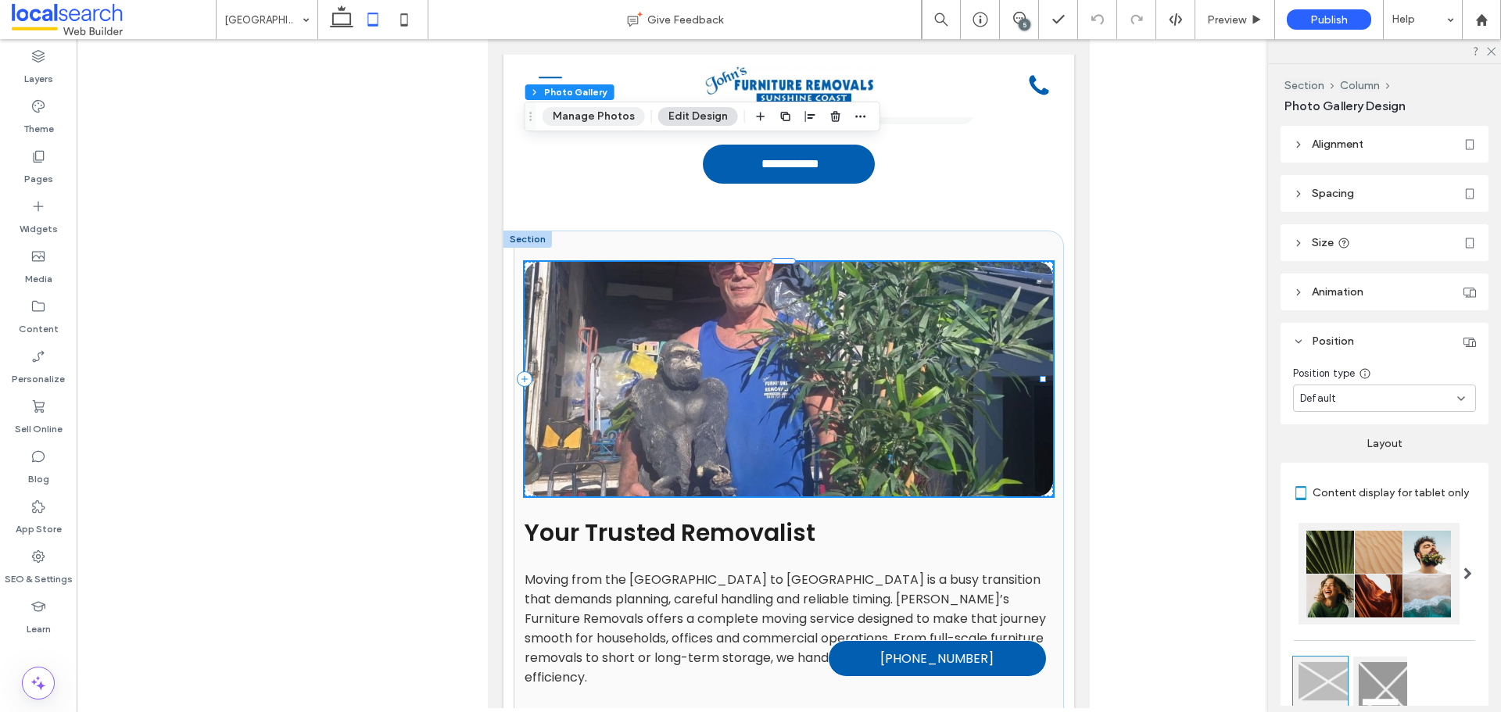
click at [565, 113] on button "Manage Photos" at bounding box center [594, 116] width 102 height 19
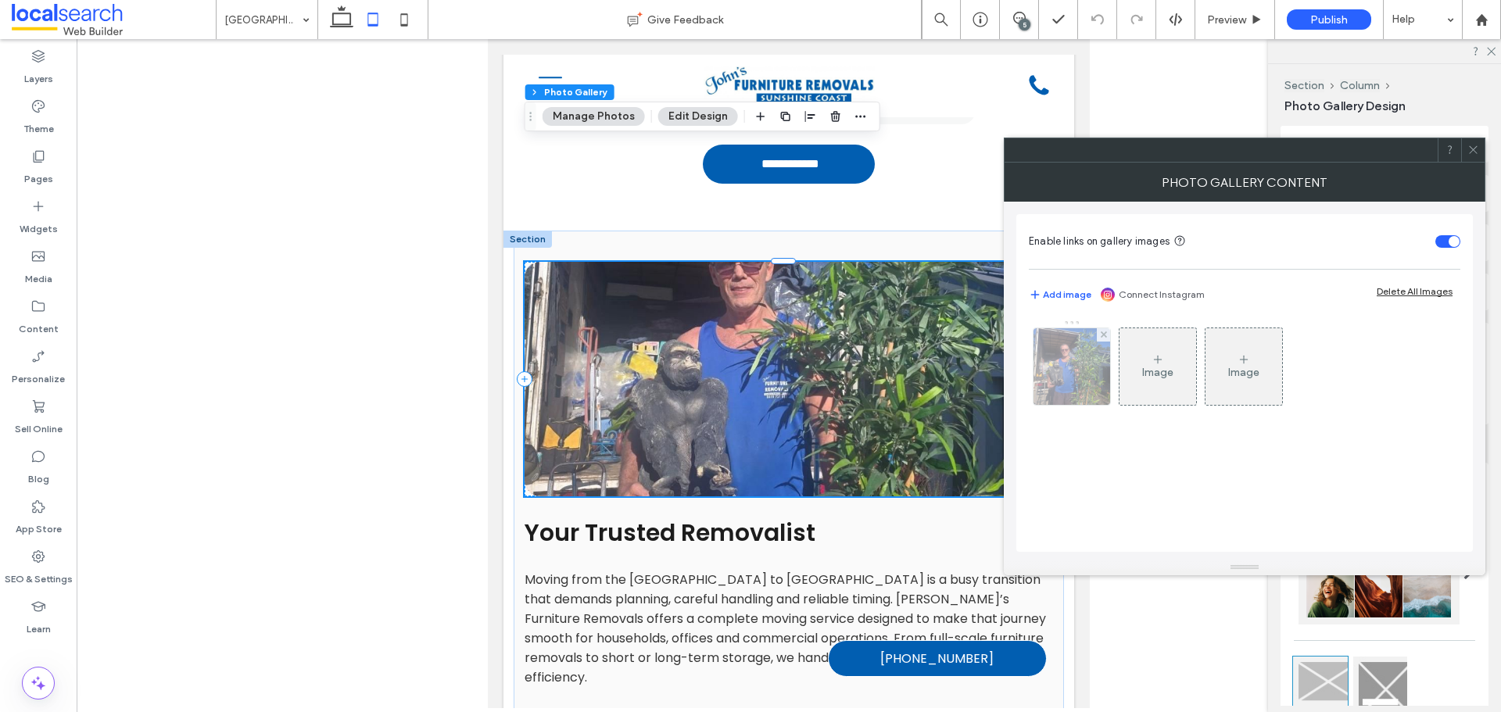
click at [1081, 372] on img at bounding box center [1072, 366] width 77 height 77
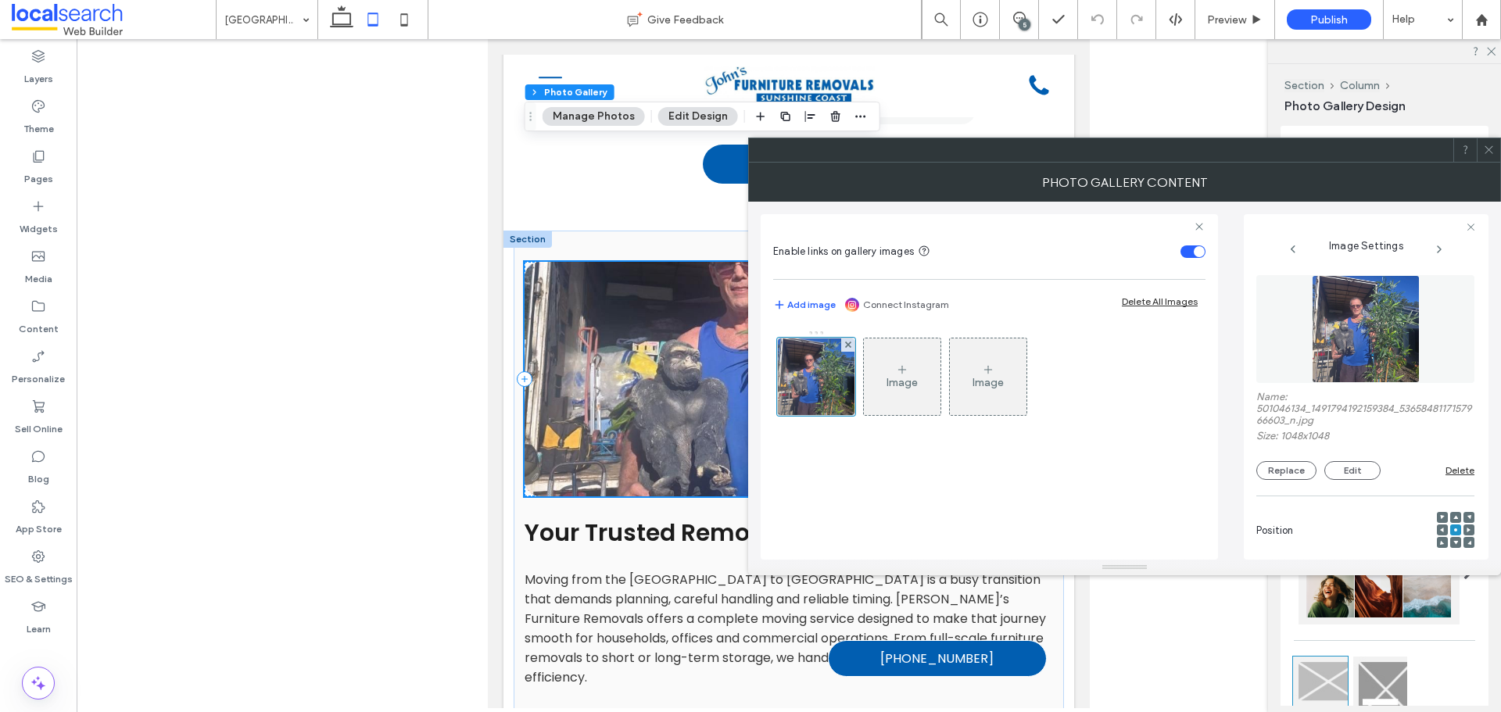
scroll to position [78, 0]
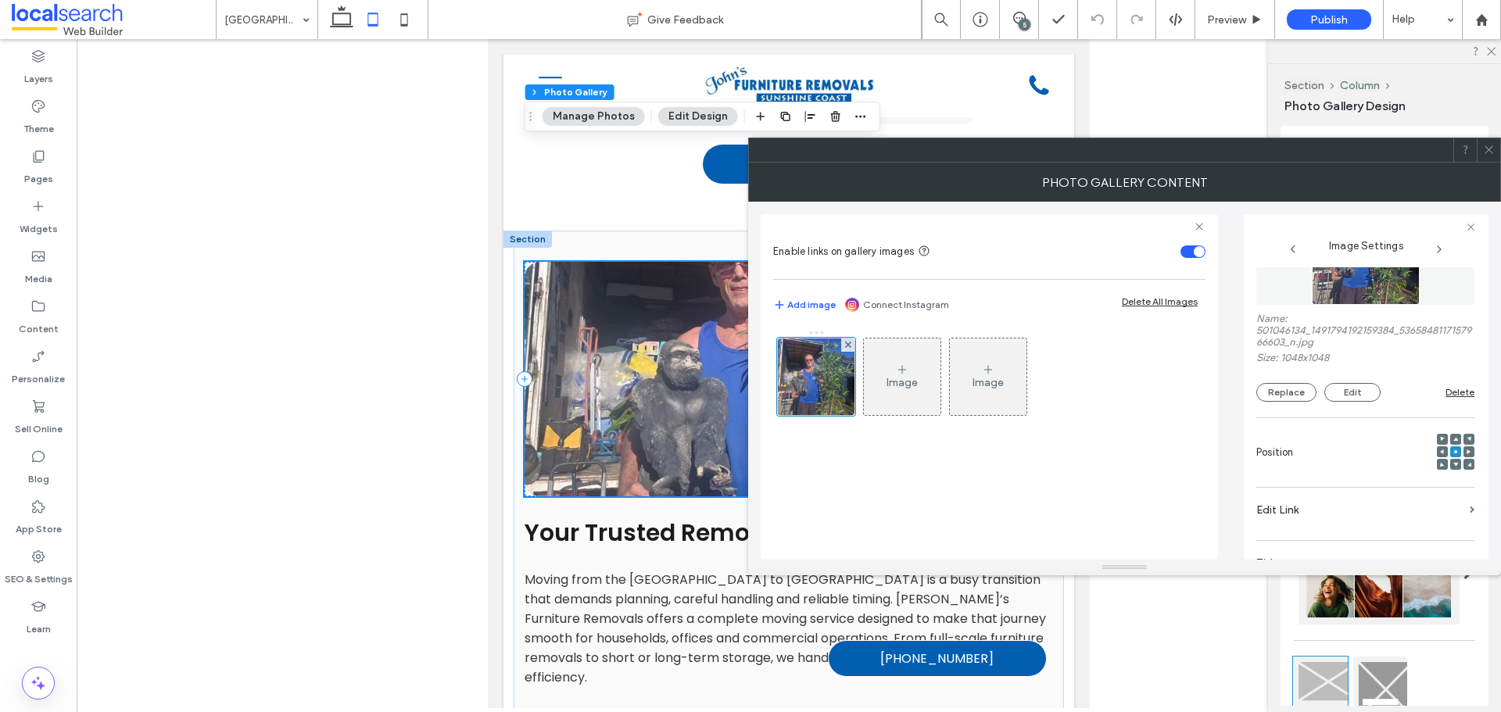
click at [1454, 438] on icon at bounding box center [1456, 439] width 5 height 5
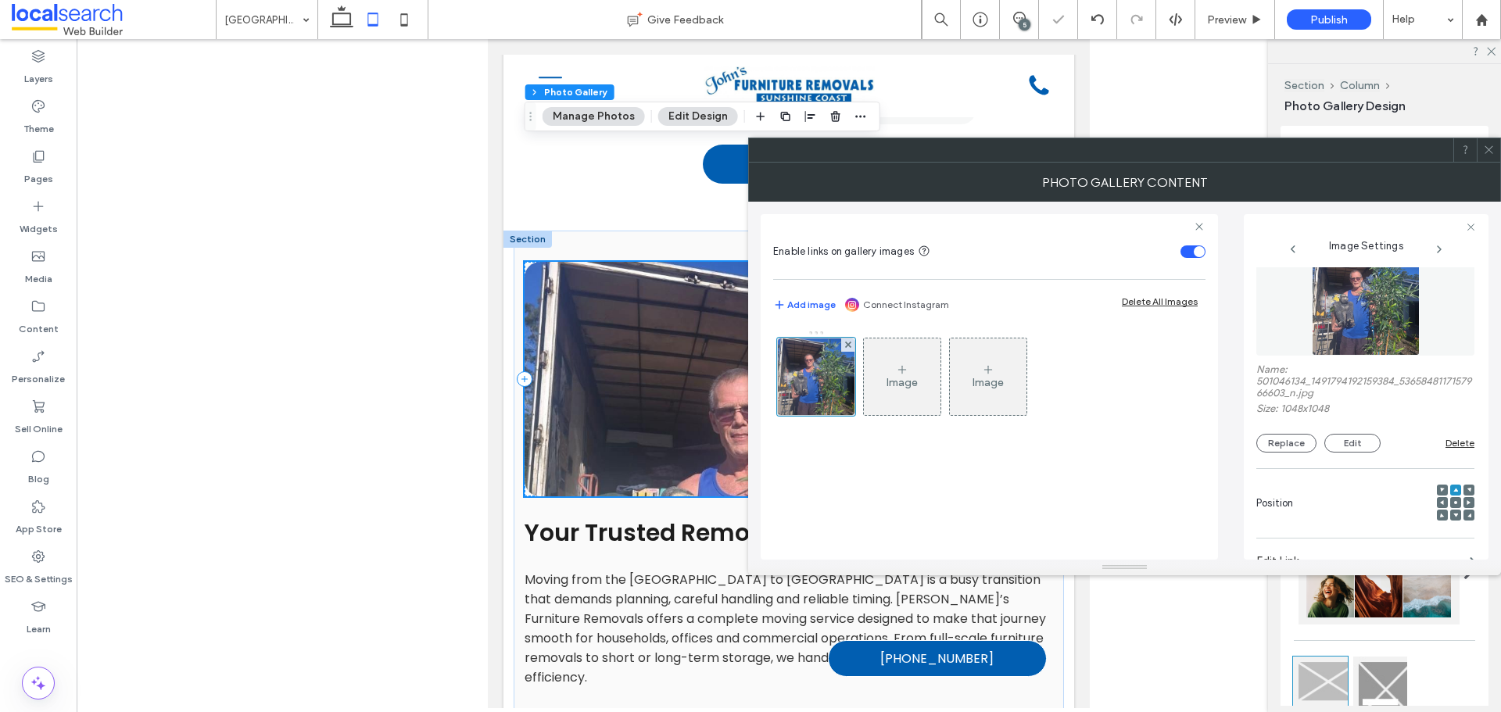
scroll to position [0, 0]
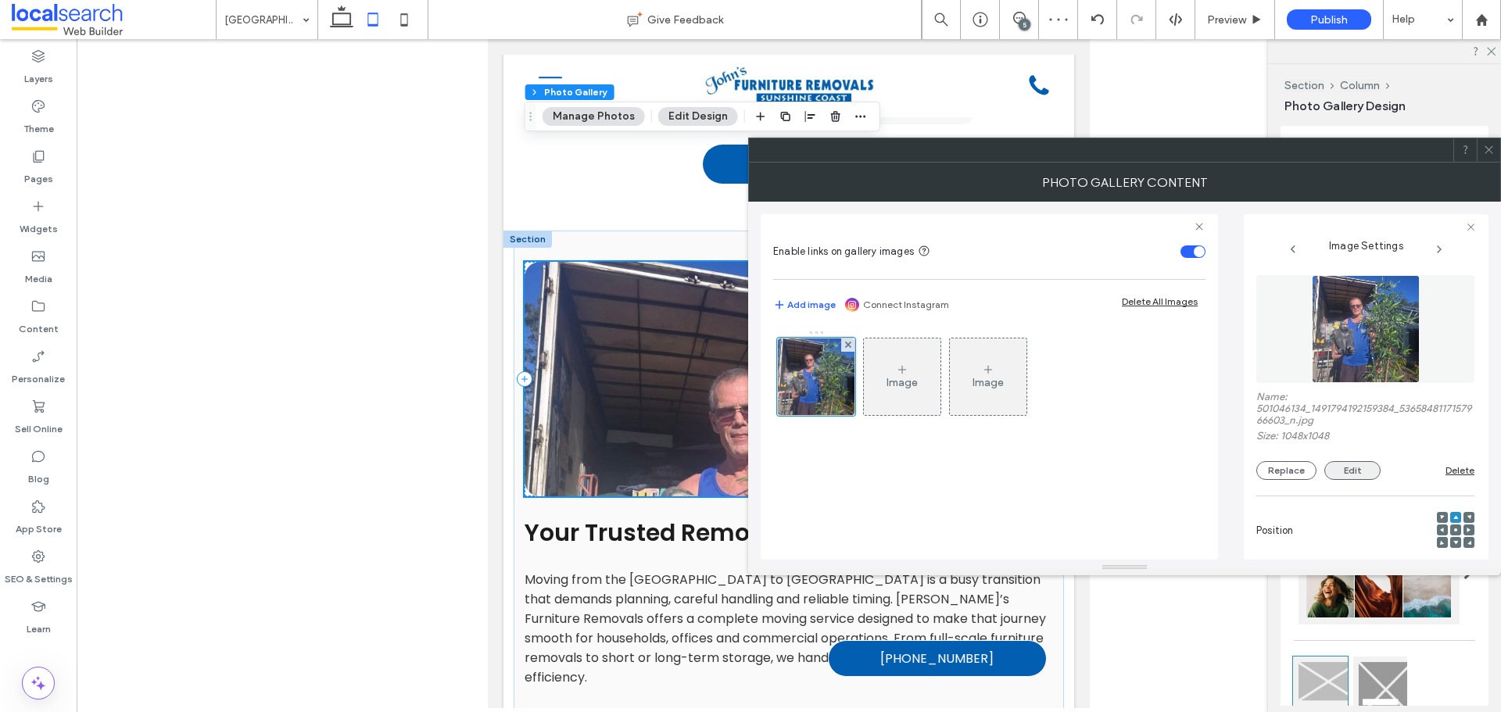
click at [1361, 465] on button "Edit" at bounding box center [1353, 470] width 56 height 19
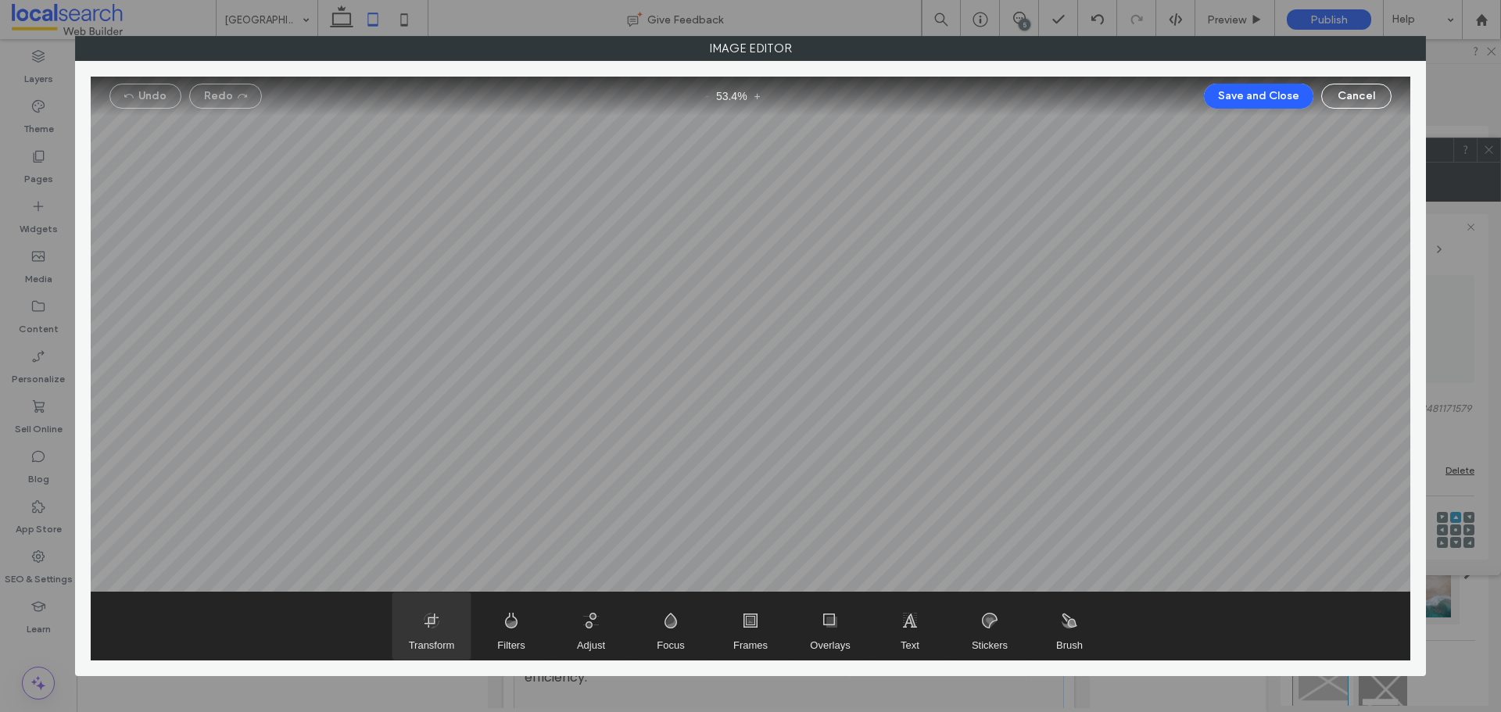
click at [421, 636] on span "Transform" at bounding box center [432, 626] width 78 height 67
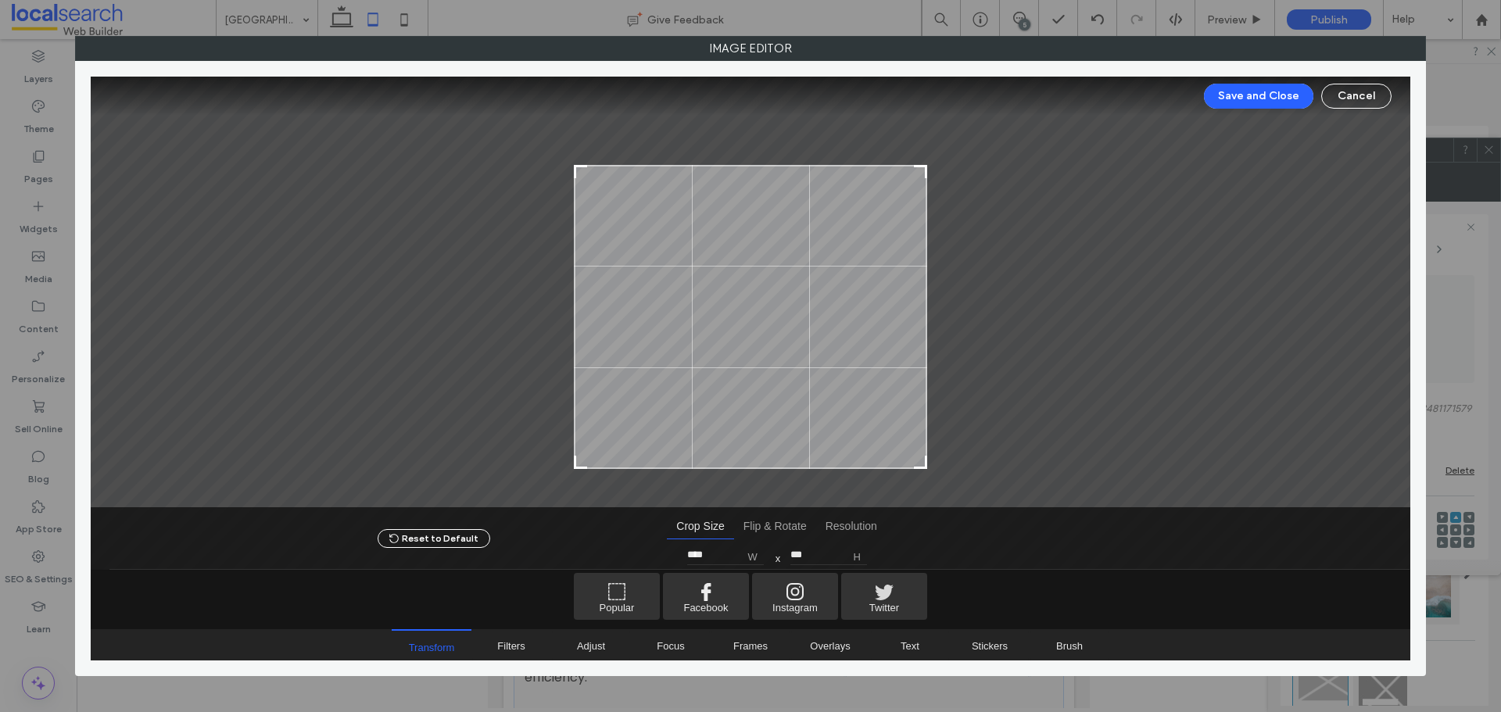
drag, startPoint x: 920, startPoint y: 117, endPoint x: 921, endPoint y: 167, distance: 49.3
click at [921, 167] on div at bounding box center [920, 172] width 19 height 19
click at [926, 173] on div at bounding box center [920, 178] width 19 height 19
type input "***"
click at [926, 173] on div at bounding box center [920, 176] width 19 height 19
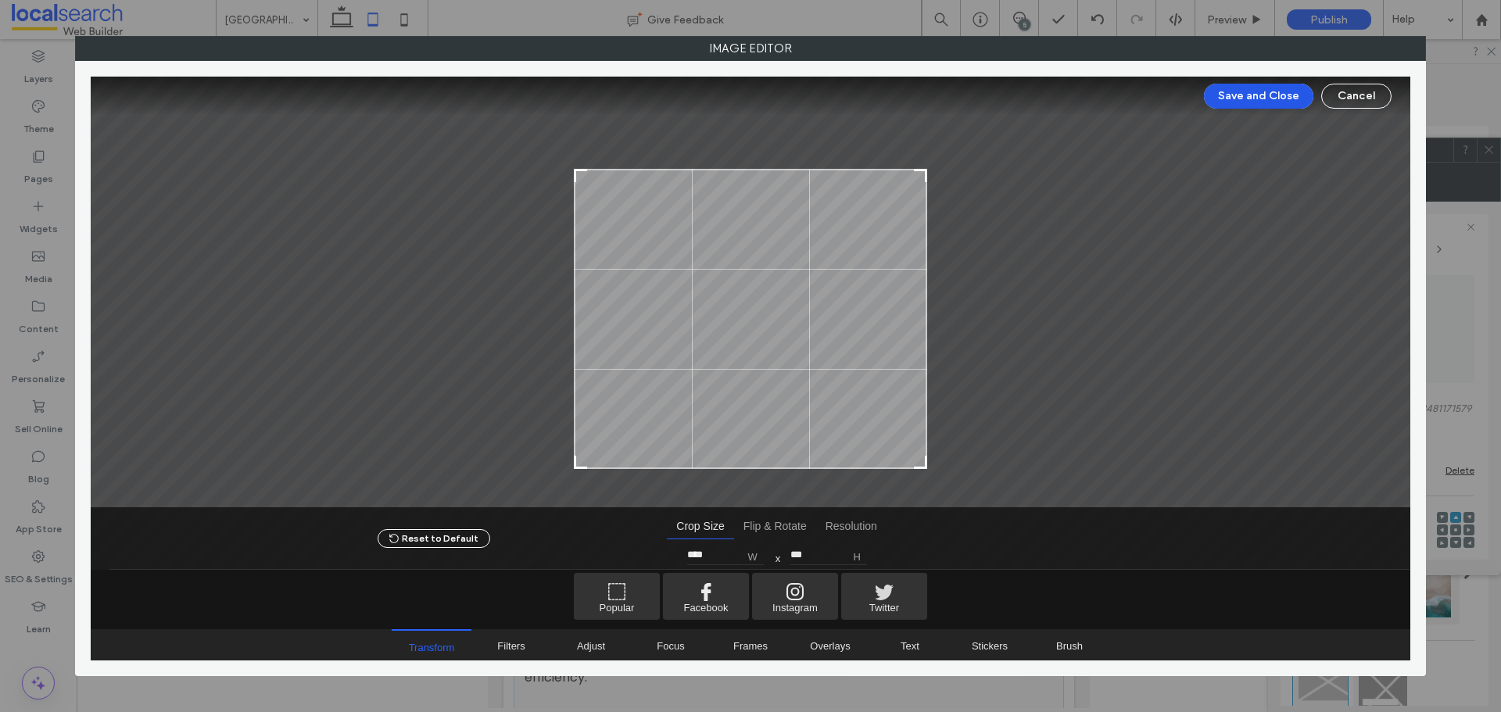
click at [1242, 86] on button "Save and Close" at bounding box center [1258, 96] width 109 height 25
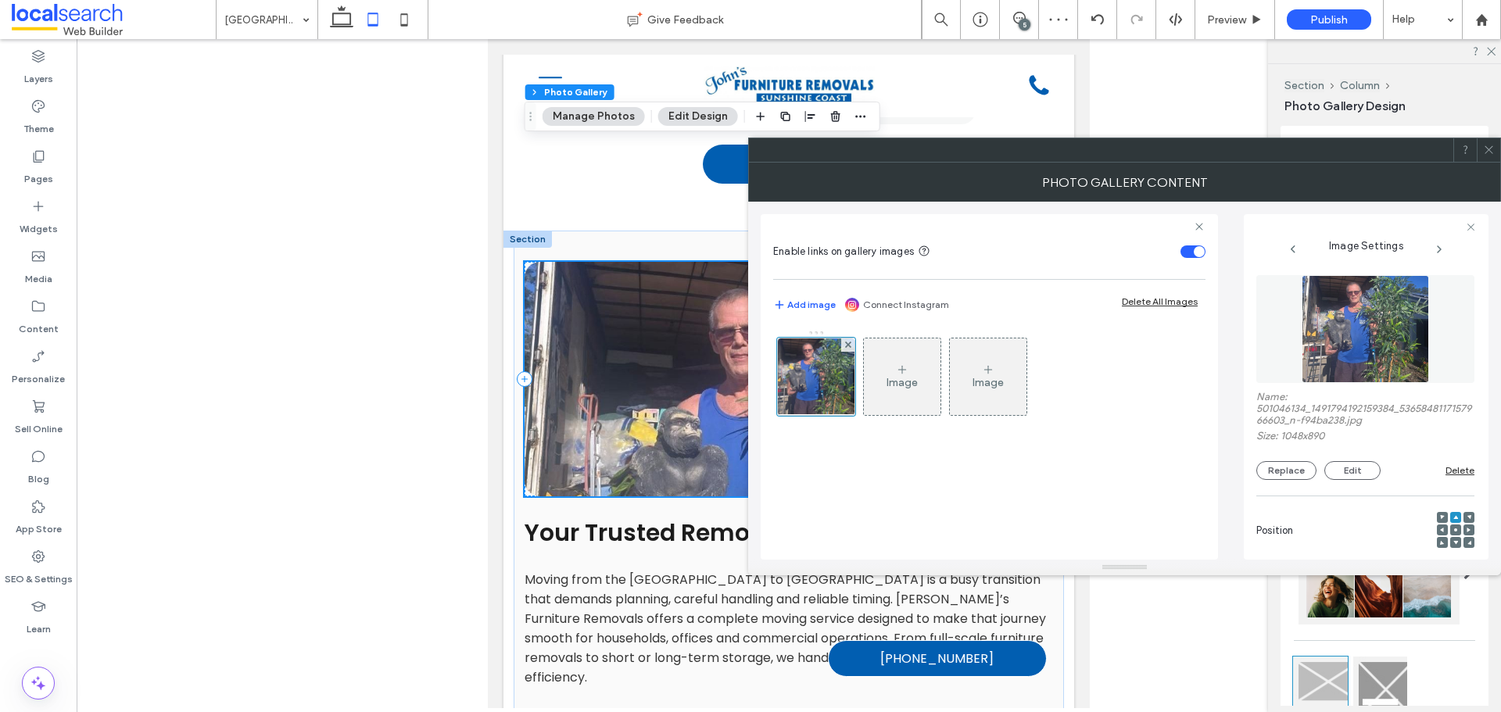
drag, startPoint x: 1491, startPoint y: 152, endPoint x: 1447, endPoint y: 158, distance: 44.1
click at [1490, 152] on icon at bounding box center [1489, 150] width 12 height 12
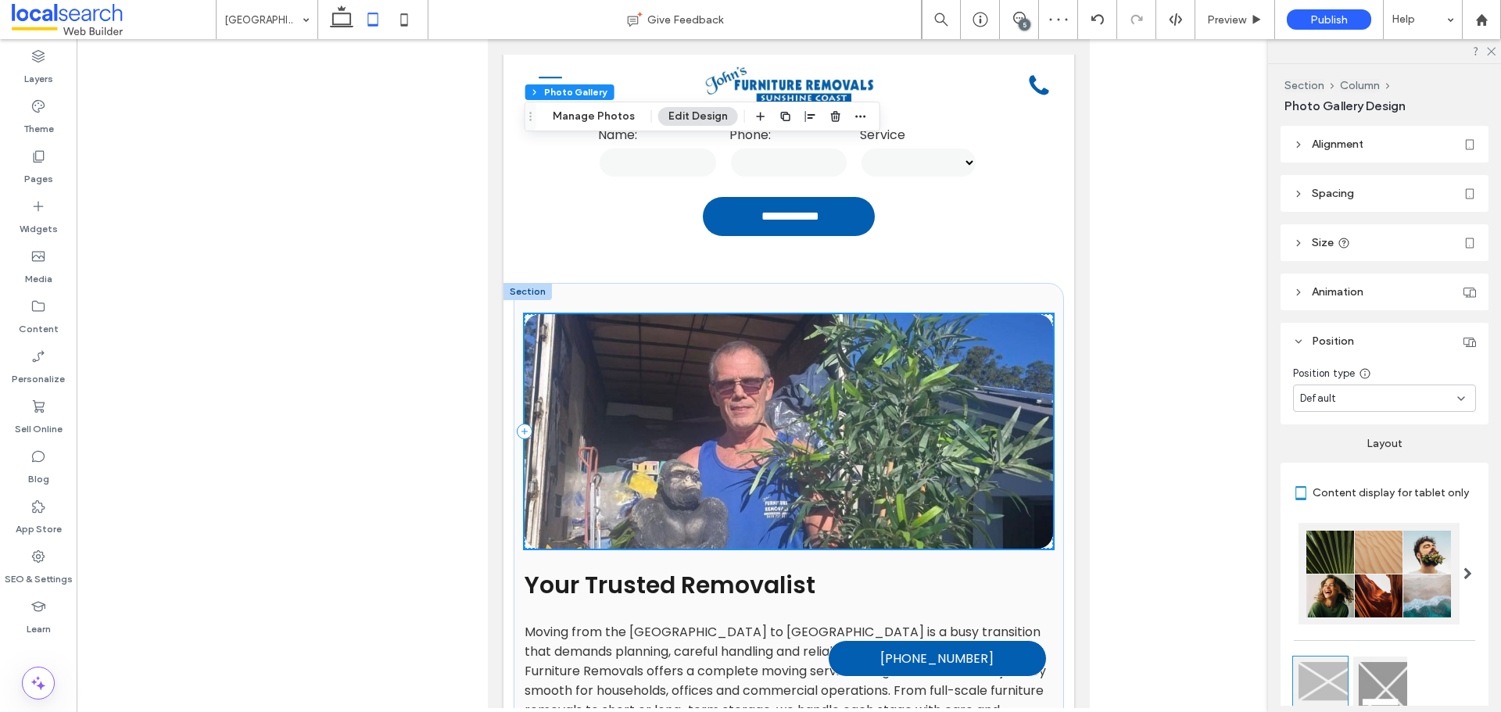
scroll to position [547, 0]
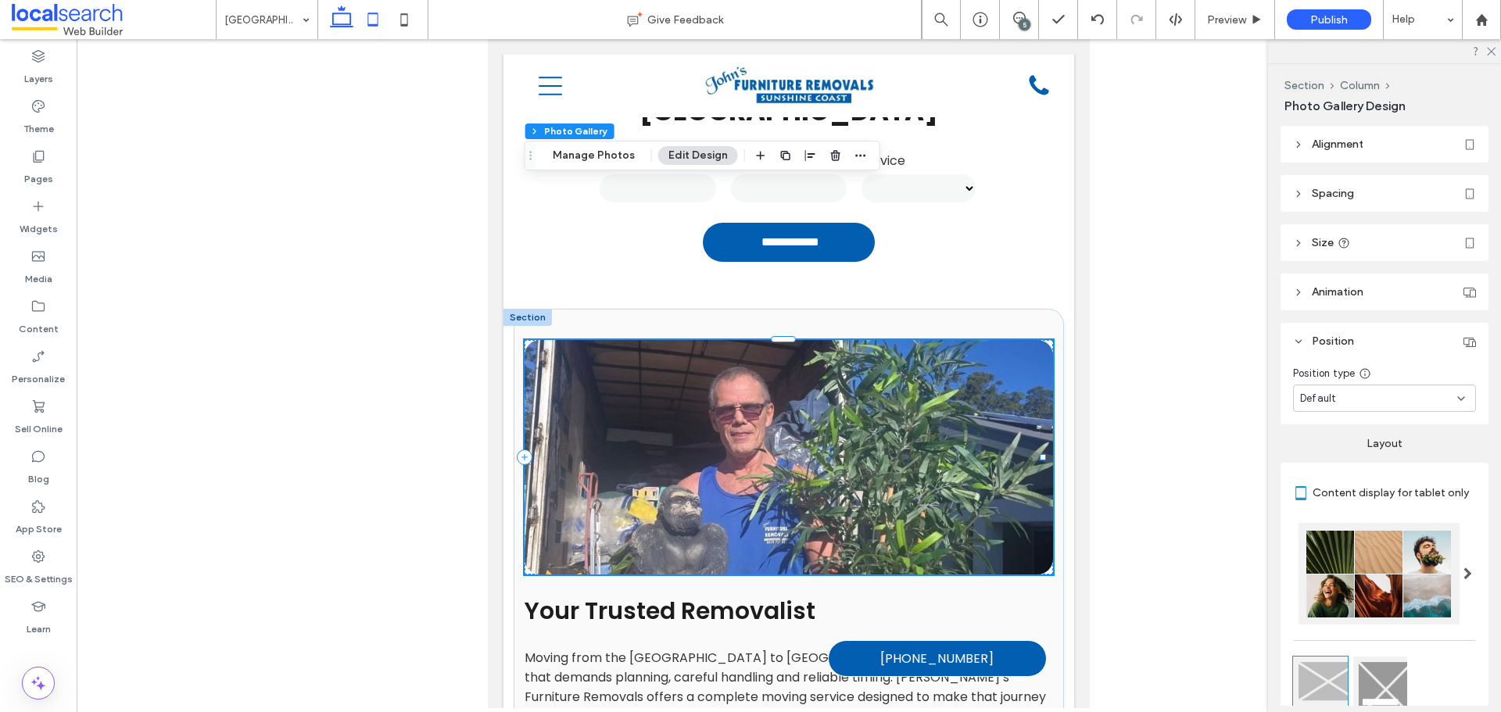
click at [348, 19] on icon at bounding box center [341, 19] width 31 height 31
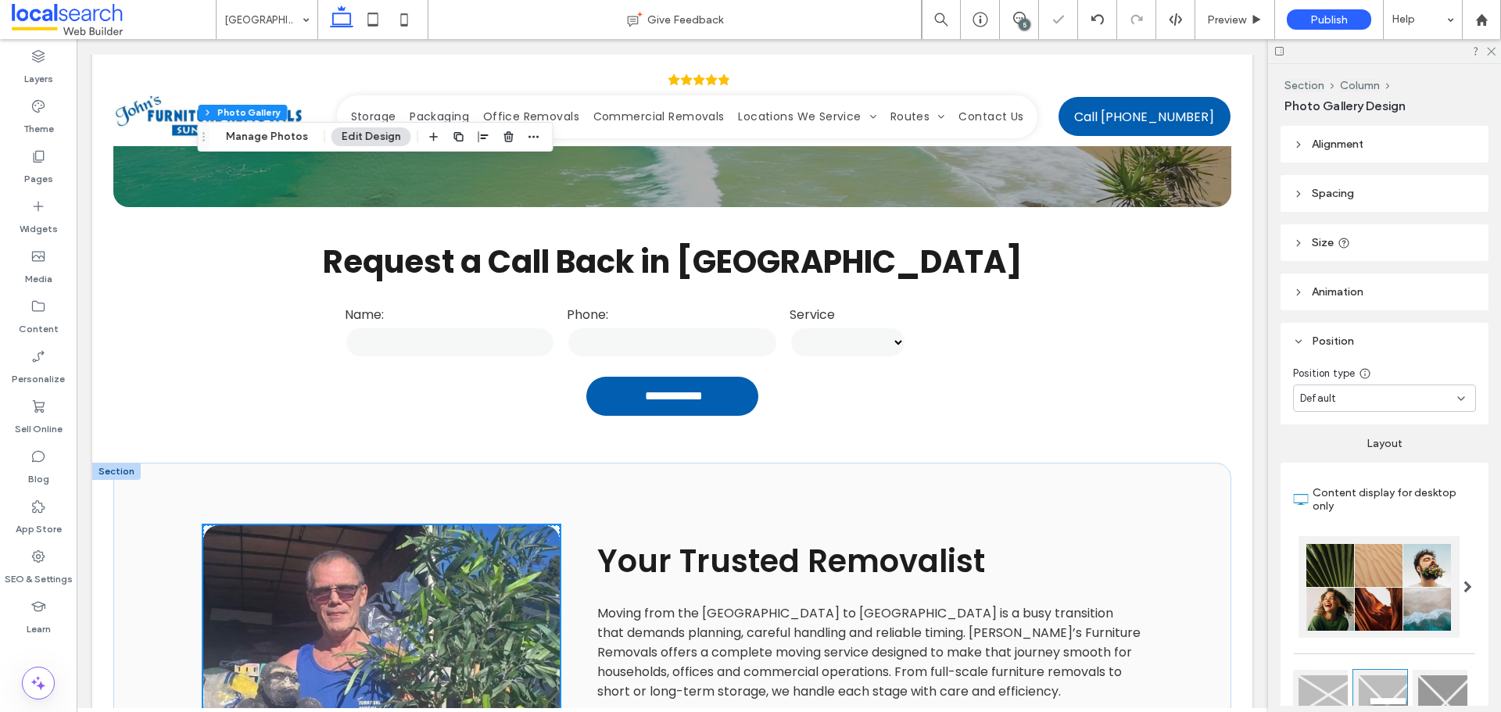
scroll to position [841, 0]
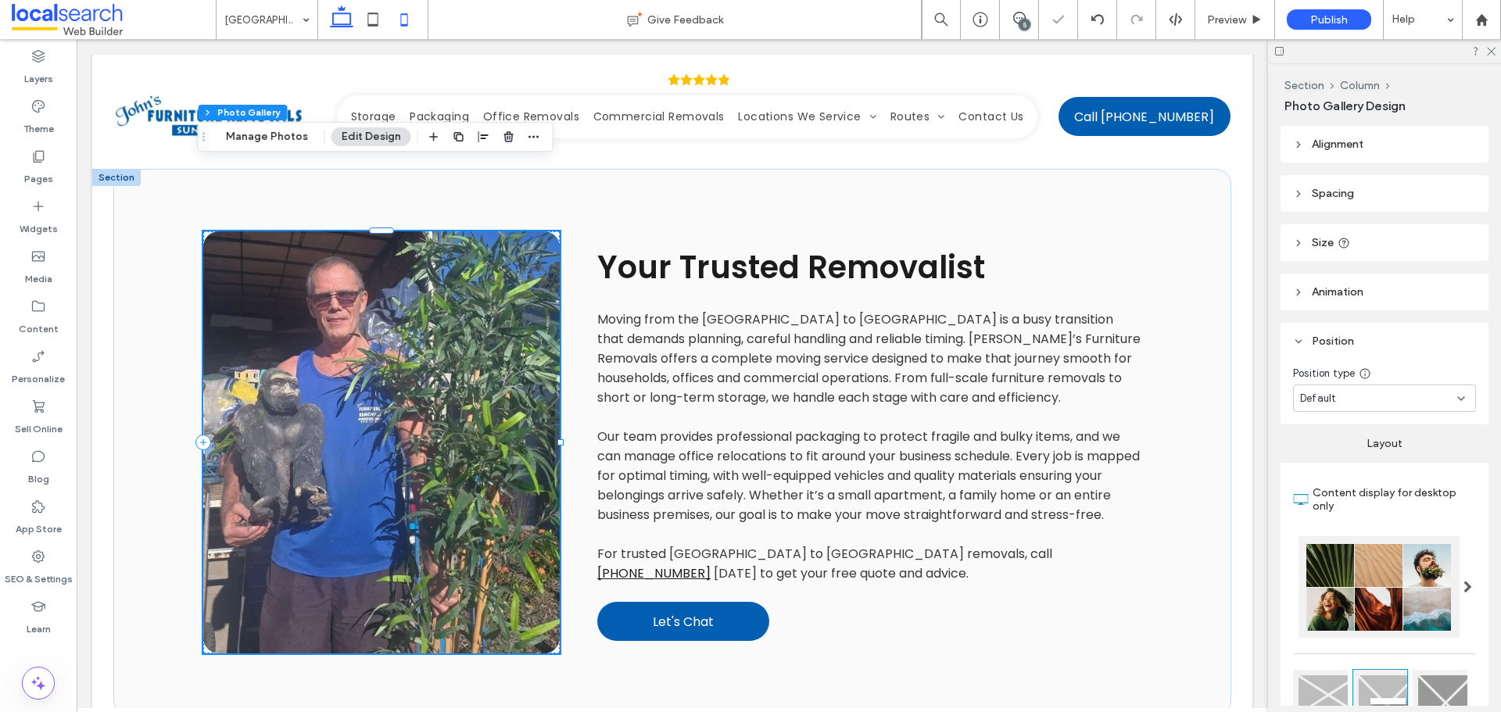
click at [406, 23] on icon at bounding box center [404, 19] width 31 height 31
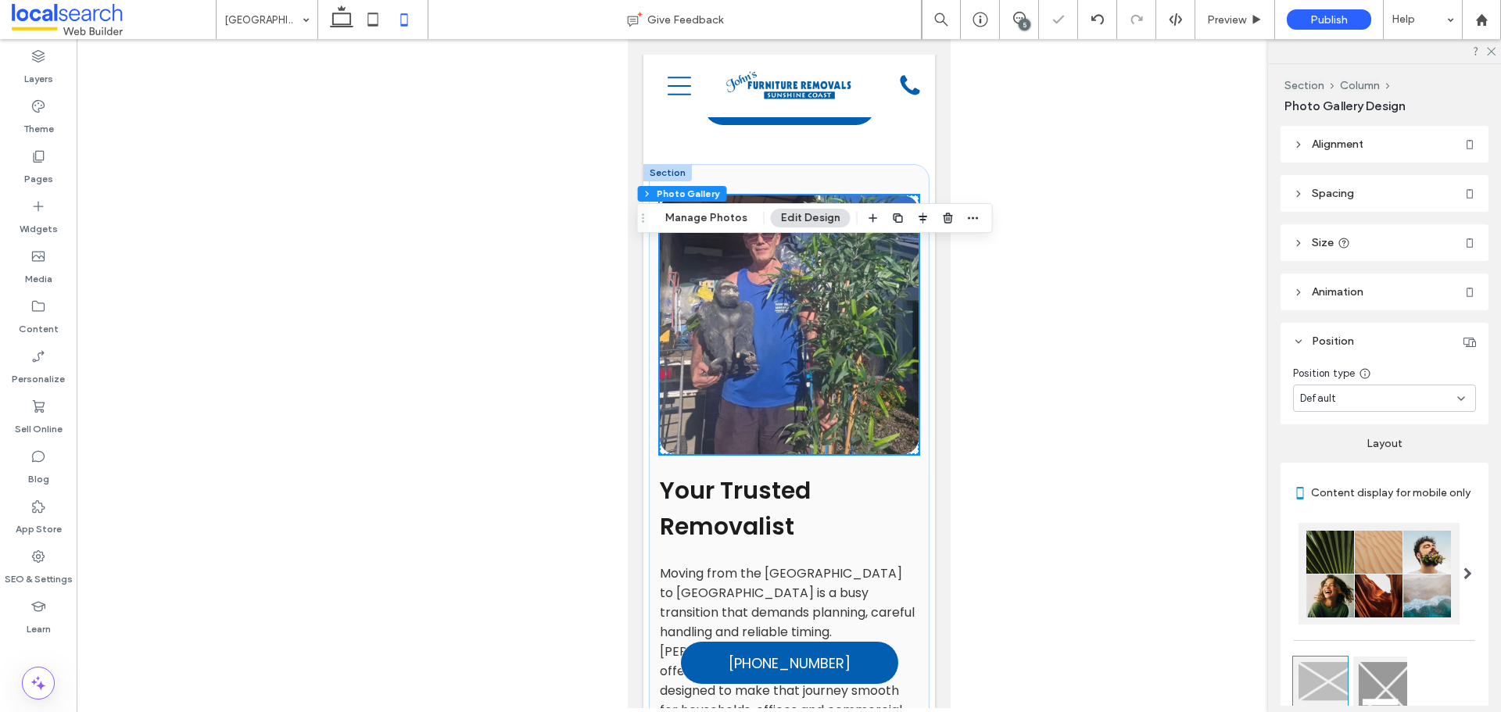
scroll to position [666, 0]
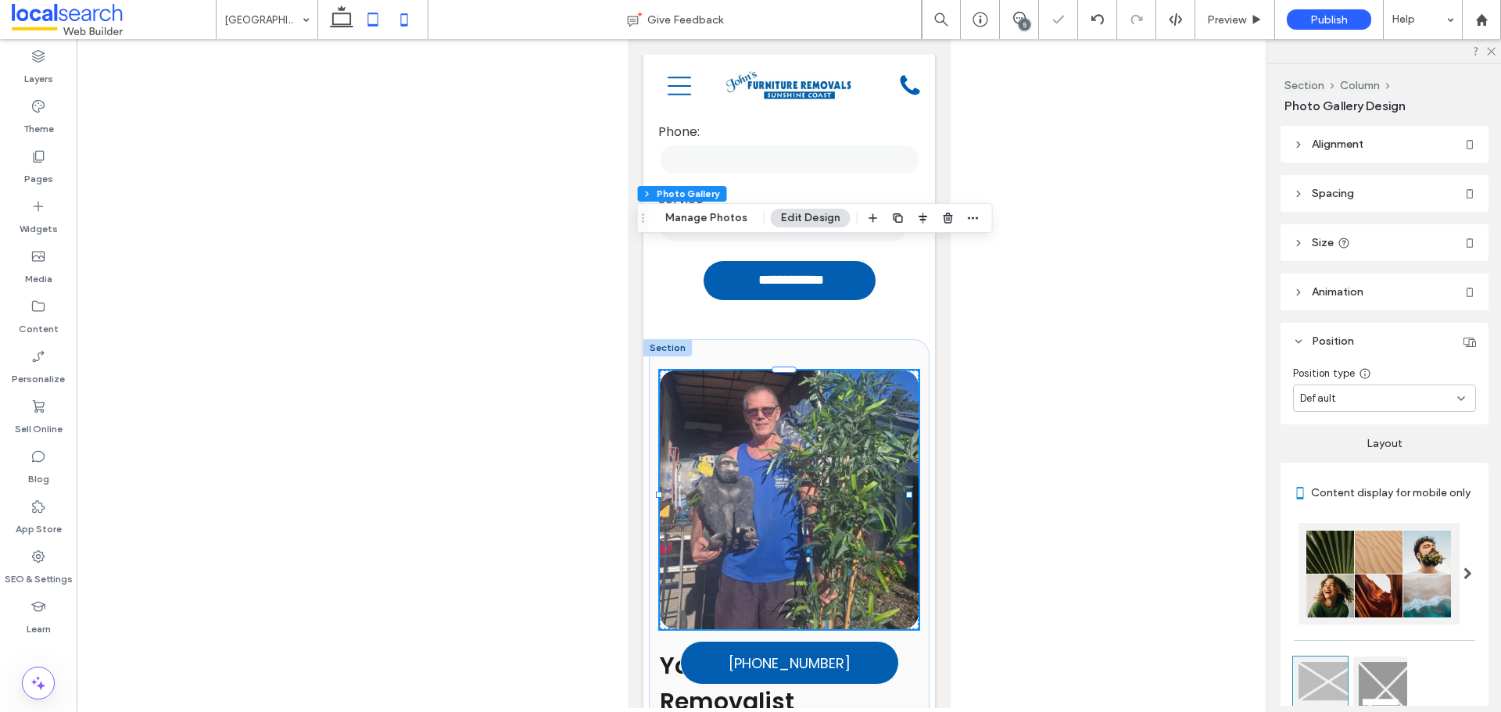
click at [380, 23] on icon at bounding box center [372, 19] width 31 height 31
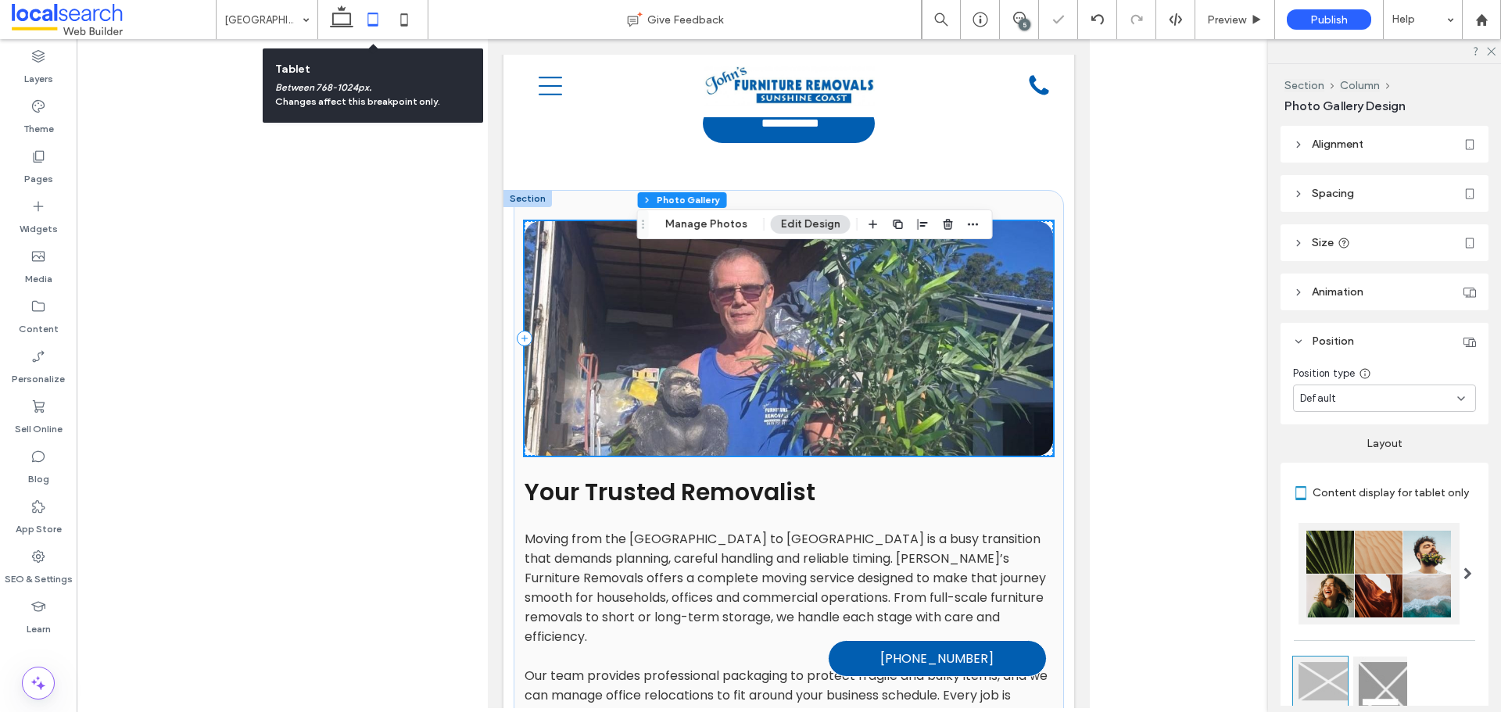
scroll to position [479, 0]
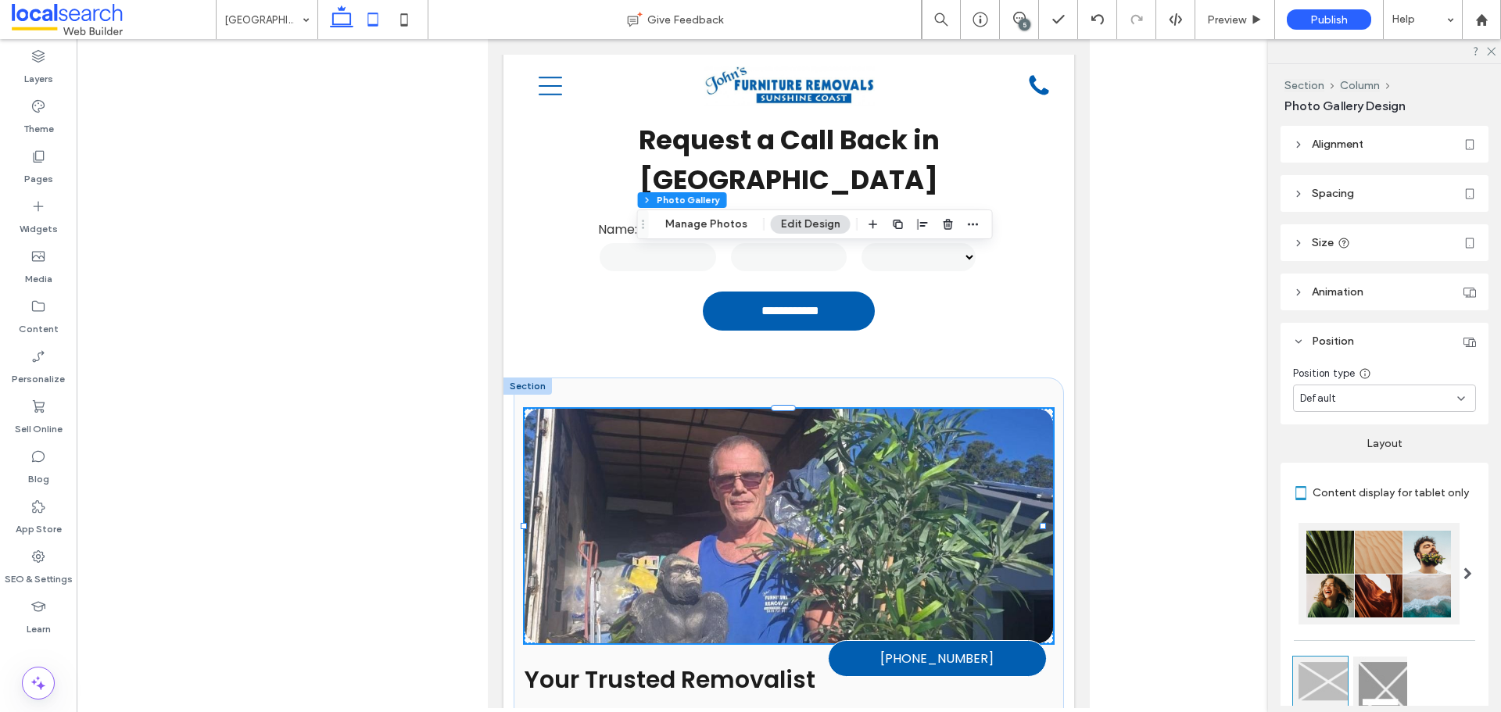
click at [333, 16] on use at bounding box center [341, 16] width 23 height 22
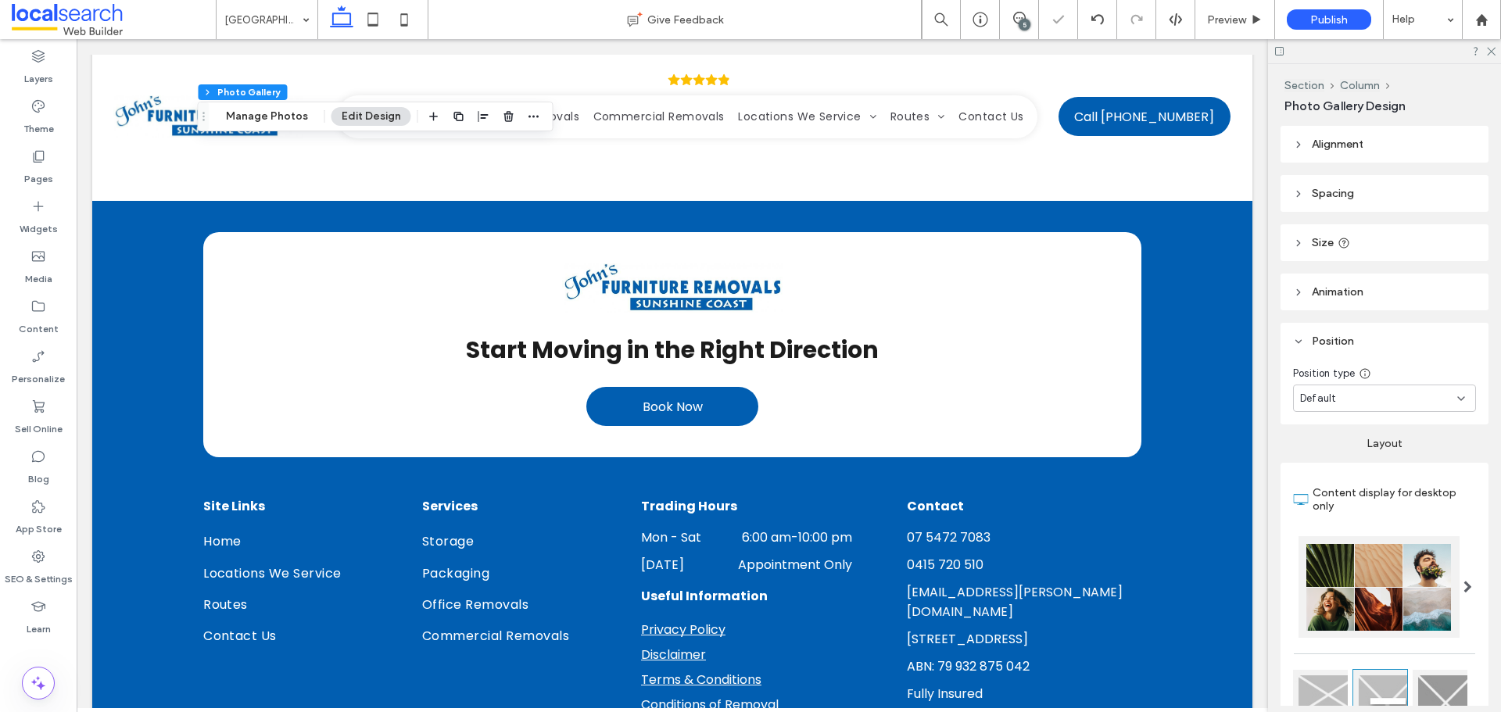
scroll to position [2957, 0]
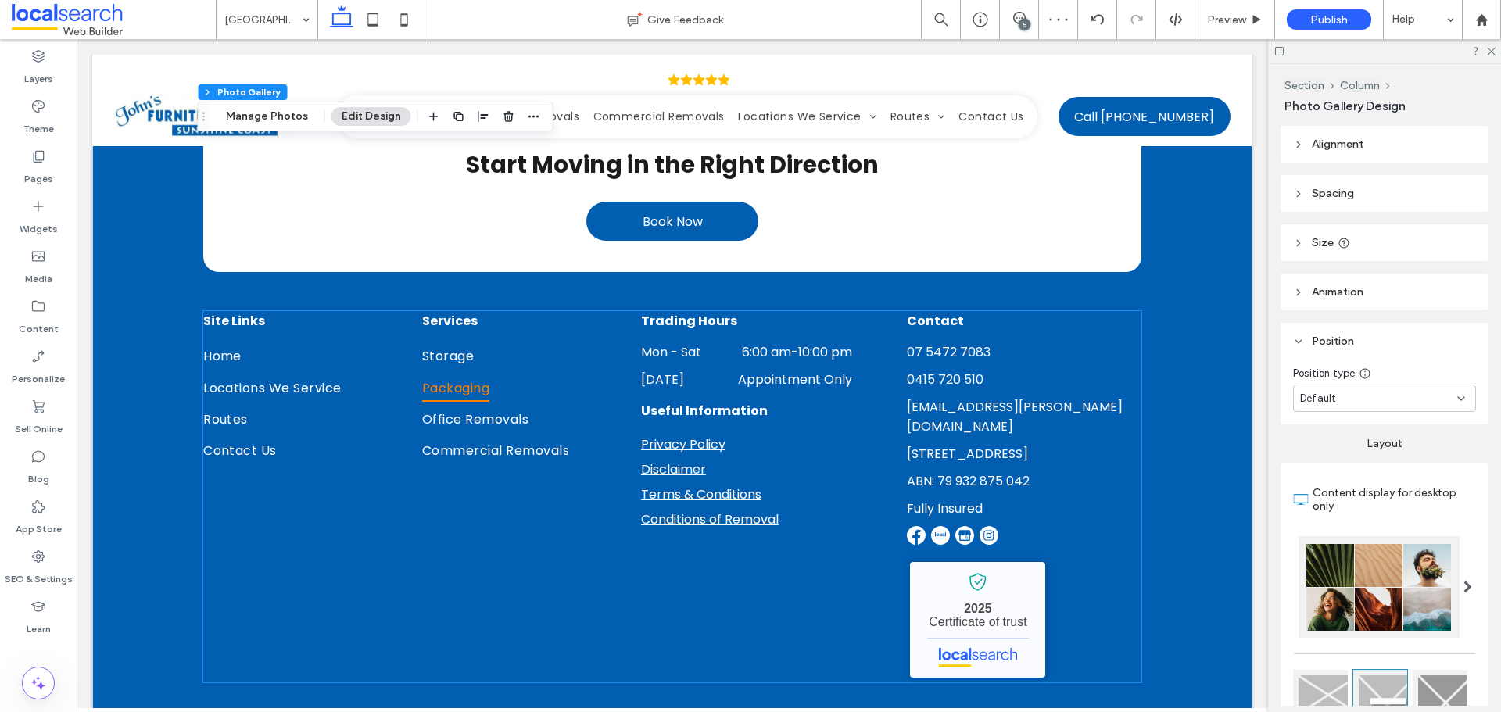
click at [450, 375] on link "Packaging" at bounding box center [516, 390] width 188 height 31
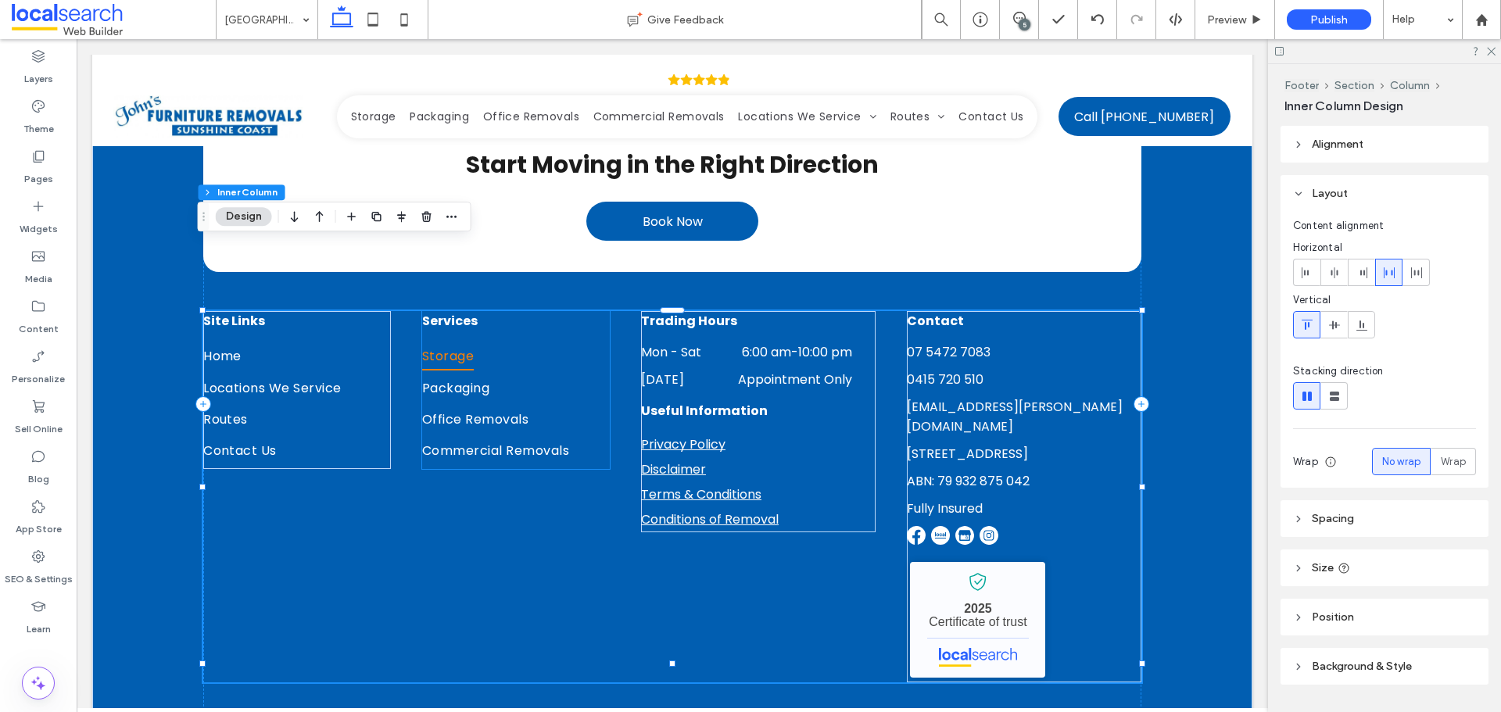
click at [446, 342] on span "Storage" at bounding box center [448, 355] width 52 height 27
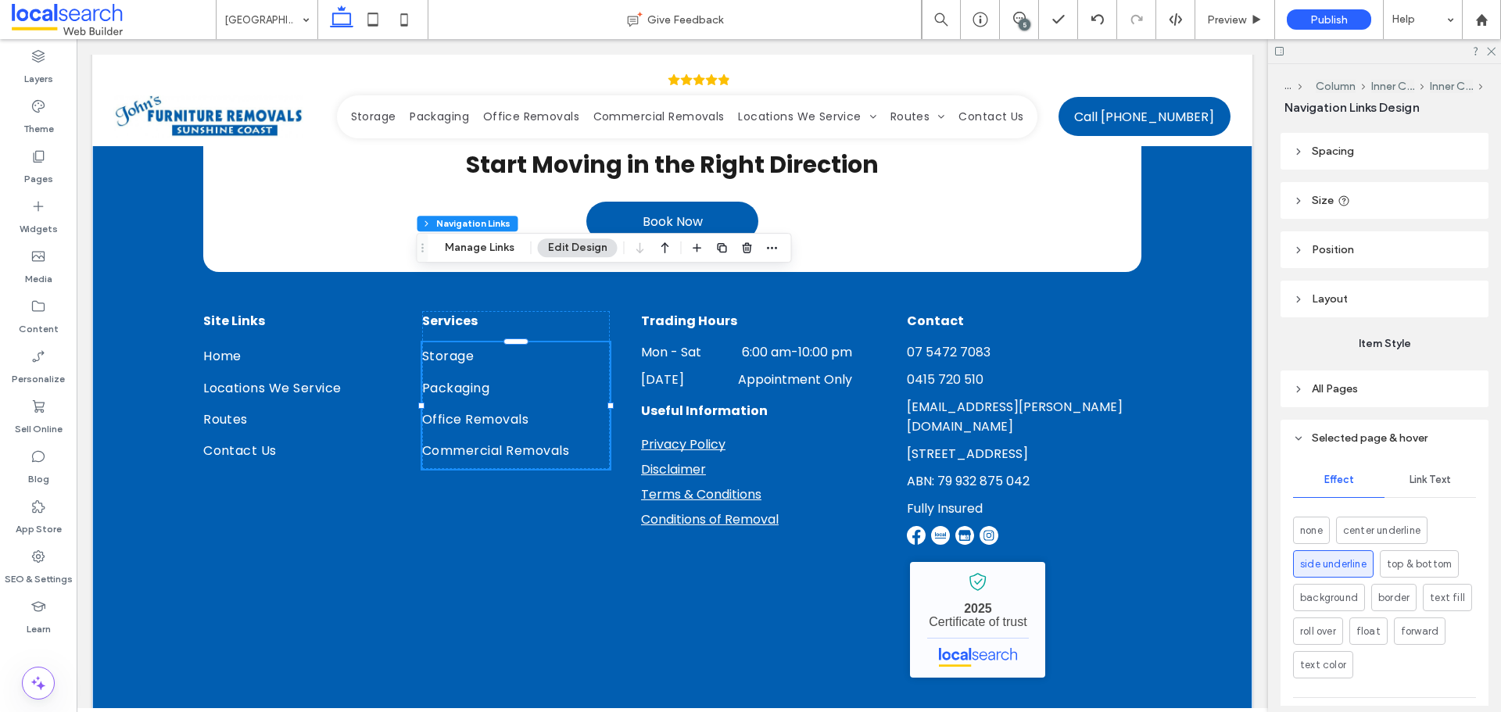
scroll to position [218, 0]
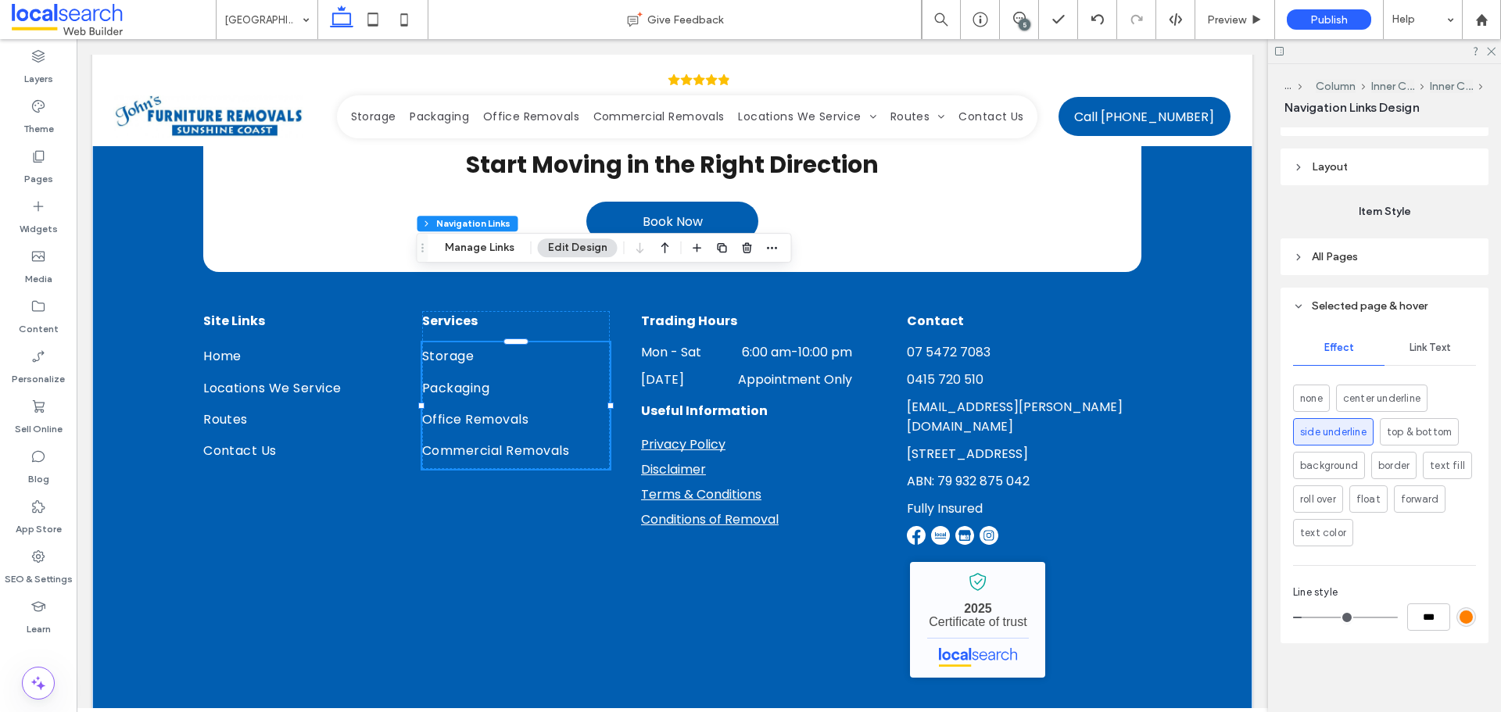
click at [1428, 354] on div "Link Text" at bounding box center [1430, 348] width 91 height 34
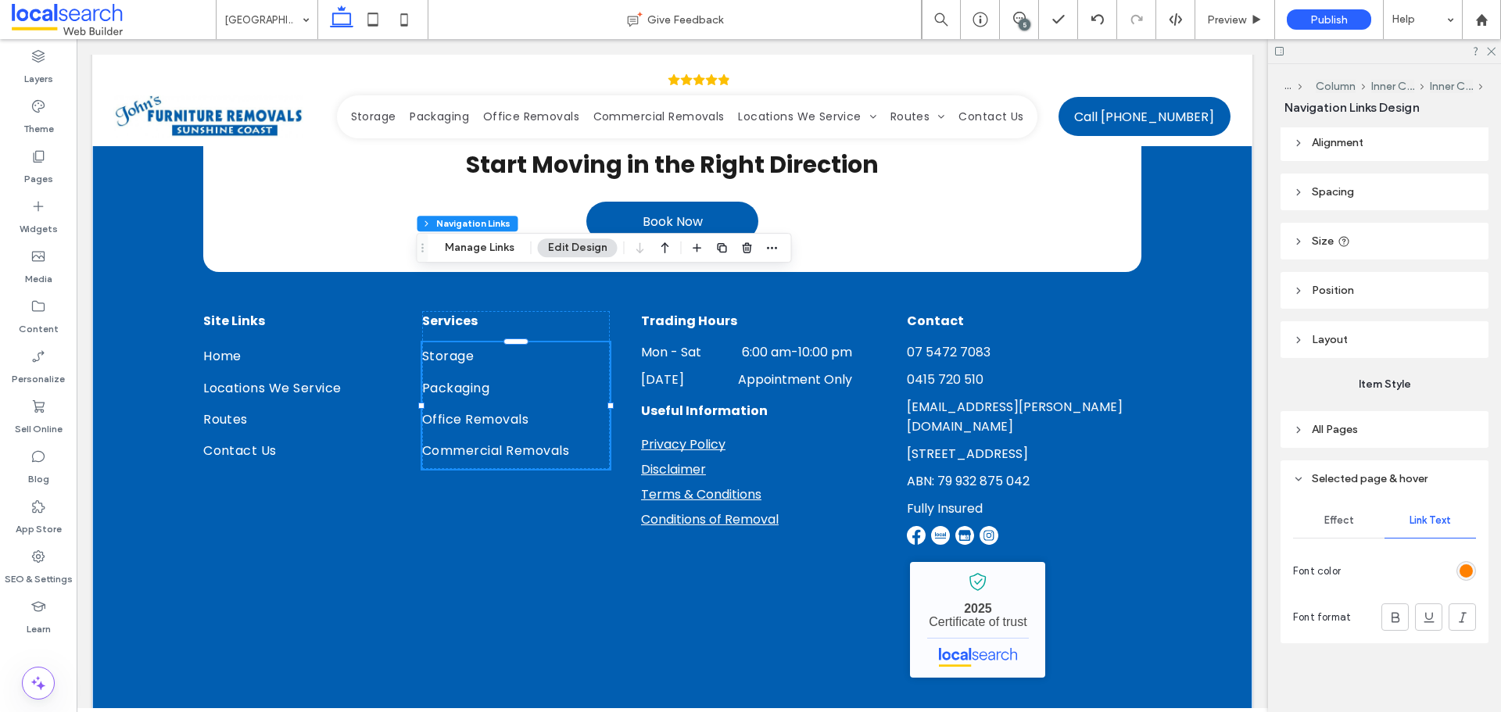
click at [1460, 572] on div "rgb(255, 128, 1)" at bounding box center [1466, 571] width 13 height 13
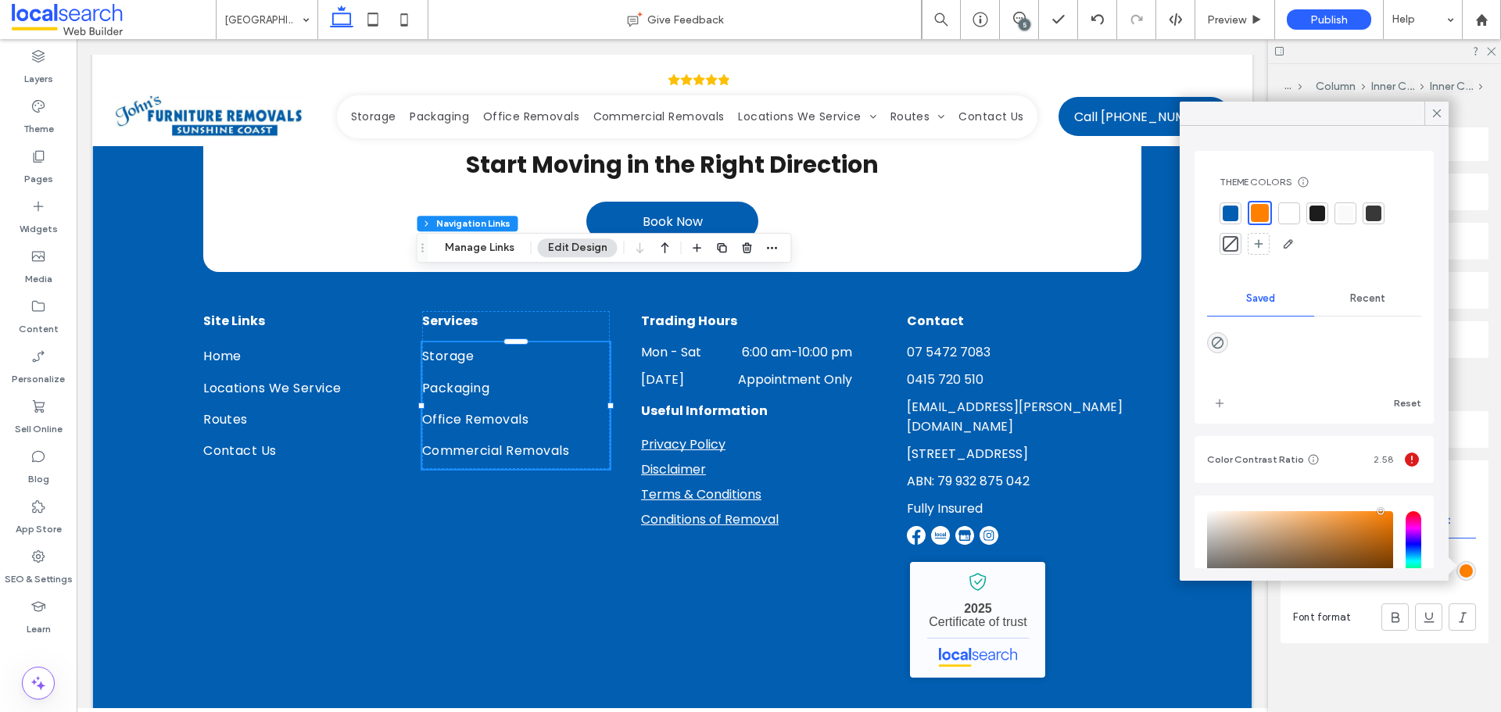
click at [1286, 218] on div at bounding box center [1290, 214] width 16 height 16
click at [270, 375] on span "Locations We Service" at bounding box center [272, 388] width 138 height 27
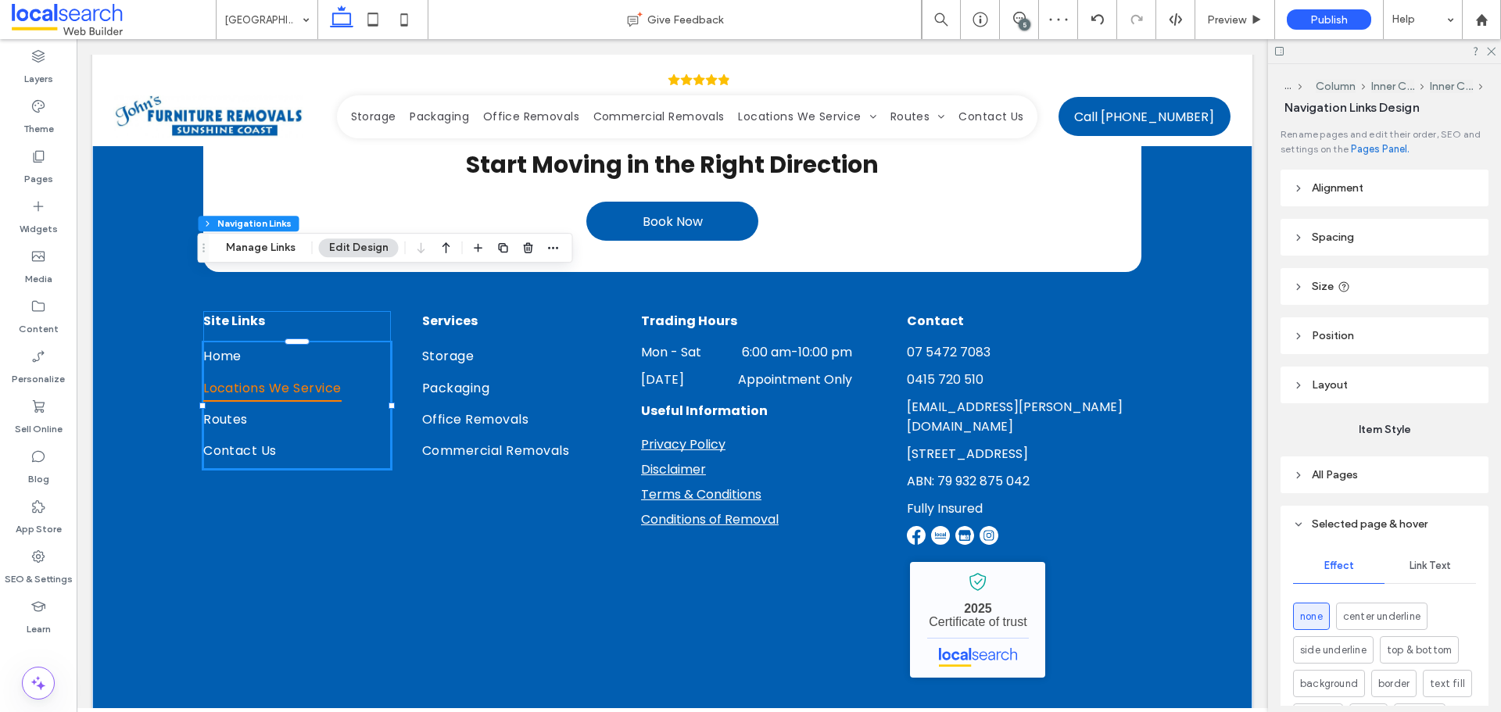
type input "***"
type input "****"
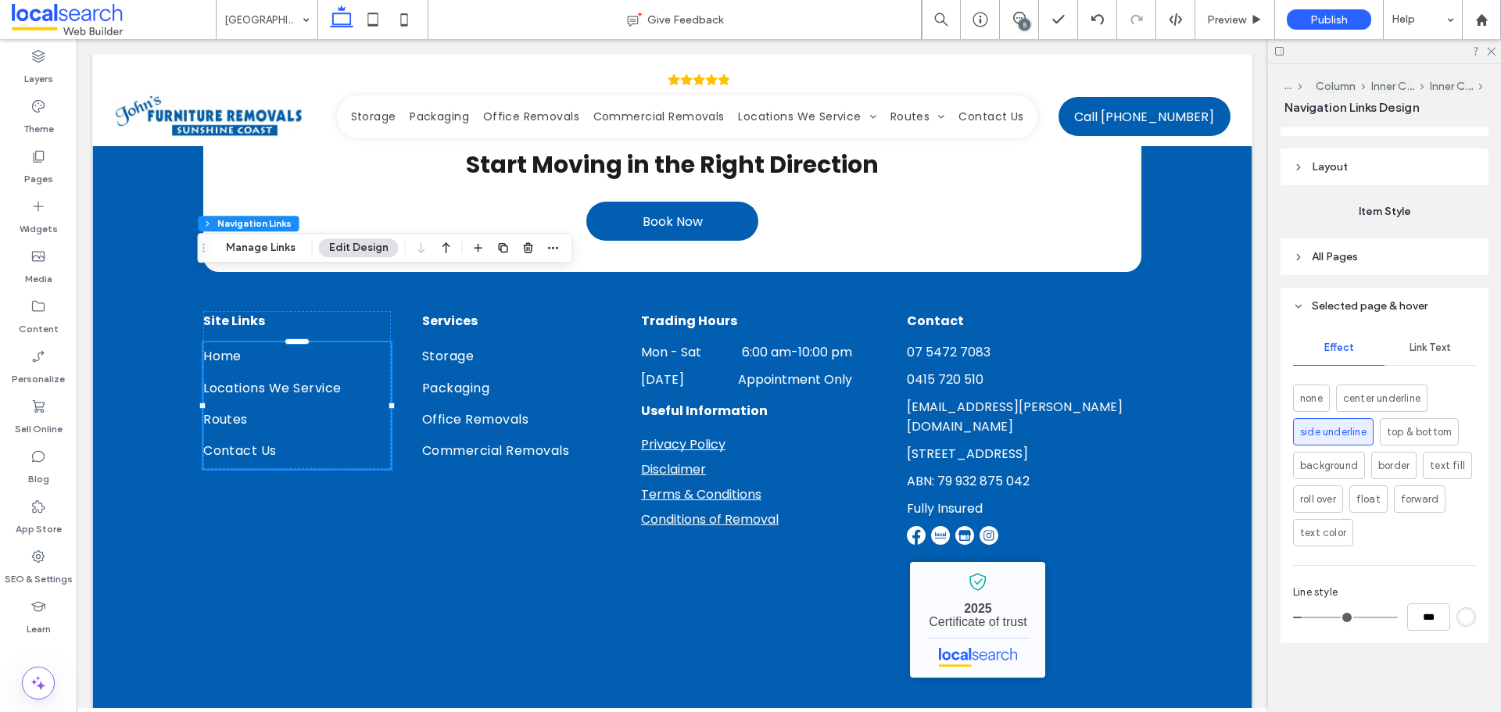
click at [1440, 341] on div "Link Text" at bounding box center [1430, 348] width 91 height 34
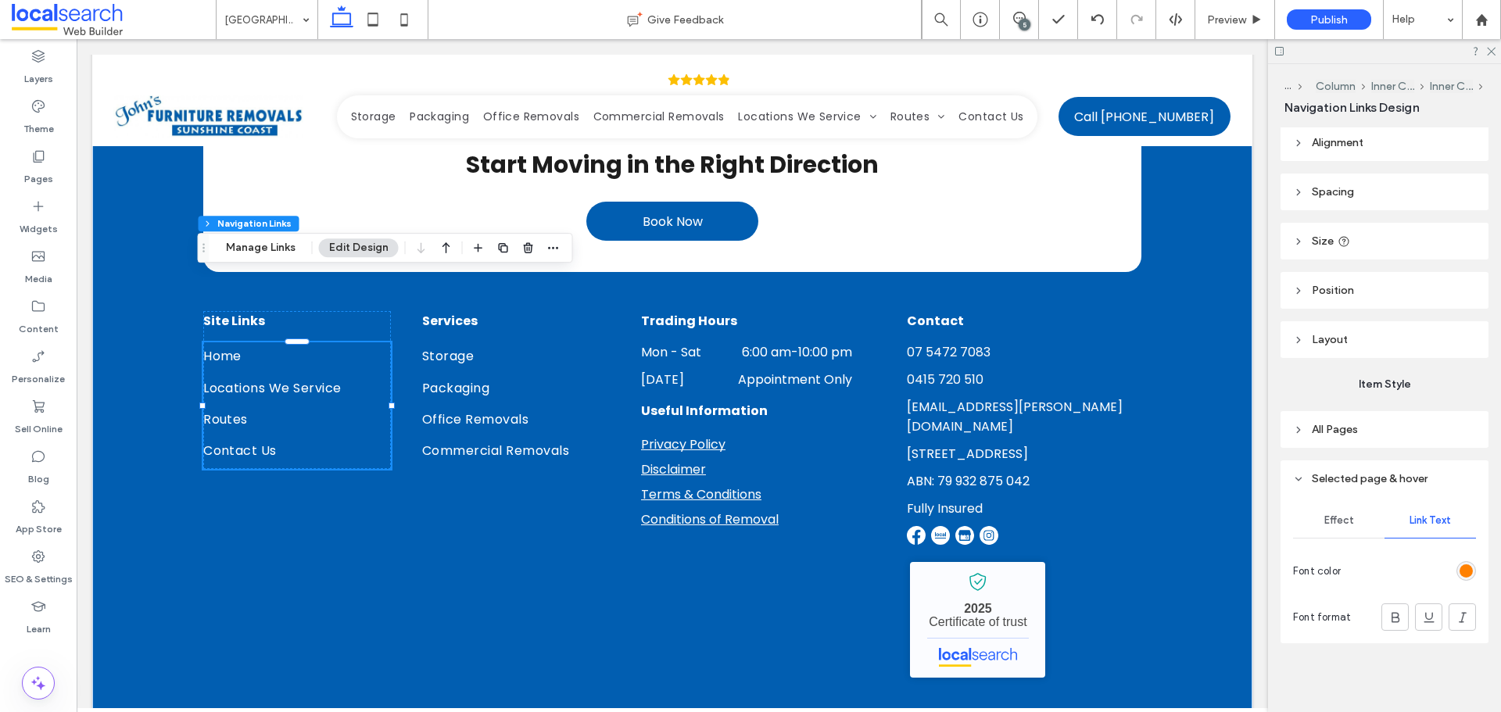
click at [1461, 570] on div "rgb(255, 128, 1)" at bounding box center [1466, 571] width 13 height 13
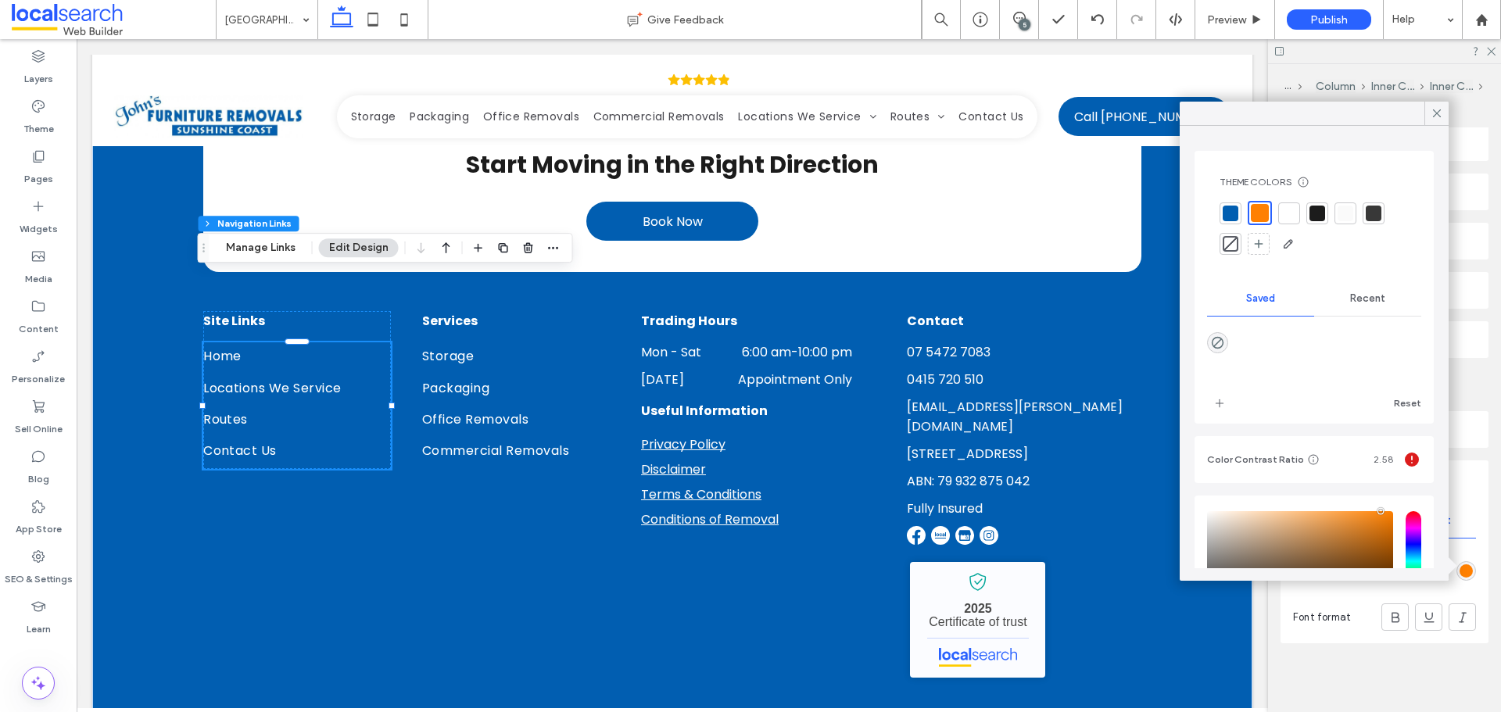
drag, startPoint x: 1295, startPoint y: 218, endPoint x: 1225, endPoint y: 258, distance: 80.2
click at [1295, 219] on div at bounding box center [1290, 214] width 16 height 16
click at [1432, 116] on icon at bounding box center [1437, 113] width 14 height 14
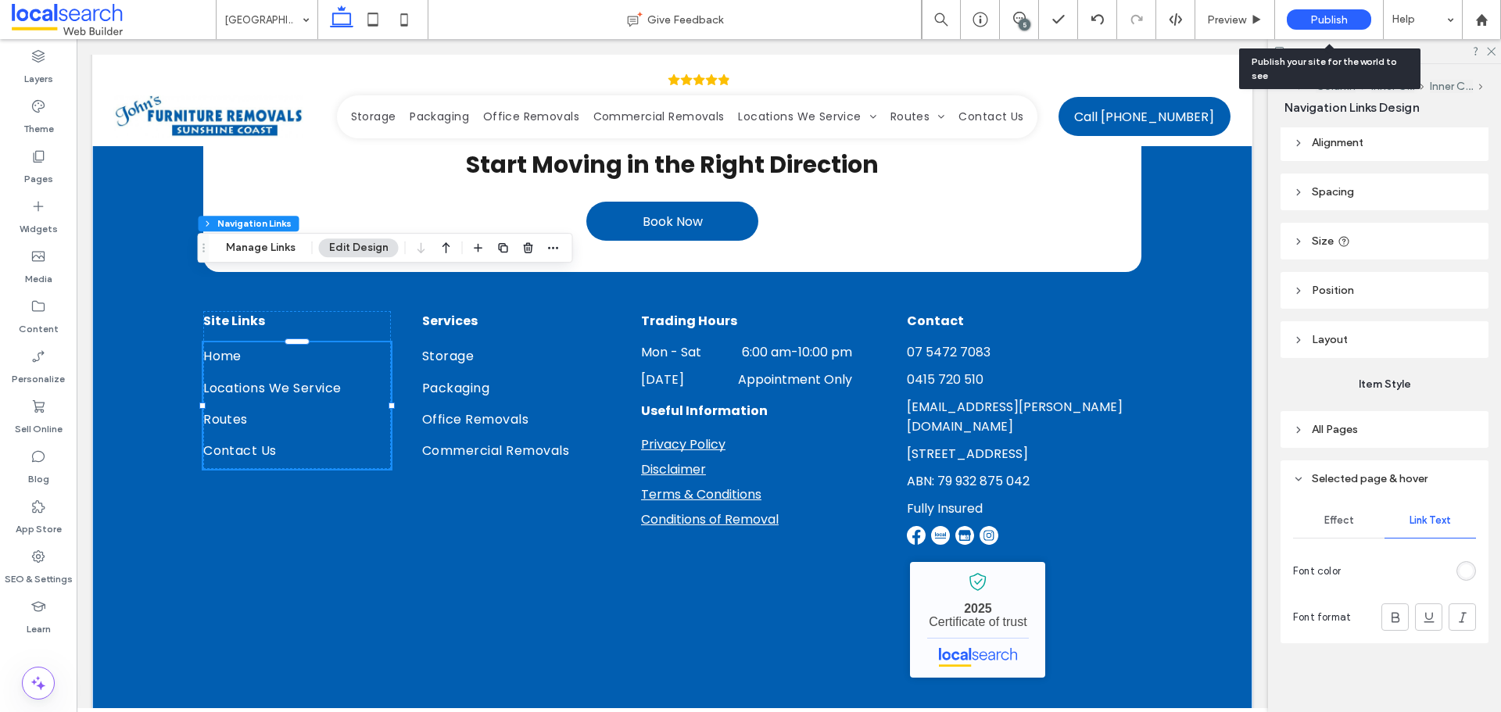
click at [1332, 14] on span "Publish" at bounding box center [1329, 19] width 38 height 13
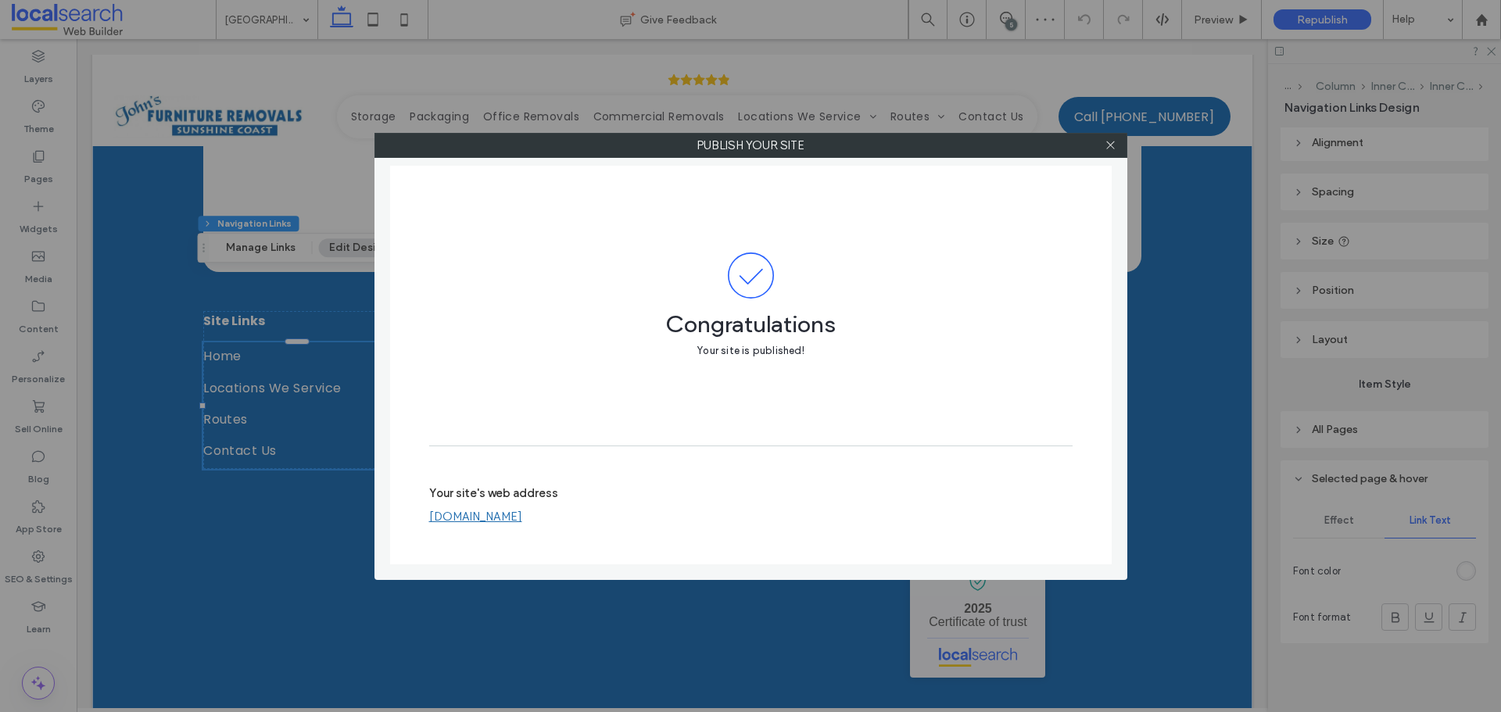
click at [522, 519] on link "johnsfurnitureremovals.webbuilder.localsearch.com.au" at bounding box center [475, 517] width 93 height 14
click at [522, 512] on link "johnsfurnitureremovals.webbuilder.localsearch.com.au" at bounding box center [475, 517] width 93 height 14
drag, startPoint x: 731, startPoint y: 515, endPoint x: 381, endPoint y: 303, distance: 409.8
click at [384, 520] on div "Publish your site Congratulations Your site is published! Your site's web addre…" at bounding box center [751, 356] width 753 height 447
click at [517, 514] on link "johnsfurnitureremovals.webbuilder.localsearch.com.au" at bounding box center [475, 517] width 93 height 14
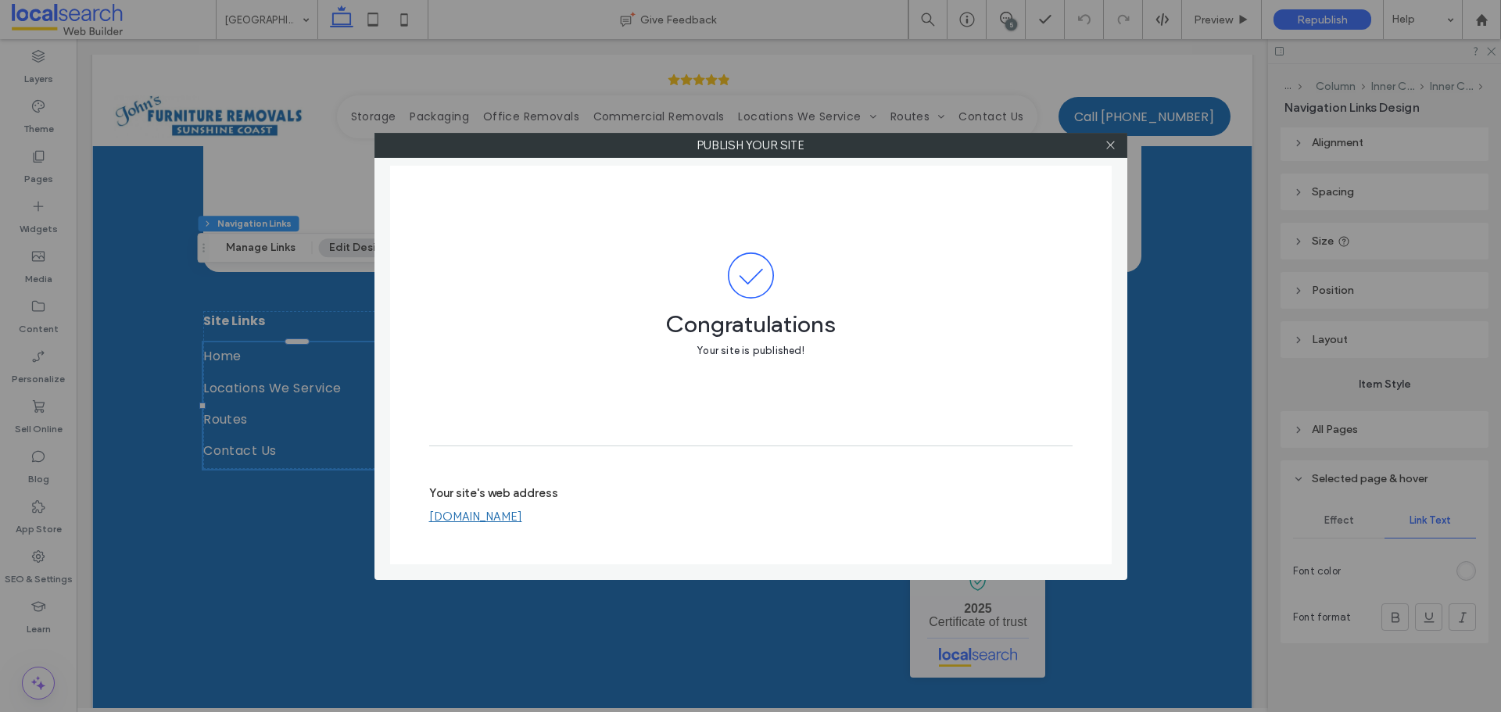
click at [522, 516] on link "johnsfurnitureremovals.webbuilder.localsearch.com.au" at bounding box center [475, 517] width 93 height 14
click at [1106, 143] on icon at bounding box center [1111, 145] width 12 height 12
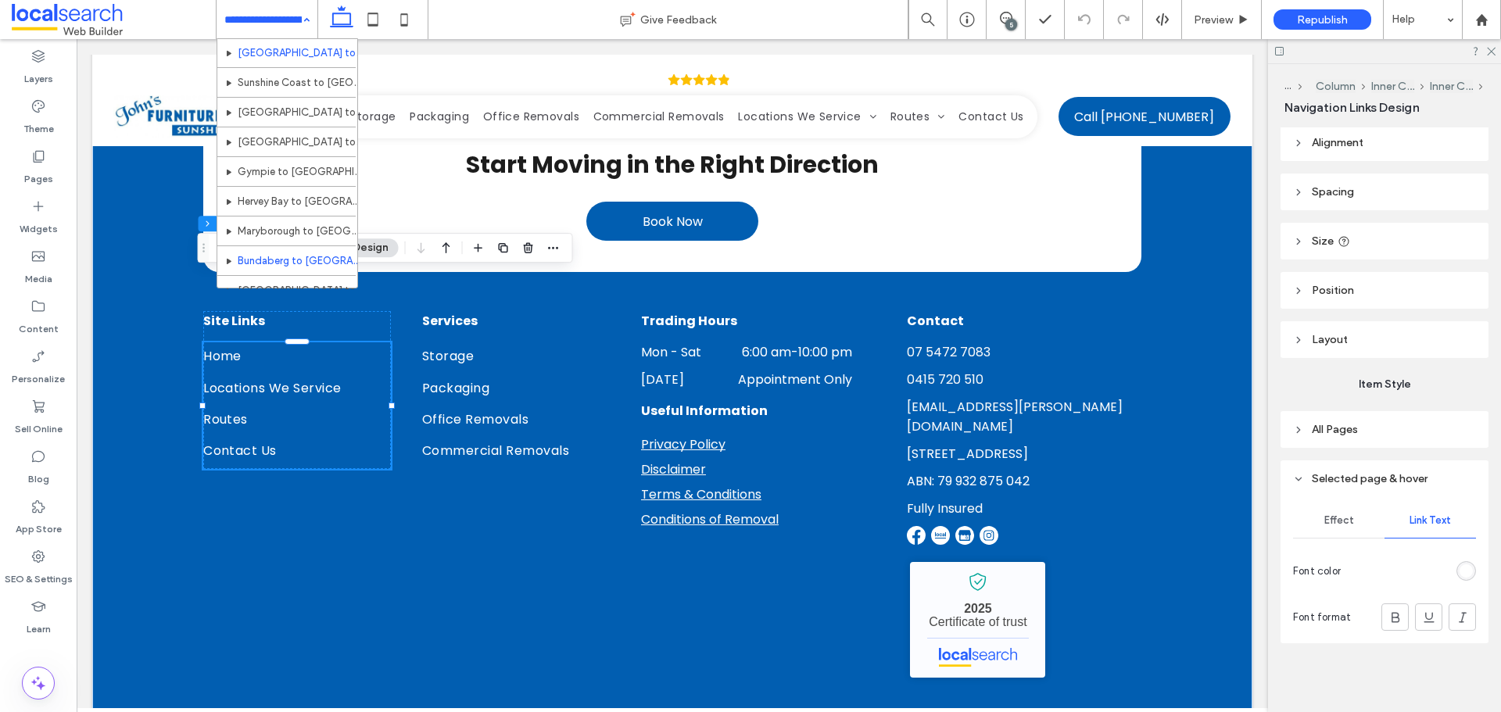
scroll to position [700, 0]
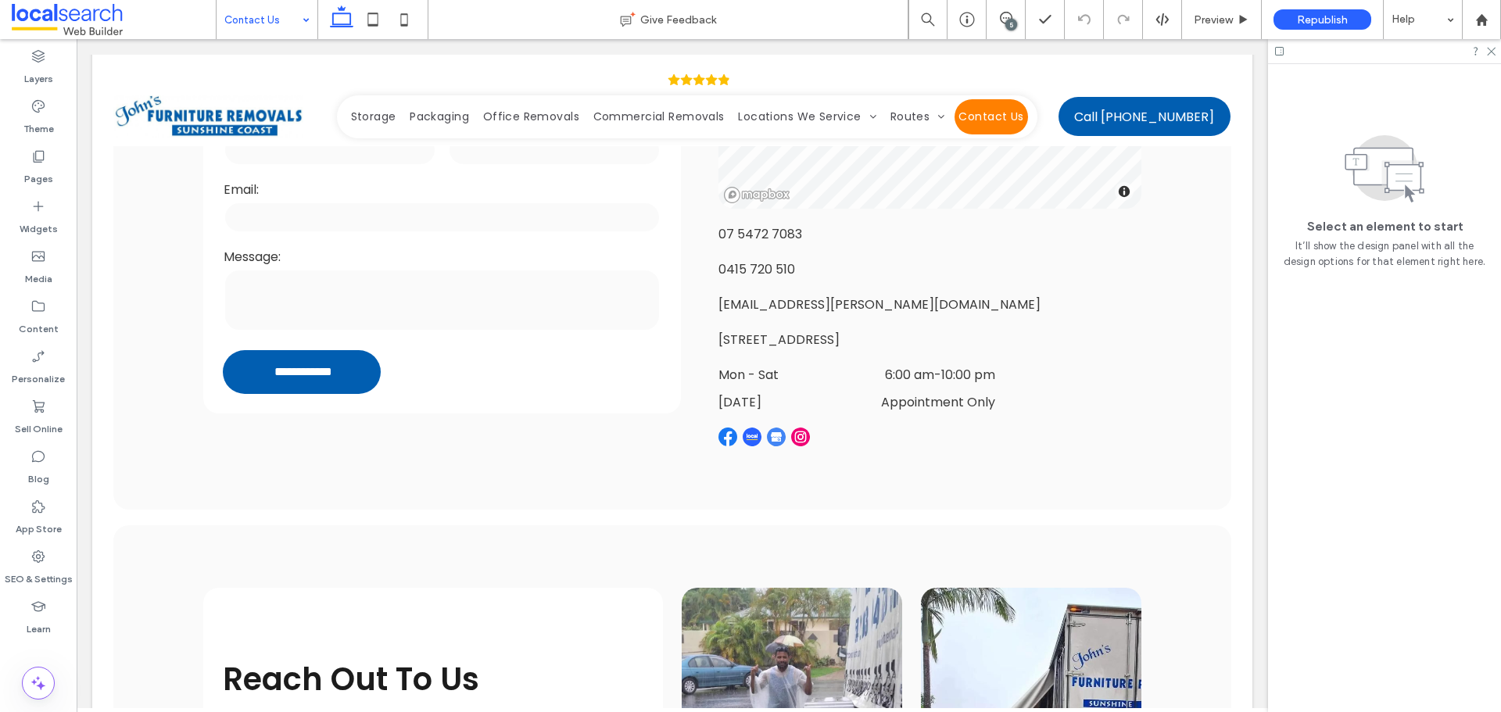
scroll to position [491, 0]
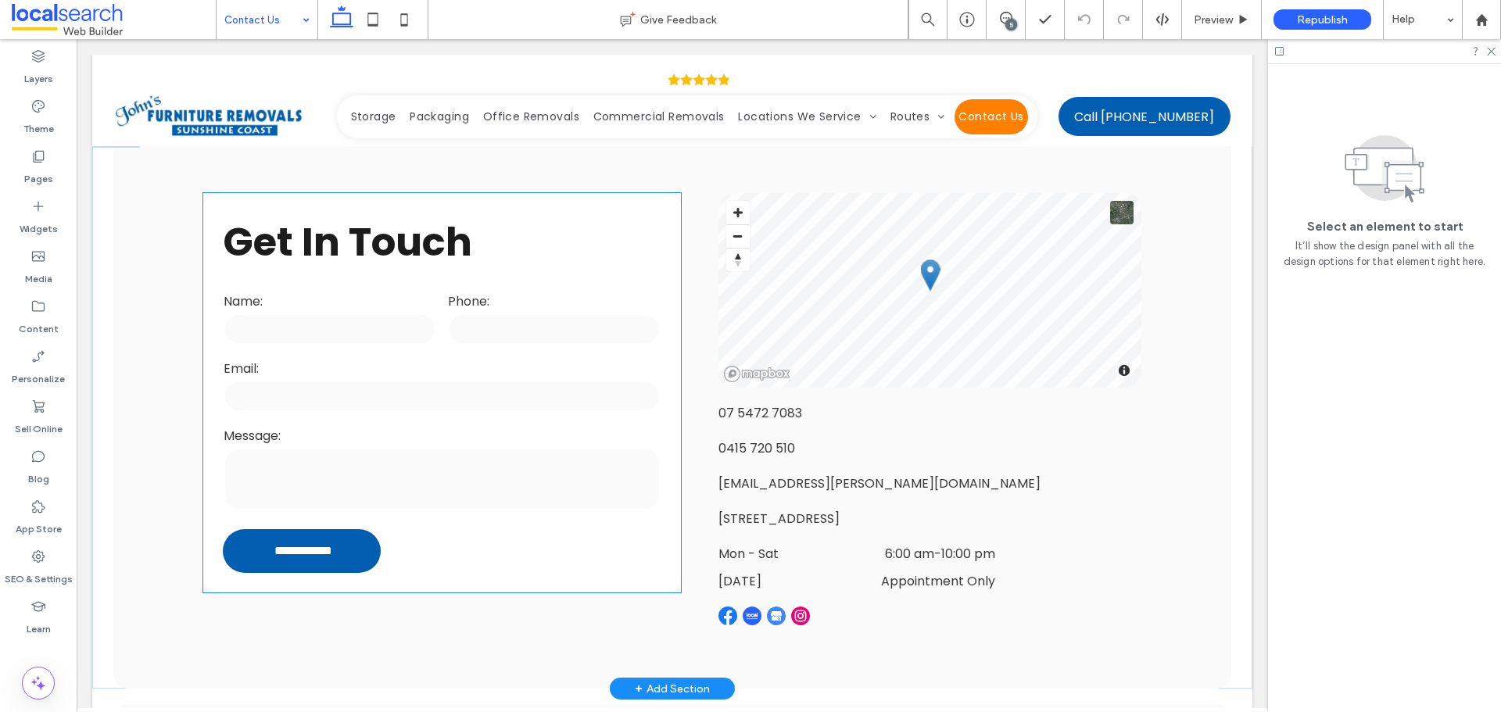
click at [442, 350] on div "Phone:" at bounding box center [554, 319] width 224 height 67
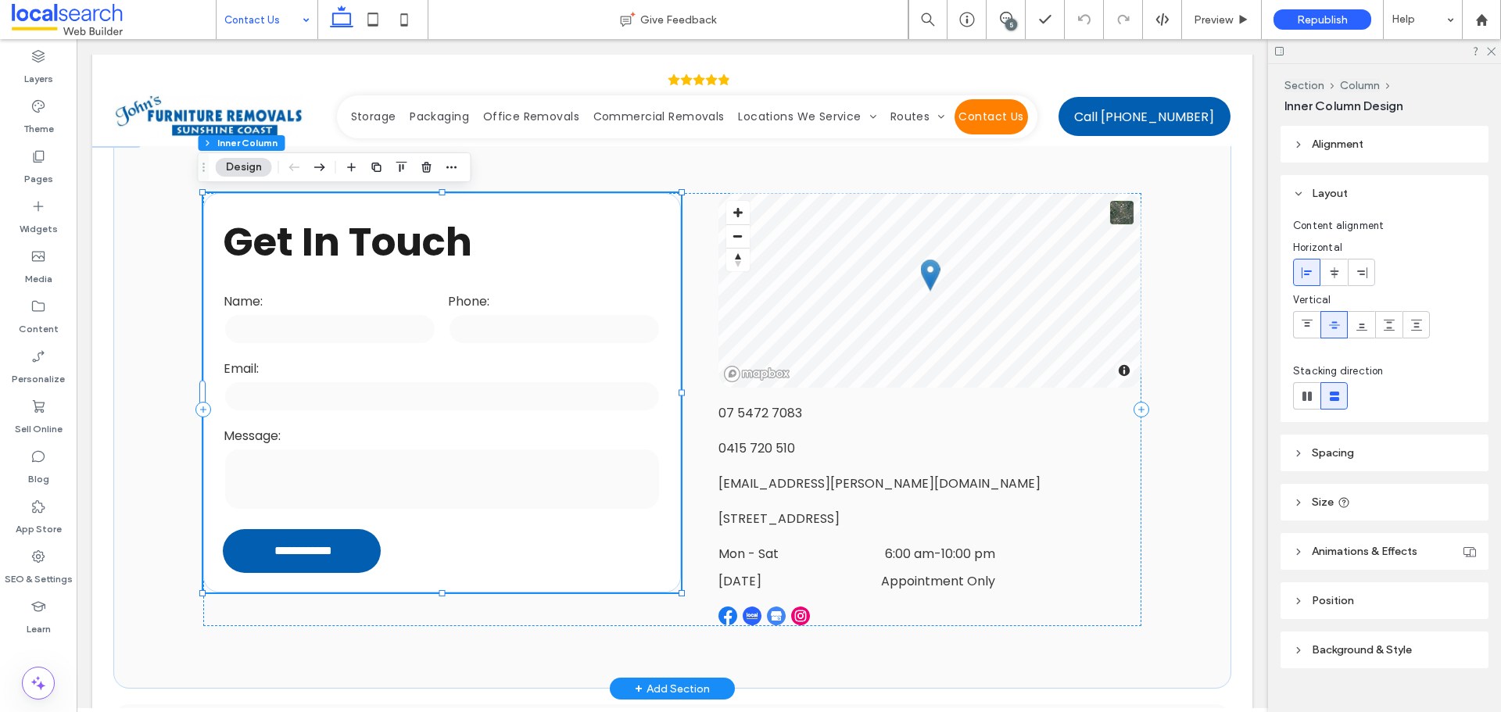
click at [442, 350] on div "Phone:" at bounding box center [554, 319] width 224 height 67
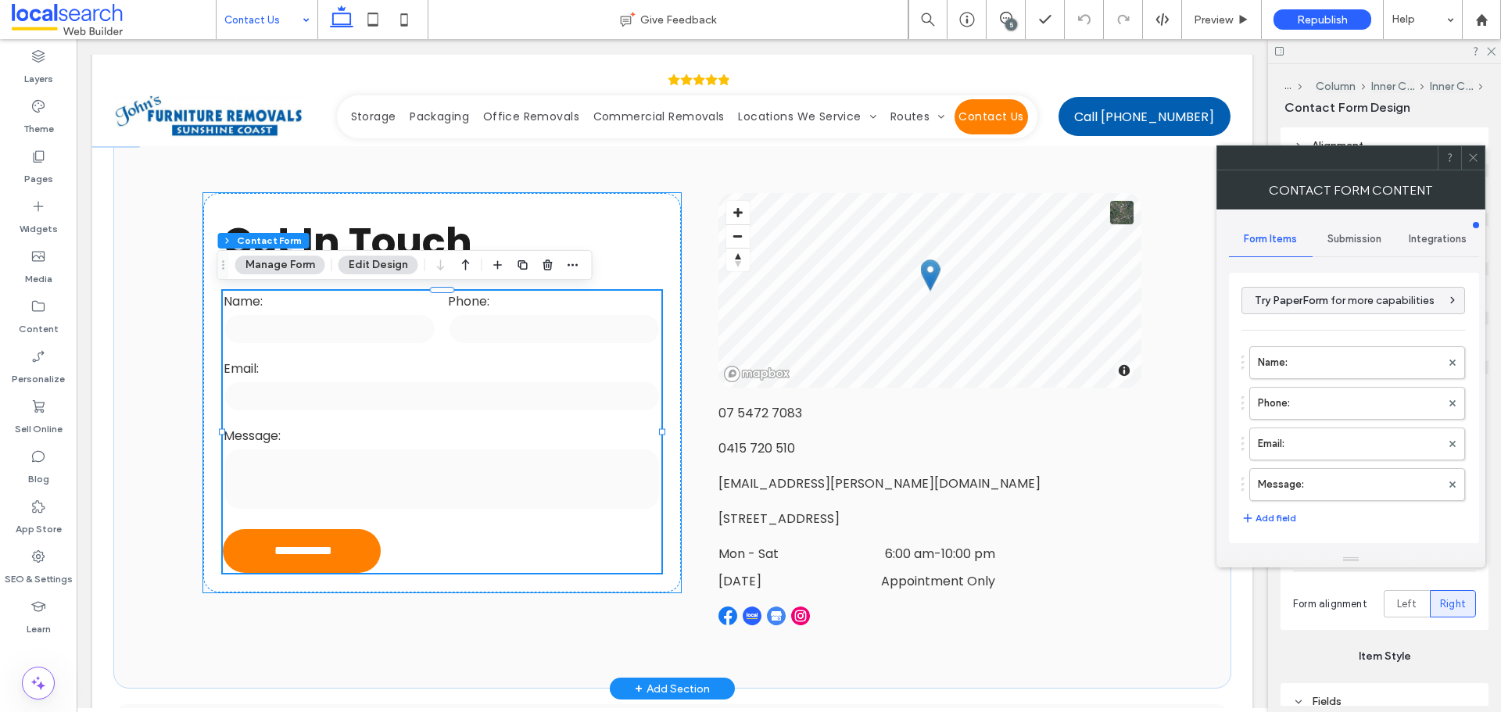
type input "**********"
type input "*"
type input "***"
type input "**"
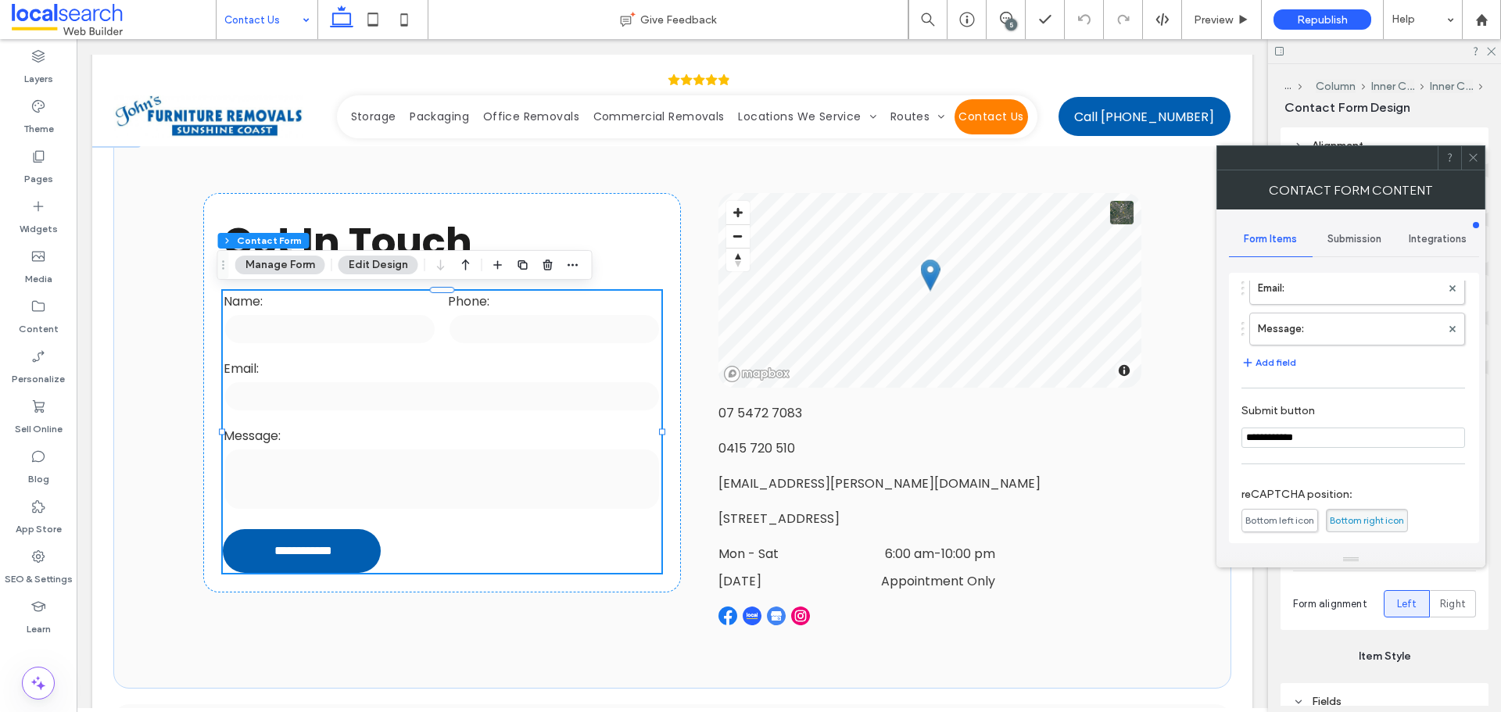
scroll to position [156, 0]
click at [1371, 237] on span "Submission" at bounding box center [1355, 239] width 54 height 13
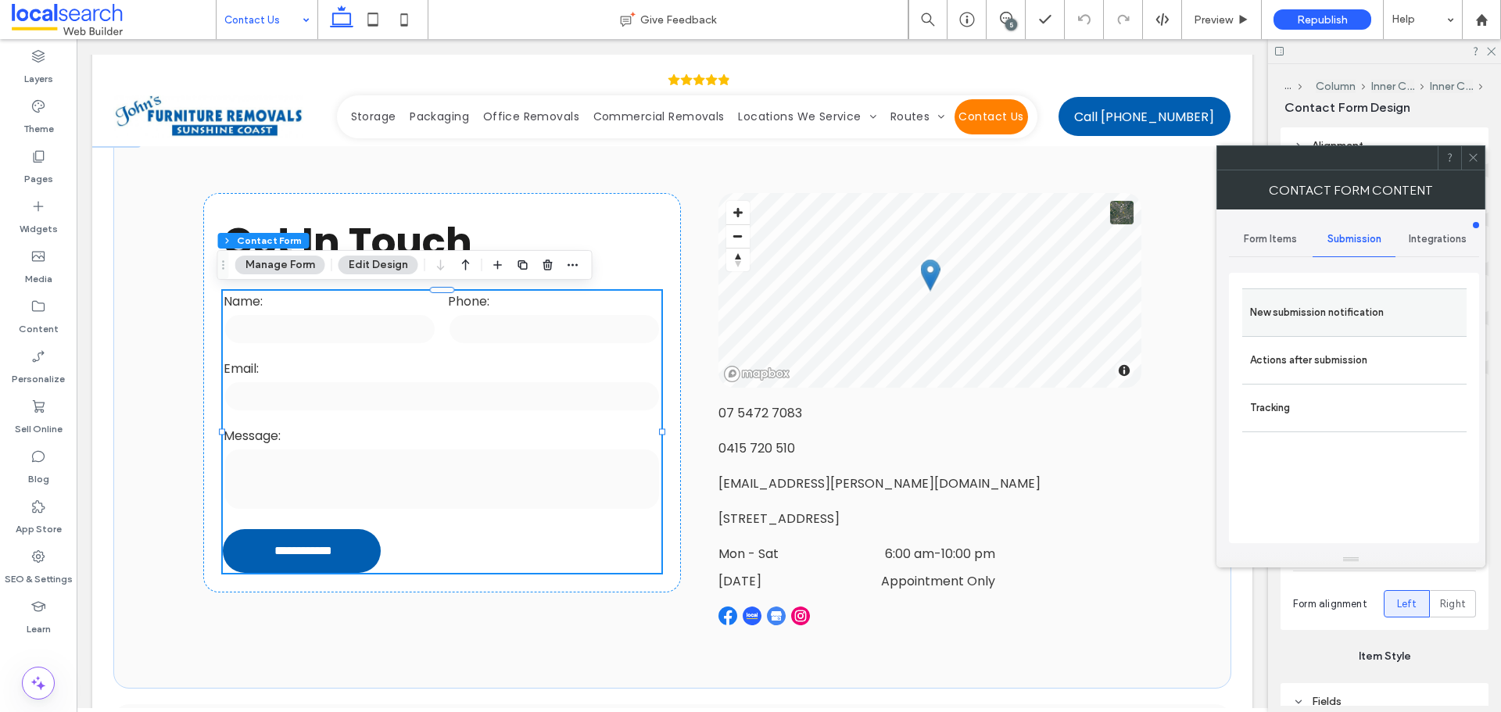
click at [1344, 312] on label "New submission notification" at bounding box center [1354, 312] width 209 height 31
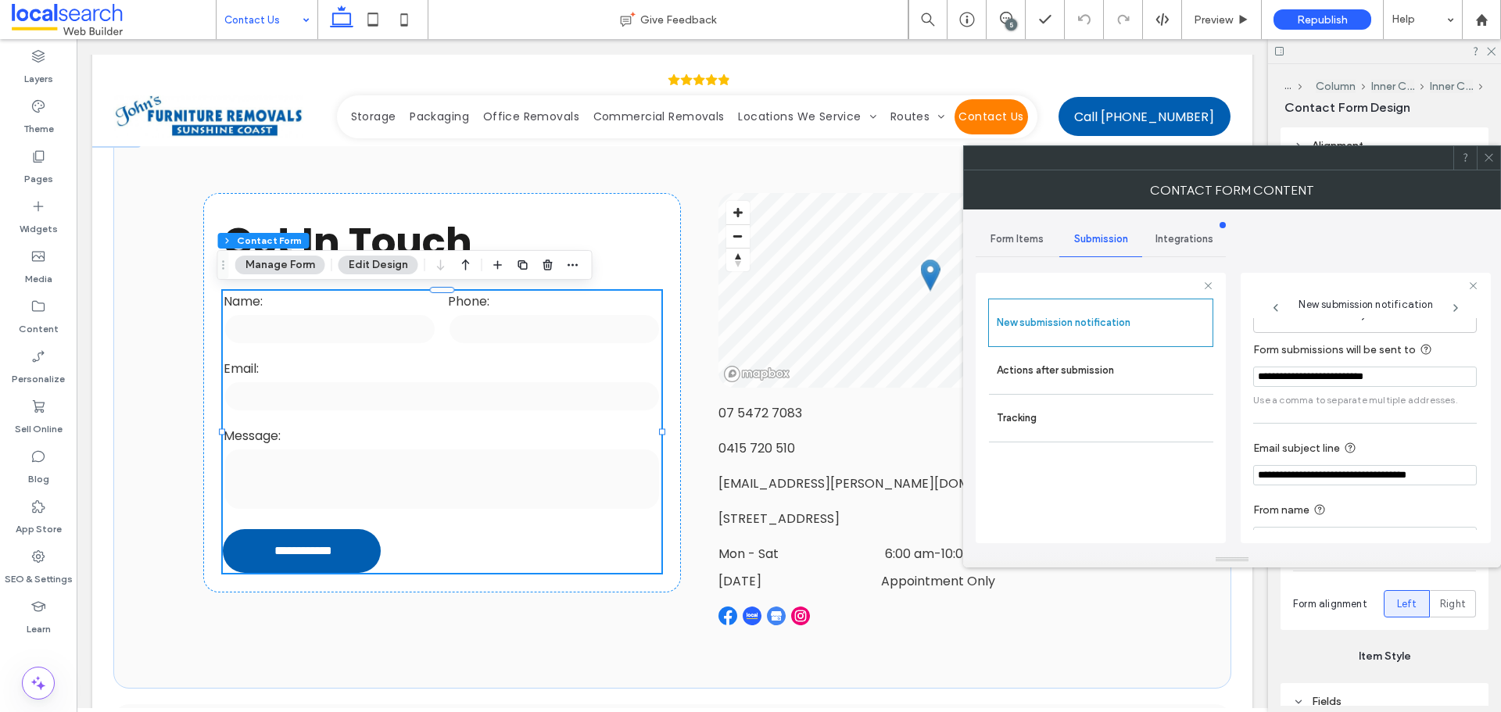
scroll to position [78, 0]
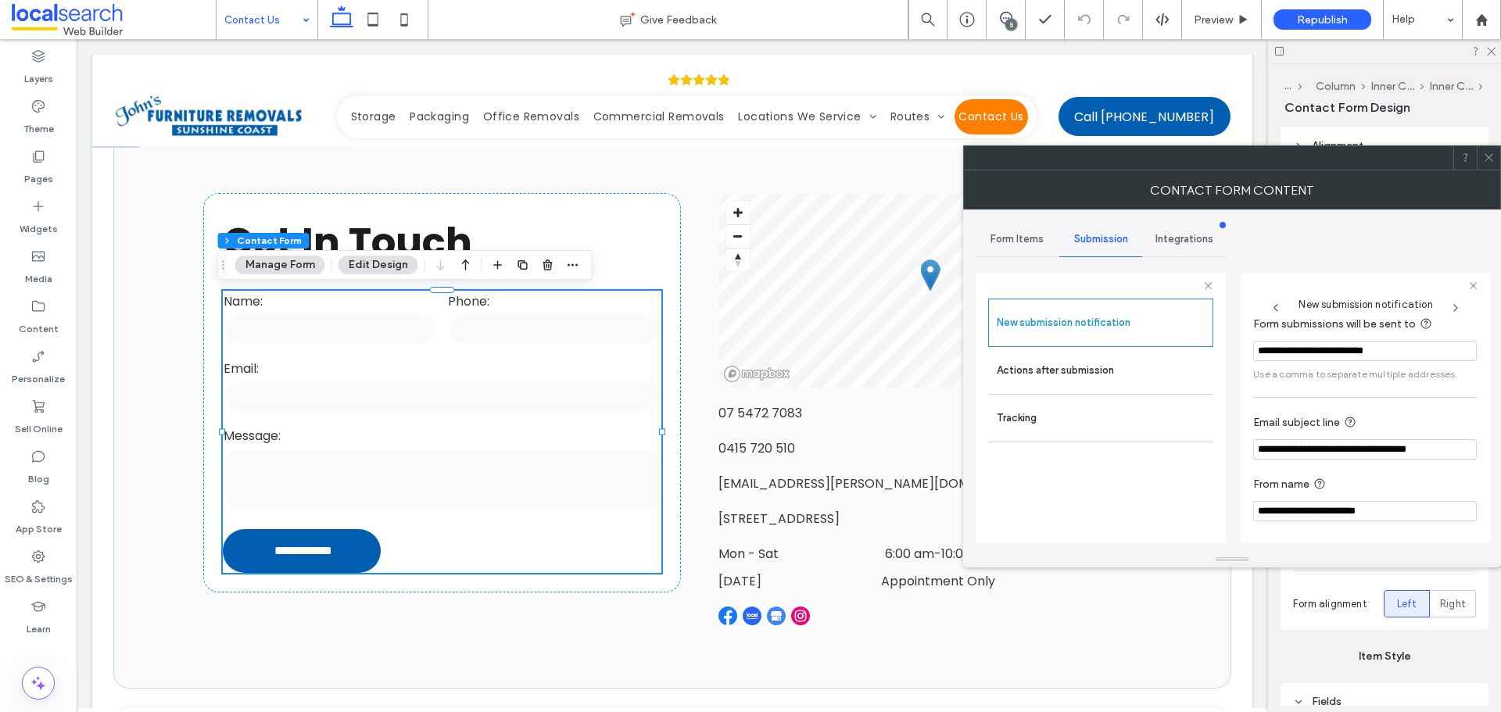
click at [1490, 160] on icon at bounding box center [1489, 158] width 12 height 12
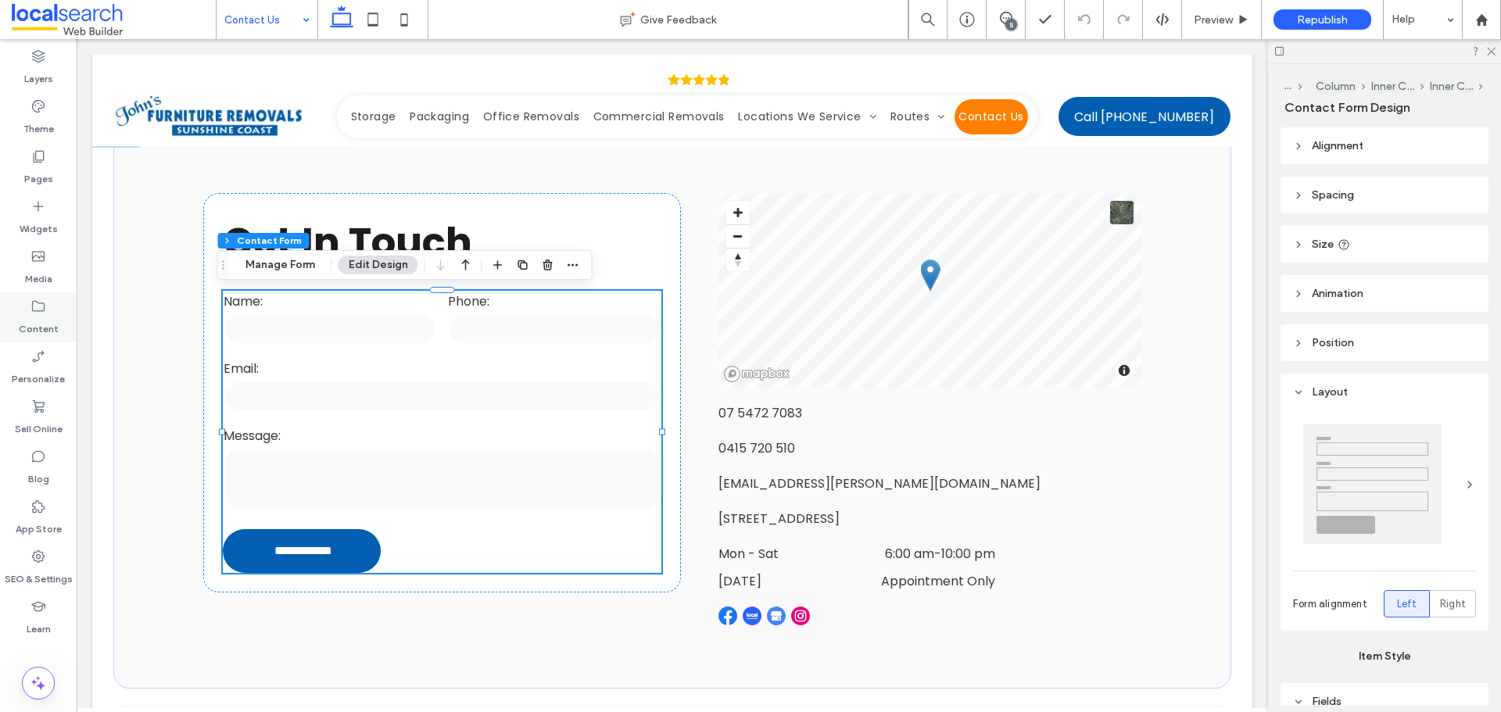
click at [46, 327] on label "Content" at bounding box center [39, 325] width 40 height 22
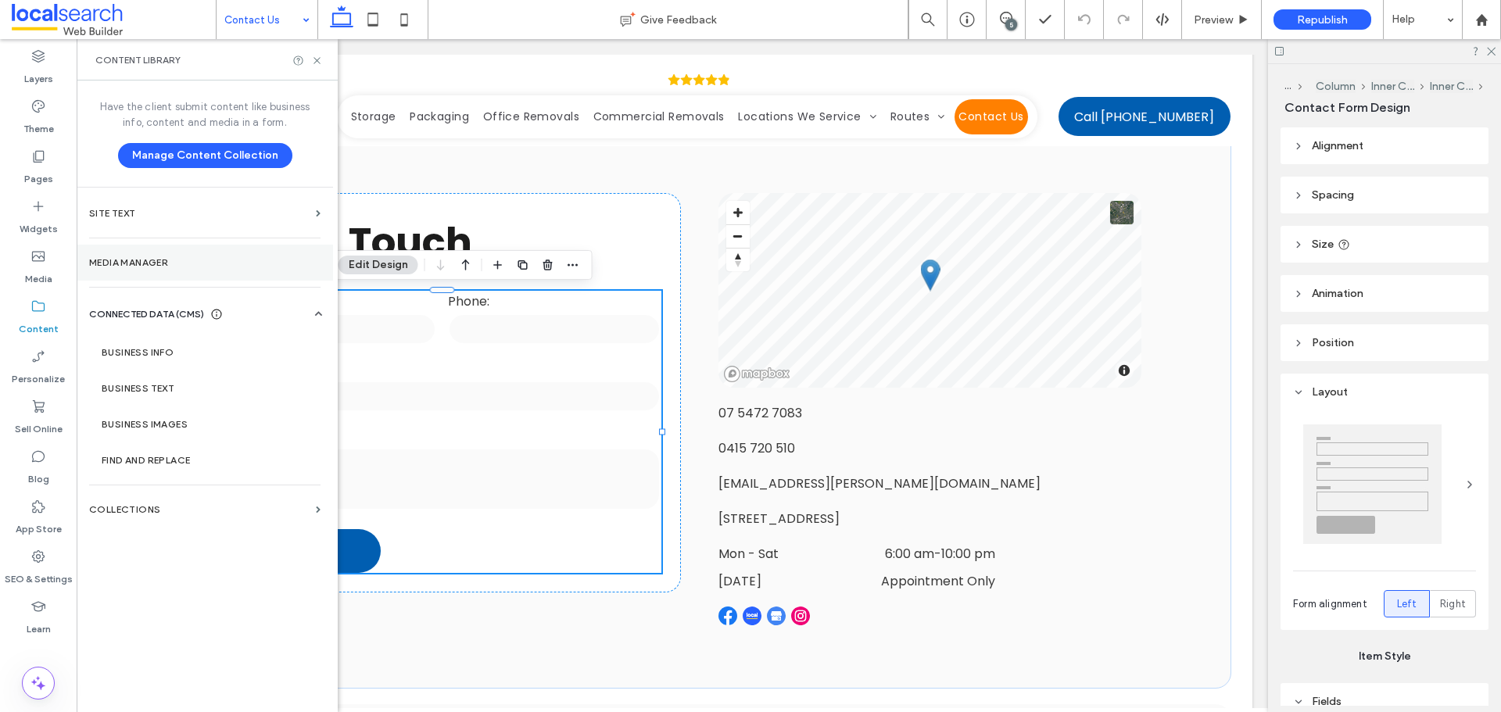
click at [141, 273] on section "Media Manager" at bounding box center [205, 263] width 256 height 36
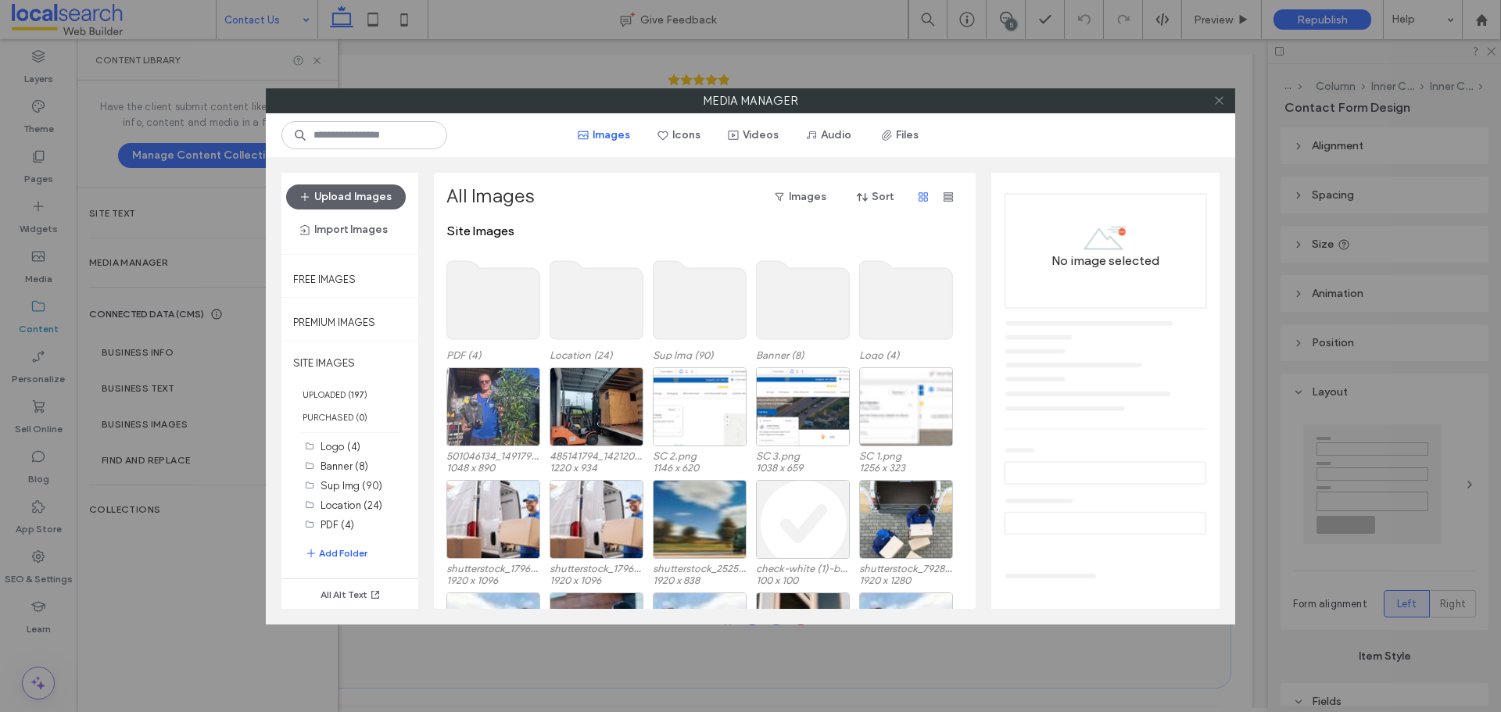
click at [1218, 98] on icon at bounding box center [1220, 101] width 12 height 12
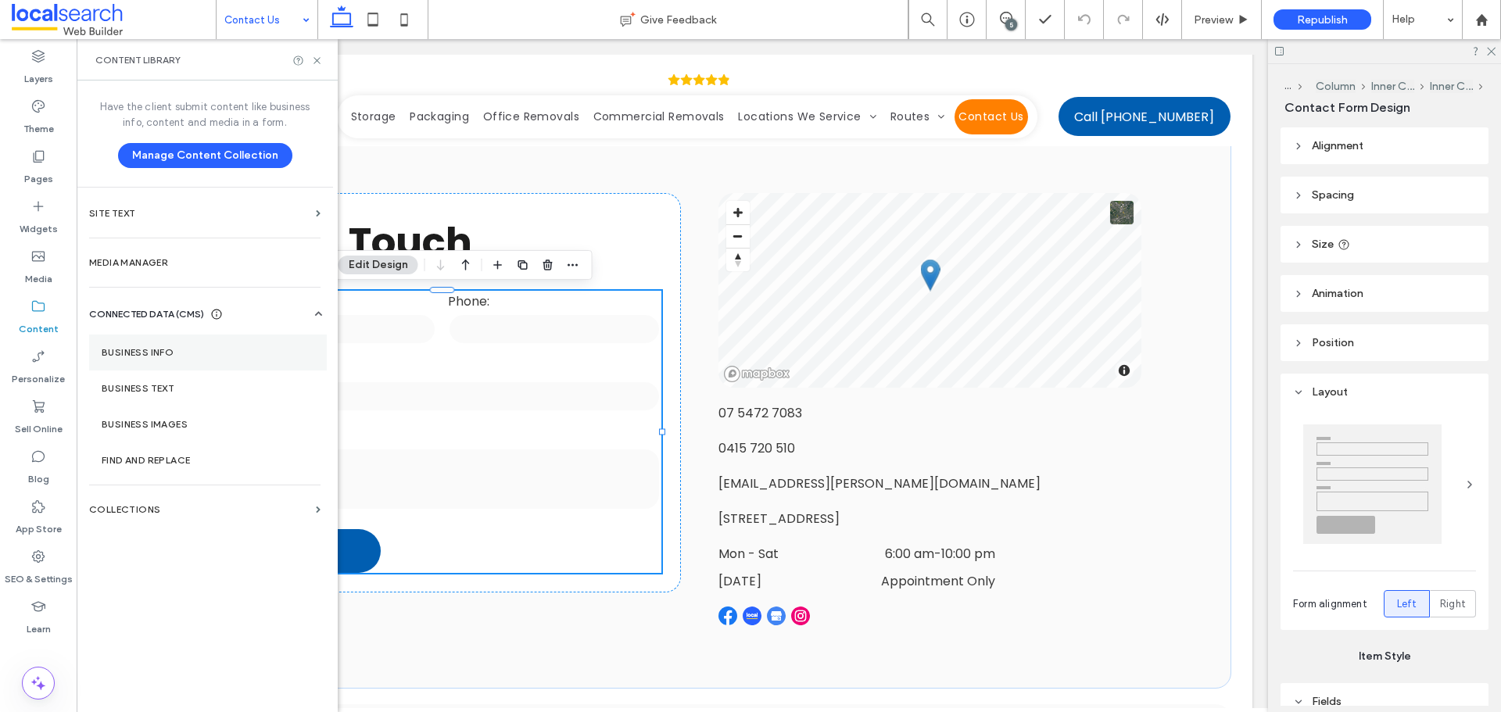
click at [255, 355] on label "Business Info" at bounding box center [208, 352] width 213 height 11
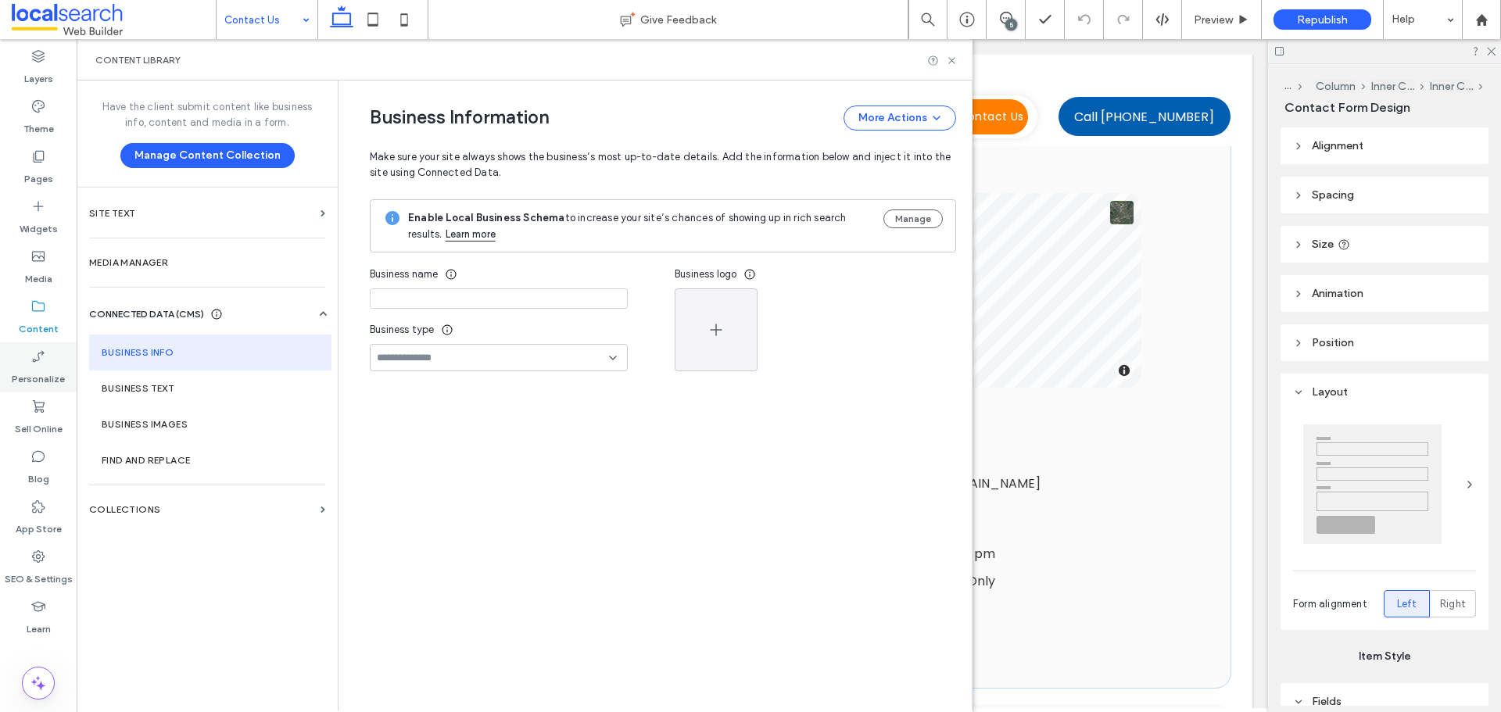
type input "**********"
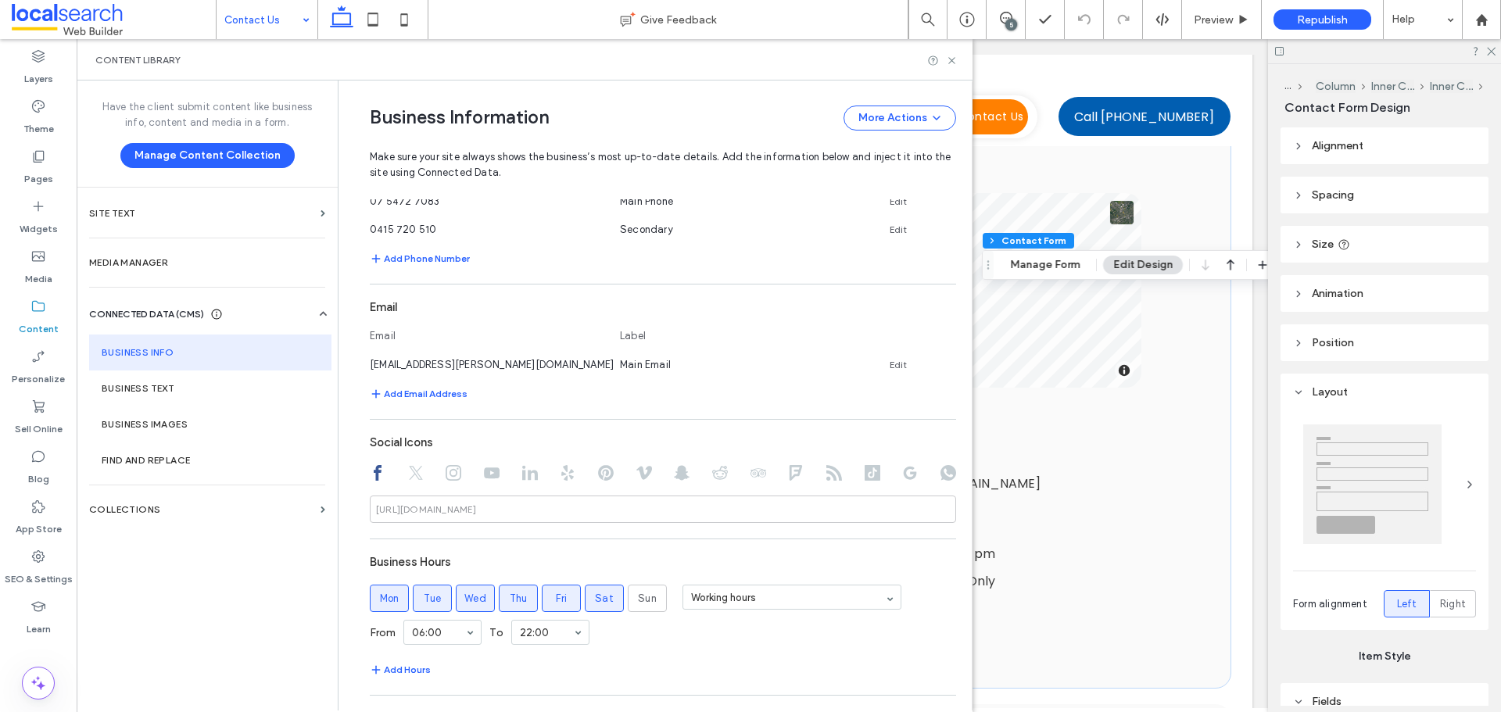
scroll to position [550, 0]
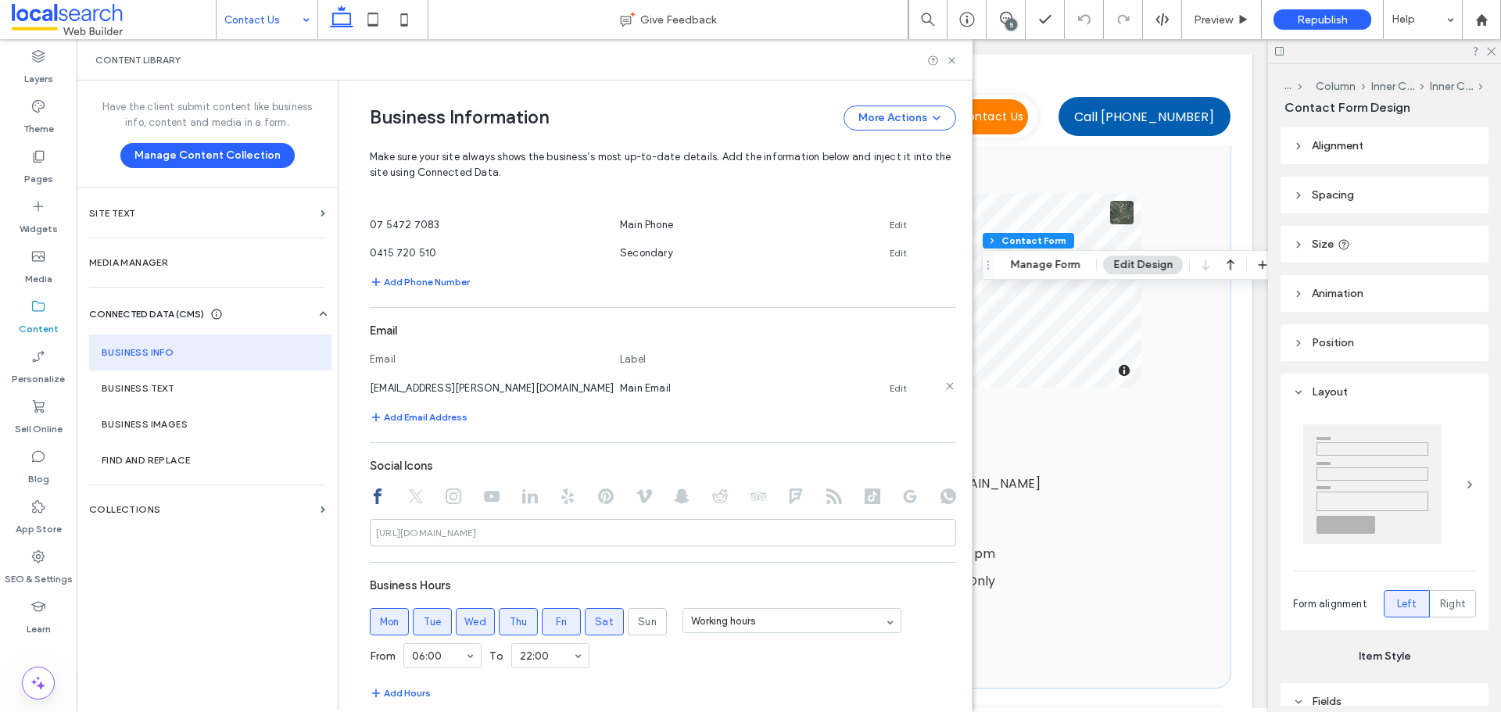
click at [890, 392] on link "Edit" at bounding box center [898, 388] width 17 height 13
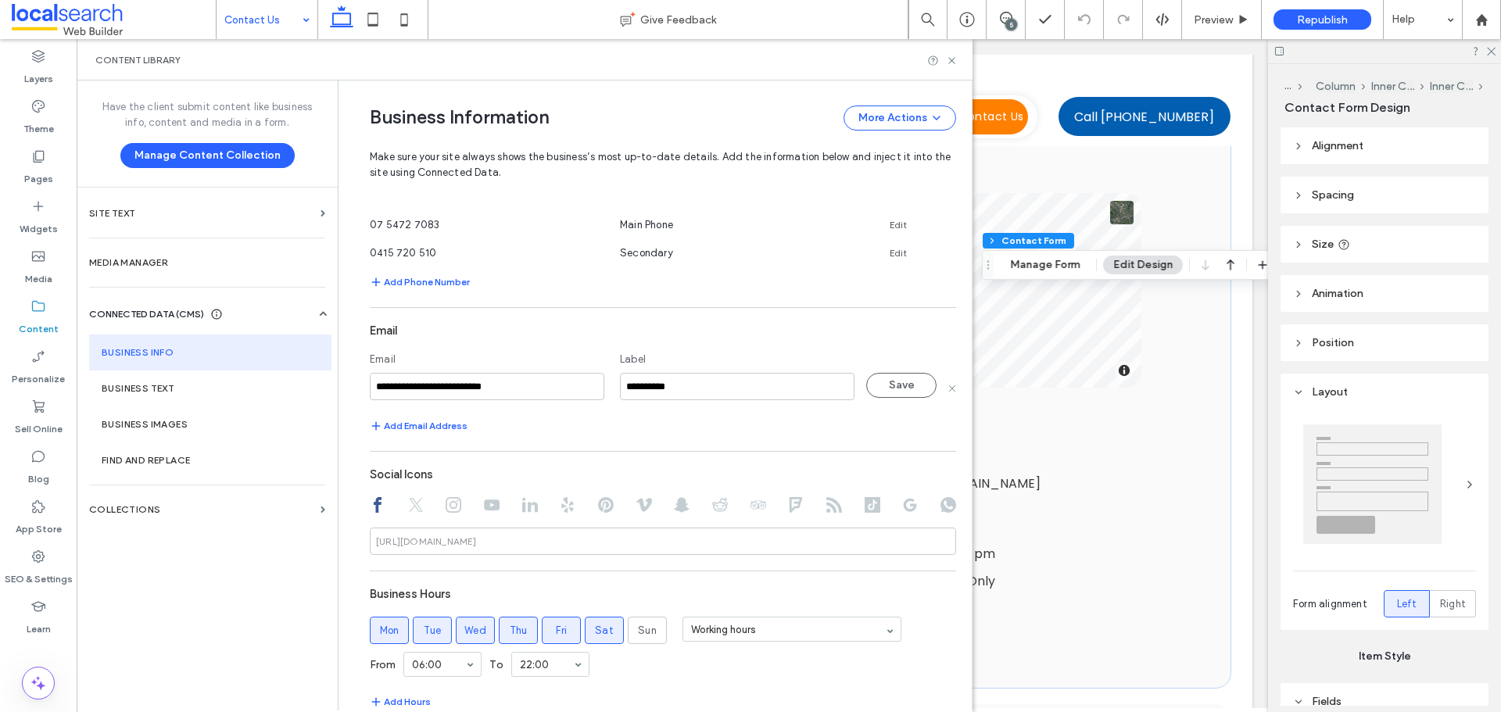
click at [565, 390] on input "**********" at bounding box center [487, 386] width 235 height 27
type input "**********"
click at [891, 387] on button "Save" at bounding box center [901, 385] width 70 height 25
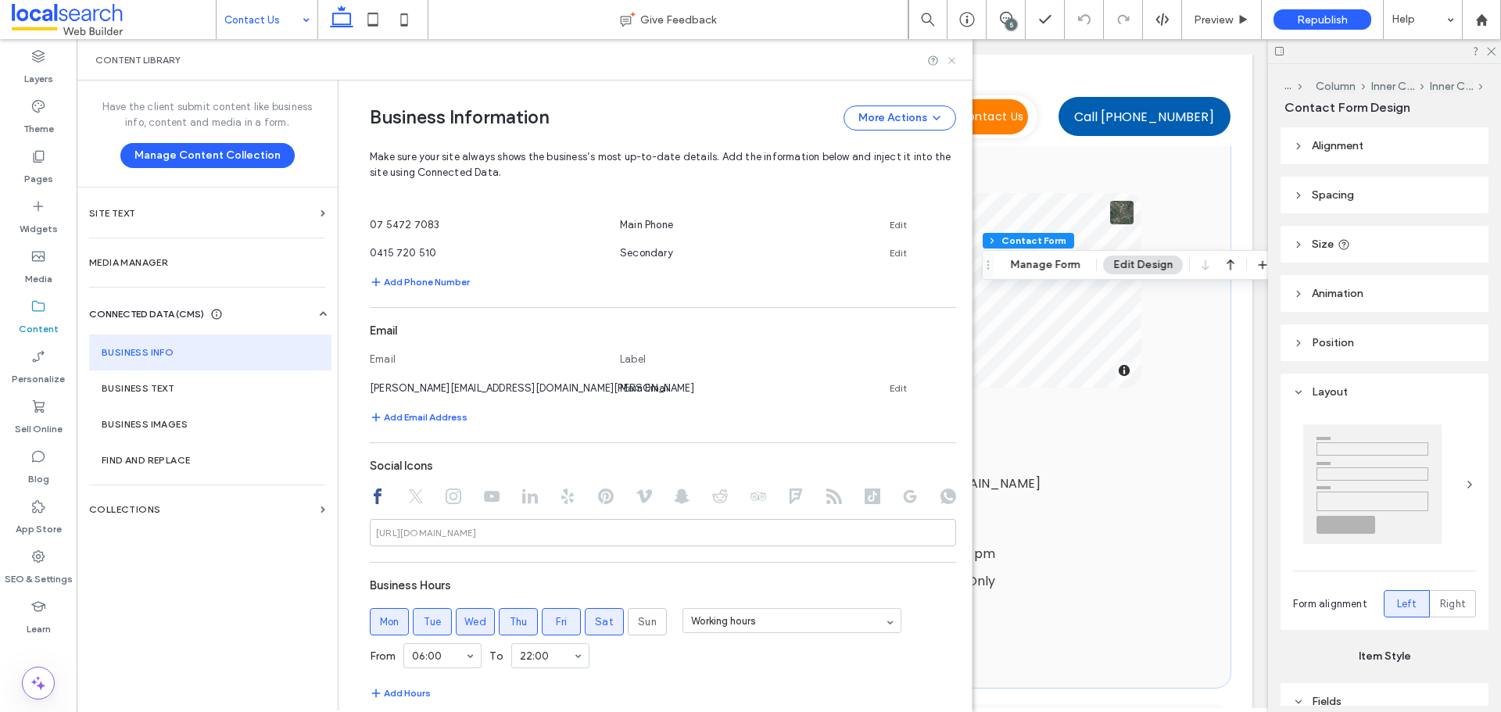
click at [955, 61] on icon at bounding box center [952, 61] width 12 height 12
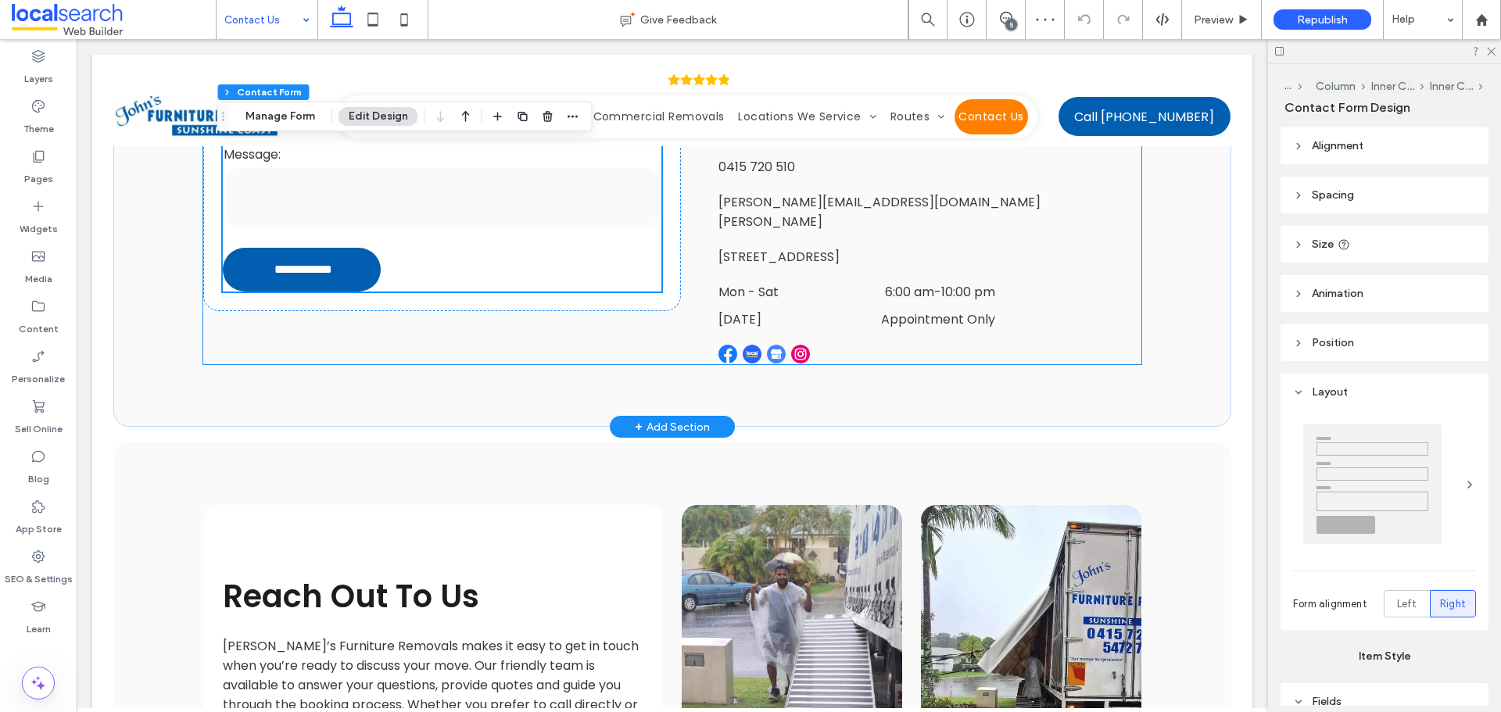
scroll to position [667, 0]
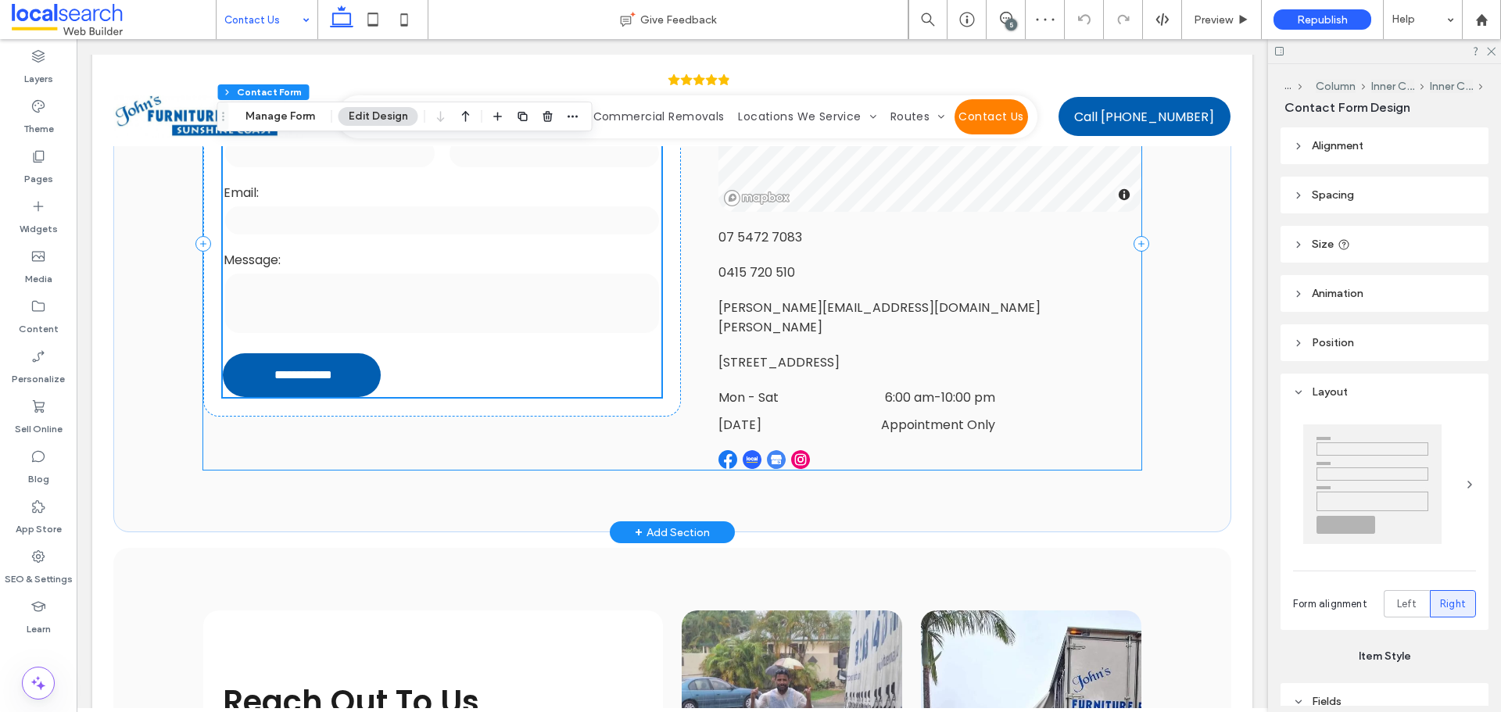
type input "*"
type input "***"
type input "**"
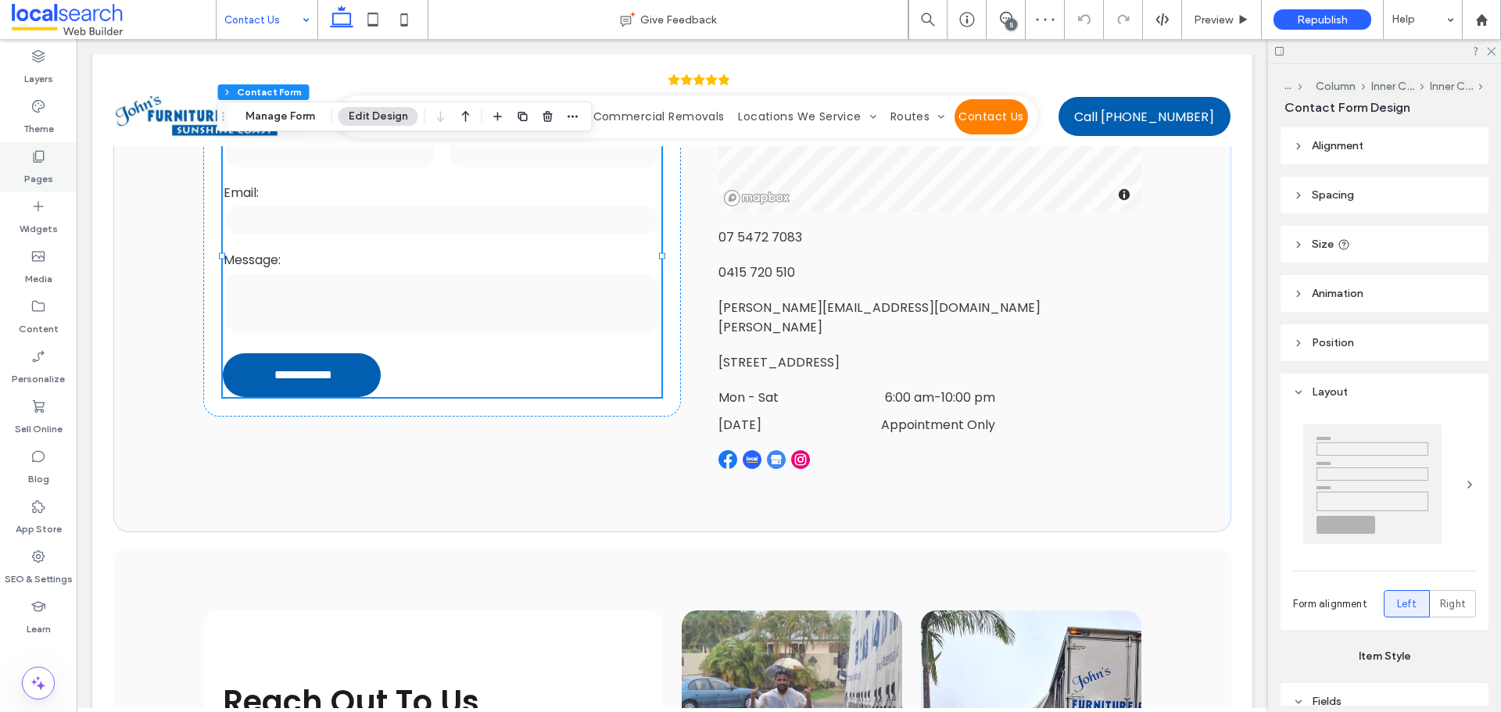
click at [60, 169] on div "Pages" at bounding box center [38, 167] width 77 height 50
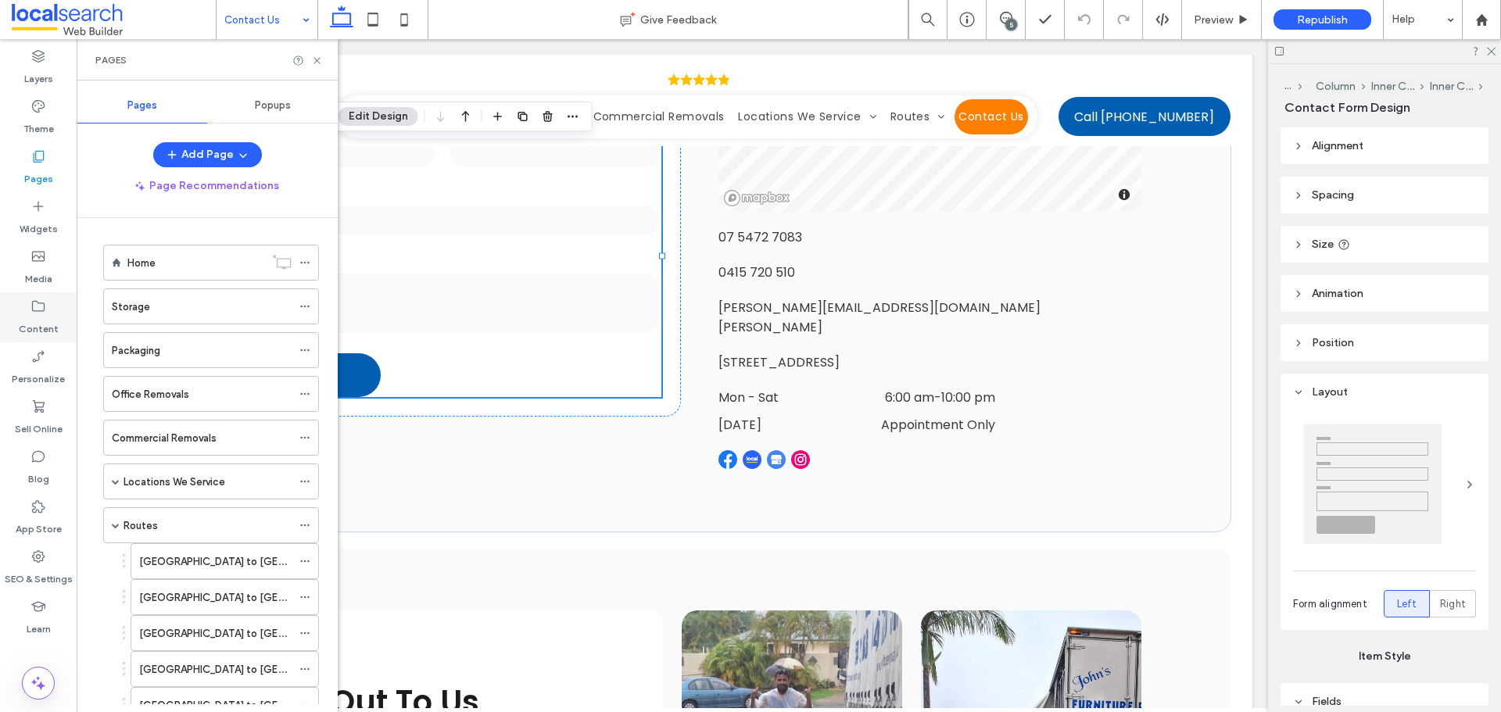
click at [30, 304] on icon at bounding box center [38, 307] width 16 height 16
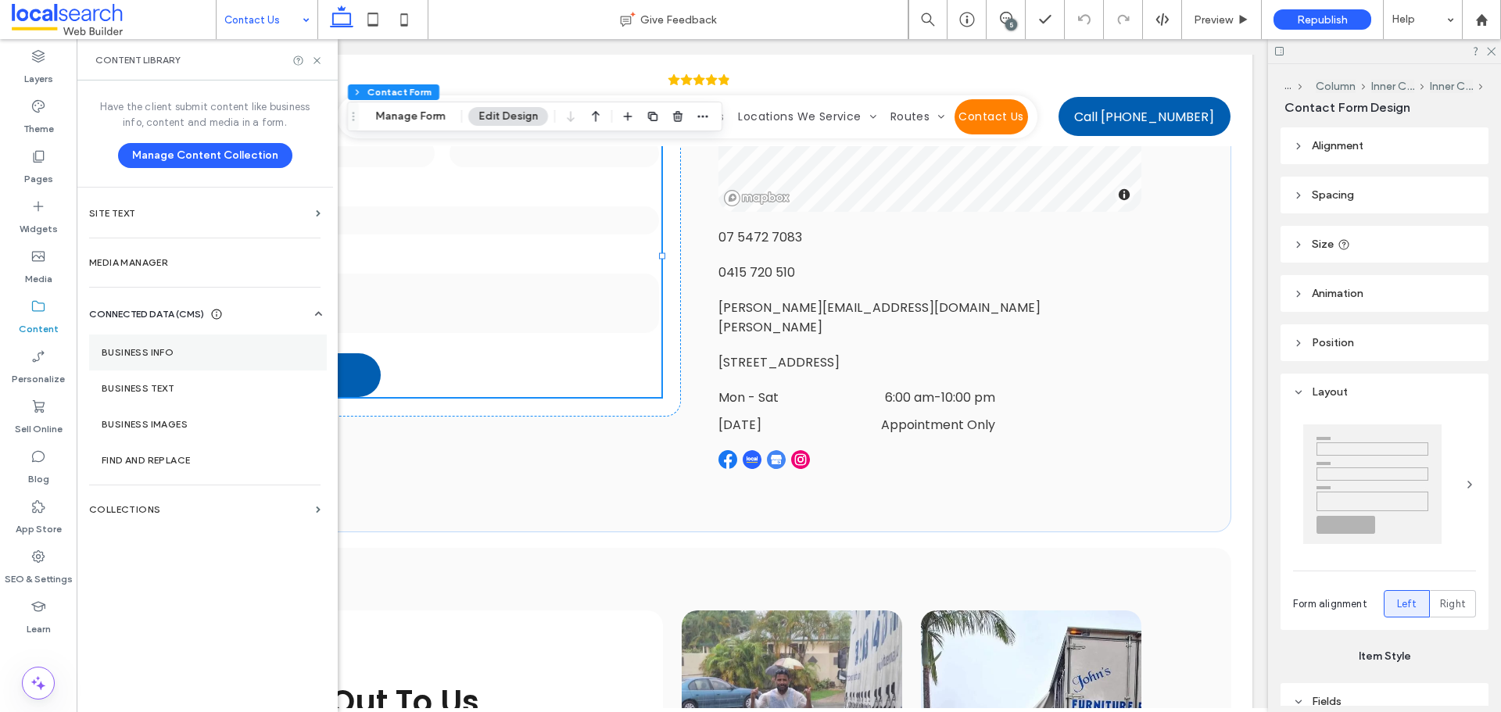
click at [130, 350] on label "Business Info" at bounding box center [208, 352] width 213 height 11
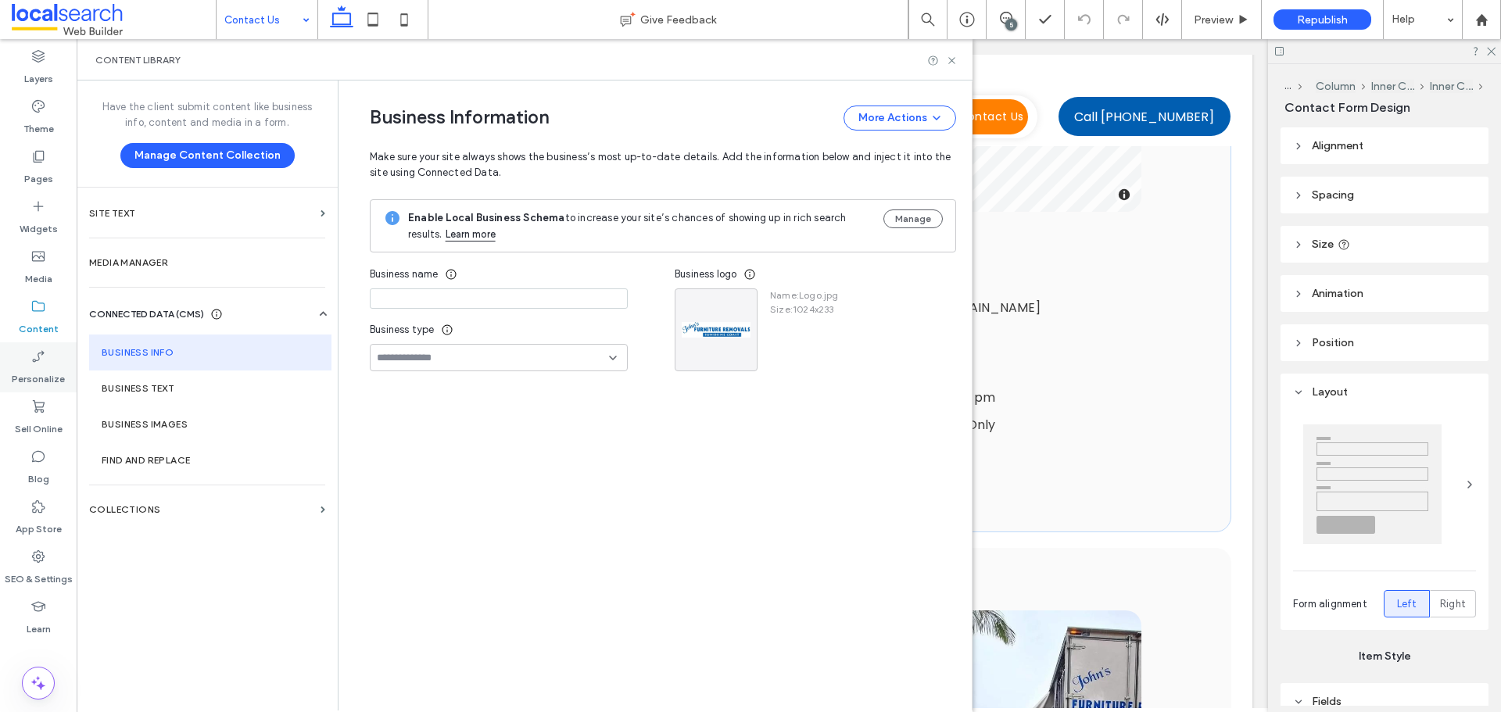
type input "**********"
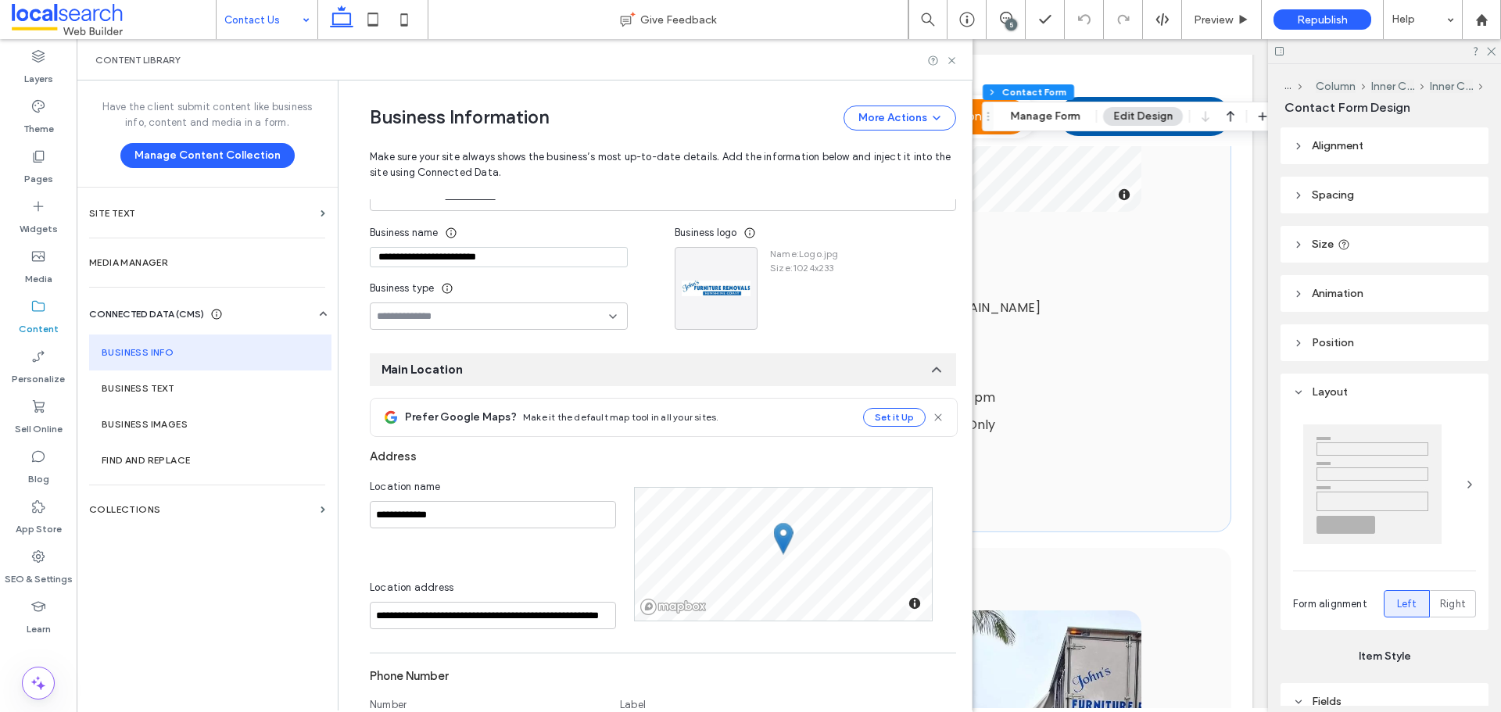
scroll to position [0, 0]
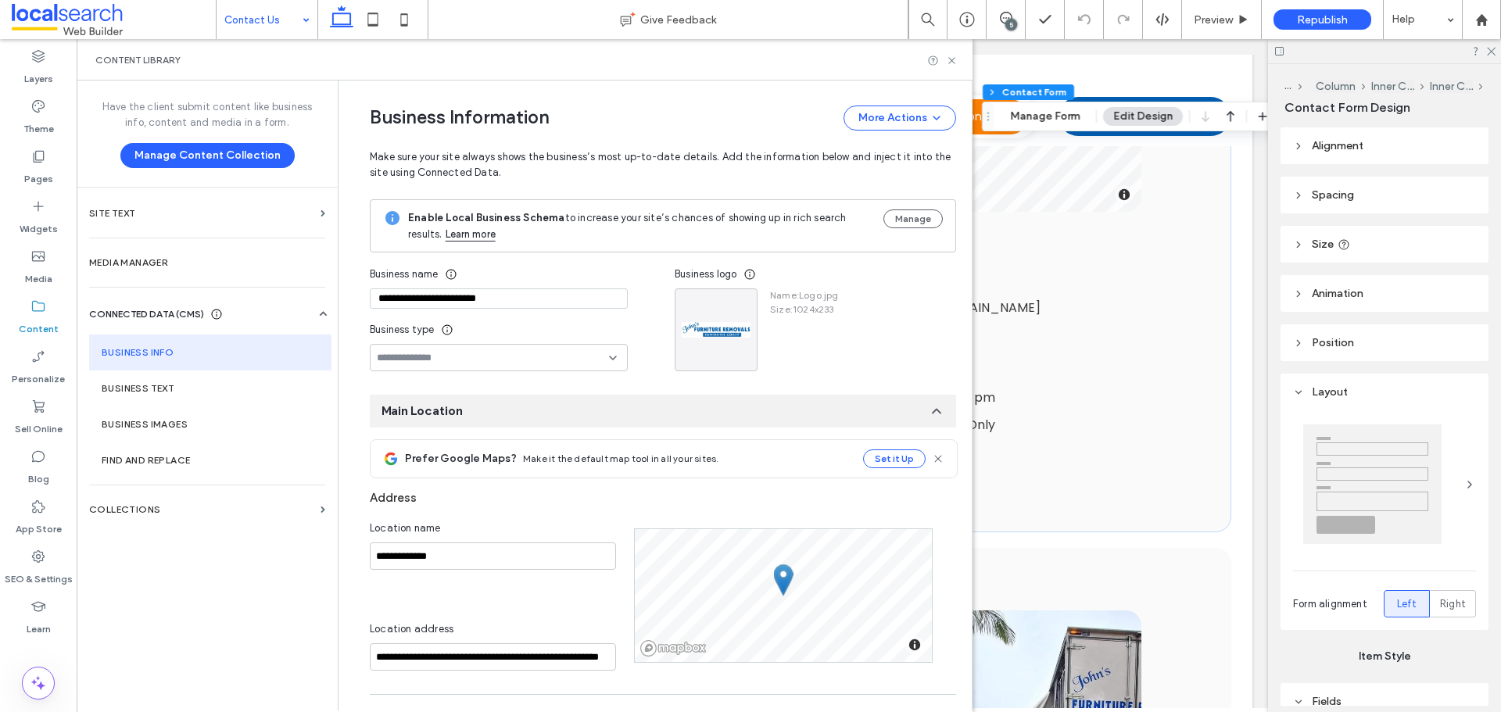
click at [631, 87] on div "Business Information More Actions Make sure your site always shows the business…" at bounding box center [663, 140] width 586 height 119
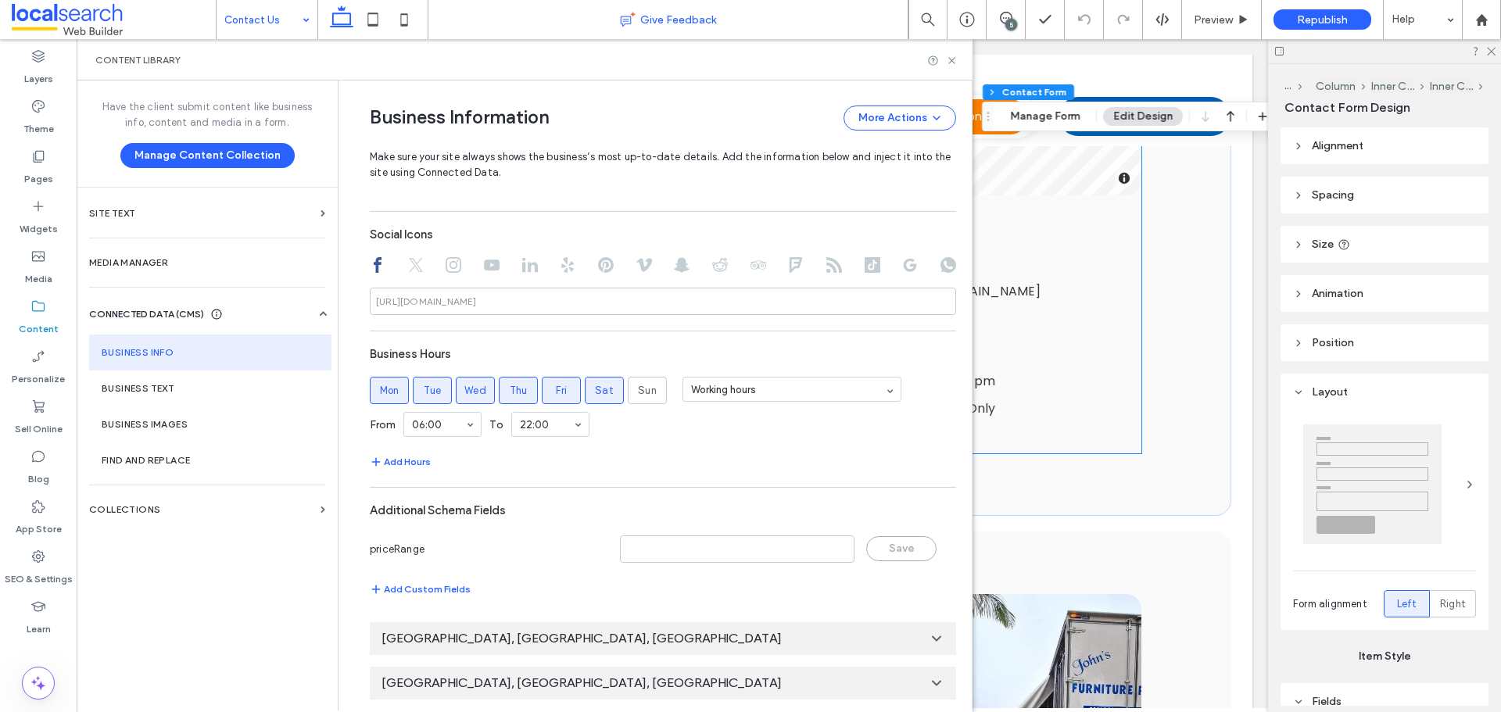
scroll to position [687, 0]
click at [954, 62] on use at bounding box center [951, 60] width 6 height 6
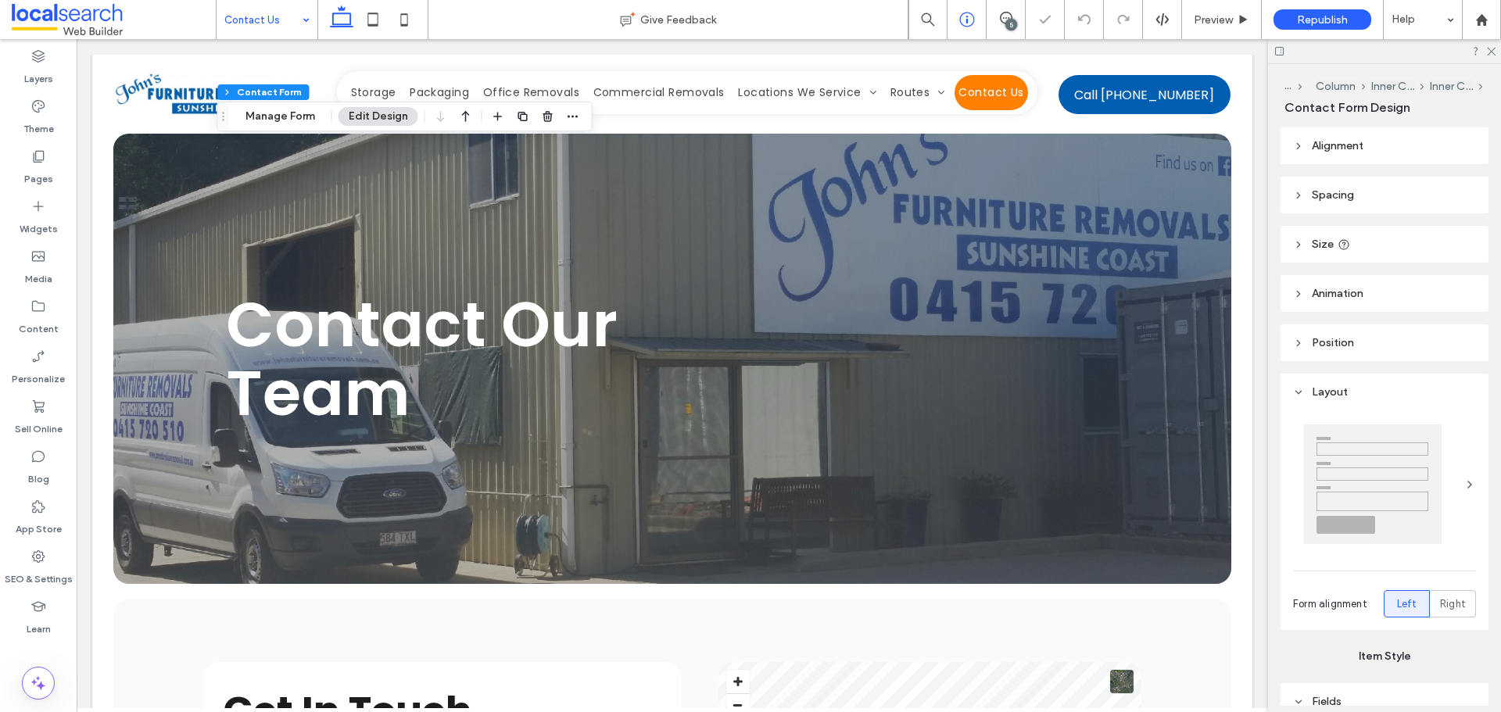
scroll to position [0, 0]
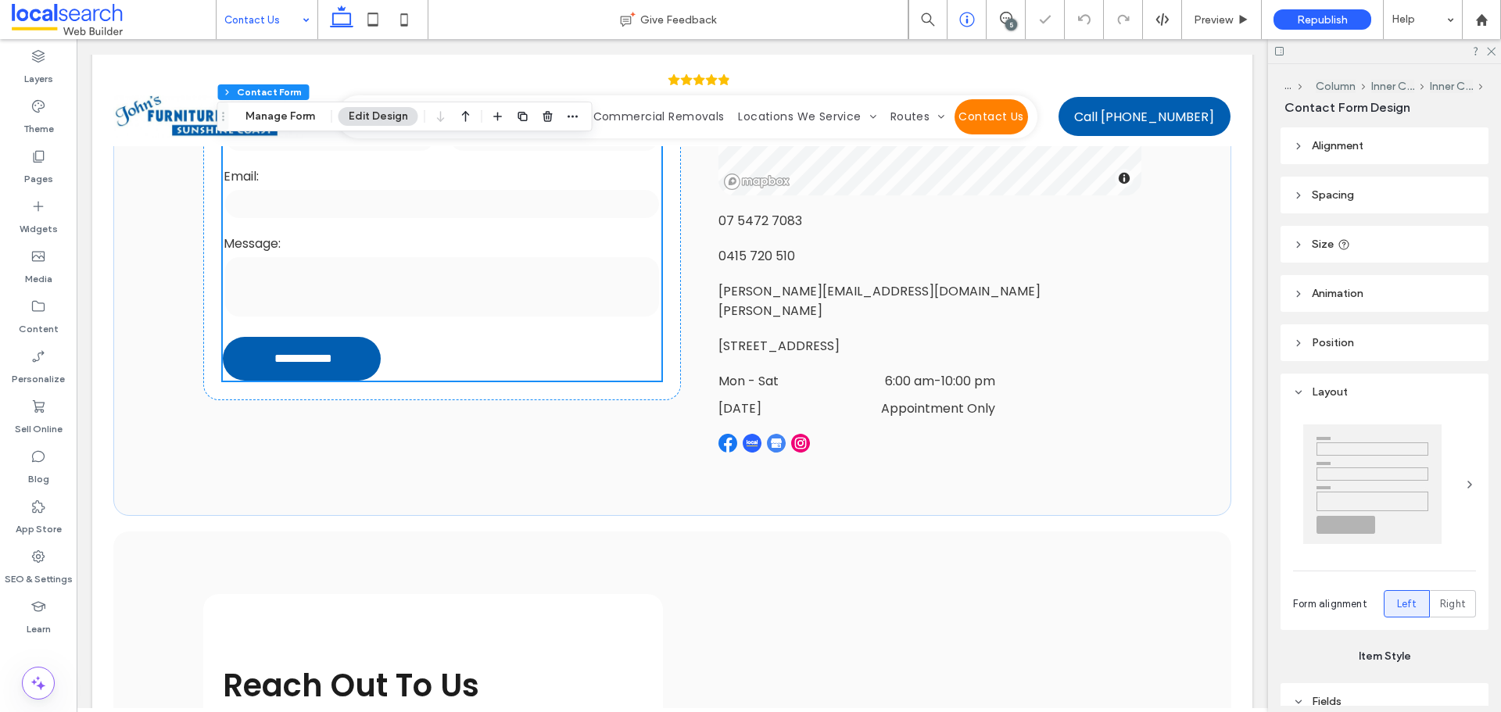
type input "*"
type input "***"
type input "**"
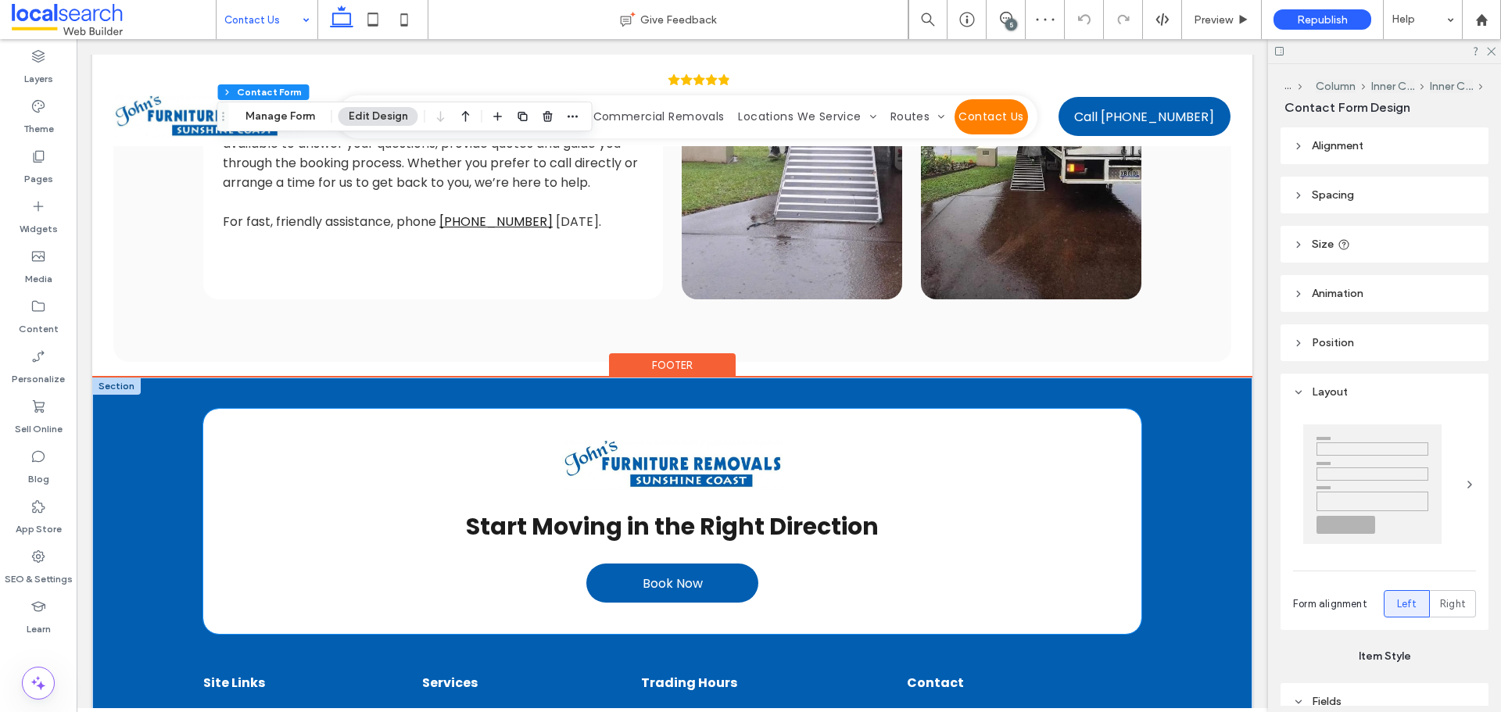
scroll to position [1321, 0]
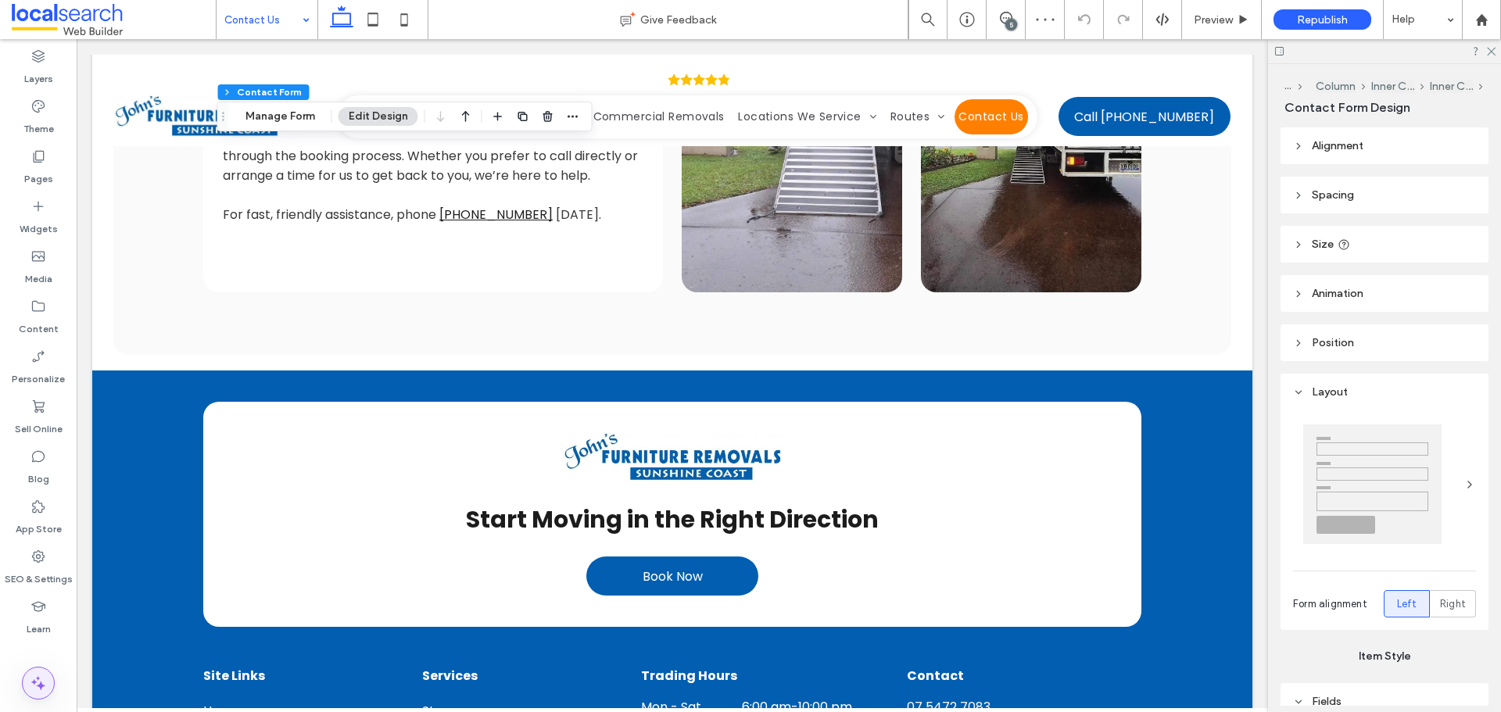
click at [45, 687] on icon at bounding box center [38, 683] width 19 height 19
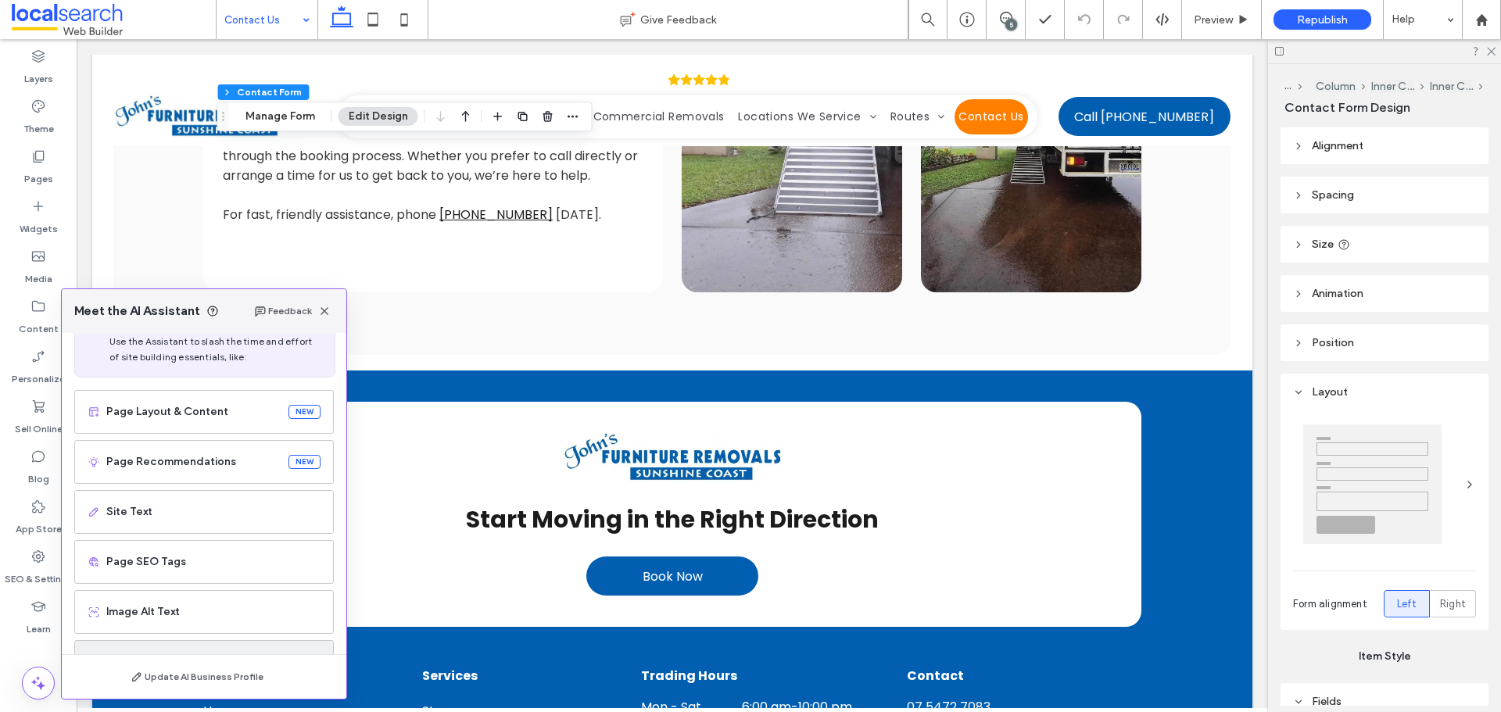
scroll to position [99, 0]
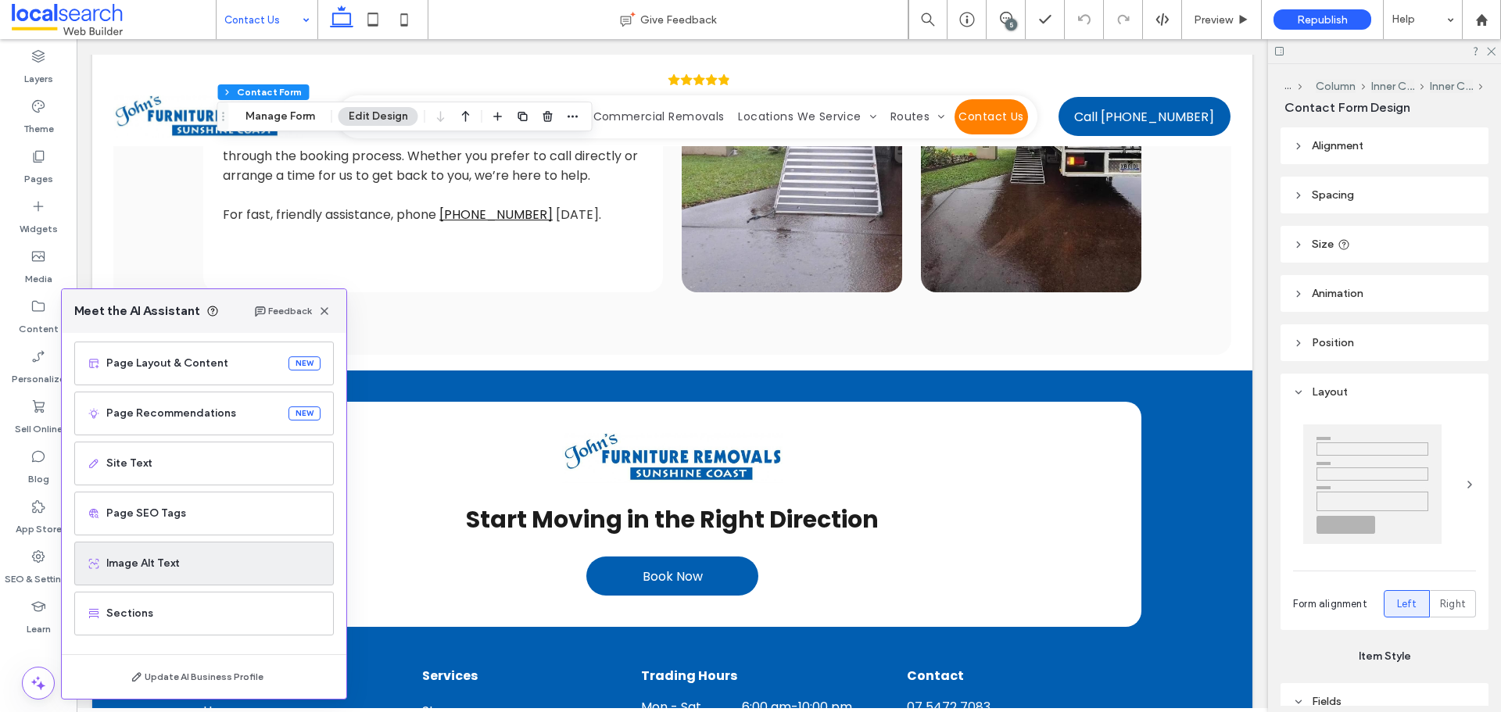
click at [152, 568] on span "Image Alt Text" at bounding box center [213, 564] width 214 height 16
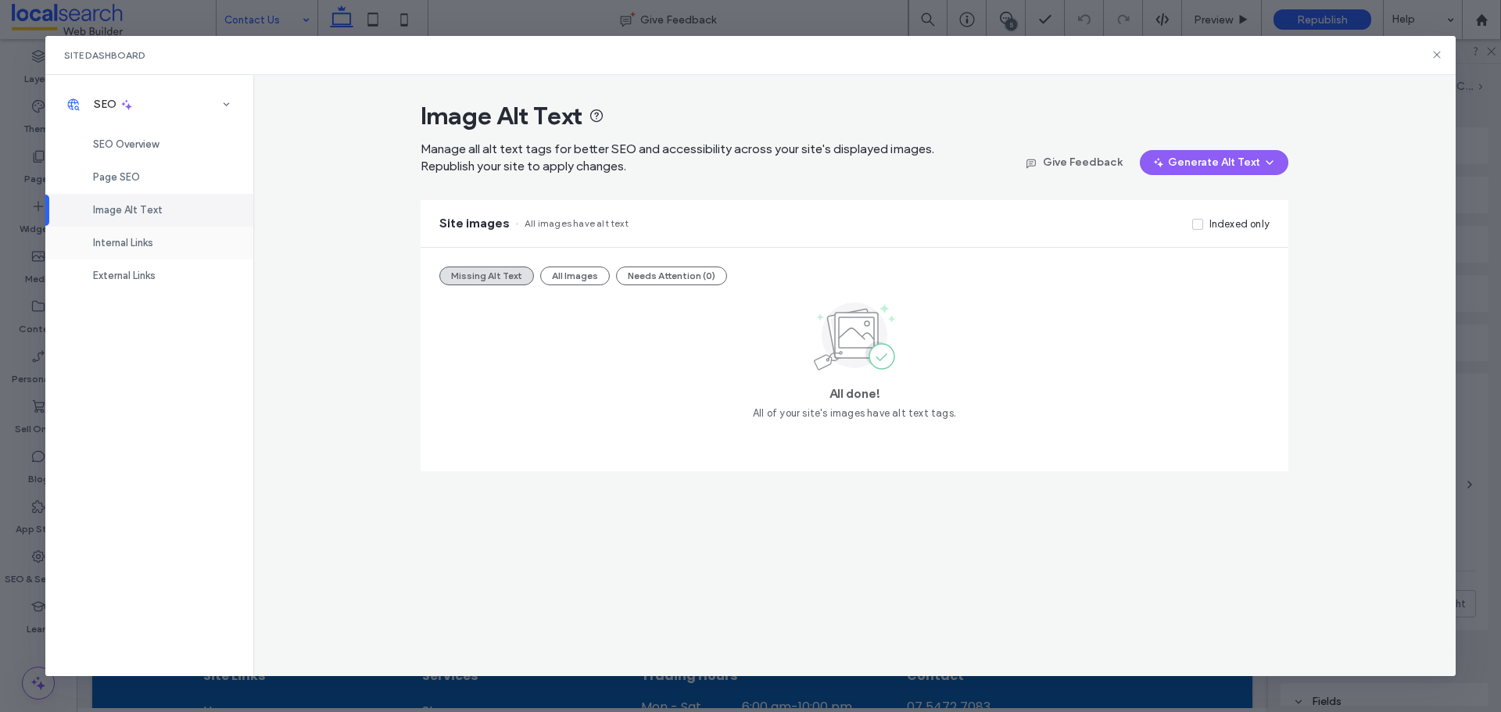
click at [148, 242] on span "Internal Links" at bounding box center [123, 243] width 60 height 12
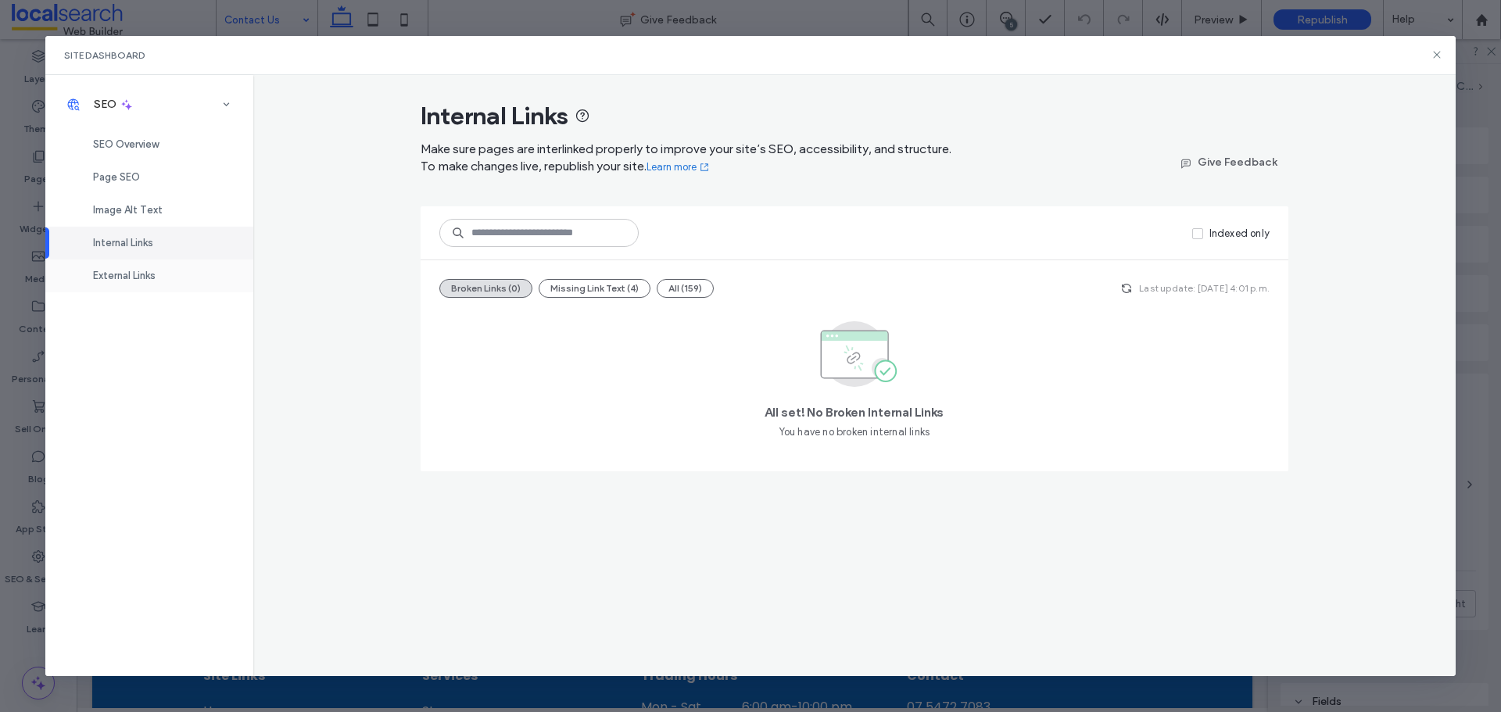
click at [137, 281] on span "External Links" at bounding box center [124, 276] width 63 height 12
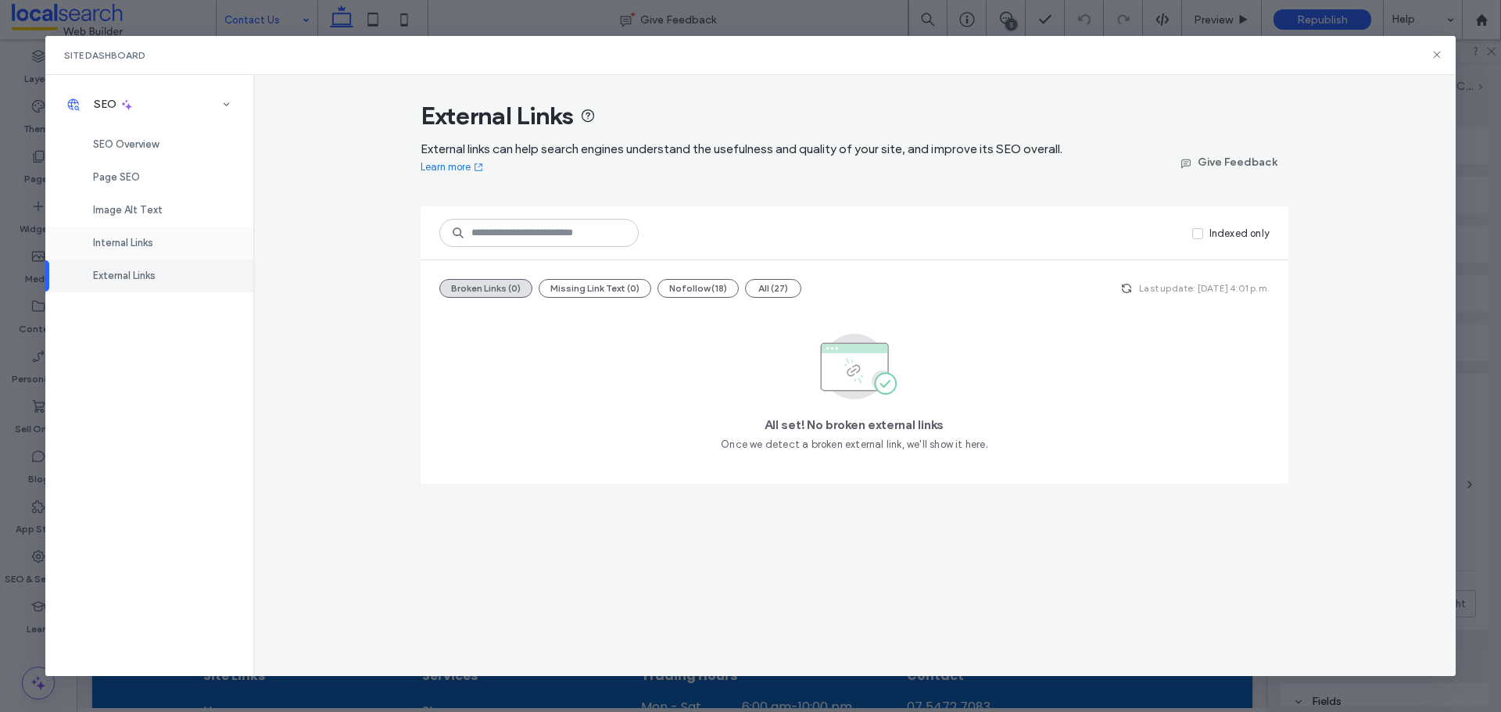
click at [134, 249] on div "Internal Links" at bounding box center [149, 243] width 208 height 33
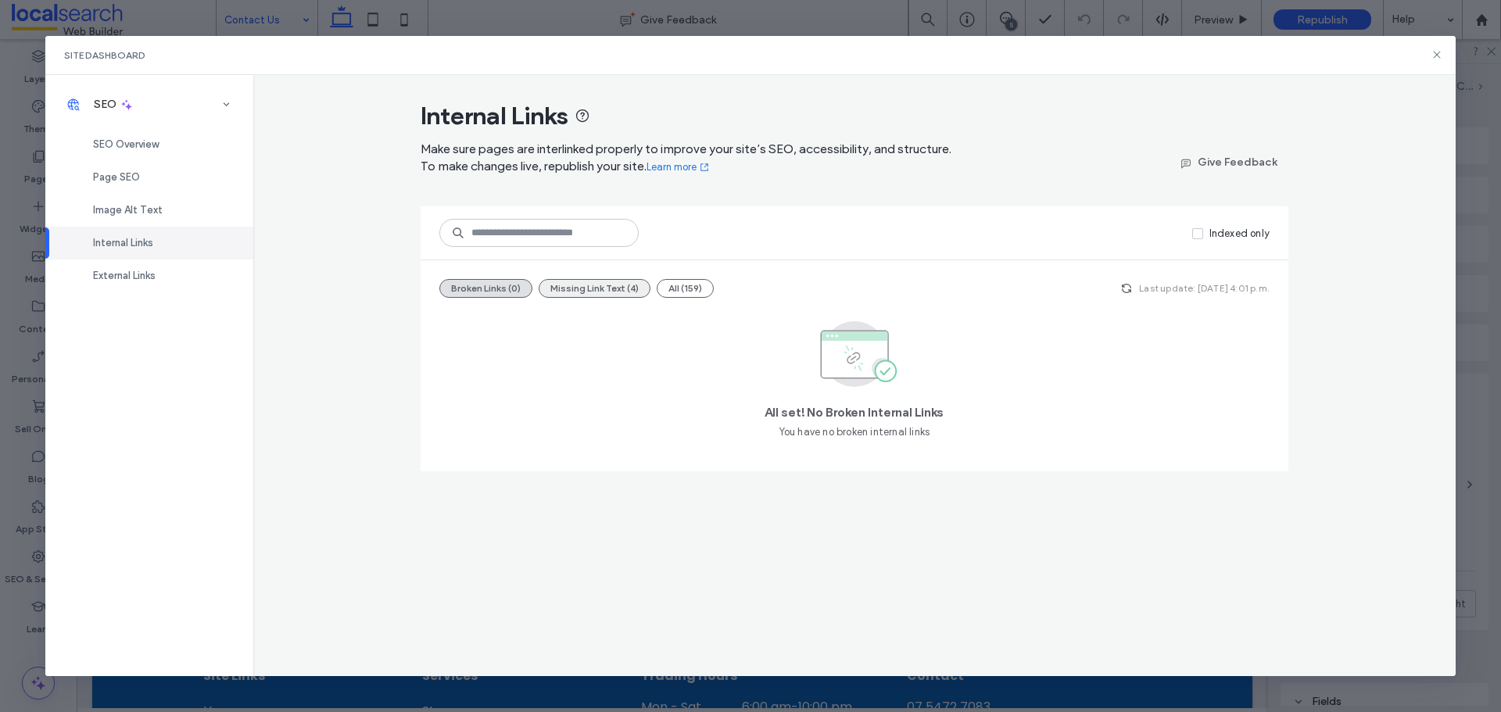
click at [627, 296] on button "Missing Link Text (4)" at bounding box center [595, 288] width 112 height 19
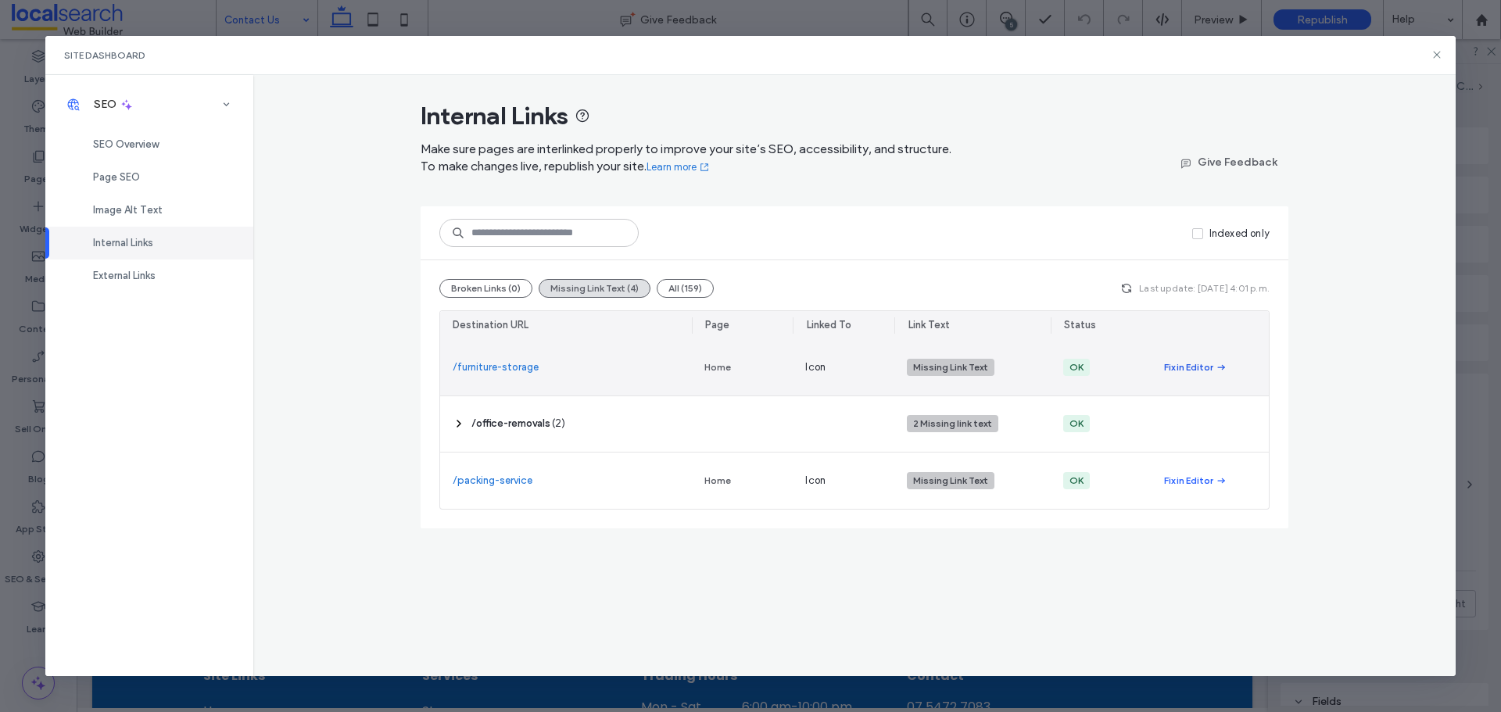
click at [1214, 366] on span "button" at bounding box center [1221, 367] width 14 height 17
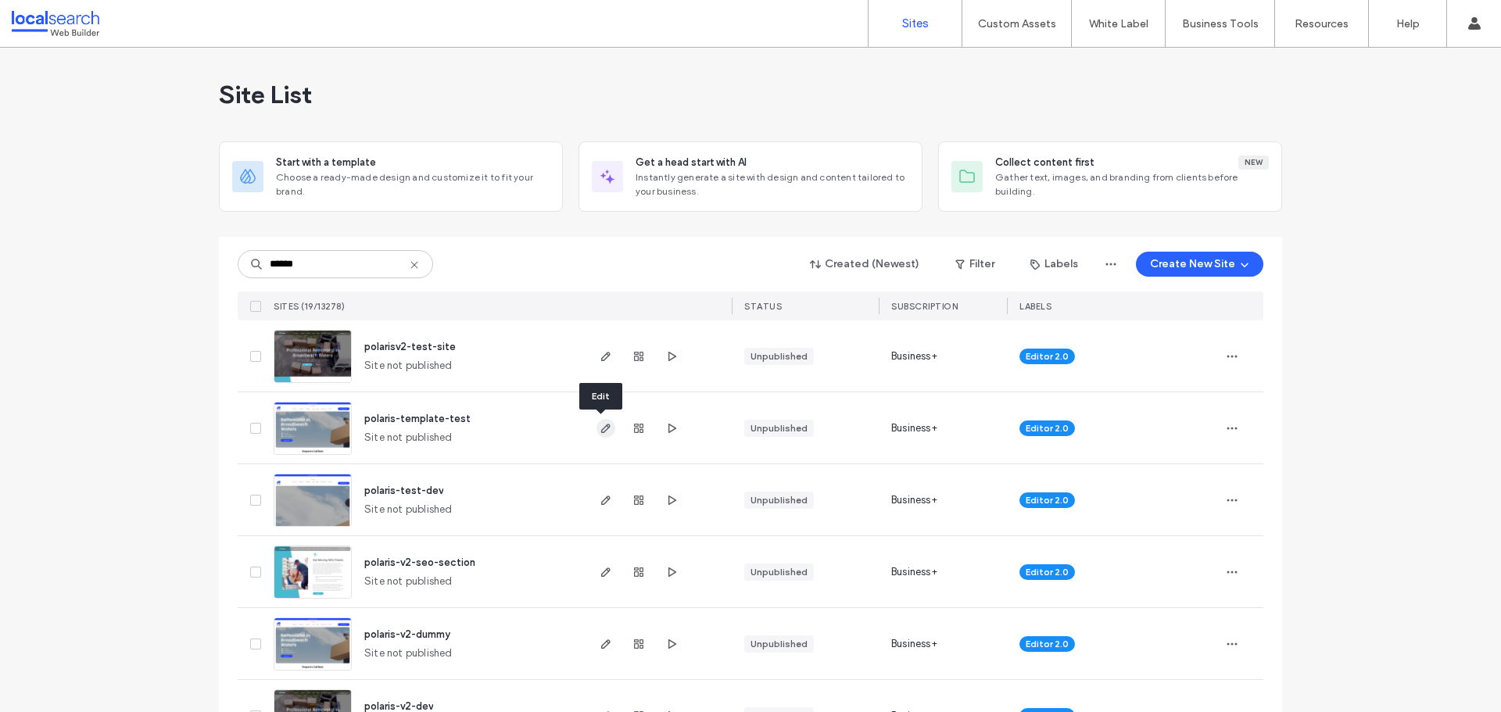
type input "******"
click at [602, 432] on icon "button" at bounding box center [606, 428] width 13 height 13
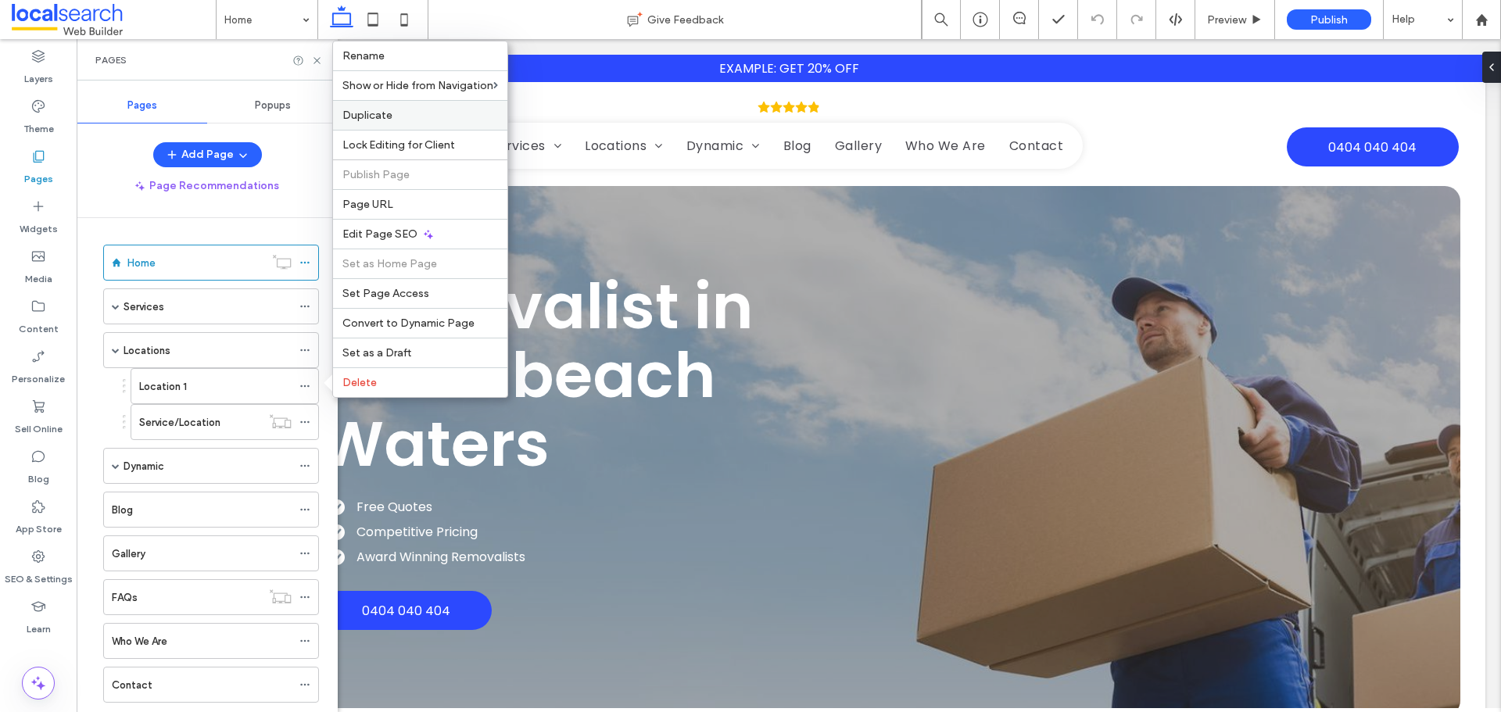
click at [402, 119] on label "Duplicate" at bounding box center [420, 115] width 156 height 13
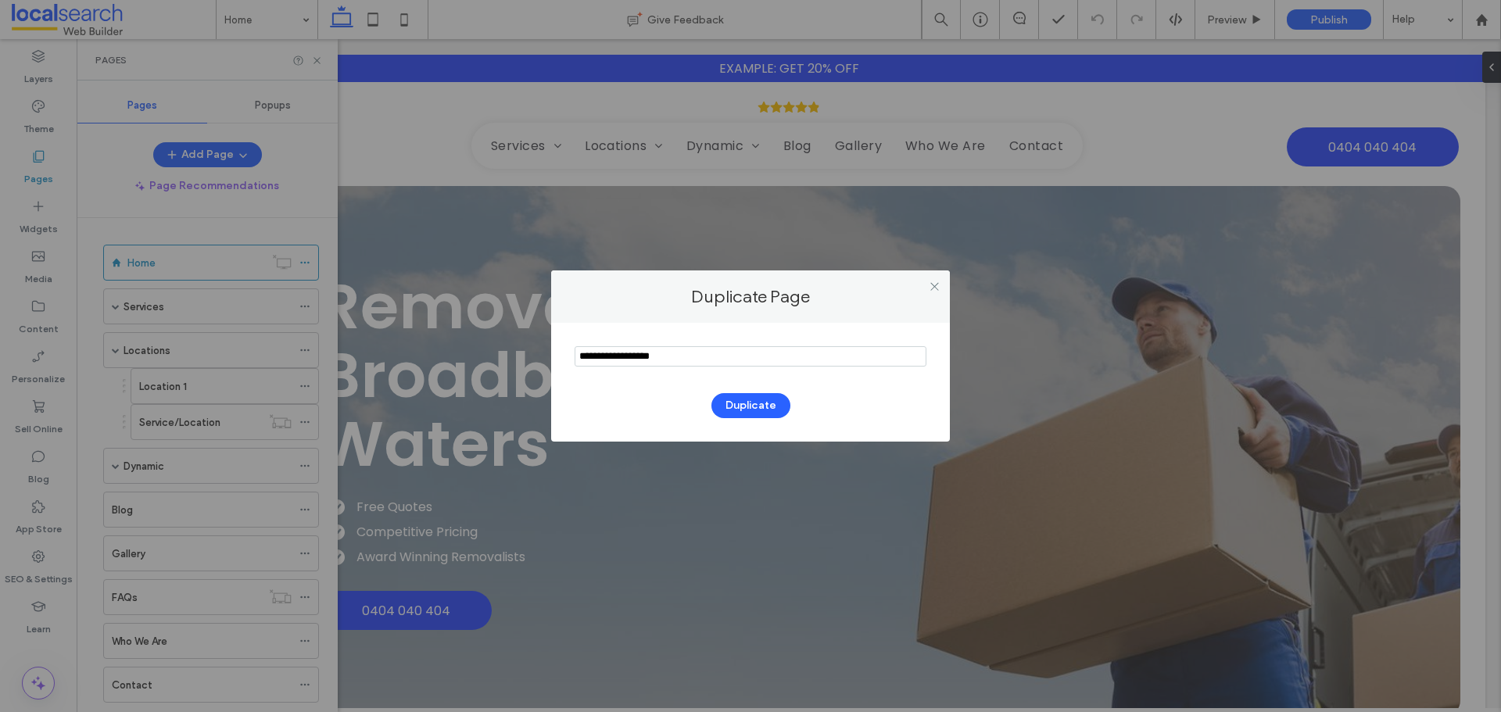
drag, startPoint x: 689, startPoint y: 353, endPoint x: 521, endPoint y: 351, distance: 168.1
click at [528, 350] on div "Duplicate Page Duplicate" at bounding box center [750, 356] width 1501 height 712
type input "****"
click at [753, 397] on button "Duplicate" at bounding box center [751, 405] width 79 height 25
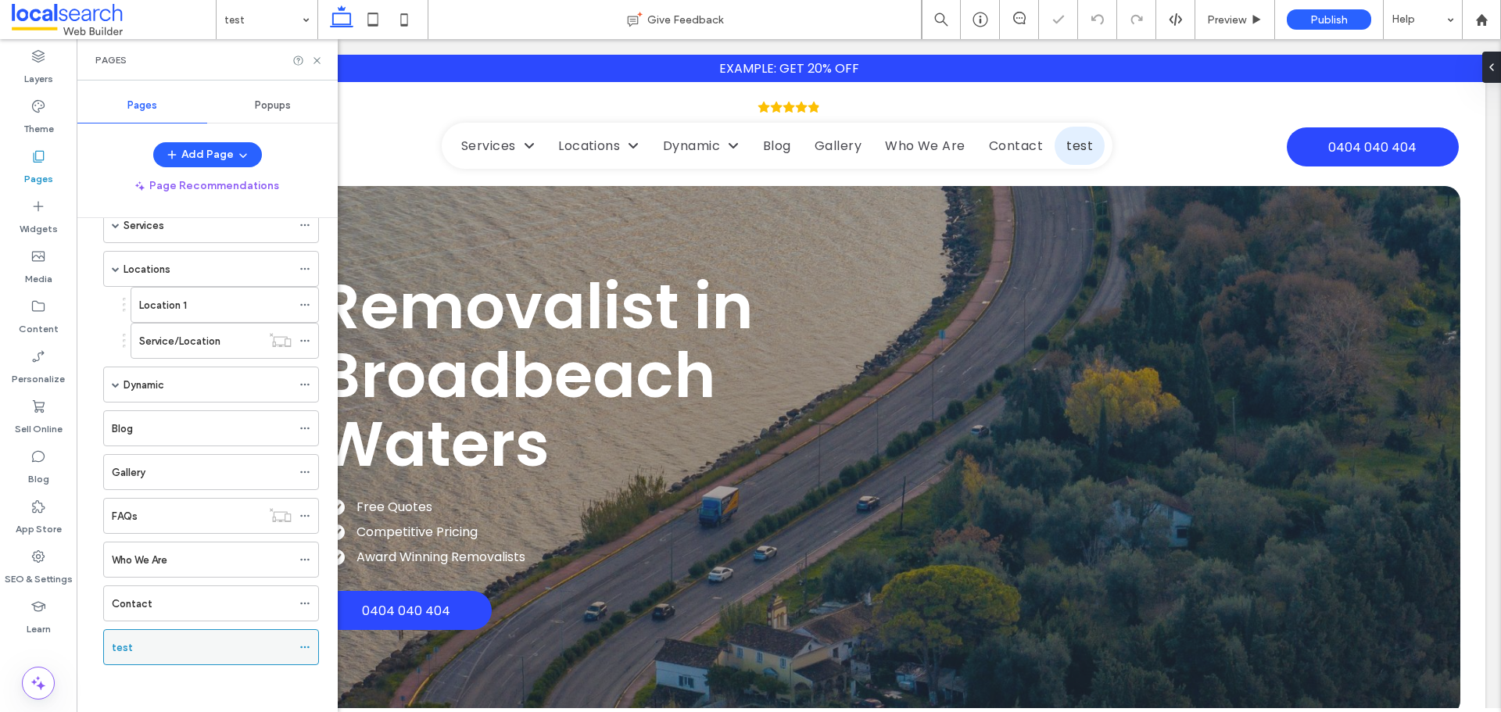
click at [307, 647] on icon at bounding box center [304, 647] width 11 height 11
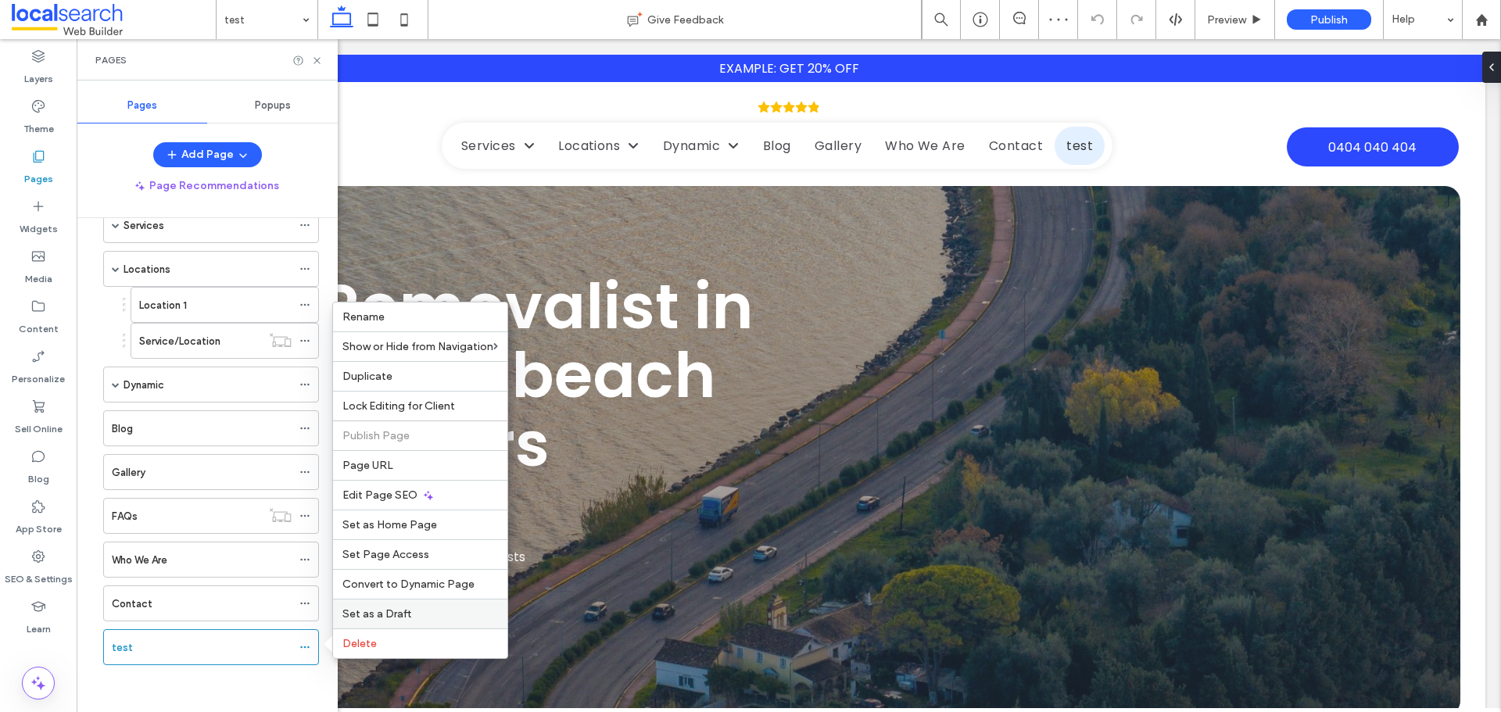
click at [404, 611] on span "Set as a Draft" at bounding box center [376, 614] width 69 height 13
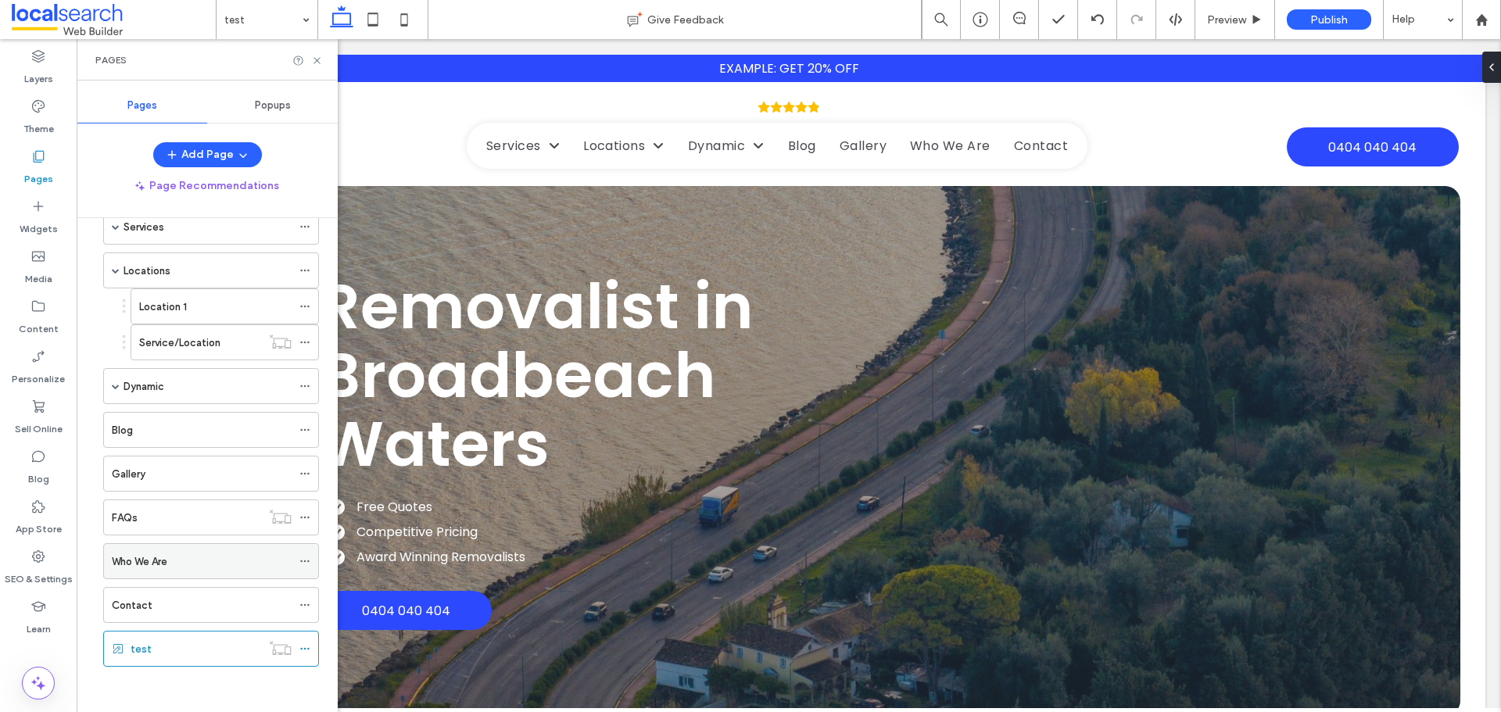
scroll to position [81, 0]
click at [307, 647] on icon at bounding box center [304, 647] width 11 height 11
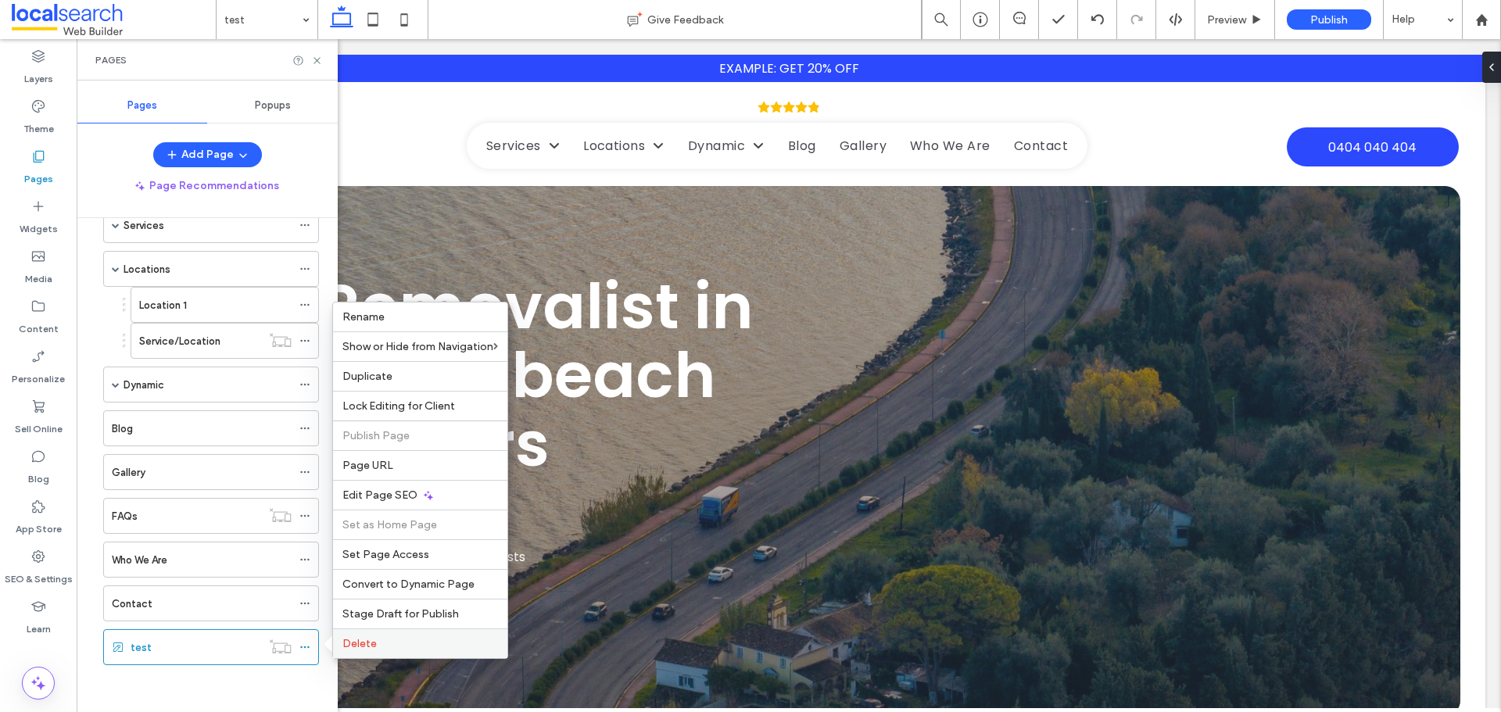
click at [376, 644] on label "Delete" at bounding box center [420, 643] width 156 height 13
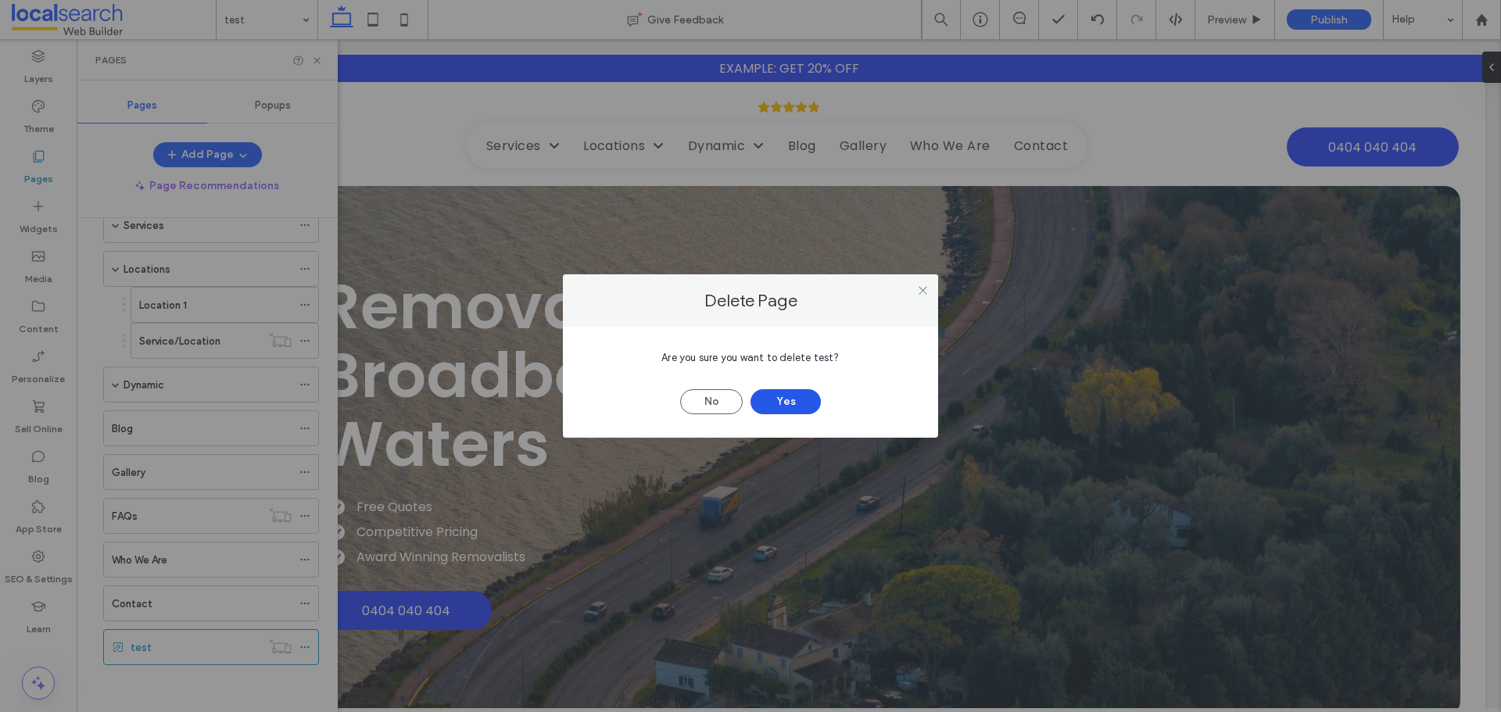
click at [769, 397] on button "Yes" at bounding box center [786, 401] width 70 height 25
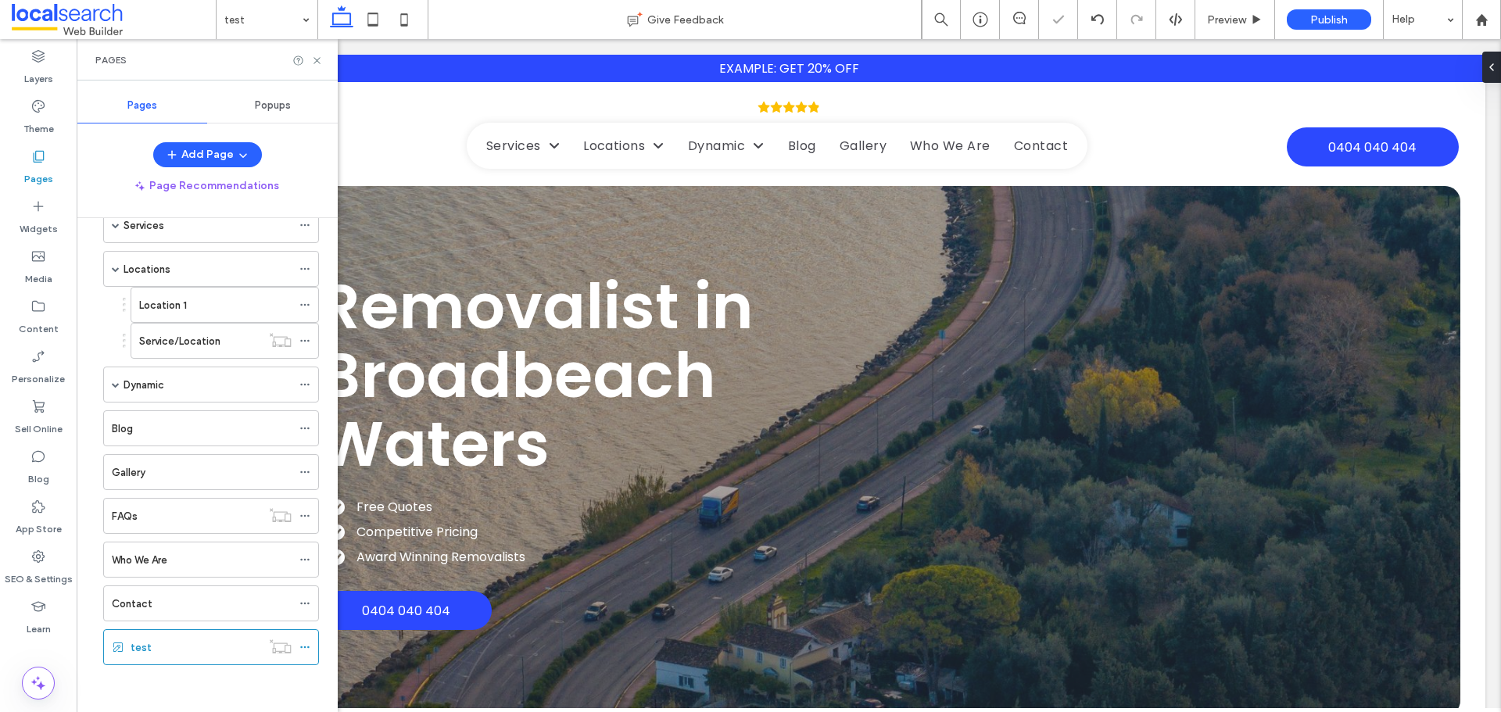
scroll to position [38, 0]
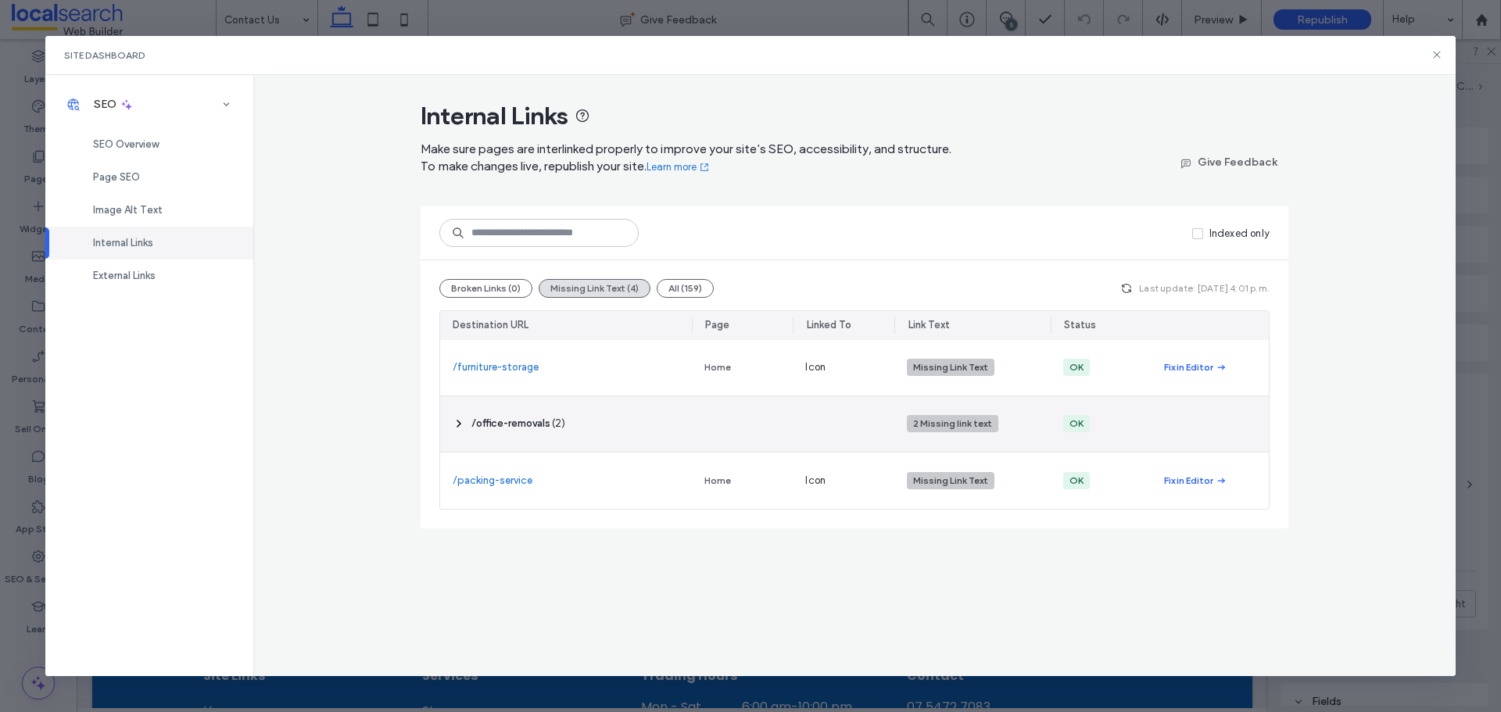
click at [457, 427] on icon at bounding box center [459, 424] width 13 height 13
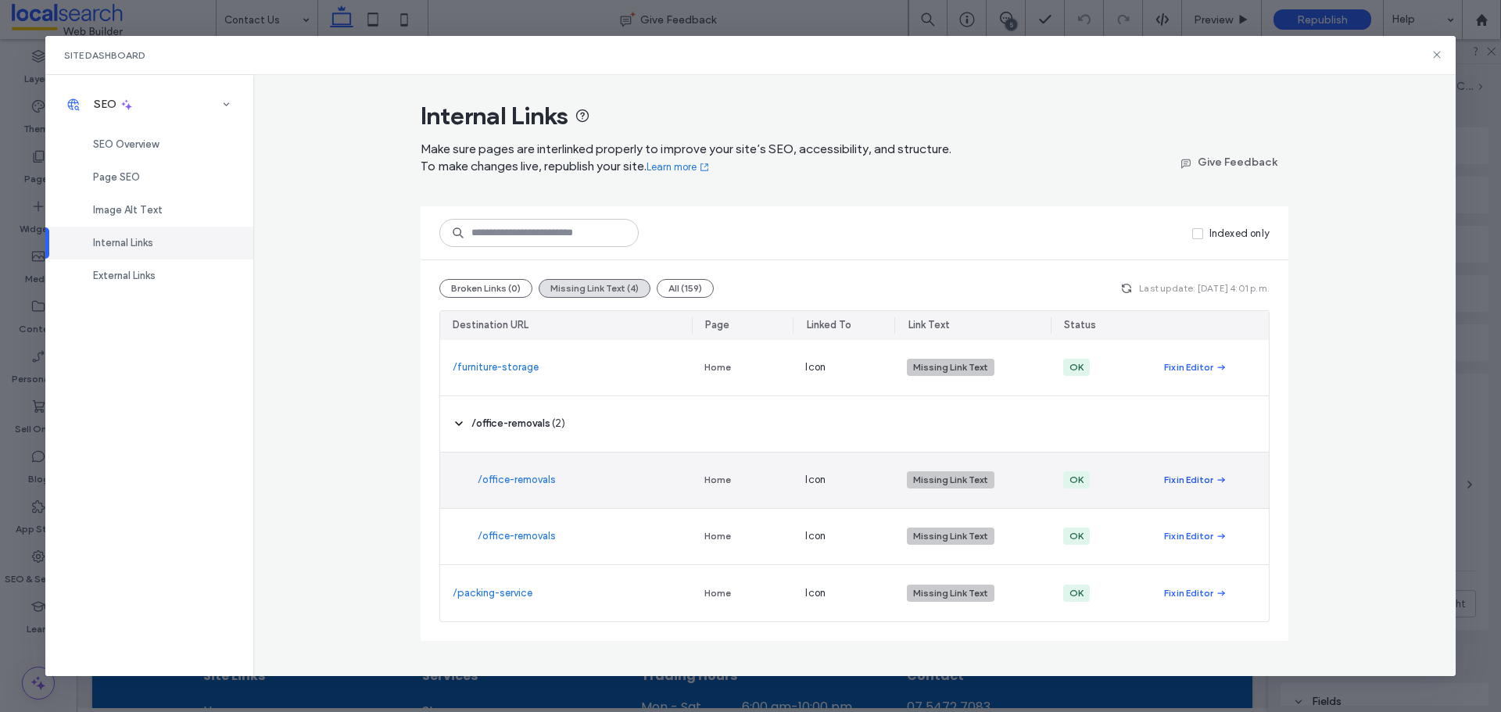
click at [1207, 477] on div "Fix in Editor" at bounding box center [1188, 480] width 49 height 14
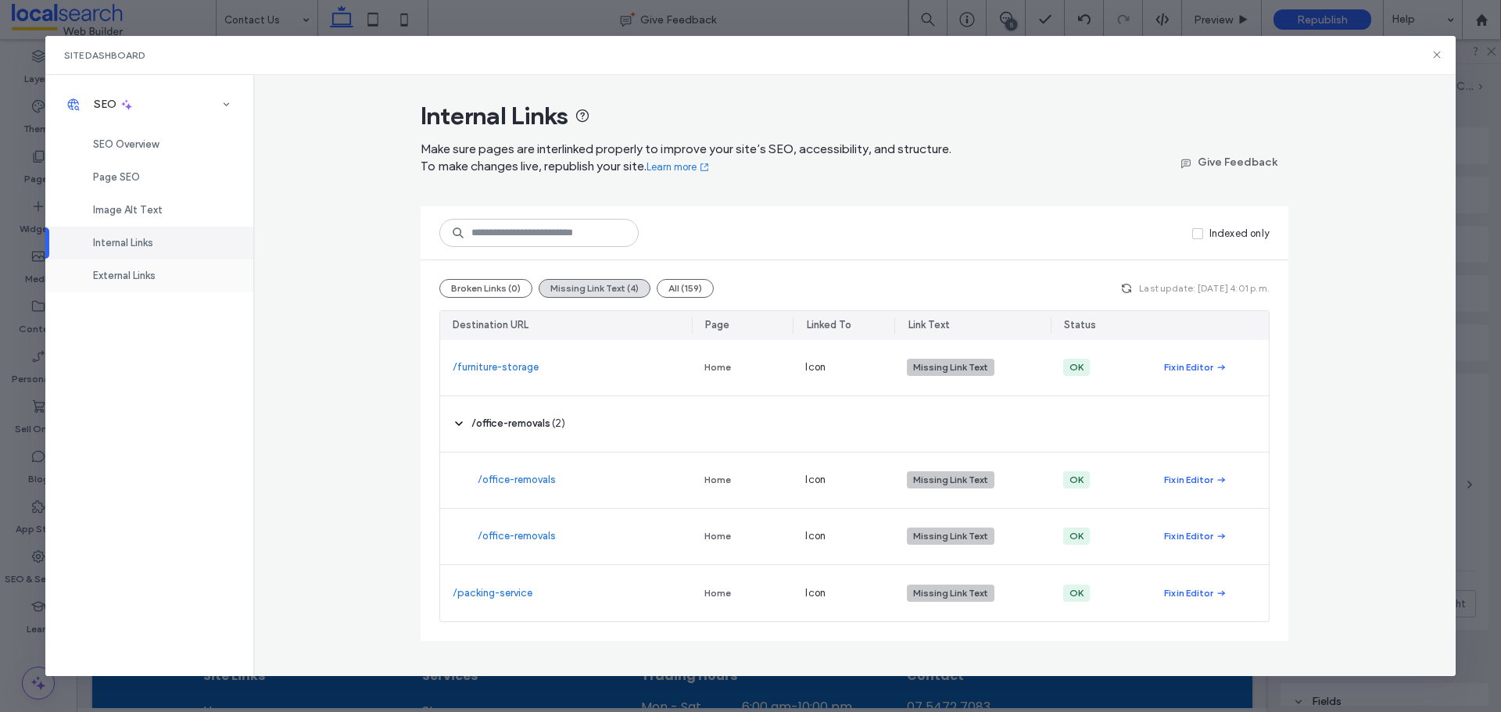
click at [159, 280] on div "External Links" at bounding box center [149, 276] width 208 height 33
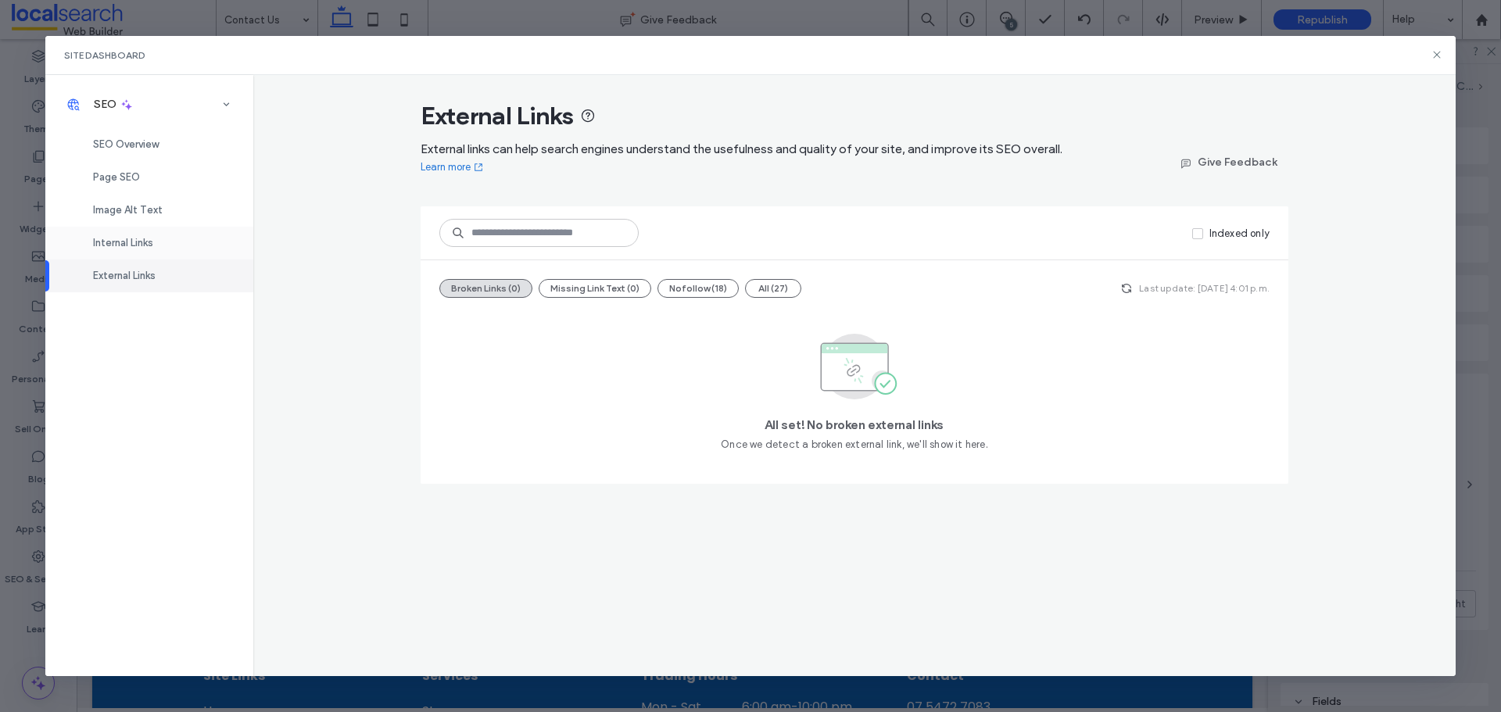
click at [152, 243] on span "Internal Links" at bounding box center [123, 243] width 60 height 12
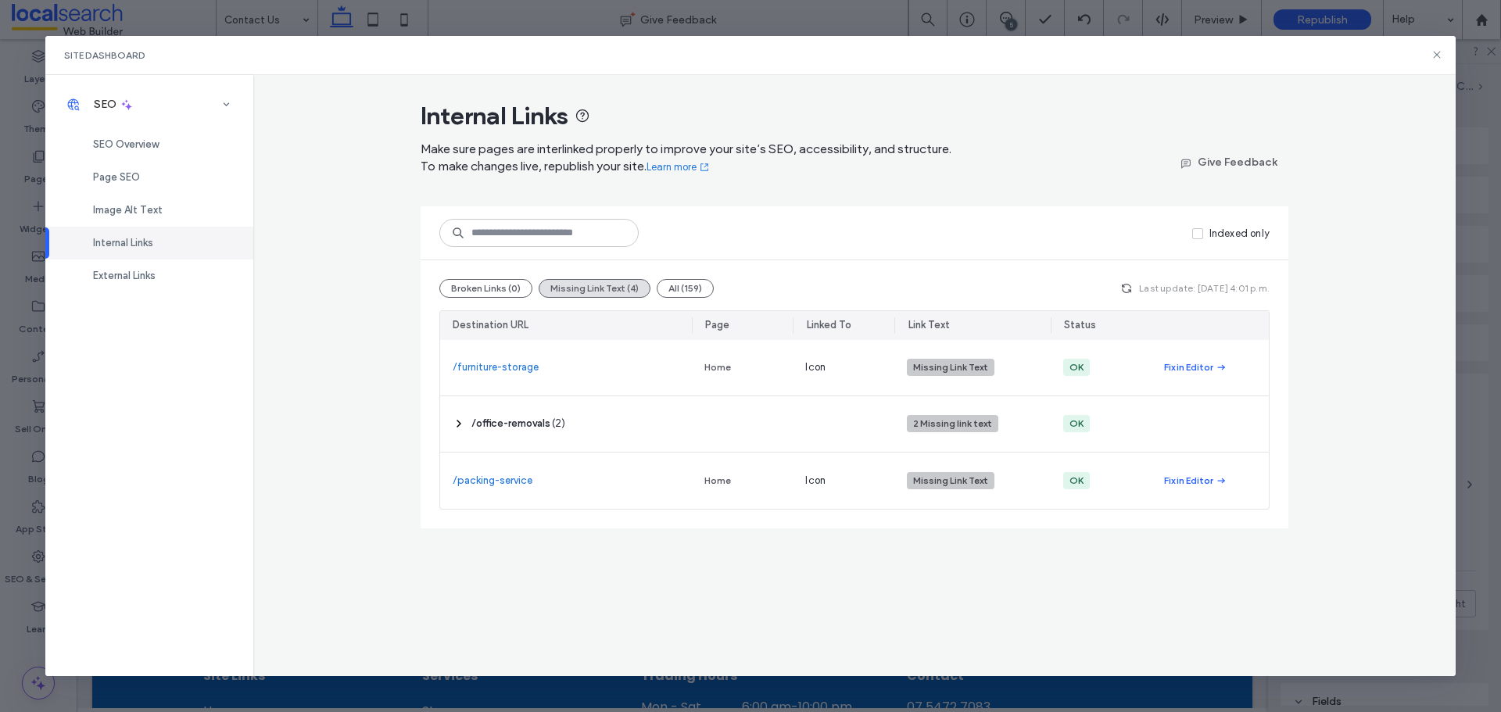
click at [1431, 53] on icon at bounding box center [1437, 54] width 13 height 13
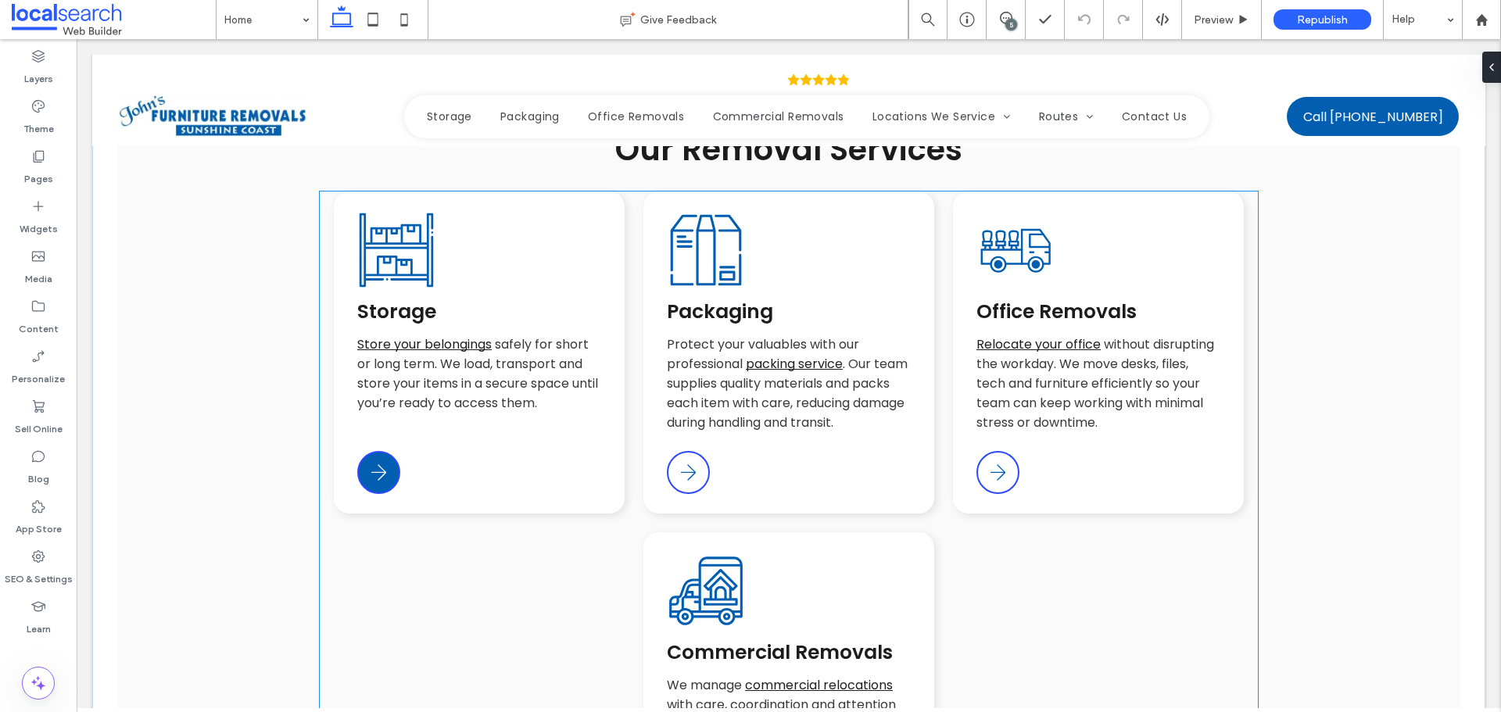
click at [375, 464] on icon at bounding box center [379, 472] width 16 height 16
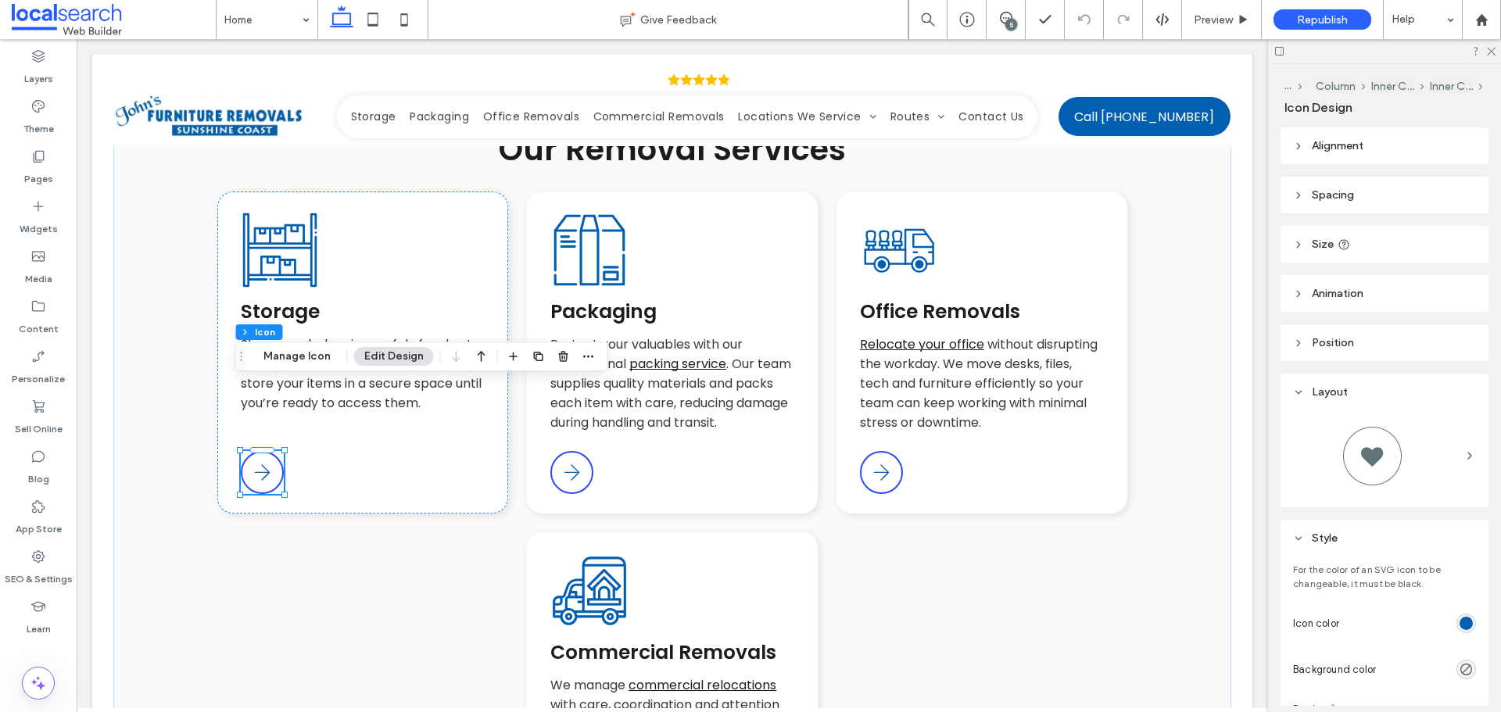
click at [306, 367] on div "Section Column Inner Column Inner Column Icon Manage Icon Edit Design" at bounding box center [421, 357] width 373 height 30
click at [306, 360] on button "Manage Icon" at bounding box center [297, 356] width 88 height 19
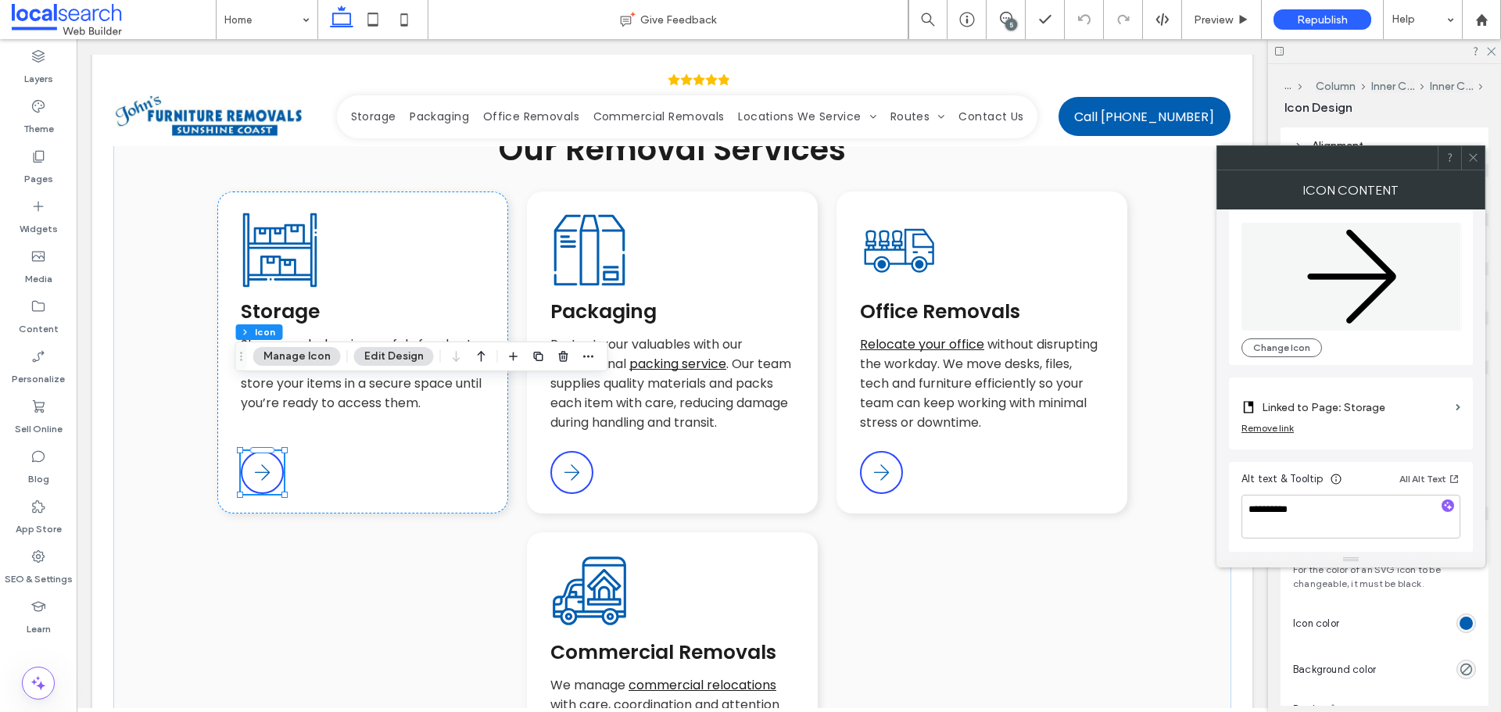
scroll to position [16, 0]
click at [1478, 162] on icon at bounding box center [1474, 158] width 12 height 12
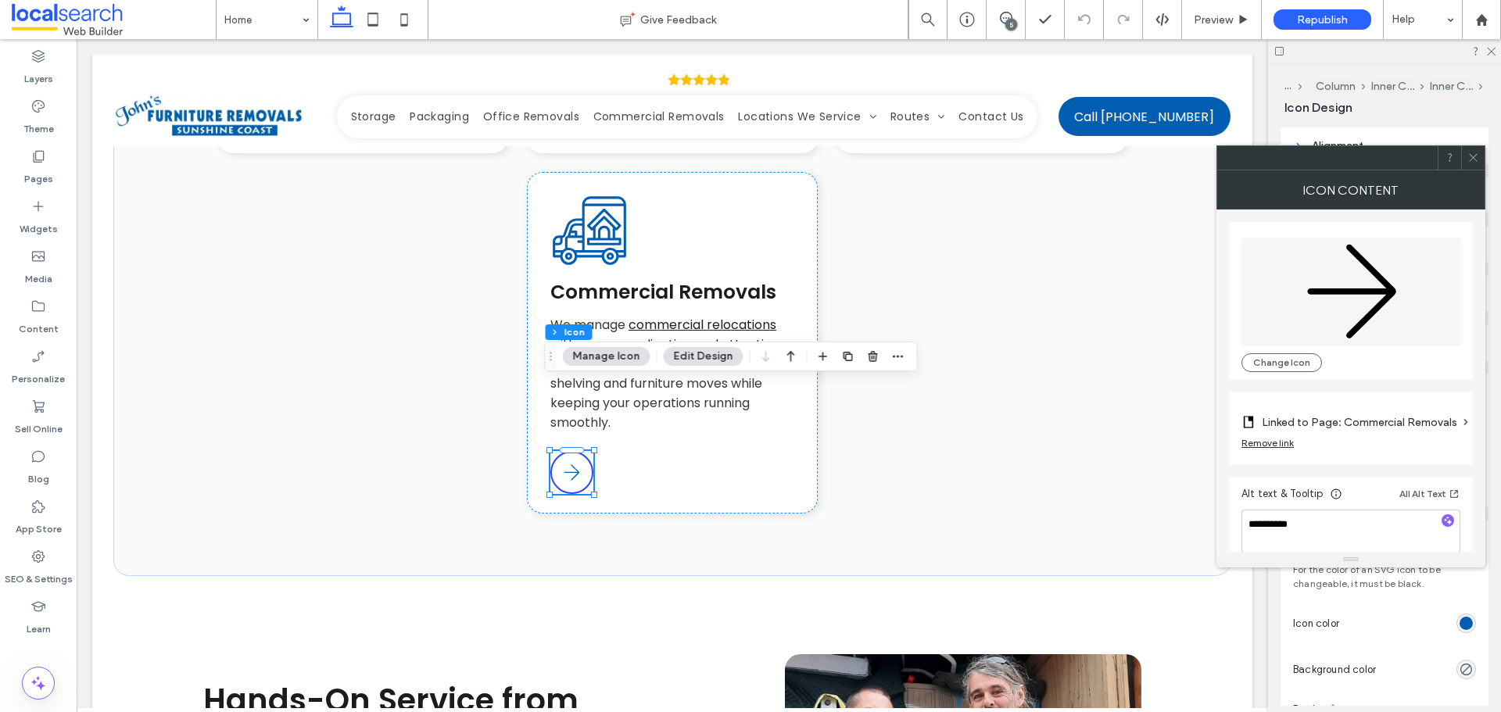
click at [1285, 443] on div "Remove link" at bounding box center [1268, 443] width 52 height 12
click at [1359, 425] on label "Link Icon" at bounding box center [1346, 422] width 208 height 29
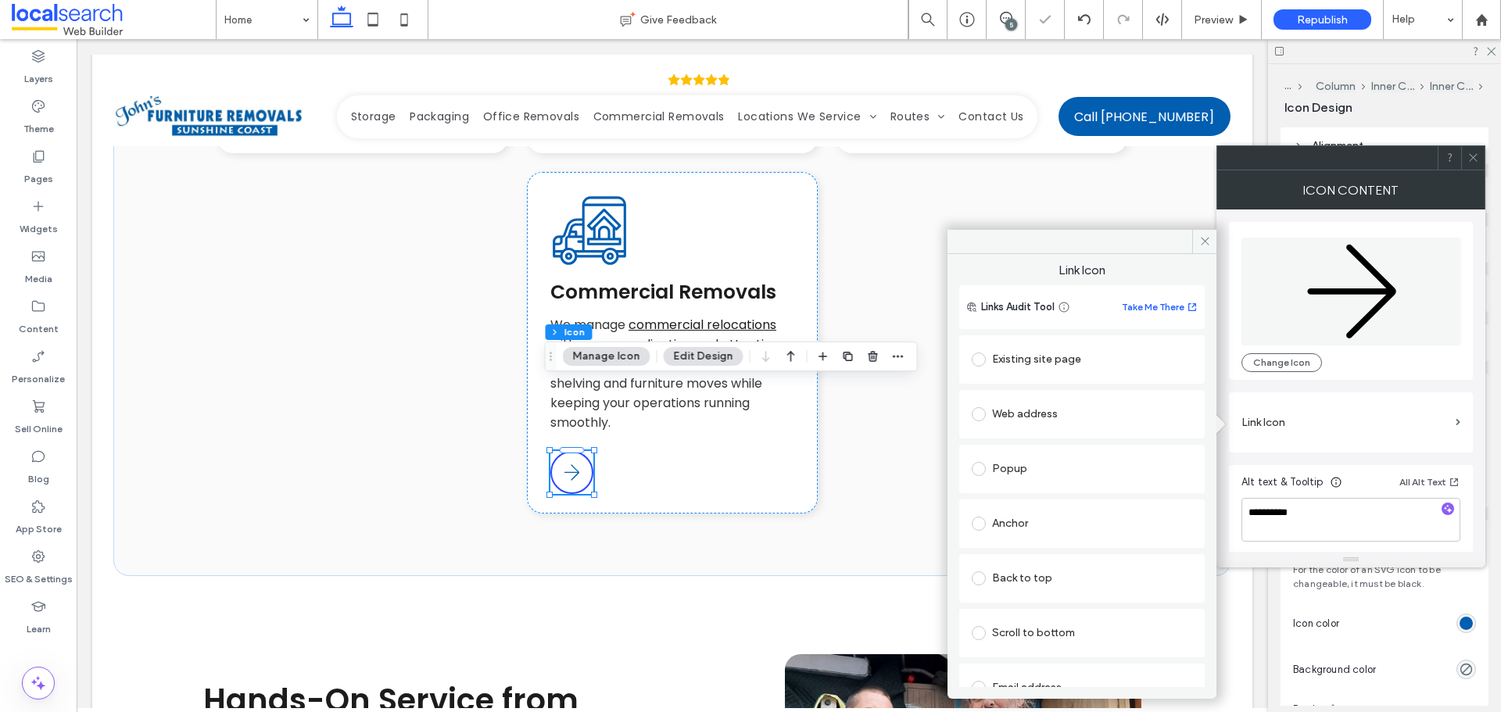
click at [1108, 348] on div "Existing site page" at bounding box center [1082, 359] width 221 height 25
click at [1061, 381] on div "Home" at bounding box center [1082, 392] width 221 height 25
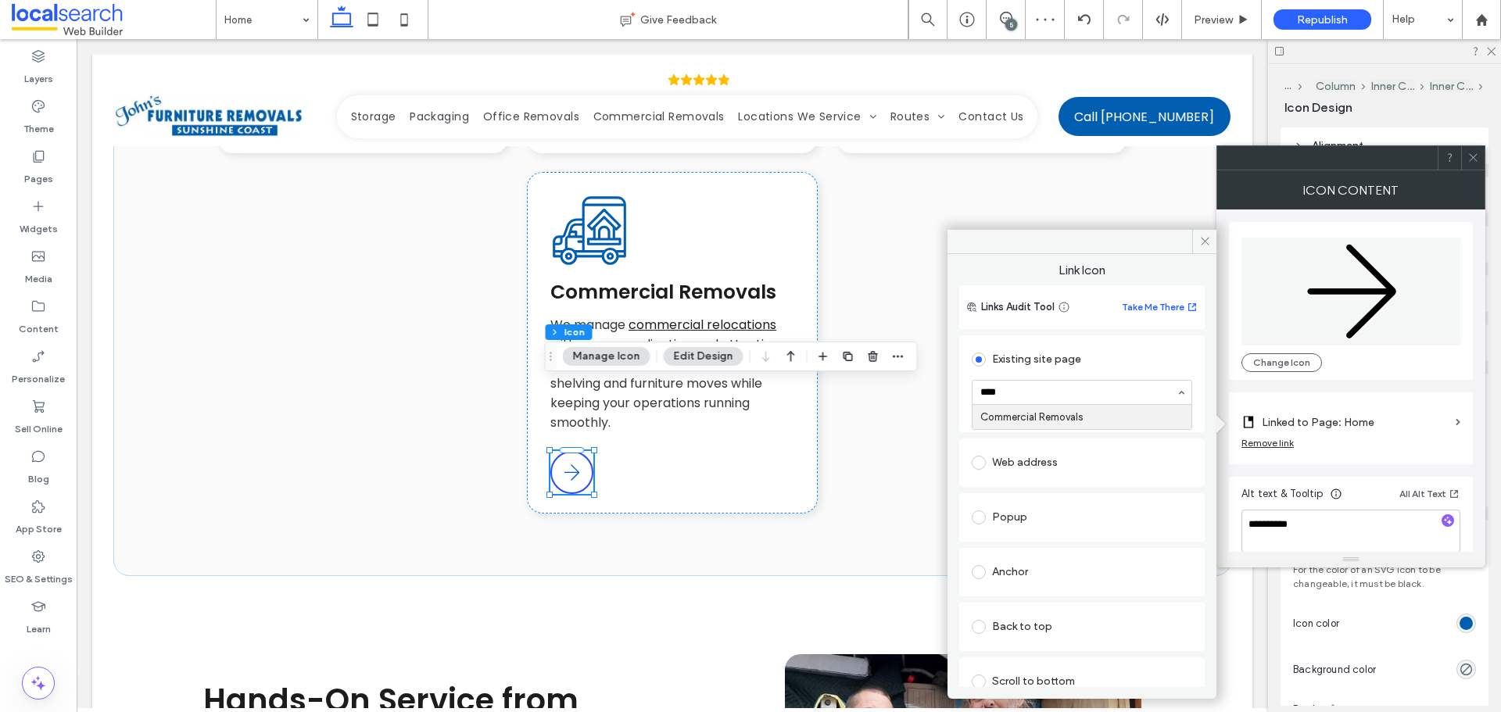
type input "*****"
click at [1206, 240] on icon at bounding box center [1205, 241] width 12 height 12
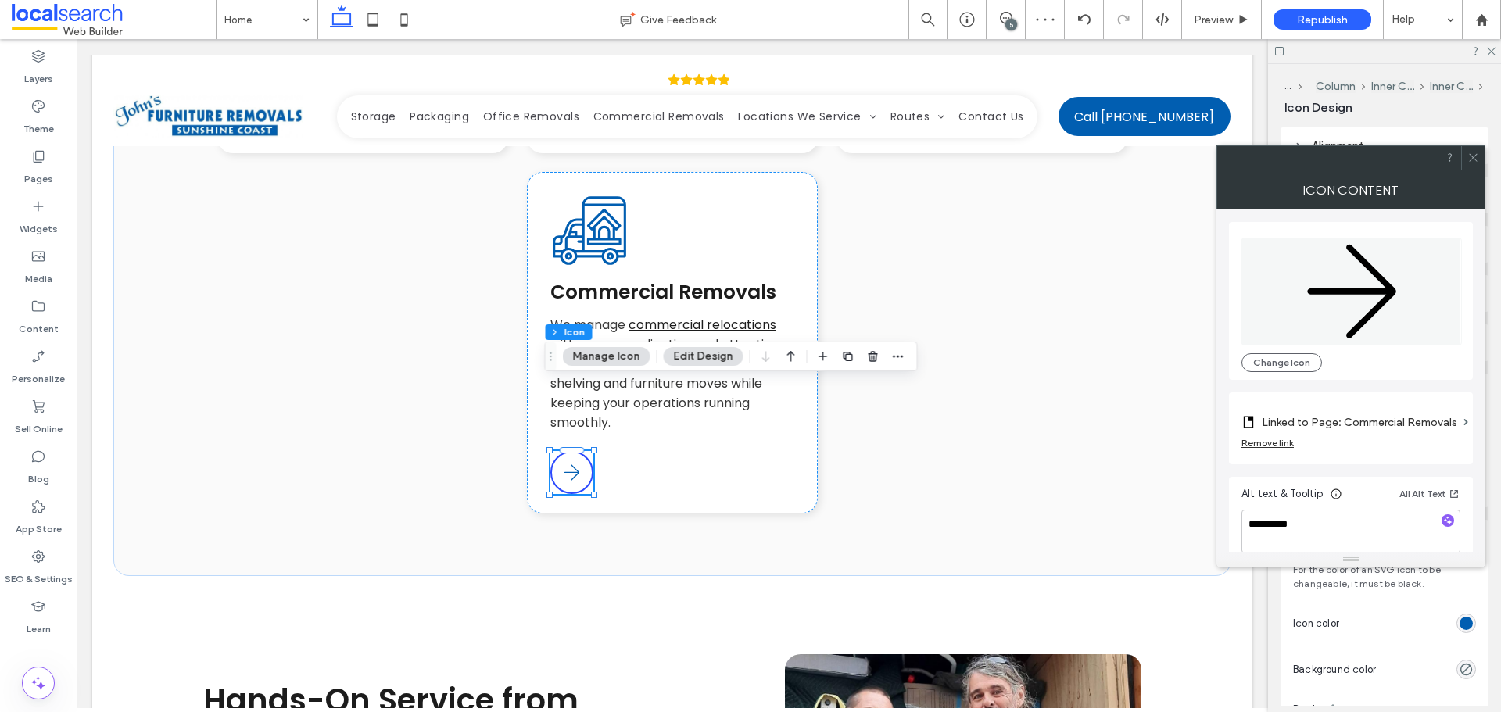
click at [1471, 153] on icon at bounding box center [1474, 158] width 12 height 12
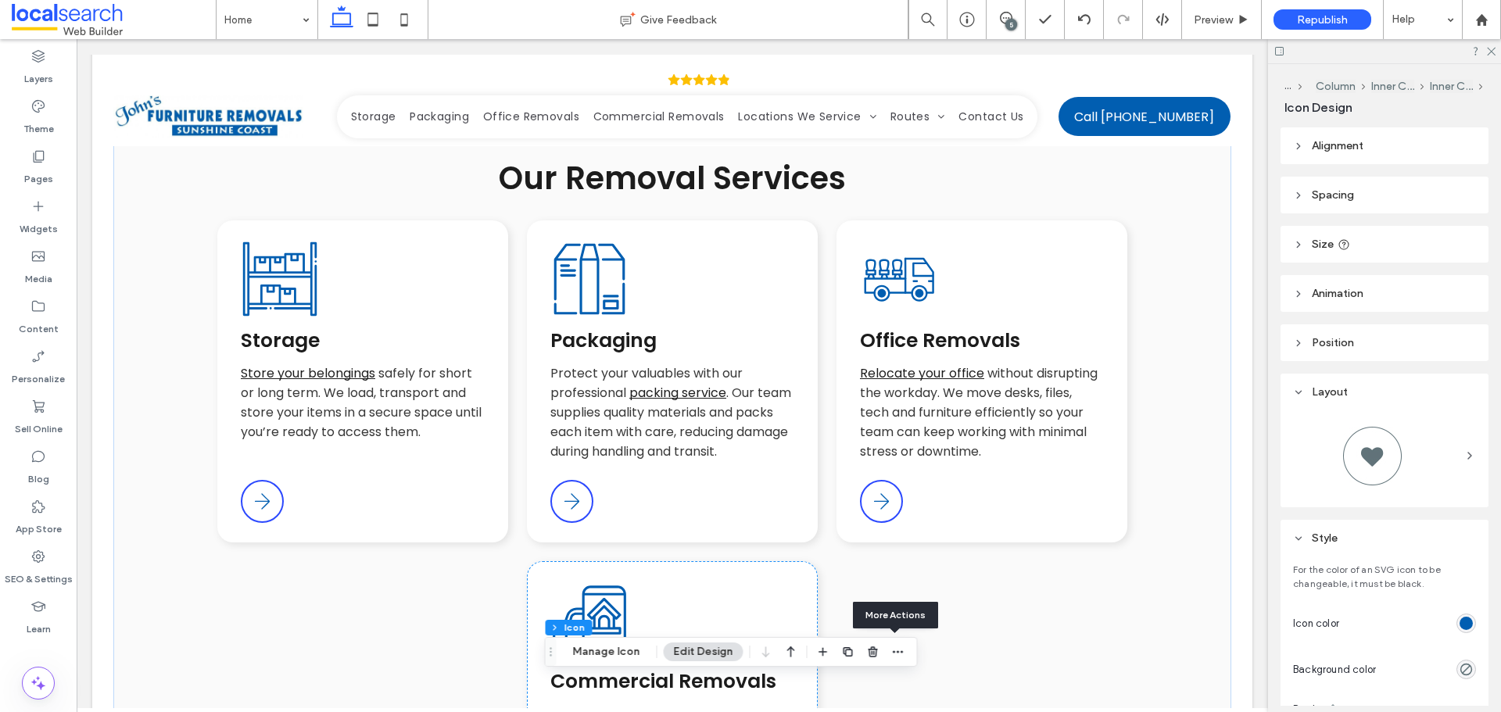
scroll to position [1565, 0]
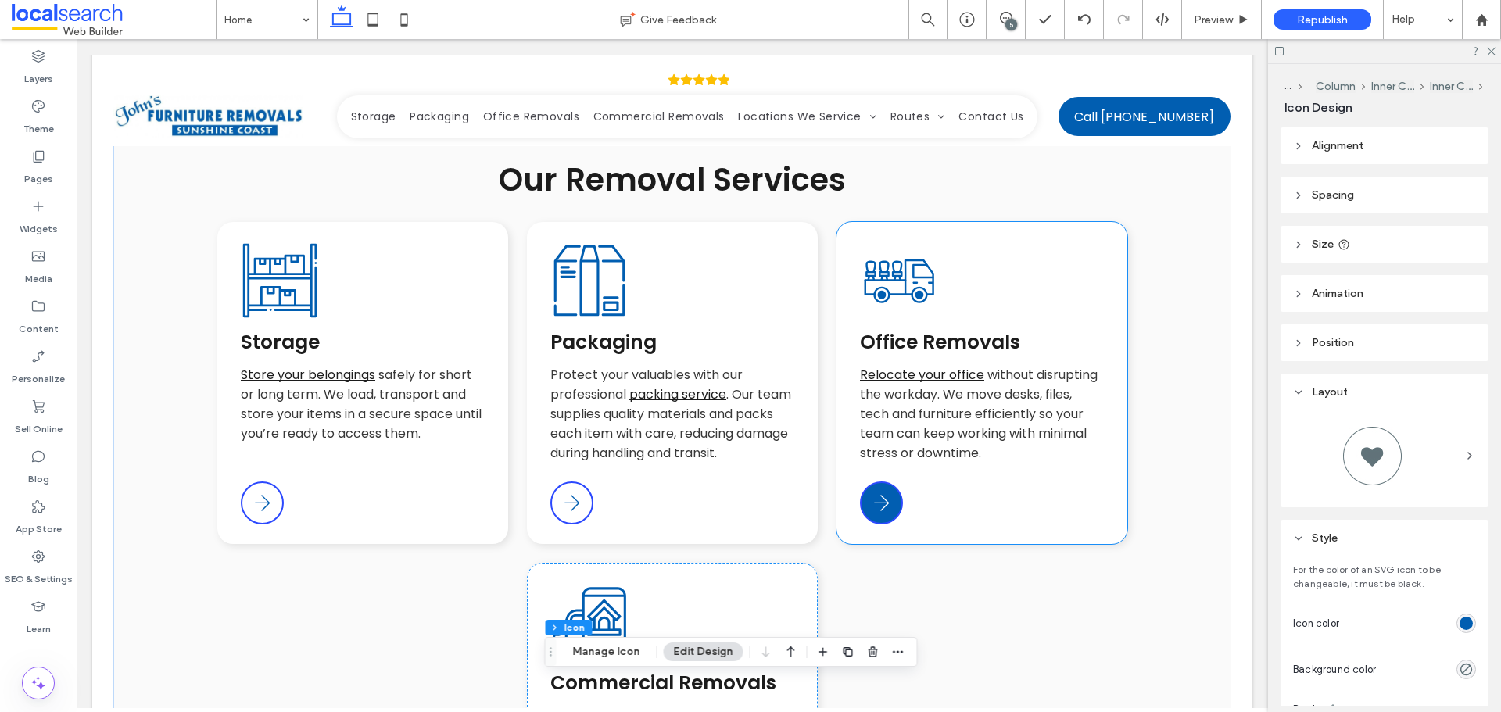
click at [889, 482] on div "Arrow Icon" at bounding box center [881, 503] width 43 height 43
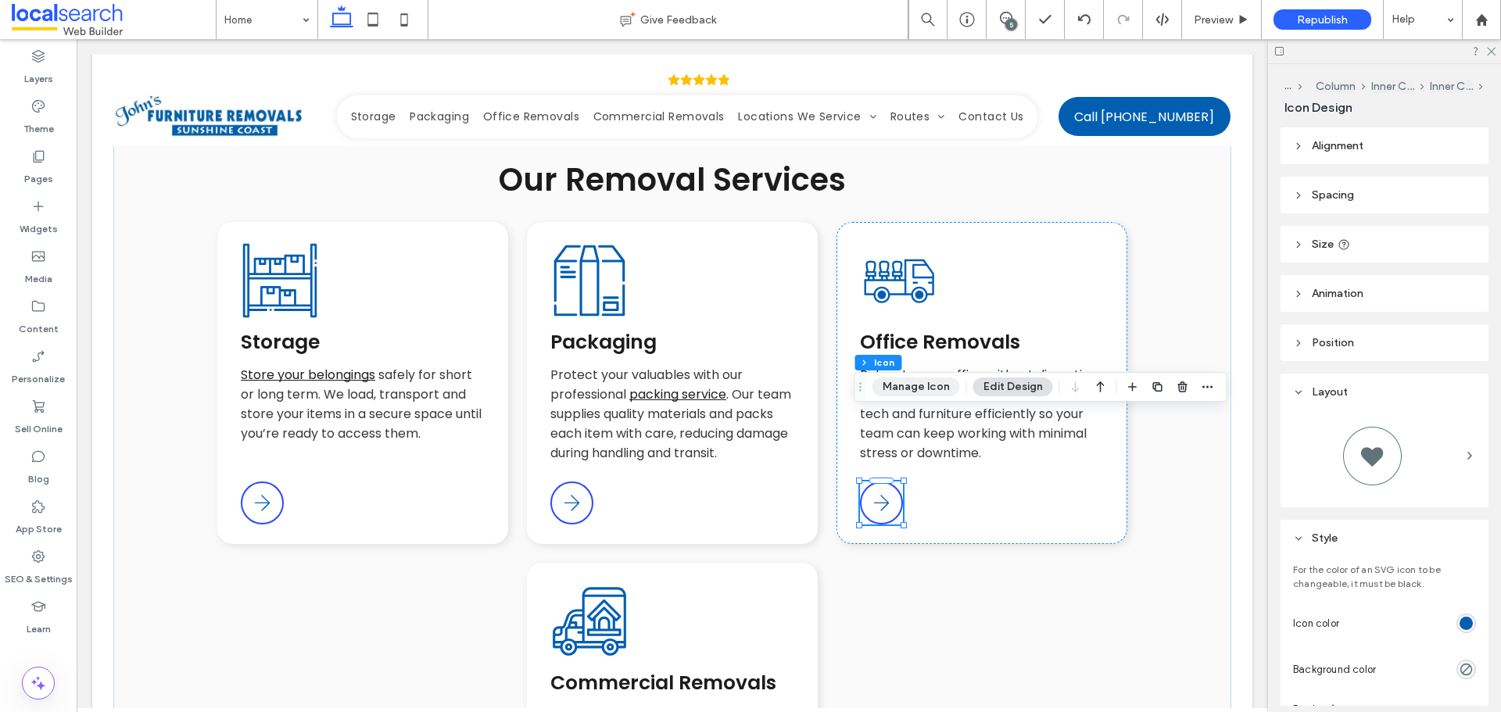
click at [912, 392] on button "Manage Icon" at bounding box center [917, 387] width 88 height 19
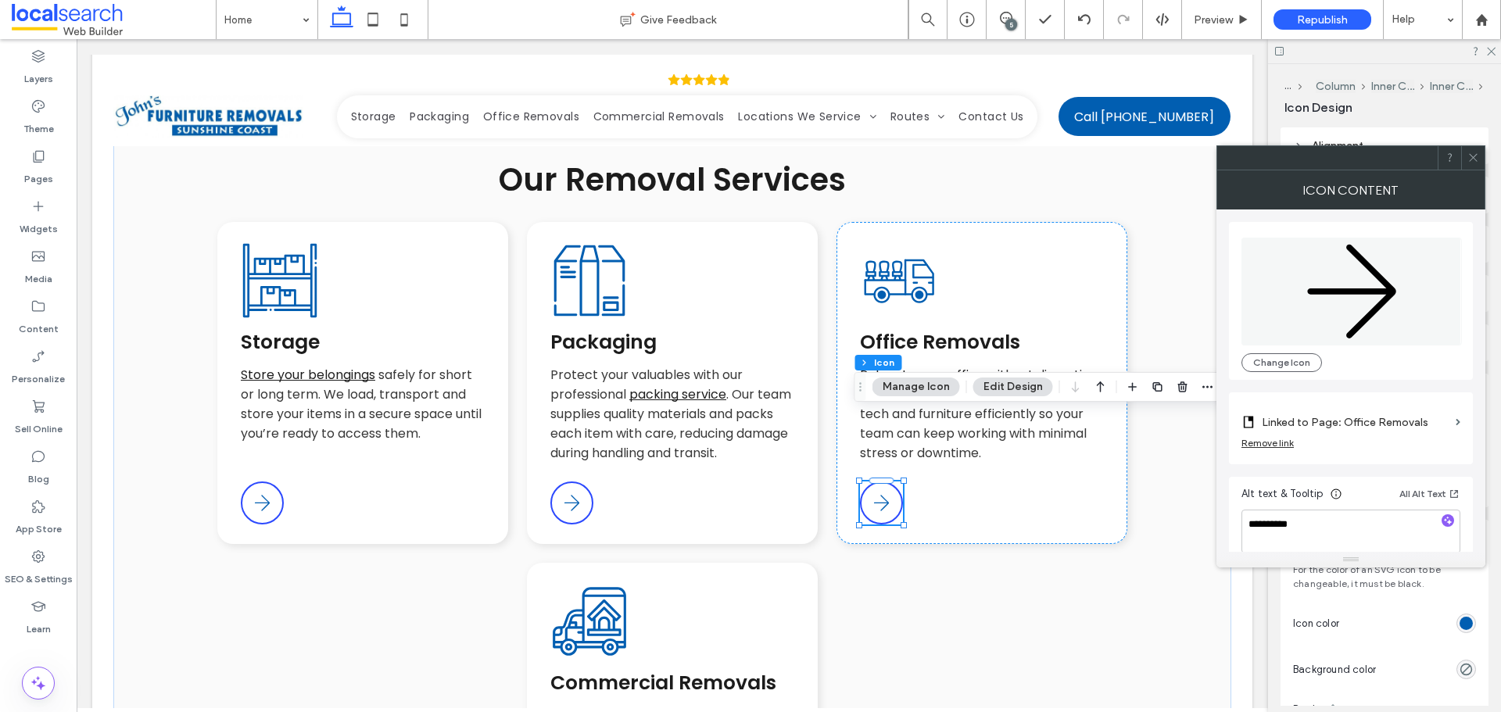
click at [1271, 439] on div "Remove link" at bounding box center [1268, 443] width 52 height 12
click at [1333, 425] on label "Link Icon" at bounding box center [1346, 422] width 208 height 29
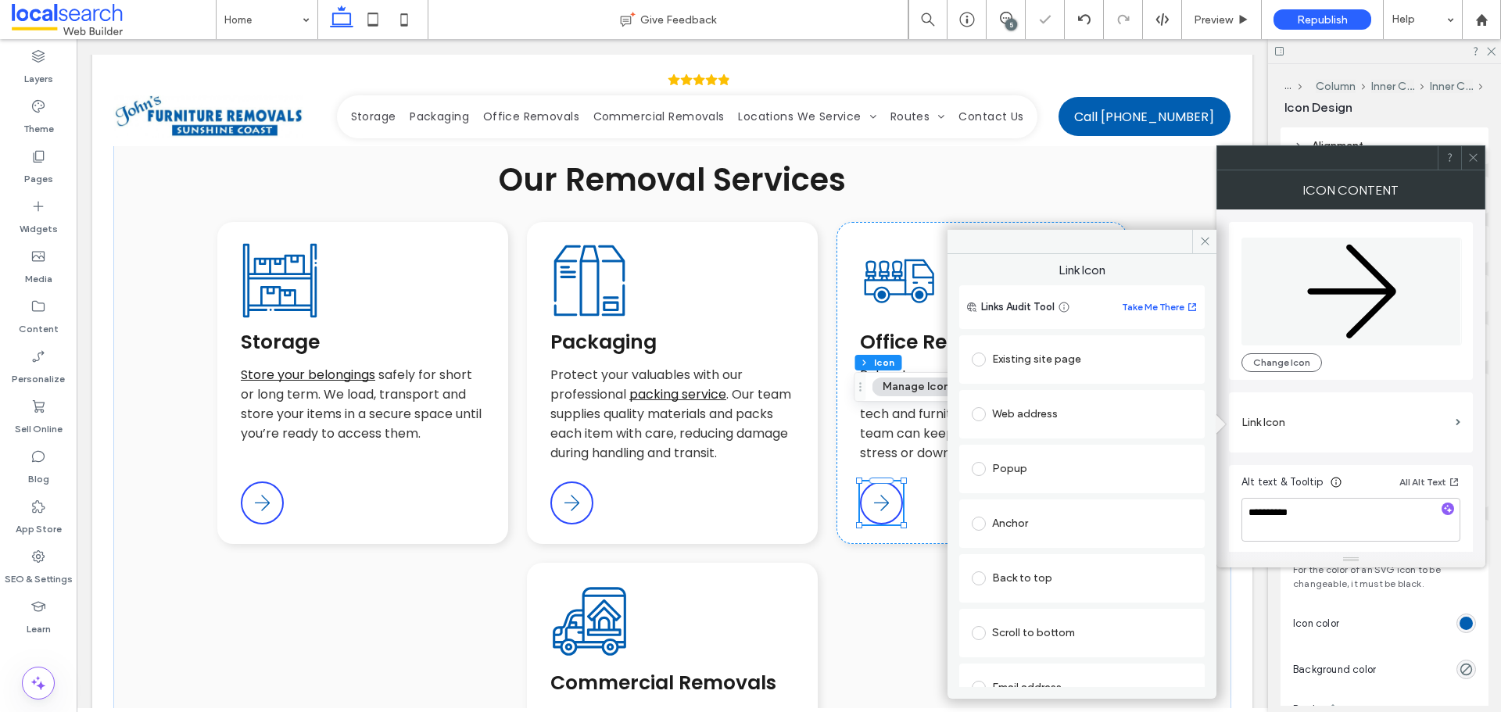
click at [1114, 361] on div "Existing site page" at bounding box center [1082, 359] width 221 height 25
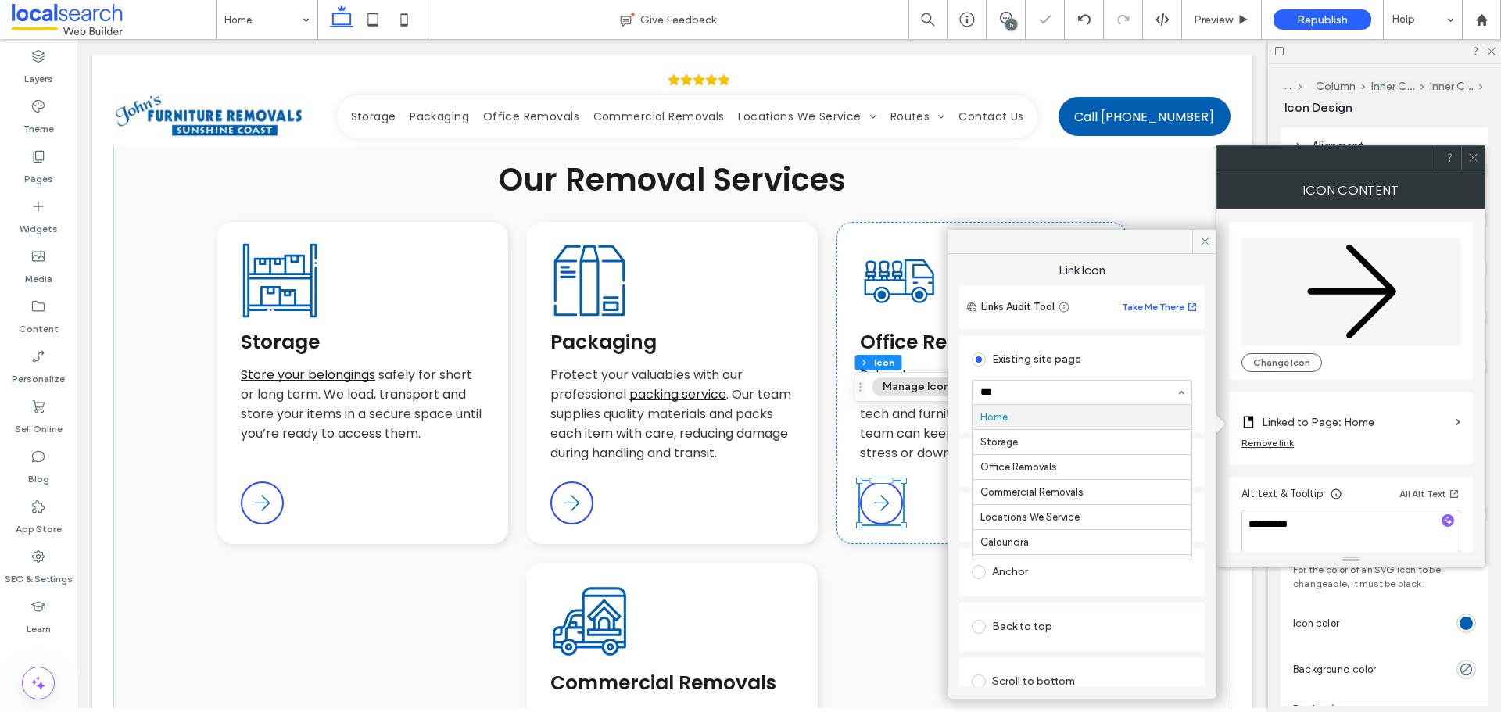
type input "****"
drag, startPoint x: 1206, startPoint y: 244, endPoint x: 1138, endPoint y: 203, distance: 79.3
click at [1206, 244] on icon at bounding box center [1205, 241] width 12 height 12
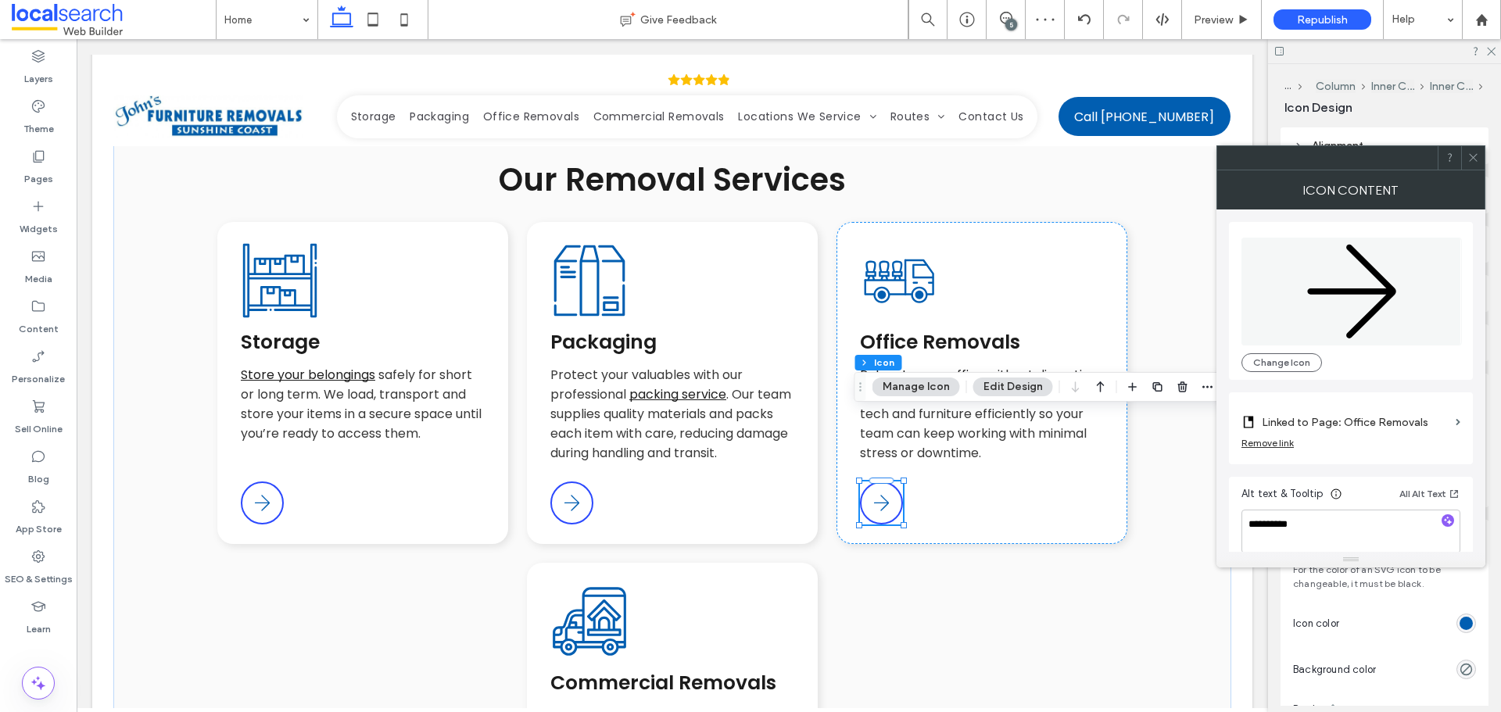
click at [1478, 160] on icon at bounding box center [1474, 158] width 12 height 12
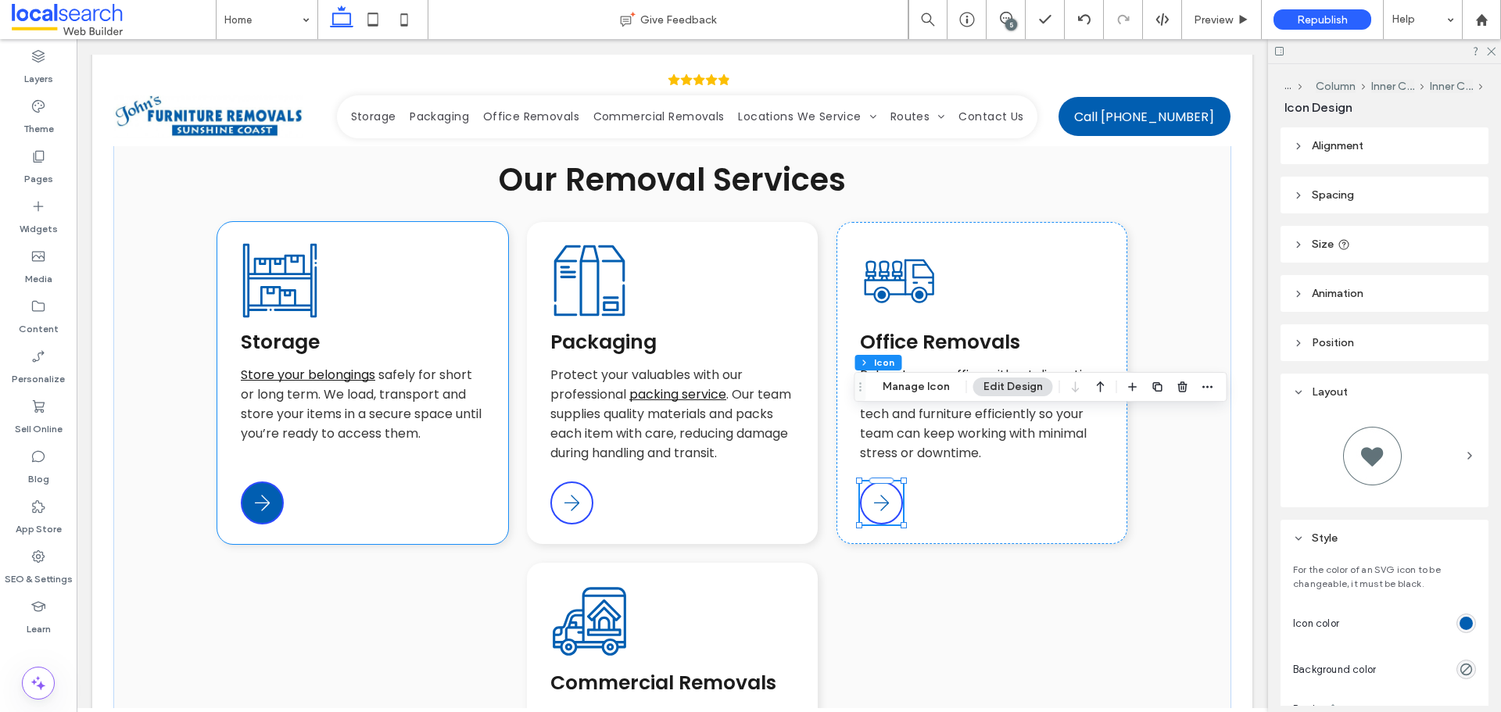
click at [269, 482] on div "Arrow Icon" at bounding box center [262, 503] width 43 height 43
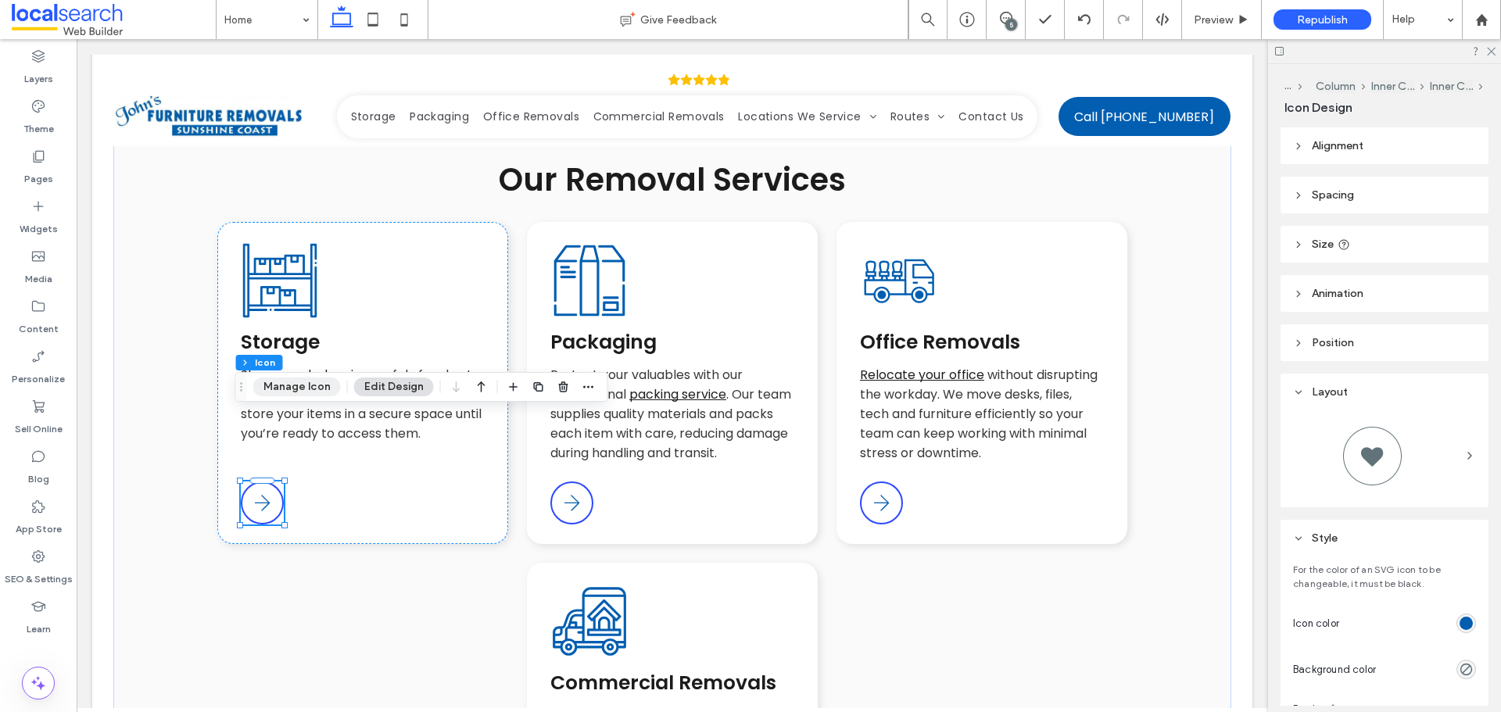
click at [302, 381] on button "Manage Icon" at bounding box center [297, 387] width 88 height 19
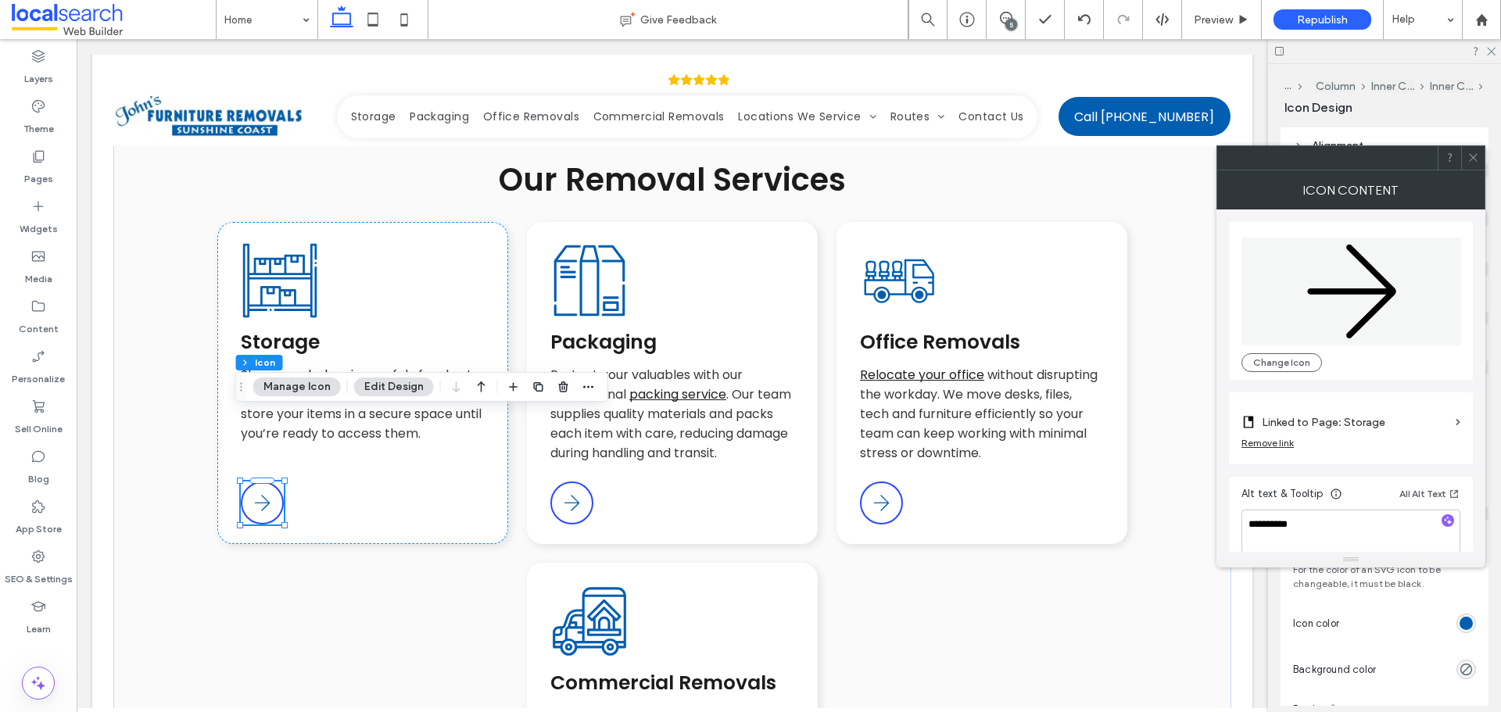
click at [1271, 445] on div "Remove link" at bounding box center [1268, 443] width 52 height 12
click at [1310, 428] on label "Link Icon" at bounding box center [1346, 422] width 208 height 29
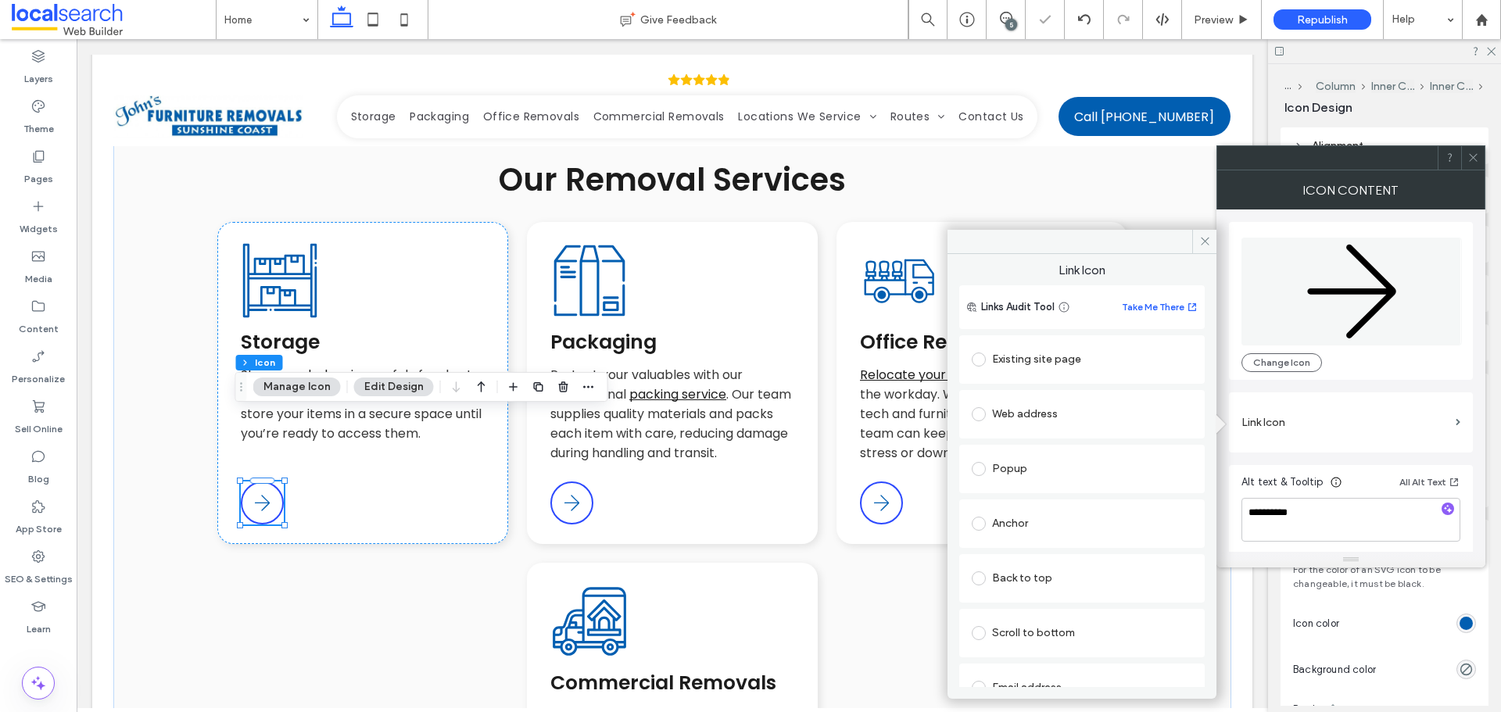
drag, startPoint x: 1070, startPoint y: 357, endPoint x: 1051, endPoint y: 369, distance: 22.1
click at [1069, 357] on div "Existing site page" at bounding box center [1082, 359] width 221 height 25
click at [1038, 379] on section "Home" at bounding box center [1082, 392] width 221 height 41
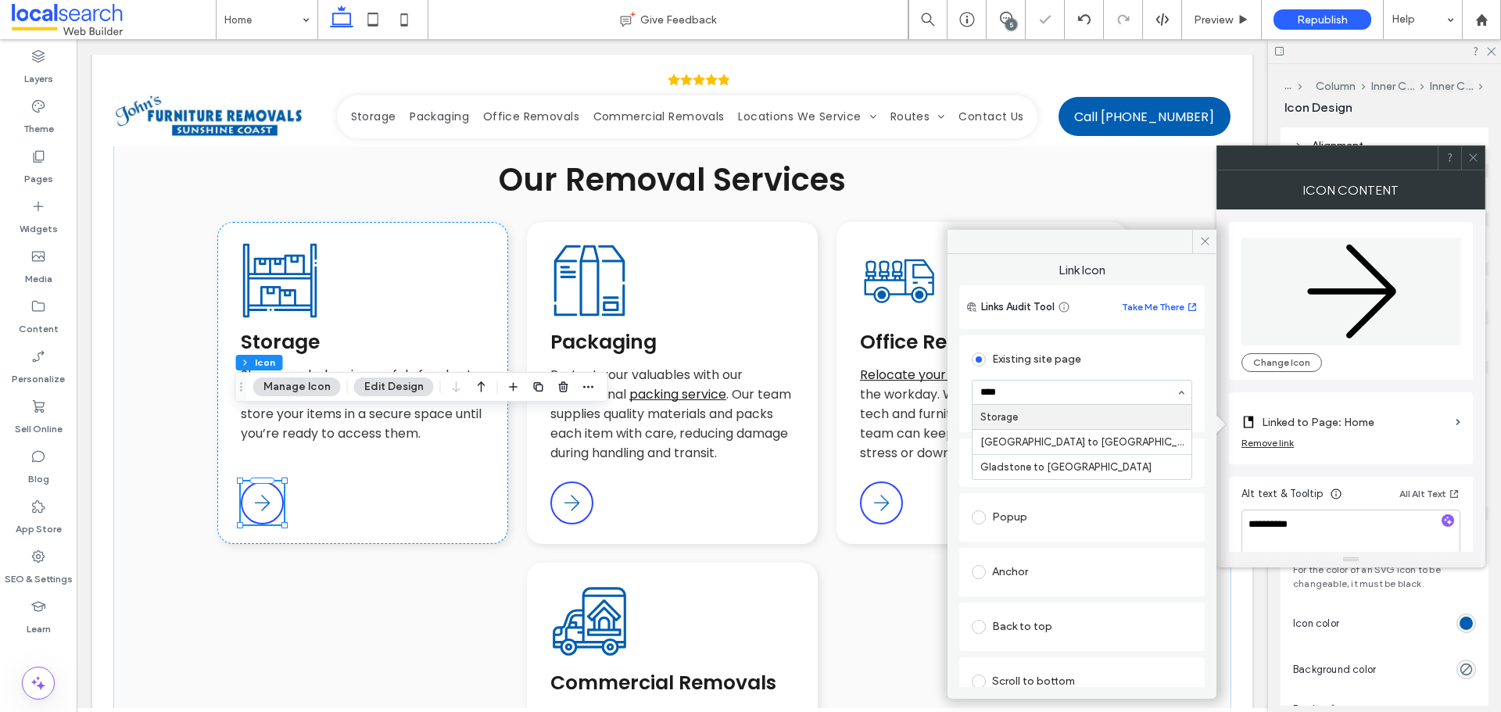
type input "*****"
drag, startPoint x: 1200, startPoint y: 241, endPoint x: 1089, endPoint y: 193, distance: 120.8
click at [1200, 241] on icon at bounding box center [1205, 241] width 12 height 12
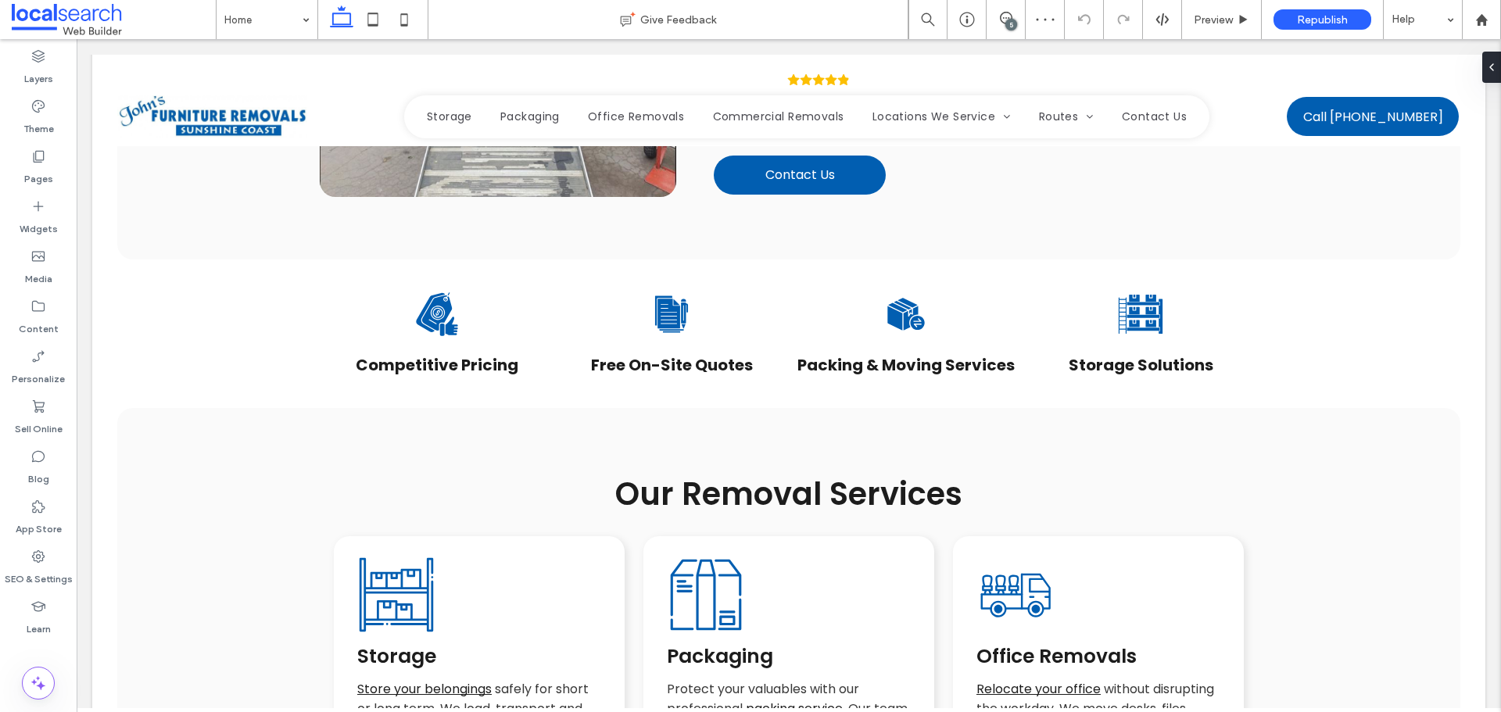
scroll to position [1564, 0]
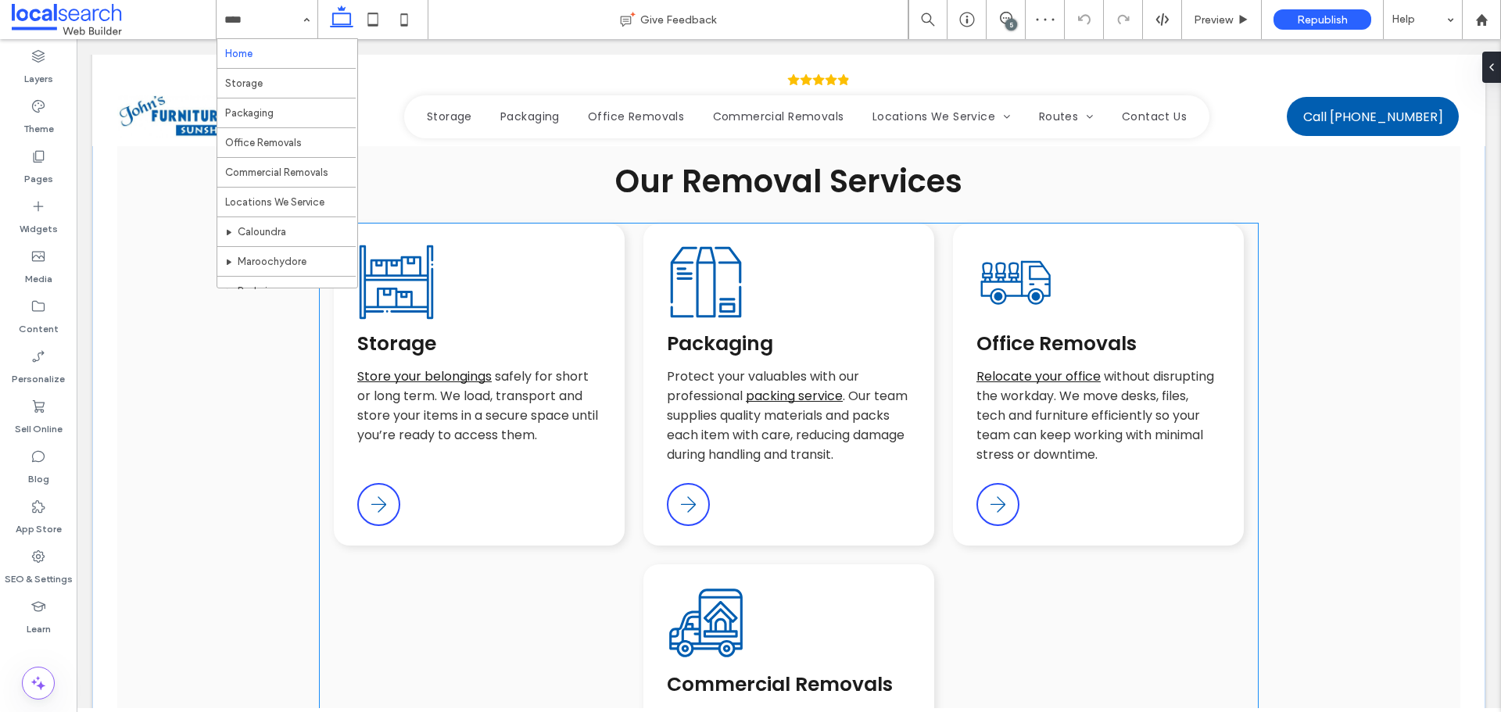
click at [393, 243] on icon "Storage Icon" at bounding box center [396, 282] width 78 height 78
click at [394, 243] on icon "Storage Icon" at bounding box center [396, 282] width 78 height 78
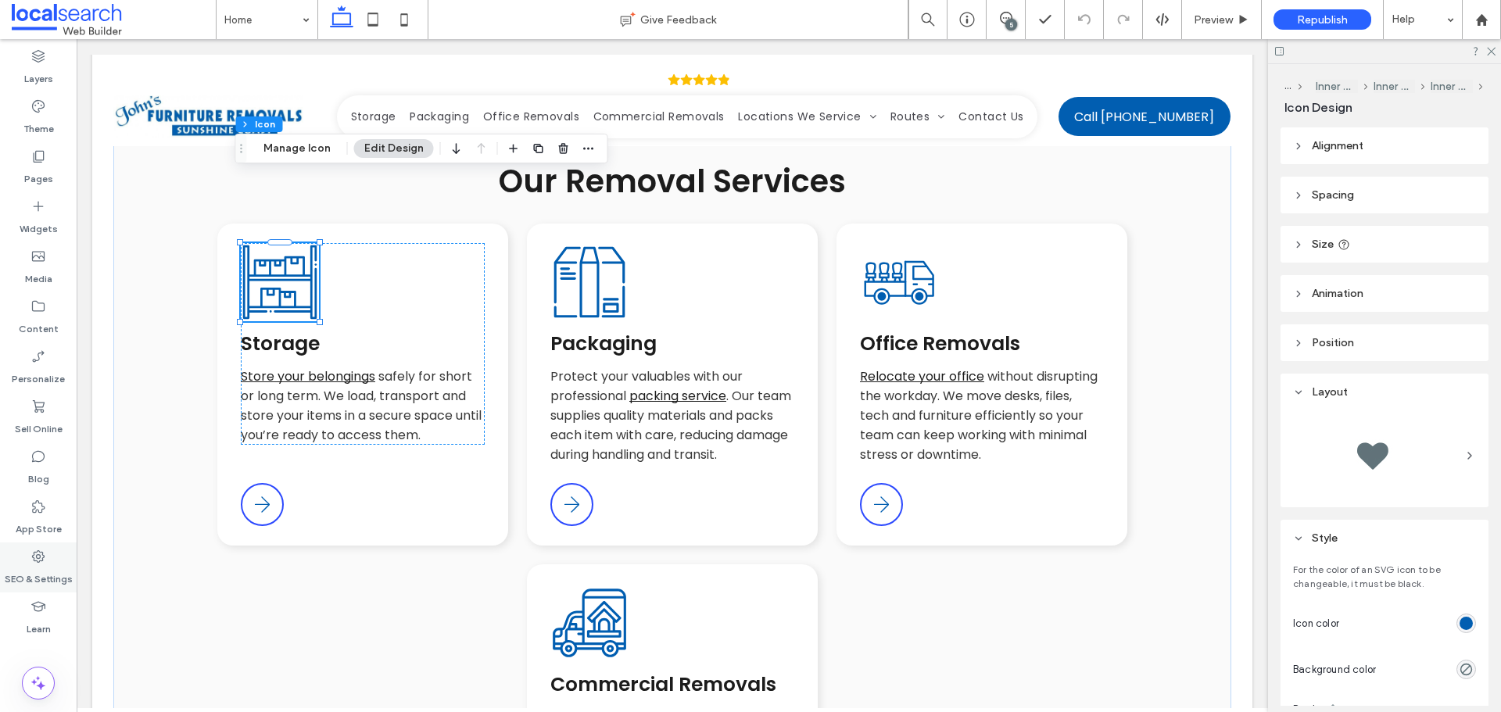
click at [44, 574] on label "SEO & Settings" at bounding box center [39, 576] width 68 height 22
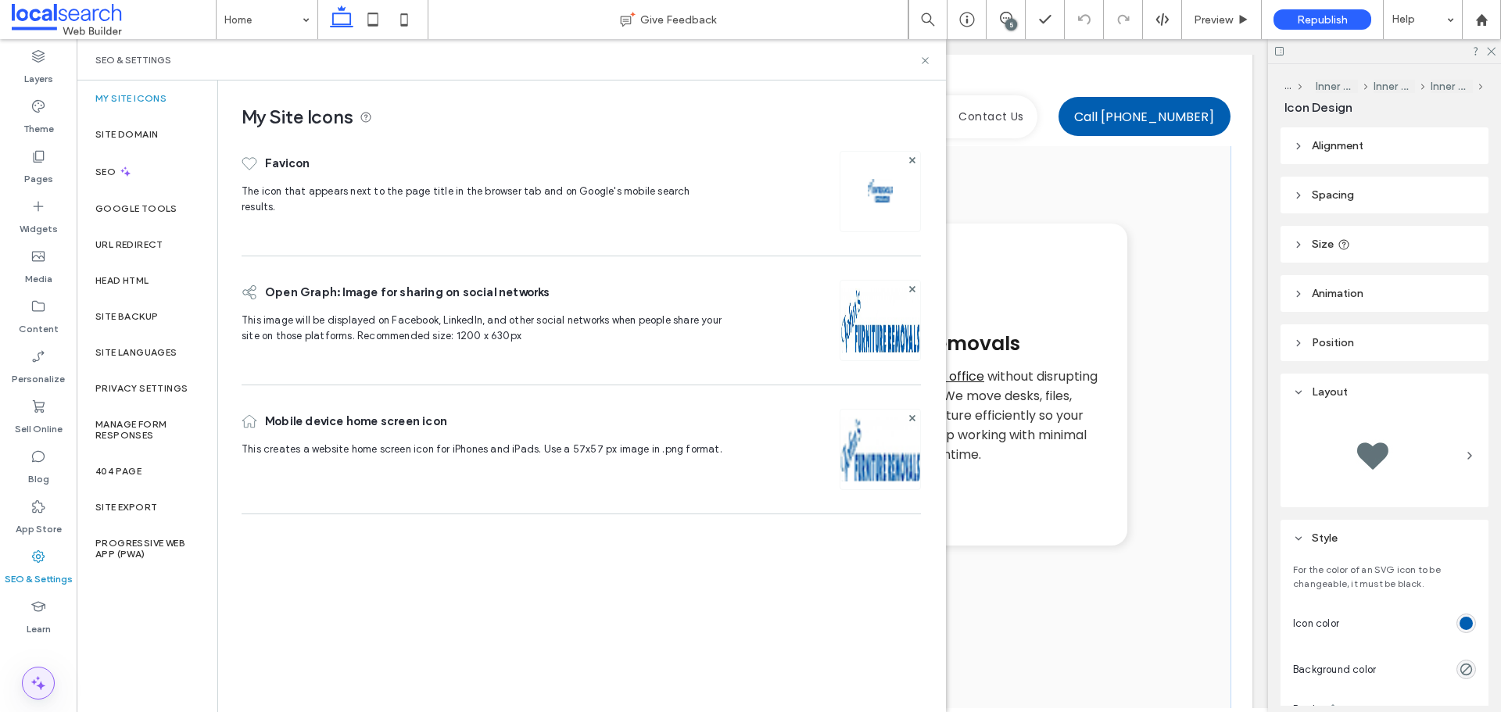
click at [32, 690] on icon at bounding box center [38, 683] width 19 height 19
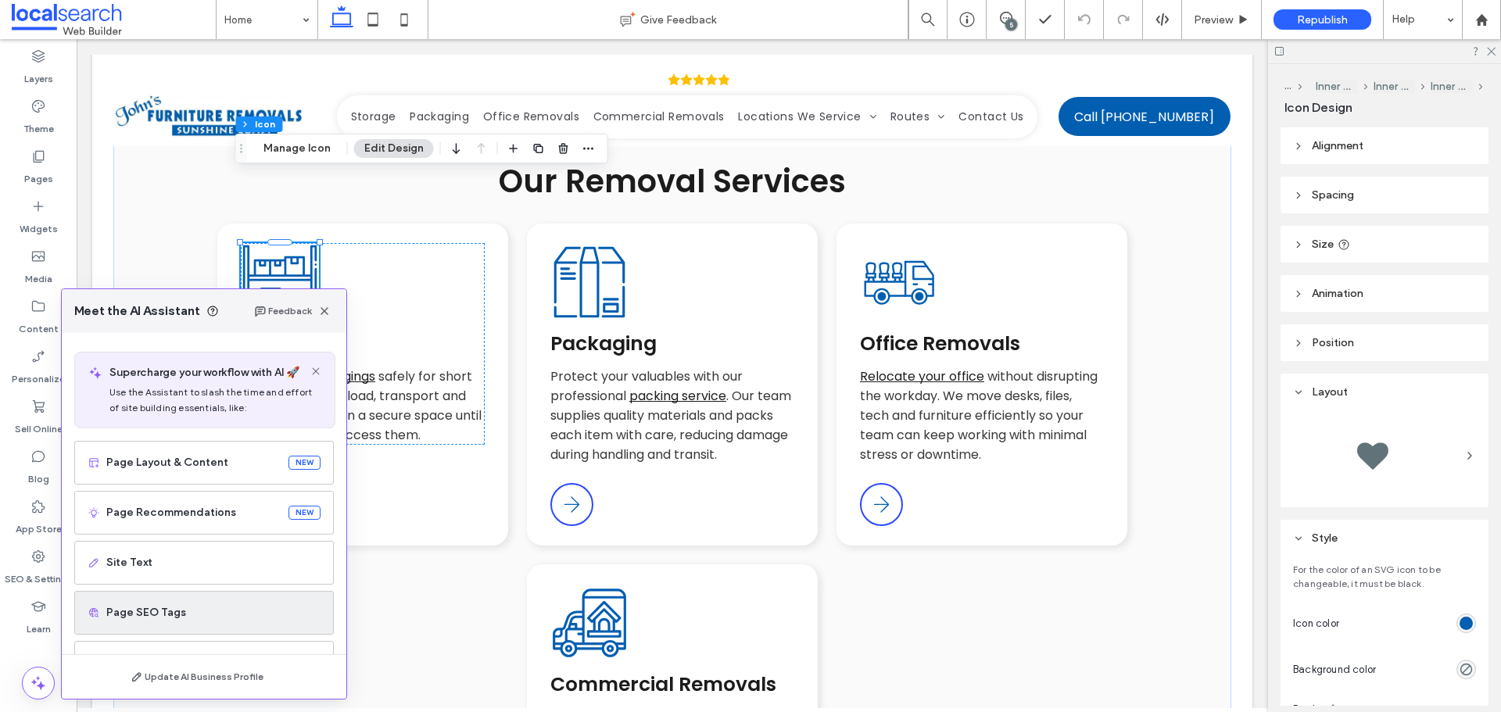
click at [156, 604] on div "Page SEO Tags" at bounding box center [204, 613] width 260 height 44
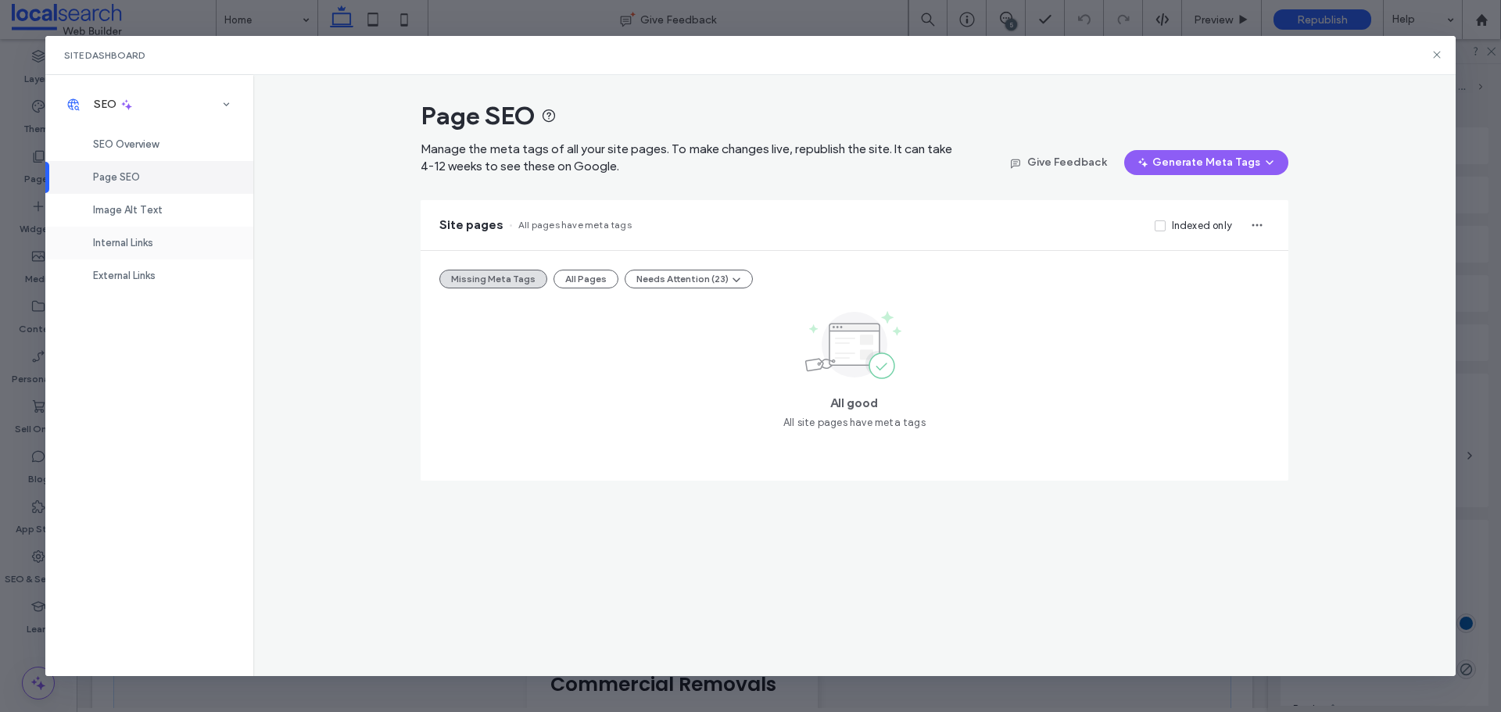
click at [124, 244] on span "Internal Links" at bounding box center [123, 243] width 60 height 12
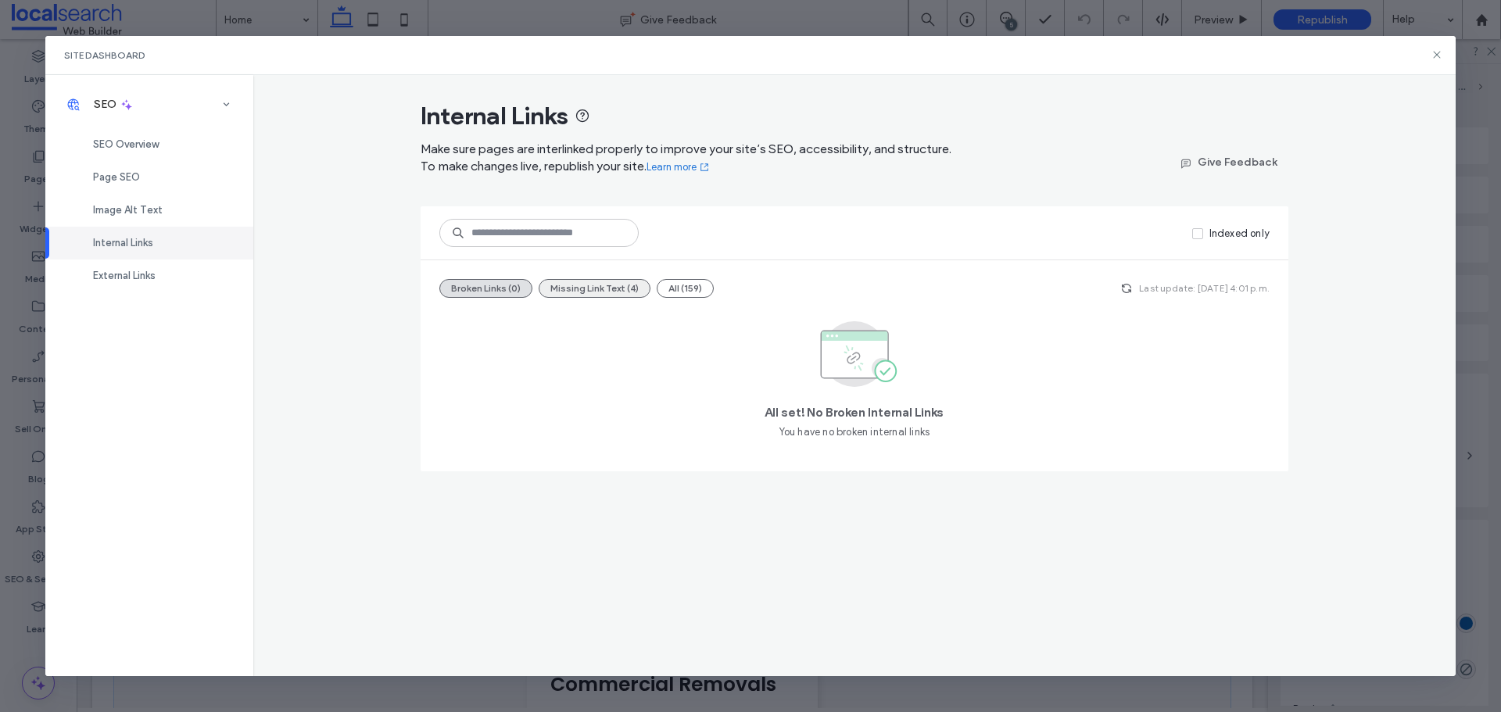
click at [607, 288] on button "Missing Link Text (4)" at bounding box center [595, 288] width 112 height 19
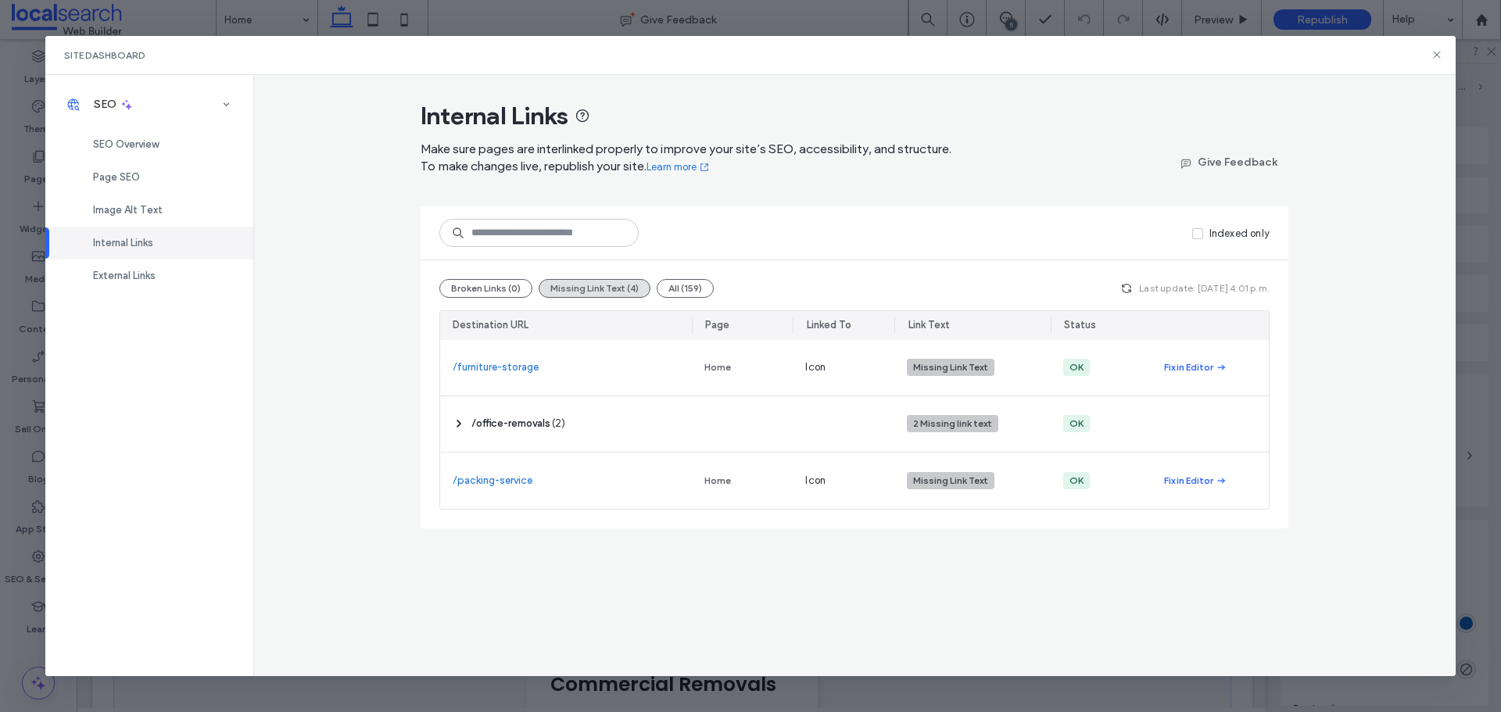
drag, startPoint x: 1436, startPoint y: 57, endPoint x: 1430, endPoint y: 64, distance: 8.9
click at [1436, 57] on use at bounding box center [1437, 55] width 7 height 7
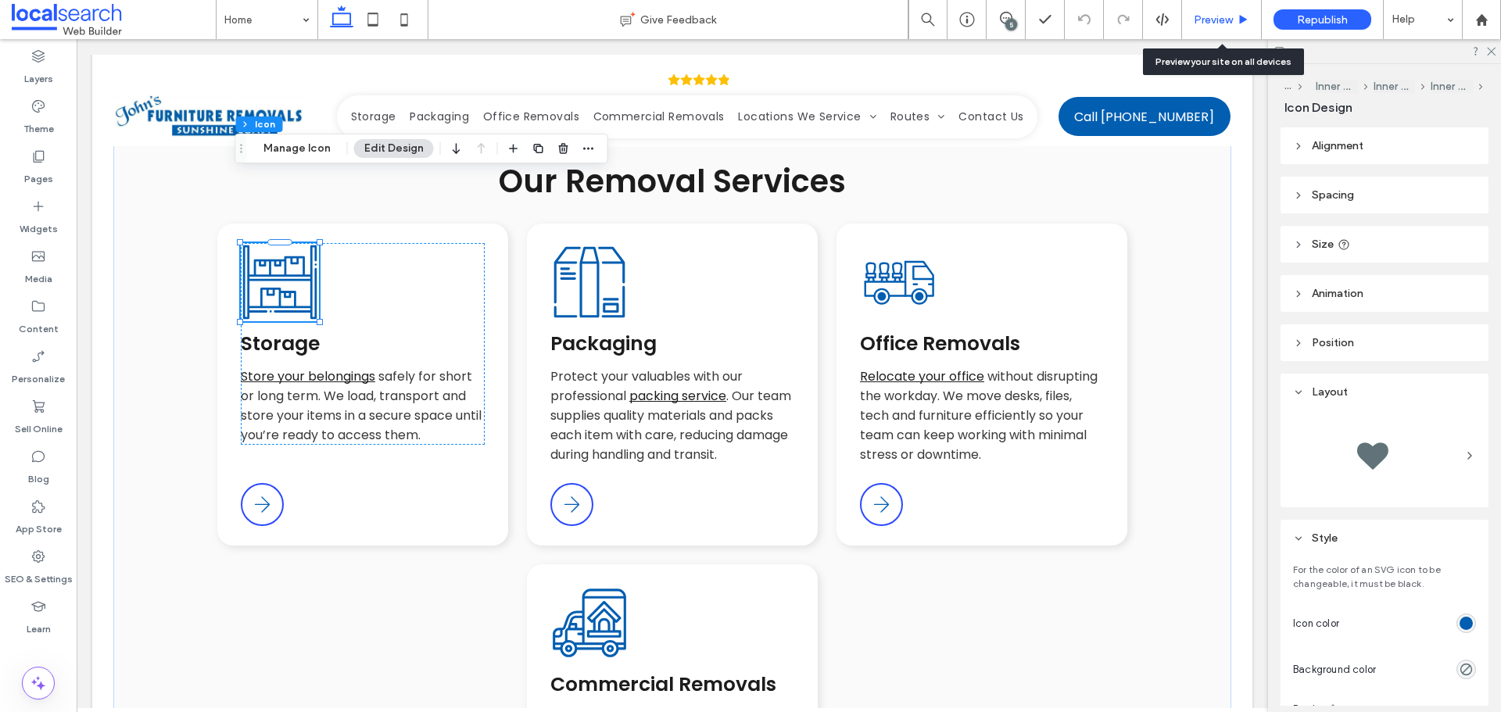
click at [1206, 13] on span "Preview" at bounding box center [1213, 19] width 39 height 13
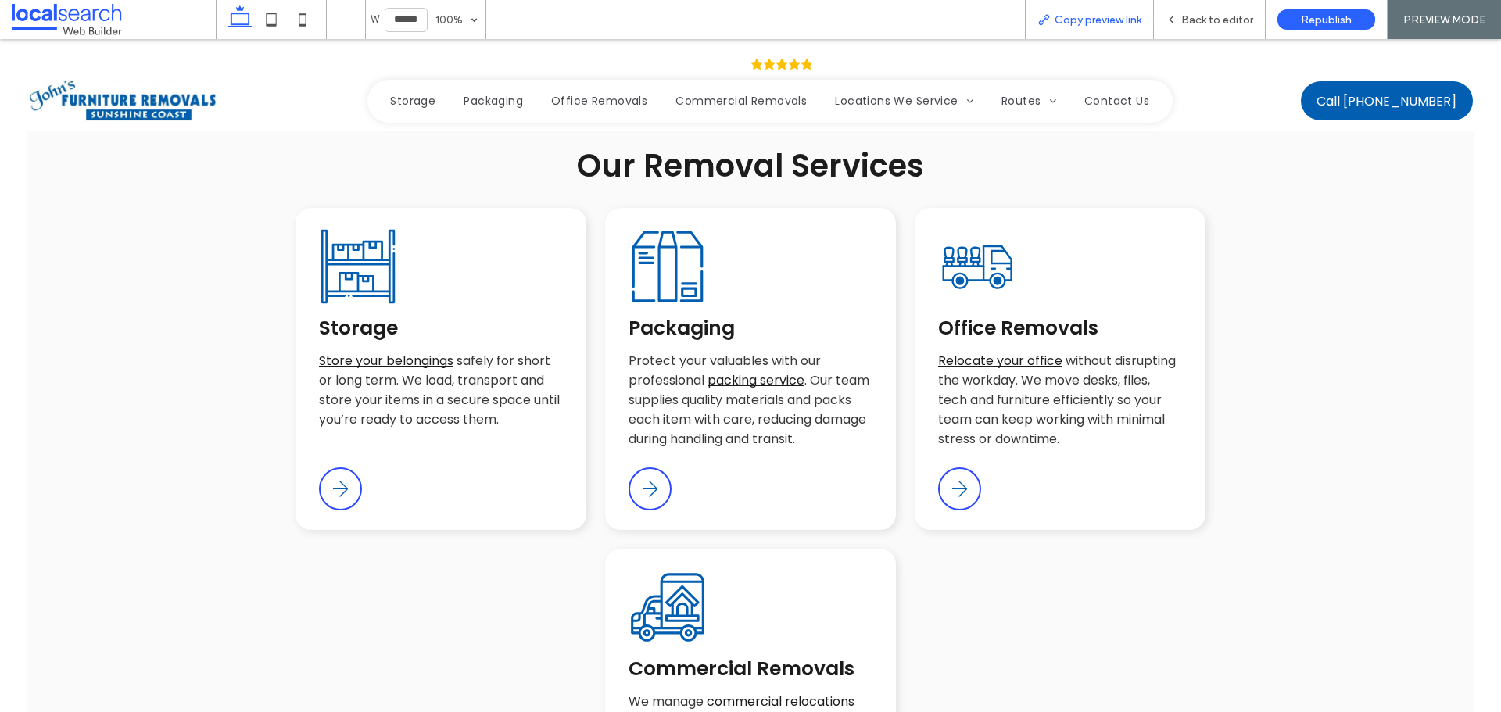
click at [1124, 20] on span "Copy preview link" at bounding box center [1098, 19] width 87 height 13
click at [1177, 19] on icon at bounding box center [1171, 19] width 11 height 11
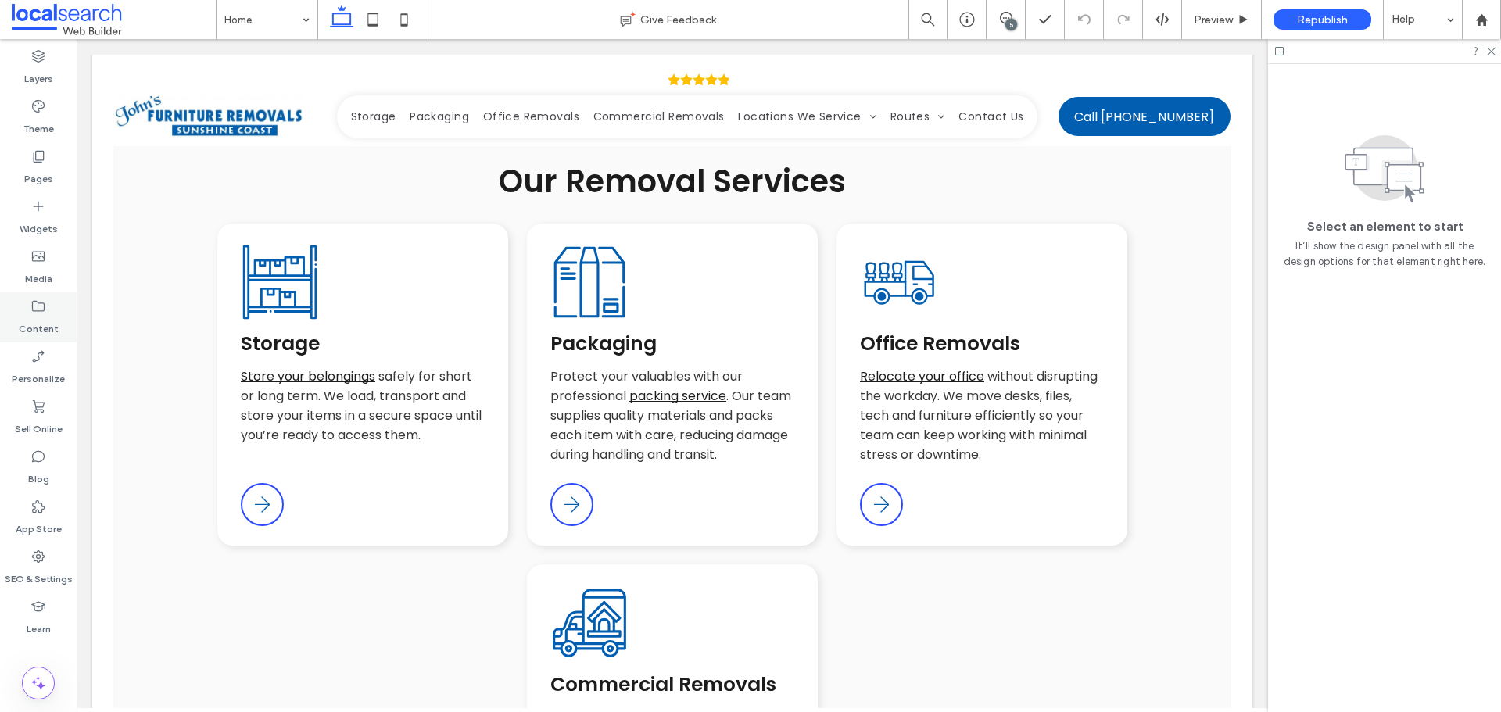
click at [58, 317] on div "Content" at bounding box center [38, 317] width 77 height 50
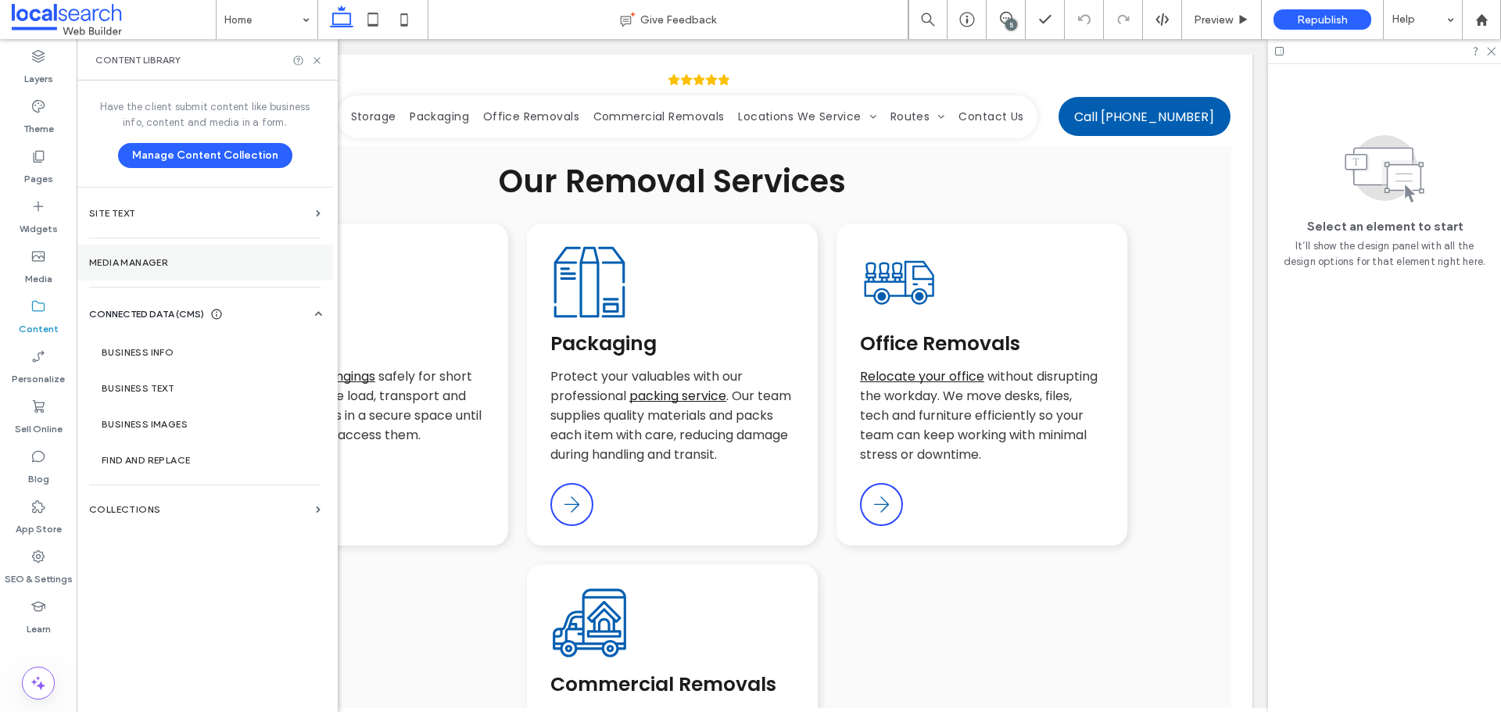
click at [122, 265] on label "Media Manager" at bounding box center [204, 262] width 231 height 11
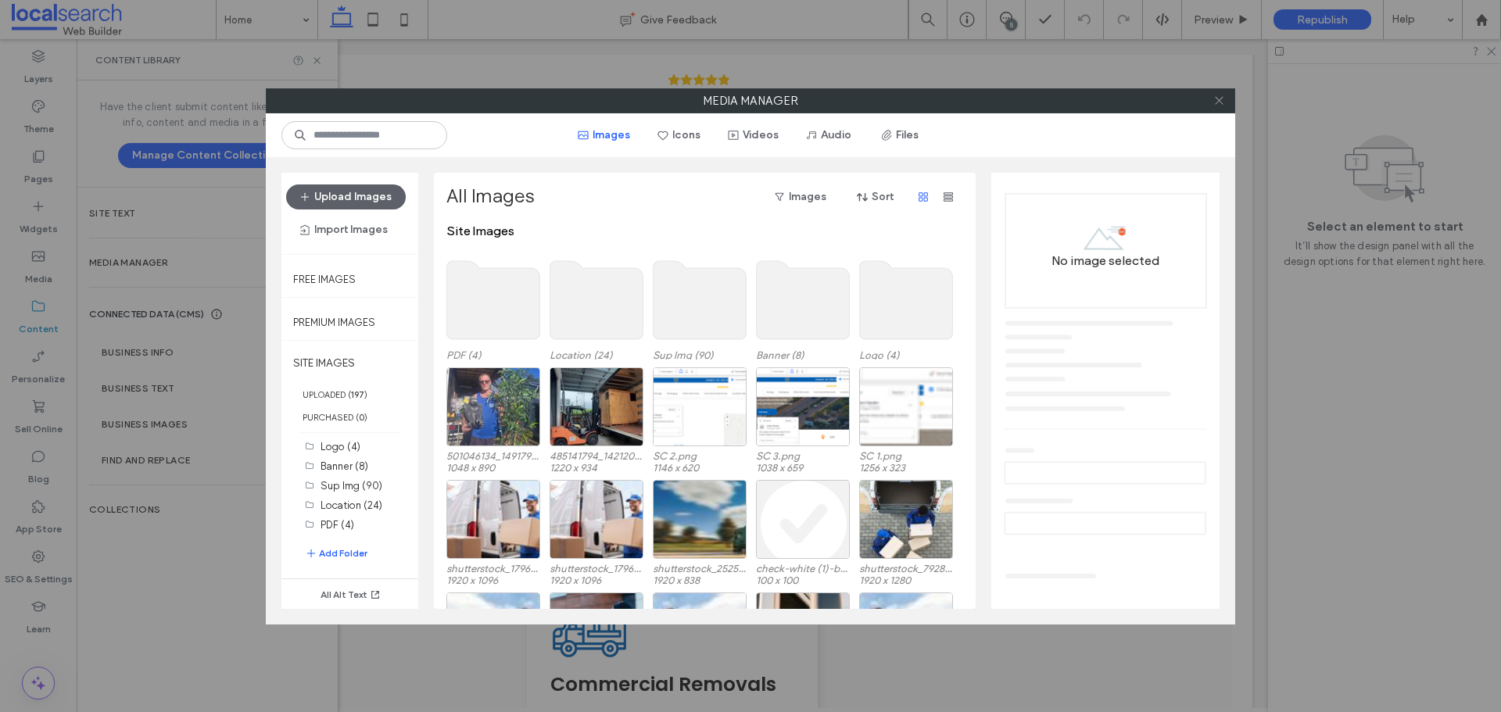
click at [1217, 95] on icon at bounding box center [1220, 101] width 12 height 12
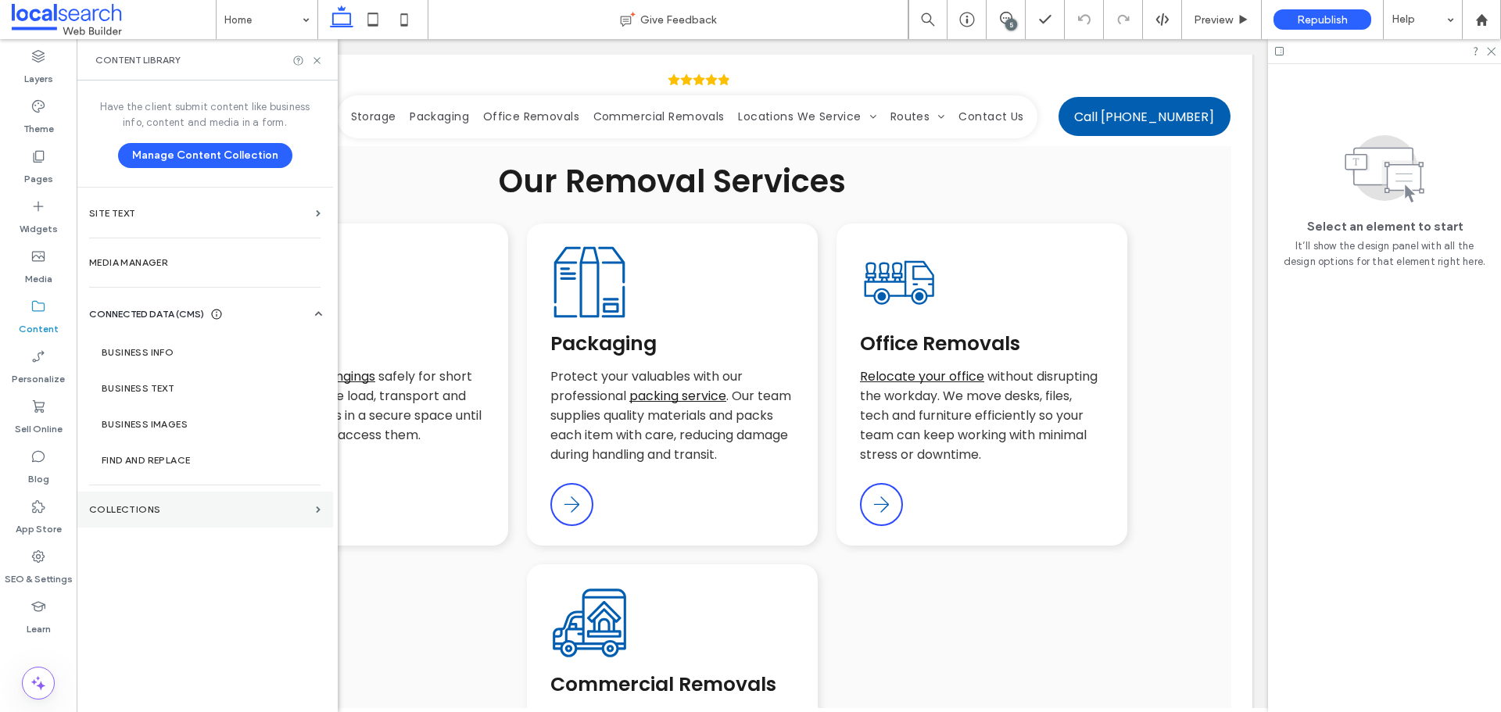
click at [122, 502] on section "Collections" at bounding box center [205, 510] width 256 height 36
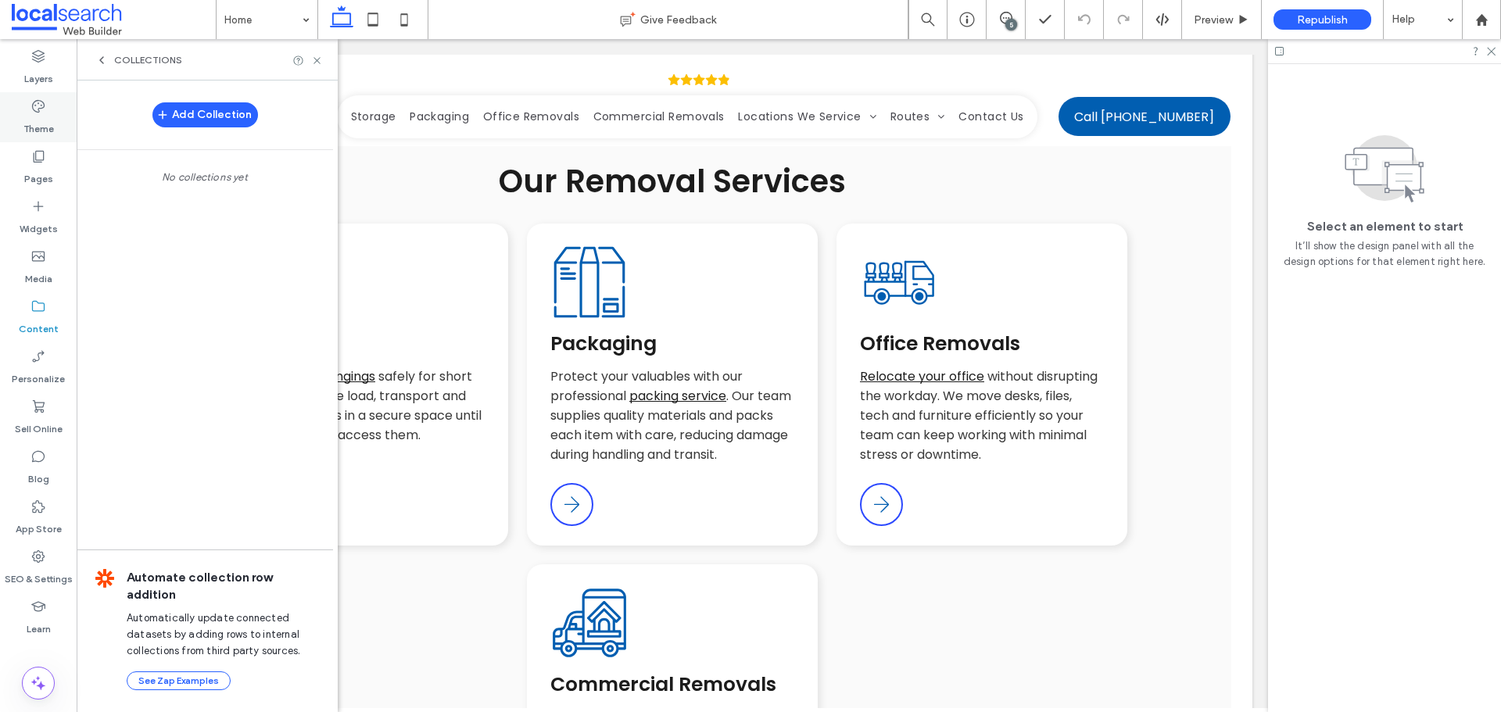
click at [48, 121] on label "Theme" at bounding box center [38, 125] width 30 height 22
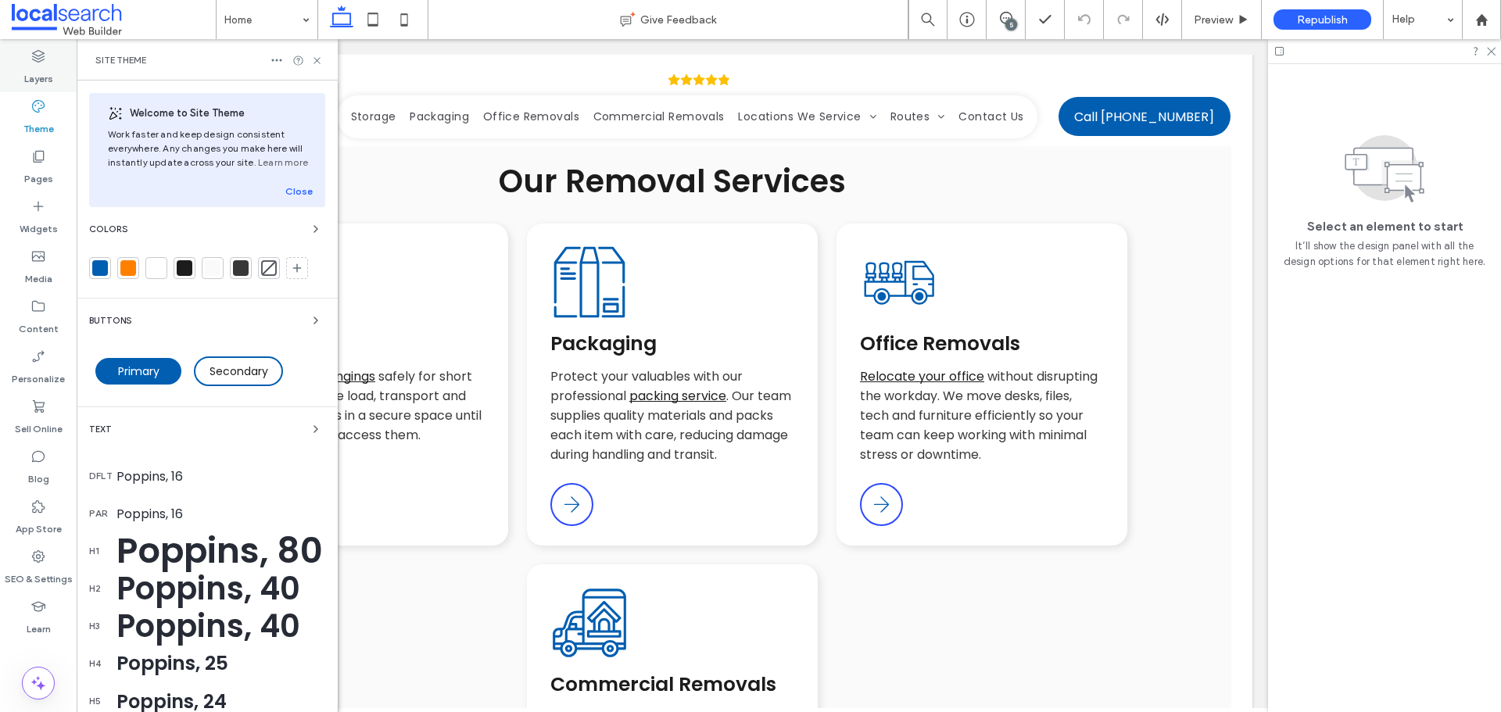
click at [44, 74] on label "Layers" at bounding box center [38, 75] width 29 height 22
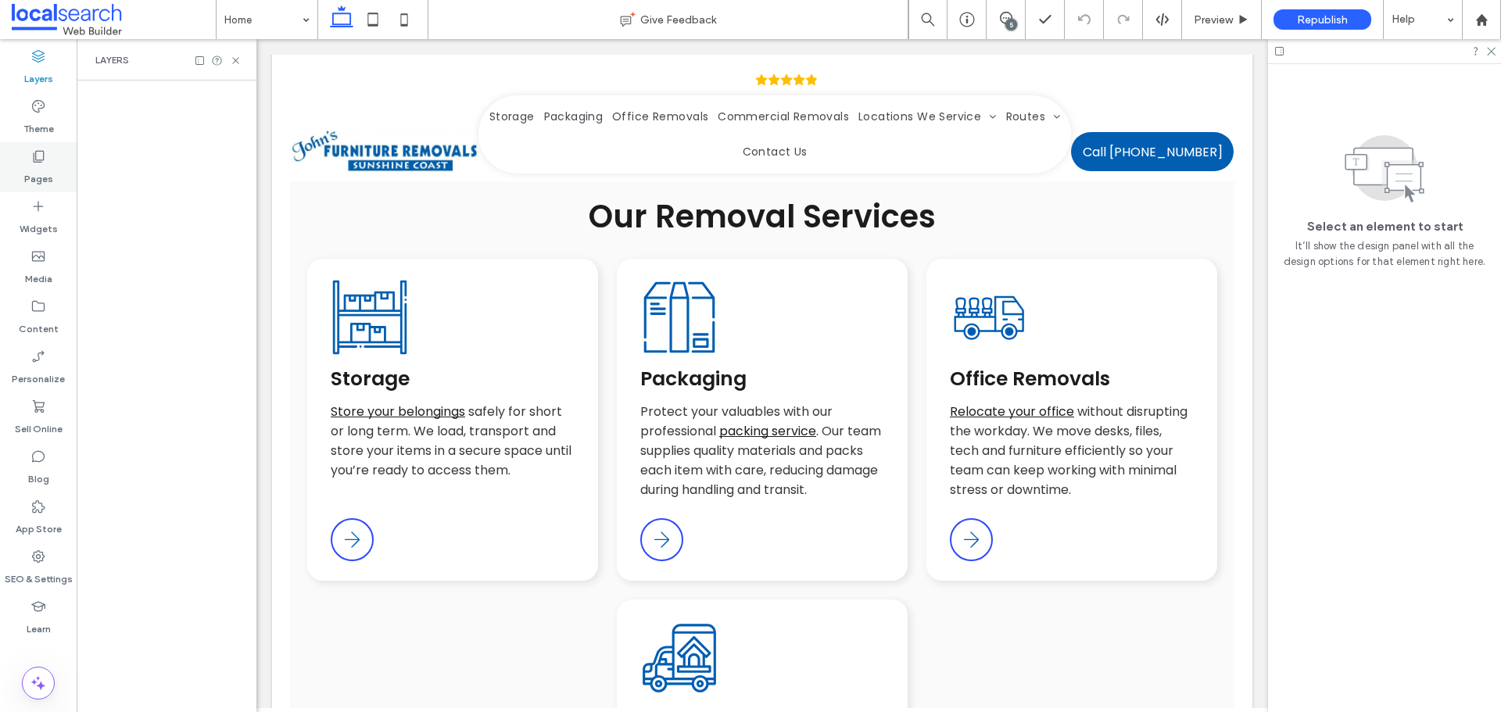
scroll to position [1599, 0]
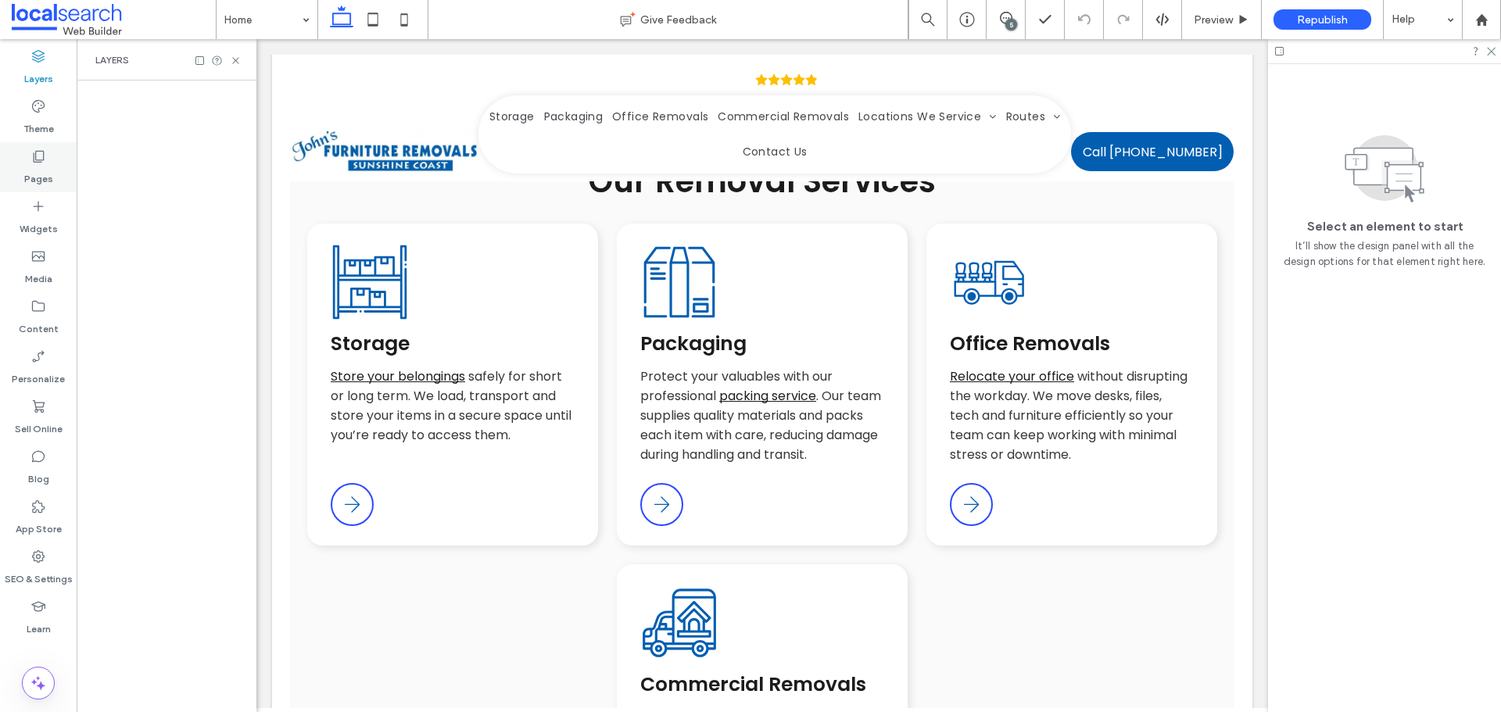
click at [26, 164] on label "Pages" at bounding box center [38, 175] width 29 height 22
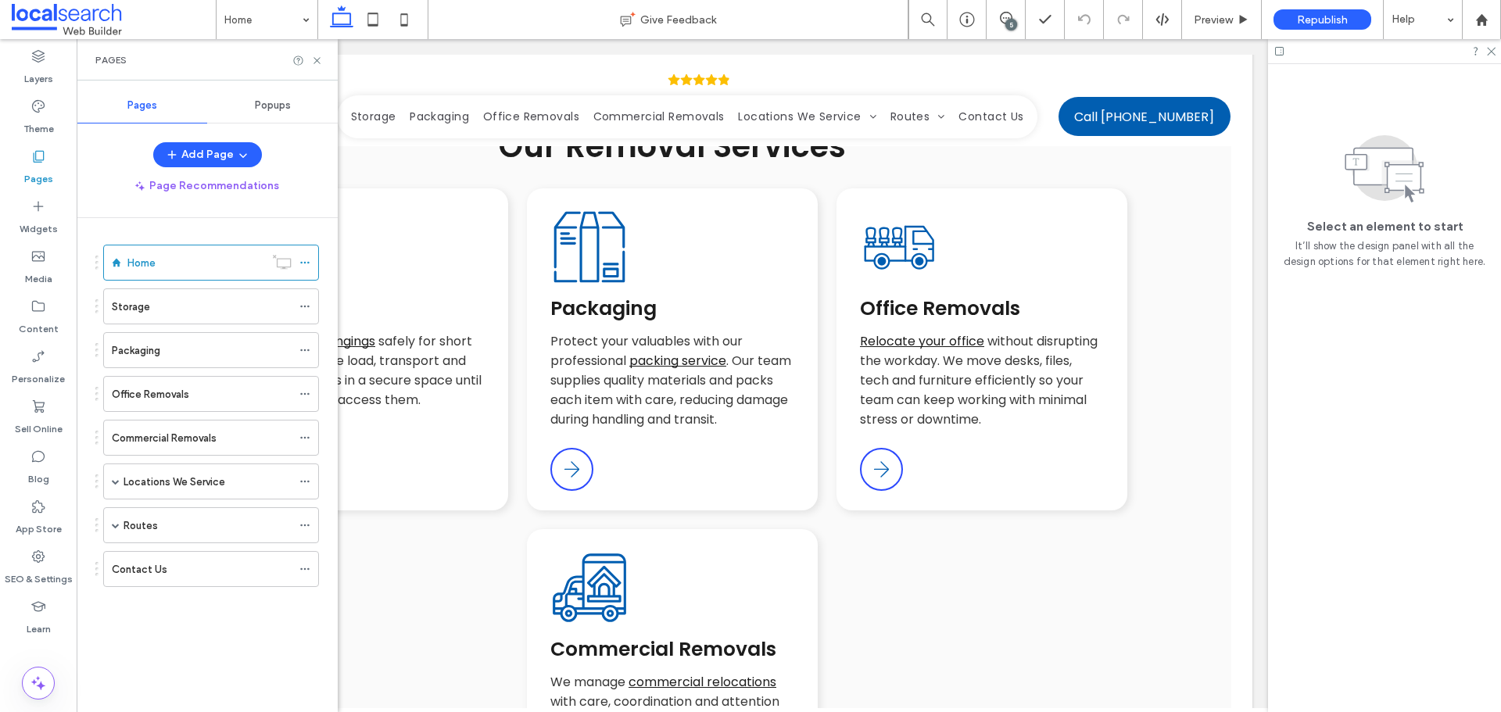
click at [40, 173] on label "Pages" at bounding box center [38, 175] width 29 height 22
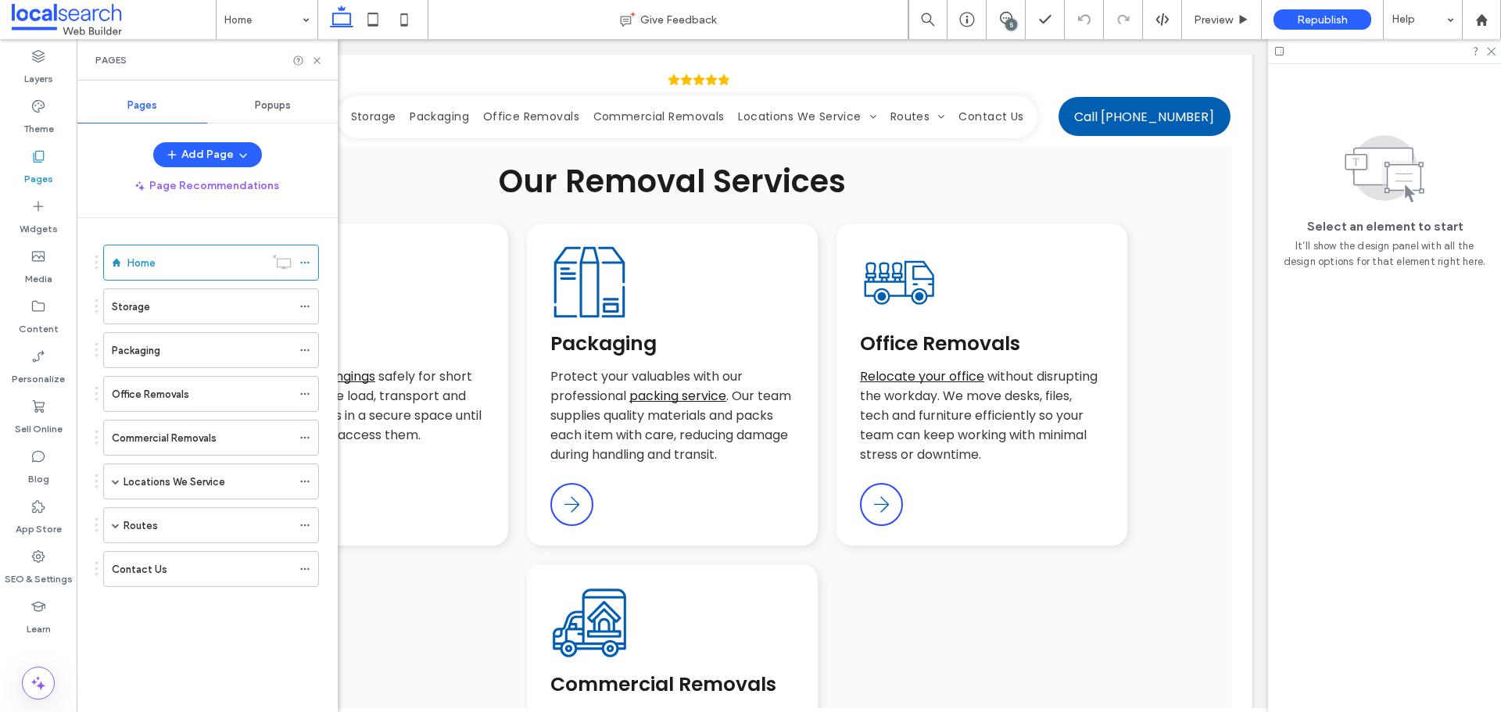
click at [269, 107] on span "Popups" at bounding box center [273, 105] width 36 height 13
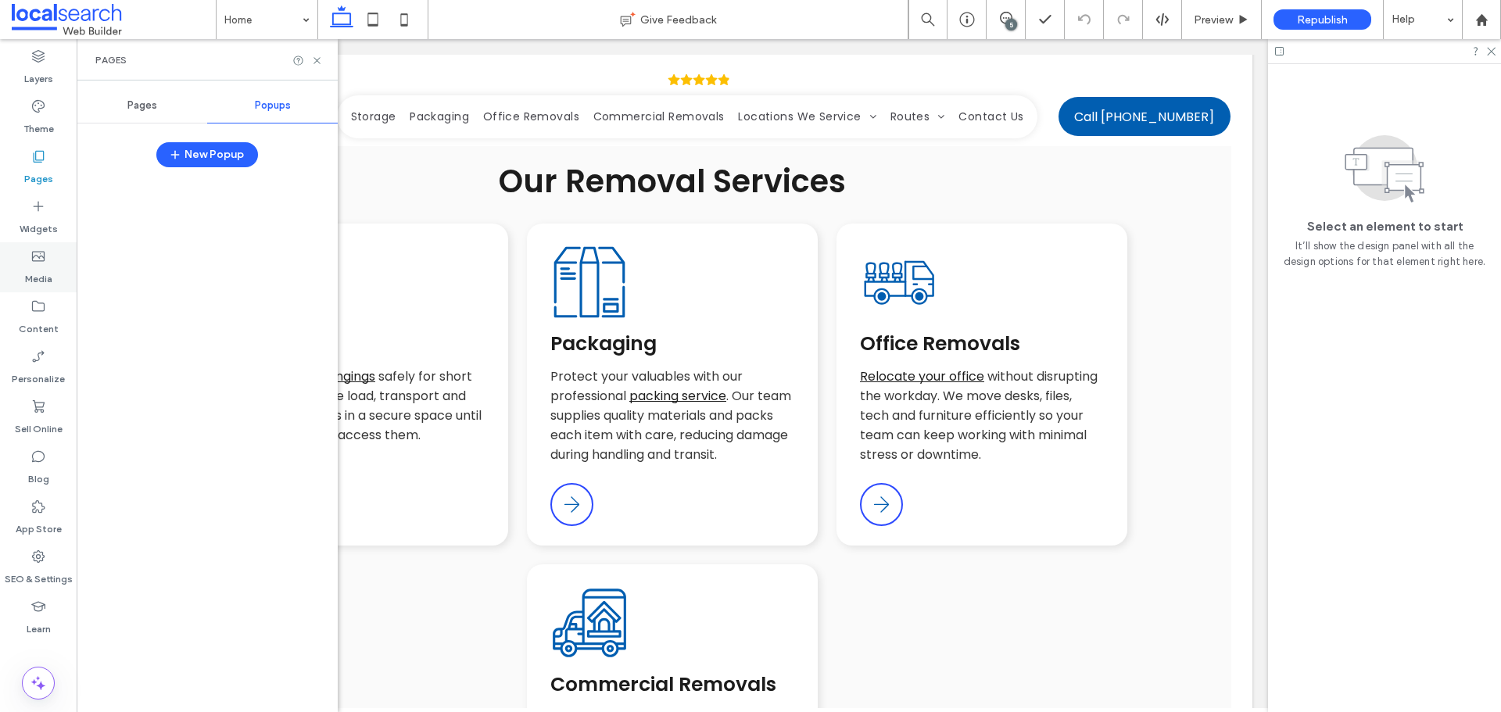
click at [37, 256] on icon at bounding box center [38, 257] width 16 height 16
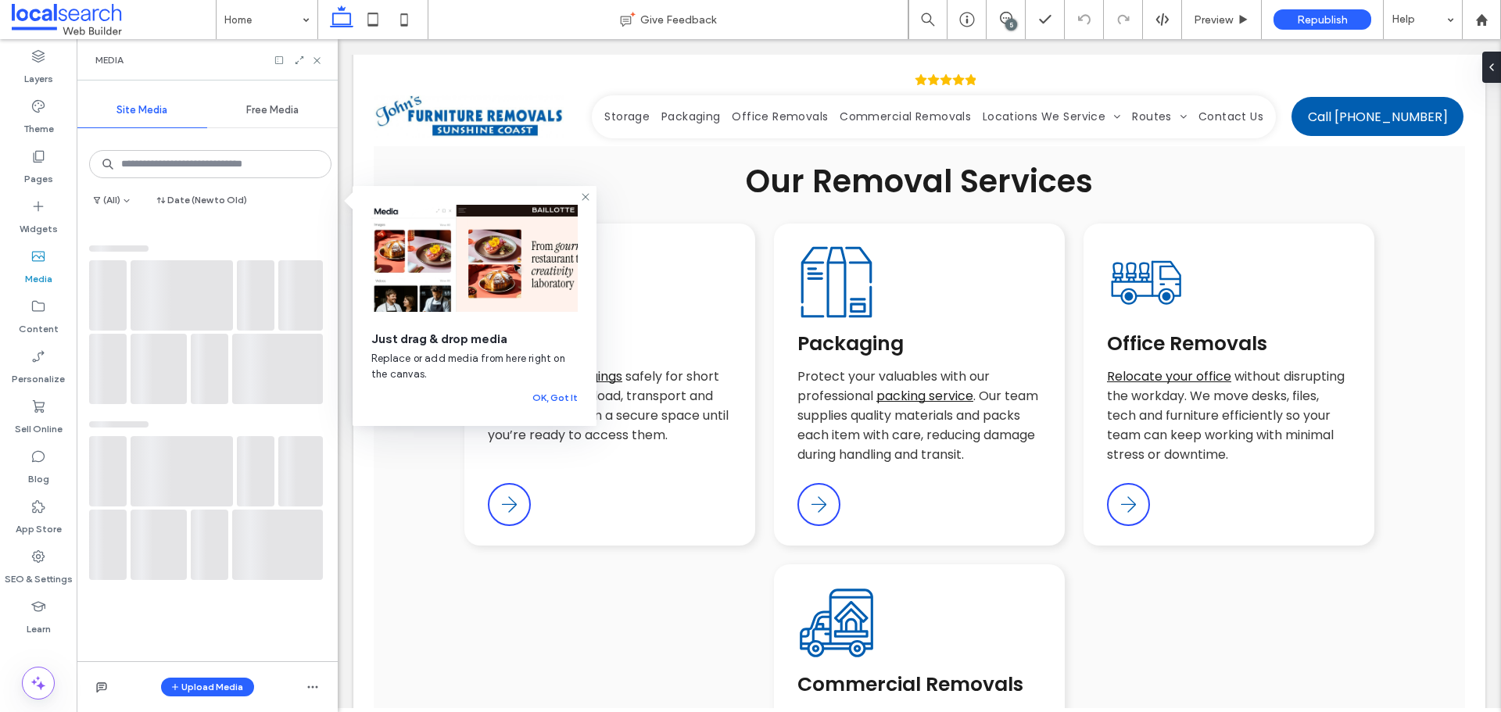
click at [38, 328] on label "Content" at bounding box center [39, 325] width 40 height 22
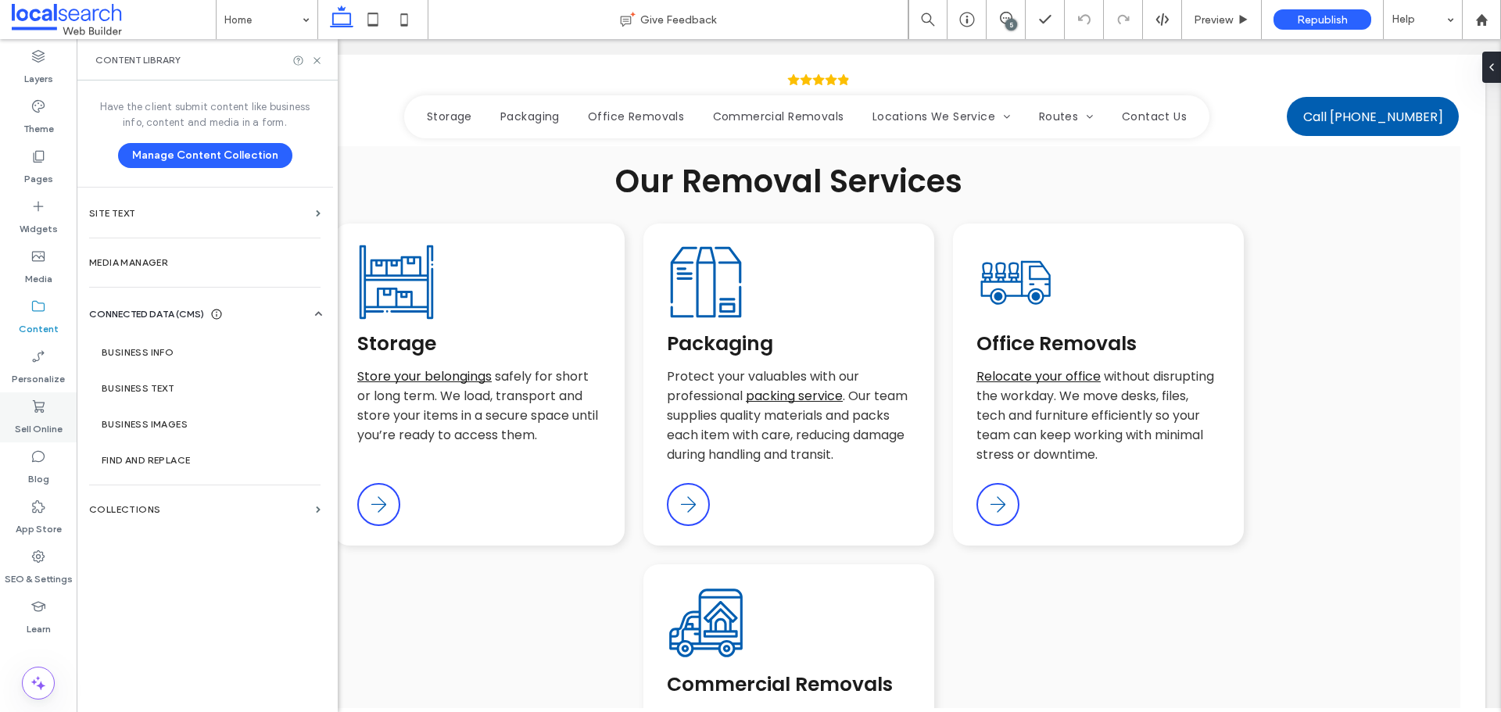
click at [48, 411] on div "Sell Online" at bounding box center [38, 418] width 77 height 50
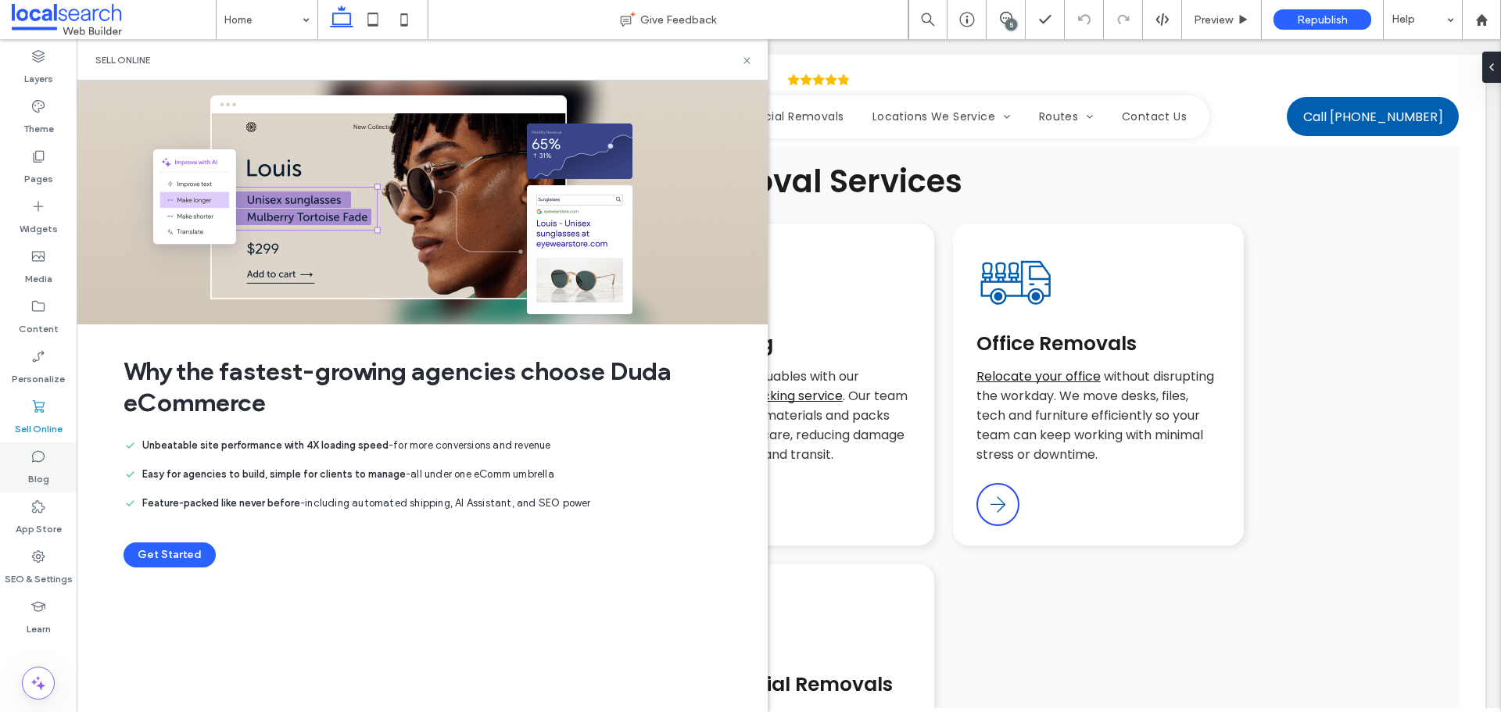
click at [31, 469] on label "Blog" at bounding box center [38, 475] width 21 height 22
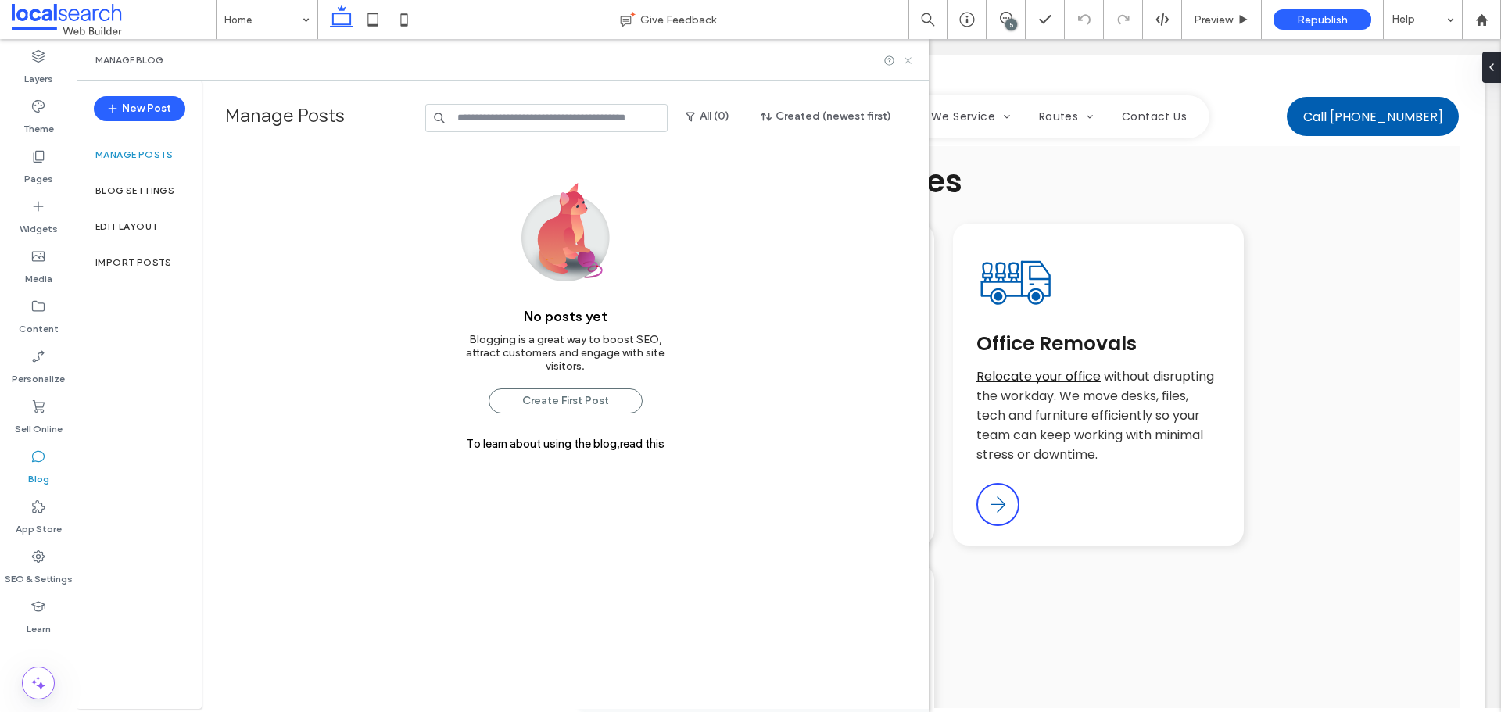
click at [911, 63] on use at bounding box center [908, 60] width 6 height 6
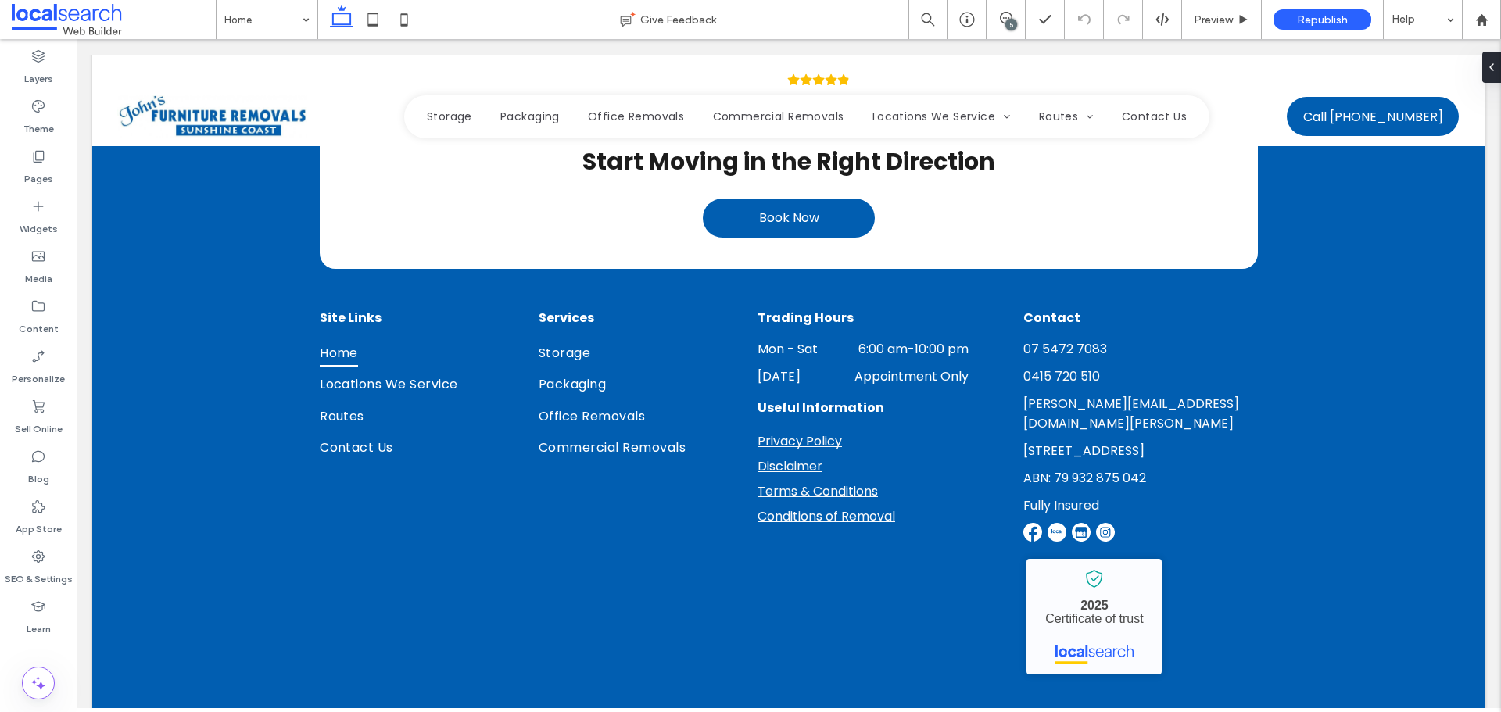
scroll to position [5221, 0]
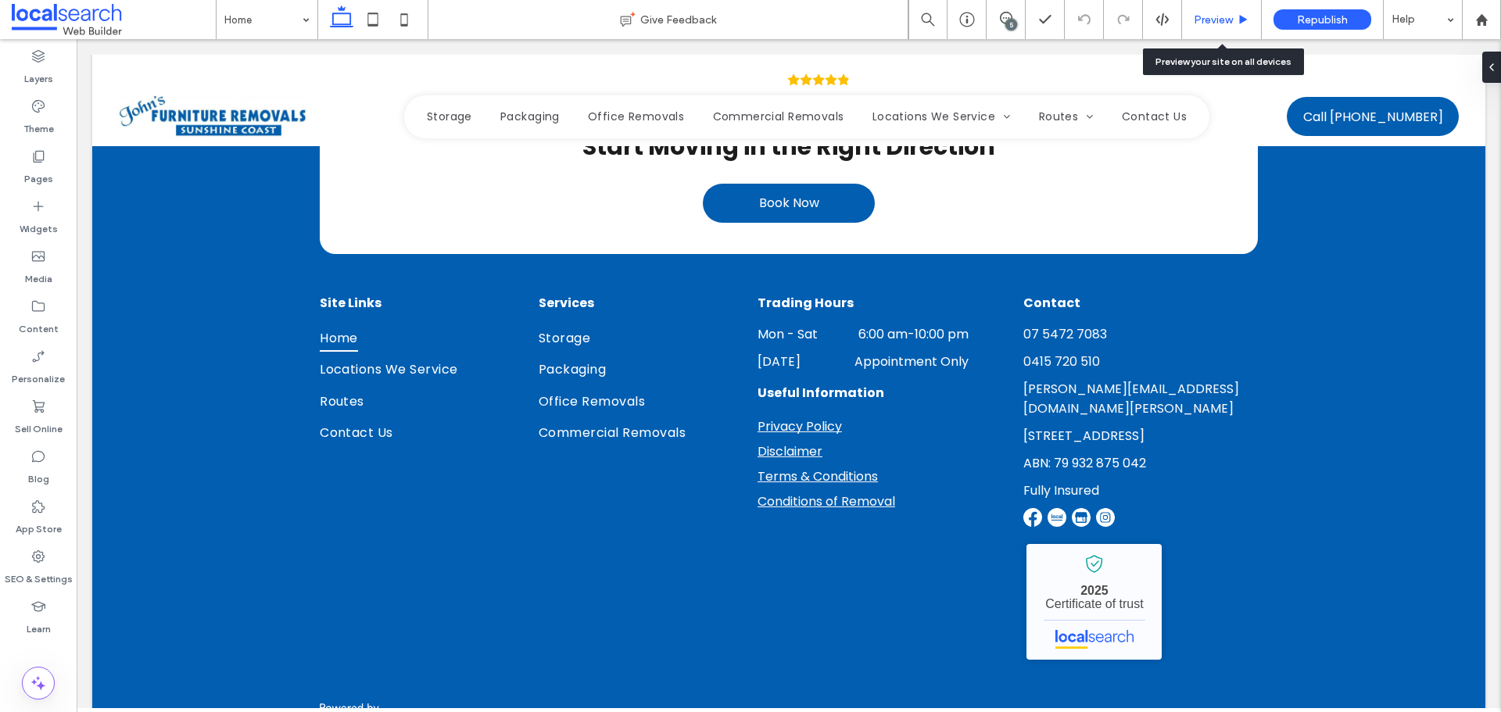
click at [1220, 19] on span "Preview" at bounding box center [1213, 19] width 39 height 13
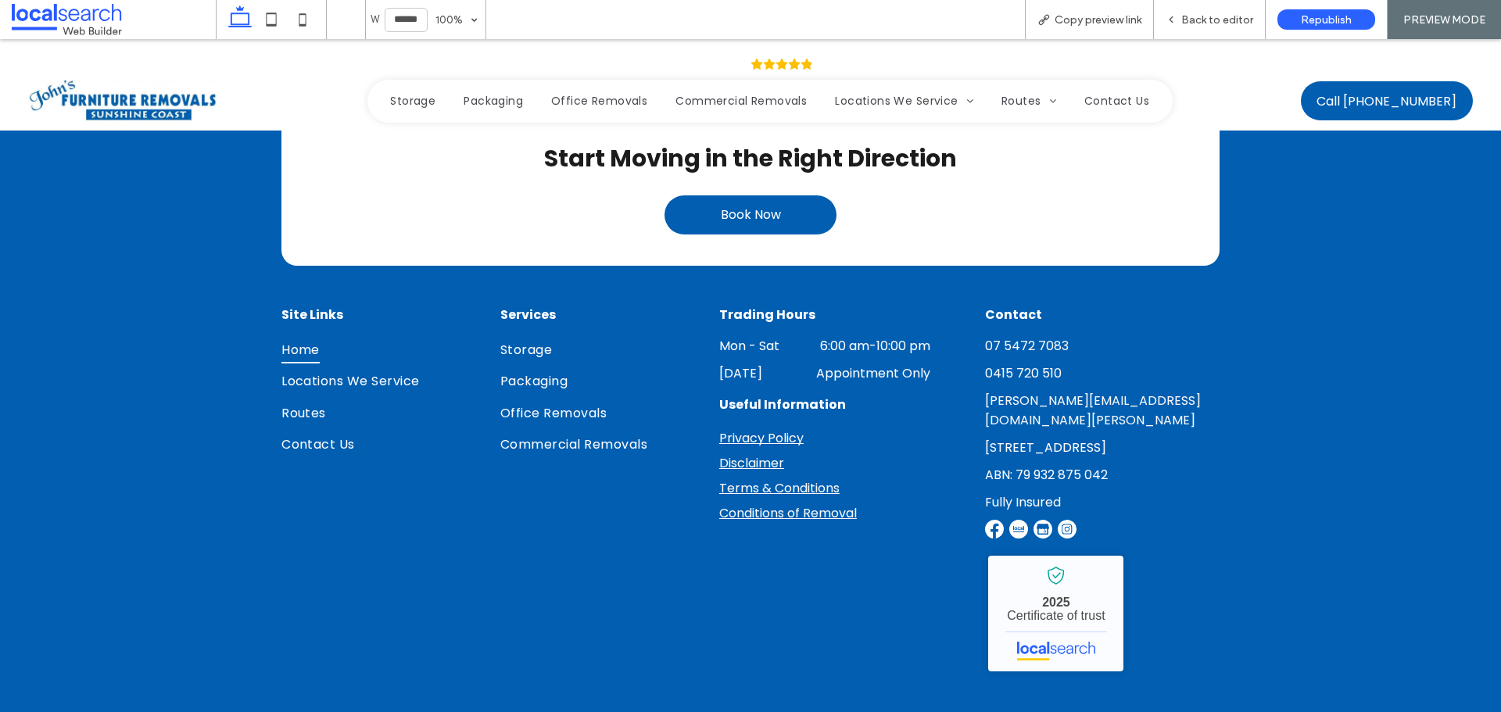
scroll to position [5206, 0]
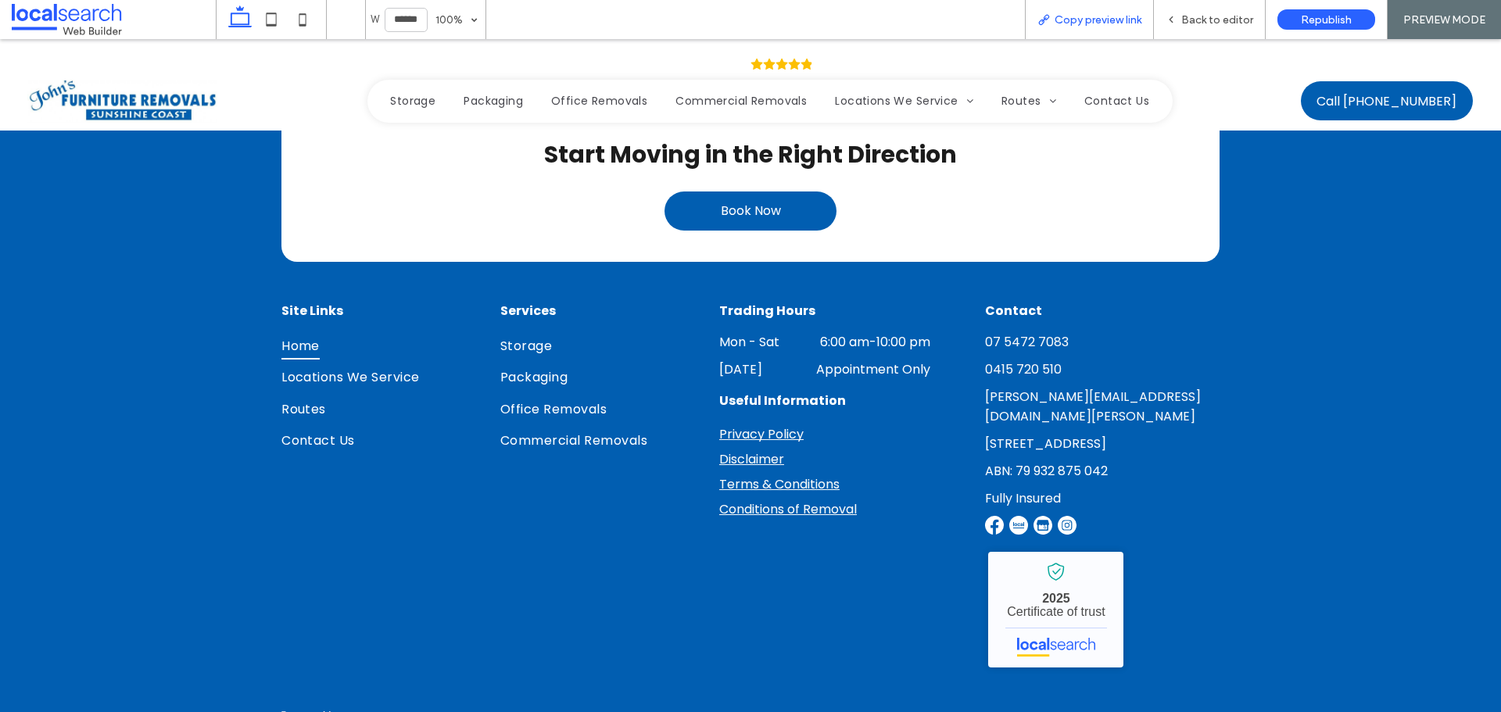
click at [1113, 15] on span "Copy preview link" at bounding box center [1098, 19] width 87 height 13
click at [1210, 23] on span "Back to editor" at bounding box center [1217, 19] width 72 height 13
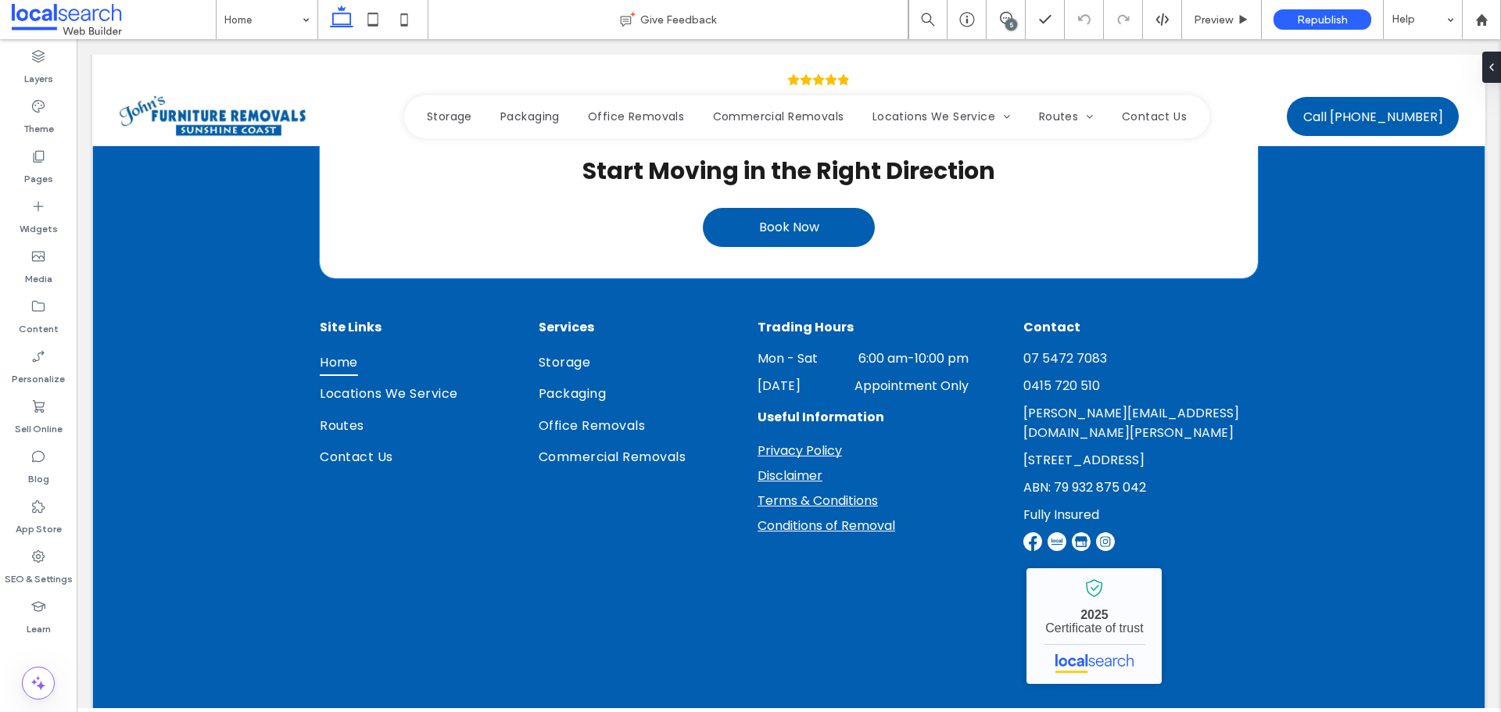
scroll to position [5200, 0]
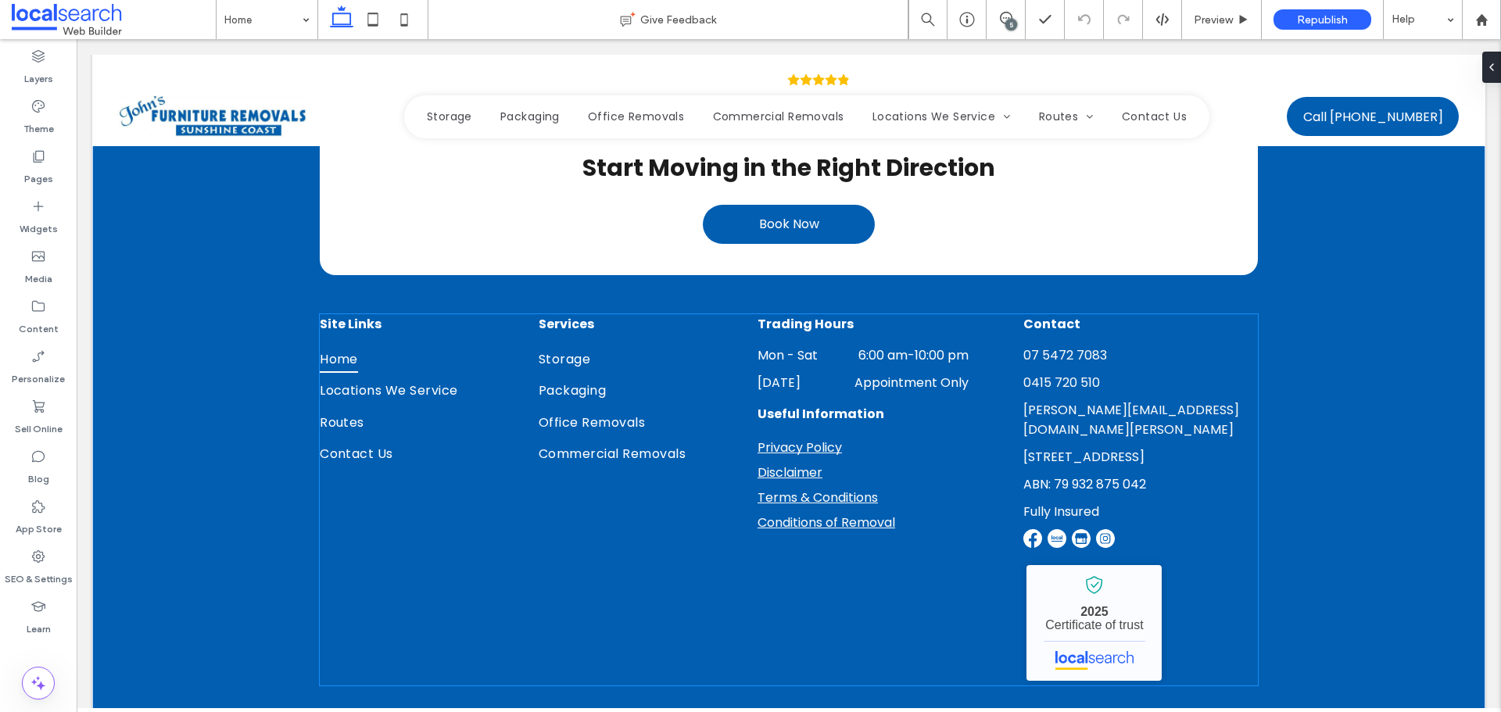
click at [687, 515] on div "Site Links Home Locations We Service Routes Contact Us Services Storage Packagi…" at bounding box center [789, 499] width 938 height 371
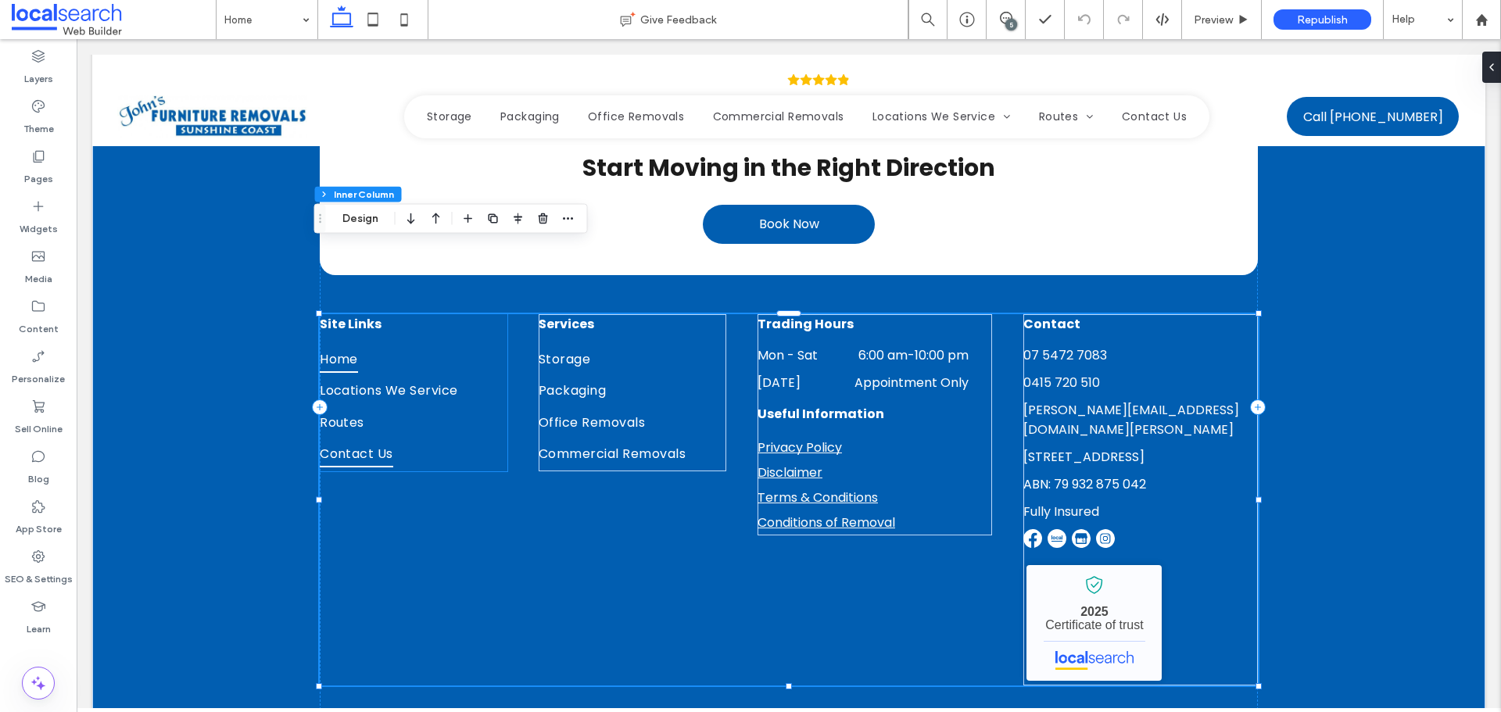
click at [475, 440] on link "Contact Us" at bounding box center [414, 455] width 188 height 31
click at [1237, 609] on div "John's Furniture Removals - Localsearch verified business 2025 Certificate of t…" at bounding box center [1141, 623] width 235 height 122
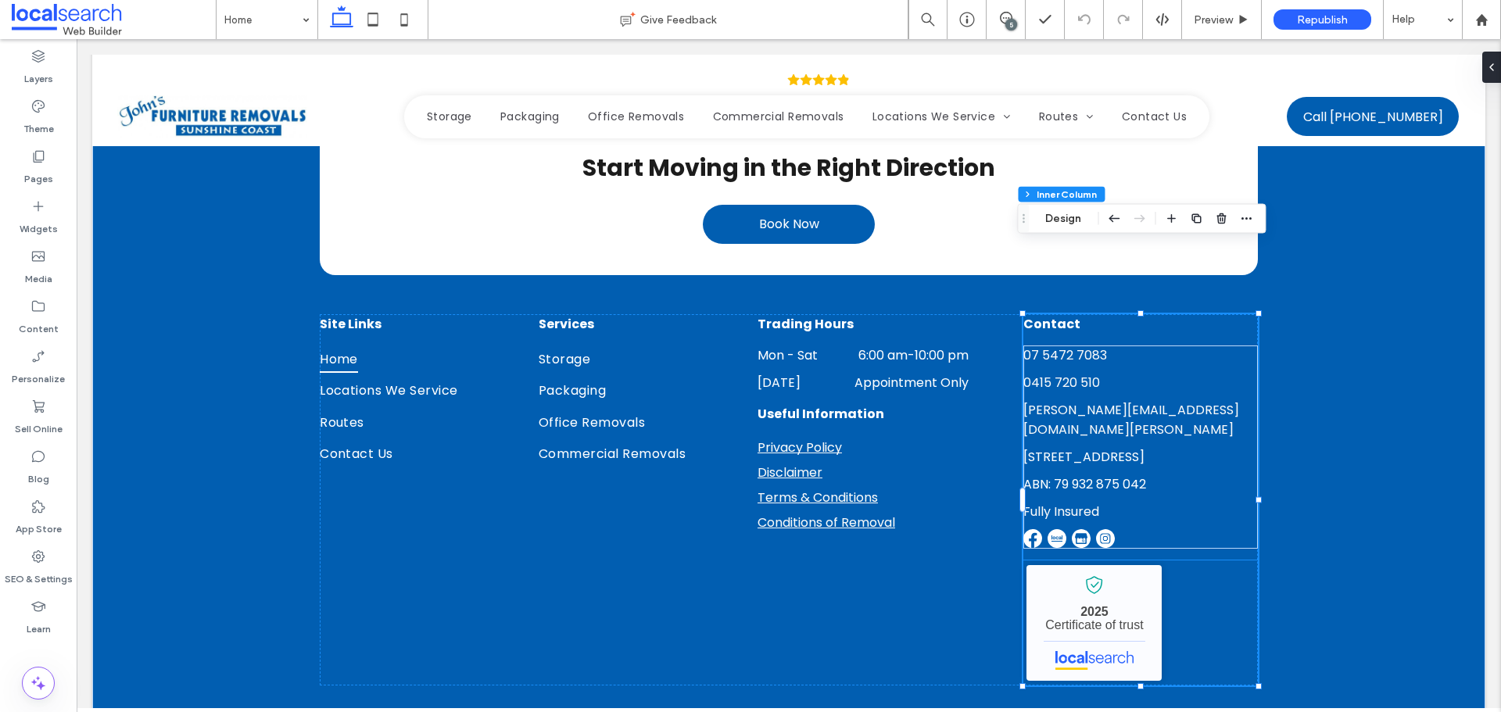
click at [1232, 561] on div "John's Furniture Removals - Localsearch verified business 2025 Certificate of t…" at bounding box center [1141, 623] width 235 height 125
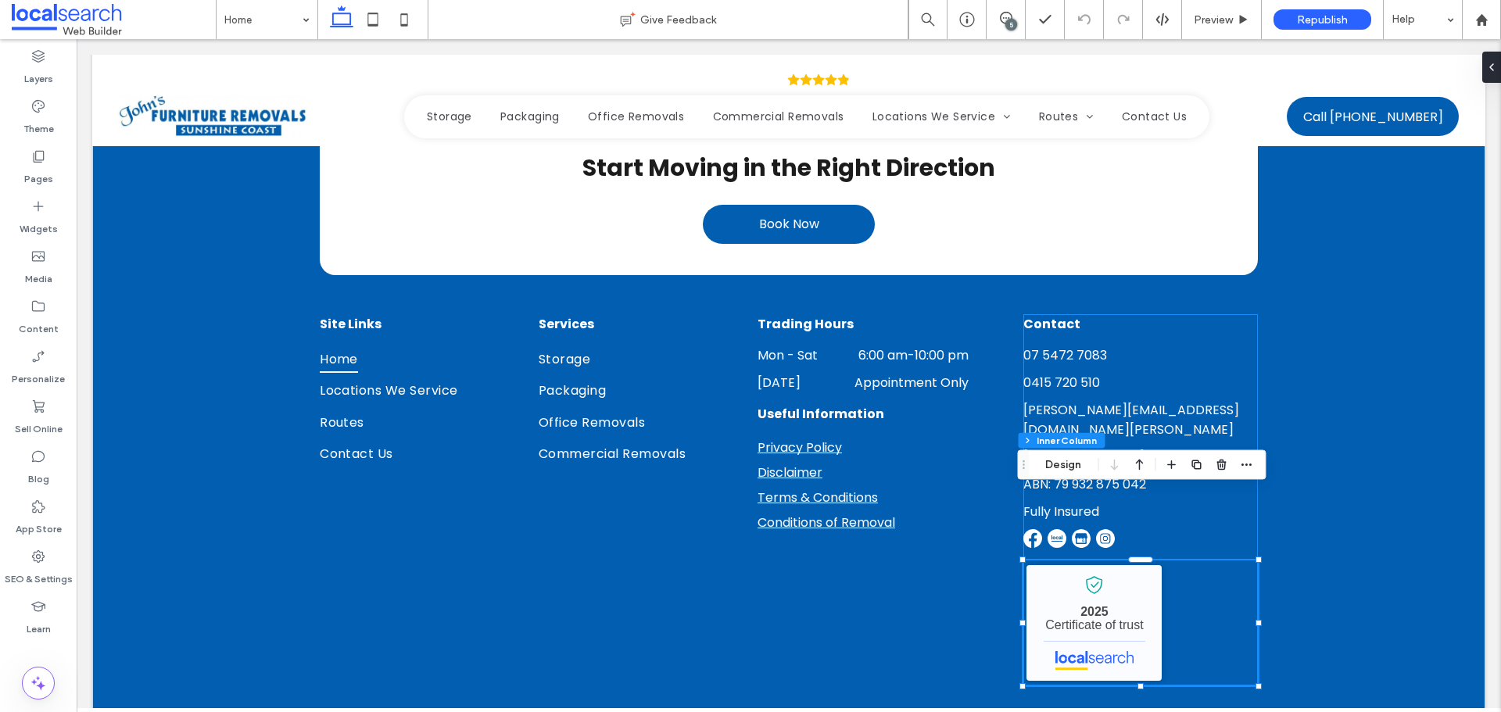
click at [1189, 314] on div "Contact 07 5472 7083 0415 720 510 john@johnsfurnitureremovals.com.au 23 Central…" at bounding box center [1141, 499] width 235 height 371
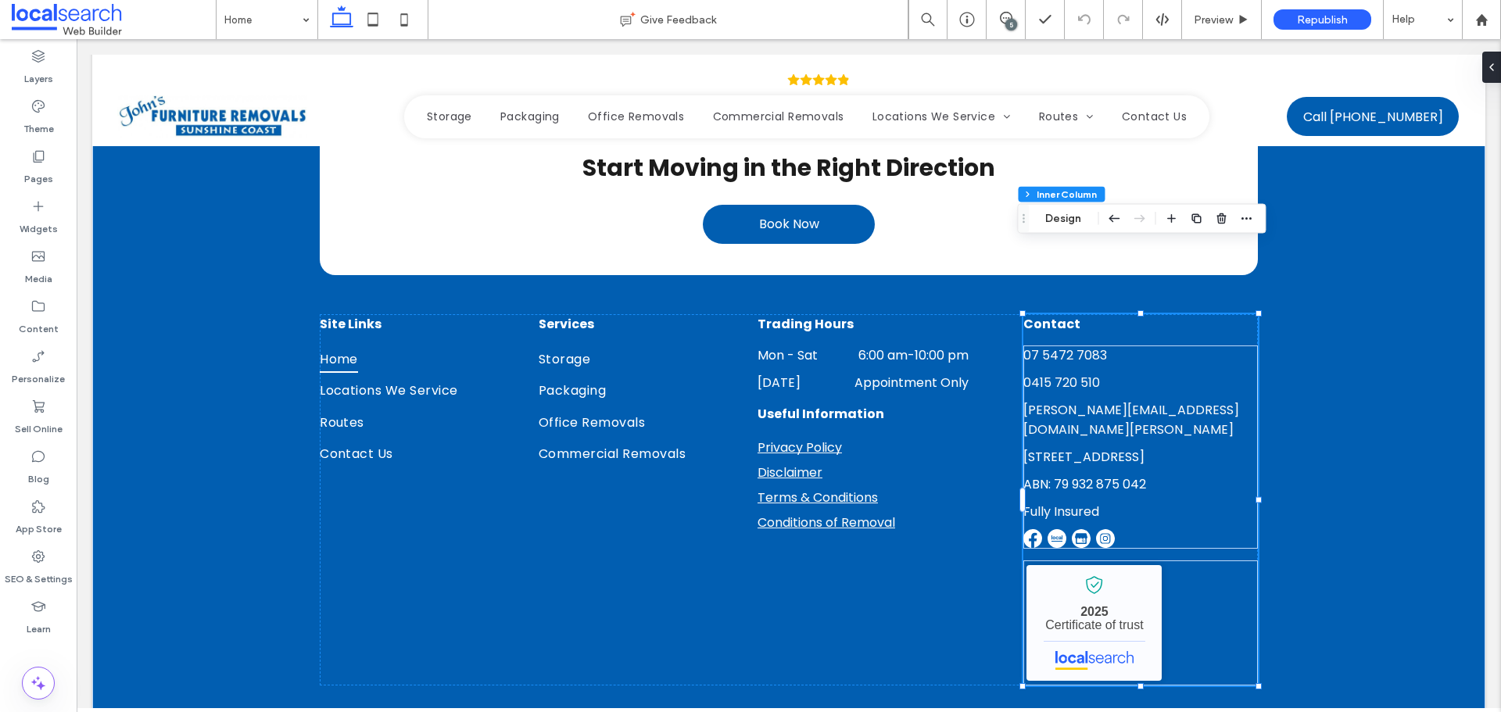
drag, startPoint x: 1082, startPoint y: 214, endPoint x: 1106, endPoint y: 229, distance: 27.8
click at [1081, 214] on button "Design" at bounding box center [1063, 219] width 56 height 19
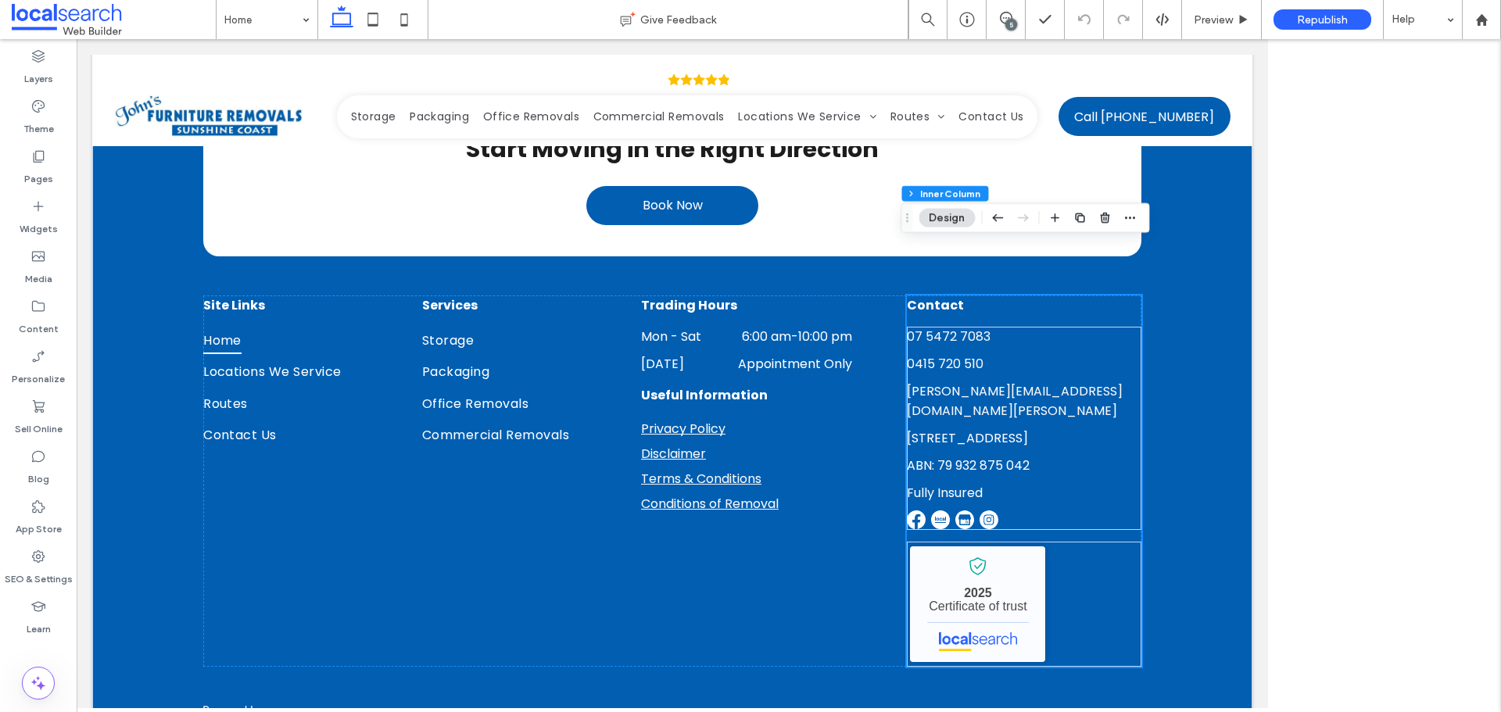
scroll to position [5182, 0]
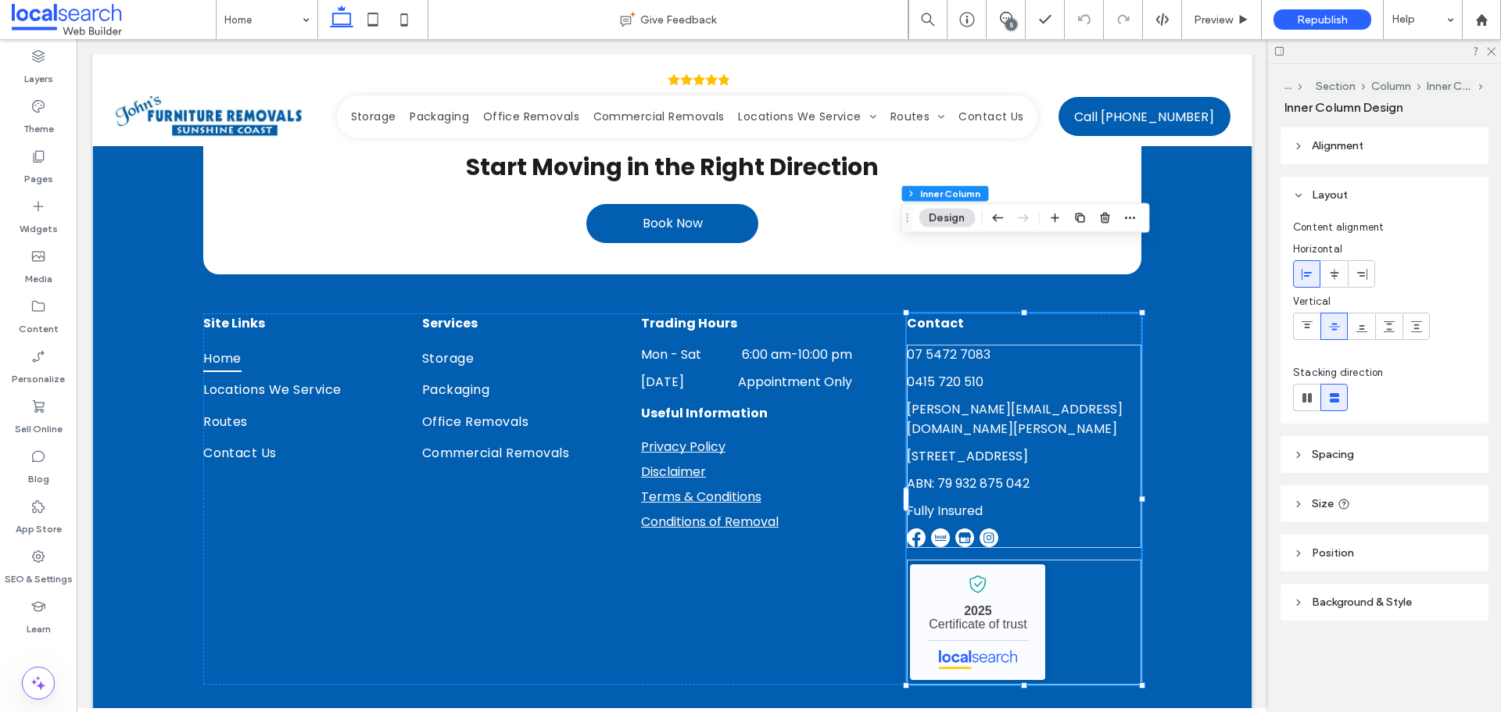
click at [1348, 506] on use at bounding box center [1344, 504] width 10 height 10
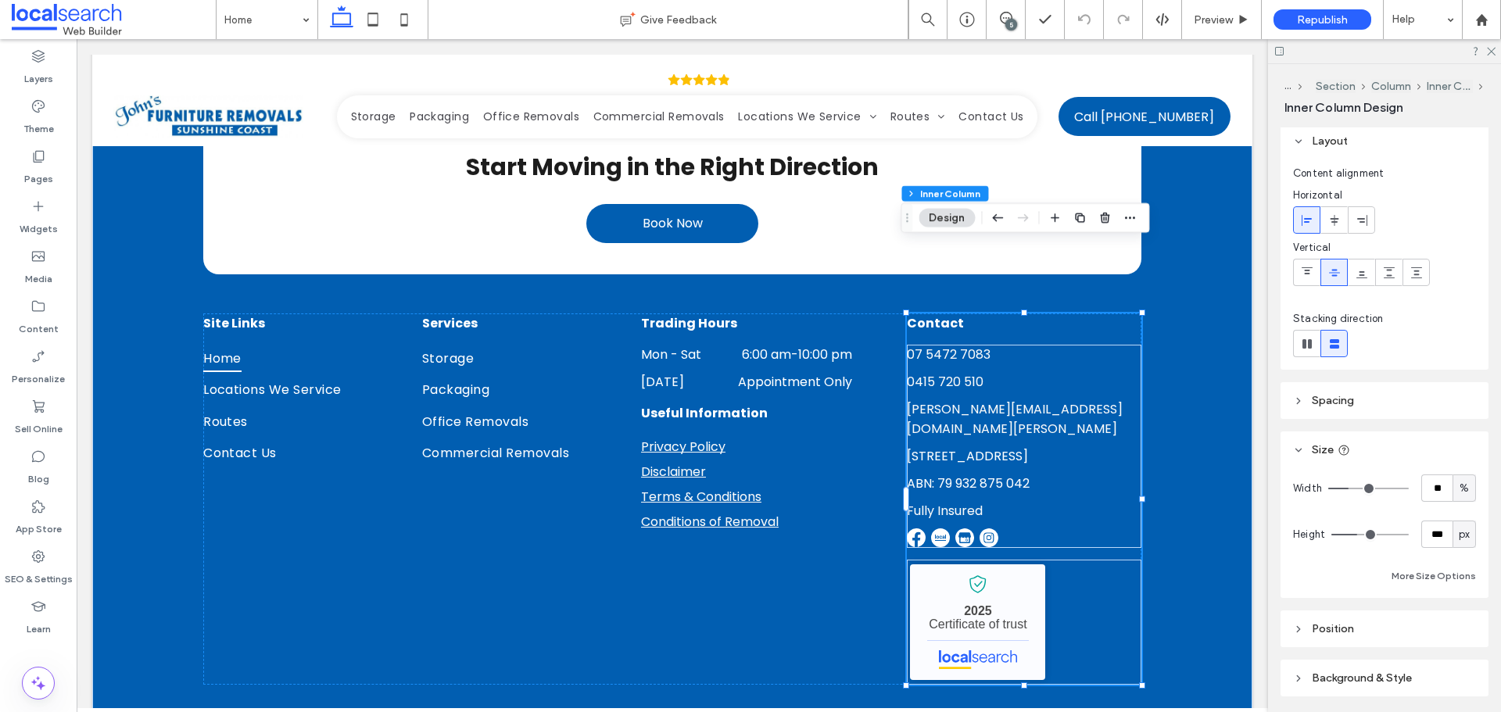
scroll to position [107, 0]
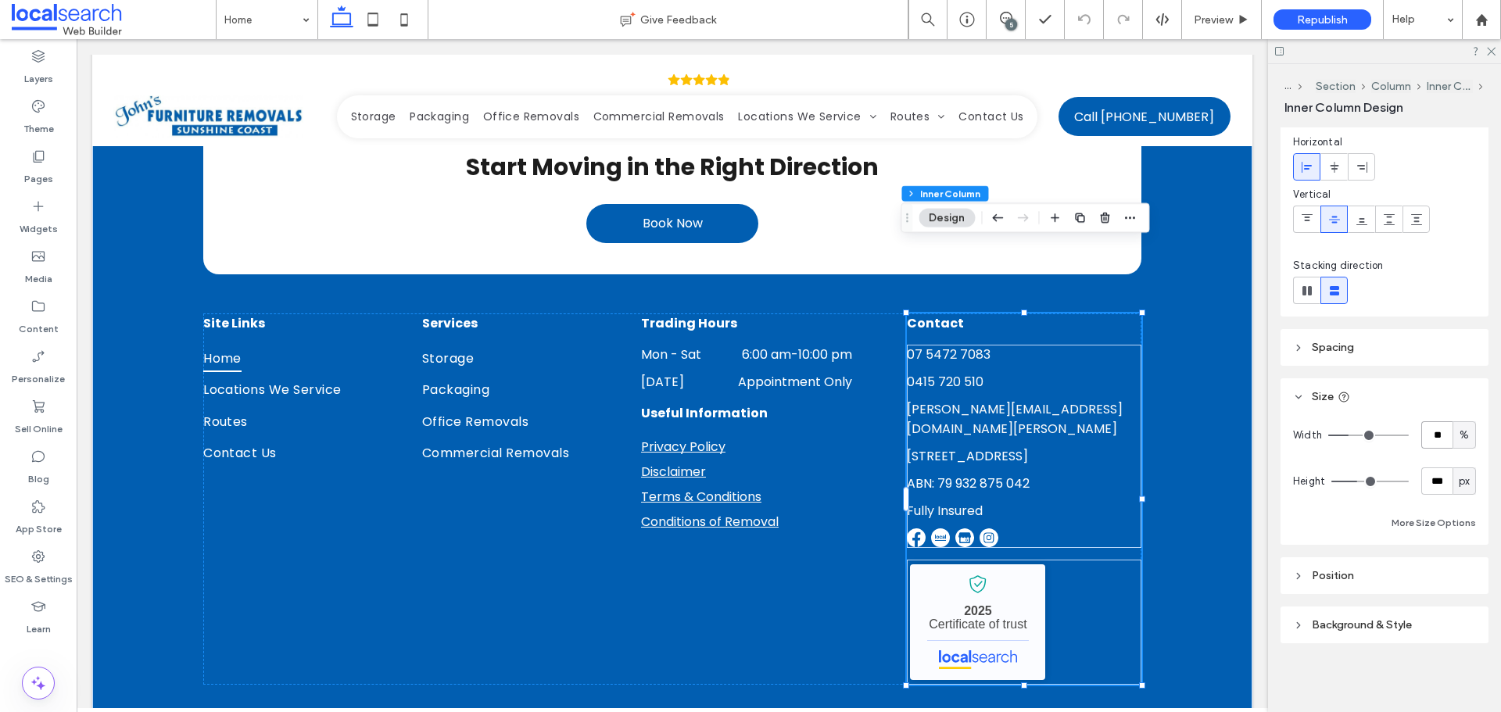
click at [1428, 439] on input "**" at bounding box center [1437, 434] width 31 height 27
type input "**"
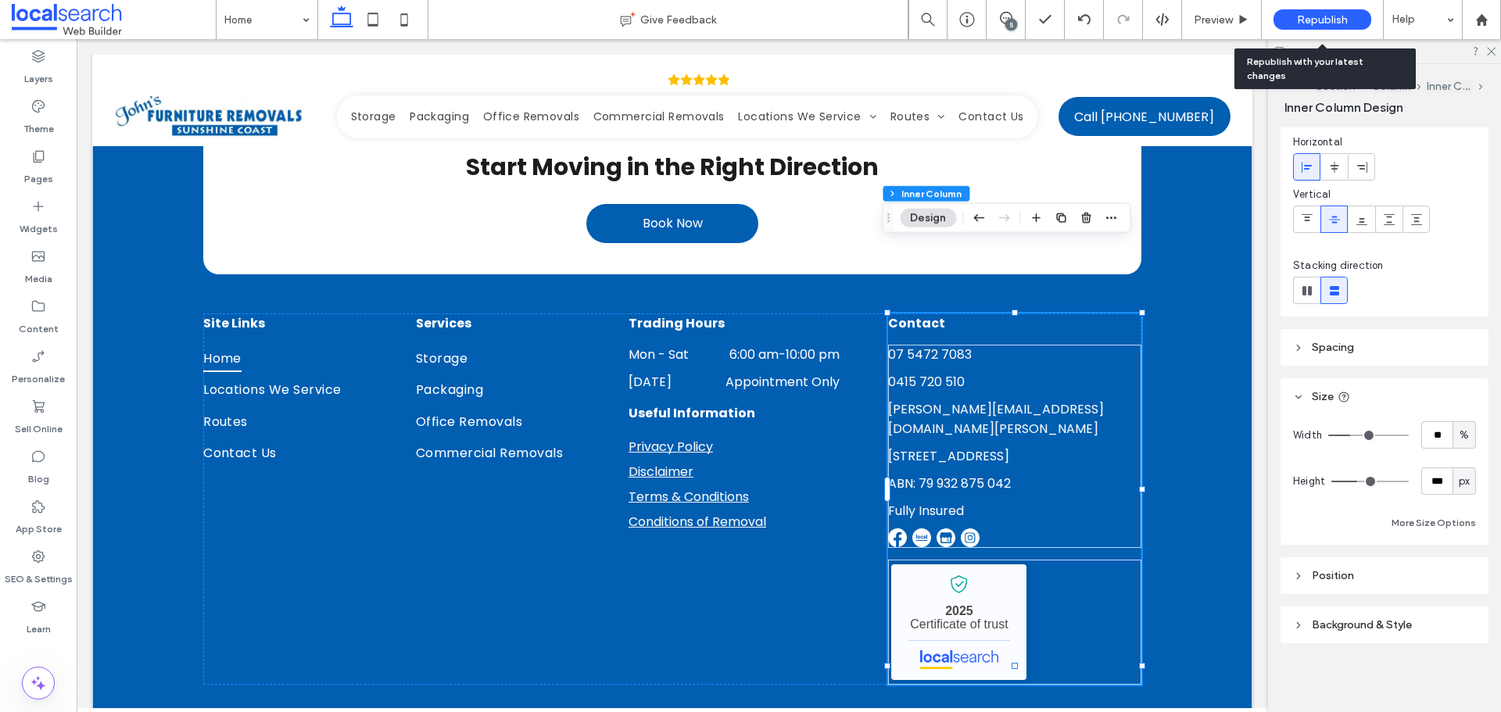
click at [1357, 16] on div "Republish" at bounding box center [1323, 19] width 98 height 20
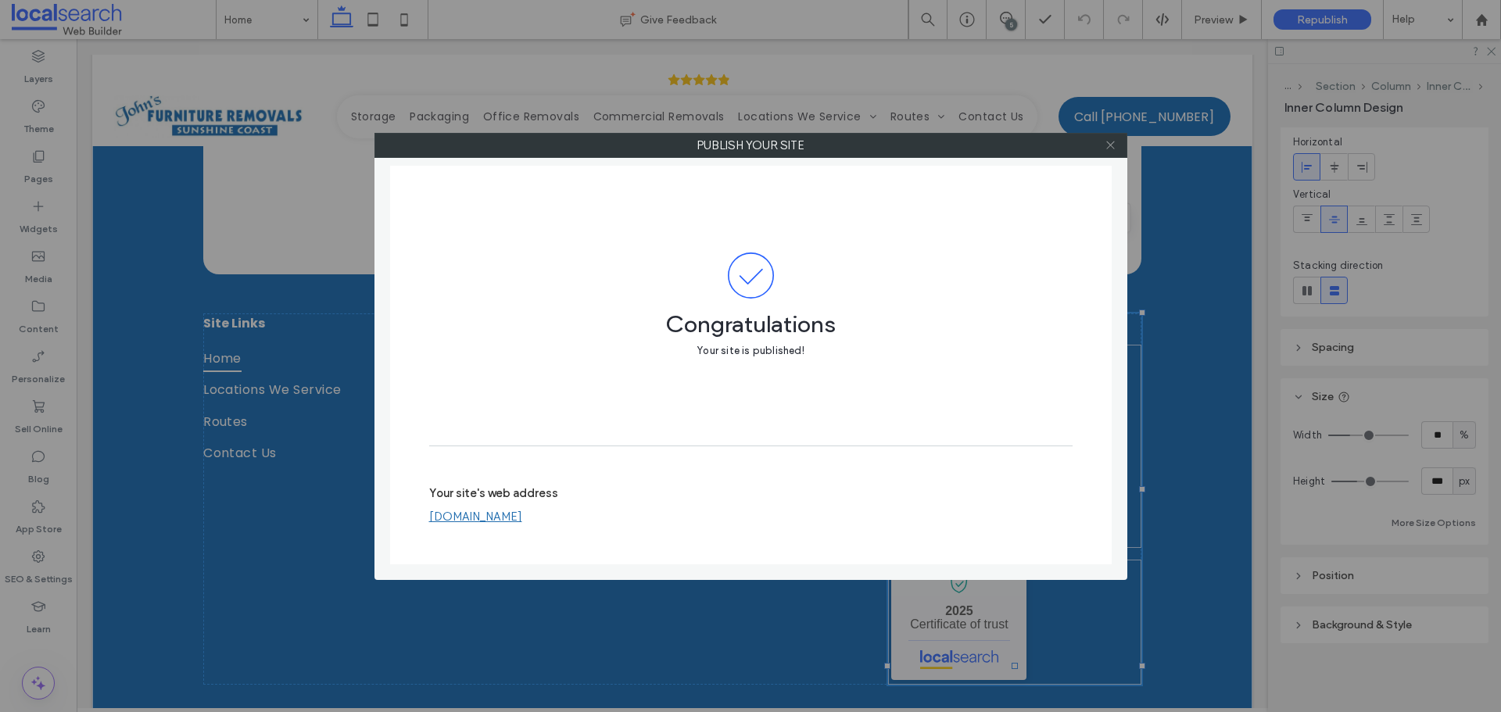
click at [1109, 139] on icon at bounding box center [1111, 145] width 12 height 12
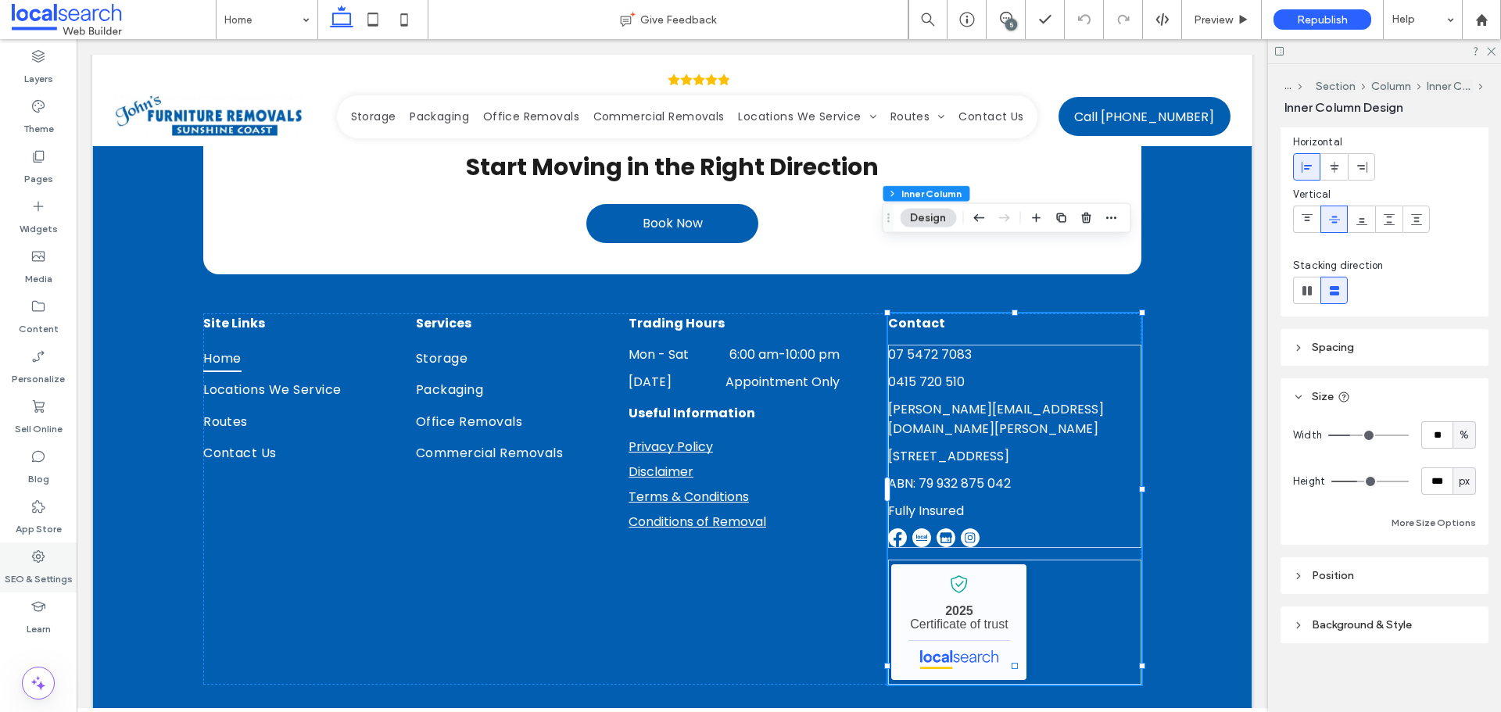
click at [42, 572] on label "SEO & Settings" at bounding box center [39, 576] width 68 height 22
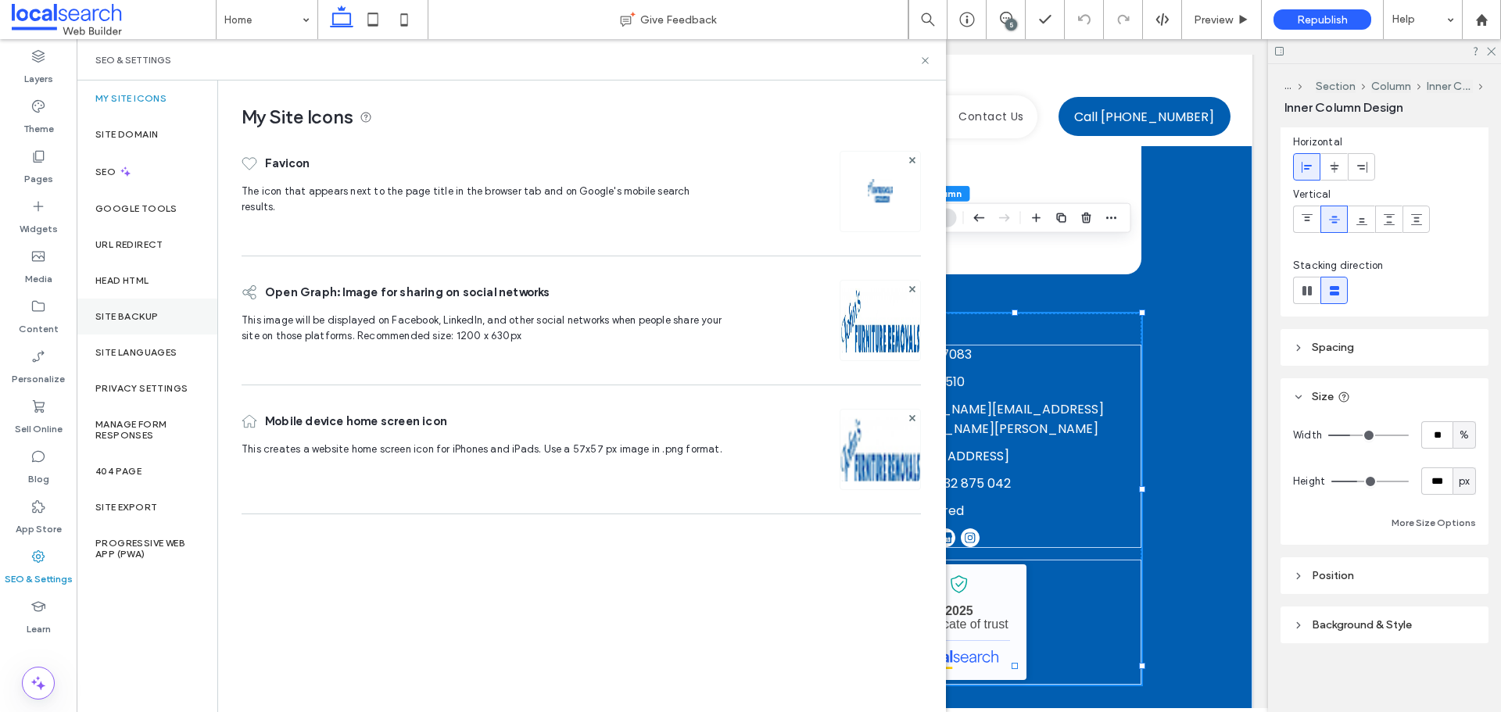
click at [135, 310] on div "Site Backup" at bounding box center [147, 317] width 141 height 36
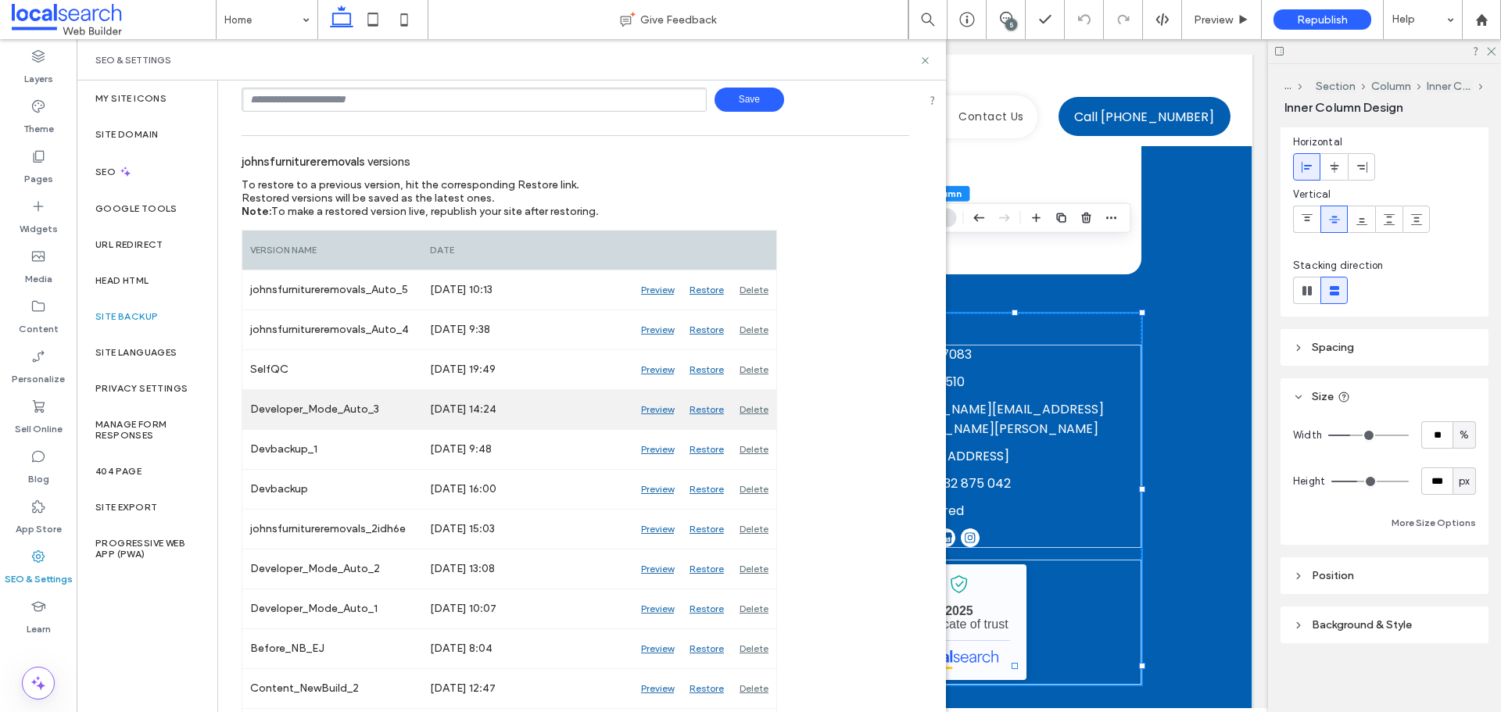
scroll to position [152, 0]
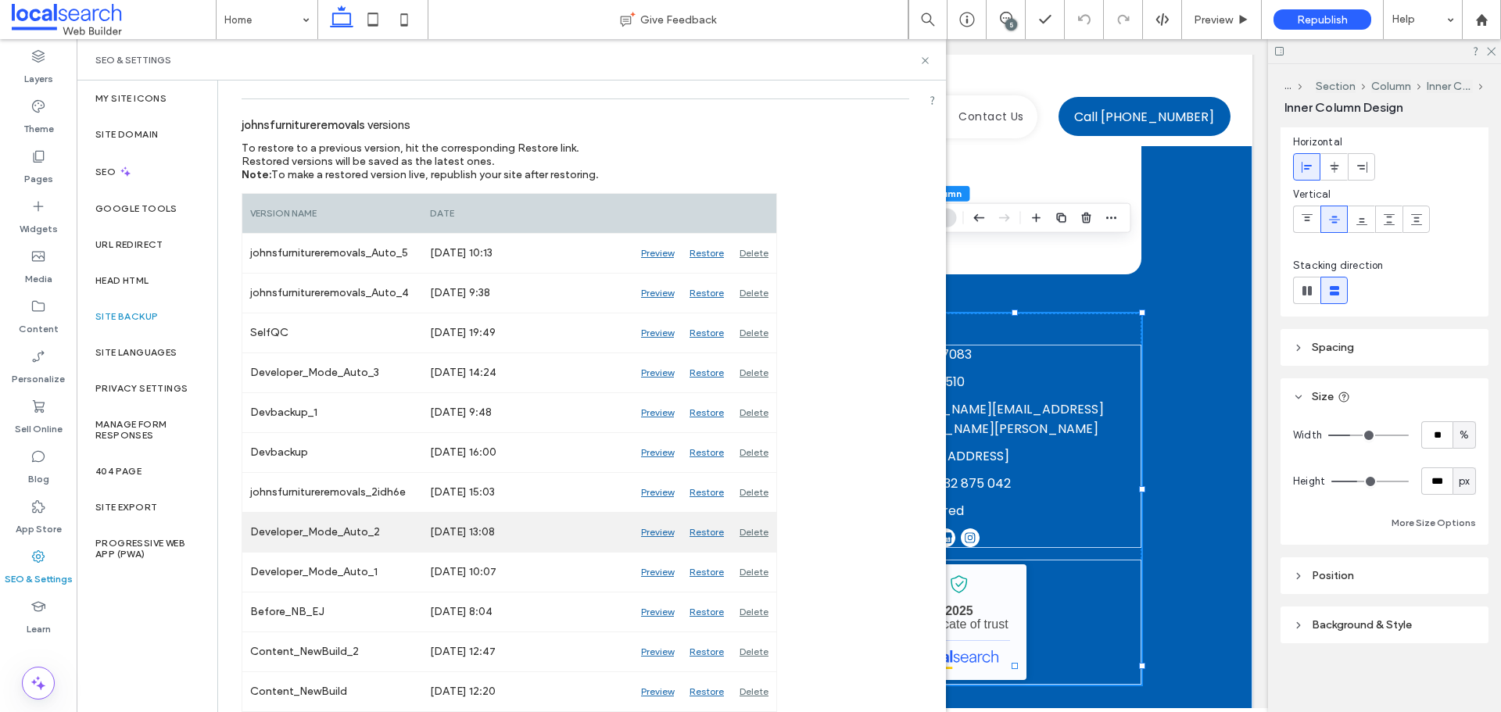
click at [751, 531] on div "Delete" at bounding box center [754, 532] width 45 height 39
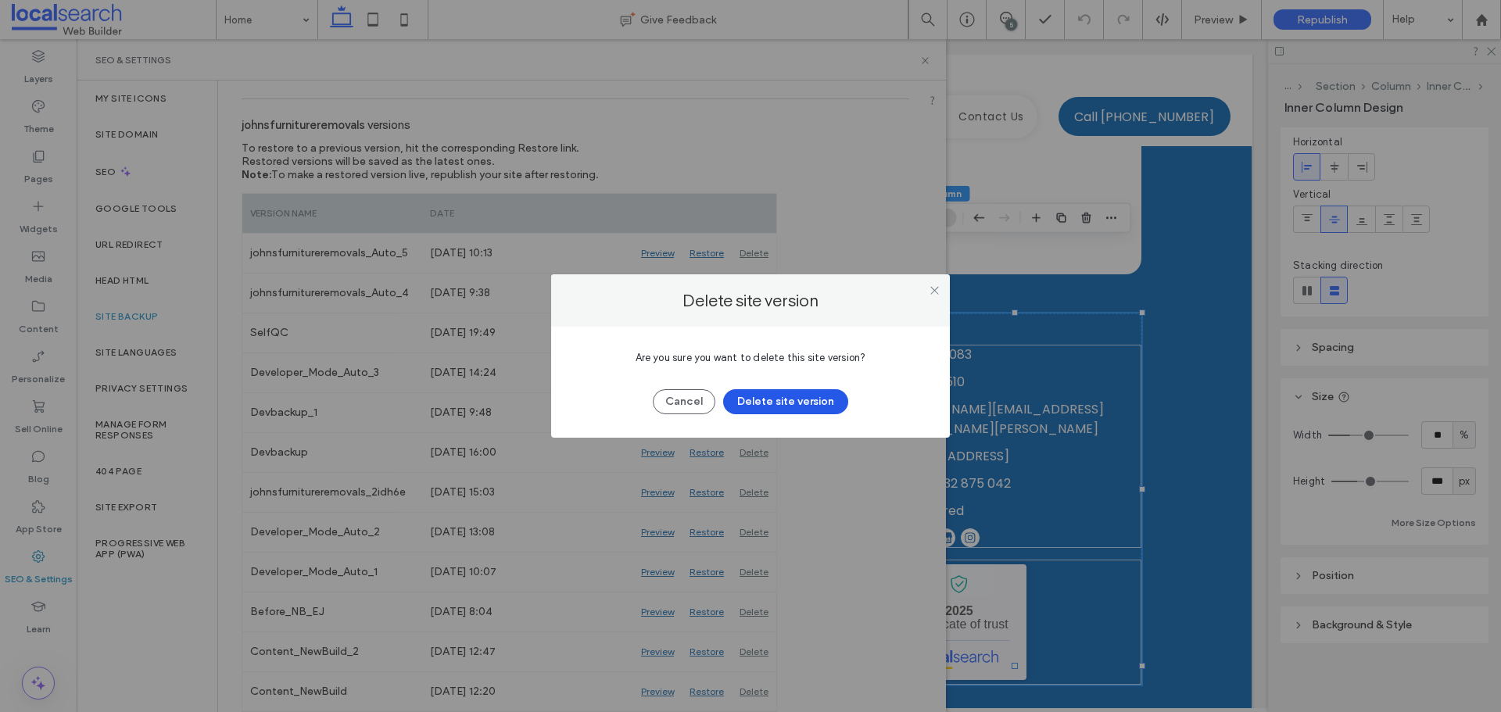
click at [813, 403] on button "Delete site version" at bounding box center [785, 401] width 125 height 25
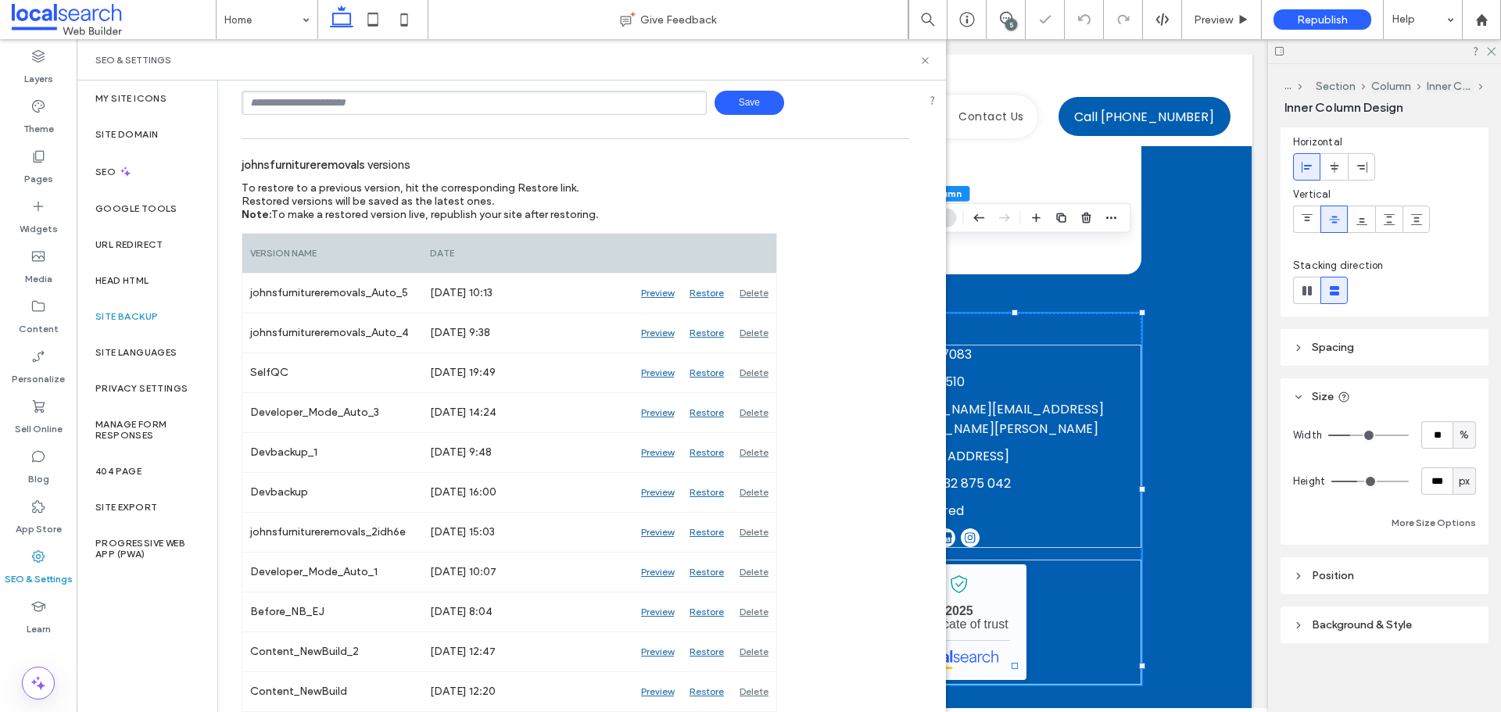
scroll to position [112, 0]
click at [756, 571] on div "Delete" at bounding box center [754, 572] width 45 height 39
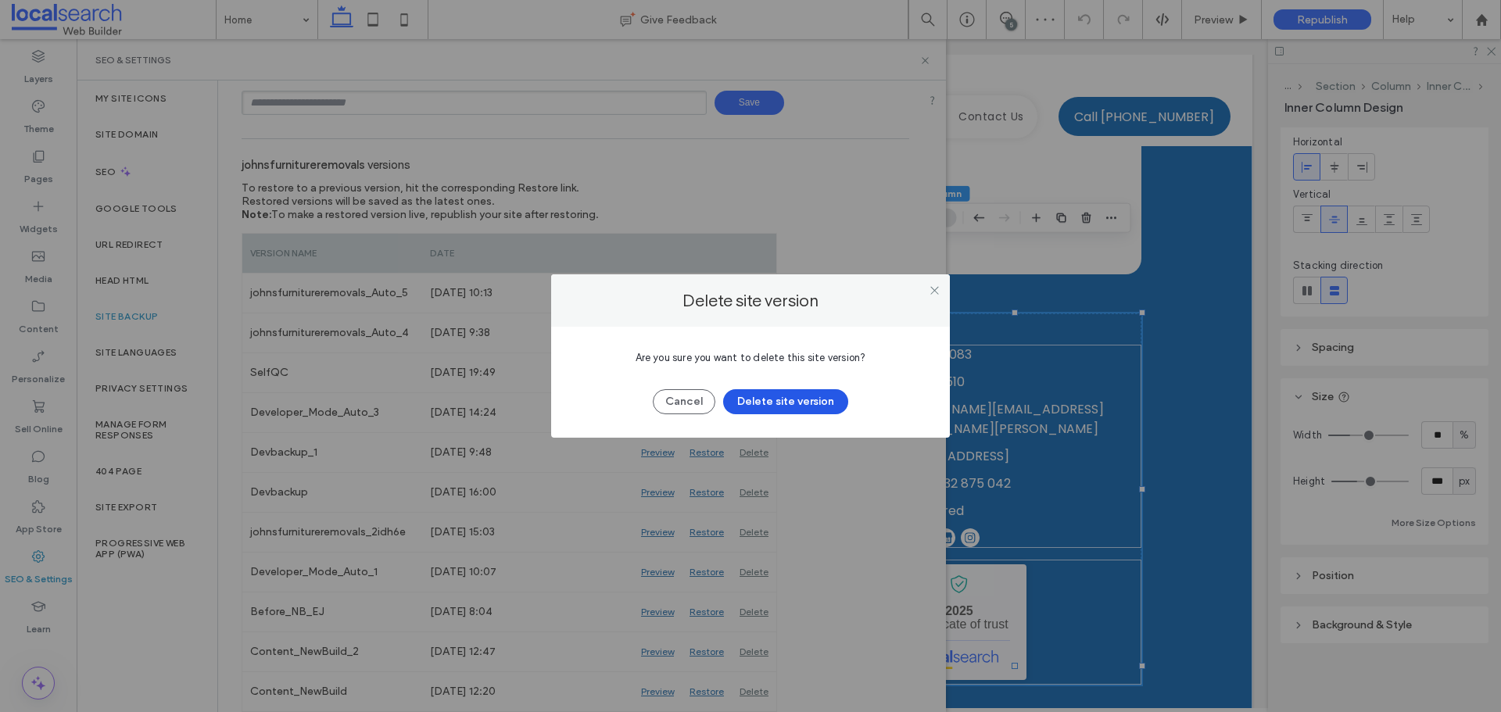
click at [824, 401] on button "Delete site version" at bounding box center [785, 401] width 125 height 25
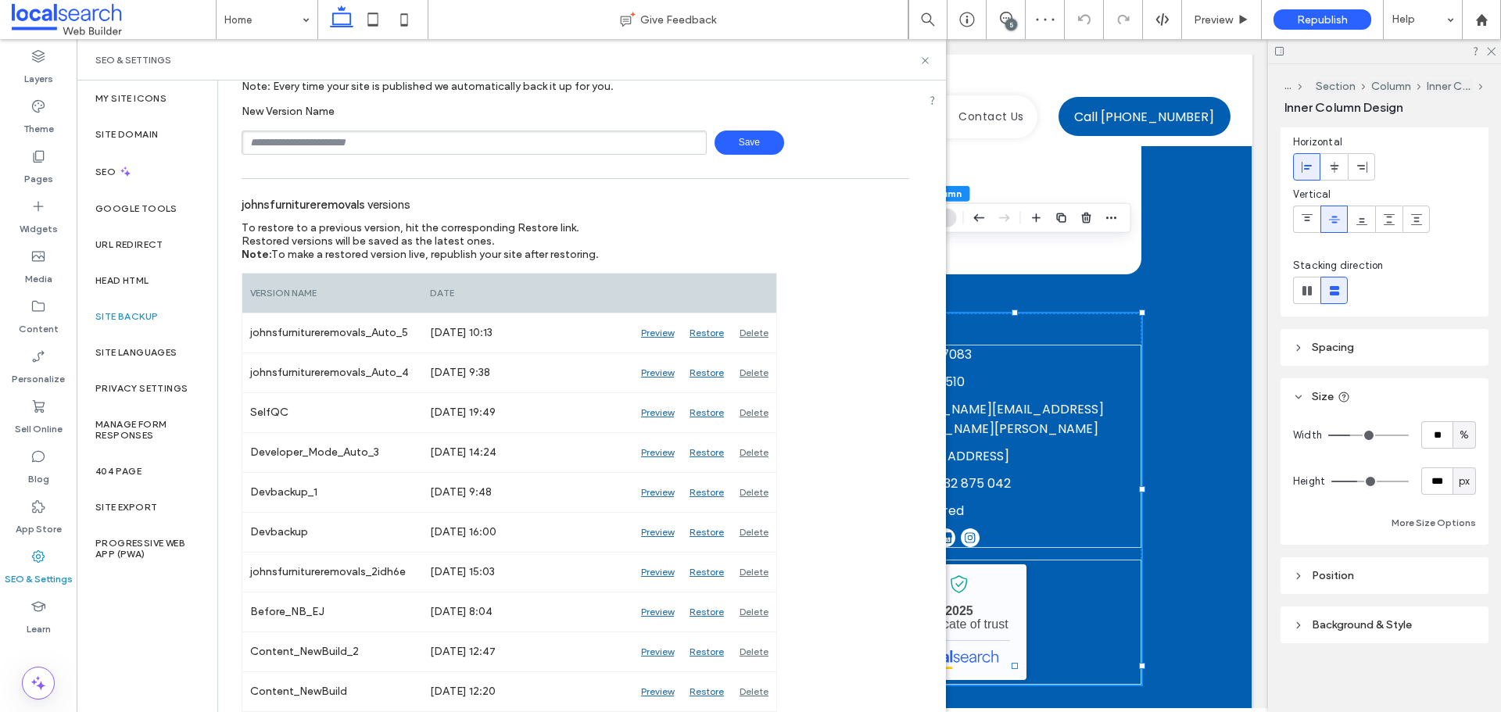
scroll to position [72, 0]
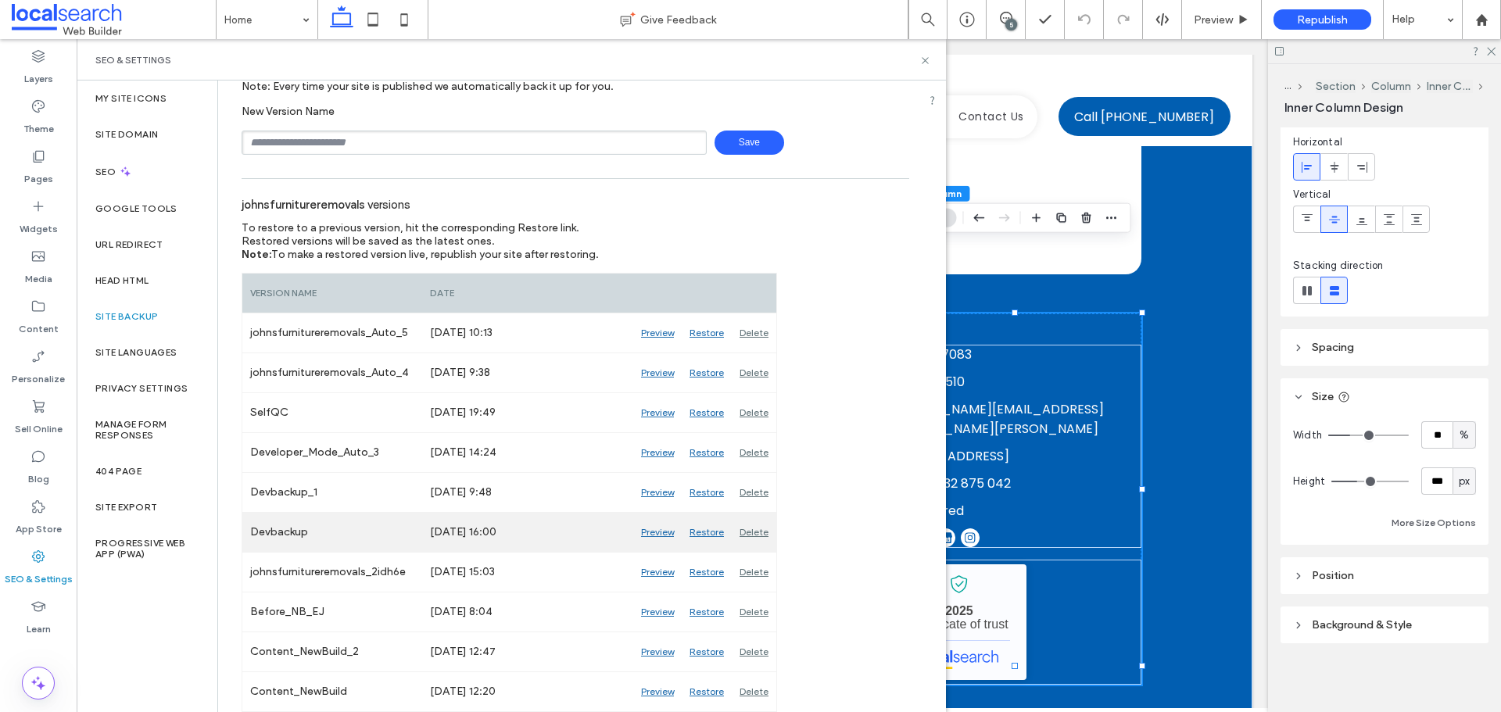
click at [758, 532] on div "Delete" at bounding box center [754, 532] width 45 height 39
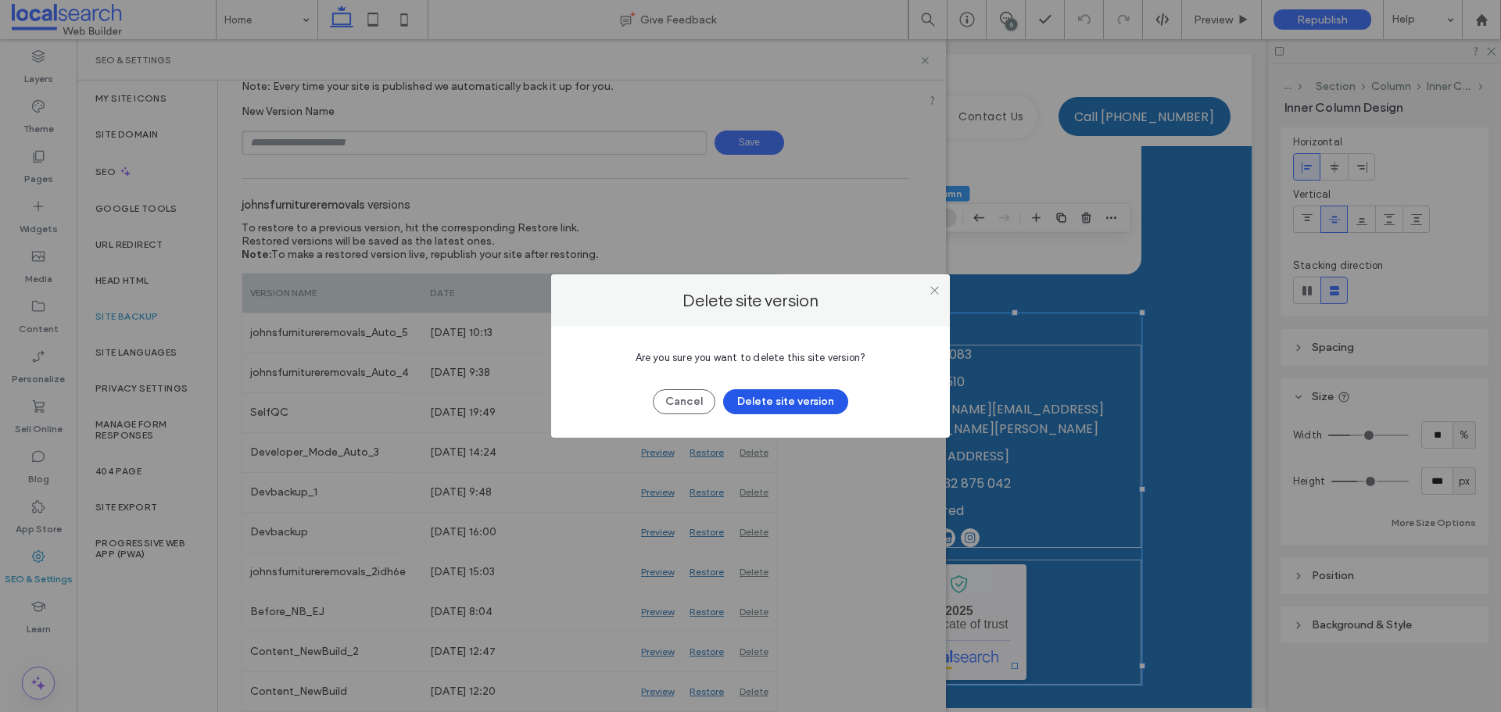
click at [809, 407] on button "Delete site version" at bounding box center [785, 401] width 125 height 25
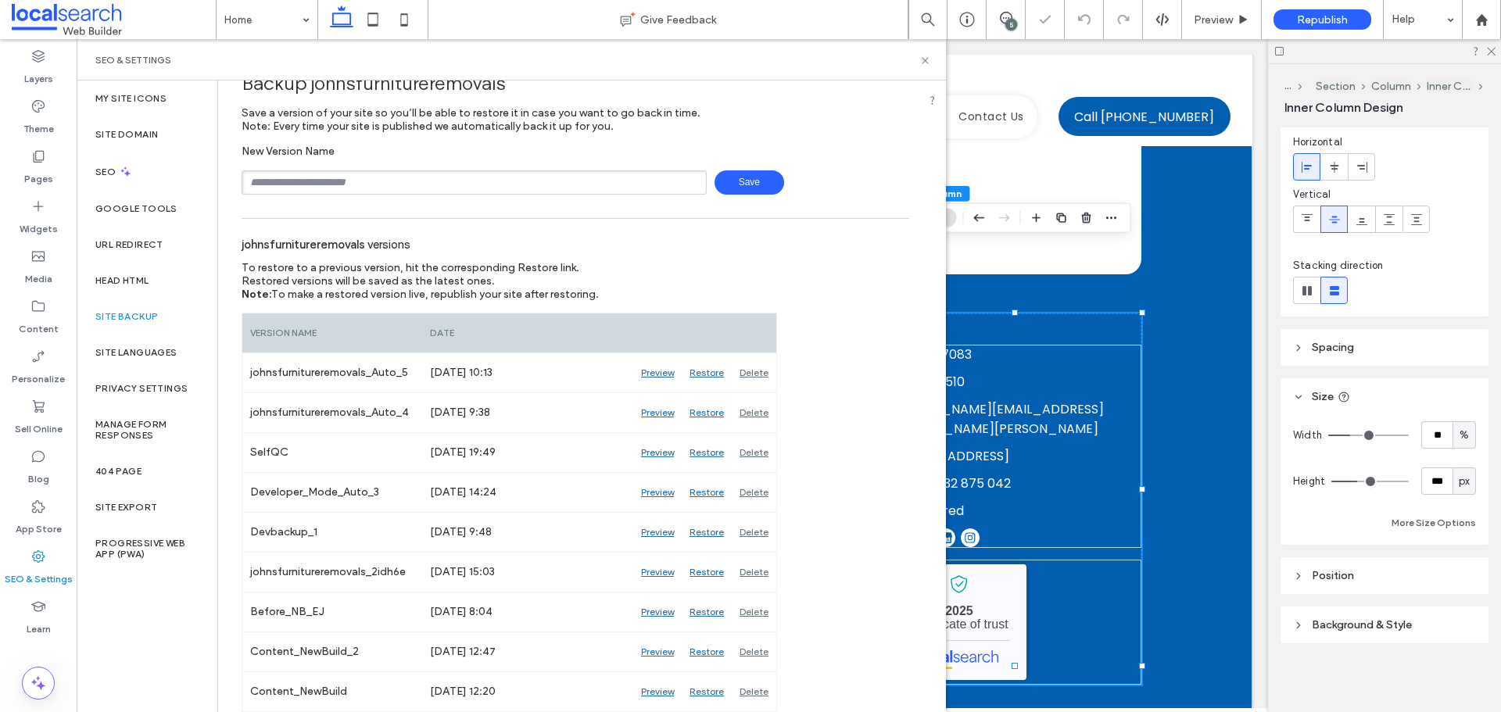
scroll to position [32, 0]
click at [762, 490] on div "Delete" at bounding box center [754, 492] width 45 height 39
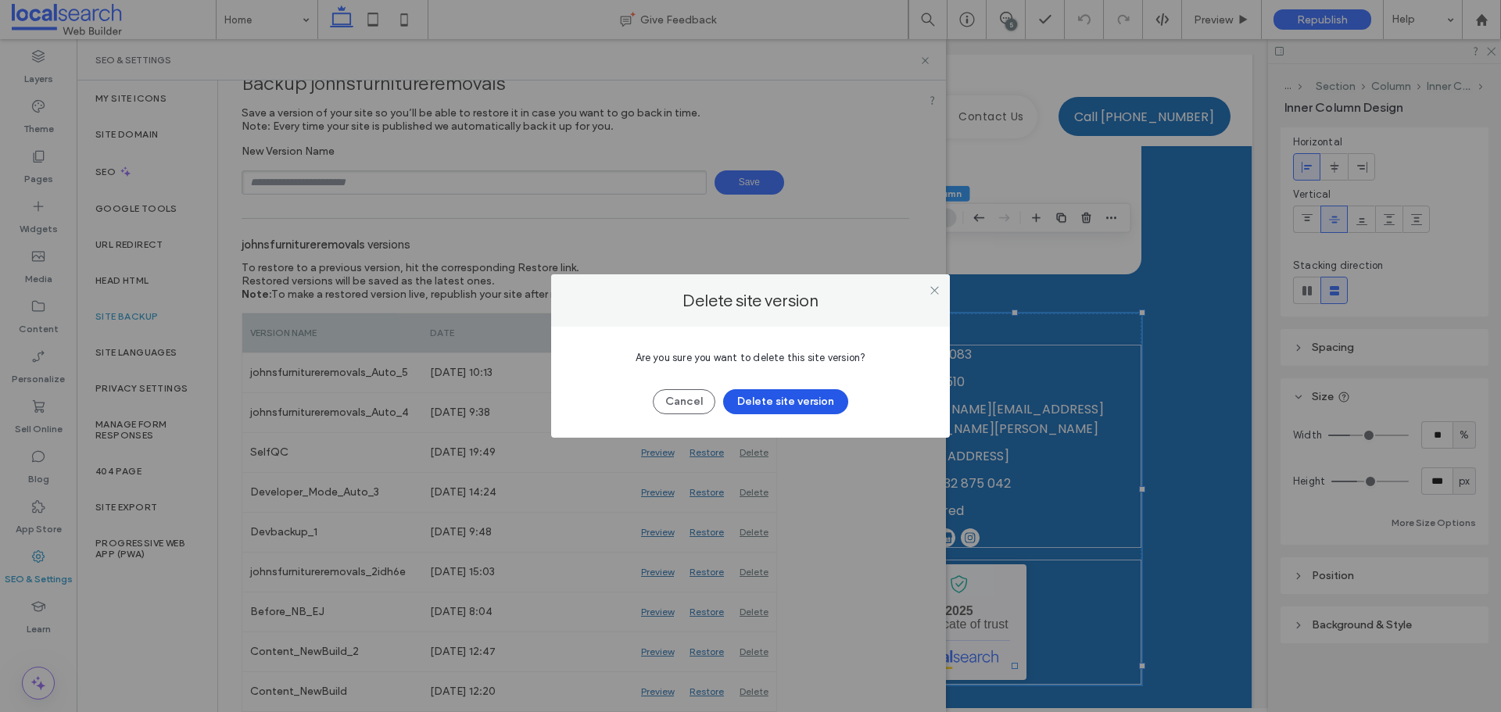
click at [797, 396] on button "Delete site version" at bounding box center [785, 401] width 125 height 25
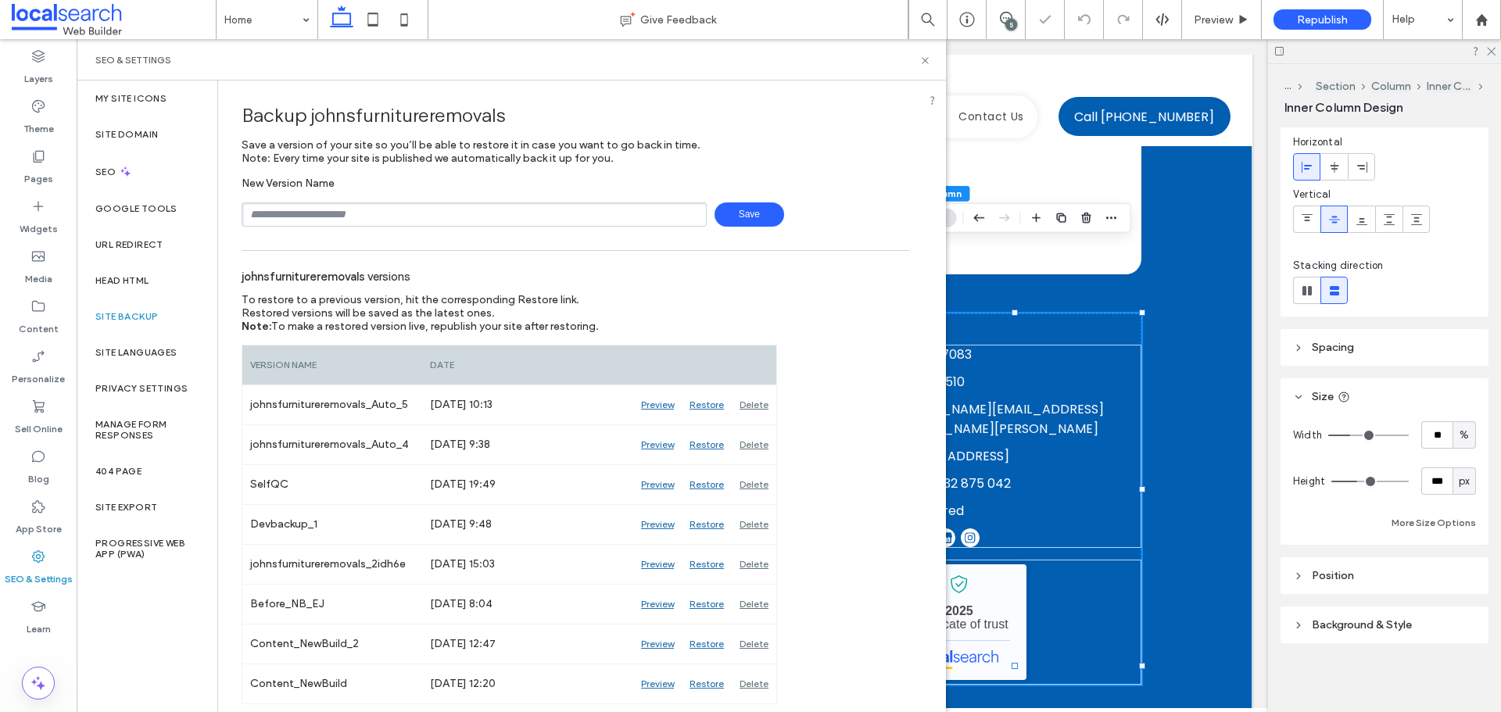
scroll to position [0, 0]
click at [1212, 20] on span "Preview" at bounding box center [1213, 19] width 39 height 13
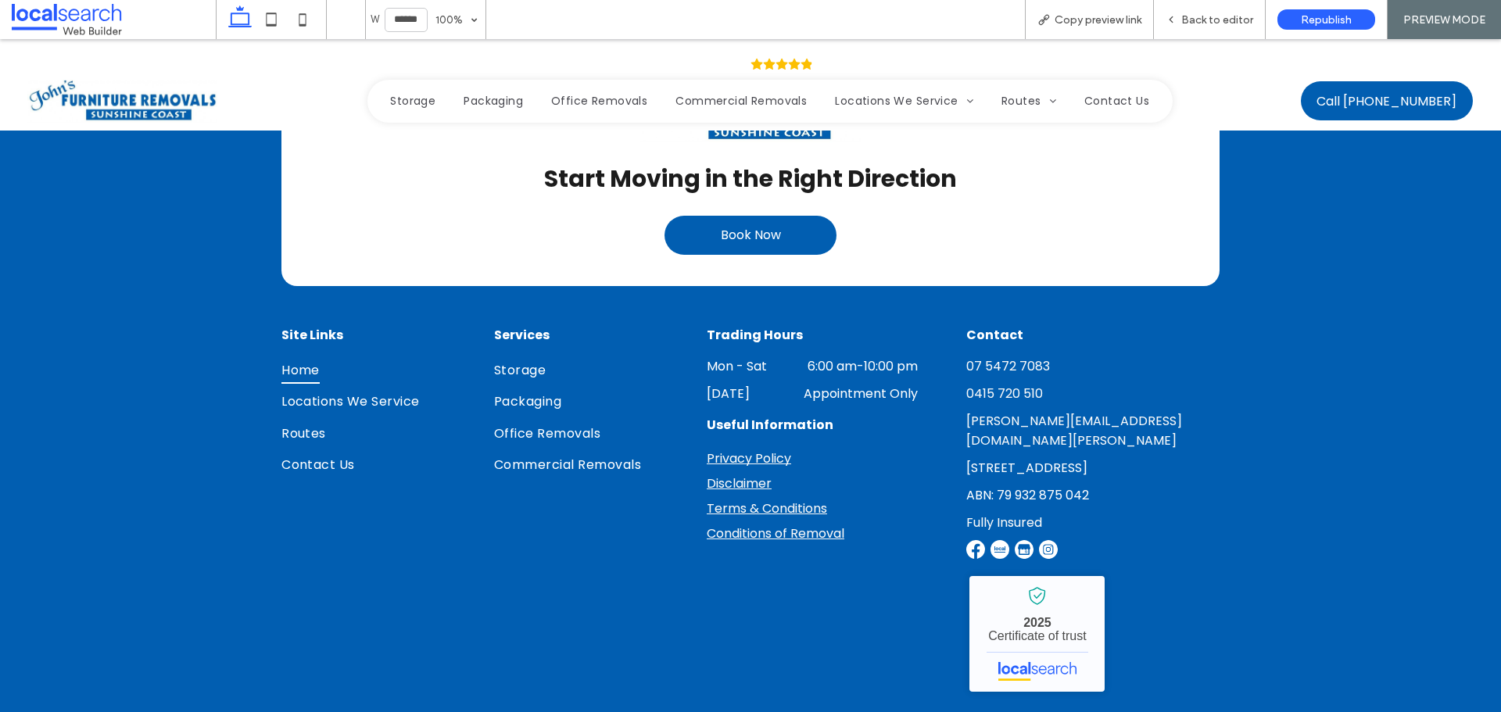
scroll to position [5186, 0]
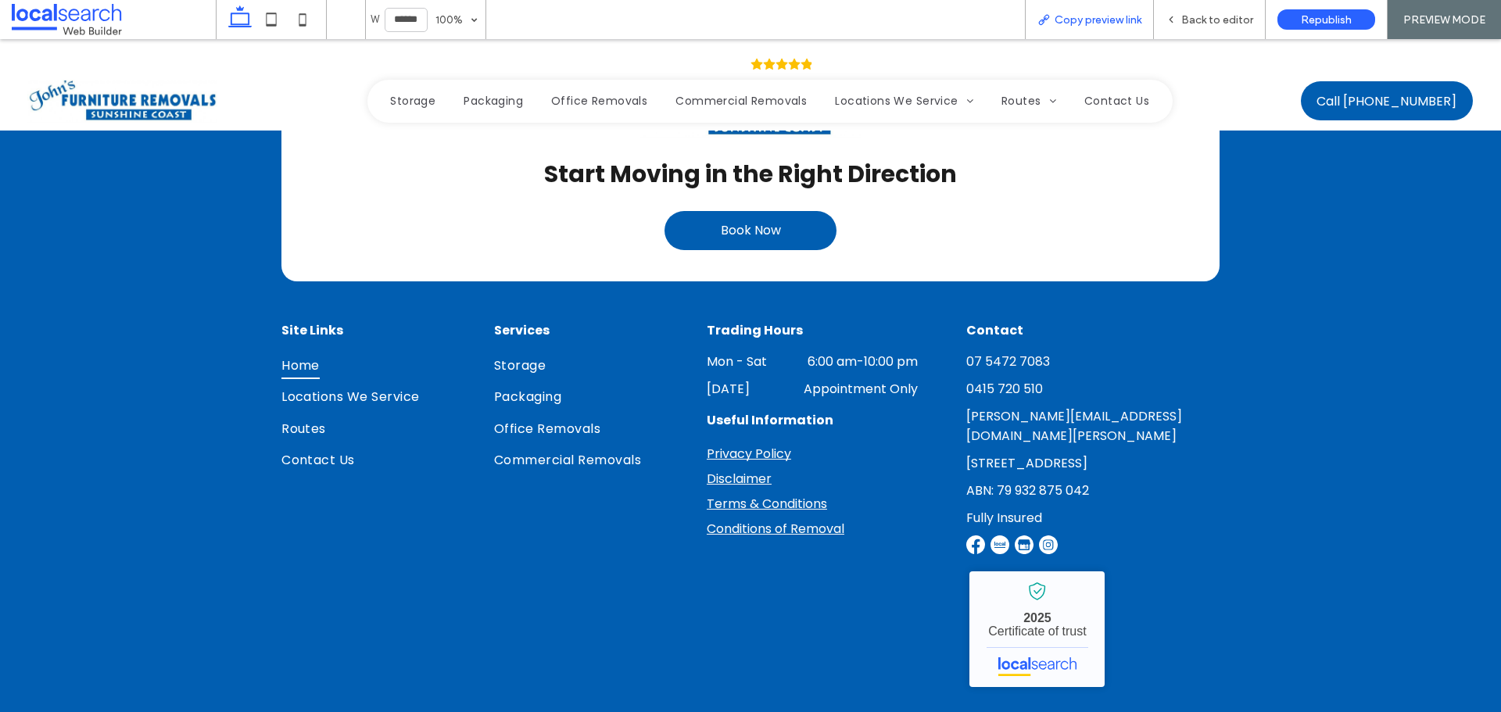
drag, startPoint x: 1119, startPoint y: 22, endPoint x: 1083, endPoint y: 33, distance: 37.6
click at [1120, 22] on span "Copy preview link" at bounding box center [1098, 19] width 87 height 13
click at [1221, 21] on span "Back to editor" at bounding box center [1217, 19] width 72 height 13
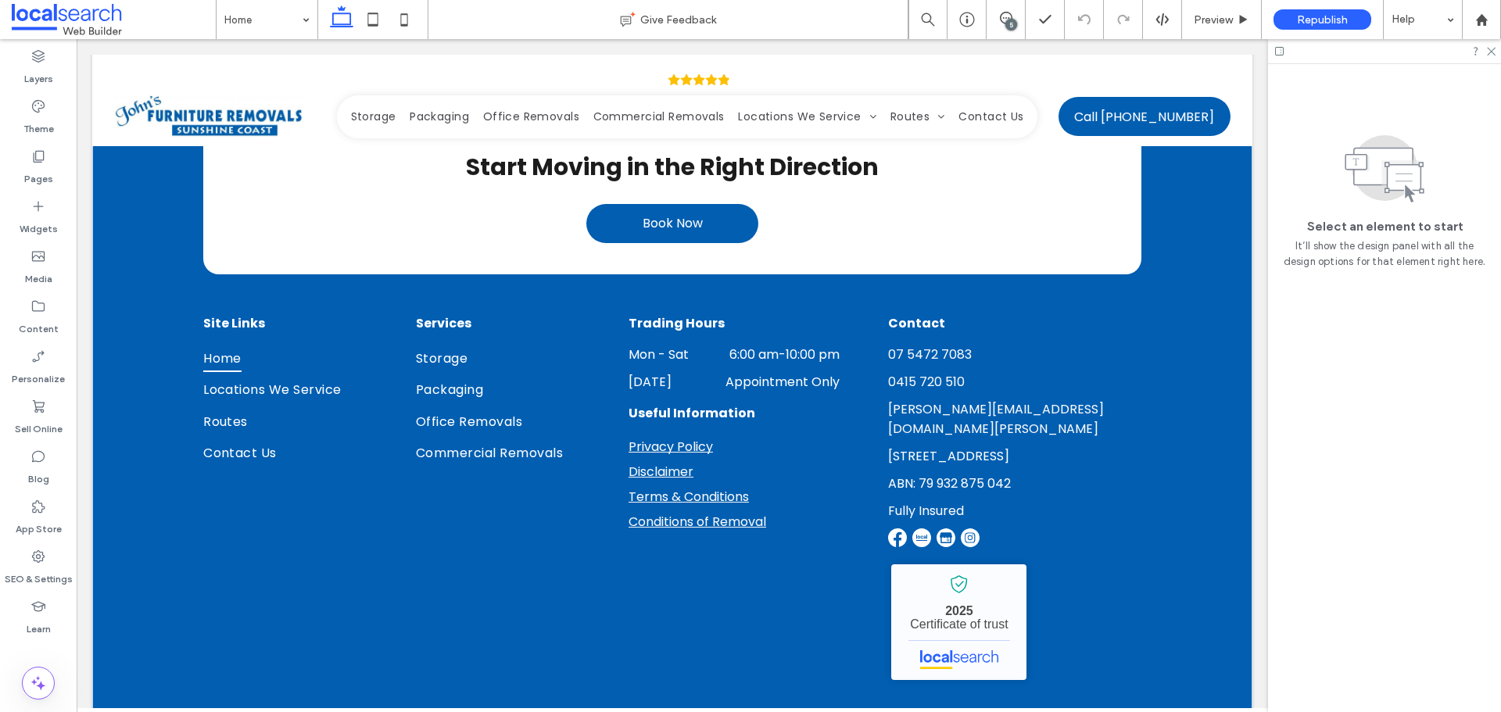
scroll to position [5181, 0]
click at [54, 578] on label "SEO & Settings" at bounding box center [39, 576] width 68 height 22
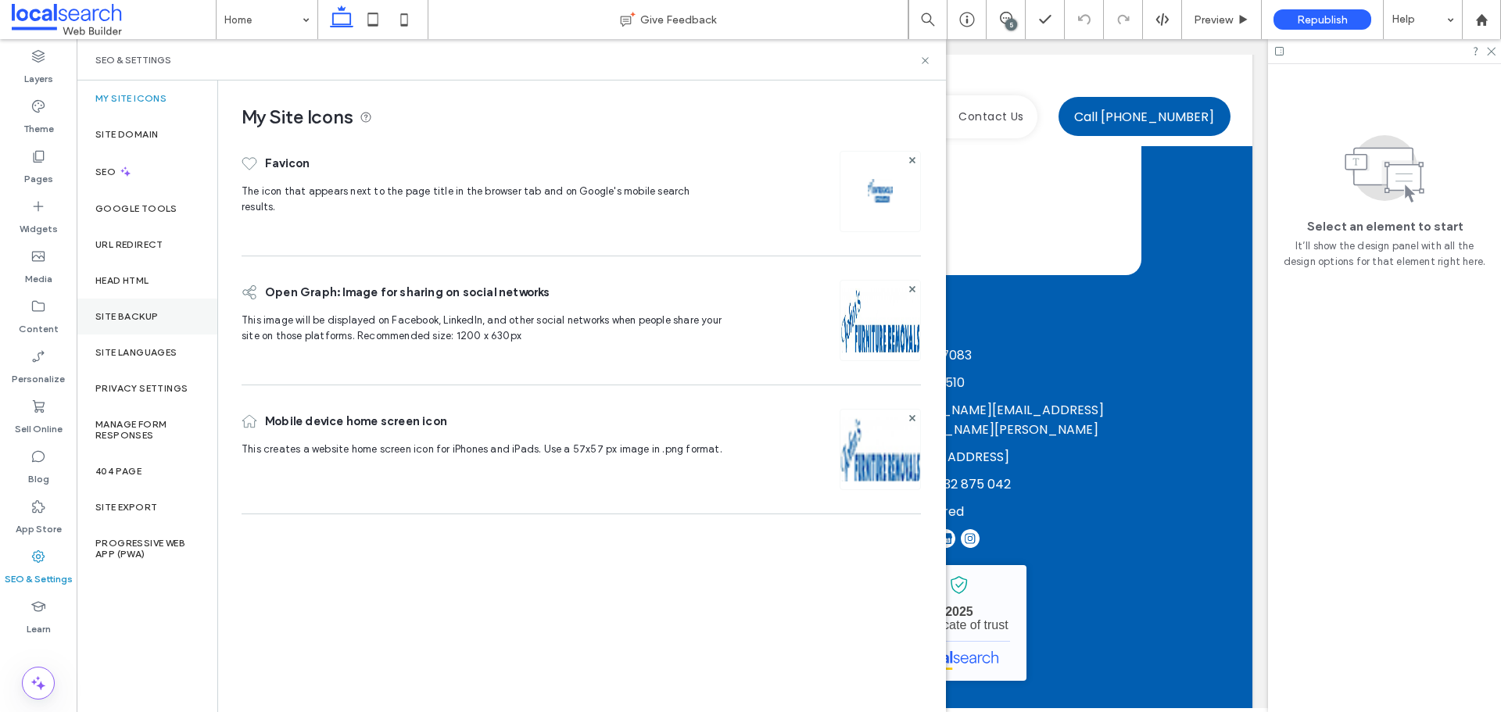
click at [176, 324] on div "Site Backup" at bounding box center [147, 317] width 141 height 36
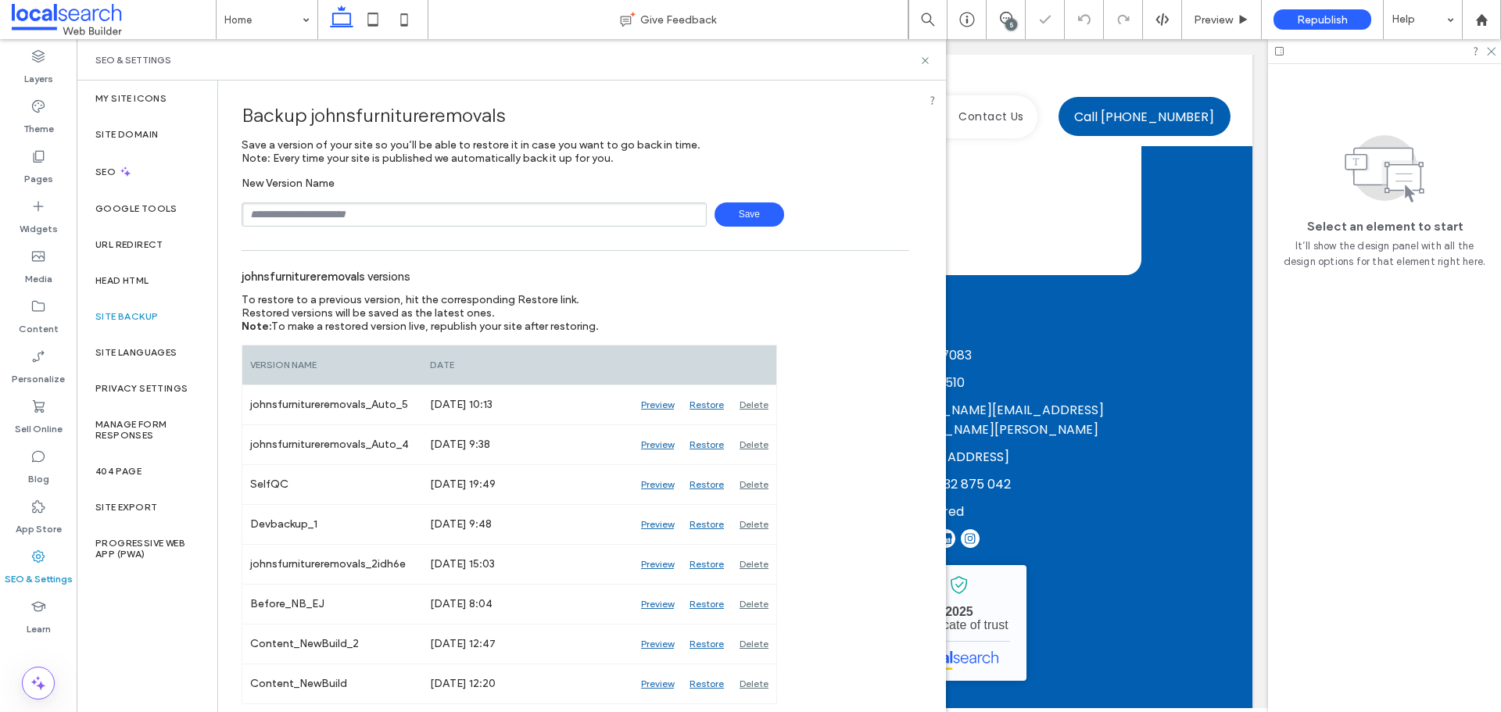
click at [411, 224] on input "text" at bounding box center [474, 215] width 465 height 24
type input "**********"
drag, startPoint x: 761, startPoint y: 216, endPoint x: 752, endPoint y: 217, distance: 8.7
click at [761, 215] on span "Save" at bounding box center [750, 215] width 70 height 24
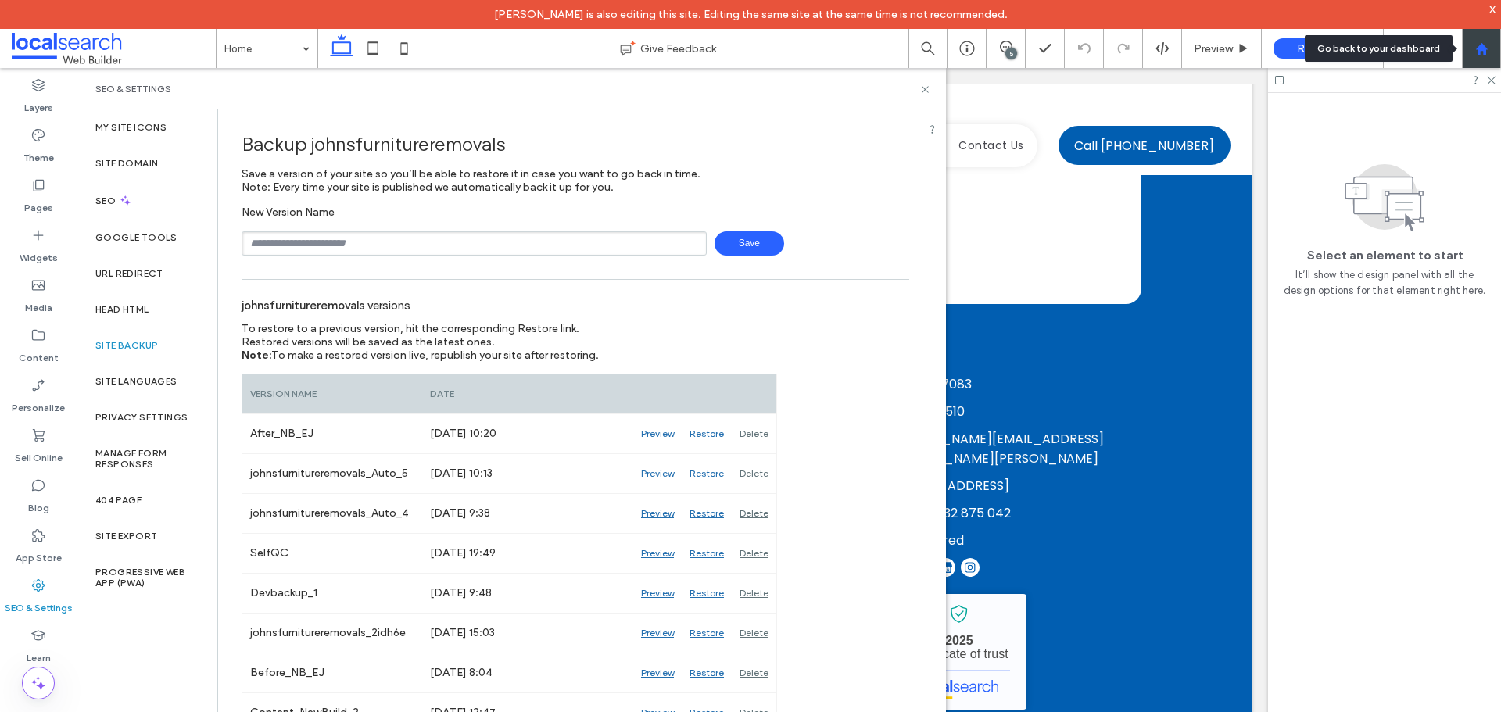
click at [1485, 48] on use at bounding box center [1481, 48] width 12 height 12
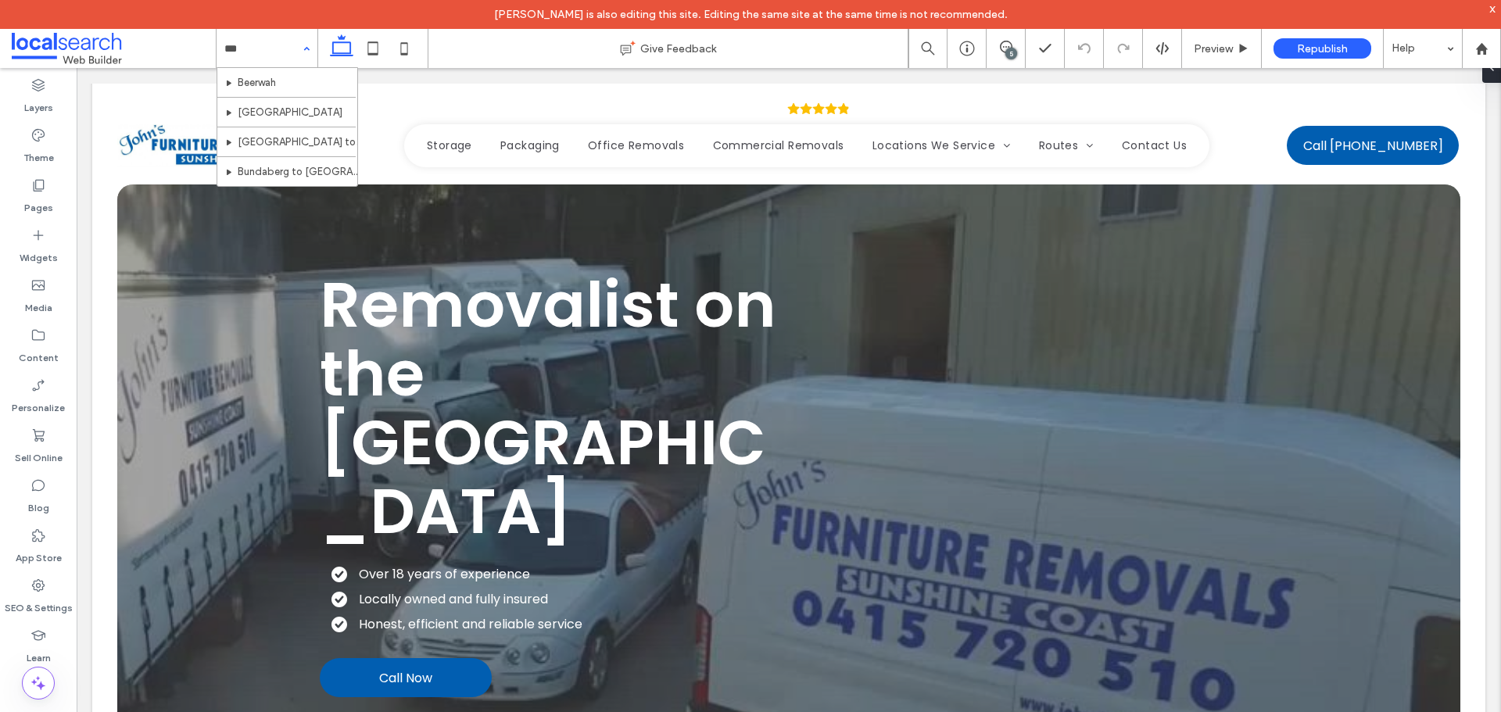
type input "****"
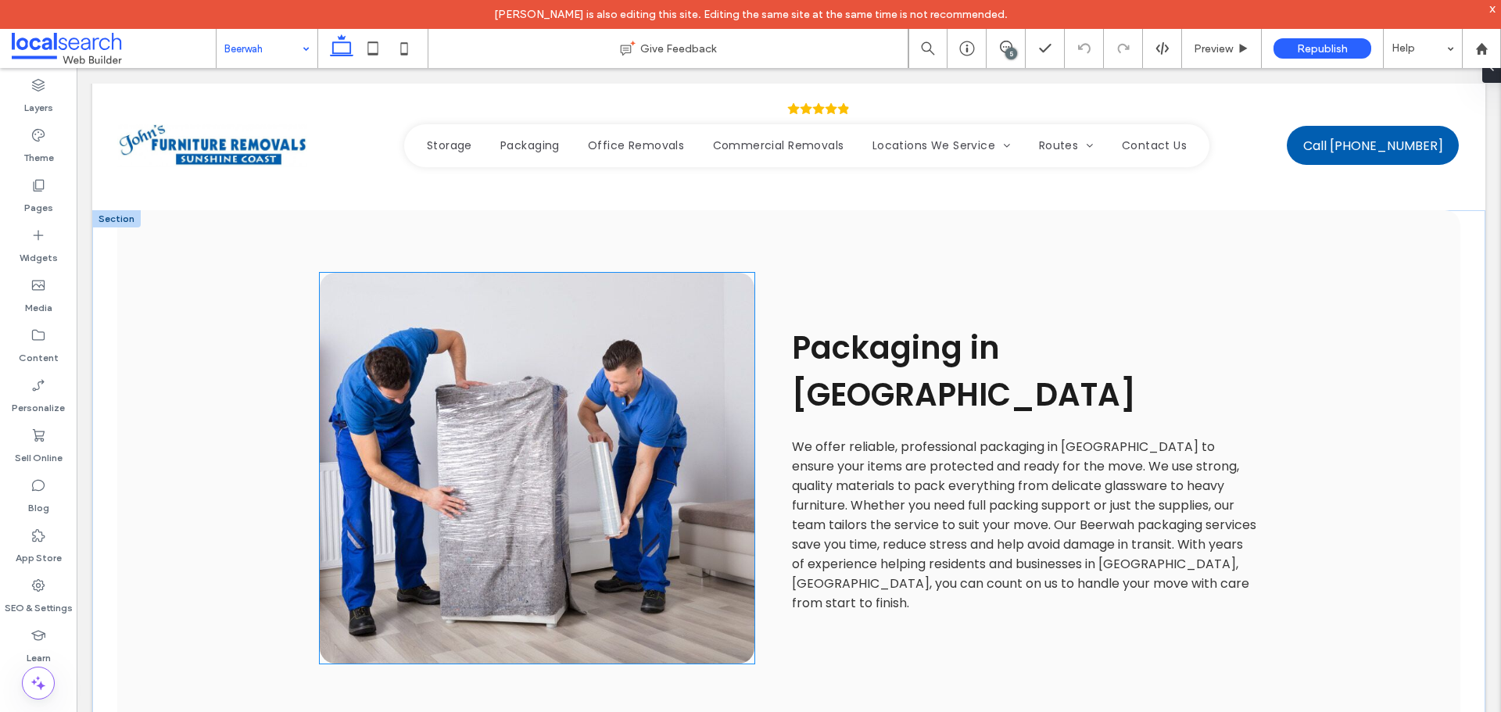
scroll to position [1877, 0]
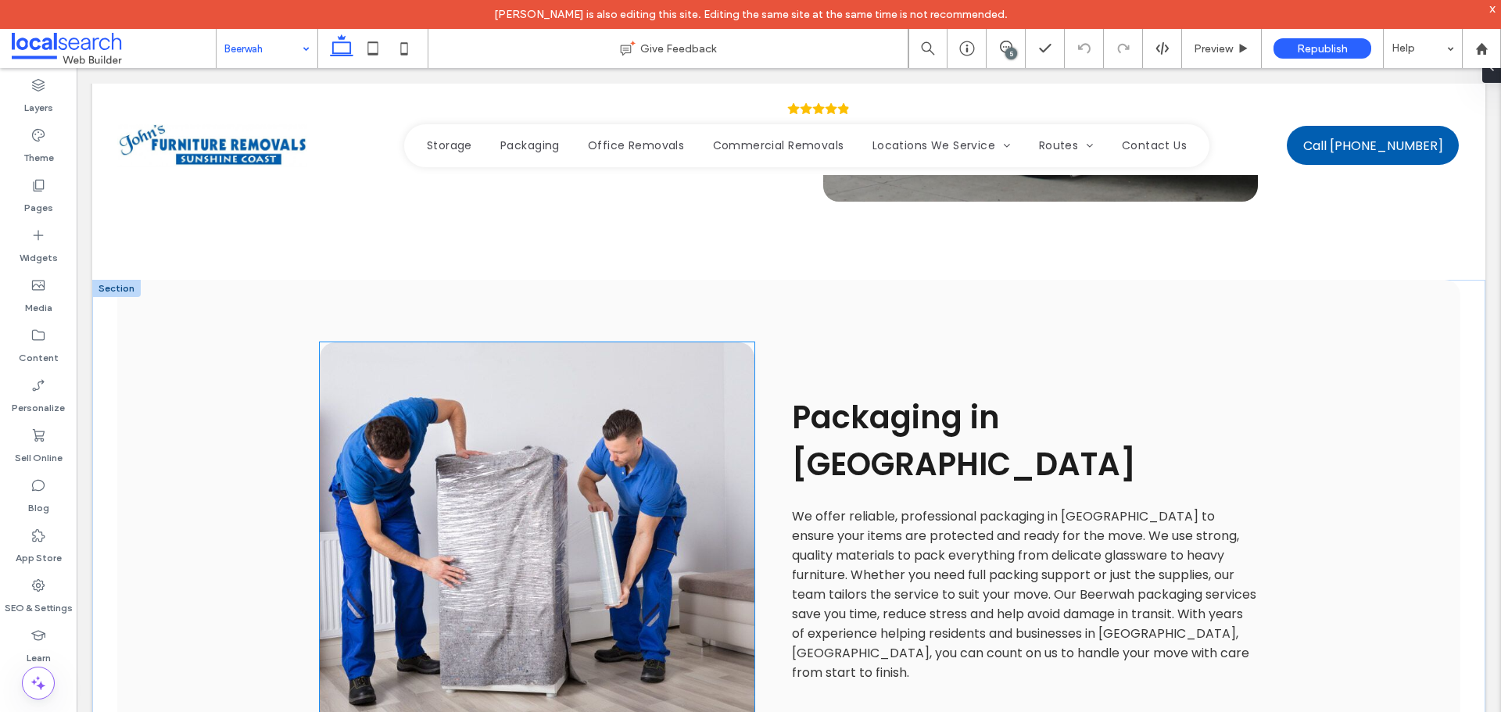
click at [667, 373] on link at bounding box center [537, 537] width 435 height 391
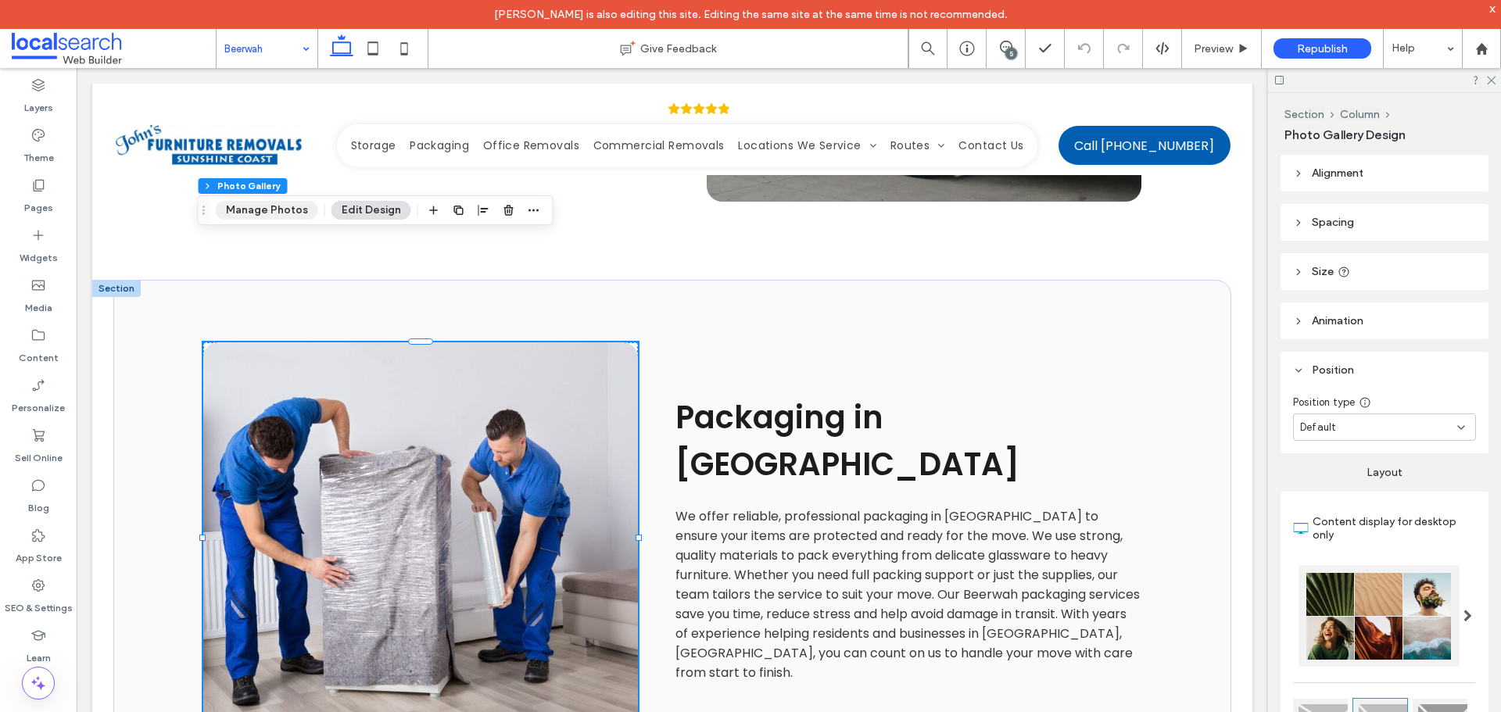
click at [263, 210] on button "Manage Photos" at bounding box center [267, 210] width 102 height 19
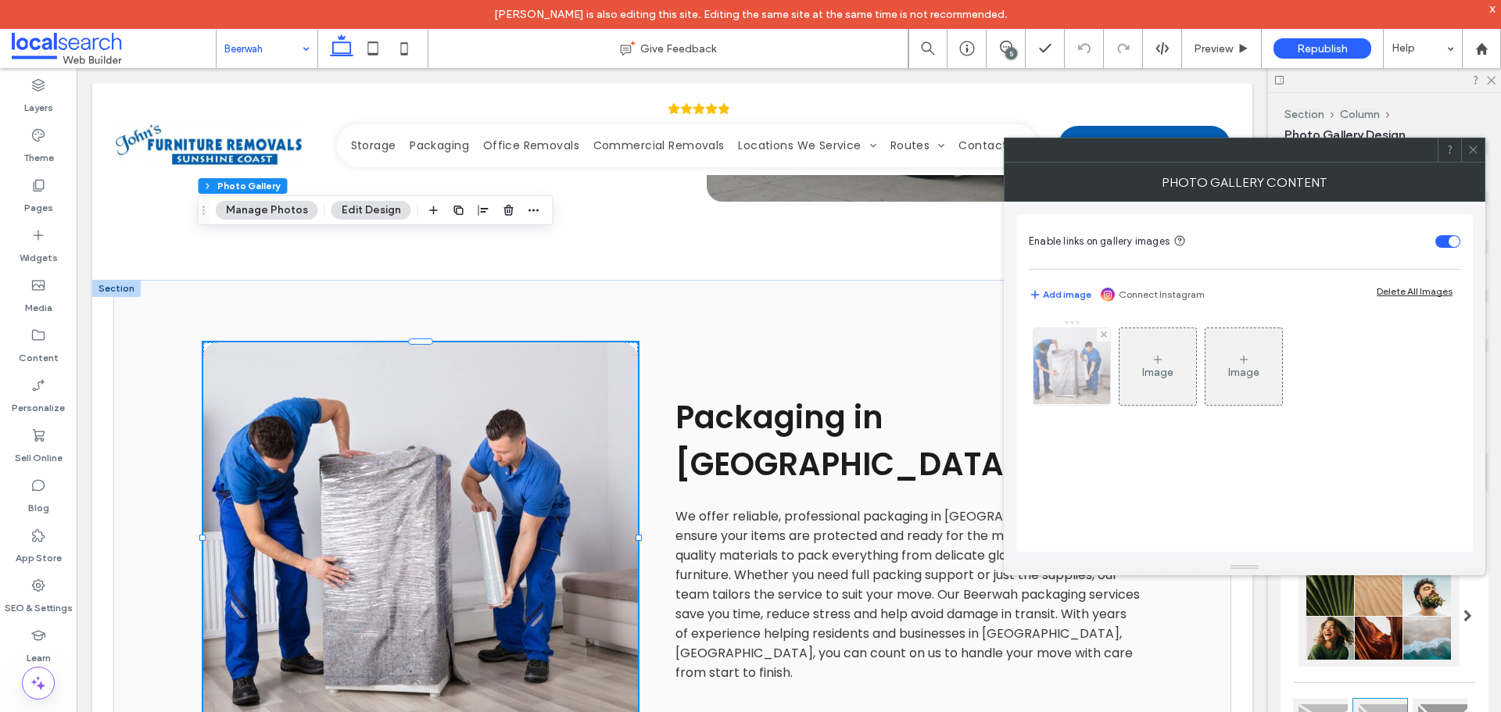
click at [1063, 340] on img at bounding box center [1072, 366] width 116 height 77
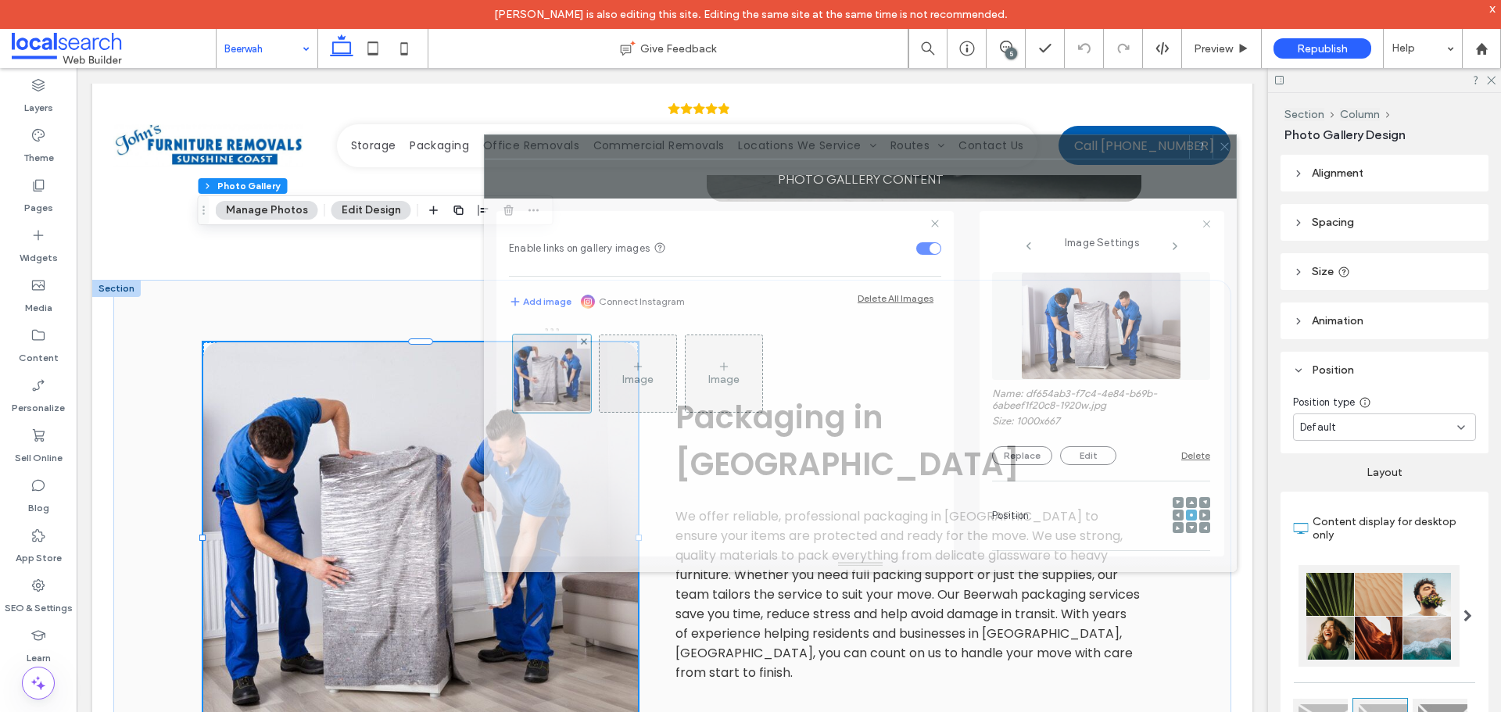
drag, startPoint x: 1260, startPoint y: 160, endPoint x: 901, endPoint y: 149, distance: 359.9
click at [902, 147] on div at bounding box center [837, 146] width 705 height 23
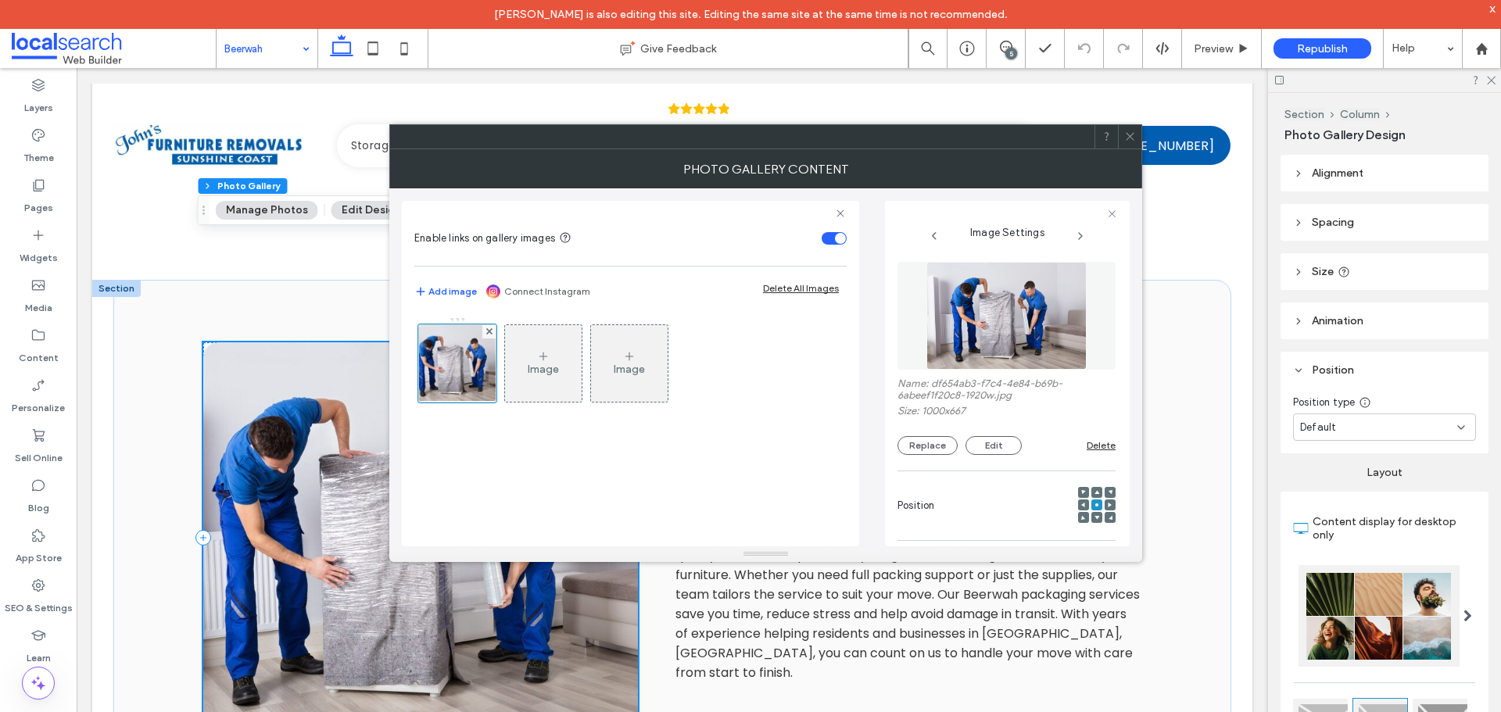
click at [1016, 292] on img at bounding box center [1007, 316] width 161 height 108
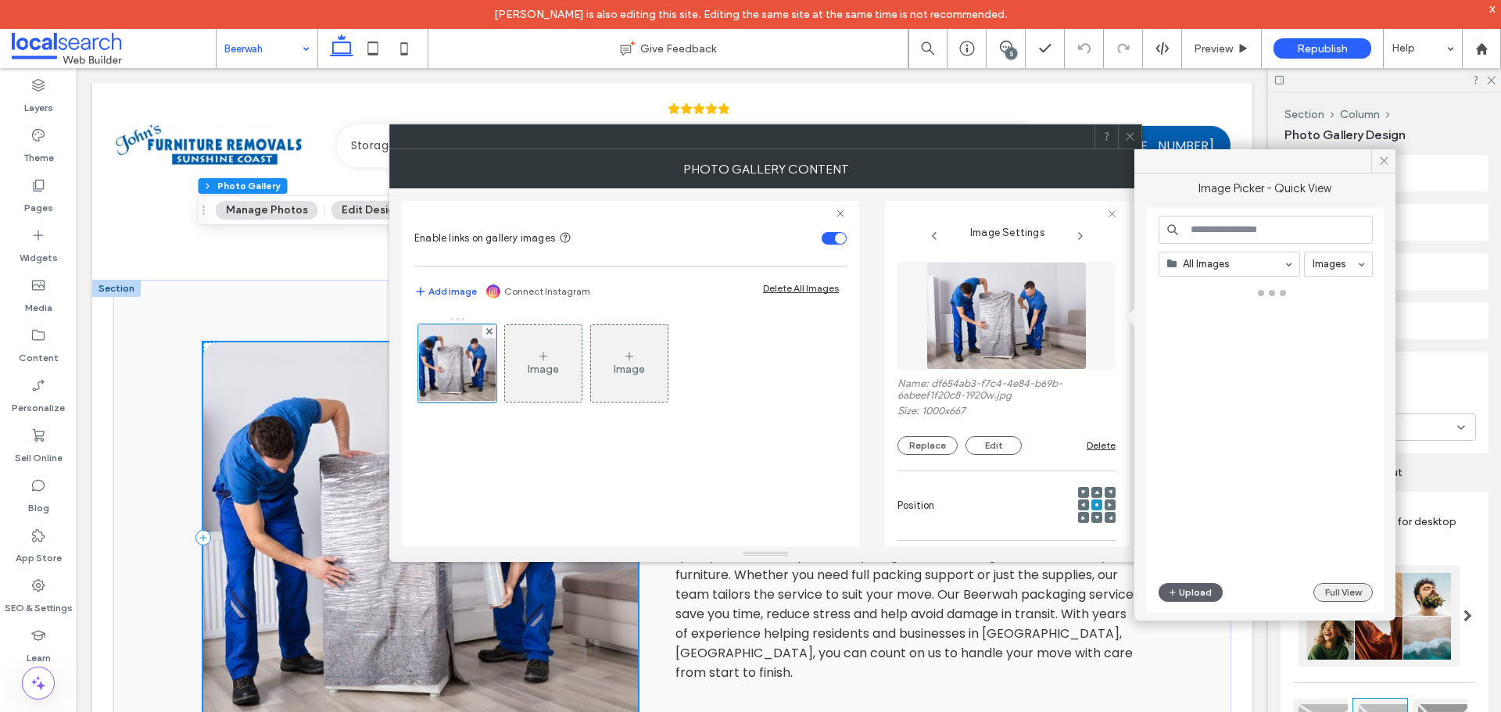
click at [1339, 584] on button "Full View" at bounding box center [1343, 592] width 59 height 19
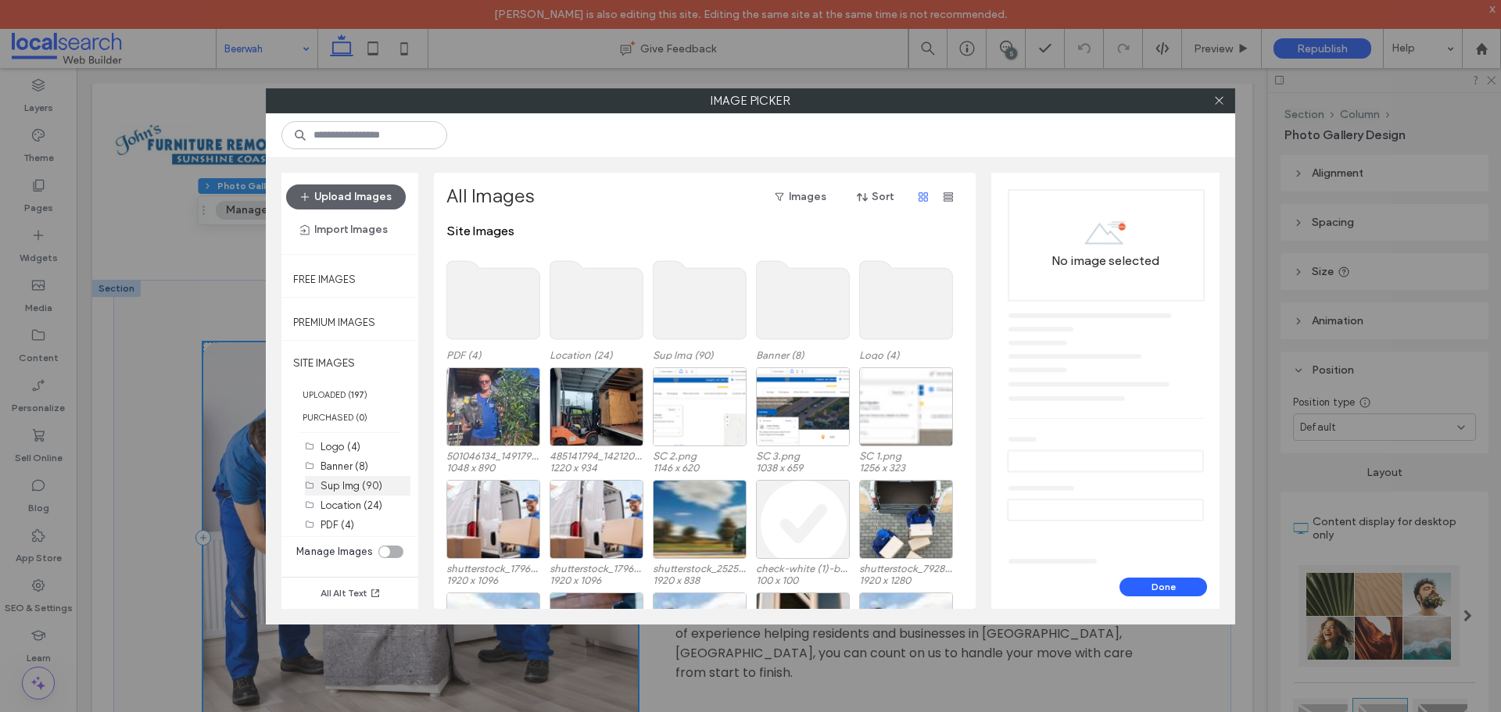
click at [353, 487] on label "Sup Img (90)" at bounding box center [352, 486] width 62 height 12
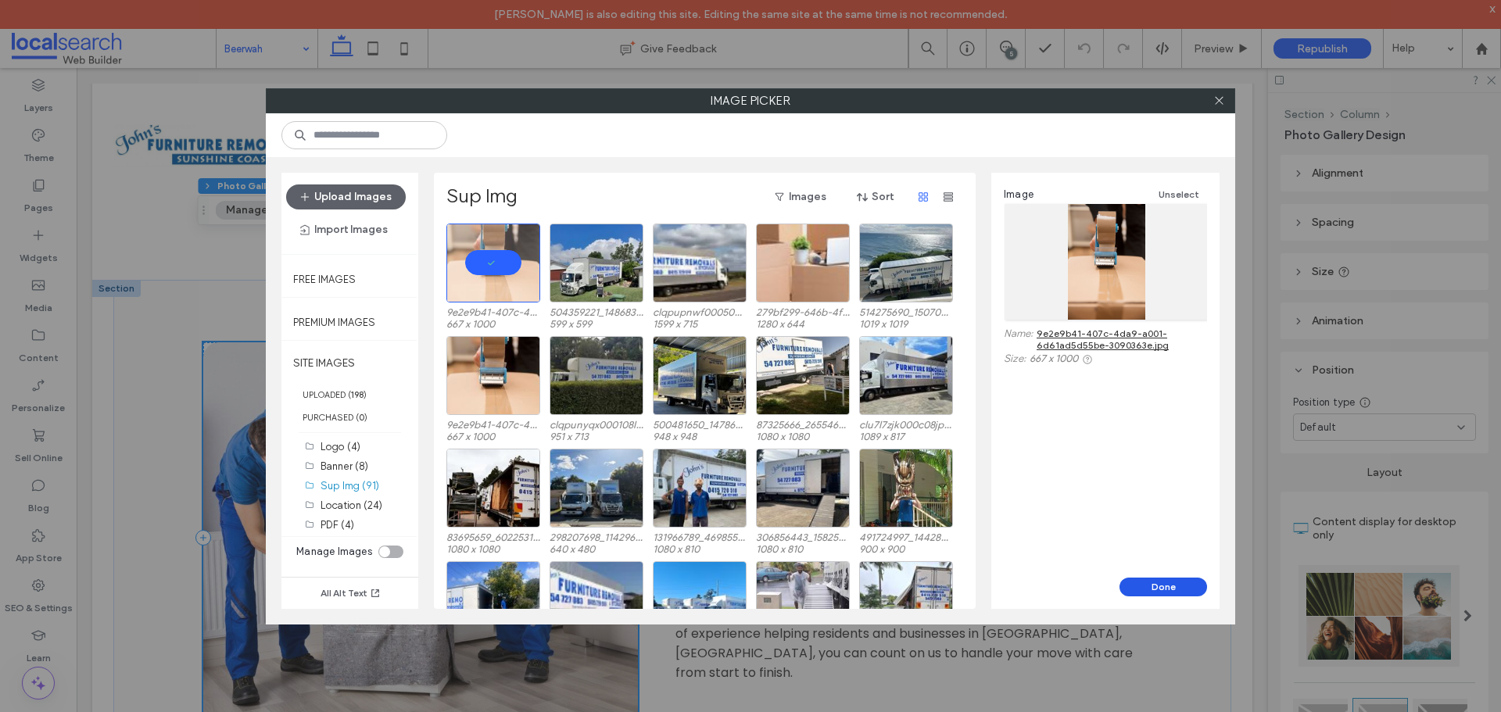
click at [1160, 593] on button "Done" at bounding box center [1164, 587] width 88 height 19
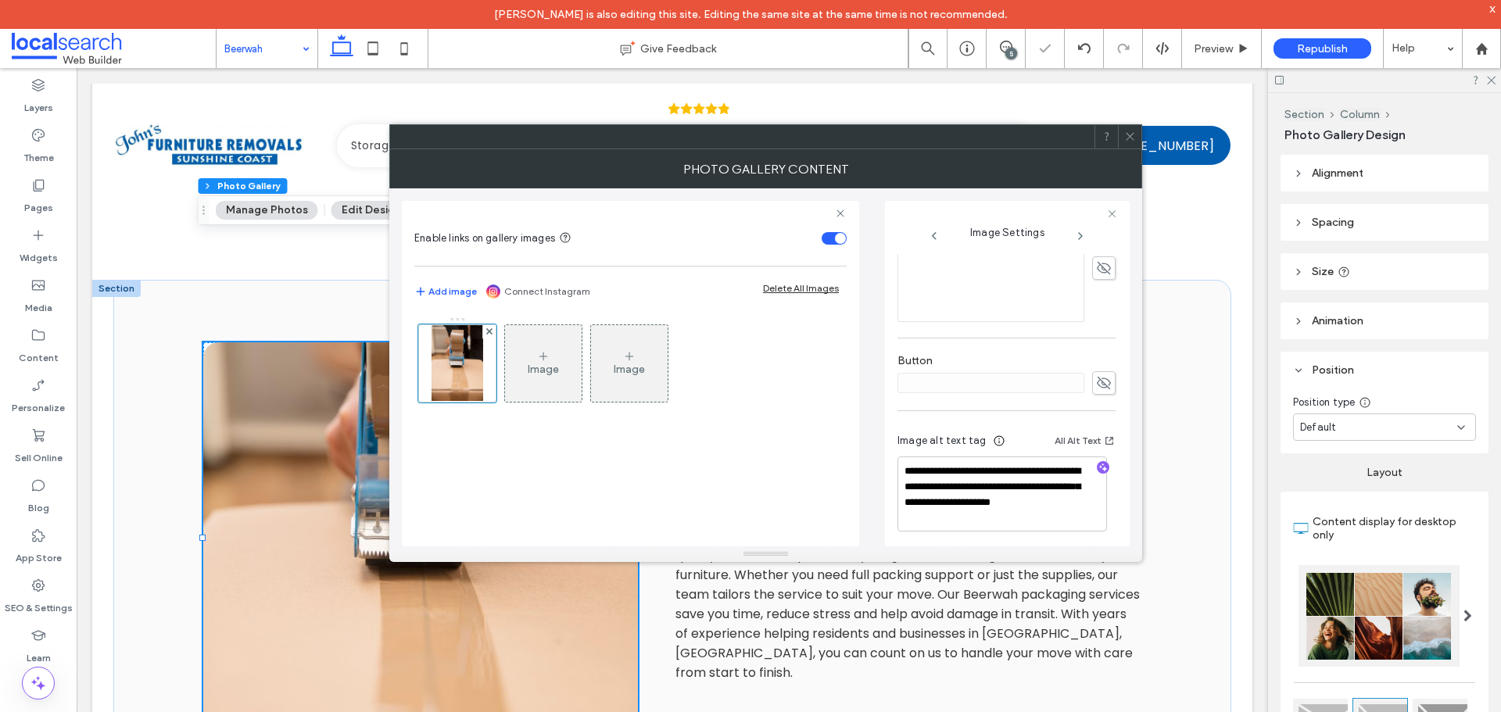
scroll to position [474, 0]
drag, startPoint x: 1004, startPoint y: 513, endPoint x: 935, endPoint y: 504, distance: 69.4
click at [935, 504] on textarea "**********" at bounding box center [1003, 488] width 210 height 75
click at [1098, 467] on icon "button" at bounding box center [1103, 462] width 11 height 11
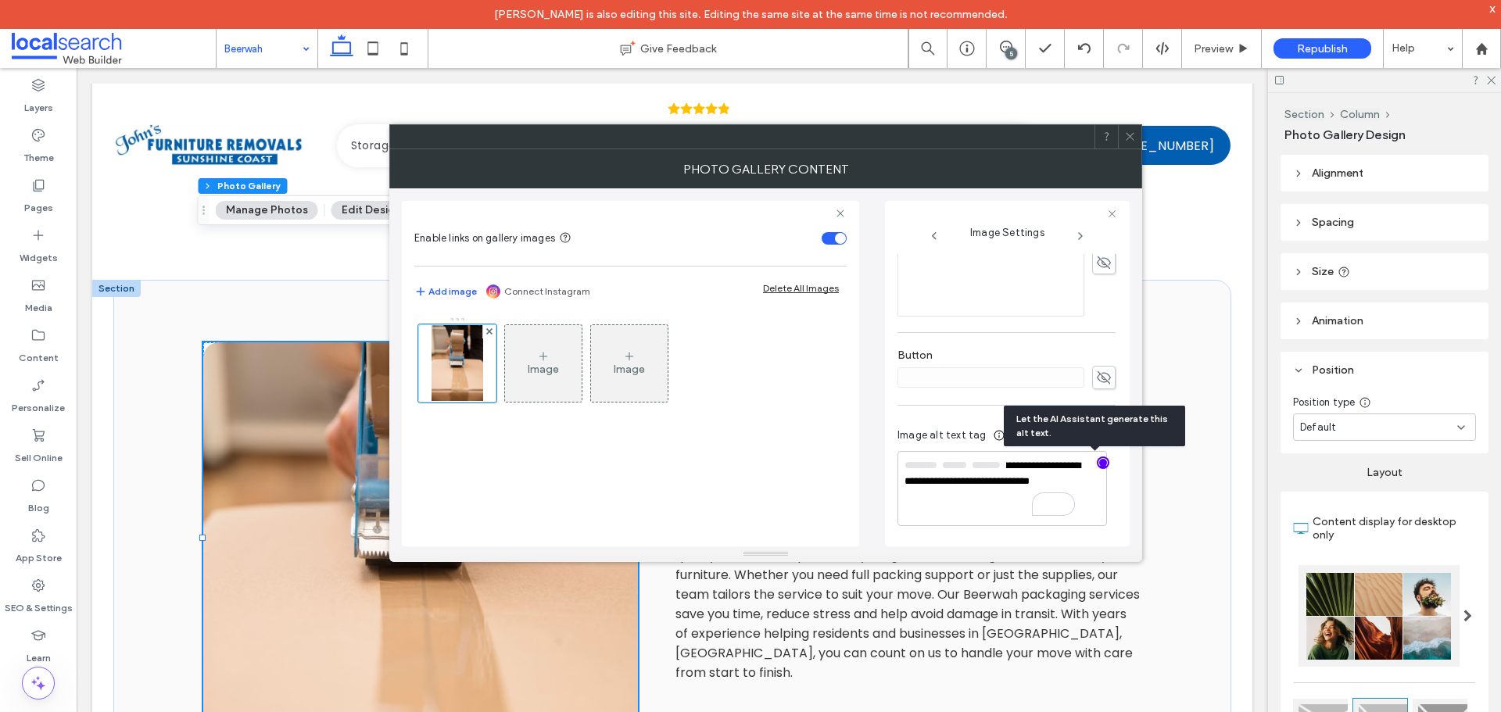
scroll to position [472, 0]
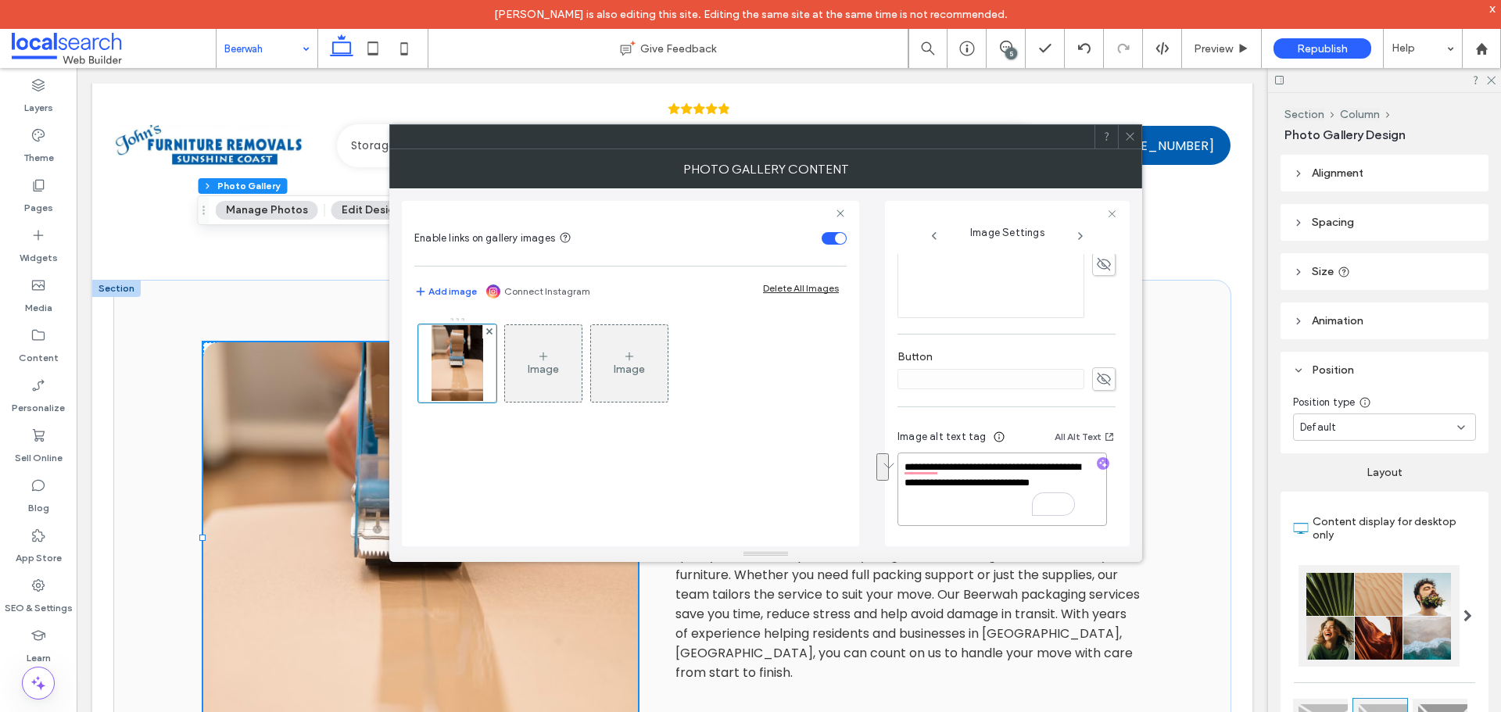
drag, startPoint x: 999, startPoint y: 504, endPoint x: 927, endPoint y: 489, distance: 72.9
click at [927, 489] on textarea "**********" at bounding box center [1003, 490] width 210 height 74
paste textarea "**********"
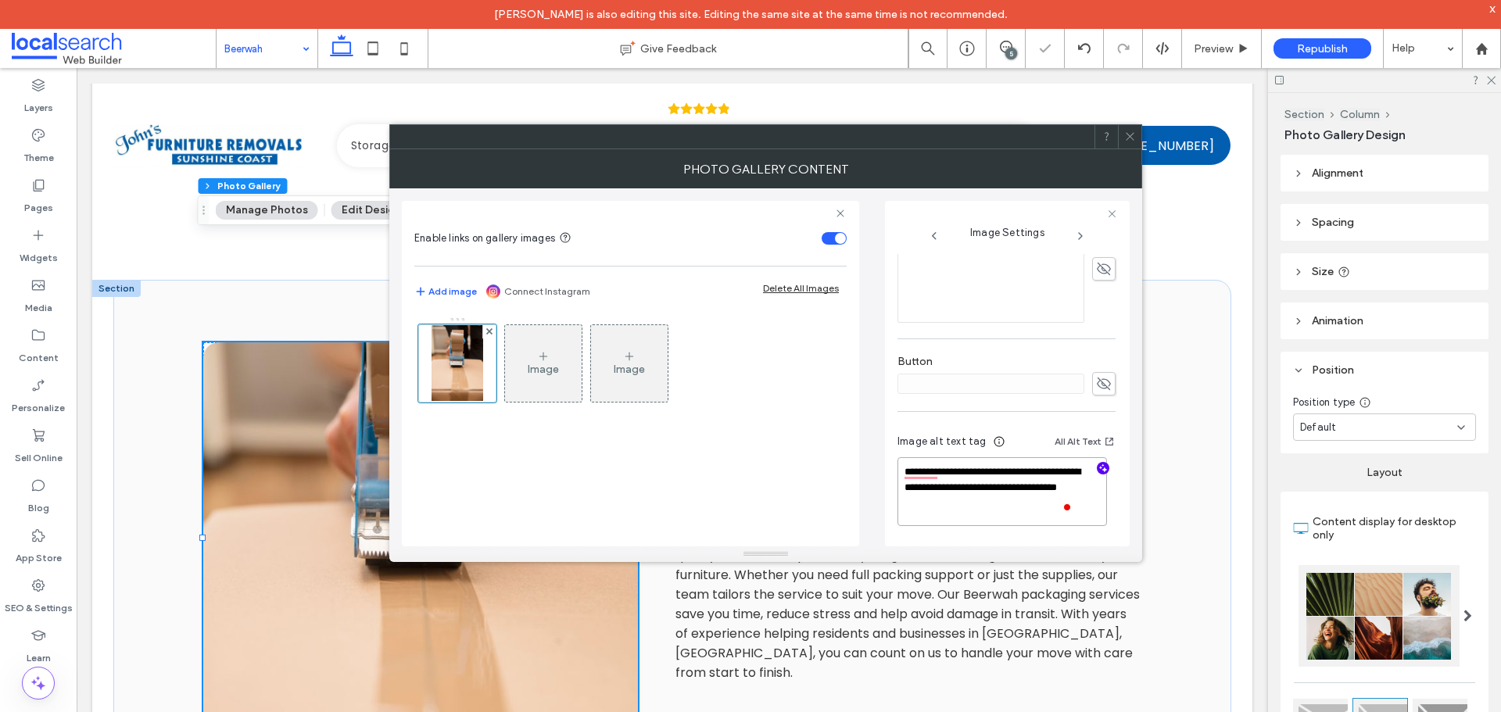
type textarea "**********"
click at [877, 464] on div "**********" at bounding box center [766, 367] width 728 height 358
click at [1128, 136] on icon at bounding box center [1130, 137] width 12 height 12
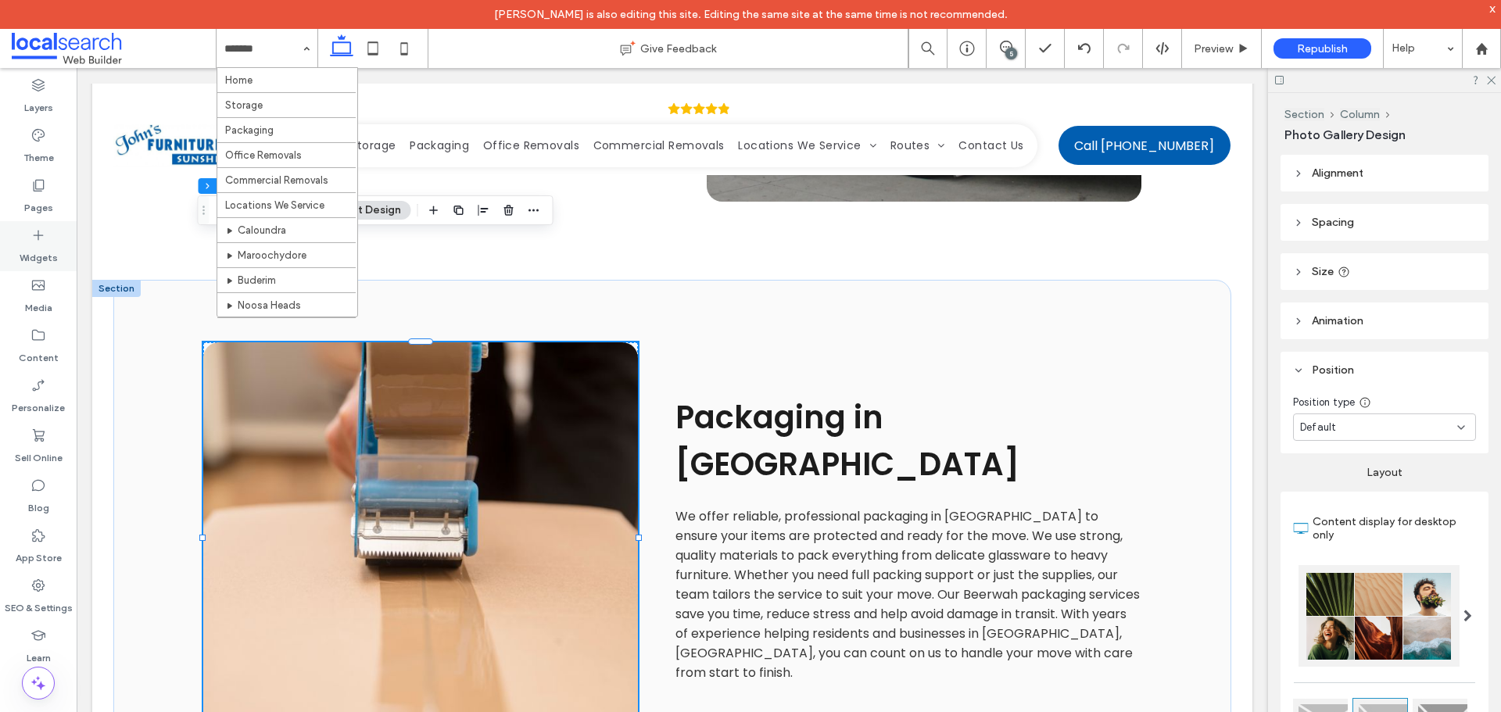
drag, startPoint x: 31, startPoint y: 194, endPoint x: 55, endPoint y: 221, distance: 36.0
click at [31, 194] on label "Pages" at bounding box center [38, 204] width 29 height 22
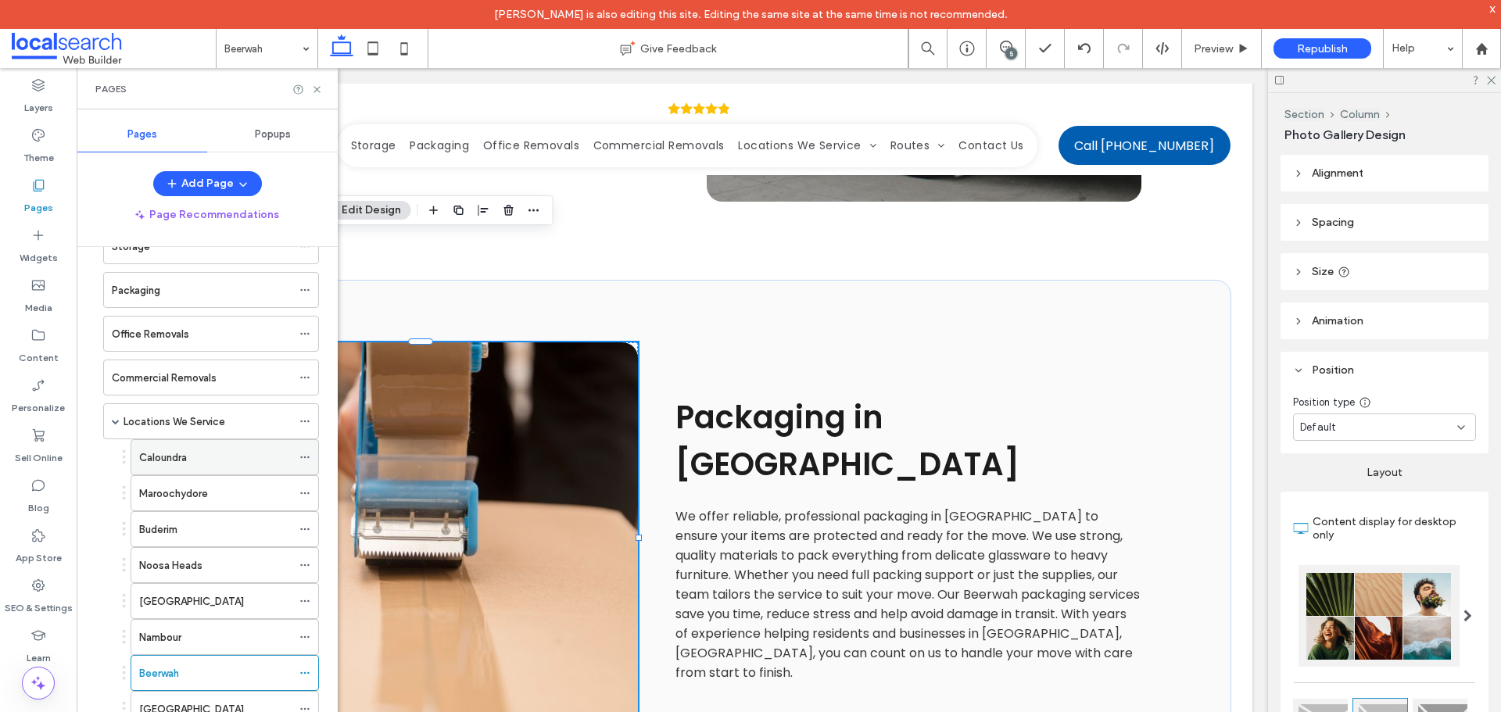
scroll to position [210, 0]
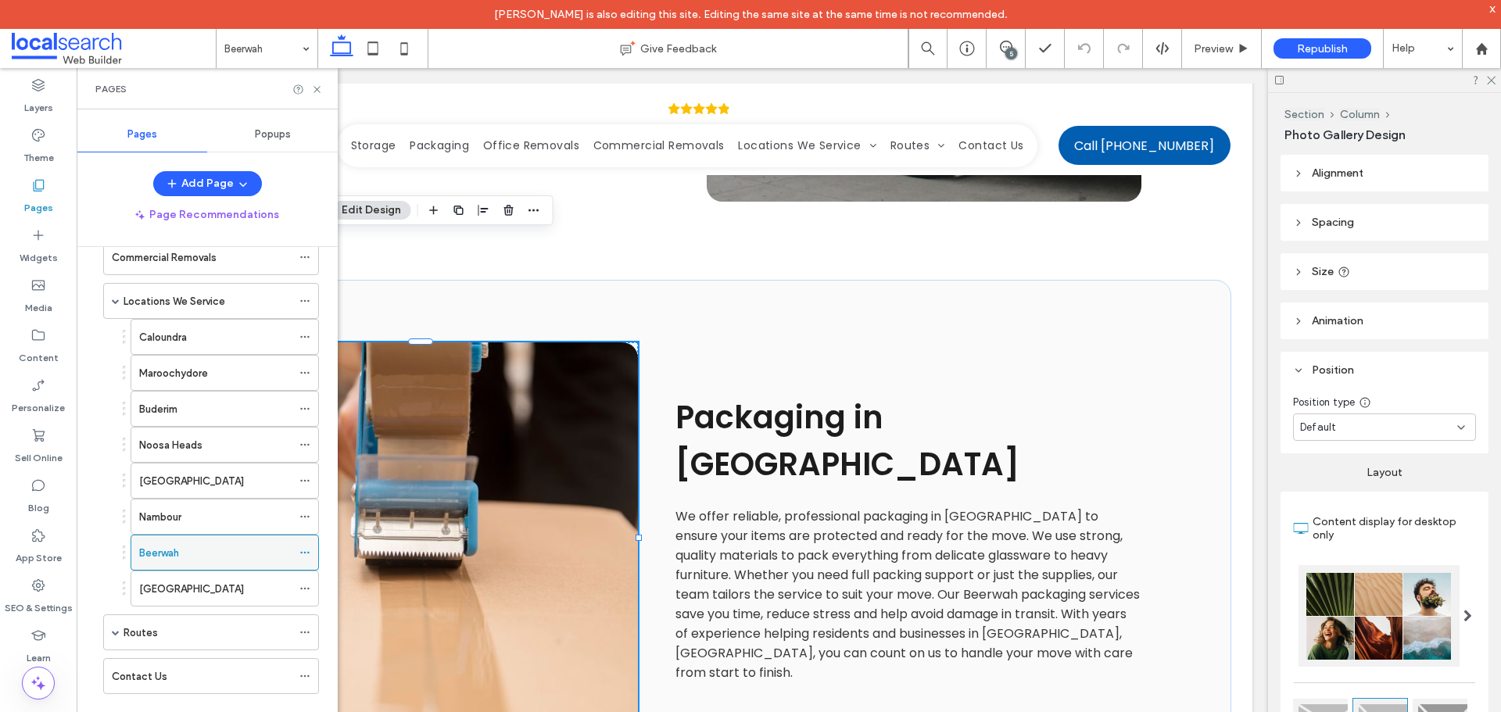
click at [210, 547] on div "Beerwah" at bounding box center [215, 553] width 152 height 16
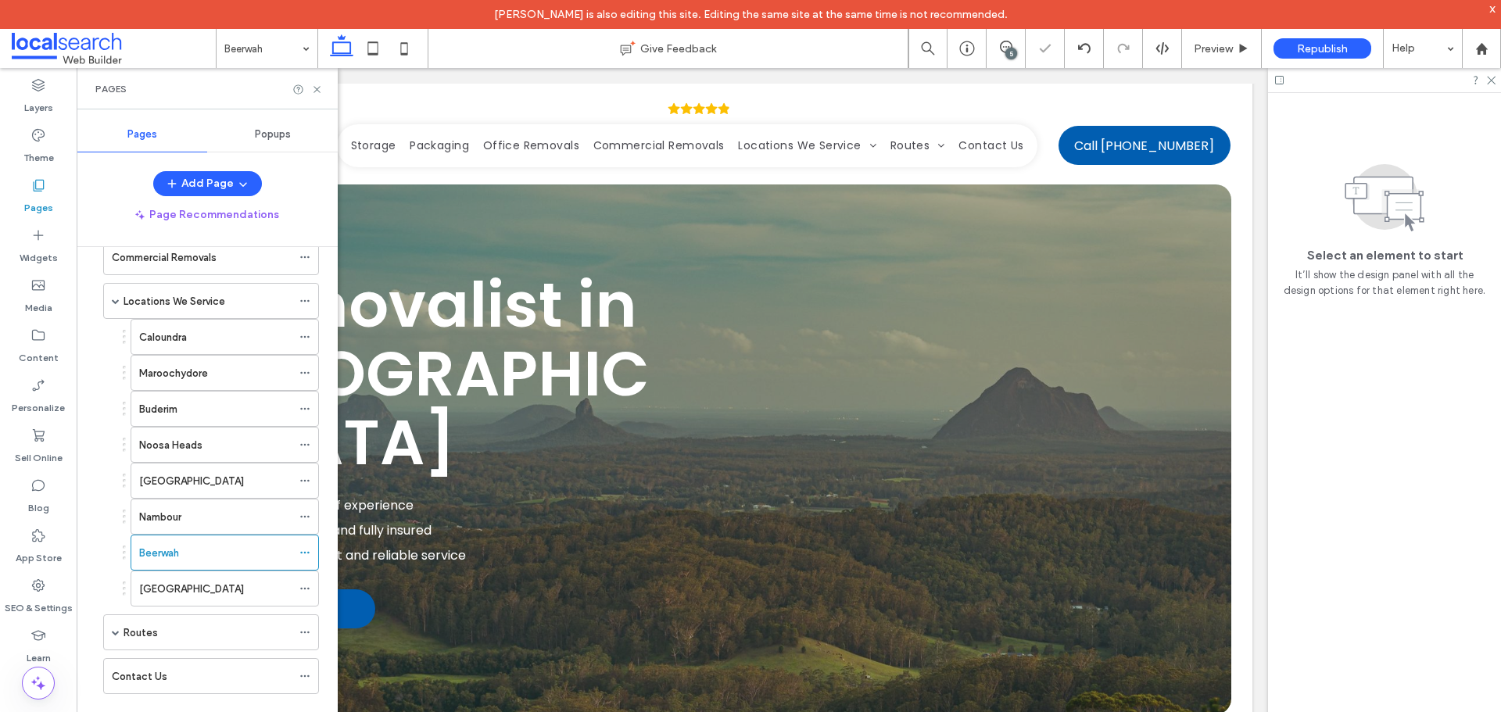
scroll to position [0, 0]
click at [316, 88] on use at bounding box center [317, 89] width 6 height 6
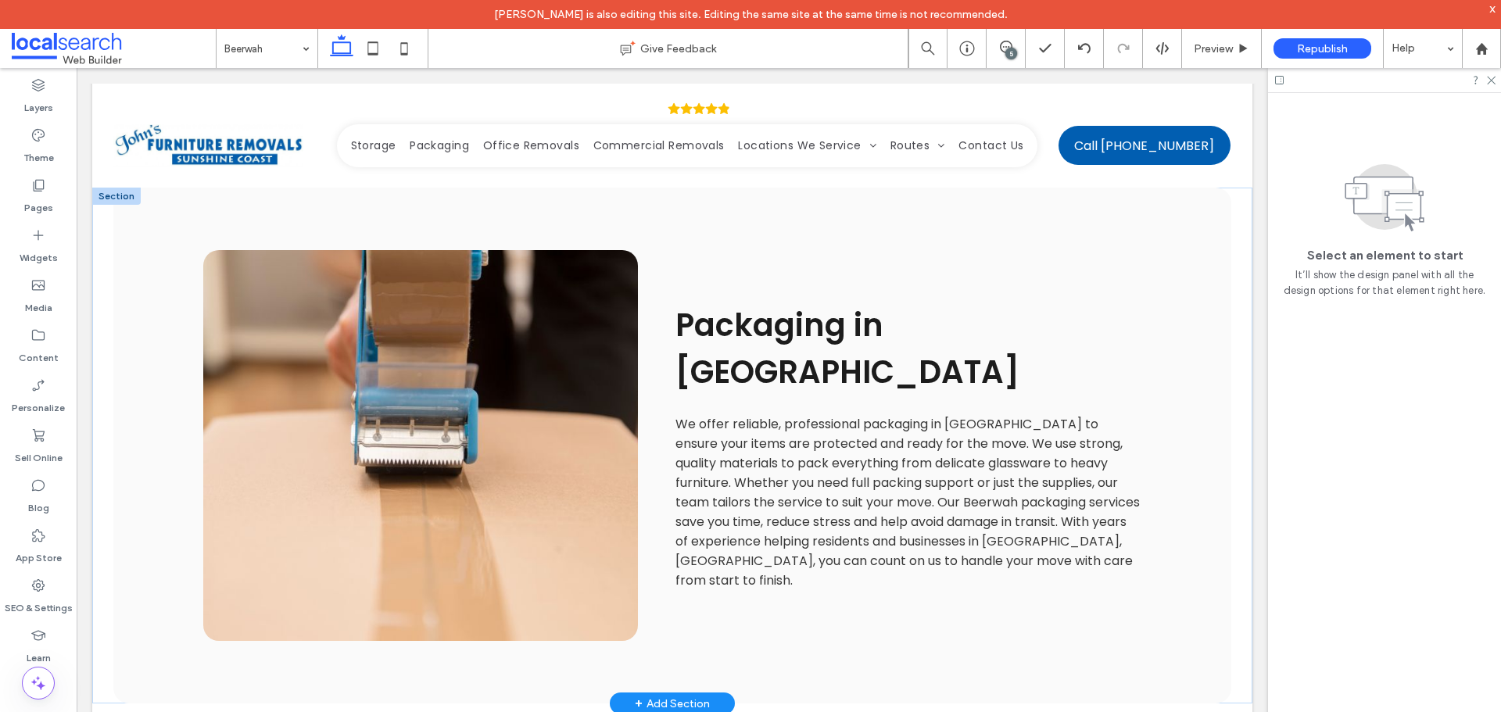
scroll to position [1955, 0]
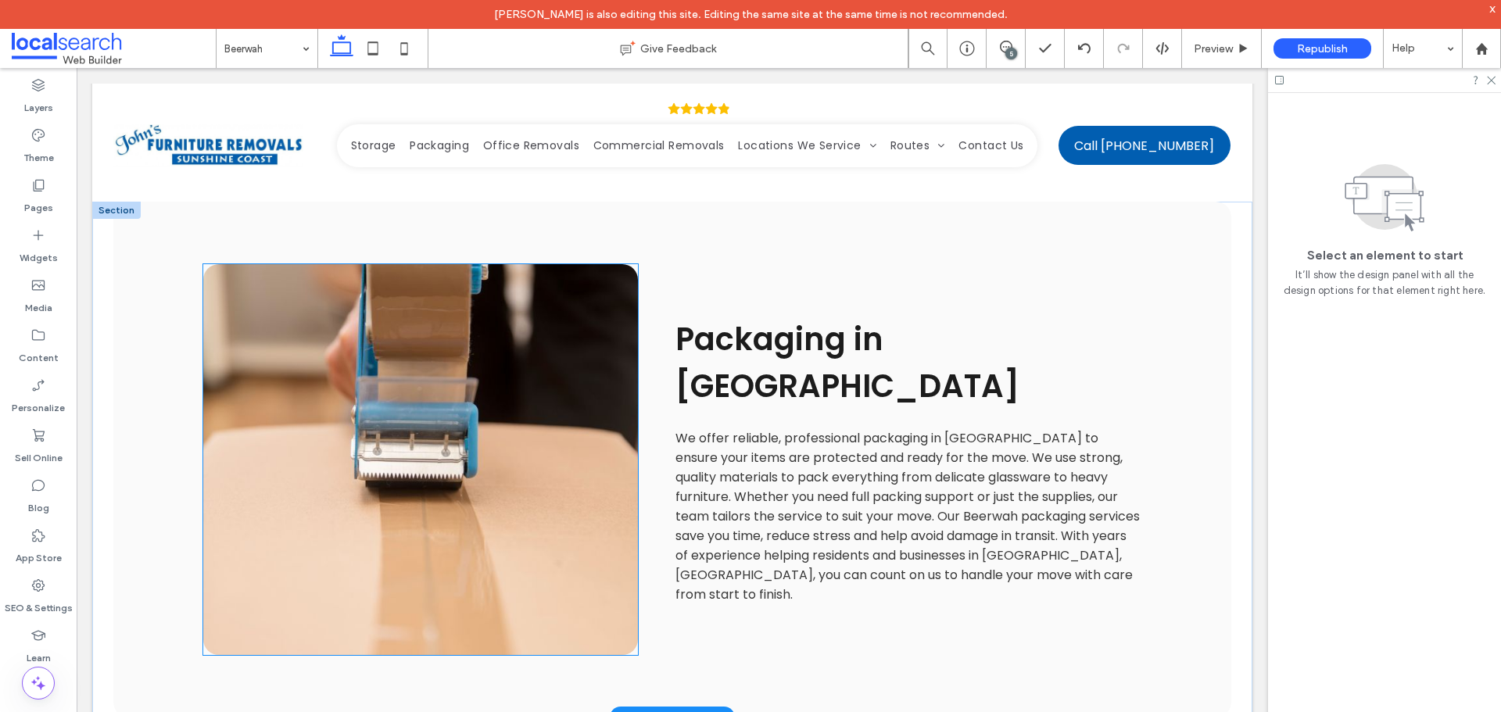
click at [507, 341] on link at bounding box center [420, 459] width 435 height 391
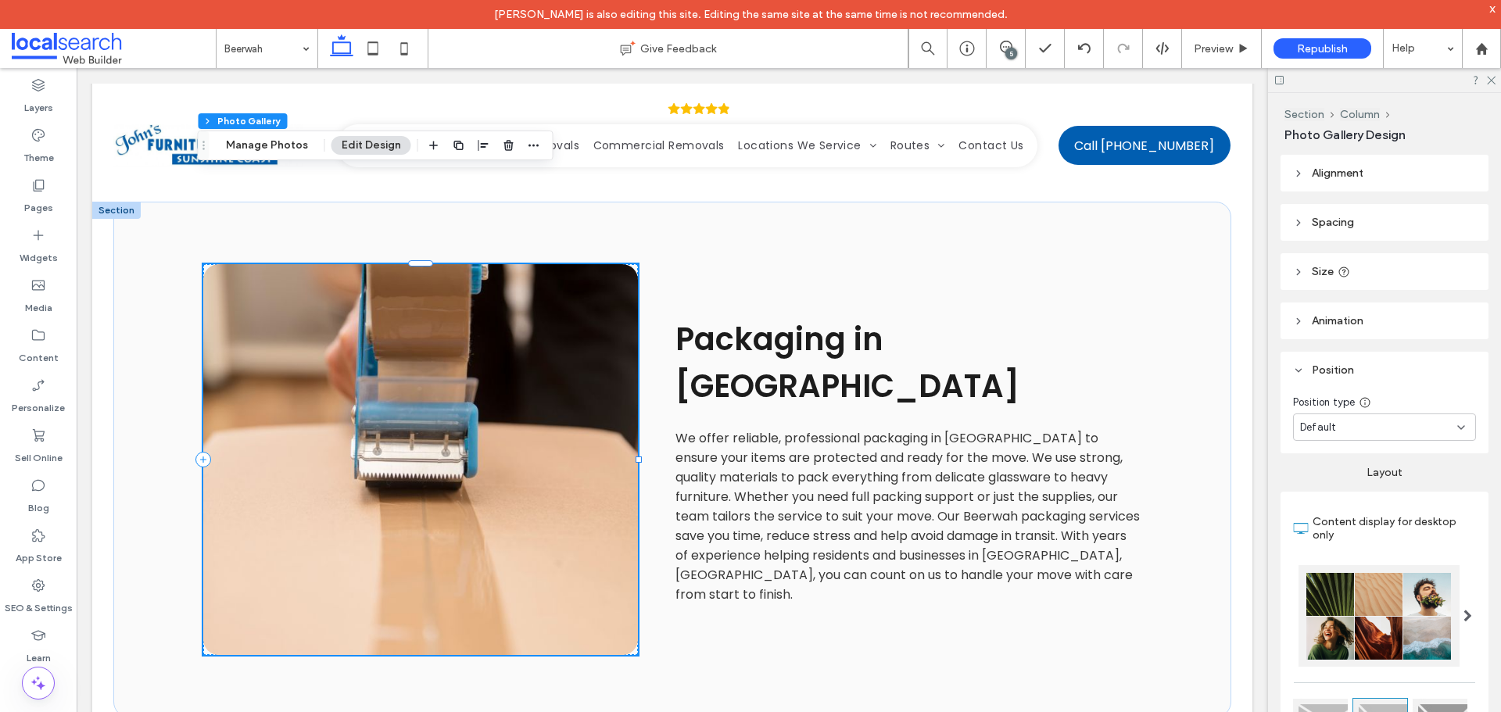
drag, startPoint x: 292, startPoint y: 152, endPoint x: 311, endPoint y: 153, distance: 19.6
click at [292, 152] on button "Manage Photos" at bounding box center [267, 145] width 102 height 19
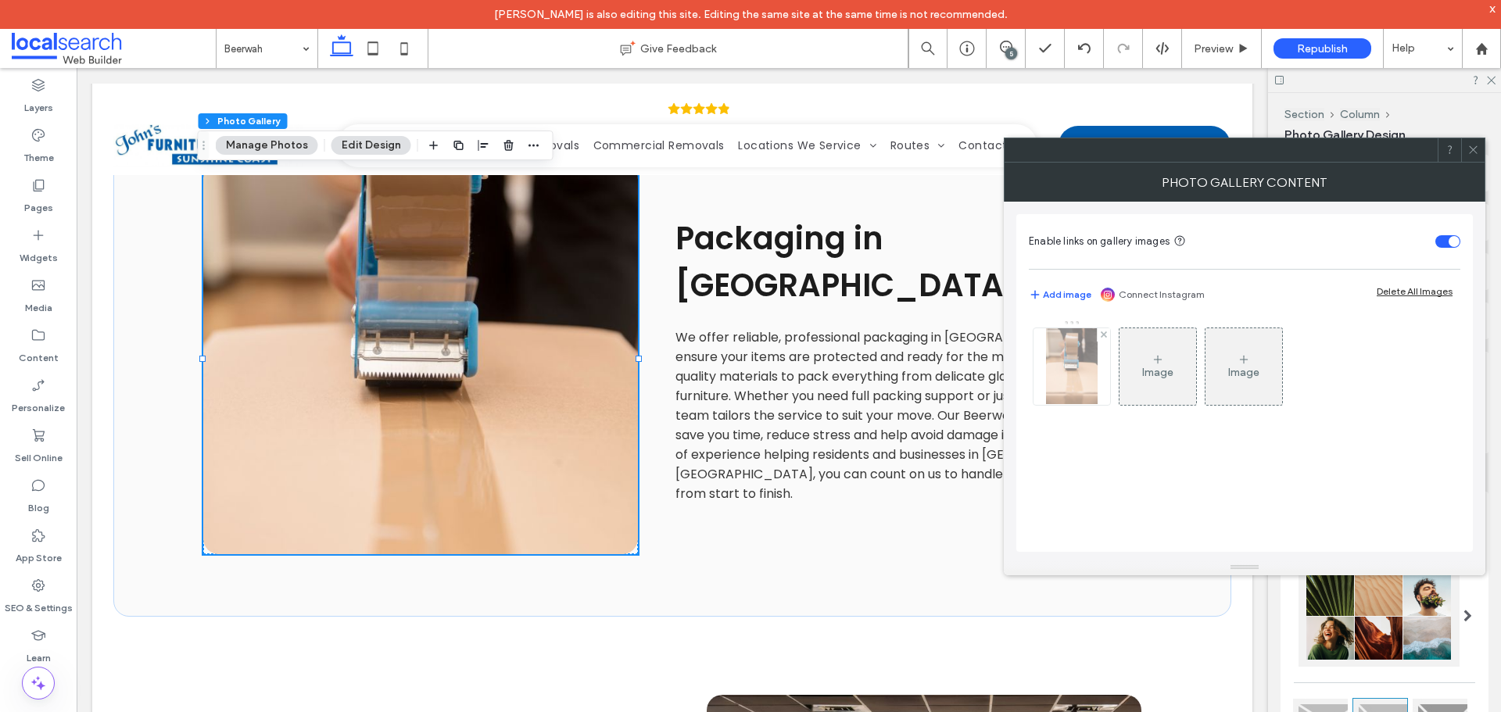
scroll to position [2189, 0]
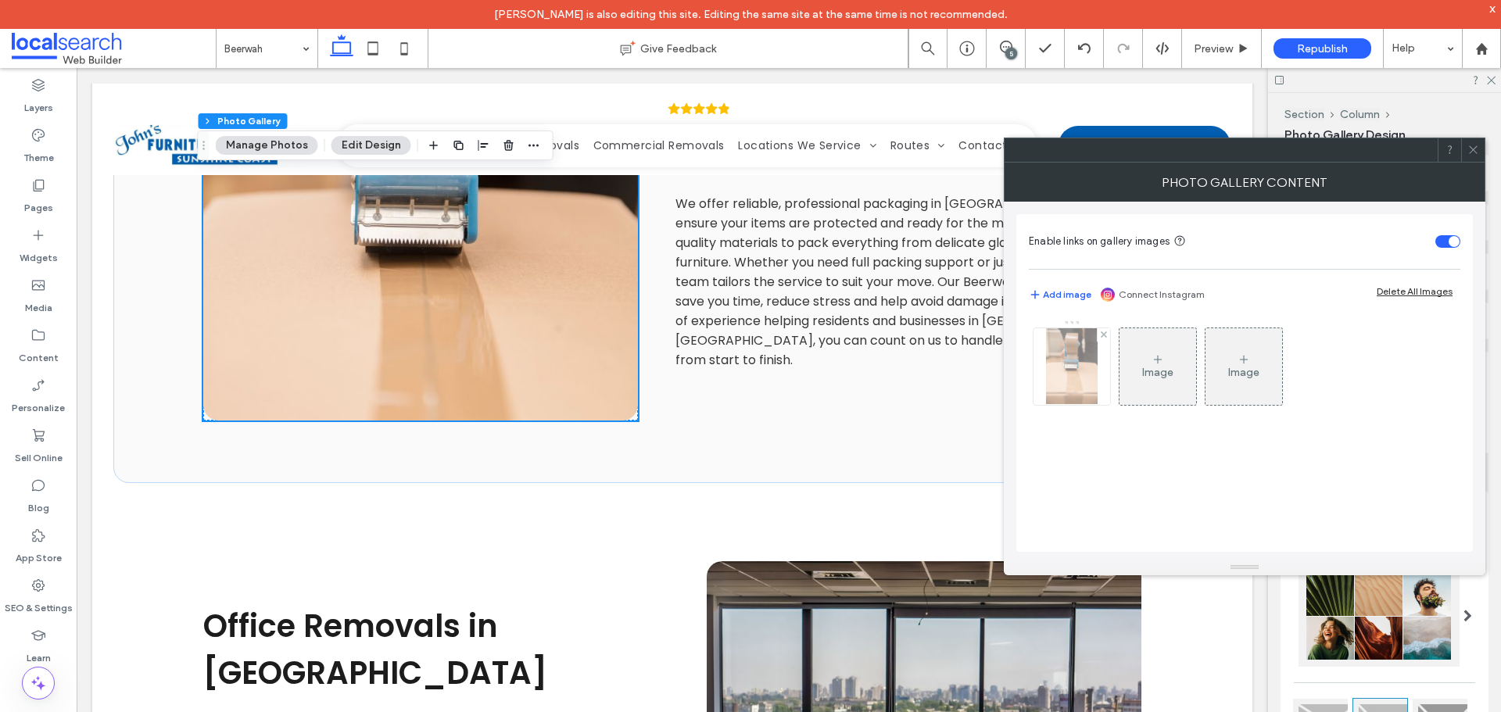
click at [1081, 363] on img at bounding box center [1071, 366] width 51 height 77
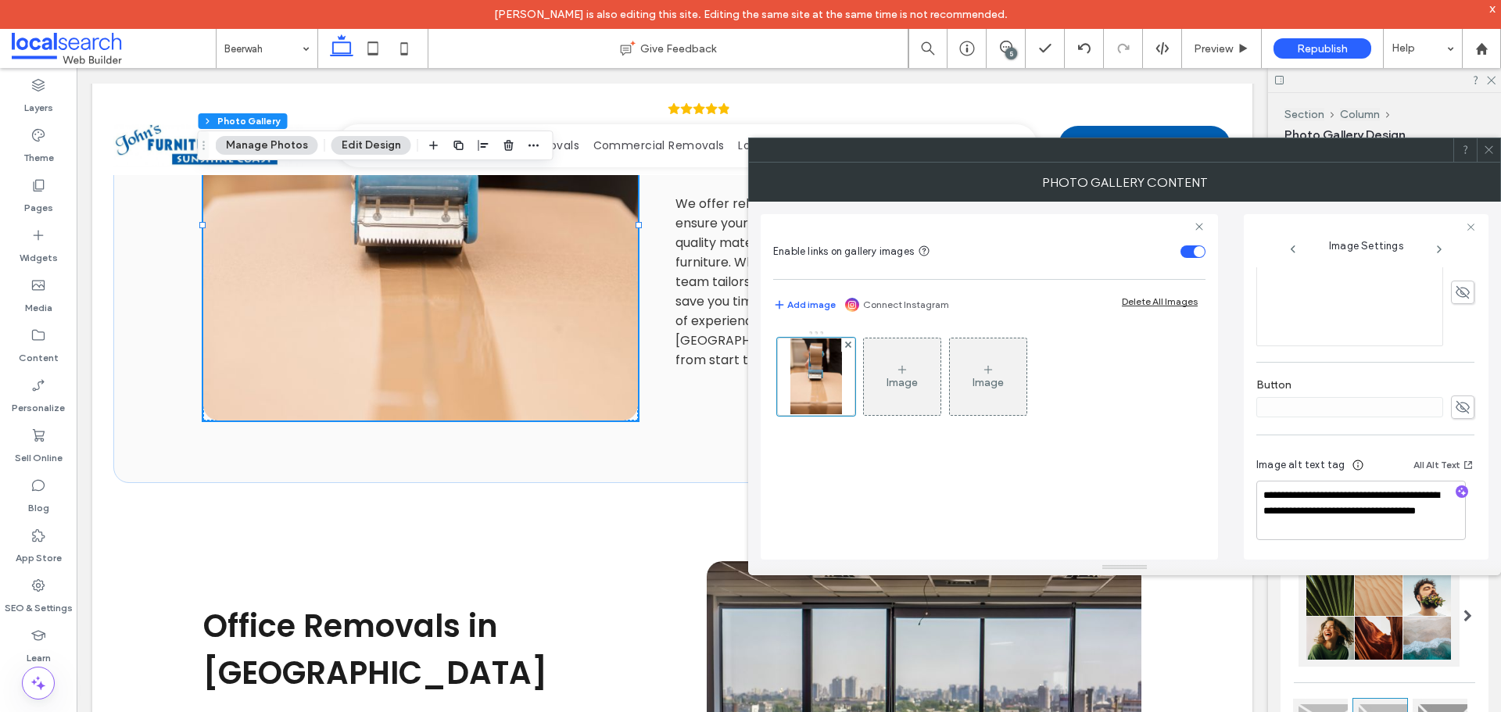
scroll to position [458, 0]
click at [1490, 153] on icon at bounding box center [1489, 150] width 12 height 12
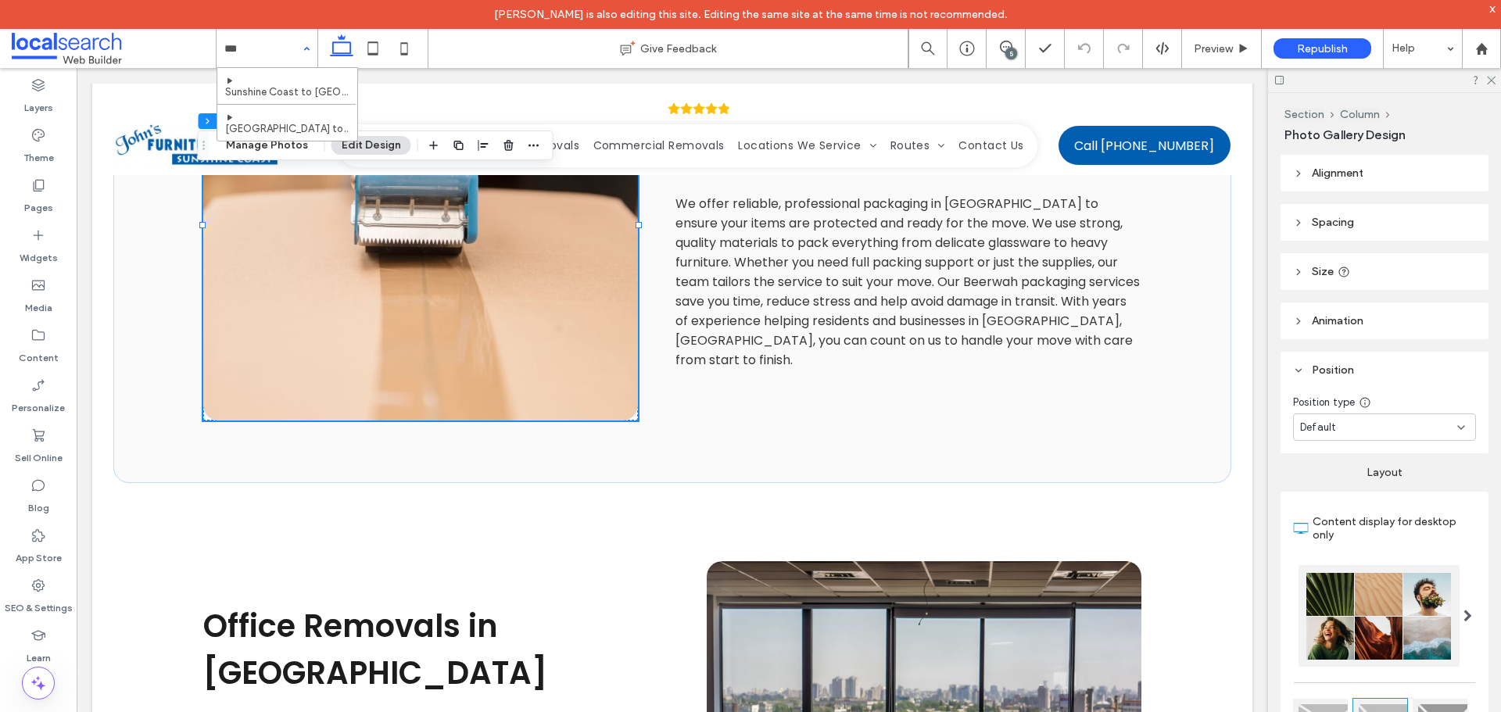
type input "****"
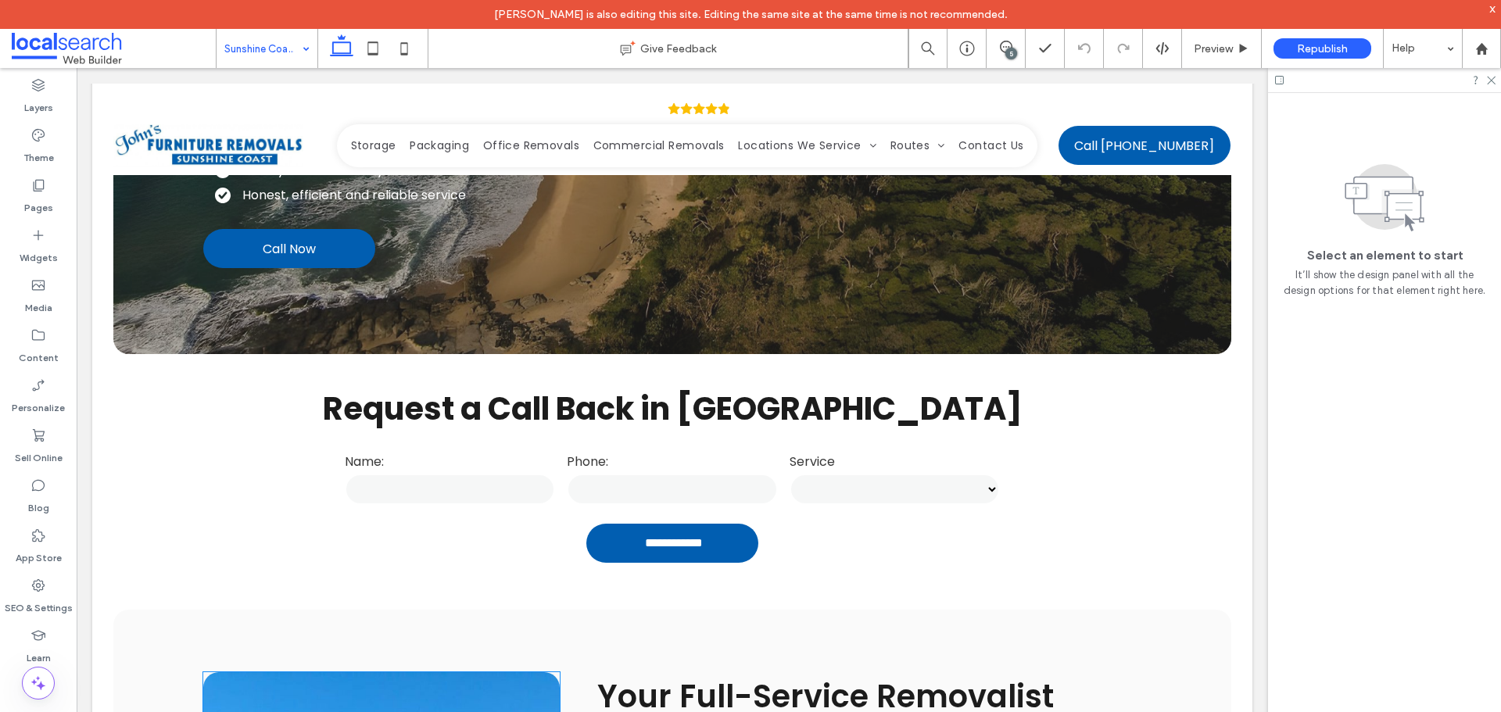
scroll to position [38, 0]
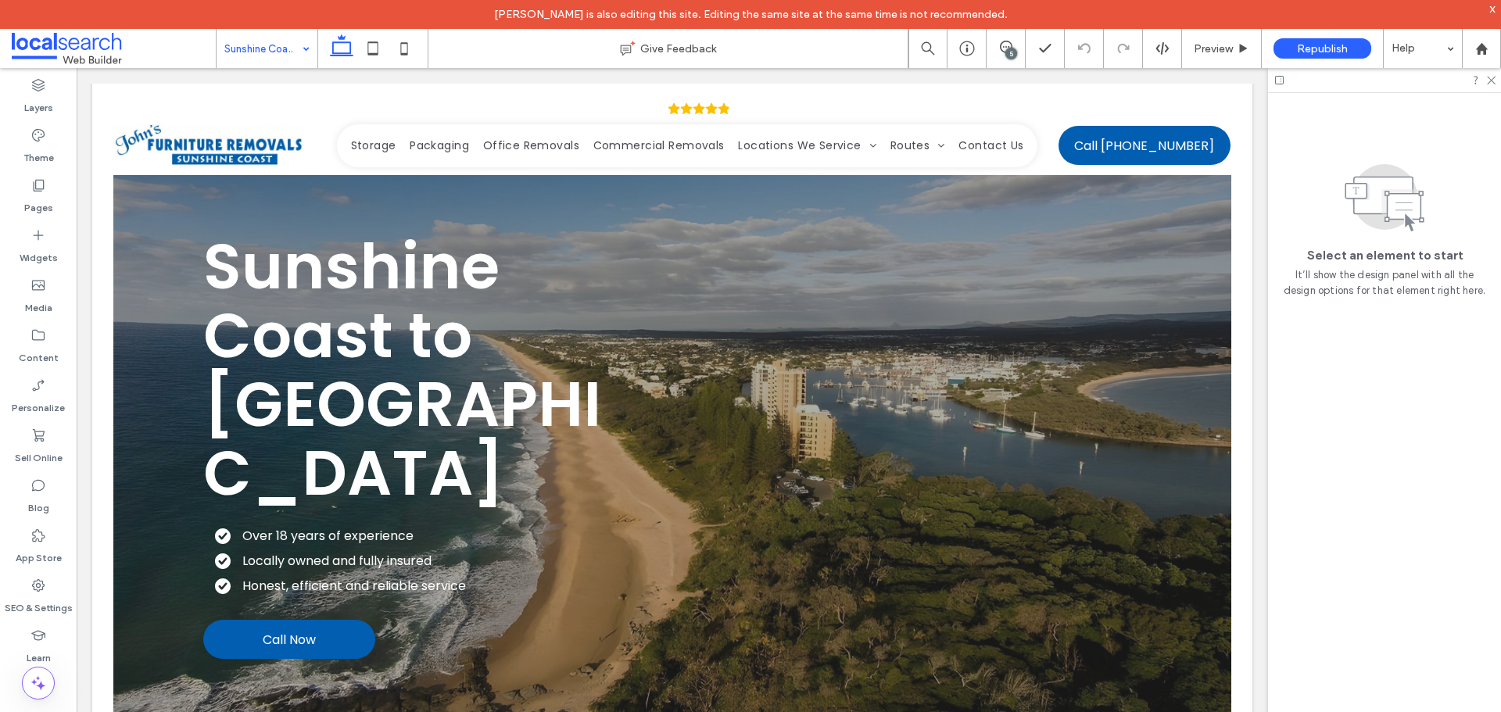
click at [279, 57] on input at bounding box center [262, 48] width 77 height 39
type input "****"
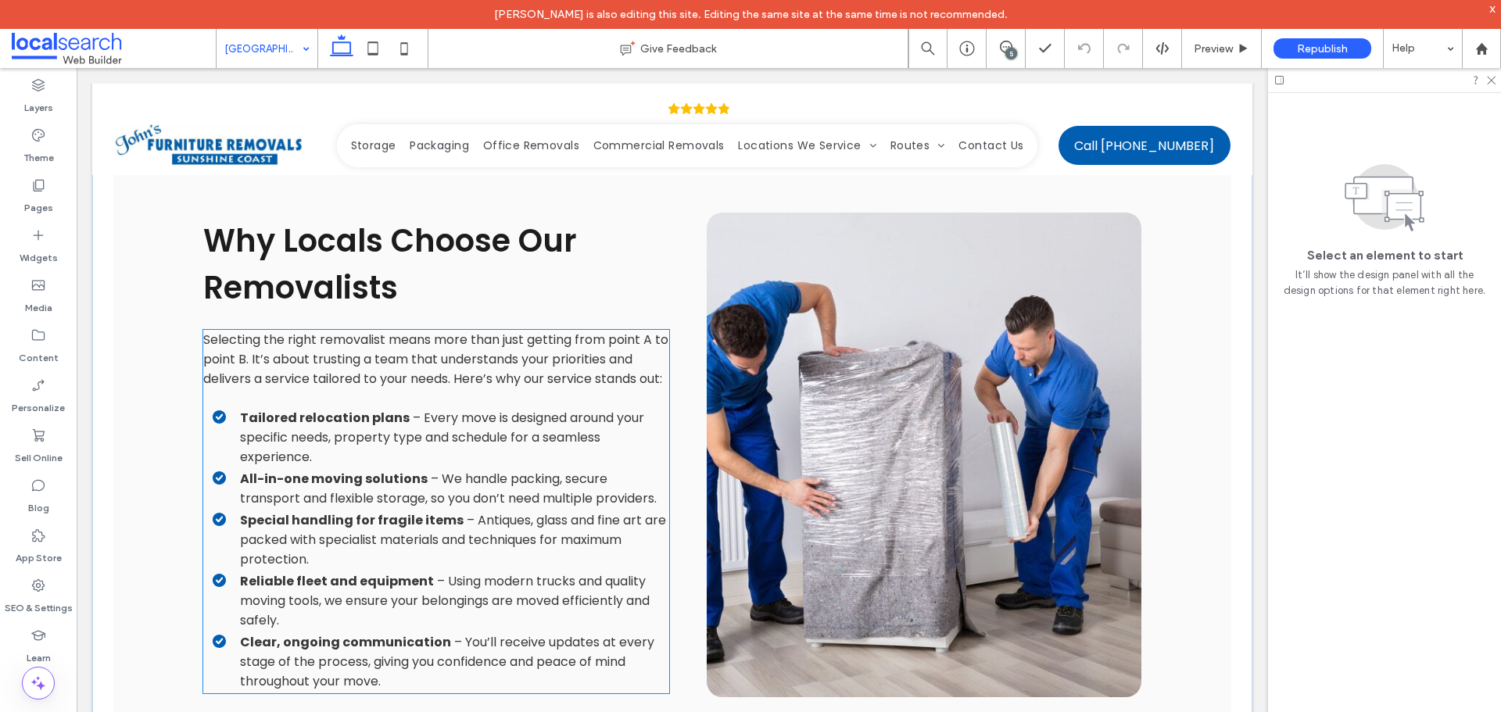
scroll to position [1798, 0]
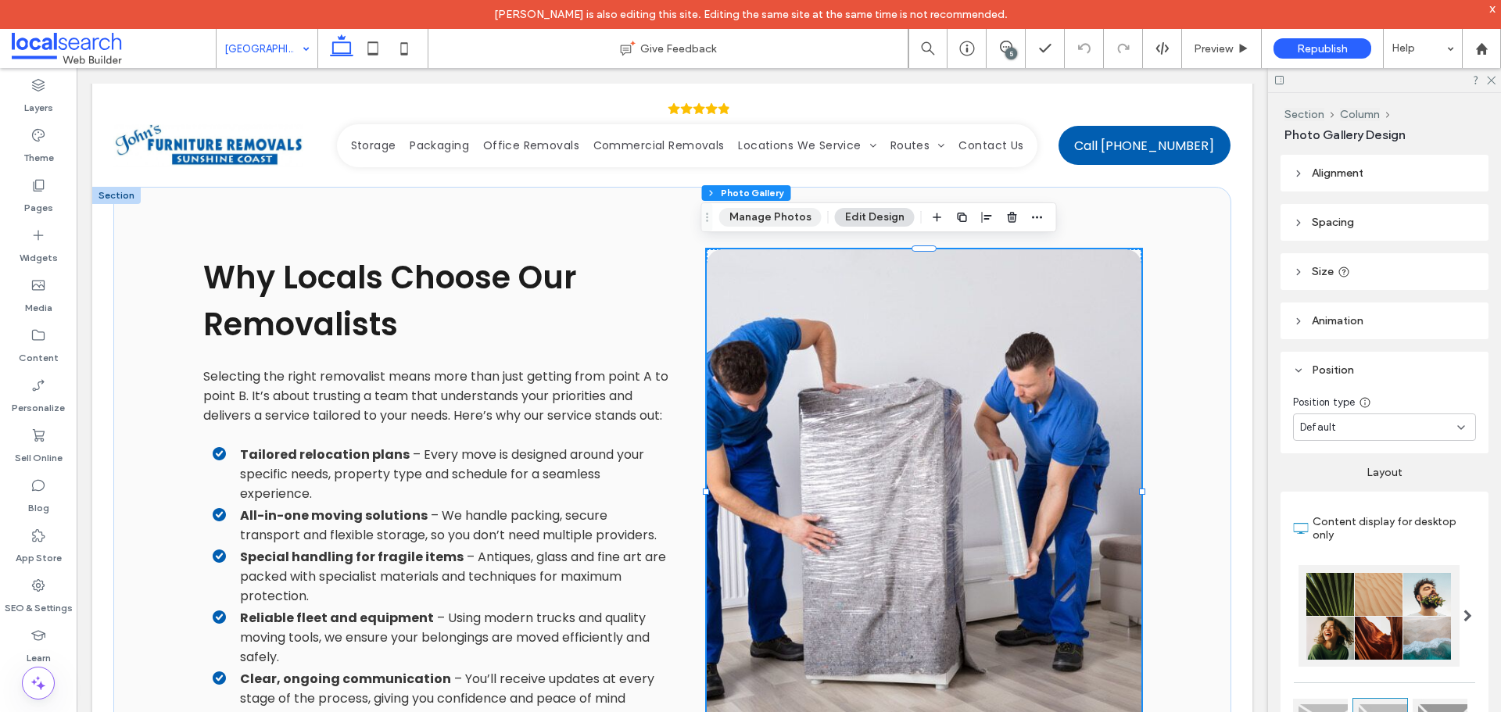
drag, startPoint x: 748, startPoint y: 216, endPoint x: 824, endPoint y: 206, distance: 77.2
click at [748, 216] on button "Manage Photos" at bounding box center [770, 217] width 102 height 19
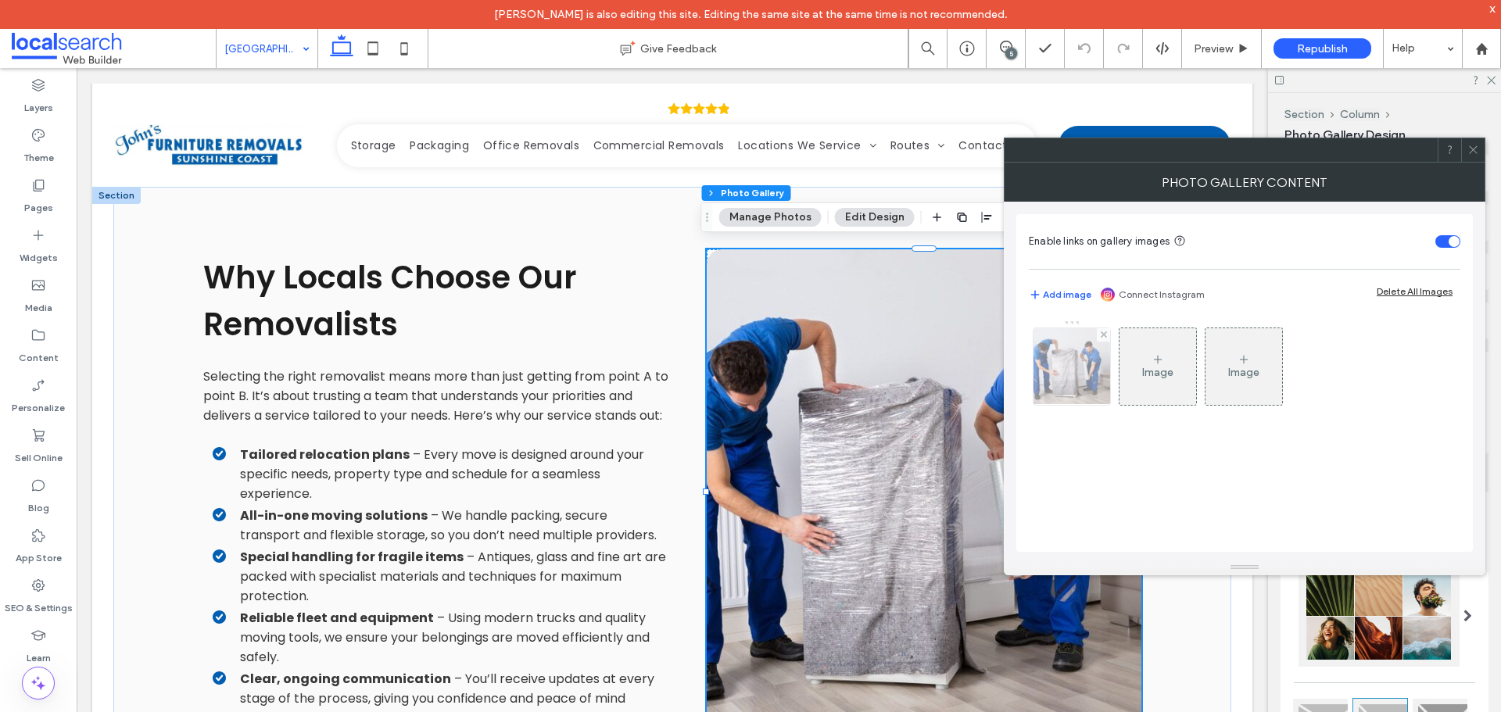
click at [1085, 374] on img at bounding box center [1072, 366] width 116 height 77
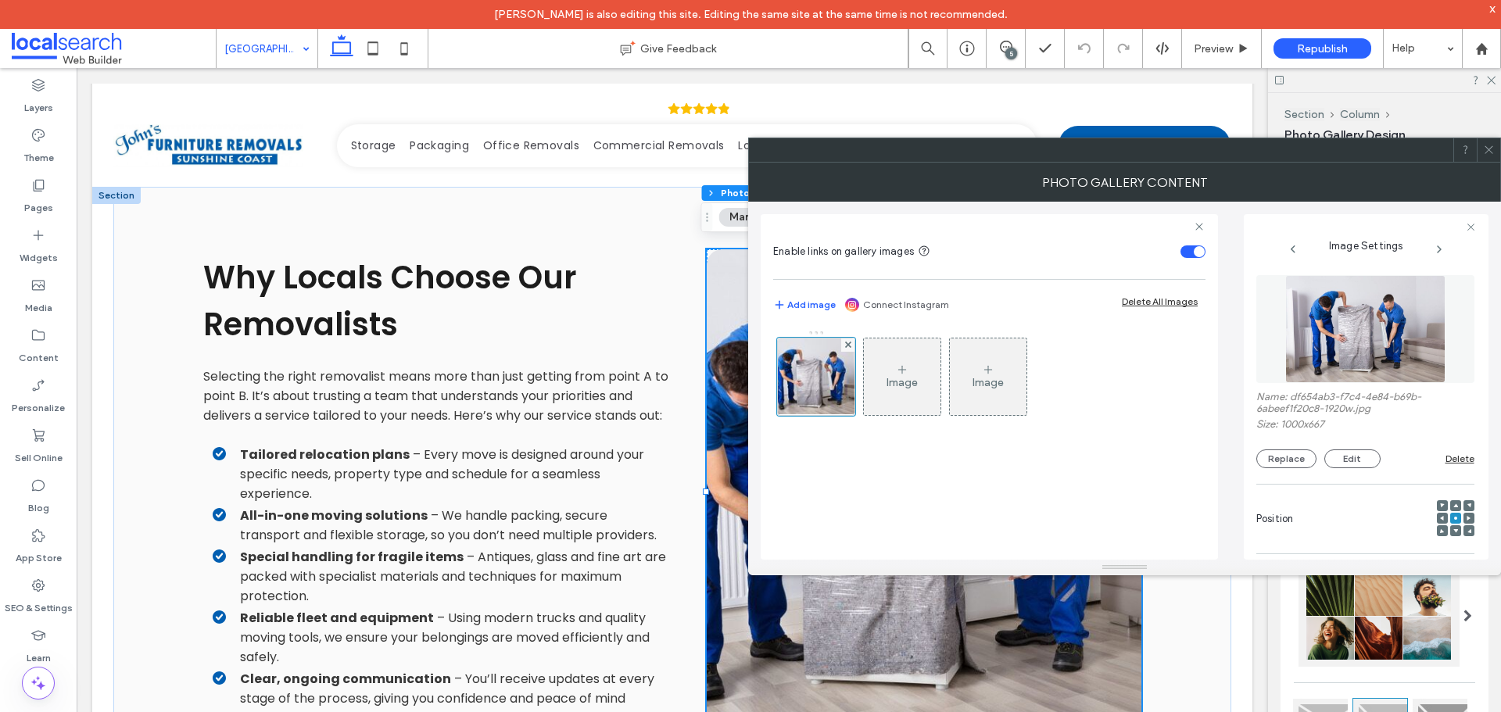
click at [1416, 364] on img at bounding box center [1365, 329] width 161 height 108
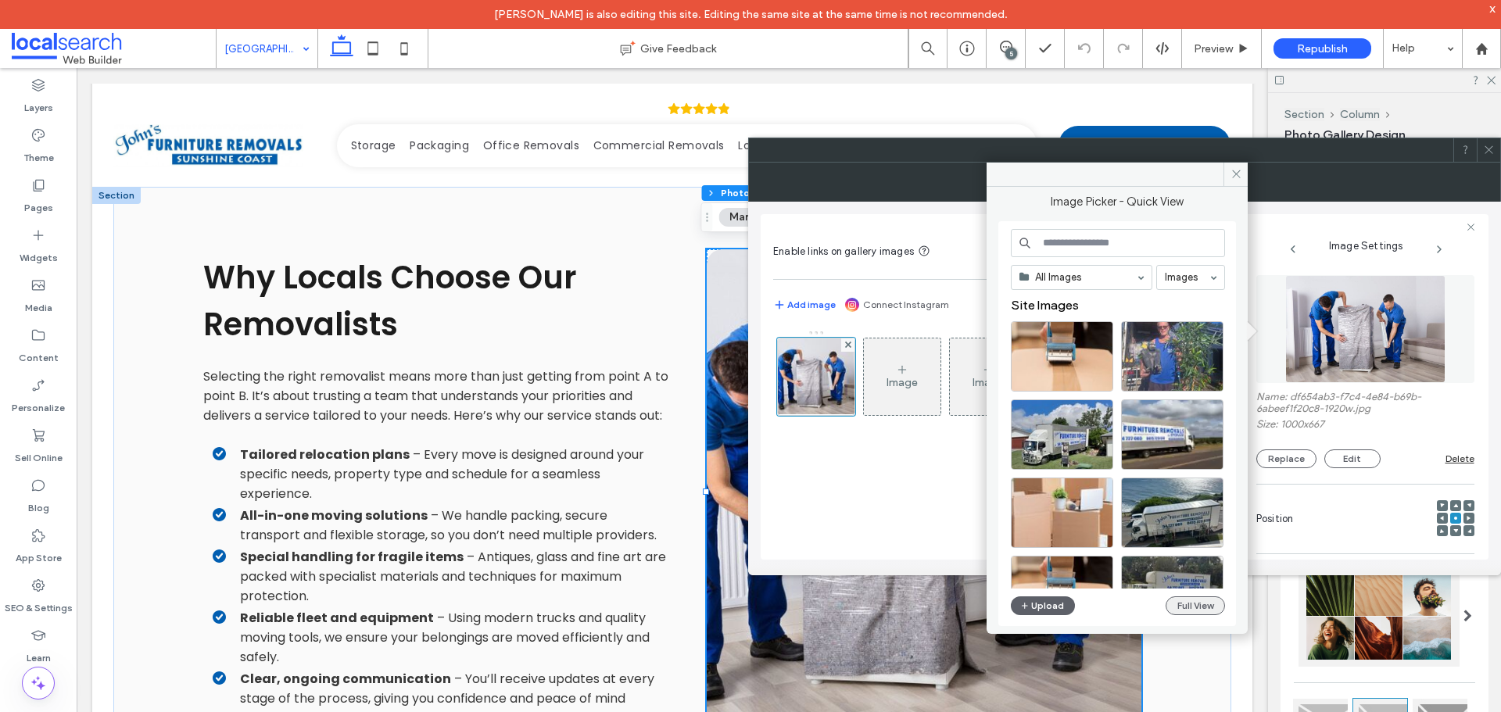
click at [1213, 601] on button "Full View" at bounding box center [1195, 606] width 59 height 19
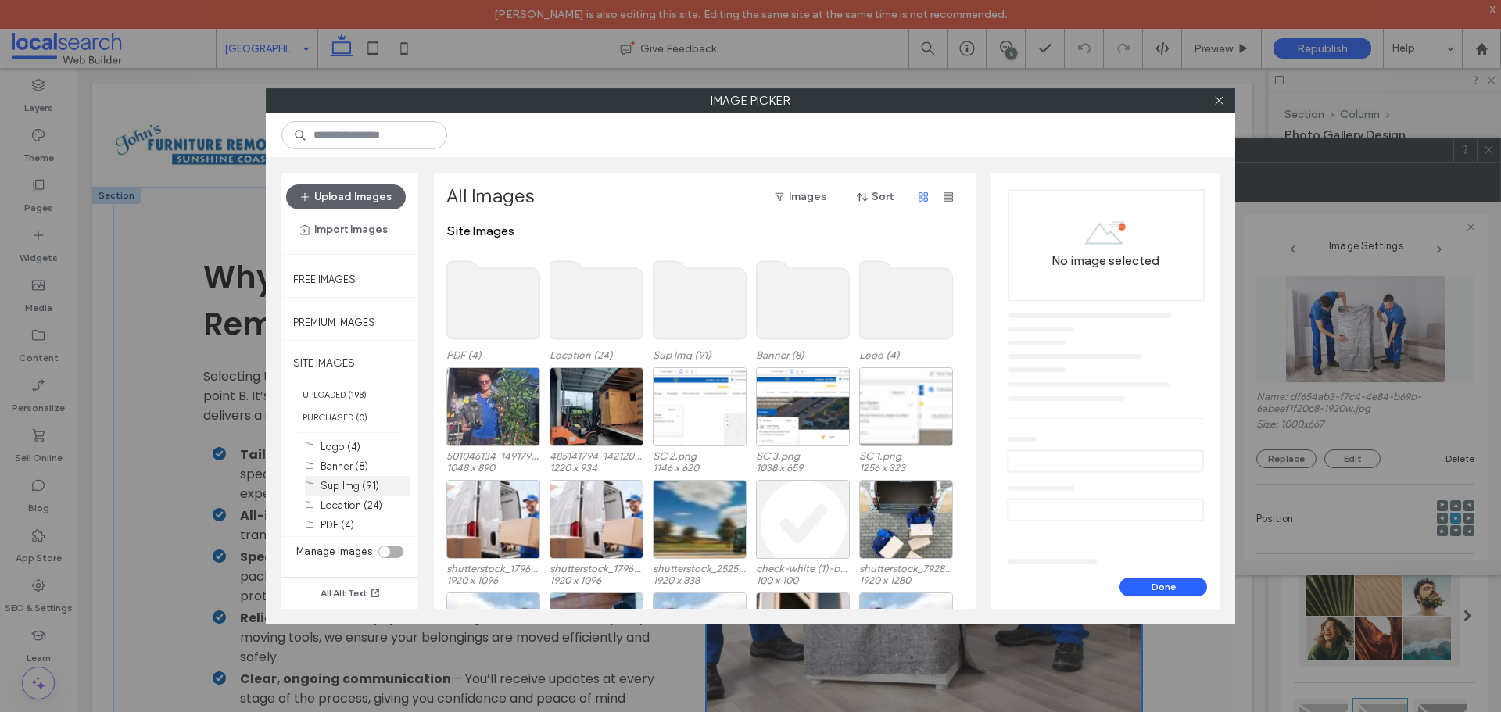
click at [352, 488] on label "Sup Img (91)" at bounding box center [350, 486] width 59 height 12
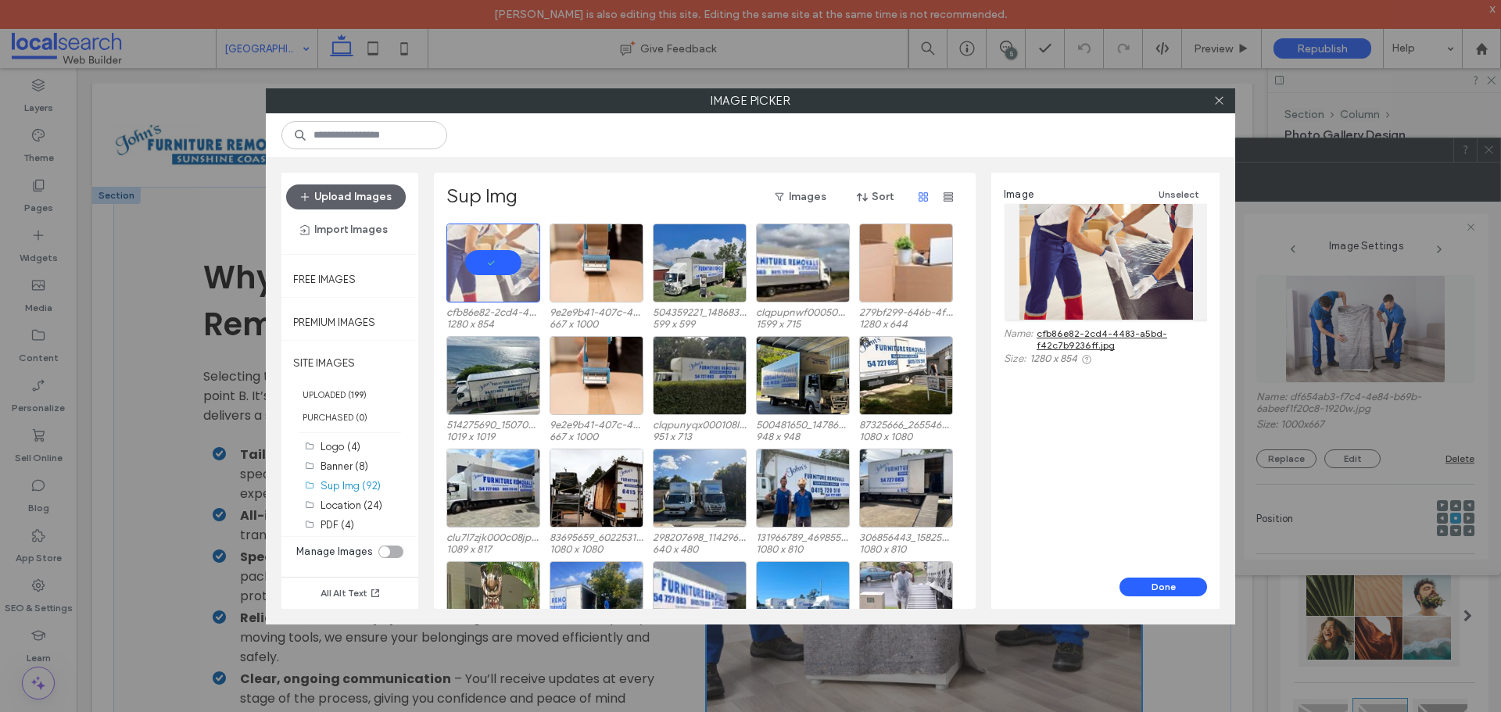
click at [1135, 585] on button "Done" at bounding box center [1164, 587] width 88 height 19
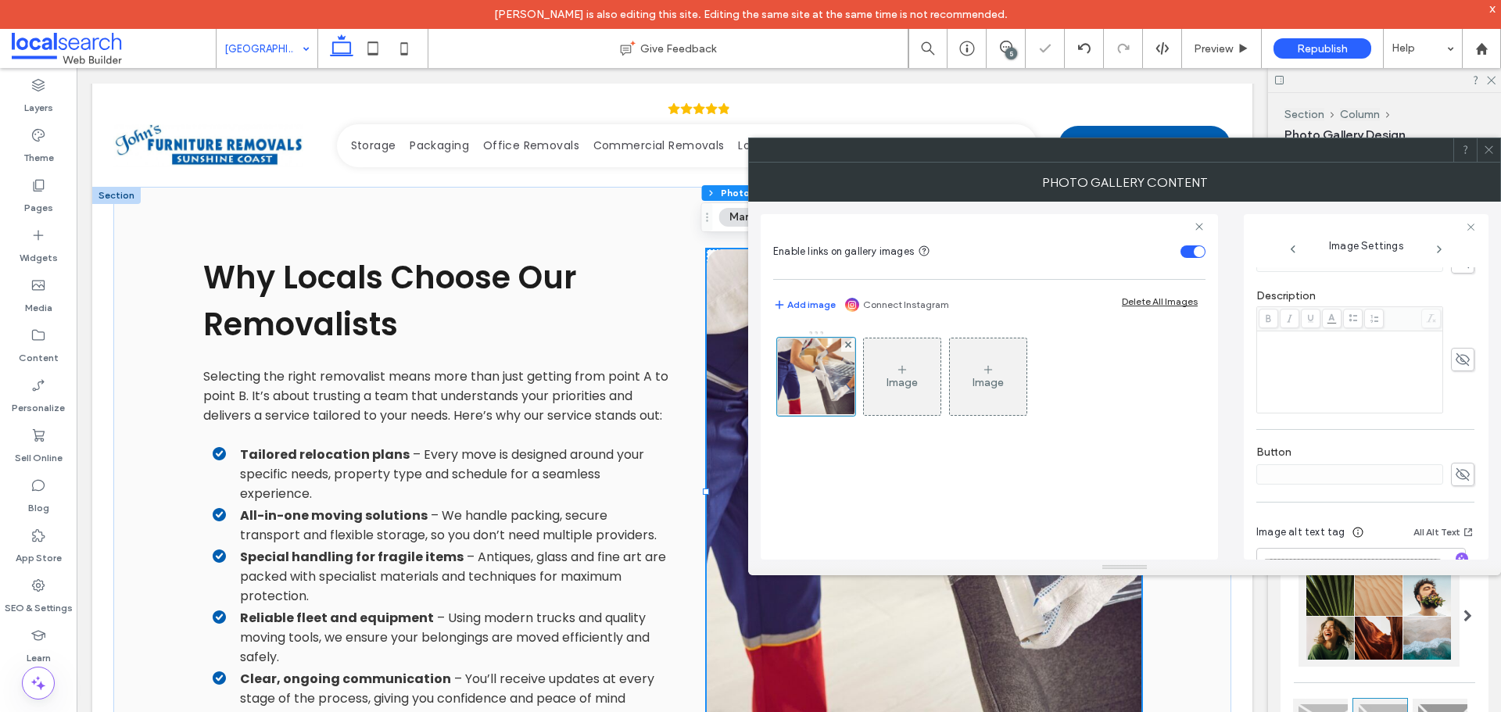
scroll to position [474, 0]
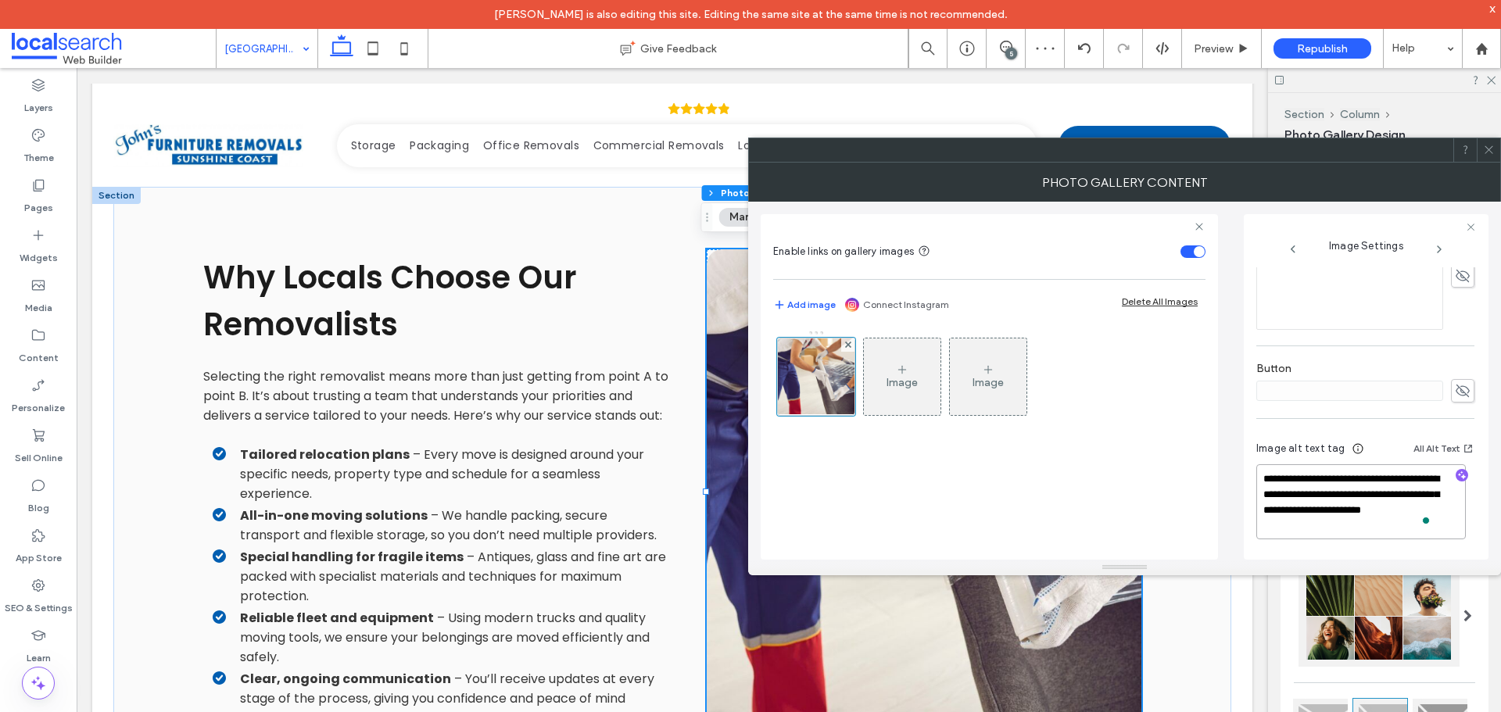
drag, startPoint x: 1382, startPoint y: 525, endPoint x: 1294, endPoint y: 514, distance: 89.0
click at [1294, 514] on textarea "**********" at bounding box center [1362, 501] width 210 height 75
click at [1457, 470] on icon "button" at bounding box center [1462, 475] width 11 height 11
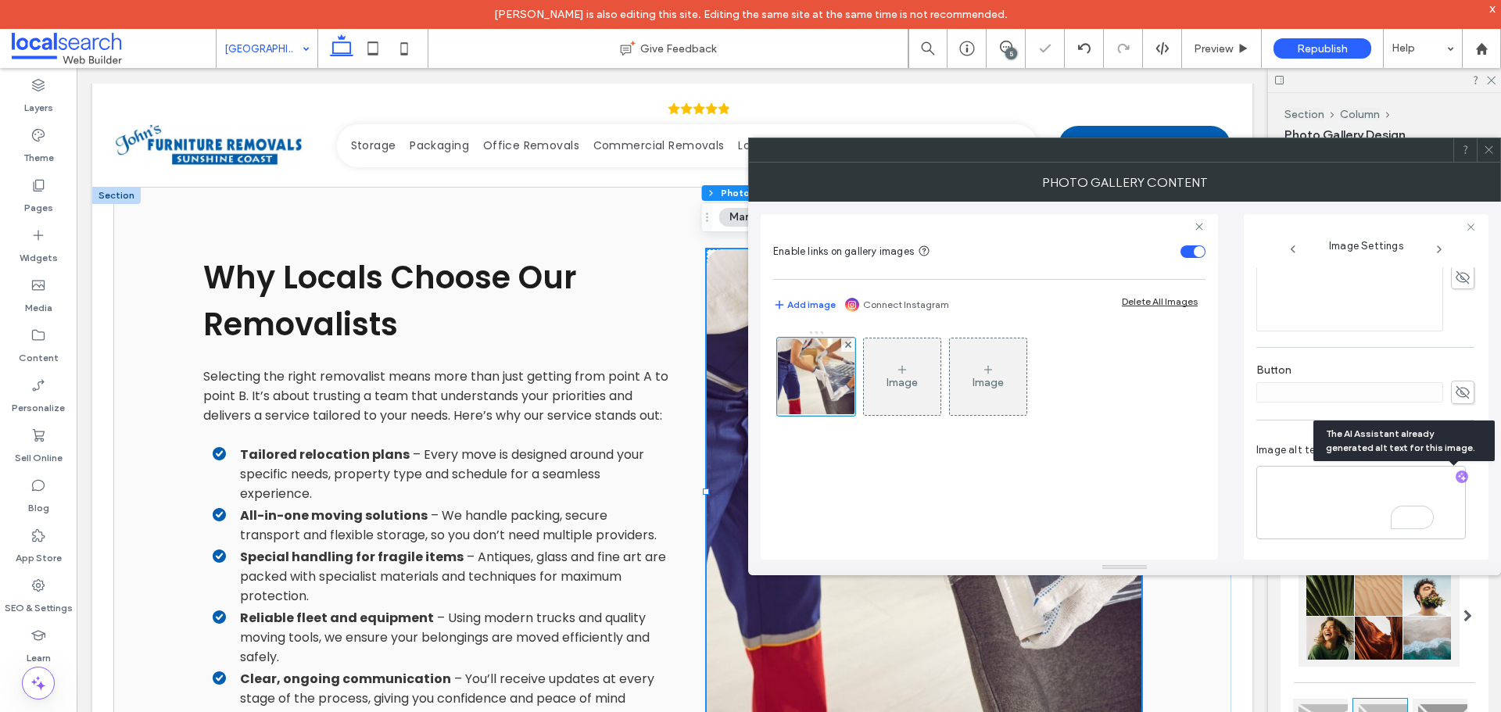
scroll to position [472, 0]
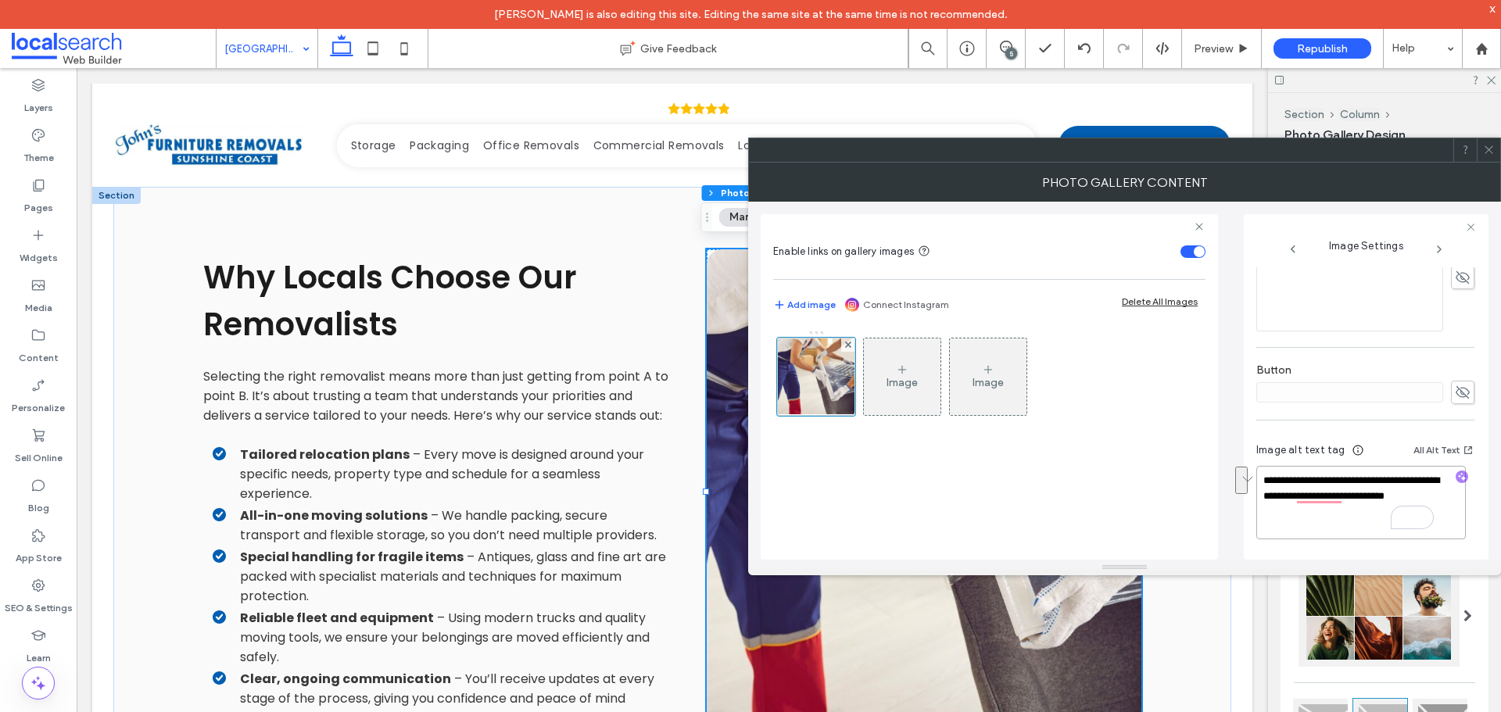
drag, startPoint x: 1353, startPoint y: 508, endPoint x: 1349, endPoint y: 499, distance: 10.2
click at [1349, 499] on textarea "**********" at bounding box center [1362, 503] width 210 height 74
drag, startPoint x: 1293, startPoint y: 498, endPoint x: 1394, endPoint y: 475, distance: 104.3
click at [1393, 475] on textarea "**********" at bounding box center [1362, 503] width 210 height 74
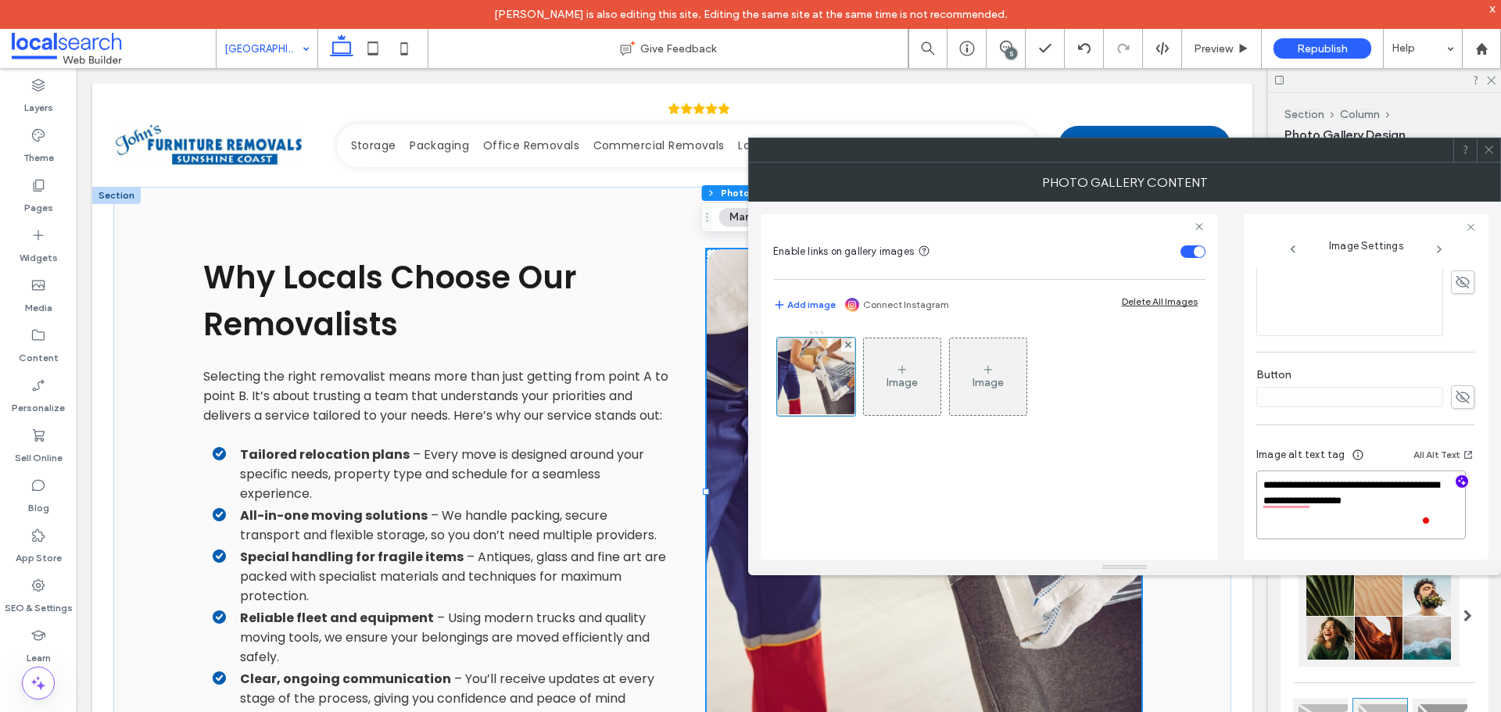
paste textarea "**********"
type textarea "**********"
click at [1227, 443] on div "**********" at bounding box center [1125, 381] width 728 height 358
click at [1483, 152] on icon at bounding box center [1489, 150] width 12 height 12
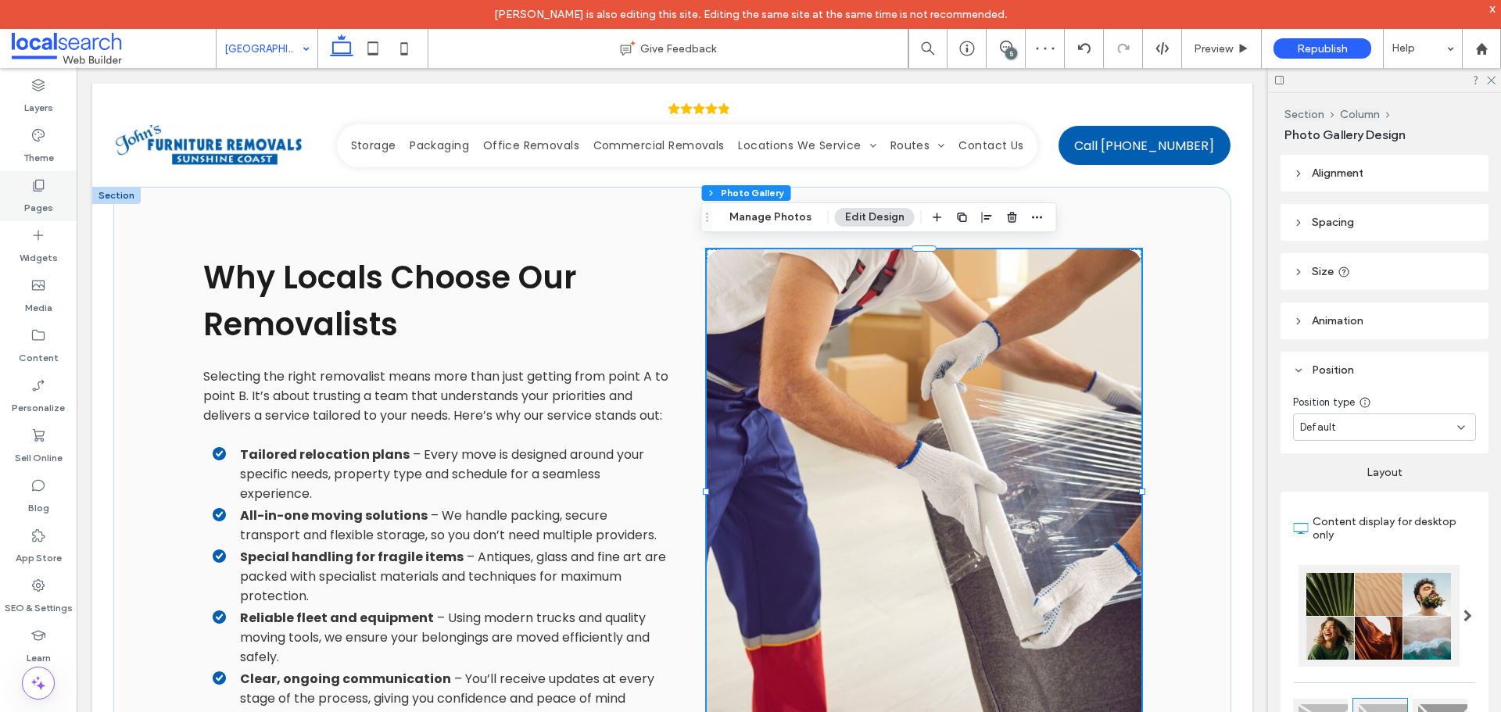
click at [42, 210] on label "Pages" at bounding box center [38, 204] width 29 height 22
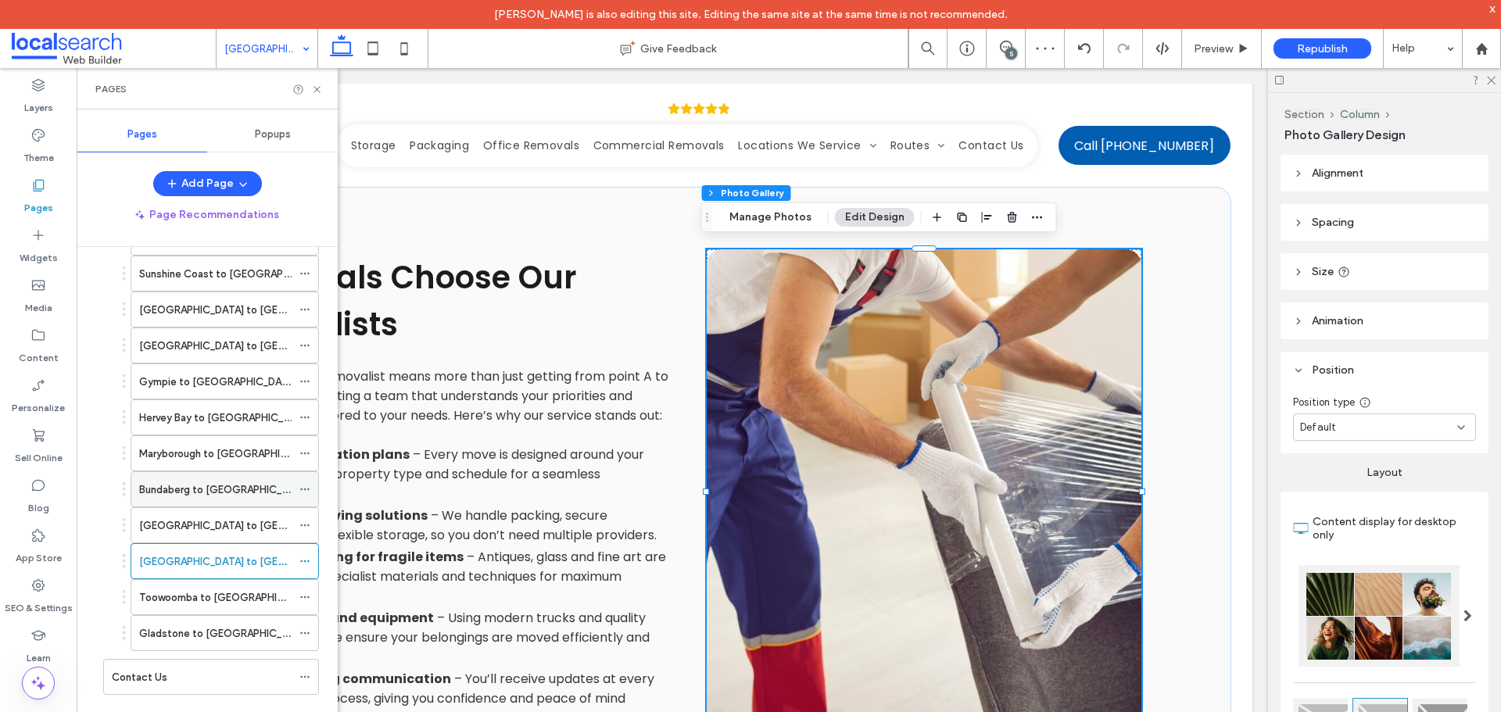
scroll to position [785, 0]
click at [246, 557] on label "[GEOGRAPHIC_DATA] to [GEOGRAPHIC_DATA]" at bounding box center [251, 560] width 225 height 27
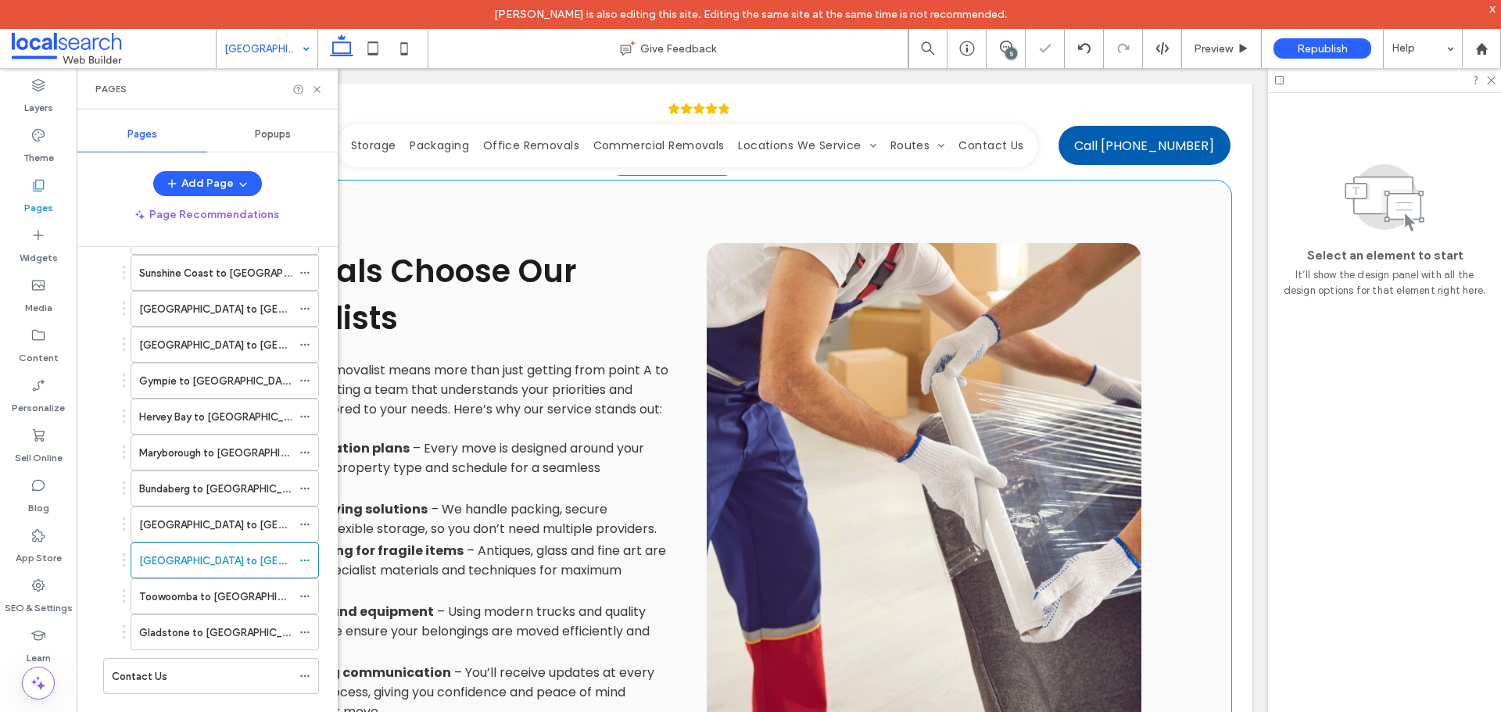
scroll to position [1947, 0]
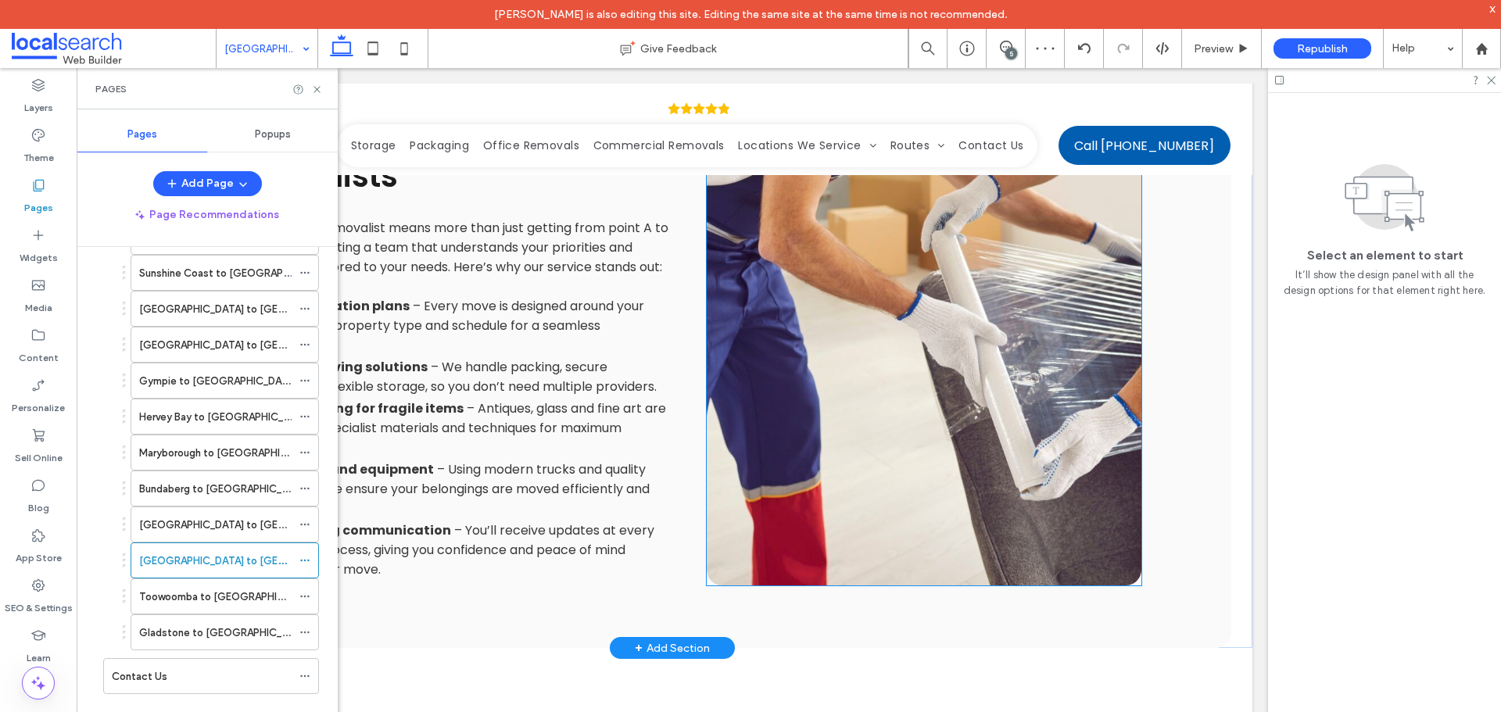
click at [874, 436] on link at bounding box center [924, 343] width 435 height 485
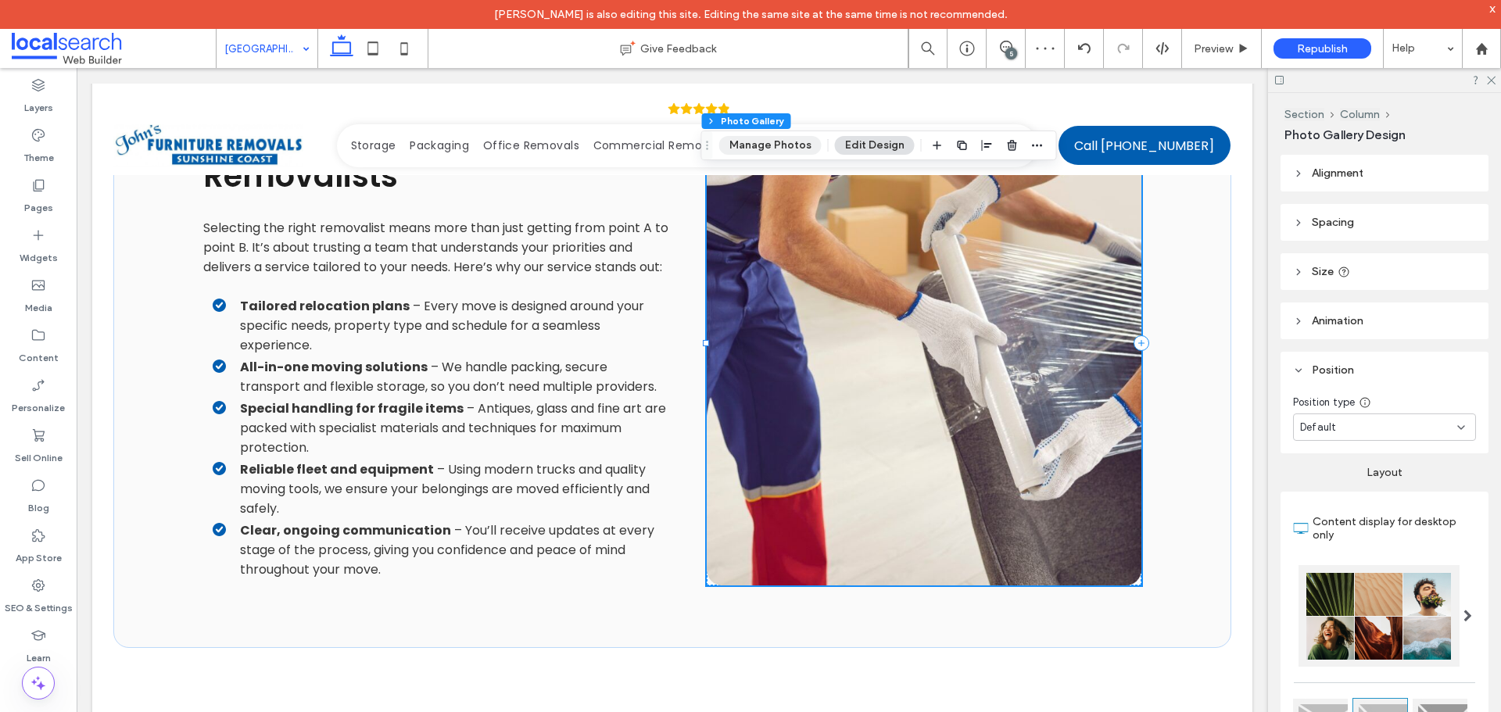
click at [769, 146] on button "Manage Photos" at bounding box center [770, 145] width 102 height 19
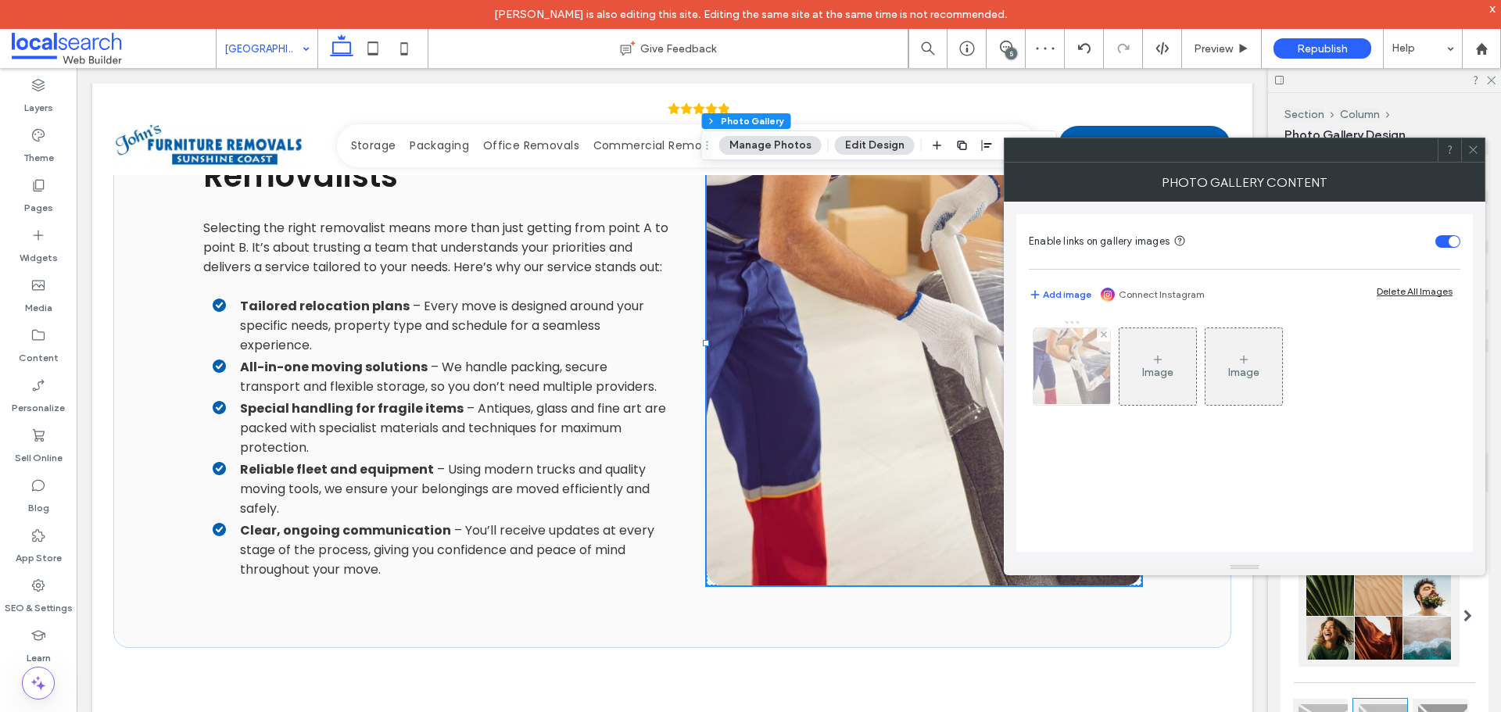
click at [1075, 354] on img at bounding box center [1072, 366] width 115 height 77
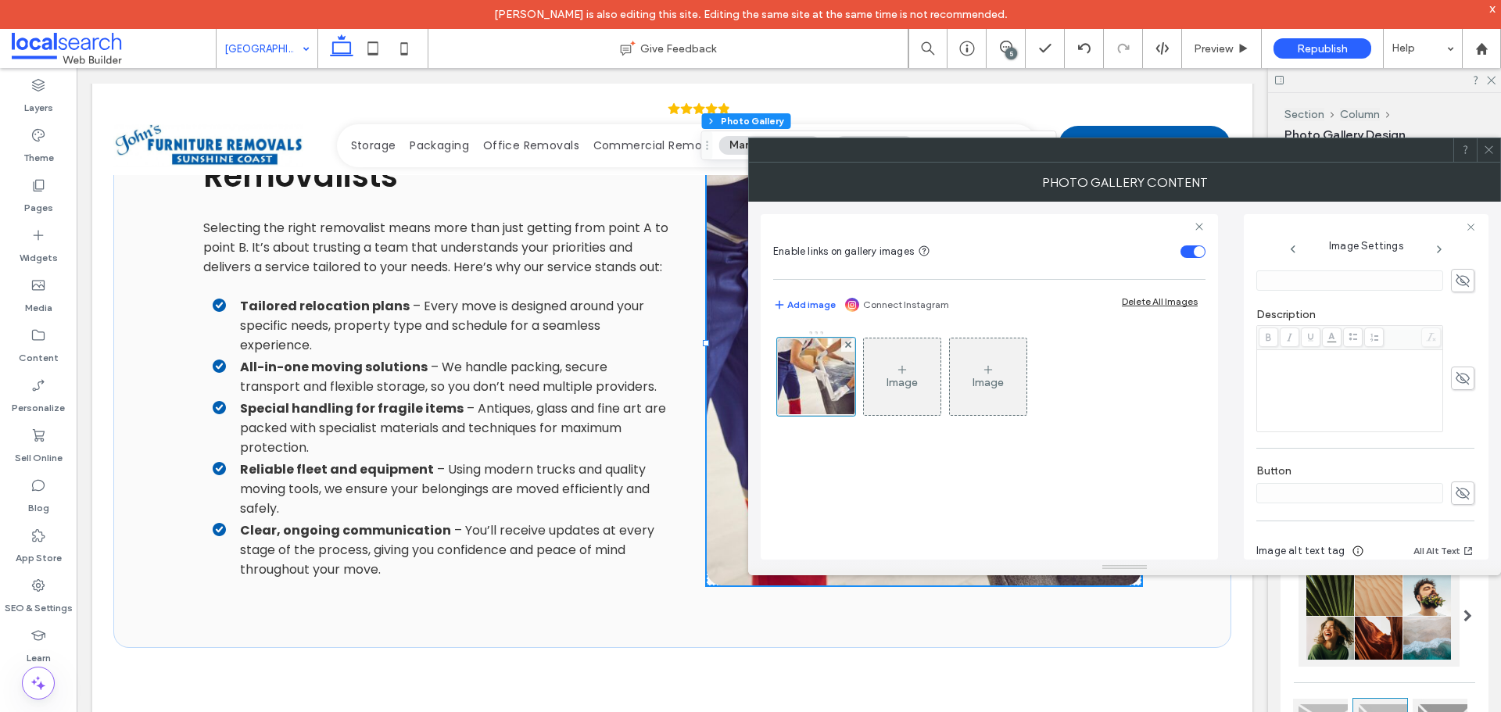
scroll to position [474, 0]
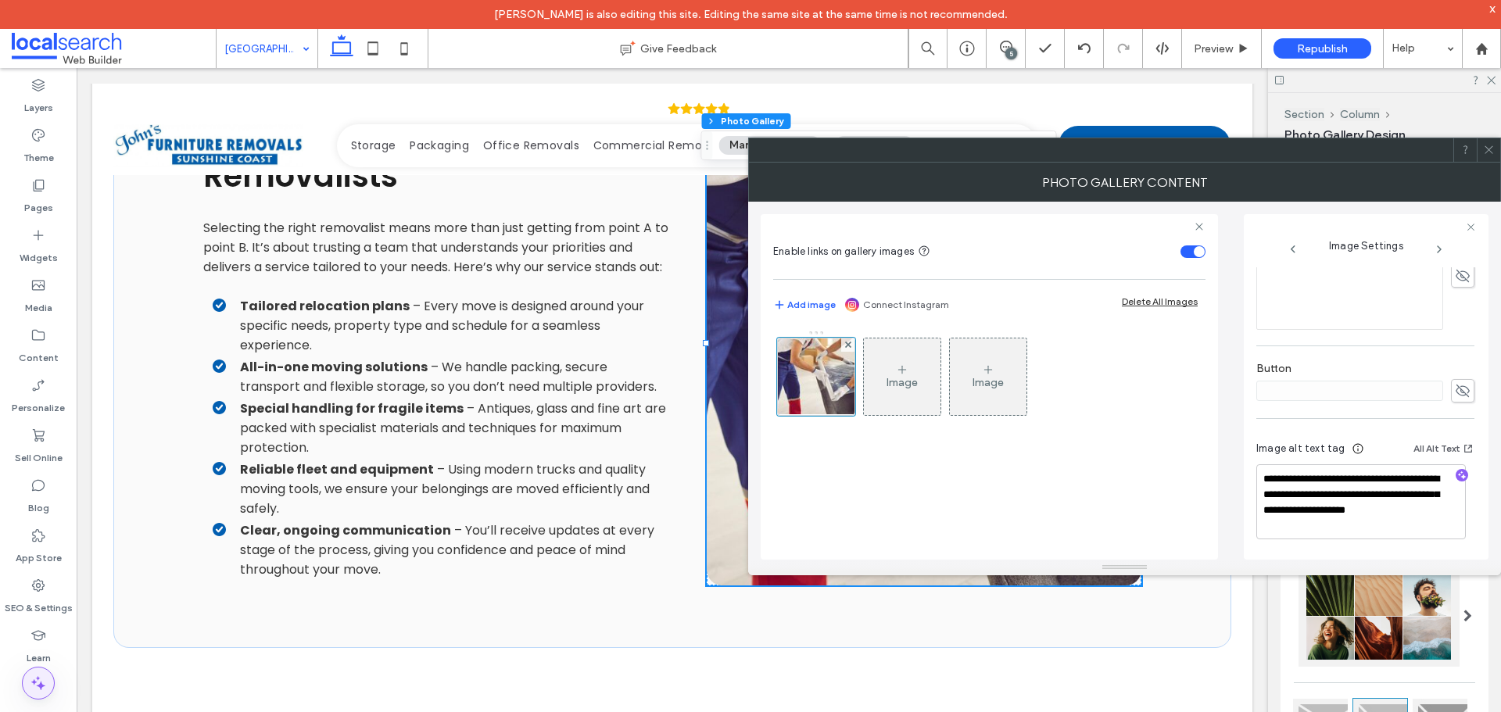
click at [45, 685] on icon at bounding box center [38, 683] width 19 height 19
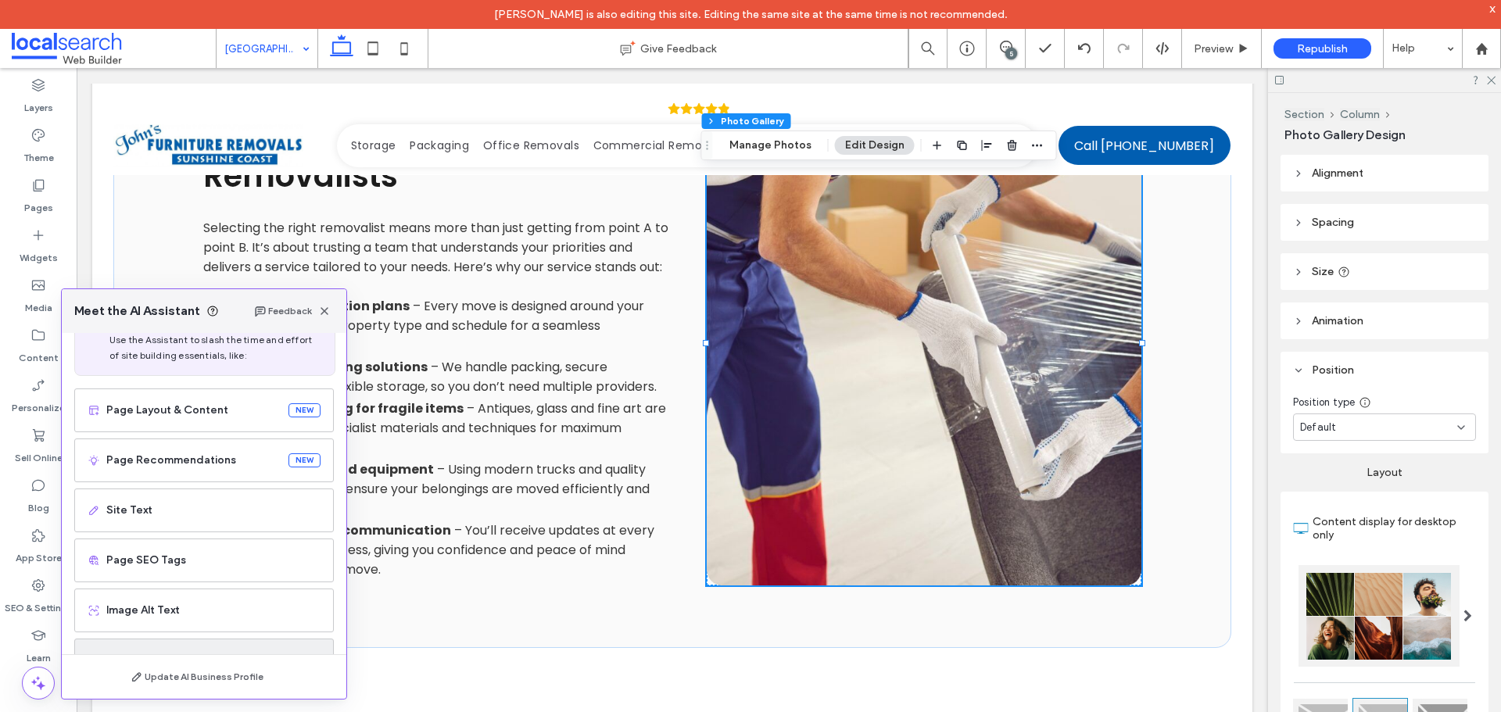
scroll to position [99, 0]
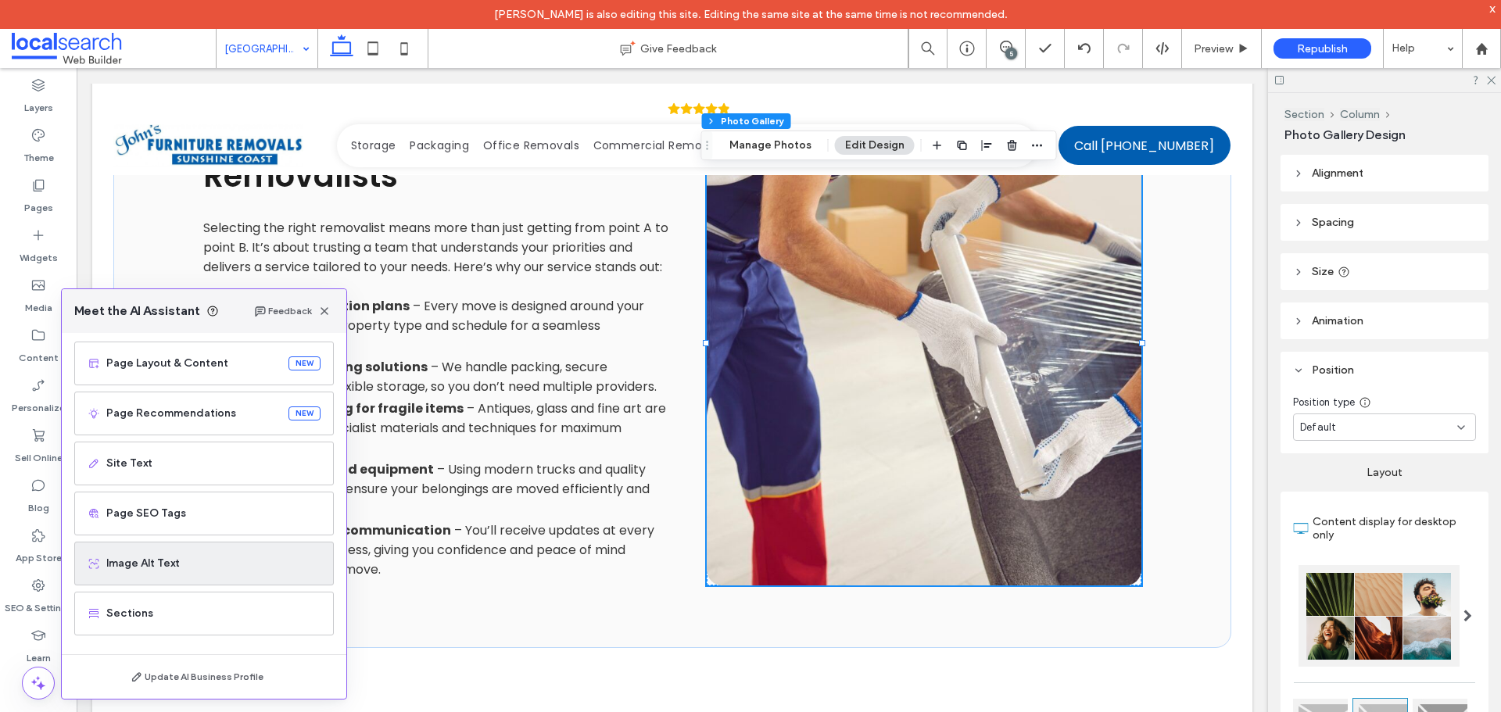
click at [160, 578] on div "Image Alt Text" at bounding box center [204, 564] width 260 height 44
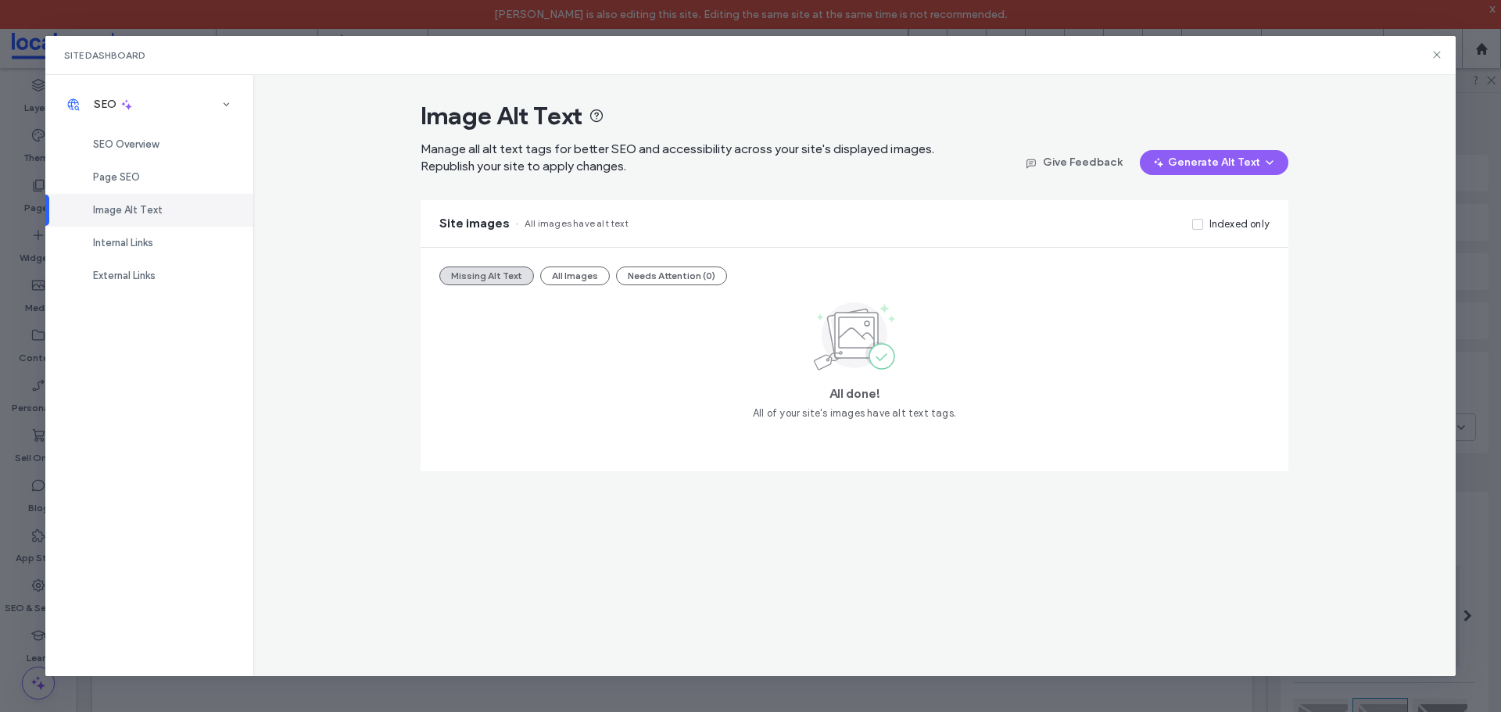
click at [1430, 56] on div "Site Dashboard" at bounding box center [750, 55] width 1411 height 39
drag, startPoint x: 1434, startPoint y: 48, endPoint x: 1422, endPoint y: 50, distance: 12.6
click at [1434, 48] on div "Site Dashboard" at bounding box center [750, 55] width 1411 height 39
click at [1436, 53] on use at bounding box center [1437, 55] width 7 height 7
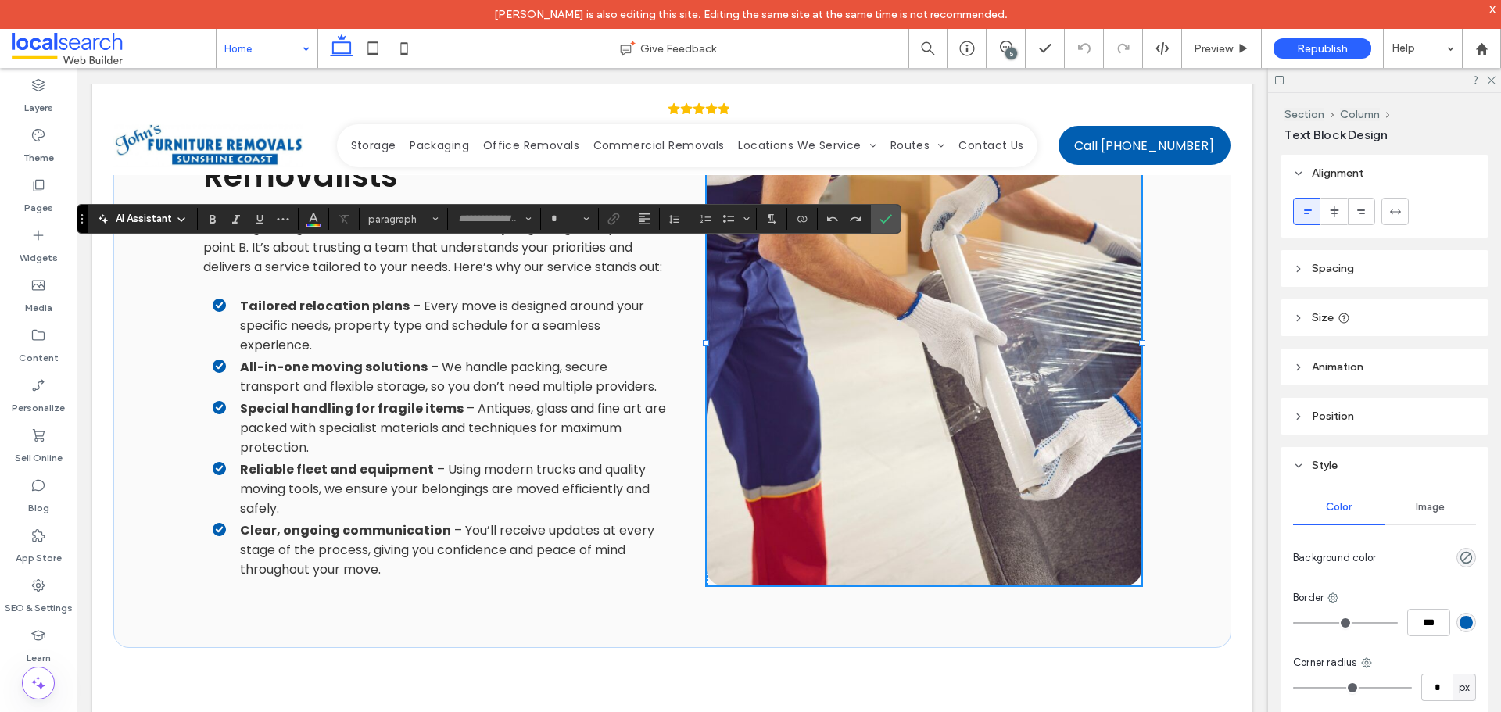
type input "*******"
type input "**"
click at [882, 212] on span "Confirm" at bounding box center [883, 219] width 7 height 28
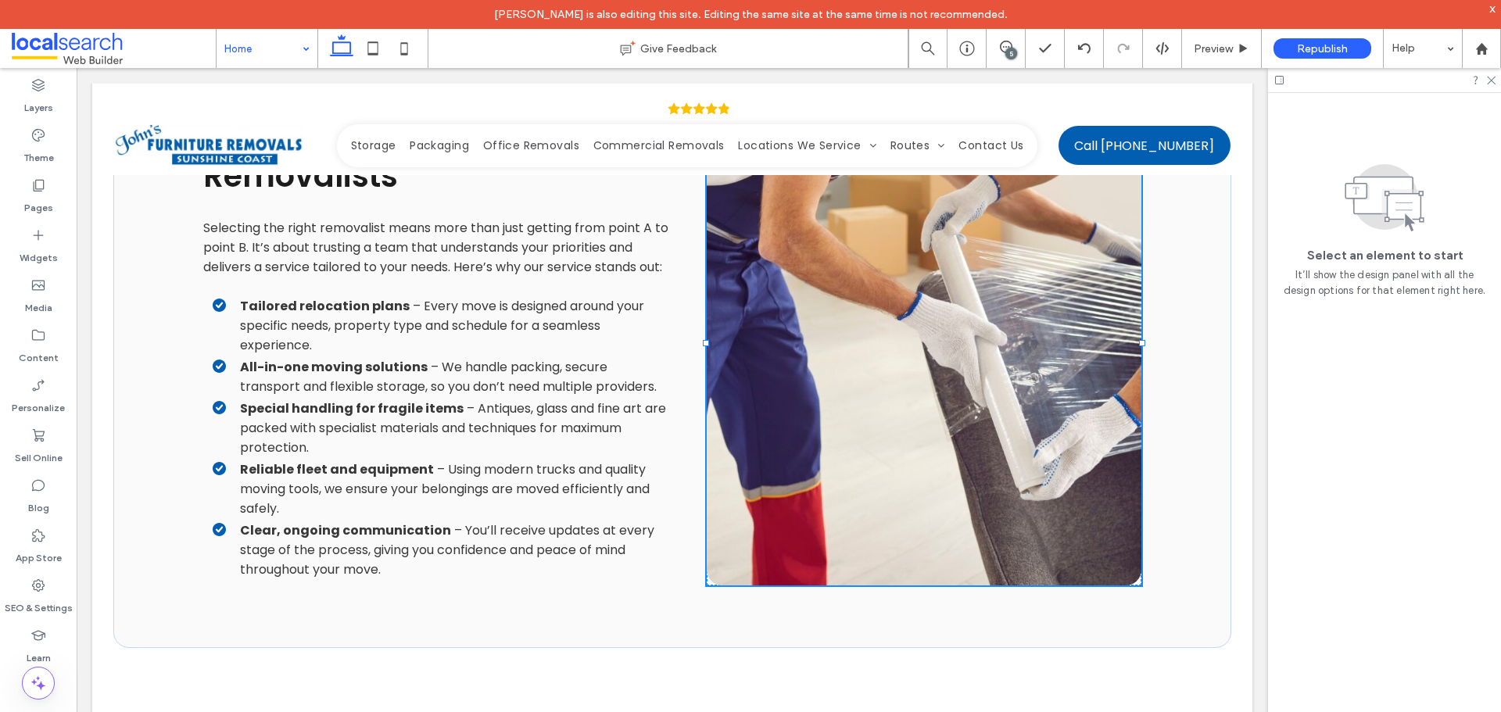
click at [279, 54] on div at bounding box center [750, 356] width 1501 height 712
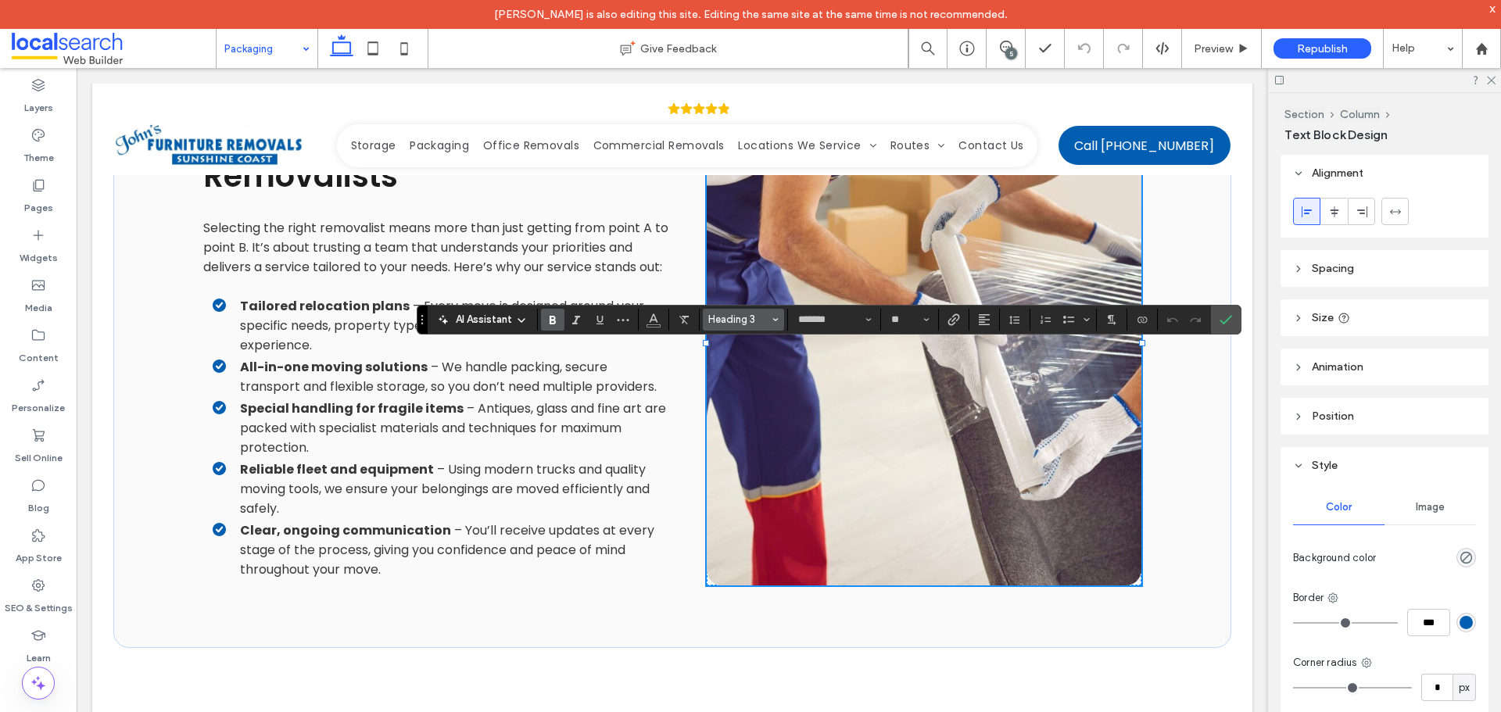
click at [735, 323] on span "Heading 3" at bounding box center [738, 320] width 61 height 12
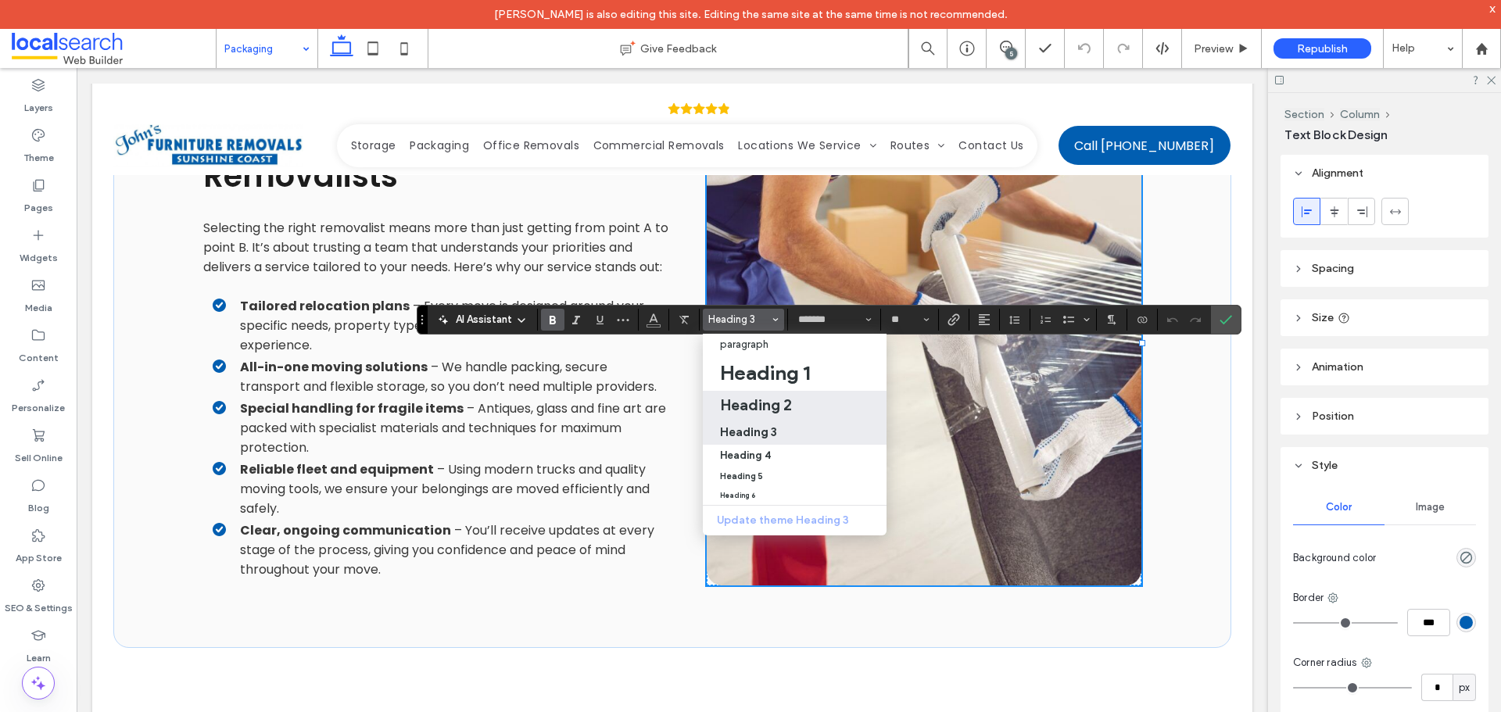
click at [786, 397] on h2 "Heading 2" at bounding box center [756, 405] width 72 height 19
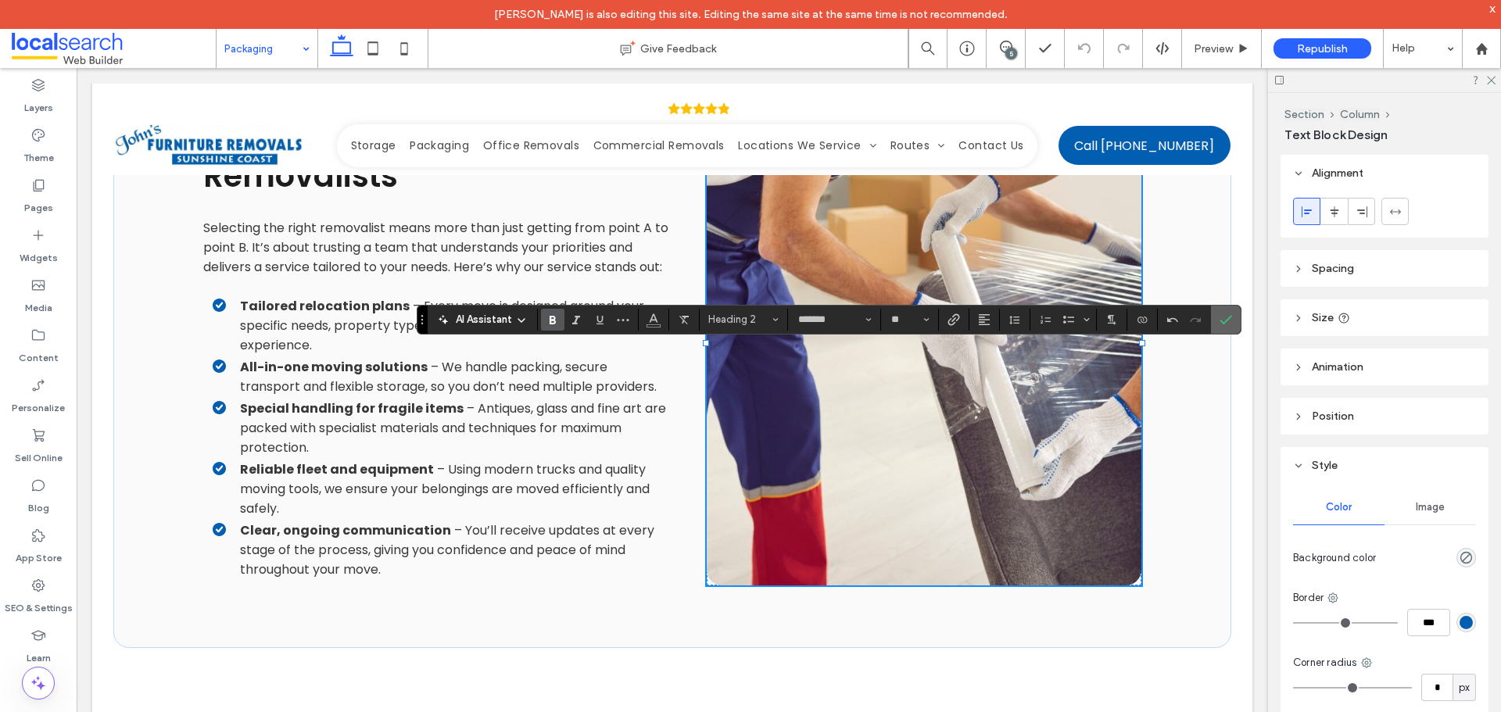
click at [1233, 315] on label "Confirm" at bounding box center [1225, 320] width 23 height 28
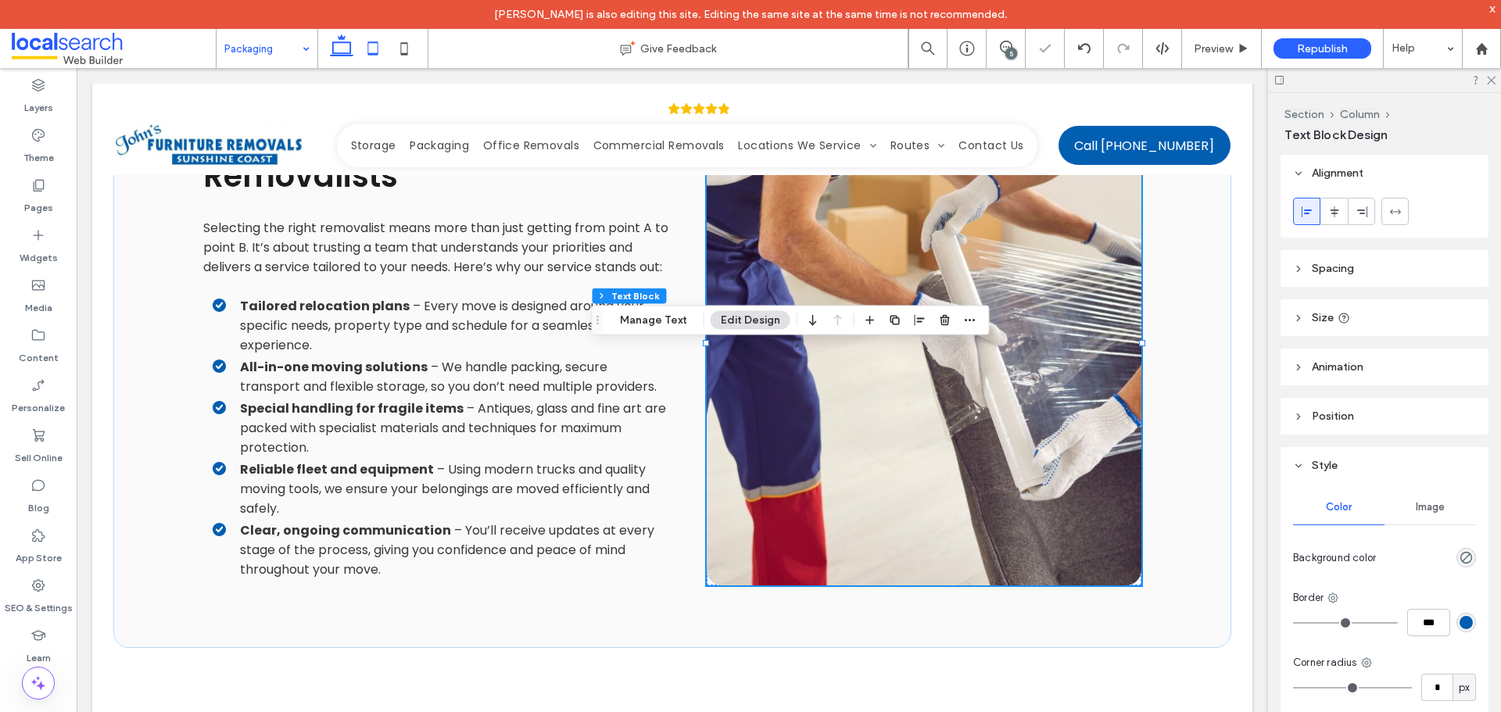
click at [372, 49] on icon at bounding box center [372, 48] width 31 height 31
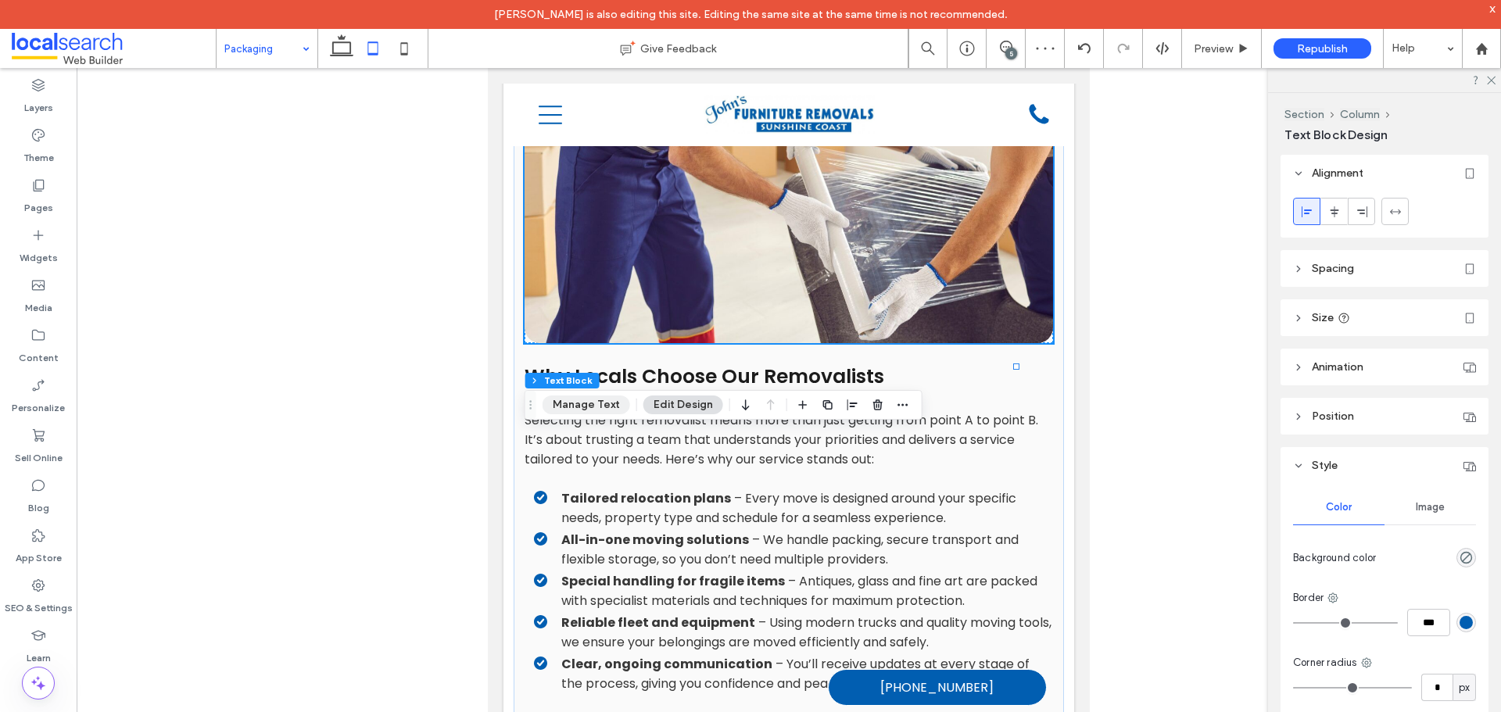
click at [580, 408] on button "Manage Text" at bounding box center [587, 405] width 88 height 19
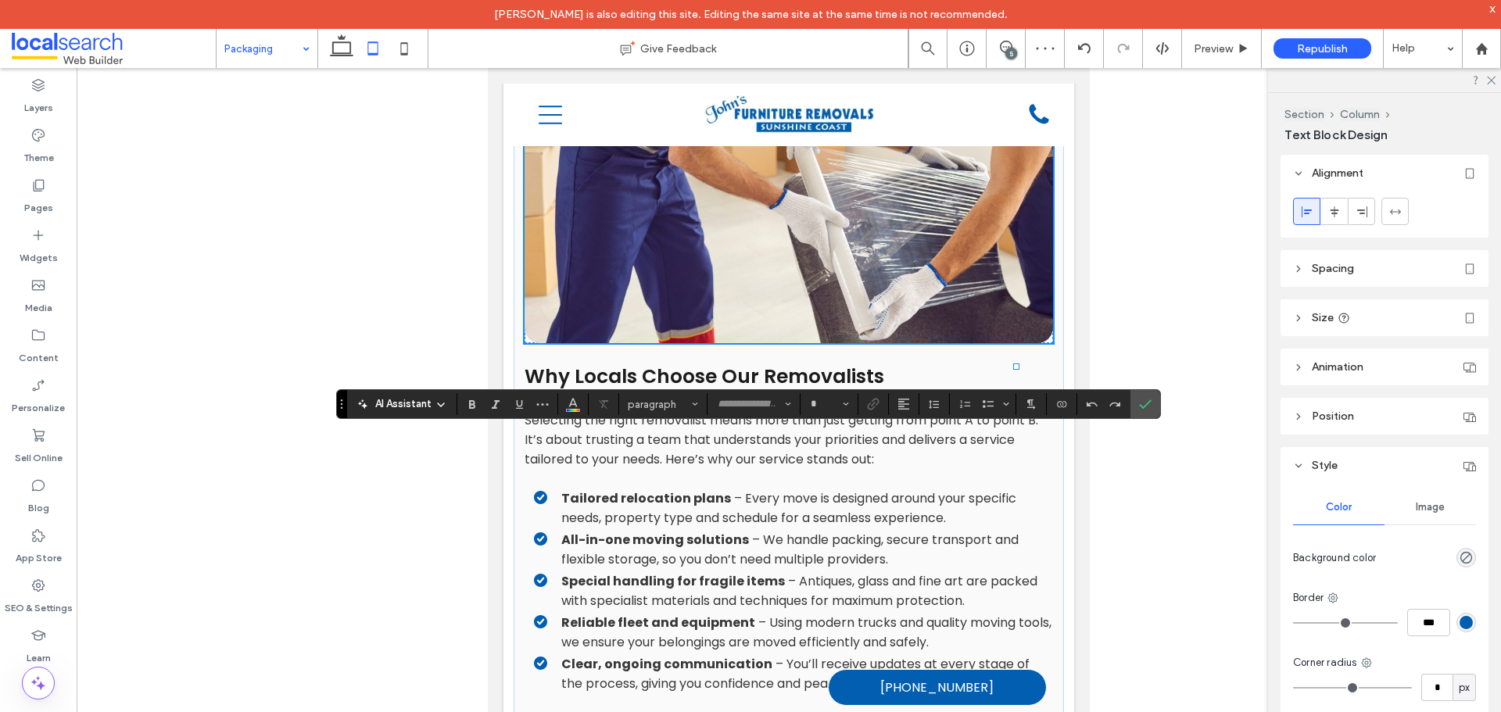
type input "*******"
type input "**"
click at [1132, 400] on section at bounding box center [1146, 404] width 30 height 28
click at [1142, 390] on span "Confirm" at bounding box center [1142, 404] width 7 height 28
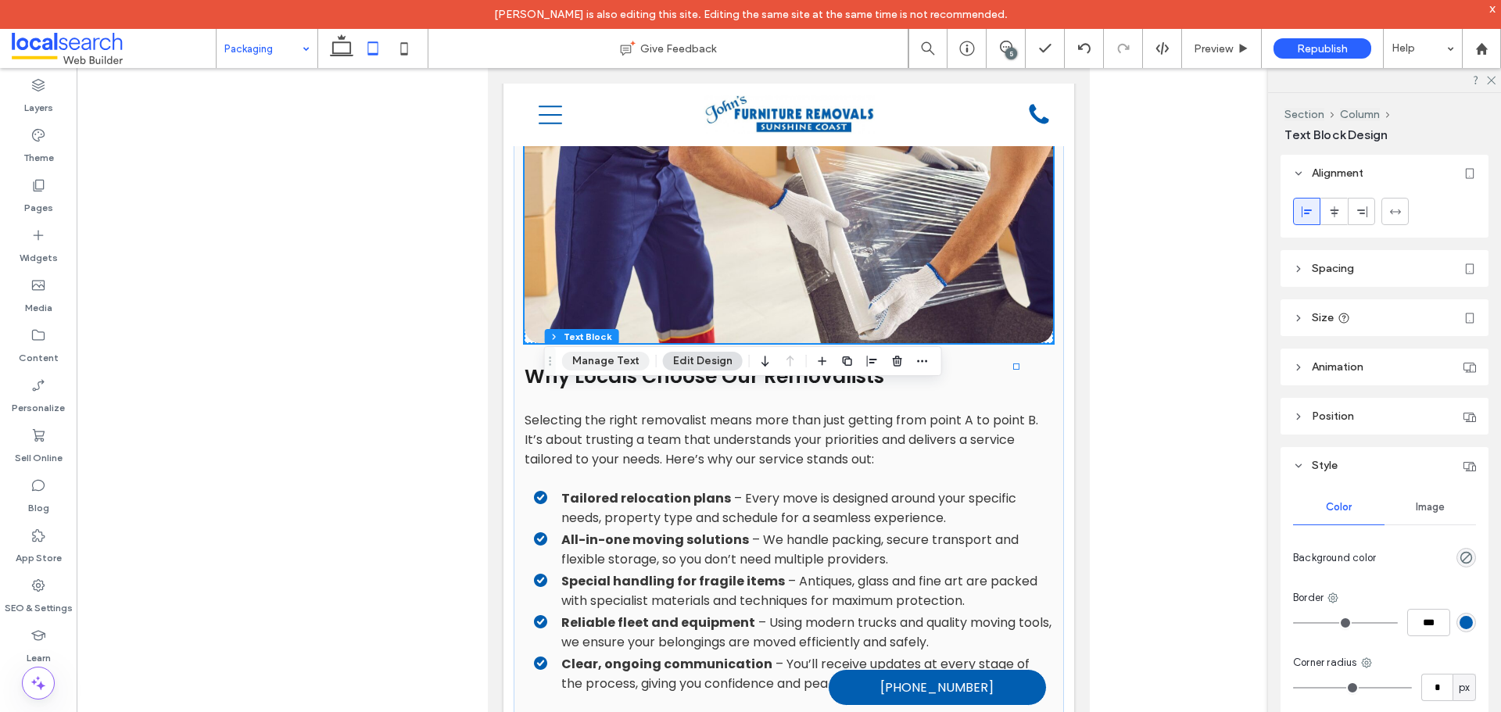
click at [633, 361] on button "Manage Text" at bounding box center [606, 361] width 88 height 19
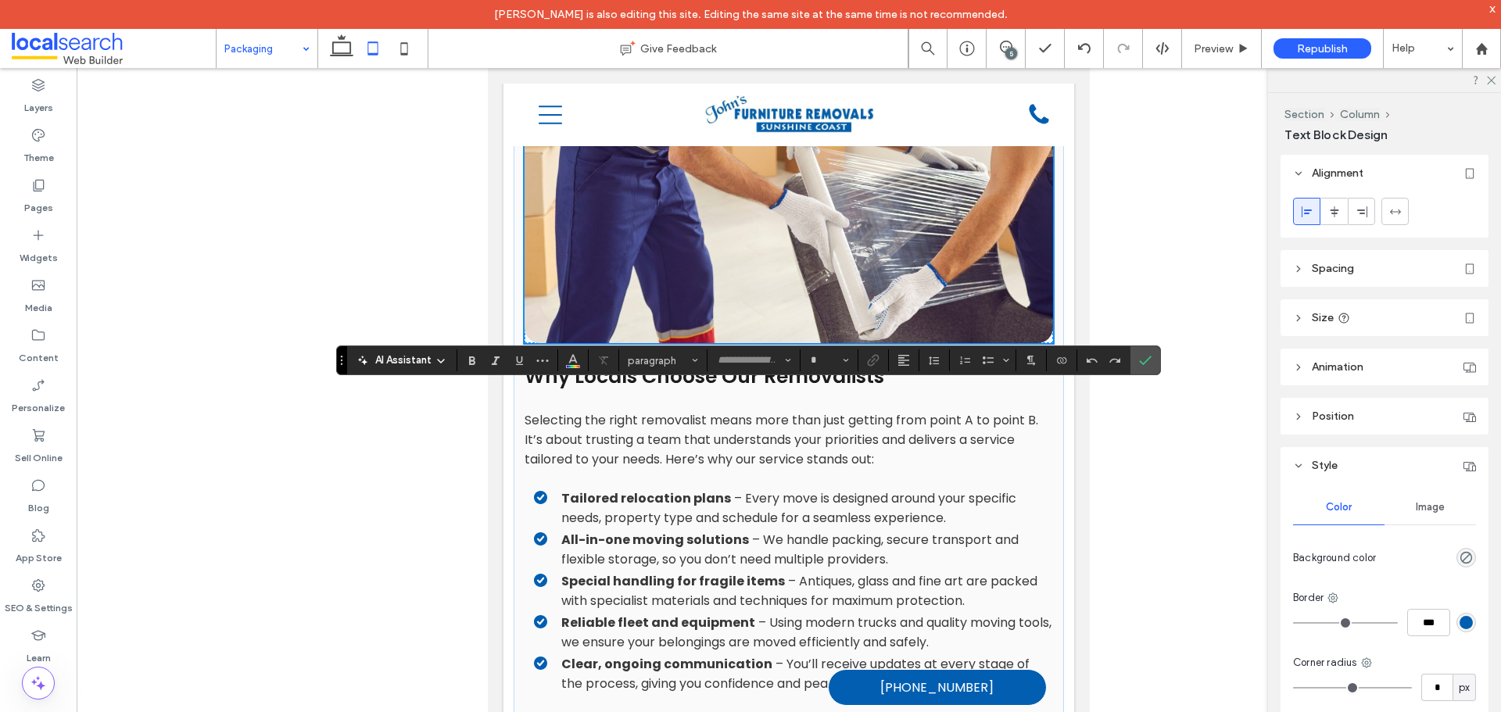
type input "*******"
type input "**"
click at [1142, 358] on icon "Confirm" at bounding box center [1145, 360] width 13 height 13
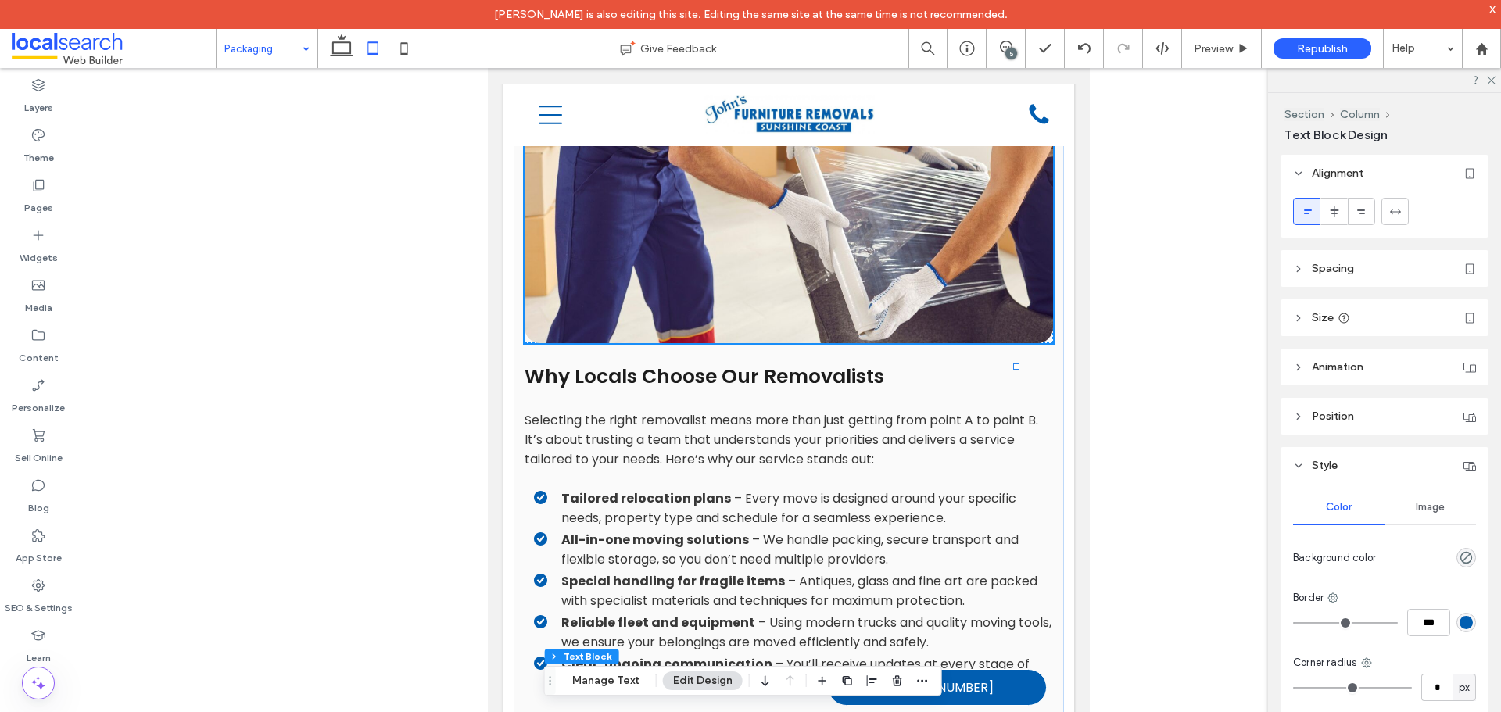
drag, startPoint x: 400, startPoint y: 48, endPoint x: 356, endPoint y: 72, distance: 50.7
click at [400, 48] on icon at bounding box center [404, 48] width 31 height 31
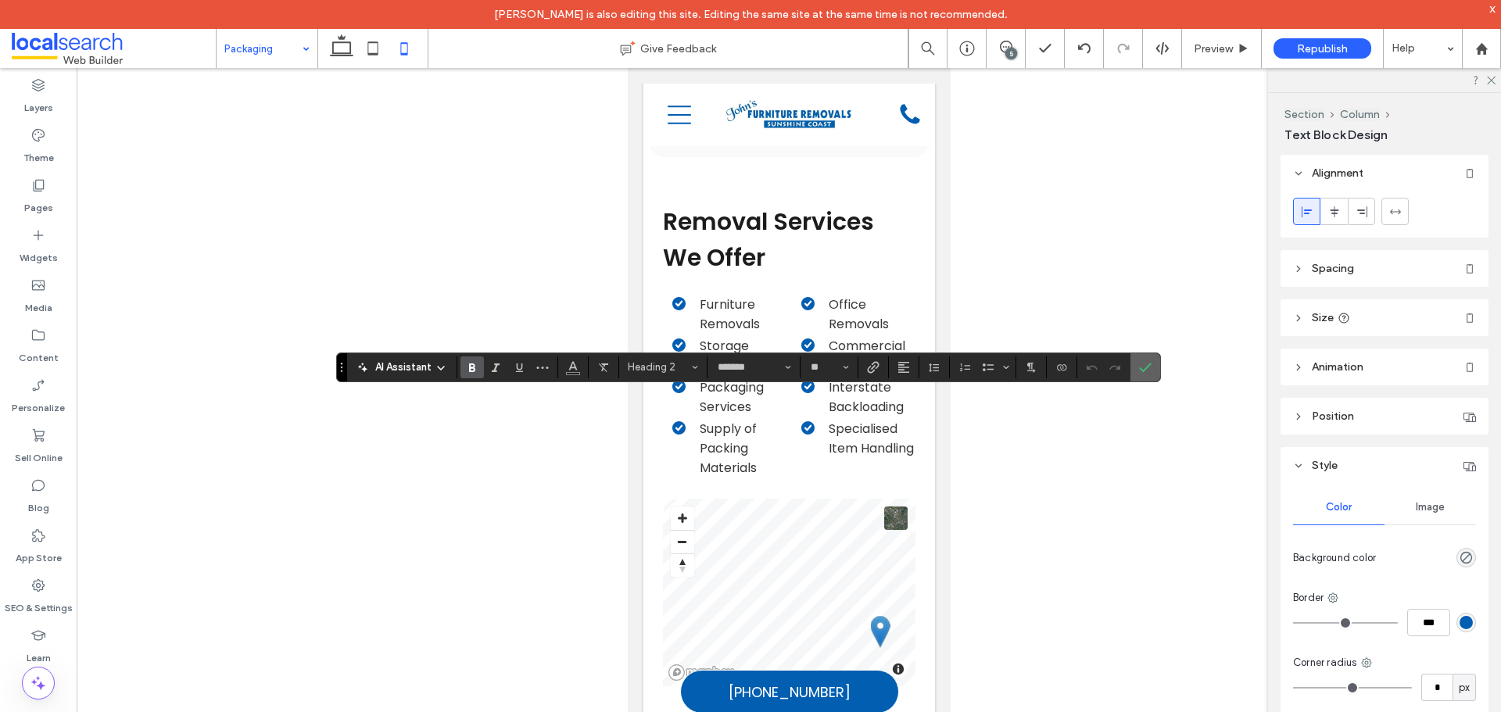
click at [1147, 368] on icon "Confirm" at bounding box center [1145, 367] width 13 height 13
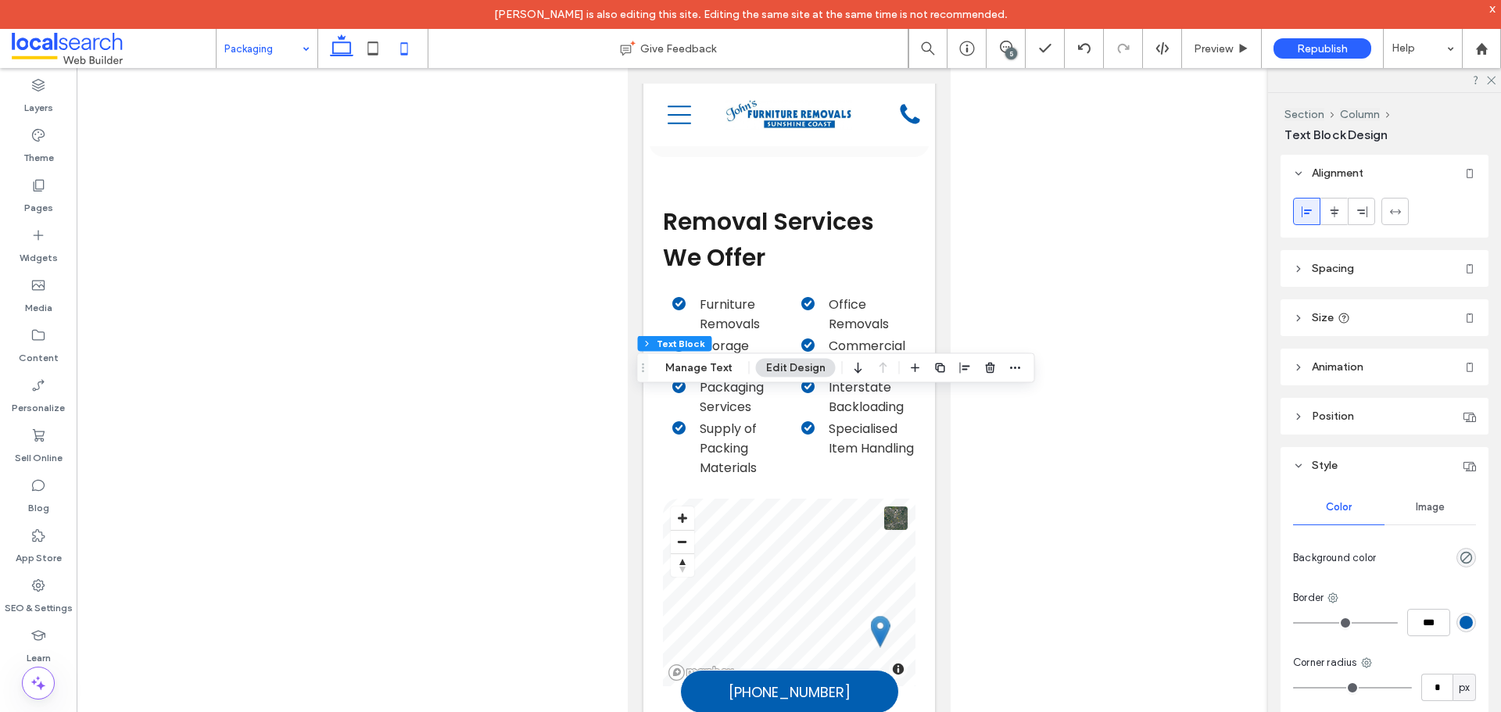
click at [342, 58] on icon at bounding box center [341, 48] width 31 height 31
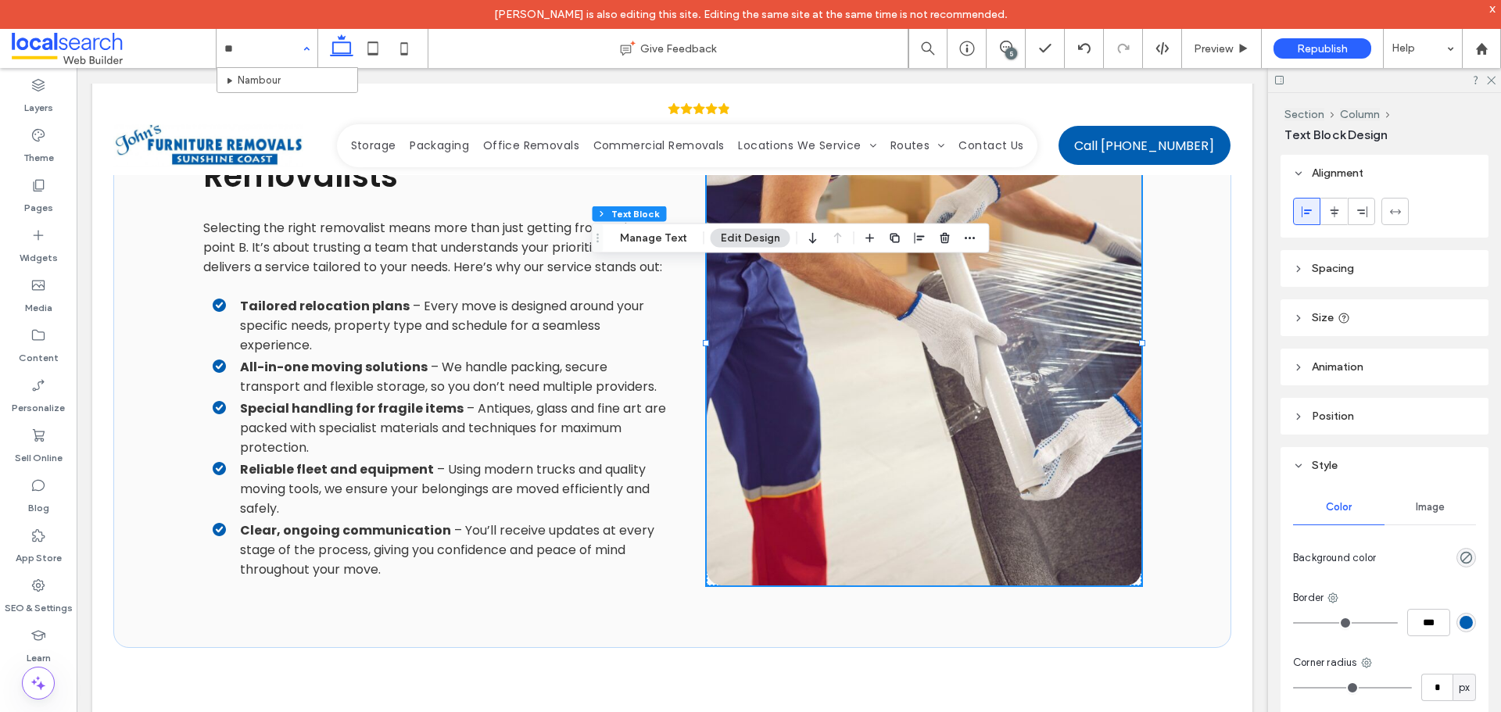
type input "***"
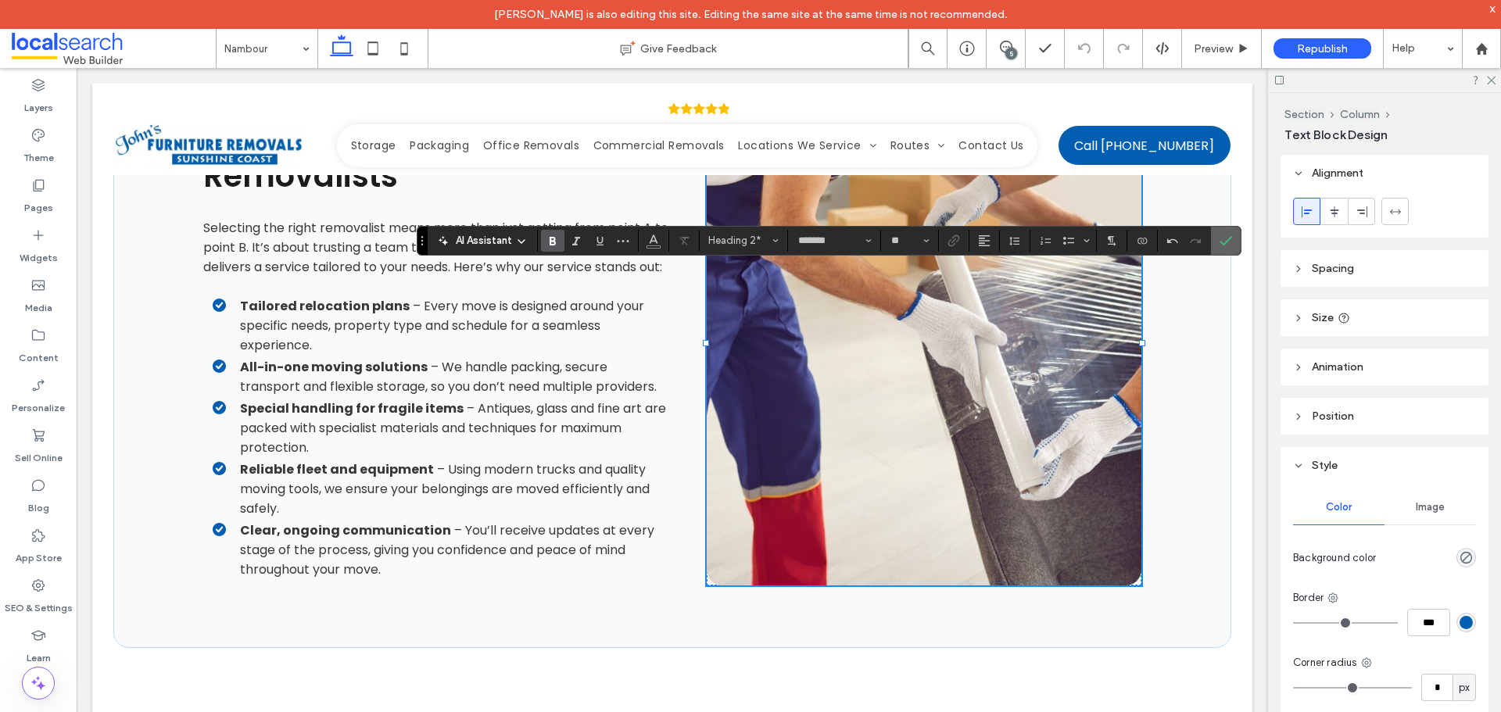
click at [1219, 239] on label "Confirm" at bounding box center [1225, 241] width 23 height 28
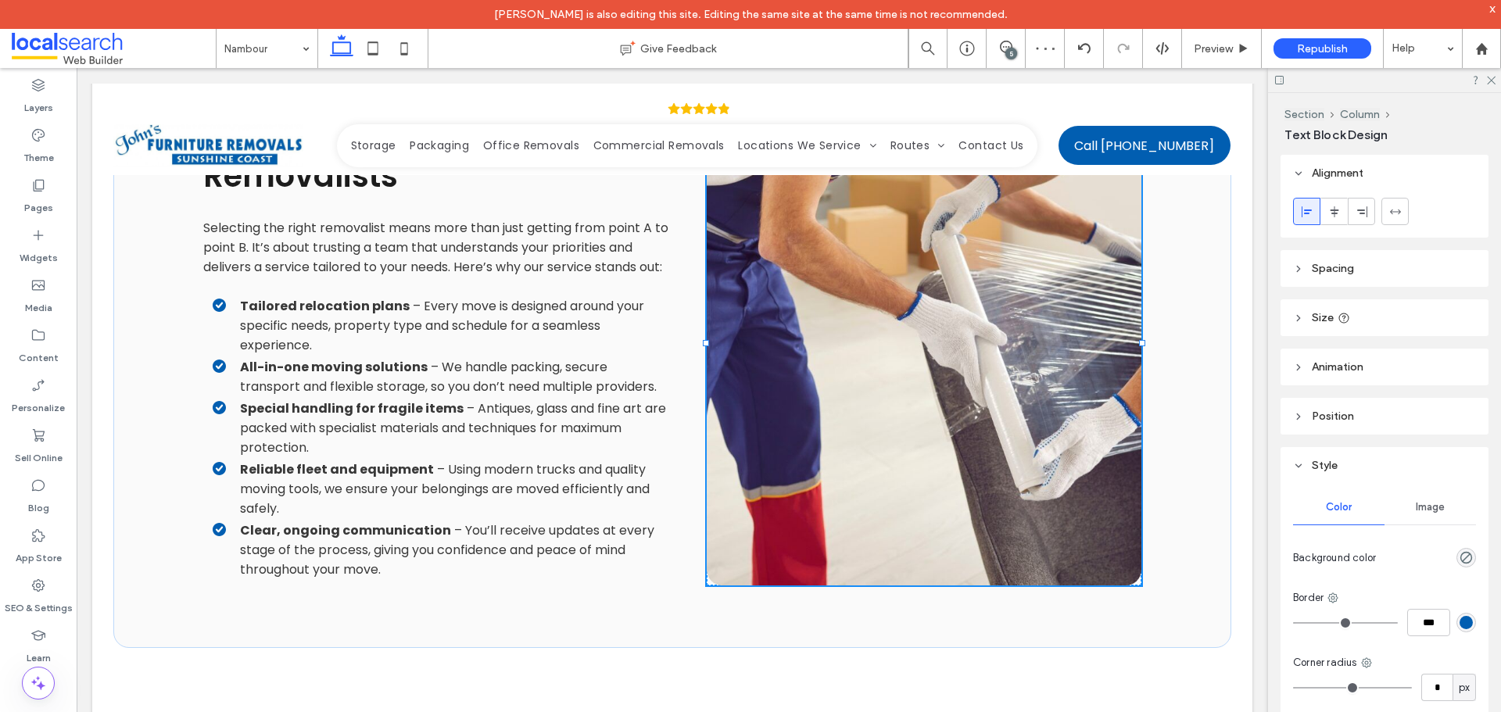
type input "**"
type input "****"
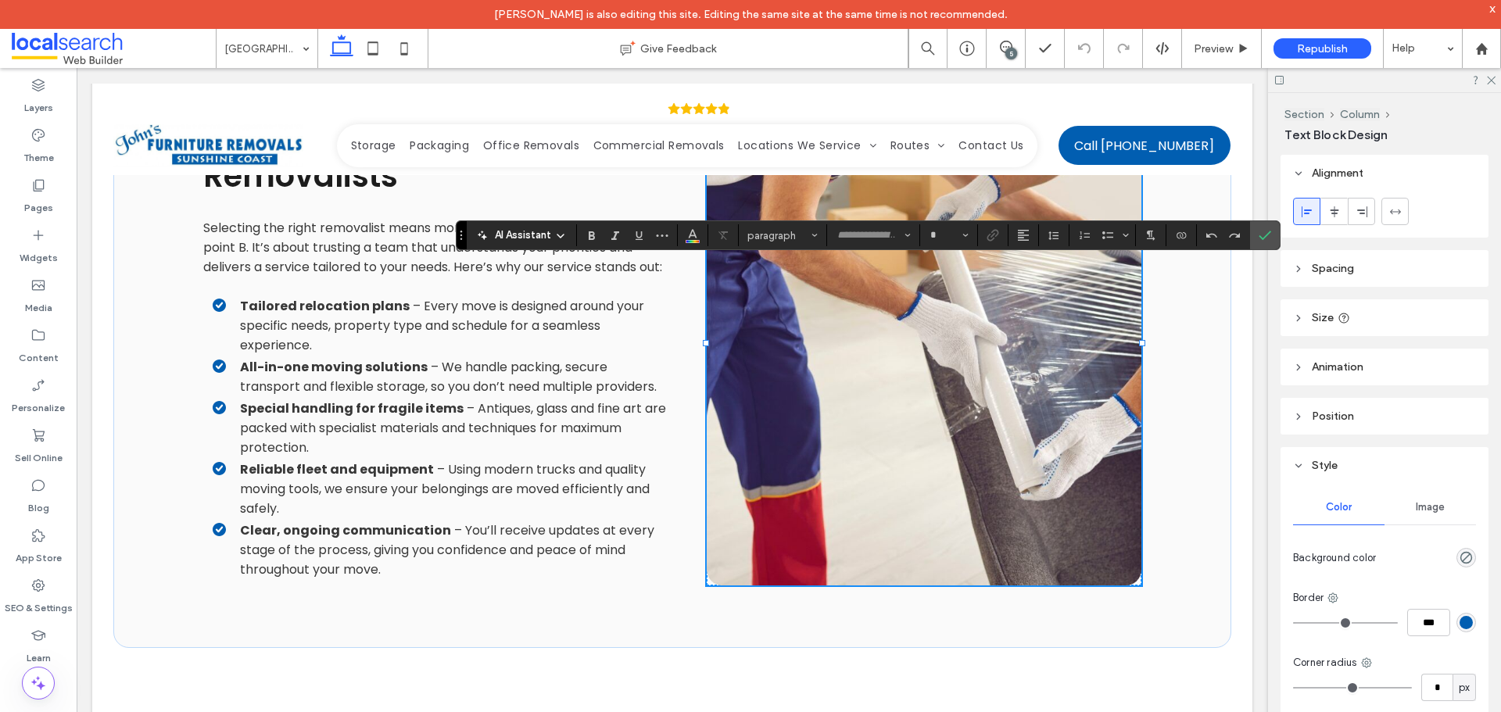
type input "*******"
type input "**"
click at [802, 235] on span "Heading 2" at bounding box center [778, 236] width 61 height 12
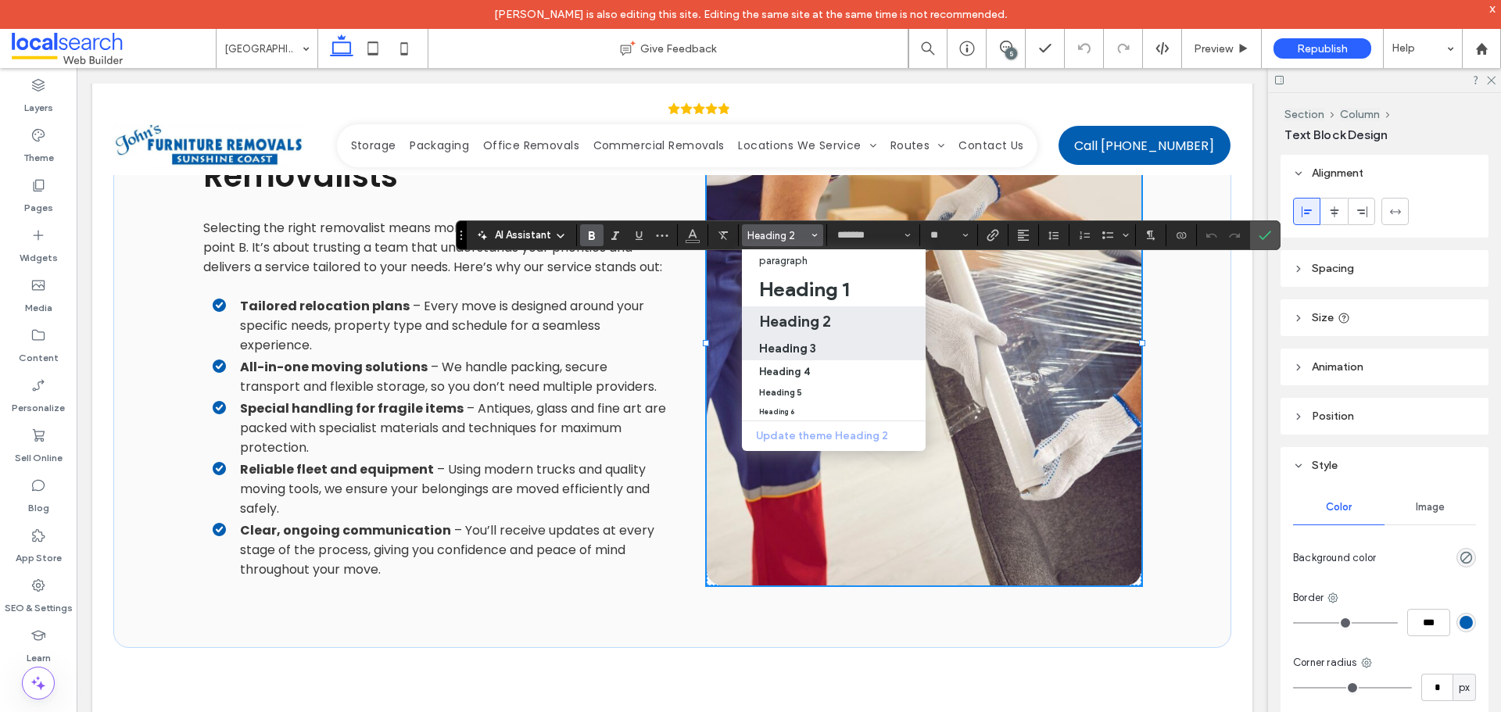
click at [805, 349] on h3 "Heading 3" at bounding box center [787, 348] width 57 height 15
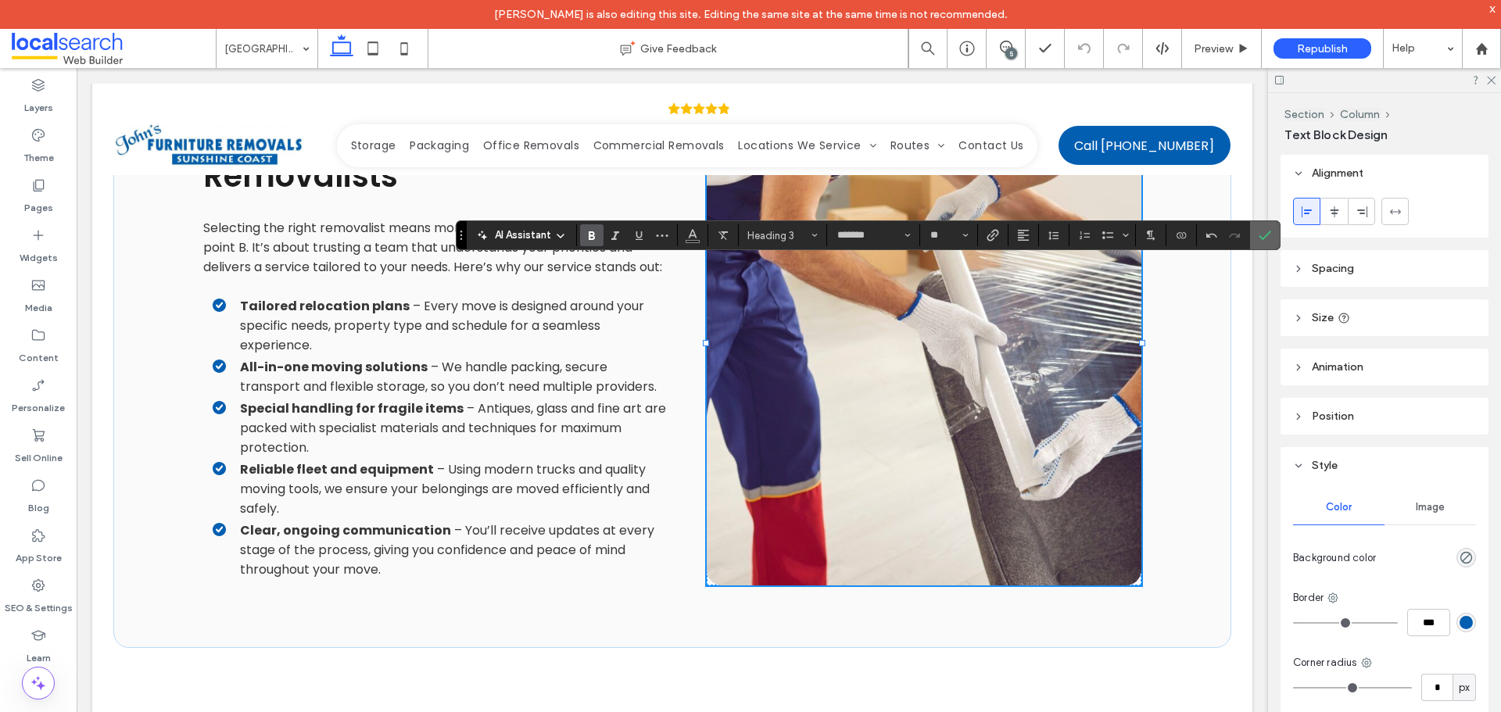
click at [1260, 238] on icon "Confirm" at bounding box center [1265, 235] width 13 height 13
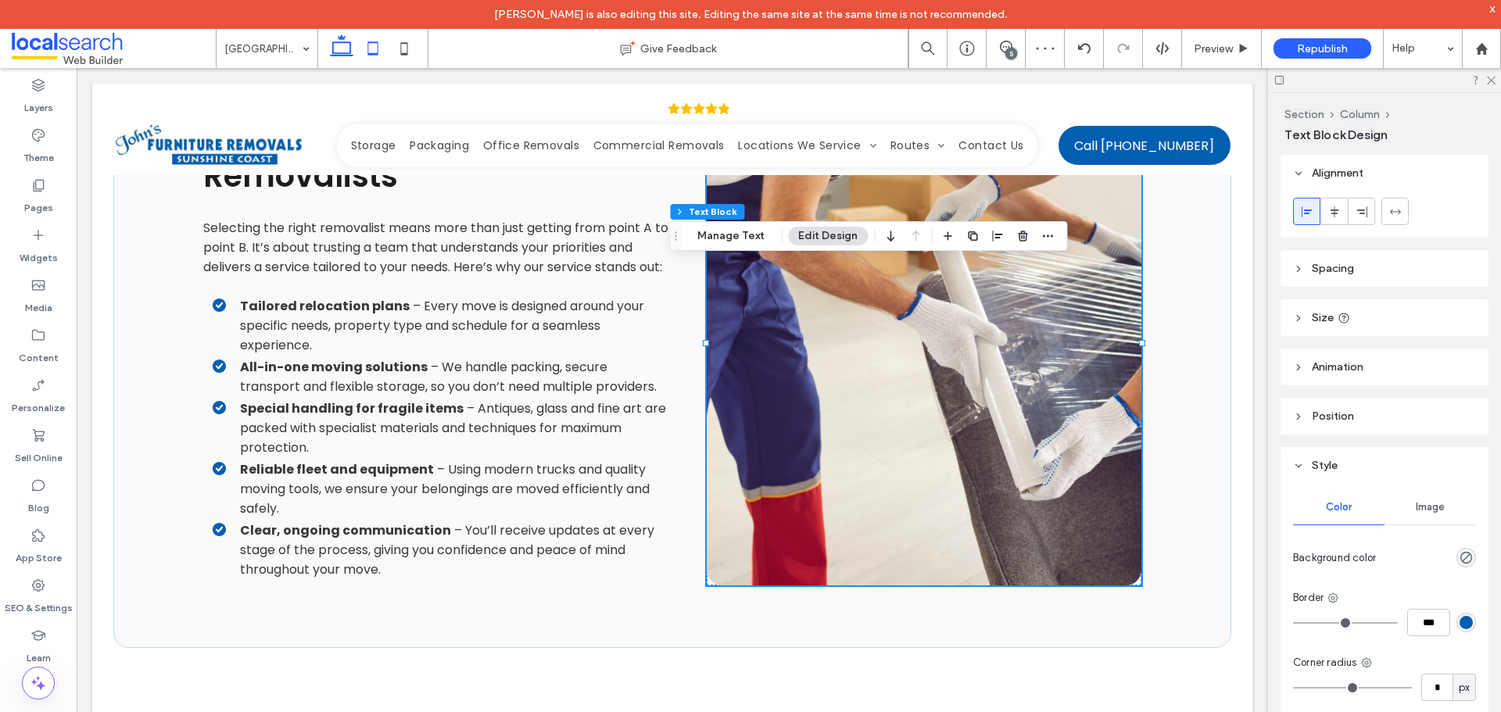
click at [371, 53] on use at bounding box center [373, 47] width 10 height 13
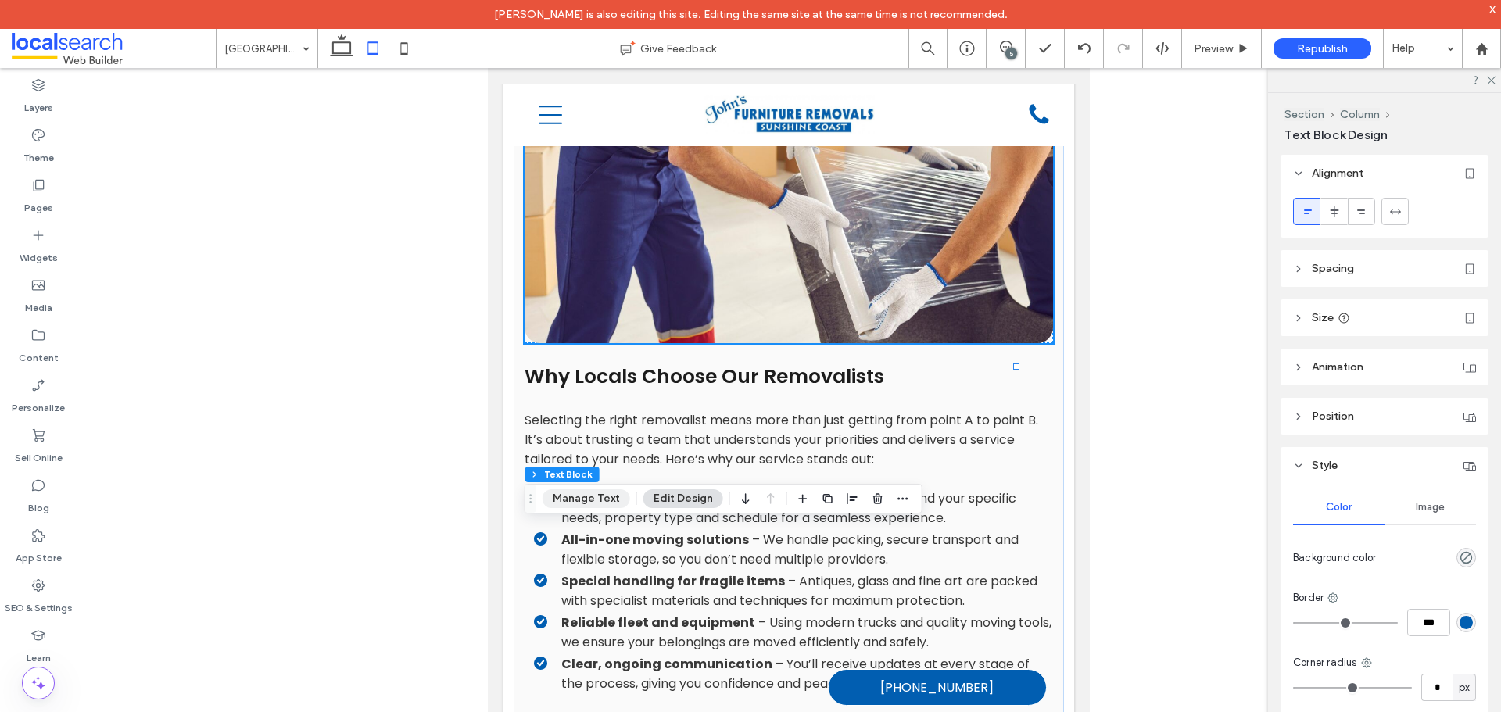
click at [604, 500] on button "Manage Text" at bounding box center [587, 498] width 88 height 19
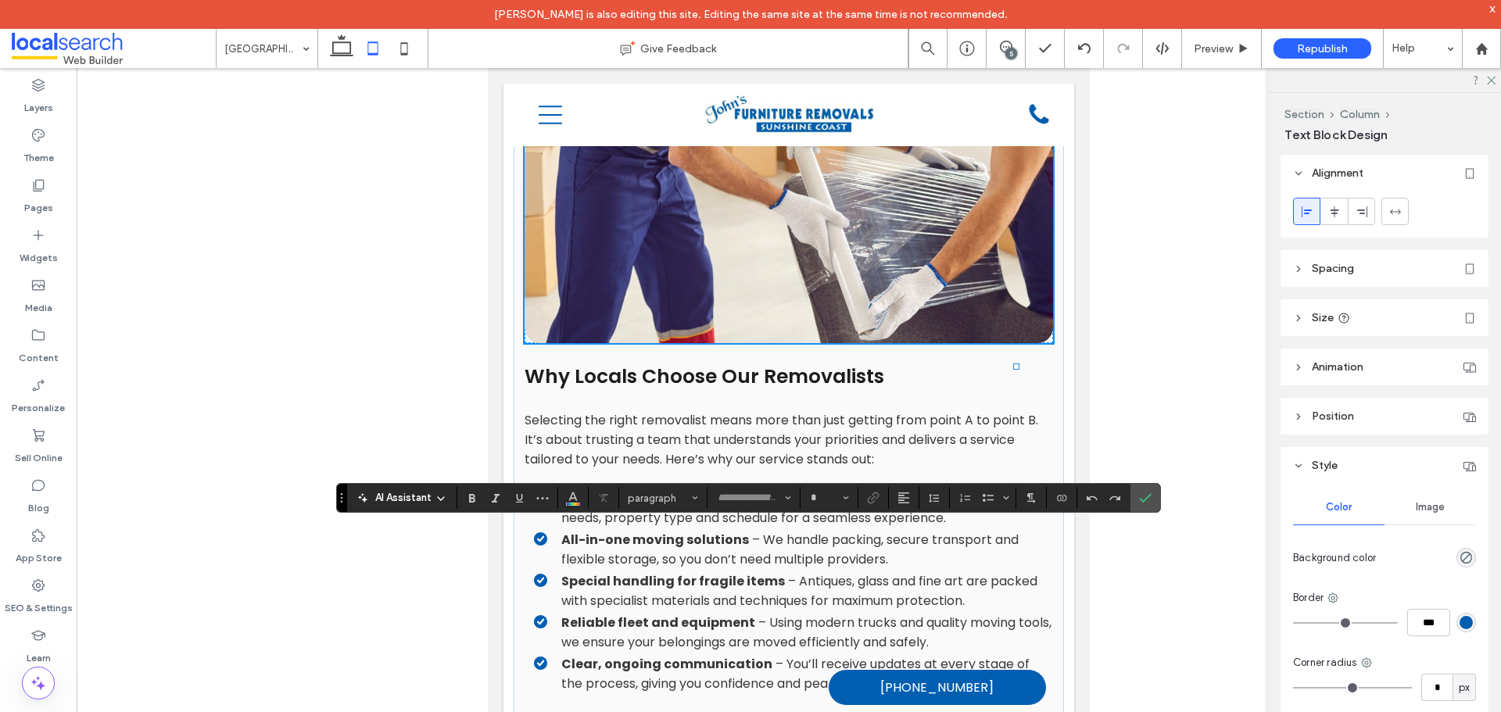
type input "*******"
type input "**"
click at [1150, 497] on icon "Confirm" at bounding box center [1145, 498] width 13 height 13
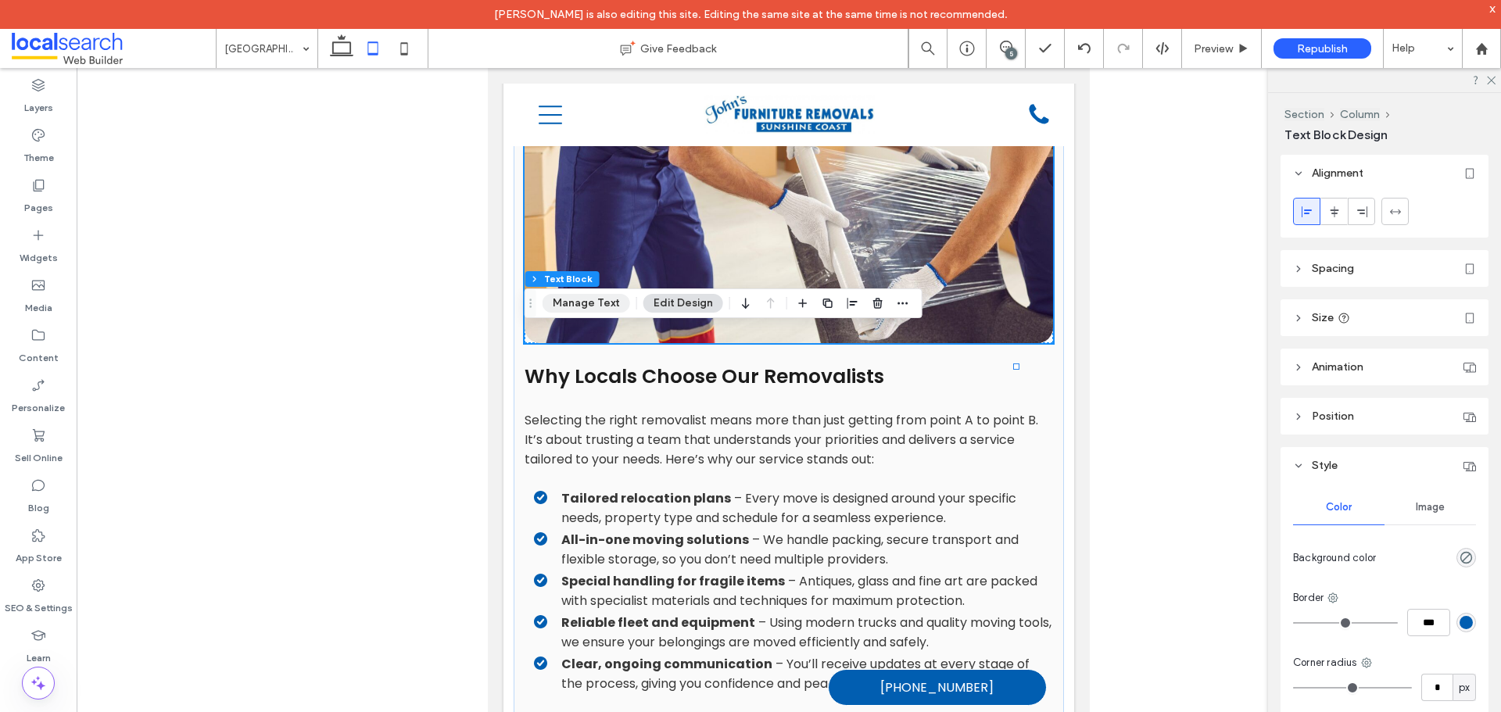
click at [612, 309] on button "Manage Text" at bounding box center [587, 303] width 88 height 19
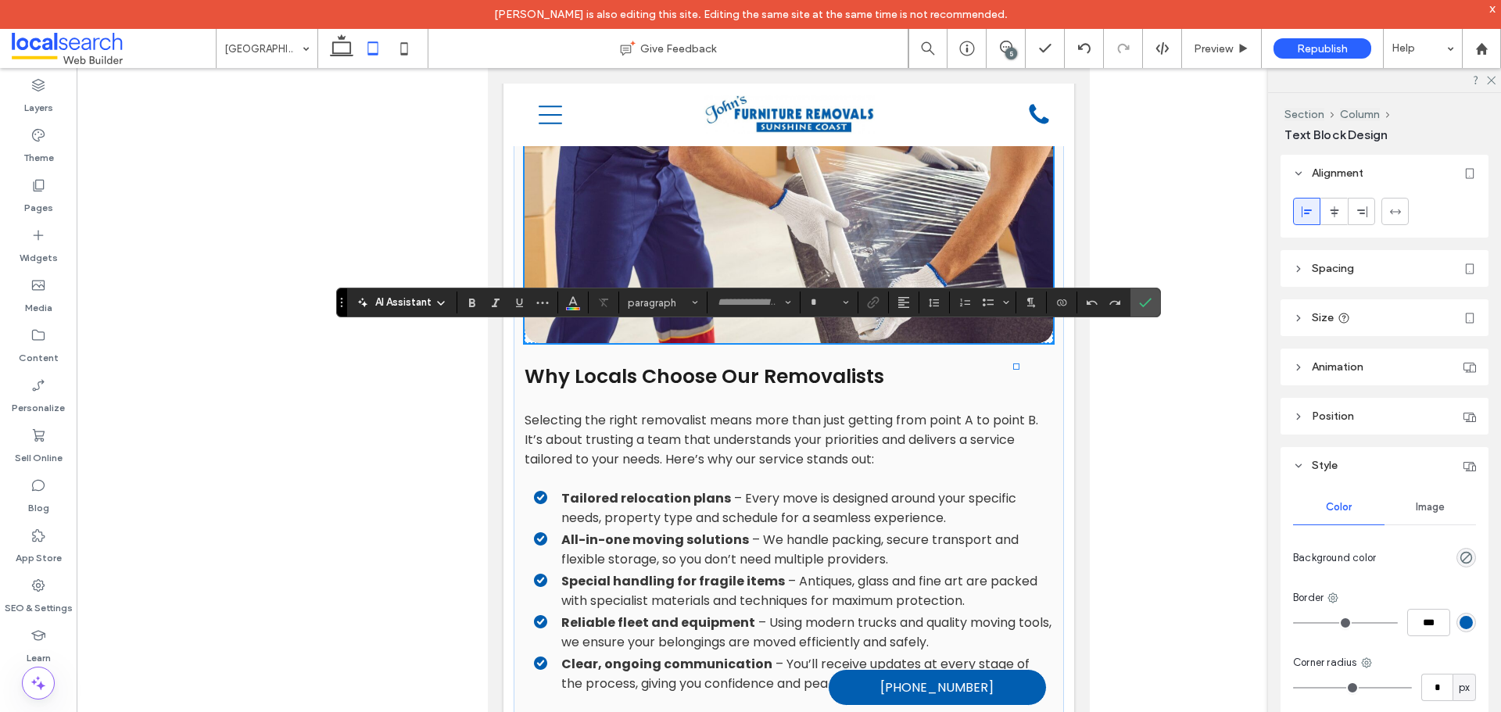
type input "*******"
type input "**"
click at [1139, 298] on icon "Confirm" at bounding box center [1145, 302] width 13 height 13
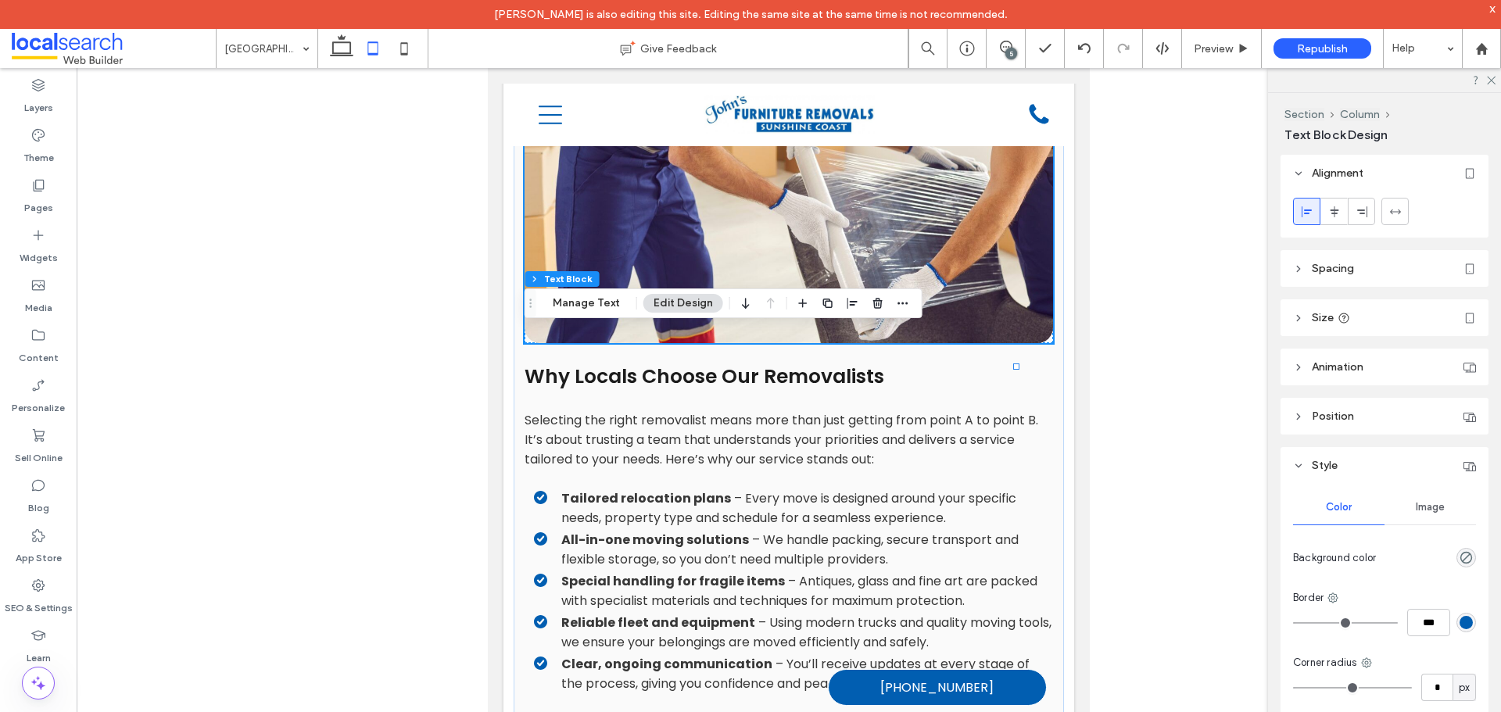
drag, startPoint x: 401, startPoint y: 45, endPoint x: 479, endPoint y: 118, distance: 106.8
click at [402, 46] on icon at bounding box center [404, 48] width 31 height 31
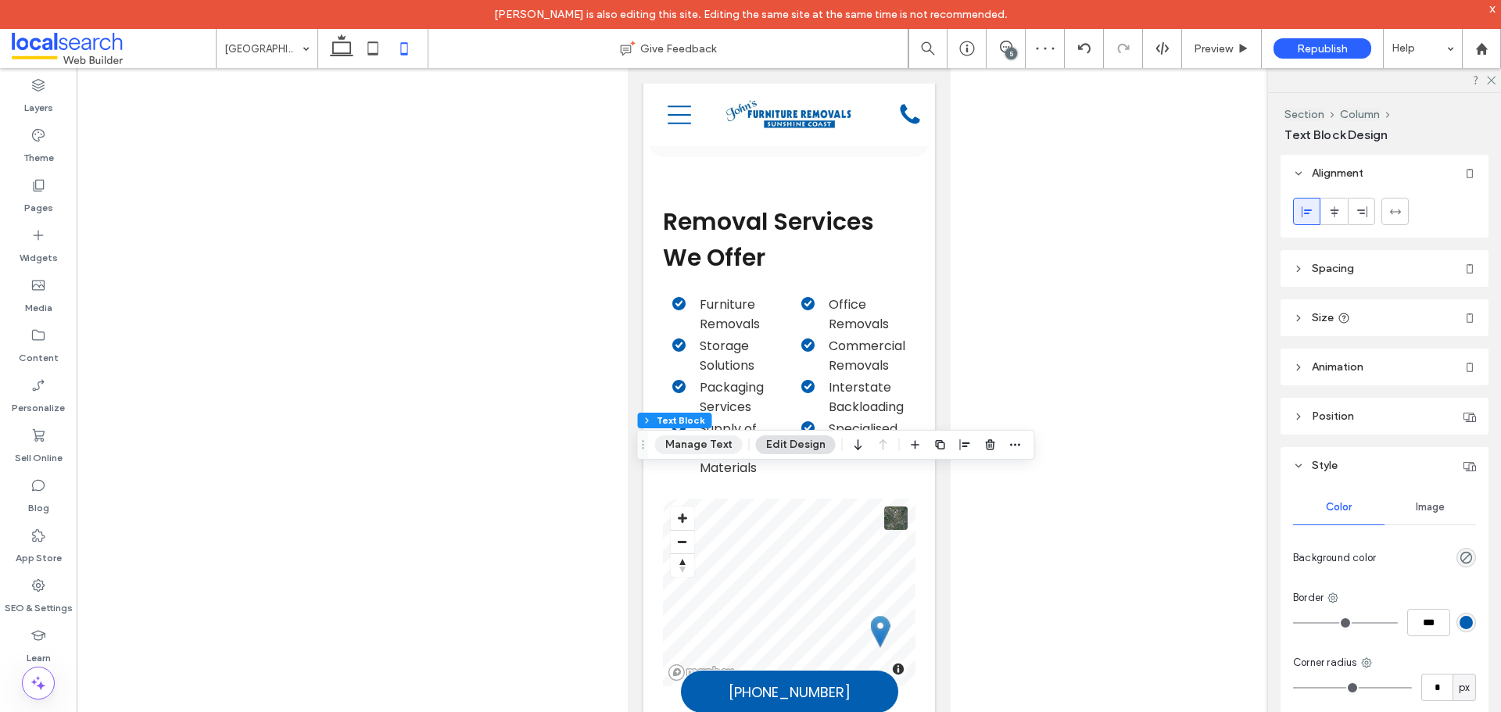
click at [706, 439] on button "Manage Text" at bounding box center [699, 445] width 88 height 19
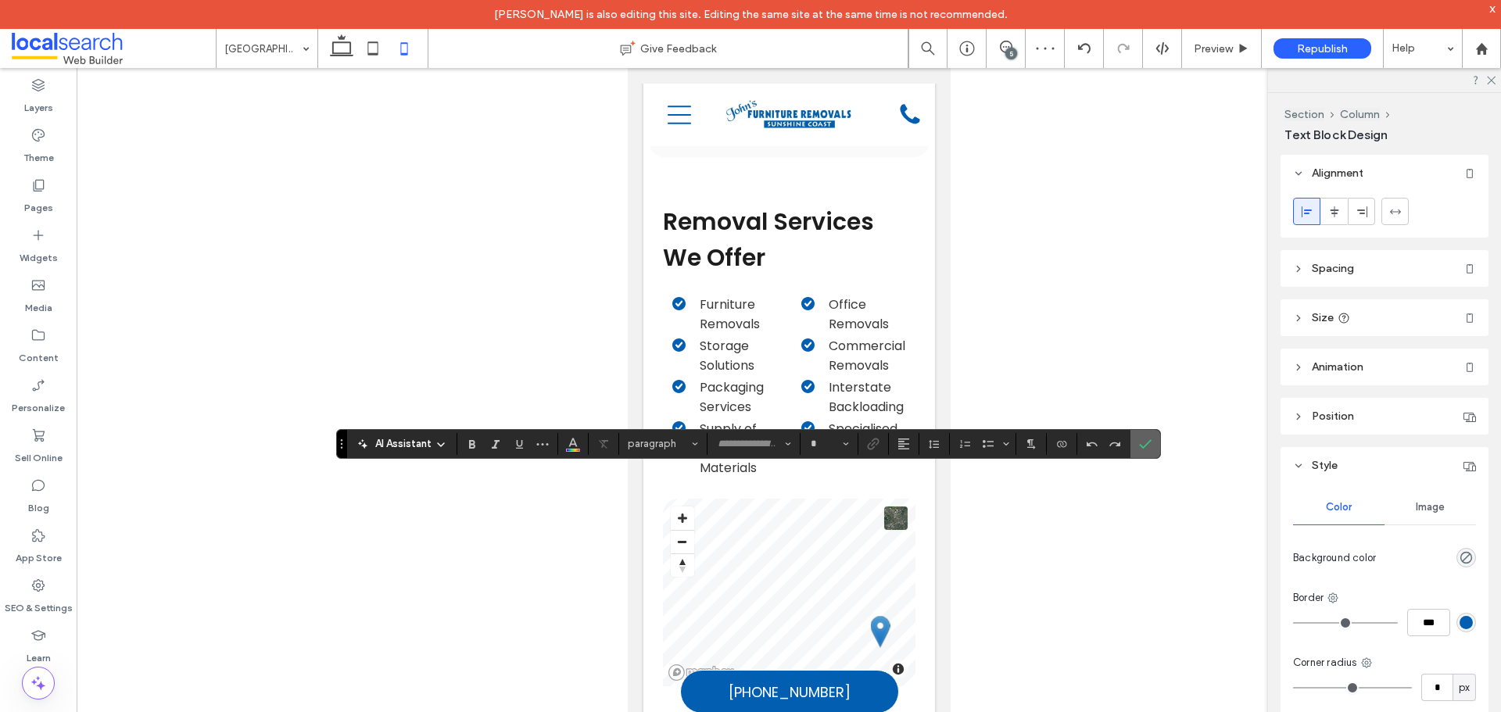
type input "*******"
type input "**"
drag, startPoint x: 1146, startPoint y: 439, endPoint x: 1110, endPoint y: 446, distance: 35.9
click at [1146, 440] on icon "Confirm" at bounding box center [1145, 444] width 13 height 13
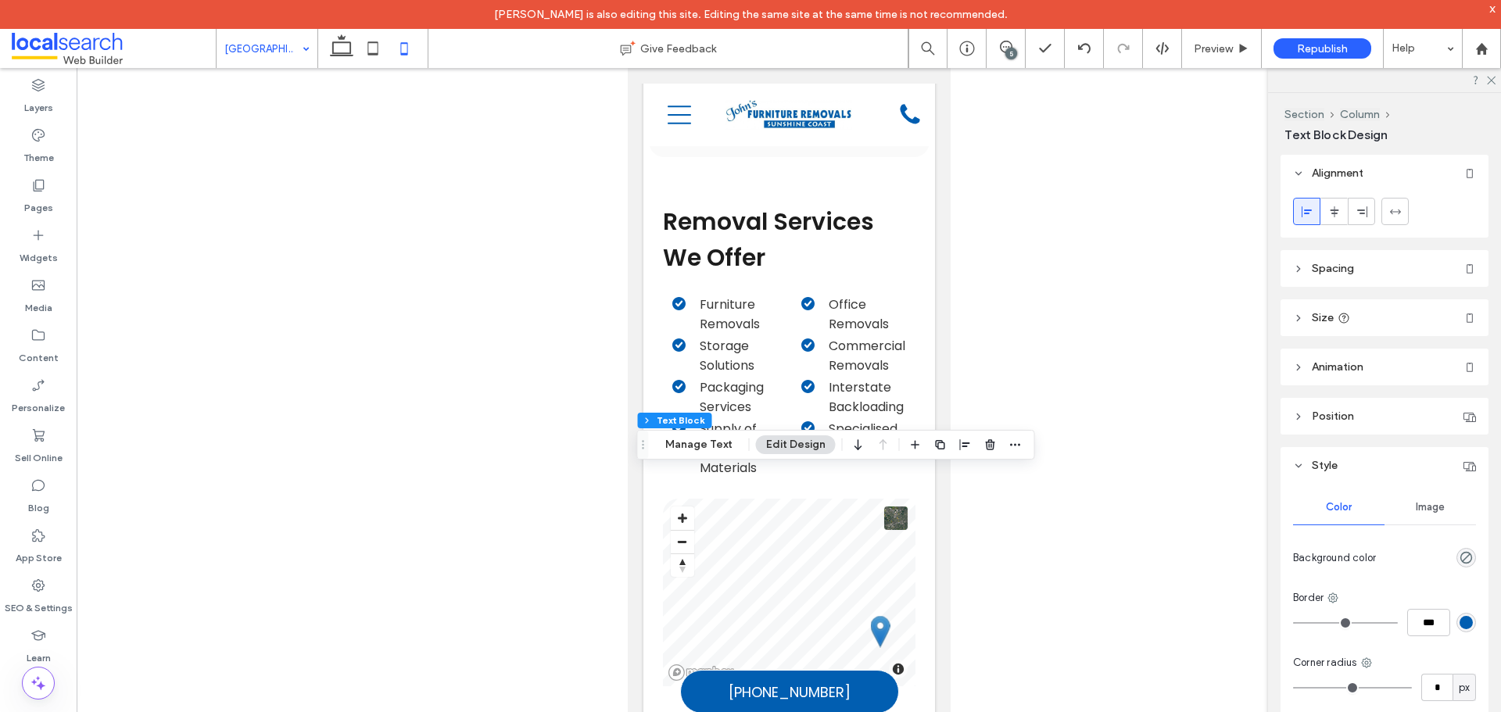
click at [337, 47] on icon at bounding box center [341, 48] width 31 height 31
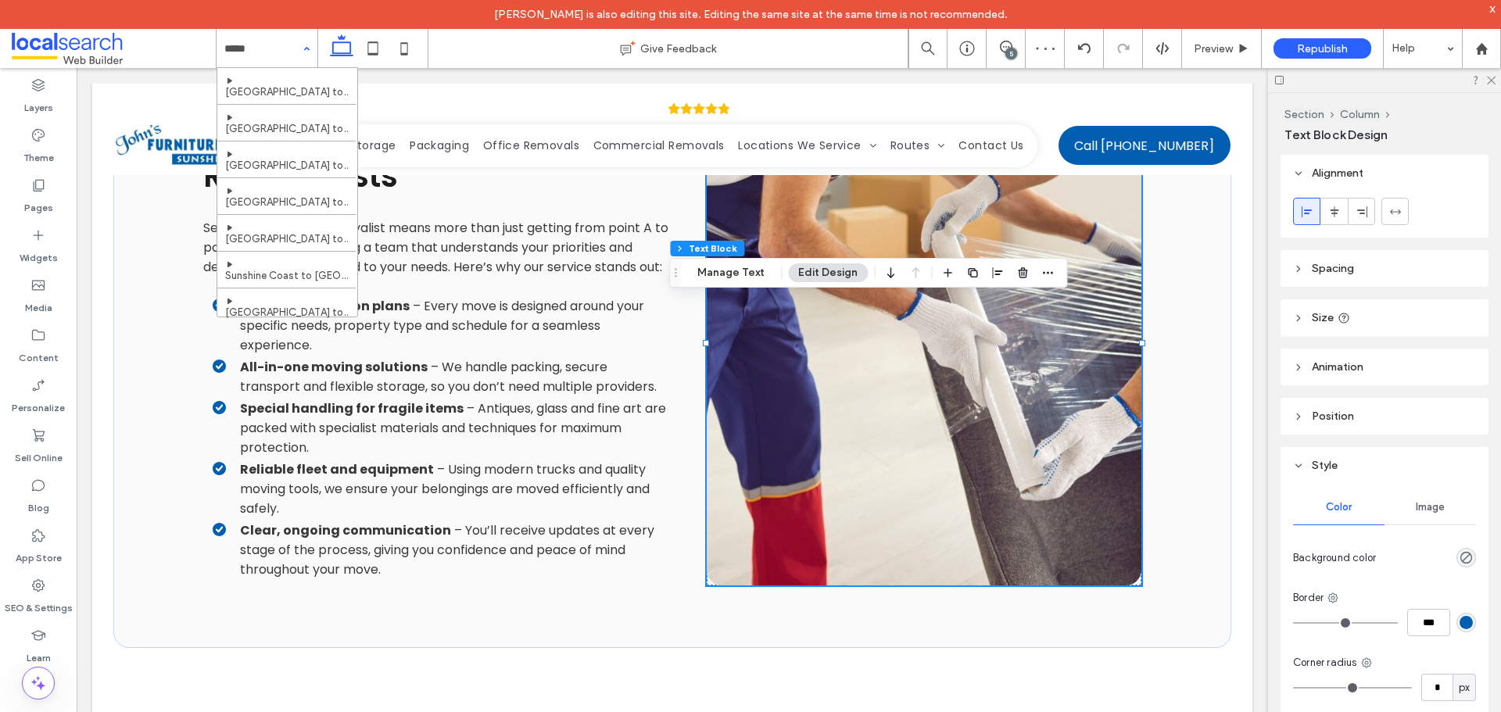
type input "****"
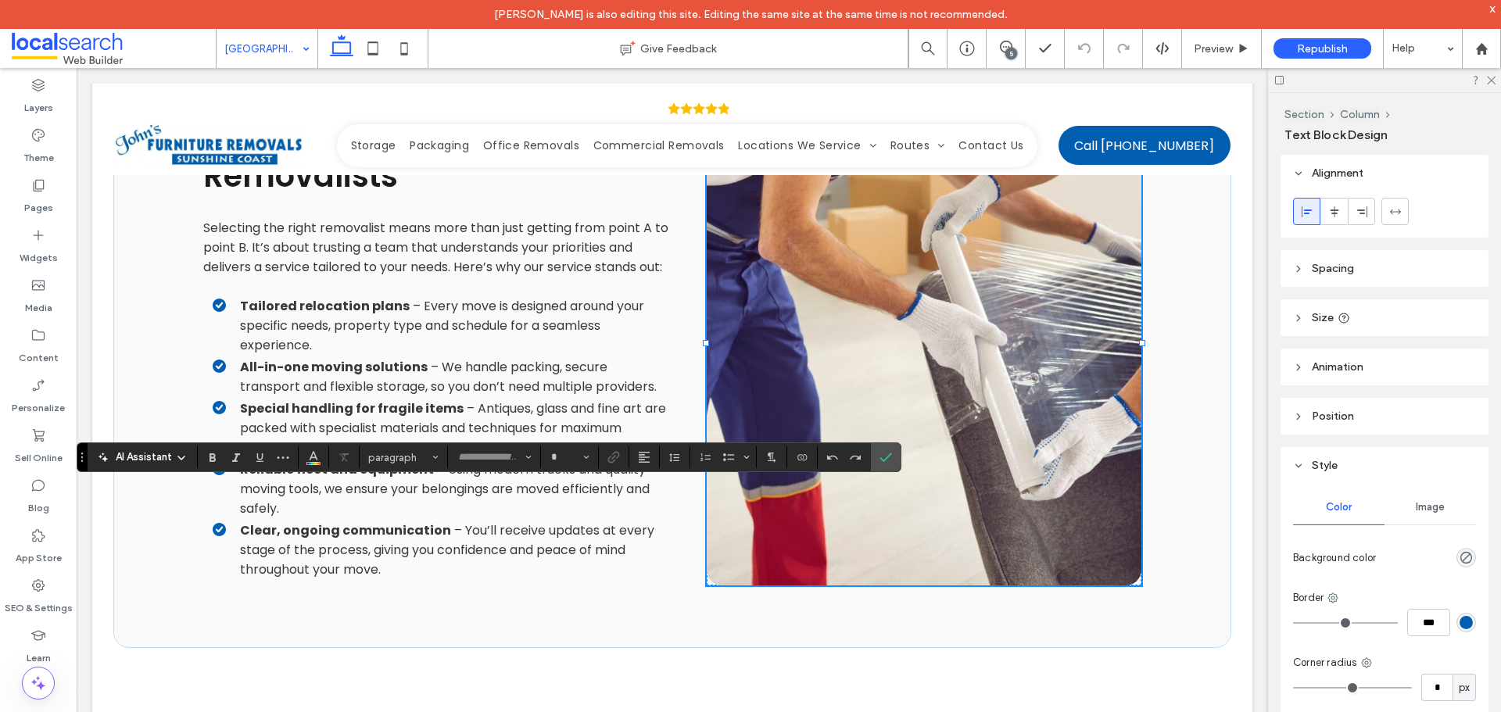
type input "*******"
type input "**"
type input "****"
click at [887, 456] on icon "Confirm" at bounding box center [886, 457] width 13 height 13
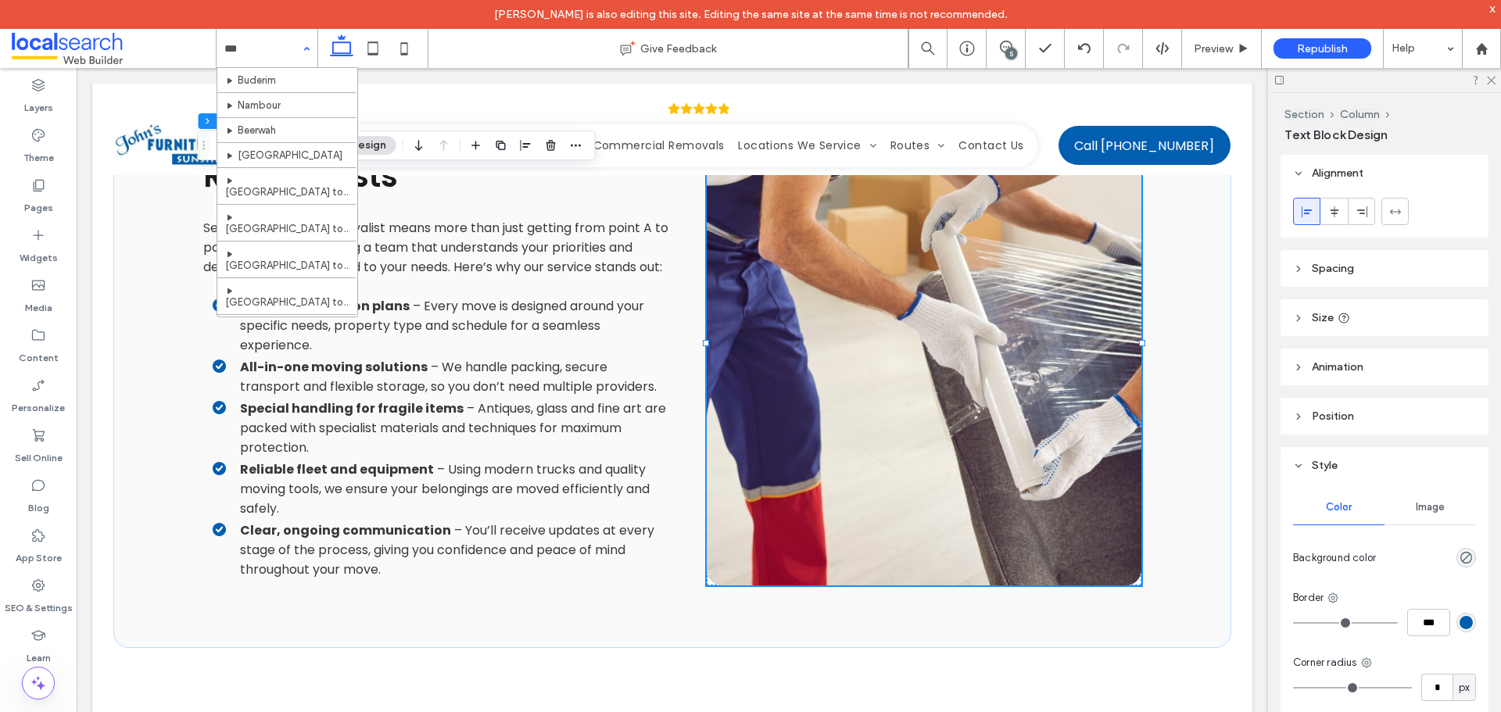
type input "****"
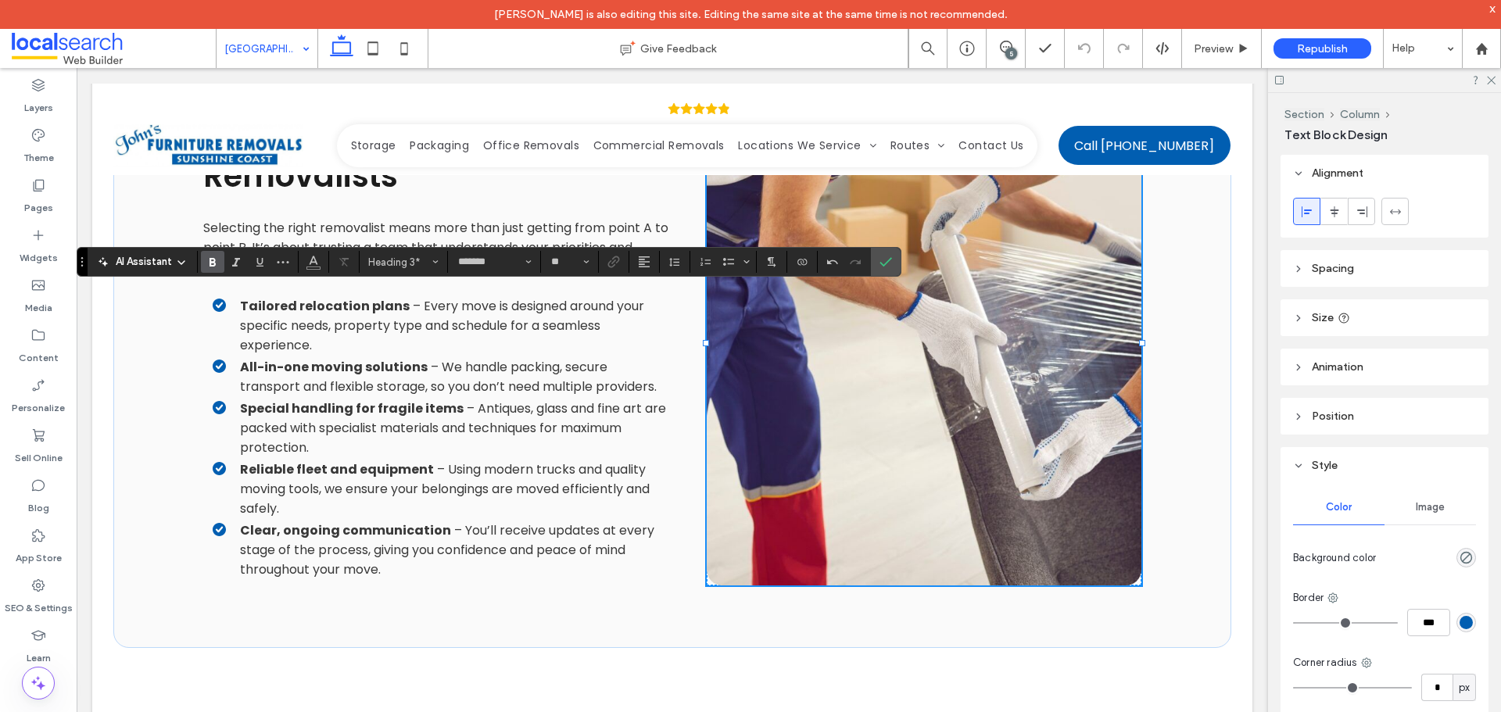
type input "**"
type input "****"
click at [884, 253] on span "Confirm" at bounding box center [883, 262] width 7 height 28
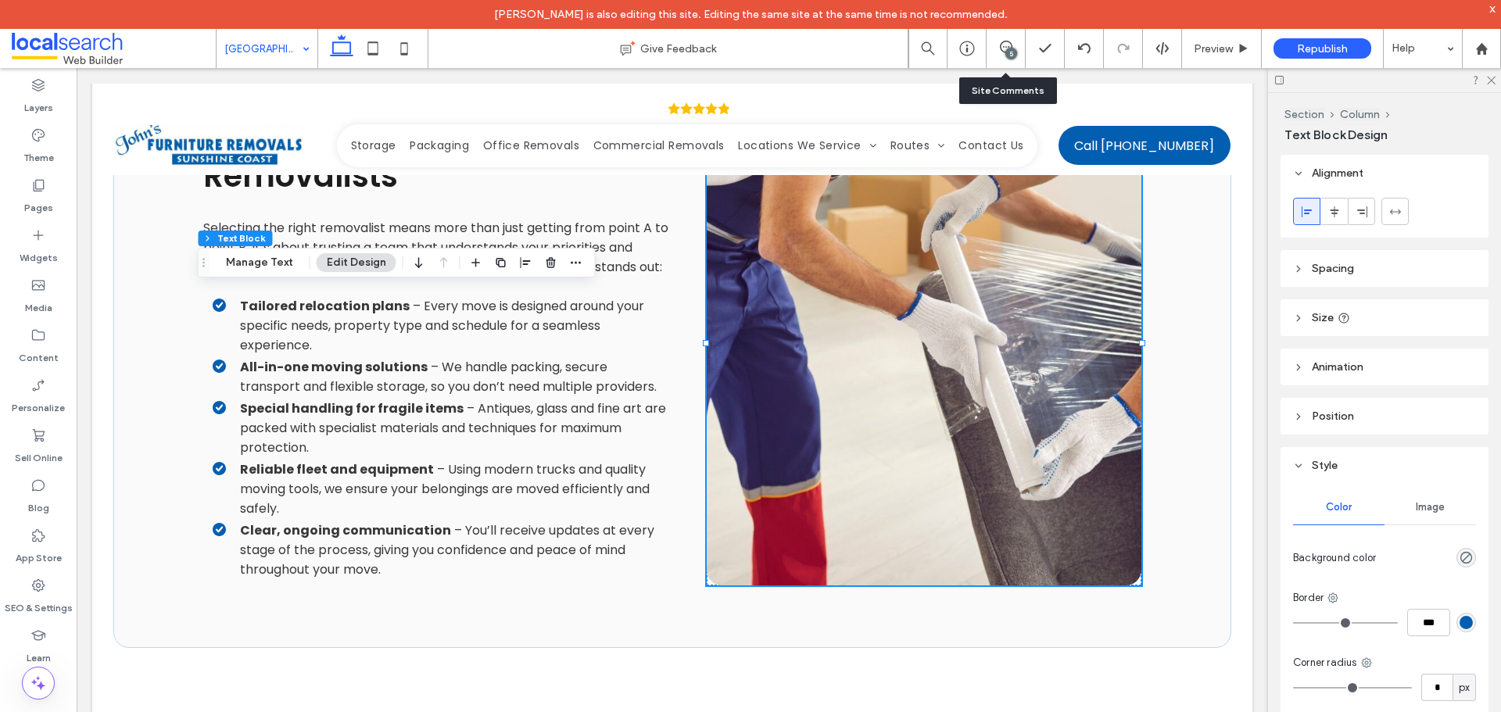
click at [999, 61] on div "5" at bounding box center [1006, 48] width 39 height 39
click at [1012, 45] on use at bounding box center [1006, 47] width 13 height 13
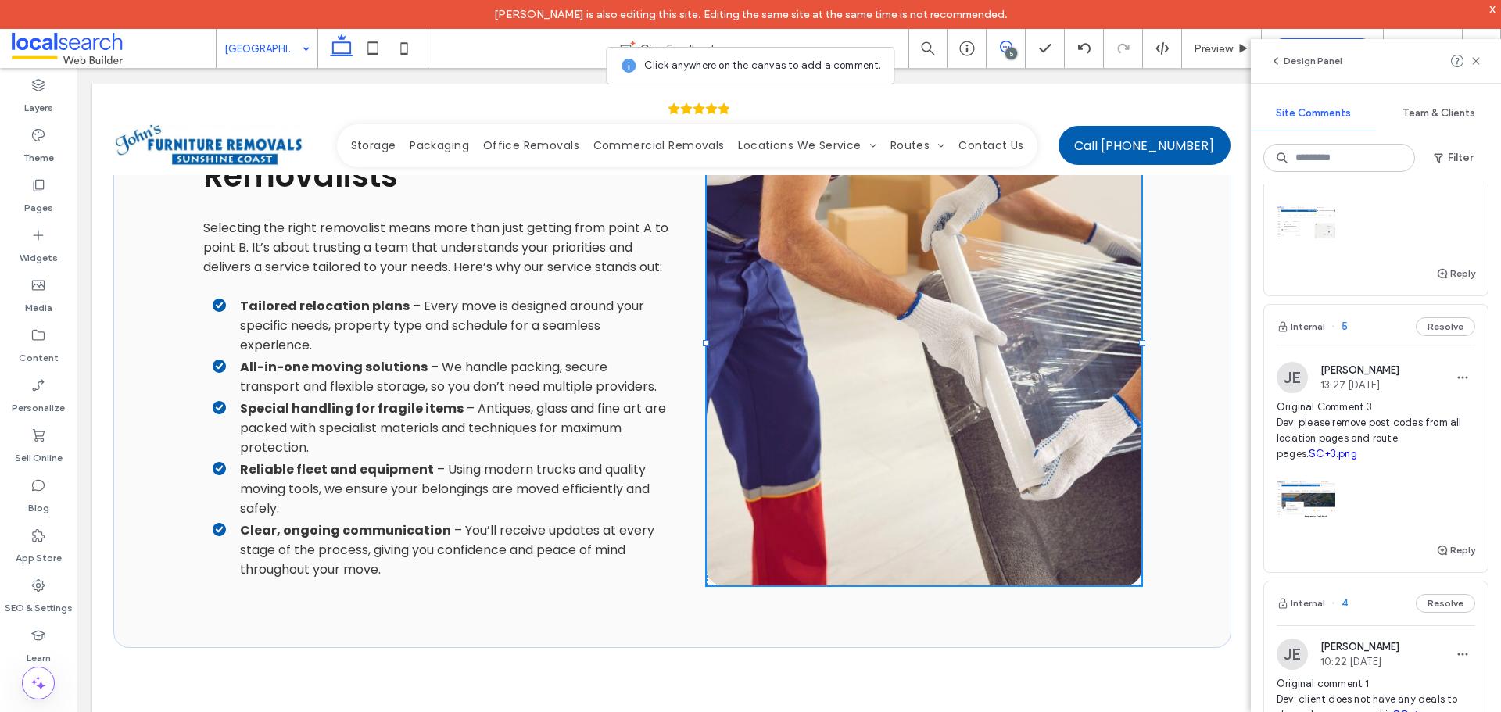
scroll to position [547, 0]
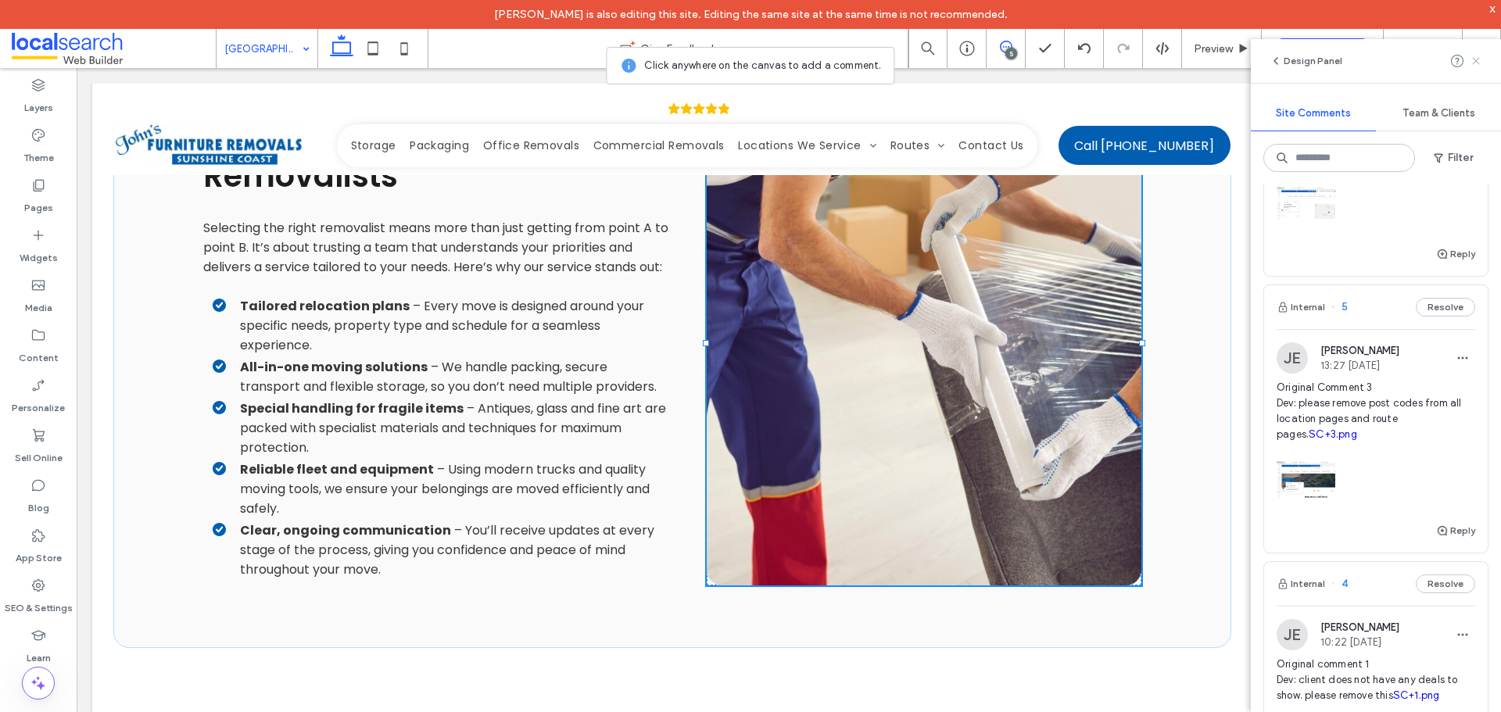
click at [1480, 61] on icon at bounding box center [1476, 61] width 13 height 13
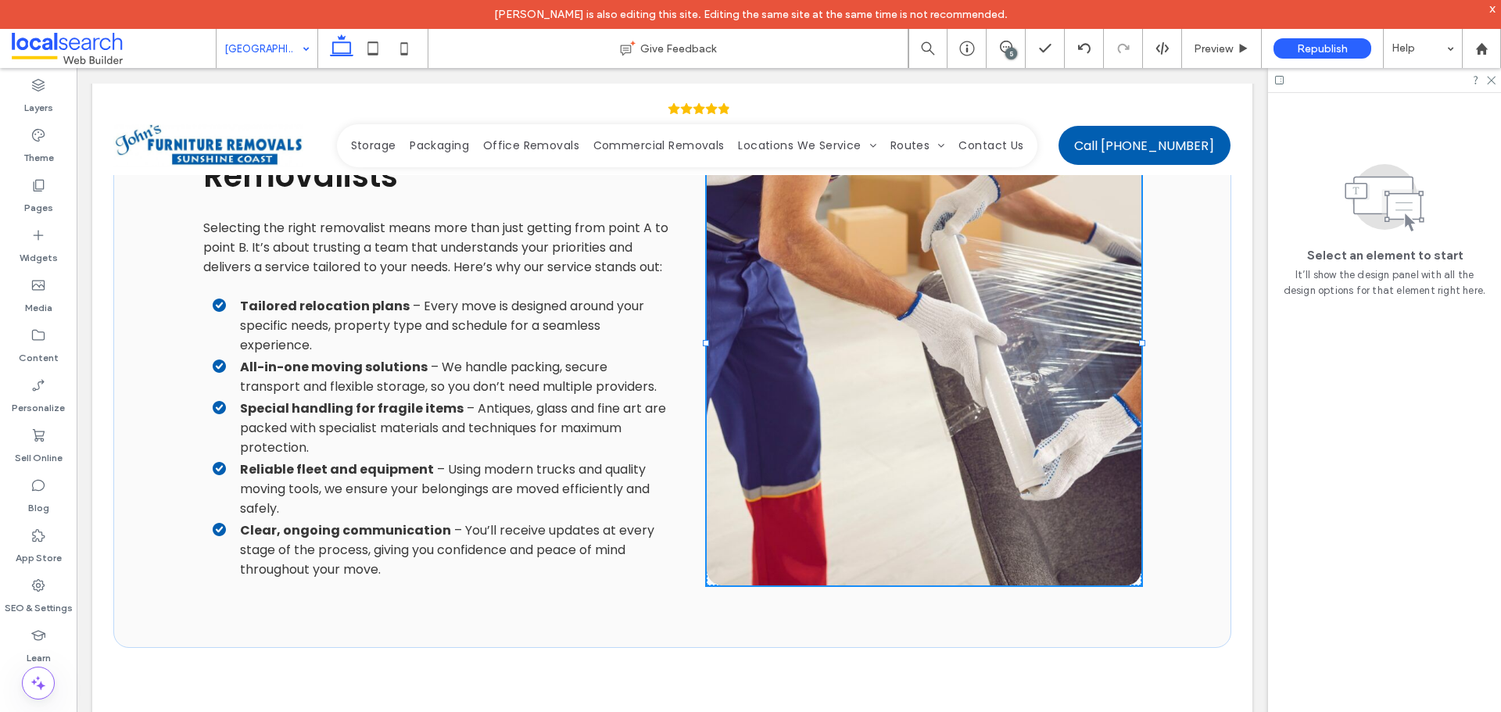
scroll to position [0, 0]
click at [1477, 52] on icon at bounding box center [1481, 48] width 13 height 13
